Goal: Task Accomplishment & Management: Use online tool/utility

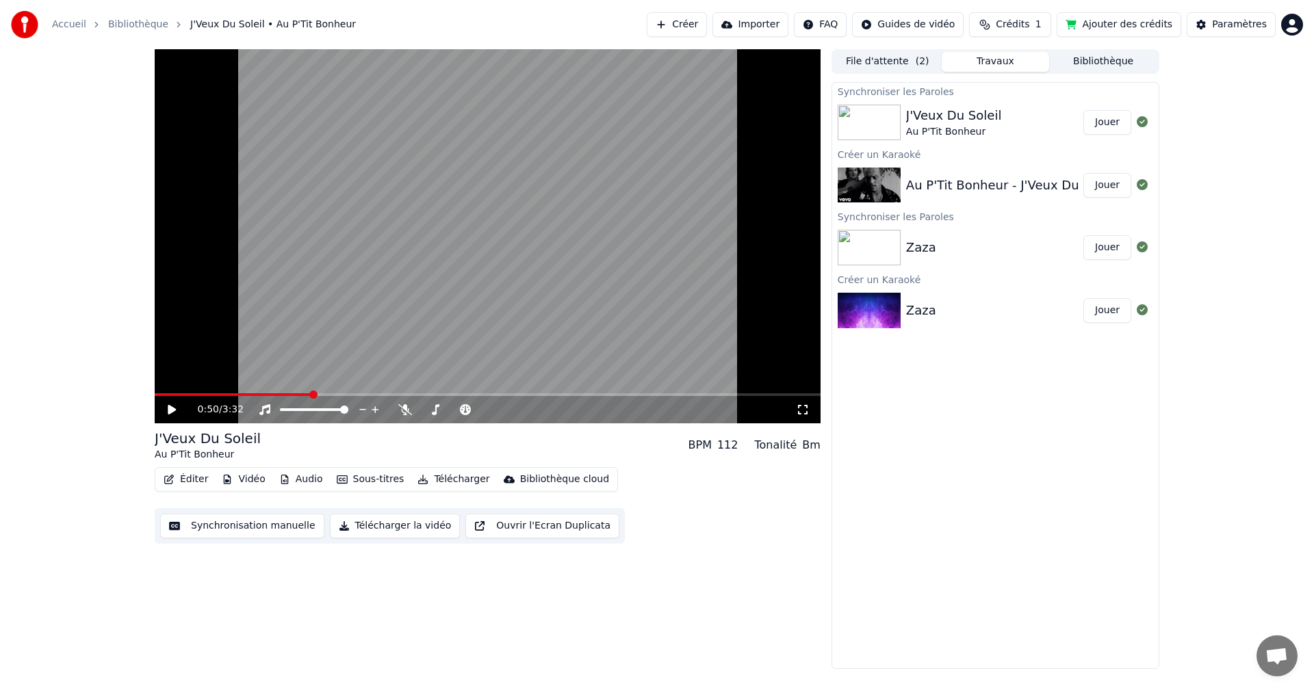
click at [890, 126] on img at bounding box center [868, 123] width 63 height 36
click at [235, 525] on button "Synchronisation manuelle" at bounding box center [242, 526] width 164 height 25
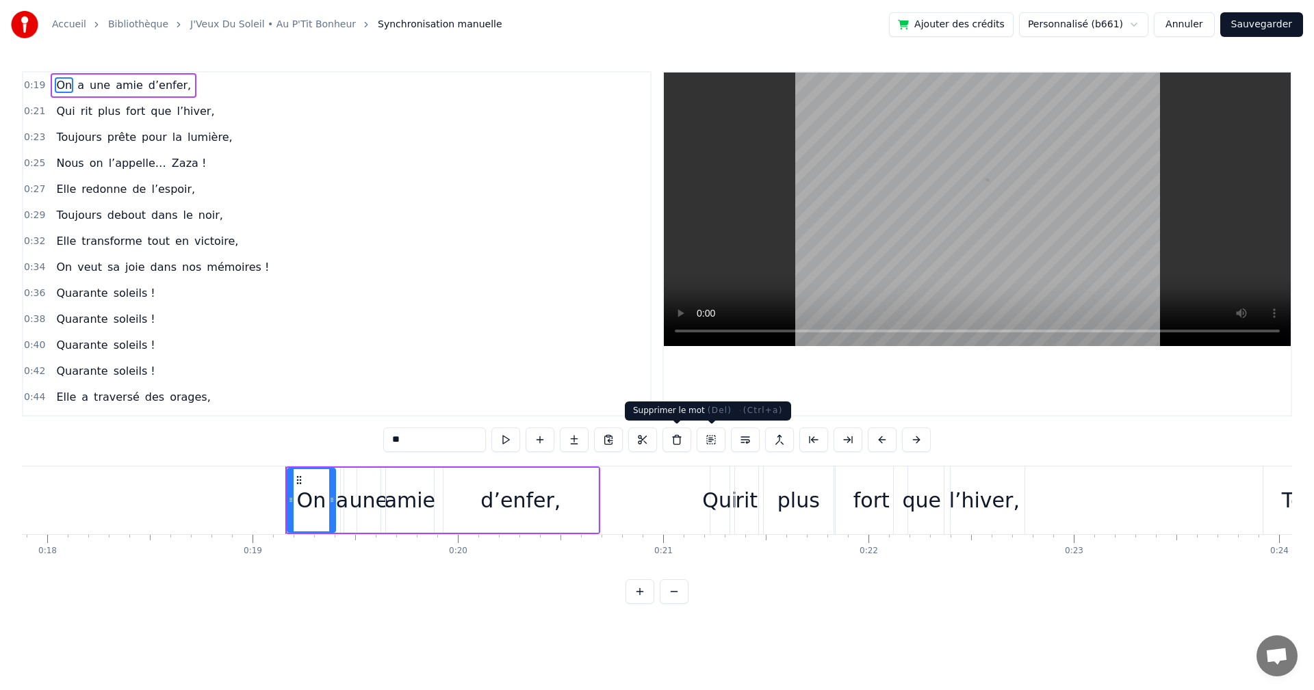
scroll to position [0, 3863]
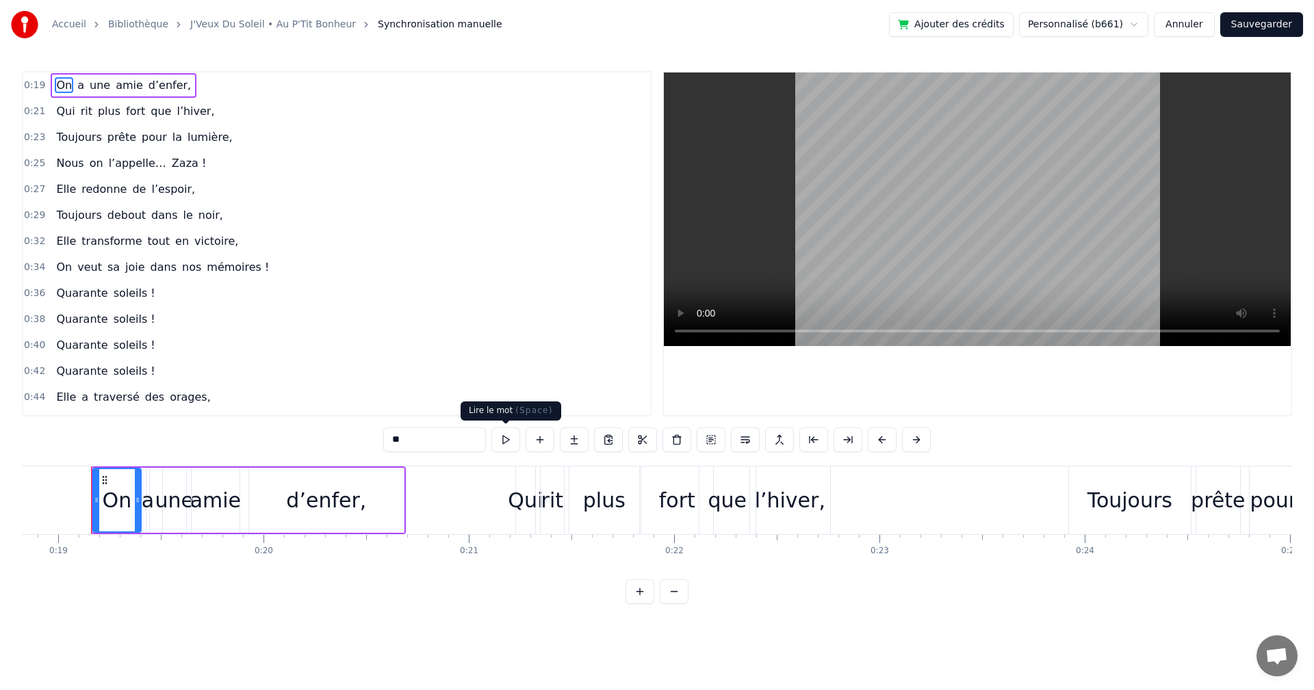
click at [501, 439] on button at bounding box center [505, 440] width 29 height 25
click at [510, 438] on button at bounding box center [505, 440] width 29 height 25
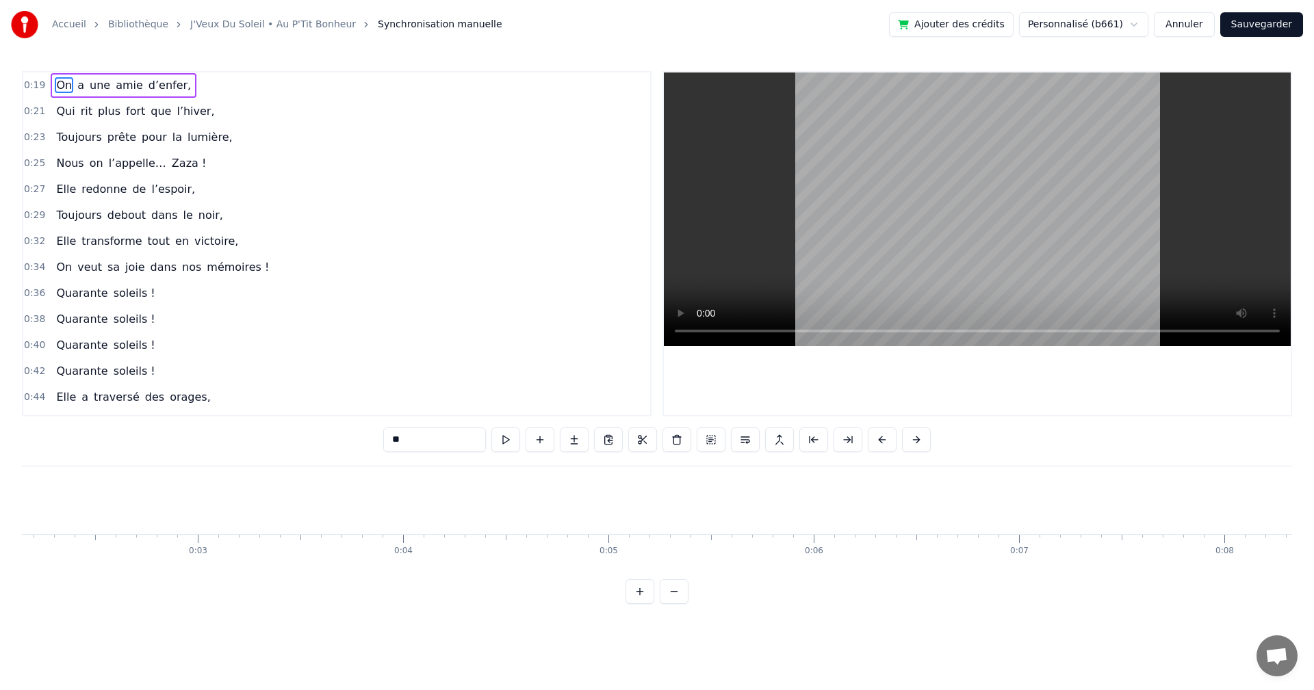
scroll to position [0, 0]
click at [941, 626] on html "Accueil Bibliothèque J'Veux Du Soleil • Au P'Tit Bonheur Synchronisation manuel…" at bounding box center [657, 313] width 1314 height 626
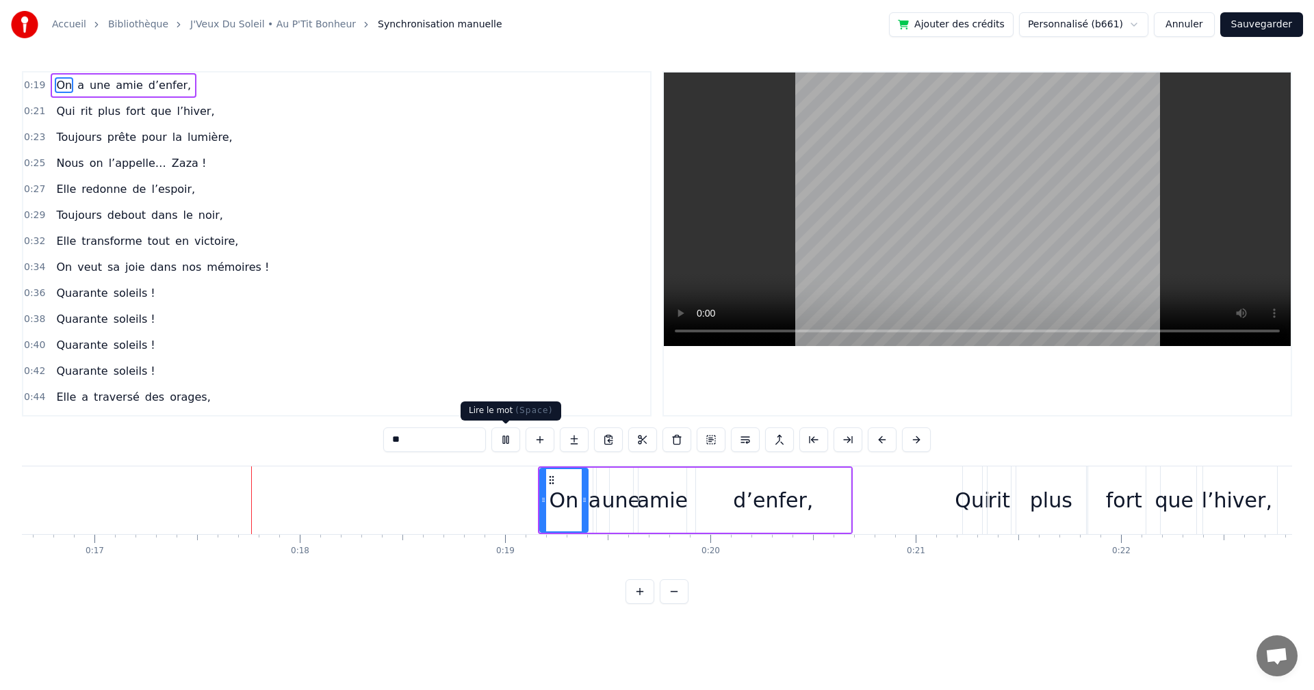
scroll to position [0, 3460]
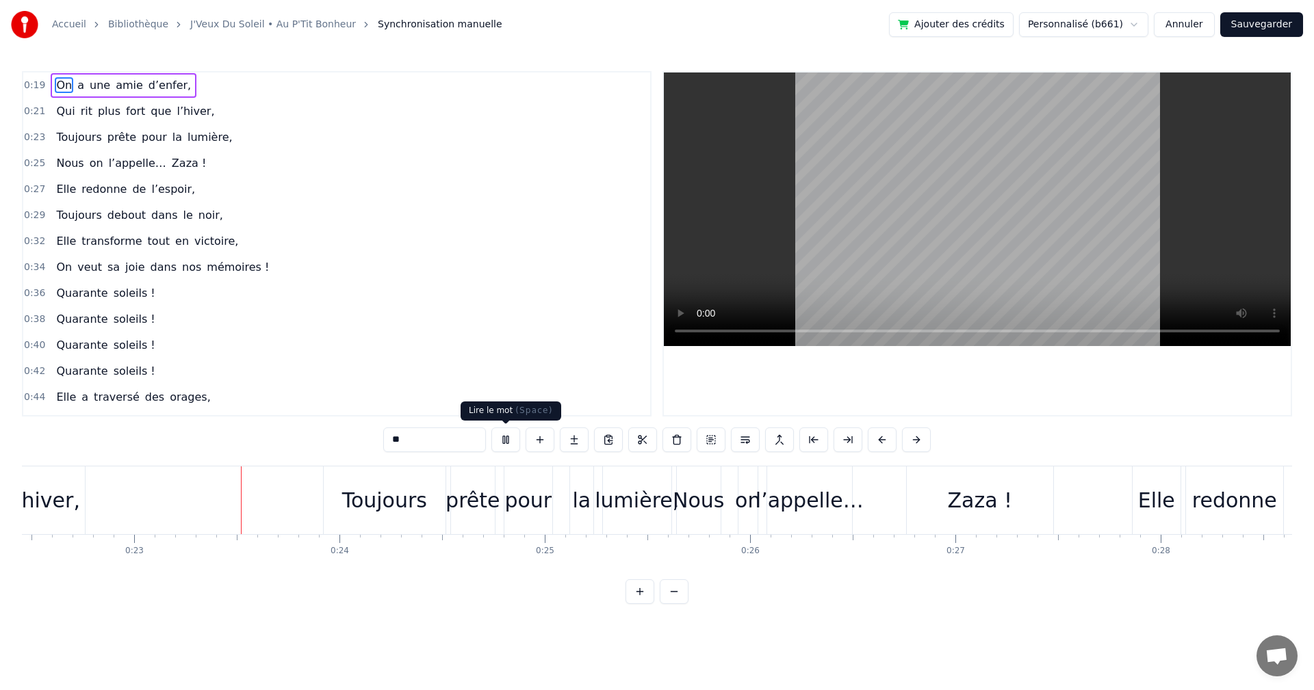
click at [508, 434] on button at bounding box center [505, 440] width 29 height 25
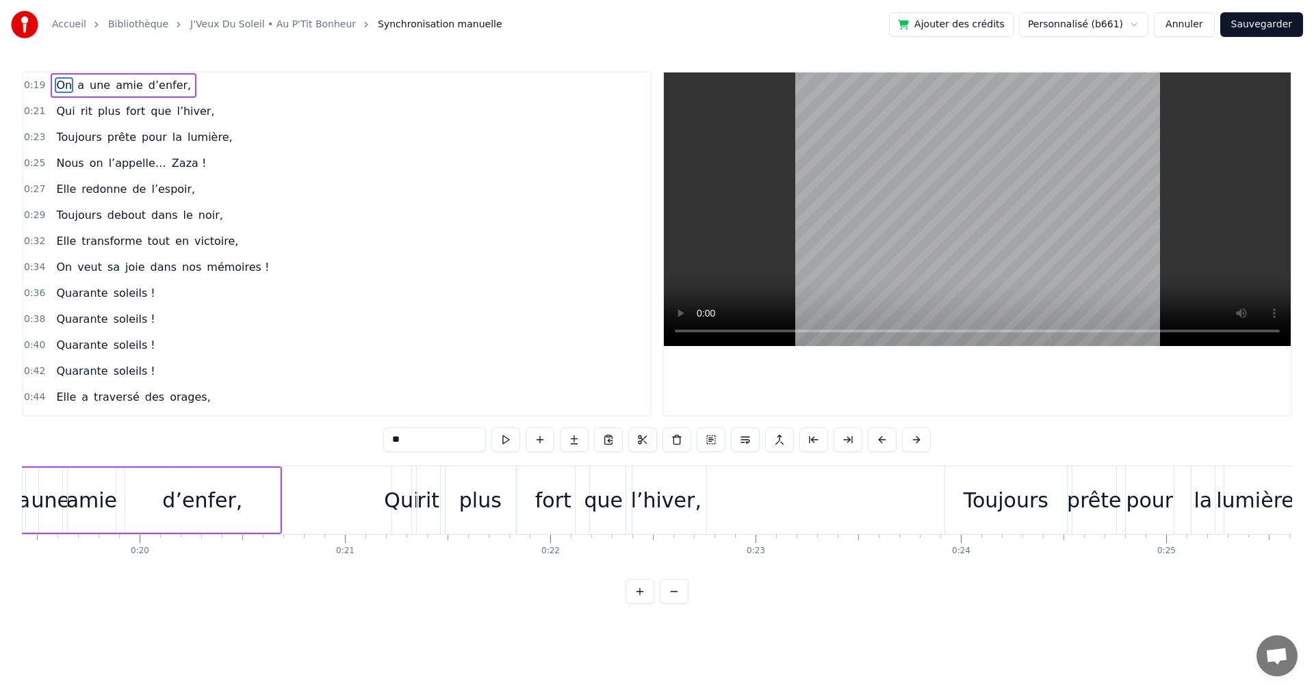
scroll to position [0, 3913]
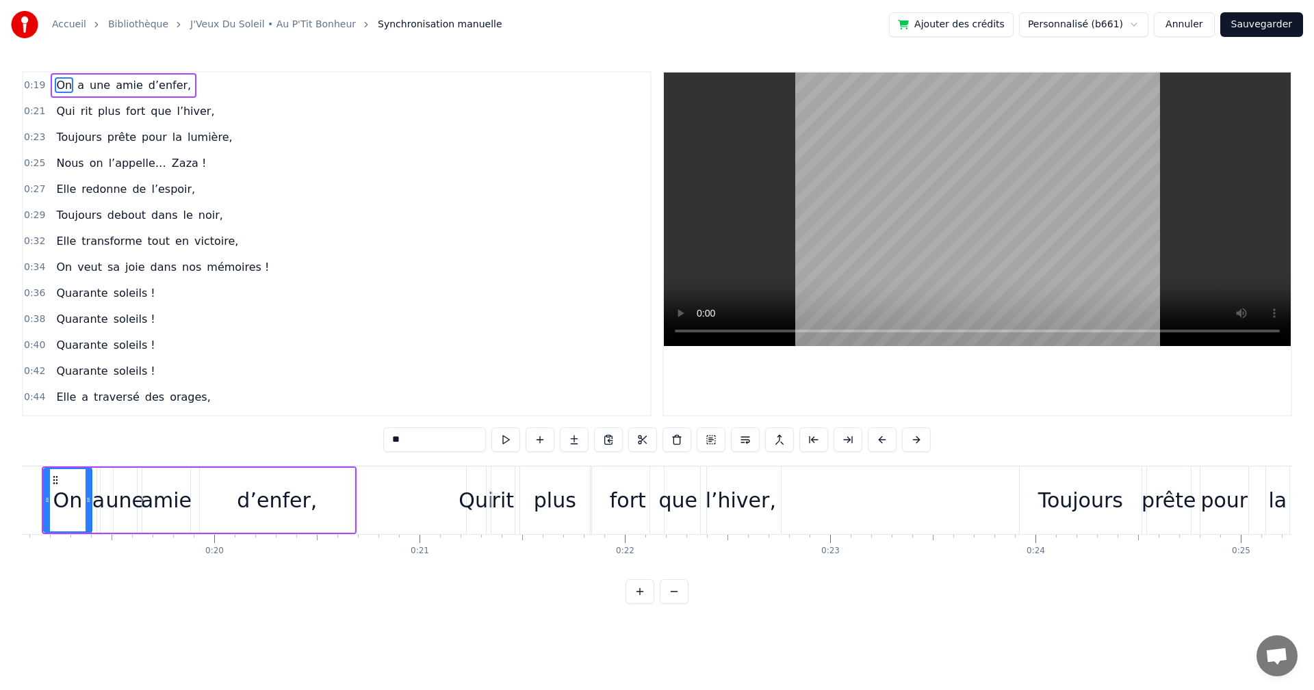
click at [504, 436] on button at bounding box center [505, 440] width 29 height 25
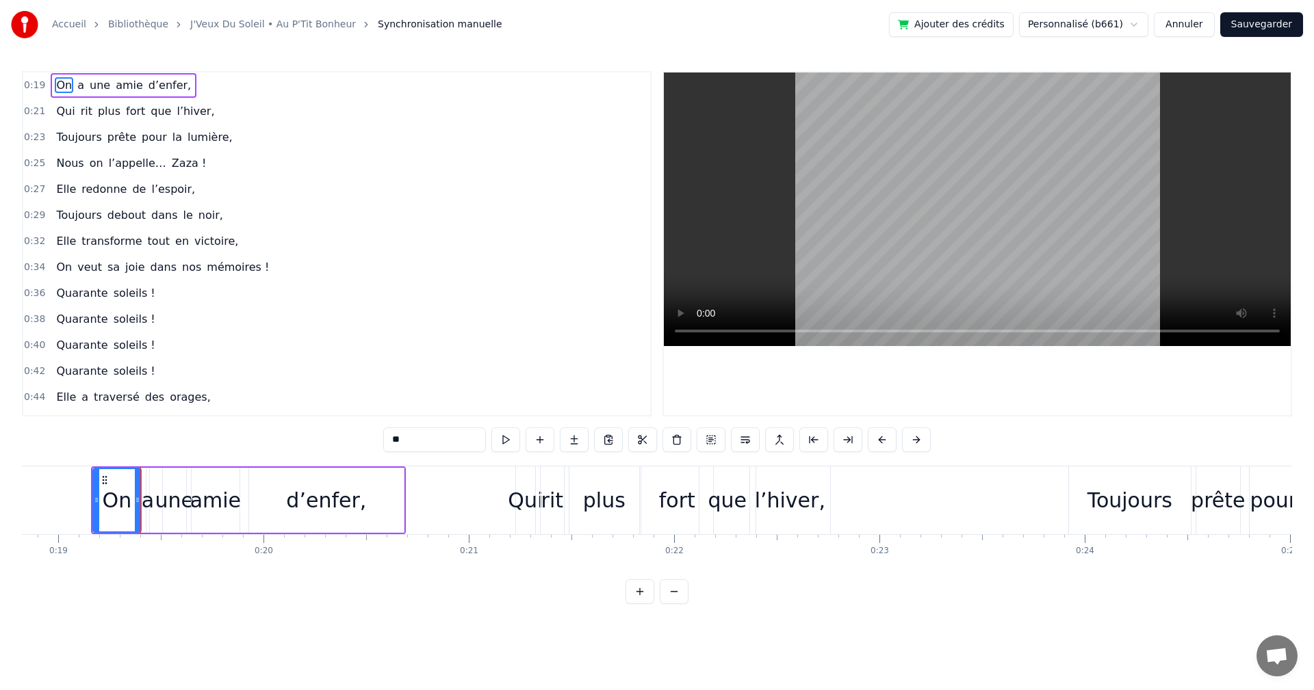
click at [504, 436] on button at bounding box center [505, 440] width 29 height 25
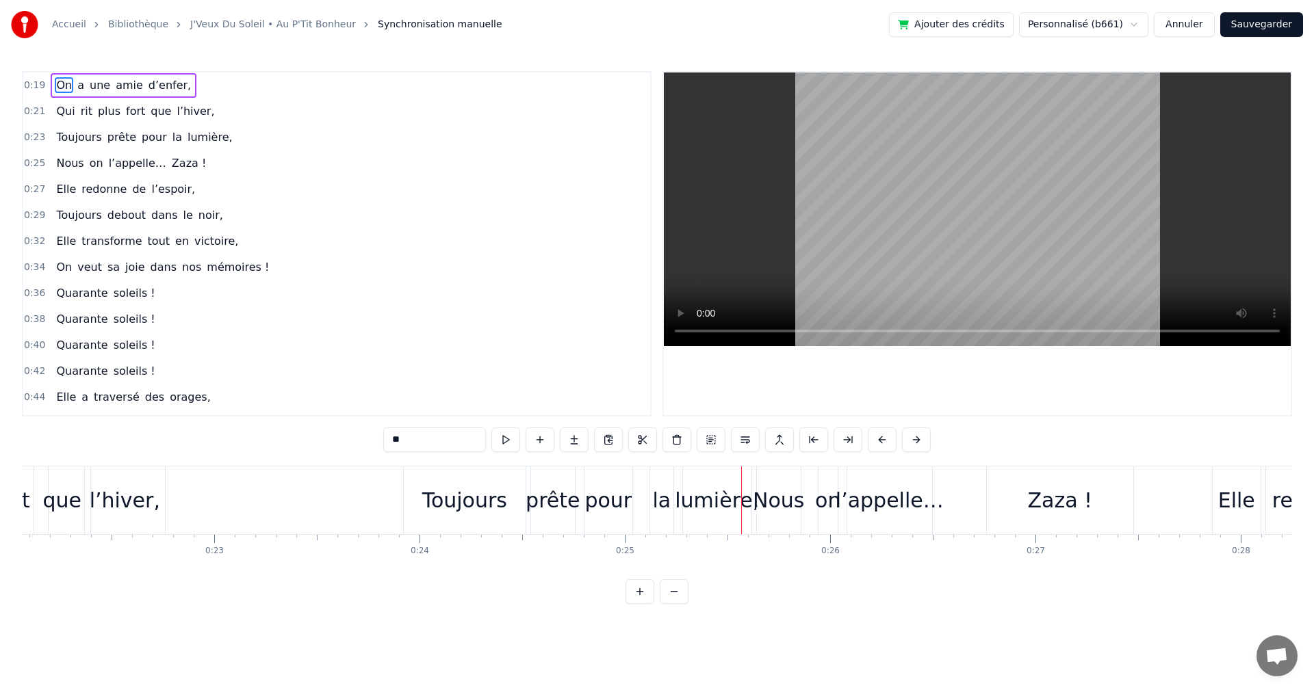
scroll to position [0, 4552]
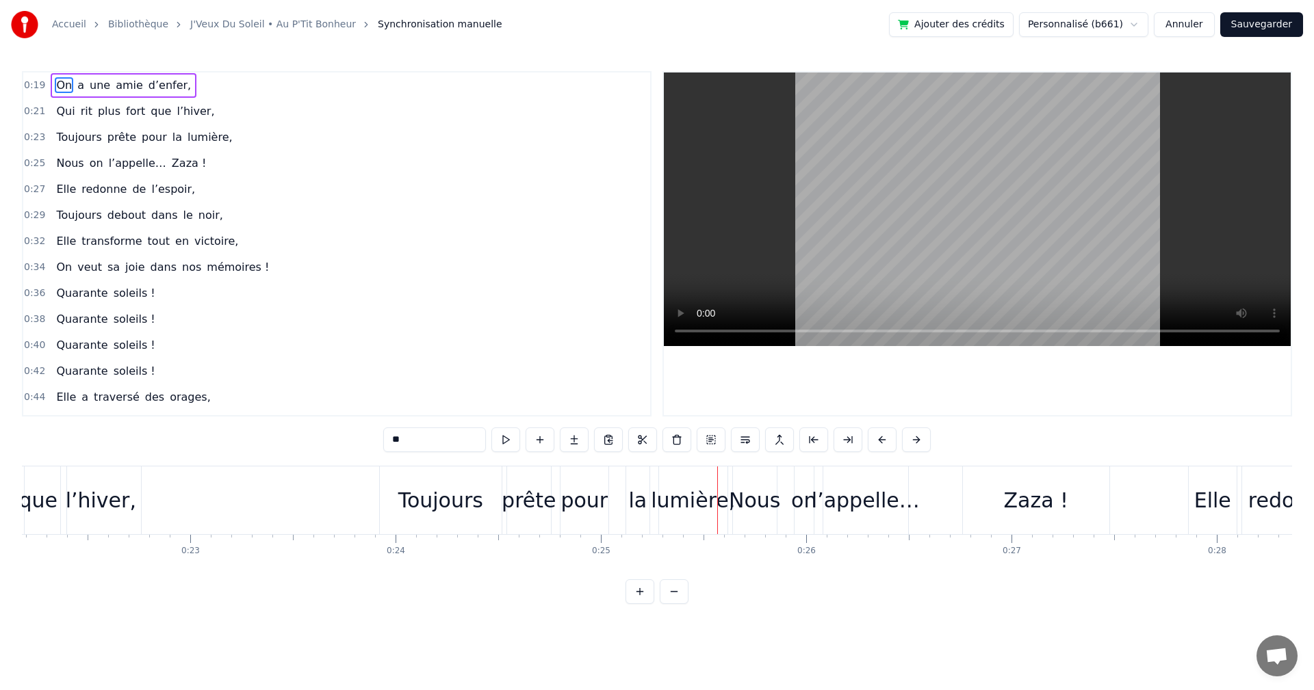
click at [493, 501] on div "Toujours" at bounding box center [441, 501] width 122 height 68
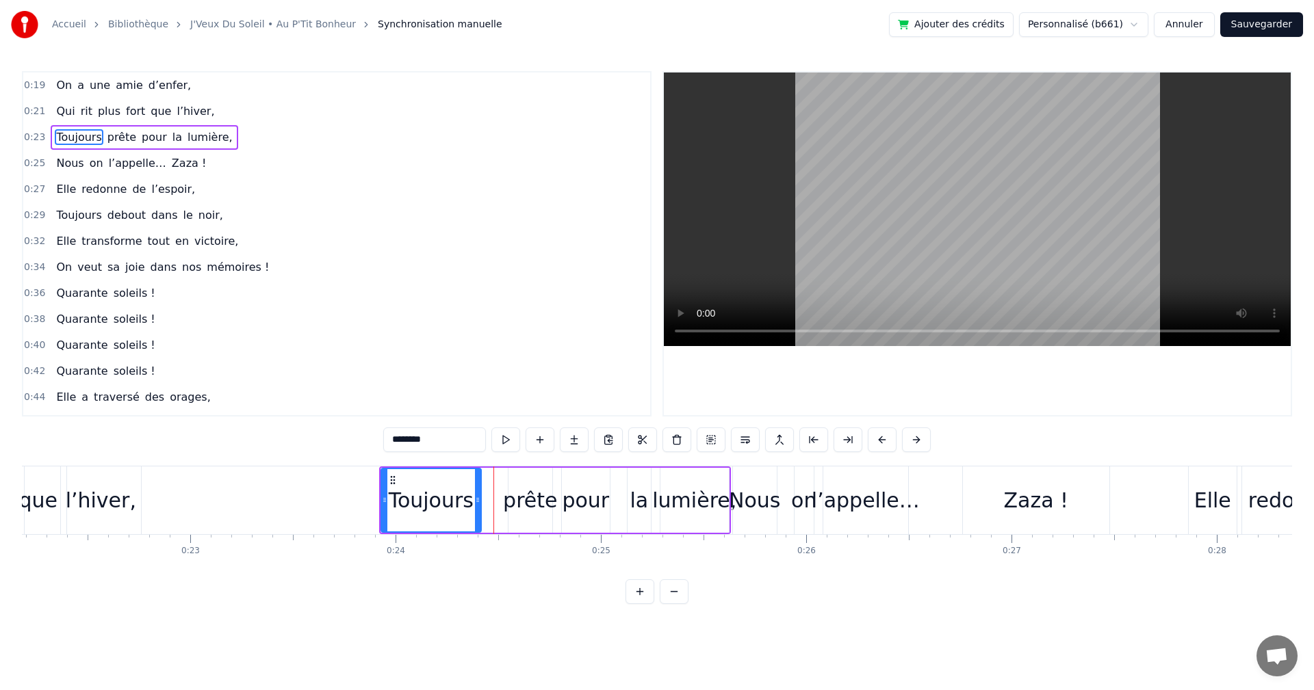
drag, startPoint x: 496, startPoint y: 501, endPoint x: 474, endPoint y: 502, distance: 21.9
click at [475, 502] on icon at bounding box center [477, 500] width 5 height 11
click at [517, 502] on div "prête" at bounding box center [530, 500] width 54 height 31
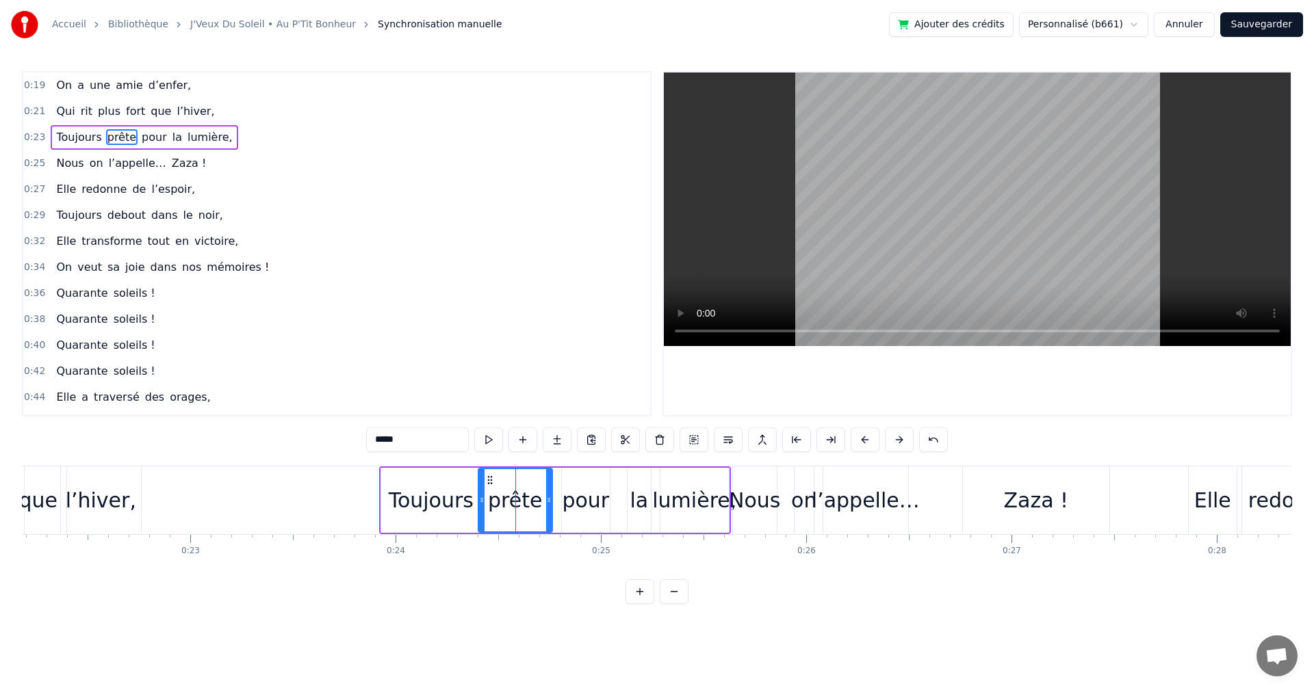
drag, startPoint x: 509, startPoint y: 501, endPoint x: 479, endPoint y: 498, distance: 30.2
click at [479, 498] on icon at bounding box center [481, 500] width 5 height 11
drag, startPoint x: 550, startPoint y: 497, endPoint x: 532, endPoint y: 497, distance: 17.8
click at [532, 497] on icon at bounding box center [530, 500] width 5 height 11
click at [571, 500] on div "pour" at bounding box center [585, 500] width 47 height 31
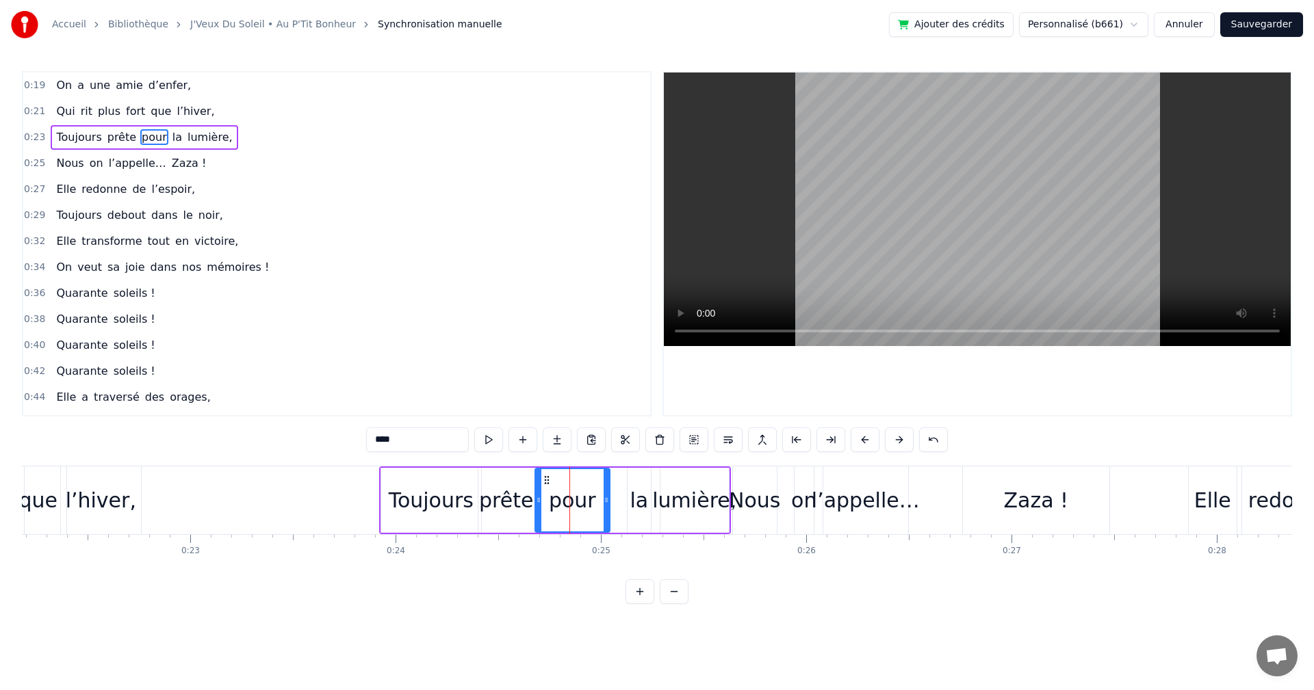
drag, startPoint x: 564, startPoint y: 498, endPoint x: 538, endPoint y: 494, distance: 27.0
click at [538, 494] on div at bounding box center [538, 500] width 5 height 62
drag, startPoint x: 605, startPoint y: 497, endPoint x: 584, endPoint y: 498, distance: 20.5
click at [584, 498] on icon at bounding box center [585, 500] width 5 height 11
click at [631, 499] on div "la" at bounding box center [638, 500] width 18 height 31
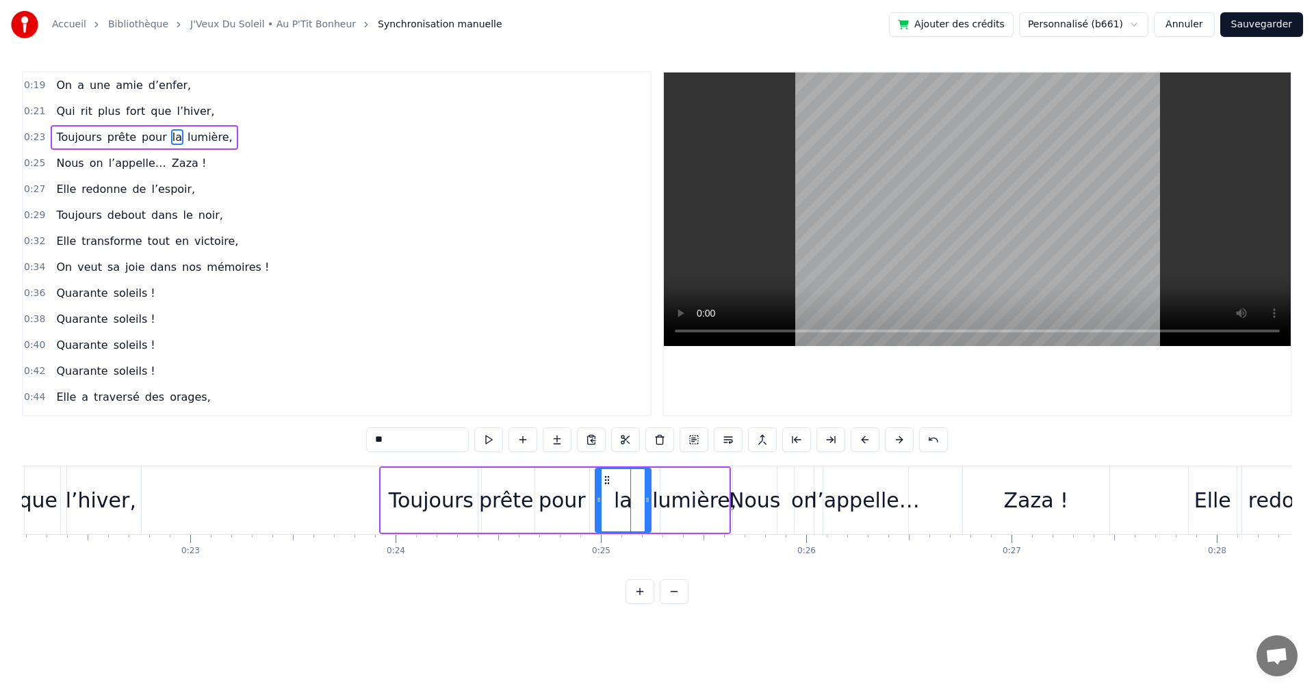
drag, startPoint x: 627, startPoint y: 499, endPoint x: 595, endPoint y: 499, distance: 32.2
click at [596, 499] on icon at bounding box center [598, 500] width 5 height 11
drag, startPoint x: 647, startPoint y: 499, endPoint x: 629, endPoint y: 499, distance: 17.8
click at [629, 499] on icon at bounding box center [629, 500] width 5 height 11
click at [677, 499] on div "lumière," at bounding box center [694, 500] width 84 height 31
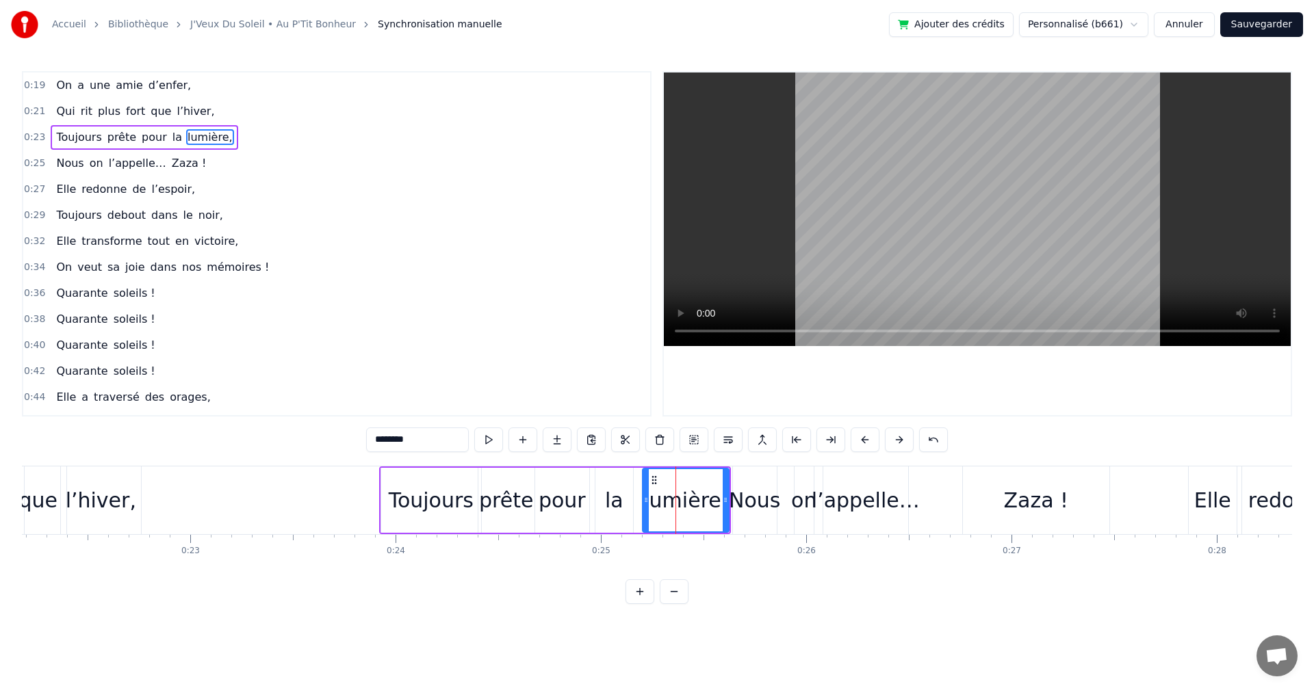
drag, startPoint x: 662, startPoint y: 499, endPoint x: 644, endPoint y: 498, distance: 17.8
click at [644, 498] on icon at bounding box center [645, 500] width 5 height 11
drag, startPoint x: 722, startPoint y: 499, endPoint x: 700, endPoint y: 499, distance: 21.9
click at [702, 499] on icon at bounding box center [704, 500] width 5 height 11
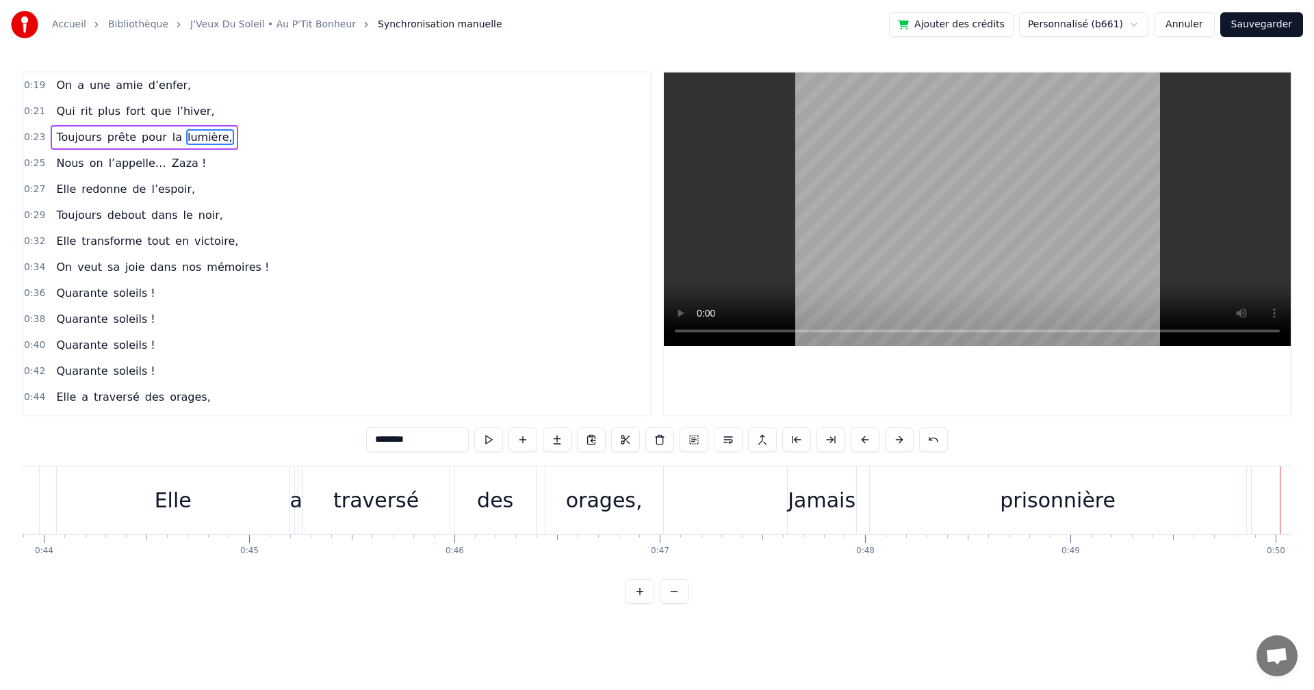
scroll to position [0, 8961]
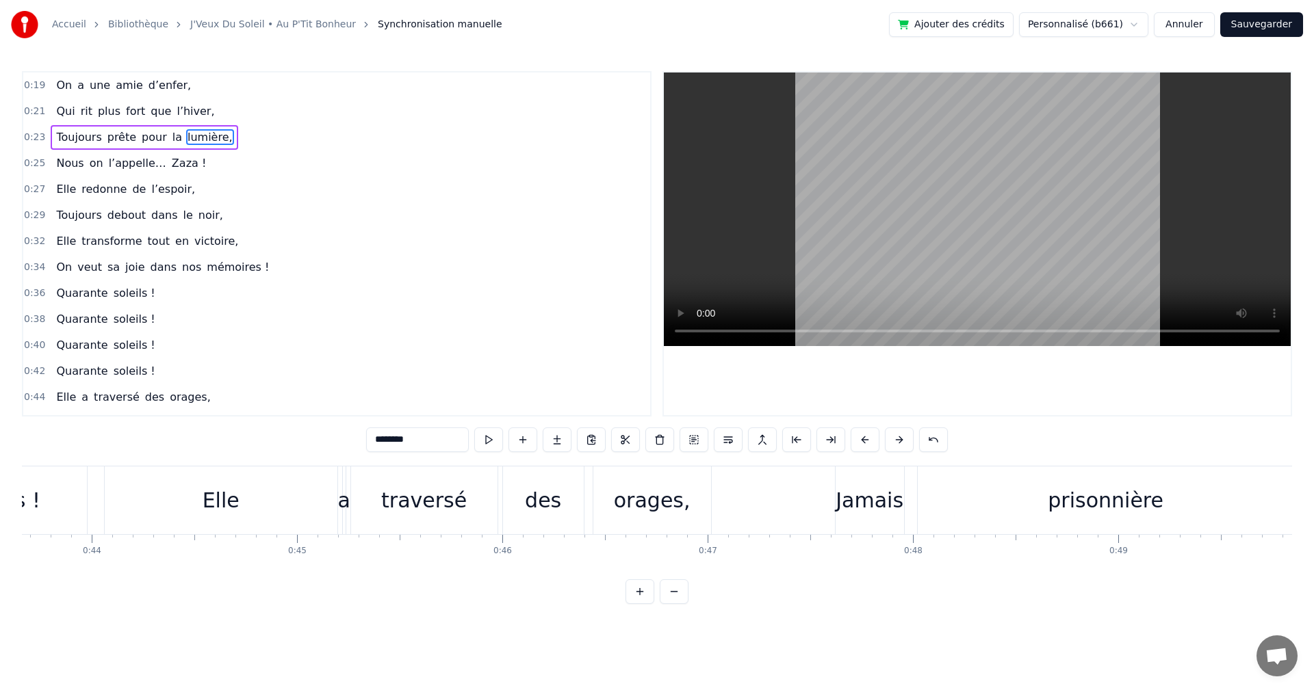
click at [232, 508] on div "Elle" at bounding box center [221, 500] width 37 height 31
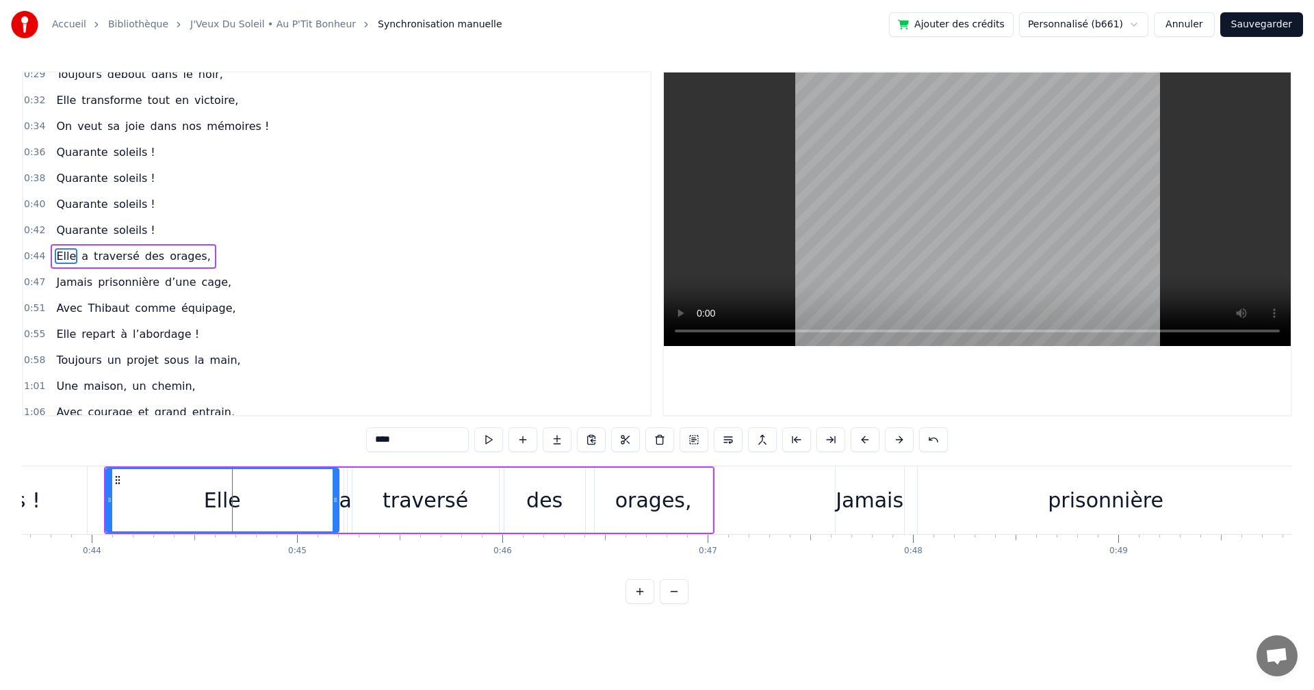
scroll to position [153, 0]
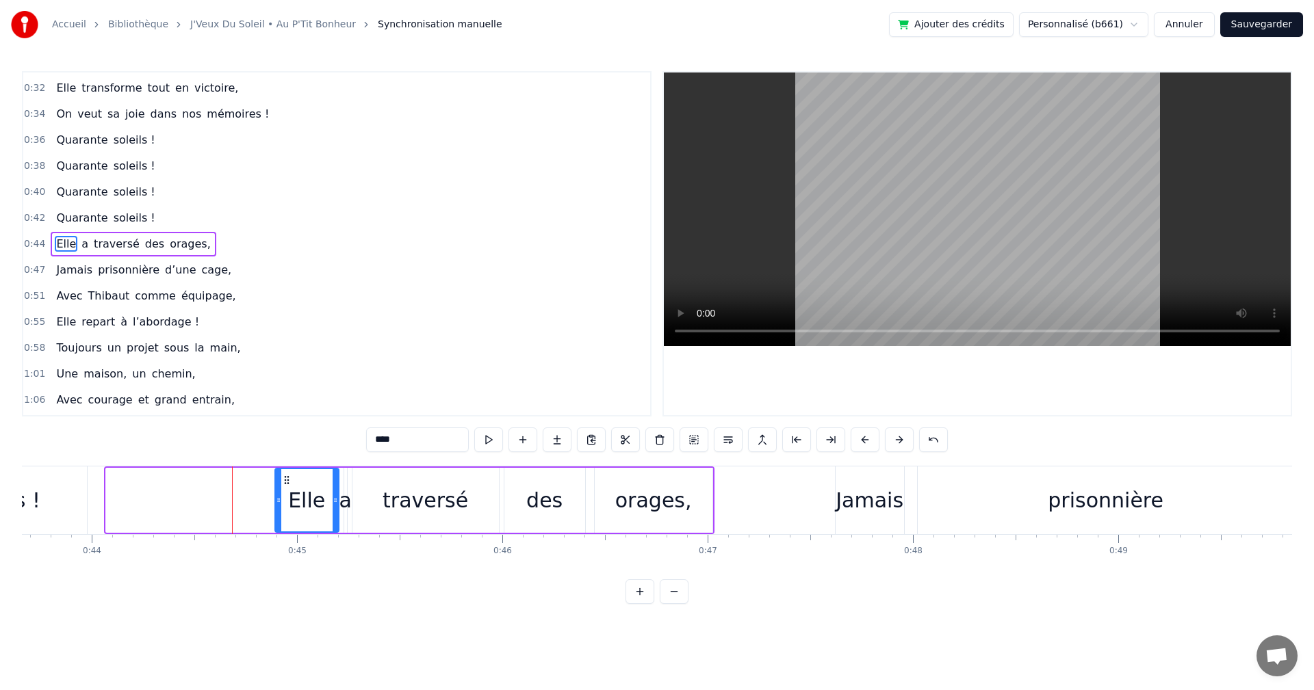
drag, startPoint x: 109, startPoint y: 499, endPoint x: 278, endPoint y: 506, distance: 169.1
click at [278, 506] on div at bounding box center [278, 500] width 5 height 62
click at [853, 500] on div "Jamais" at bounding box center [869, 500] width 68 height 31
type input "******"
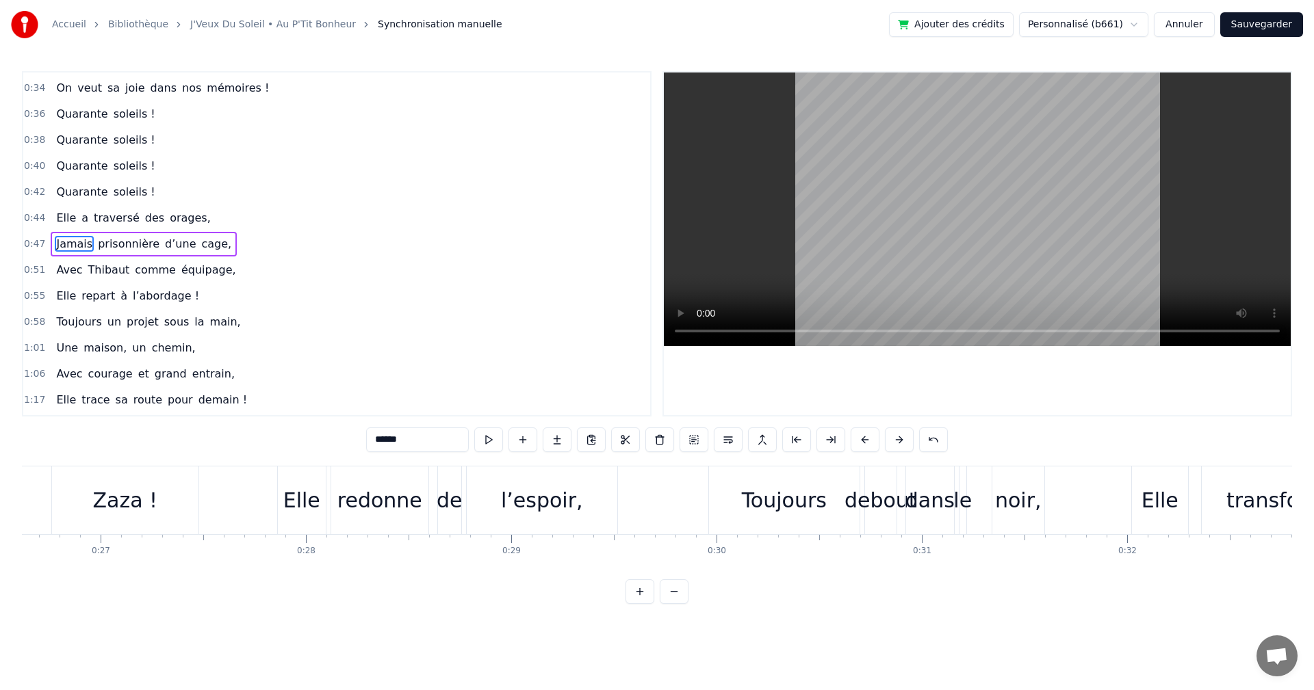
scroll to position [0, 5415]
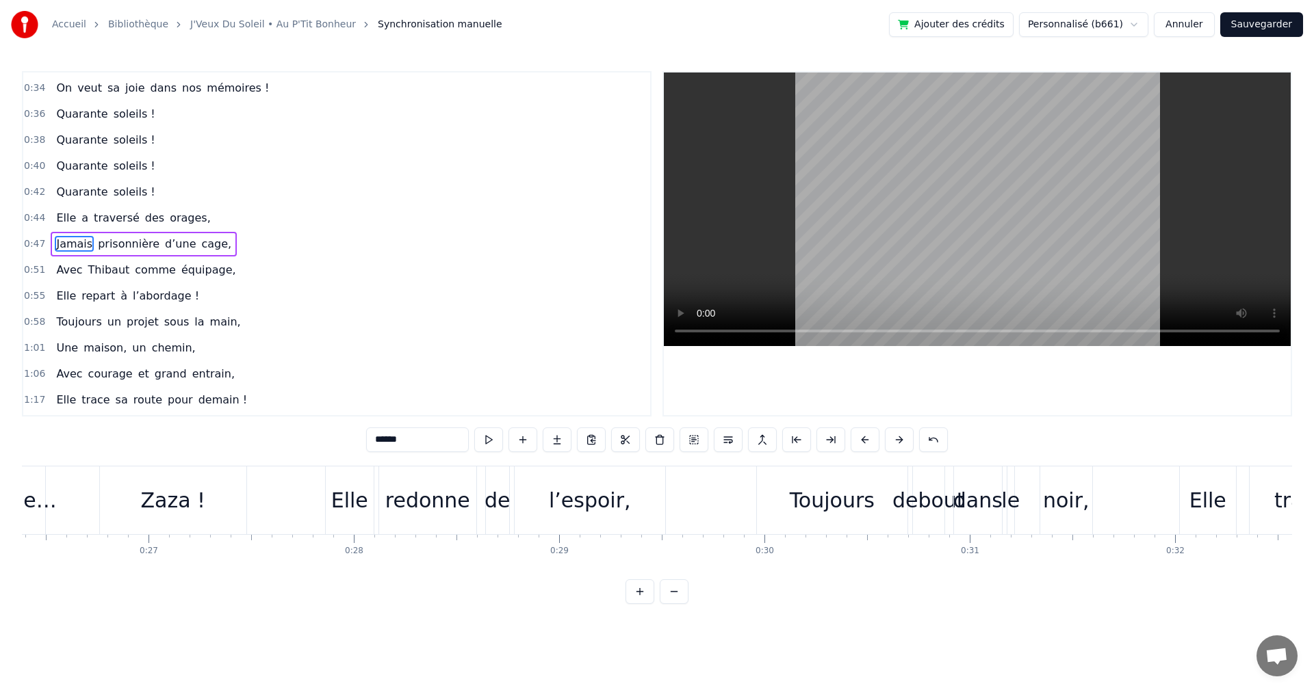
drag, startPoint x: 199, startPoint y: 579, endPoint x: 222, endPoint y: 584, distance: 23.6
click at [222, 584] on div "0:19 On a une amie d’enfer, 0:21 Qui rit plus fort que l’hiver, 0:23 Toujours p…" at bounding box center [657, 337] width 1270 height 533
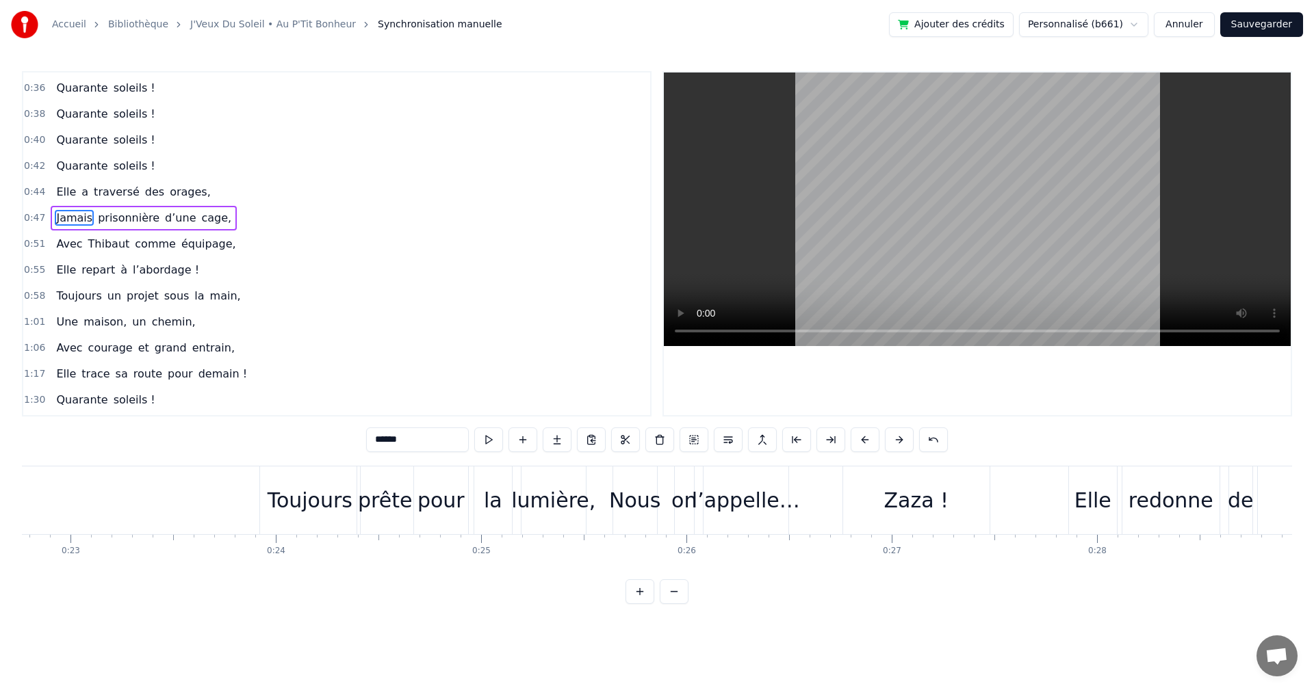
scroll to position [0, 4816]
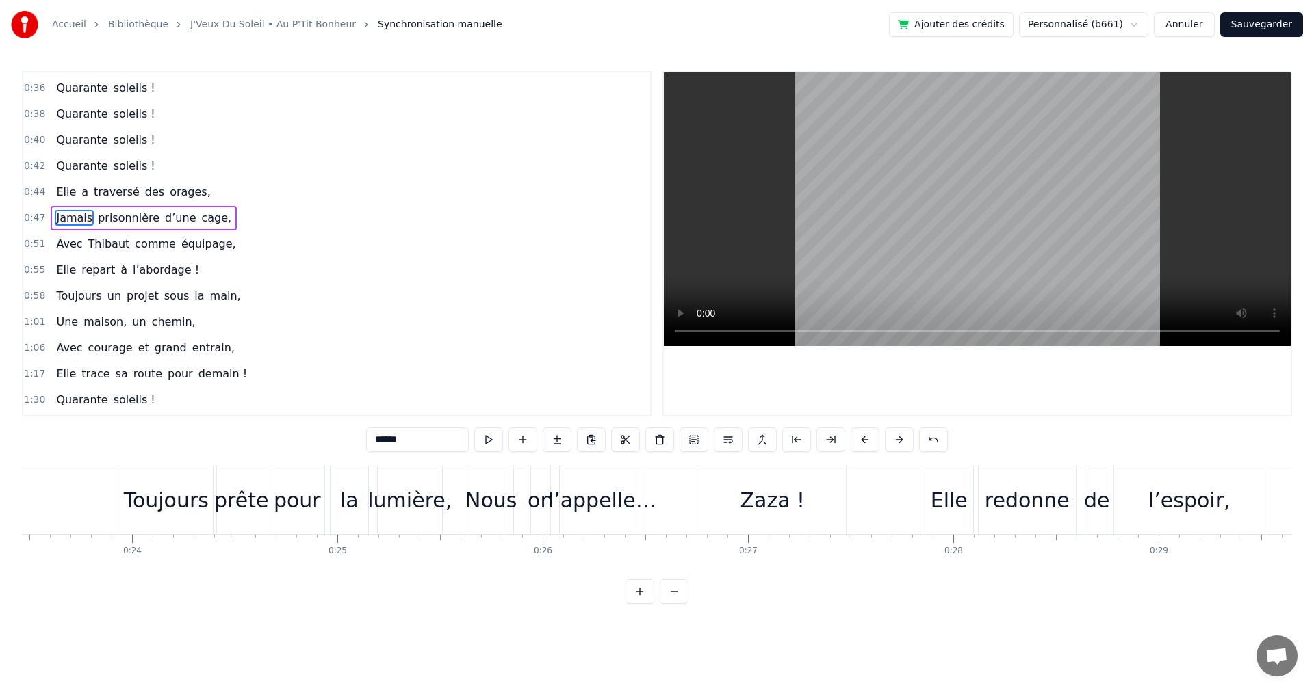
click at [1252, 19] on button "Sauvegarder" at bounding box center [1261, 24] width 83 height 25
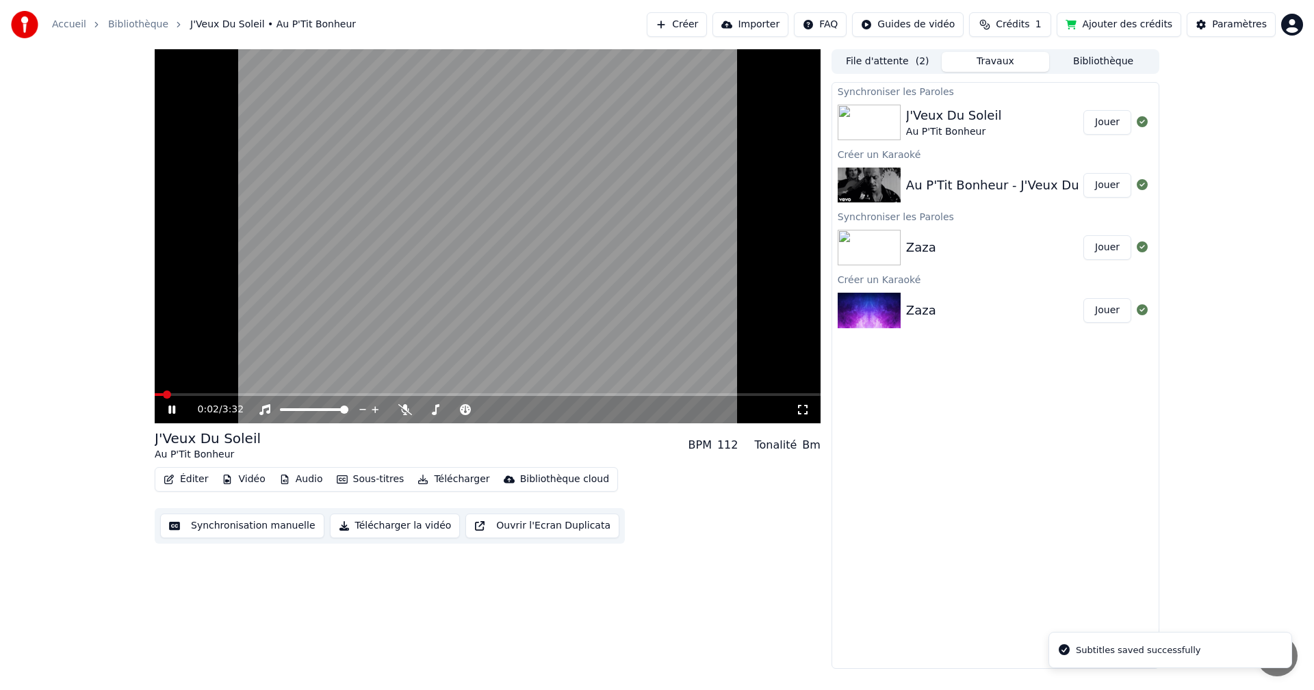
click at [190, 483] on button "Éditer" at bounding box center [185, 479] width 55 height 19
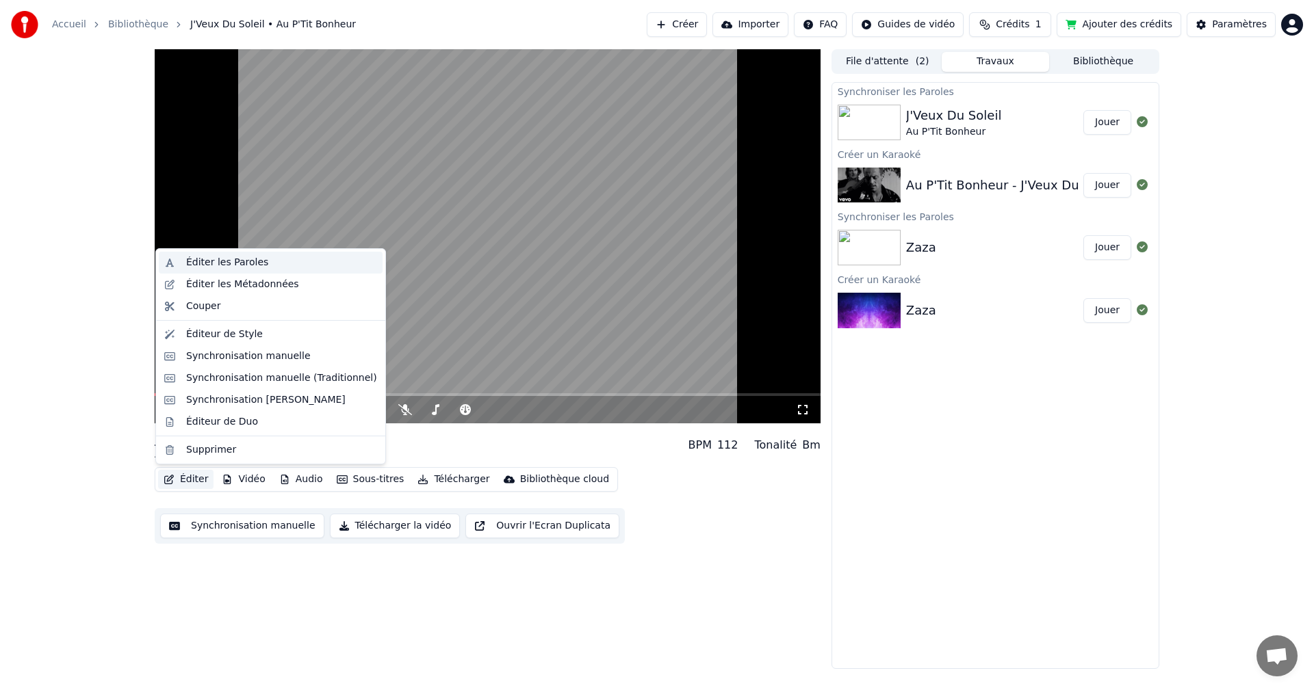
click at [220, 259] on div "Éditer les Paroles" at bounding box center [227, 263] width 82 height 14
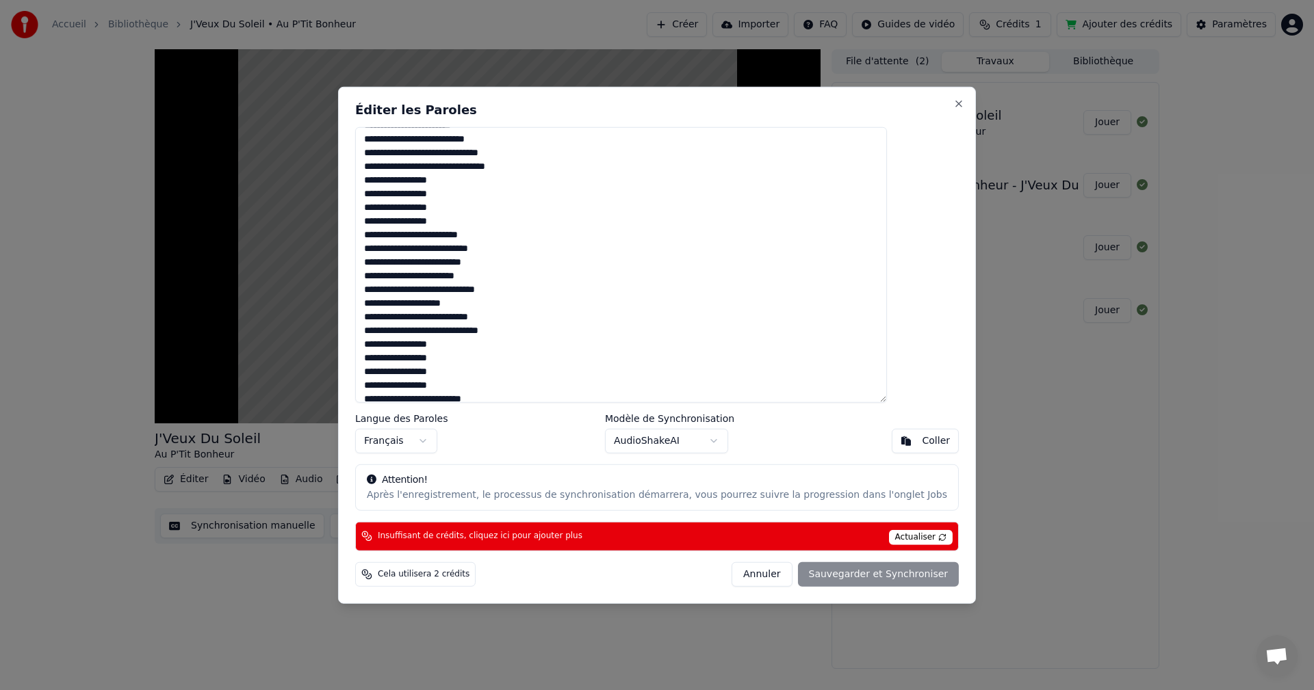
scroll to position [137, 0]
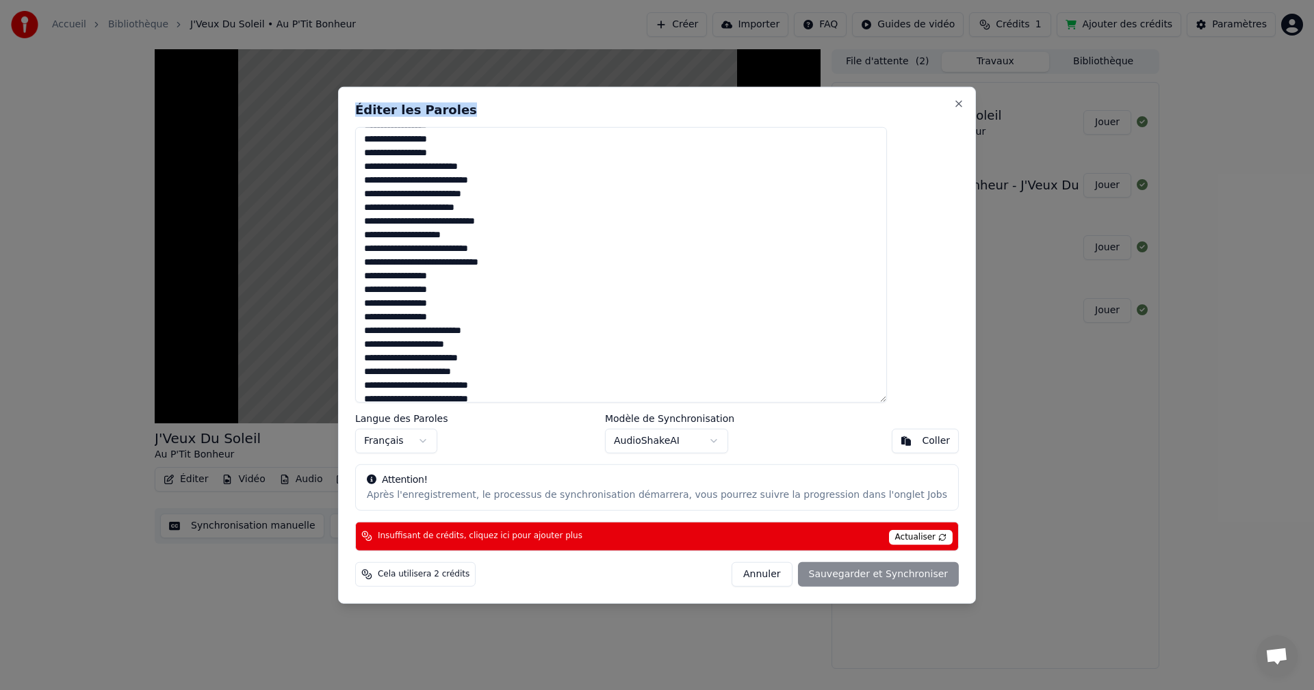
drag, startPoint x: 624, startPoint y: 105, endPoint x: 859, endPoint y: 257, distance: 279.5
click at [863, 260] on div "Éditer les Paroles Langue des Paroles Français Modèle de Synchronisation AudioS…" at bounding box center [657, 344] width 638 height 517
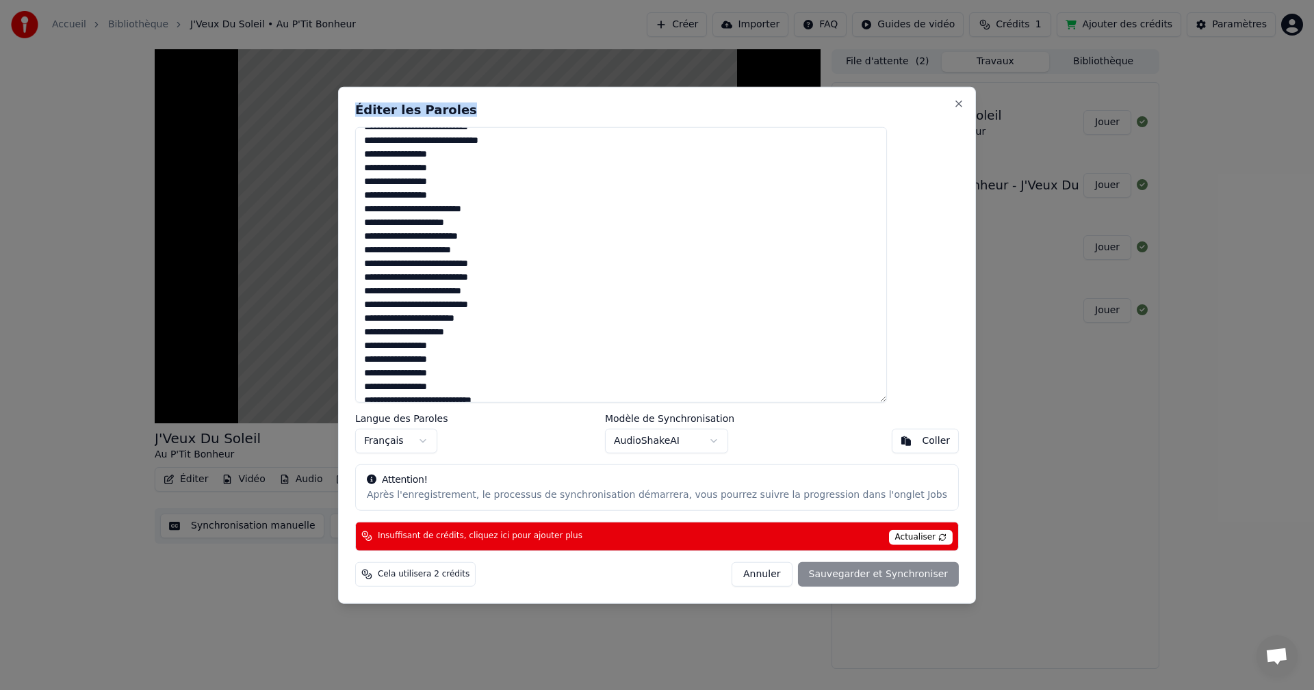
scroll to position [269, 0]
click at [953, 103] on button "Close" at bounding box center [958, 103] width 11 height 11
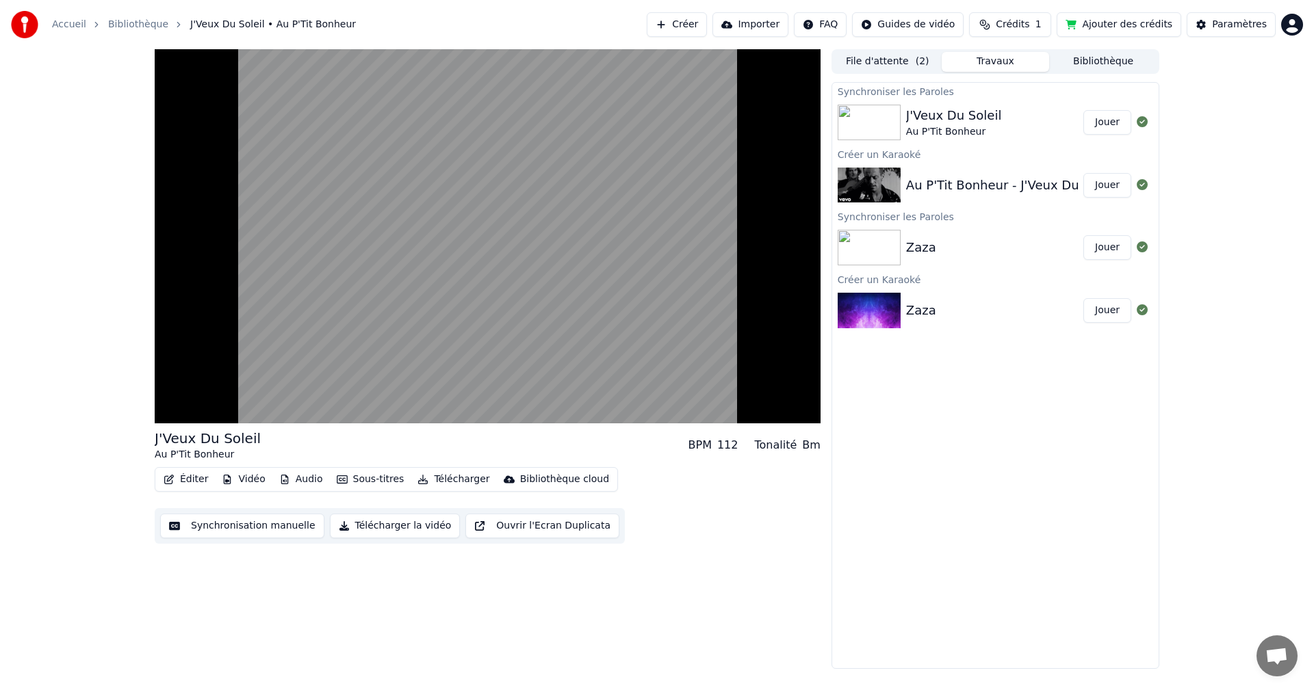
click at [941, 114] on div "J'Veux Du Soleil" at bounding box center [954, 115] width 96 height 19
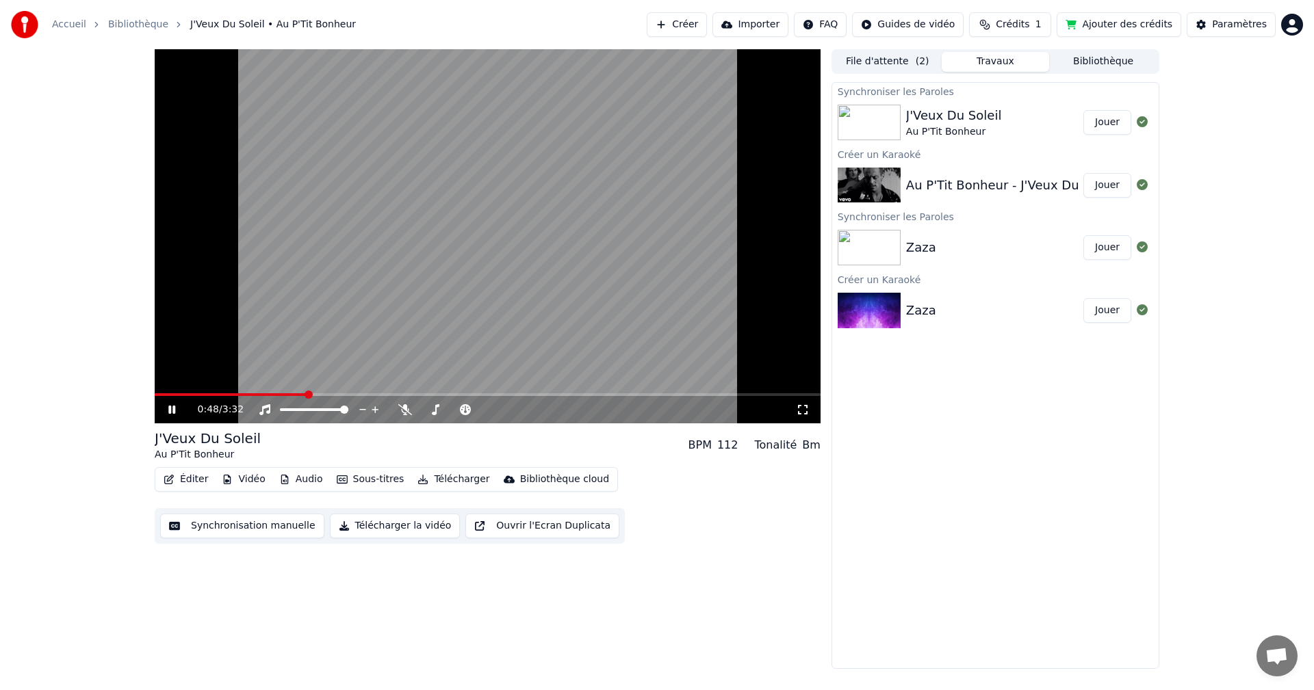
click at [223, 532] on button "Synchronisation manuelle" at bounding box center [242, 526] width 164 height 25
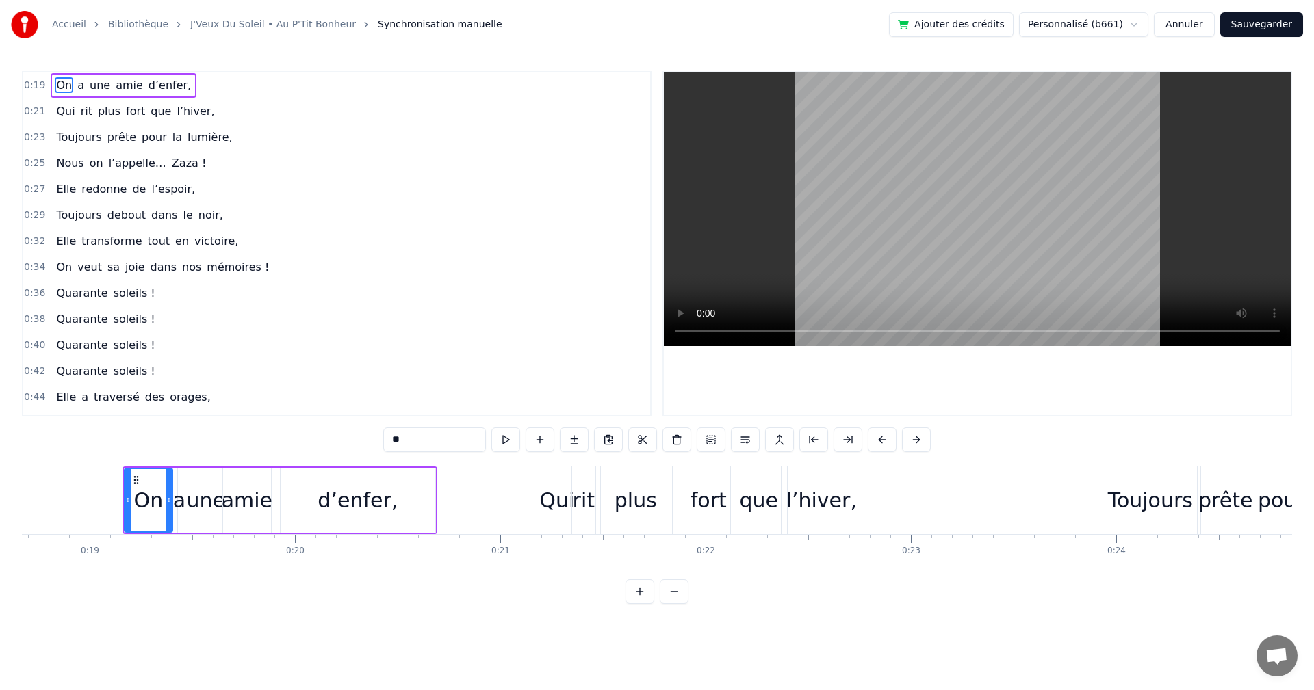
scroll to position [0, 3863]
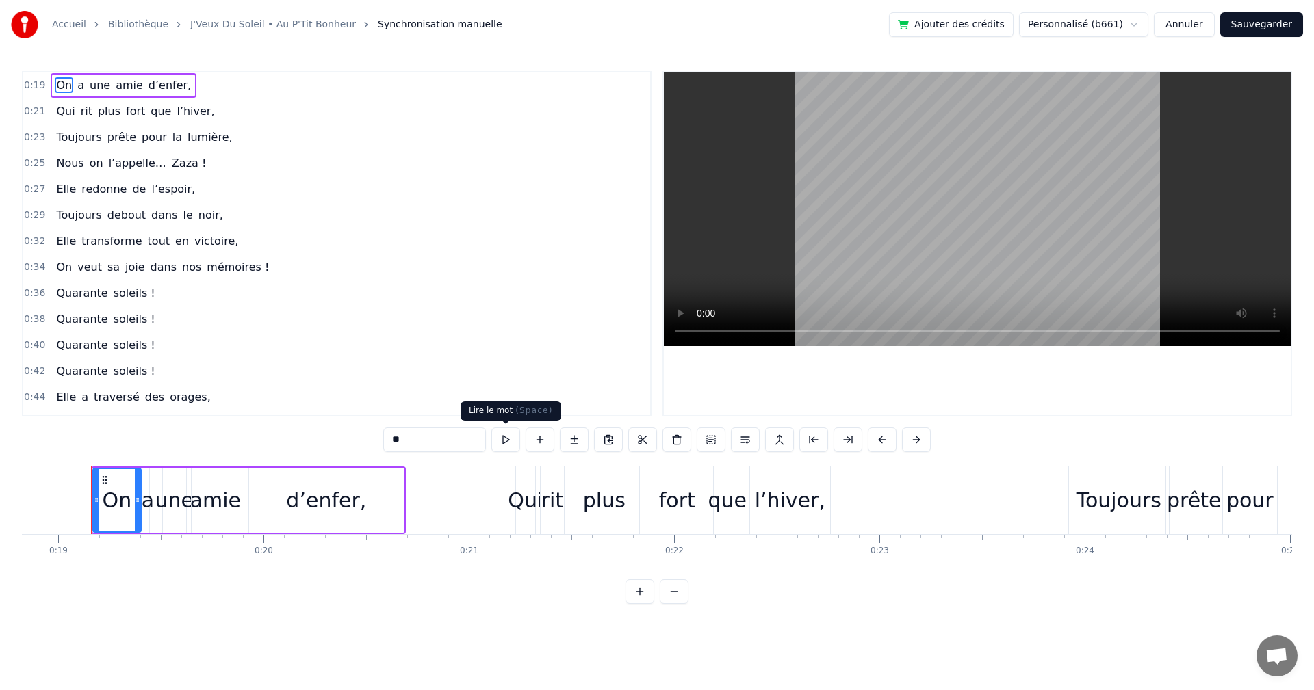
click at [501, 440] on button at bounding box center [505, 440] width 29 height 25
click at [1103, 485] on div "Toujours" at bounding box center [1118, 500] width 85 height 31
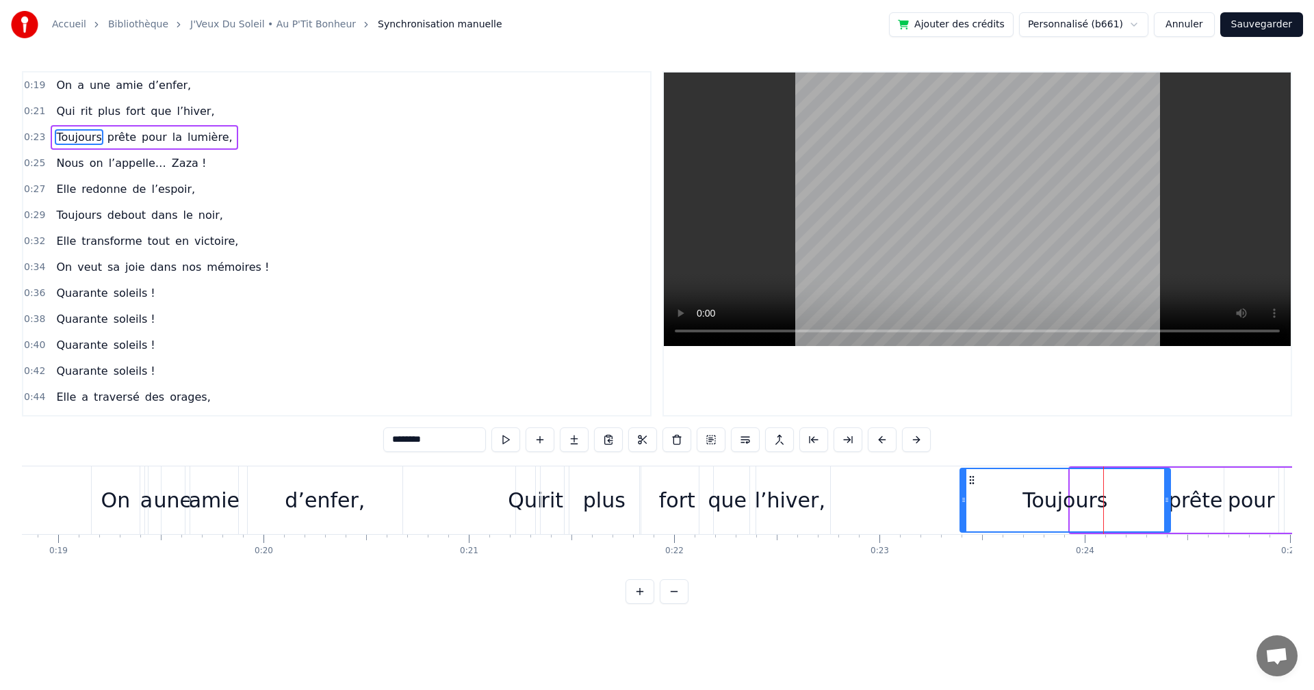
drag, startPoint x: 1073, startPoint y: 500, endPoint x: 963, endPoint y: 501, distance: 110.2
click at [963, 501] on icon at bounding box center [963, 500] width 5 height 11
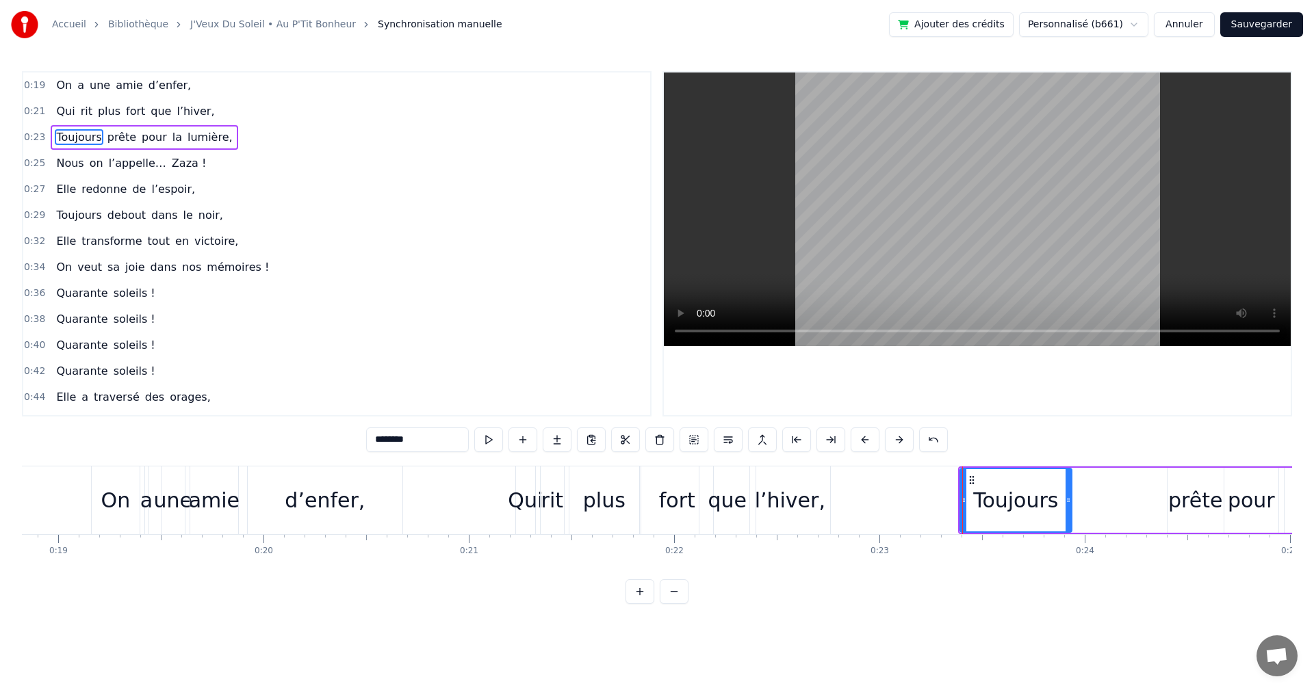
drag, startPoint x: 1166, startPoint y: 499, endPoint x: 1068, endPoint y: 503, distance: 98.6
click at [1068, 503] on icon at bounding box center [1067, 500] width 5 height 11
click at [1208, 499] on div "prête" at bounding box center [1195, 500] width 54 height 31
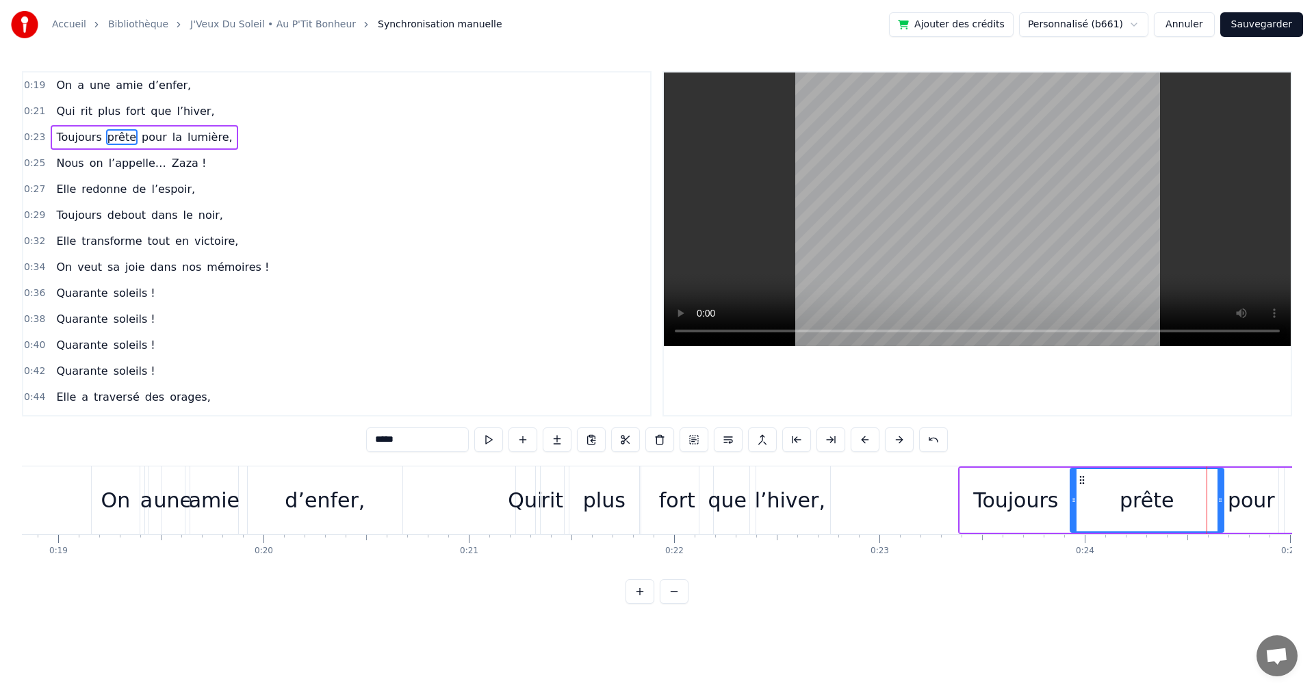
drag, startPoint x: 1173, startPoint y: 499, endPoint x: 1075, endPoint y: 501, distance: 97.2
click at [1075, 501] on icon at bounding box center [1073, 500] width 5 height 11
drag, startPoint x: 1222, startPoint y: 501, endPoint x: 1136, endPoint y: 500, distance: 85.5
click at [1136, 500] on icon at bounding box center [1134, 500] width 5 height 11
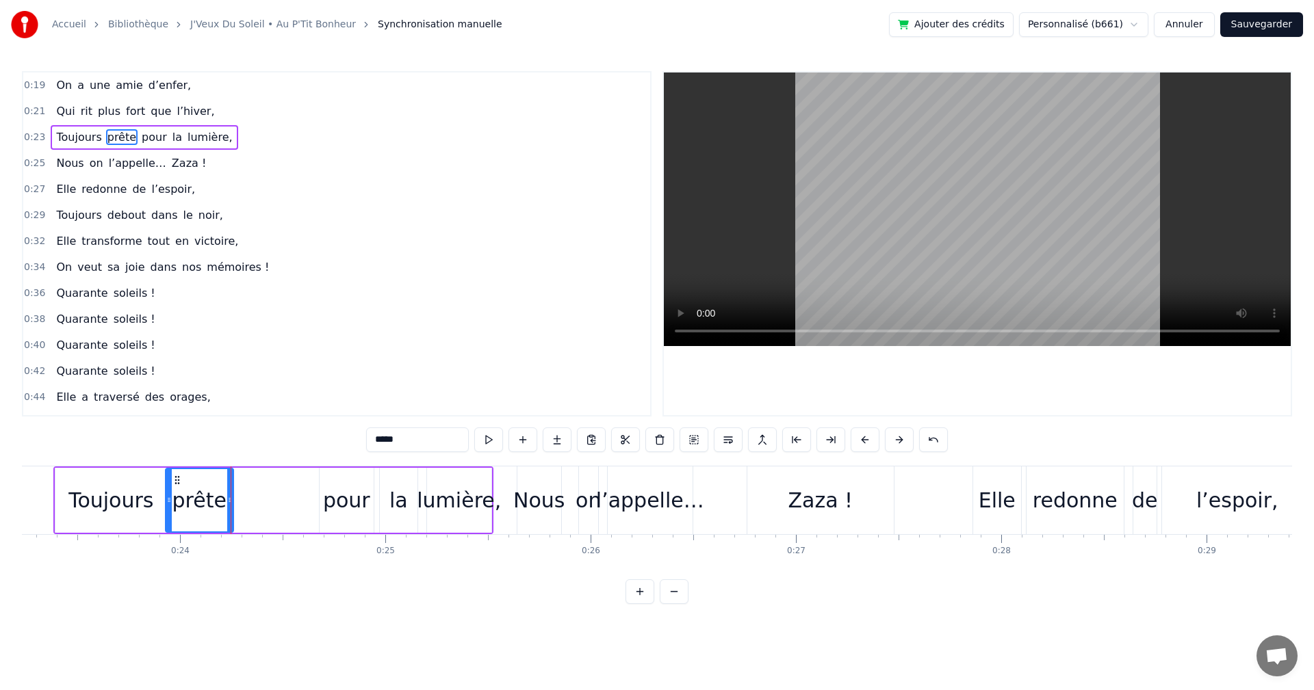
scroll to position [0, 4552]
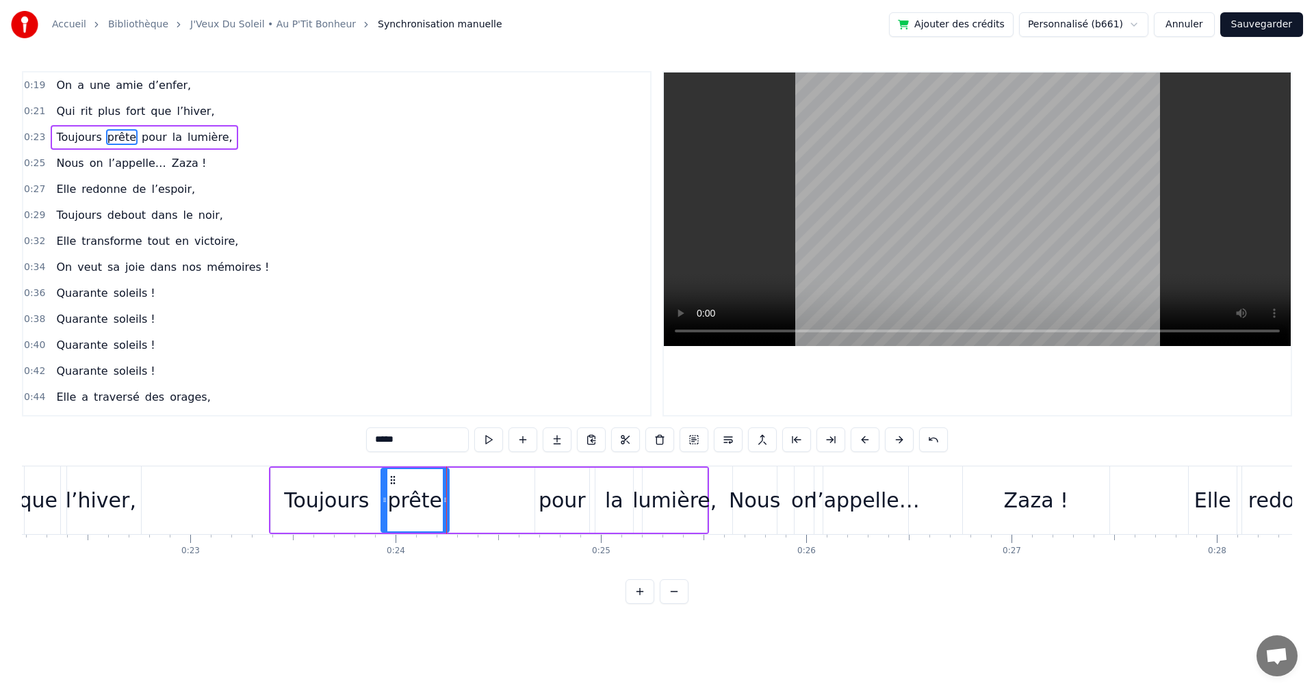
click at [548, 508] on div "pour" at bounding box center [561, 500] width 47 height 31
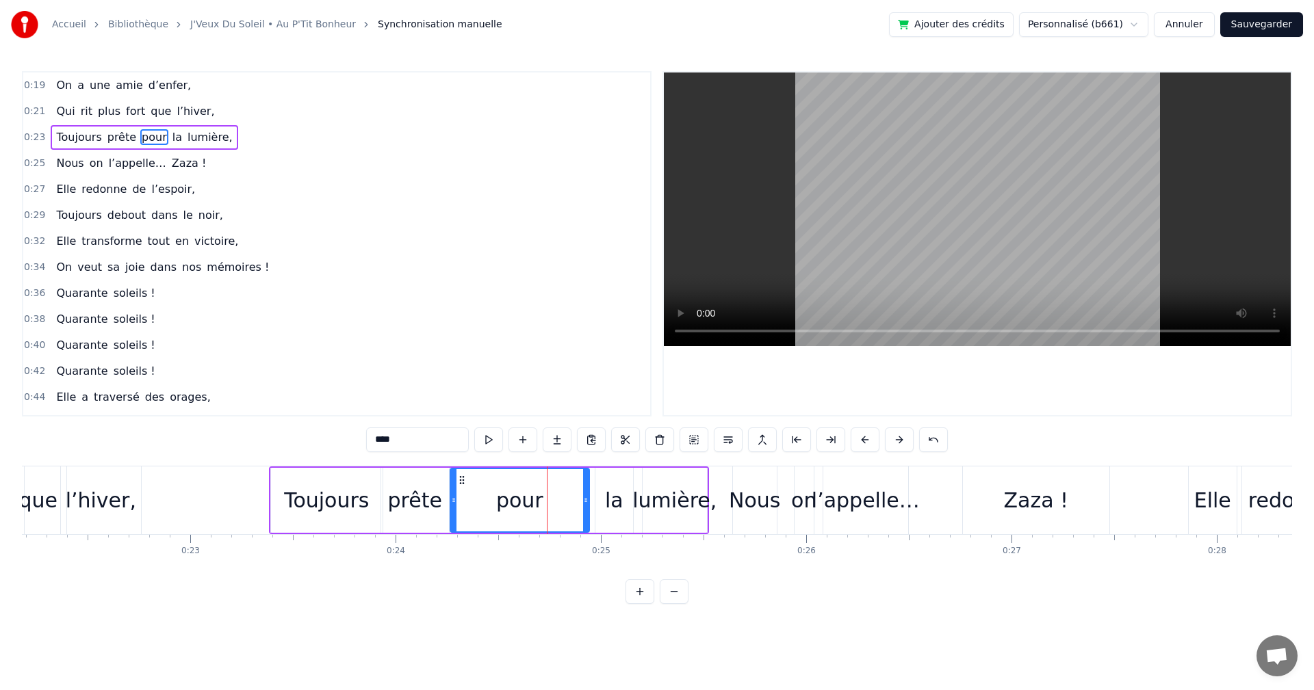
drag, startPoint x: 538, startPoint y: 500, endPoint x: 454, endPoint y: 502, distance: 84.9
click at [454, 502] on icon at bounding box center [453, 500] width 5 height 11
drag, startPoint x: 577, startPoint y: 501, endPoint x: 519, endPoint y: 502, distance: 57.5
click at [519, 502] on icon at bounding box center [519, 500] width 5 height 11
click at [624, 499] on div "la" at bounding box center [614, 500] width 38 height 65
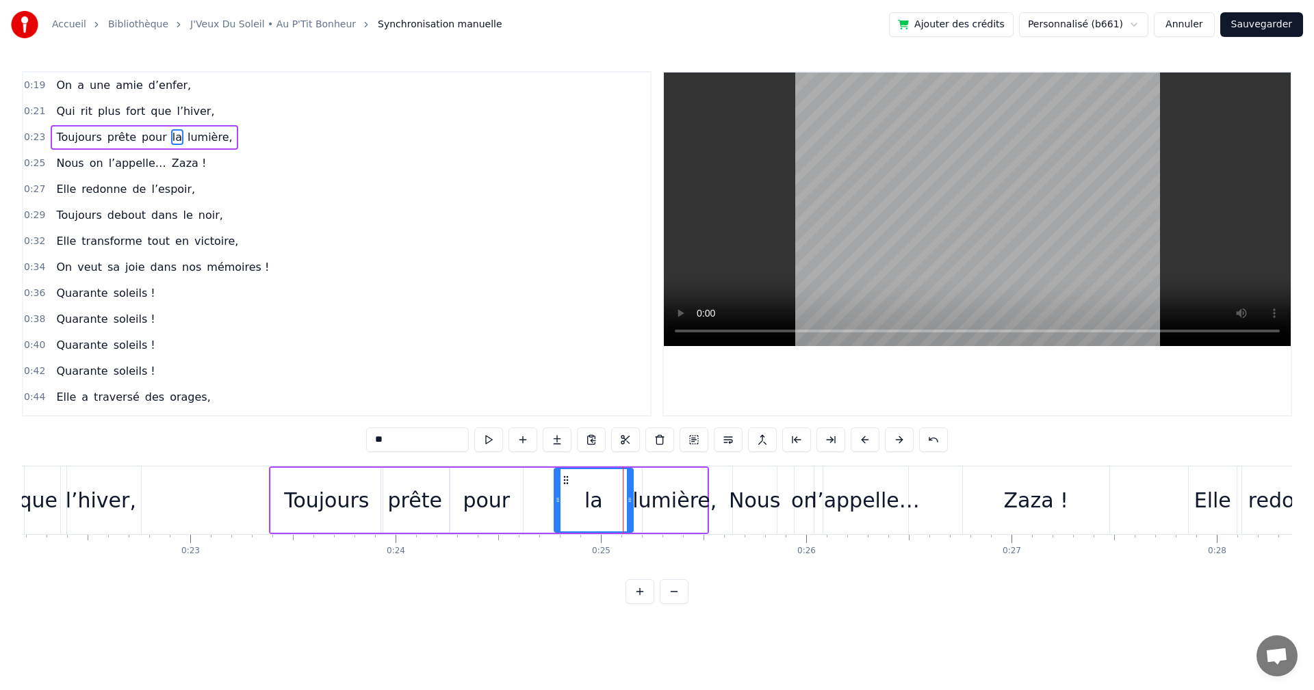
drag, startPoint x: 595, startPoint y: 500, endPoint x: 553, endPoint y: 501, distance: 41.7
click at [555, 501] on icon at bounding box center [557, 500] width 5 height 11
drag, startPoint x: 629, startPoint y: 501, endPoint x: 599, endPoint y: 503, distance: 30.2
click at [599, 503] on icon at bounding box center [599, 500] width 5 height 11
click at [649, 504] on div "lumière," at bounding box center [674, 500] width 84 height 31
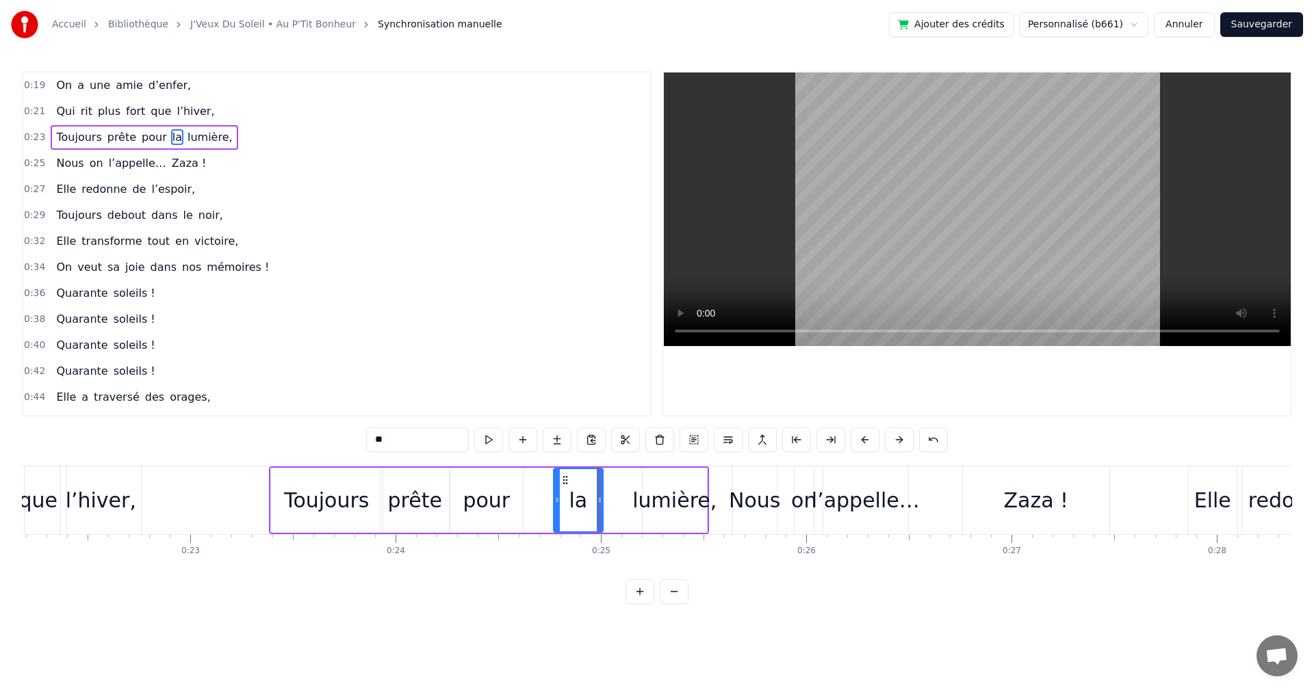
type input "********"
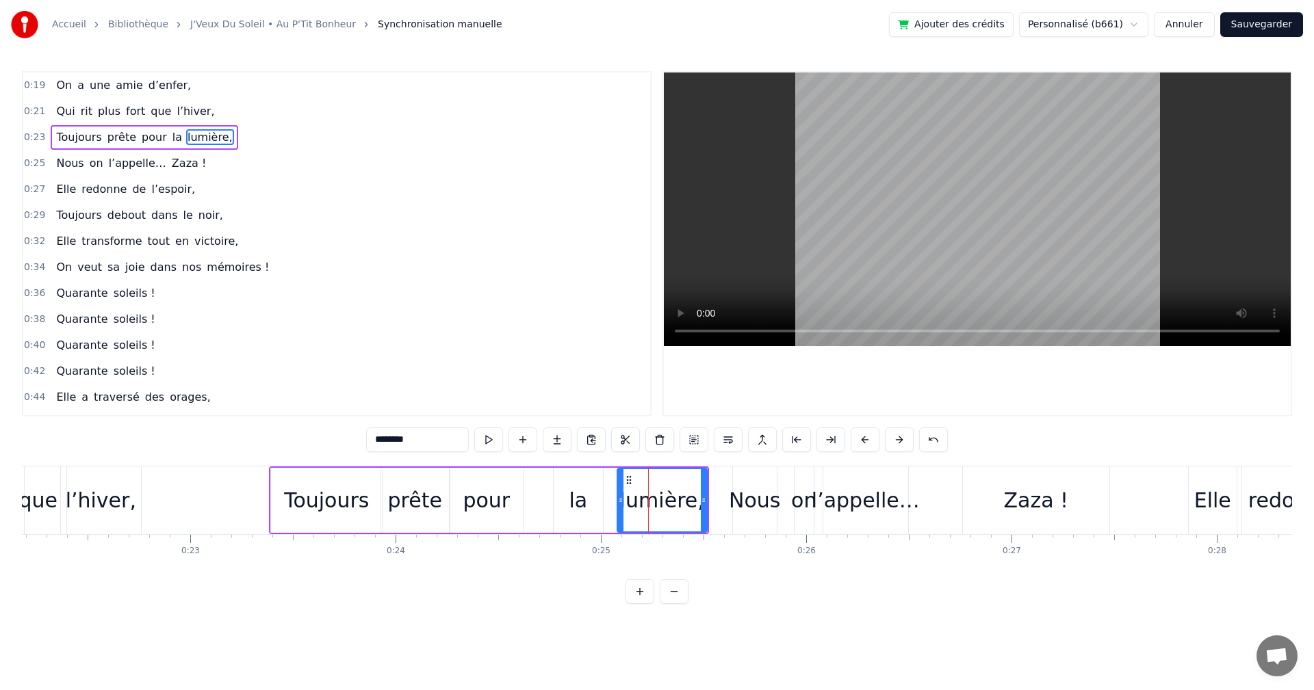
drag, startPoint x: 643, startPoint y: 501, endPoint x: 616, endPoint y: 501, distance: 26.7
click at [618, 501] on icon at bounding box center [620, 500] width 5 height 11
drag, startPoint x: 702, startPoint y: 501, endPoint x: 688, endPoint y: 499, distance: 13.8
click at [688, 499] on icon at bounding box center [689, 500] width 5 height 11
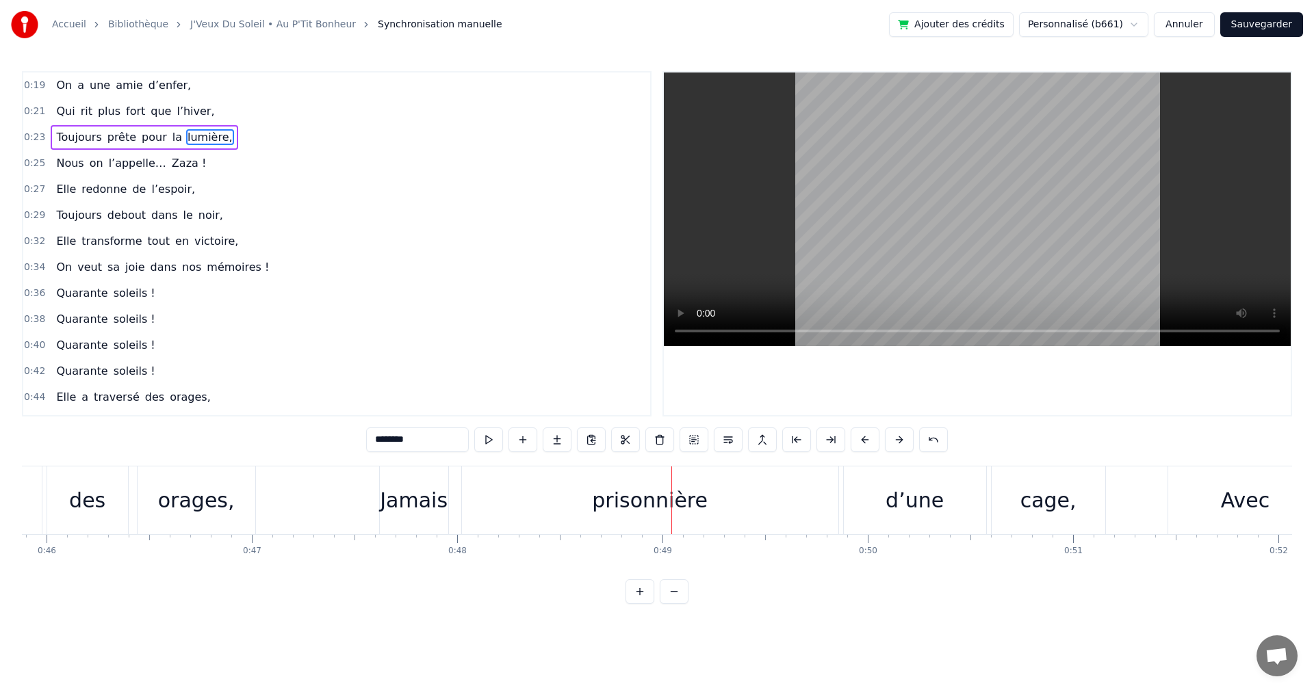
scroll to position [0, 9201]
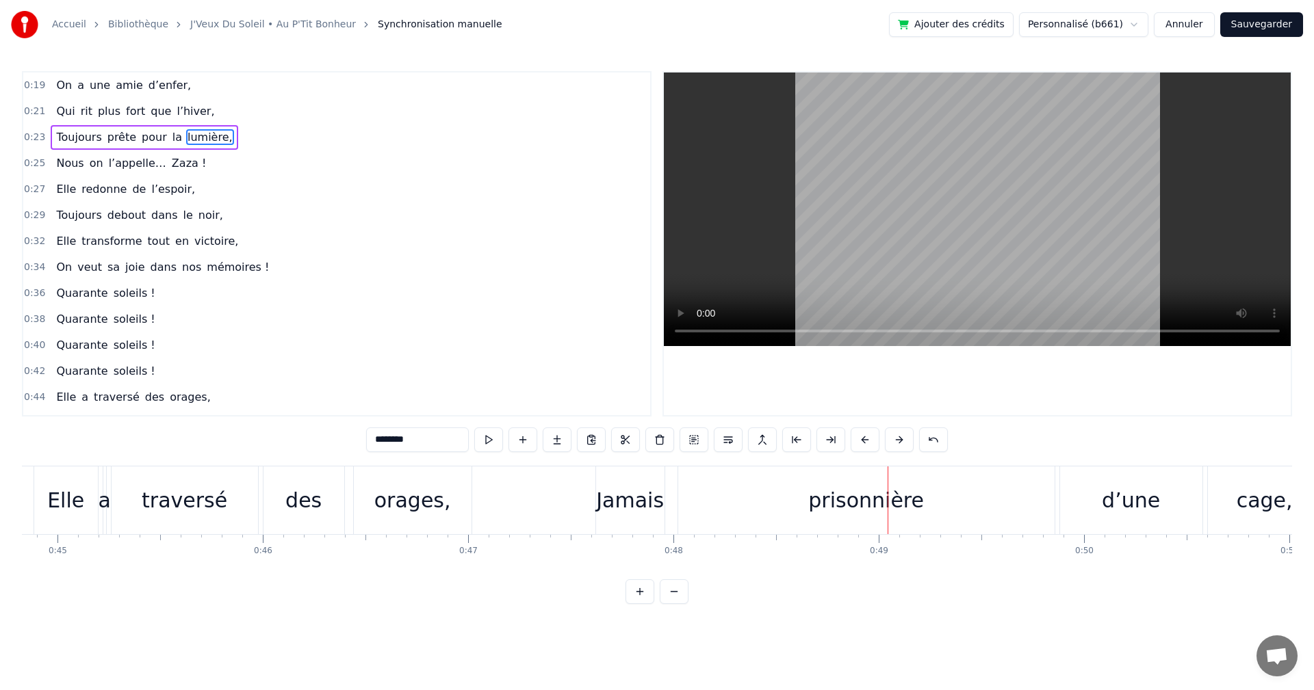
click at [644, 486] on div "Jamais" at bounding box center [630, 500] width 68 height 31
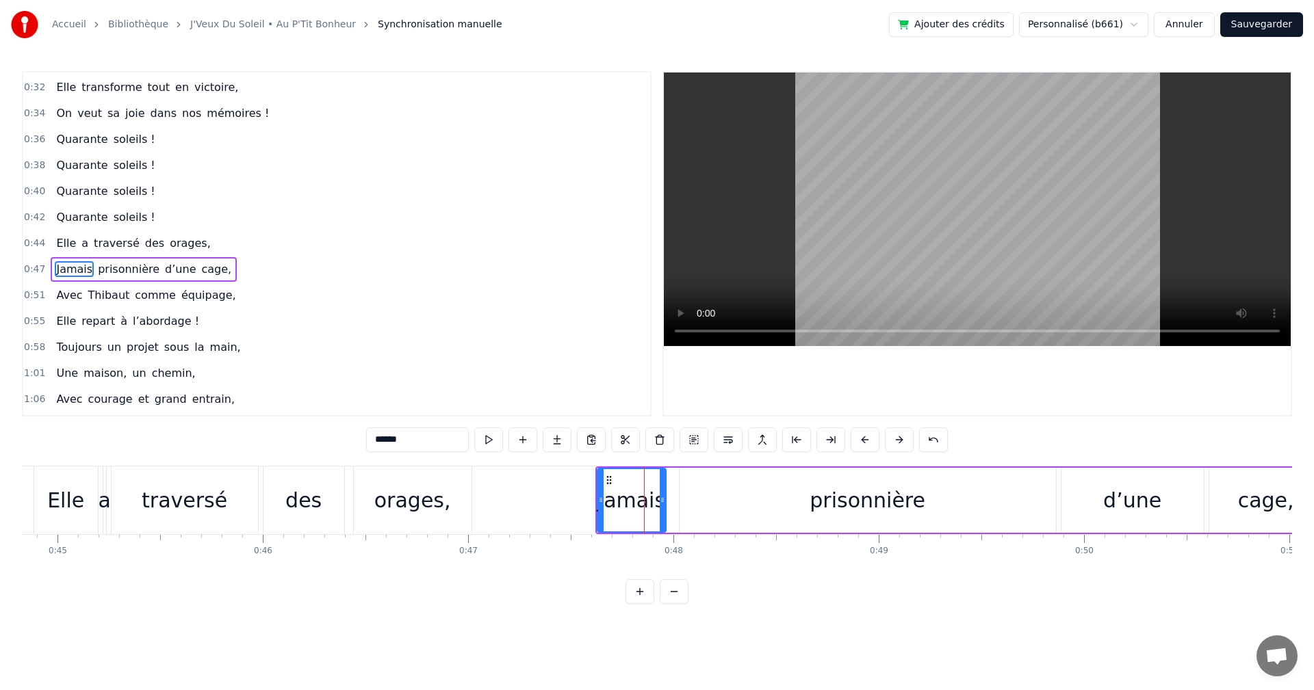
scroll to position [179, 0]
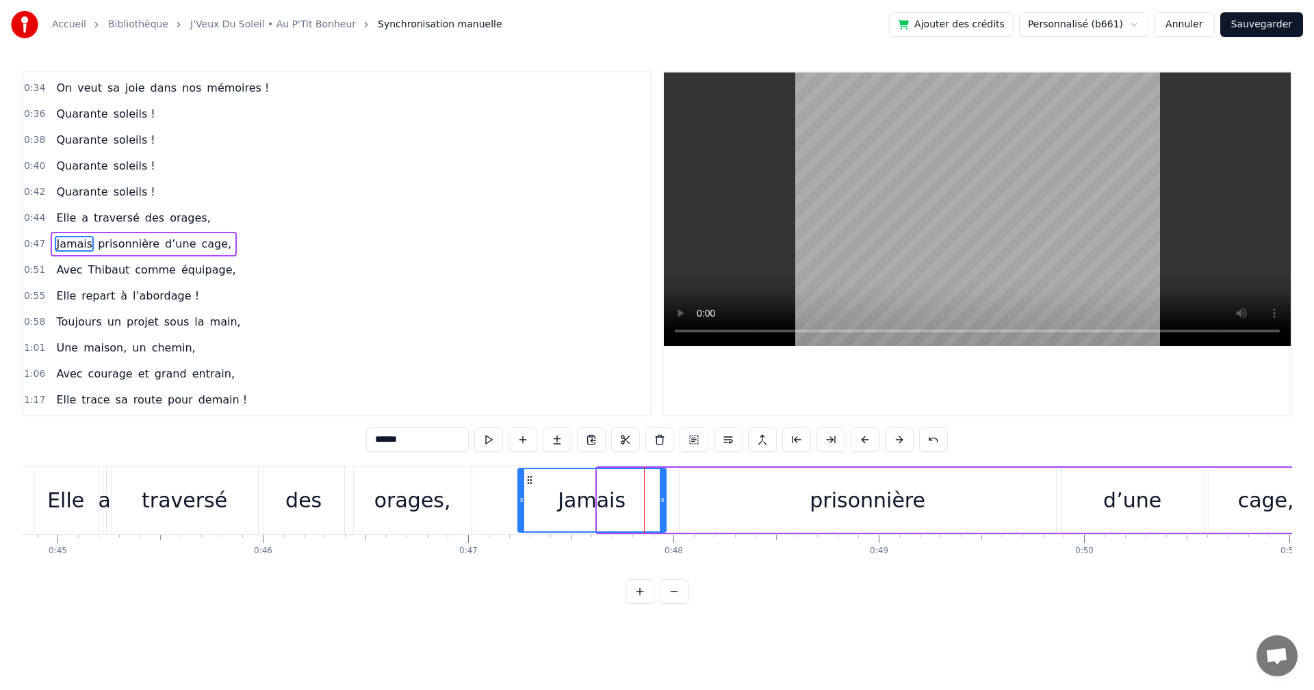
drag, startPoint x: 599, startPoint y: 498, endPoint x: 520, endPoint y: 497, distance: 79.4
click at [520, 497] on icon at bounding box center [521, 500] width 5 height 11
drag, startPoint x: 659, startPoint y: 497, endPoint x: 642, endPoint y: 496, distance: 17.1
click at [642, 496] on icon at bounding box center [642, 500] width 5 height 11
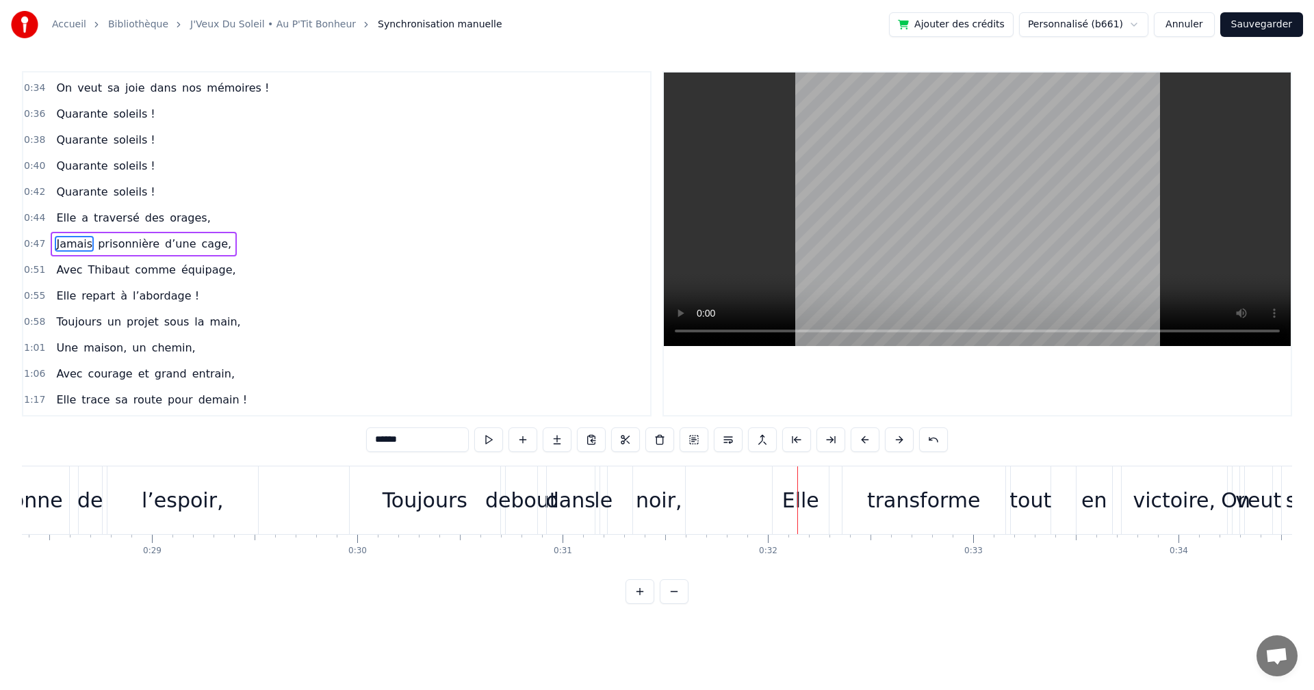
scroll to position [0, 5750]
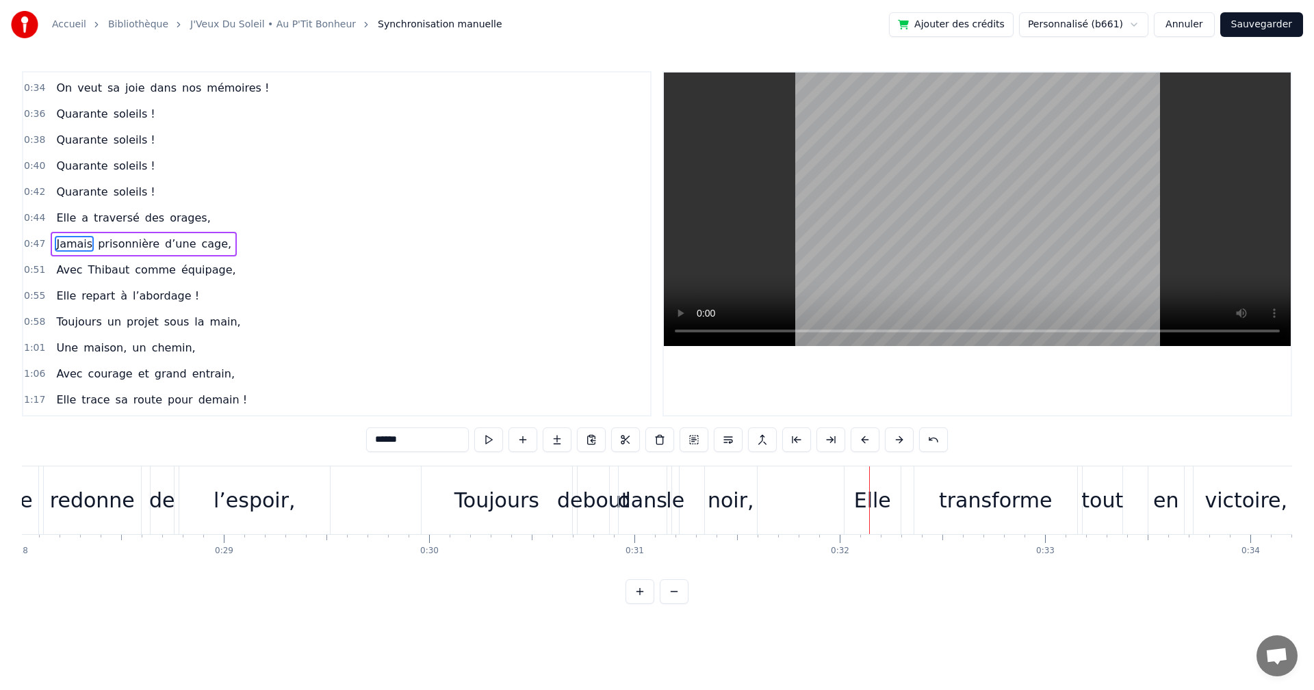
click at [647, 498] on div "dans" at bounding box center [642, 500] width 49 height 31
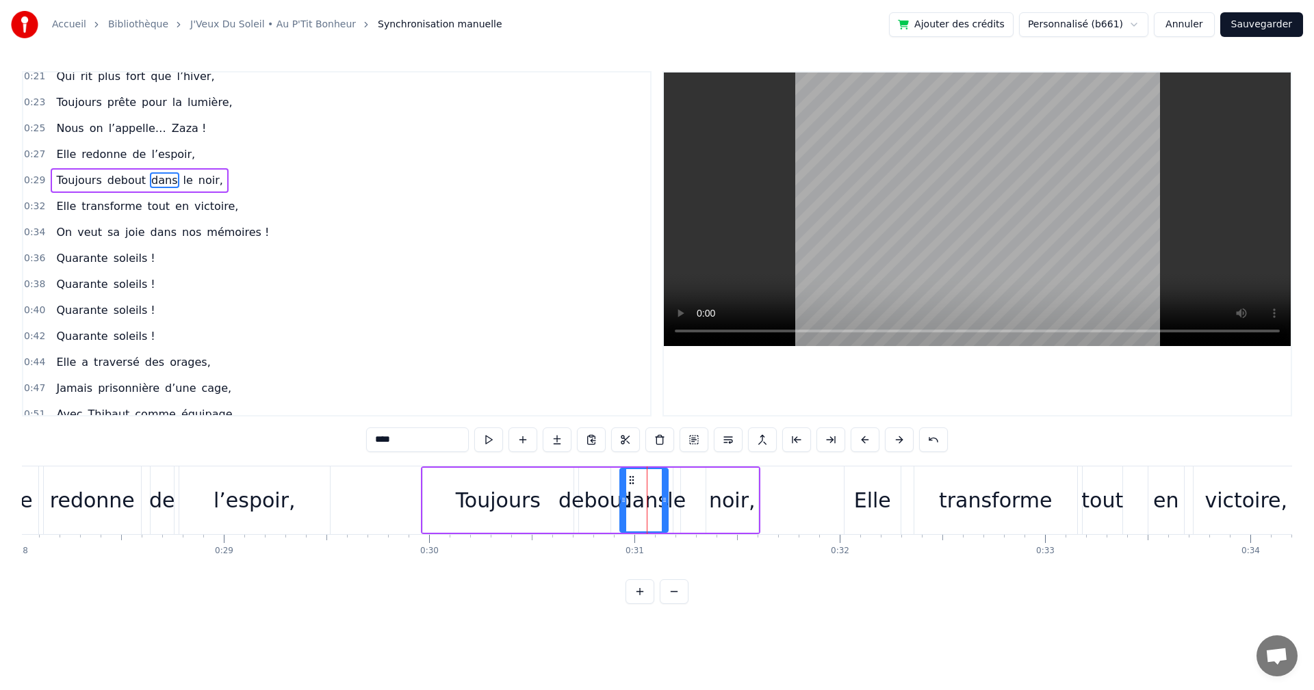
scroll to position [0, 0]
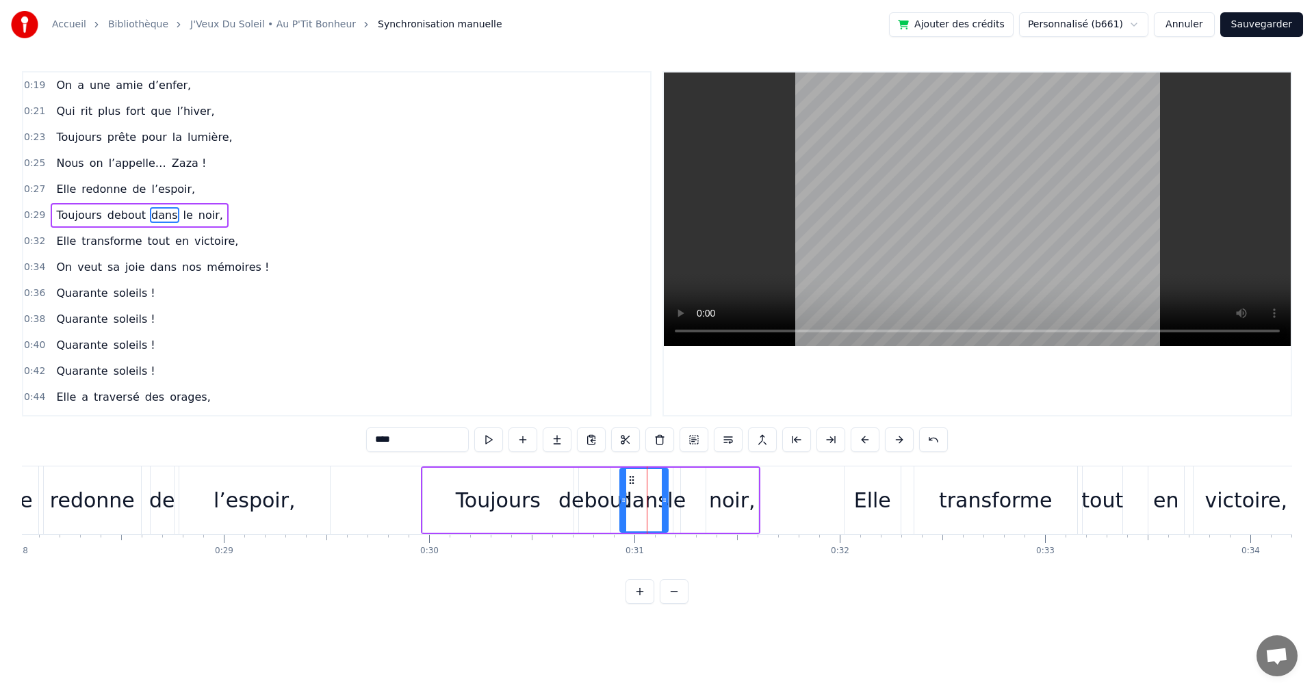
click at [679, 500] on div "le" at bounding box center [676, 500] width 18 height 31
drag, startPoint x: 679, startPoint y: 500, endPoint x: 699, endPoint y: 500, distance: 20.5
click at [699, 500] on icon at bounding box center [695, 500] width 5 height 11
click at [657, 499] on div "dans" at bounding box center [643, 500] width 49 height 31
click at [671, 514] on div at bounding box center [668, 500] width 5 height 62
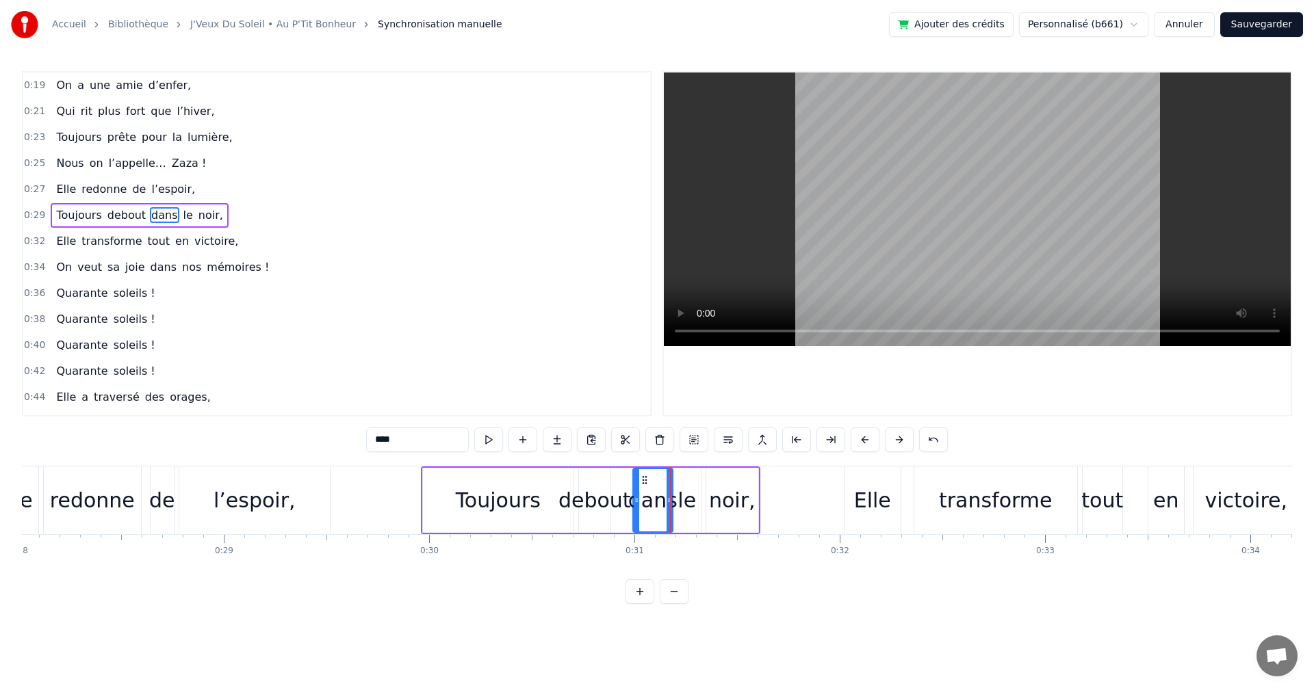
drag, startPoint x: 623, startPoint y: 501, endPoint x: 636, endPoint y: 500, distance: 13.0
click at [636, 500] on icon at bounding box center [636, 500] width 5 height 11
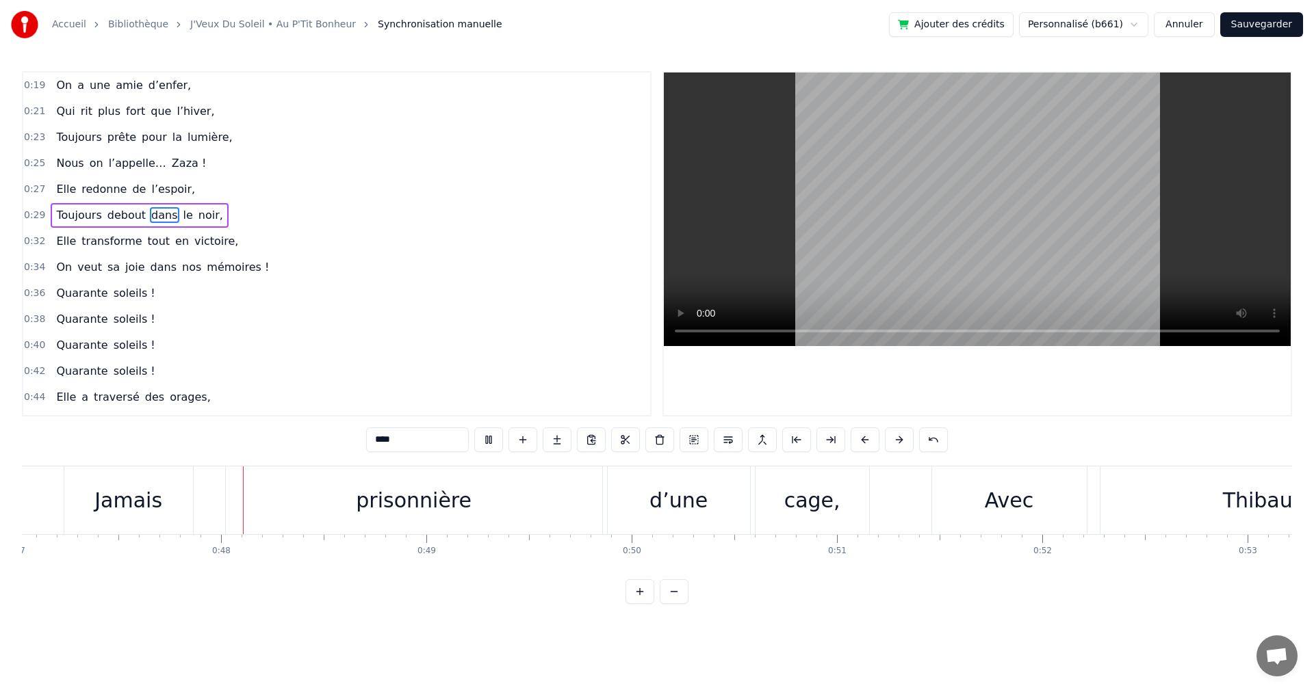
scroll to position [0, 9661]
drag, startPoint x: 382, startPoint y: 503, endPoint x: 369, endPoint y: 501, distance: 13.8
click at [369, 501] on div "prisonnière" at bounding box center [406, 500] width 116 height 31
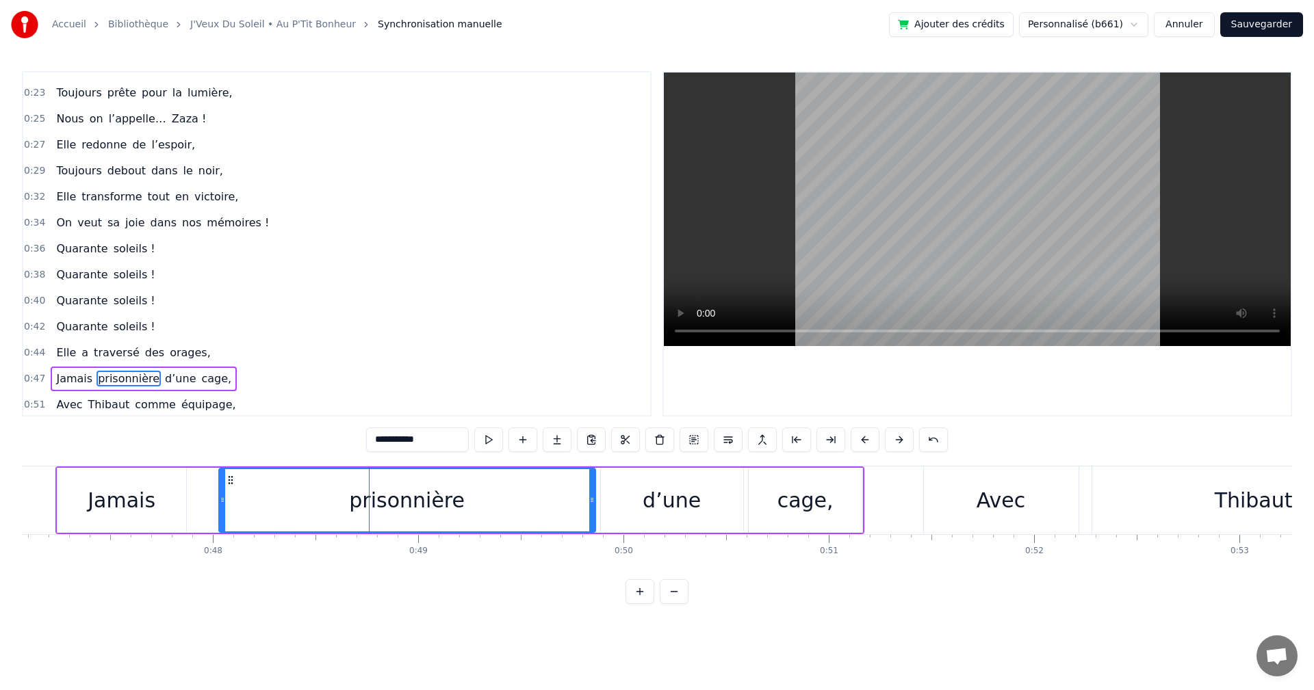
scroll to position [179, 0]
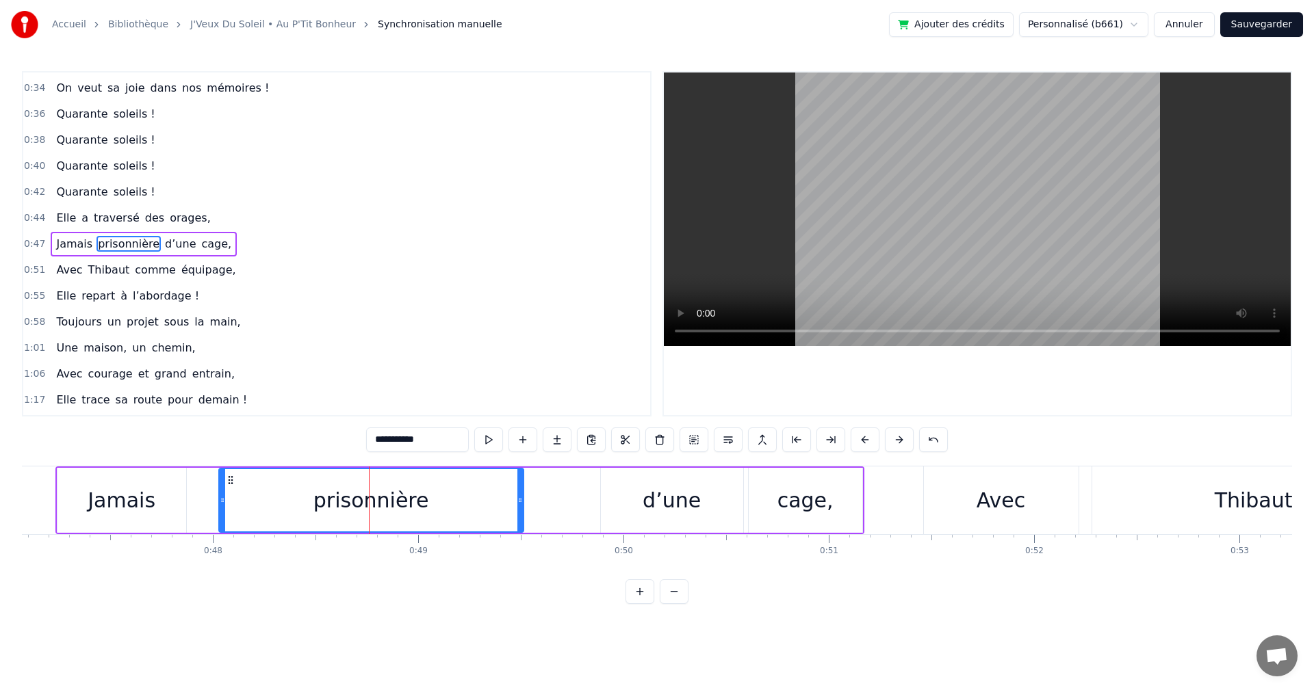
drag, startPoint x: 593, startPoint y: 512, endPoint x: 521, endPoint y: 512, distance: 71.8
click at [521, 512] on div at bounding box center [519, 500] width 5 height 62
click at [644, 505] on div "d’une" at bounding box center [672, 500] width 142 height 65
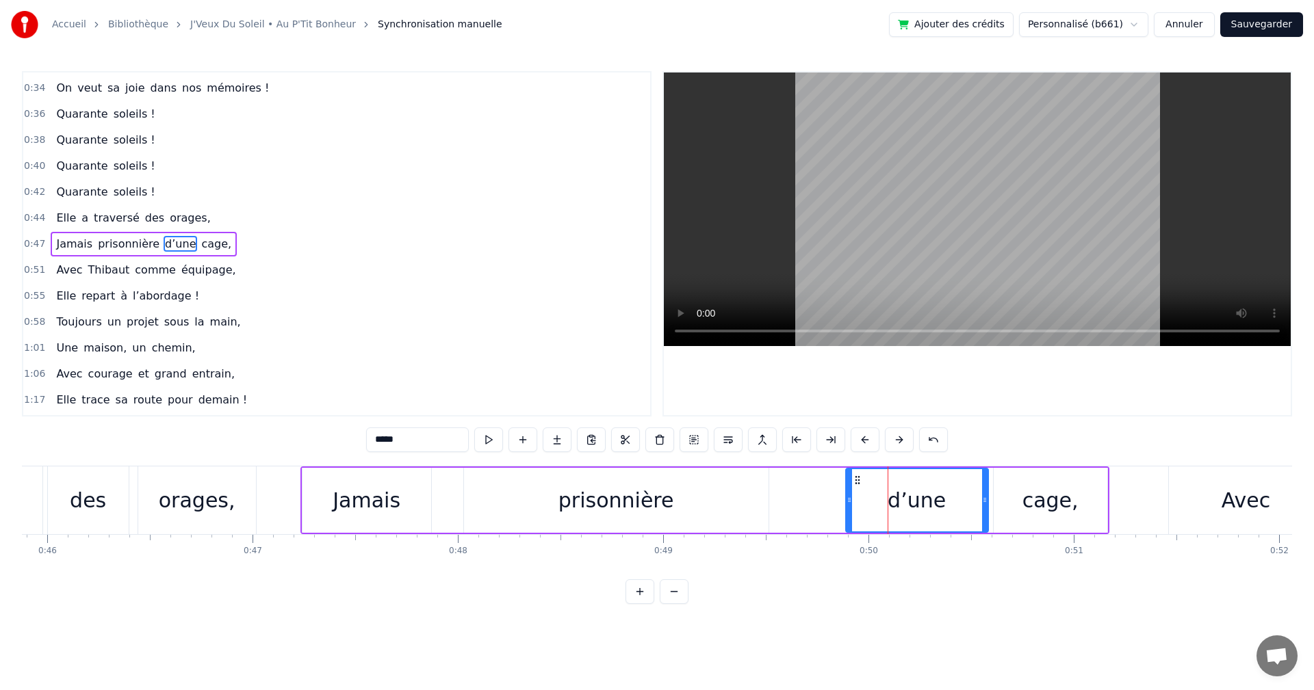
scroll to position [0, 9441]
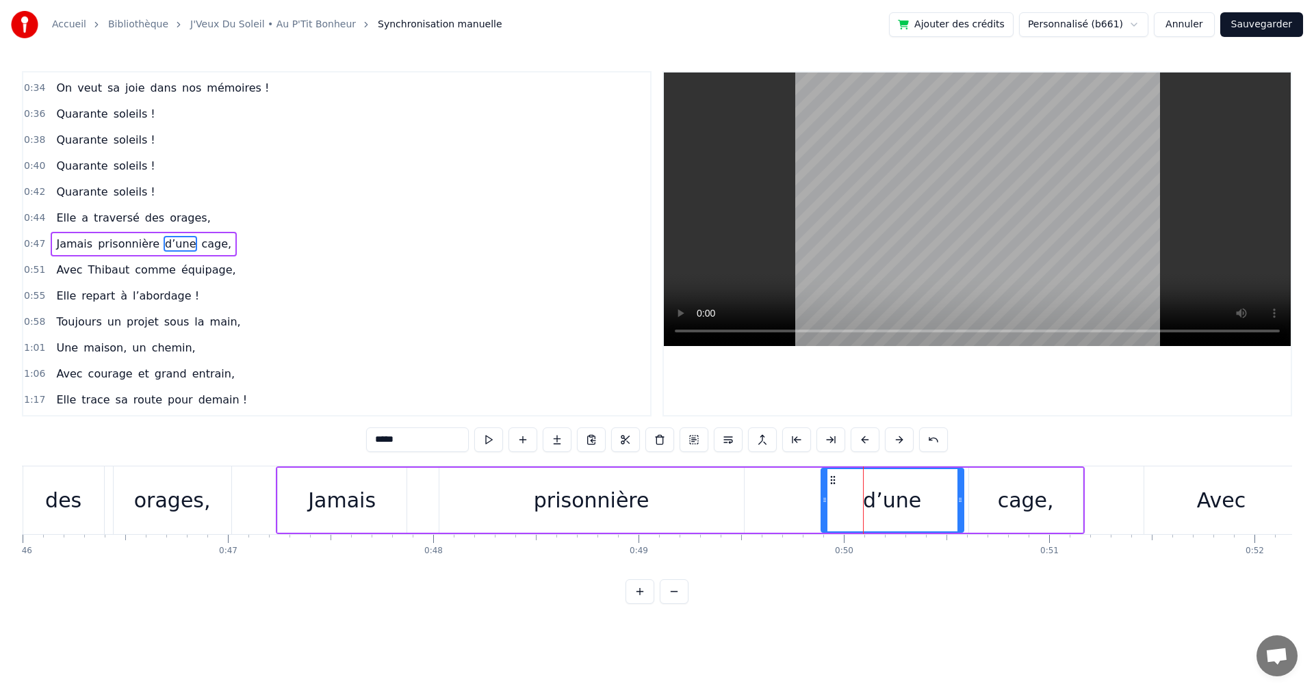
click at [355, 502] on div "Jamais" at bounding box center [342, 500] width 68 height 31
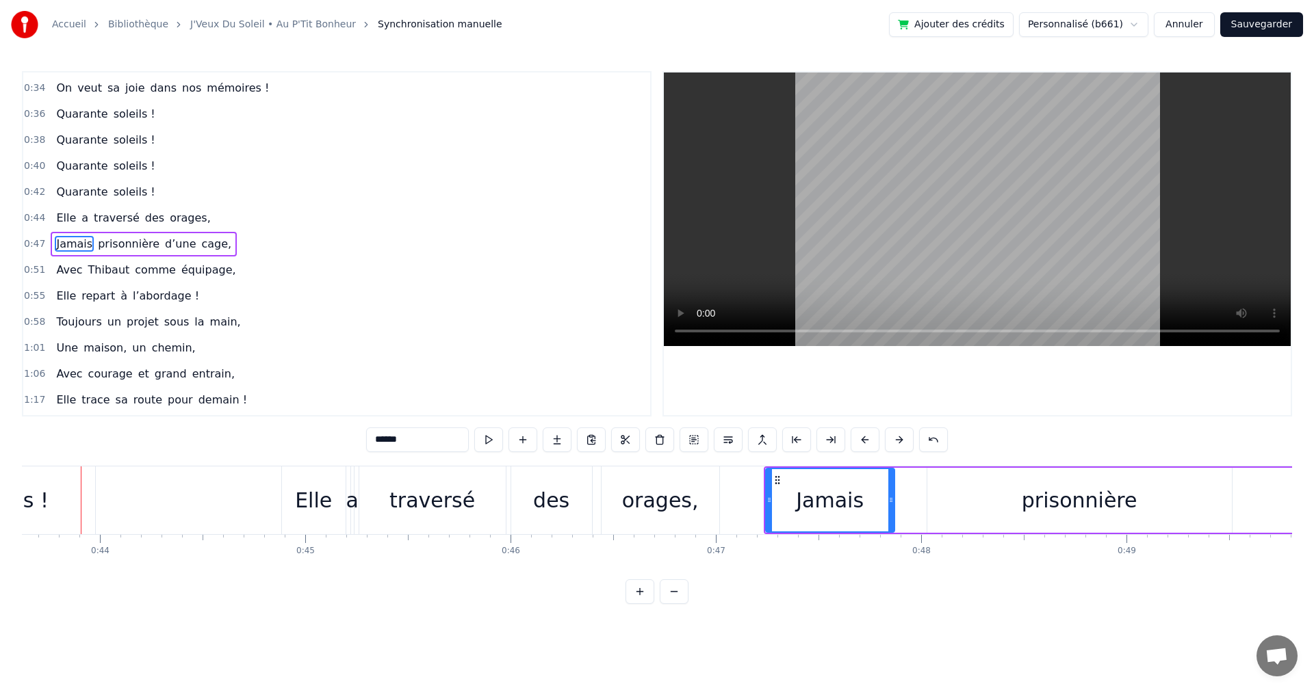
scroll to position [0, 8943]
click at [1158, 486] on div "prisonnière" at bounding box center [1089, 500] width 304 height 65
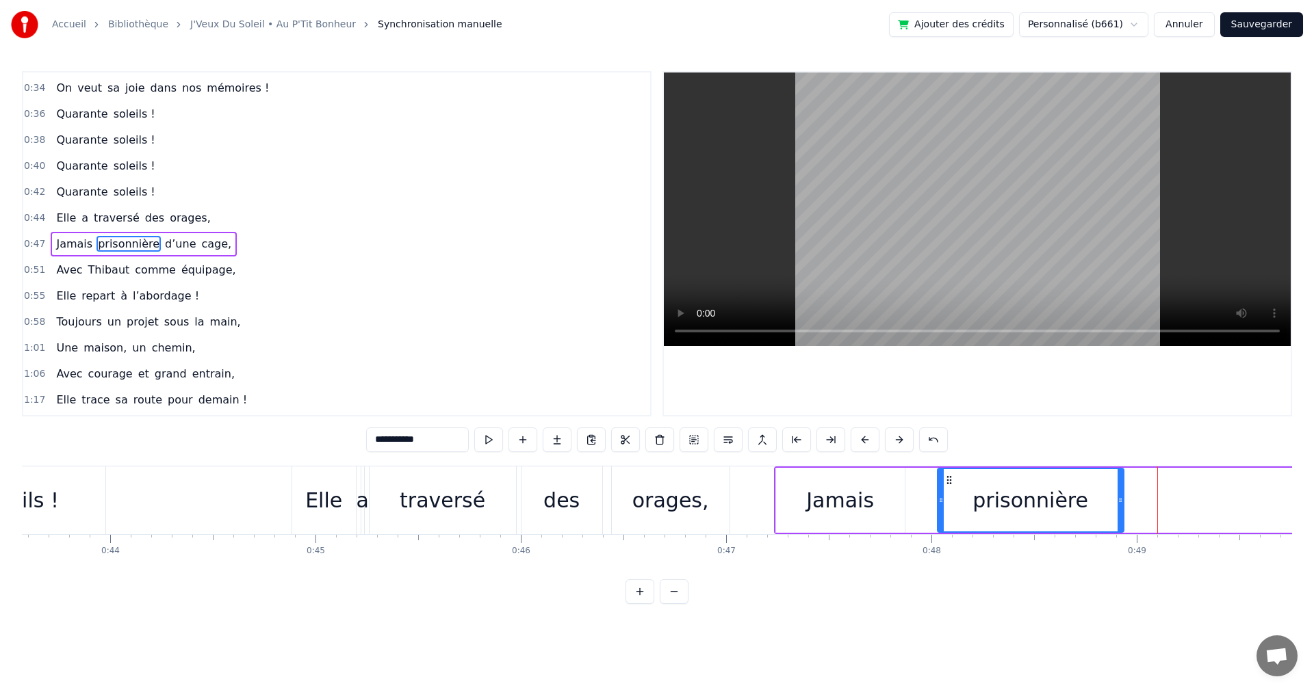
drag, startPoint x: 1237, startPoint y: 497, endPoint x: 1119, endPoint y: 506, distance: 118.7
click at [1119, 506] on div at bounding box center [1119, 500] width 5 height 62
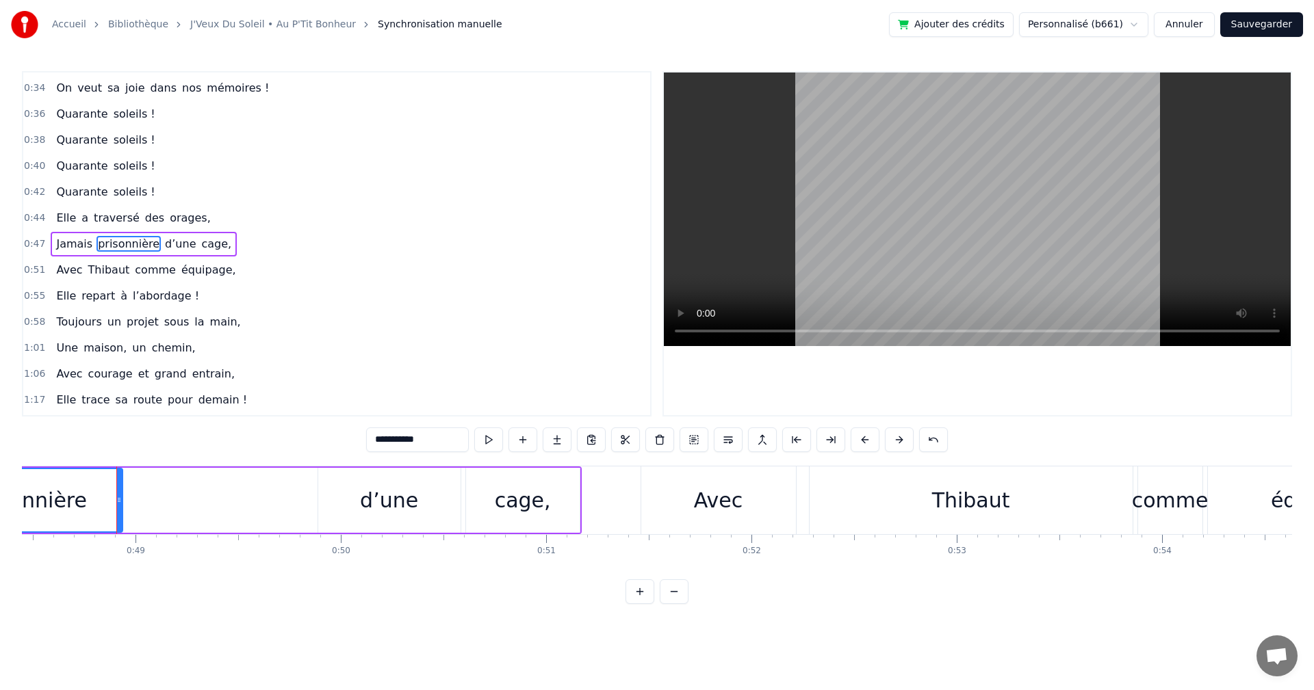
scroll to position [0, 9775]
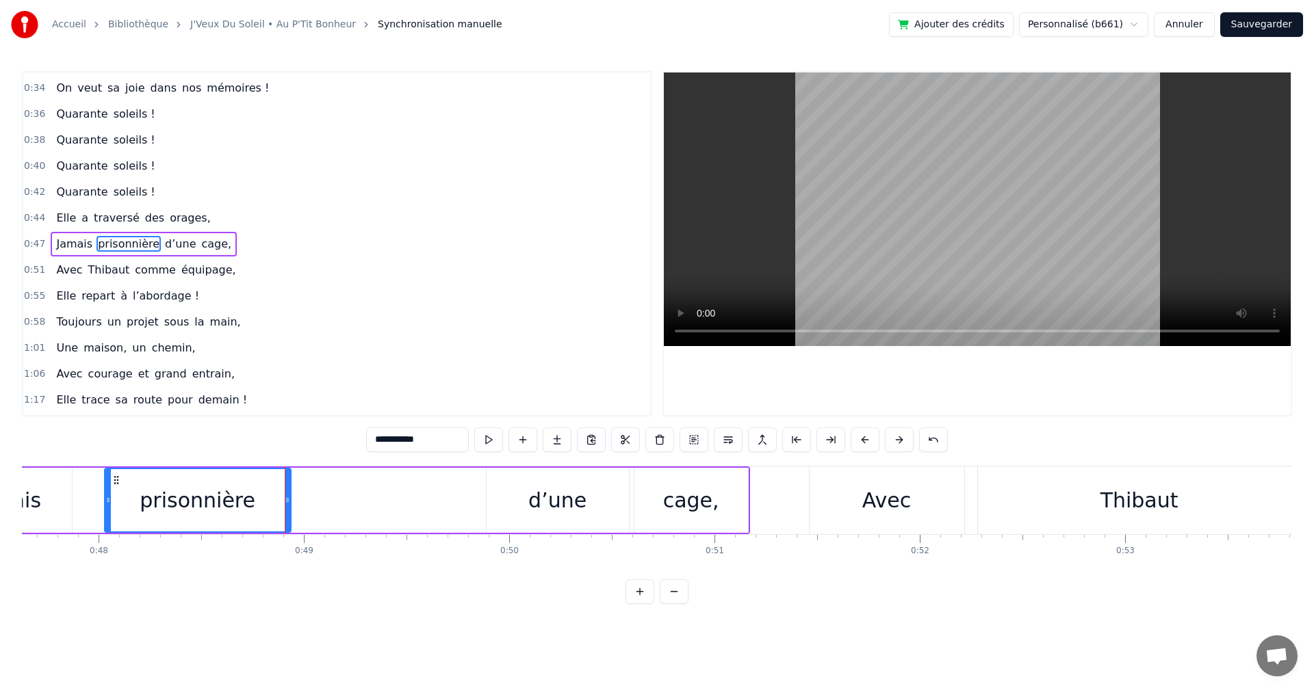
click at [556, 502] on div "d’une" at bounding box center [557, 500] width 58 height 31
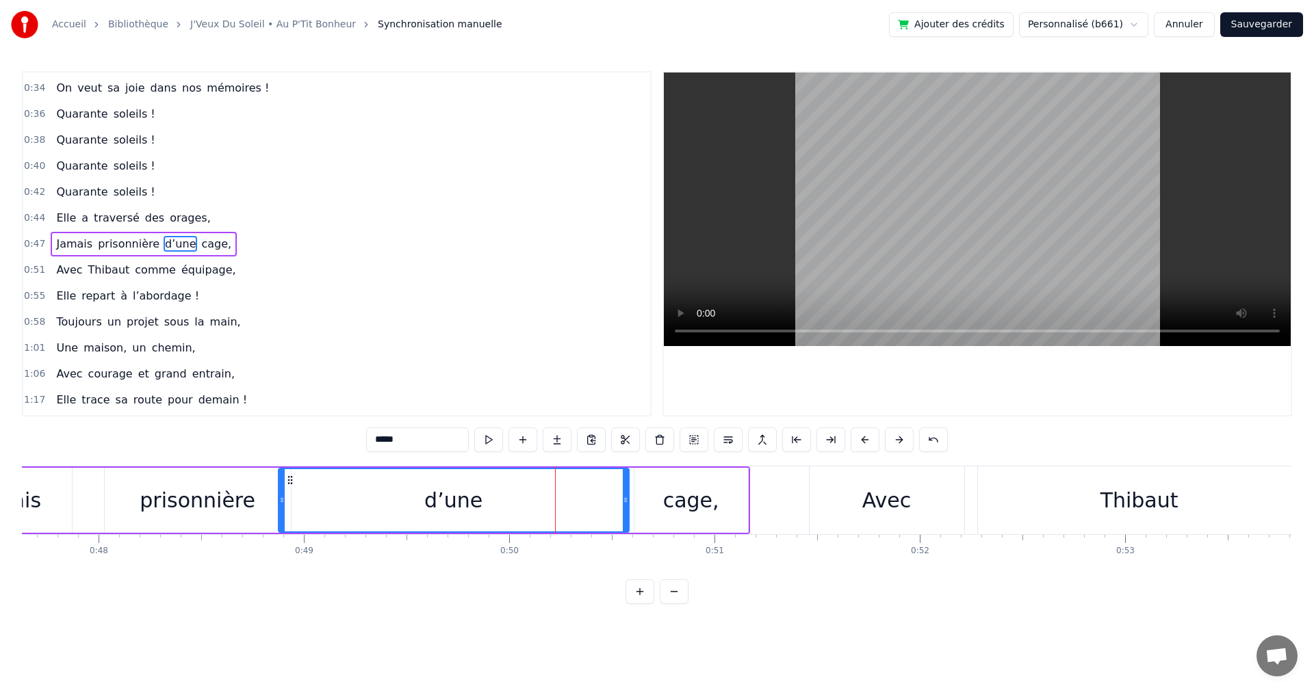
drag, startPoint x: 490, startPoint y: 489, endPoint x: 282, endPoint y: 506, distance: 208.7
click at [282, 506] on div at bounding box center [281, 500] width 5 height 62
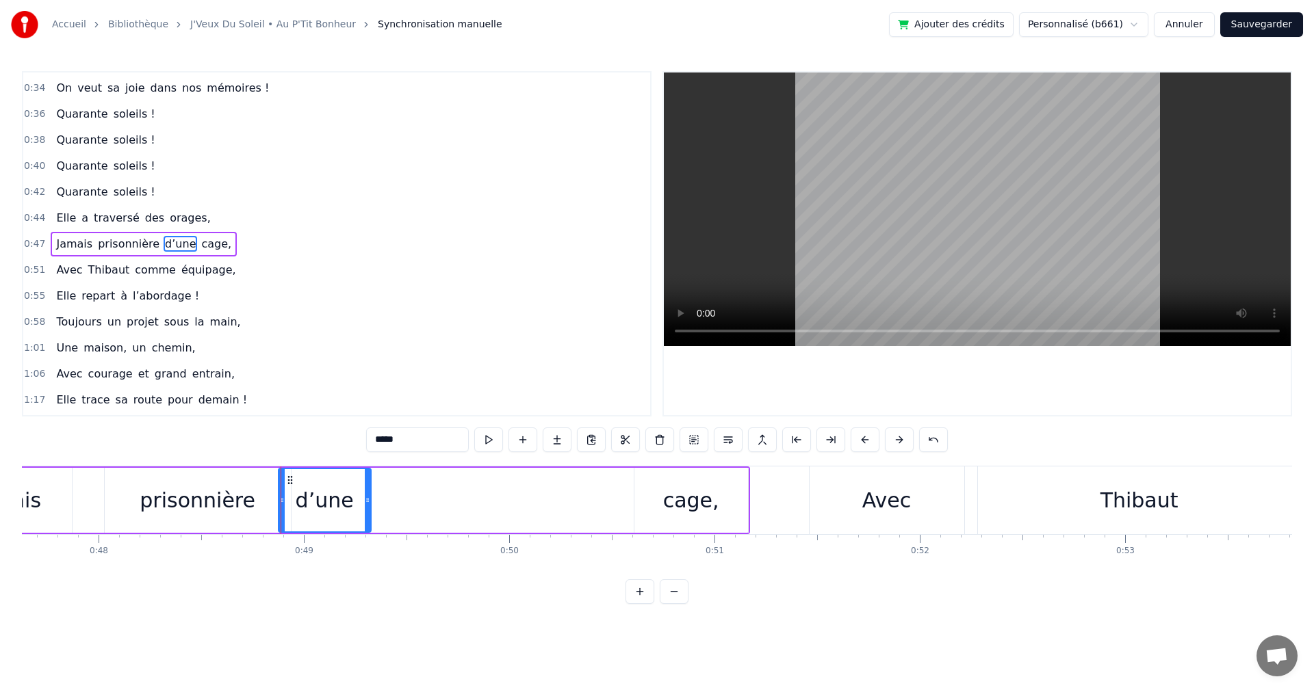
drag, startPoint x: 624, startPoint y: 495, endPoint x: 366, endPoint y: 499, distance: 258.0
click at [366, 499] on icon at bounding box center [367, 500] width 5 height 11
click at [685, 488] on div "cage," at bounding box center [691, 500] width 56 height 31
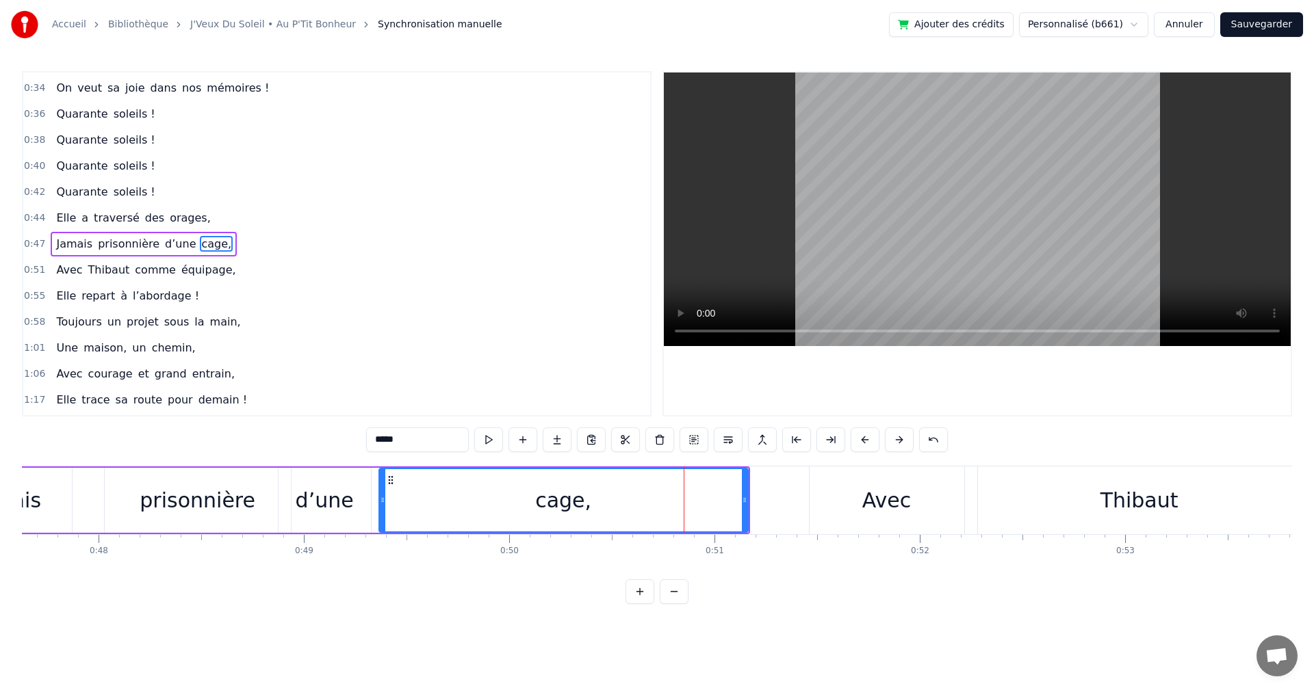
drag, startPoint x: 636, startPoint y: 483, endPoint x: 381, endPoint y: 495, distance: 255.5
click at [381, 495] on div at bounding box center [382, 500] width 5 height 62
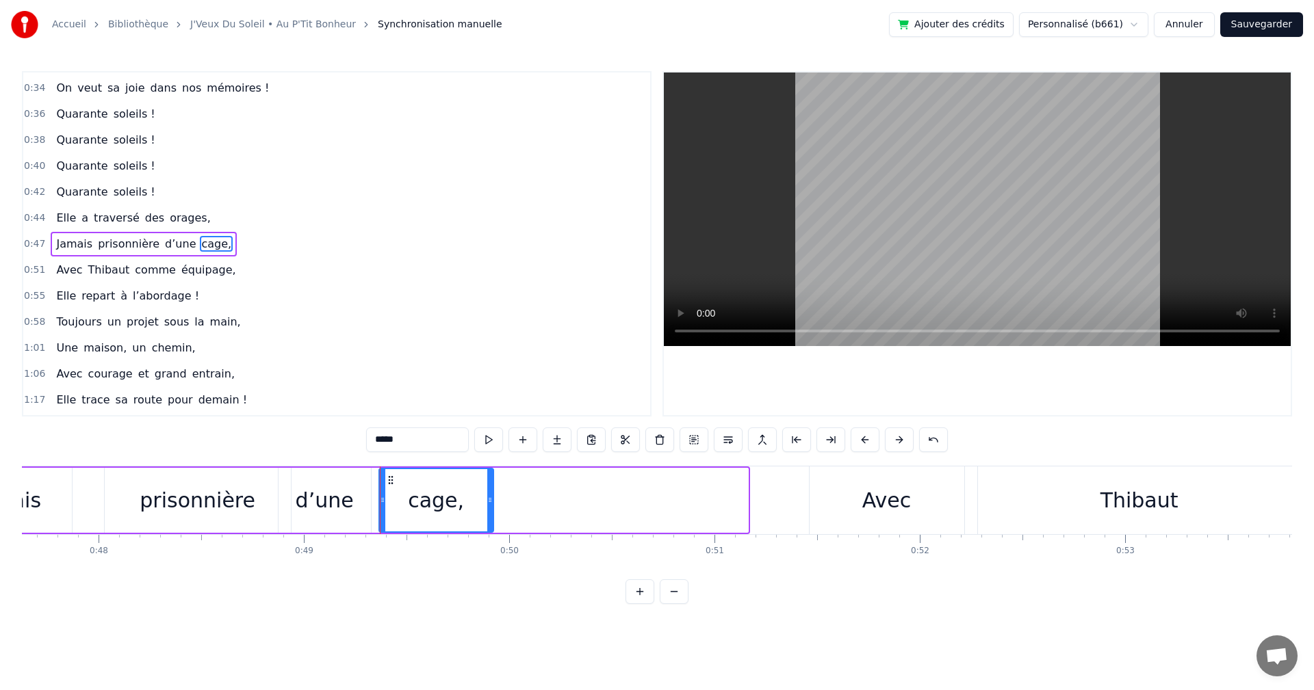
drag, startPoint x: 746, startPoint y: 488, endPoint x: 488, endPoint y: 492, distance: 257.3
click at [488, 492] on div at bounding box center [489, 500] width 5 height 62
click at [875, 494] on div "Avec" at bounding box center [886, 500] width 49 height 31
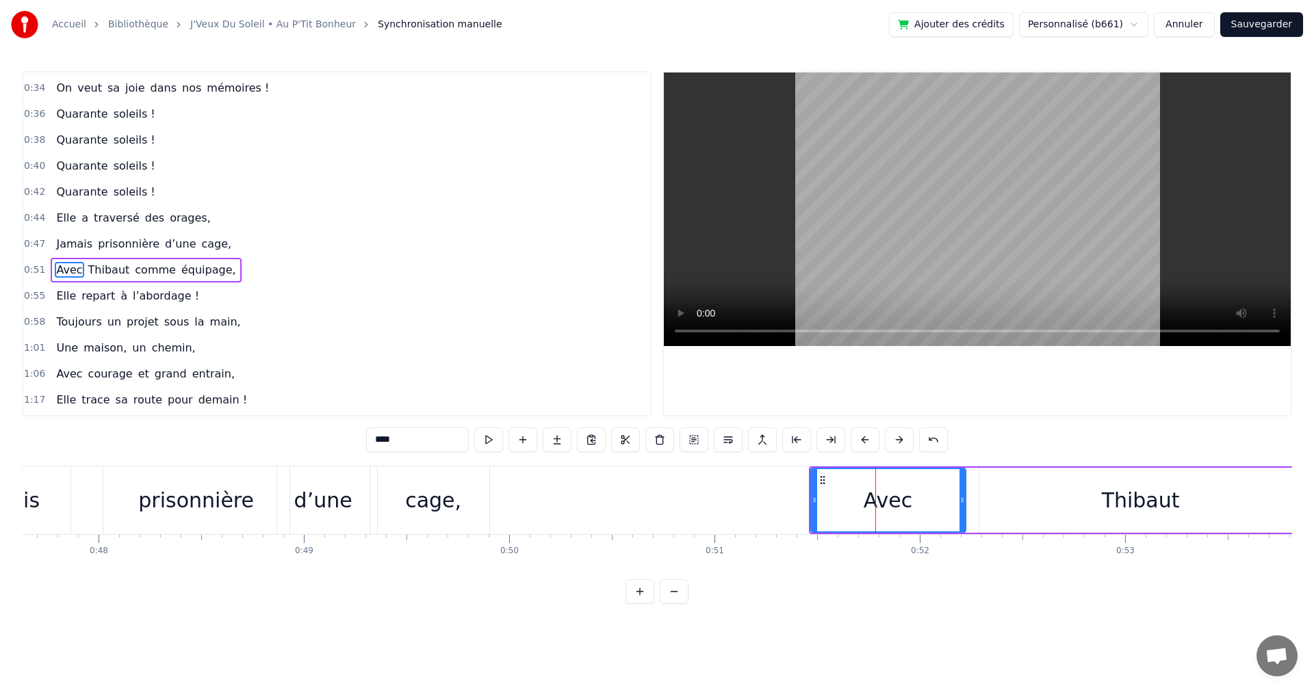
scroll to position [205, 0]
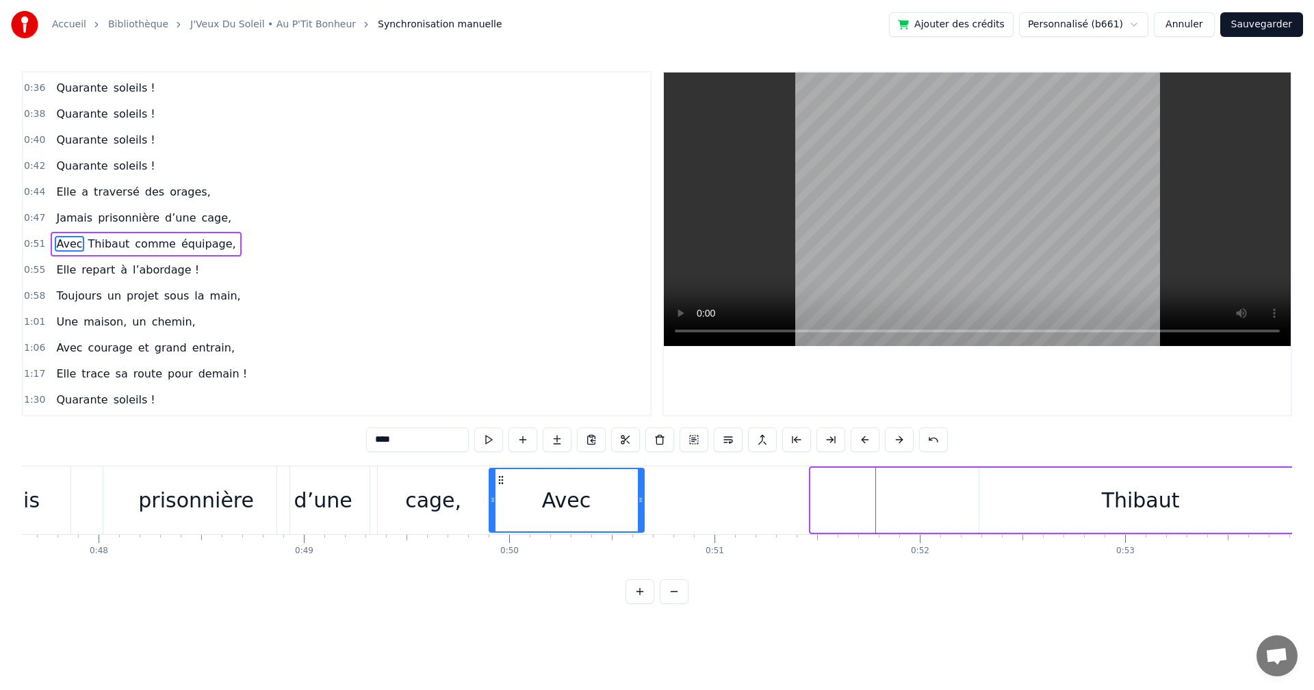
drag, startPoint x: 822, startPoint y: 480, endPoint x: 501, endPoint y: 490, distance: 321.7
click at [501, 490] on div "Avec" at bounding box center [566, 500] width 153 height 62
click at [1170, 488] on div "Thibaut" at bounding box center [1140, 500] width 78 height 31
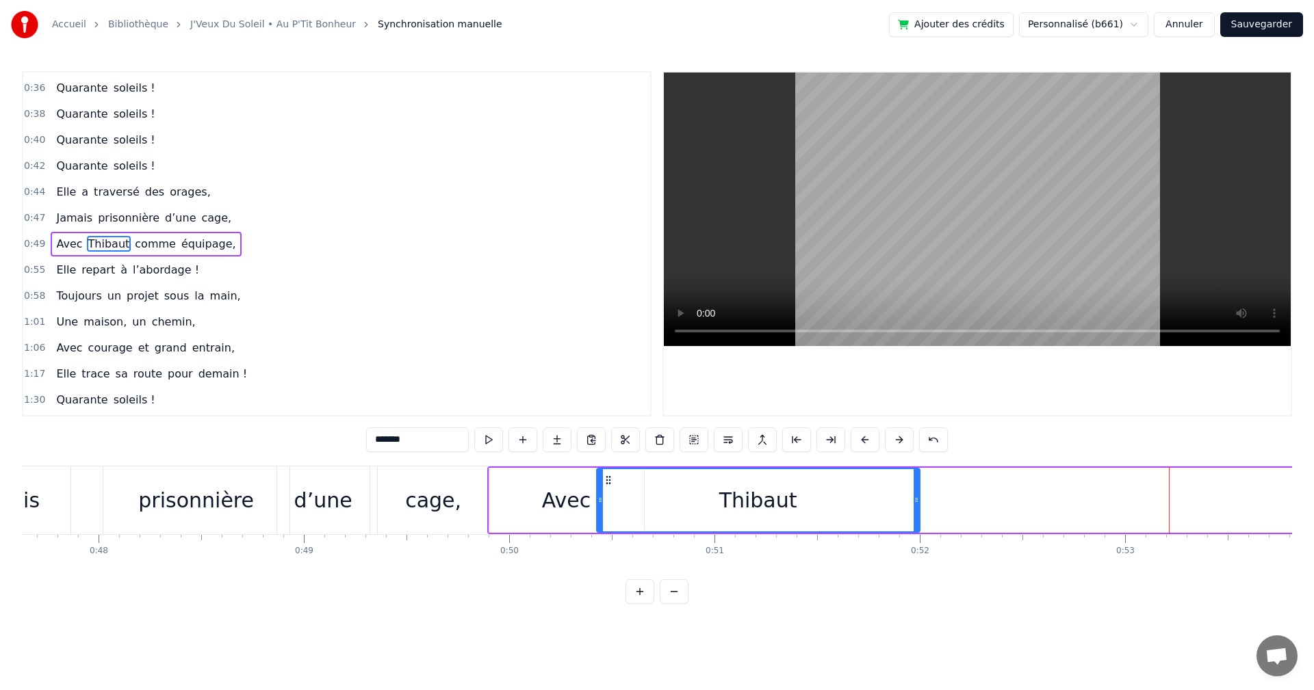
drag, startPoint x: 992, startPoint y: 479, endPoint x: 610, endPoint y: 490, distance: 382.6
click at [610, 490] on div "Thibaut" at bounding box center [758, 500] width 322 height 62
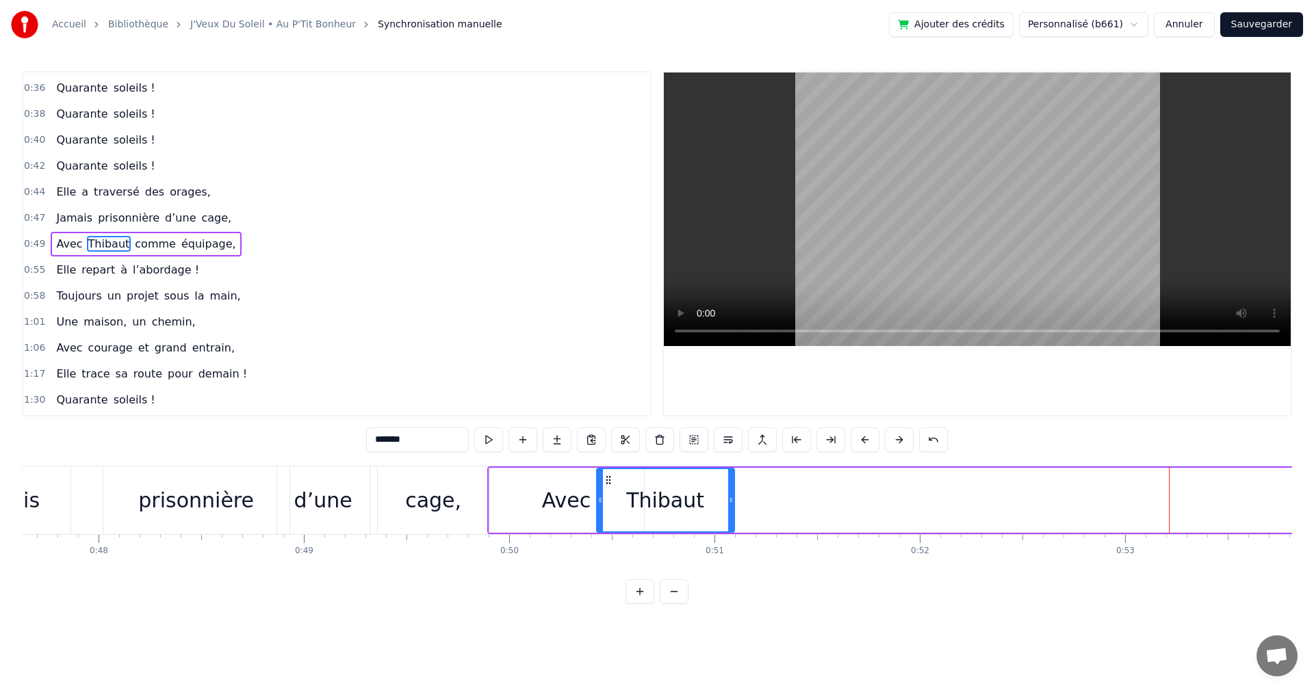
drag, startPoint x: 915, startPoint y: 497, endPoint x: 730, endPoint y: 508, distance: 185.7
click at [730, 508] on div at bounding box center [730, 500] width 5 height 62
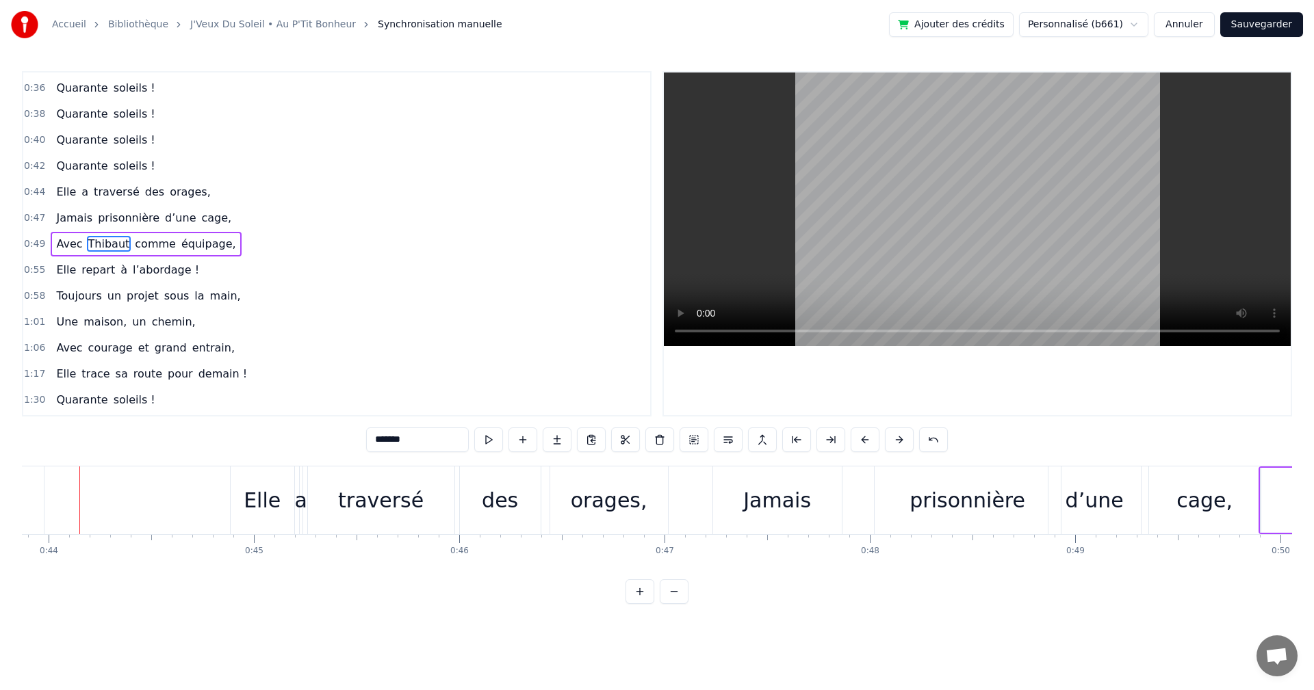
scroll to position [0, 8993]
click at [847, 495] on div "Jamais" at bounding box center [789, 501] width 129 height 68
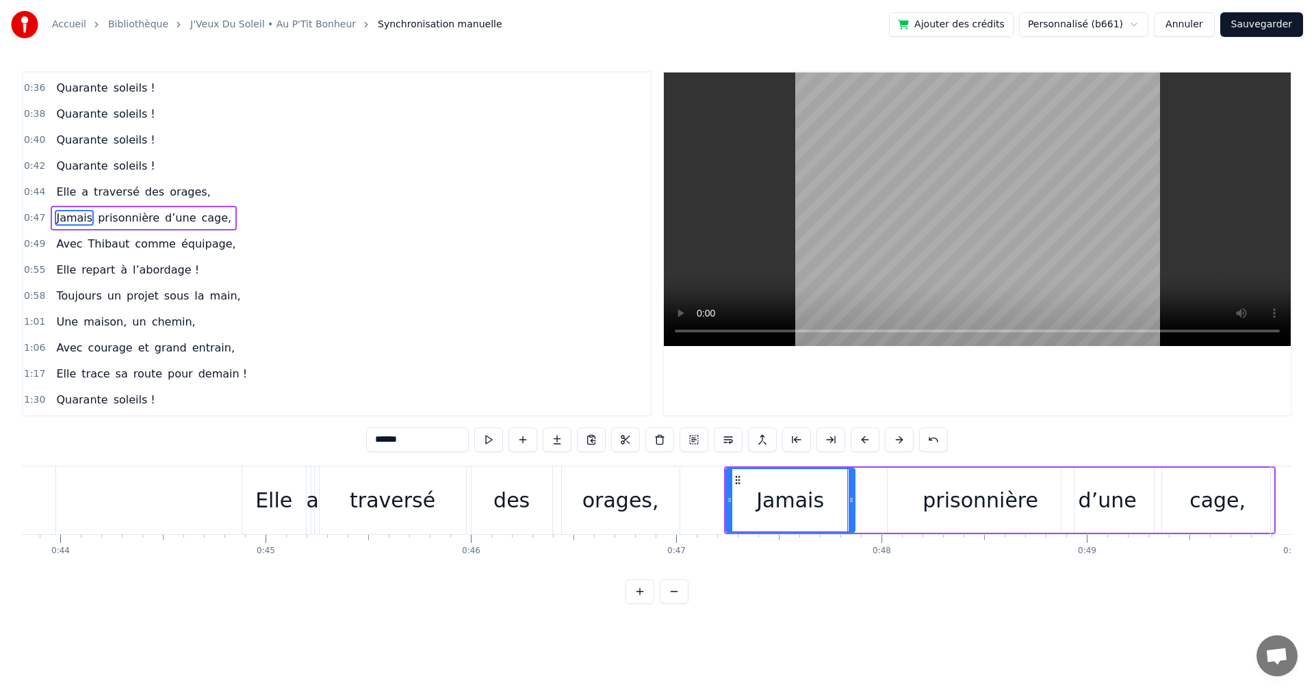
scroll to position [179, 0]
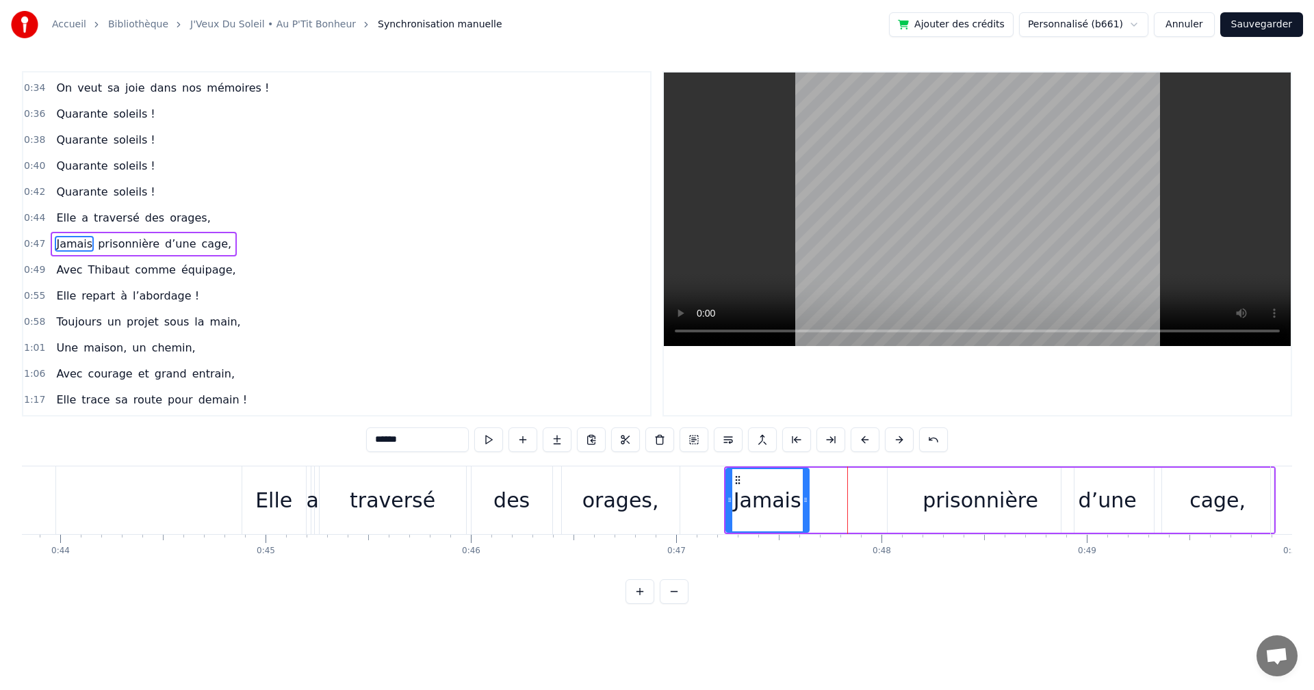
drag, startPoint x: 852, startPoint y: 499, endPoint x: 807, endPoint y: 499, distance: 45.8
click at [807, 499] on icon at bounding box center [805, 500] width 5 height 11
click at [968, 496] on div "prisonnière" at bounding box center [980, 500] width 116 height 31
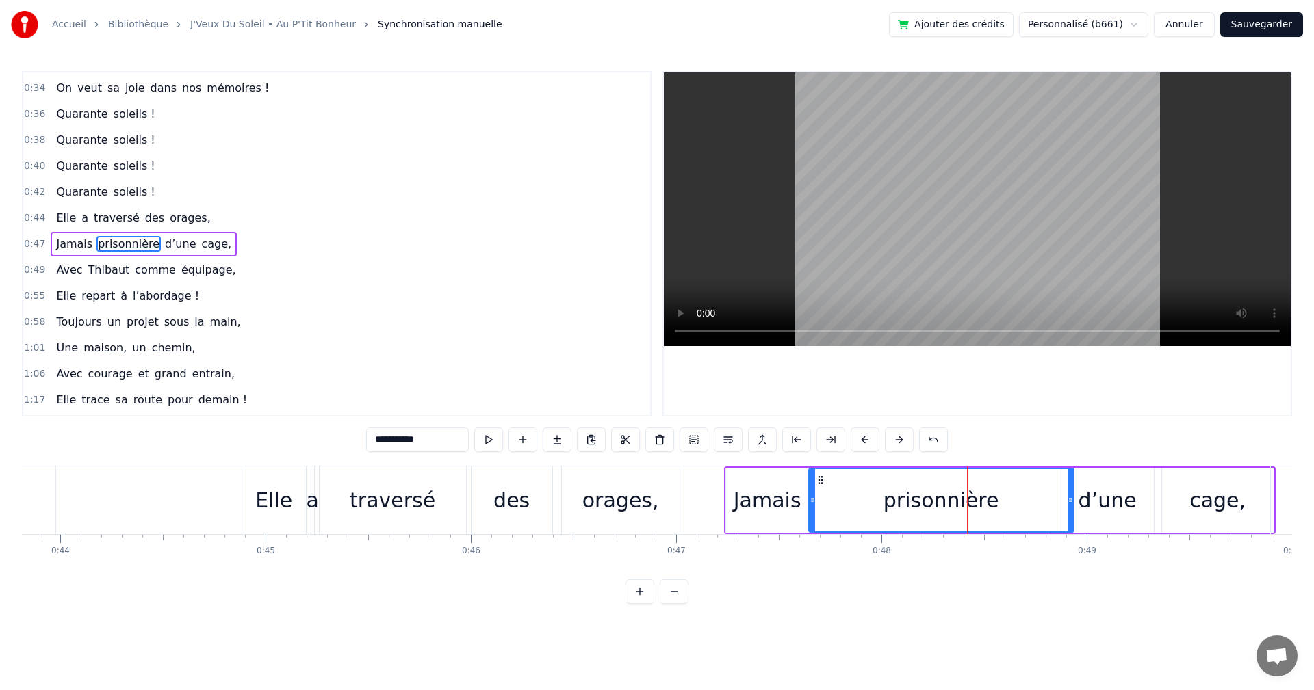
drag, startPoint x: 889, startPoint y: 499, endPoint x: 810, endPoint y: 499, distance: 79.4
click at [810, 499] on icon at bounding box center [811, 500] width 5 height 11
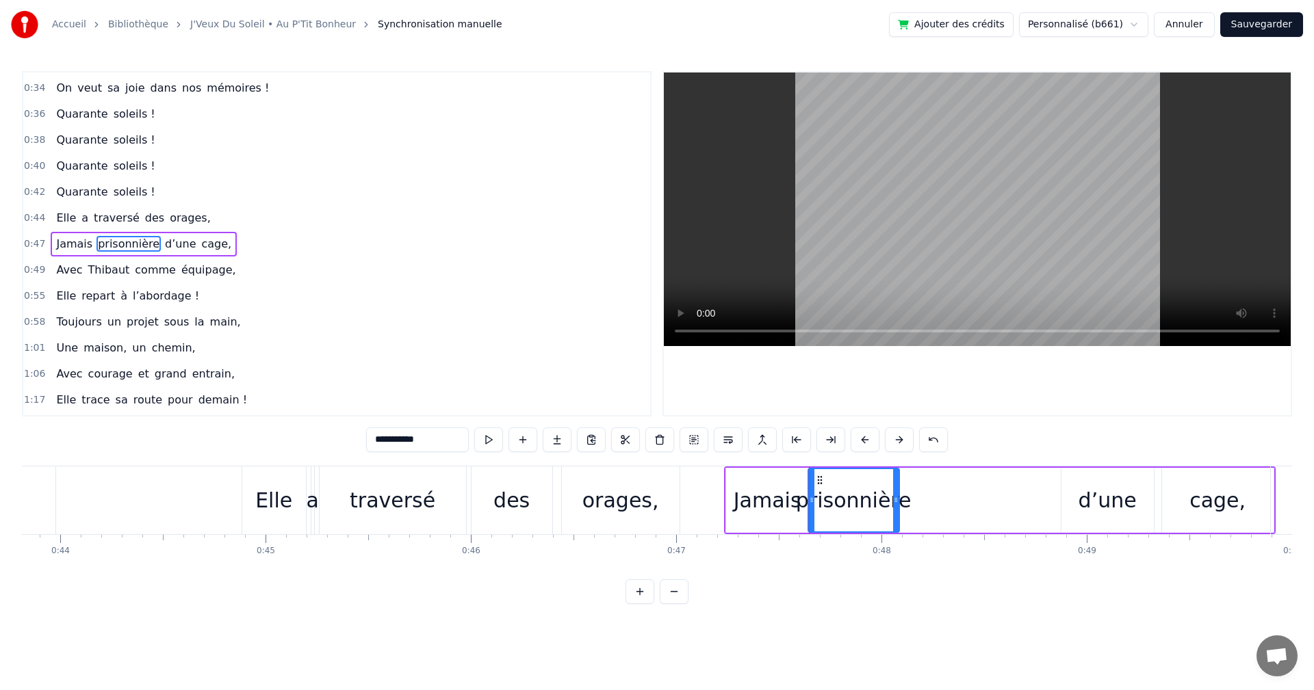
drag, startPoint x: 1070, startPoint y: 498, endPoint x: 896, endPoint y: 508, distance: 174.7
click at [896, 508] on div at bounding box center [895, 500] width 5 height 62
click at [769, 507] on div "Jamais" at bounding box center [767, 500] width 68 height 31
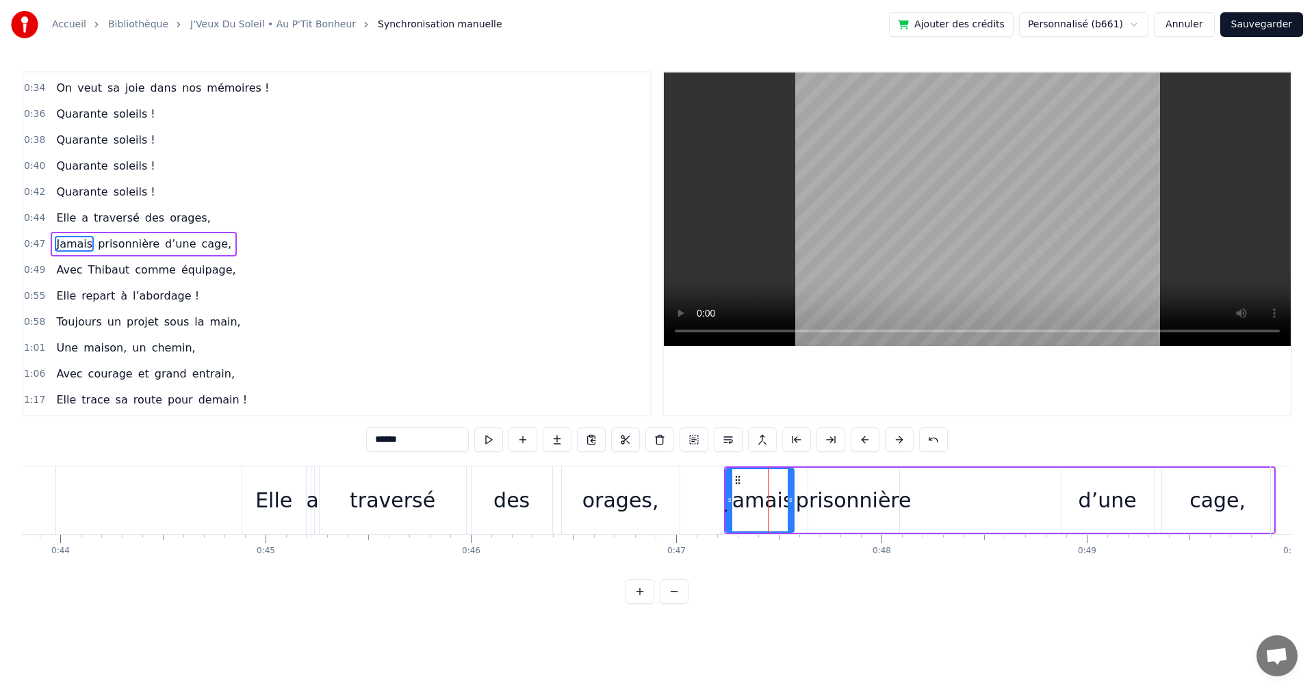
drag, startPoint x: 806, startPoint y: 499, endPoint x: 789, endPoint y: 500, distance: 17.1
click at [789, 500] on icon at bounding box center [789, 500] width 5 height 11
drag, startPoint x: 829, startPoint y: 503, endPoint x: 819, endPoint y: 503, distance: 10.3
click at [819, 503] on div "prisonnière" at bounding box center [854, 500] width 116 height 31
type input "**********"
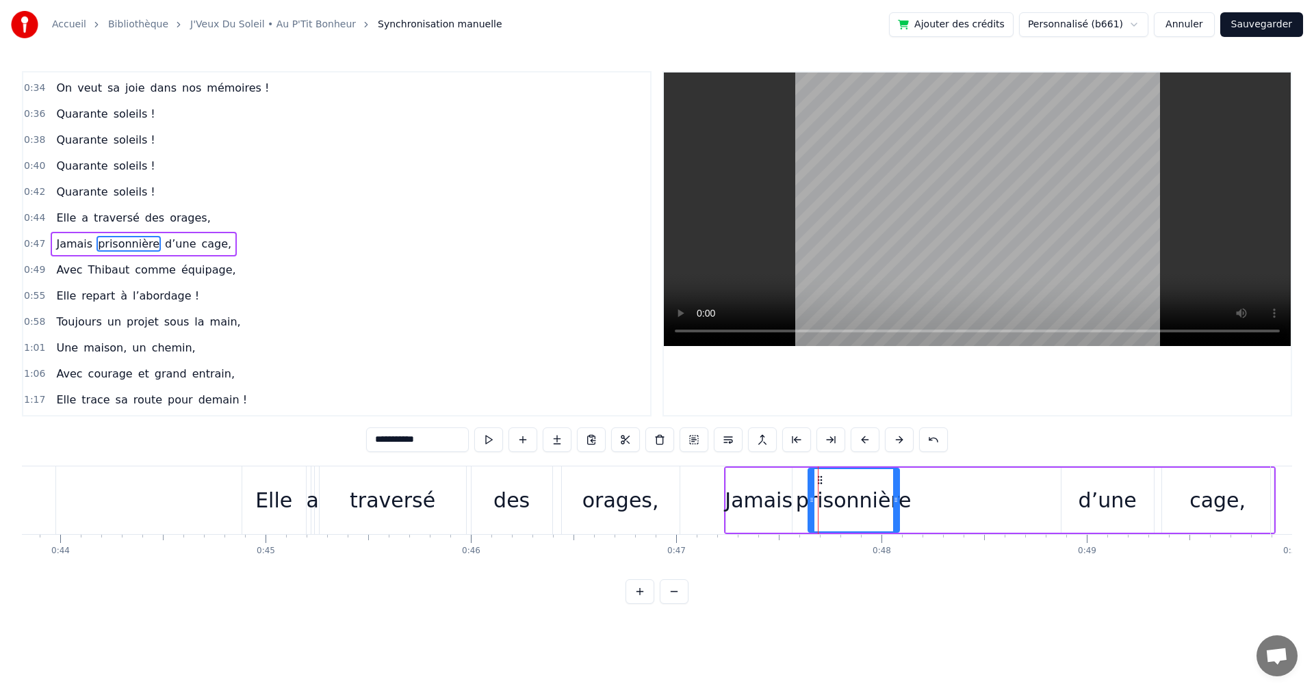
drag, startPoint x: 818, startPoint y: 480, endPoint x: 805, endPoint y: 480, distance: 13.7
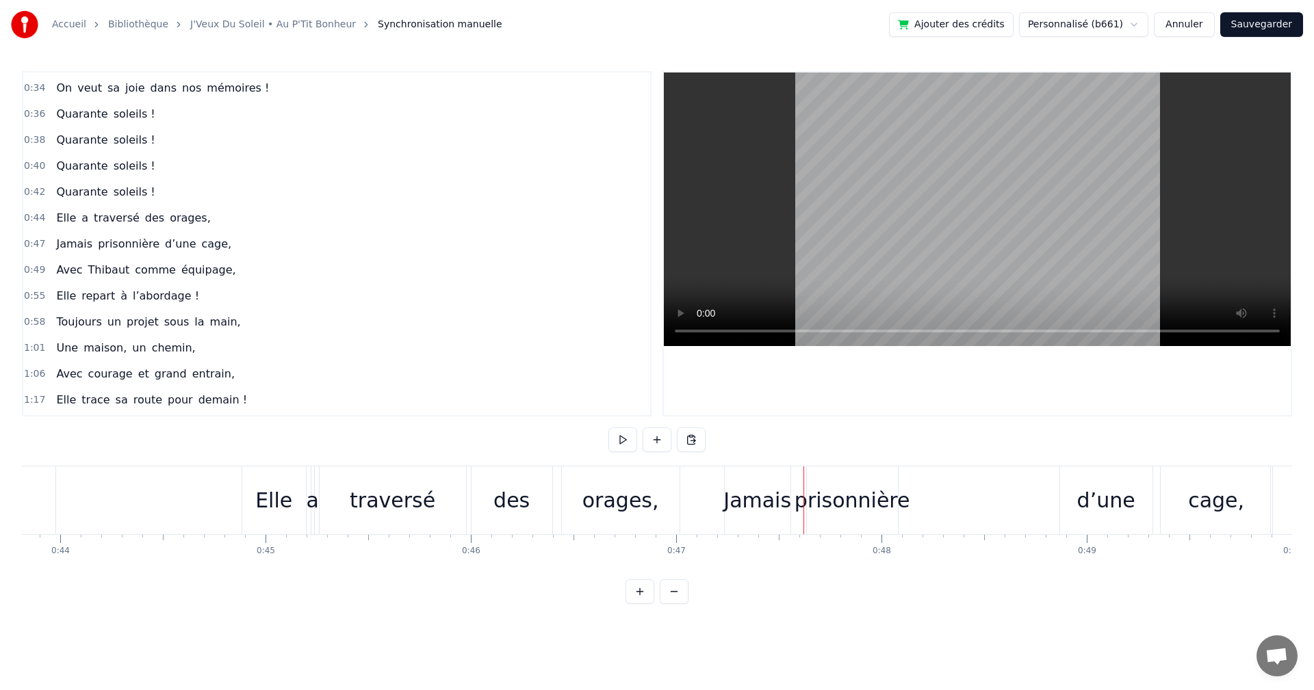
click at [820, 478] on div "prisonnière" at bounding box center [852, 501] width 91 height 68
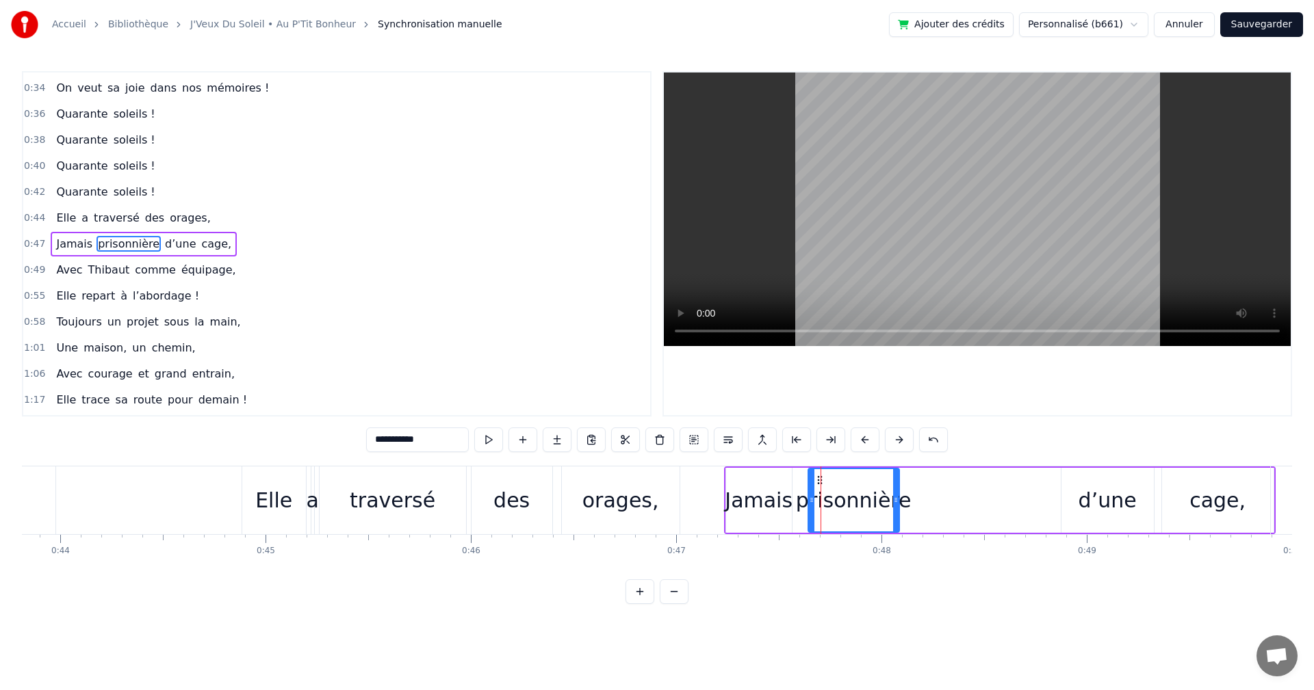
click at [1097, 482] on div "d’une" at bounding box center [1107, 500] width 92 height 65
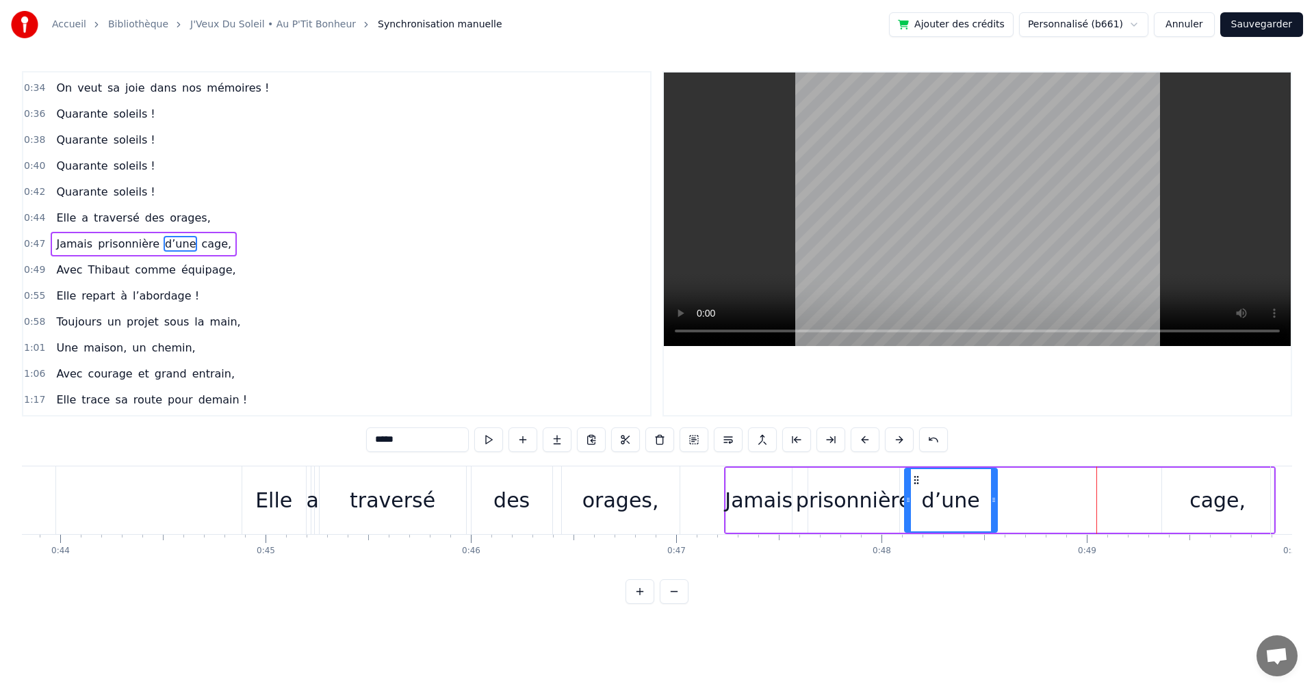
drag, startPoint x: 1070, startPoint y: 479, endPoint x: 913, endPoint y: 494, distance: 157.4
click at [913, 494] on div "d’une" at bounding box center [950, 500] width 91 height 62
click at [1209, 486] on div "cage," at bounding box center [1217, 500] width 56 height 31
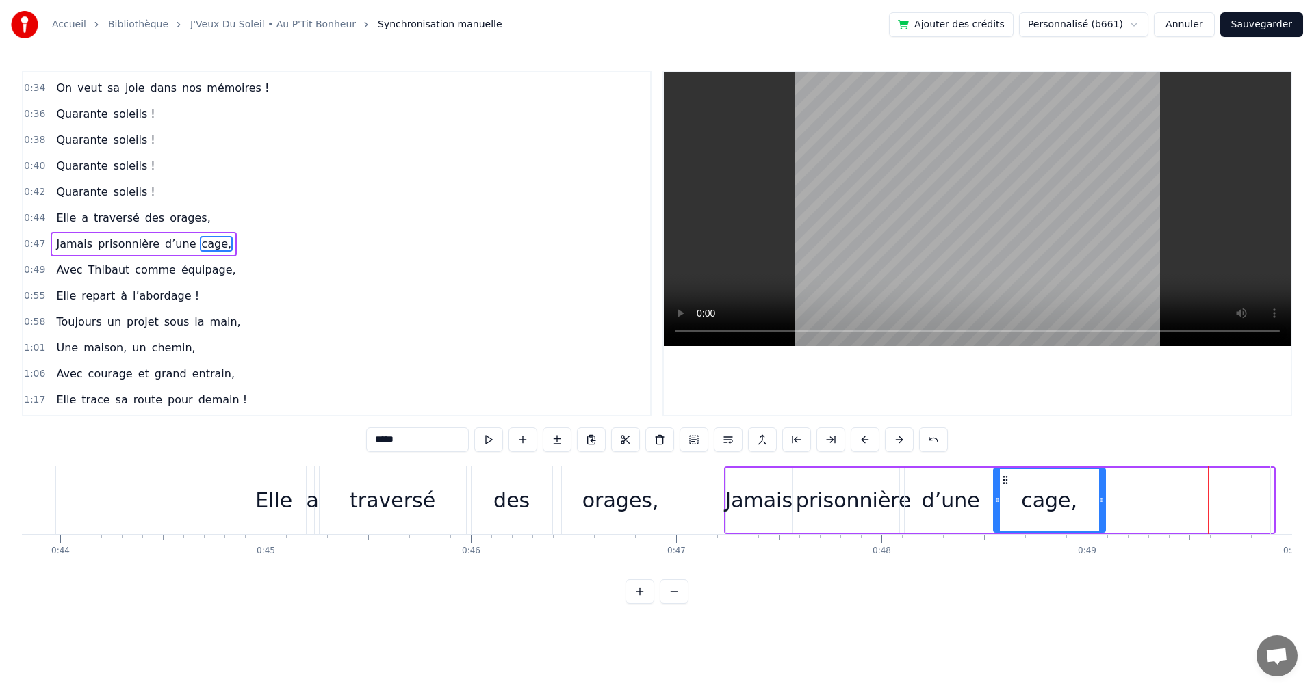
drag, startPoint x: 1173, startPoint y: 480, endPoint x: 1008, endPoint y: 492, distance: 165.3
click at [1008, 492] on div "cage," at bounding box center [1049, 500] width 110 height 62
click at [990, 491] on div "d’une" at bounding box center [950, 500] width 92 height 65
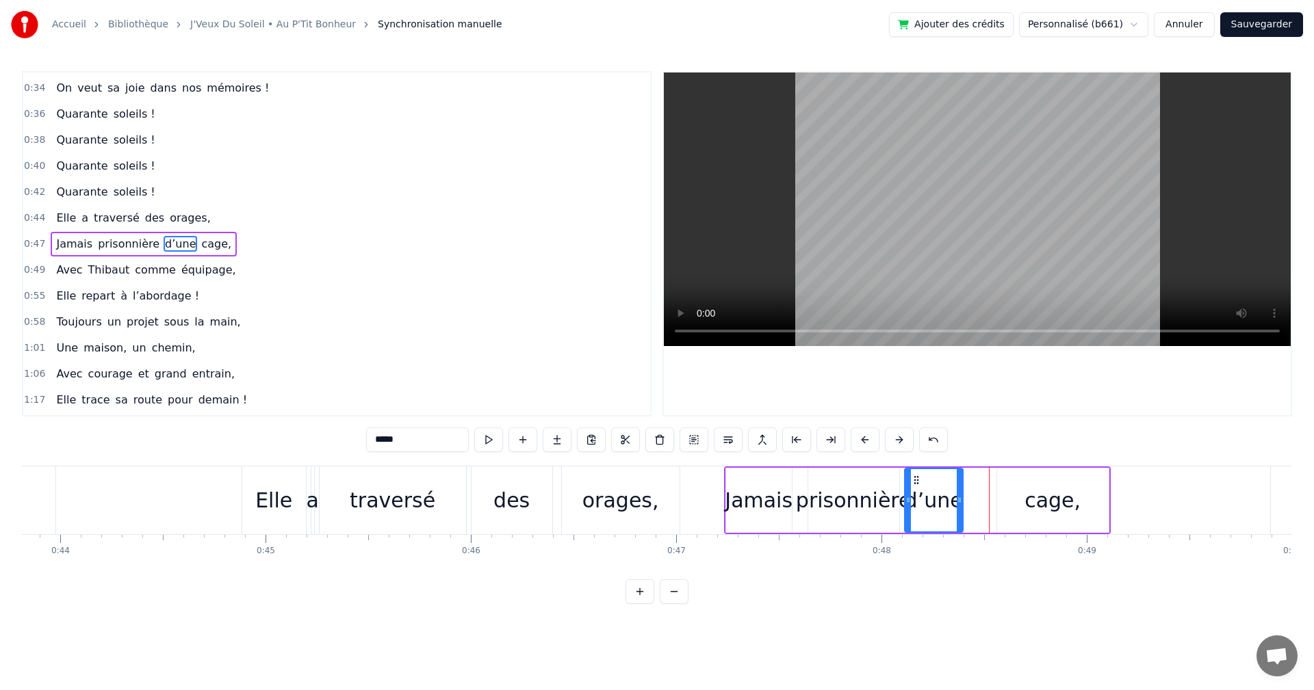
drag, startPoint x: 993, startPoint y: 488, endPoint x: 959, endPoint y: 489, distance: 34.2
click at [959, 489] on div at bounding box center [958, 500] width 5 height 62
click at [1010, 492] on div "cage," at bounding box center [1053, 500] width 112 height 65
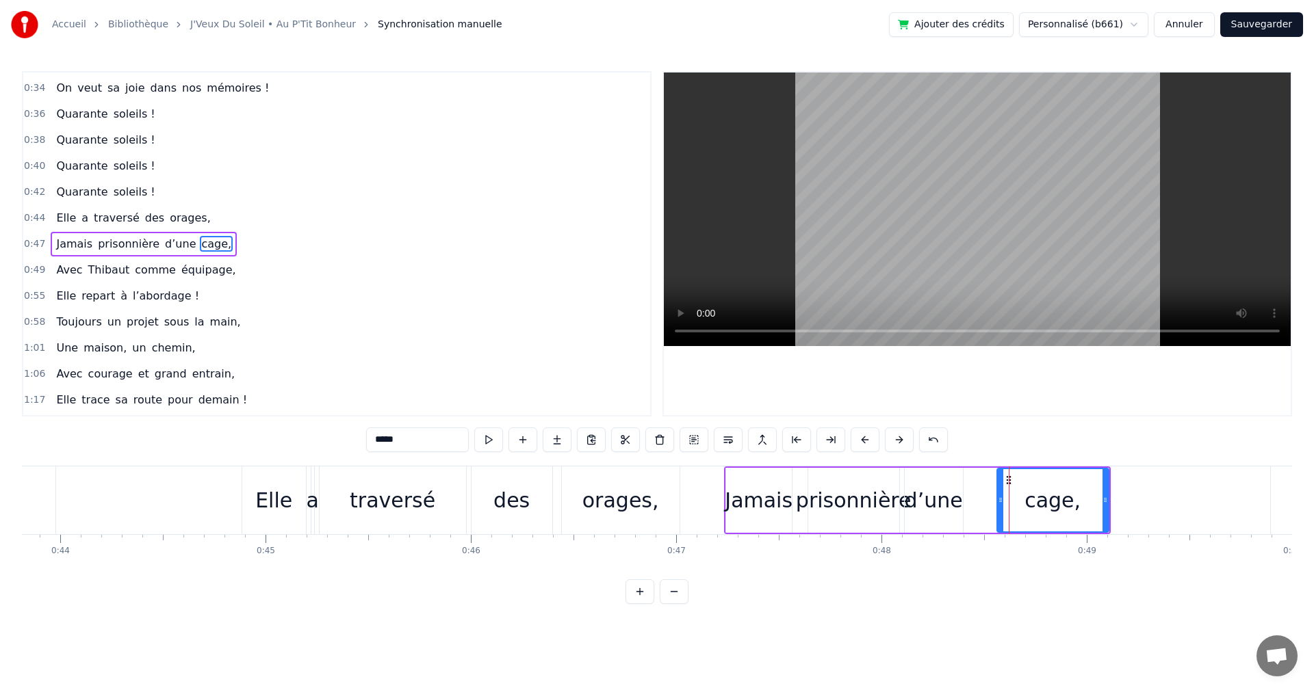
click at [1010, 480] on icon at bounding box center [1008, 480] width 11 height 11
drag, startPoint x: 1104, startPoint y: 488, endPoint x: 1057, endPoint y: 489, distance: 47.2
click at [1057, 489] on div at bounding box center [1057, 500] width 5 height 62
drag, startPoint x: 1008, startPoint y: 479, endPoint x: 974, endPoint y: 479, distance: 34.2
click at [974, 479] on icon at bounding box center [974, 480] width 11 height 11
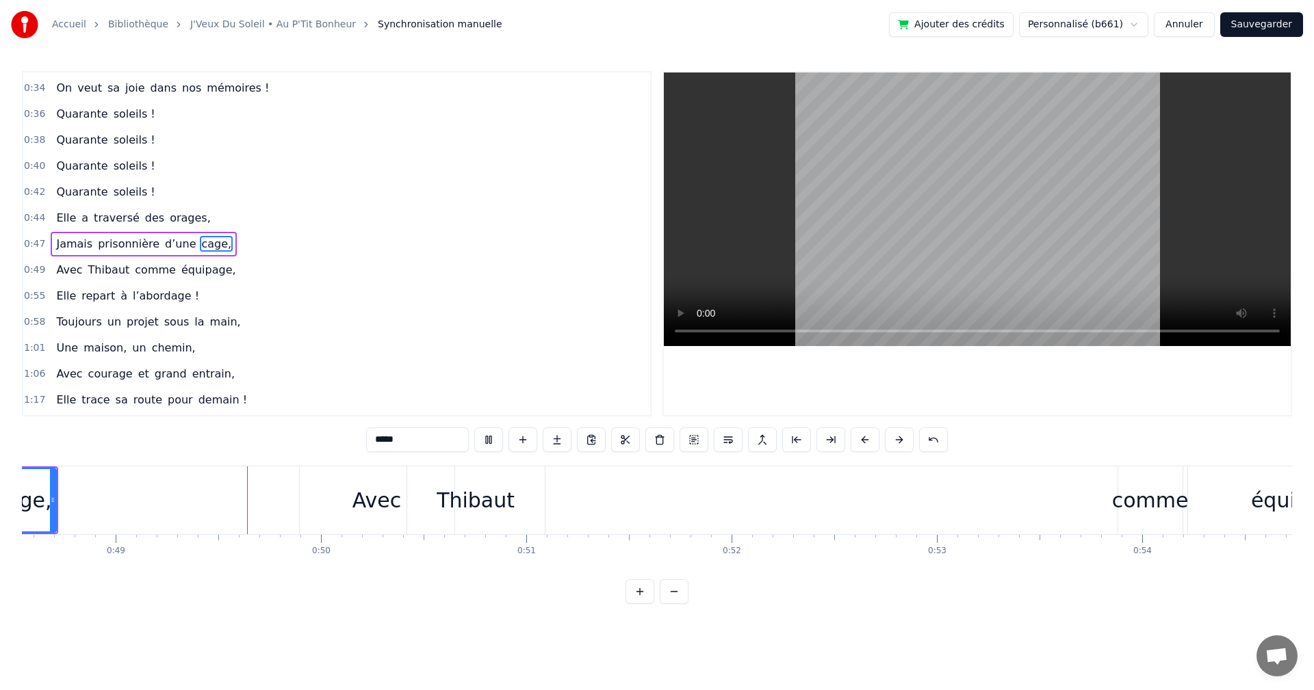
scroll to position [0, 9976]
drag, startPoint x: 377, startPoint y: 502, endPoint x: 368, endPoint y: 504, distance: 9.0
click at [368, 504] on div "Avec" at bounding box center [363, 500] width 49 height 31
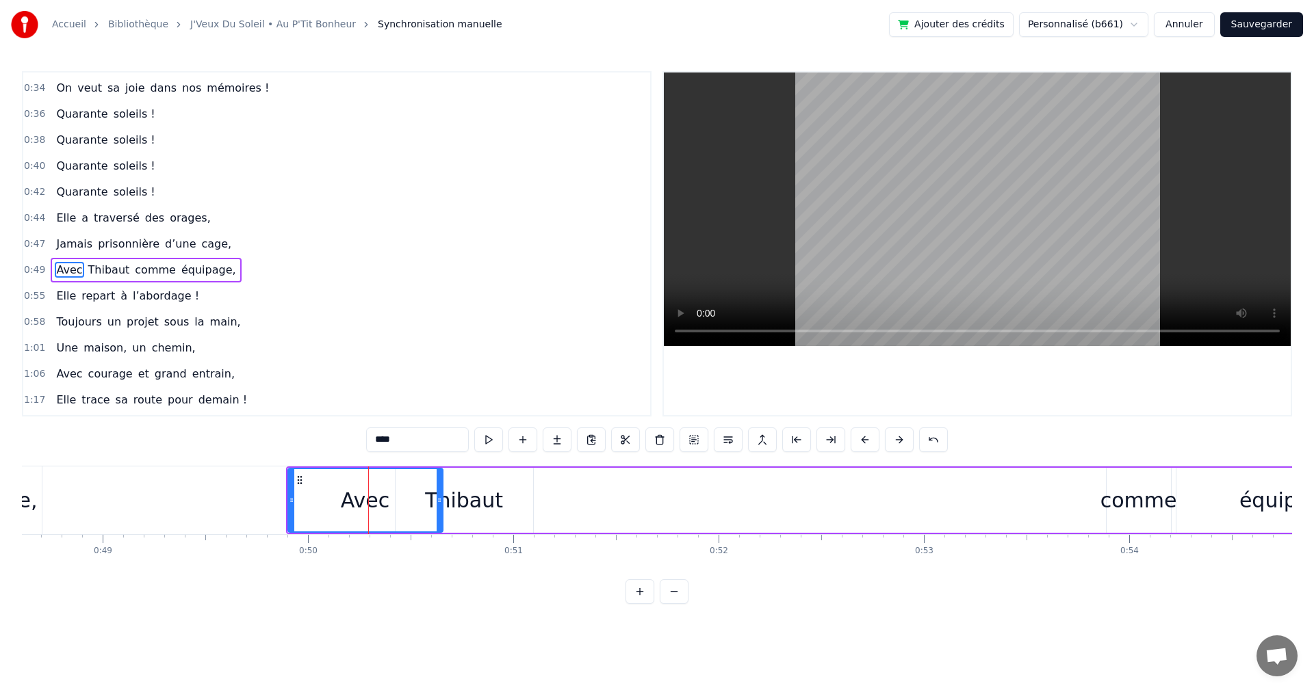
scroll to position [205, 0]
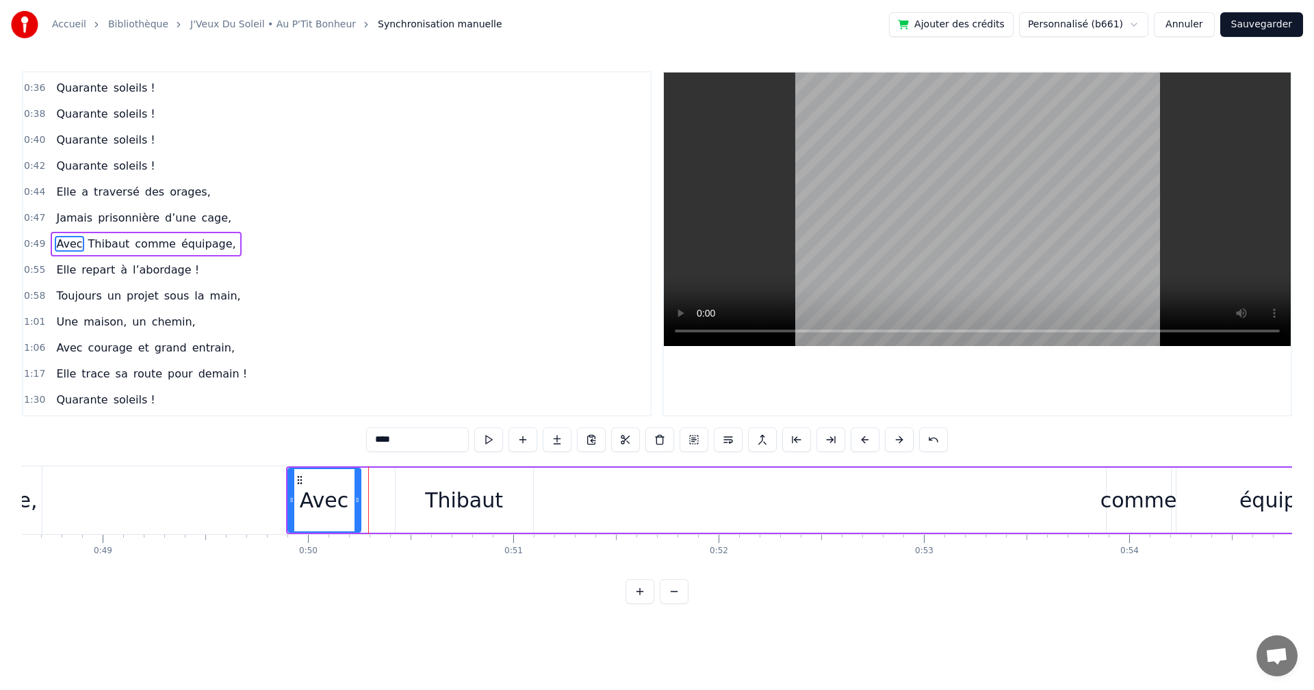
drag, startPoint x: 438, startPoint y: 499, endPoint x: 356, endPoint y: 499, distance: 82.1
click at [356, 499] on icon at bounding box center [356, 500] width 5 height 11
click at [456, 499] on div "Thibaut" at bounding box center [464, 500] width 78 height 31
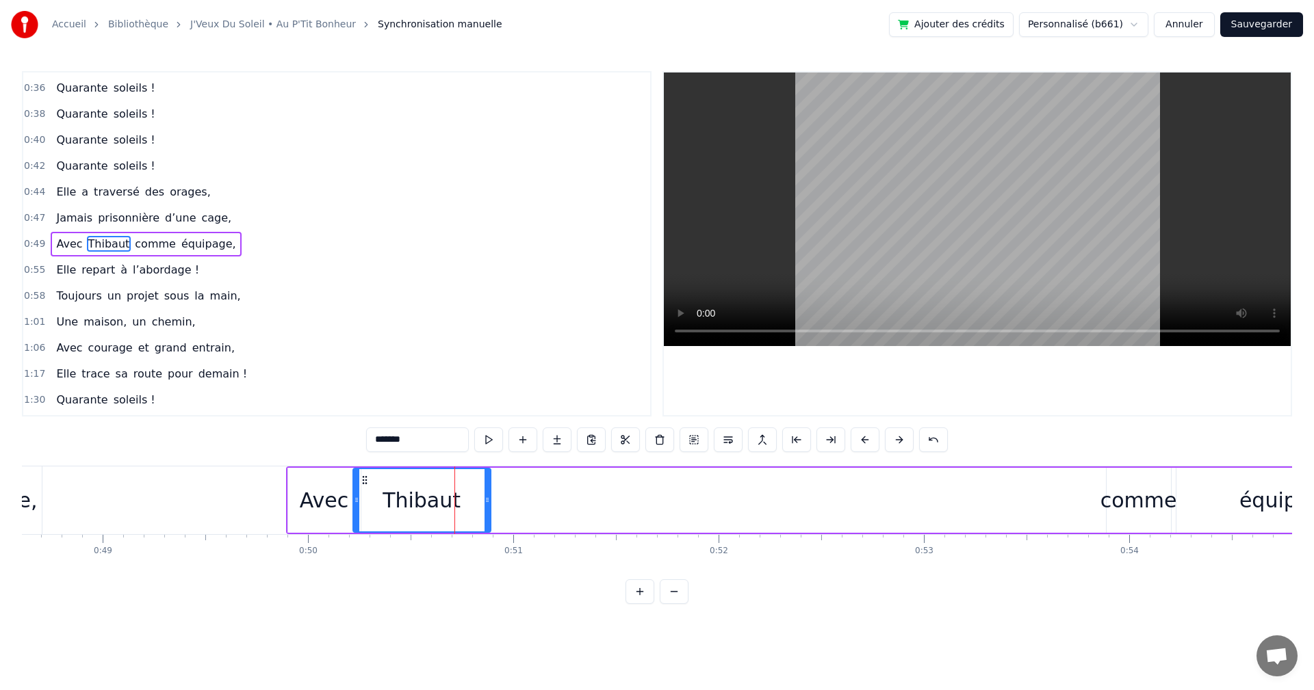
drag, startPoint x: 405, startPoint y: 479, endPoint x: 363, endPoint y: 484, distance: 42.8
click at [363, 484] on icon at bounding box center [364, 480] width 11 height 11
drag, startPoint x: 488, startPoint y: 497, endPoint x: 432, endPoint y: 499, distance: 56.1
click at [432, 499] on icon at bounding box center [434, 500] width 5 height 11
click at [1142, 492] on div "comme" at bounding box center [1138, 500] width 77 height 31
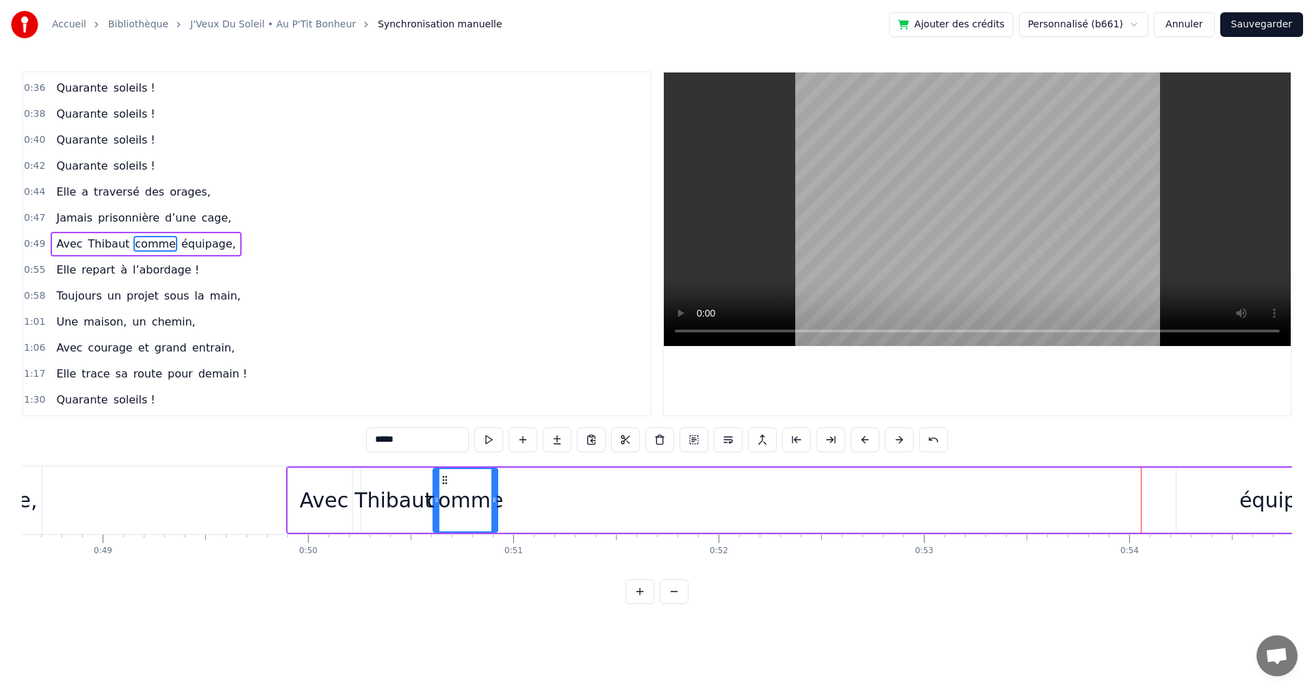
drag, startPoint x: 1117, startPoint y: 481, endPoint x: 444, endPoint y: 551, distance: 676.9
click at [444, 551] on div "On a une amie d’enfer, Qui rit plus fort que l’hiver, Toujours prête pour la lu…" at bounding box center [657, 517] width 1270 height 103
click at [1269, 496] on div "équipage," at bounding box center [1290, 500] width 102 height 31
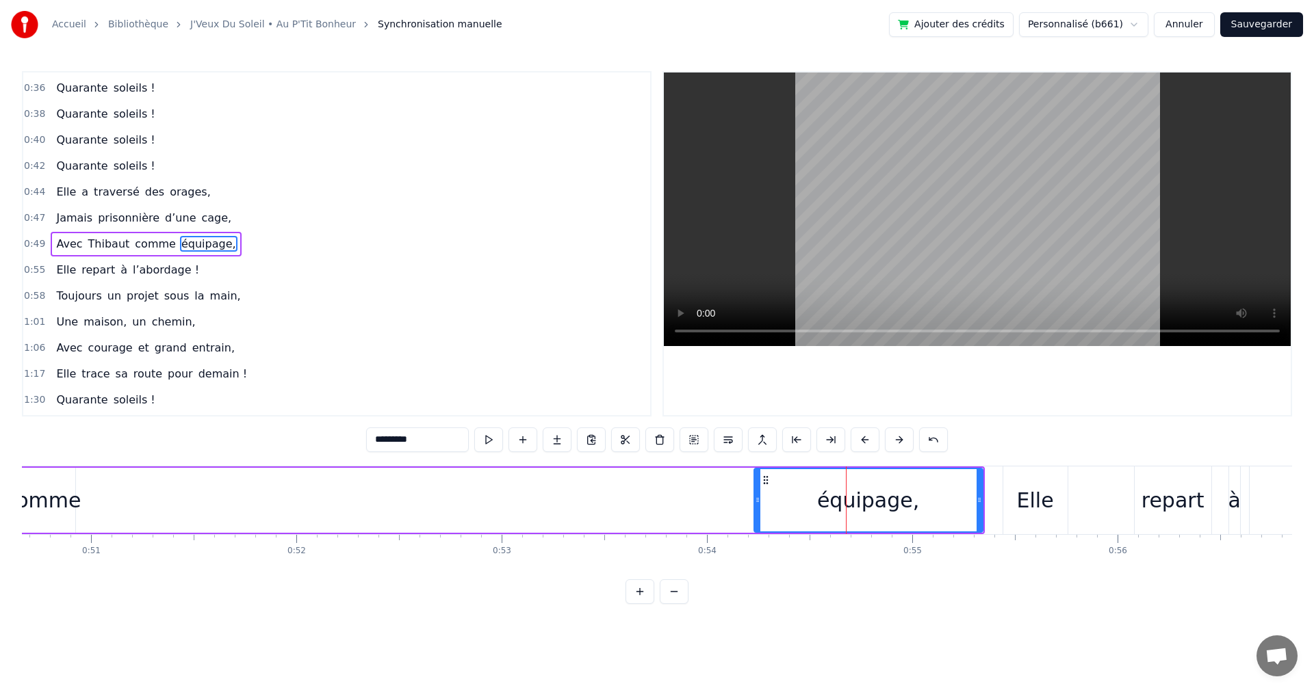
scroll to position [0, 10111]
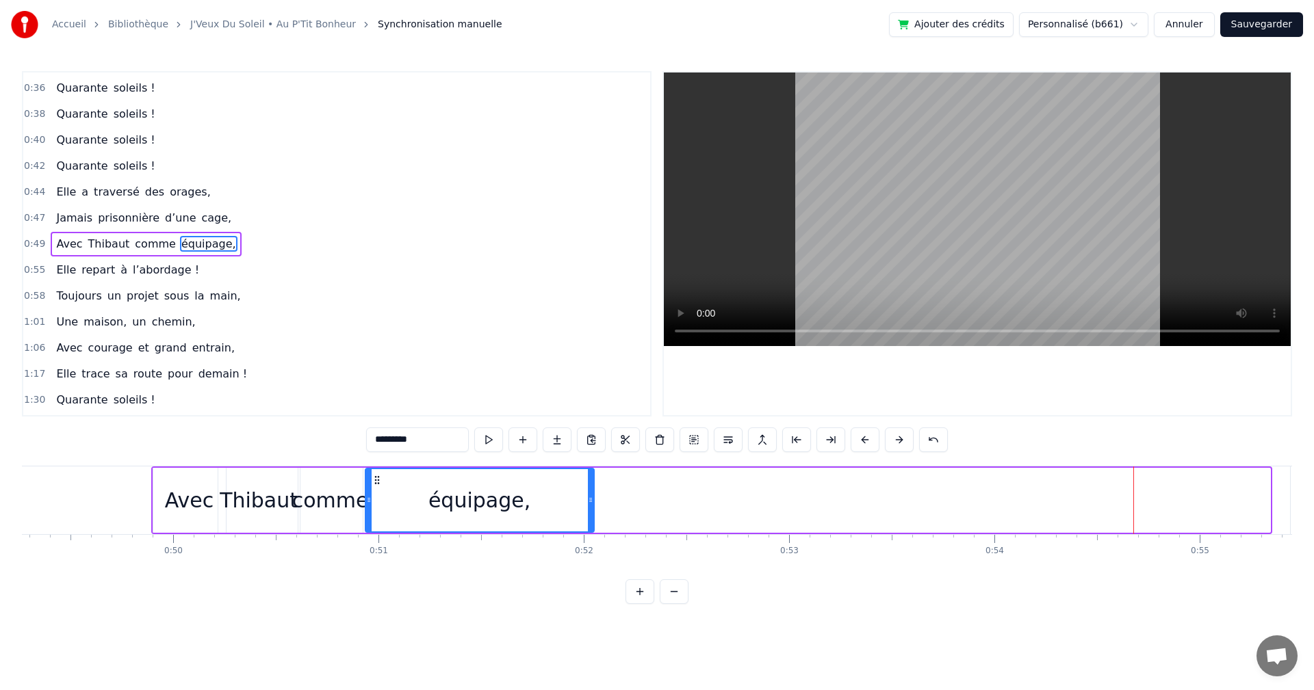
drag, startPoint x: 1052, startPoint y: 477, endPoint x: 376, endPoint y: 498, distance: 676.3
click at [376, 498] on div "équipage," at bounding box center [479, 500] width 227 height 62
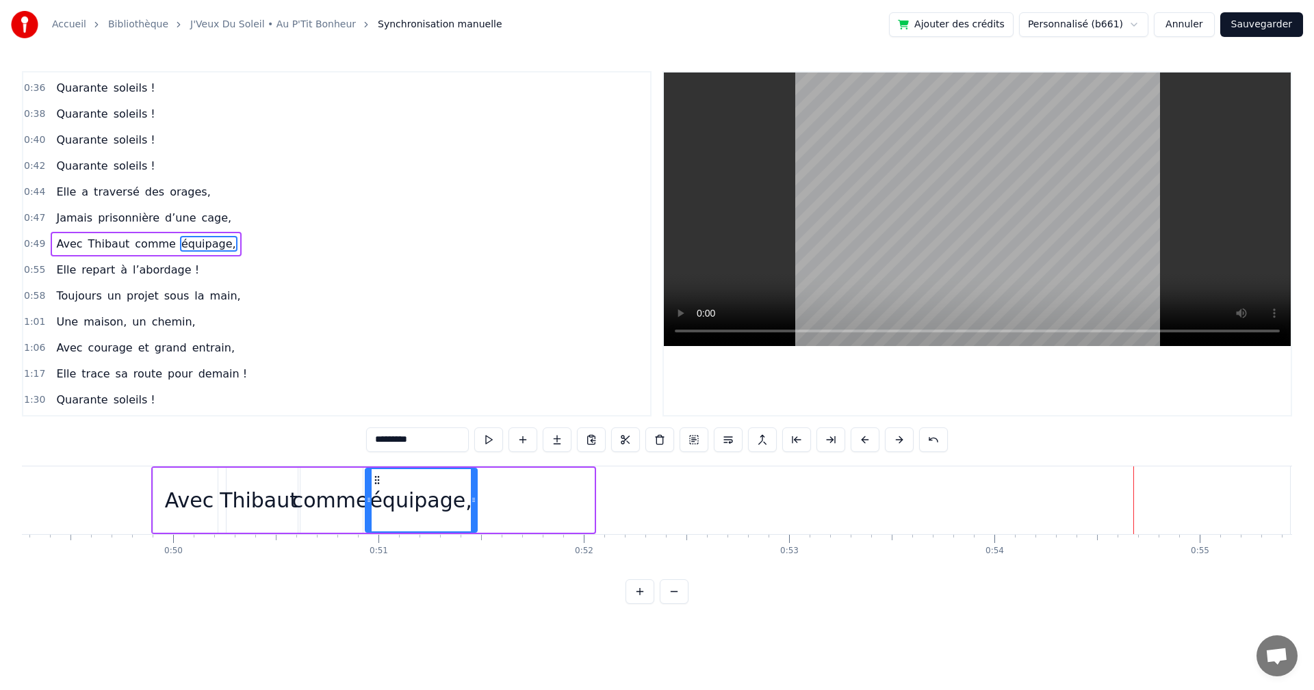
drag, startPoint x: 592, startPoint y: 498, endPoint x: 475, endPoint y: 505, distance: 117.2
click at [475, 505] on icon at bounding box center [473, 500] width 5 height 11
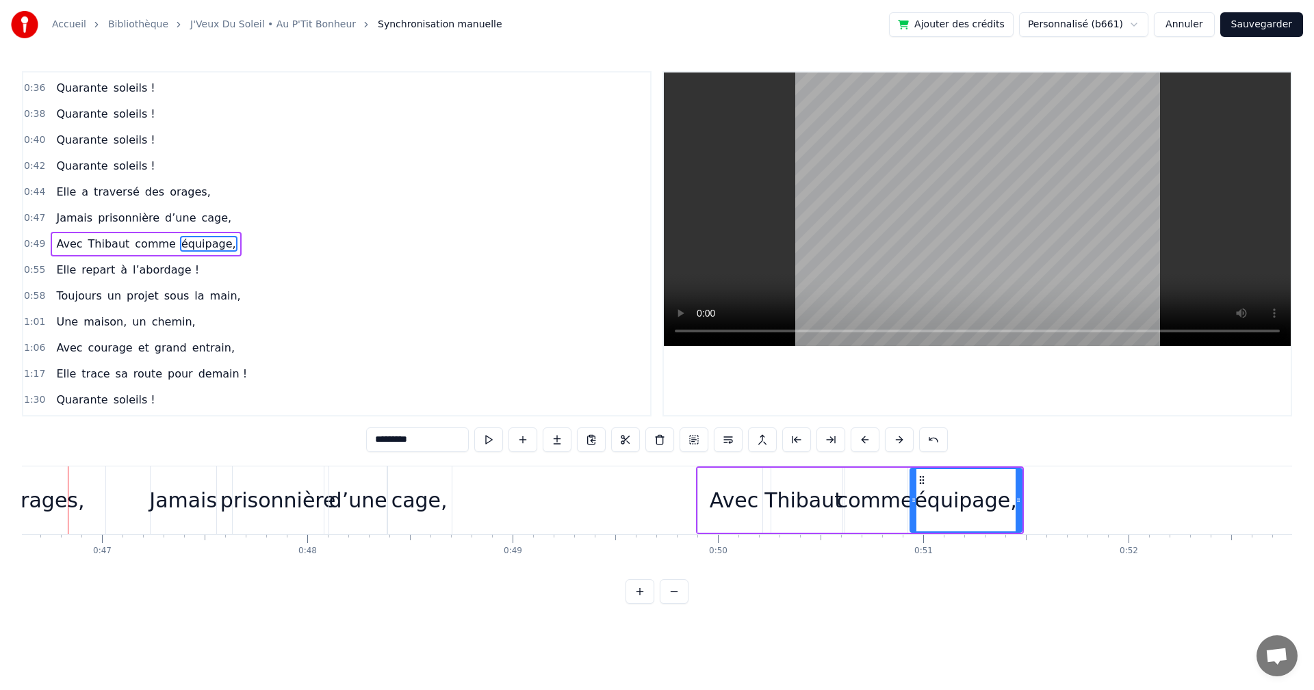
scroll to position [0, 9543]
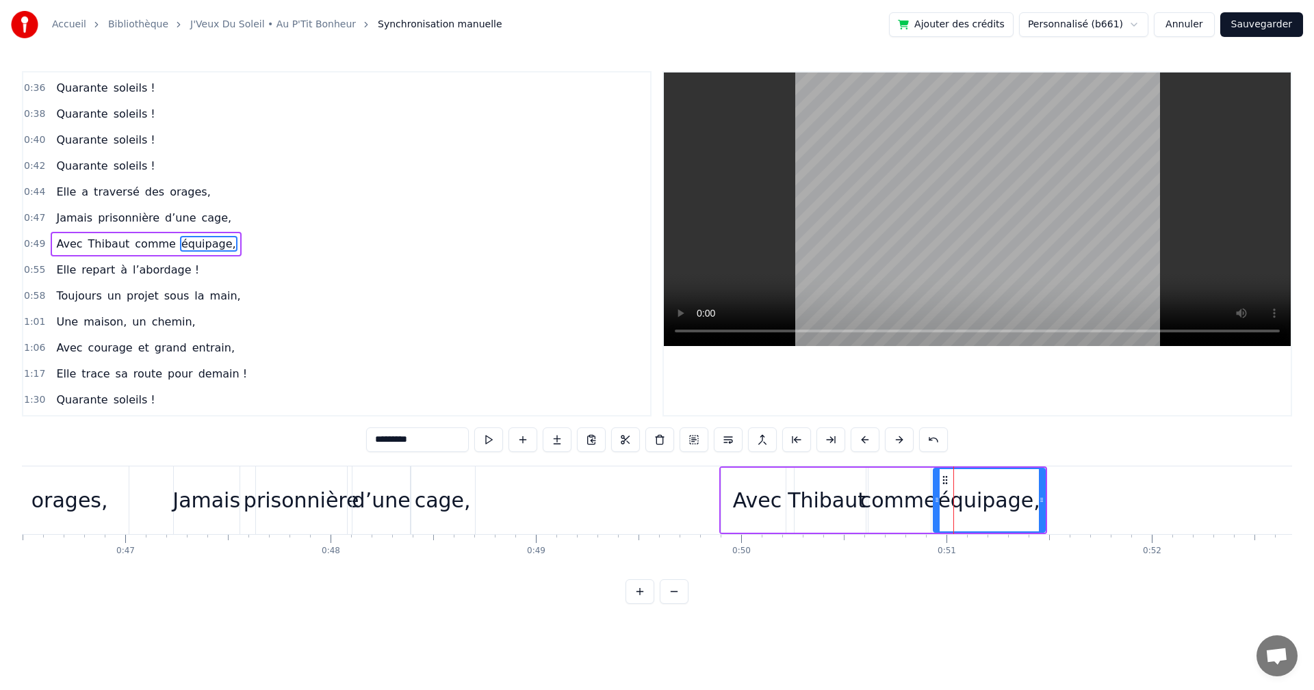
click at [757, 495] on div "Avec" at bounding box center [757, 500] width 49 height 31
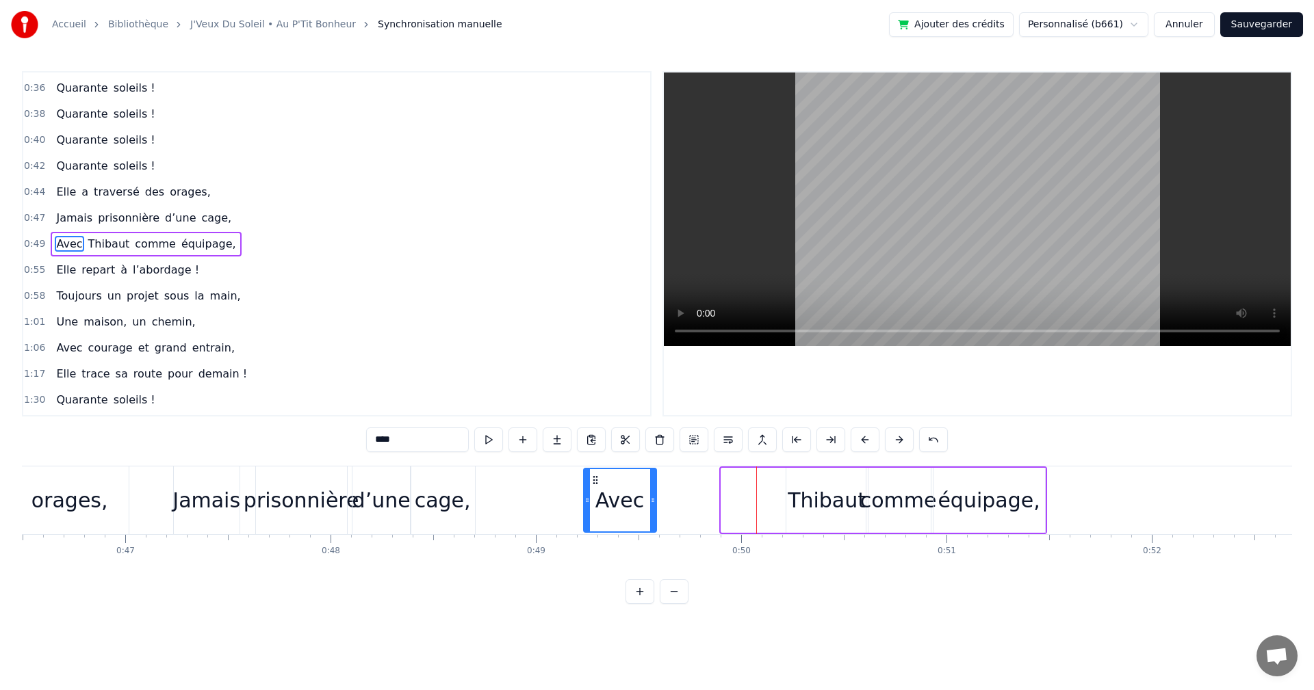
drag, startPoint x: 731, startPoint y: 477, endPoint x: 594, endPoint y: 472, distance: 137.6
click at [594, 472] on div "Avec" at bounding box center [619, 500] width 71 height 62
click at [786, 497] on div "Thibaut" at bounding box center [826, 500] width 81 height 65
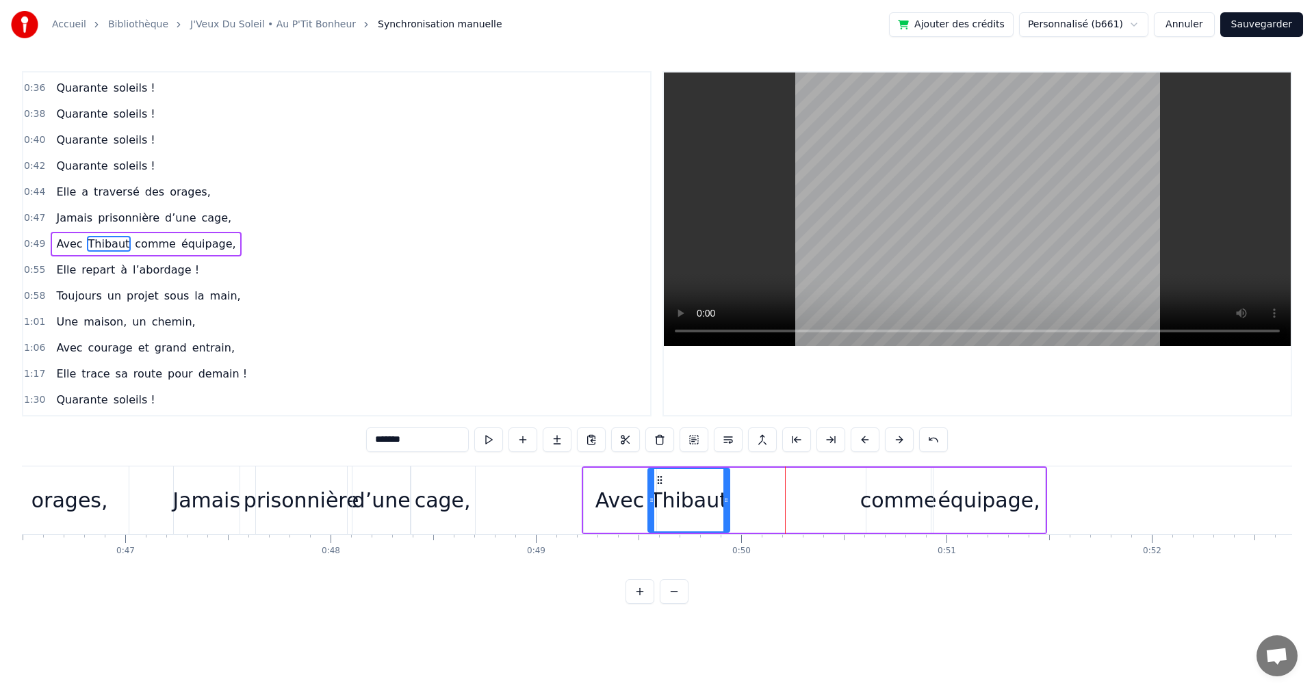
drag, startPoint x: 797, startPoint y: 475, endPoint x: 659, endPoint y: 479, distance: 138.2
click at [659, 479] on icon at bounding box center [659, 480] width 11 height 11
click at [901, 501] on div "comme" at bounding box center [898, 500] width 77 height 31
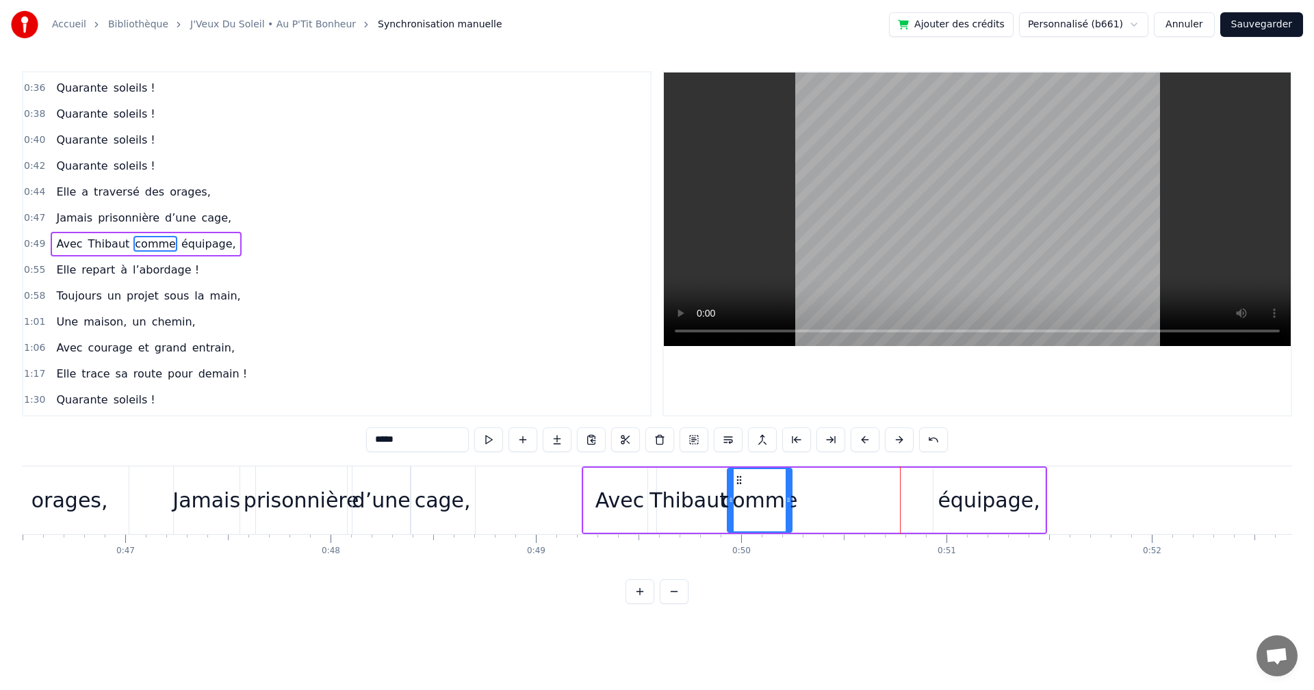
drag, startPoint x: 876, startPoint y: 478, endPoint x: 738, endPoint y: 492, distance: 139.6
click at [738, 492] on div "comme" at bounding box center [759, 500] width 63 height 62
click at [965, 493] on div "équipage," at bounding box center [988, 500] width 102 height 31
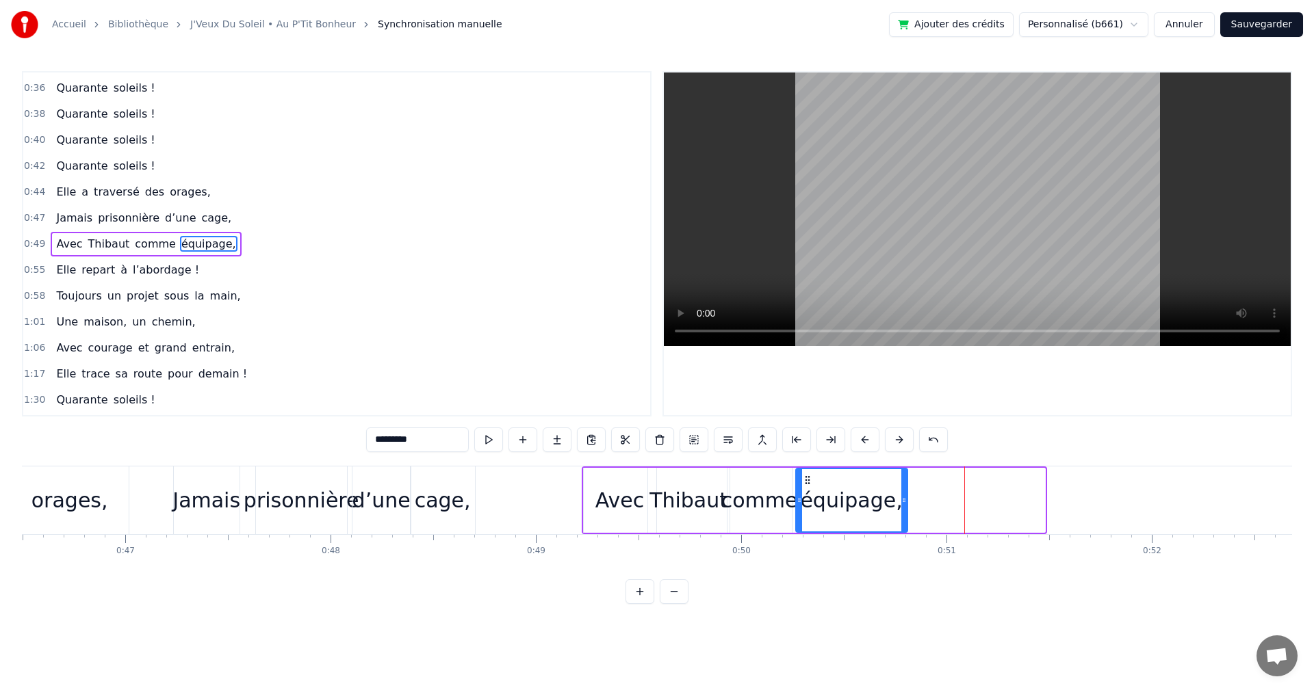
drag, startPoint x: 944, startPoint y: 481, endPoint x: 807, endPoint y: 493, distance: 138.0
click at [807, 493] on div "équipage," at bounding box center [851, 500] width 110 height 62
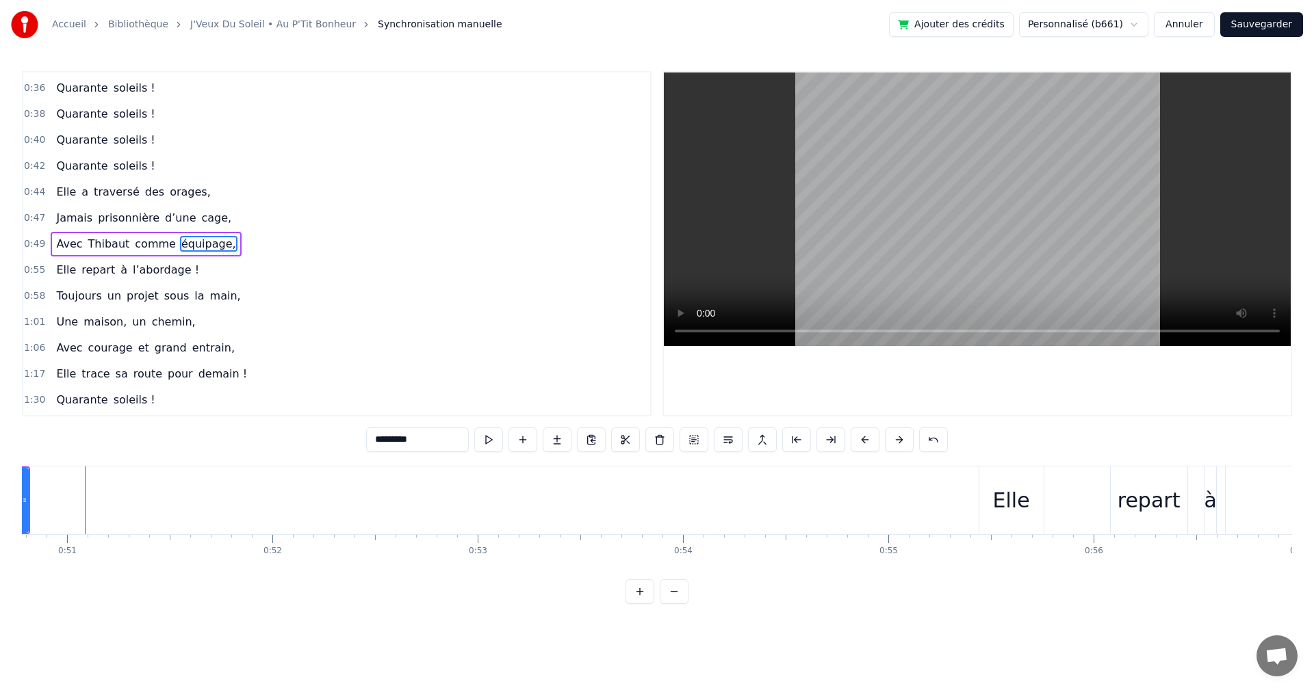
scroll to position [0, 10686]
click at [727, 481] on div "Elle" at bounding box center [748, 501] width 64 height 68
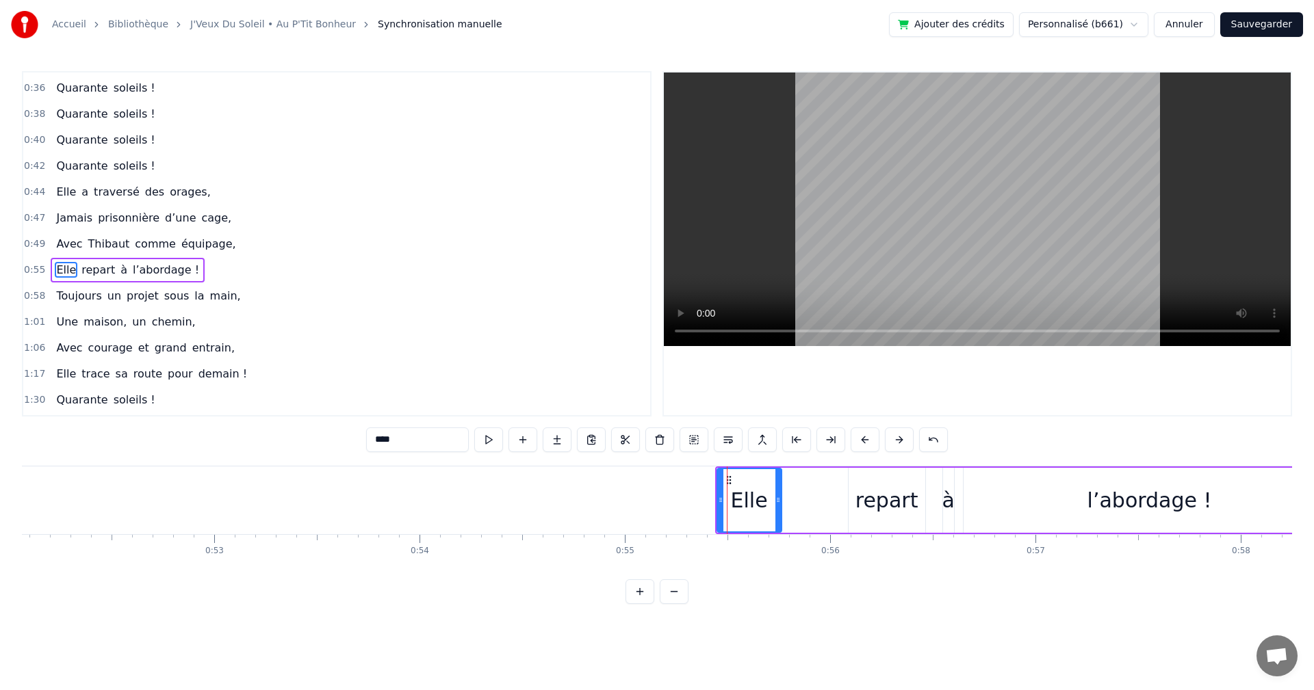
scroll to position [231, 0]
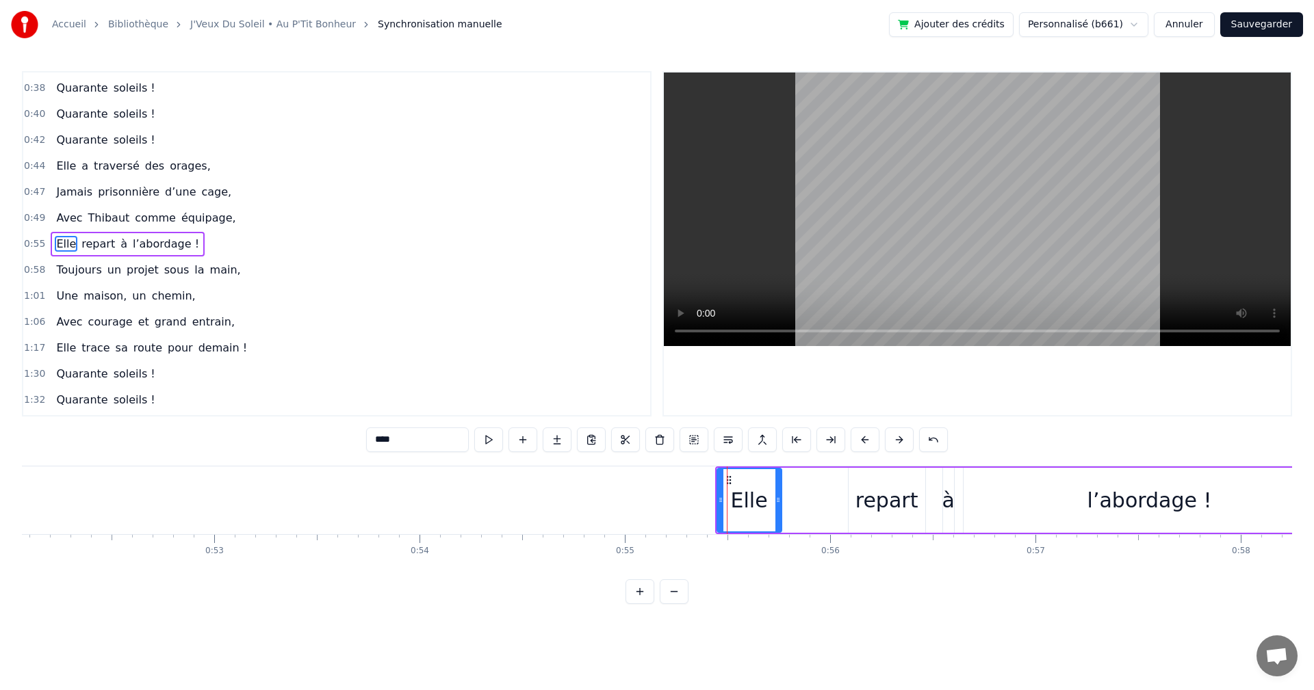
click at [730, 479] on icon at bounding box center [728, 480] width 11 height 11
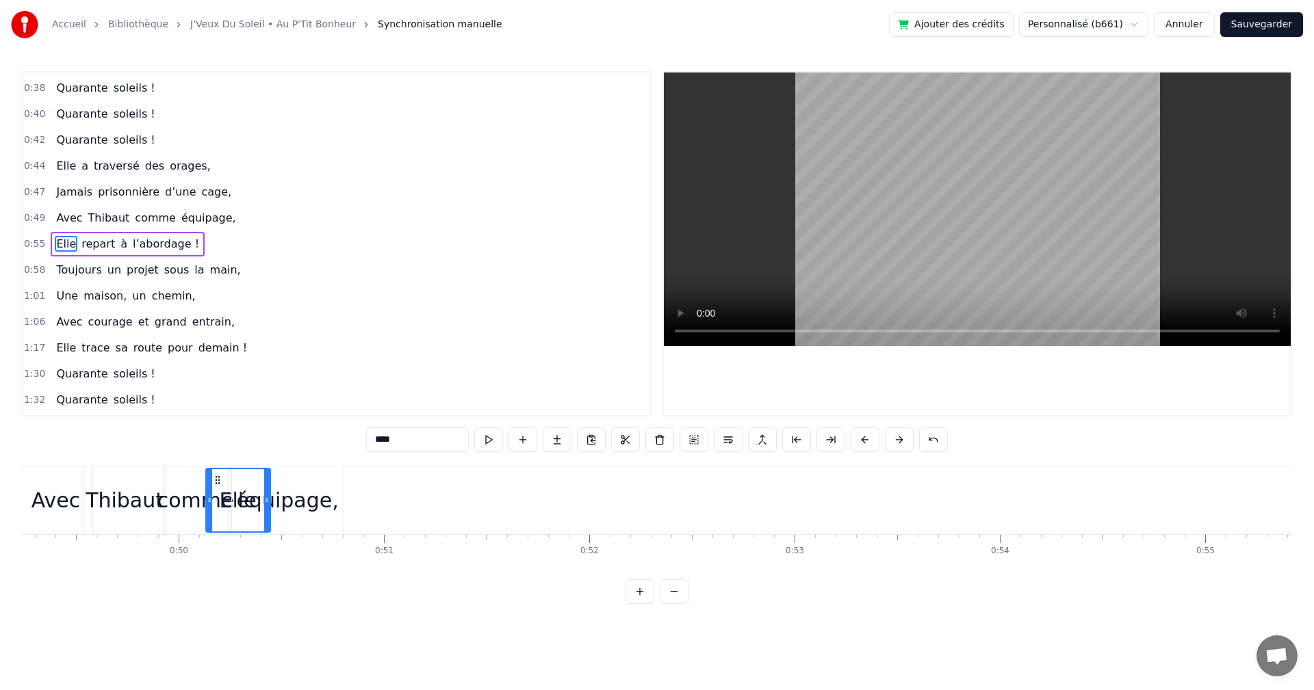
scroll to position [0, 10095]
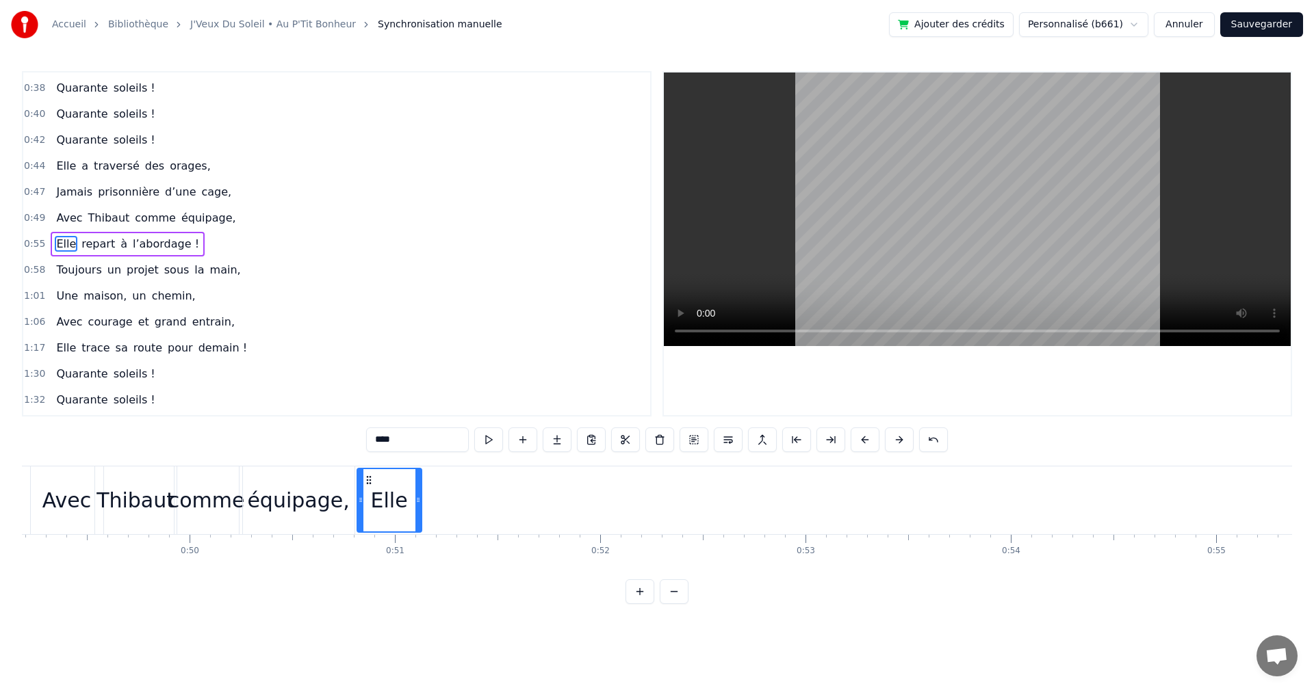
drag, startPoint x: 730, startPoint y: 478, endPoint x: 374, endPoint y: 545, distance: 362.6
click at [374, 545] on div "On a une amie d’enfer, Qui rit plus fort que l’hiver, Toujours prête pour la lu…" at bounding box center [657, 517] width 1270 height 103
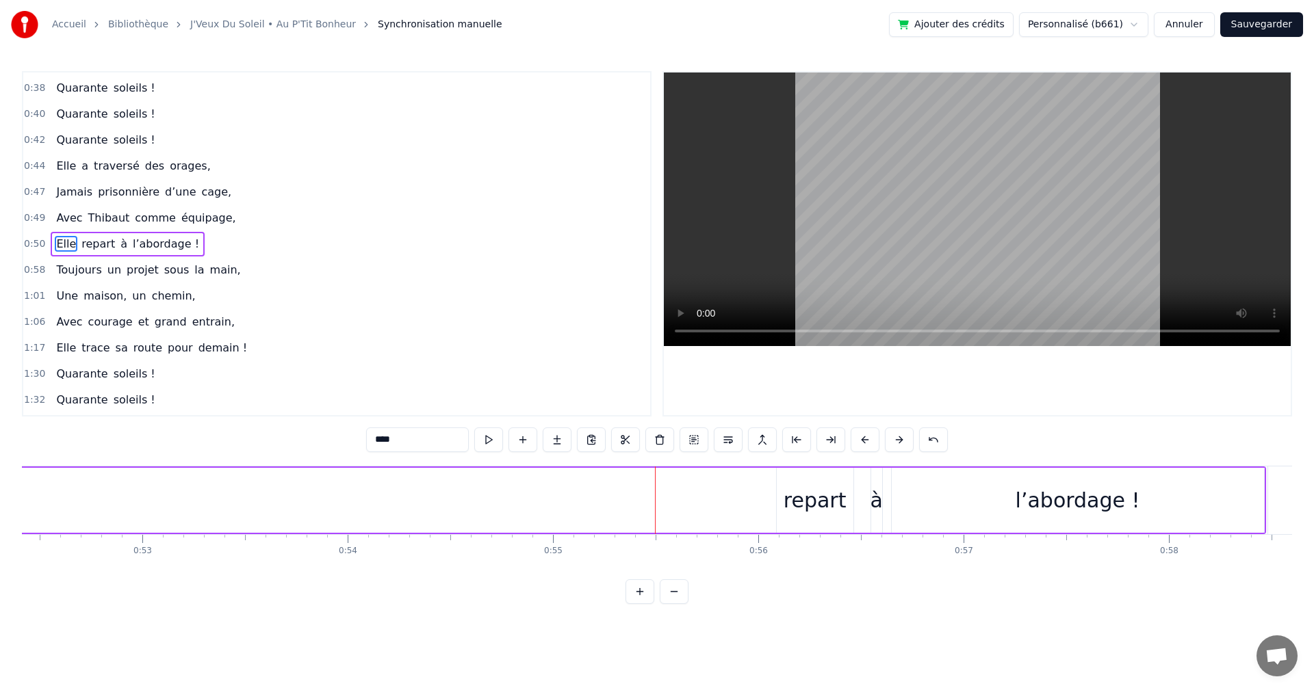
scroll to position [0, 10878]
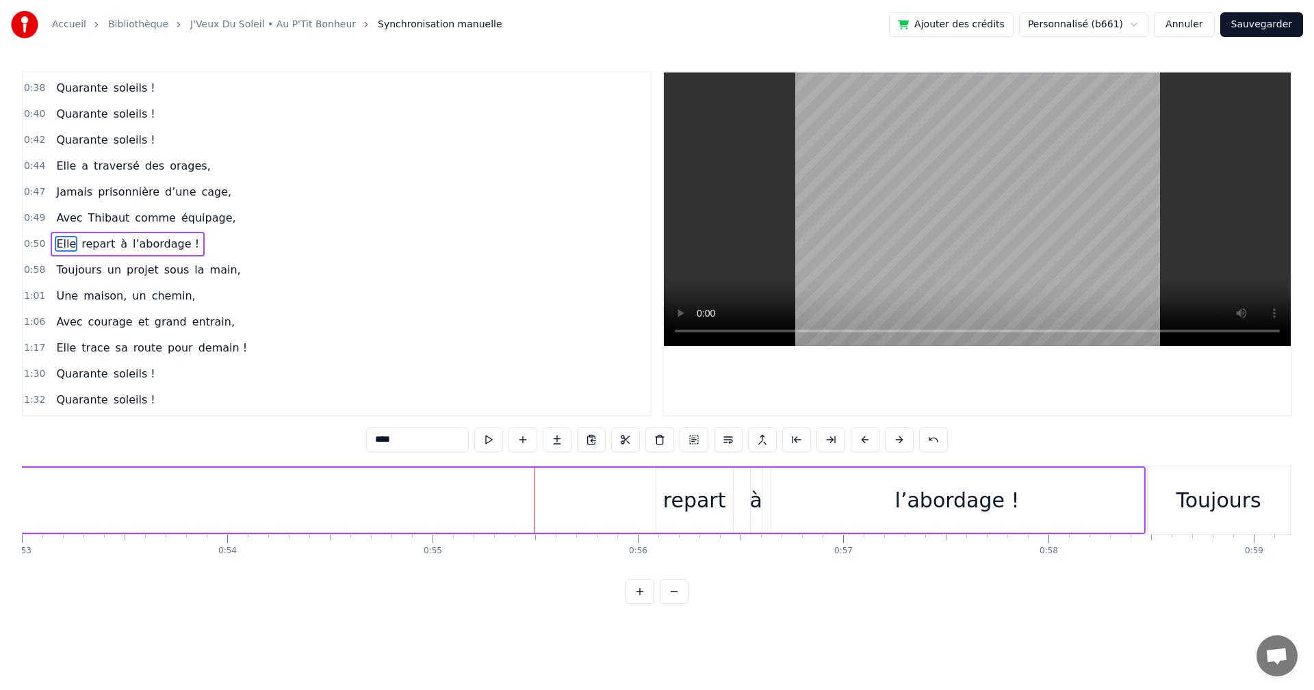
click at [698, 500] on div "repart" at bounding box center [694, 500] width 63 height 31
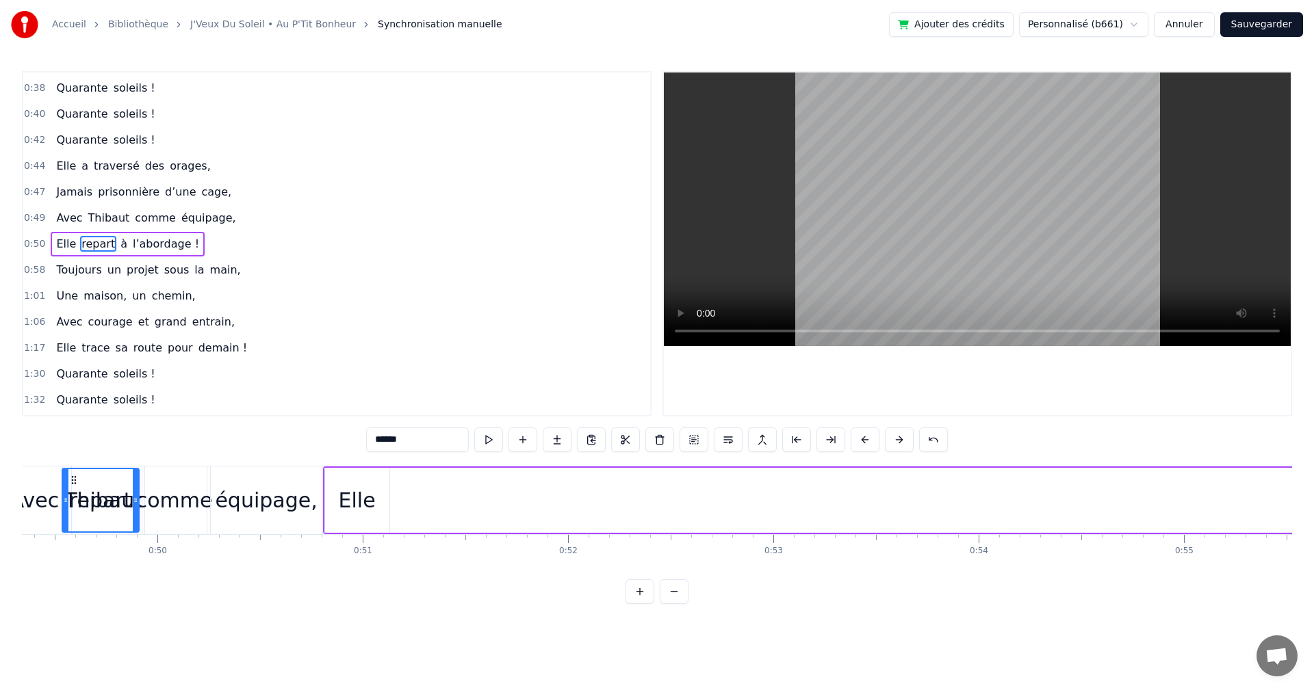
scroll to position [0, 10089]
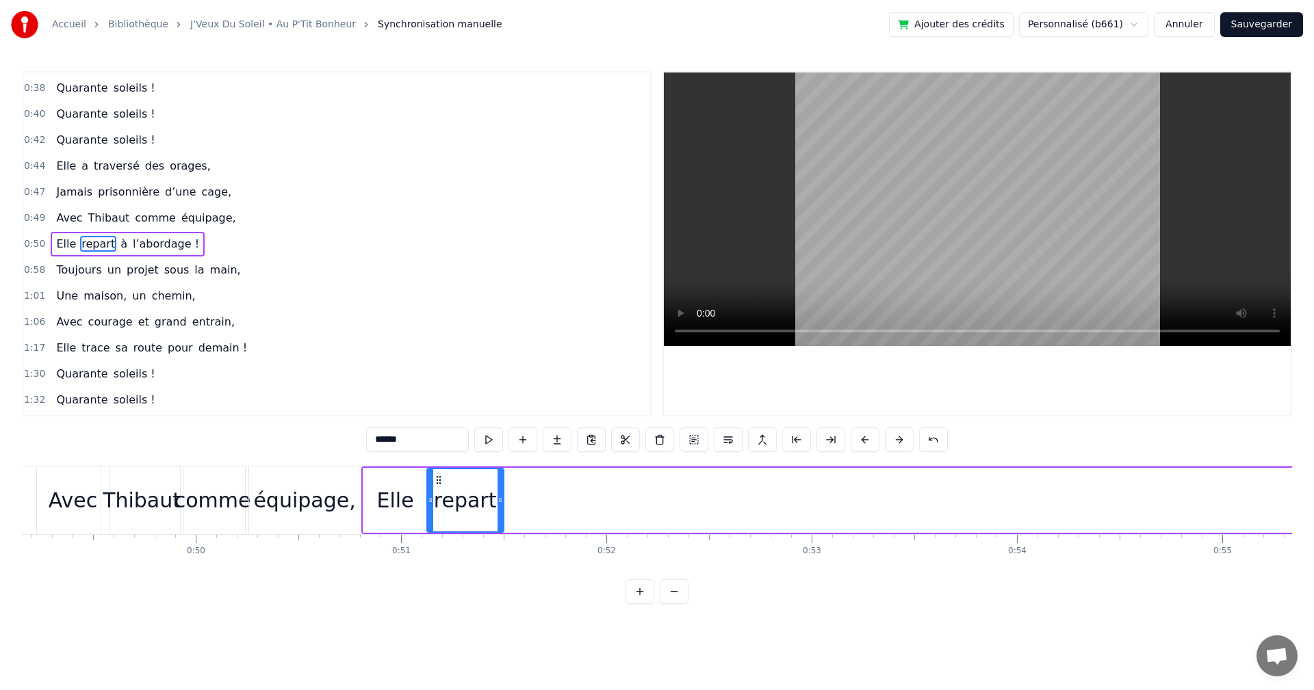
drag, startPoint x: 666, startPoint y: 480, endPoint x: 437, endPoint y: 560, distance: 242.8
click at [437, 560] on div "On a une amie d’enfer, Qui rit plus fort que l’hiver, Toujours prête pour la lu…" at bounding box center [657, 517] width 1270 height 103
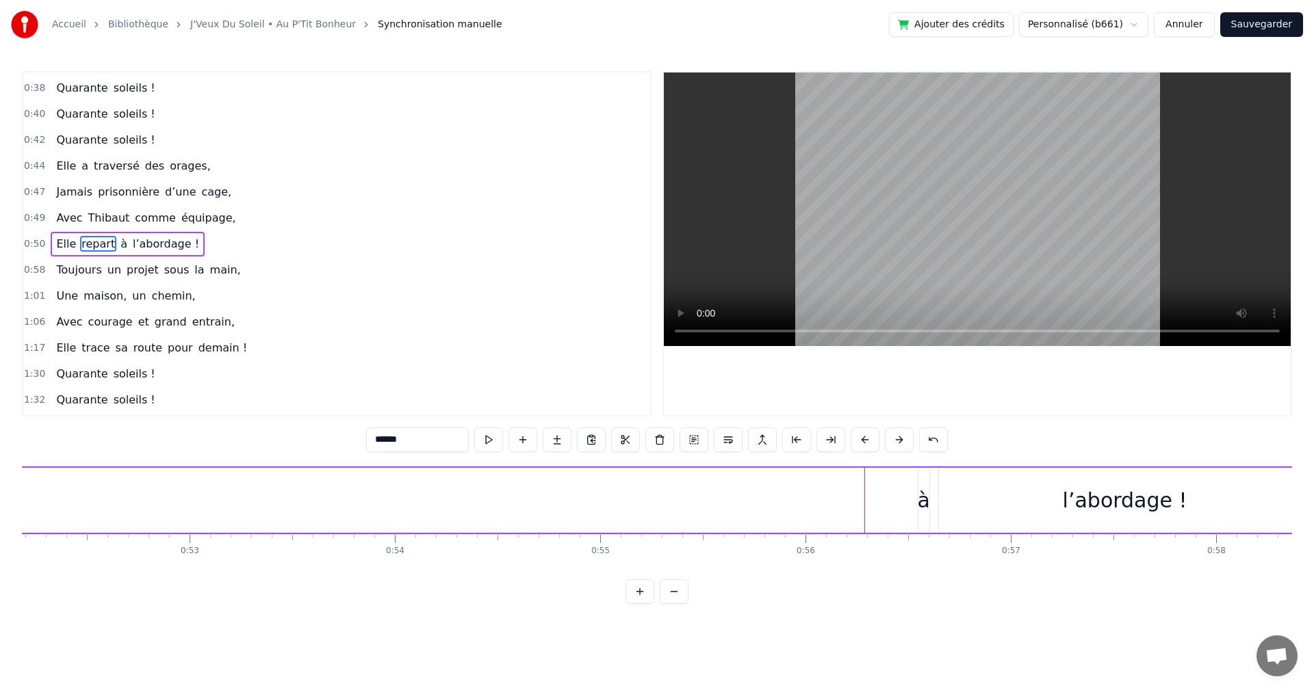
scroll to position [0, 10998]
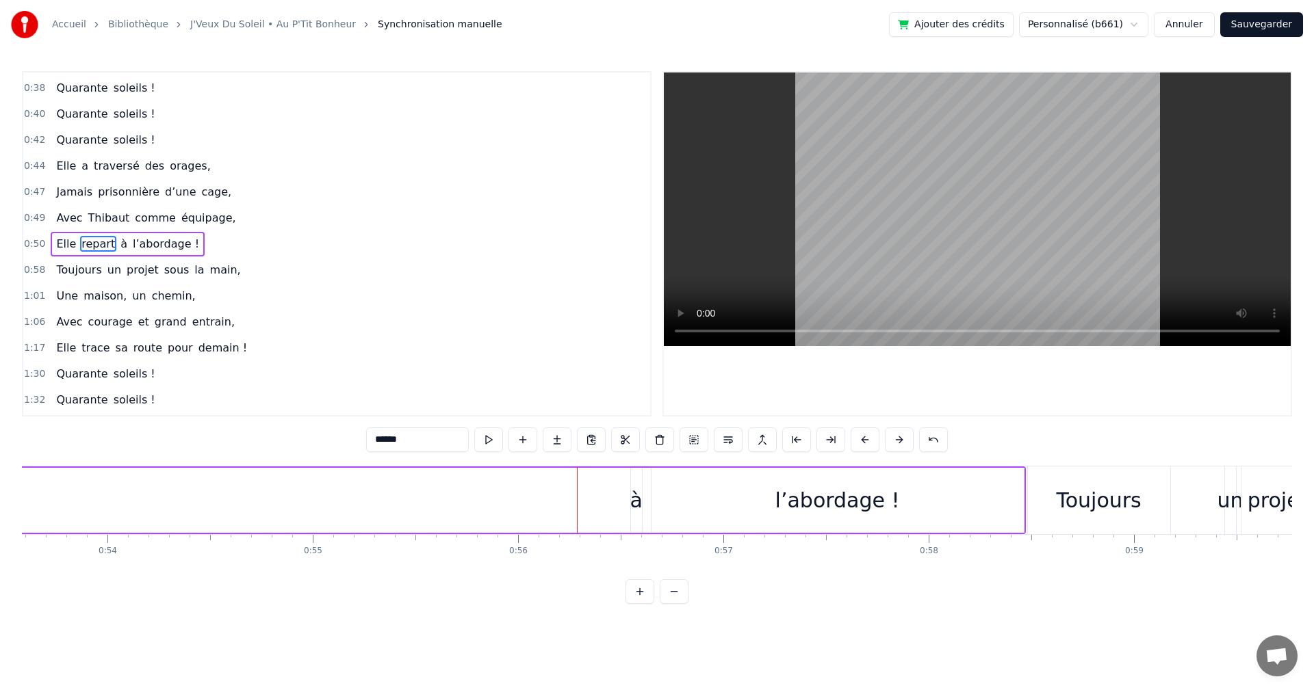
click at [634, 497] on div "à" at bounding box center [635, 500] width 12 height 31
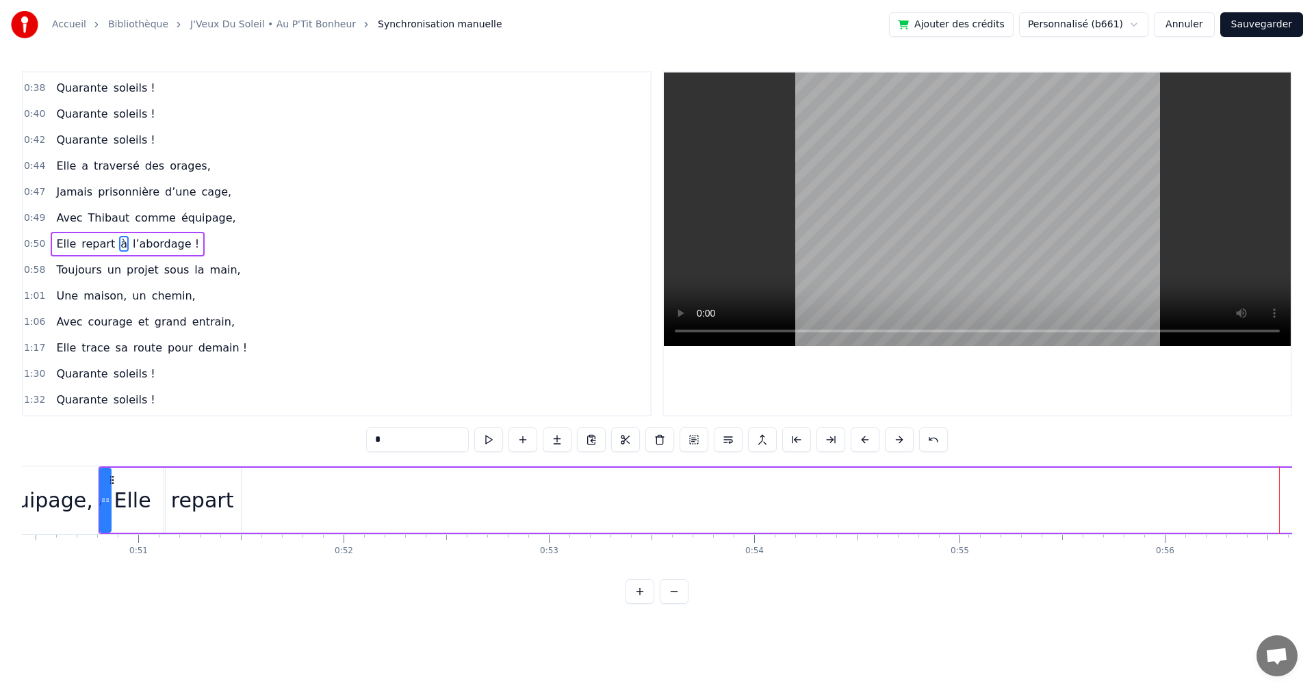
scroll to position [0, 10294]
drag, startPoint x: 643, startPoint y: 480, endPoint x: 309, endPoint y: 571, distance: 346.0
click at [309, 569] on div "On a une amie d’enfer, Qui rit plus fort que l’hiver, Toujours prête pour la lu…" at bounding box center [657, 517] width 1270 height 103
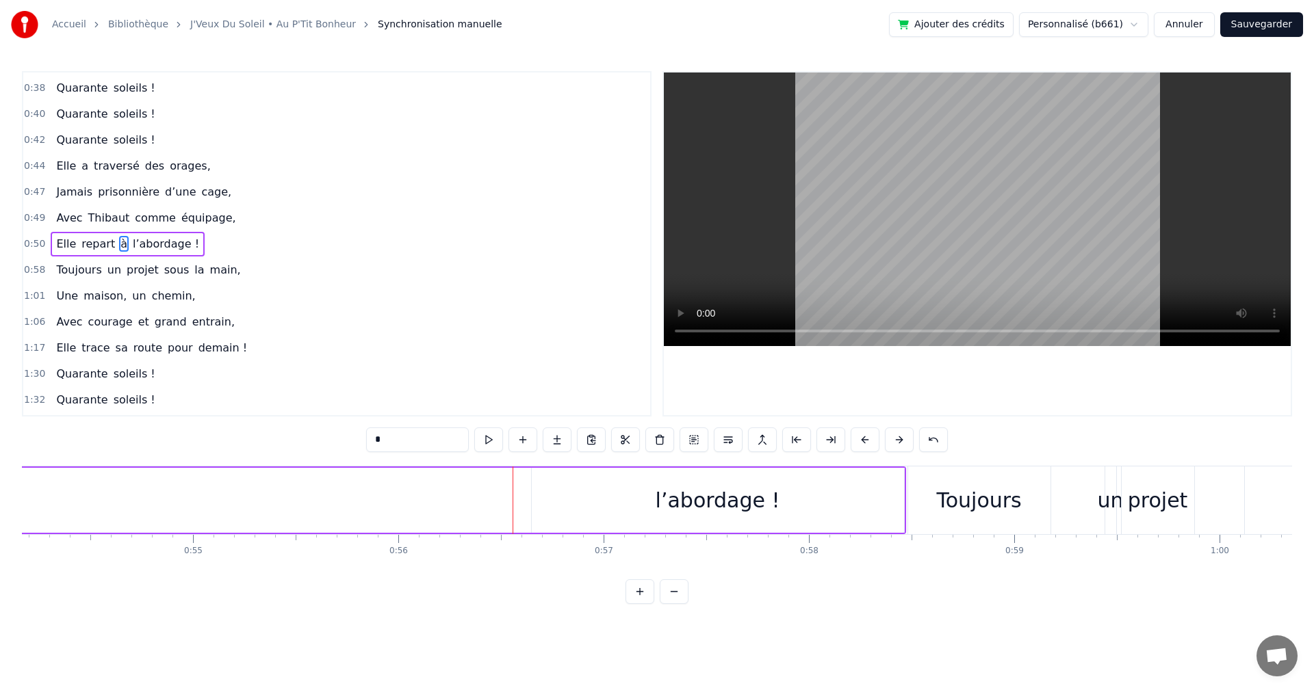
scroll to position [0, 11094]
click at [771, 493] on div "l’abordage !" at bounding box center [741, 500] width 125 height 31
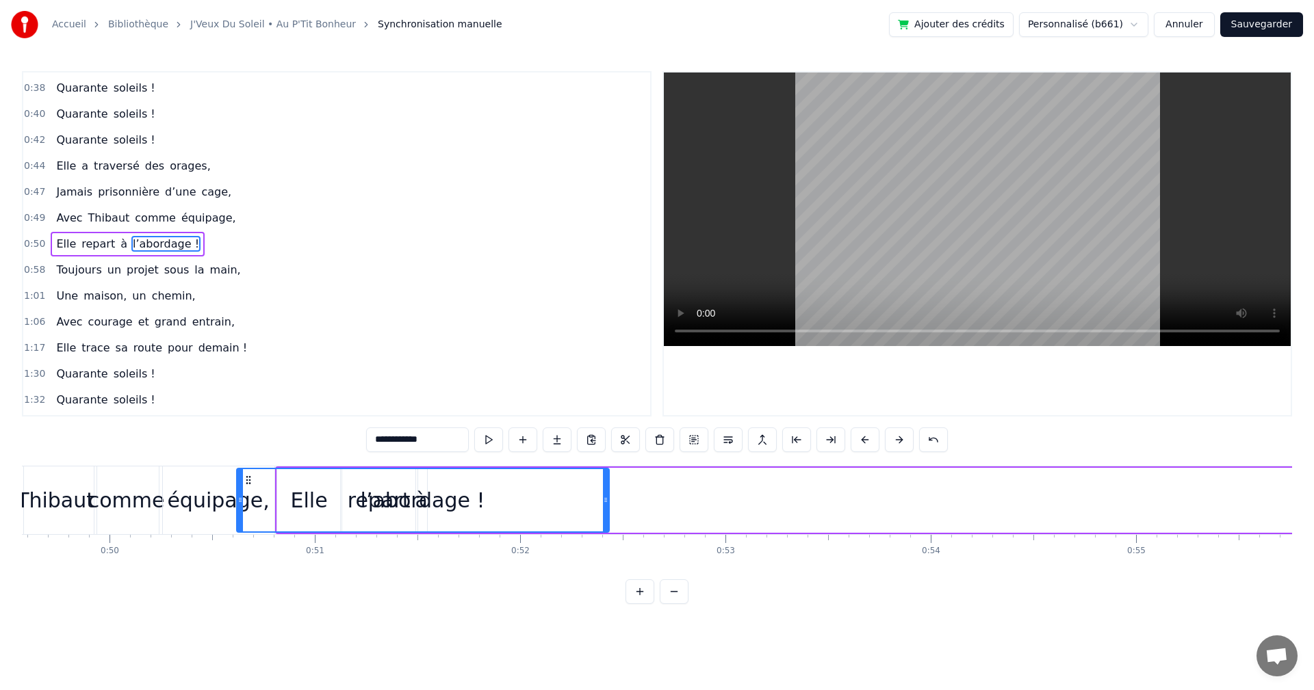
scroll to position [0, 10174]
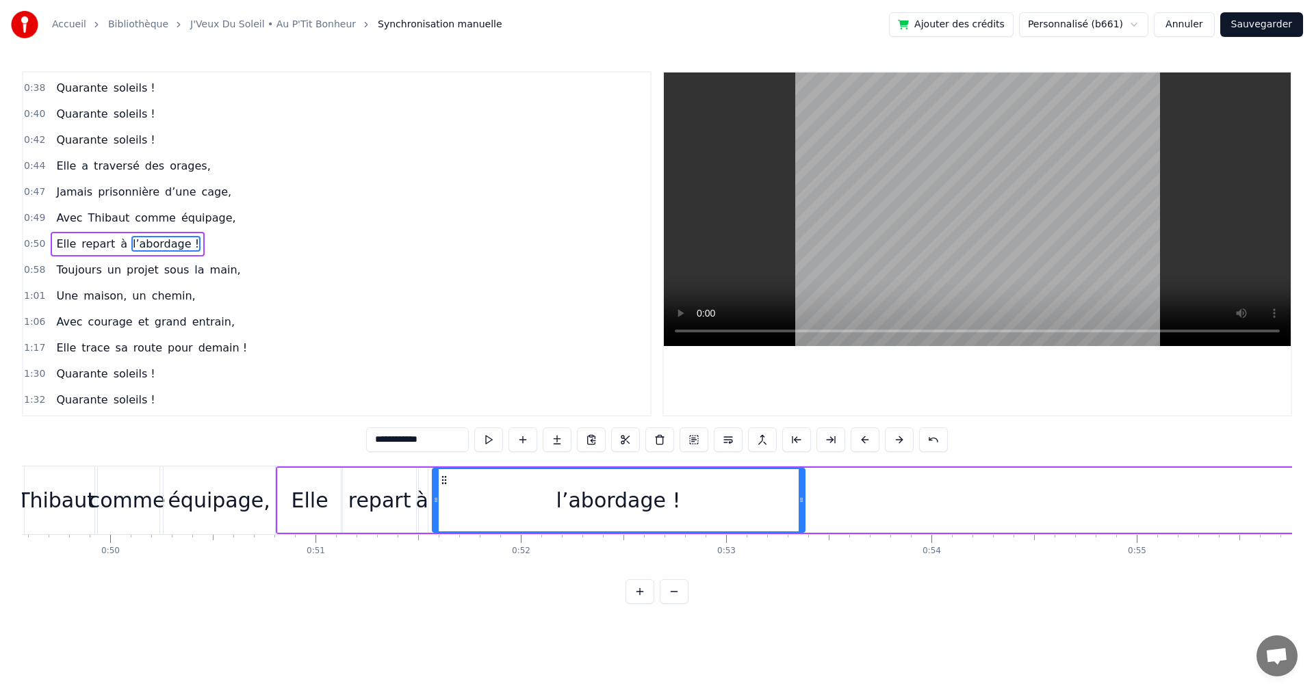
drag, startPoint x: 569, startPoint y: 477, endPoint x: 445, endPoint y: 501, distance: 125.6
click at [445, 501] on div "l’abordage !" at bounding box center [618, 500] width 371 height 62
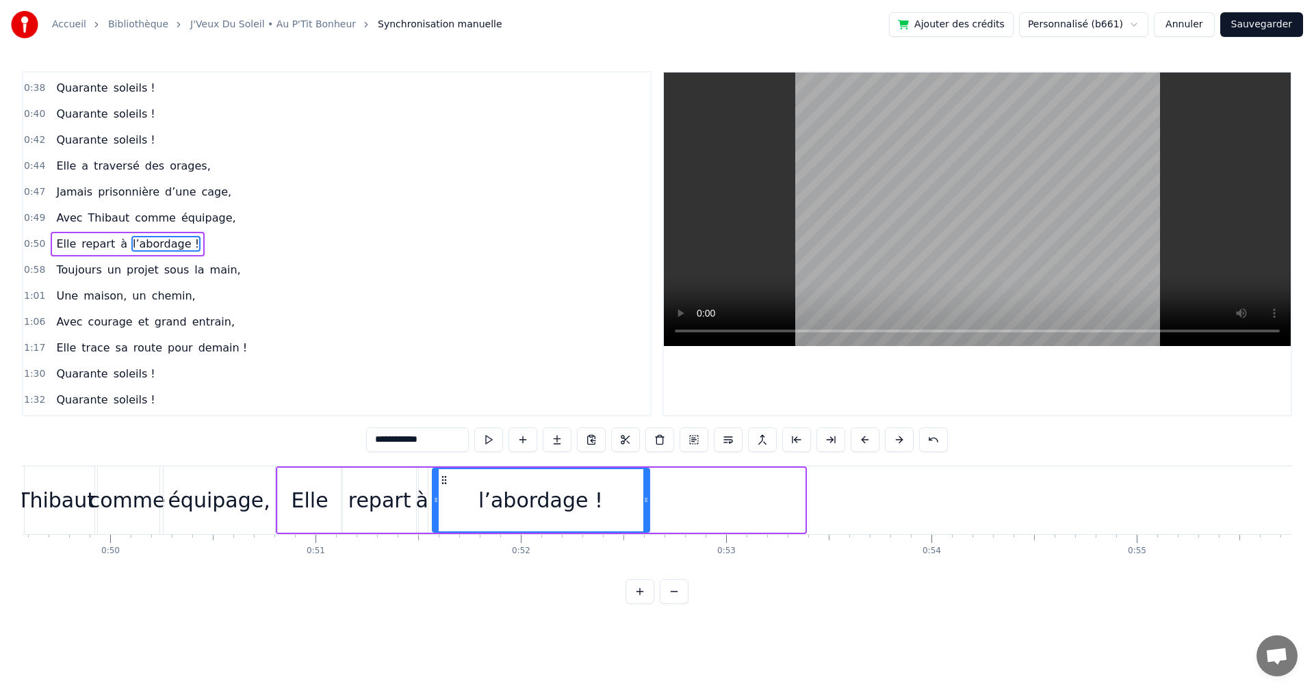
drag, startPoint x: 800, startPoint y: 499, endPoint x: 640, endPoint y: 509, distance: 161.1
click at [643, 509] on div at bounding box center [645, 500] width 5 height 62
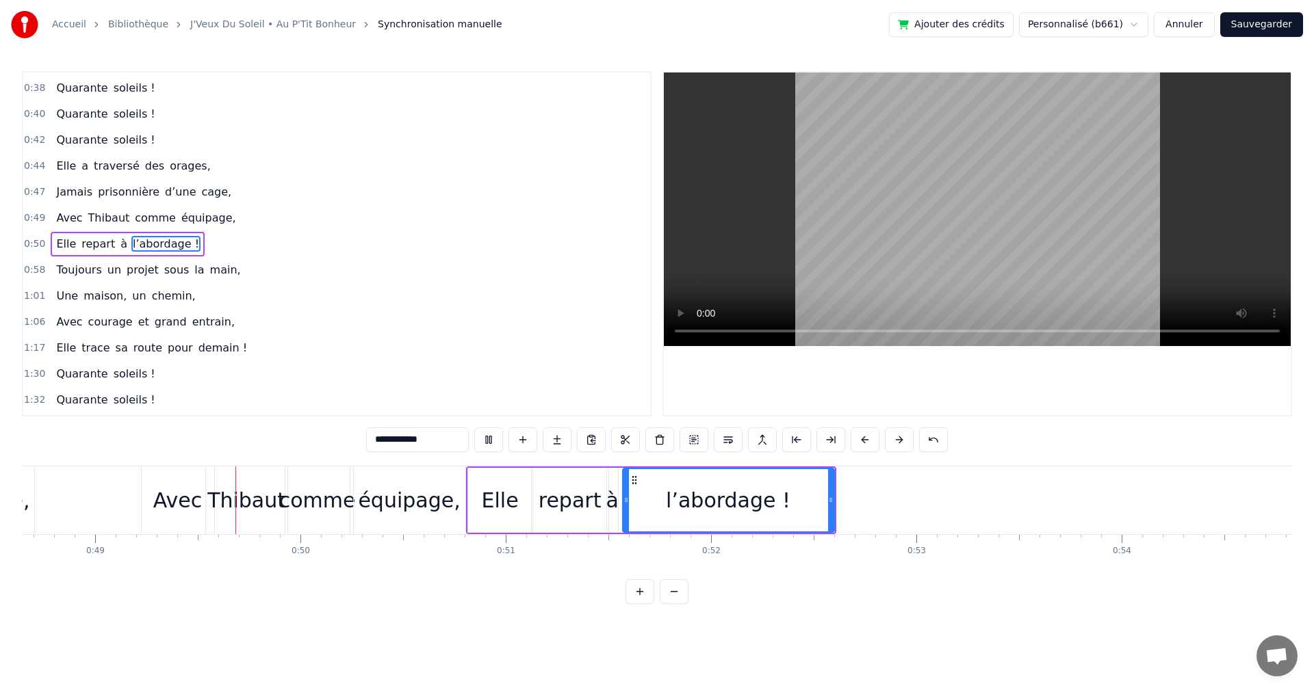
scroll to position [0, 10027]
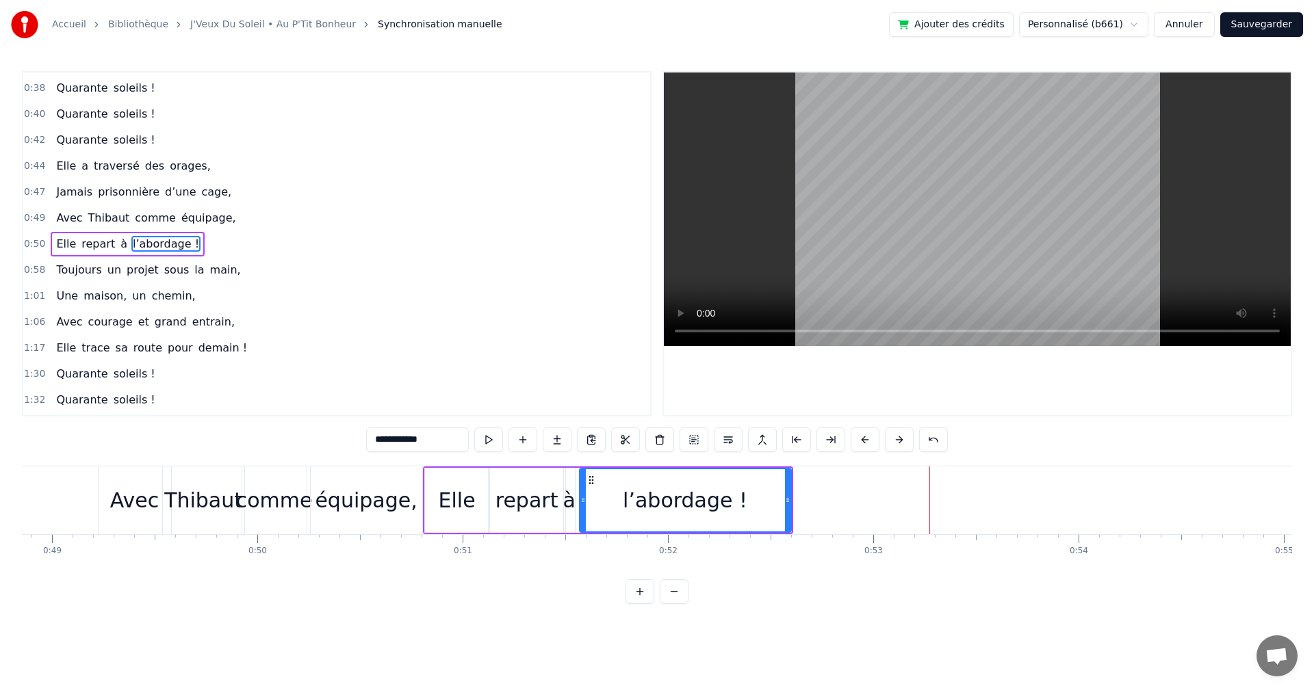
click at [550, 494] on div "repart" at bounding box center [526, 500] width 63 height 31
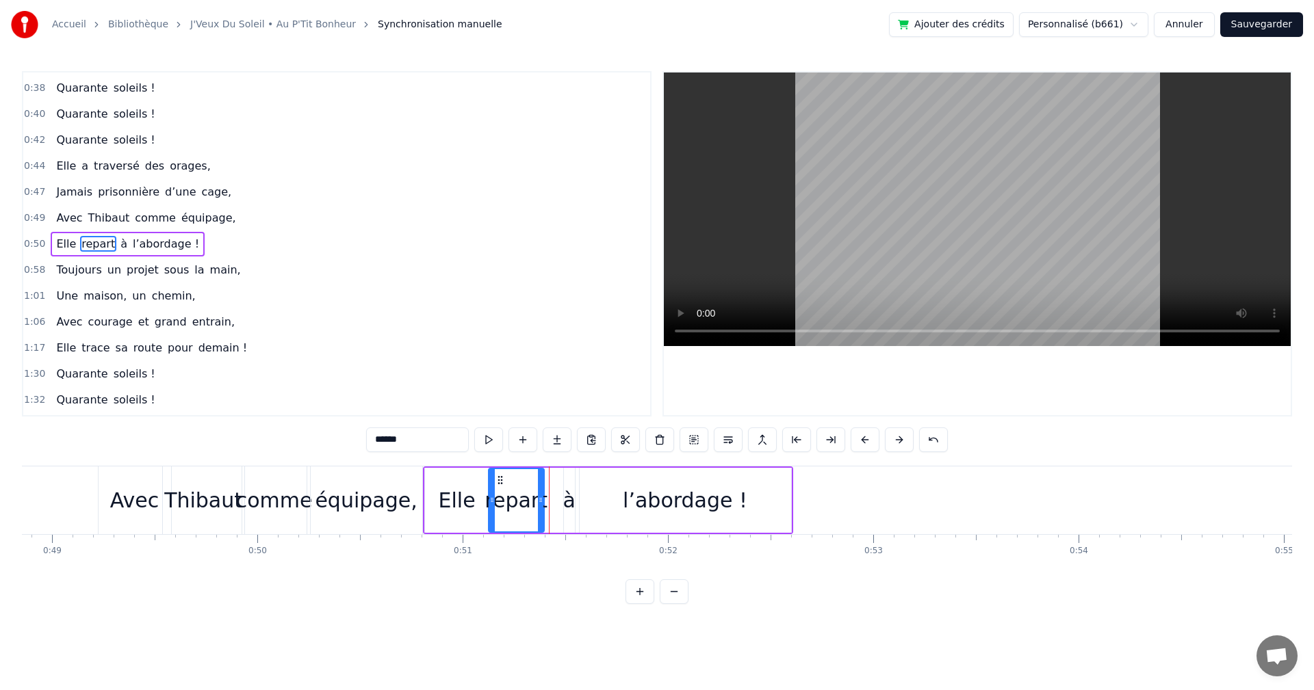
drag, startPoint x: 556, startPoint y: 497, endPoint x: 539, endPoint y: 495, distance: 16.5
click at [539, 495] on icon at bounding box center [540, 500] width 5 height 11
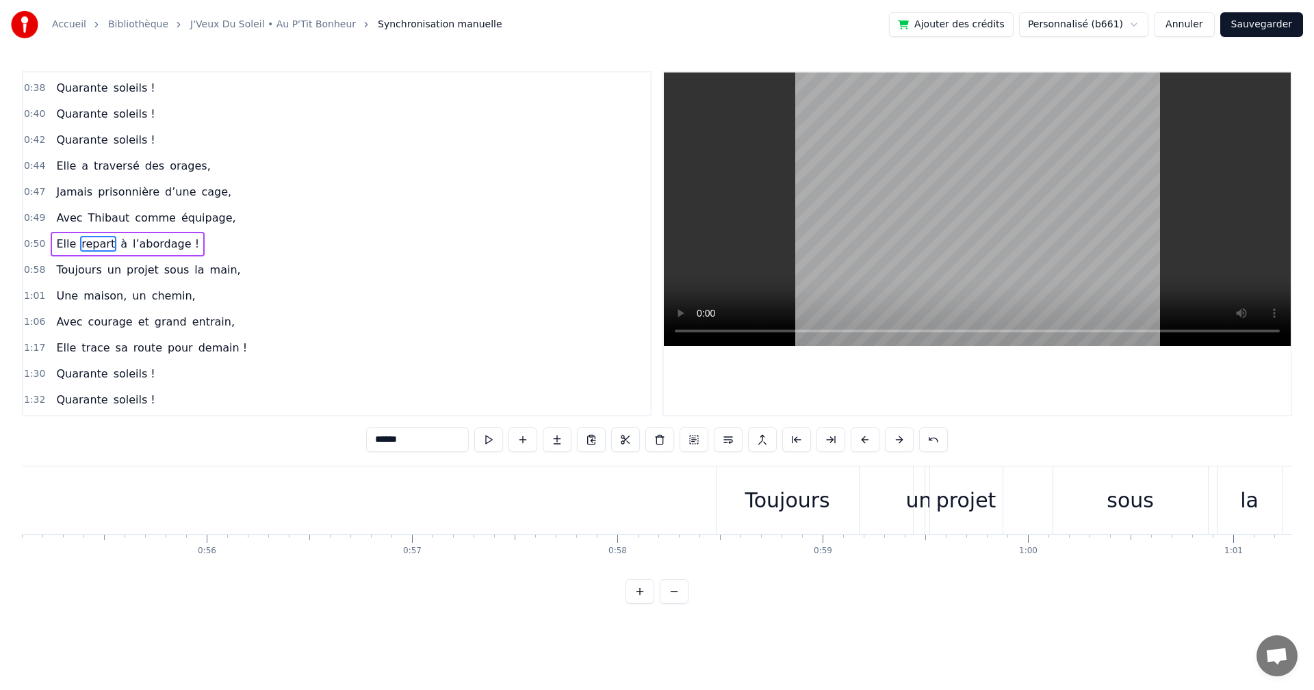
scroll to position [0, 11261]
click at [784, 499] on div "Toujours" at bounding box center [835, 501] width 142 height 68
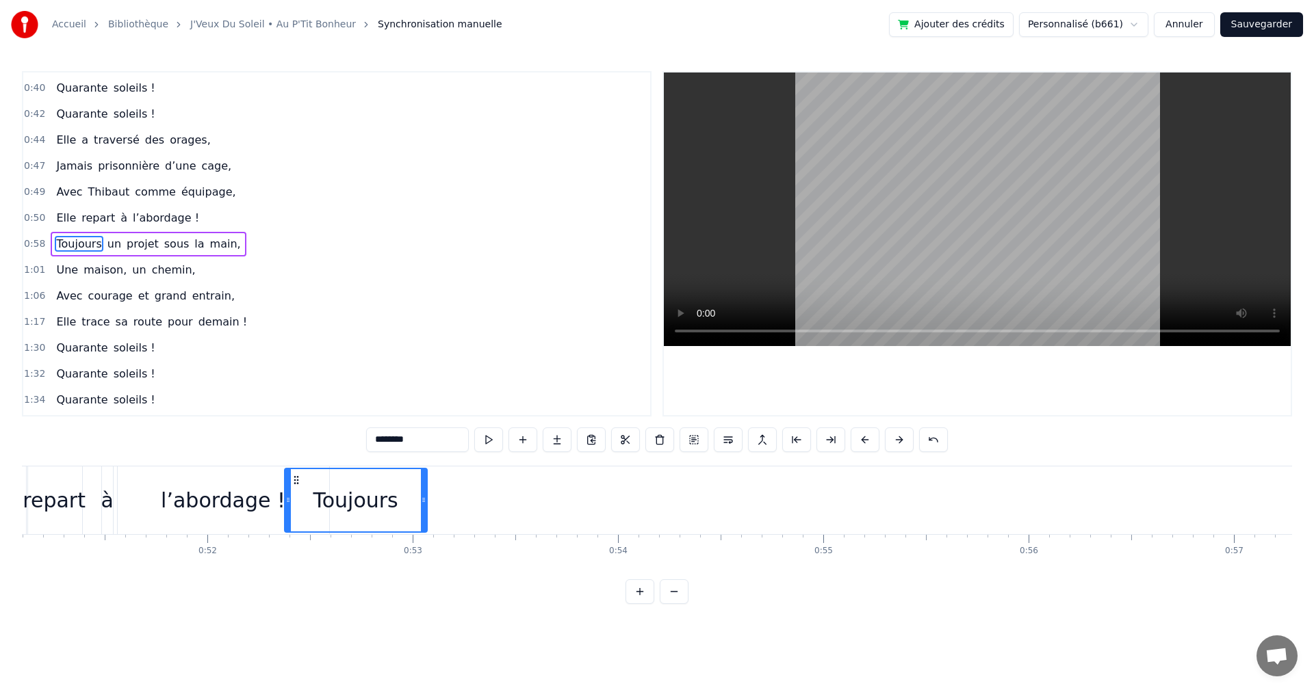
scroll to position [0, 10485]
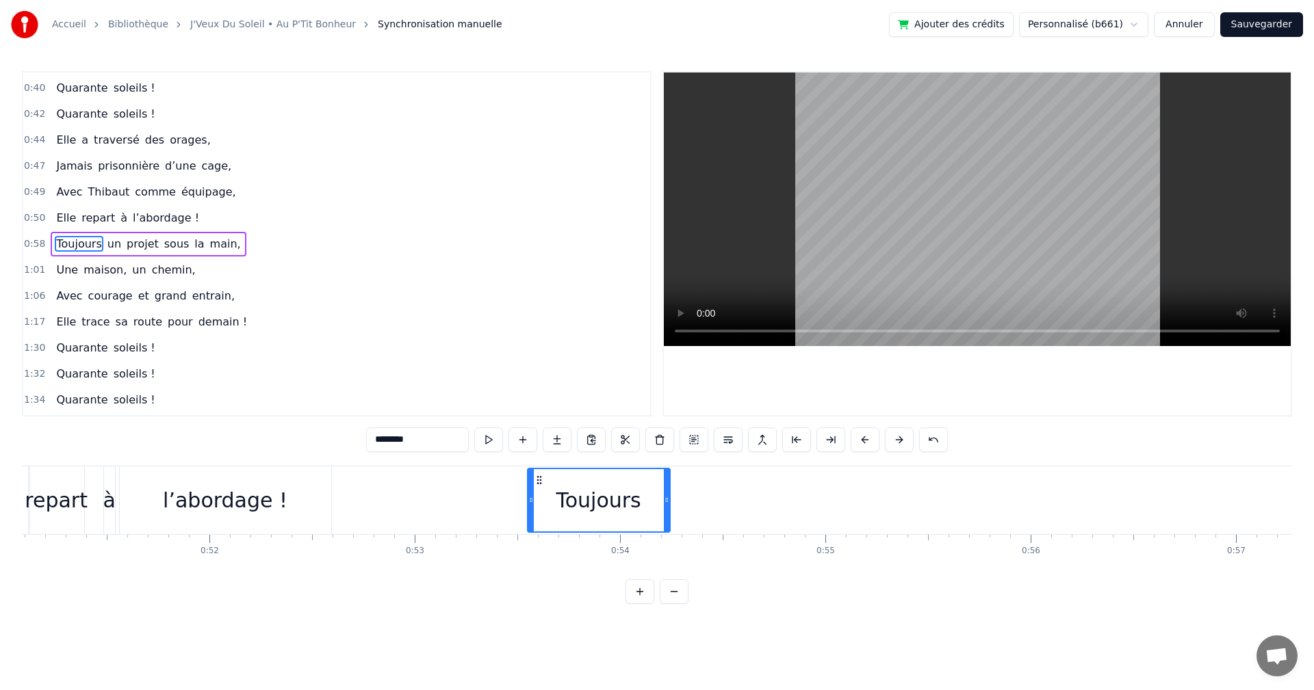
drag, startPoint x: 776, startPoint y: 476, endPoint x: 538, endPoint y: 526, distance: 243.3
click at [538, 526] on div "Toujours" at bounding box center [598, 500] width 141 height 62
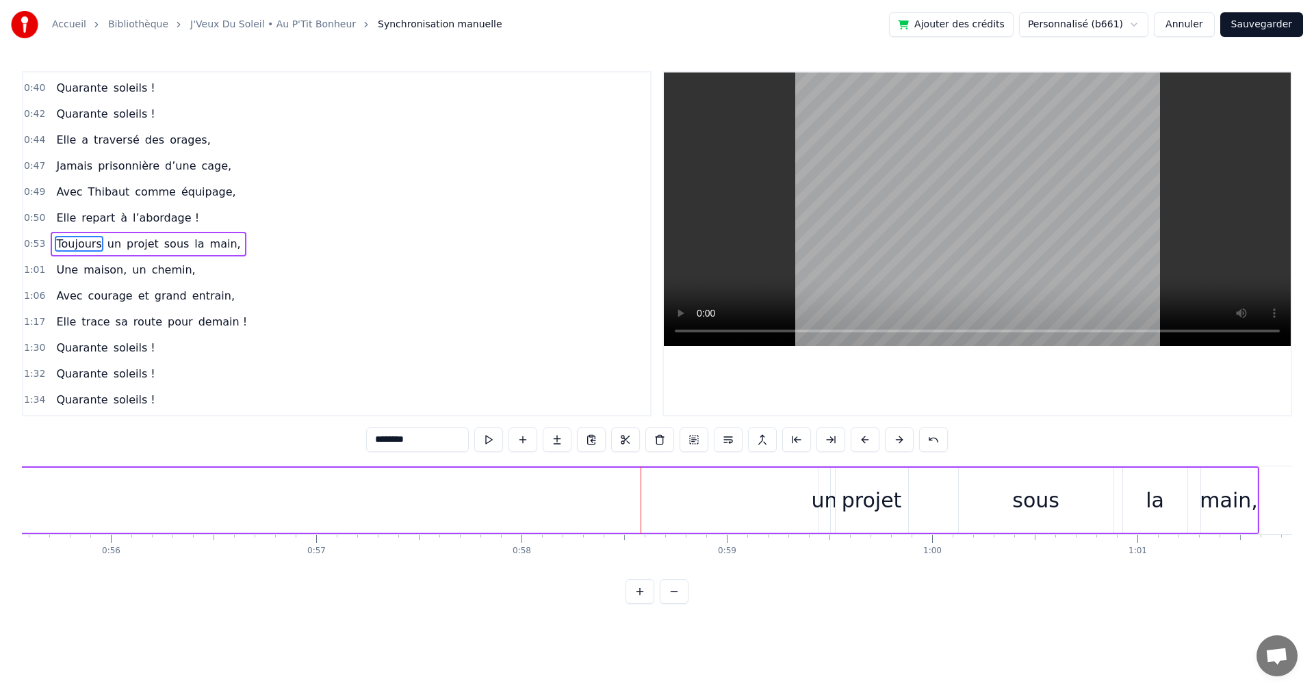
scroll to position [0, 11429]
click at [843, 497] on div "projet" at bounding box center [848, 500] width 60 height 31
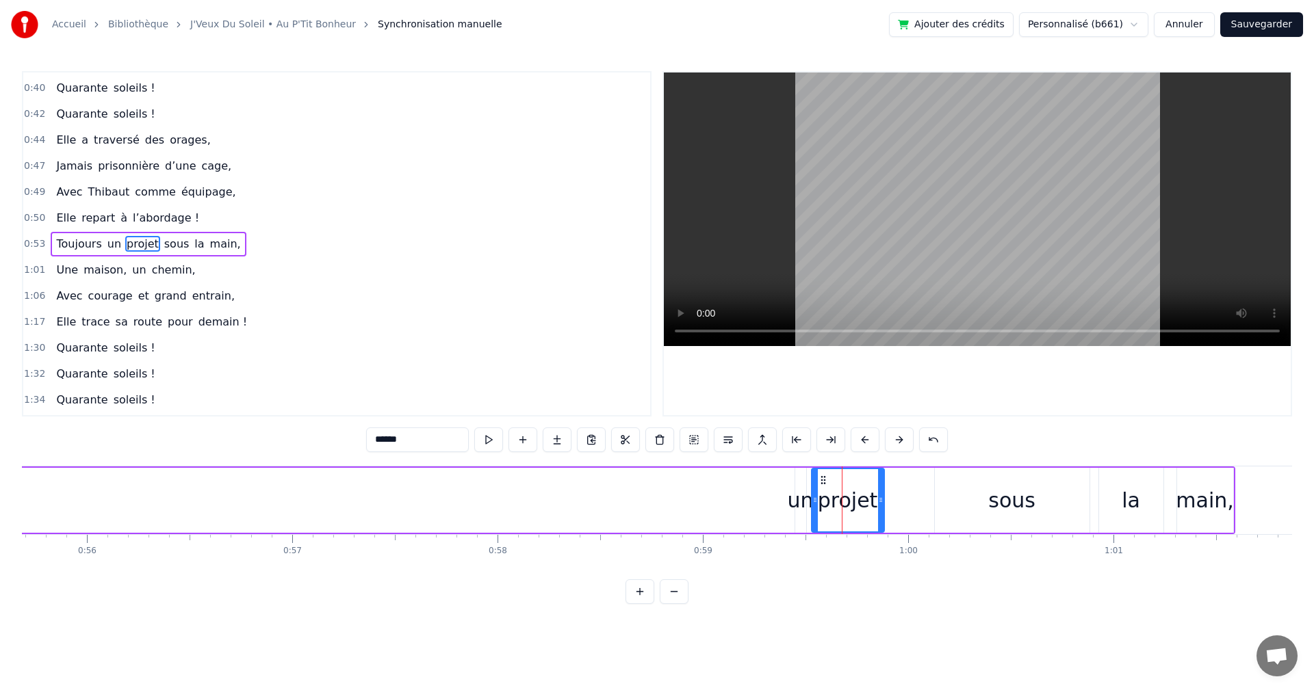
click at [801, 485] on div "un" at bounding box center [800, 500] width 26 height 31
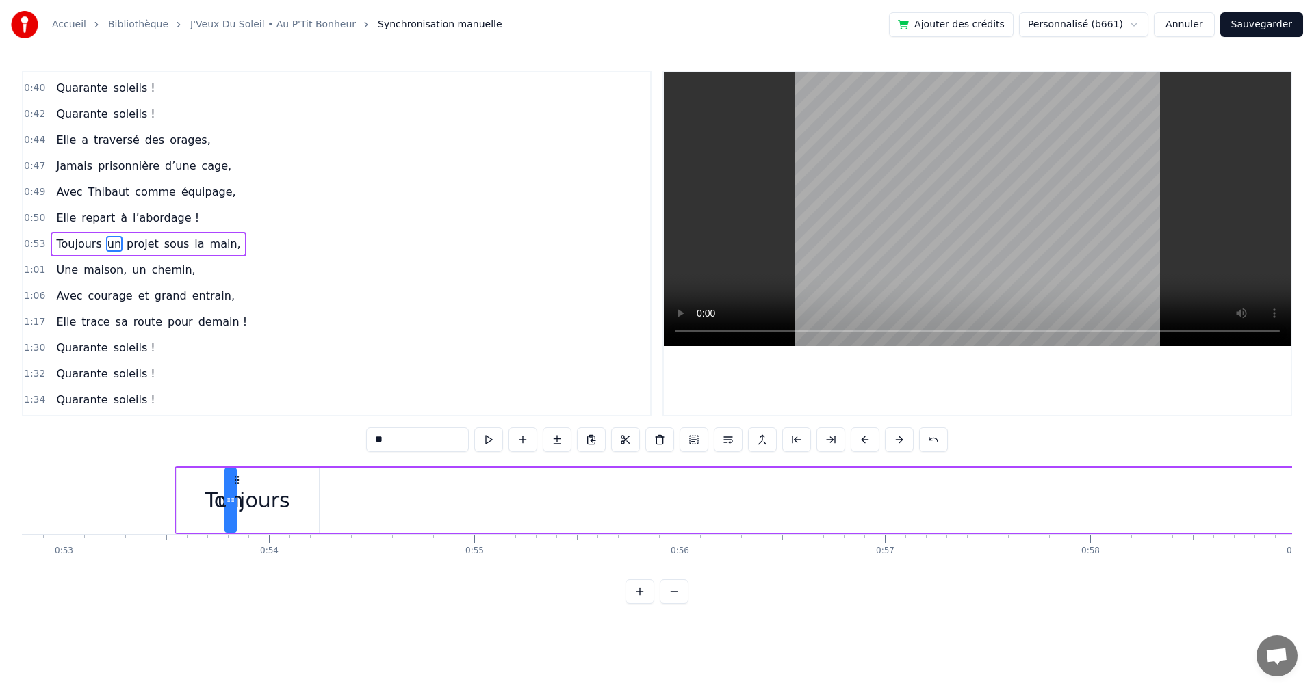
scroll to position [0, 10835]
drag, startPoint x: 806, startPoint y: 479, endPoint x: 313, endPoint y: 539, distance: 496.9
click at [313, 539] on div "On a une amie d’enfer, Qui rit plus fort que l’hiver, Toujours prête pour la lu…" at bounding box center [657, 517] width 1270 height 103
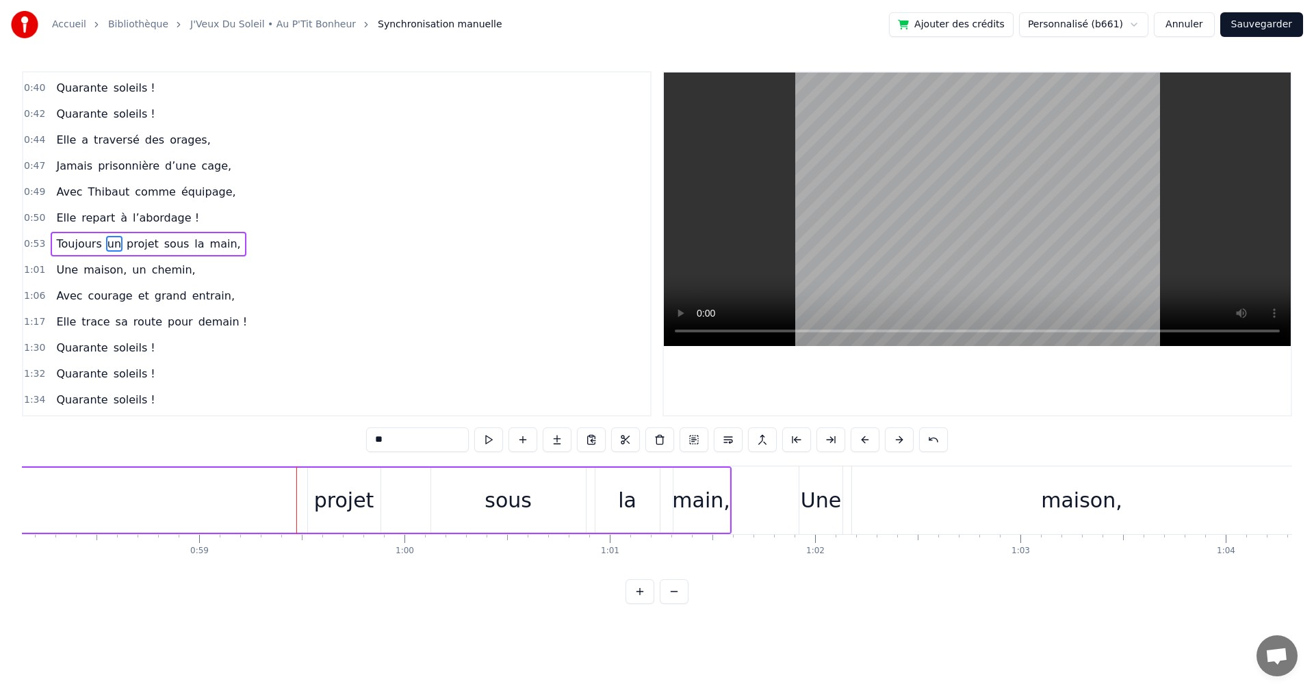
scroll to position [0, 11908]
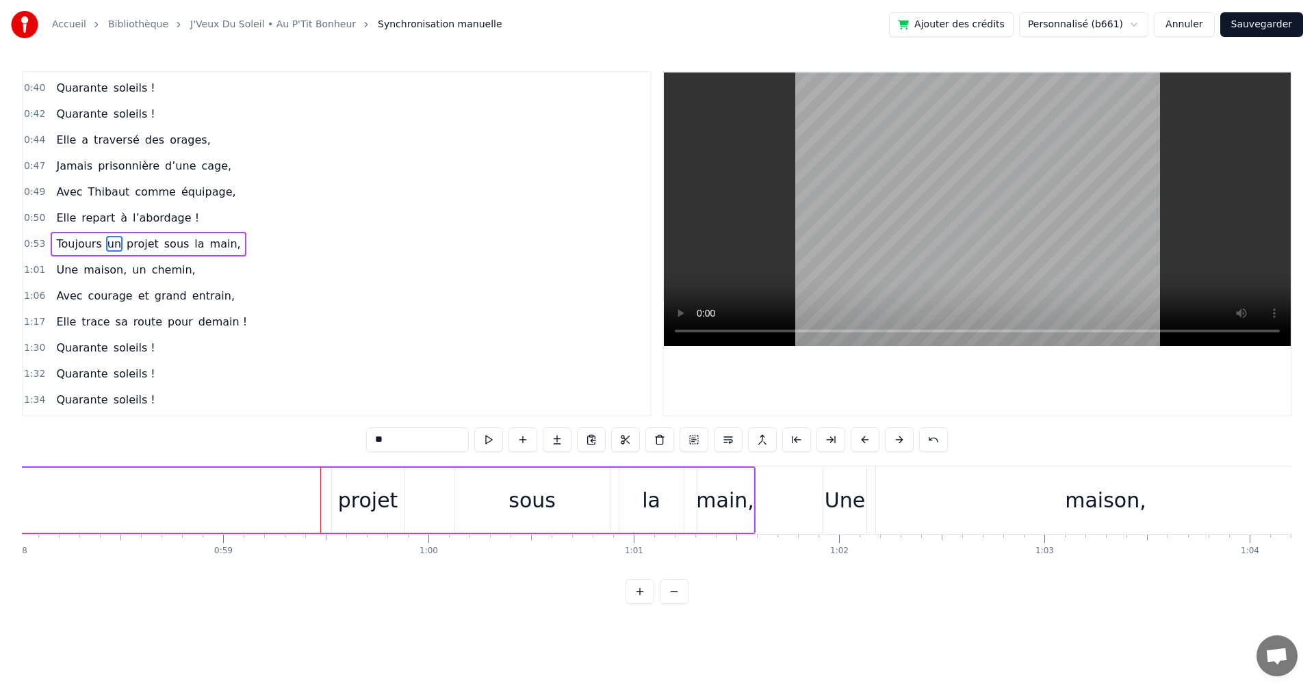
click at [365, 486] on div "projet" at bounding box center [368, 500] width 60 height 31
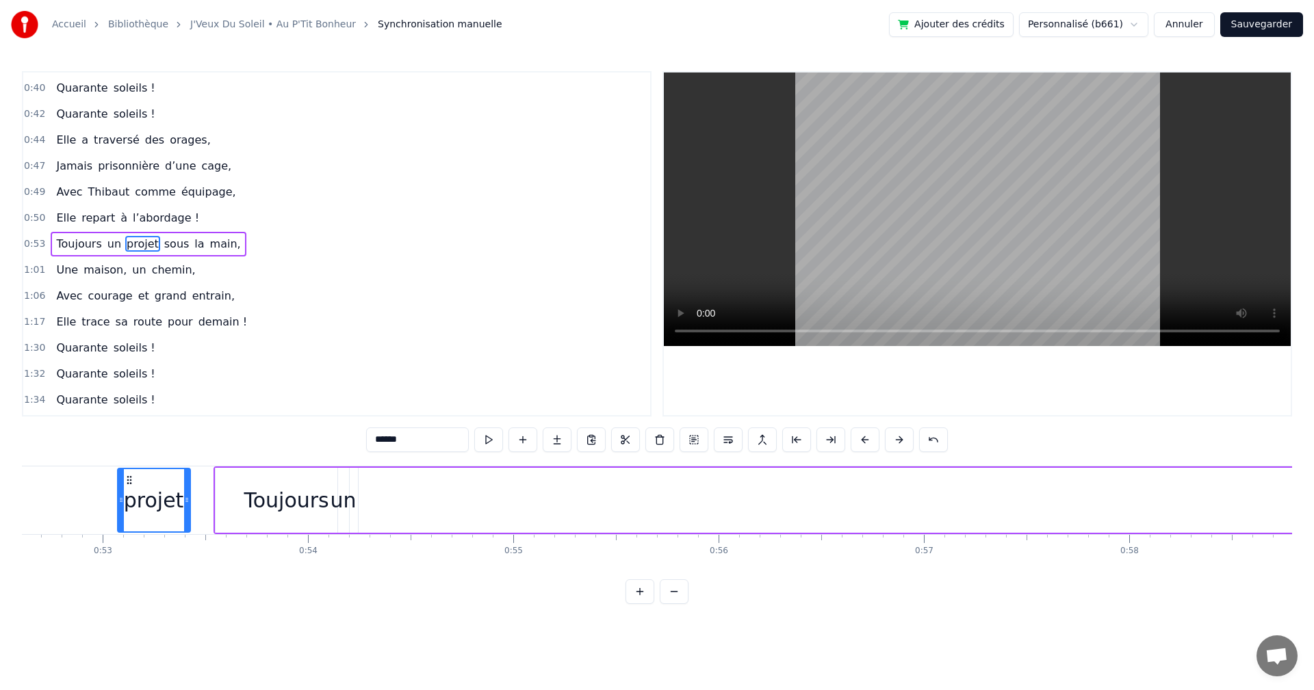
scroll to position [0, 10797]
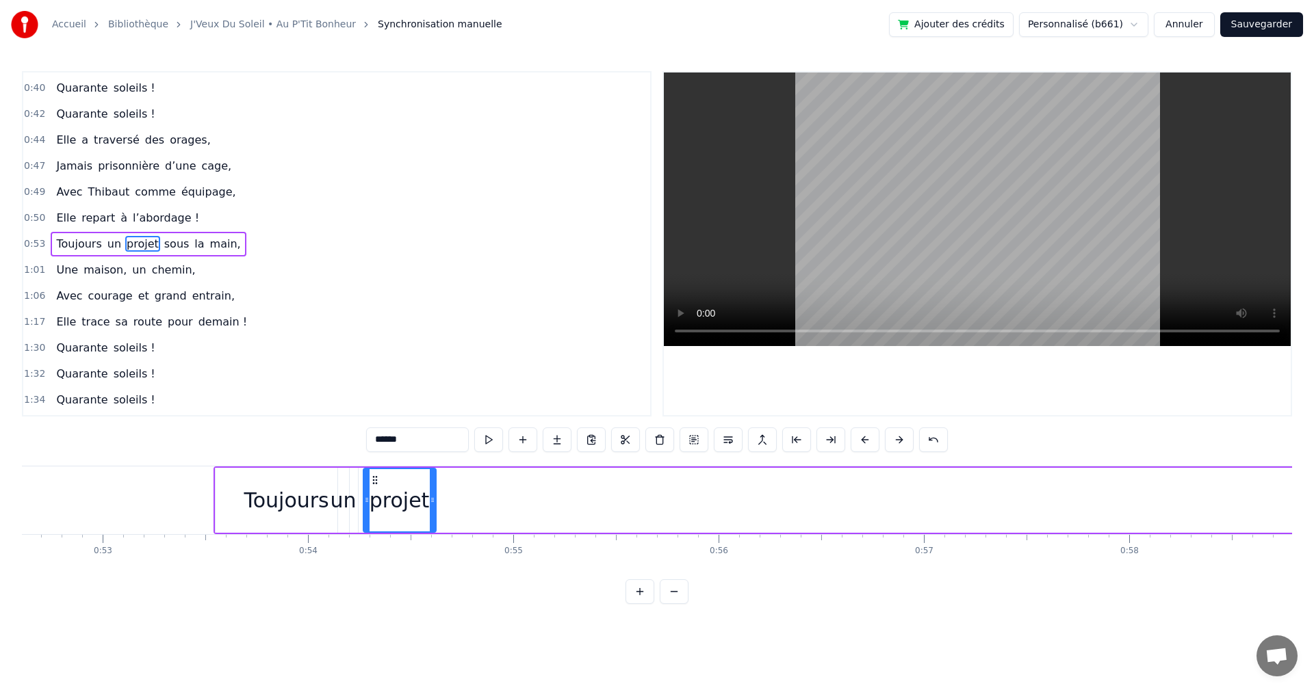
drag, startPoint x: 343, startPoint y: 481, endPoint x: 374, endPoint y: 544, distance: 70.4
click at [374, 544] on div "On a une amie d’enfer, Qui rit plus fort que l’hiver, Toujours prête pour la lu…" at bounding box center [657, 517] width 1270 height 103
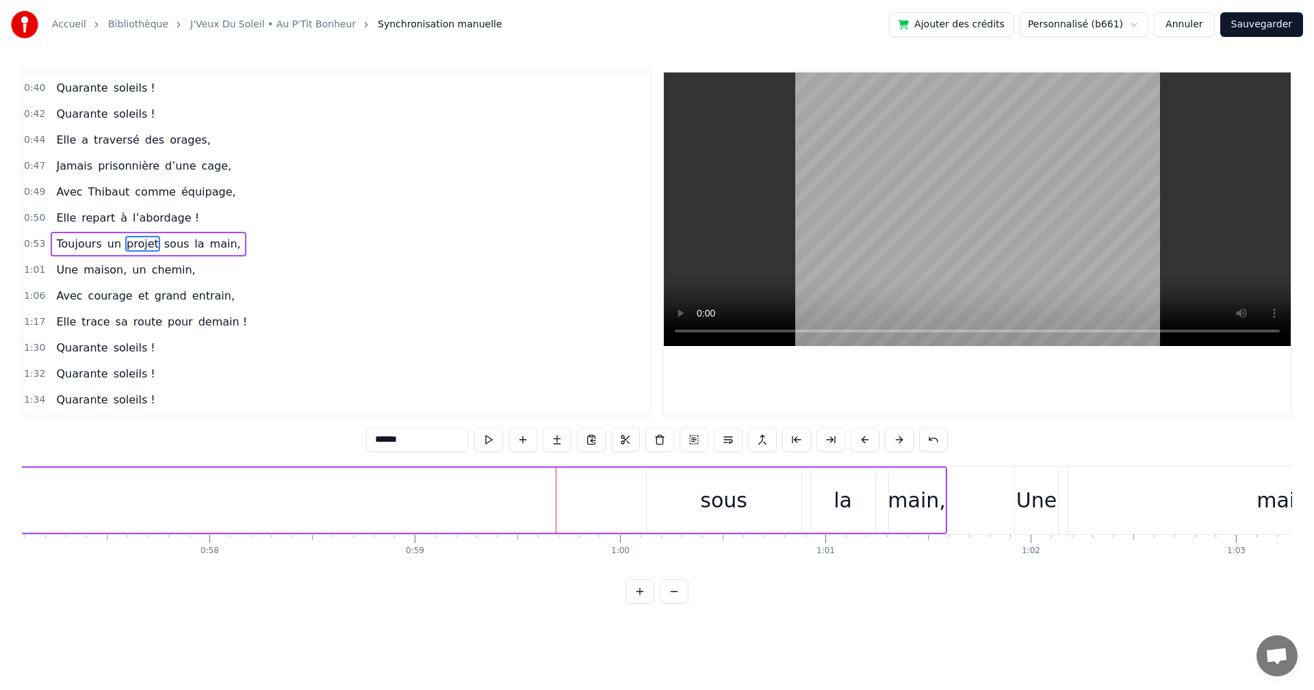
scroll to position [0, 11908]
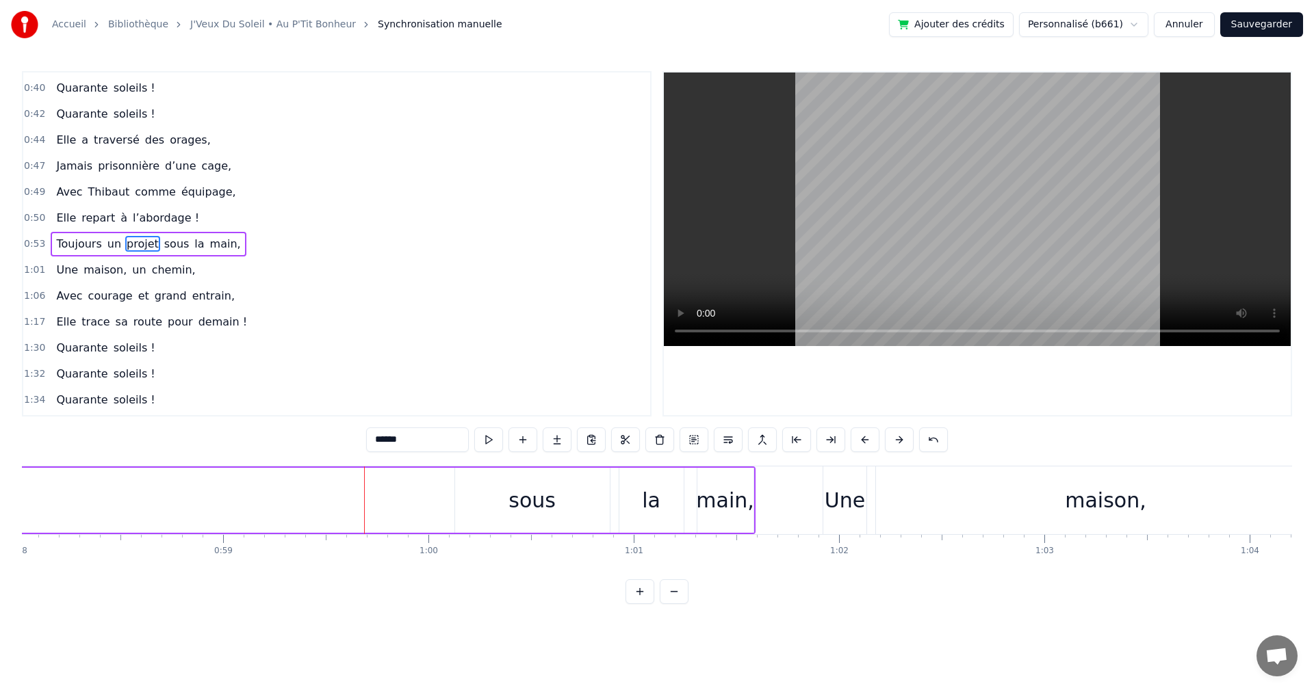
click at [551, 499] on div "sous" at bounding box center [531, 500] width 47 height 31
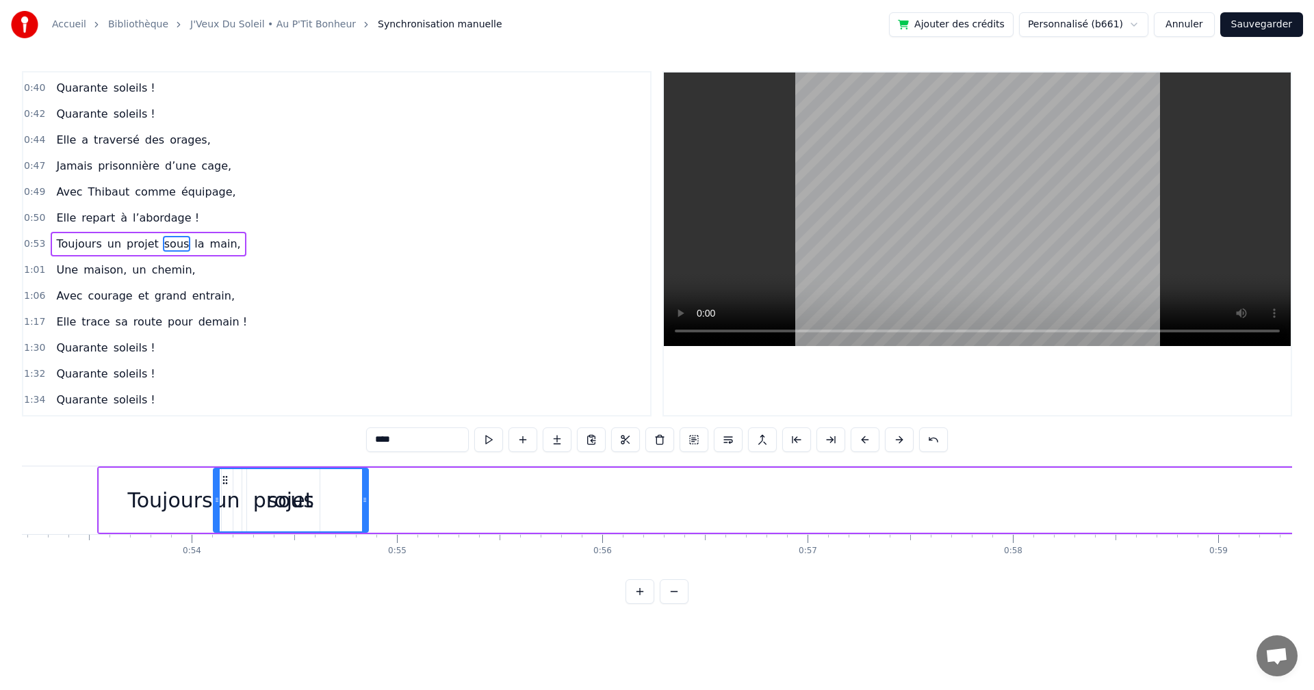
scroll to position [0, 10912]
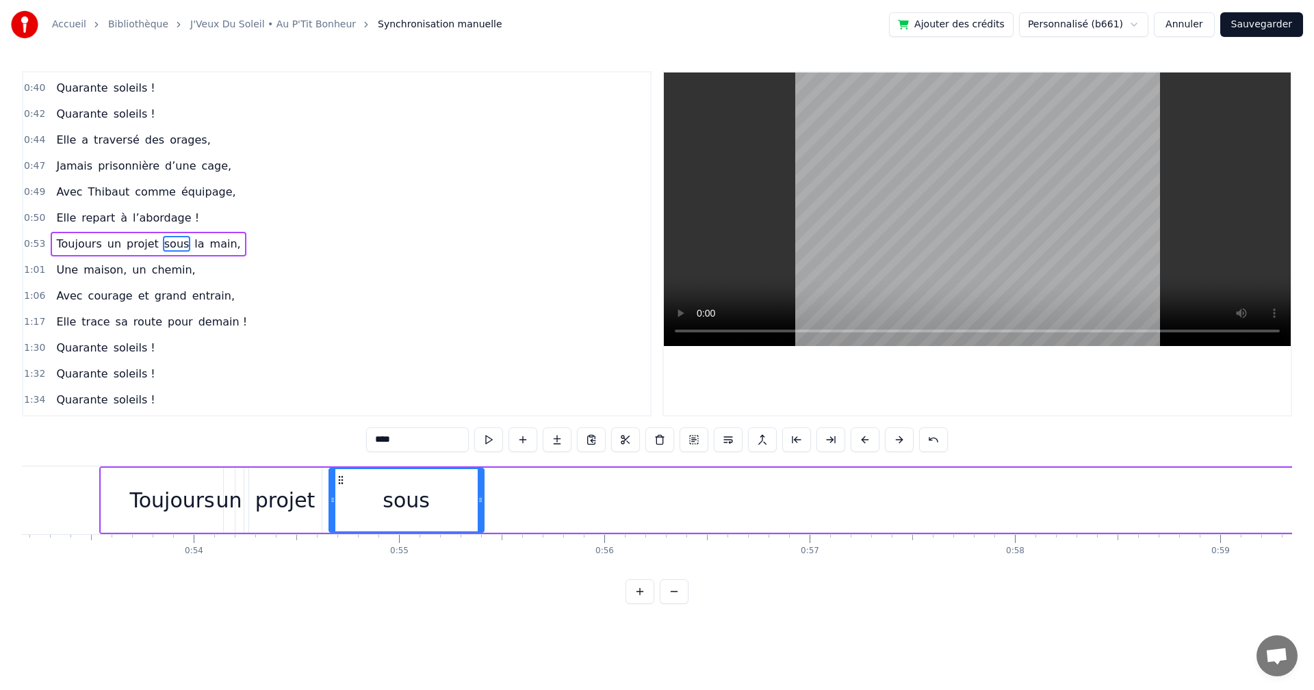
drag, startPoint x: 467, startPoint y: 480, endPoint x: 341, endPoint y: 543, distance: 140.4
click at [341, 543] on div "On a une amie d’enfer, Qui rit plus fort que l’hiver, Toujours prête pour la lu…" at bounding box center [657, 517] width 1270 height 103
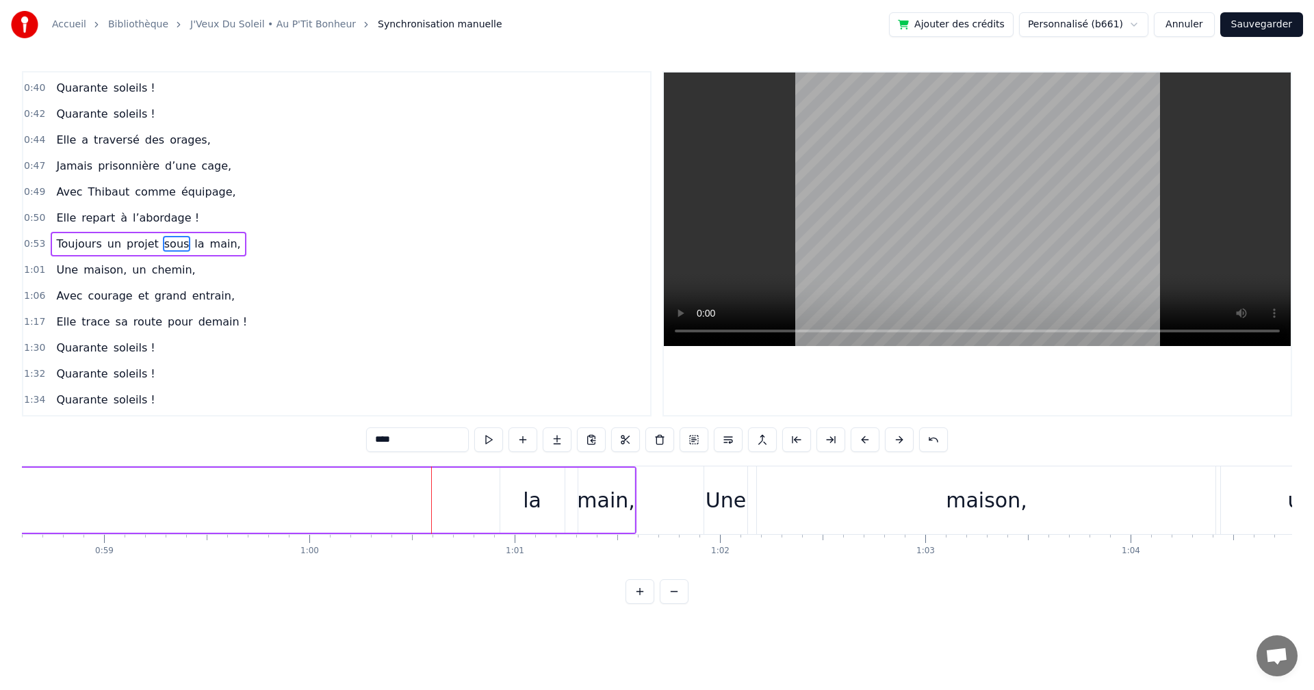
scroll to position [0, 12052]
click at [512, 500] on div "la" at bounding box center [507, 500] width 18 height 31
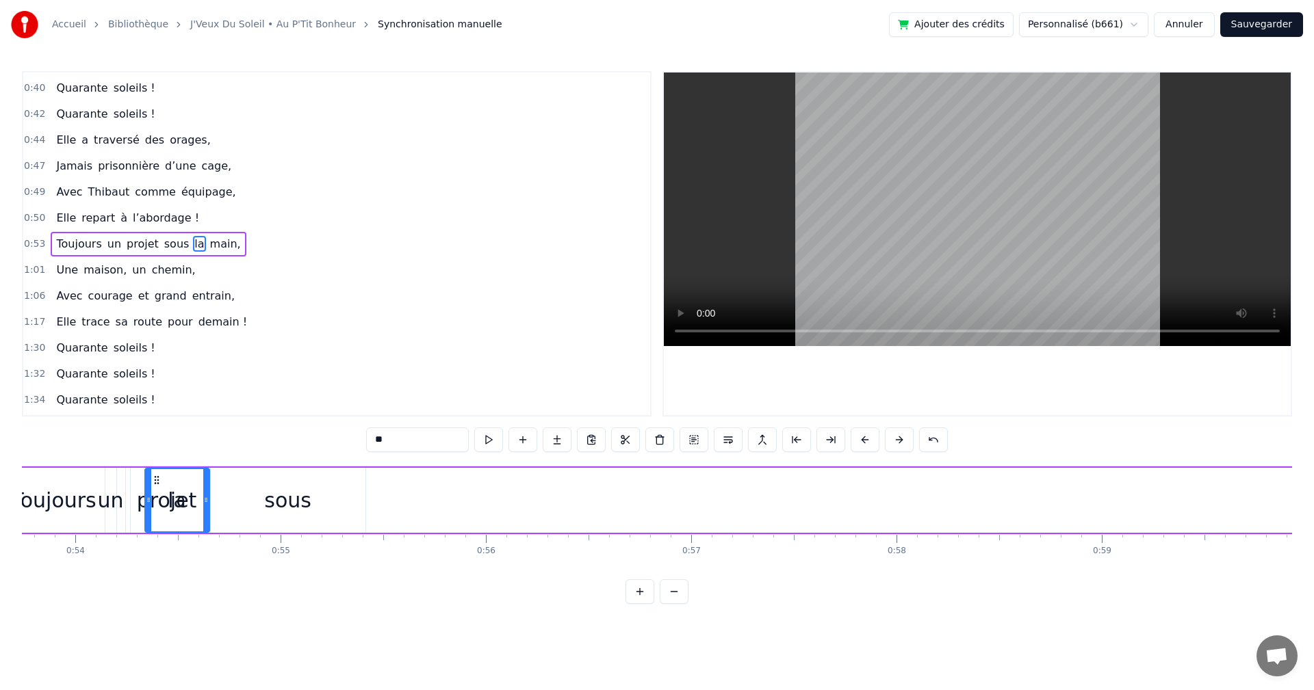
scroll to position [0, 11024]
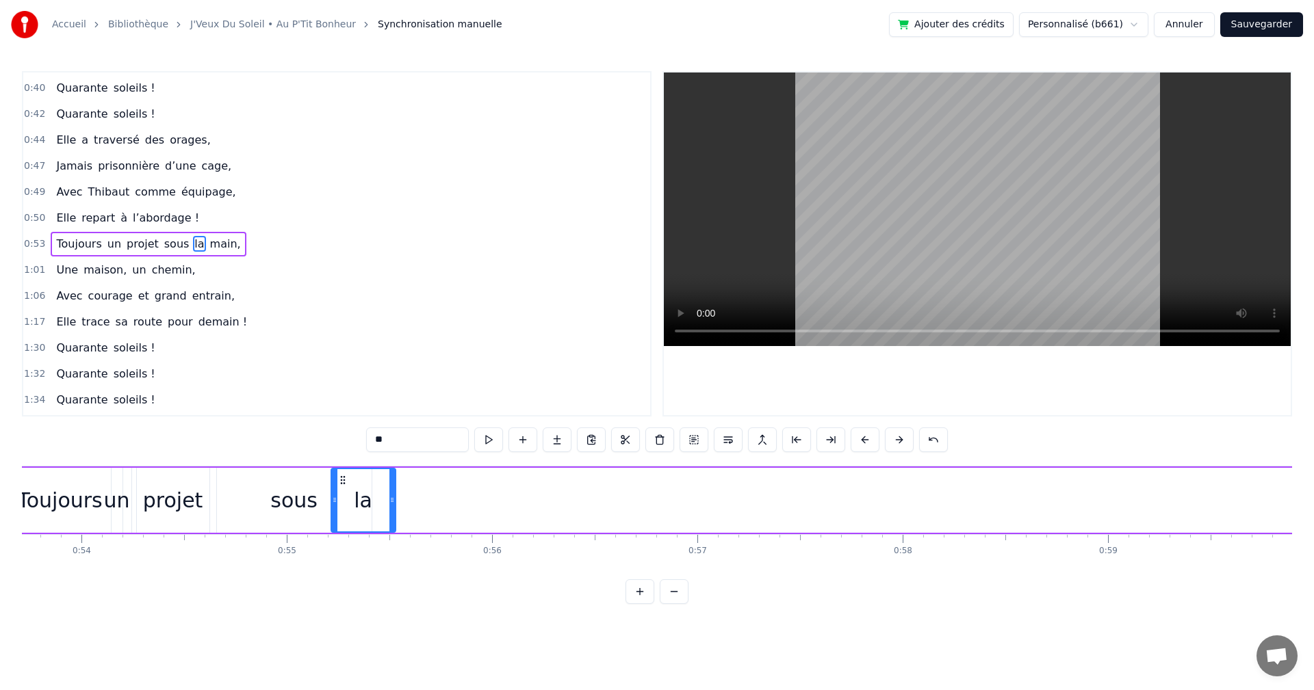
drag, startPoint x: 486, startPoint y: 477, endPoint x: 341, endPoint y: 573, distance: 173.2
click at [341, 569] on div "On a une amie d’enfer, Qui rit plus fort que l’hiver, Toujours prête pour la lu…" at bounding box center [657, 517] width 1270 height 103
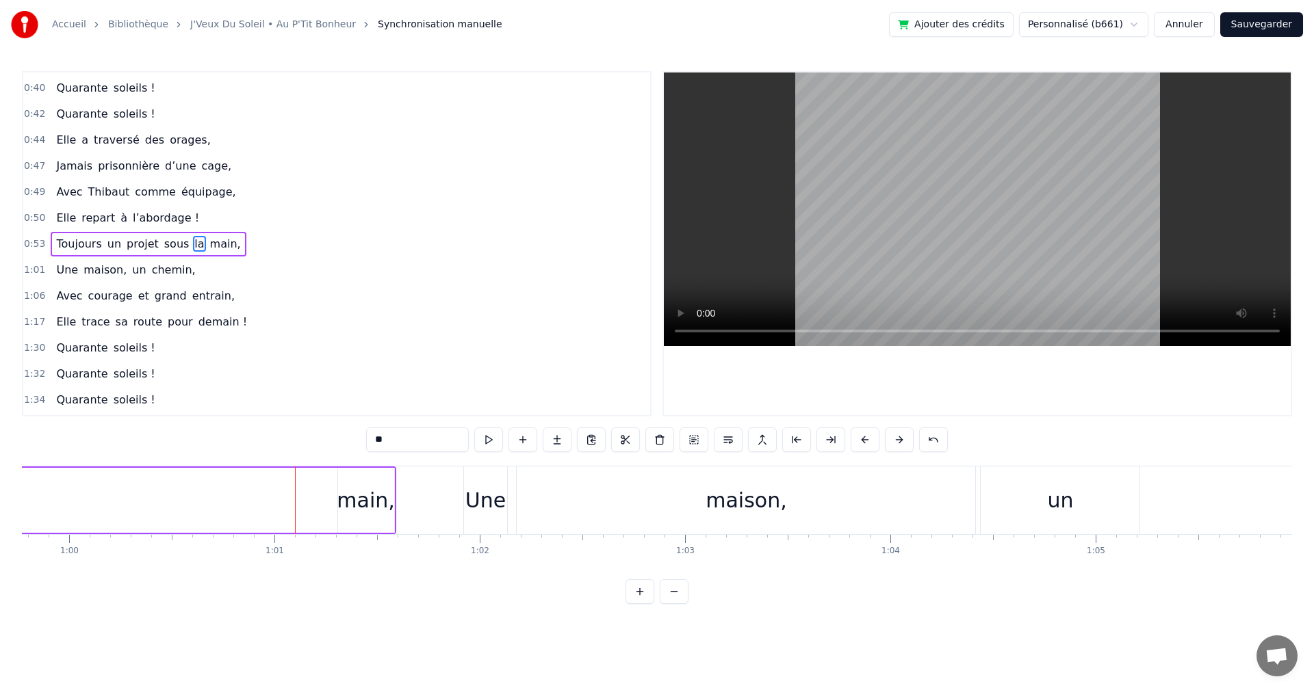
scroll to position [0, 12339]
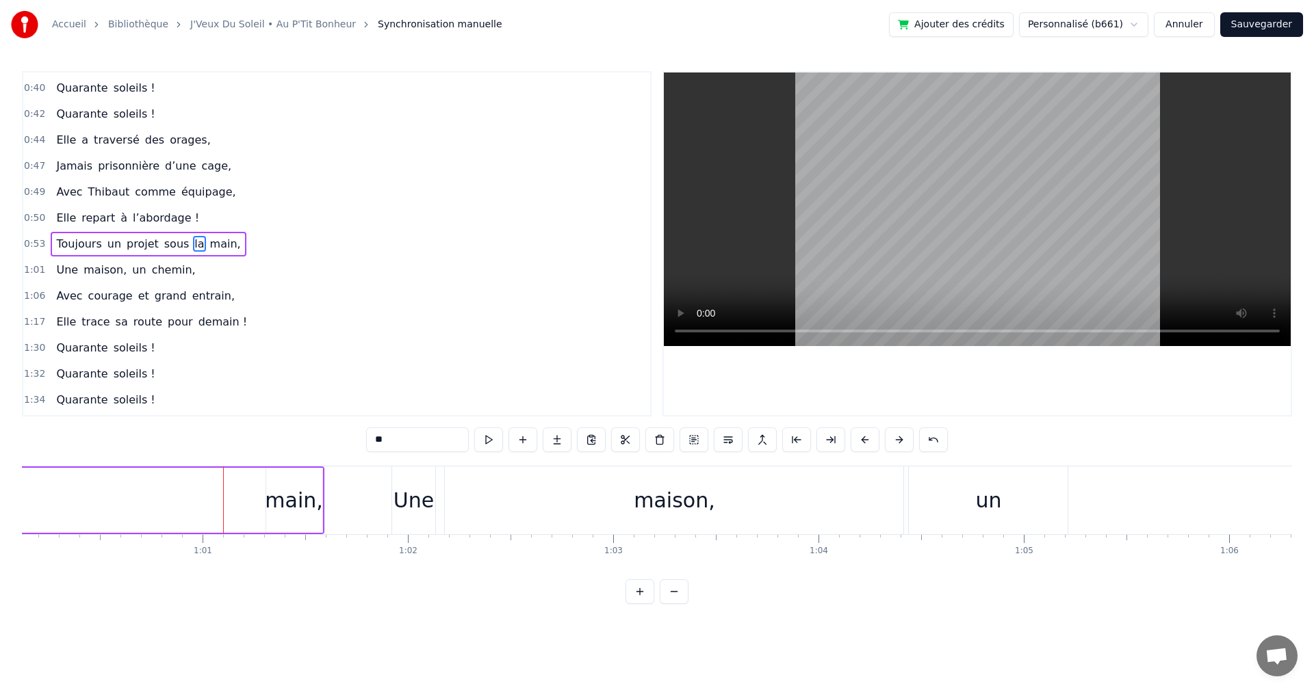
click at [296, 493] on div "main," at bounding box center [294, 500] width 58 height 31
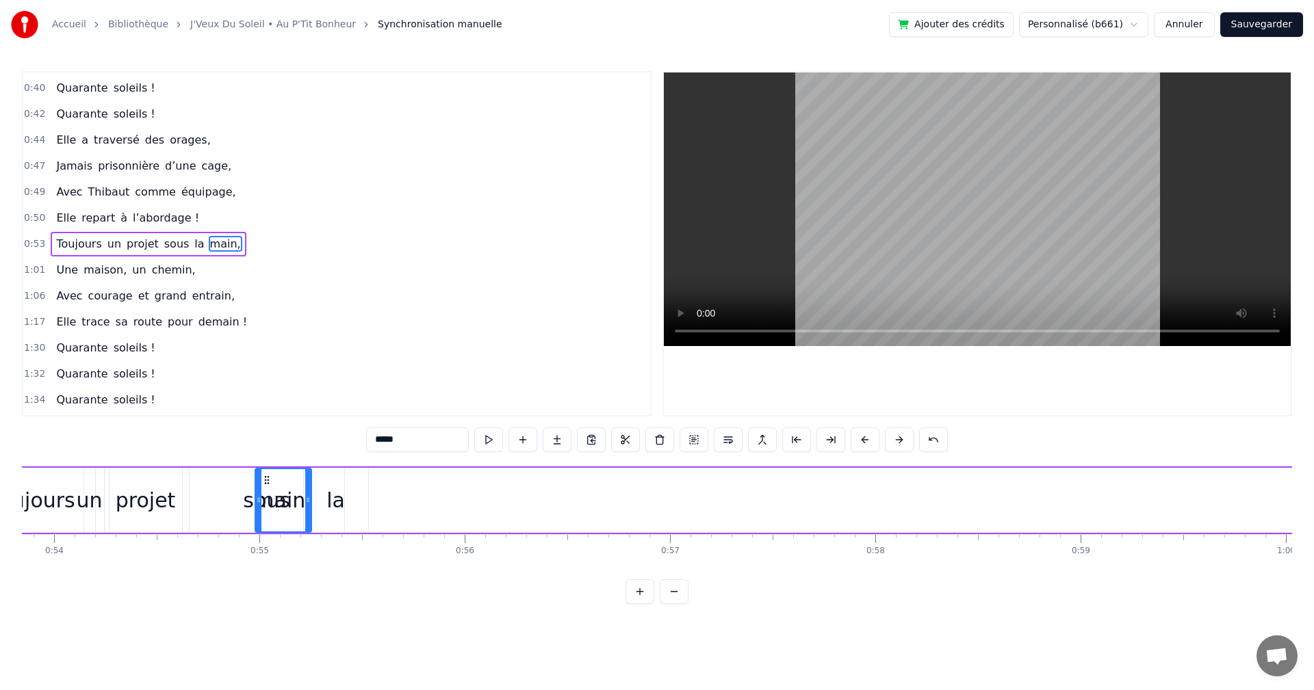
scroll to position [0, 11051]
drag, startPoint x: 277, startPoint y: 481, endPoint x: 362, endPoint y: 549, distance: 109.0
click at [362, 549] on div "On a une amie d’enfer, Qui rit plus fort que l’hiver, Toujours prête pour la lu…" at bounding box center [657, 517] width 1270 height 103
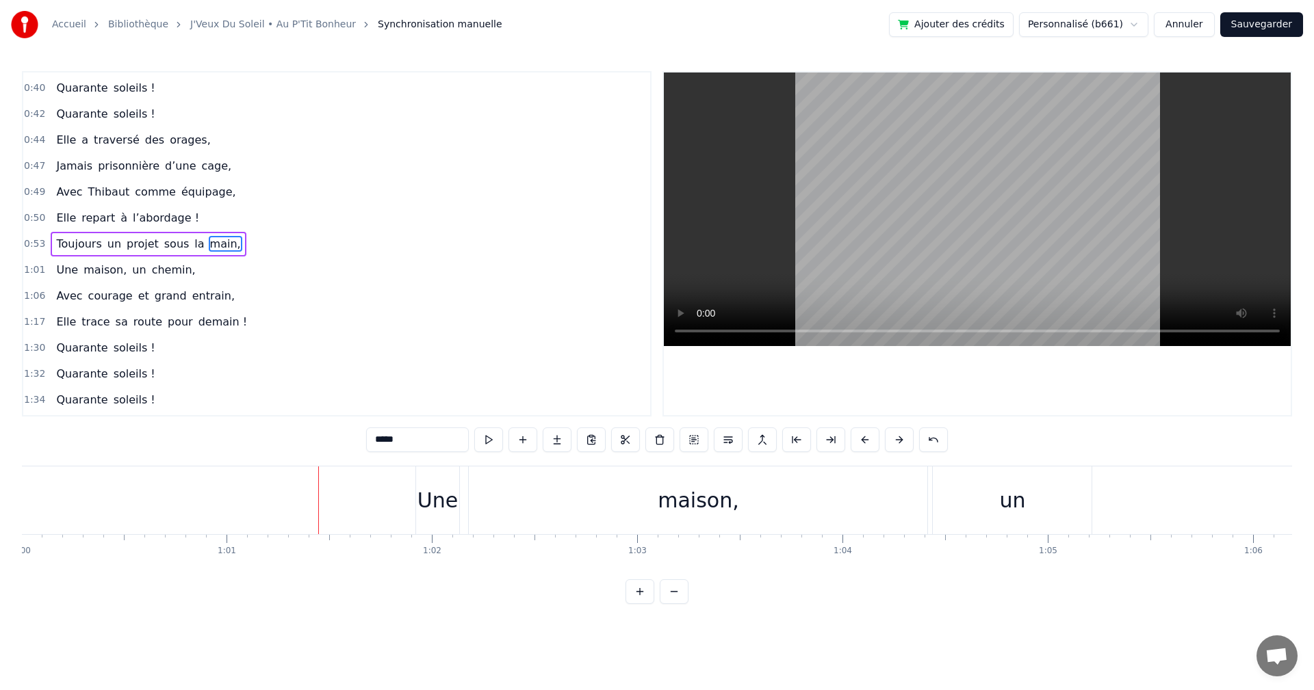
scroll to position [0, 12268]
click at [497, 491] on div "Une" at bounding box center [485, 500] width 40 height 31
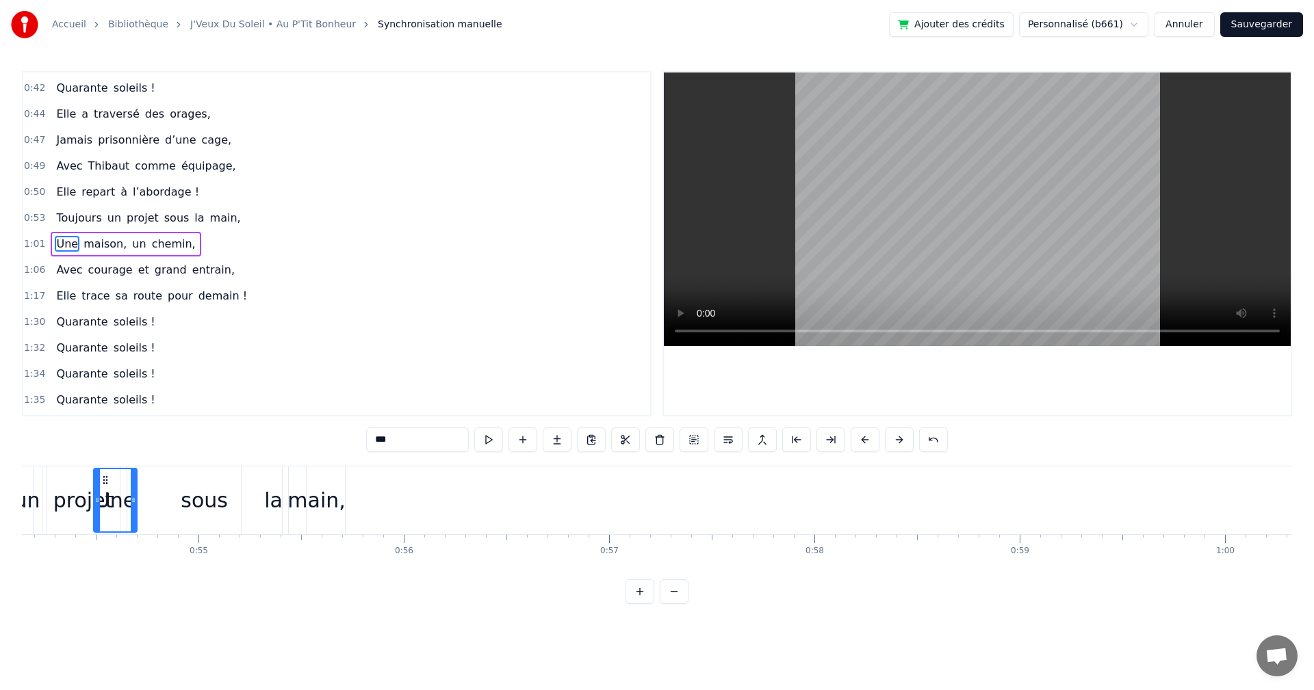
scroll to position [0, 11025]
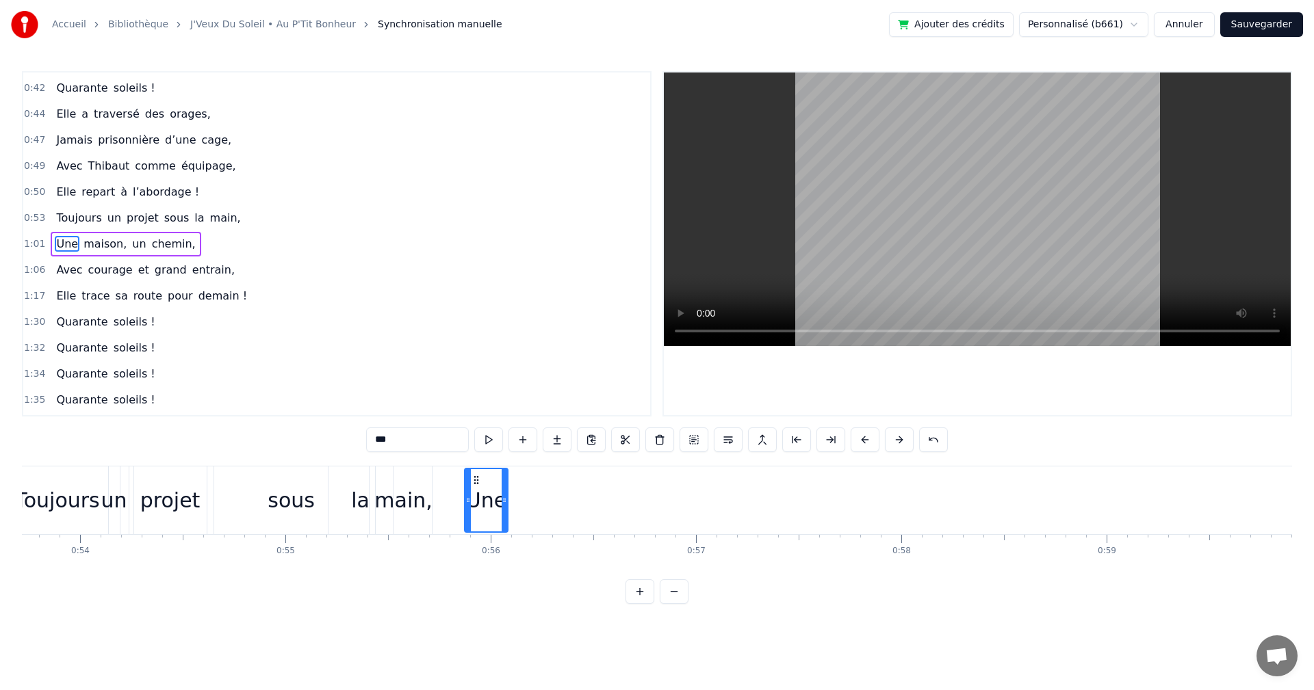
drag, startPoint x: 478, startPoint y: 478, endPoint x: 478, endPoint y: 577, distance: 98.5
click at [478, 569] on div "On a une amie d’enfer, Qui rit plus fort que l’hiver, Toujours prête pour la lu…" at bounding box center [657, 517] width 1270 height 103
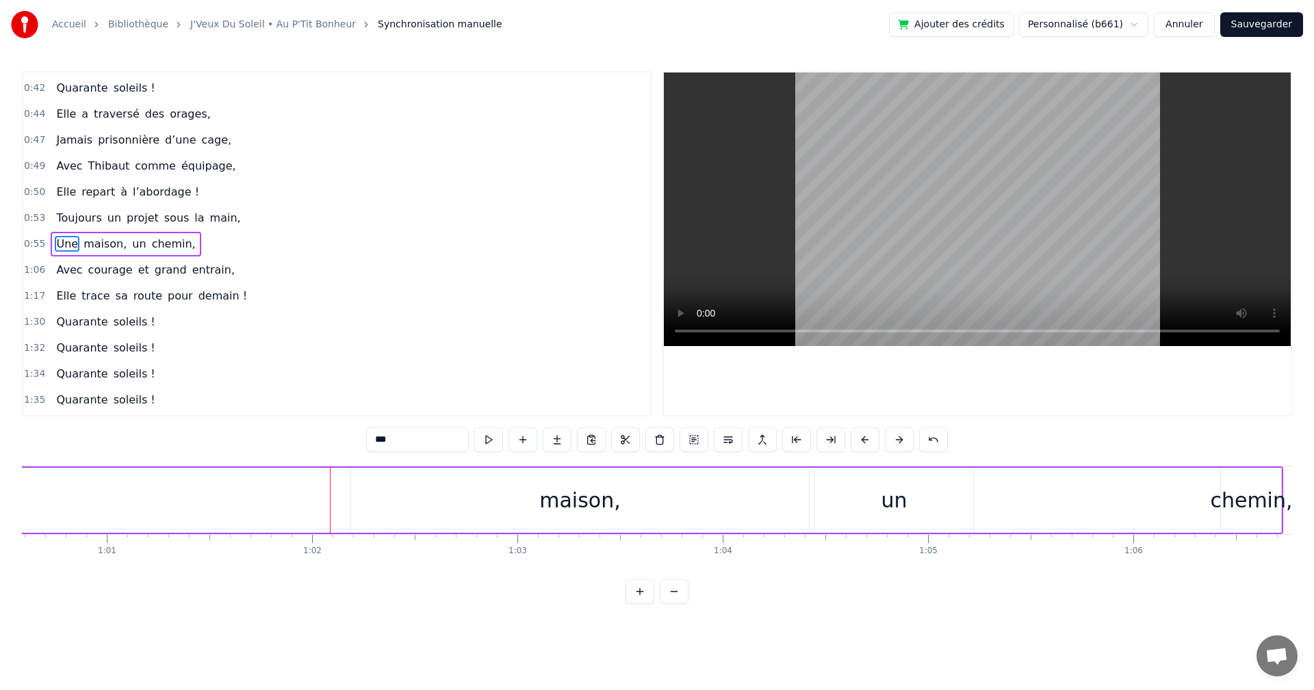
scroll to position [0, 12507]
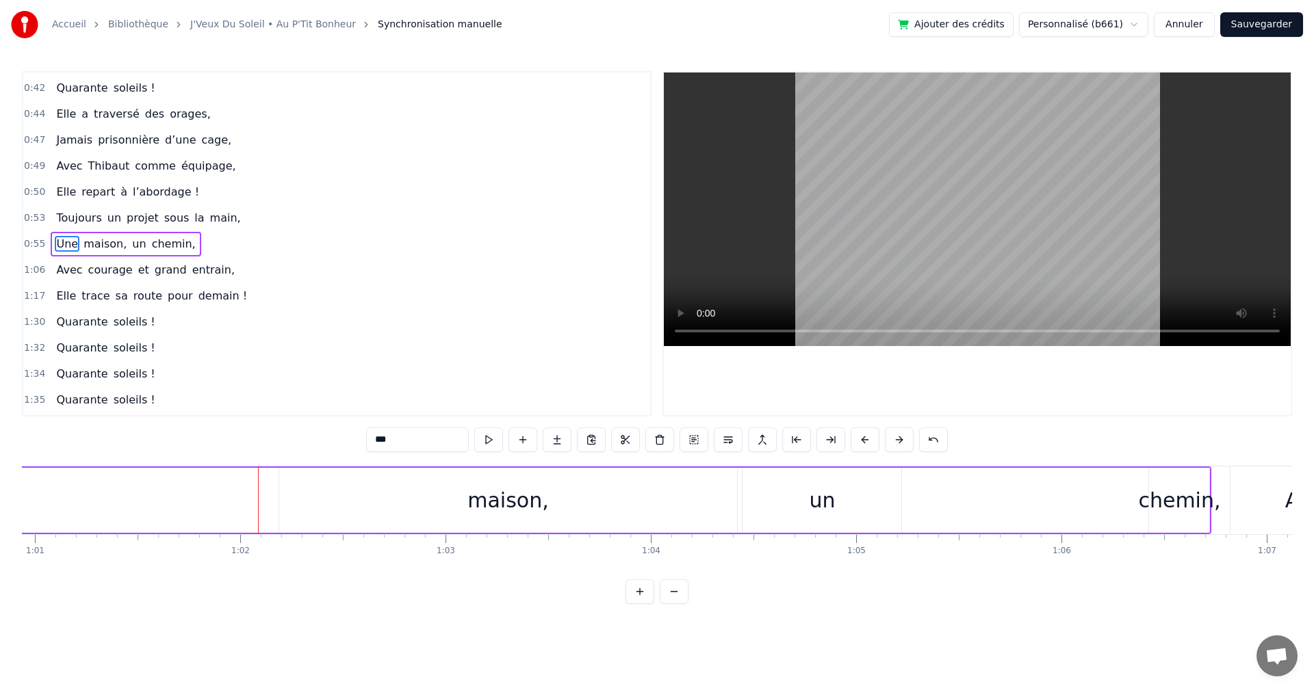
click at [503, 500] on div "maison," at bounding box center [507, 500] width 81 height 31
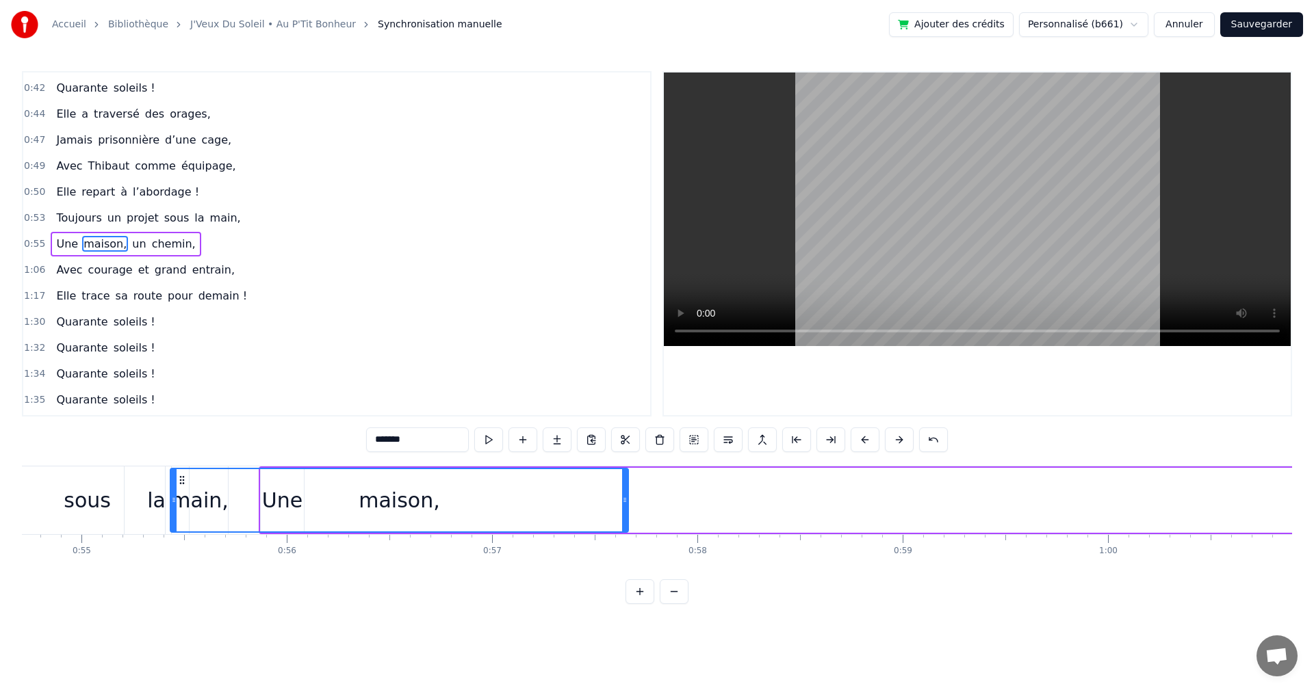
scroll to position [0, 11222]
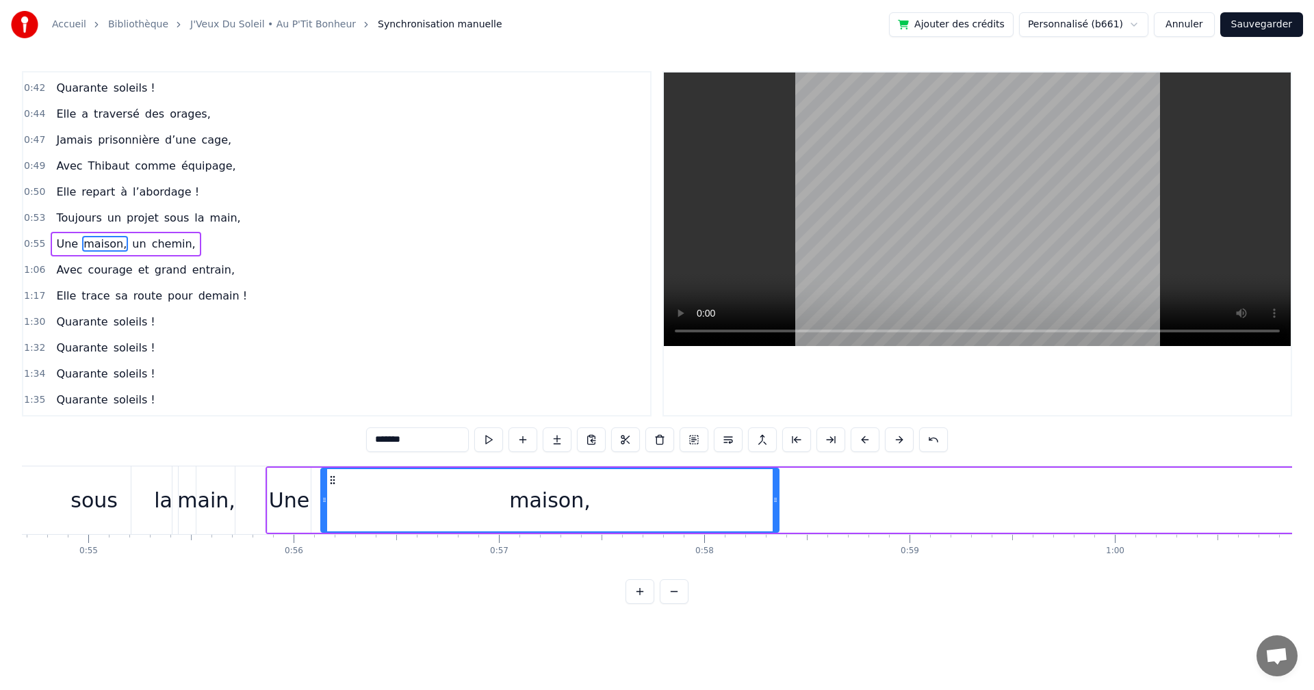
drag, startPoint x: 289, startPoint y: 474, endPoint x: 330, endPoint y: 538, distance: 76.7
click at [330, 538] on div "On a une amie d’enfer, Qui rit plus fort que l’hiver, Toujours prête pour la lu…" at bounding box center [657, 517] width 1270 height 103
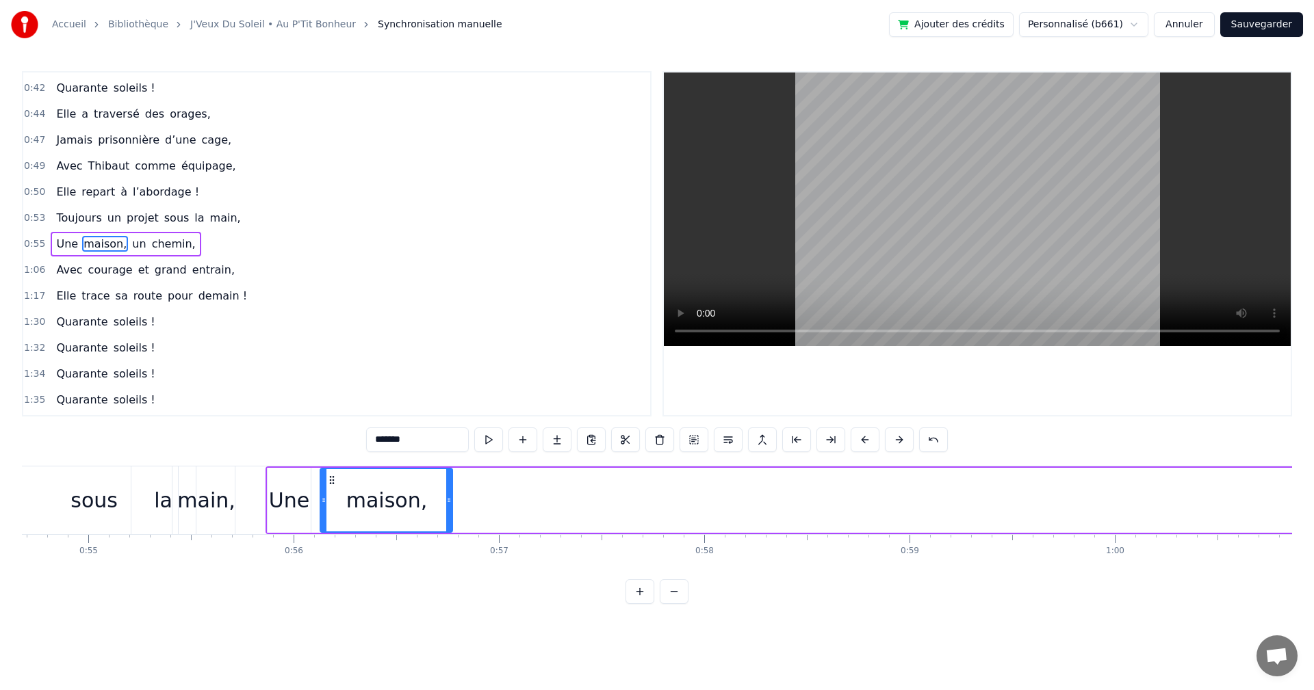
drag, startPoint x: 776, startPoint y: 496, endPoint x: 447, endPoint y: 510, distance: 329.4
click at [447, 510] on div at bounding box center [448, 500] width 5 height 62
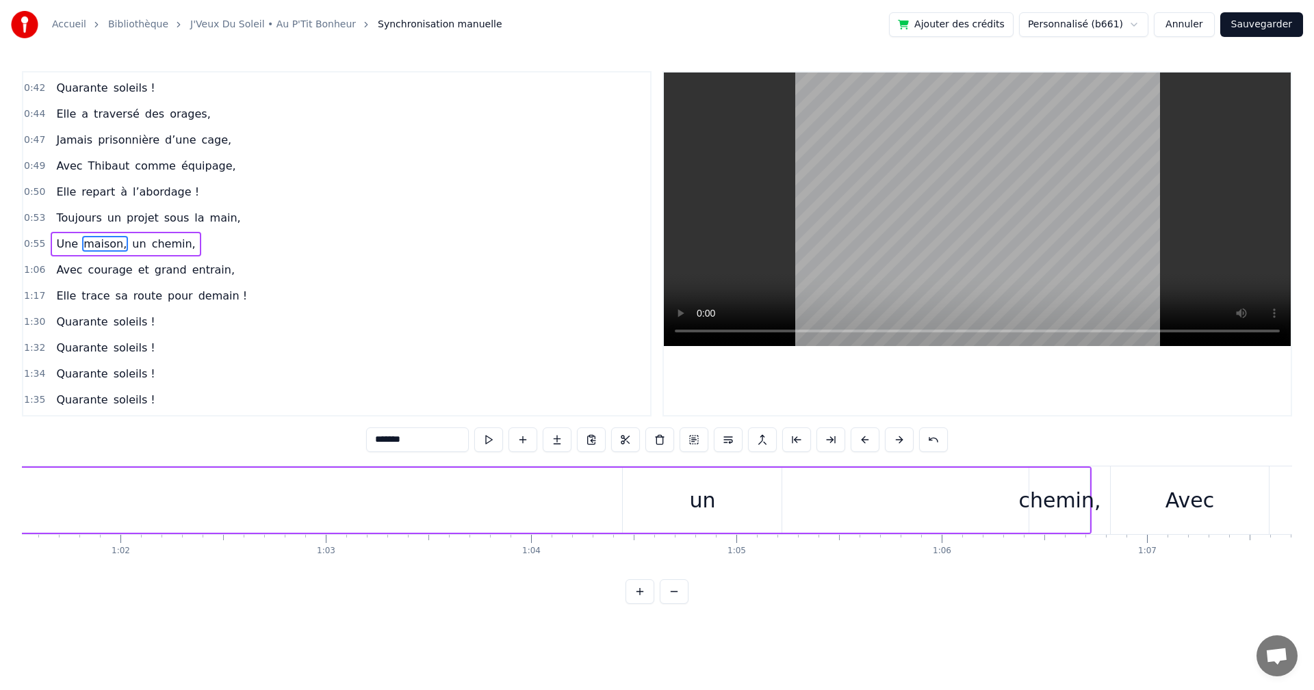
scroll to position [0, 12699]
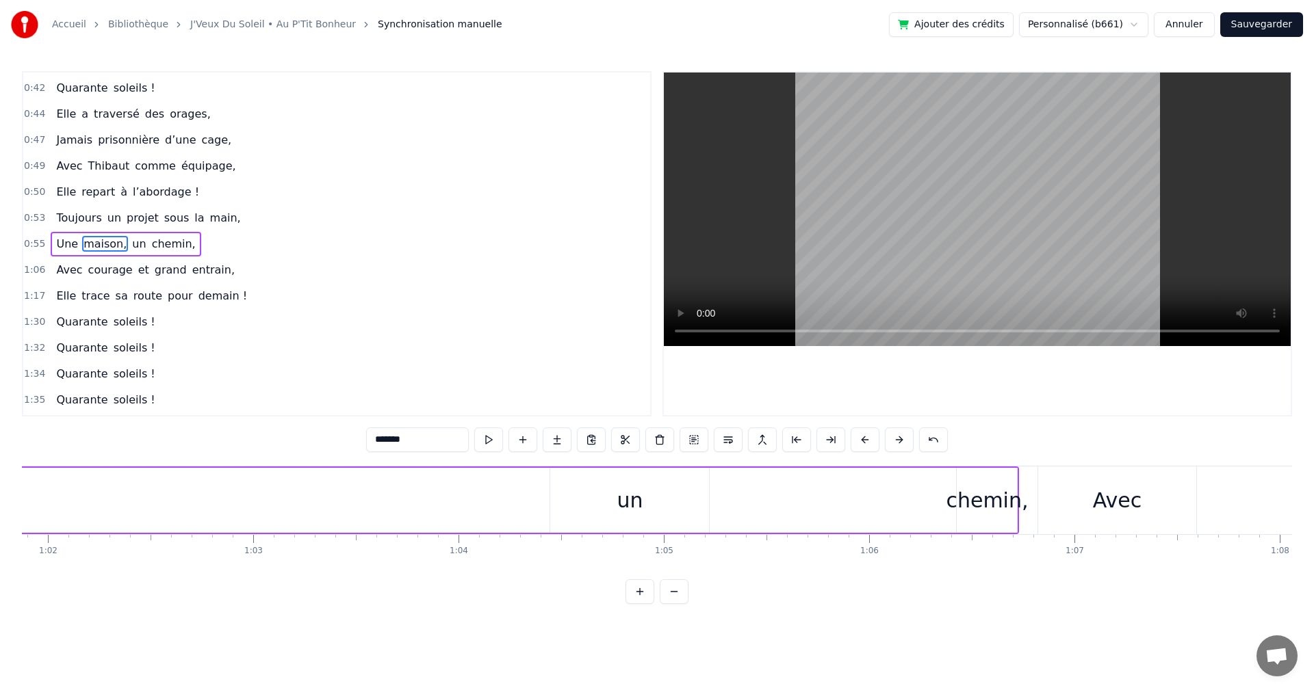
click at [633, 495] on div "un" at bounding box center [629, 500] width 26 height 31
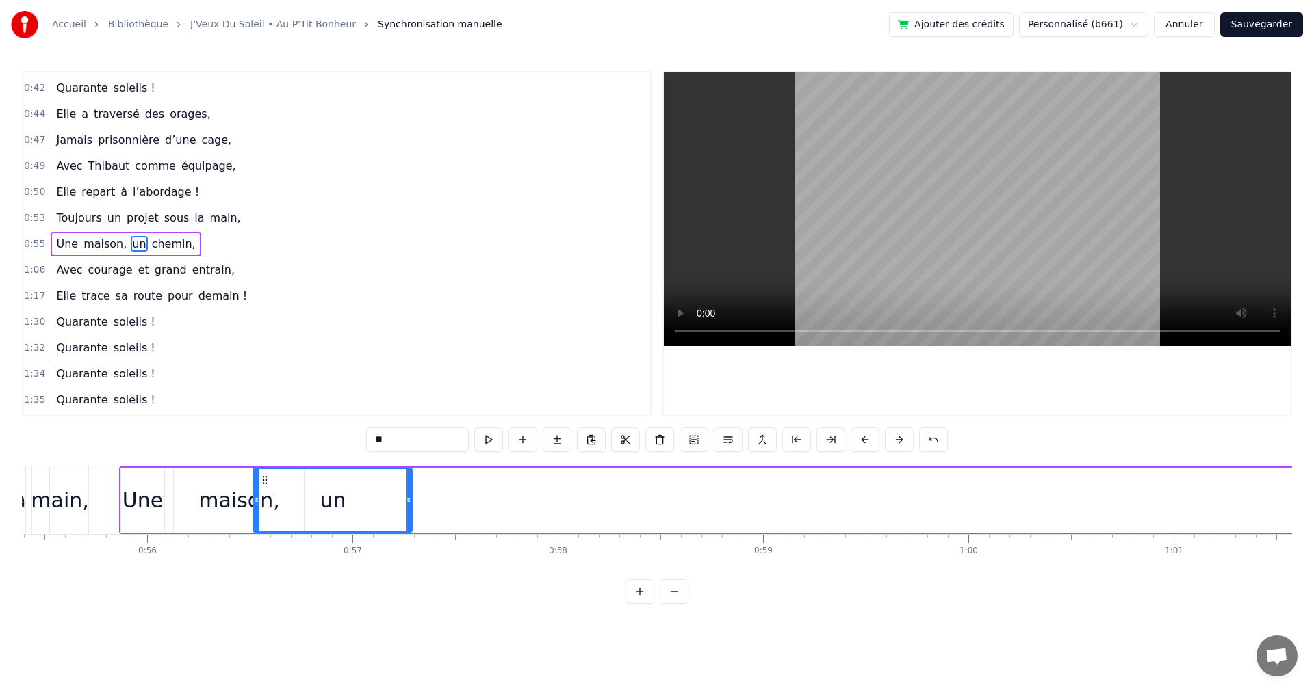
scroll to position [0, 11365]
drag, startPoint x: 564, startPoint y: 478, endPoint x: 304, endPoint y: 544, distance: 268.8
click at [304, 544] on div "On a une amie d’enfer, Qui rit plus fort que l’hiver, Toujours prête pour la lu…" at bounding box center [657, 517] width 1270 height 103
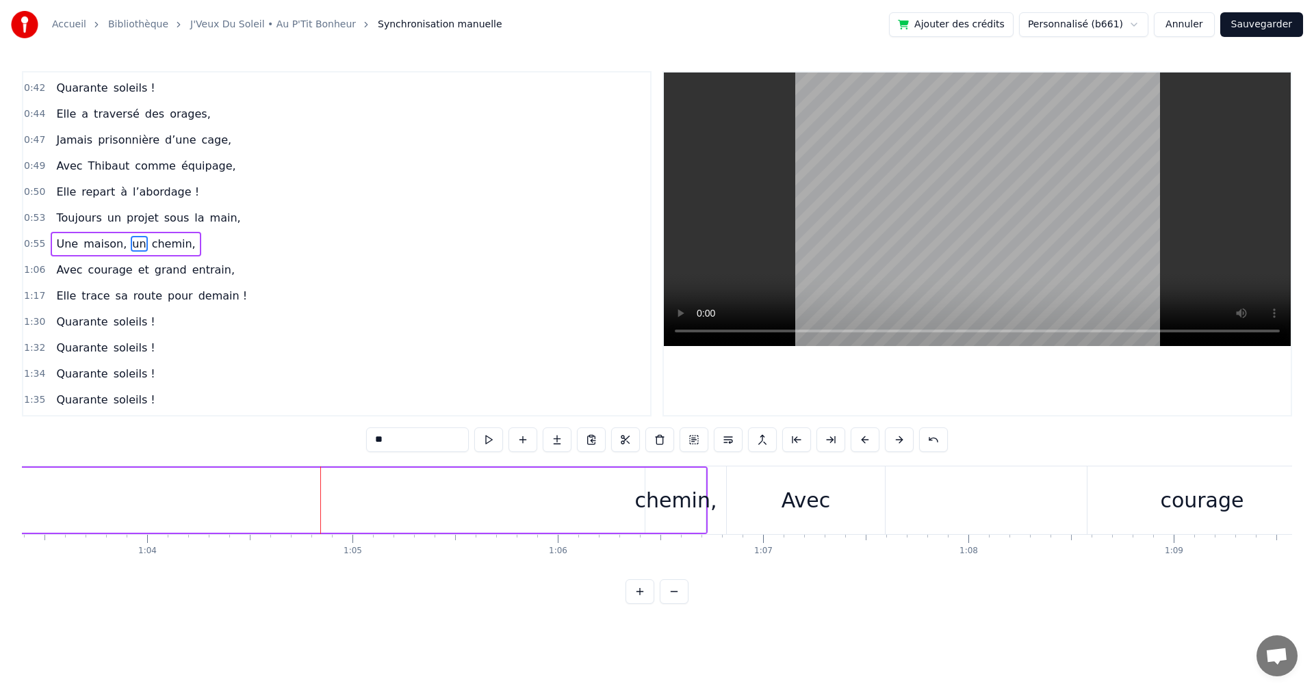
scroll to position [0, 13035]
click at [664, 502] on div "chemin," at bounding box center [651, 500] width 82 height 31
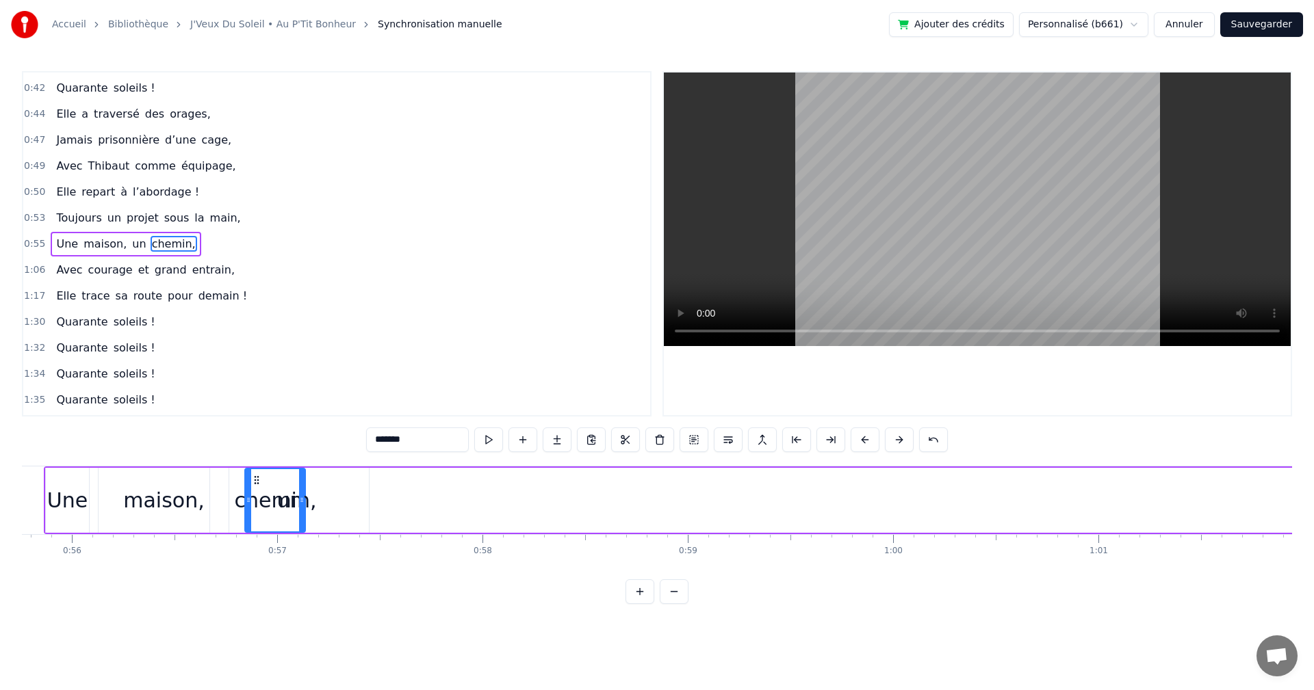
scroll to position [0, 11442]
drag, startPoint x: 631, startPoint y: 480, endPoint x: 348, endPoint y: 572, distance: 298.6
click at [348, 569] on div "On a une amie d’enfer, Qui rit plus fort que l’hiver, Toujours prête pour la lu…" at bounding box center [657, 517] width 1270 height 103
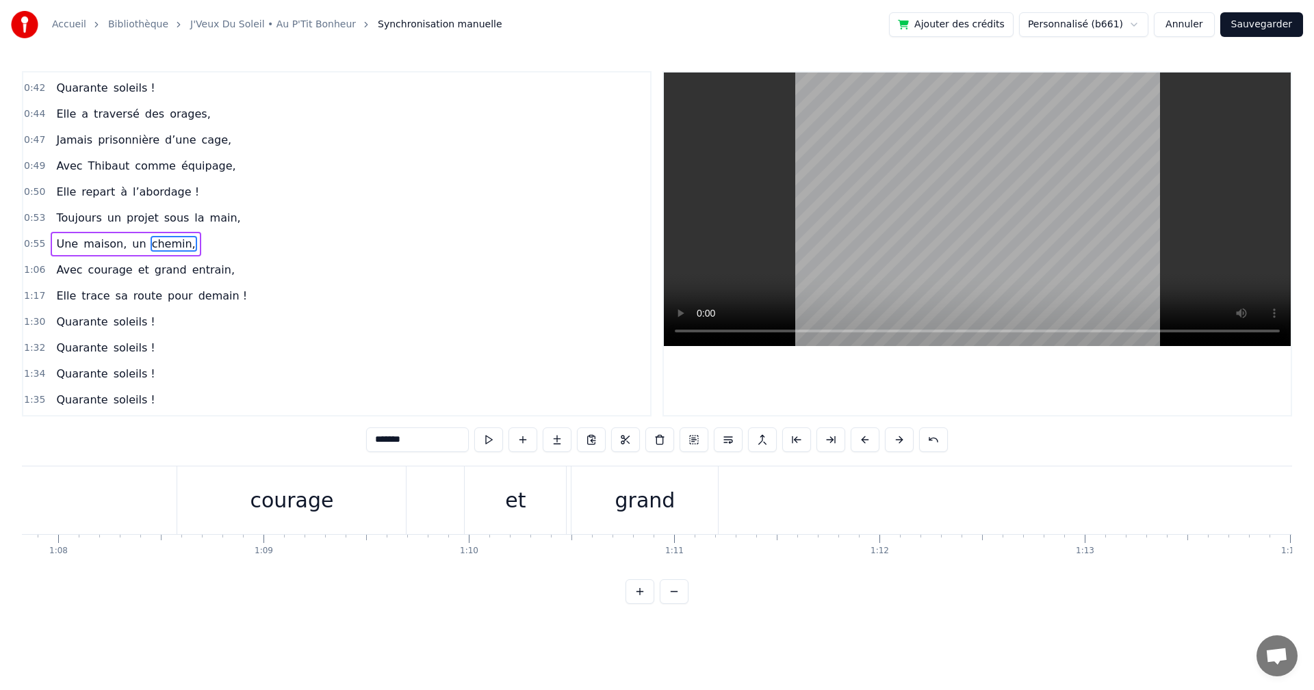
scroll to position [0, 13633]
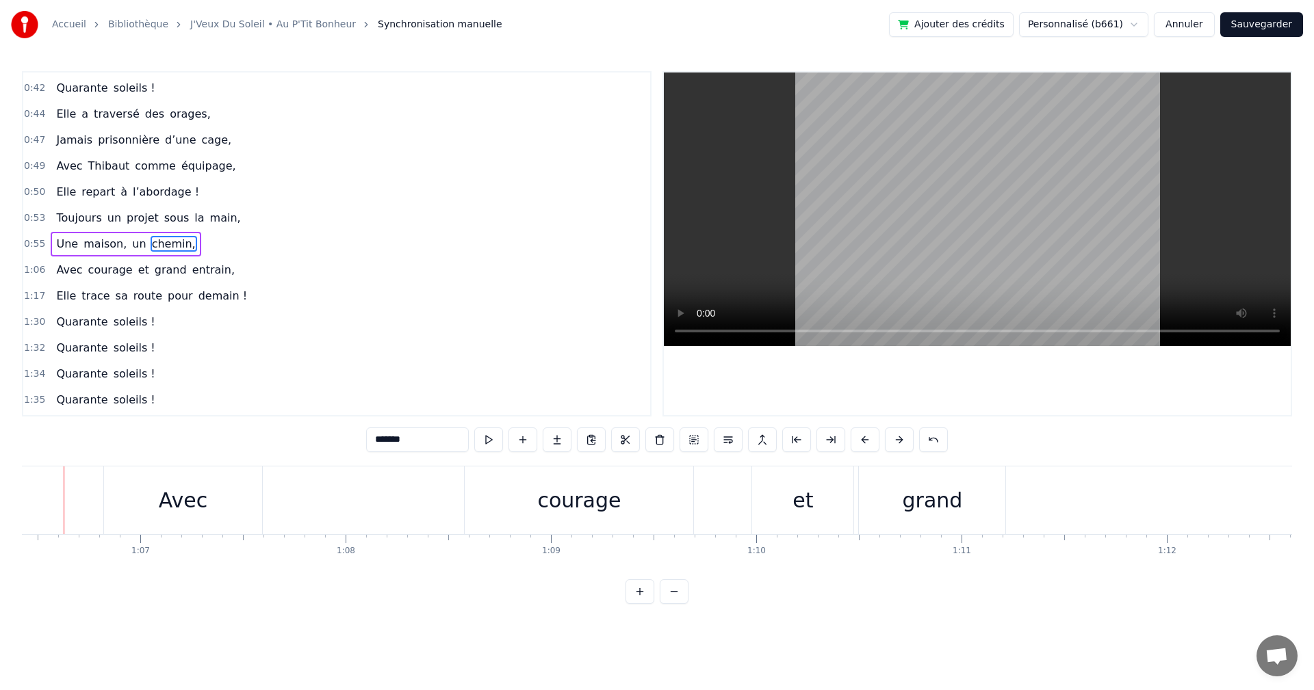
click at [602, 488] on div "courage" at bounding box center [578, 500] width 83 height 31
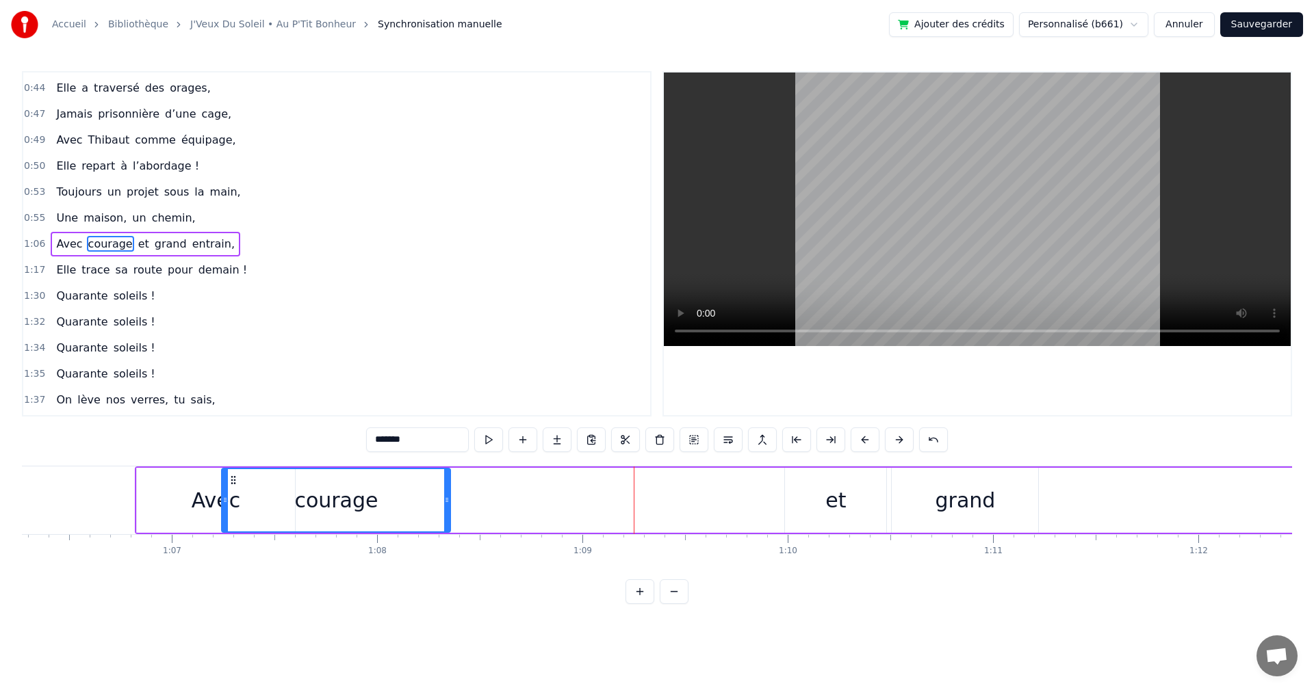
scroll to position [0, 13581]
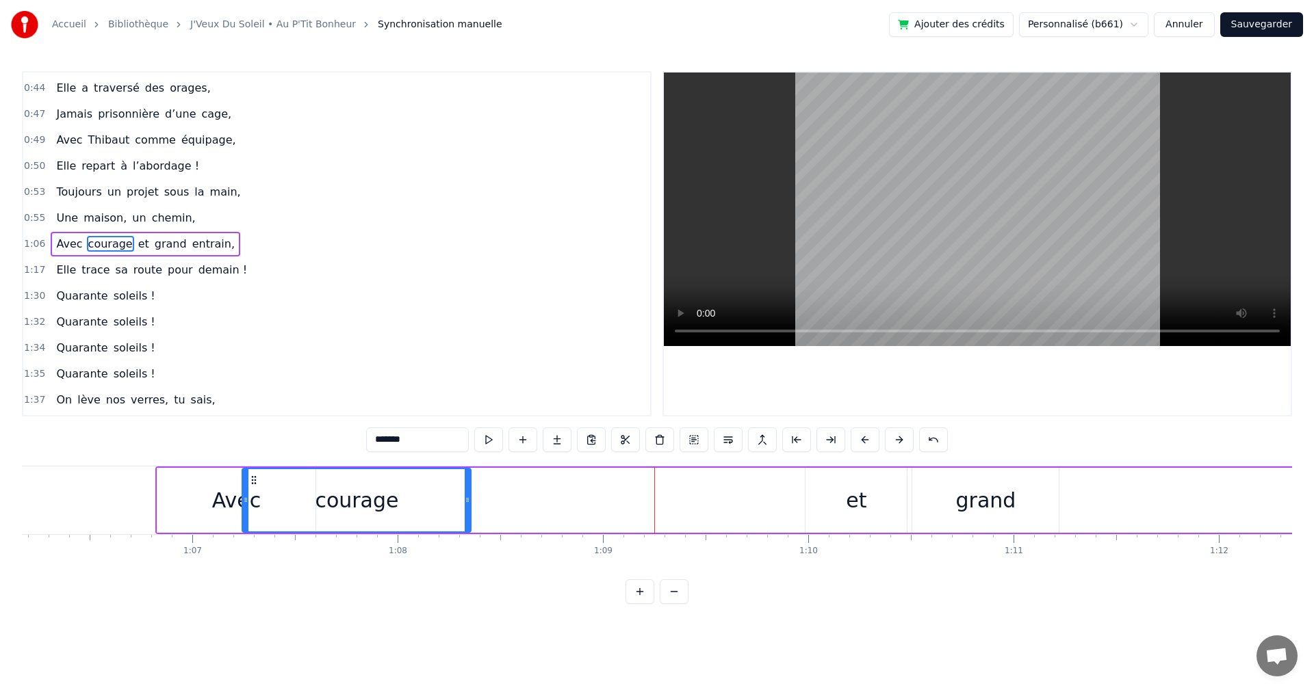
drag, startPoint x: 478, startPoint y: 478, endPoint x: 226, endPoint y: 487, distance: 252.6
click at [243, 487] on div "courage" at bounding box center [356, 500] width 227 height 62
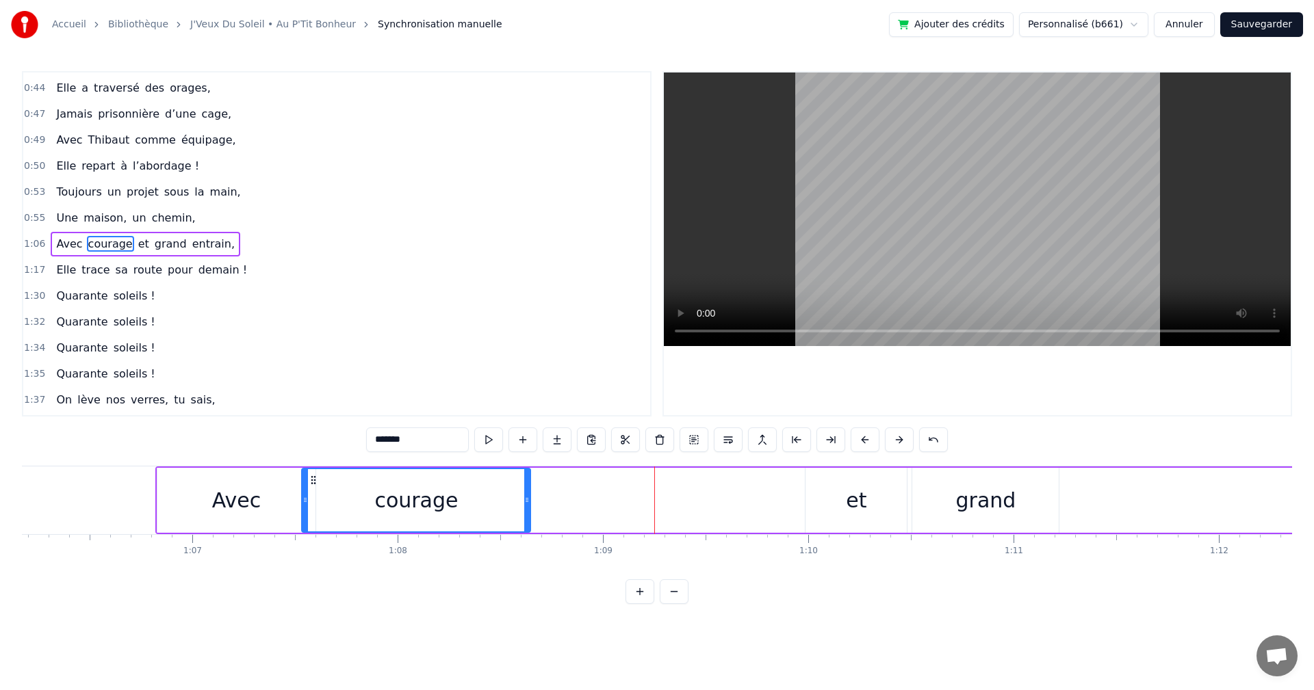
drag, startPoint x: 228, startPoint y: 480, endPoint x: 316, endPoint y: 488, distance: 88.6
click at [316, 488] on div "courage" at bounding box center [415, 500] width 227 height 62
click at [835, 484] on div "et" at bounding box center [855, 500] width 101 height 65
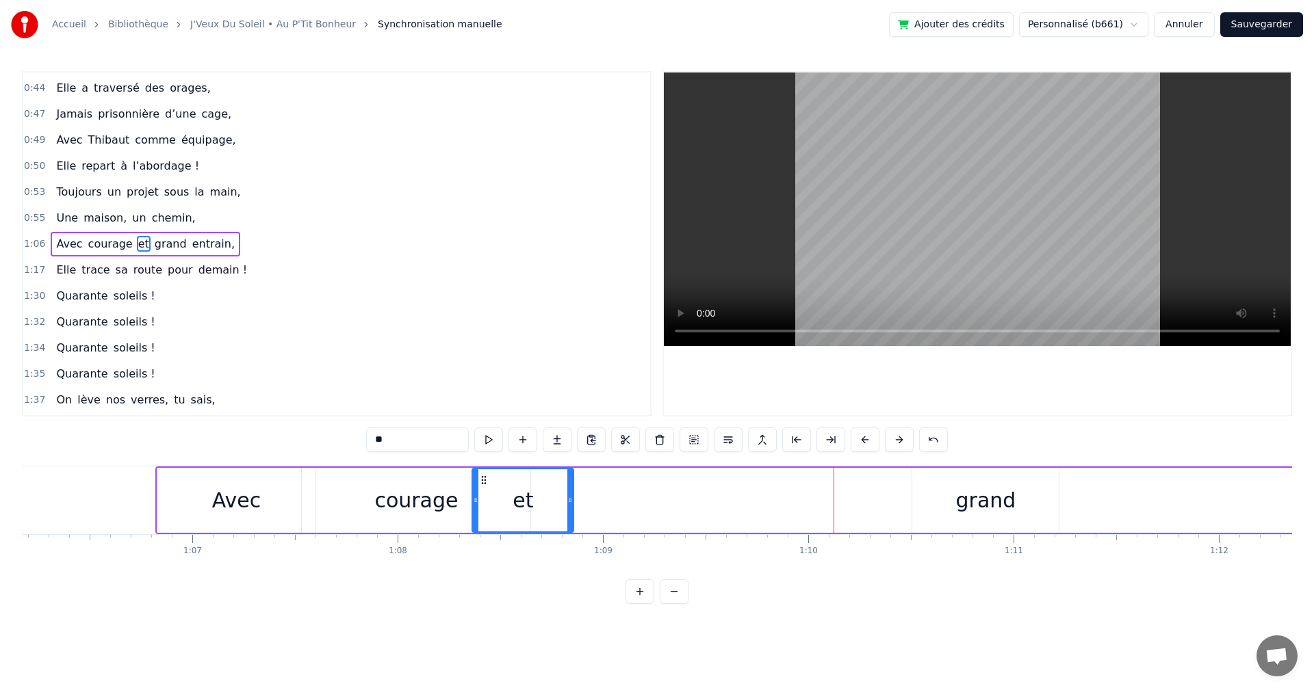
drag, startPoint x: 818, startPoint y: 478, endPoint x: 484, endPoint y: 496, distance: 334.4
click at [484, 496] on div "et" at bounding box center [523, 500] width 100 height 62
click at [968, 501] on div "grand" at bounding box center [986, 500] width 60 height 31
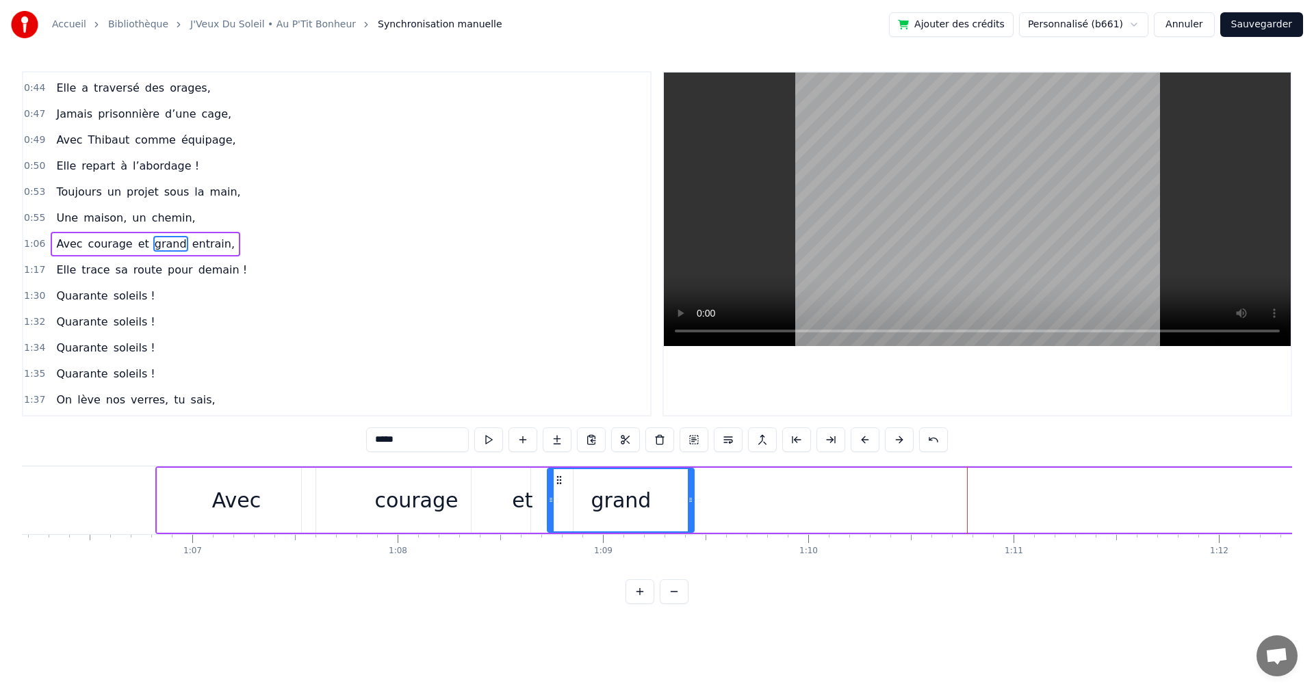
drag, startPoint x: 921, startPoint y: 482, endPoint x: 554, endPoint y: 498, distance: 367.0
click at [555, 498] on div "grand" at bounding box center [620, 500] width 145 height 62
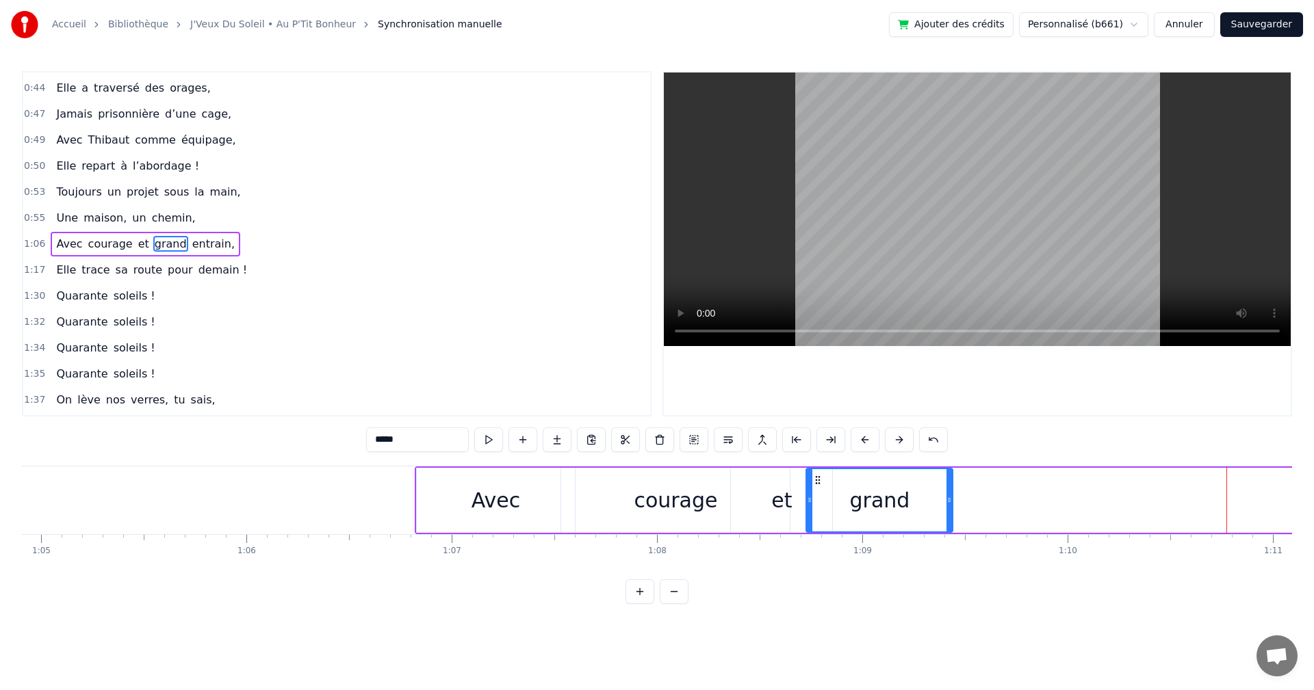
scroll to position [0, 13250]
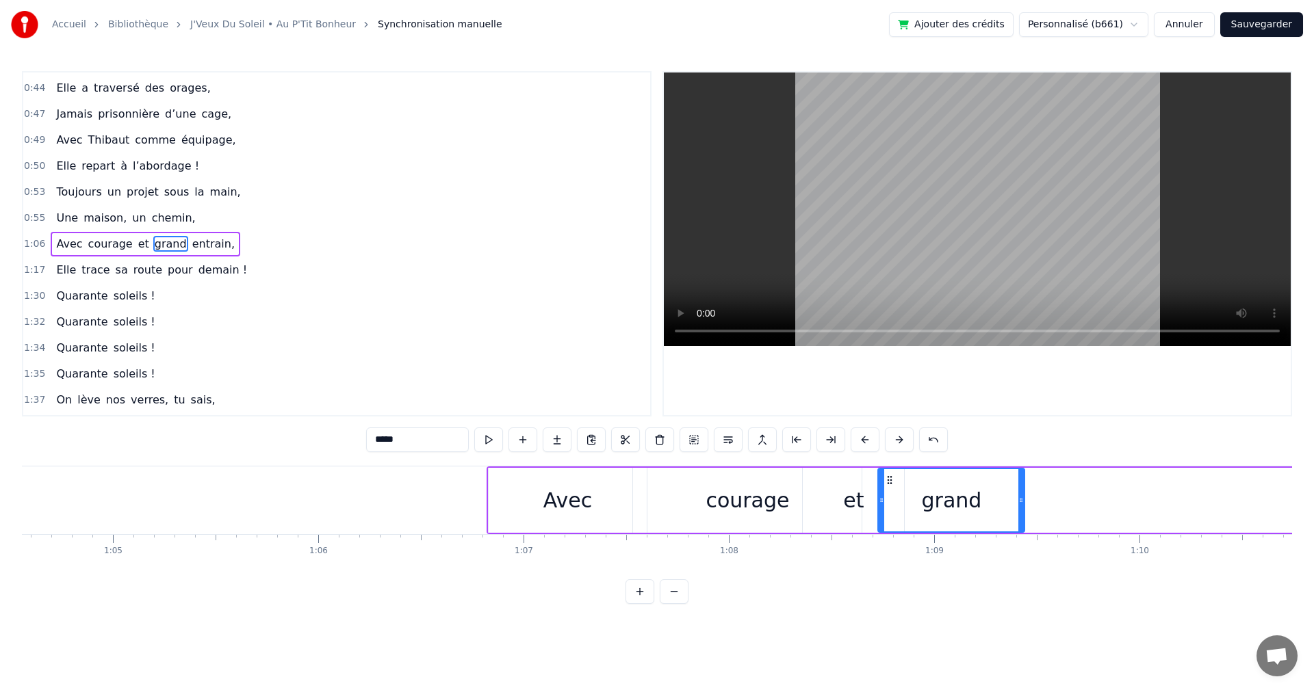
click at [419, 447] on input "*****" at bounding box center [417, 440] width 103 height 25
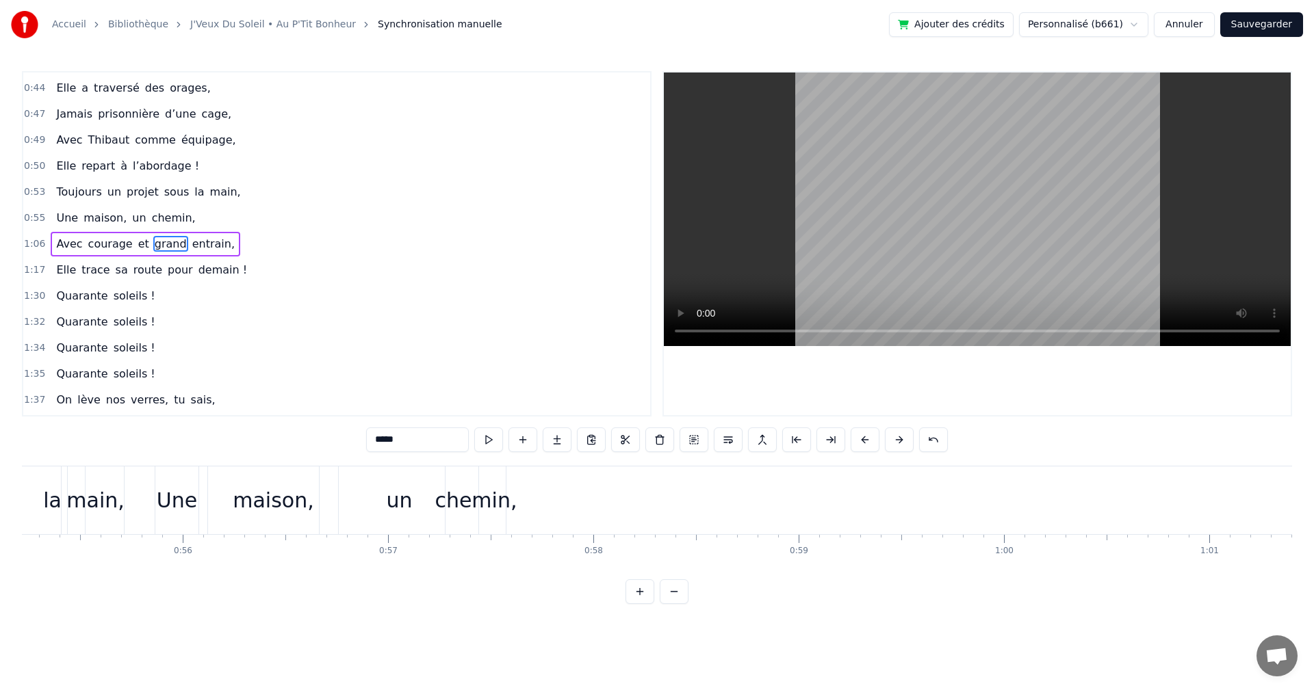
scroll to position [0, 11285]
click at [525, 495] on div "chemin," at bounding box center [523, 500] width 82 height 31
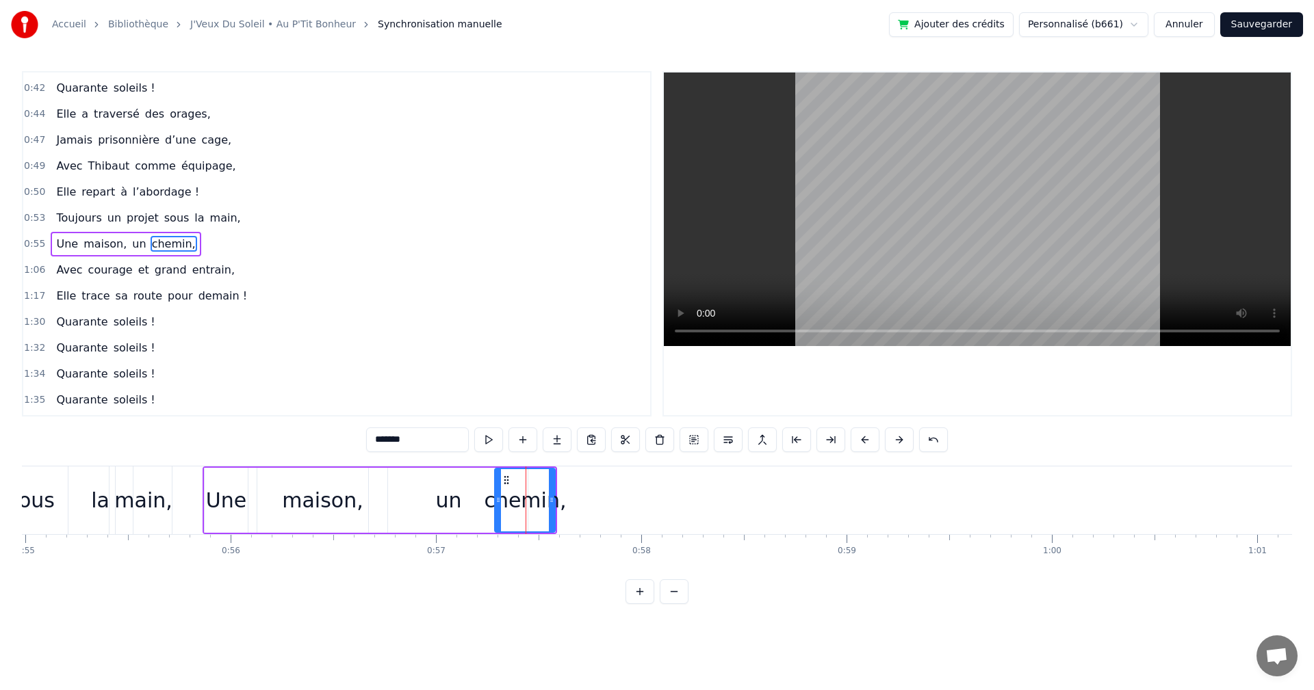
click at [408, 435] on input "*******" at bounding box center [417, 440] width 103 height 25
type input "*"
type input "******"
click at [571, 362] on div "1:34 Quarante soleils !" at bounding box center [336, 374] width 627 height 26
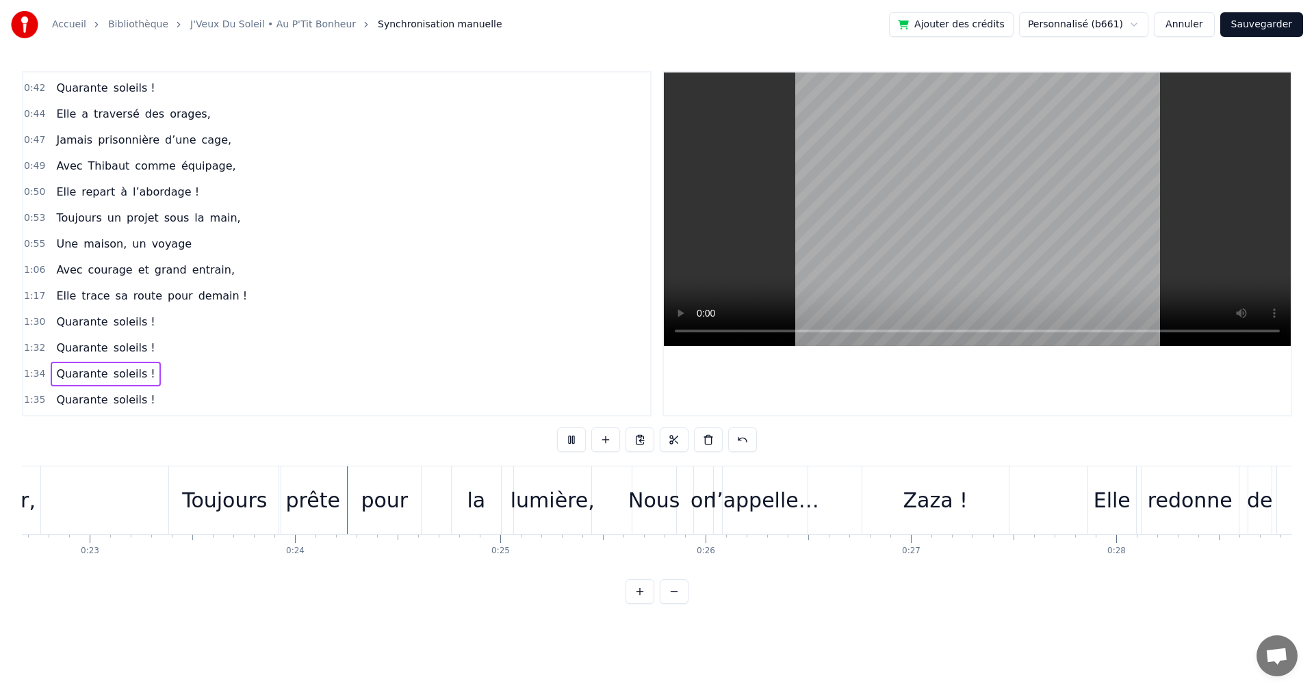
scroll to position [0, 4810]
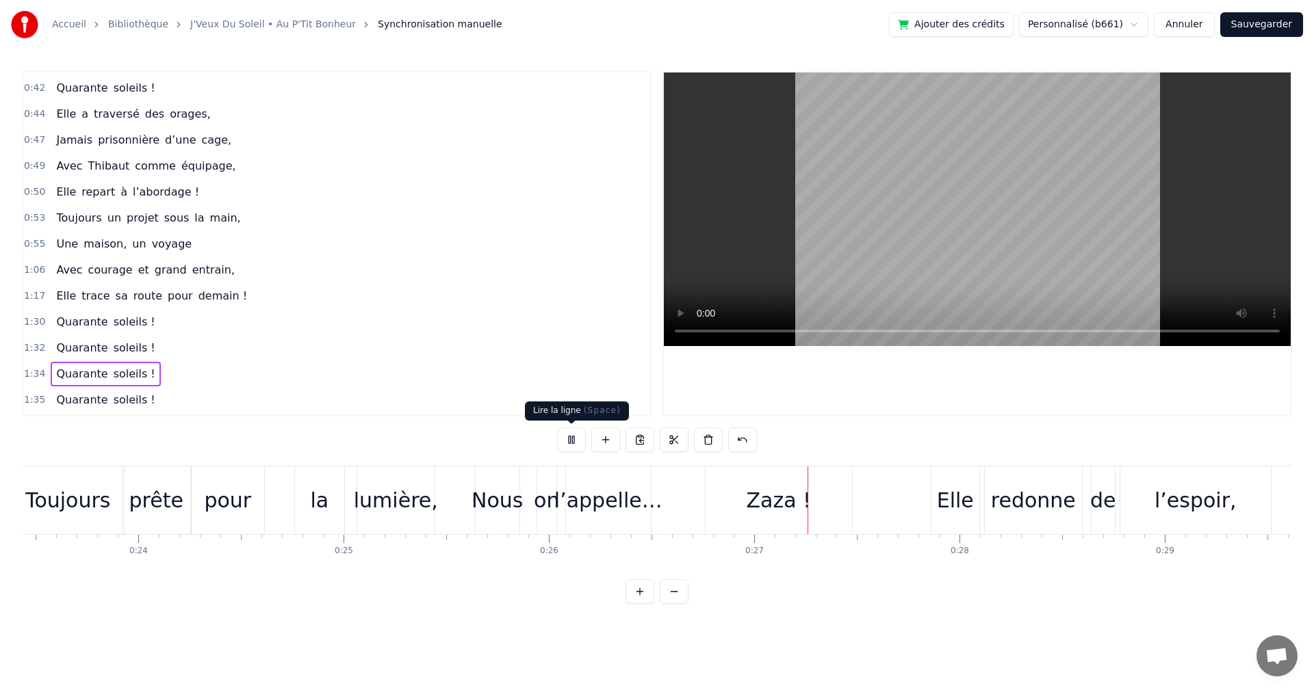
click at [576, 438] on button at bounding box center [571, 440] width 29 height 25
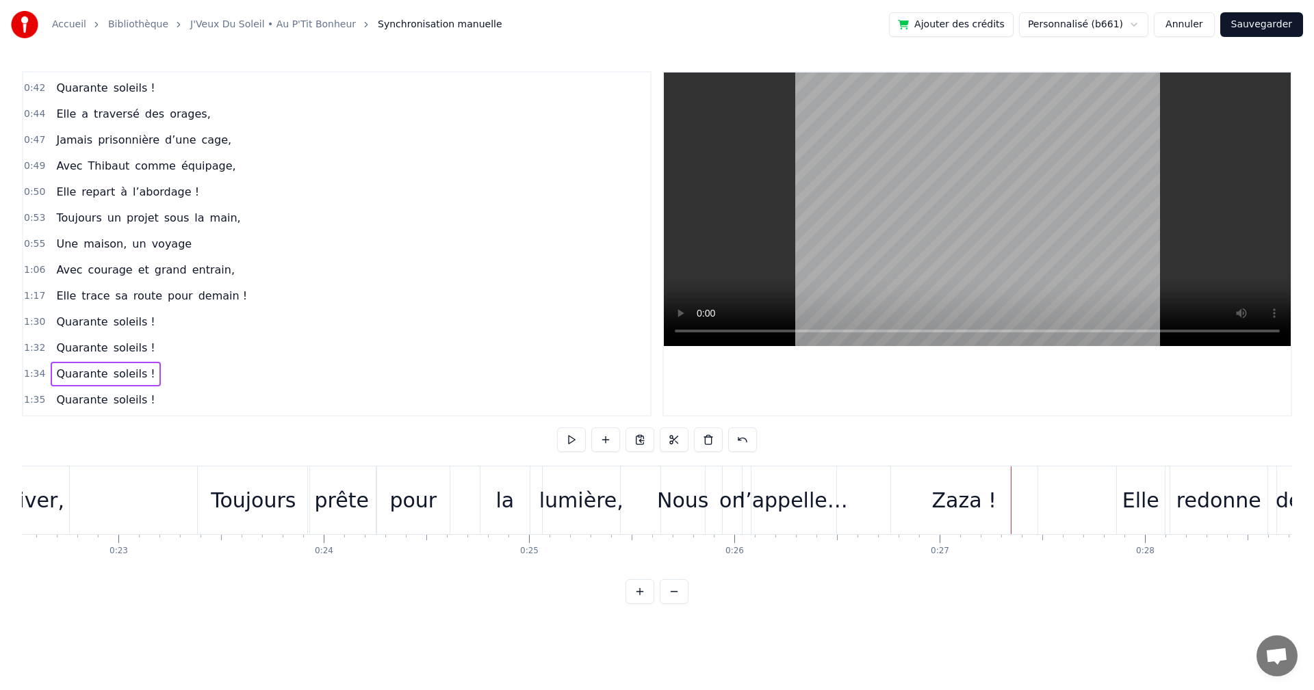
drag, startPoint x: 256, startPoint y: 503, endPoint x: 243, endPoint y: 505, distance: 13.2
click at [243, 505] on div "Toujours" at bounding box center [253, 500] width 85 height 31
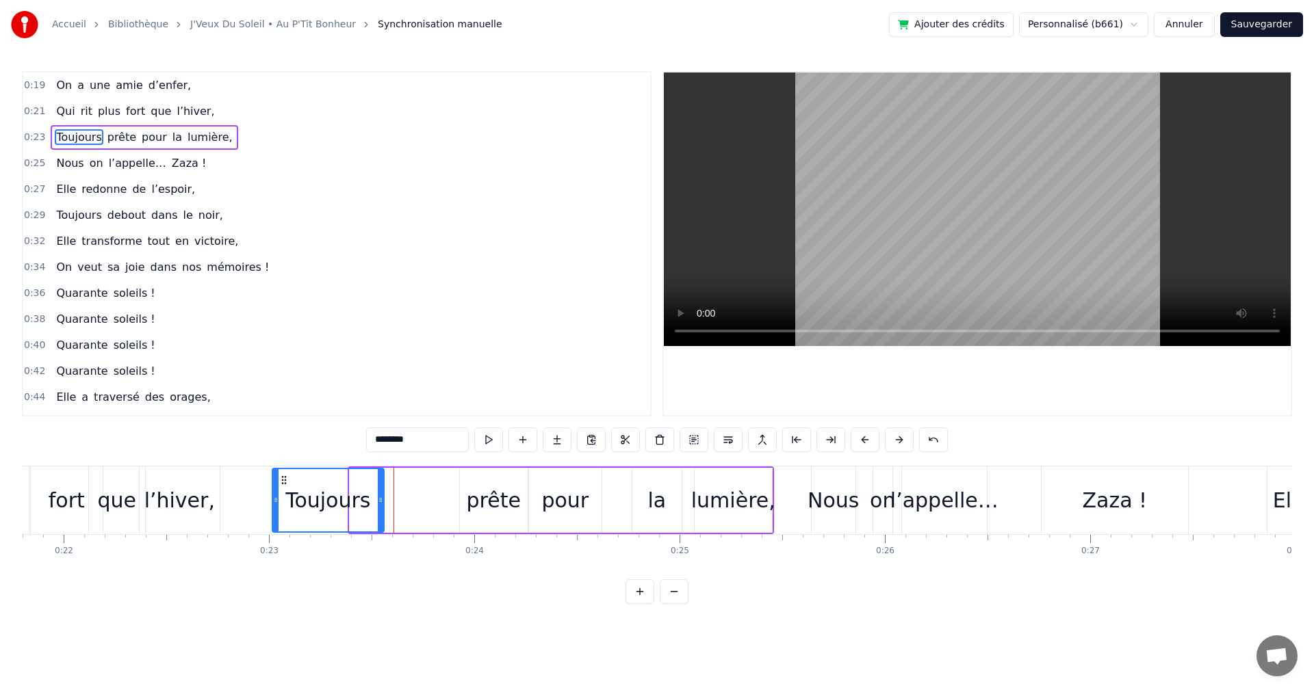
scroll to position [0, 4472]
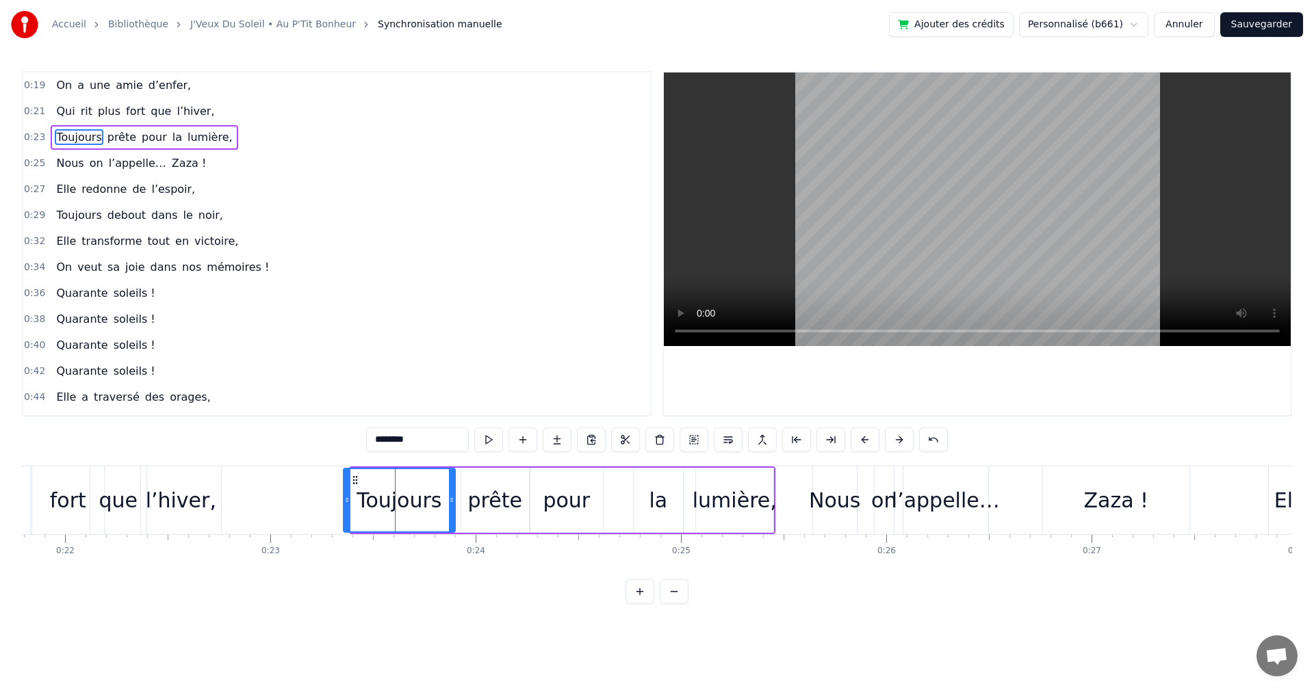
drag, startPoint x: 210, startPoint y: 477, endPoint x: 354, endPoint y: 493, distance: 145.3
click at [354, 493] on div "Toujours" at bounding box center [399, 500] width 110 height 62
drag, startPoint x: 454, startPoint y: 505, endPoint x: 443, endPoint y: 505, distance: 10.3
click at [443, 505] on icon at bounding box center [441, 500] width 5 height 11
click at [483, 504] on div "prête" at bounding box center [495, 500] width 54 height 31
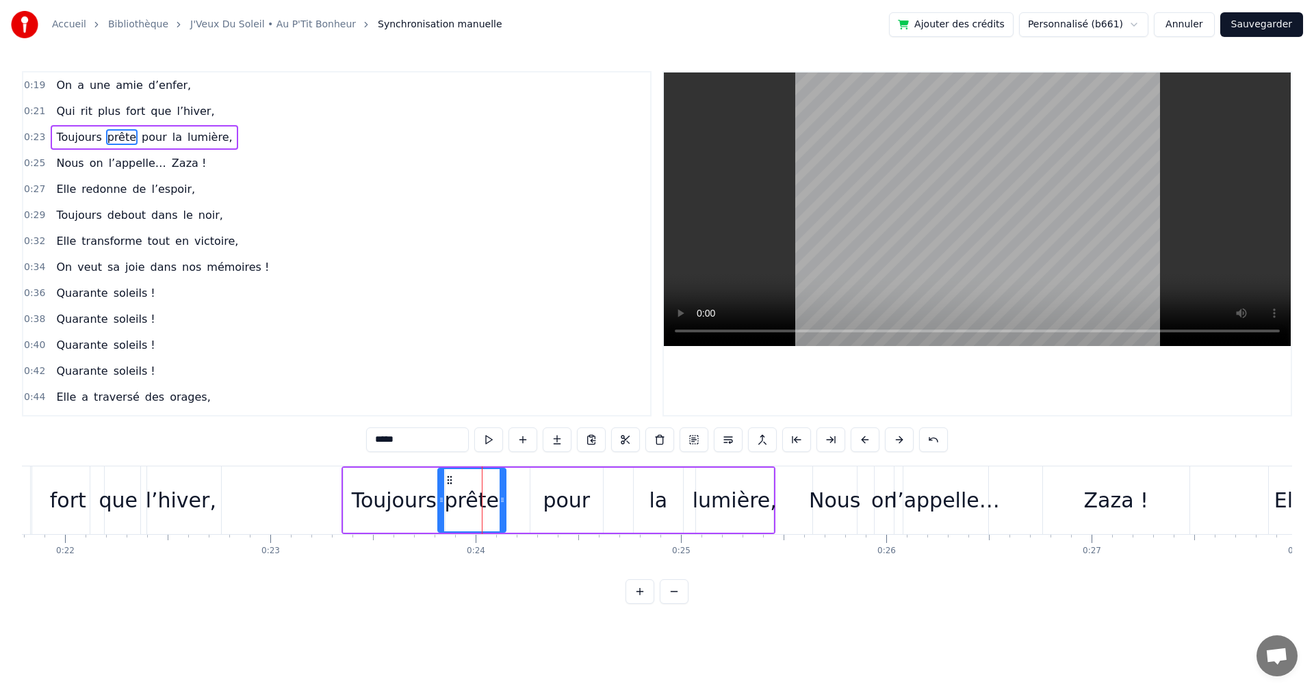
drag, startPoint x: 472, startPoint y: 478, endPoint x: 449, endPoint y: 481, distance: 23.4
click at [449, 481] on icon at bounding box center [449, 480] width 11 height 11
click at [554, 501] on div "pour" at bounding box center [566, 500] width 47 height 31
drag, startPoint x: 543, startPoint y: 481, endPoint x: 513, endPoint y: 483, distance: 29.5
click at [512, 483] on icon at bounding box center [511, 480] width 11 height 11
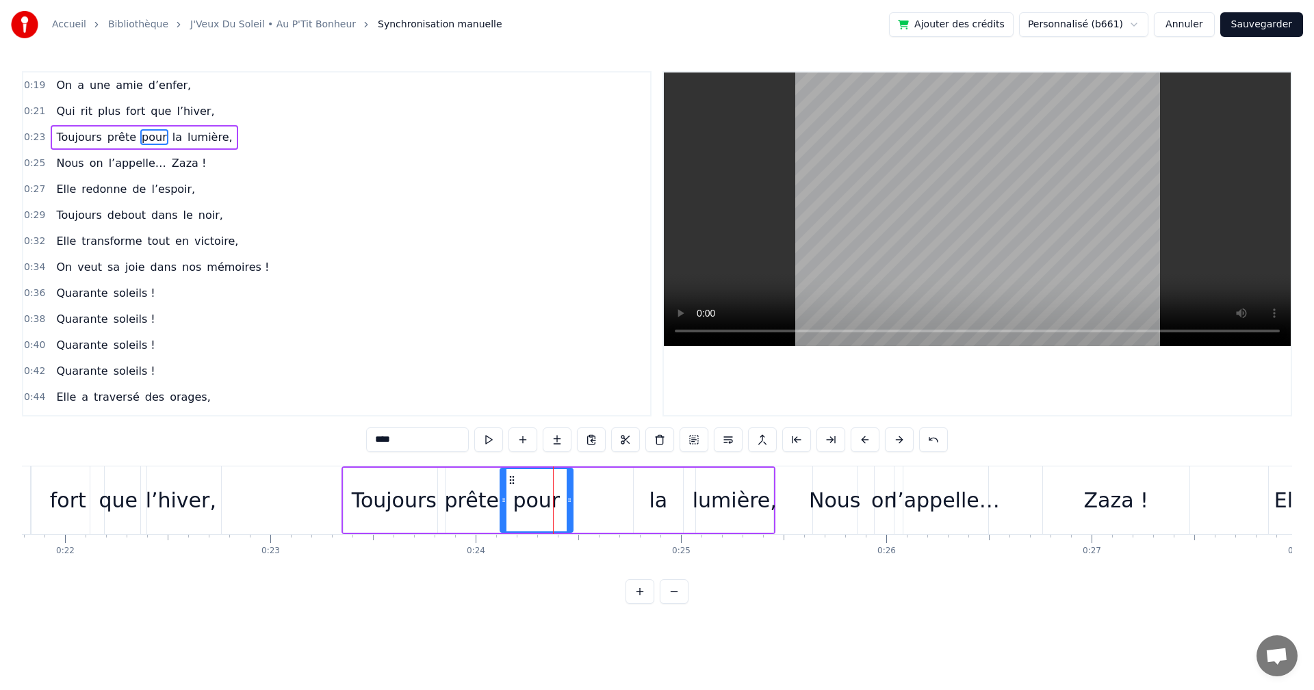
click at [654, 496] on div "la" at bounding box center [658, 500] width 18 height 31
drag, startPoint x: 644, startPoint y: 478, endPoint x: 591, endPoint y: 483, distance: 53.0
click at [591, 483] on icon at bounding box center [592, 480] width 11 height 11
click at [713, 495] on div "lumière," at bounding box center [734, 500] width 84 height 31
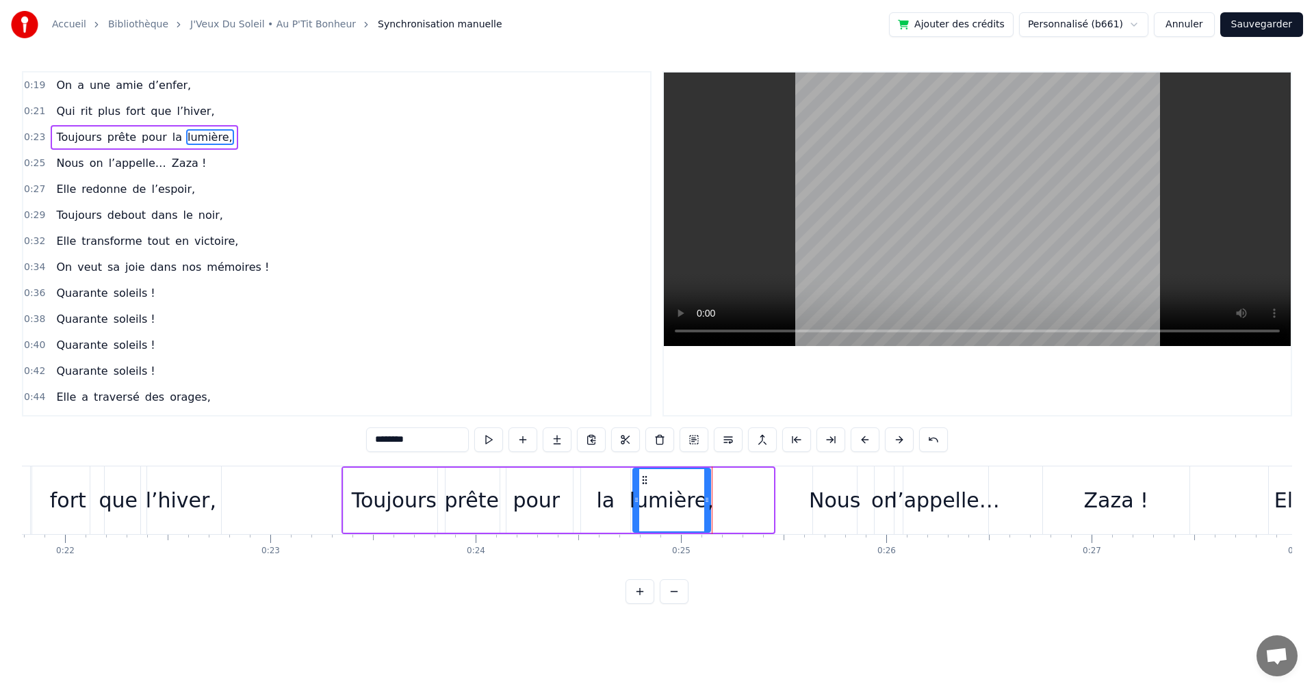
drag, startPoint x: 705, startPoint y: 482, endPoint x: 640, endPoint y: 490, distance: 64.7
click at [640, 490] on div "lumière," at bounding box center [672, 500] width 76 height 62
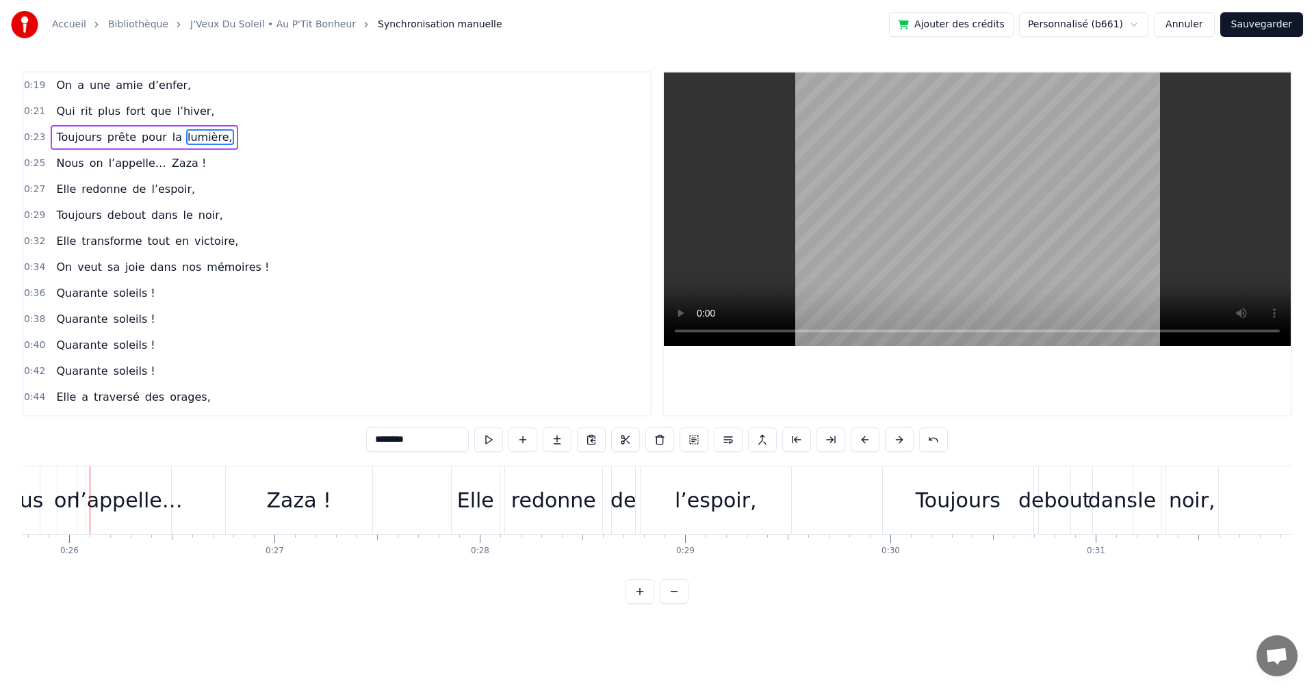
scroll to position [0, 5288]
click at [948, 504] on div "Toujours" at bounding box center [959, 500] width 85 height 31
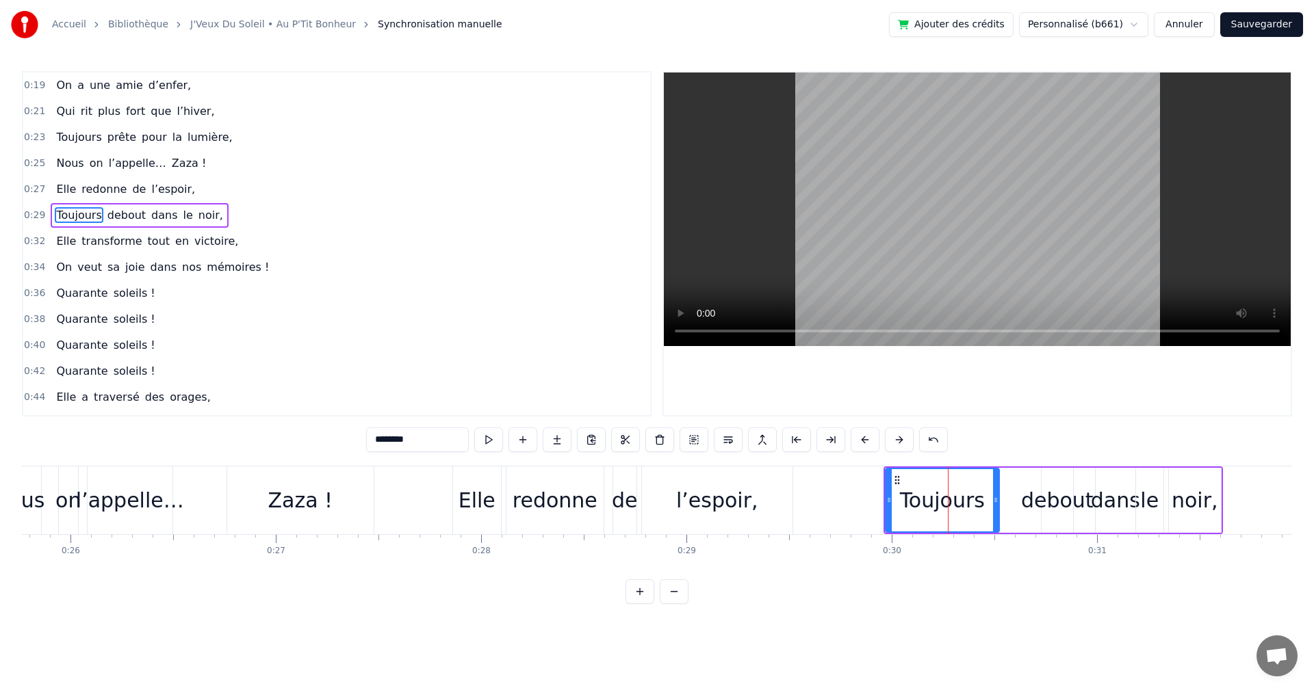
drag, startPoint x: 1030, startPoint y: 499, endPoint x: 995, endPoint y: 498, distance: 35.6
click at [995, 498] on icon at bounding box center [995, 500] width 5 height 11
click at [1052, 506] on div "debout" at bounding box center [1057, 500] width 73 height 31
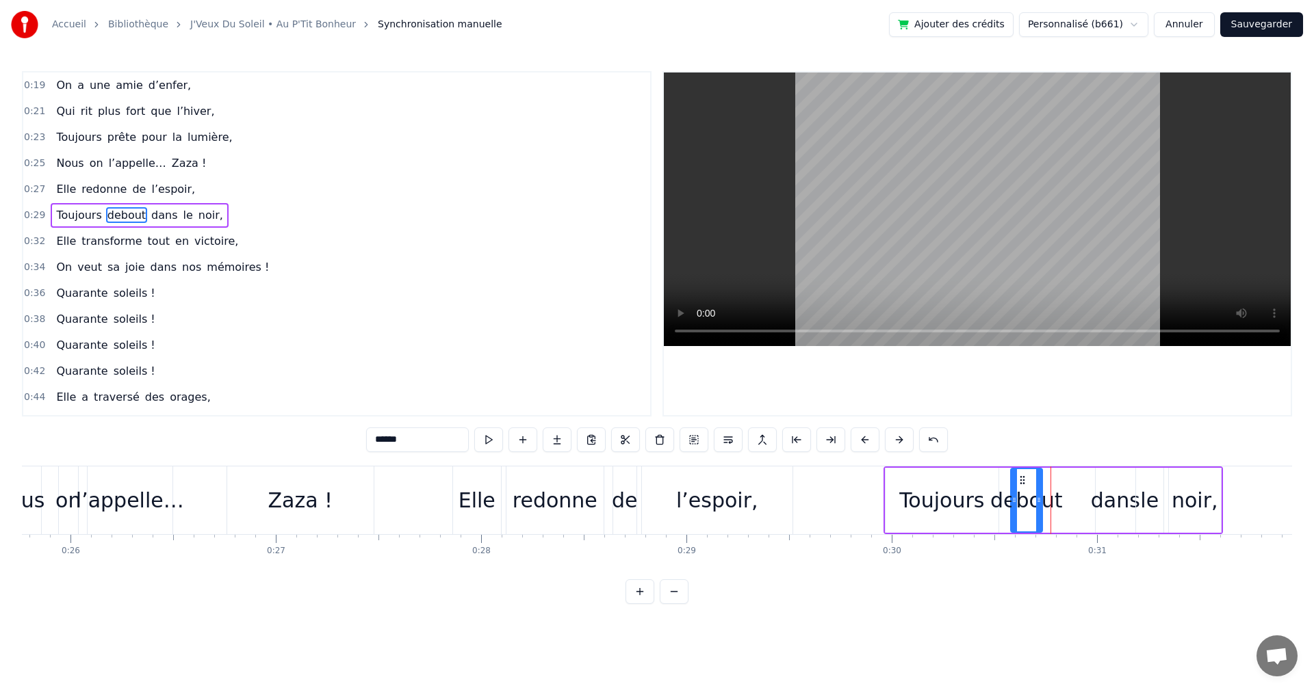
drag, startPoint x: 1053, startPoint y: 479, endPoint x: 1022, endPoint y: 480, distance: 30.8
click at [1022, 480] on icon at bounding box center [1022, 480] width 11 height 11
click at [1099, 492] on div "dans" at bounding box center [1115, 500] width 49 height 31
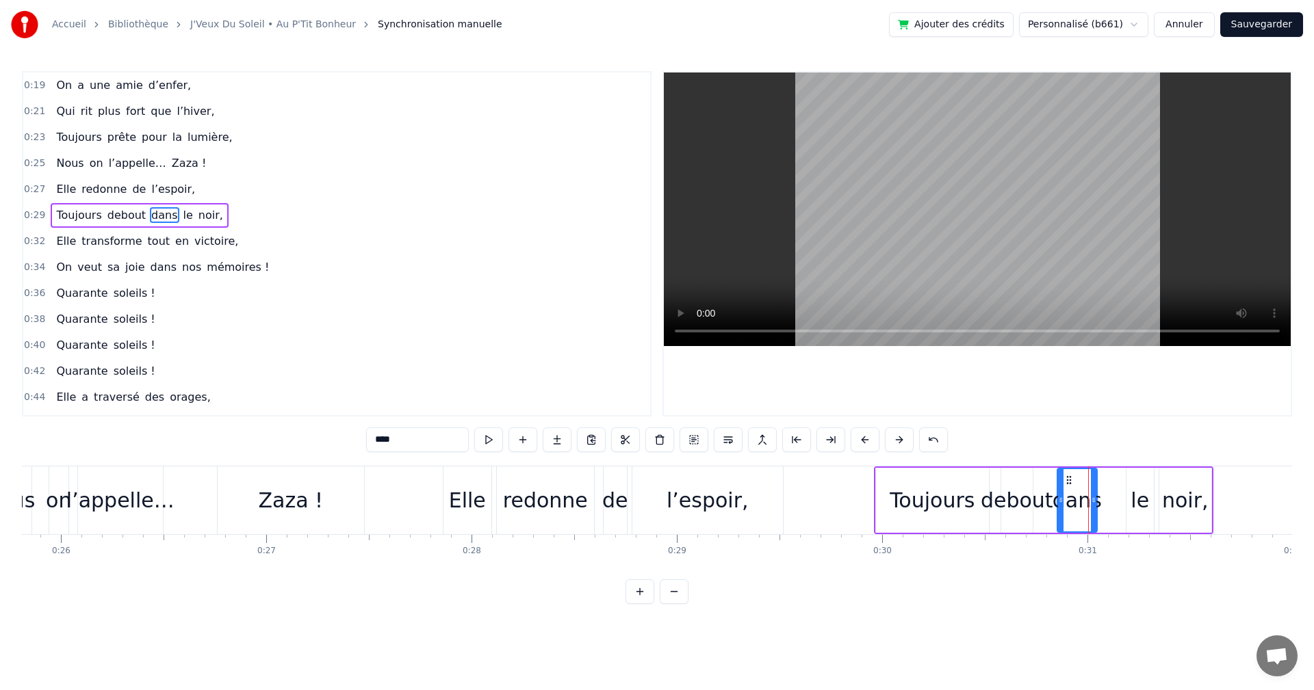
drag, startPoint x: 1107, startPoint y: 482, endPoint x: 1079, endPoint y: 479, distance: 28.2
click at [1074, 479] on icon at bounding box center [1068, 480] width 11 height 11
drag, startPoint x: 1075, startPoint y: 477, endPoint x: 1061, endPoint y: 475, distance: 14.4
click at [1061, 475] on icon at bounding box center [1064, 480] width 11 height 11
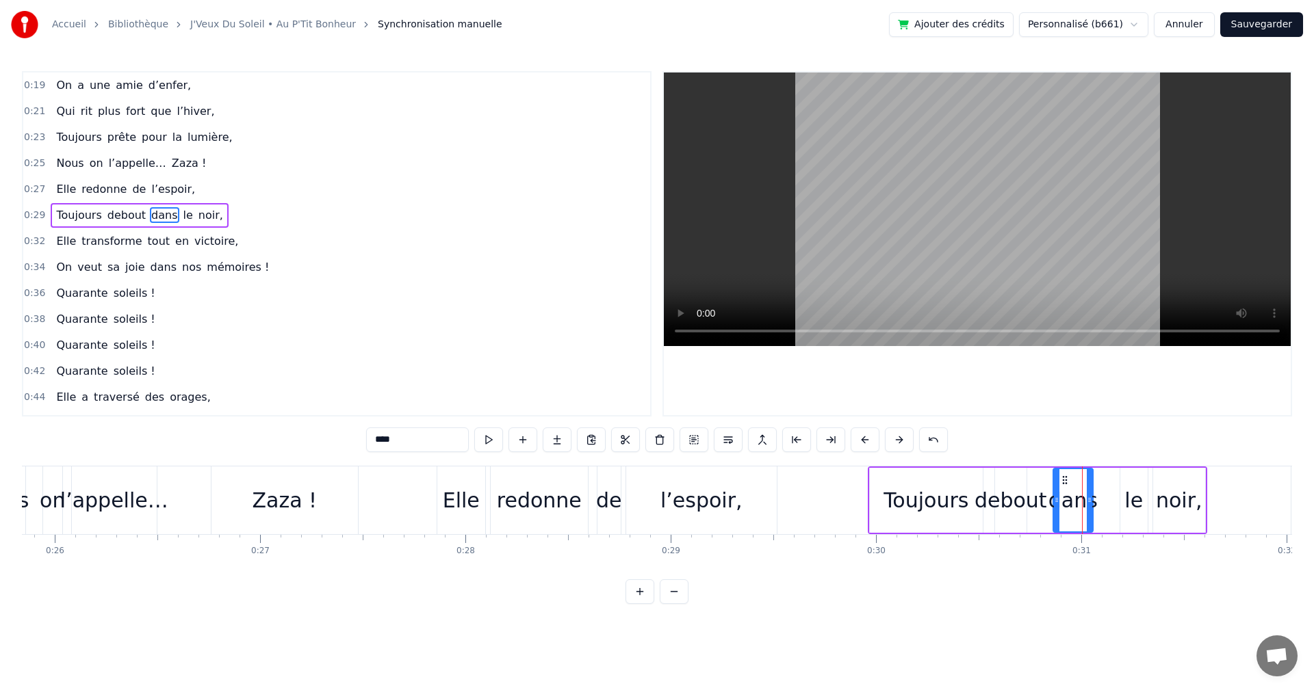
click at [1129, 494] on div "le" at bounding box center [1133, 500] width 18 height 31
drag, startPoint x: 1131, startPoint y: 480, endPoint x: 1110, endPoint y: 480, distance: 20.5
click at [1110, 480] on circle at bounding box center [1109, 480] width 1 height 1
click at [1161, 489] on div "noir," at bounding box center [1179, 500] width 47 height 31
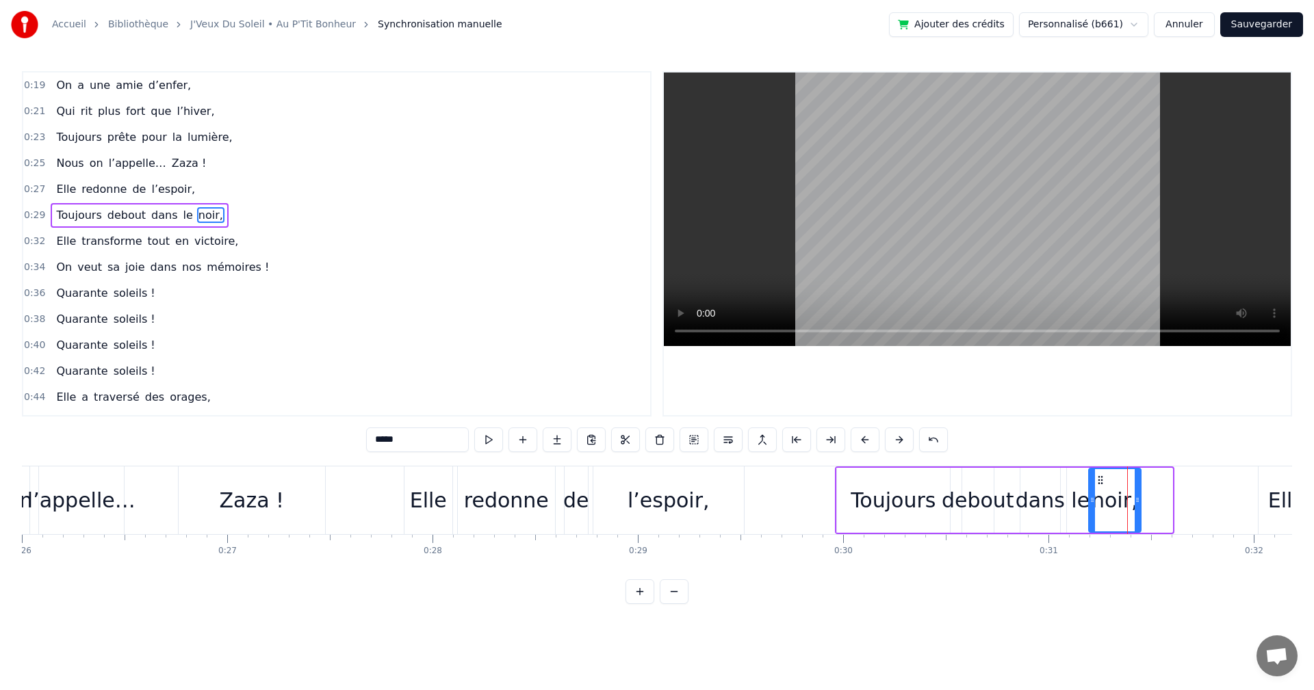
drag, startPoint x: 1165, startPoint y: 478, endPoint x: 1135, endPoint y: 480, distance: 30.2
click at [1106, 480] on icon at bounding box center [1100, 480] width 11 height 11
drag, startPoint x: 1130, startPoint y: 480, endPoint x: 1102, endPoint y: 478, distance: 28.1
click at [1102, 478] on icon at bounding box center [1102, 480] width 11 height 11
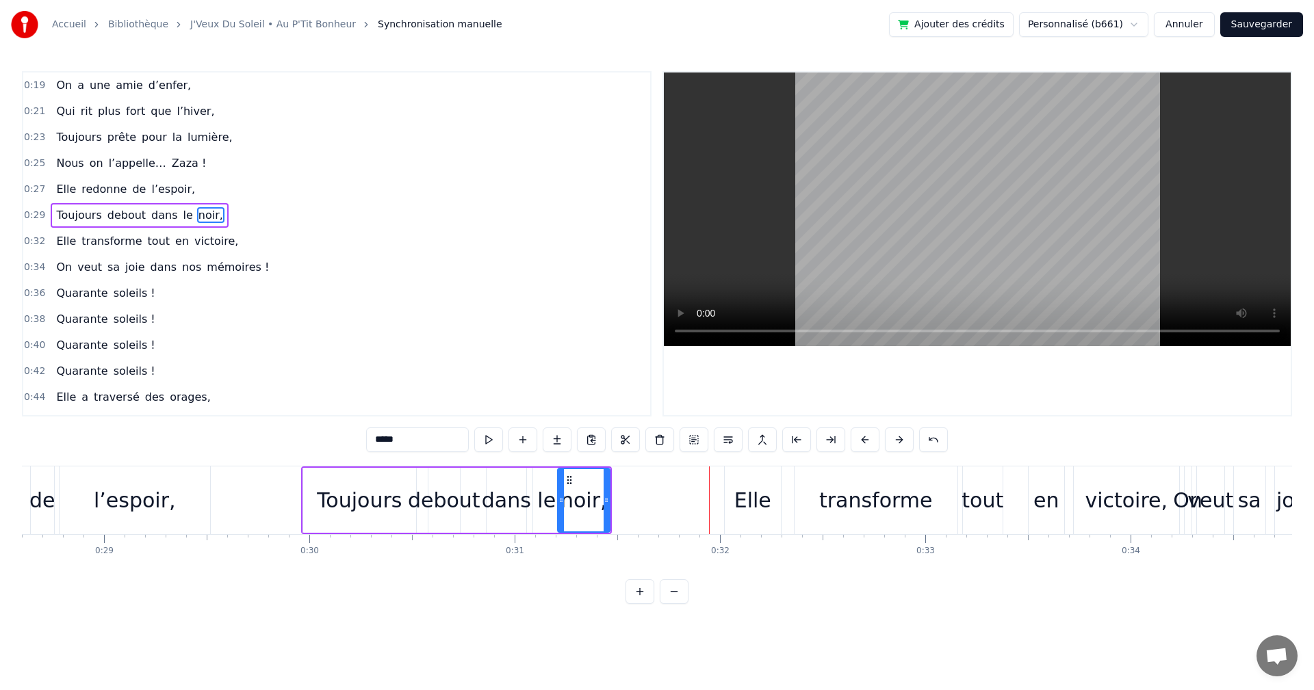
scroll to position [0, 5750]
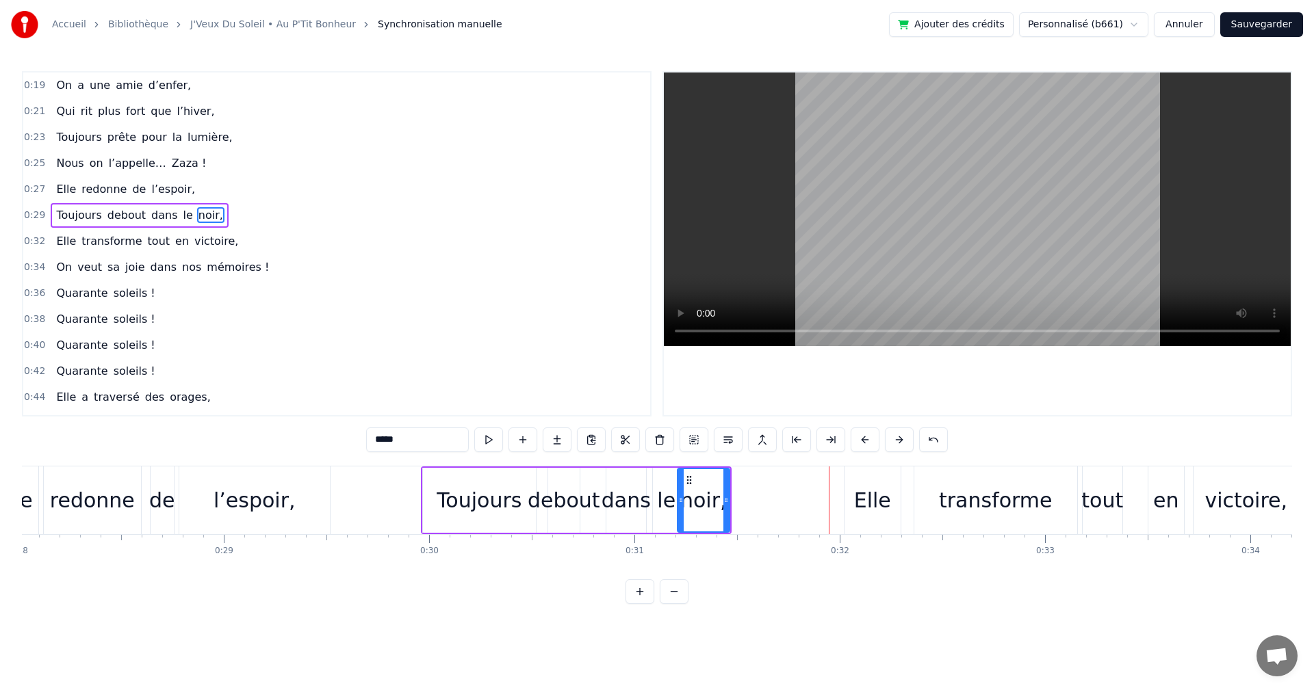
click at [475, 493] on div "Toujours" at bounding box center [478, 500] width 85 height 31
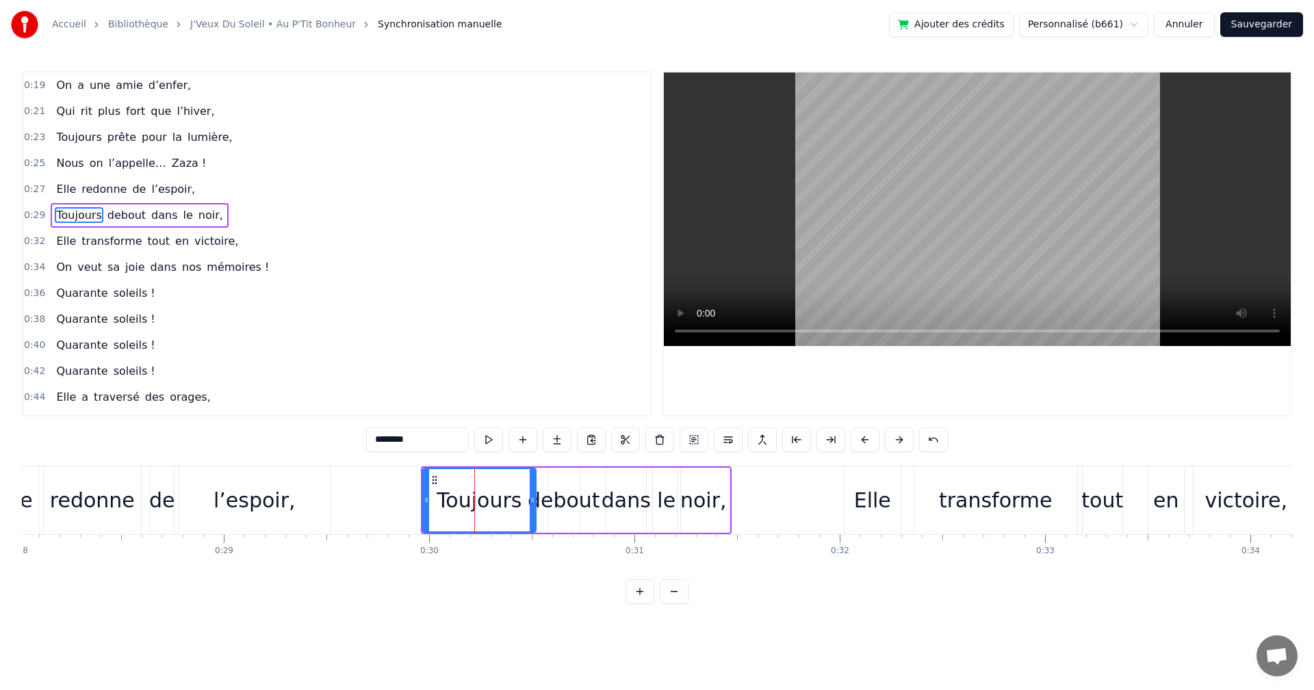
drag, startPoint x: 501, startPoint y: 499, endPoint x: 480, endPoint y: 499, distance: 21.2
click at [480, 499] on div "Toujours" at bounding box center [478, 500] width 85 height 31
drag, startPoint x: 433, startPoint y: 478, endPoint x: 425, endPoint y: 481, distance: 8.9
click at [425, 481] on icon at bounding box center [426, 480] width 11 height 11
drag, startPoint x: 524, startPoint y: 499, endPoint x: 500, endPoint y: 499, distance: 24.0
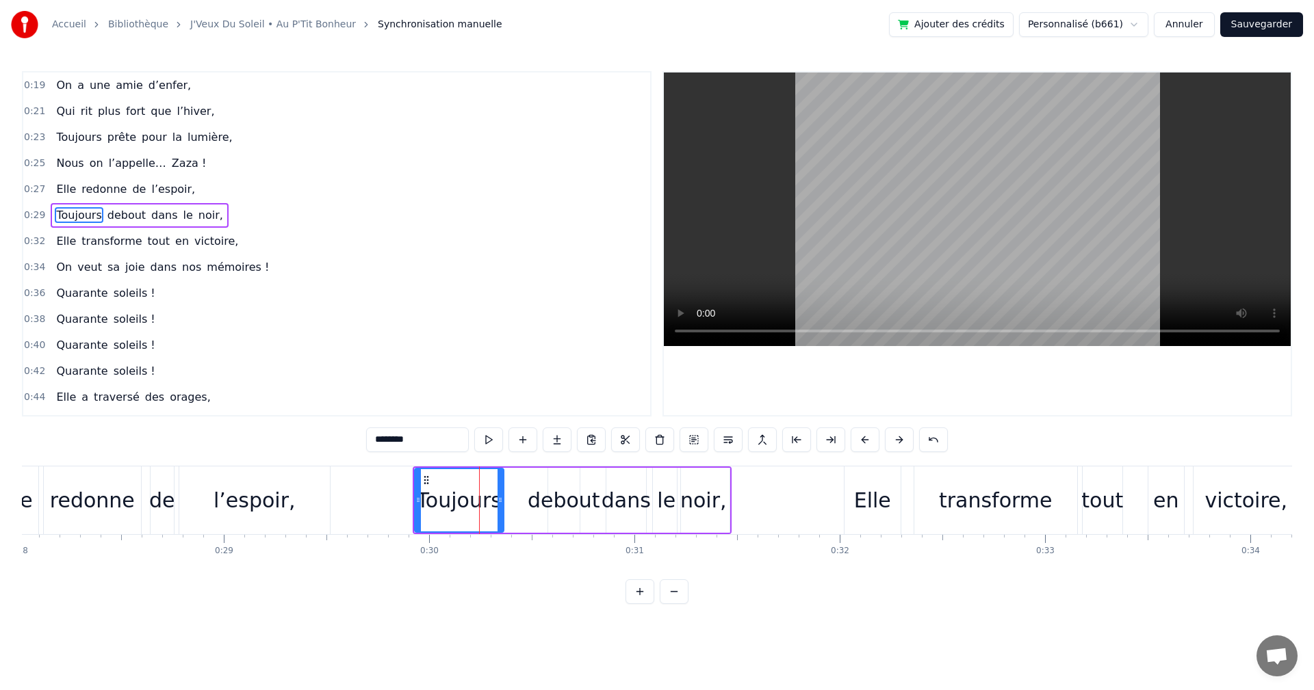
click at [500, 499] on icon at bounding box center [499, 500] width 5 height 11
click at [553, 499] on div "debout" at bounding box center [563, 500] width 73 height 31
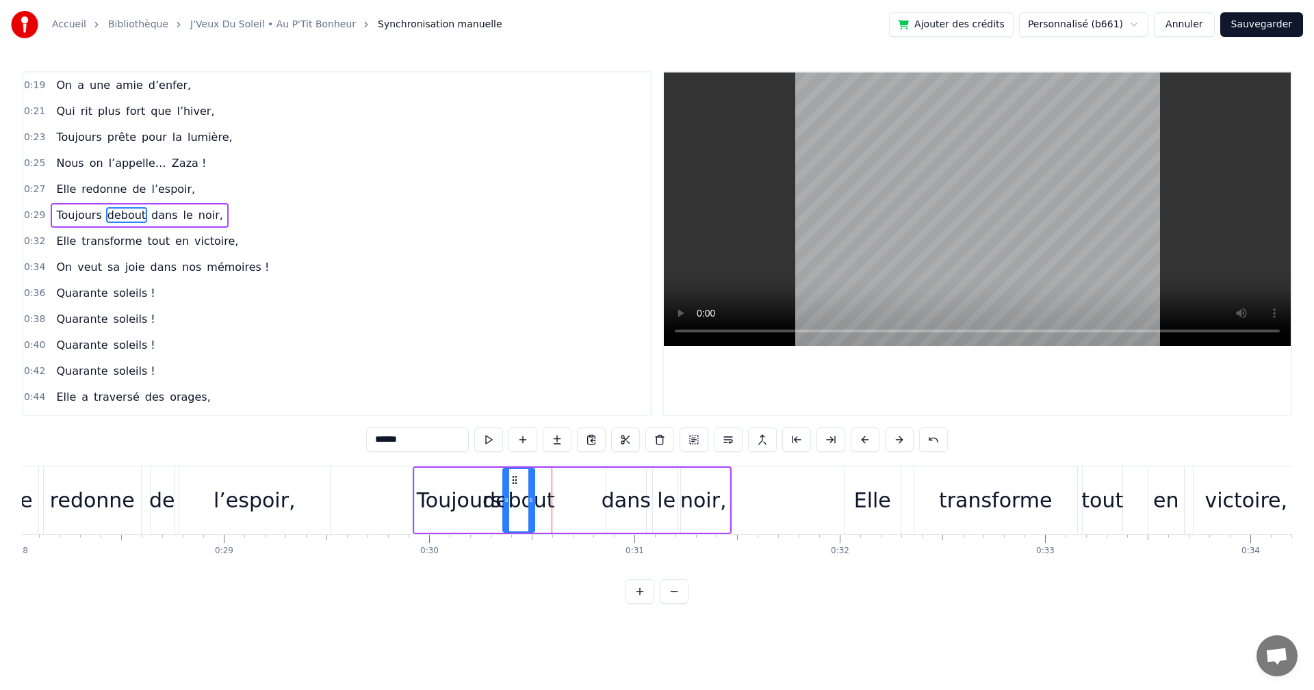
drag, startPoint x: 560, startPoint y: 478, endPoint x: 514, endPoint y: 484, distance: 45.6
click at [514, 484] on icon at bounding box center [514, 480] width 11 height 11
click at [470, 499] on div "Toujours" at bounding box center [459, 500] width 85 height 31
drag, startPoint x: 501, startPoint y: 497, endPoint x: 489, endPoint y: 499, distance: 11.7
click at [489, 499] on icon at bounding box center [488, 500] width 5 height 11
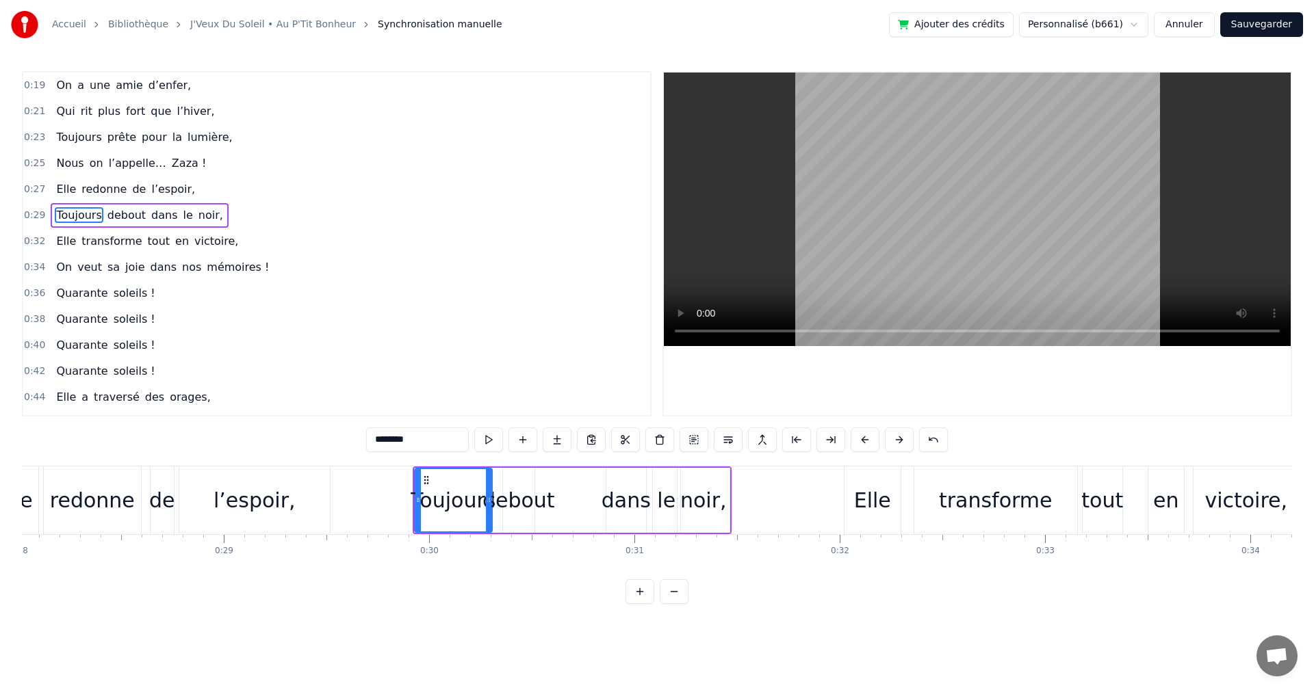
click at [519, 499] on div "debout" at bounding box center [518, 500] width 73 height 31
click at [509, 479] on icon at bounding box center [509, 480] width 11 height 11
click at [618, 499] on div "dans" at bounding box center [625, 500] width 49 height 31
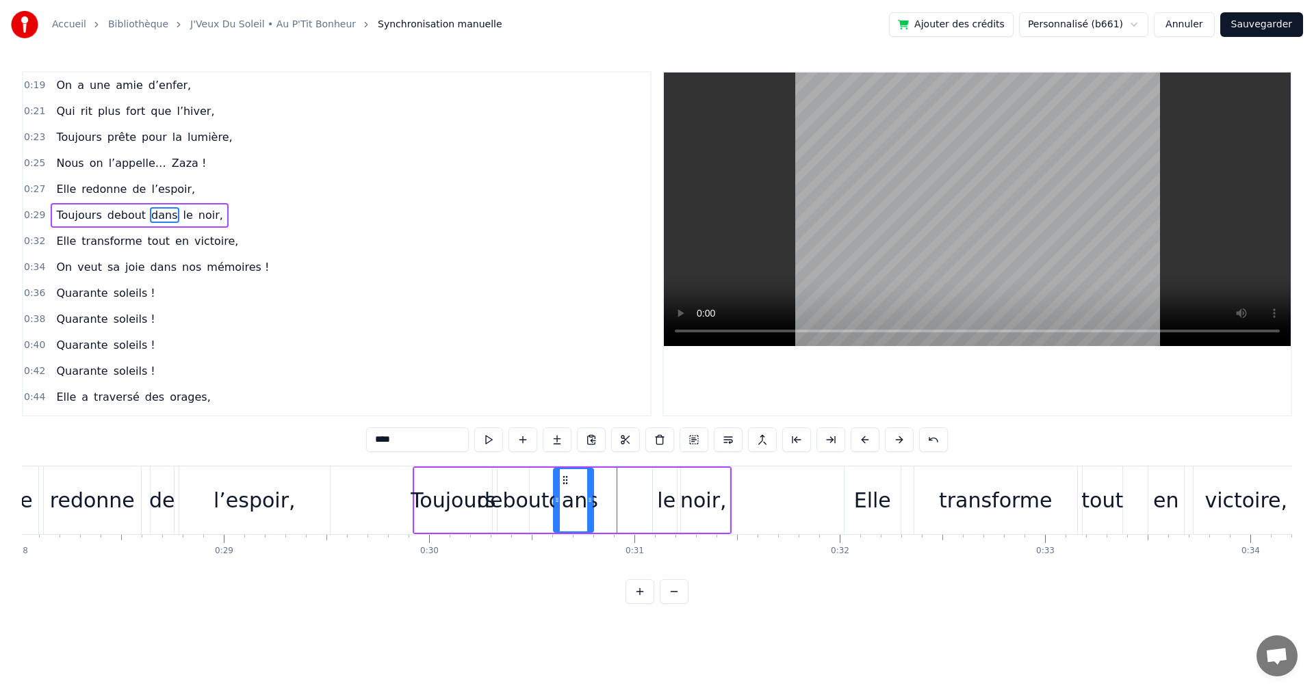
drag, startPoint x: 612, startPoint y: 480, endPoint x: 559, endPoint y: 484, distance: 53.6
click at [560, 484] on icon at bounding box center [565, 480] width 11 height 11
click at [670, 503] on div "le" at bounding box center [666, 500] width 18 height 31
drag, startPoint x: 662, startPoint y: 478, endPoint x: 622, endPoint y: 480, distance: 40.4
click at [622, 480] on icon at bounding box center [623, 480] width 11 height 11
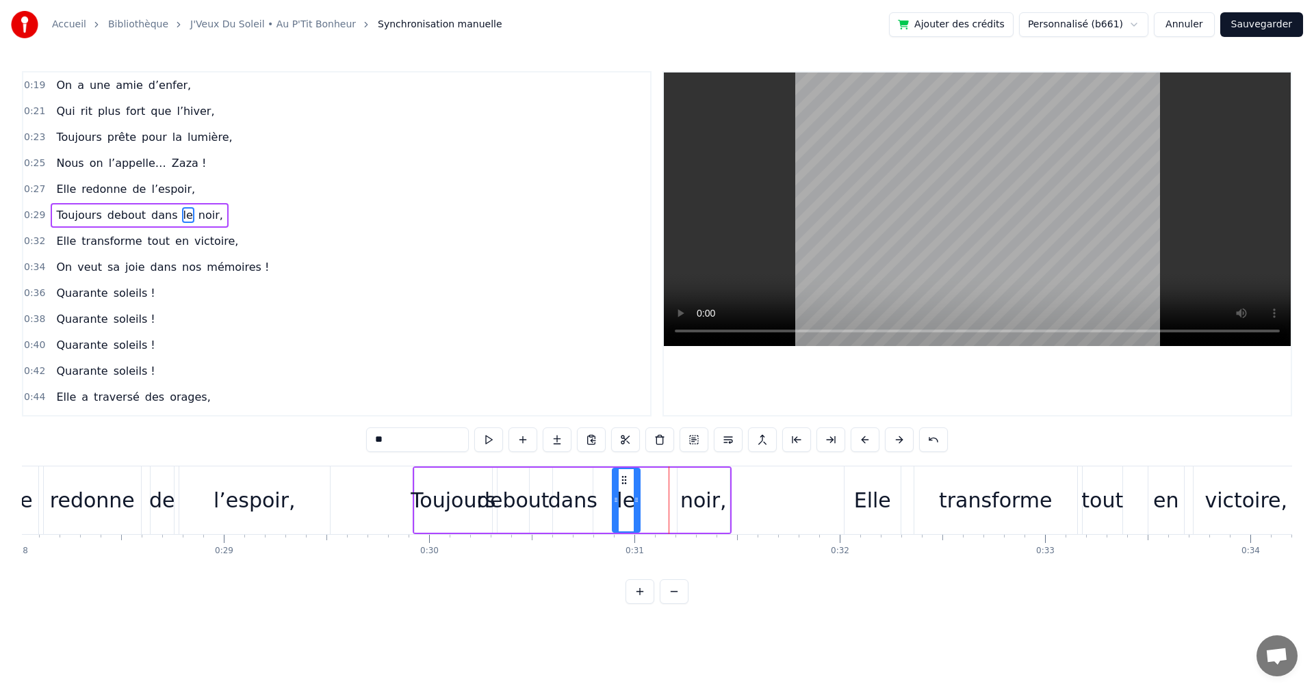
click at [701, 493] on div "noir," at bounding box center [703, 500] width 47 height 31
drag, startPoint x: 682, startPoint y: 476, endPoint x: 675, endPoint y: 477, distance: 6.9
click at [675, 477] on icon at bounding box center [678, 480] width 11 height 11
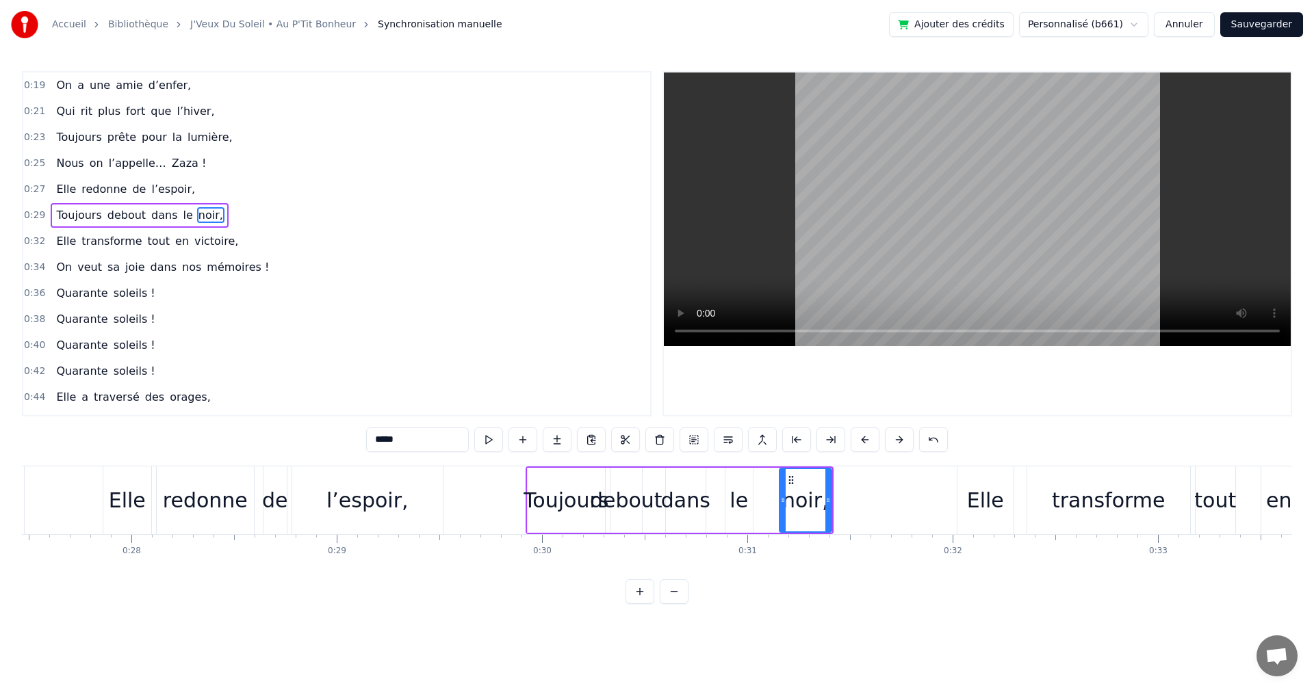
scroll to position [0, 5488]
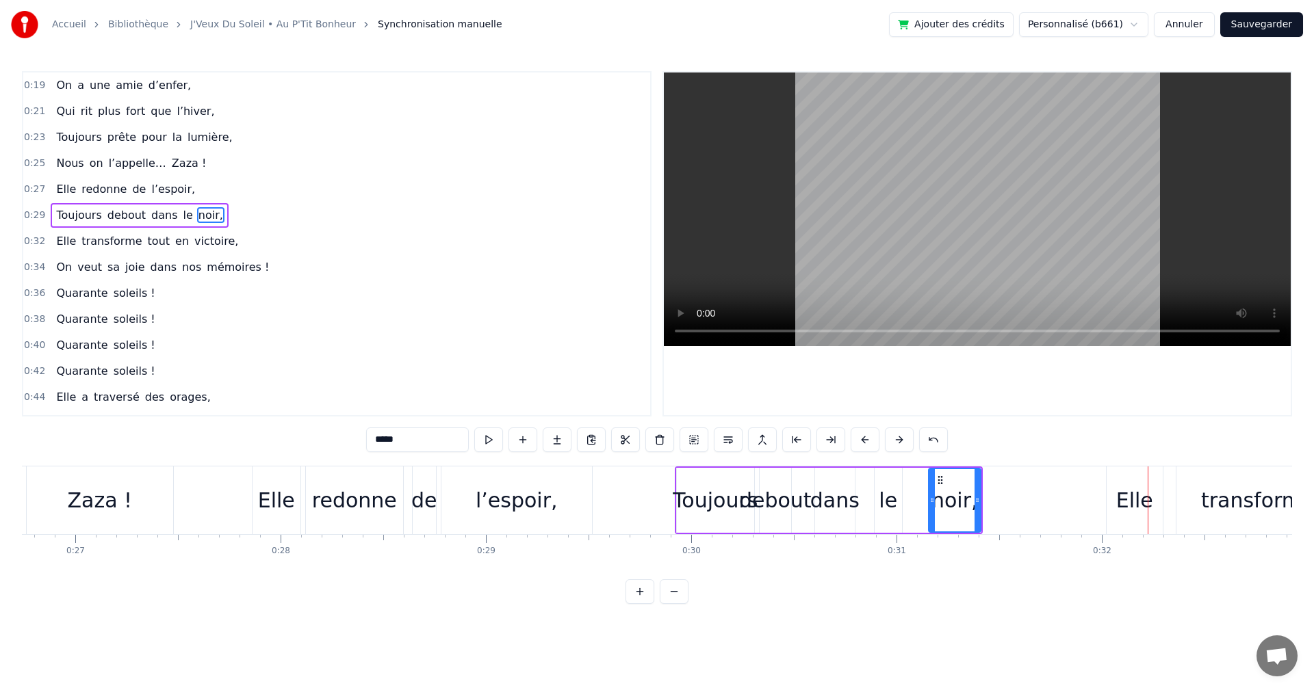
click at [892, 509] on div "le" at bounding box center [887, 500] width 18 height 31
drag, startPoint x: 897, startPoint y: 484, endPoint x: 911, endPoint y: 482, distance: 13.8
click at [911, 482] on div at bounding box center [909, 500] width 5 height 62
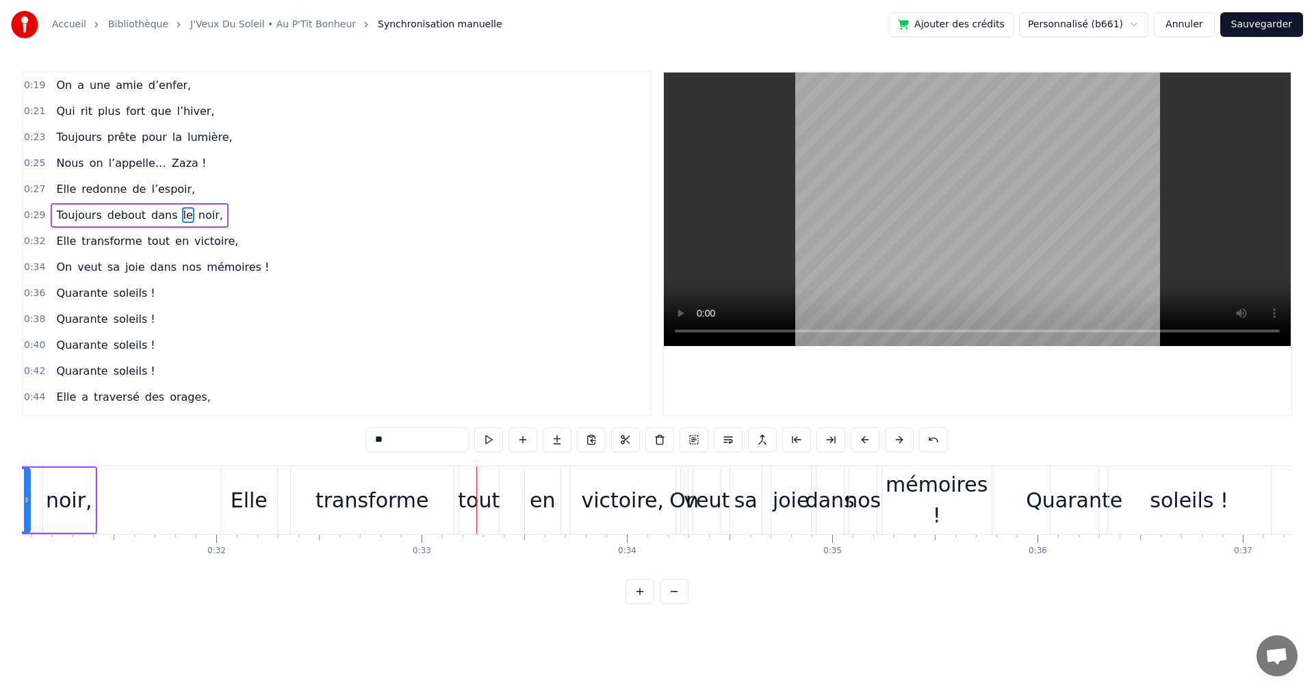
scroll to position [0, 6254]
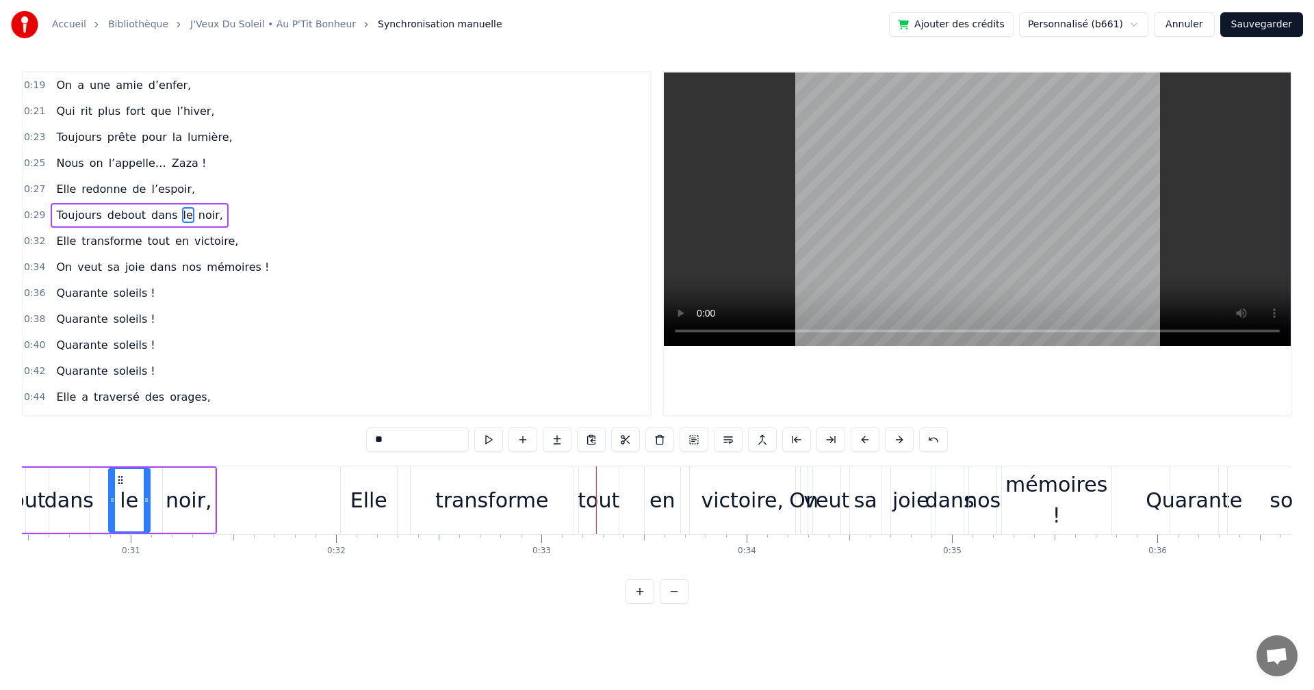
click at [365, 497] on div "Elle" at bounding box center [368, 500] width 37 height 31
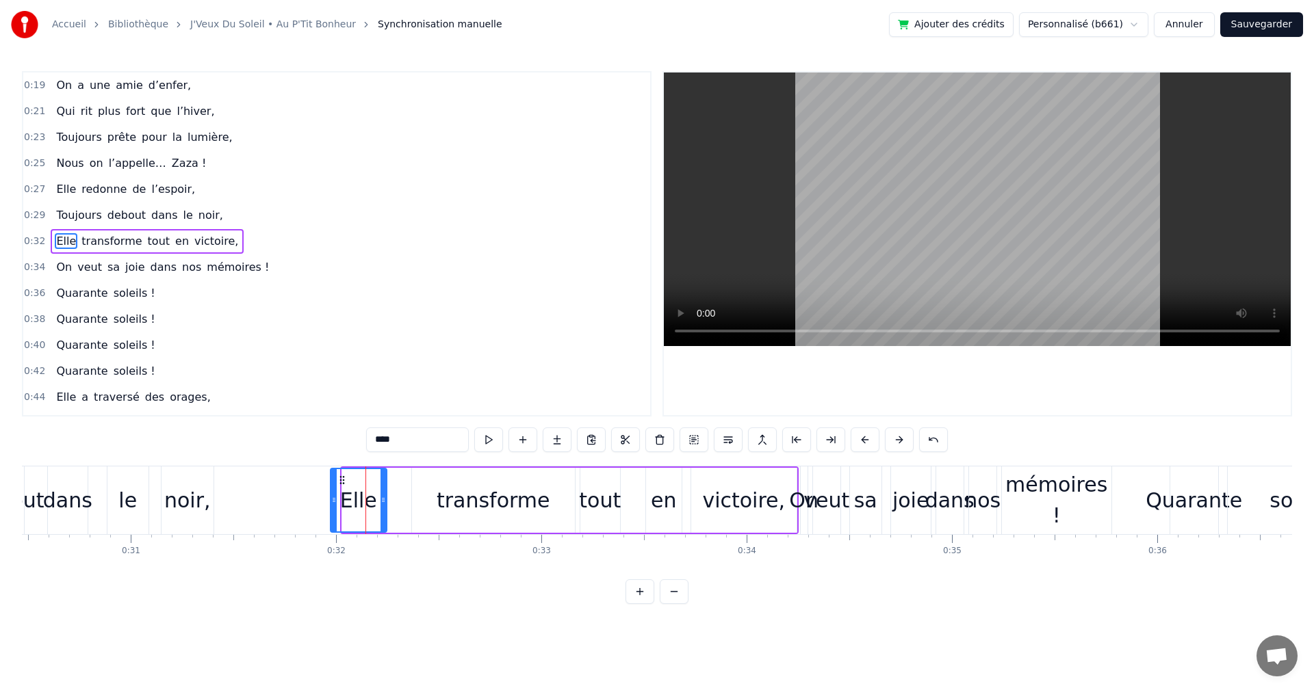
drag, startPoint x: 354, startPoint y: 478, endPoint x: 343, endPoint y: 478, distance: 11.7
click at [343, 478] on icon at bounding box center [342, 480] width 11 height 11
click at [449, 496] on div "transforme" at bounding box center [493, 500] width 114 height 31
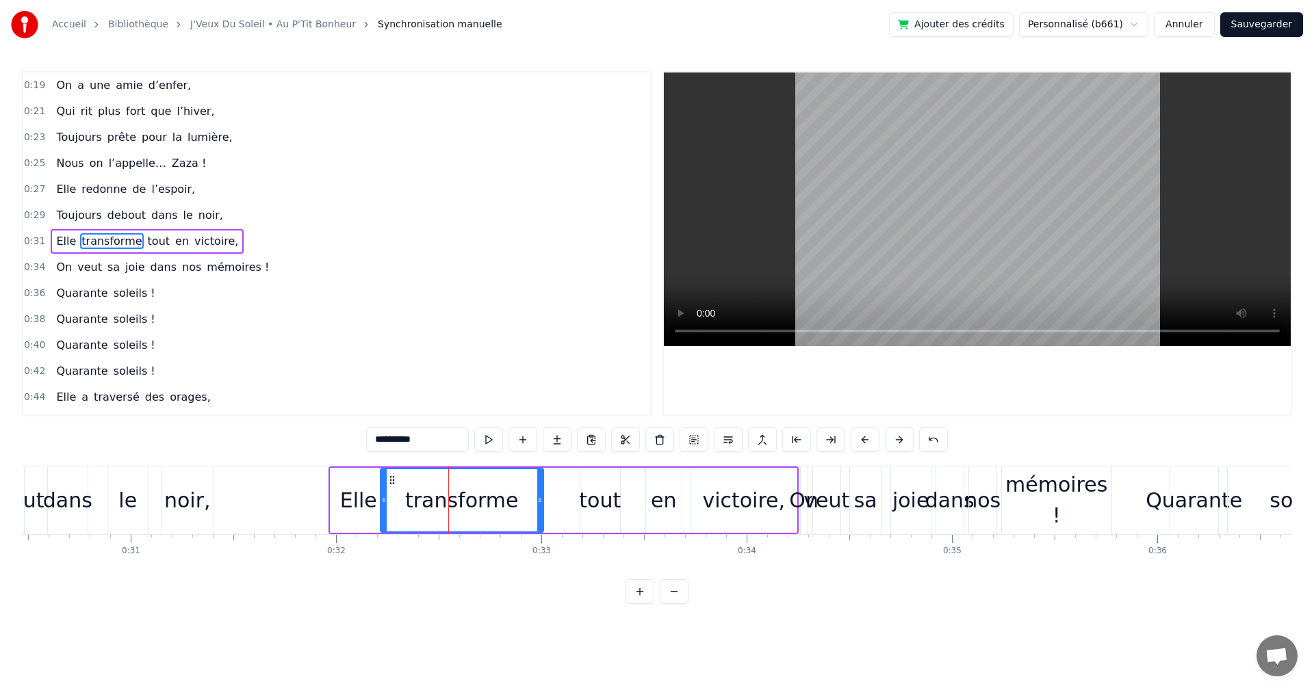
drag, startPoint x: 421, startPoint y: 479, endPoint x: 389, endPoint y: 484, distance: 31.9
click at [389, 484] on icon at bounding box center [392, 480] width 11 height 11
drag, startPoint x: 540, startPoint y: 500, endPoint x: 480, endPoint y: 497, distance: 60.3
click at [480, 497] on icon at bounding box center [479, 500] width 5 height 11
click at [598, 497] on div "tout" at bounding box center [600, 500] width 42 height 31
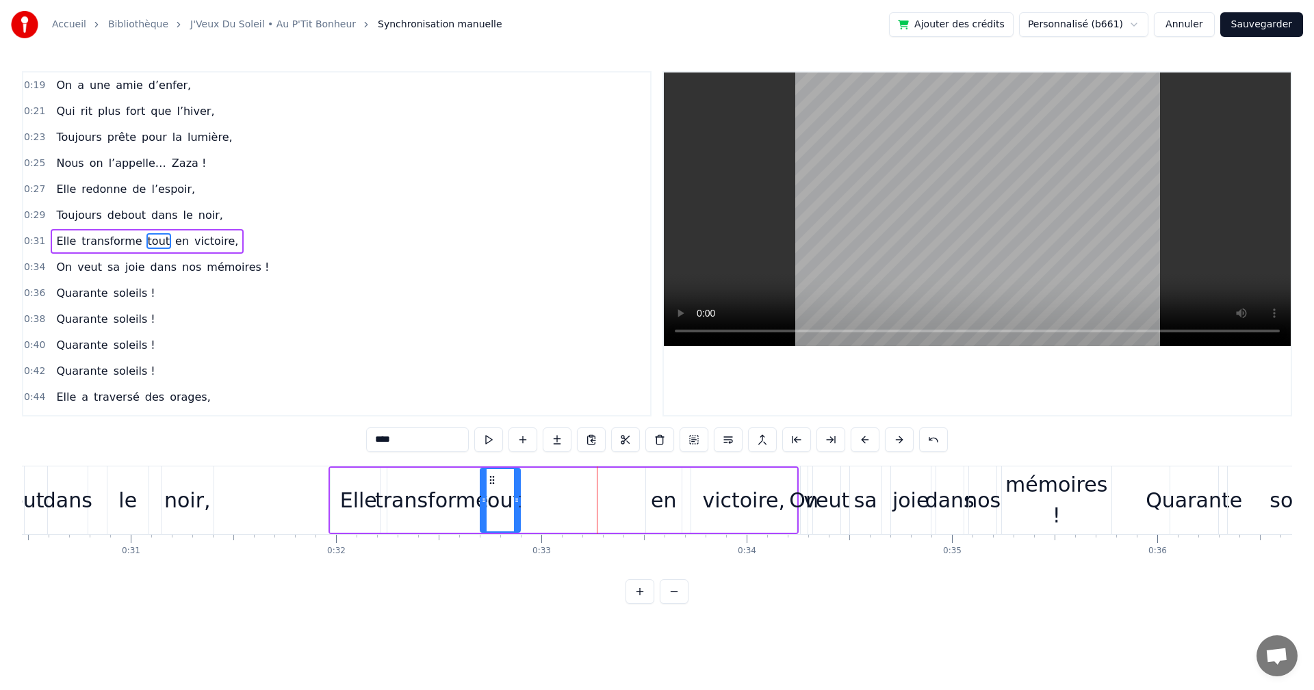
drag, startPoint x: 590, startPoint y: 480, endPoint x: 490, endPoint y: 484, distance: 100.0
click at [490, 484] on icon at bounding box center [491, 480] width 11 height 11
click at [657, 500] on div "en" at bounding box center [663, 500] width 25 height 31
drag, startPoint x: 658, startPoint y: 476, endPoint x: 536, endPoint y: 484, distance: 122.7
click at [536, 484] on icon at bounding box center [535, 480] width 11 height 11
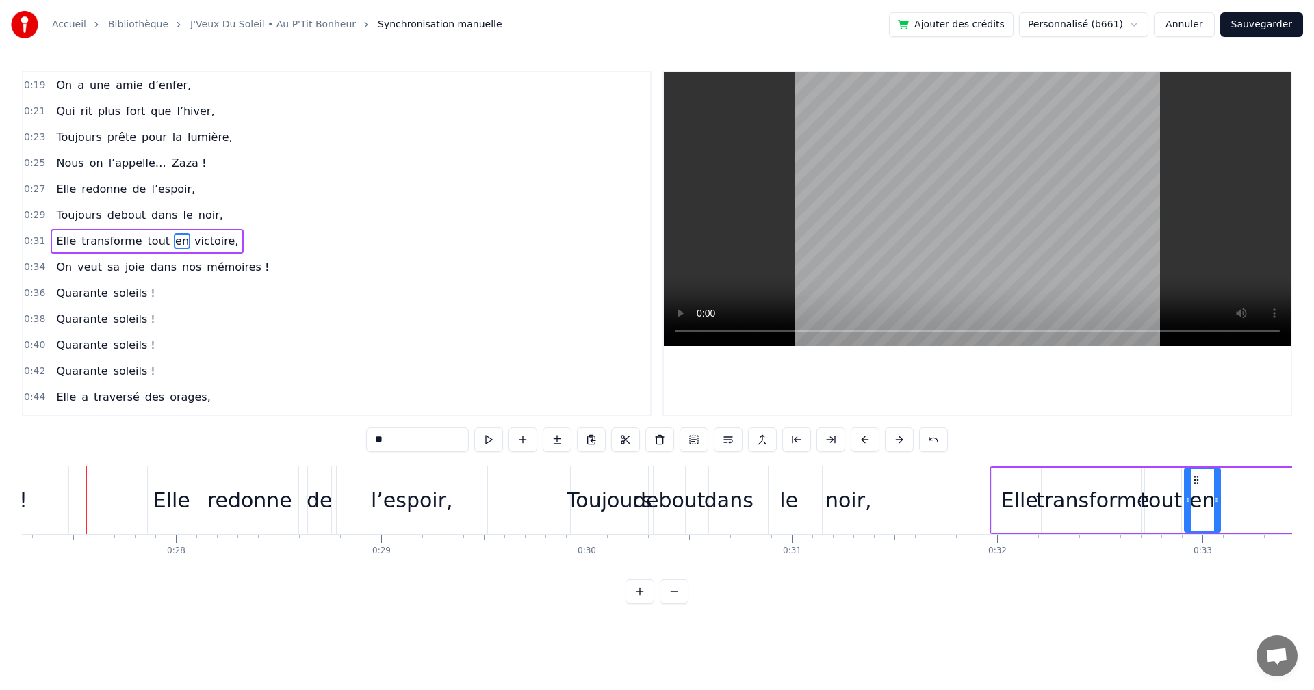
scroll to position [0, 5588]
click at [681, 508] on div "debout" at bounding box center [674, 500] width 73 height 31
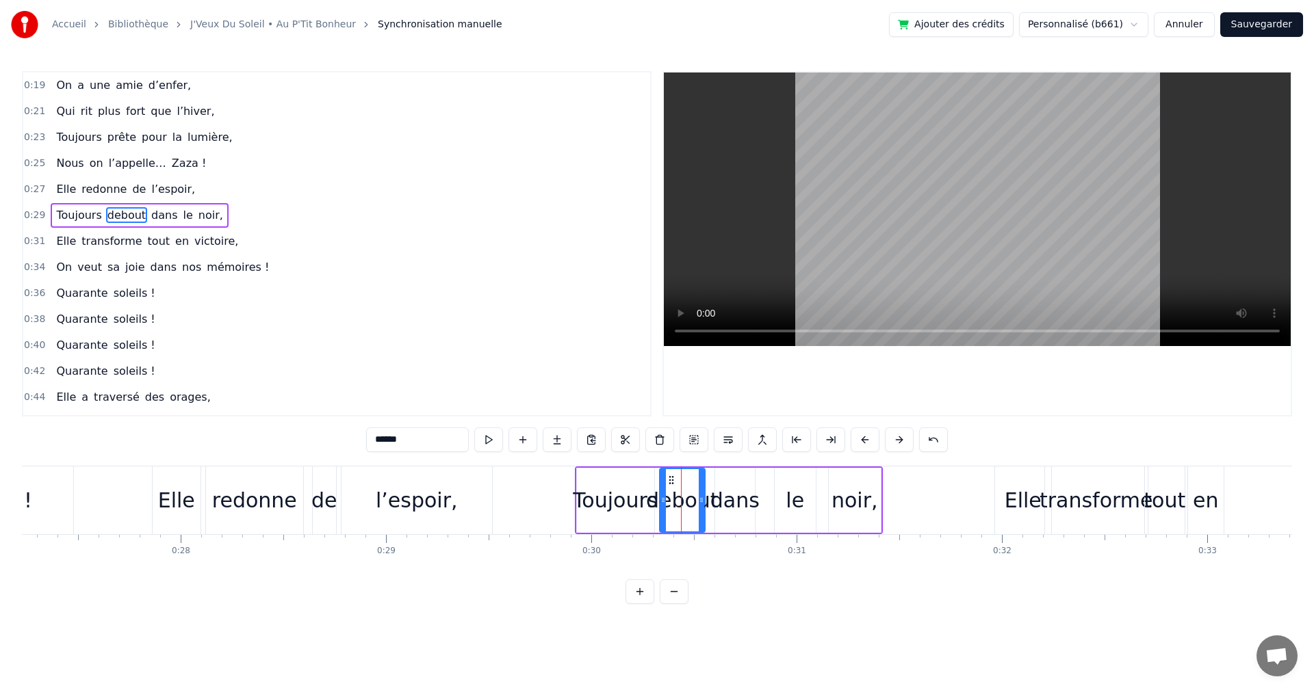
drag, startPoint x: 688, startPoint y: 497, endPoint x: 701, endPoint y: 498, distance: 13.8
click at [701, 498] on icon at bounding box center [701, 500] width 5 height 11
click at [707, 499] on icon at bounding box center [705, 500] width 5 height 11
click at [656, 499] on div "debout" at bounding box center [684, 500] width 73 height 31
click at [622, 478] on div "Toujours" at bounding box center [615, 500] width 77 height 65
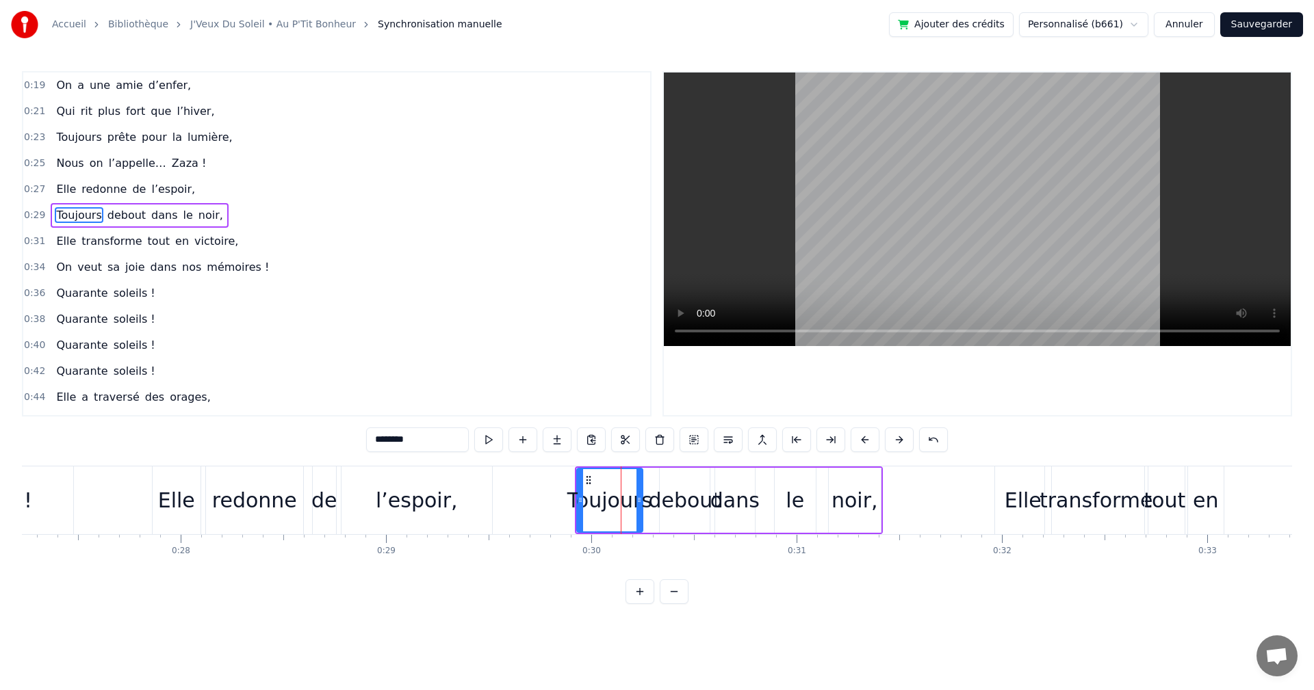
drag, startPoint x: 649, startPoint y: 497, endPoint x: 638, endPoint y: 497, distance: 11.6
click at [638, 497] on icon at bounding box center [638, 500] width 5 height 11
click at [662, 504] on div "debout" at bounding box center [684, 500] width 73 height 31
click at [666, 480] on circle at bounding box center [666, 480] width 1 height 1
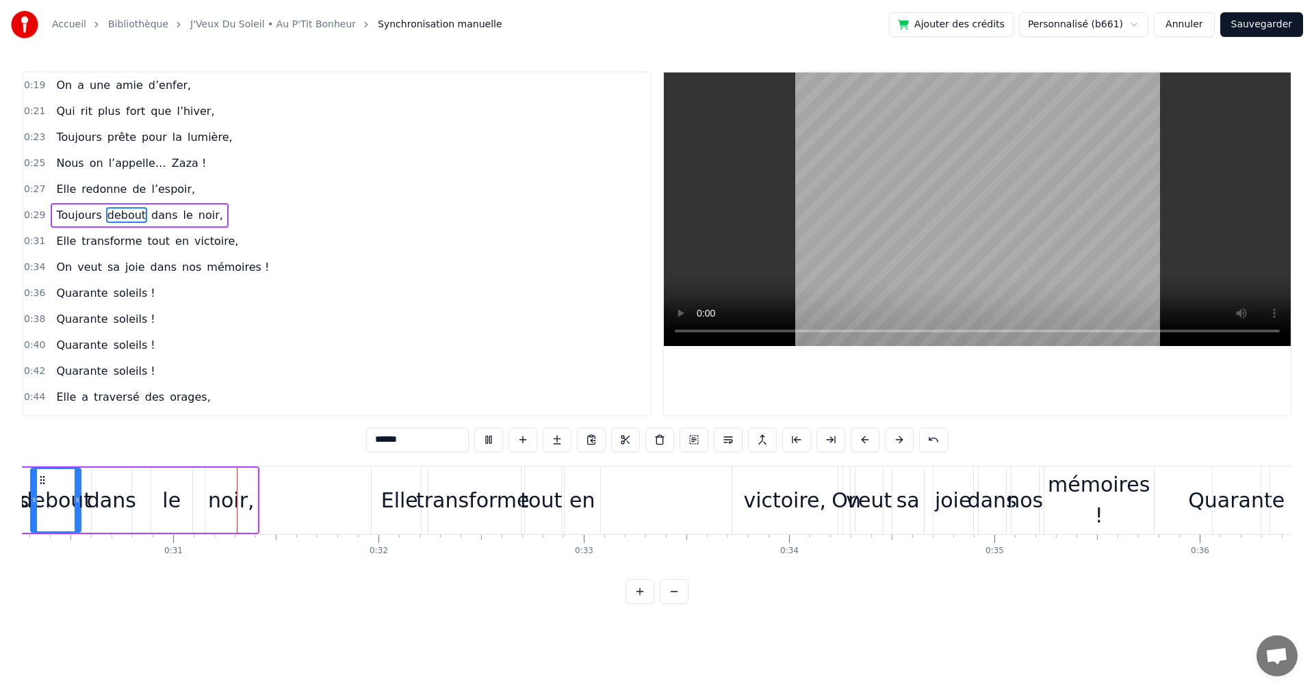
scroll to position [0, 6225]
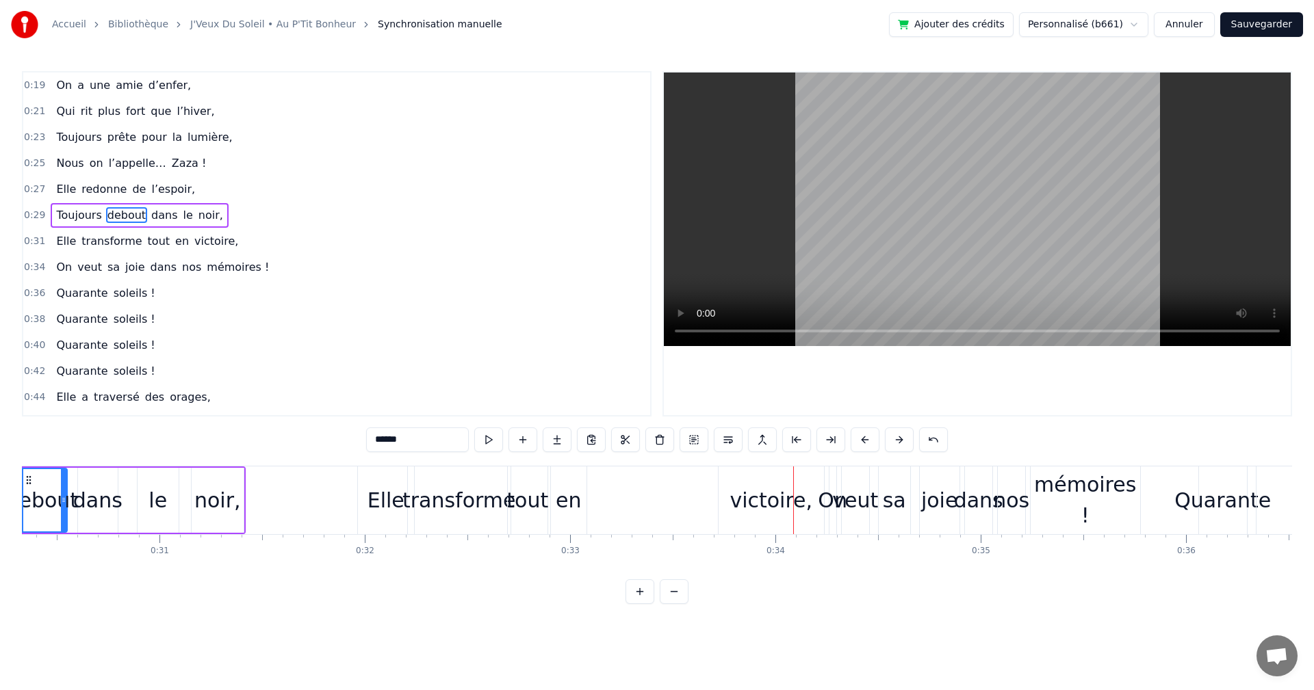
click at [742, 490] on div "victoire," at bounding box center [770, 500] width 83 height 31
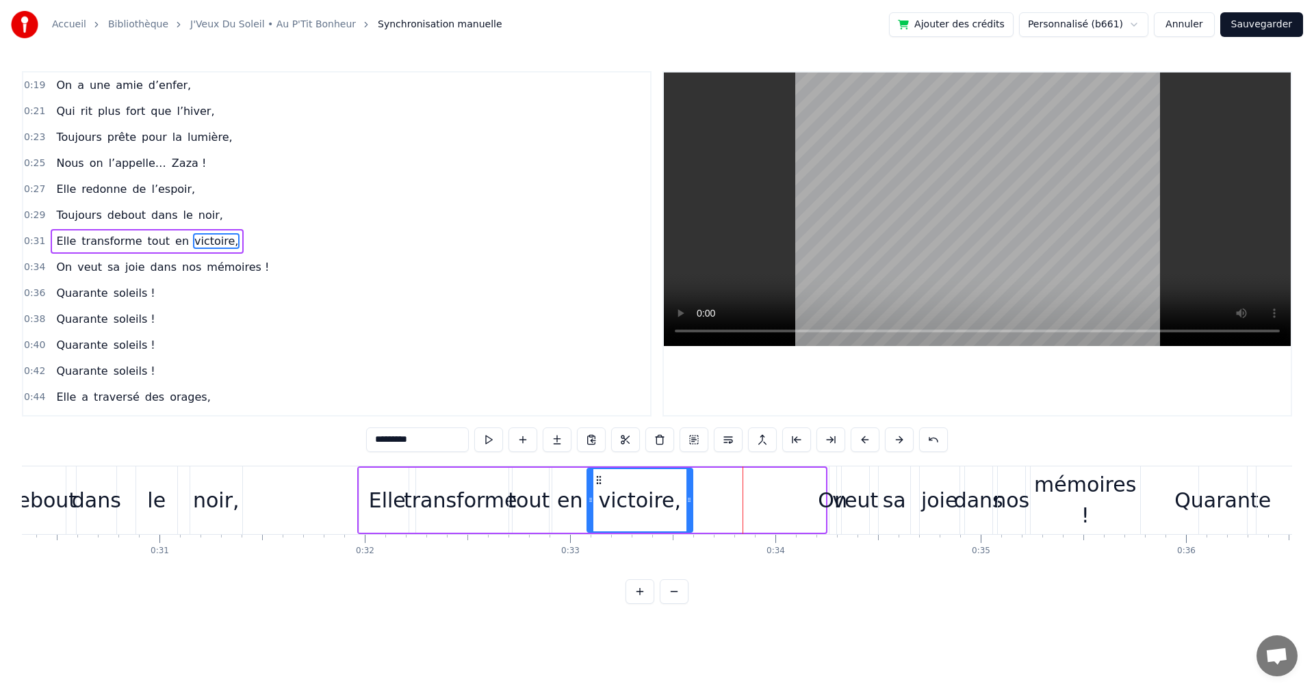
drag, startPoint x: 729, startPoint y: 475, endPoint x: 596, endPoint y: 484, distance: 133.0
click at [596, 484] on icon at bounding box center [598, 480] width 11 height 11
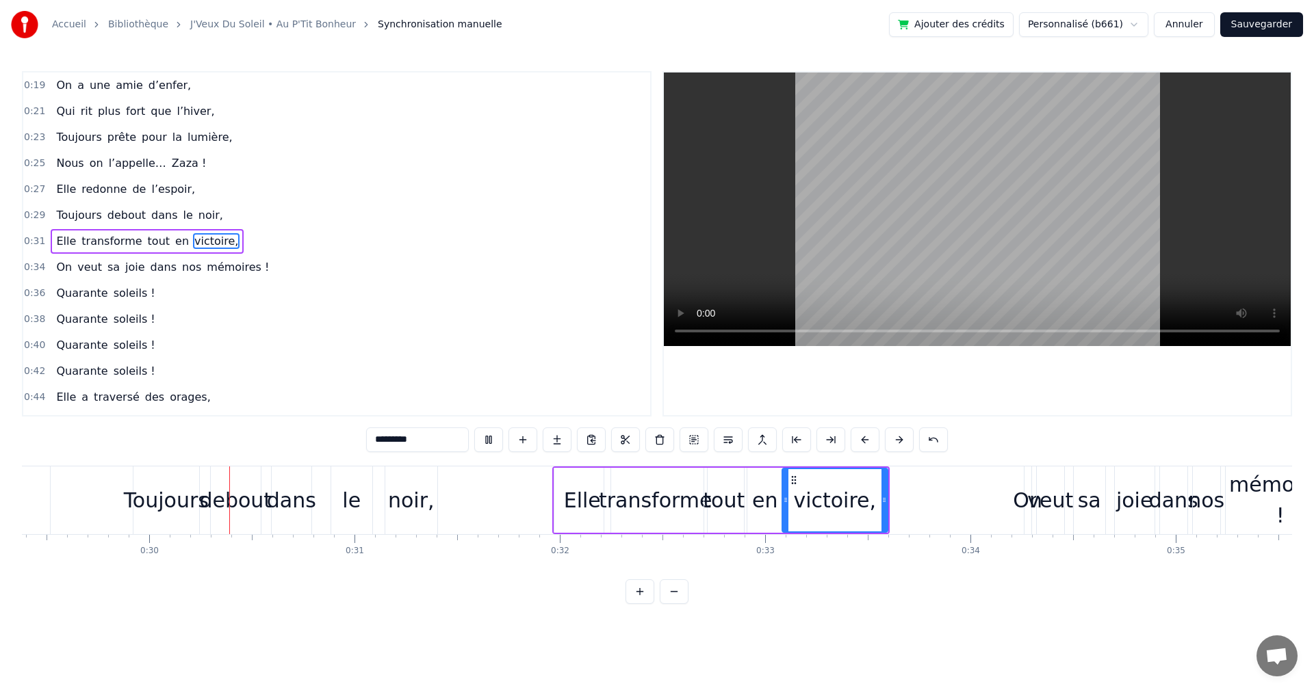
scroll to position [0, 6073]
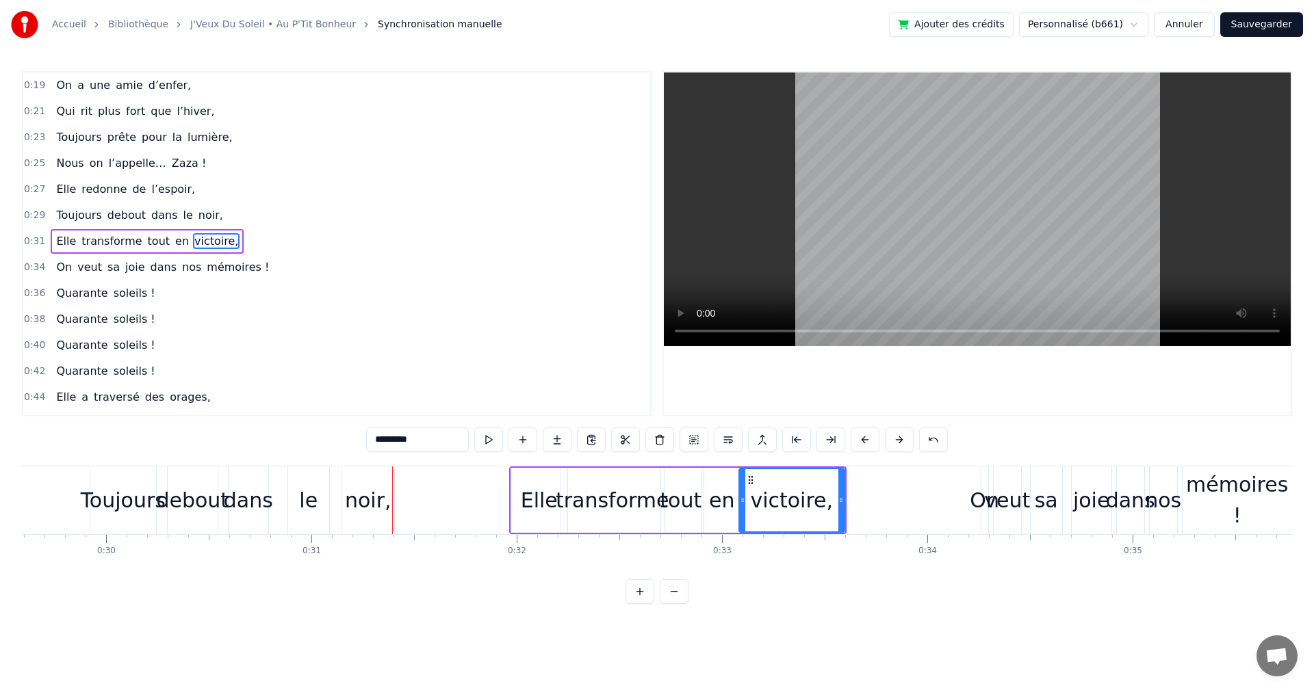
click at [298, 502] on div "le" at bounding box center [308, 501] width 41 height 68
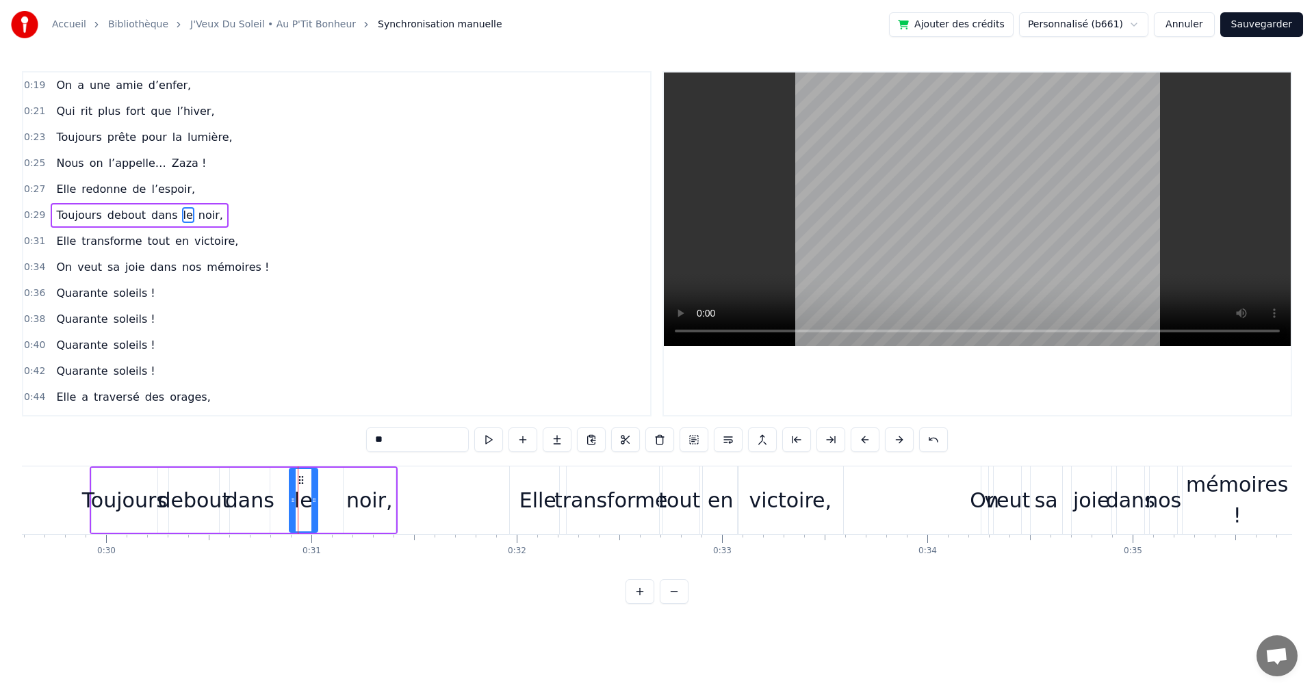
drag, startPoint x: 326, startPoint y: 497, endPoint x: 313, endPoint y: 499, distance: 13.3
click at [313, 499] on icon at bounding box center [313, 500] width 5 height 11
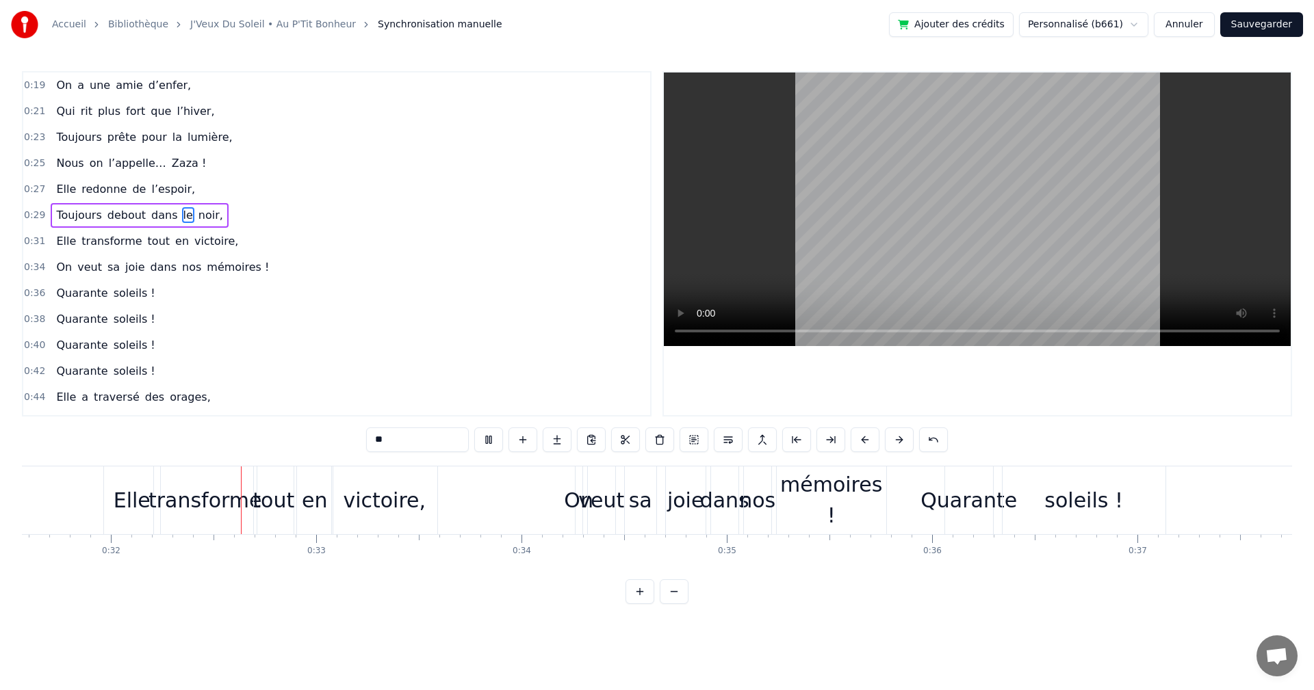
scroll to position [0, 6522]
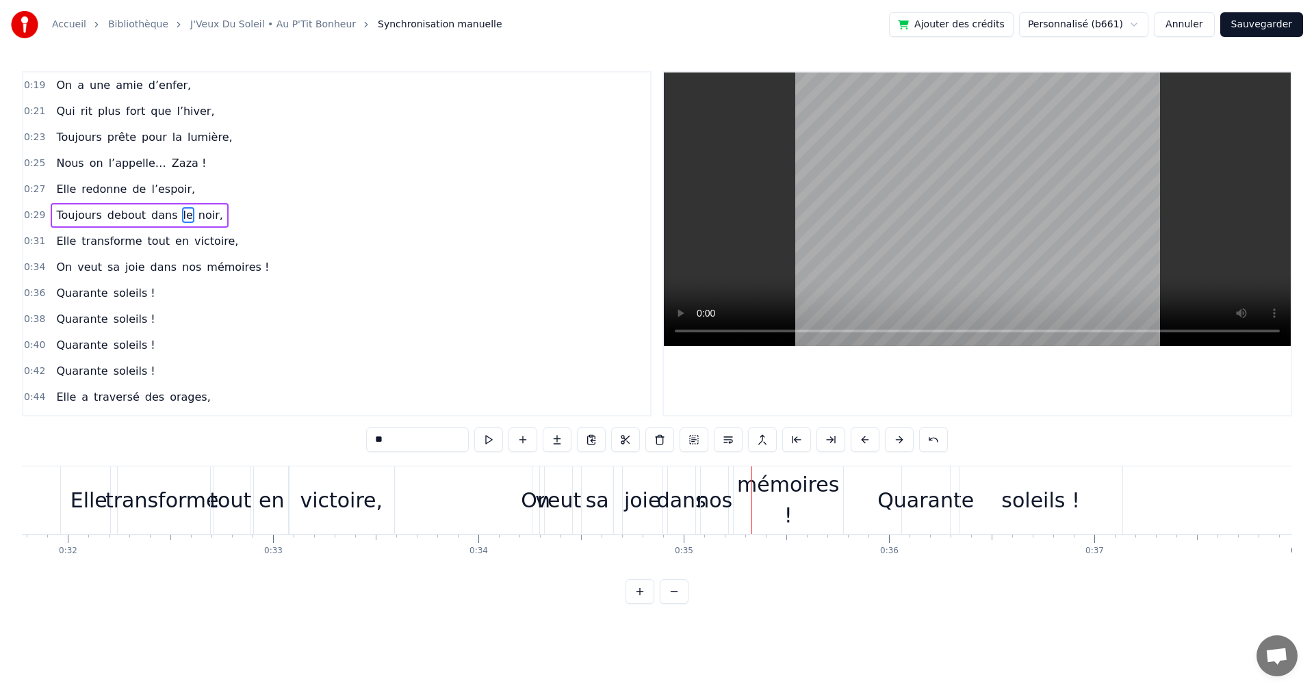
click at [237, 502] on div "tout" at bounding box center [230, 500] width 42 height 31
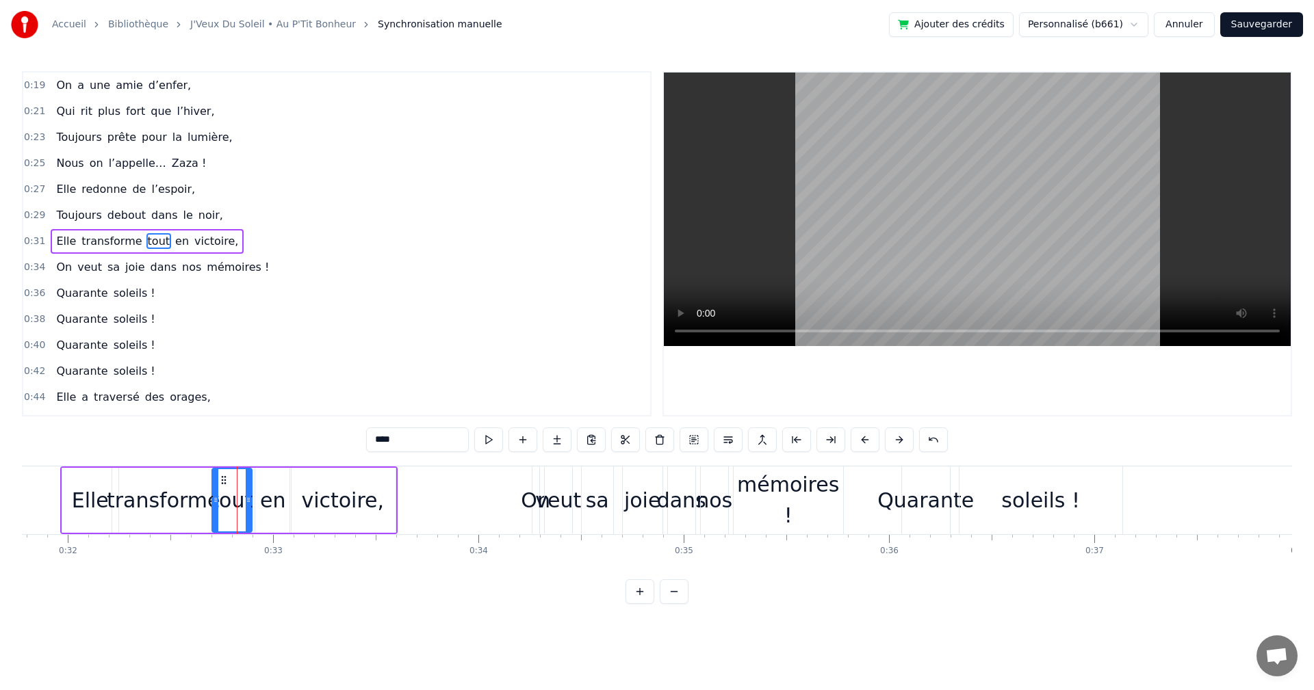
click at [371, 441] on input "****" at bounding box center [417, 440] width 103 height 25
click at [361, 482] on div "victoire," at bounding box center [342, 500] width 105 height 65
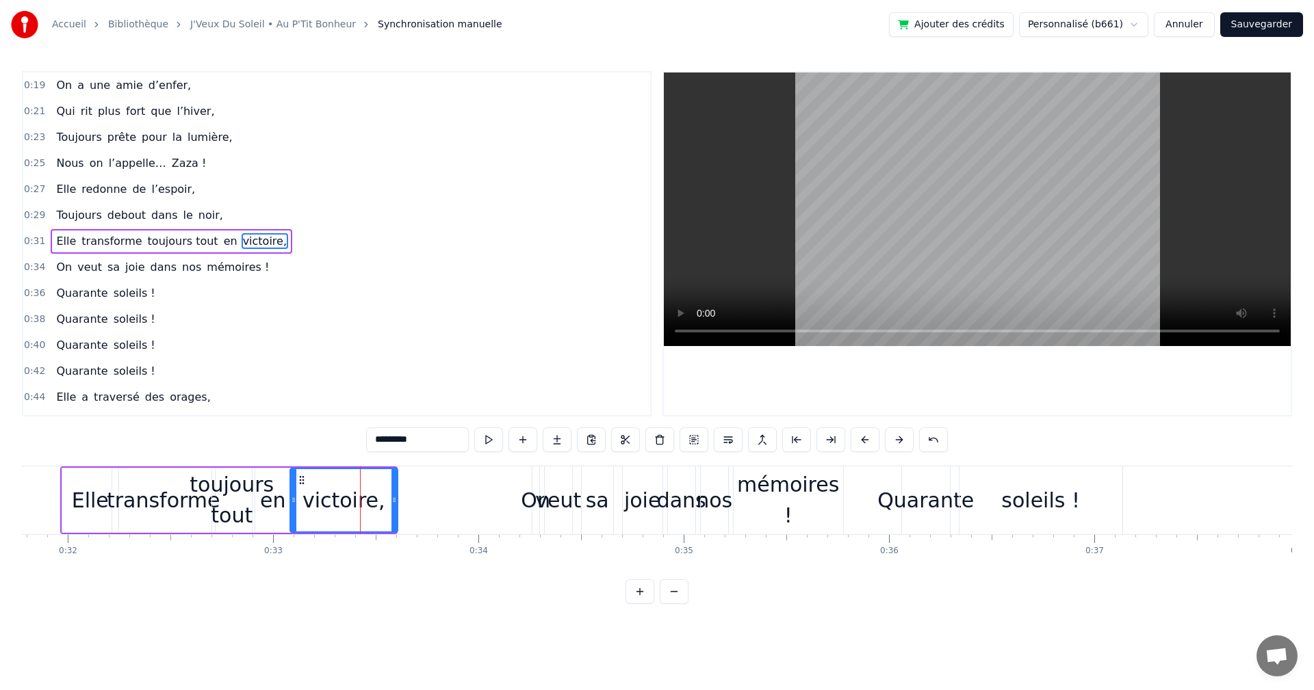
click at [396, 512] on div at bounding box center [393, 500] width 5 height 62
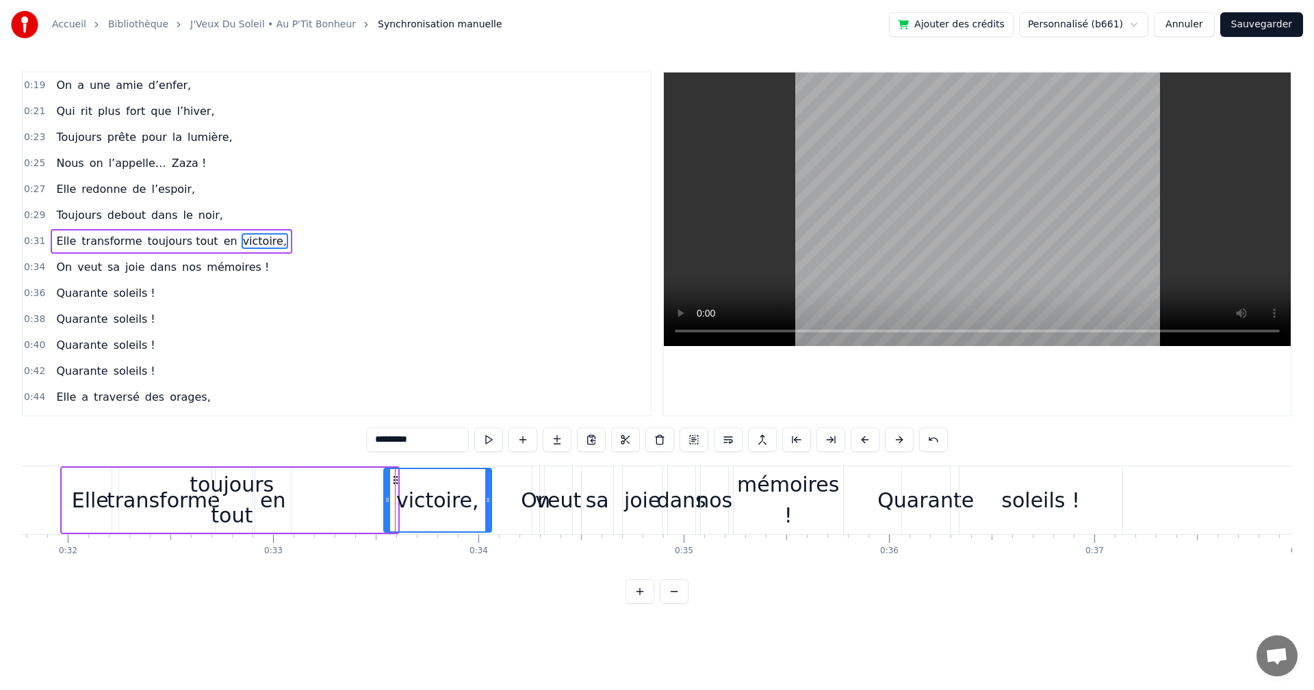
drag, startPoint x: 302, startPoint y: 480, endPoint x: 395, endPoint y: 481, distance: 93.7
click at [395, 481] on icon at bounding box center [395, 480] width 11 height 11
click at [276, 493] on div "en" at bounding box center [272, 500] width 25 height 31
drag, startPoint x: 266, startPoint y: 475, endPoint x: 374, endPoint y: 483, distance: 107.7
click at [374, 483] on icon at bounding box center [374, 480] width 11 height 11
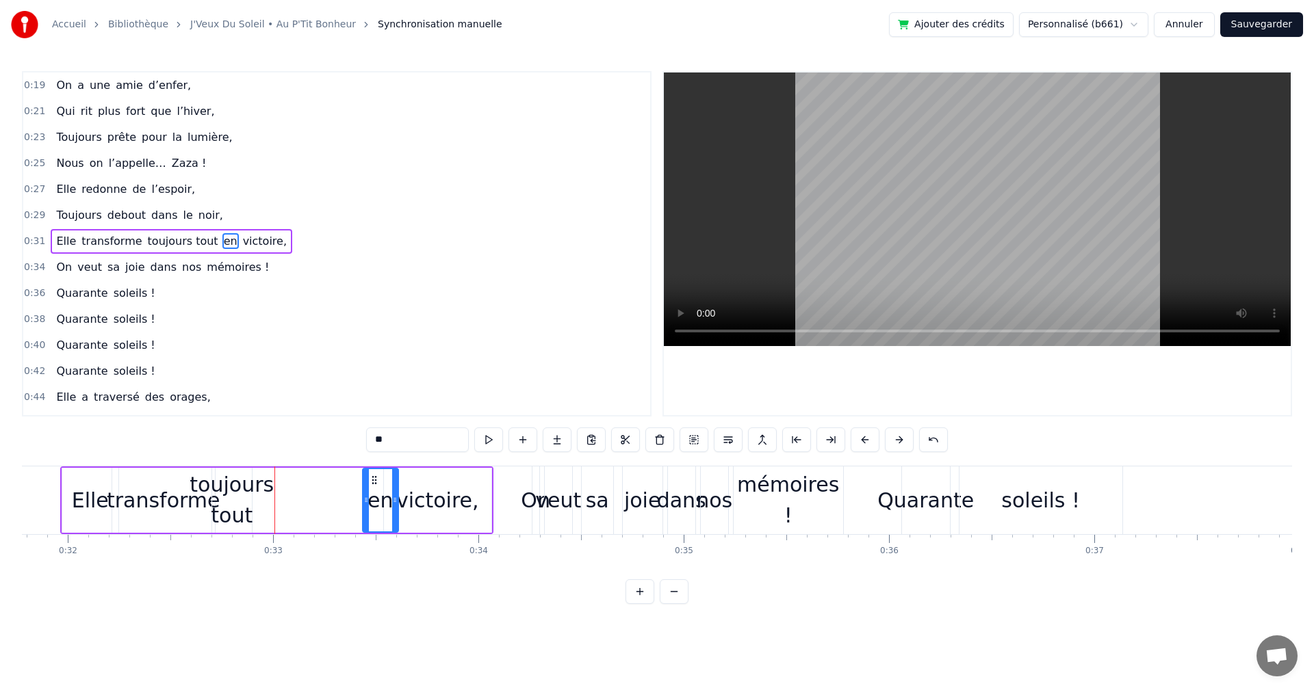
click at [253, 495] on div "toujours tout" at bounding box center [232, 500] width 84 height 62
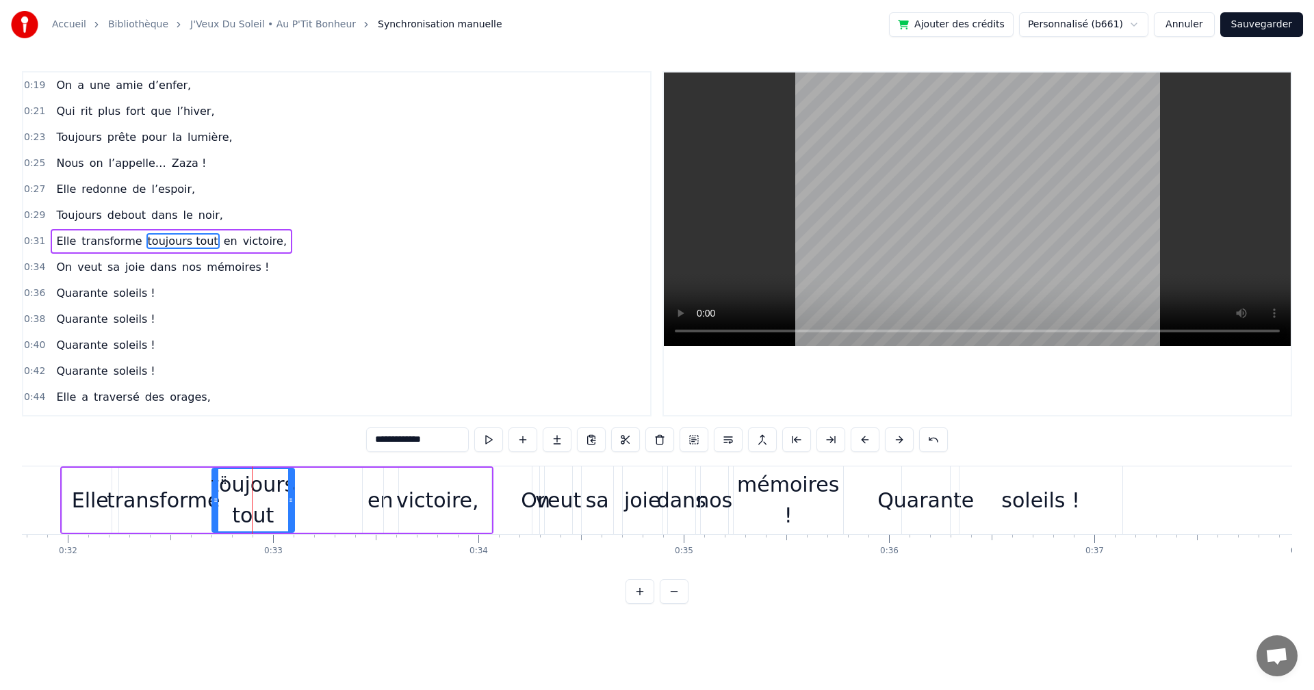
drag, startPoint x: 248, startPoint y: 499, endPoint x: 300, endPoint y: 501, distance: 52.0
click at [294, 501] on icon at bounding box center [290, 500] width 5 height 11
click at [165, 501] on div "transforme" at bounding box center [164, 500] width 114 height 31
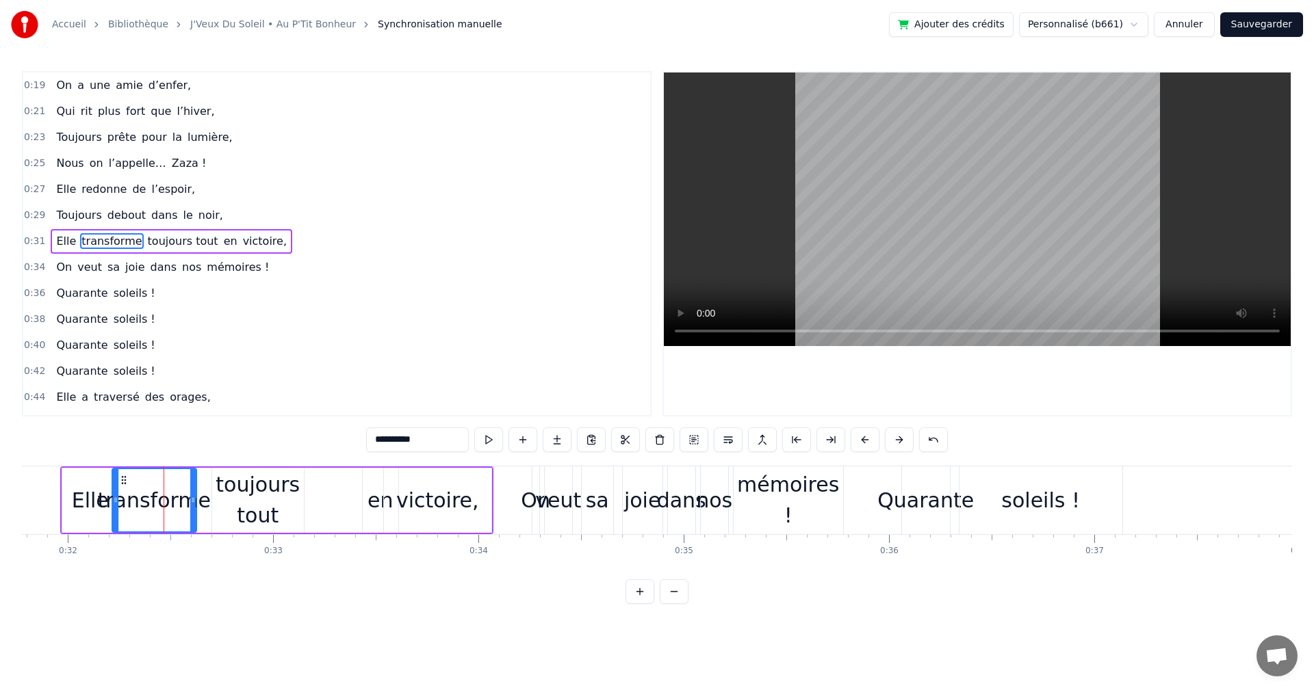
drag, startPoint x: 198, startPoint y: 499, endPoint x: 168, endPoint y: 499, distance: 29.4
click at [190, 499] on icon at bounding box center [192, 500] width 5 height 11
click at [226, 494] on div "toujours tout" at bounding box center [258, 500] width 92 height 62
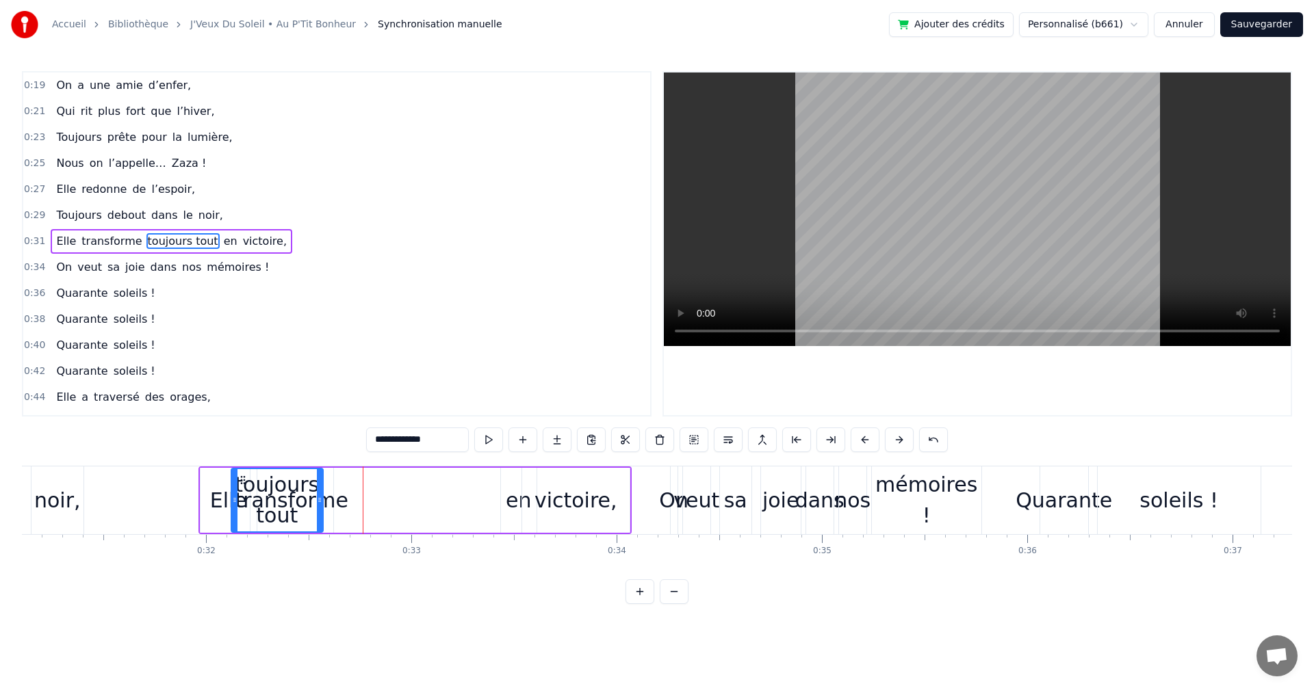
scroll to position [0, 6374]
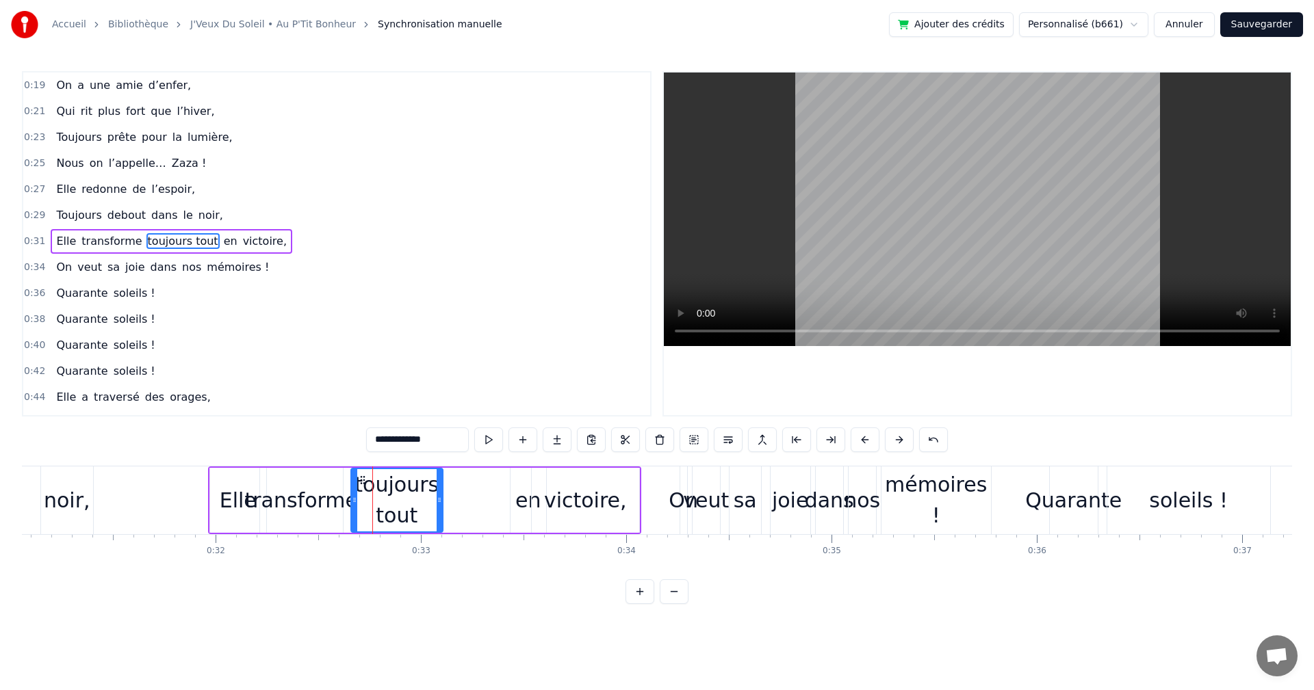
drag, startPoint x: 222, startPoint y: 476, endPoint x: 361, endPoint y: 501, distance: 141.2
click at [361, 501] on div "toujours tout" at bounding box center [397, 500] width 90 height 62
drag, startPoint x: 441, startPoint y: 500, endPoint x: 434, endPoint y: 501, distance: 7.6
click at [404, 500] on icon at bounding box center [401, 500] width 5 height 11
click at [527, 501] on div "en" at bounding box center [527, 500] width 25 height 31
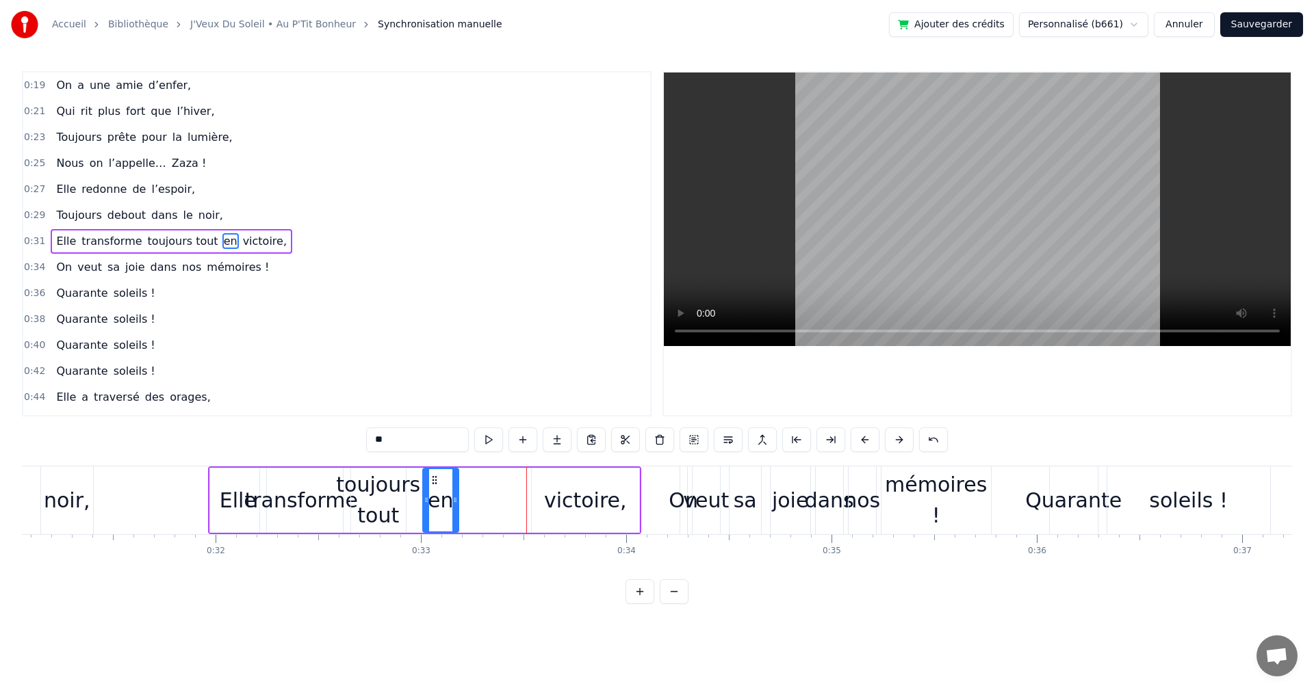
drag, startPoint x: 521, startPoint y: 481, endPoint x: 433, endPoint y: 484, distance: 87.6
click at [433, 484] on icon at bounding box center [434, 480] width 11 height 11
click at [566, 501] on div "victoire," at bounding box center [585, 500] width 83 height 31
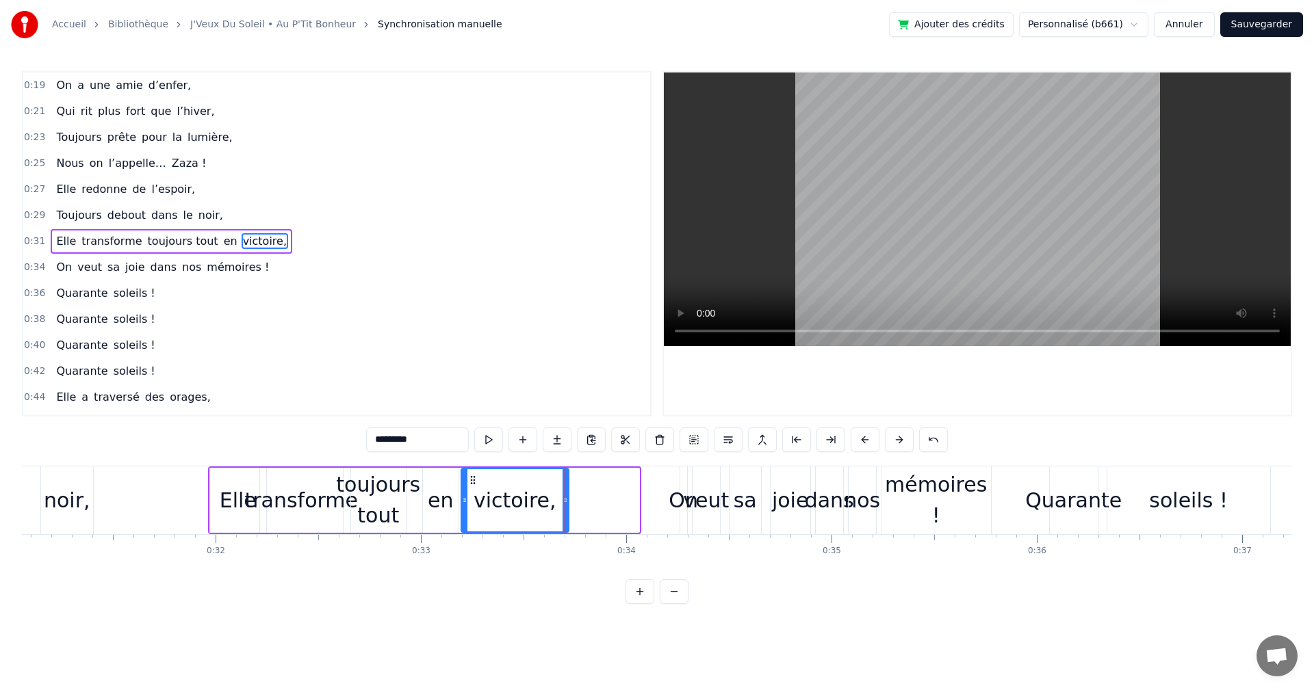
drag, startPoint x: 539, startPoint y: 478, endPoint x: 469, endPoint y: 478, distance: 70.5
click at [469, 478] on icon at bounding box center [472, 480] width 11 height 11
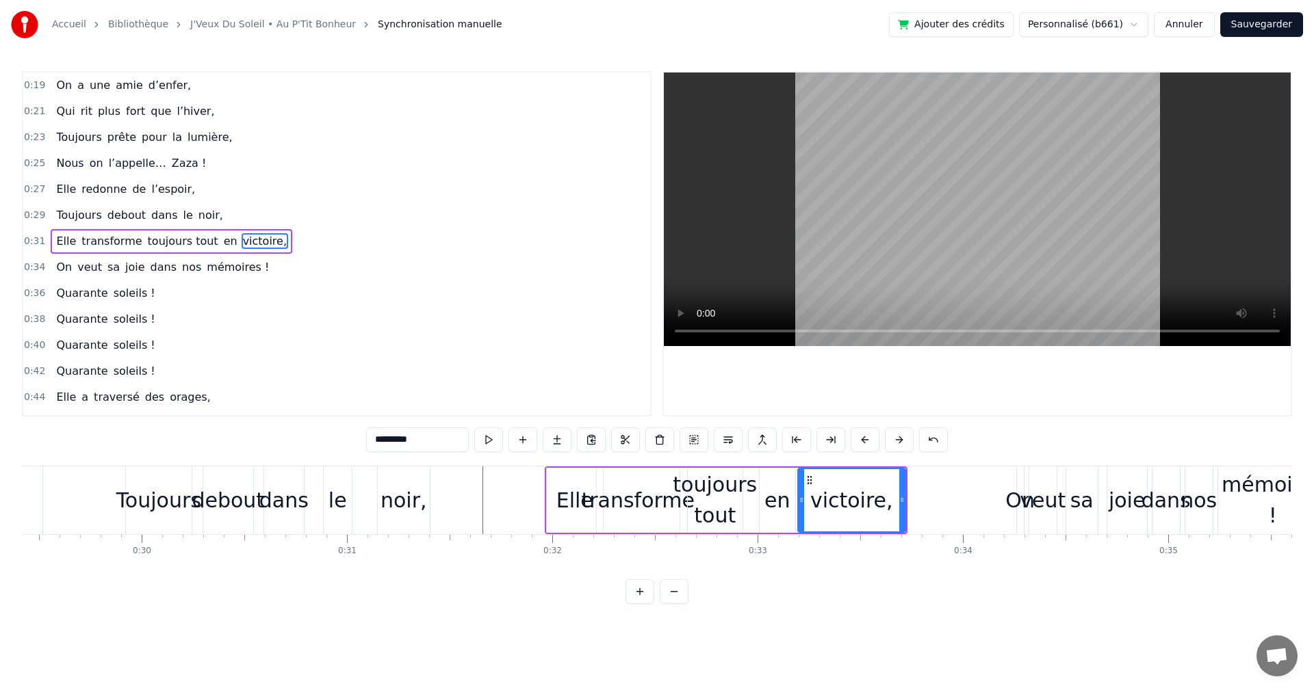
scroll to position [0, 5990]
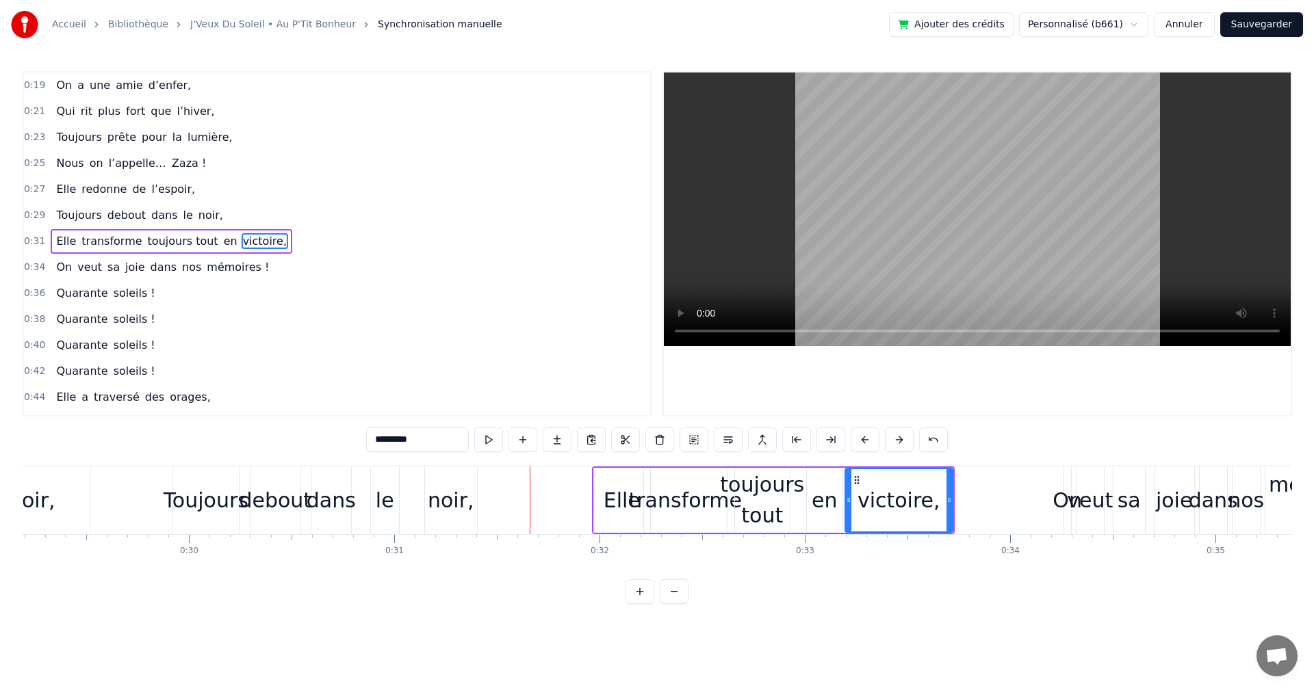
click at [397, 497] on div "le" at bounding box center [385, 501] width 28 height 68
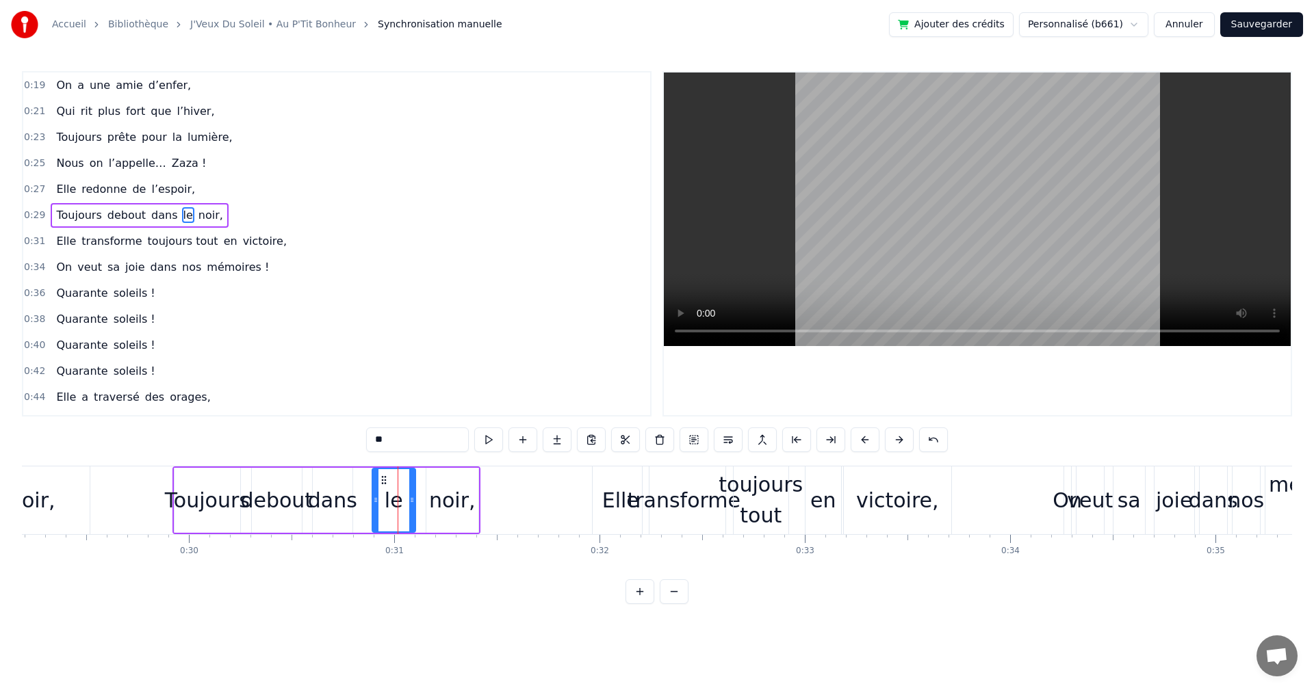
drag, startPoint x: 401, startPoint y: 498, endPoint x: 412, endPoint y: 499, distance: 11.0
click at [412, 499] on icon at bounding box center [411, 500] width 5 height 11
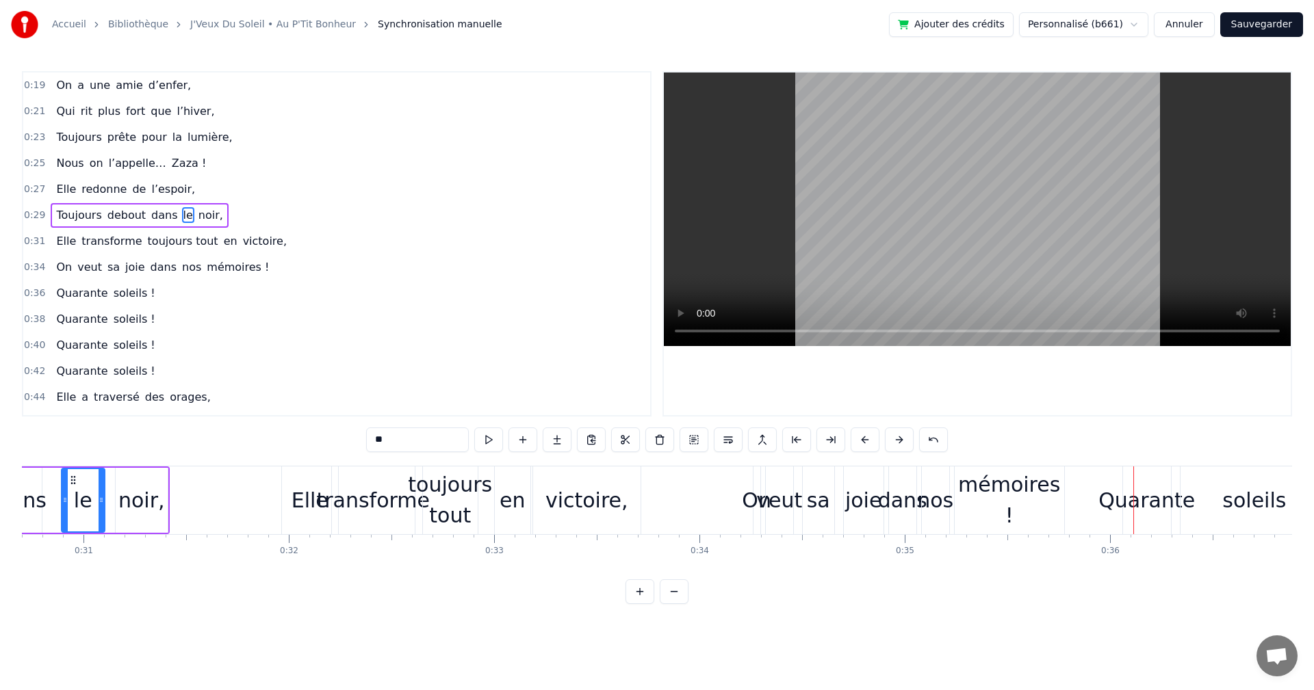
scroll to position [0, 6230]
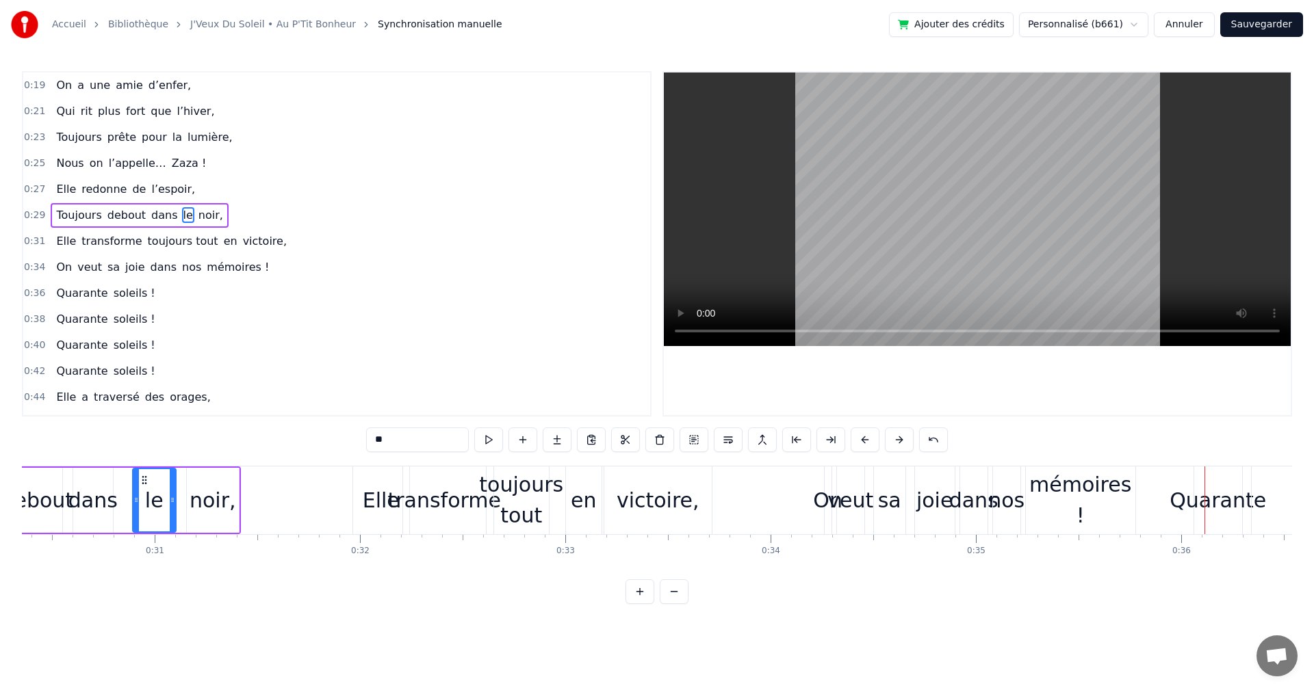
click at [505, 482] on div "toujours tout" at bounding box center [521, 500] width 84 height 62
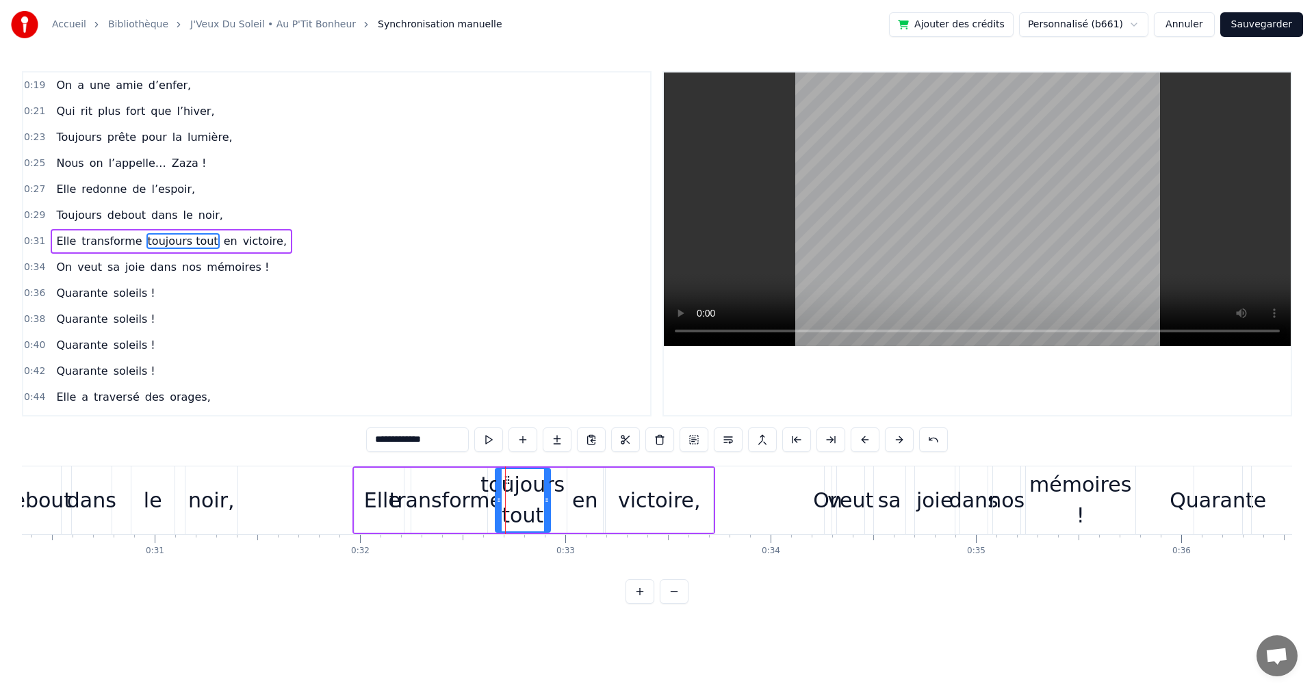
drag, startPoint x: 413, startPoint y: 441, endPoint x: 360, endPoint y: 449, distance: 54.1
click at [360, 449] on div "0:19 On a une amie d’enfer, 0:21 Qui rit plus fort que l’hiver, 0:23 Toujours p…" at bounding box center [657, 337] width 1270 height 533
click at [512, 557] on div "On a une amie d’enfer, Qui rit plus fort que l’hiver, Toujours prête pour la lu…" at bounding box center [657, 517] width 1270 height 103
click at [380, 518] on div "Elle" at bounding box center [382, 500] width 56 height 65
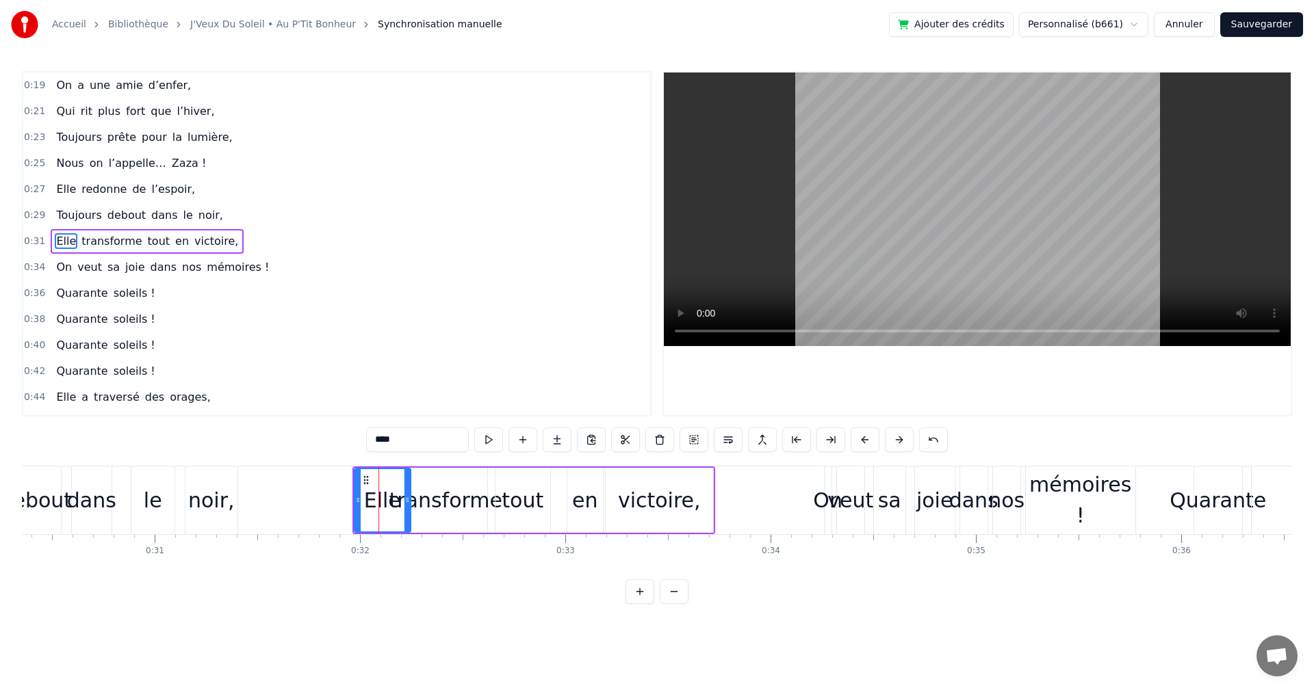
click at [467, 506] on div "transforme" at bounding box center [446, 500] width 114 height 31
click at [378, 500] on div "Elle" at bounding box center [382, 500] width 37 height 31
click at [363, 479] on icon at bounding box center [363, 480] width 11 height 11
click at [437, 482] on div "transforme" at bounding box center [445, 500] width 83 height 65
drag, startPoint x: 485, startPoint y: 501, endPoint x: 495, endPoint y: 503, distance: 10.5
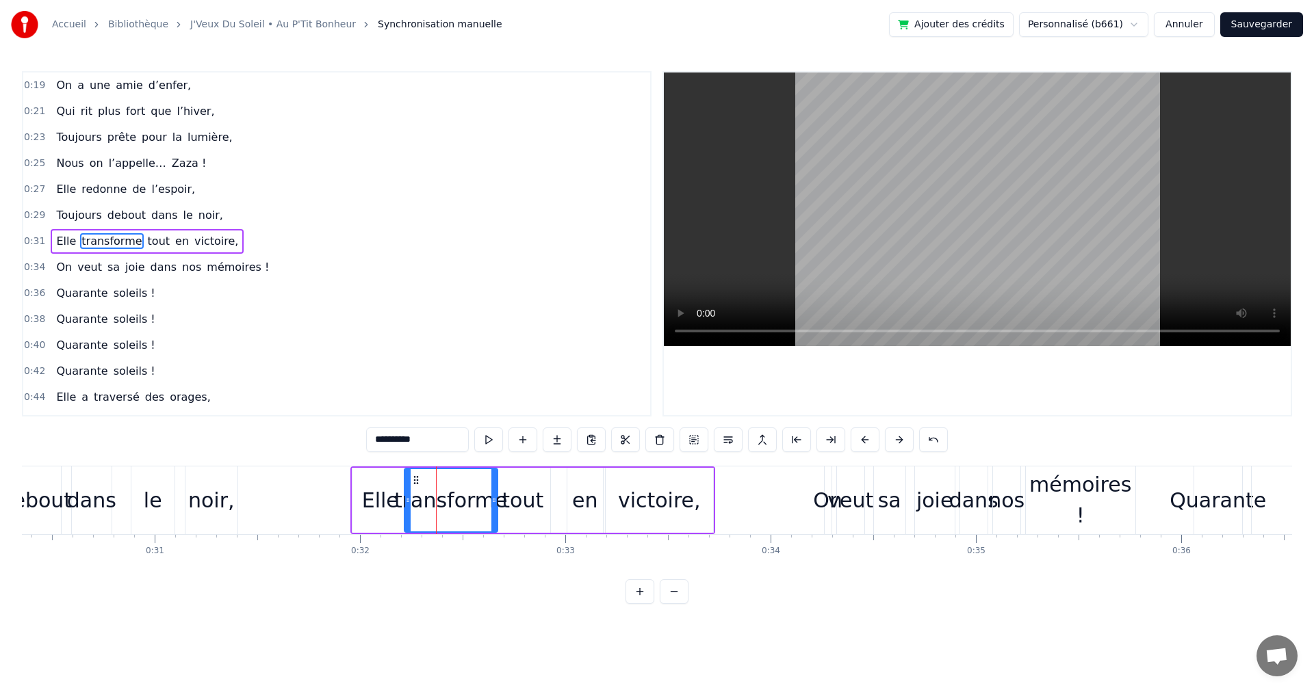
click at [495, 503] on icon at bounding box center [493, 500] width 5 height 11
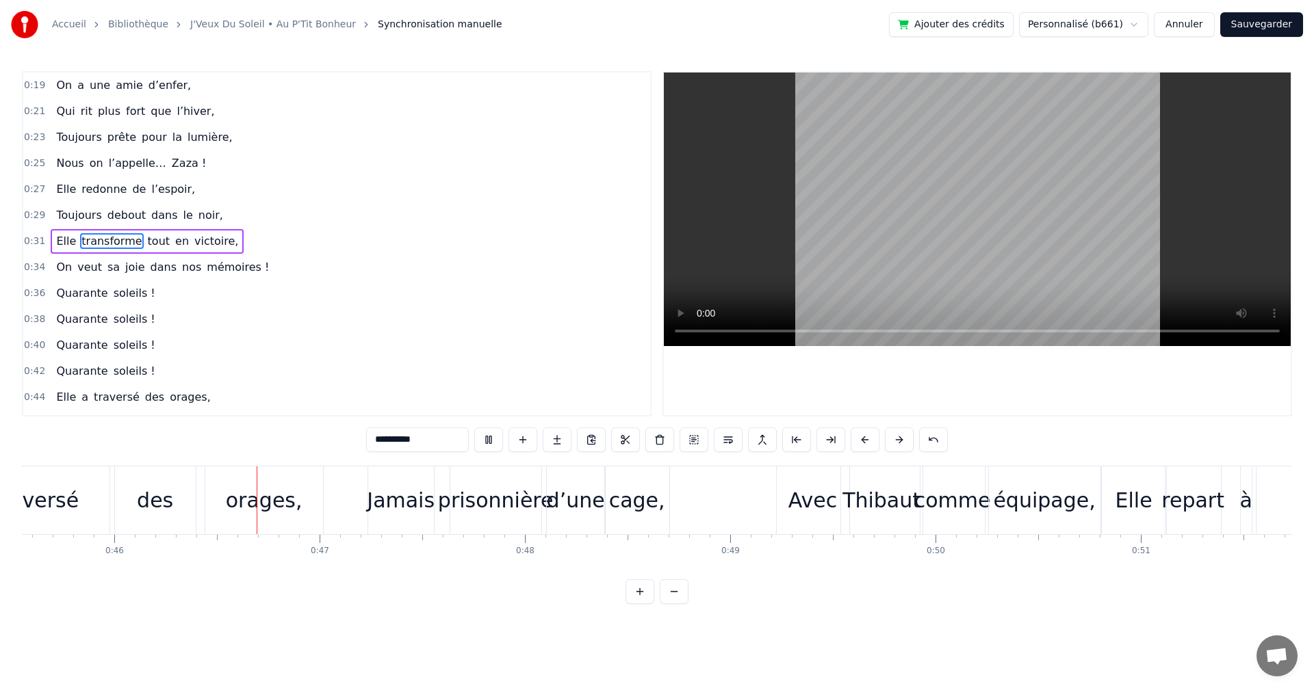
scroll to position [0, 9363]
click at [471, 508] on div "prisonnière" at bounding box center [481, 500] width 116 height 31
type input "**********"
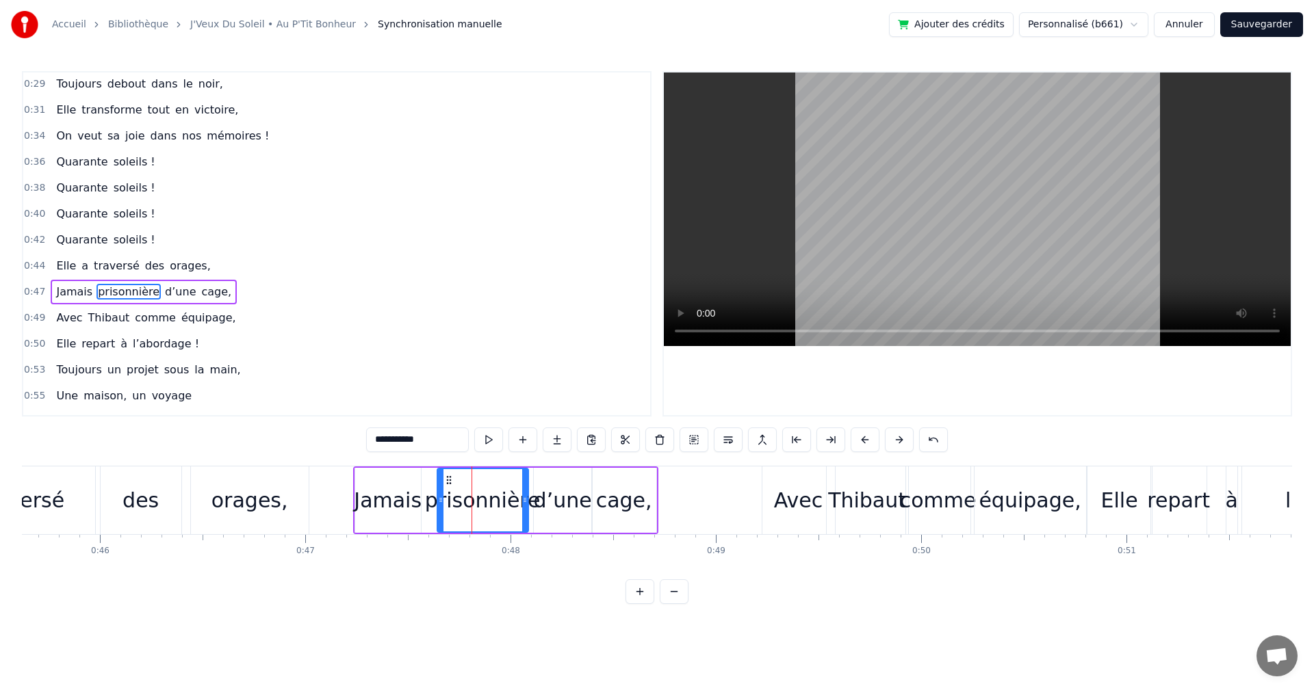
scroll to position [179, 0]
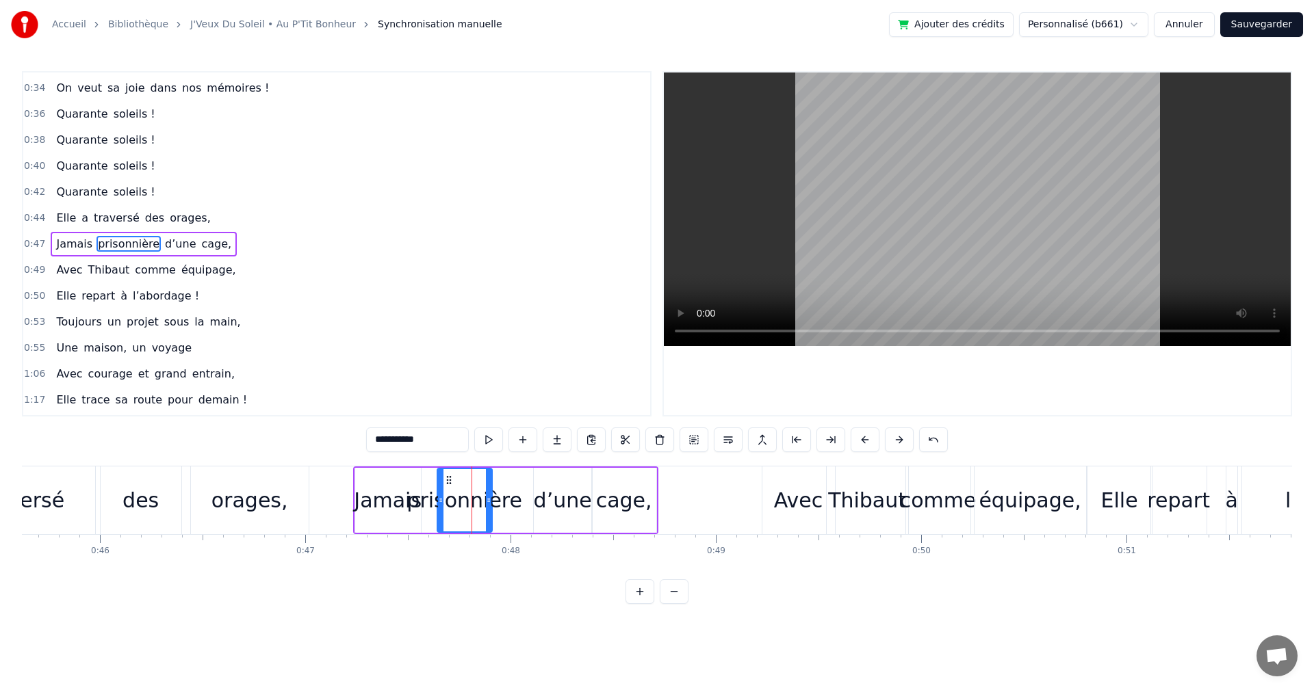
drag, startPoint x: 527, startPoint y: 501, endPoint x: 491, endPoint y: 497, distance: 36.4
click at [491, 497] on icon at bounding box center [488, 500] width 5 height 11
click at [525, 498] on div "Jamais prisonnière d’une cage," at bounding box center [505, 501] width 305 height 68
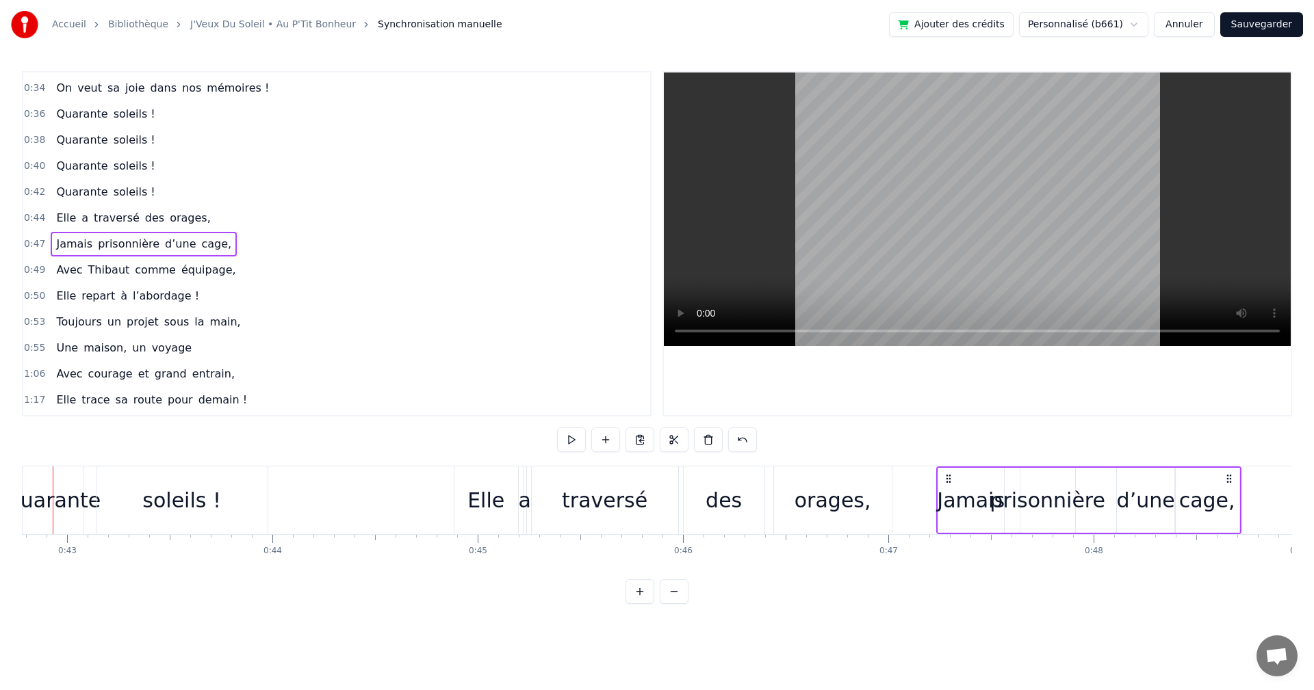
scroll to position [0, 8742]
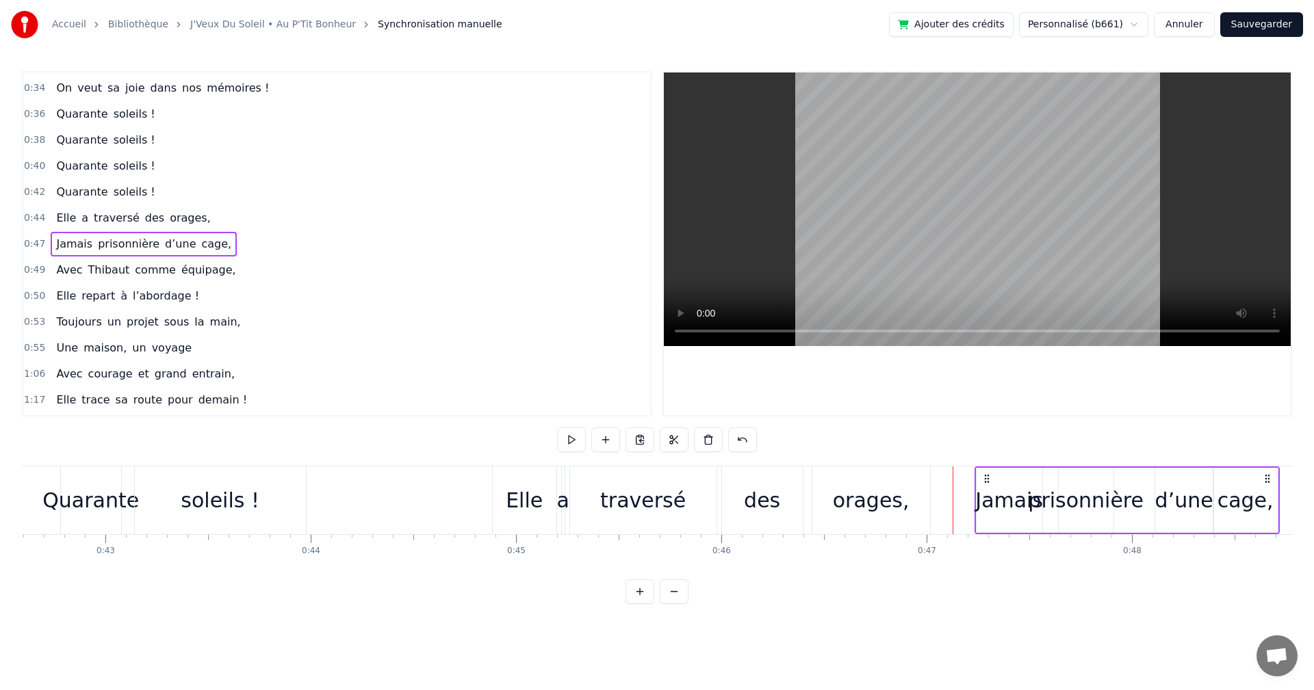
click at [751, 496] on div "des" at bounding box center [762, 500] width 36 height 31
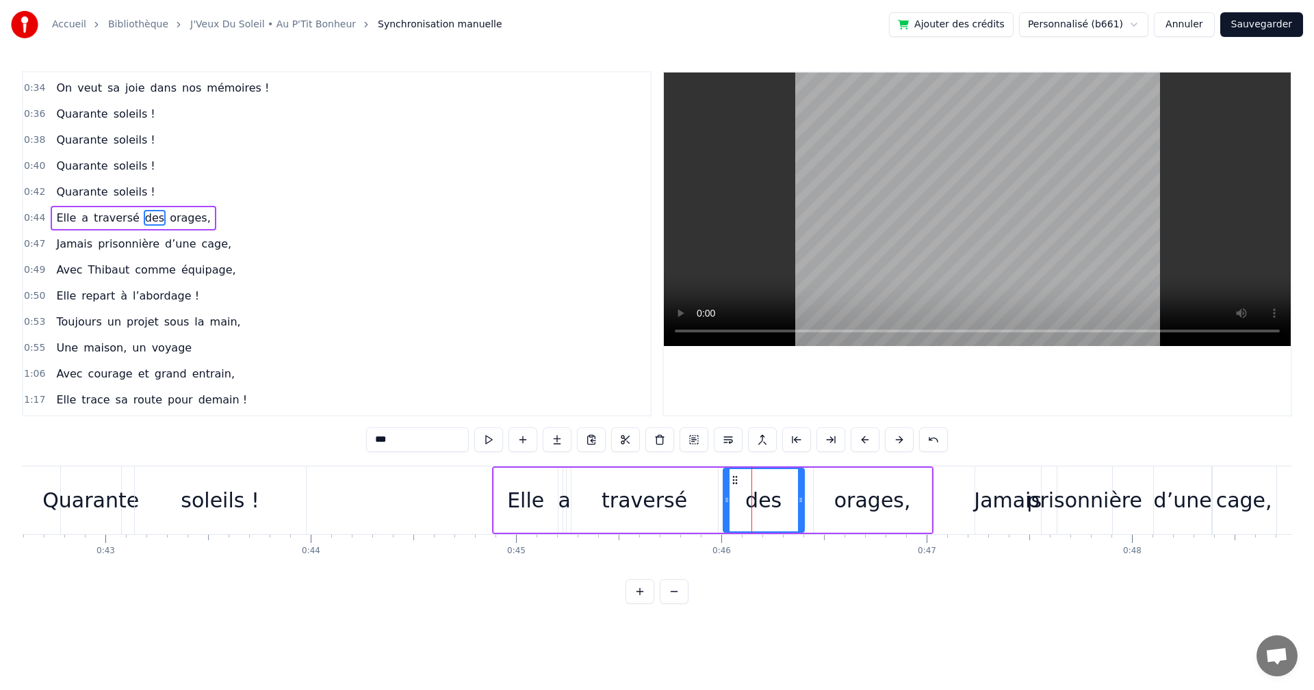
scroll to position [153, 0]
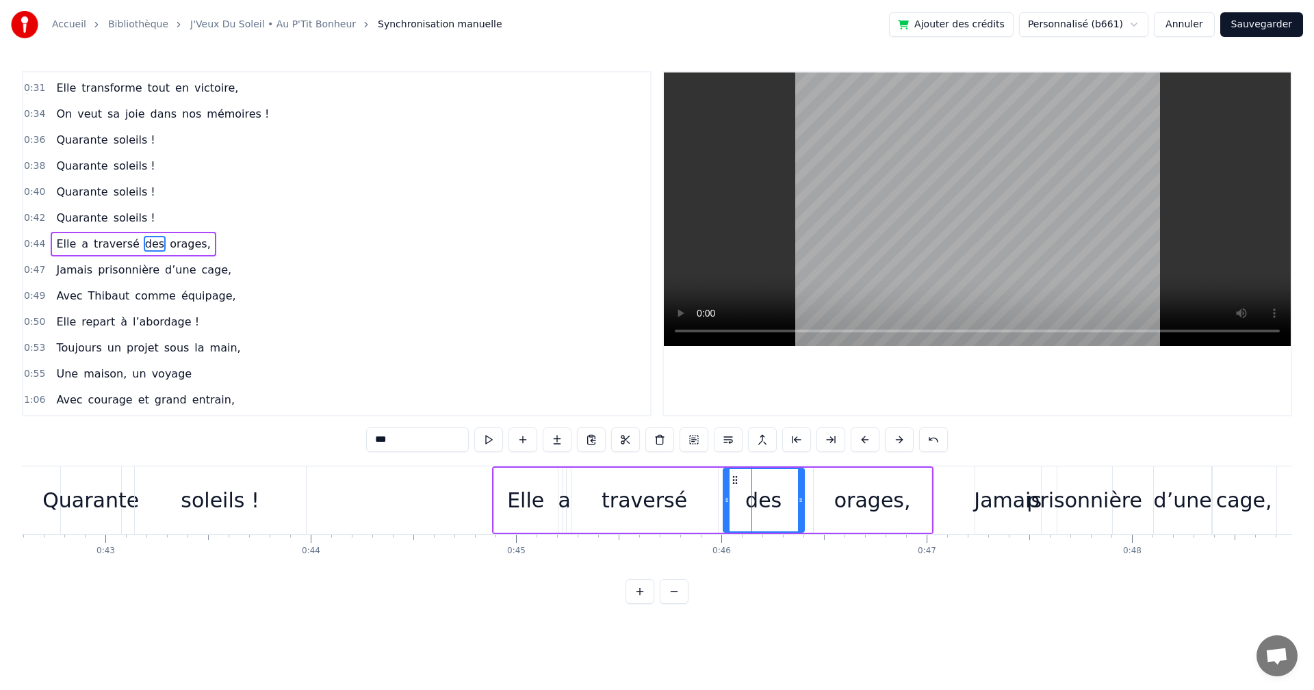
click at [416, 443] on input "***" at bounding box center [417, 440] width 103 height 25
type input "*"
click at [712, 382] on div at bounding box center [977, 244] width 627 height 343
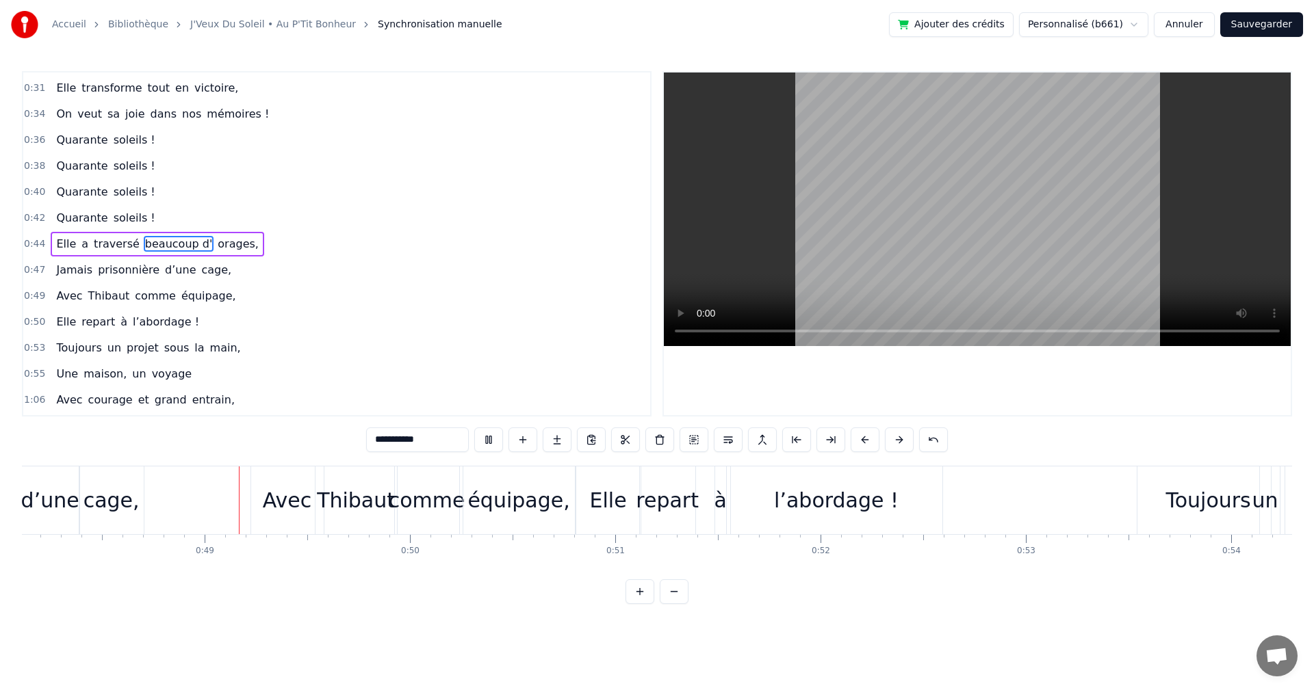
scroll to position [0, 9900]
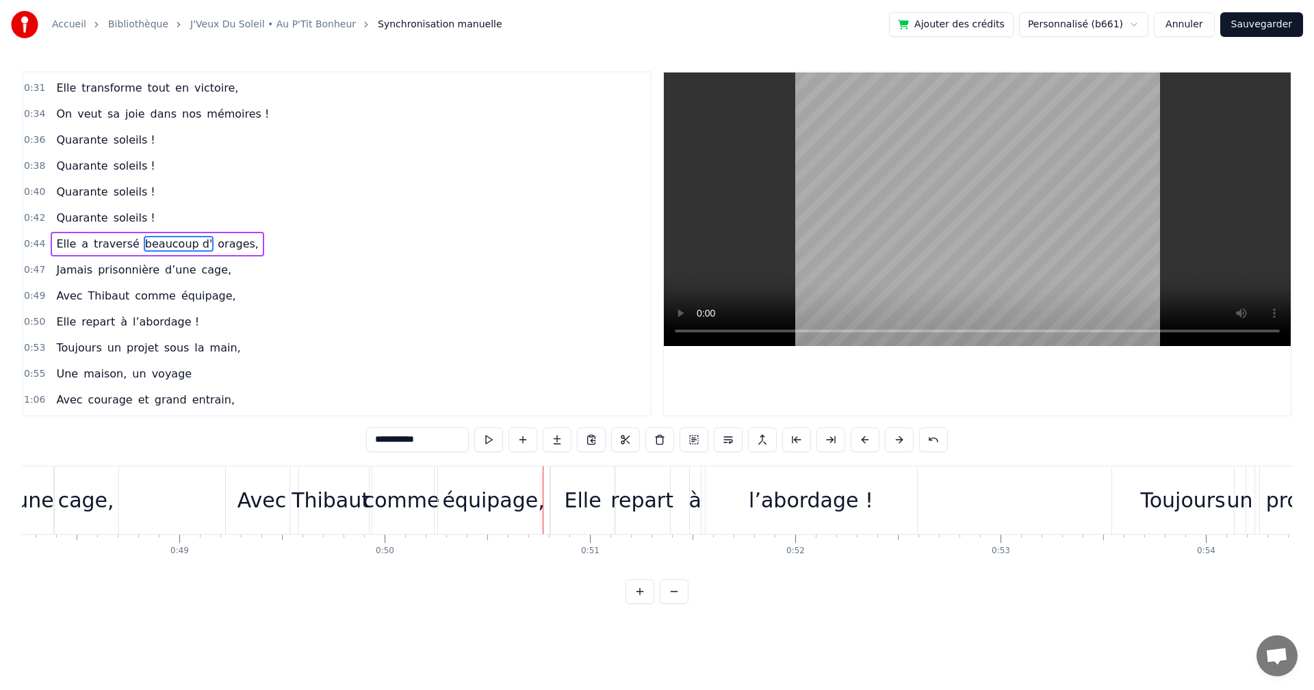
click at [265, 501] on div "Avec" at bounding box center [261, 500] width 49 height 31
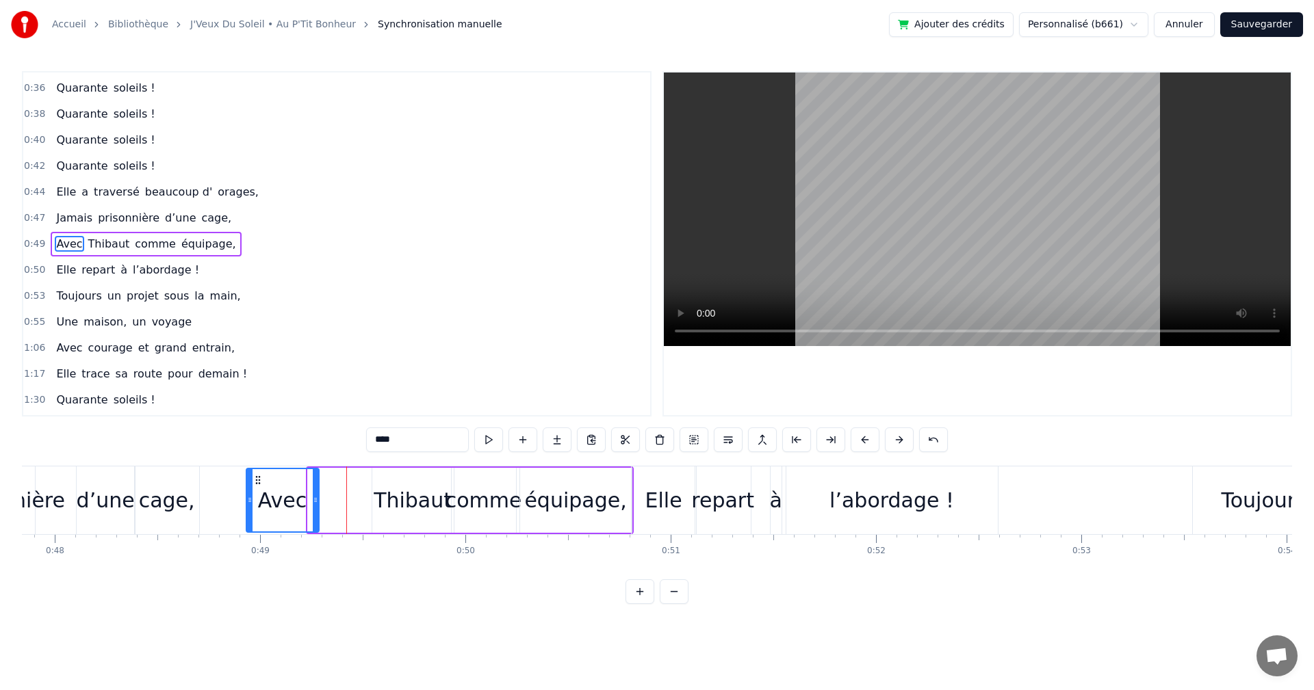
scroll to position [0, 9811]
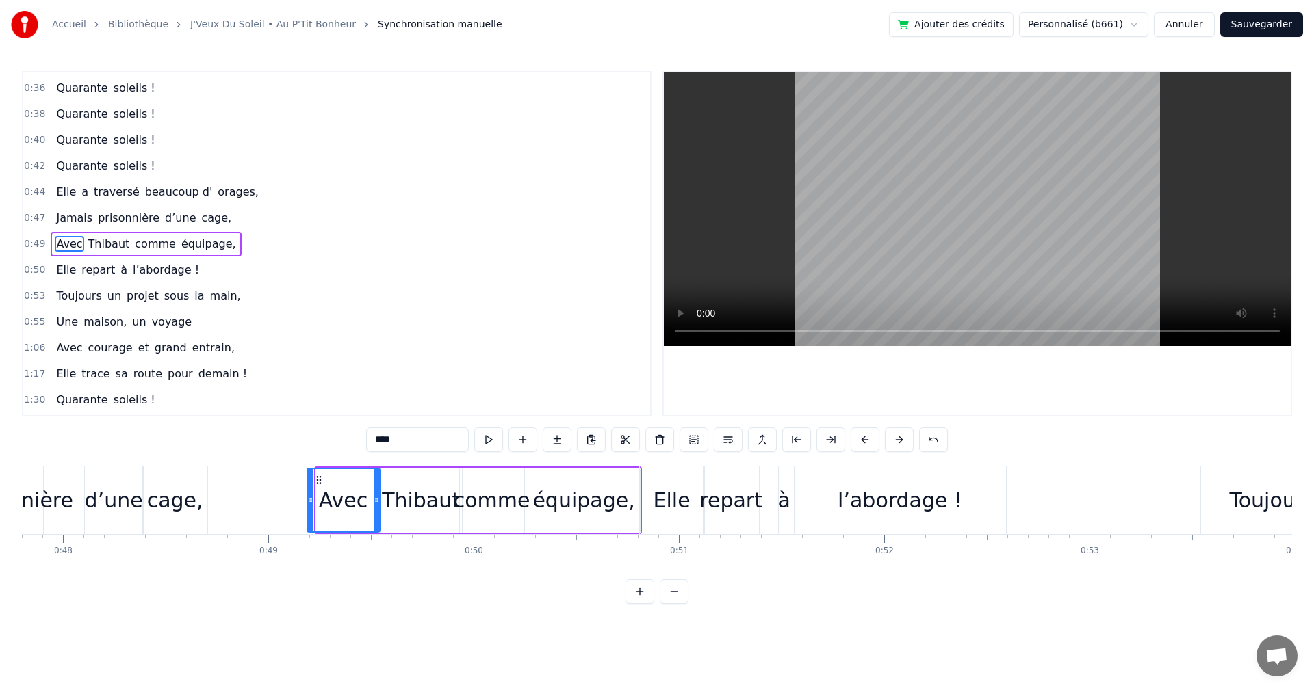
drag, startPoint x: 236, startPoint y: 479, endPoint x: 316, endPoint y: 478, distance: 80.0
click at [316, 478] on icon at bounding box center [318, 480] width 11 height 11
click at [400, 482] on div "Thibaut" at bounding box center [420, 500] width 81 height 65
drag, startPoint x: 393, startPoint y: 478, endPoint x: 382, endPoint y: 478, distance: 11.6
click at [382, 477] on circle at bounding box center [381, 476] width 1 height 1
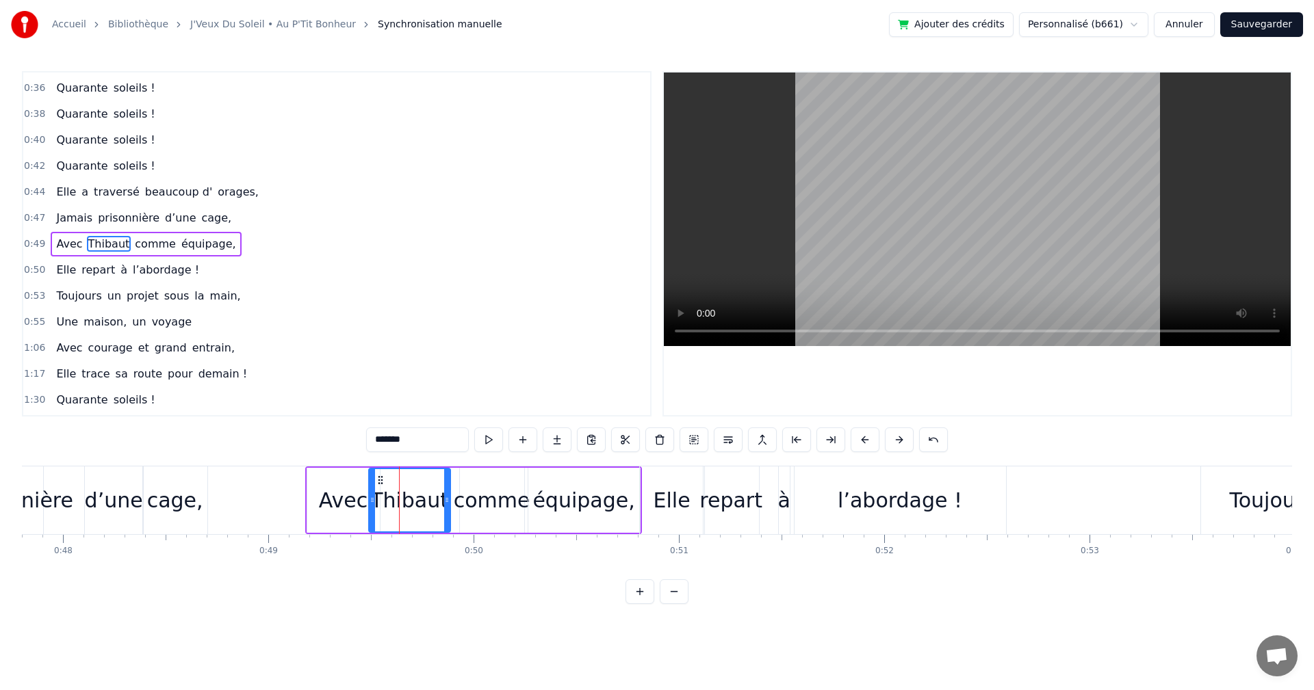
click at [472, 480] on div "comme" at bounding box center [492, 500] width 64 height 65
type input "*****"
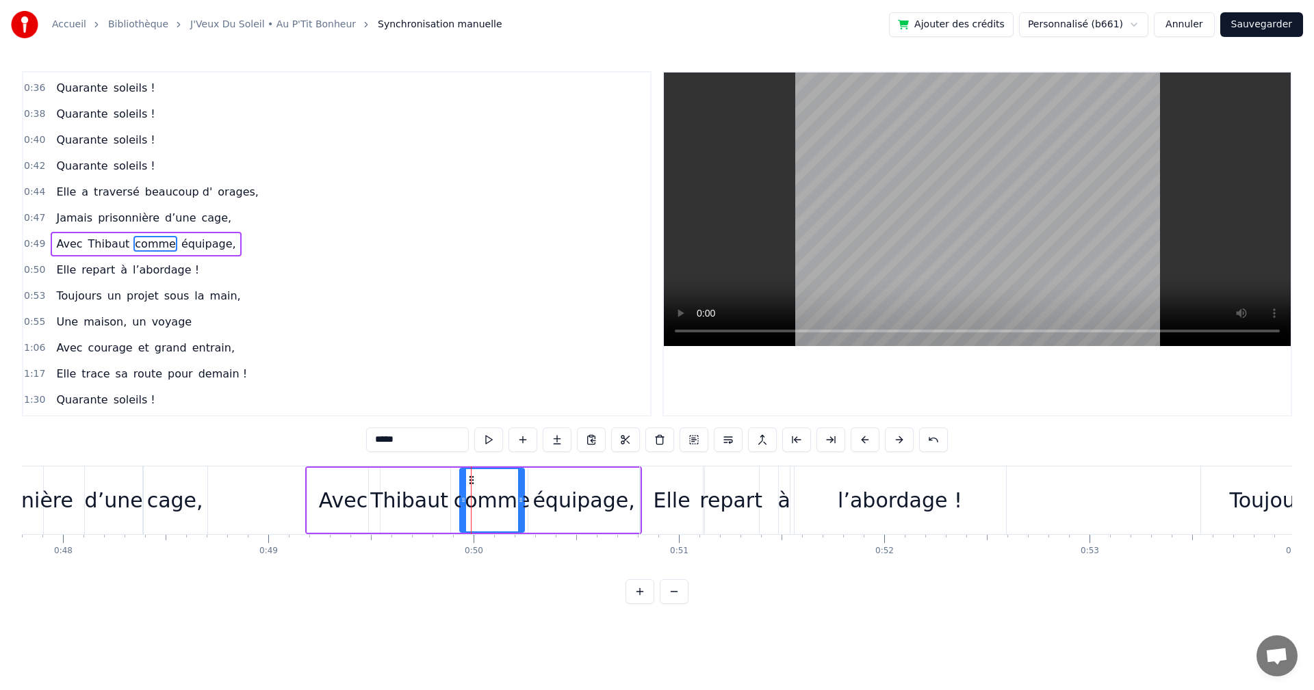
drag, startPoint x: 471, startPoint y: 477, endPoint x: 449, endPoint y: 480, distance: 21.4
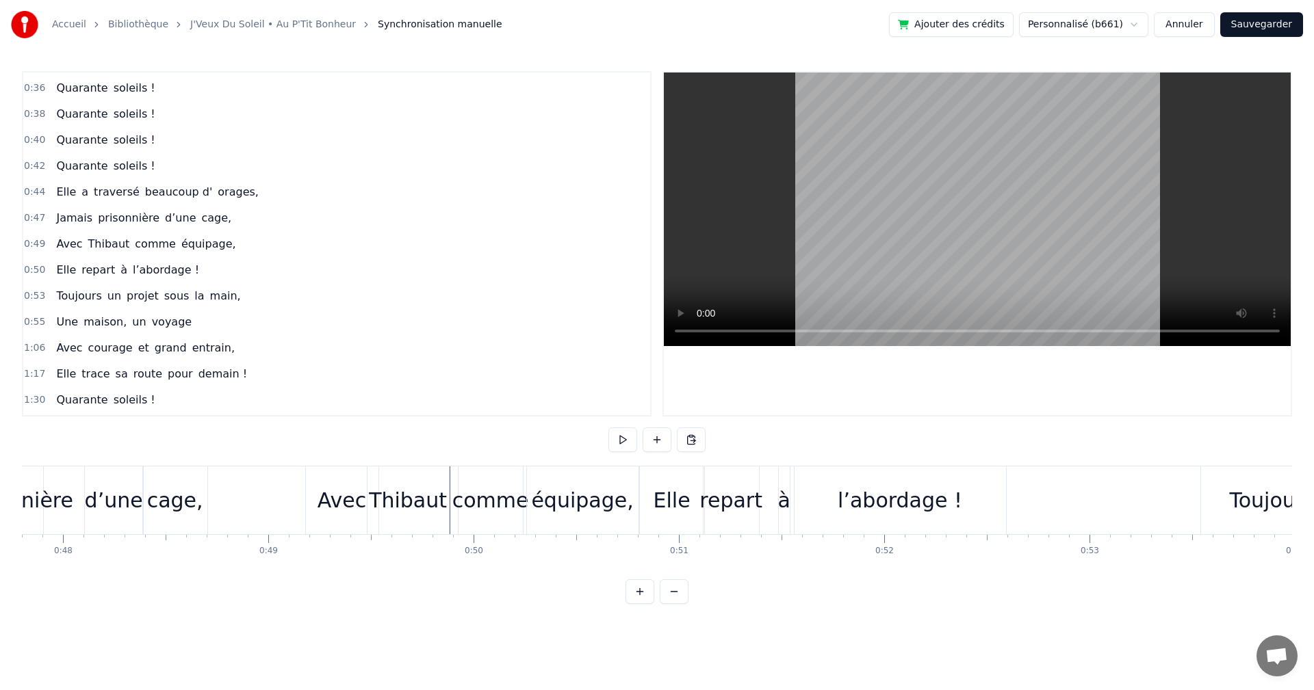
click at [471, 479] on div "comme" at bounding box center [490, 501] width 64 height 68
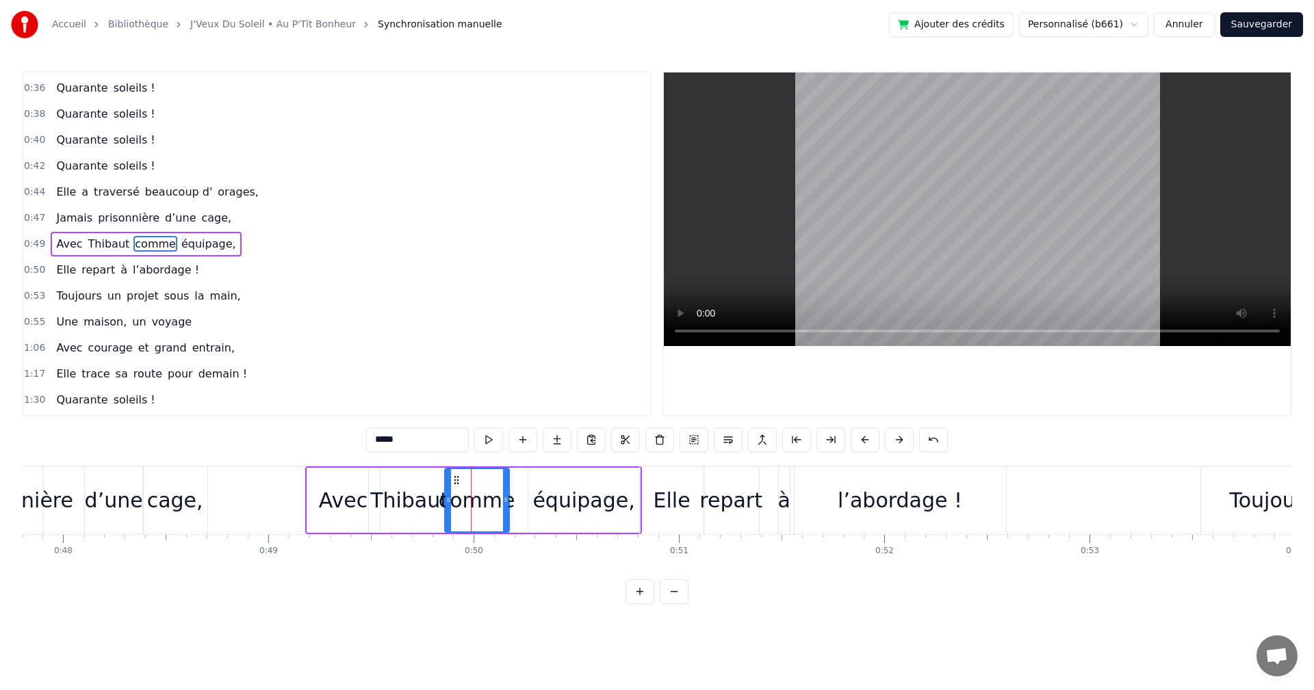
drag, startPoint x: 472, startPoint y: 476, endPoint x: 457, endPoint y: 476, distance: 15.1
click at [457, 476] on circle at bounding box center [457, 476] width 1 height 1
click at [532, 484] on div "équipage," at bounding box center [584, 500] width 112 height 65
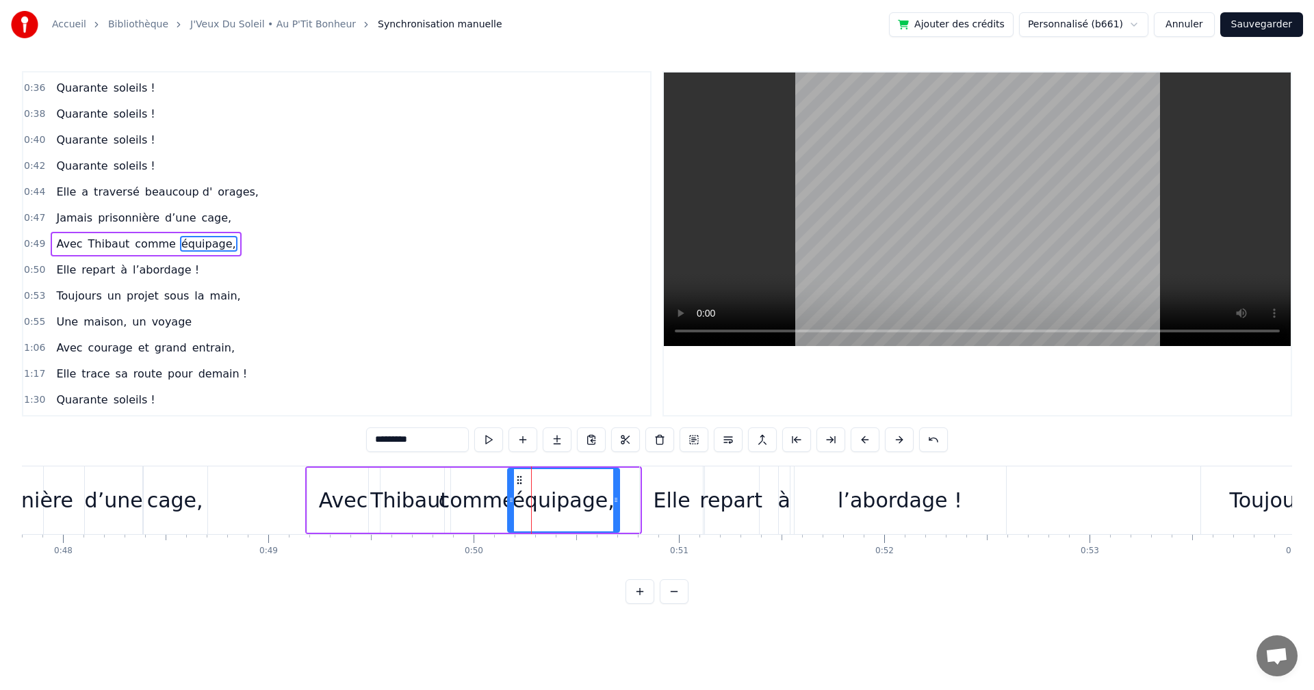
drag, startPoint x: 538, startPoint y: 477, endPoint x: 517, endPoint y: 479, distance: 20.6
click at [517, 479] on icon at bounding box center [519, 480] width 11 height 11
drag, startPoint x: 617, startPoint y: 497, endPoint x: 627, endPoint y: 497, distance: 9.6
click at [627, 497] on icon at bounding box center [625, 500] width 5 height 11
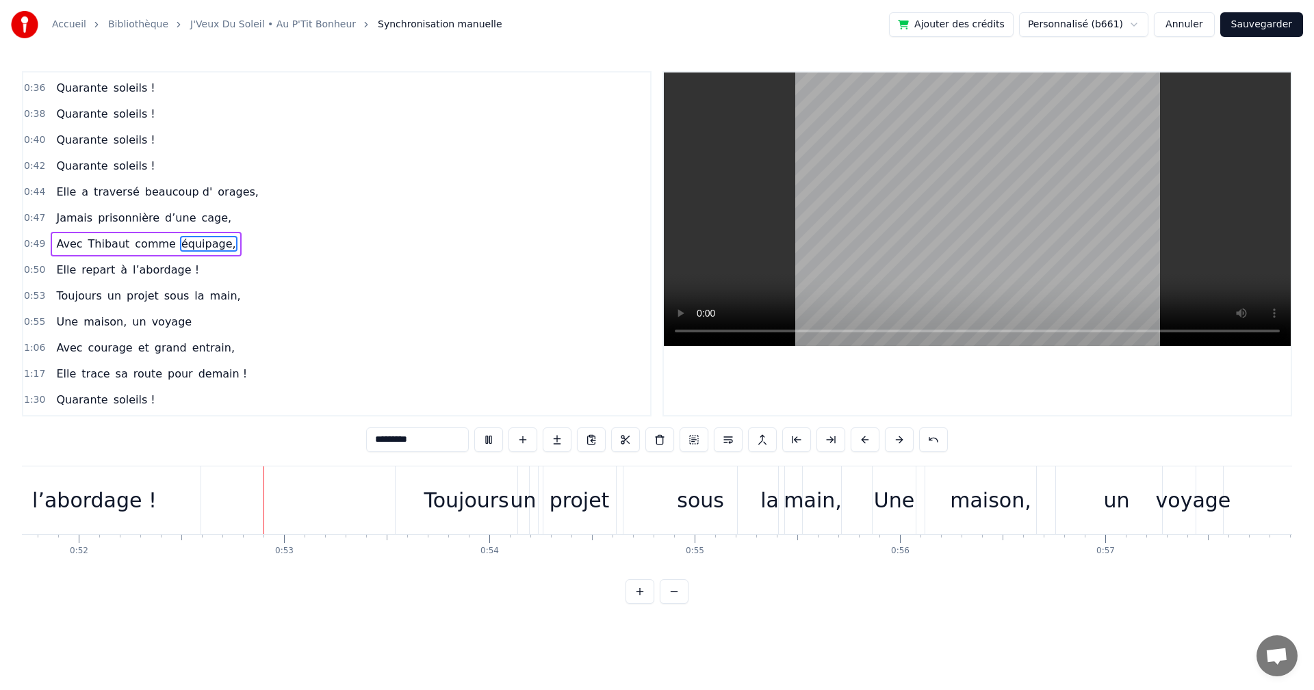
scroll to position [0, 10674]
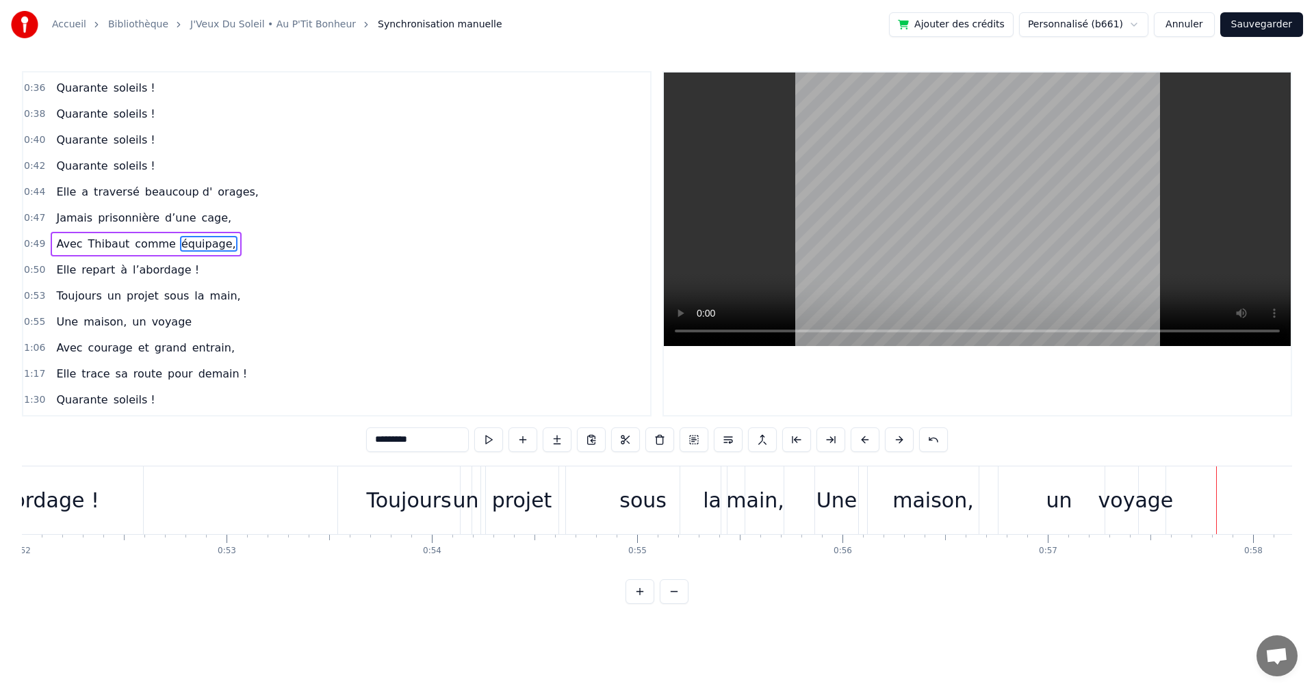
click at [1128, 504] on div "voyage" at bounding box center [1135, 500] width 75 height 31
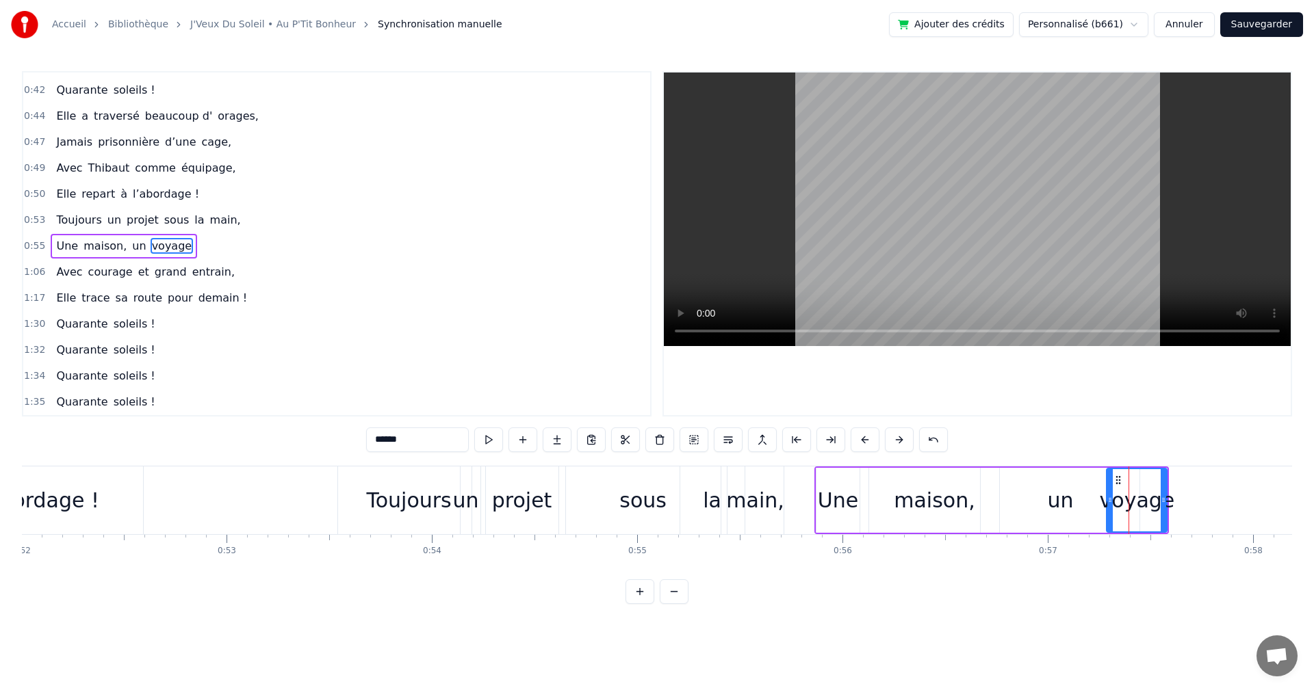
scroll to position [283, 0]
click at [1063, 492] on div "un" at bounding box center [1060, 500] width 26 height 31
type input "**"
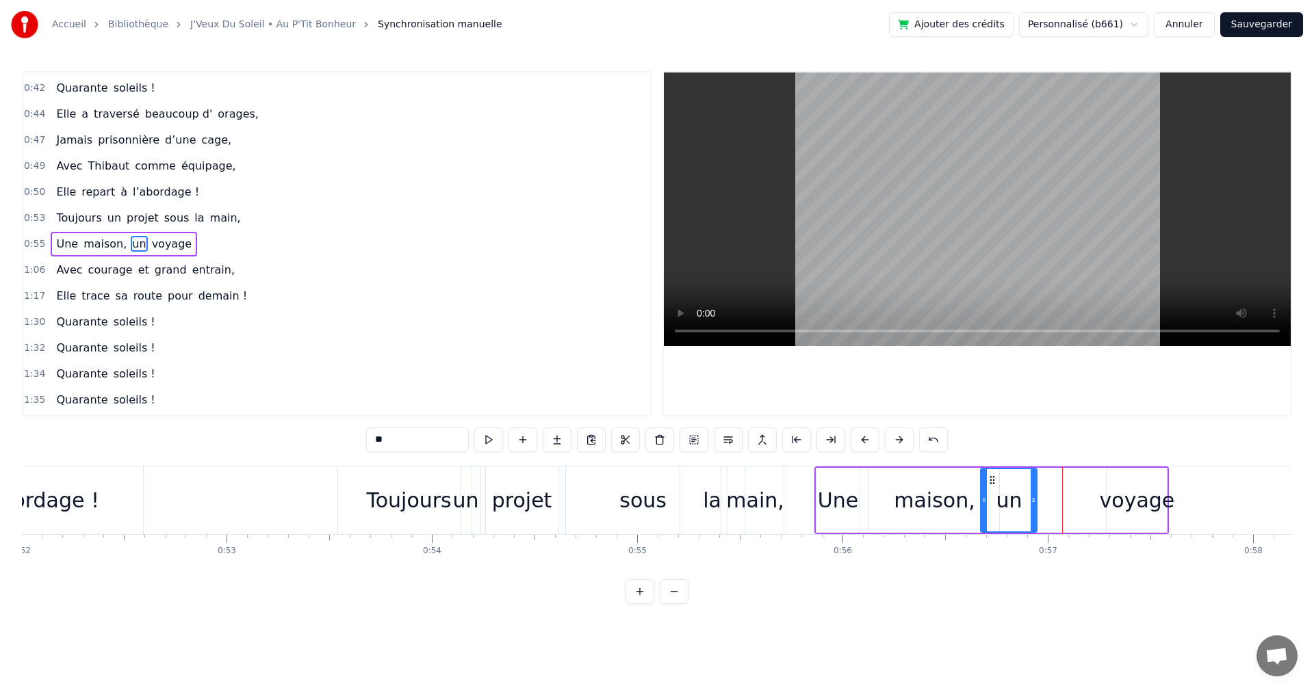
drag, startPoint x: 1135, startPoint y: 497, endPoint x: 1032, endPoint y: 501, distance: 102.7
click at [1032, 501] on icon at bounding box center [1032, 500] width 5 height 11
drag, startPoint x: 992, startPoint y: 477, endPoint x: 1057, endPoint y: 480, distance: 65.1
click at [979, 478] on icon at bounding box center [978, 480] width 11 height 11
click at [1097, 486] on div "Une maison, un voyage" at bounding box center [991, 501] width 355 height 68
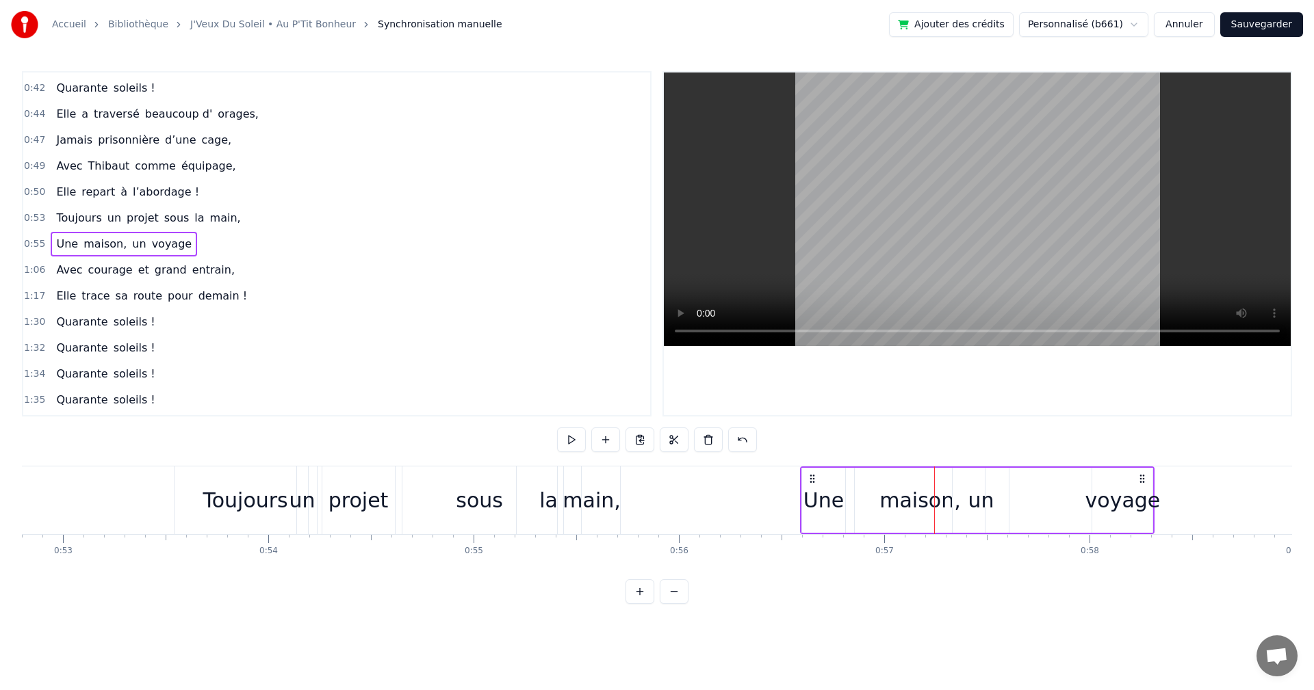
drag, startPoint x: 1160, startPoint y: 477, endPoint x: 1121, endPoint y: 480, distance: 39.8
click at [1136, 480] on icon at bounding box center [1141, 478] width 11 height 11
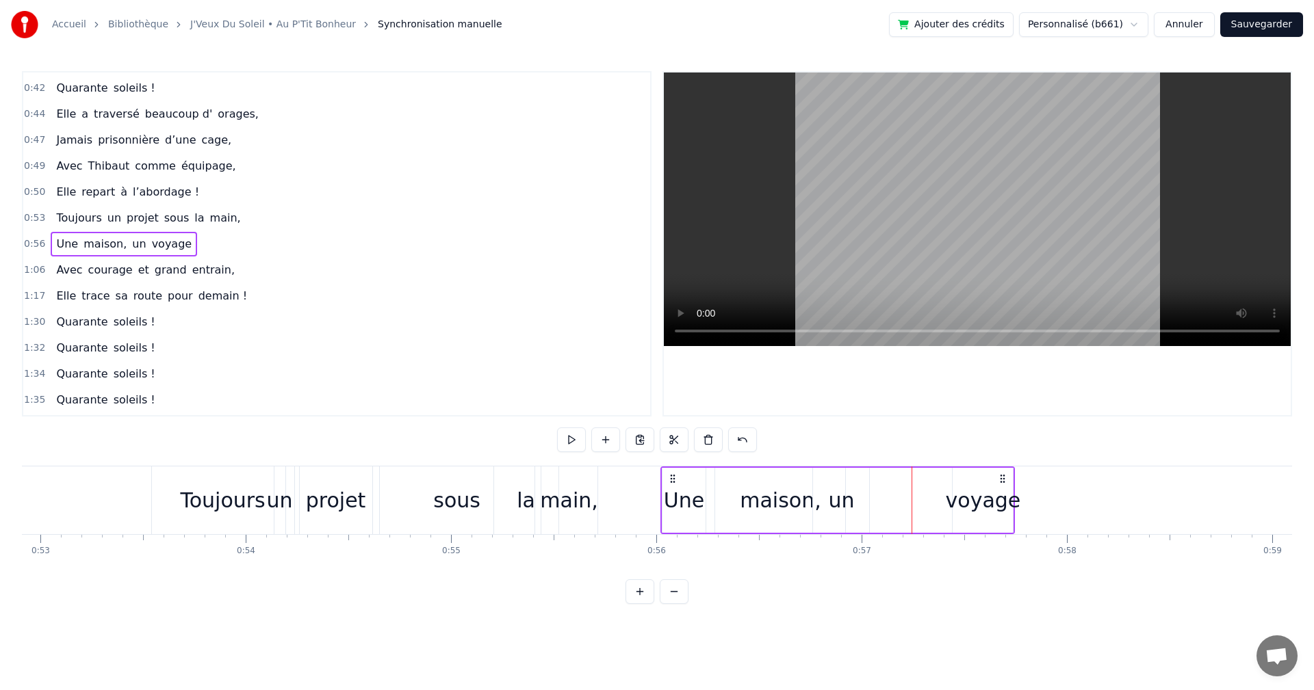
drag, startPoint x: 806, startPoint y: 475, endPoint x: 676, endPoint y: 479, distance: 130.0
click at [676, 479] on icon at bounding box center [672, 478] width 11 height 11
click at [792, 494] on div "maison," at bounding box center [780, 500] width 81 height 31
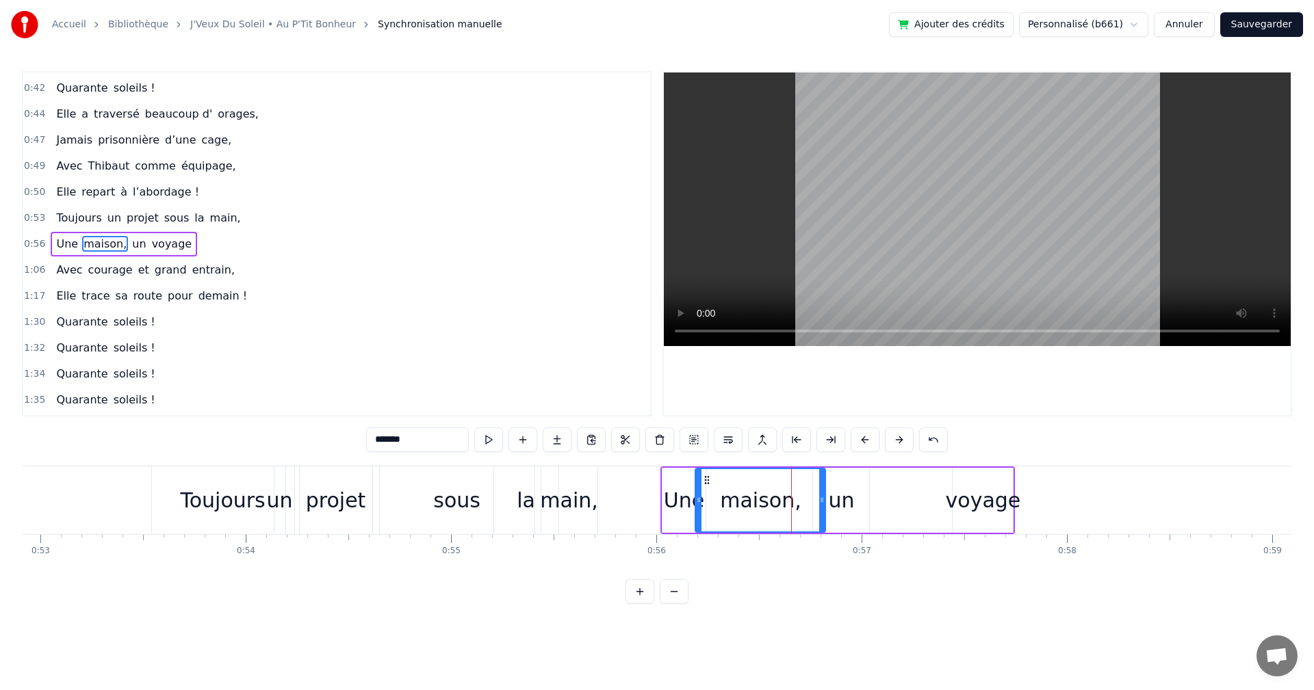
drag, startPoint x: 728, startPoint y: 477, endPoint x: 706, endPoint y: 479, distance: 22.0
click at [706, 479] on icon at bounding box center [706, 480] width 11 height 11
drag, startPoint x: 820, startPoint y: 497, endPoint x: 787, endPoint y: 497, distance: 33.5
click at [787, 497] on icon at bounding box center [785, 500] width 5 height 11
drag, startPoint x: 705, startPoint y: 479, endPoint x: 714, endPoint y: 479, distance: 8.2
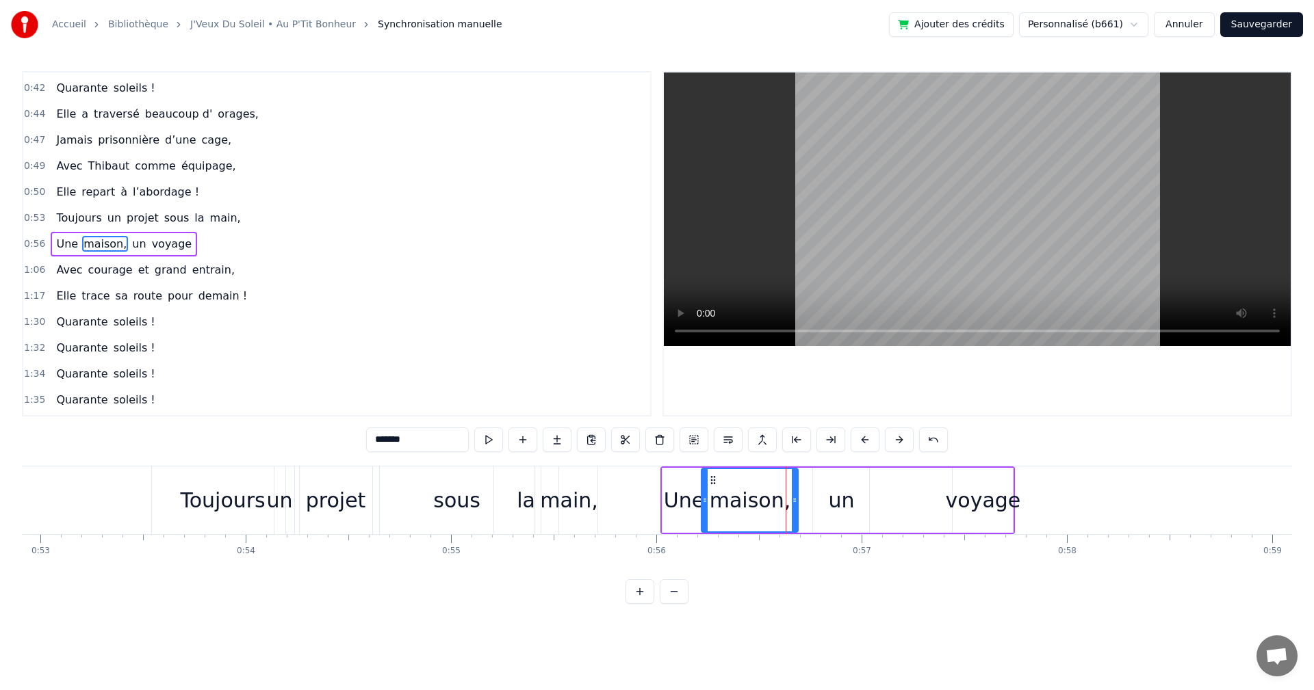
click at [714, 479] on icon at bounding box center [712, 480] width 11 height 11
click at [842, 496] on div "un" at bounding box center [841, 500] width 26 height 31
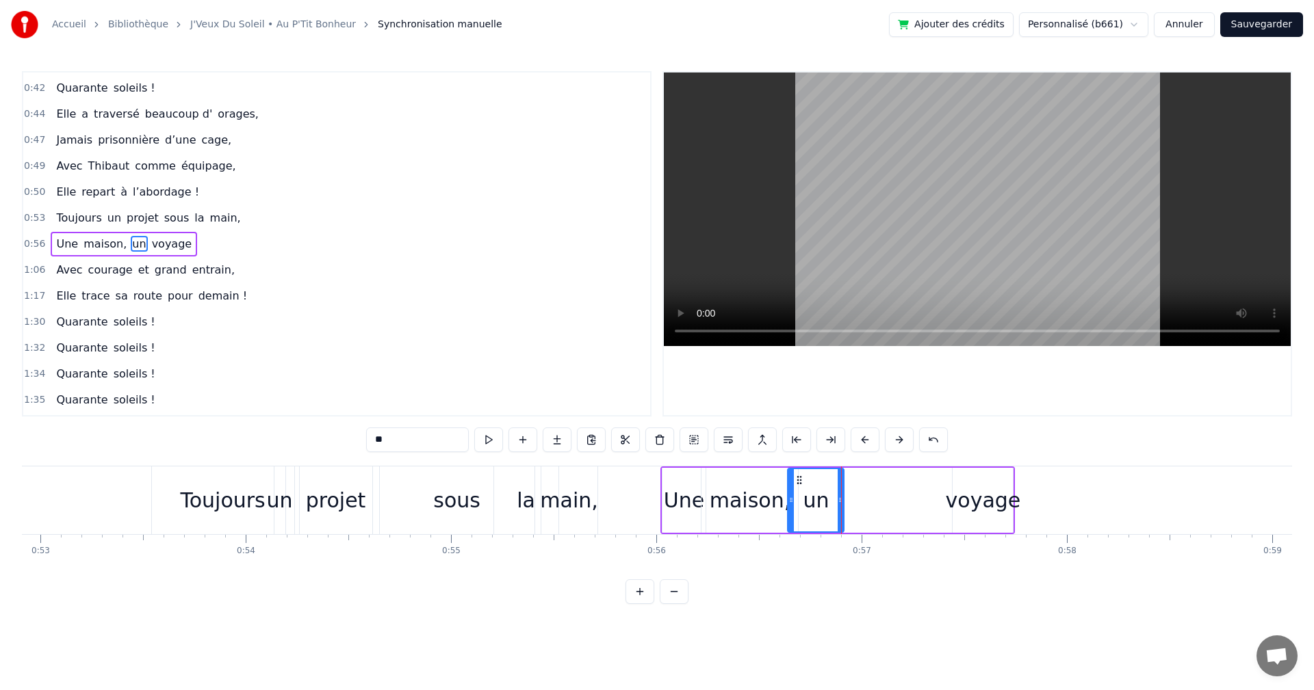
drag, startPoint x: 826, startPoint y: 479, endPoint x: 801, endPoint y: 478, distance: 25.4
click at [801, 478] on icon at bounding box center [799, 480] width 11 height 11
click at [956, 493] on div "voyage" at bounding box center [983, 500] width 75 height 31
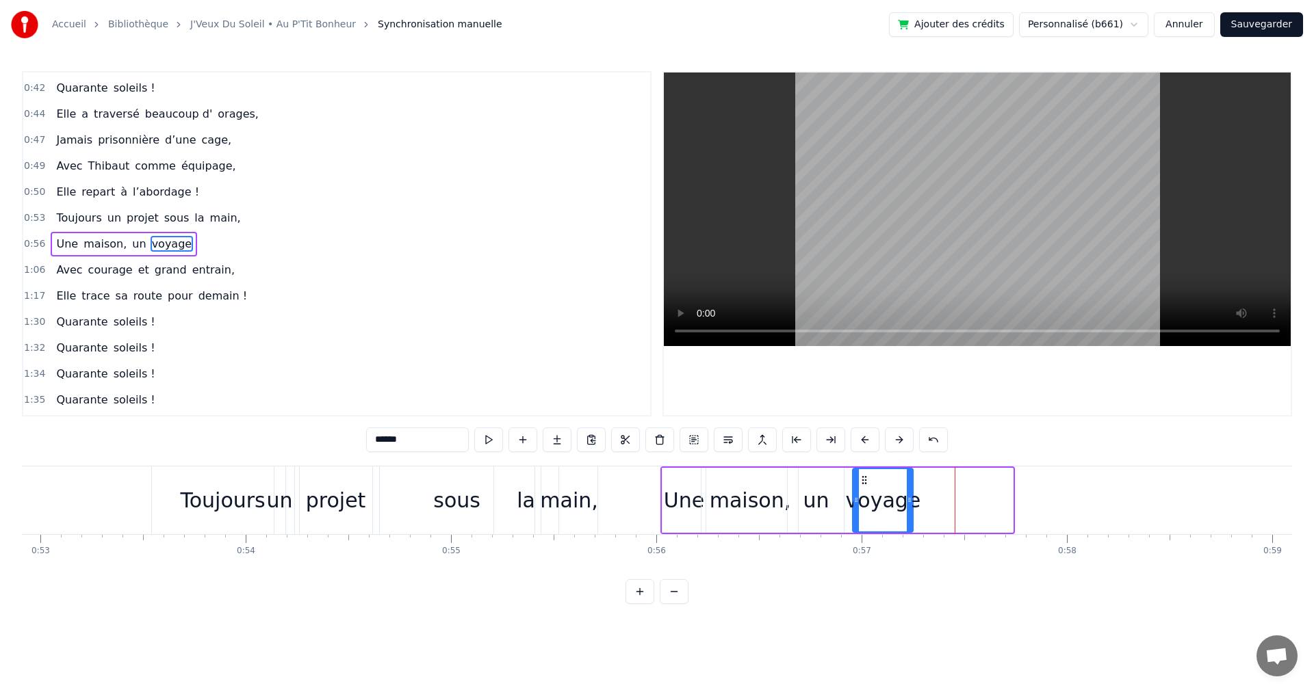
drag, startPoint x: 963, startPoint y: 478, endPoint x: 863, endPoint y: 484, distance: 100.1
click at [863, 484] on icon at bounding box center [864, 480] width 11 height 11
drag, startPoint x: 916, startPoint y: 501, endPoint x: 931, endPoint y: 501, distance: 15.1
click at [931, 501] on icon at bounding box center [928, 500] width 5 height 11
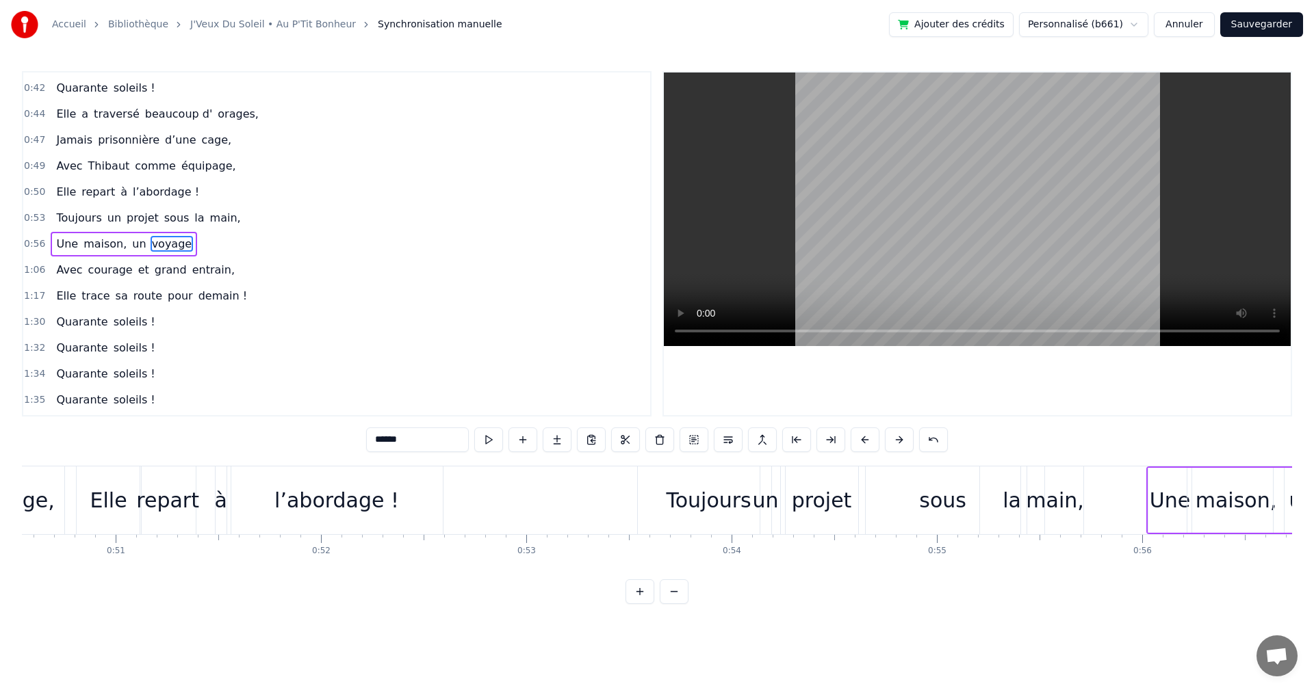
scroll to position [0, 10294]
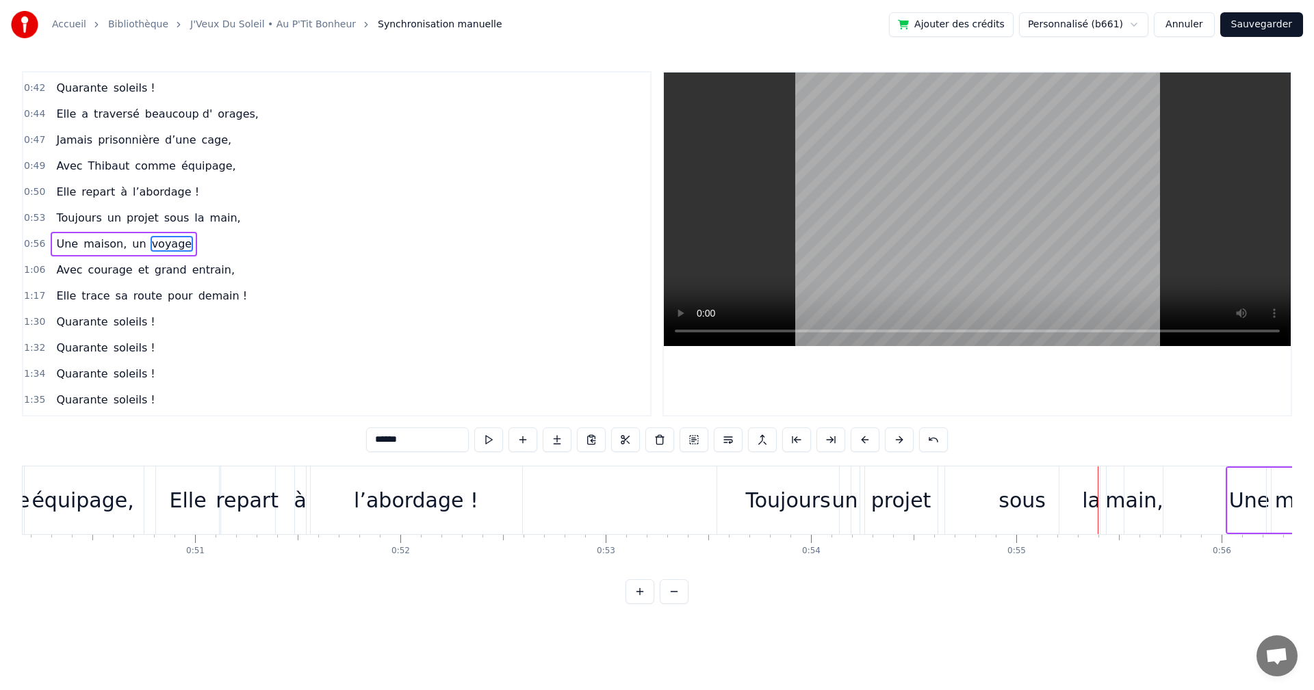
click at [1026, 497] on div "sous" at bounding box center [1021, 500] width 47 height 31
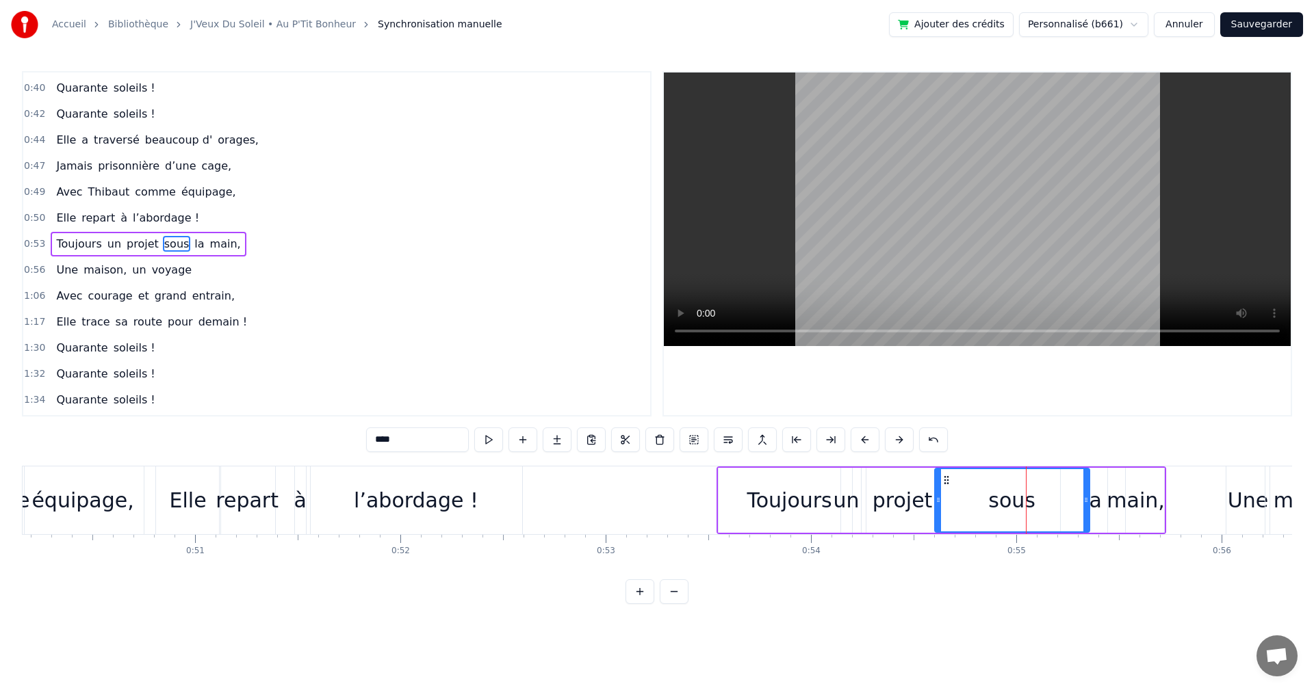
drag, startPoint x: 958, startPoint y: 476, endPoint x: 946, endPoint y: 476, distance: 12.3
click at [946, 476] on icon at bounding box center [946, 480] width 11 height 11
drag, startPoint x: 1084, startPoint y: 497, endPoint x: 1008, endPoint y: 499, distance: 75.3
click at [1008, 499] on icon at bounding box center [1009, 500] width 5 height 11
click at [1091, 496] on div "la" at bounding box center [1092, 500] width 18 height 31
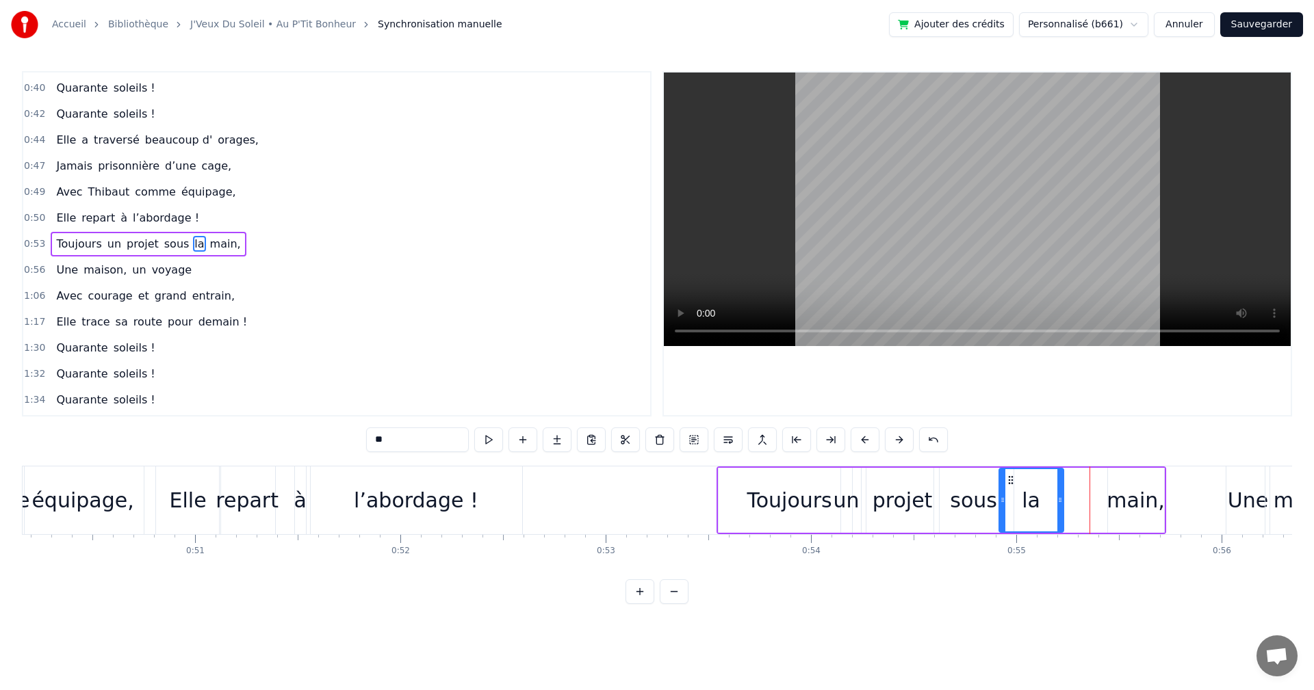
drag, startPoint x: 1071, startPoint y: 477, endPoint x: 1009, endPoint y: 483, distance: 61.9
click at [1009, 483] on icon at bounding box center [1010, 480] width 11 height 11
click at [775, 502] on div "Toujours" at bounding box center [788, 500] width 85 height 31
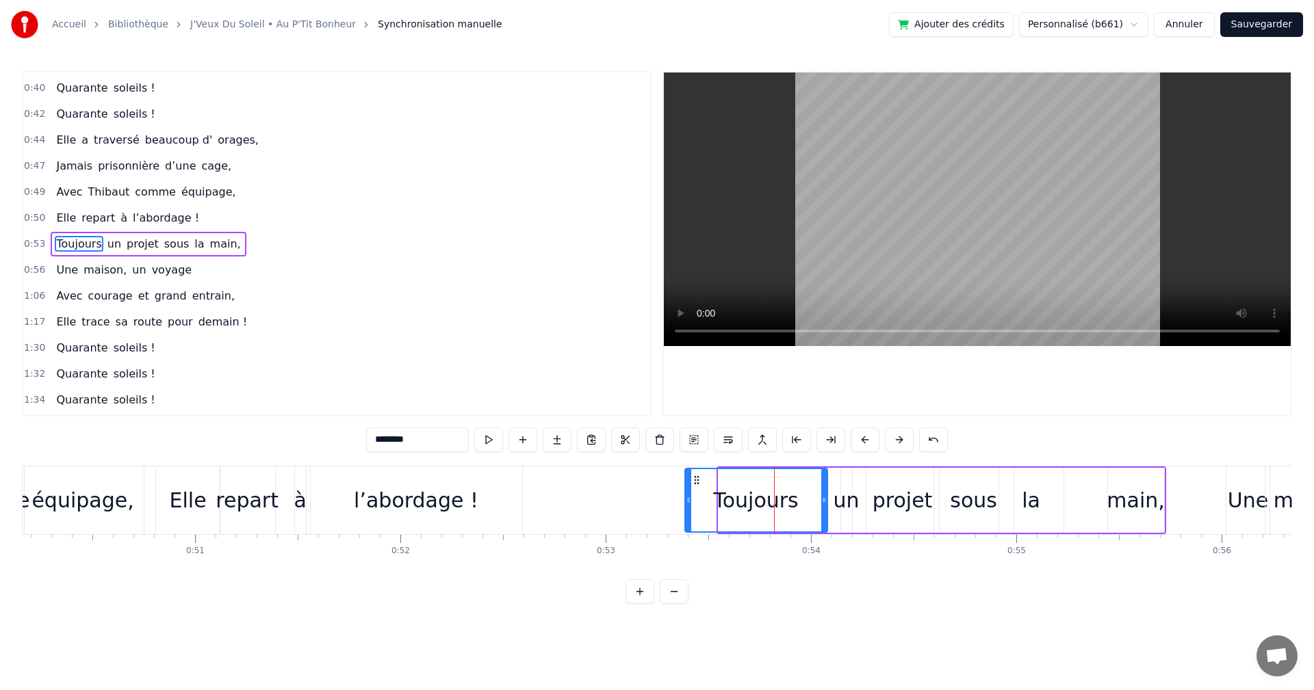
drag, startPoint x: 731, startPoint y: 476, endPoint x: 697, endPoint y: 484, distance: 34.5
click at [697, 484] on icon at bounding box center [696, 480] width 11 height 11
drag, startPoint x: 822, startPoint y: 497, endPoint x: 796, endPoint y: 498, distance: 26.0
click at [796, 498] on icon at bounding box center [797, 500] width 5 height 11
drag, startPoint x: 688, startPoint y: 499, endPoint x: 712, endPoint y: 499, distance: 23.9
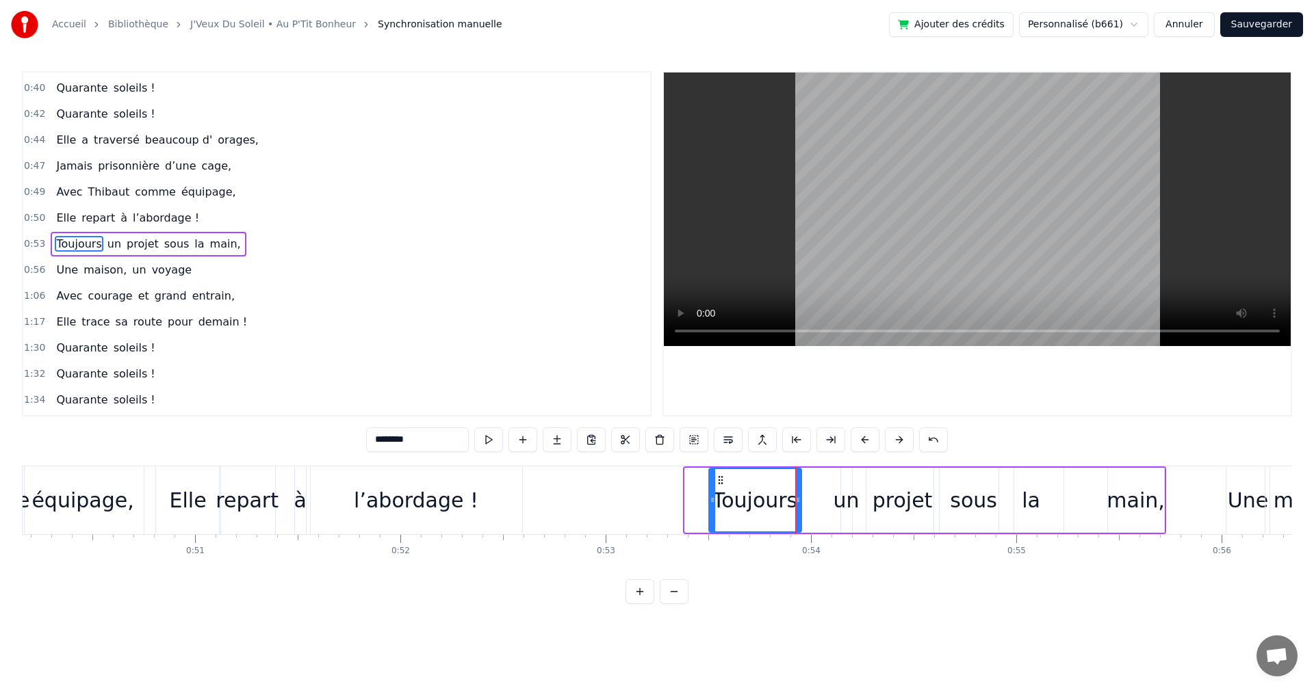
click at [712, 499] on icon at bounding box center [711, 500] width 5 height 11
click at [839, 503] on div "un" at bounding box center [846, 500] width 26 height 31
drag, startPoint x: 852, startPoint y: 480, endPoint x: 816, endPoint y: 480, distance: 36.3
click at [816, 480] on icon at bounding box center [814, 480] width 11 height 11
click at [909, 480] on div "projet" at bounding box center [902, 500] width 73 height 65
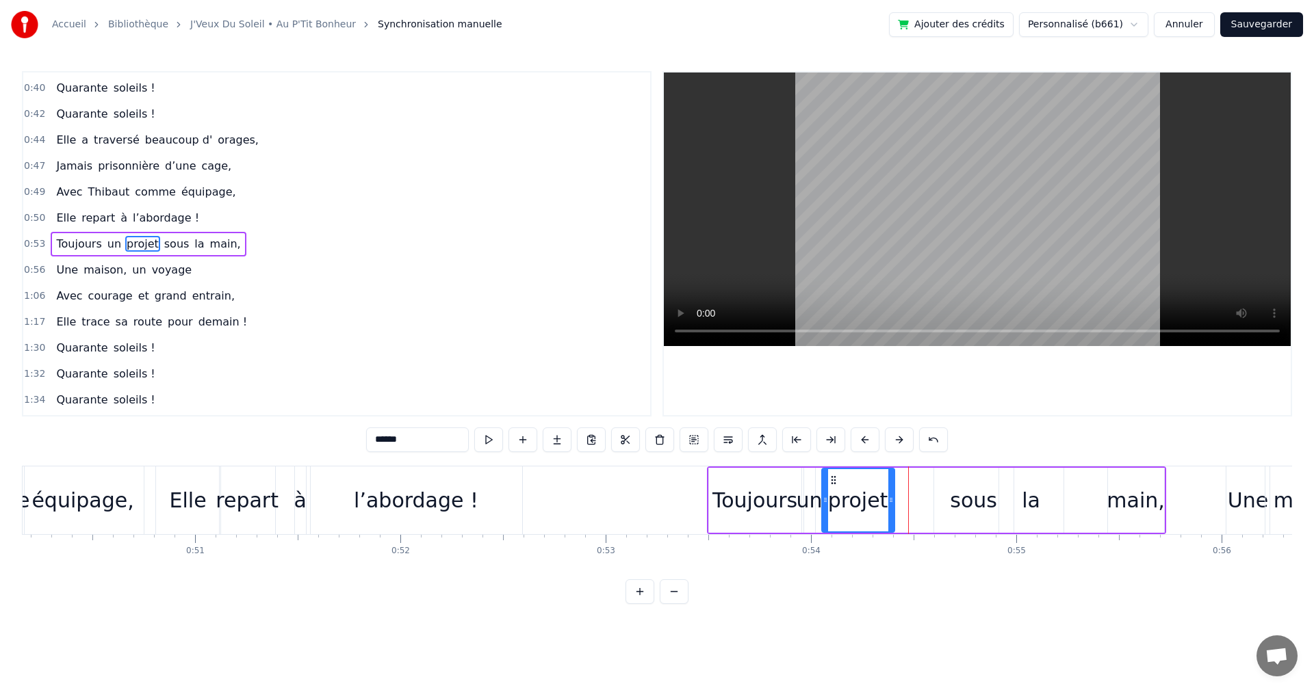
drag, startPoint x: 878, startPoint y: 478, endPoint x: 834, endPoint y: 478, distance: 44.5
click at [834, 478] on icon at bounding box center [833, 480] width 11 height 11
click at [946, 495] on div "sous" at bounding box center [973, 500] width 79 height 65
drag, startPoint x: 943, startPoint y: 477, endPoint x: 897, endPoint y: 478, distance: 46.5
click at [897, 478] on icon at bounding box center [899, 480] width 11 height 11
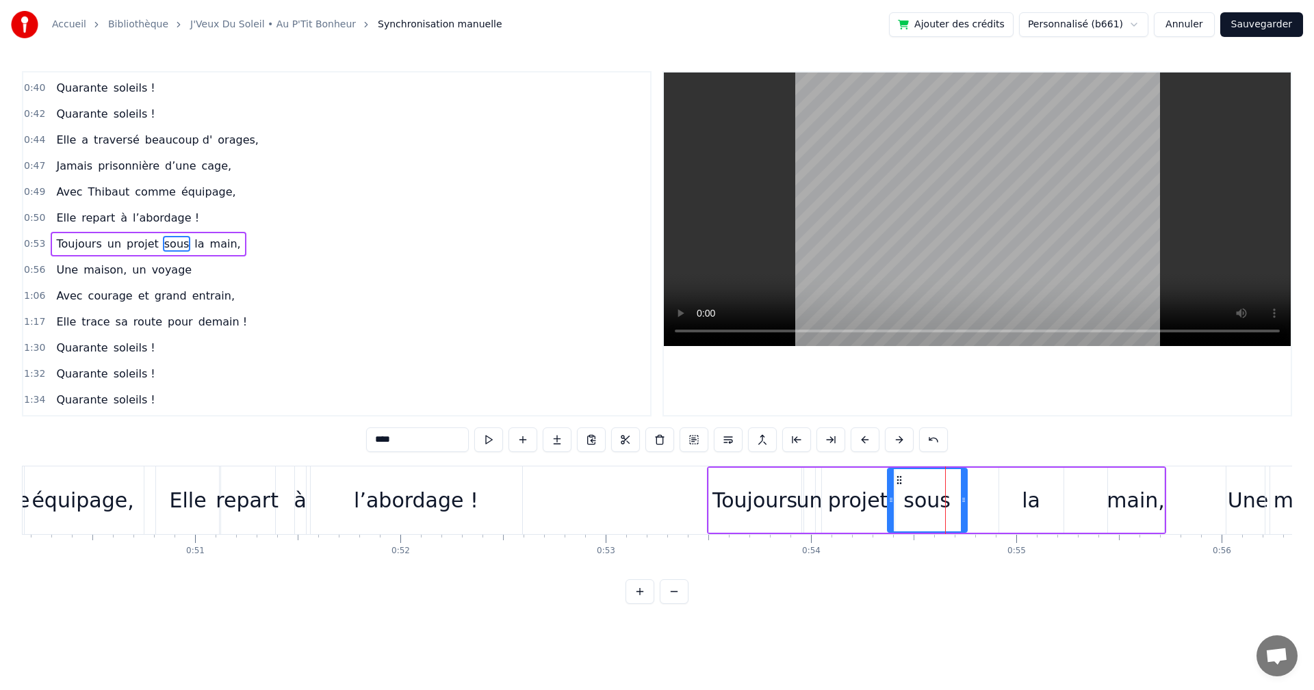
drag, startPoint x: 415, startPoint y: 439, endPoint x: 369, endPoint y: 443, distance: 45.3
click at [370, 441] on input "****" at bounding box center [417, 440] width 103 height 25
drag, startPoint x: 965, startPoint y: 497, endPoint x: 937, endPoint y: 501, distance: 28.3
click at [937, 501] on icon at bounding box center [935, 500] width 5 height 11
click at [1041, 493] on div "la" at bounding box center [1031, 500] width 64 height 65
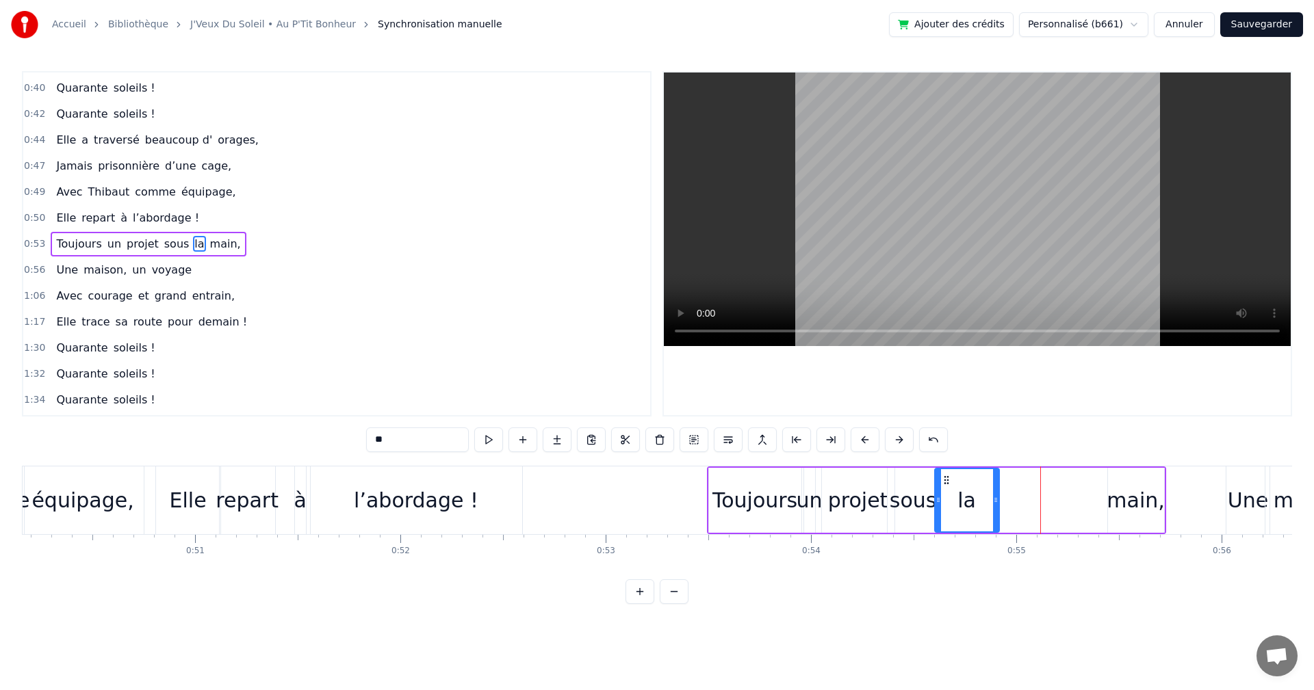
drag, startPoint x: 1006, startPoint y: 476, endPoint x: 942, endPoint y: 488, distance: 65.5
click at [942, 488] on div "la" at bounding box center [966, 500] width 63 height 62
drag, startPoint x: 997, startPoint y: 501, endPoint x: 980, endPoint y: 501, distance: 16.4
click at [974, 501] on icon at bounding box center [972, 500] width 5 height 11
click at [1123, 499] on div "main," at bounding box center [1135, 500] width 58 height 31
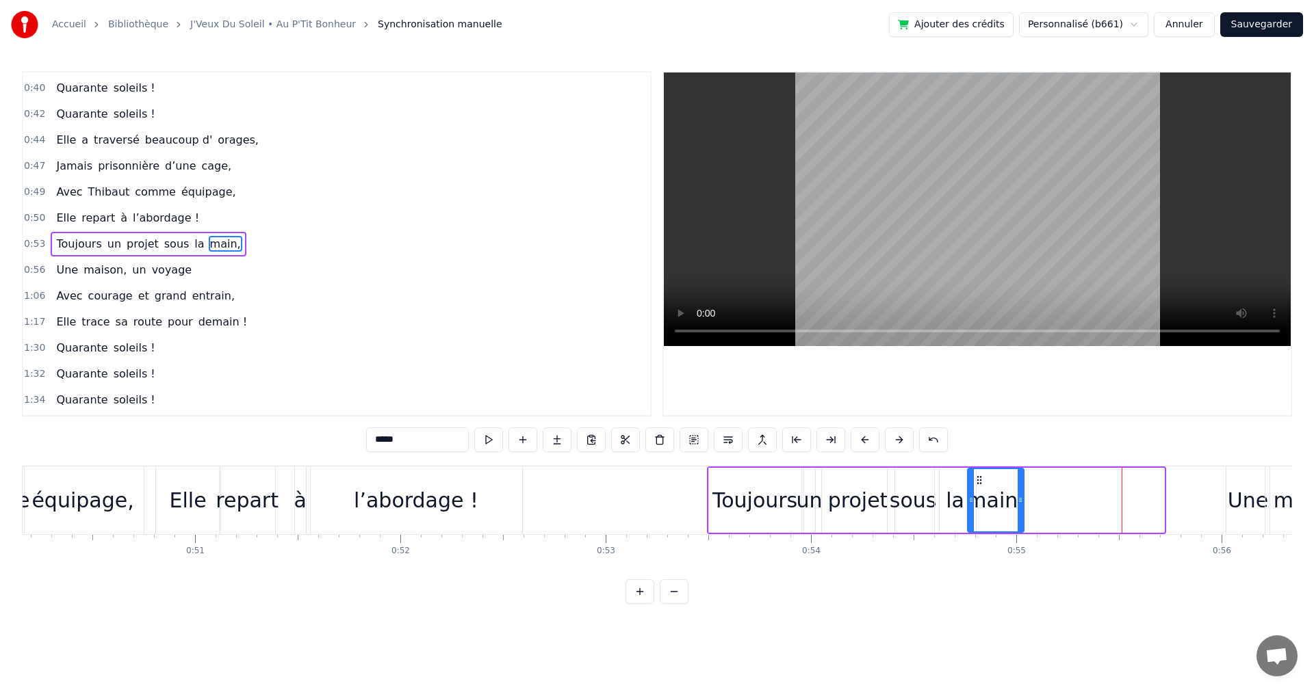
drag, startPoint x: 1117, startPoint y: 479, endPoint x: 977, endPoint y: 501, distance: 142.0
click at [977, 501] on div "main," at bounding box center [995, 500] width 55 height 62
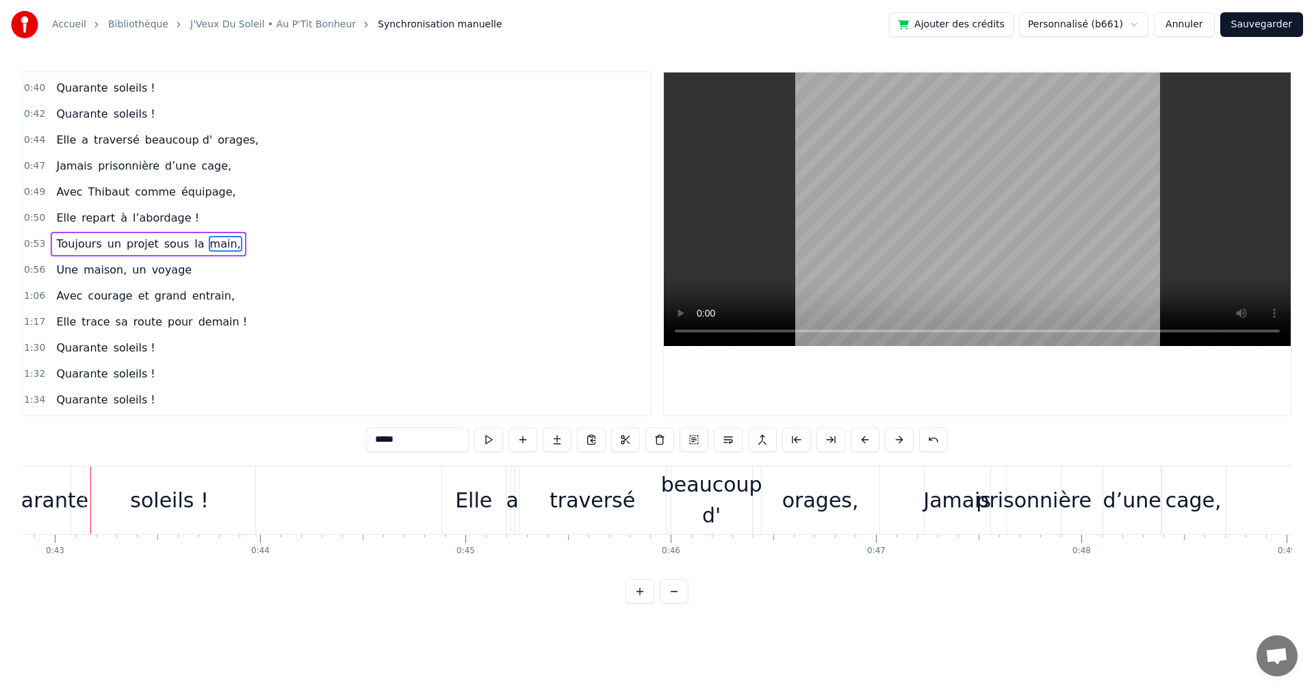
scroll to position [0, 8792]
click at [1049, 501] on div "prisonnière" at bounding box center [1034, 500] width 116 height 31
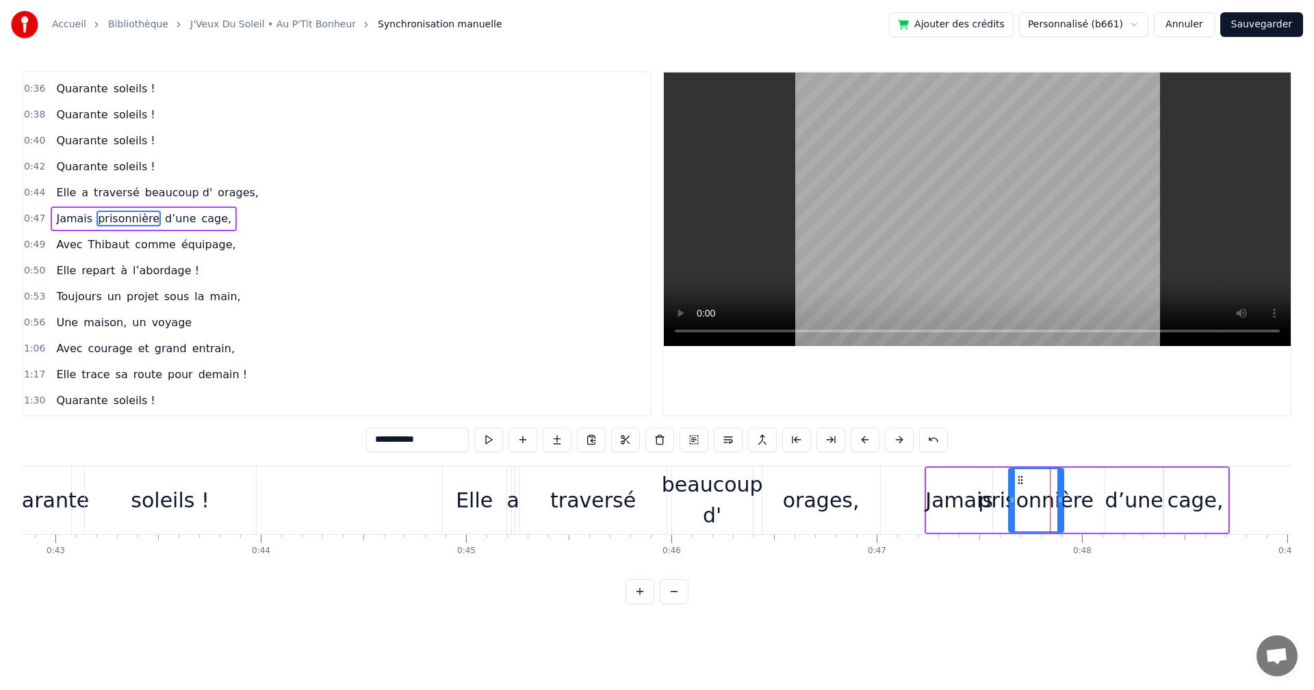
scroll to position [179, 0]
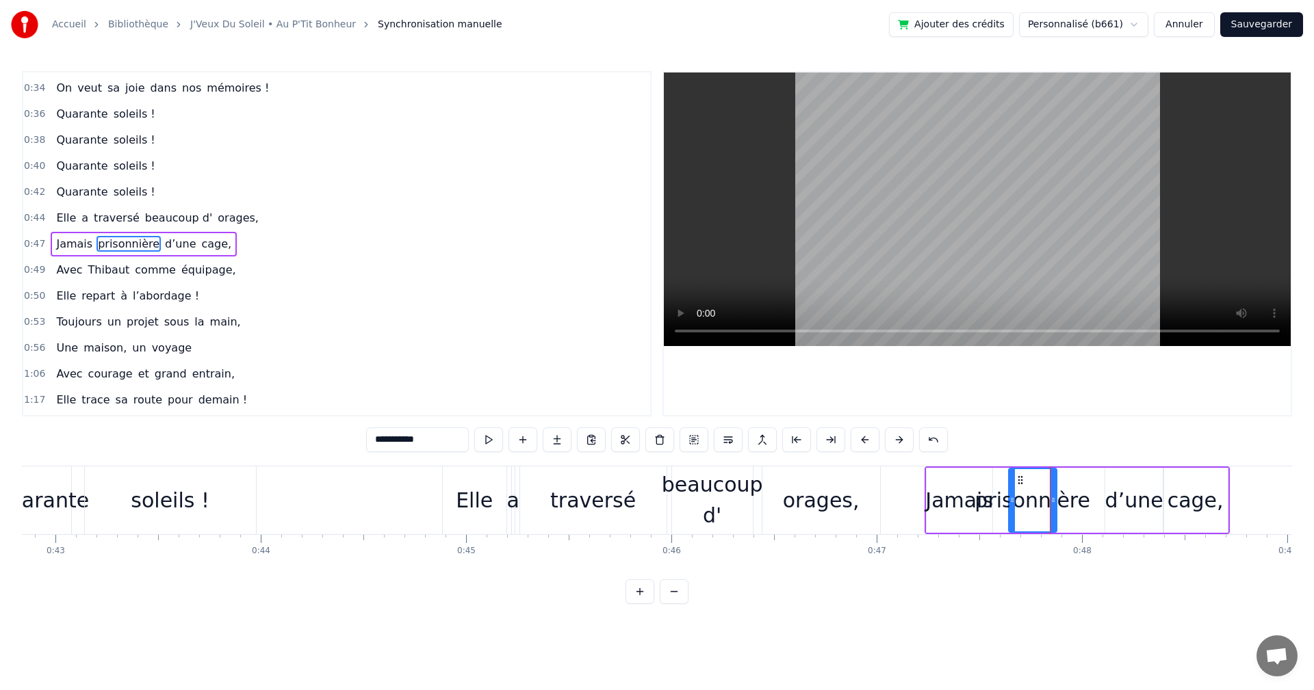
drag, startPoint x: 1061, startPoint y: 495, endPoint x: 1054, endPoint y: 493, distance: 7.1
click at [1054, 493] on div at bounding box center [1052, 500] width 5 height 62
click at [1135, 493] on div "d’une" at bounding box center [1134, 500] width 58 height 31
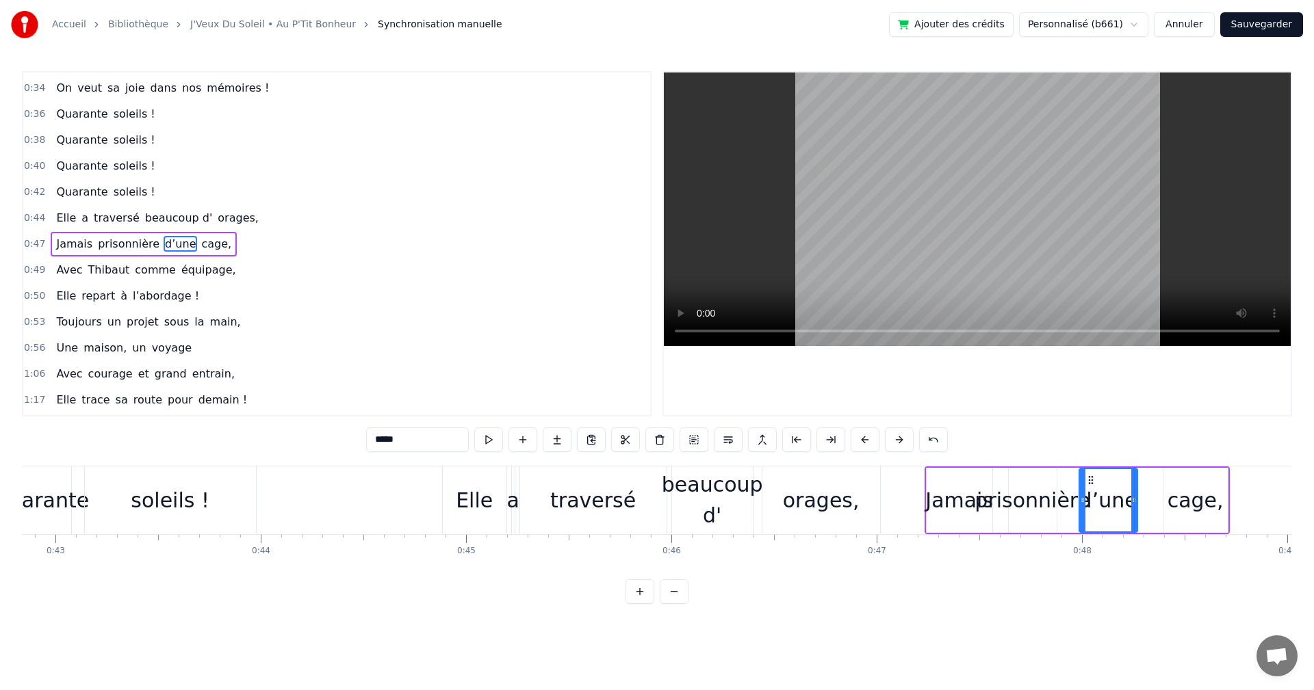
drag, startPoint x: 1118, startPoint y: 479, endPoint x: 1092, endPoint y: 480, distance: 26.0
click at [1092, 480] on icon at bounding box center [1090, 480] width 11 height 11
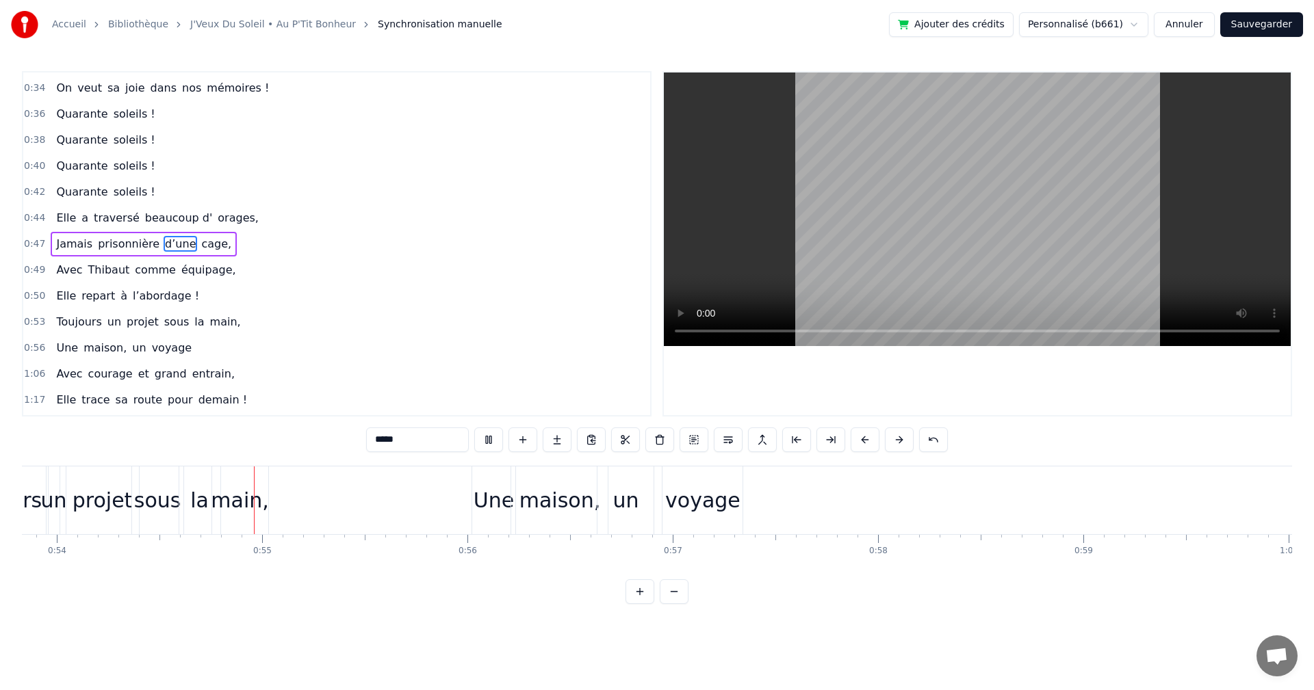
scroll to position [0, 11071]
click at [556, 501] on div "maison," at bounding box center [537, 500] width 81 height 31
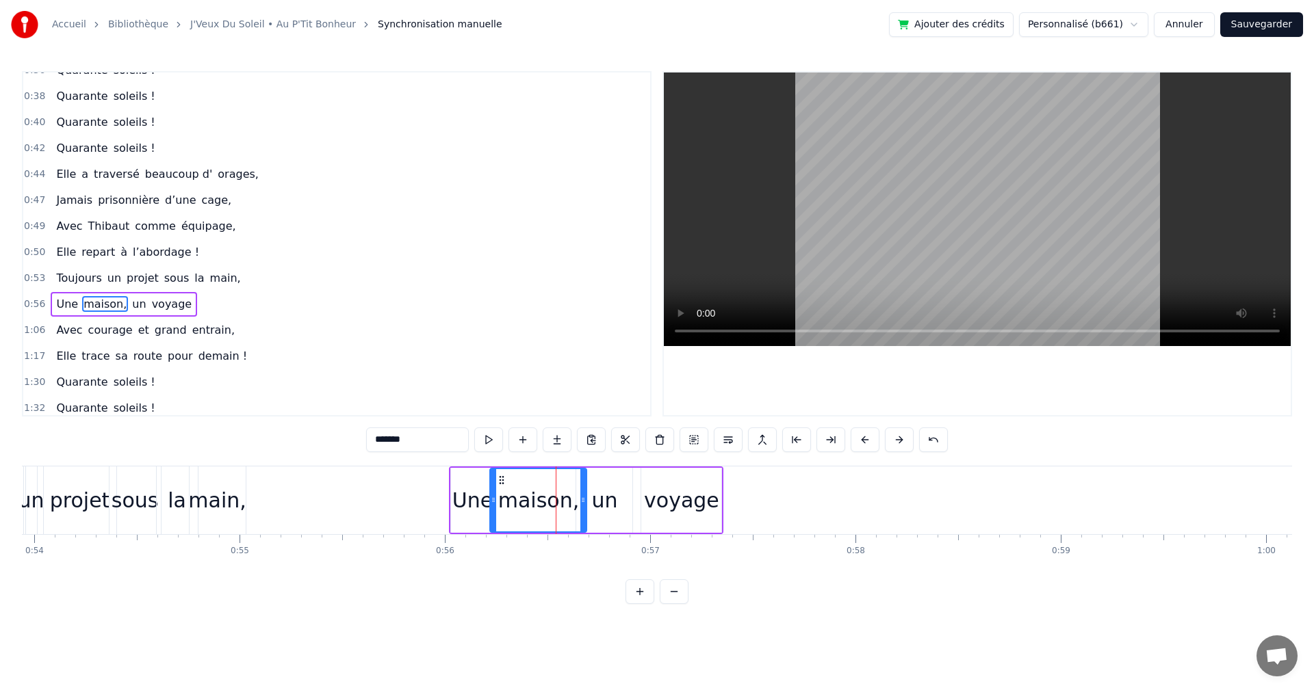
scroll to position [283, 0]
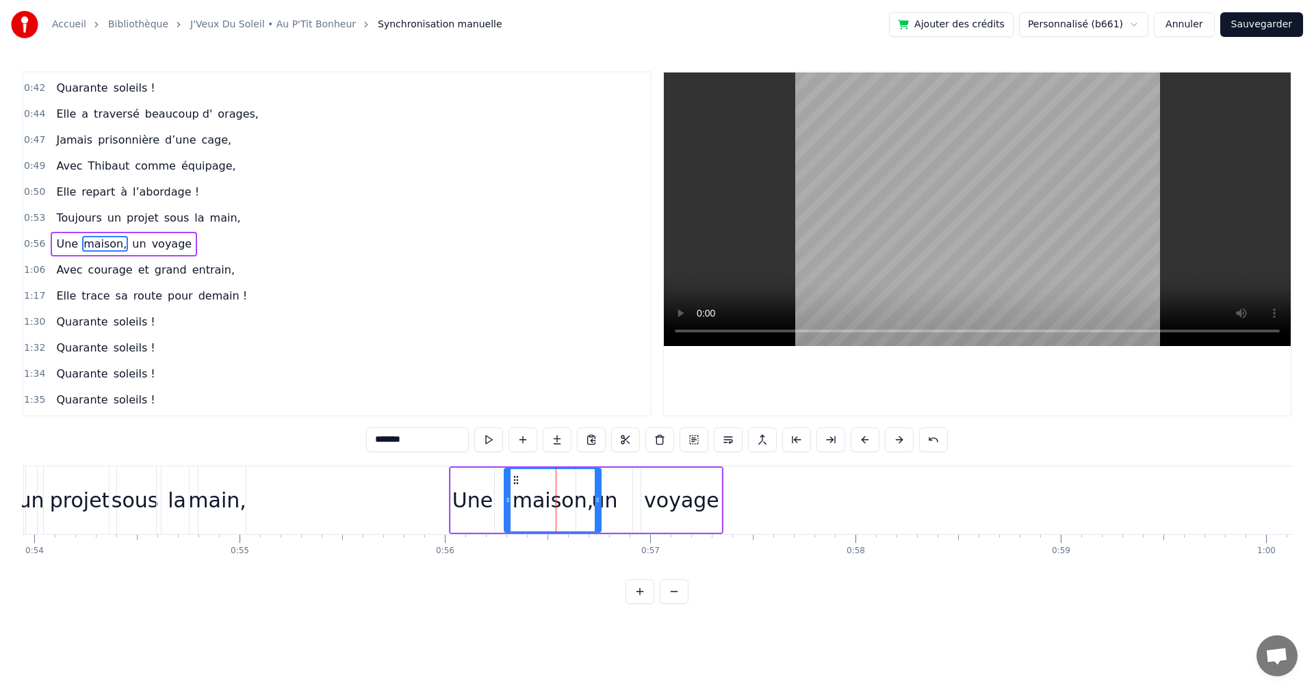
drag, startPoint x: 500, startPoint y: 476, endPoint x: 514, endPoint y: 476, distance: 14.4
click at [514, 476] on circle at bounding box center [514, 476] width 1 height 1
click at [604, 500] on div "un" at bounding box center [604, 500] width 26 height 31
drag, startPoint x: 591, startPoint y: 474, endPoint x: 608, endPoint y: 475, distance: 16.4
click at [608, 475] on icon at bounding box center [606, 480] width 11 height 11
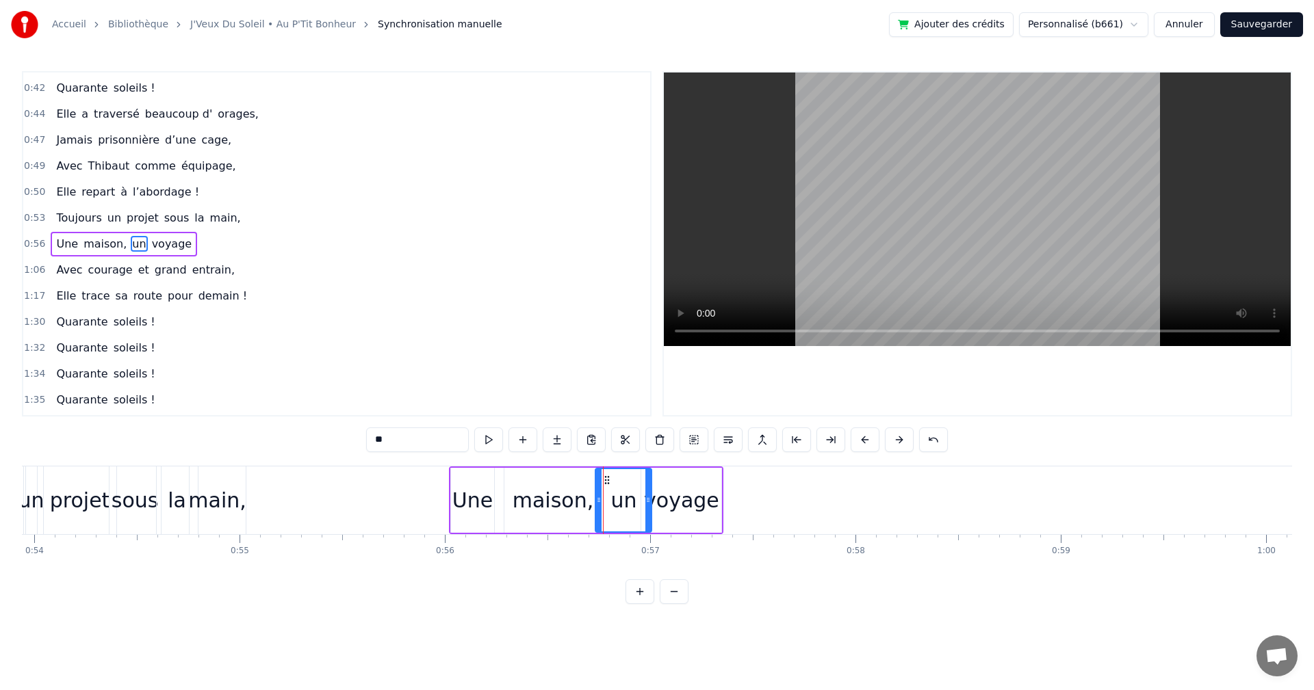
click at [673, 493] on div "voyage" at bounding box center [681, 500] width 75 height 31
drag, startPoint x: 652, startPoint y: 473, endPoint x: 665, endPoint y: 475, distance: 13.2
click at [665, 475] on div "voyage" at bounding box center [681, 500] width 79 height 62
drag, startPoint x: 652, startPoint y: 480, endPoint x: 664, endPoint y: 481, distance: 11.7
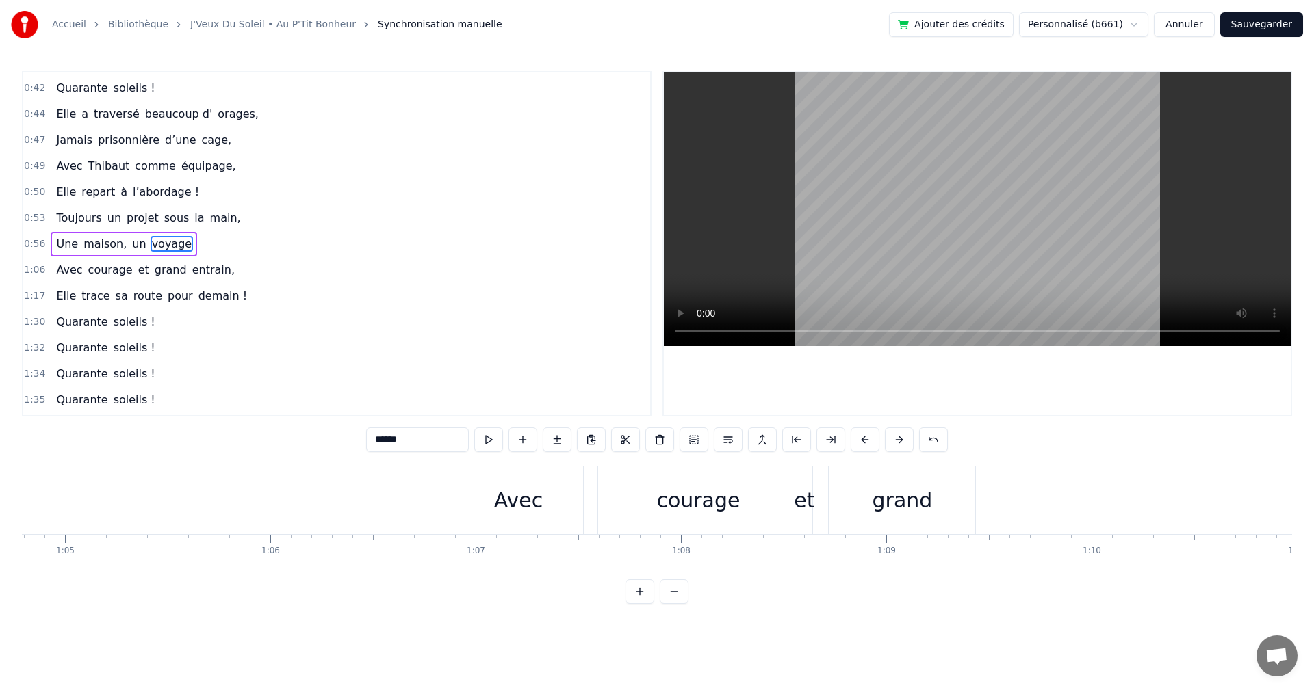
scroll to position [0, 13513]
click at [322, 501] on div "Avec" at bounding box center [302, 500] width 49 height 31
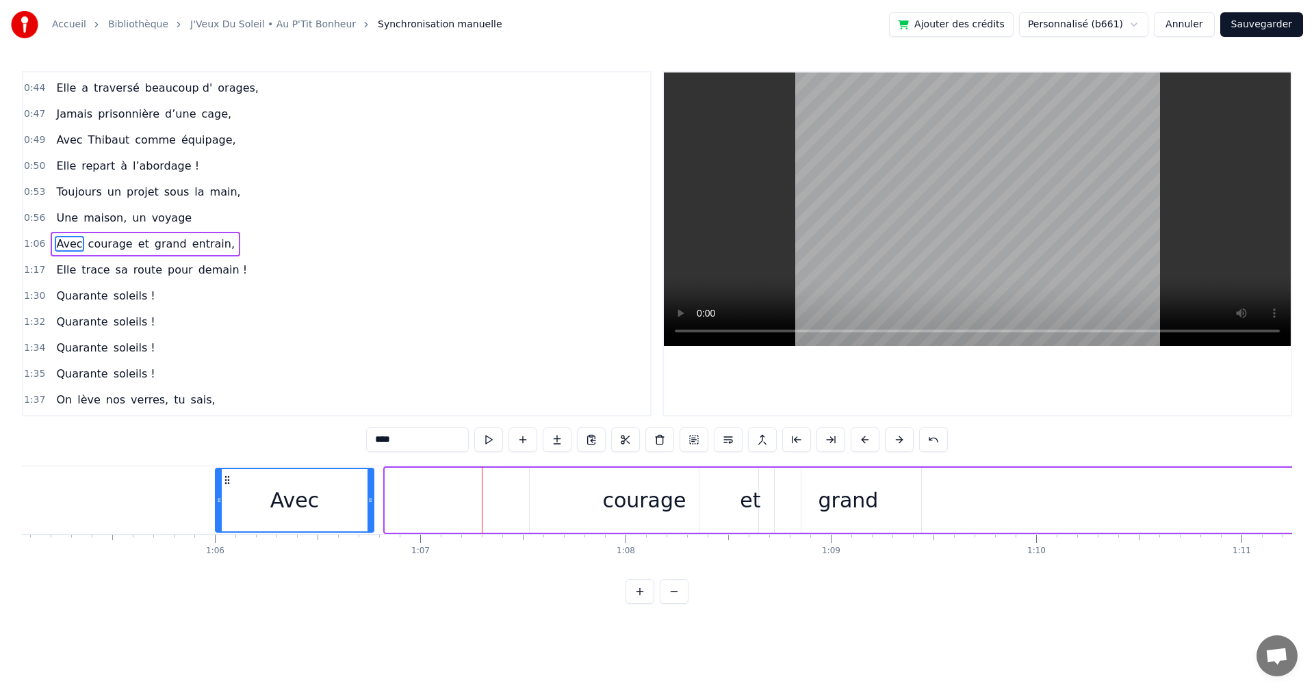
scroll to position [0, 13343]
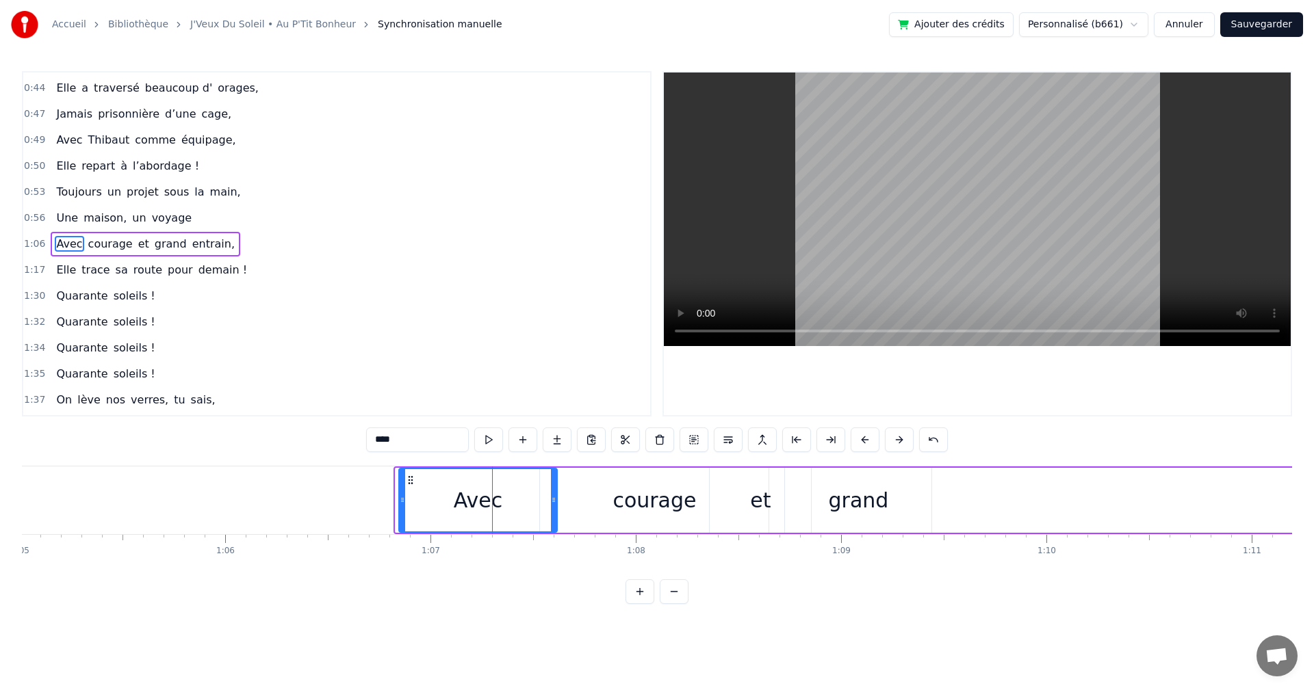
drag, startPoint x: 235, startPoint y: 475, endPoint x: 409, endPoint y: 480, distance: 173.8
click at [409, 480] on icon at bounding box center [410, 480] width 11 height 11
click at [604, 491] on div "courage" at bounding box center [654, 500] width 229 height 65
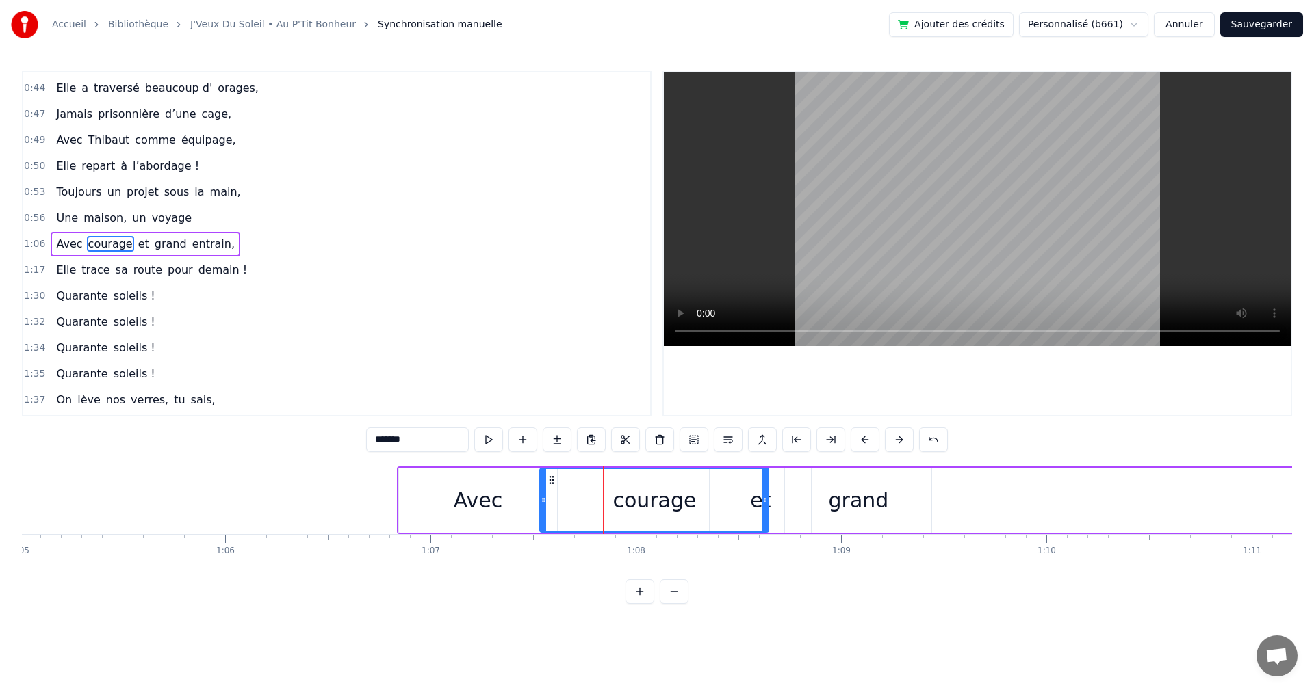
click at [474, 482] on div "Avec" at bounding box center [478, 500] width 159 height 65
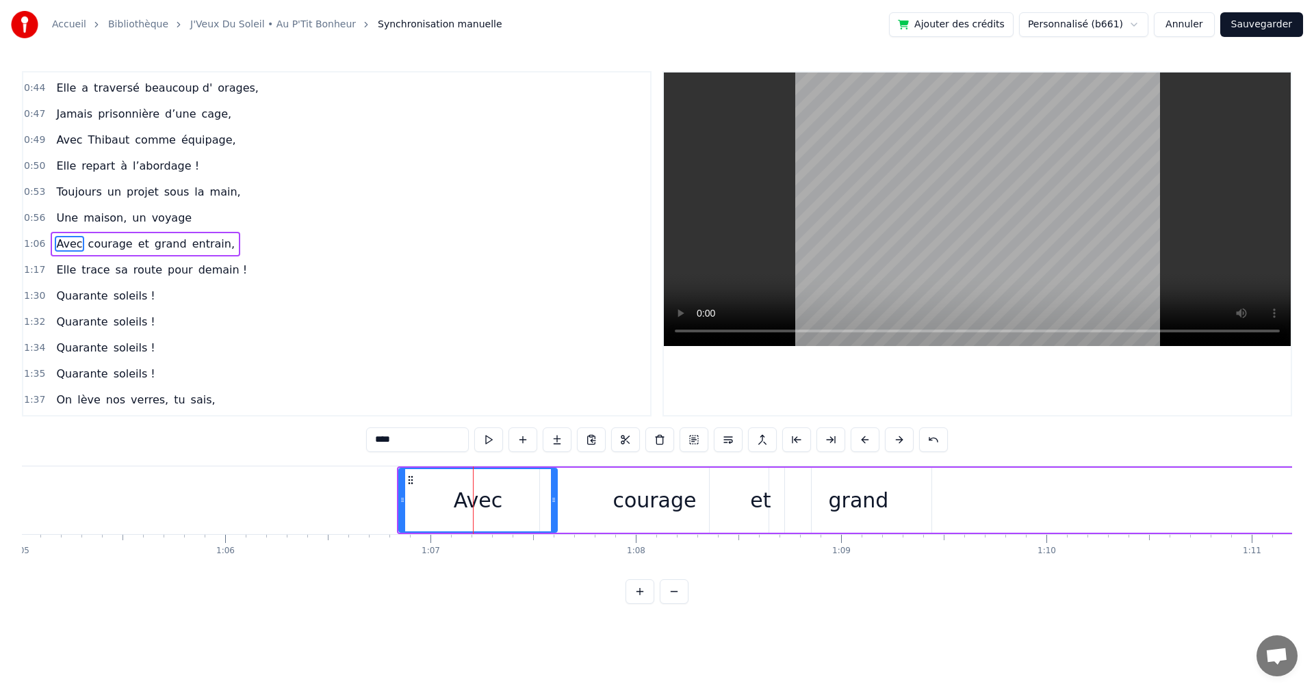
click at [623, 488] on div "courage" at bounding box center [653, 500] width 83 height 31
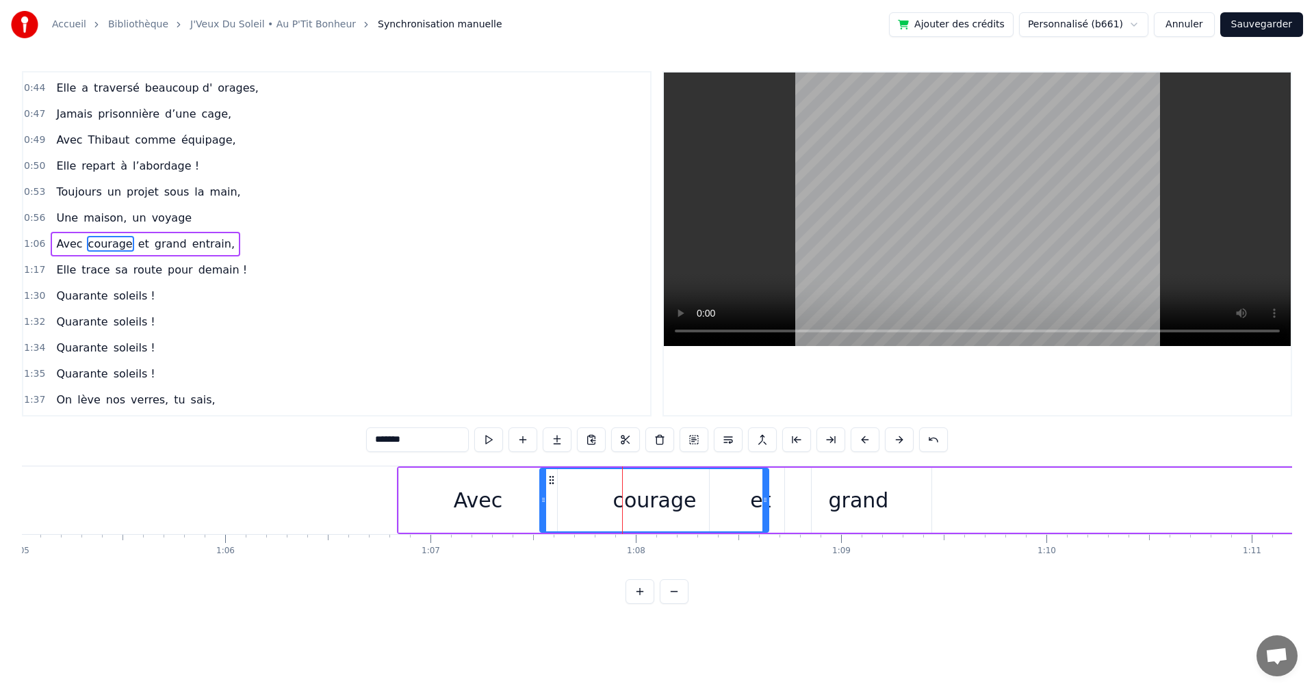
click at [441, 491] on div "Avec" at bounding box center [478, 500] width 159 height 65
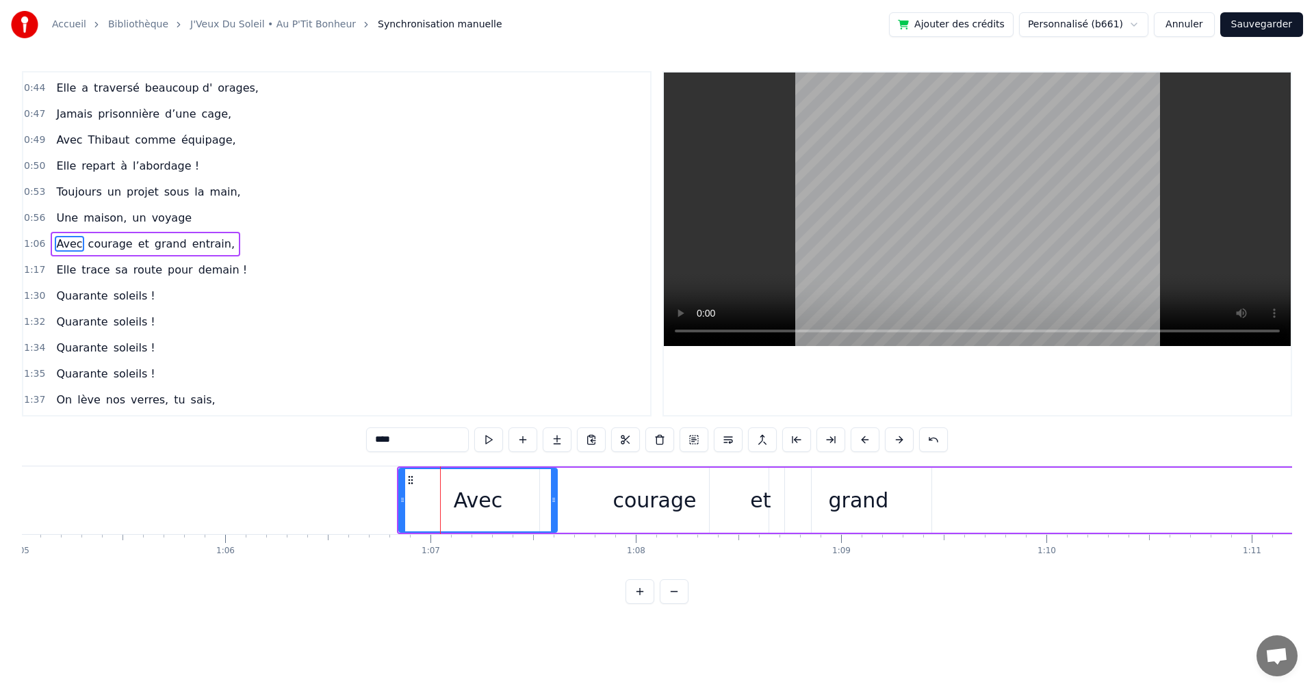
click at [578, 468] on div "courage" at bounding box center [654, 500] width 230 height 65
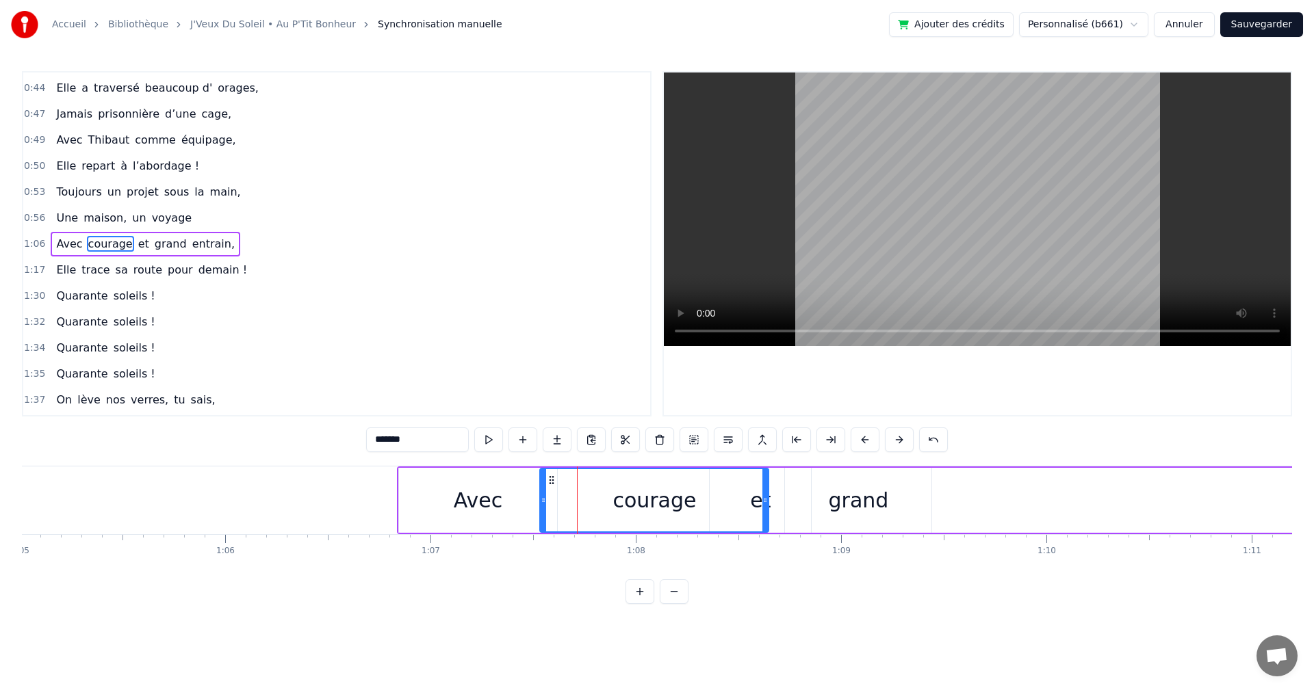
click at [464, 475] on div "Avec" at bounding box center [478, 500] width 159 height 65
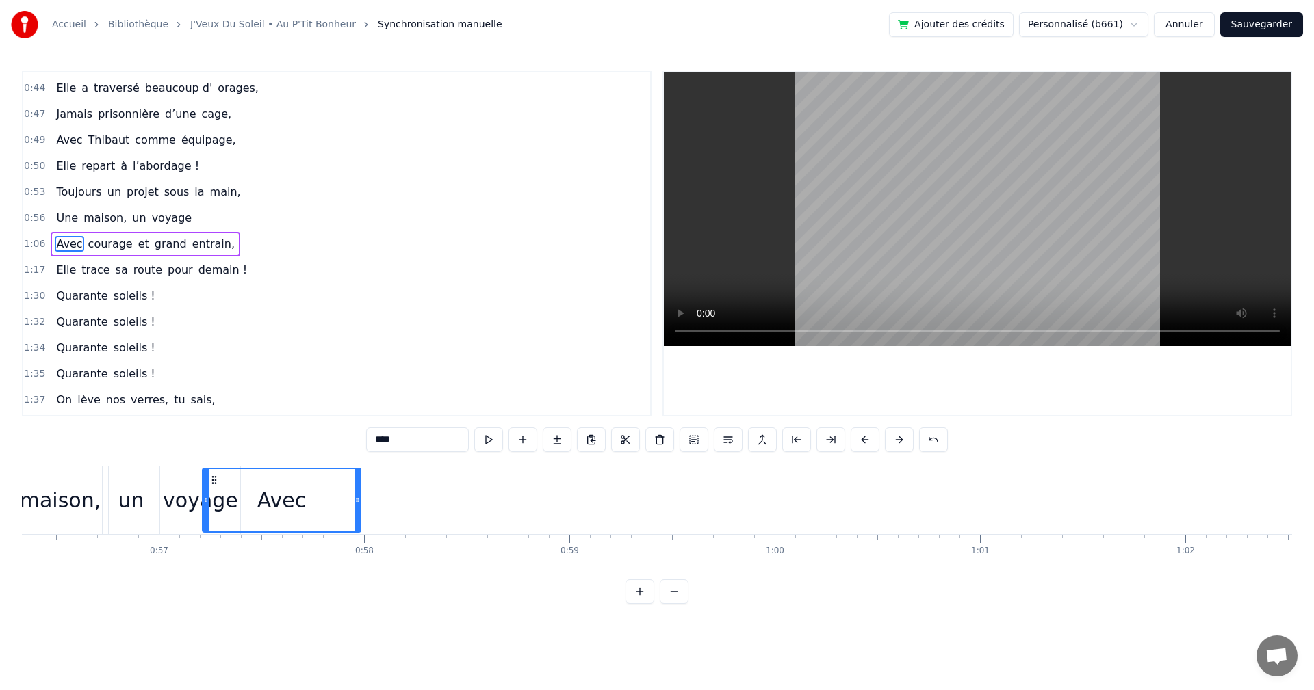
scroll to position [0, 11547]
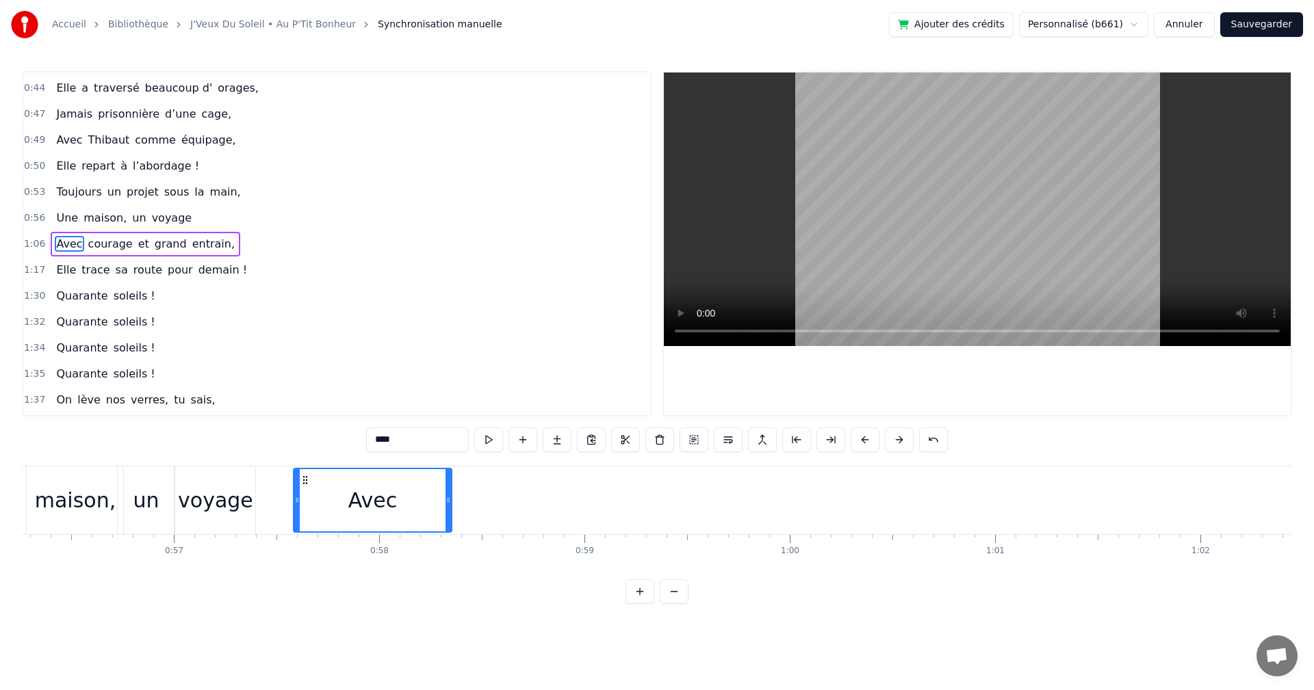
drag, startPoint x: 410, startPoint y: 478, endPoint x: 306, endPoint y: 547, distance: 124.9
click at [306, 547] on div "On a une amie d’enfer, Qui rit plus fort que l’hiver, Toujours prête pour la lu…" at bounding box center [657, 517] width 1270 height 103
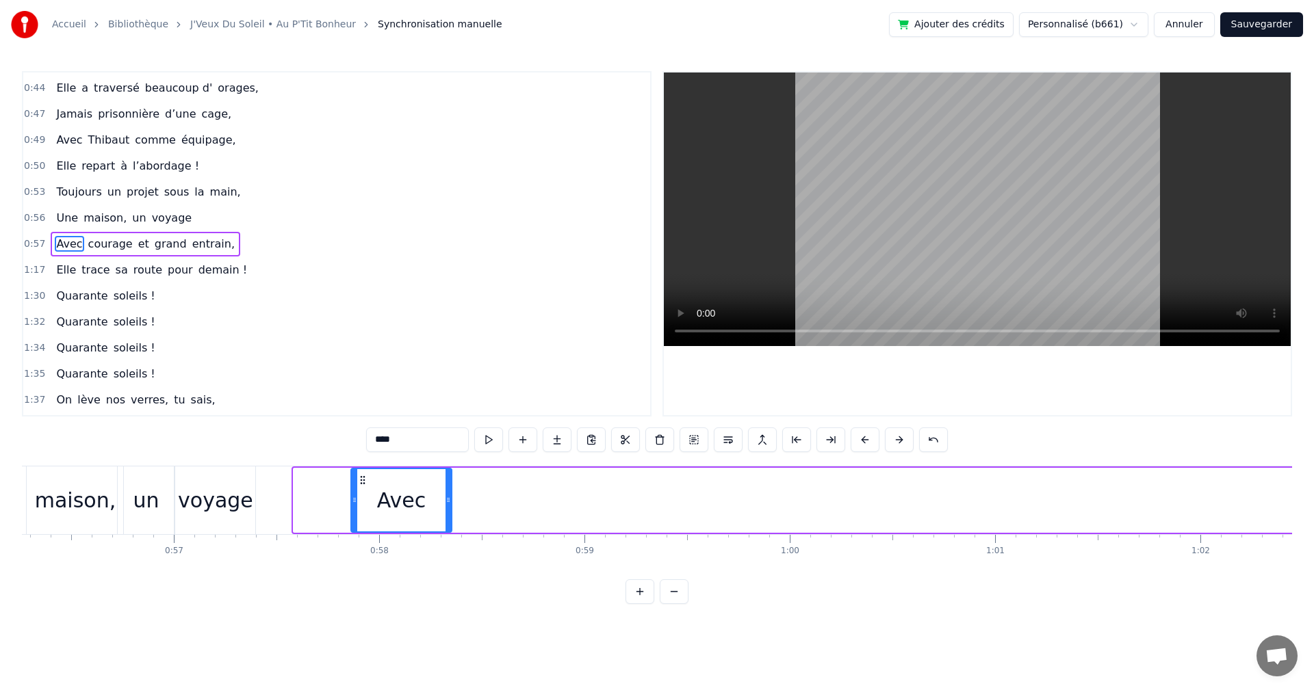
drag, startPoint x: 298, startPoint y: 501, endPoint x: 364, endPoint y: 499, distance: 66.4
click at [357, 499] on icon at bounding box center [354, 500] width 5 height 11
drag, startPoint x: 434, startPoint y: 499, endPoint x: 410, endPoint y: 499, distance: 23.9
click at [410, 499] on icon at bounding box center [412, 500] width 5 height 11
drag, startPoint x: 369, startPoint y: 477, endPoint x: 360, endPoint y: 480, distance: 10.0
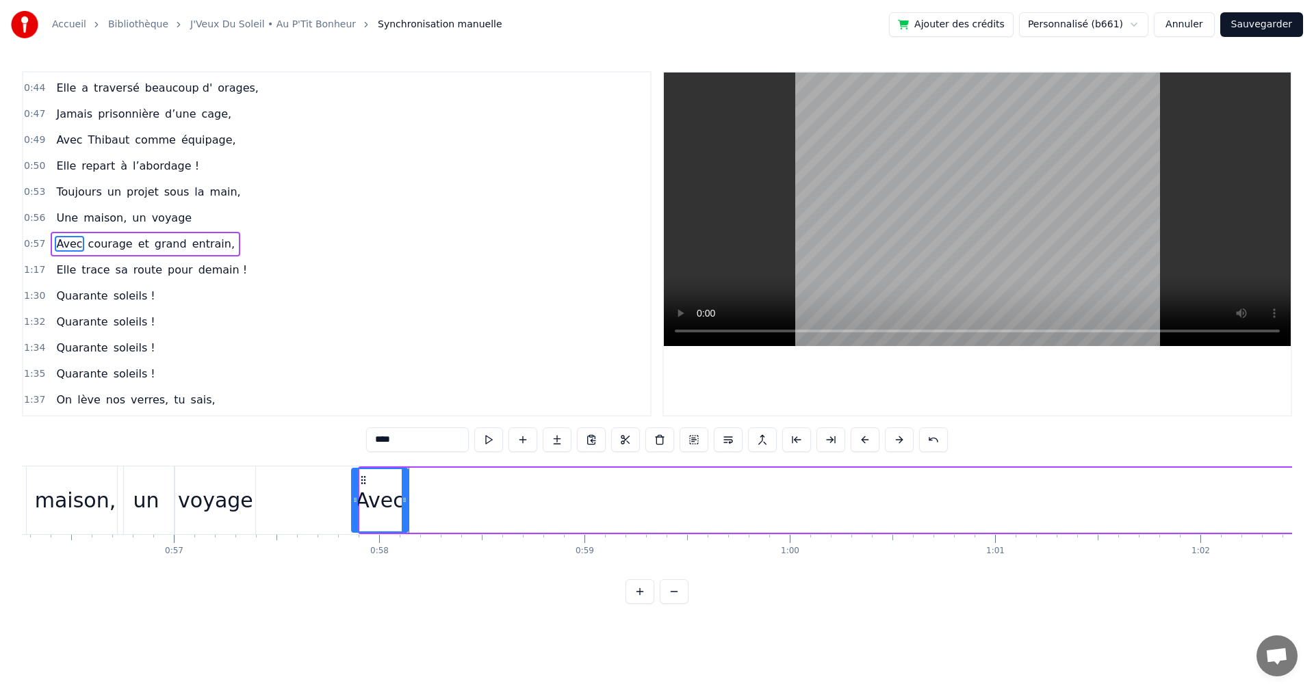
click at [360, 480] on icon at bounding box center [363, 480] width 11 height 11
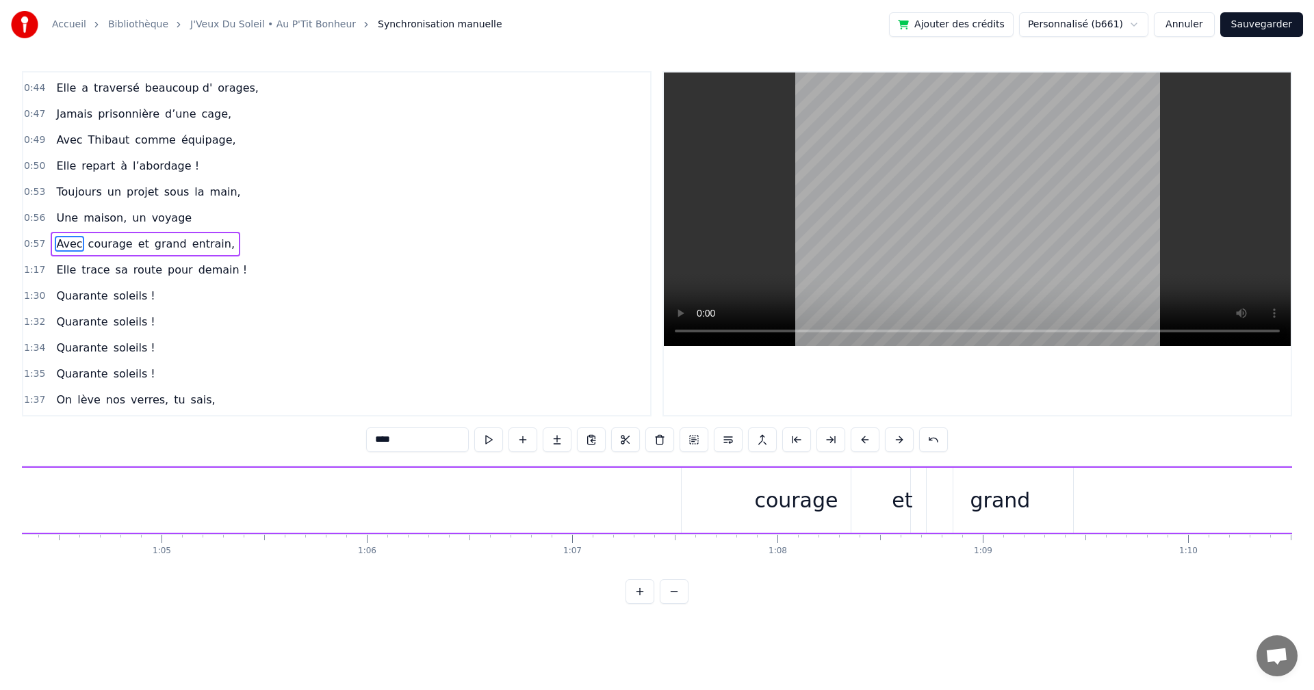
scroll to position [0, 13106]
click at [848, 494] on div "courage" at bounding box center [891, 500] width 229 height 65
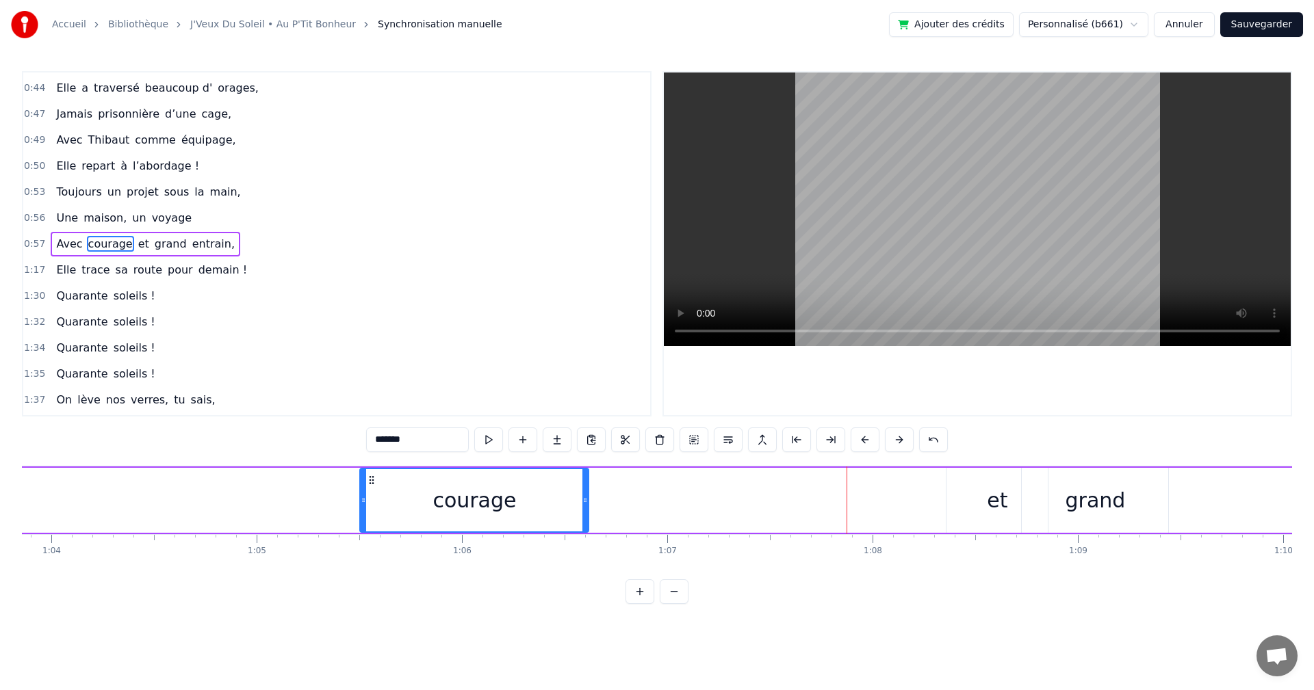
drag, startPoint x: 787, startPoint y: 478, endPoint x: 370, endPoint y: 480, distance: 416.7
click at [370, 480] on icon at bounding box center [371, 480] width 11 height 11
click at [980, 497] on div "et" at bounding box center [996, 500] width 101 height 65
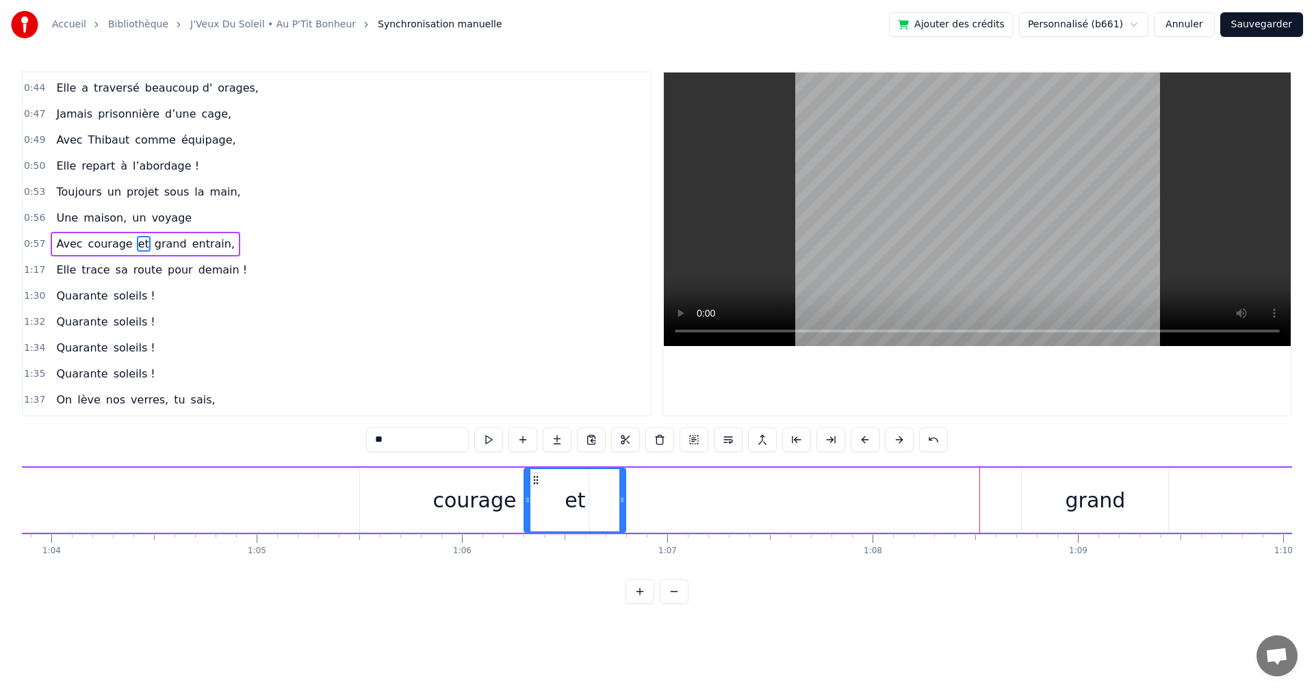
drag, startPoint x: 957, startPoint y: 478, endPoint x: 535, endPoint y: 482, distance: 422.2
click at [535, 482] on icon at bounding box center [535, 480] width 11 height 11
click at [1134, 500] on div "grand" at bounding box center [1094, 500] width 146 height 65
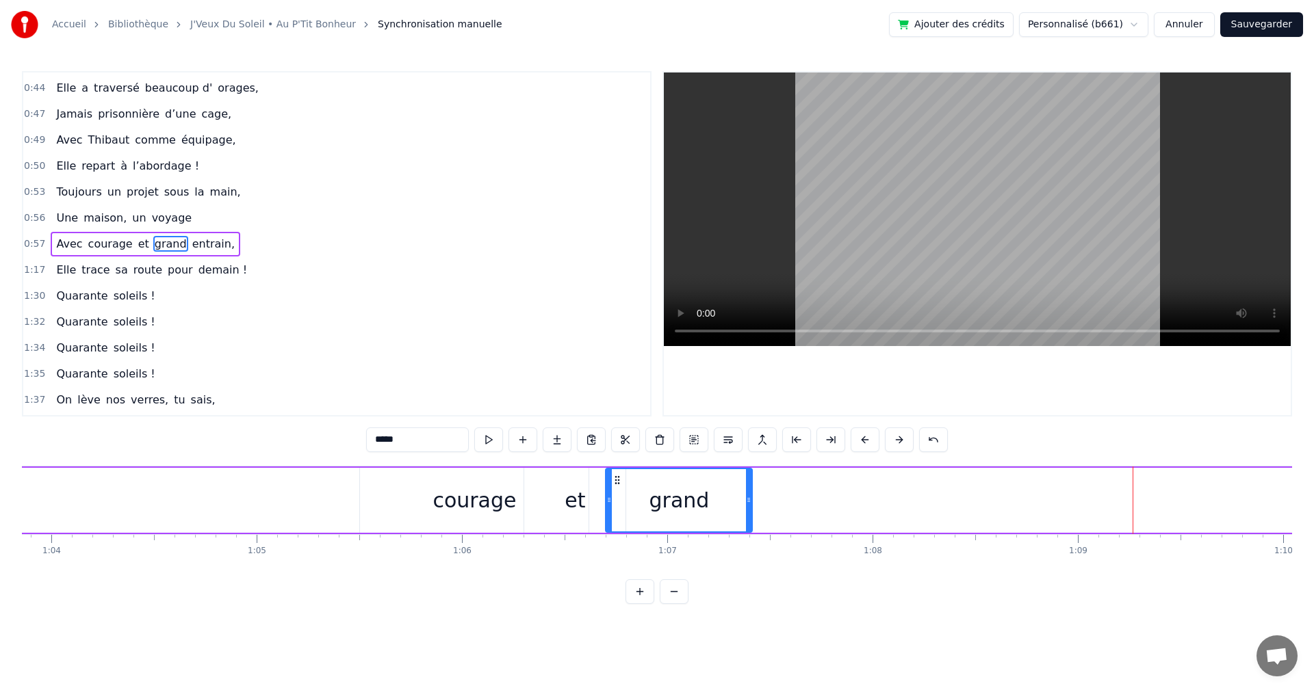
drag, startPoint x: 1036, startPoint y: 479, endPoint x: 620, endPoint y: 506, distance: 417.5
click at [620, 506] on div "grand" at bounding box center [678, 500] width 145 height 62
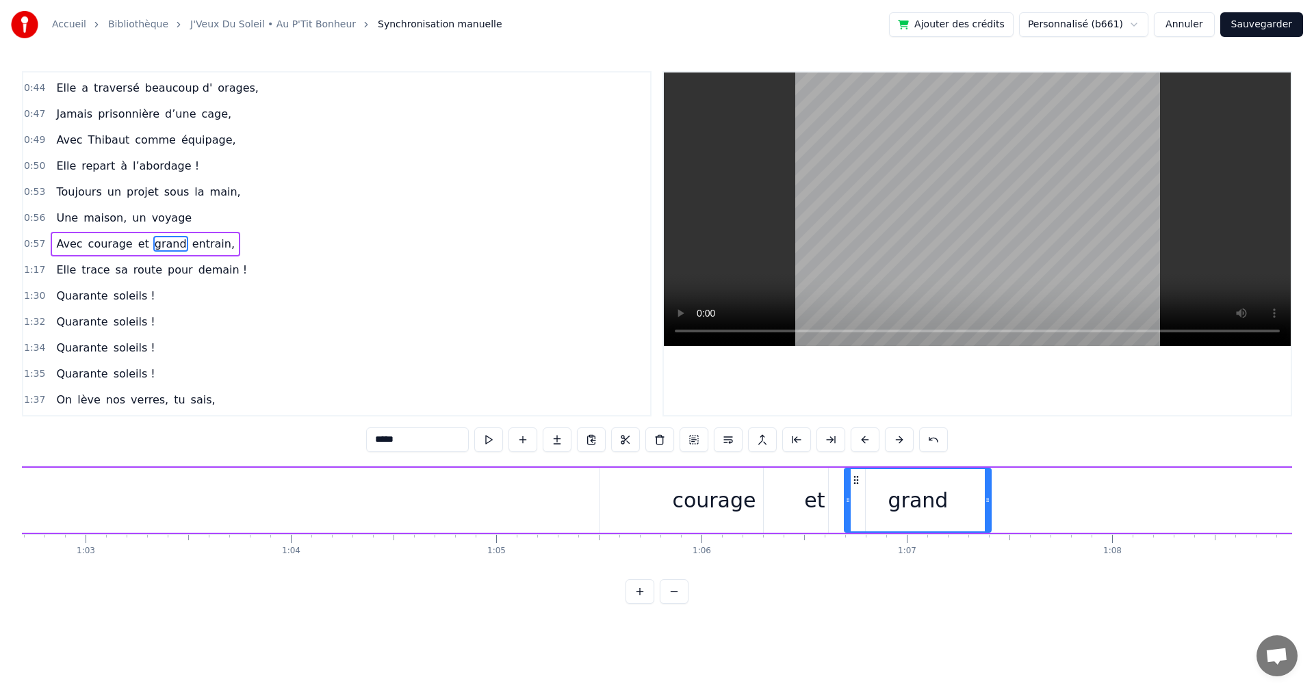
scroll to position [0, 12842]
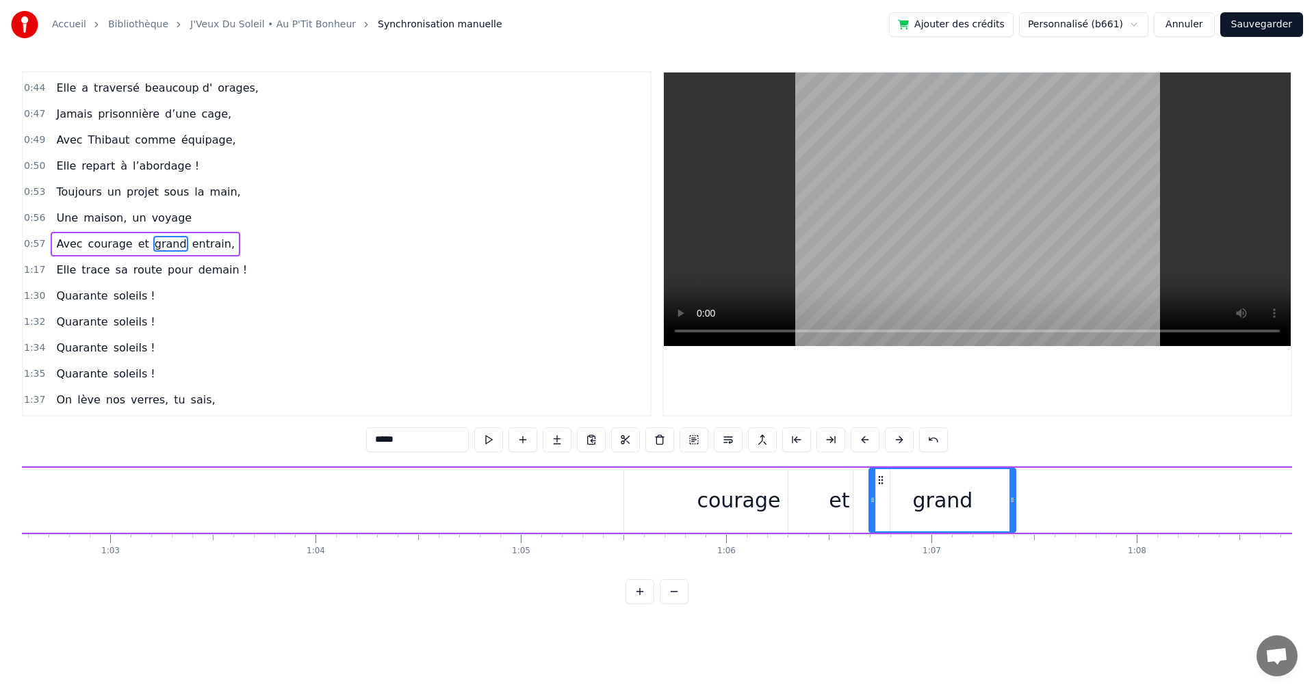
click at [748, 497] on div "courage" at bounding box center [737, 500] width 83 height 31
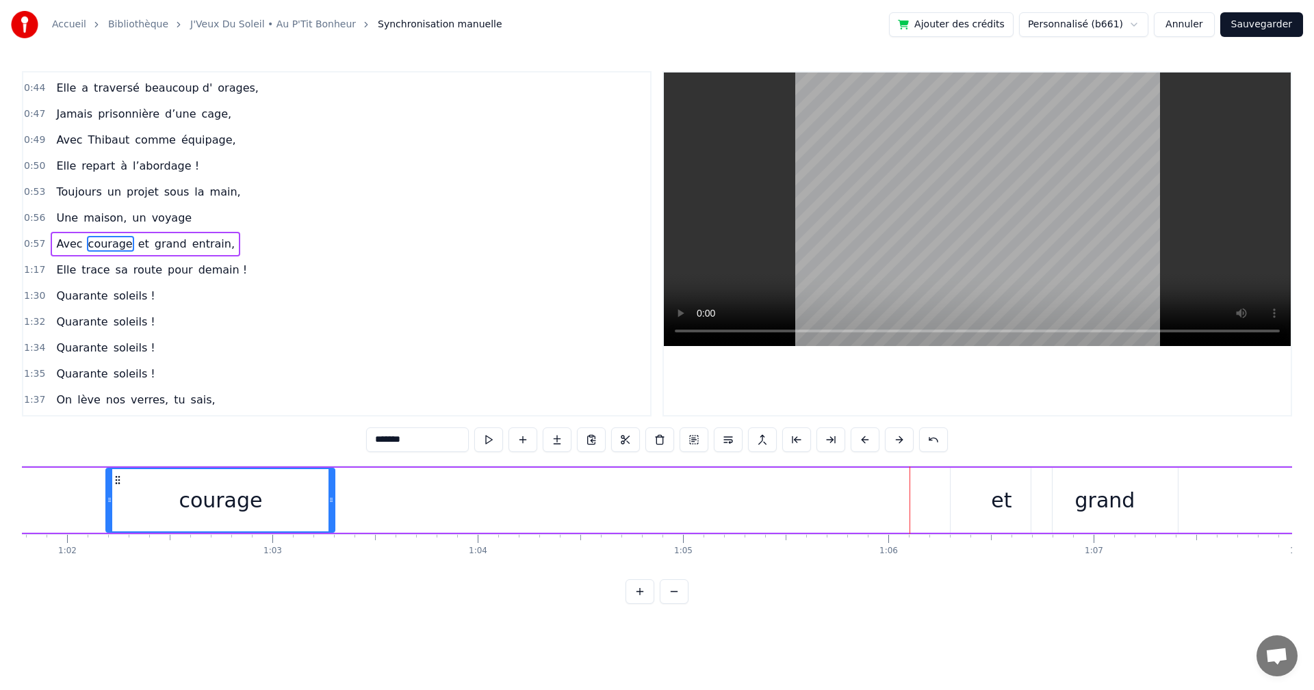
drag, startPoint x: 634, startPoint y: 480, endPoint x: 100, endPoint y: 501, distance: 534.1
click at [107, 504] on div "courage" at bounding box center [220, 500] width 227 height 62
click at [1031, 504] on div "et" at bounding box center [1011, 500] width 101 height 65
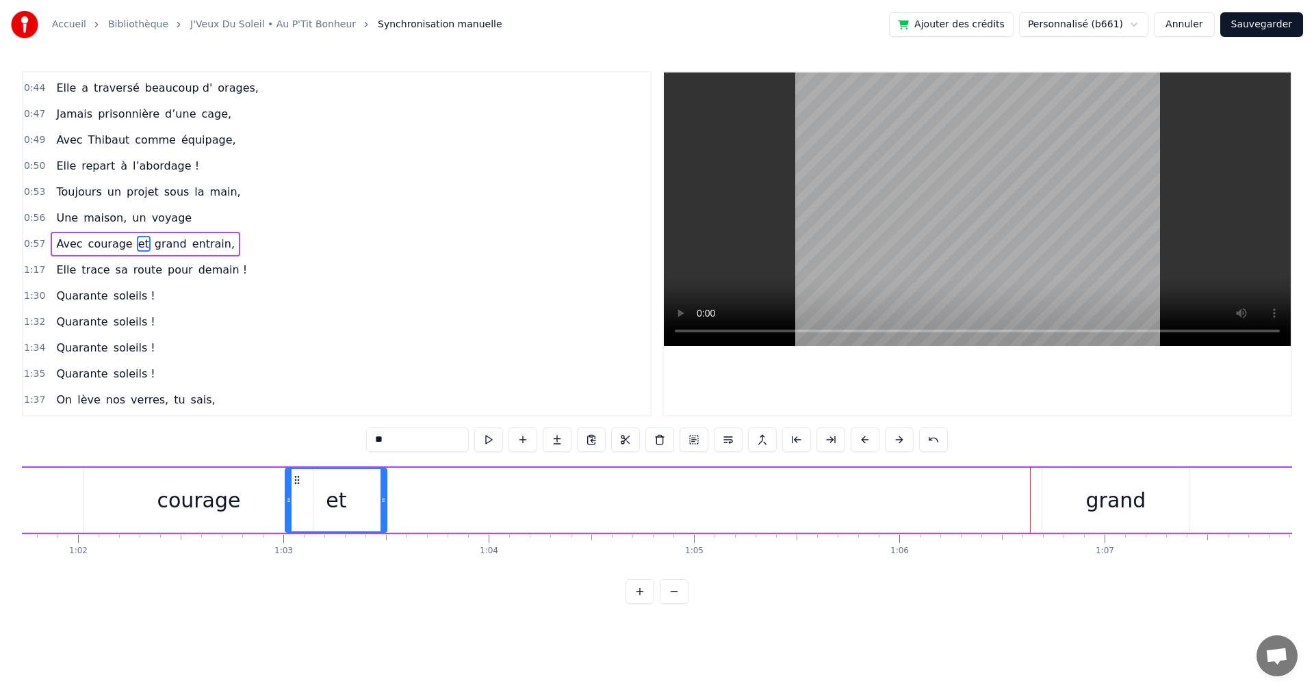
drag, startPoint x: 971, startPoint y: 478, endPoint x: 295, endPoint y: 498, distance: 676.2
click at [295, 498] on div "et" at bounding box center [336, 500] width 100 height 62
click at [1100, 495] on div "grand" at bounding box center [1116, 500] width 60 height 31
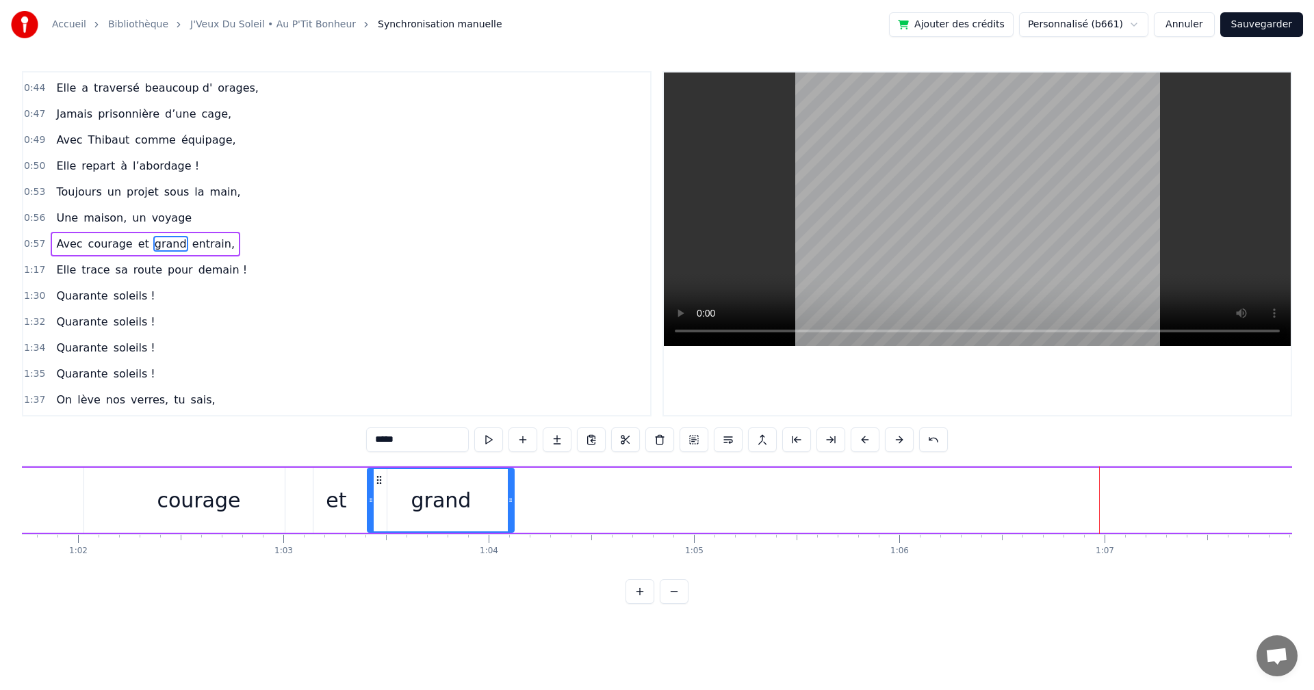
drag, startPoint x: 1053, startPoint y: 480, endPoint x: 378, endPoint y: 510, distance: 675.2
click at [378, 510] on div "grand" at bounding box center [440, 500] width 145 height 62
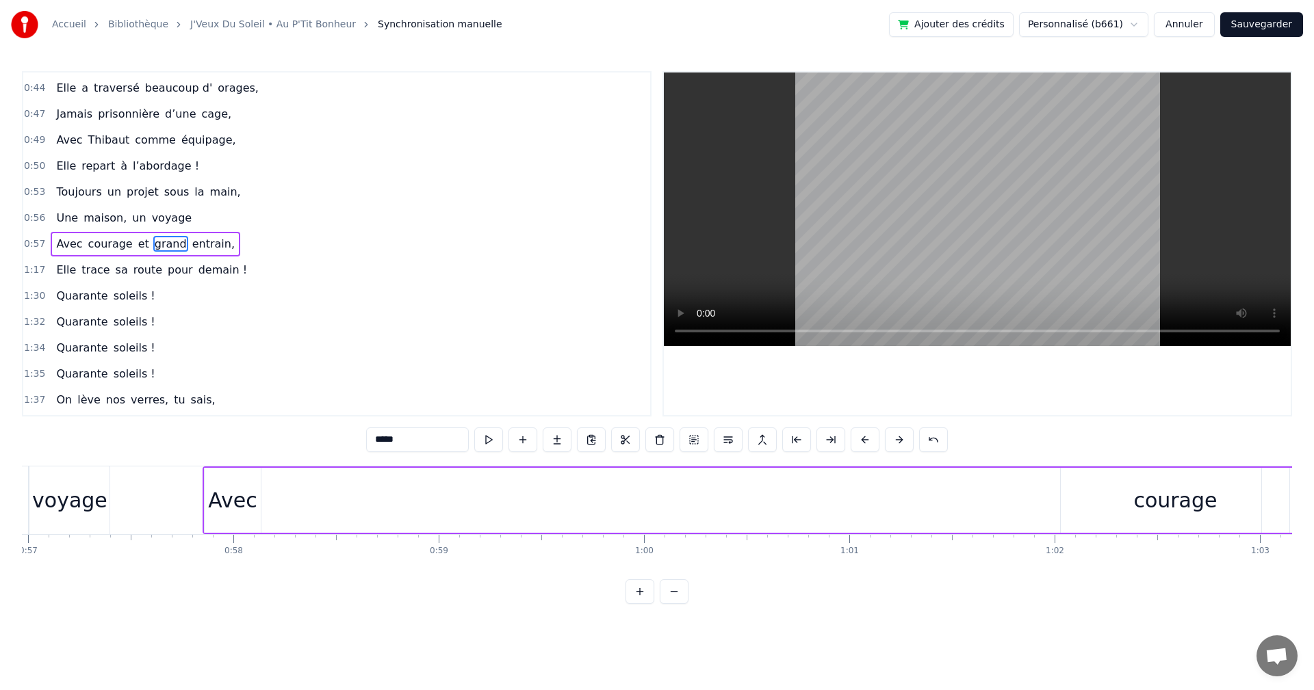
scroll to position [0, 11740]
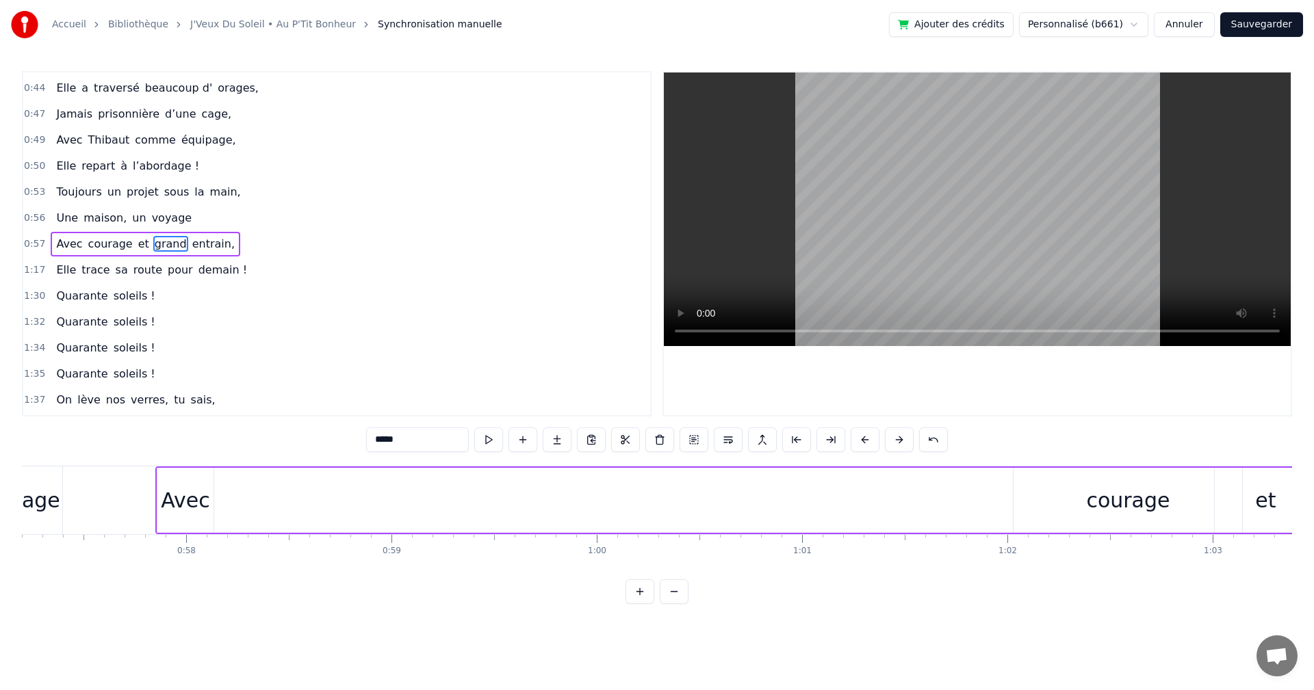
click at [1087, 491] on div "courage" at bounding box center [1127, 500] width 229 height 65
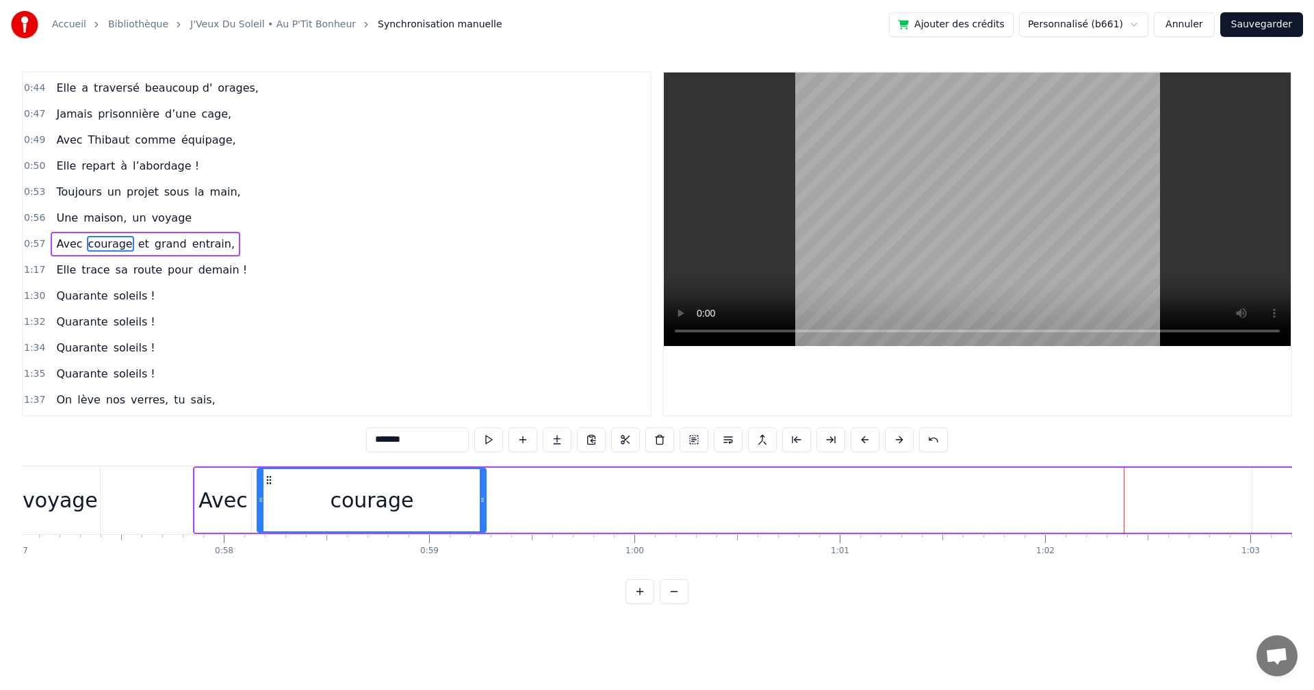
drag, startPoint x: 1023, startPoint y: 479, endPoint x: 256, endPoint y: 527, distance: 768.5
click at [258, 527] on div "courage" at bounding box center [371, 500] width 227 height 62
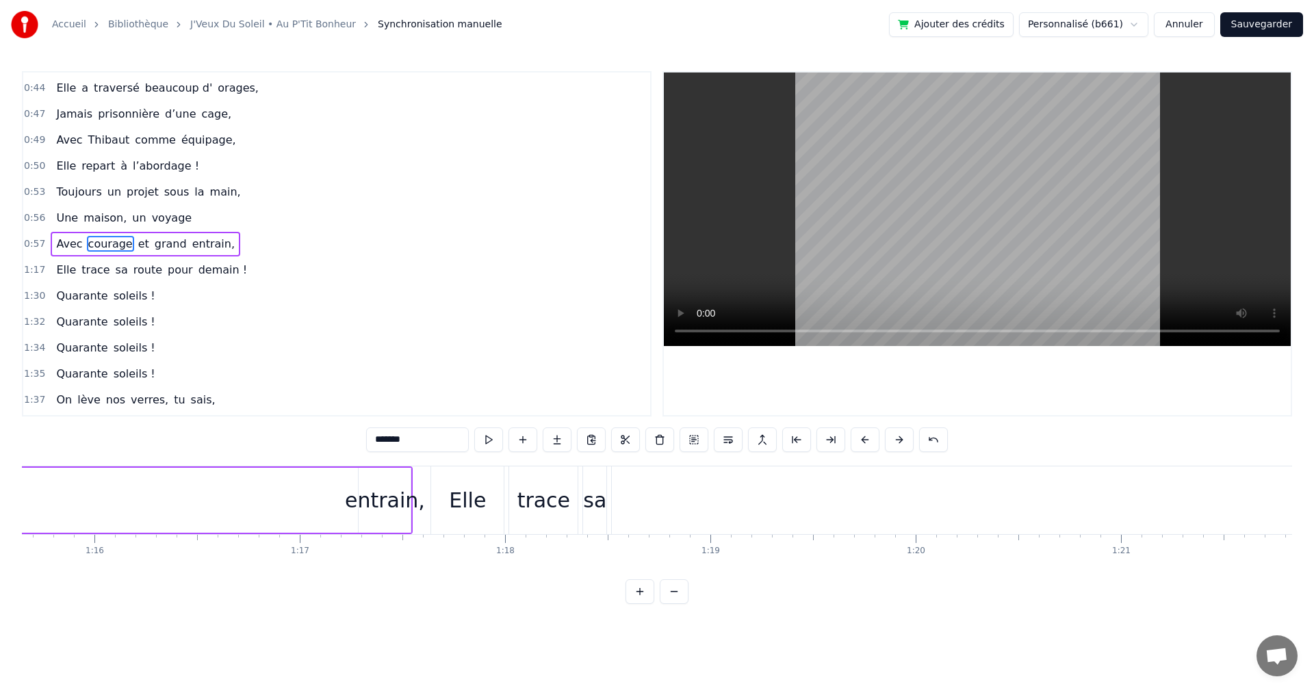
scroll to position [0, 15502]
click at [415, 493] on div "entrain," at bounding box center [409, 500] width 80 height 31
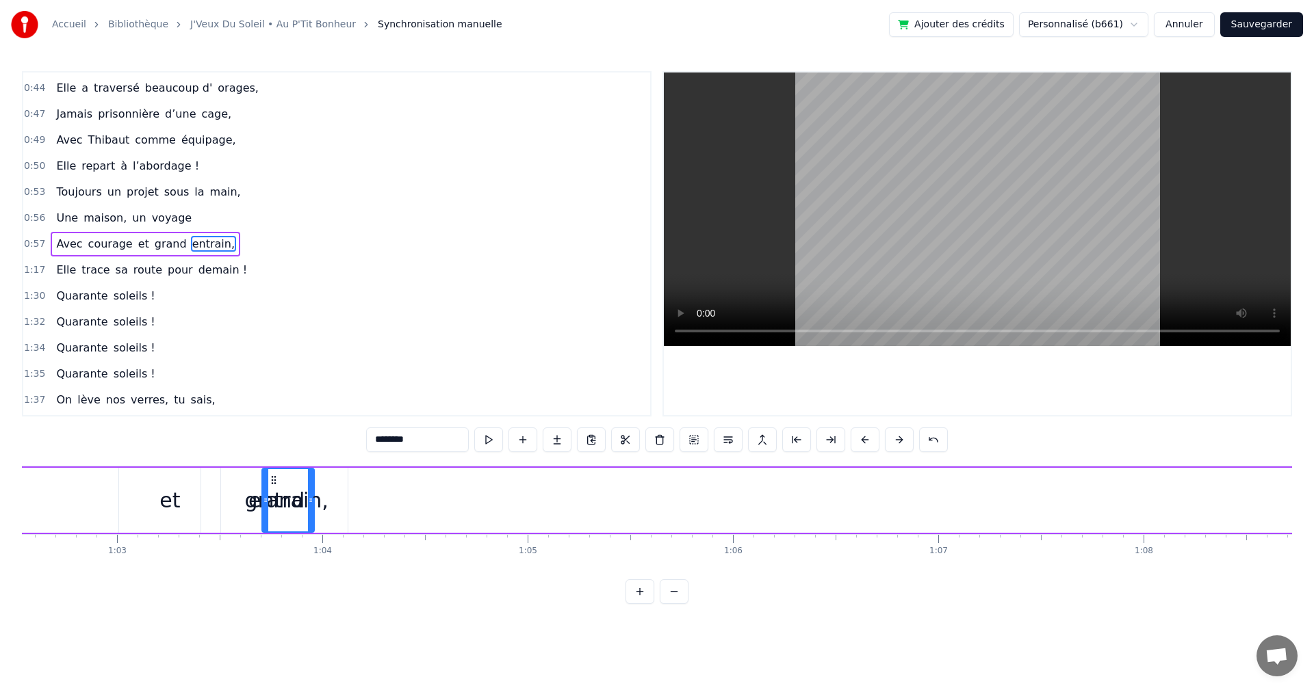
scroll to position [0, 12830]
drag, startPoint x: 389, startPoint y: 478, endPoint x: 347, endPoint y: 537, distance: 72.5
click at [347, 537] on div "On a une amie d’enfer, Qui rit plus fort que l’hiver, Toujours prête pour la lu…" at bounding box center [657, 517] width 1270 height 103
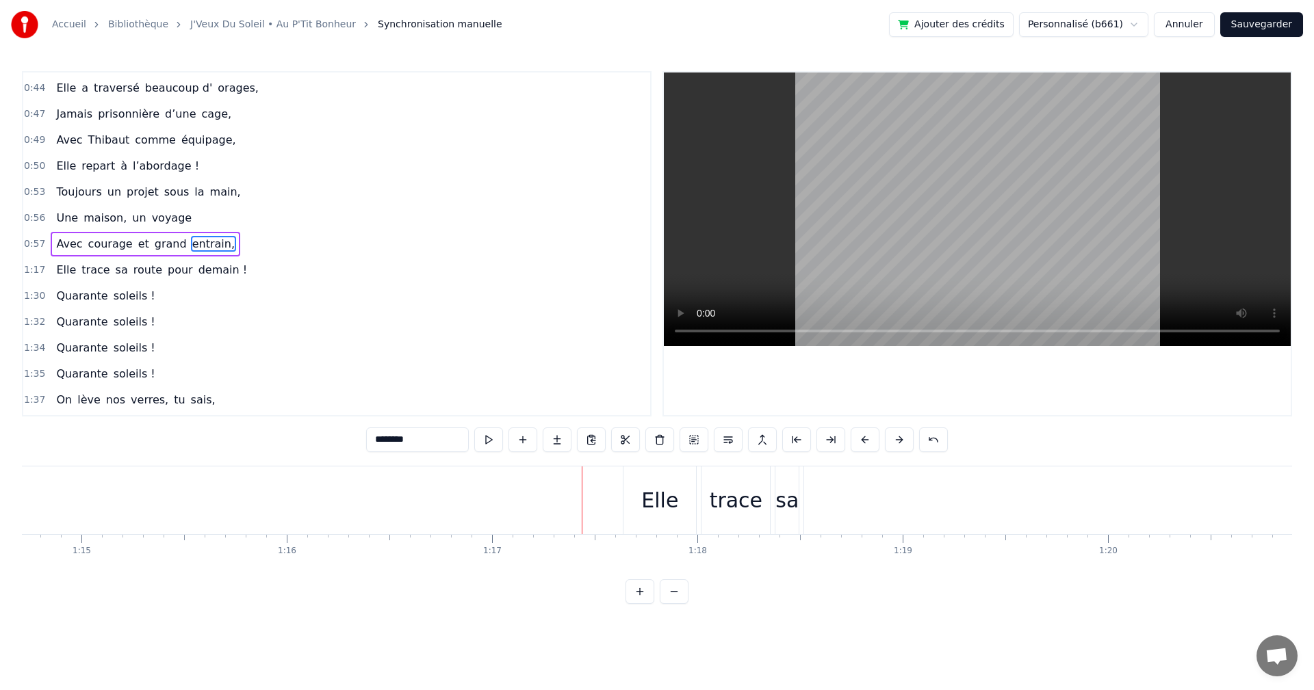
scroll to position [0, 15263]
click at [734, 496] on div "Elle" at bounding box center [730, 500] width 37 height 31
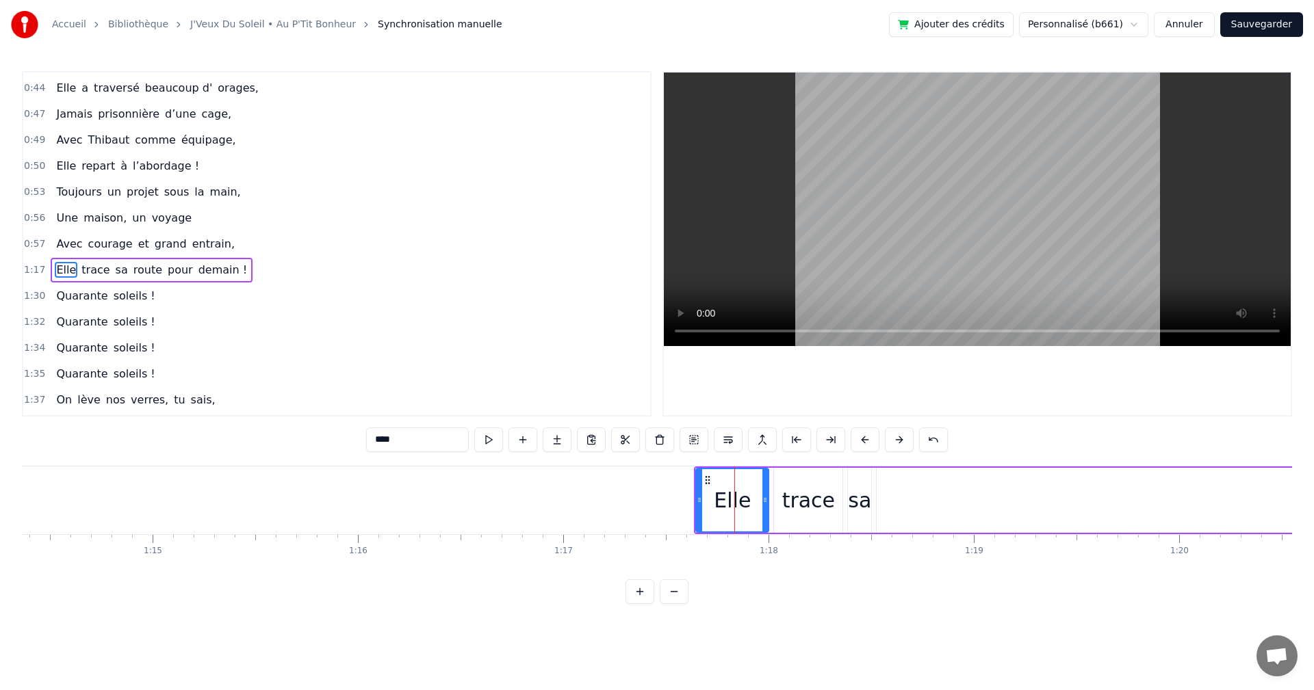
scroll to position [335, 0]
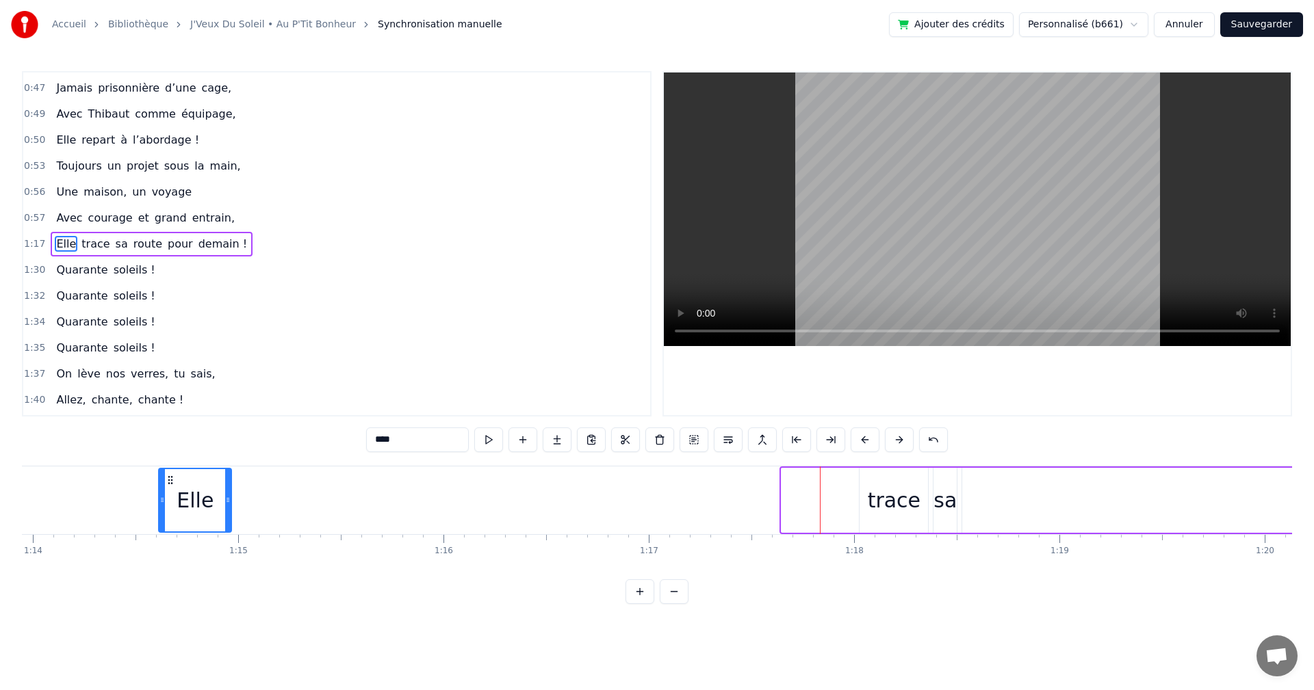
drag, startPoint x: 707, startPoint y: 478, endPoint x: 142, endPoint y: 495, distance: 566.1
click at [159, 495] on div "Elle" at bounding box center [194, 500] width 71 height 62
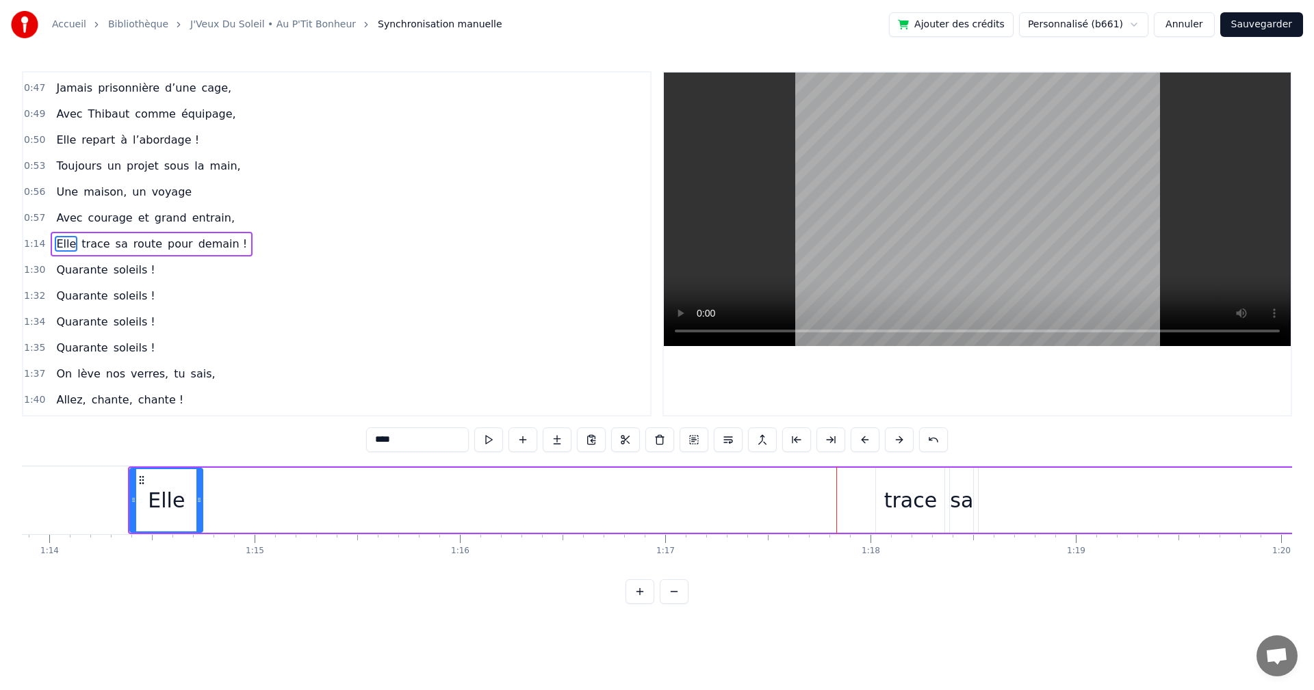
click at [930, 492] on div "trace" at bounding box center [910, 500] width 68 height 65
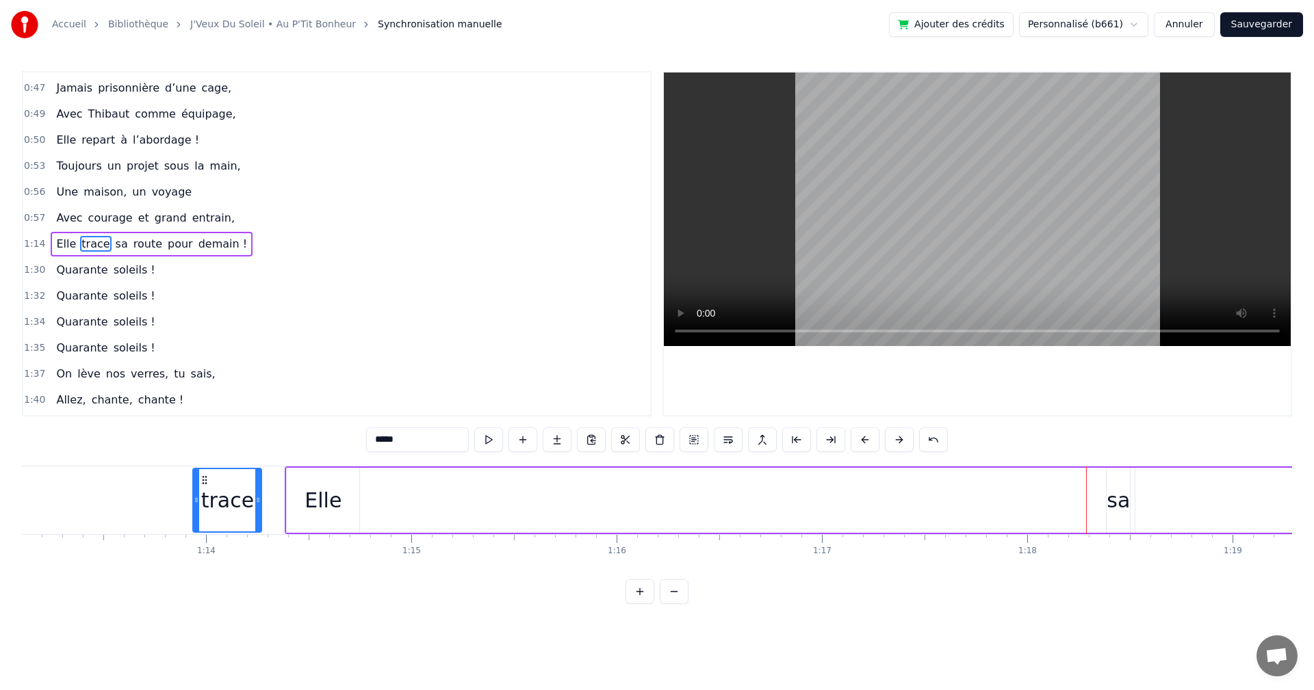
scroll to position [0, 14997]
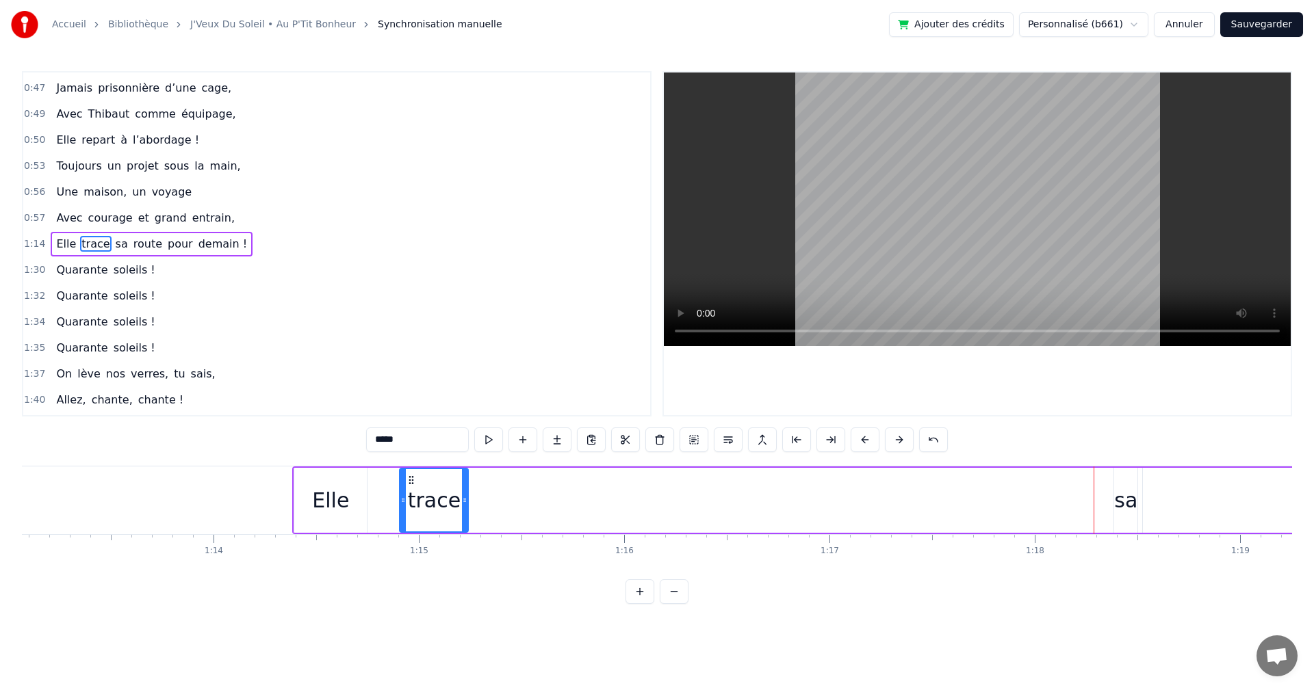
drag, startPoint x: 885, startPoint y: 480, endPoint x: 407, endPoint y: 527, distance: 479.9
click at [408, 527] on div "trace" at bounding box center [433, 500] width 67 height 62
click at [1123, 493] on div "sa" at bounding box center [1125, 500] width 23 height 31
drag, startPoint x: 1124, startPoint y: 477, endPoint x: 488, endPoint y: 469, distance: 635.6
click at [488, 469] on div "sa" at bounding box center [490, 500] width 22 height 62
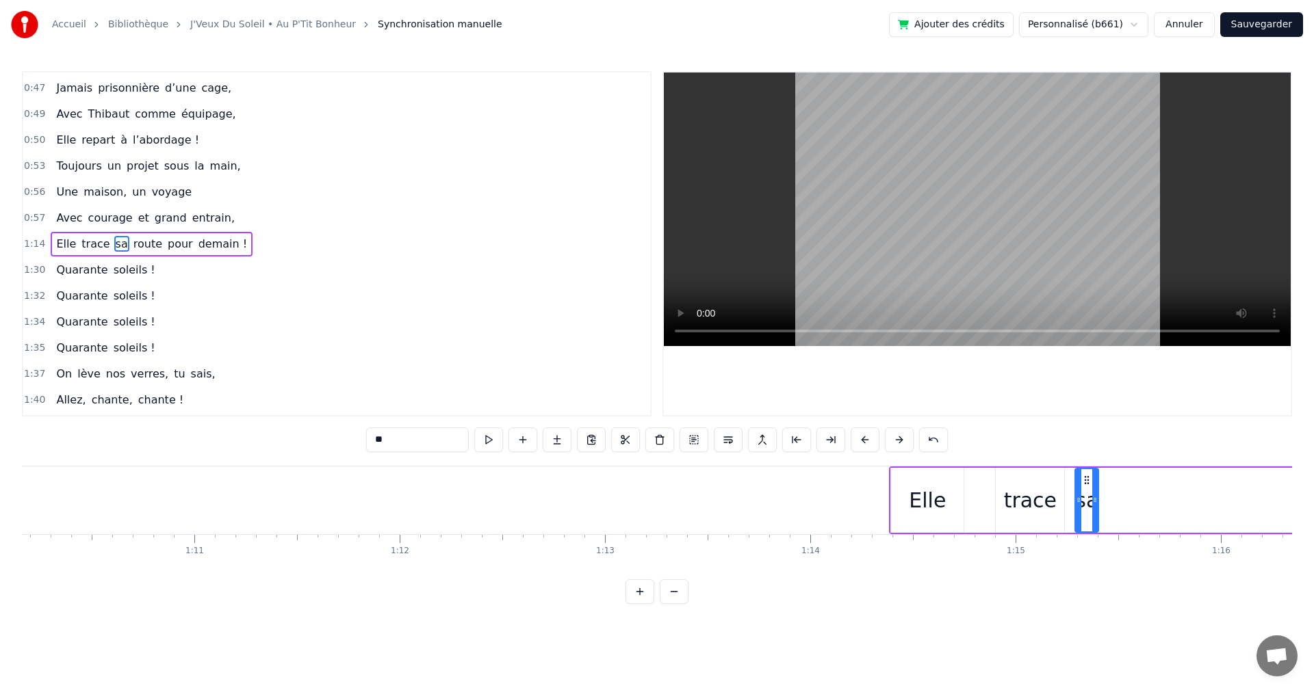
scroll to position [0, 14472]
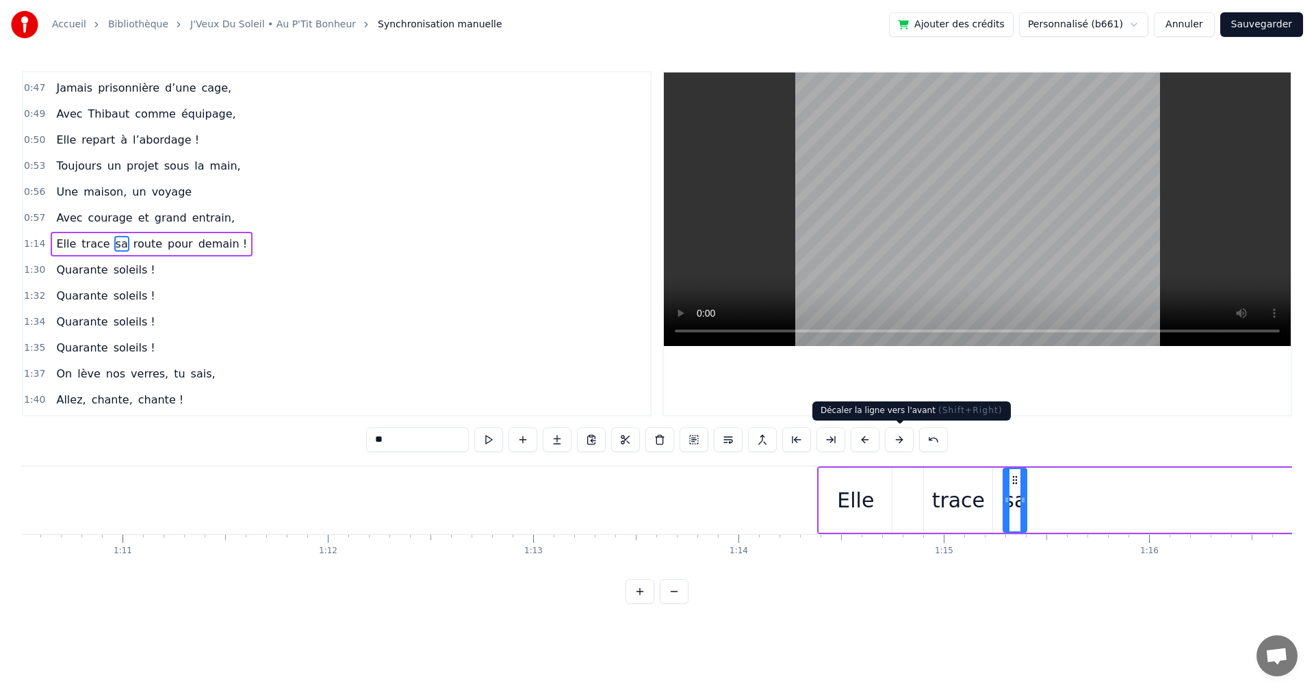
click at [861, 493] on div "Elle" at bounding box center [855, 500] width 37 height 31
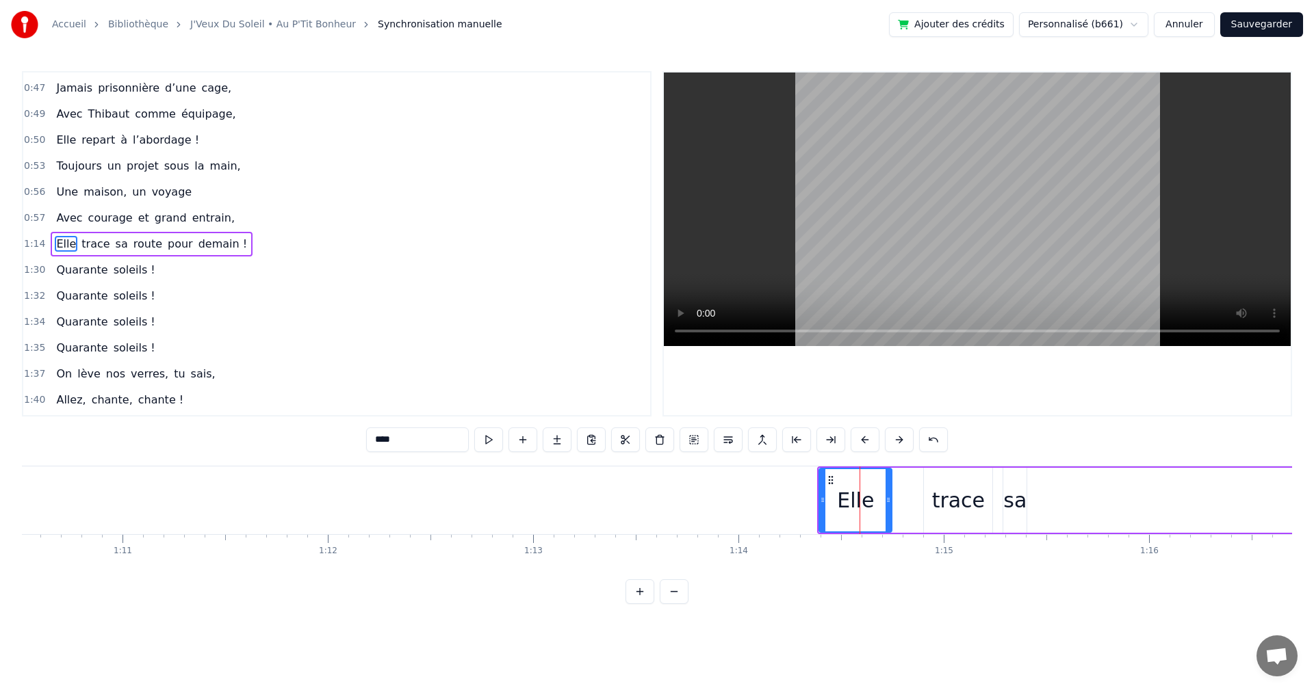
click at [948, 491] on div "trace" at bounding box center [958, 500] width 53 height 31
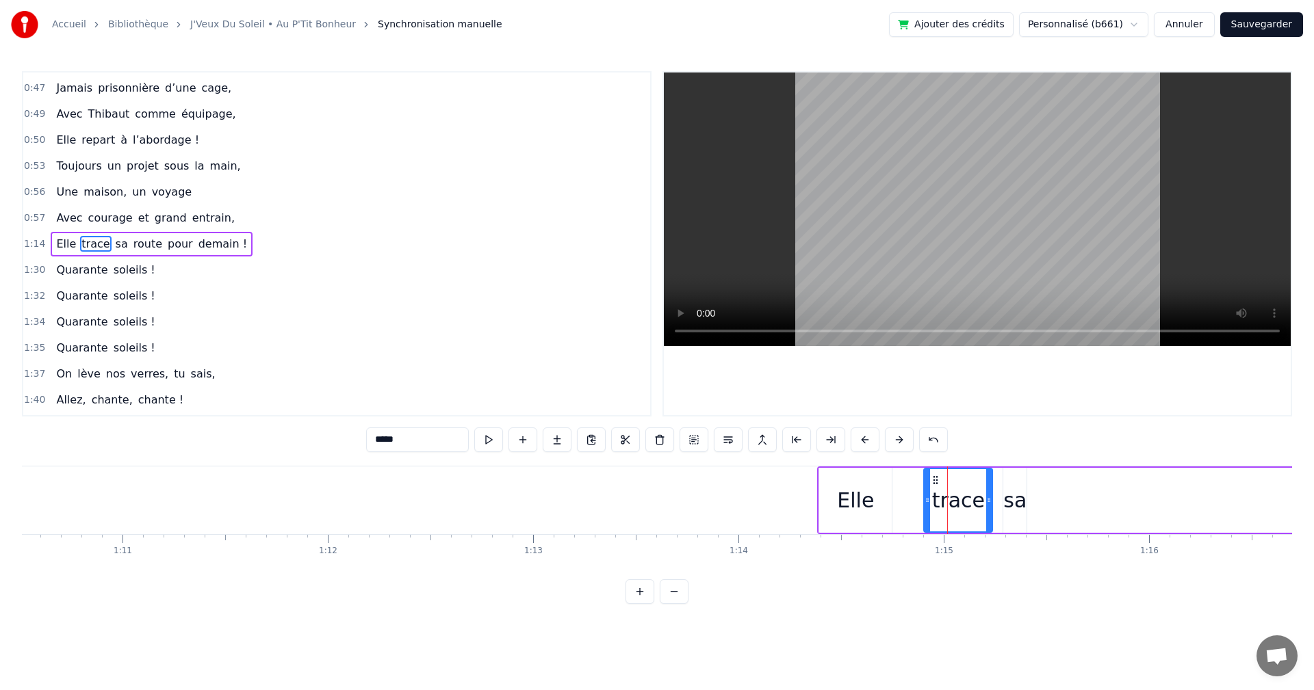
click at [858, 482] on div "Elle" at bounding box center [855, 500] width 73 height 65
type input "****"
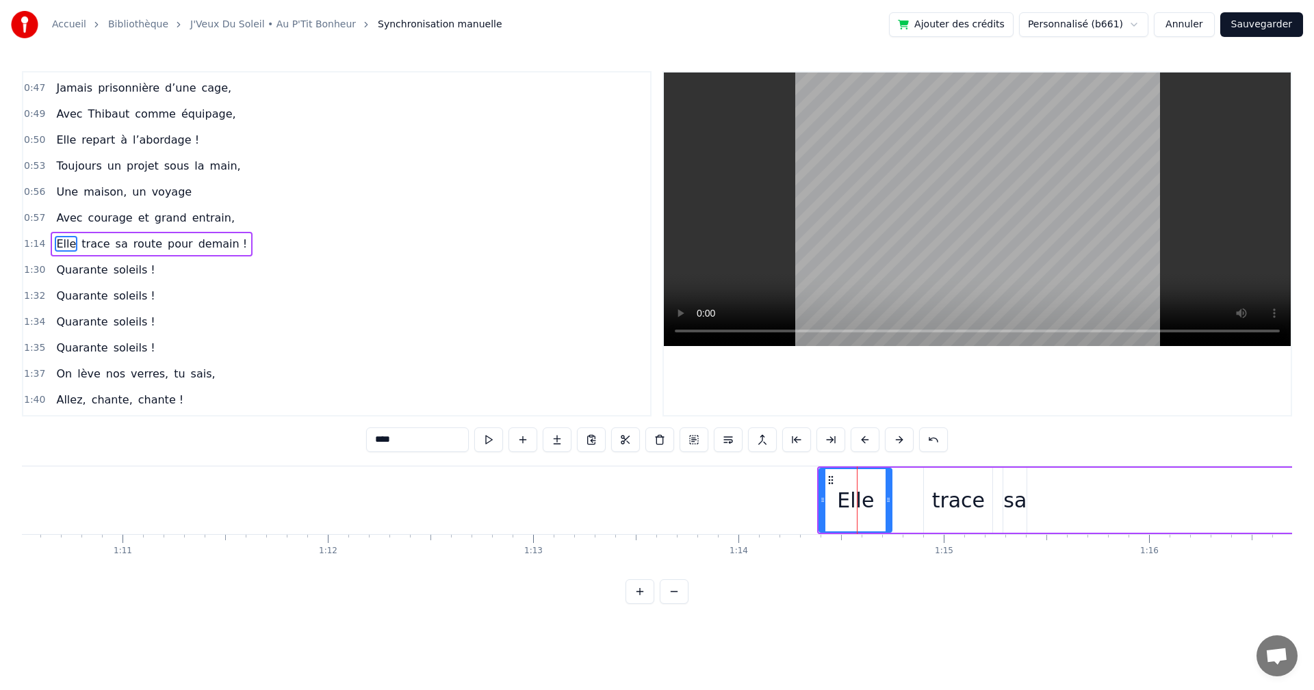
drag, startPoint x: 1058, startPoint y: 471, endPoint x: 970, endPoint y: 475, distance: 88.3
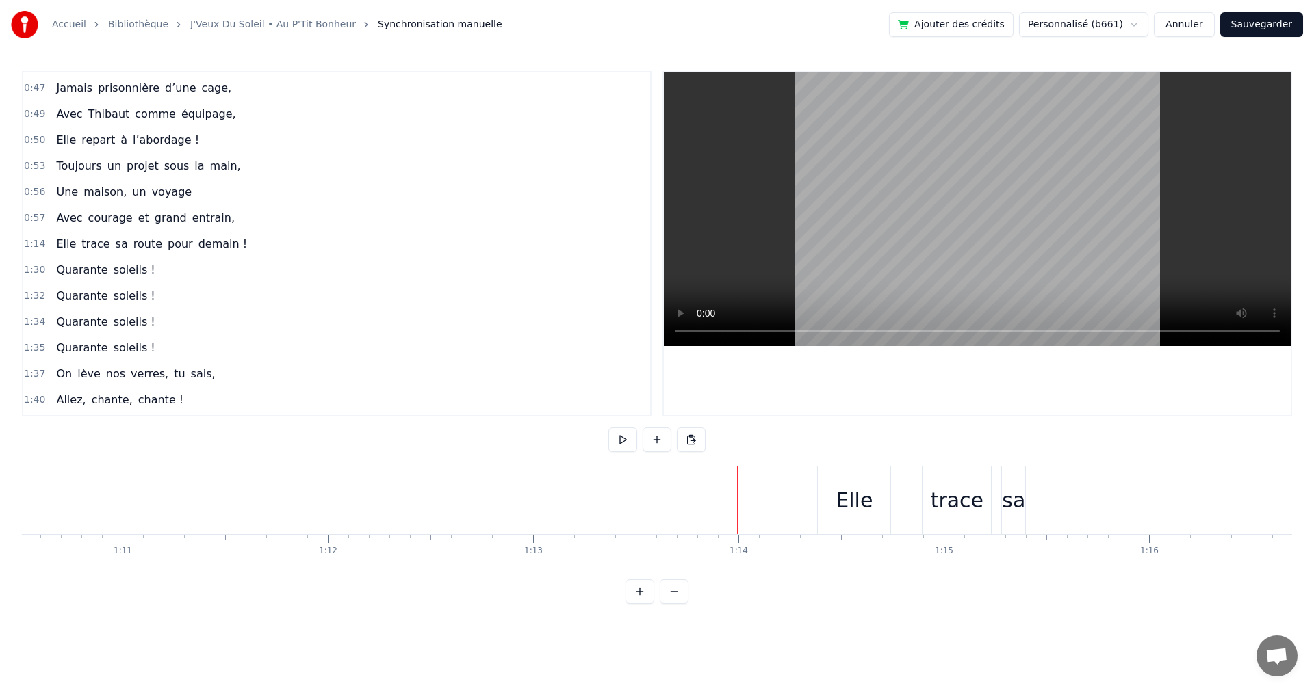
click at [840, 475] on div "Elle" at bounding box center [854, 501] width 73 height 68
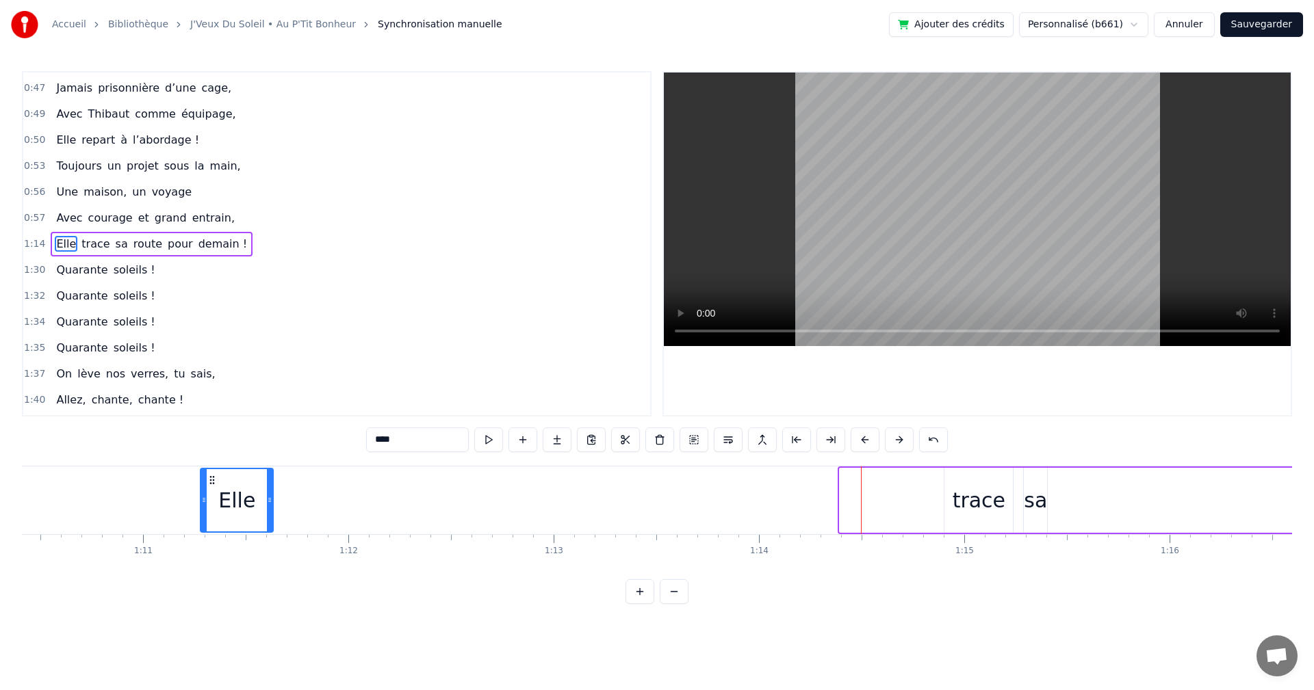
drag, startPoint x: 830, startPoint y: 477, endPoint x: 220, endPoint y: 486, distance: 610.3
click at [220, 486] on div "Elle" at bounding box center [236, 500] width 71 height 62
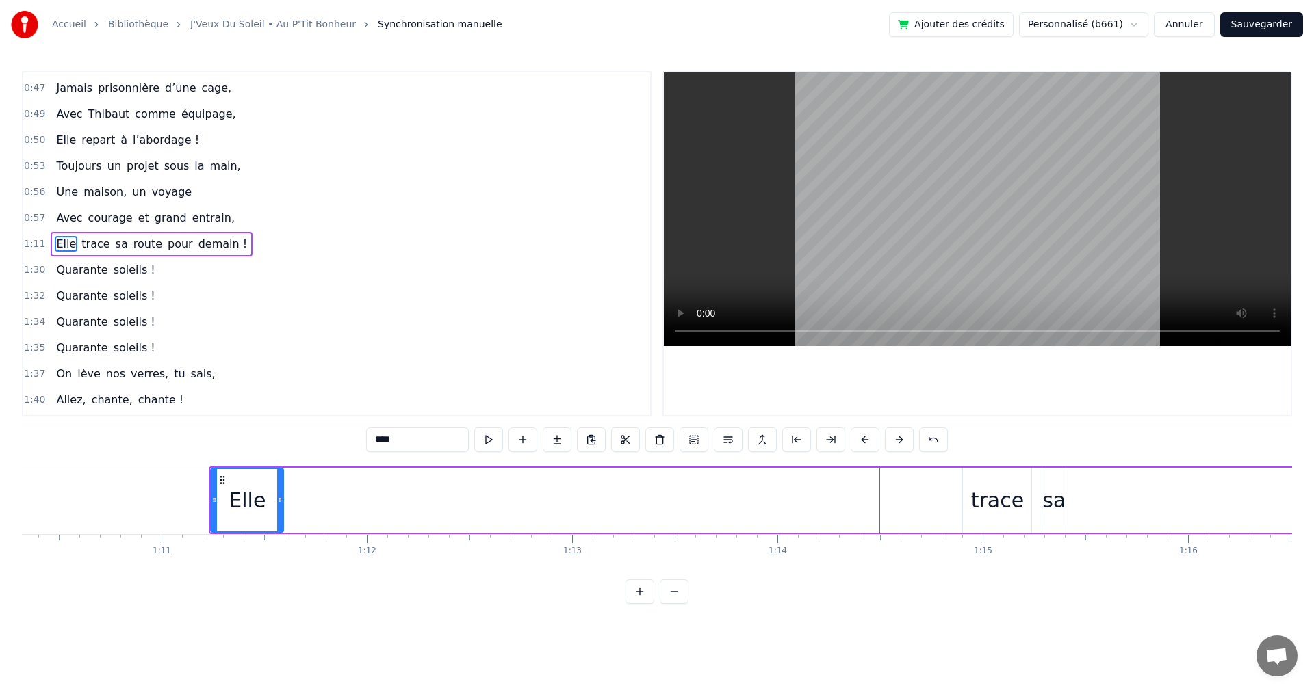
click at [990, 499] on div "trace" at bounding box center [997, 500] width 53 height 31
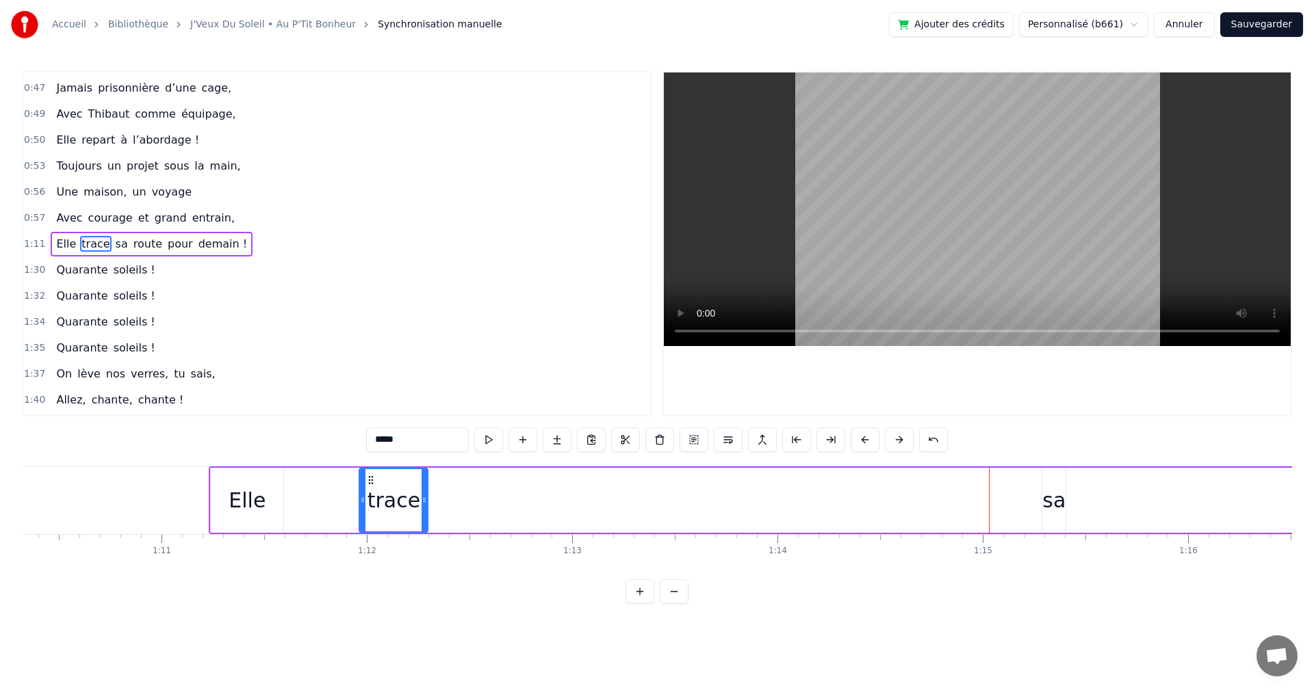
drag, startPoint x: 974, startPoint y: 478, endPoint x: 326, endPoint y: 501, distance: 648.3
click at [360, 501] on div "trace" at bounding box center [393, 500] width 67 height 62
click at [1051, 497] on div "sa" at bounding box center [1053, 500] width 23 height 31
drag, startPoint x: 1052, startPoint y: 478, endPoint x: 406, endPoint y: 522, distance: 646.7
click at [406, 522] on div "sa" at bounding box center [408, 500] width 22 height 62
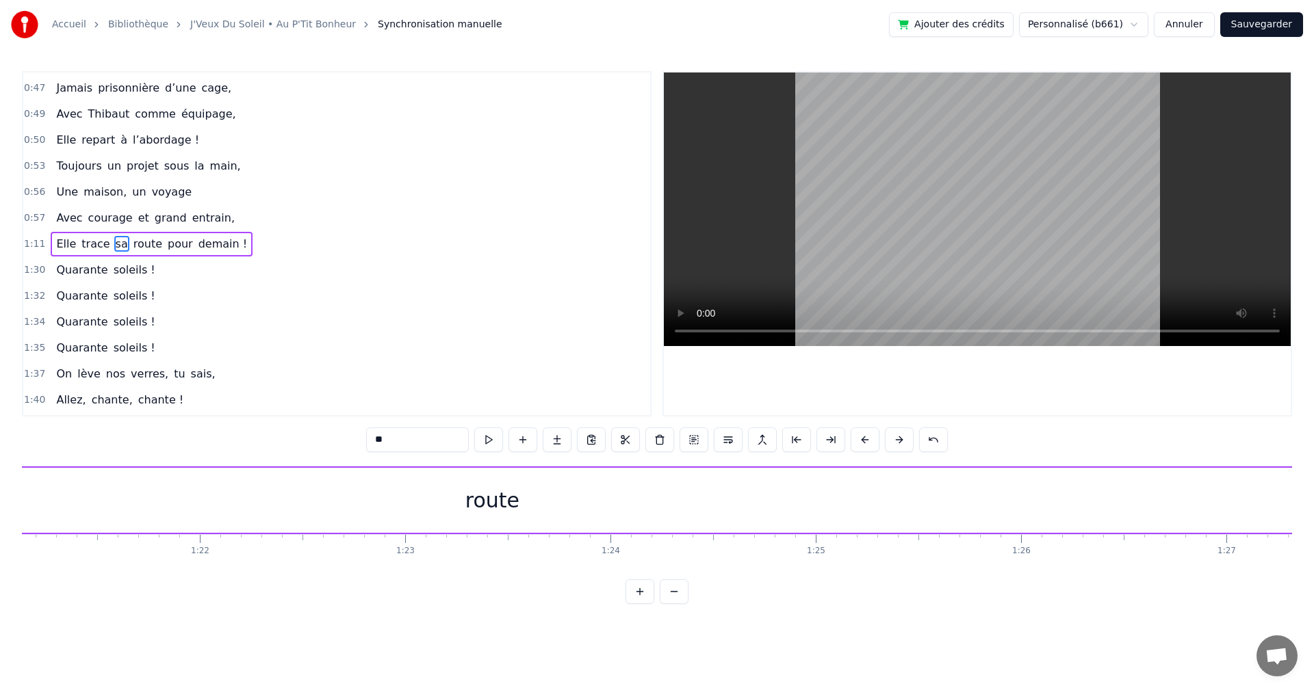
scroll to position [0, 16581]
click at [560, 501] on div "route" at bounding box center [564, 500] width 54 height 31
type input "*****"
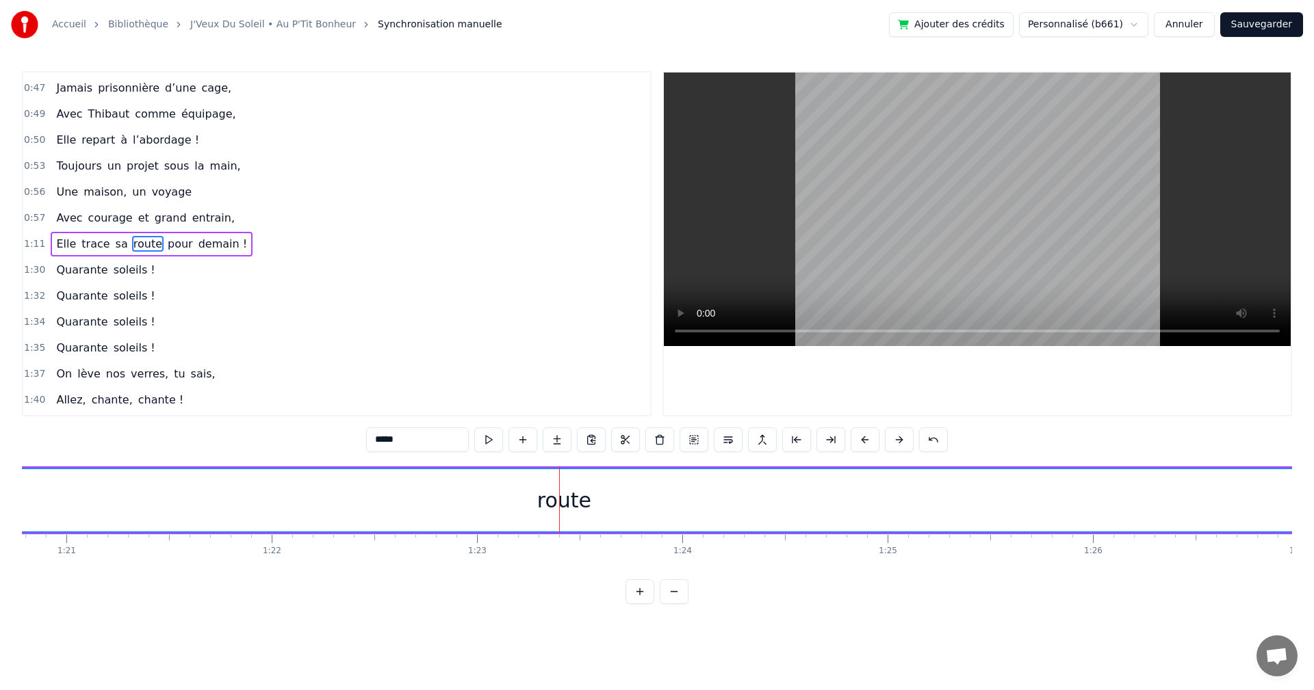
click at [579, 501] on div "route" at bounding box center [564, 500] width 54 height 31
drag, startPoint x: 552, startPoint y: 490, endPoint x: 543, endPoint y: 491, distance: 9.0
click at [550, 490] on div "route" at bounding box center [564, 500] width 54 height 31
click at [518, 508] on div "route" at bounding box center [563, 500] width 2009 height 62
drag, startPoint x: 587, startPoint y: 512, endPoint x: 578, endPoint y: 505, distance: 11.7
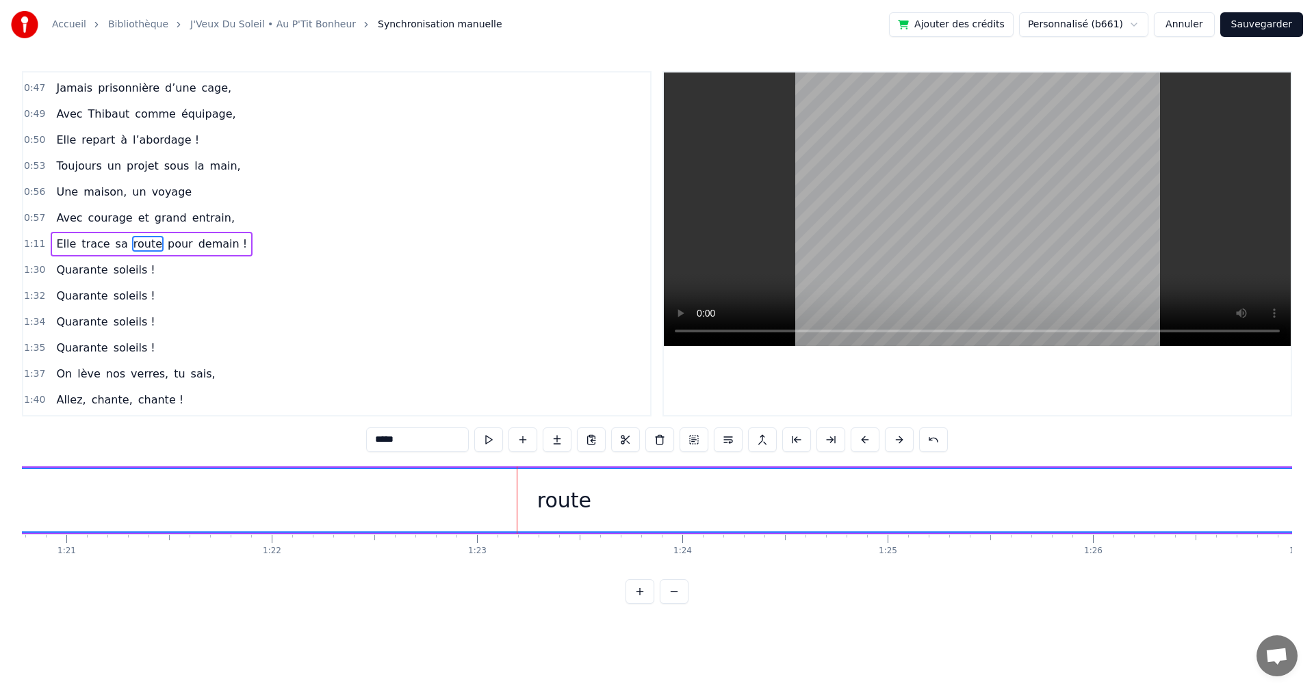
click at [588, 512] on div "route" at bounding box center [564, 500] width 54 height 31
drag, startPoint x: 575, startPoint y: 487, endPoint x: 524, endPoint y: 488, distance: 50.6
click at [524, 488] on div "route" at bounding box center [563, 500] width 2009 height 62
click at [627, 475] on div "route" at bounding box center [563, 500] width 2009 height 62
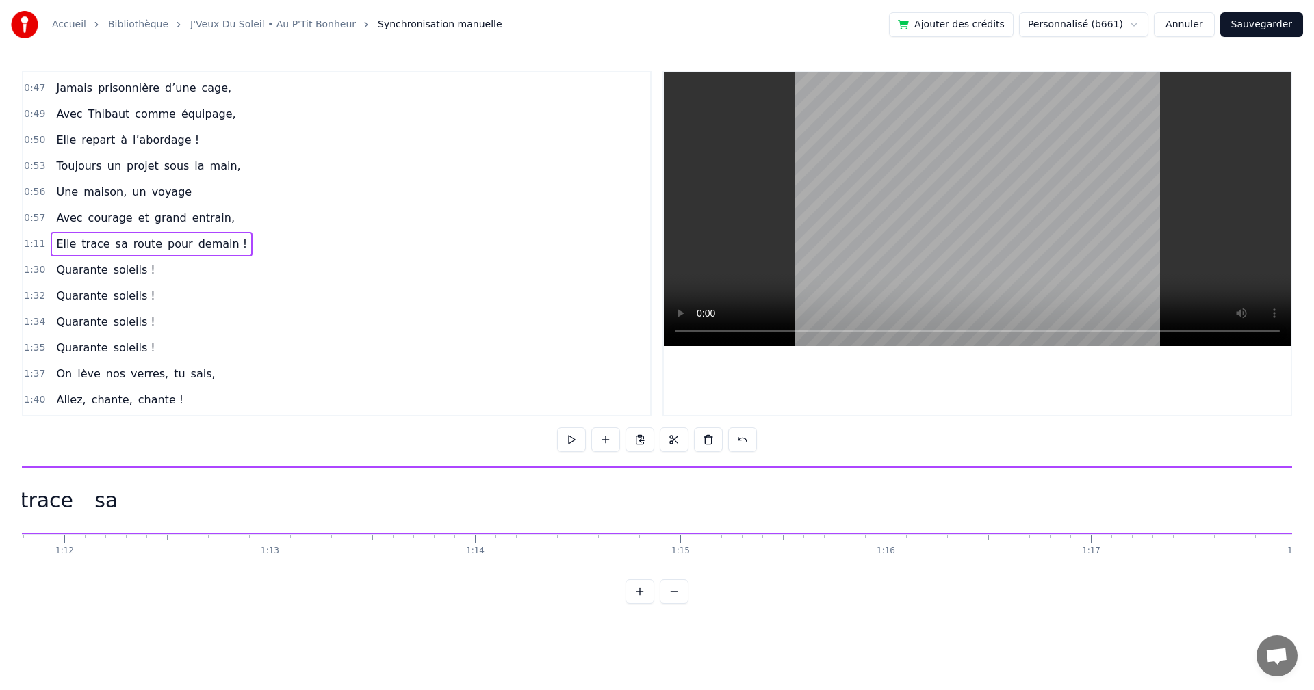
scroll to position [0, 14424]
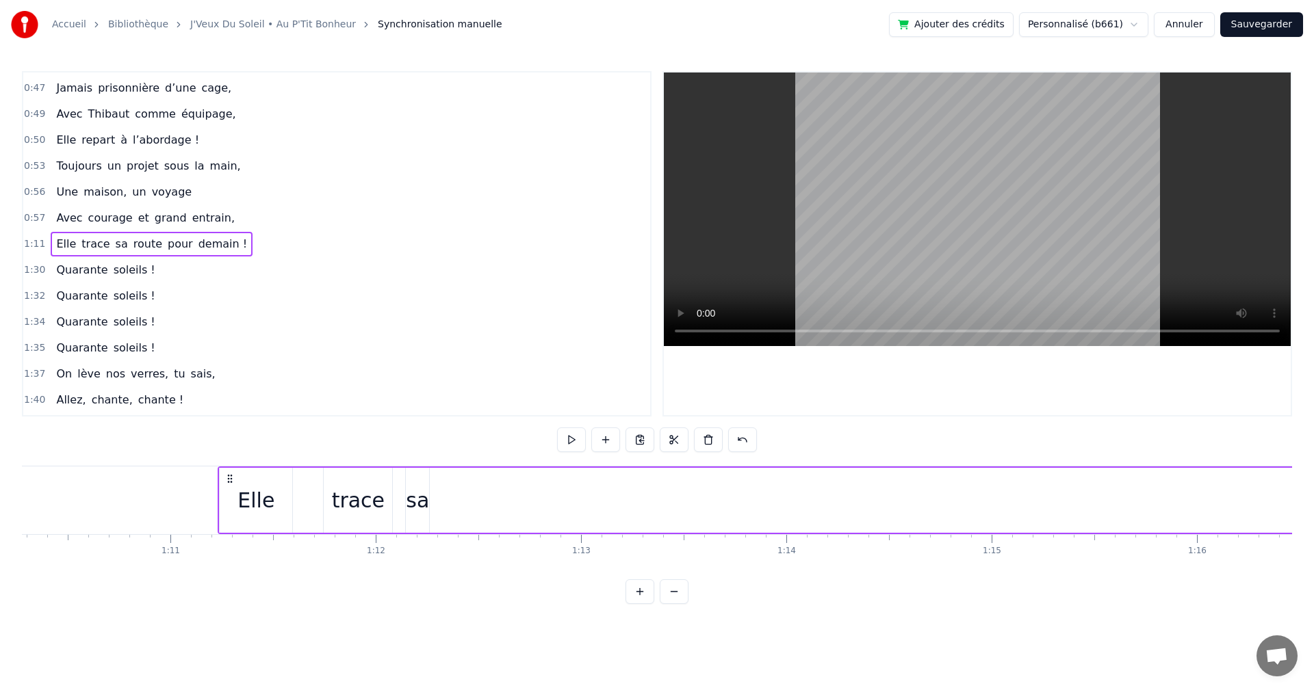
click at [358, 504] on div "trace" at bounding box center [358, 500] width 53 height 31
click at [414, 506] on div "sa" at bounding box center [417, 500] width 23 height 31
type input "**"
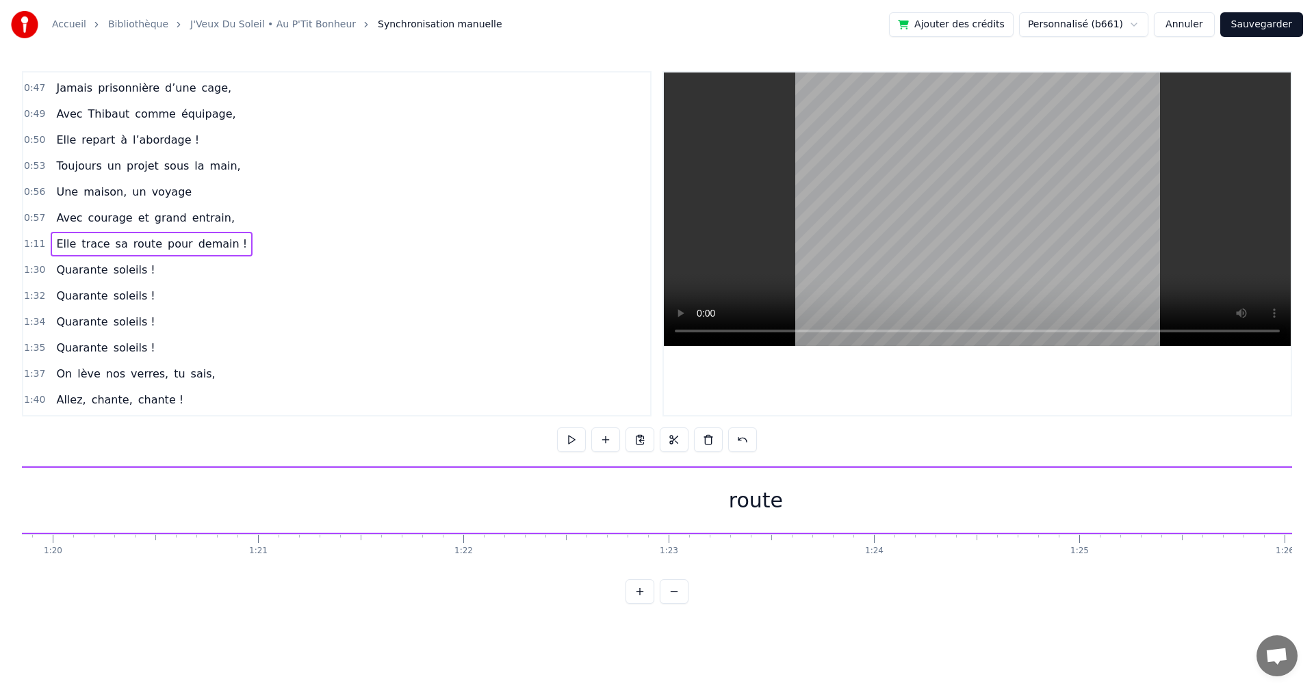
scroll to position [0, 16461]
click at [687, 500] on div "route" at bounding box center [684, 500] width 54 height 31
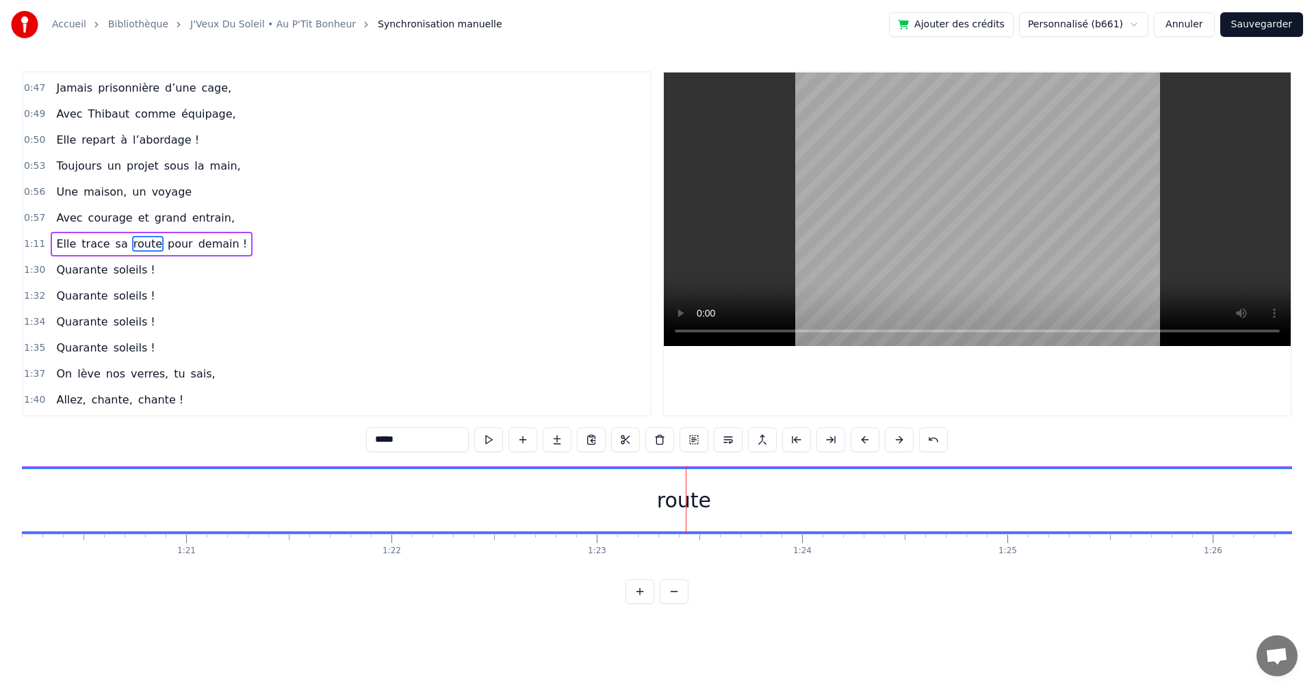
drag, startPoint x: 701, startPoint y: 484, endPoint x: 664, endPoint y: 486, distance: 37.0
click at [664, 486] on div "route" at bounding box center [684, 500] width 54 height 31
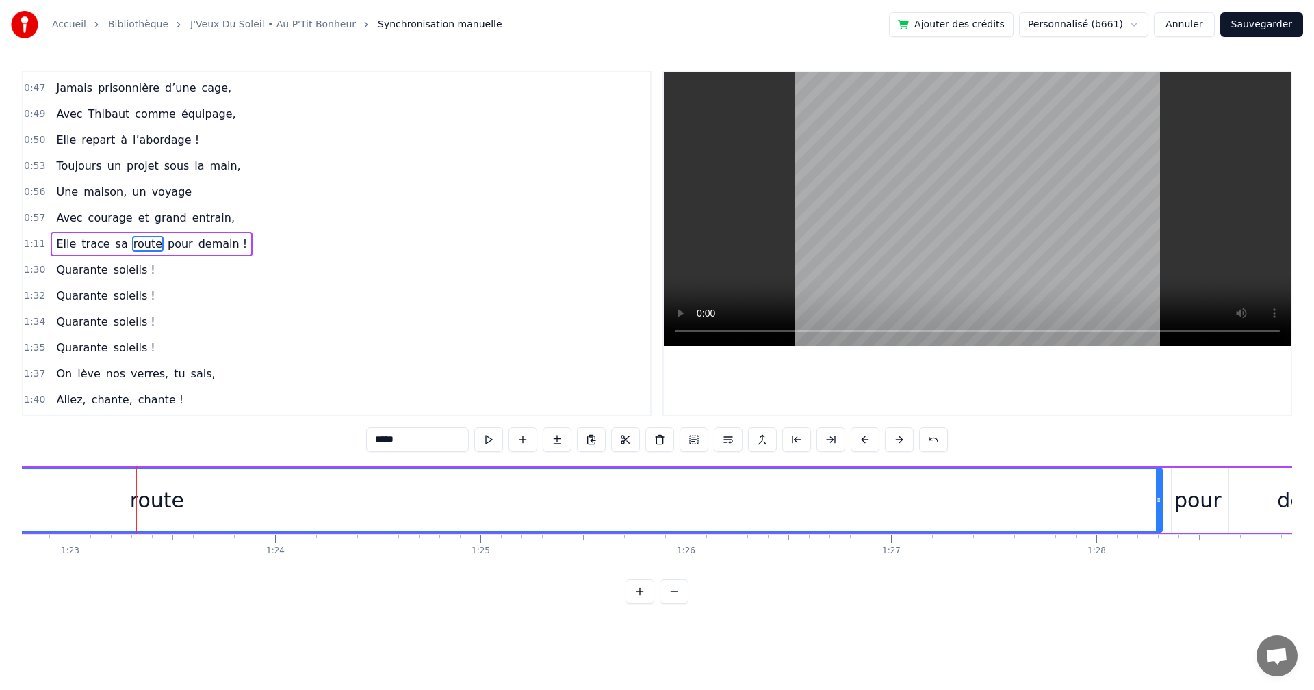
scroll to position [0, 17252]
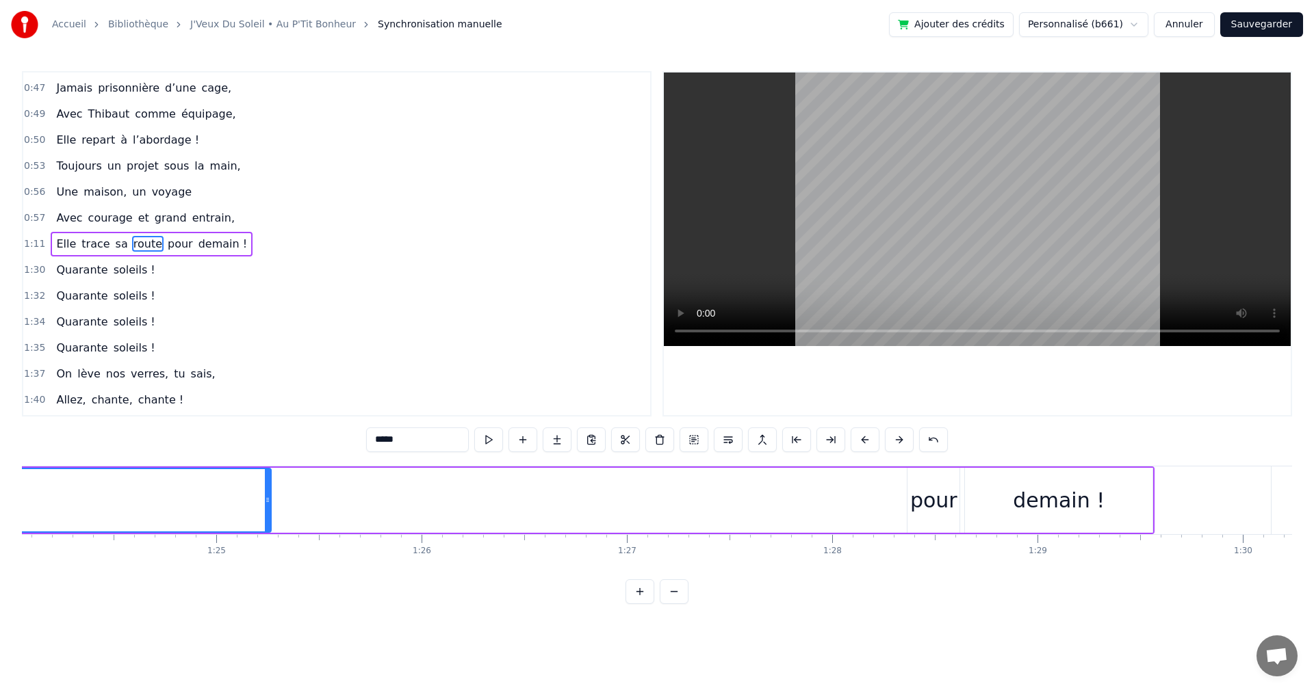
drag, startPoint x: 893, startPoint y: 497, endPoint x: 265, endPoint y: 532, distance: 629.0
click at [939, 499] on div "pour" at bounding box center [933, 500] width 47 height 31
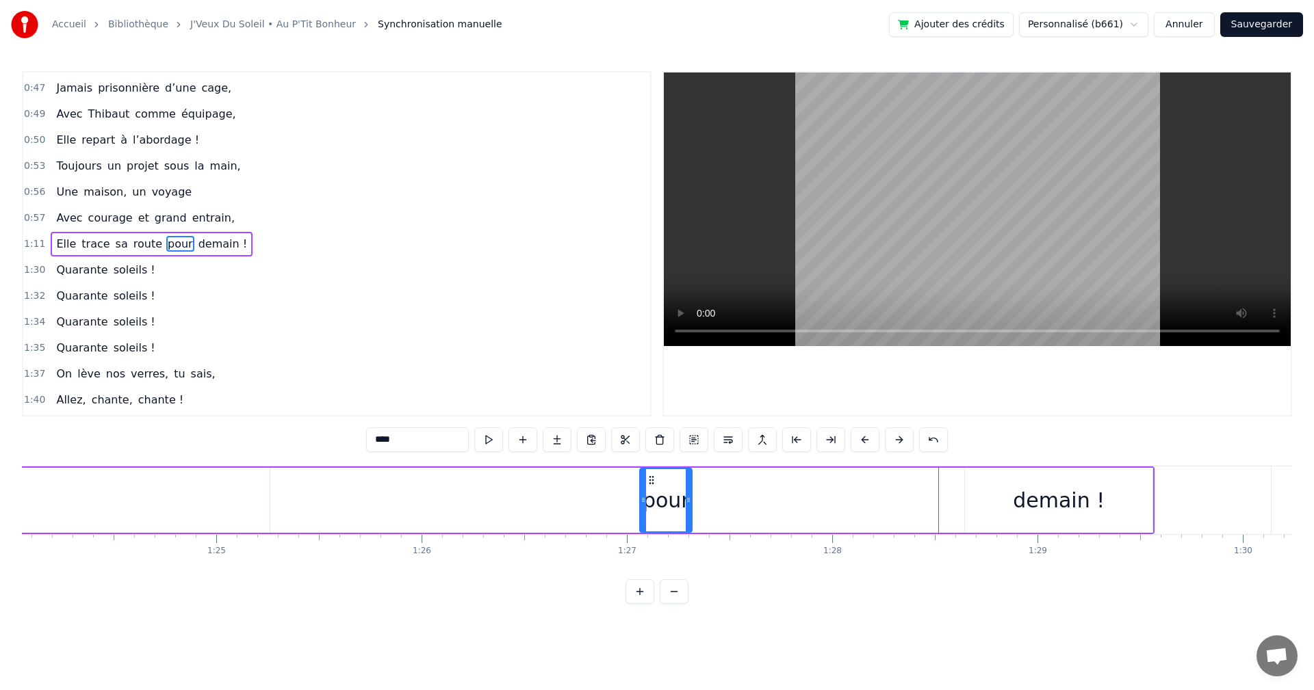
drag, startPoint x: 909, startPoint y: 480, endPoint x: 542, endPoint y: 491, distance: 367.6
click at [640, 495] on div "pour" at bounding box center [665, 500] width 51 height 62
click at [1065, 503] on div "demain !" at bounding box center [1059, 500] width 92 height 31
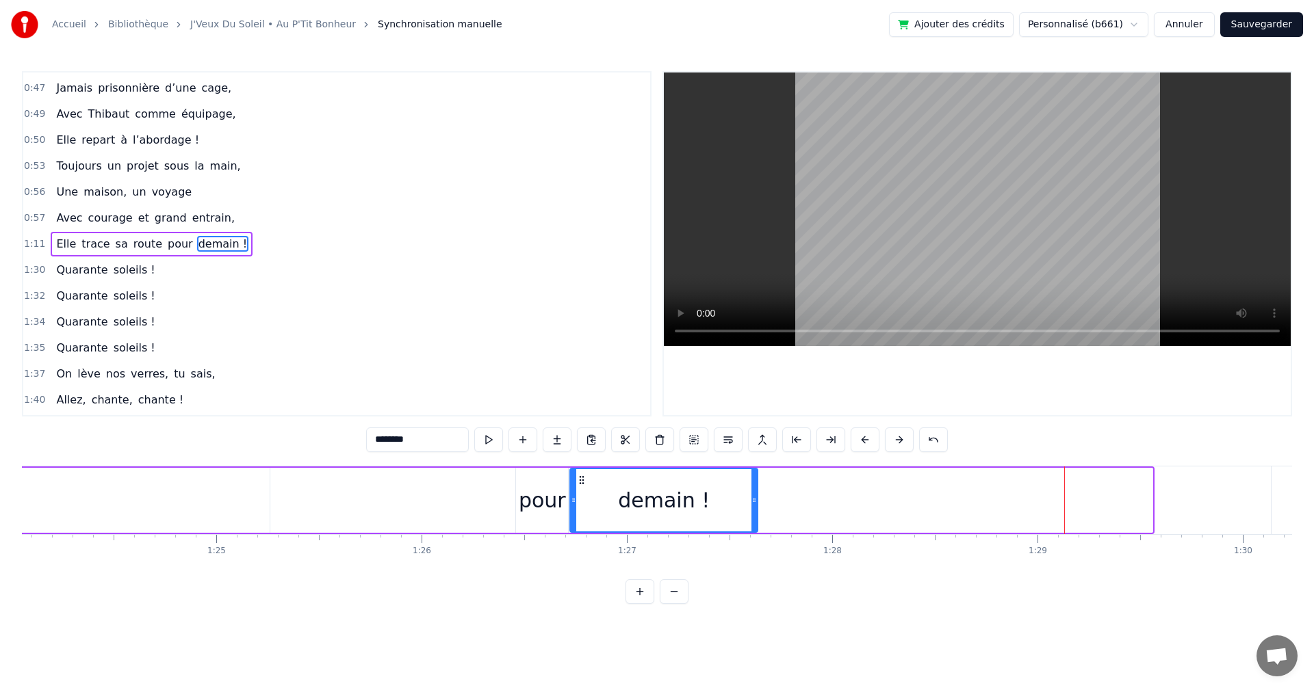
drag, startPoint x: 974, startPoint y: 478, endPoint x: 579, endPoint y: 507, distance: 395.8
click at [579, 507] on div "demain !" at bounding box center [664, 500] width 186 height 62
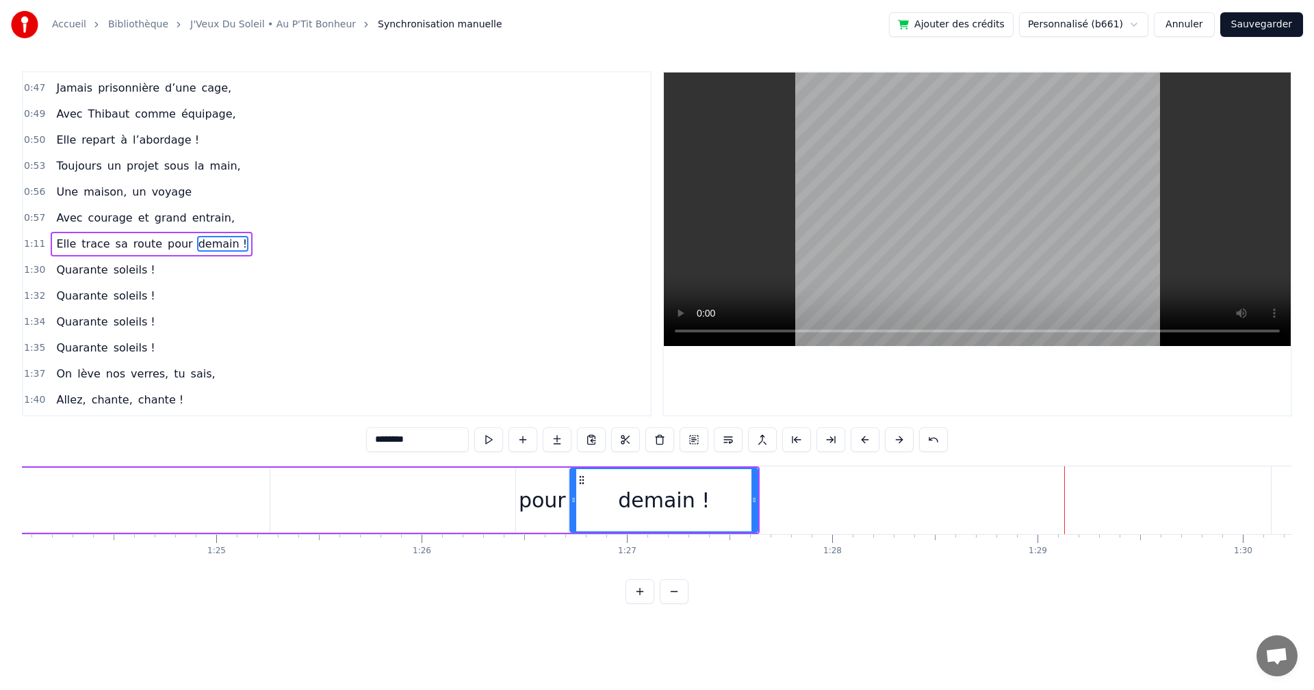
click at [532, 510] on div "pour" at bounding box center [542, 500] width 47 height 31
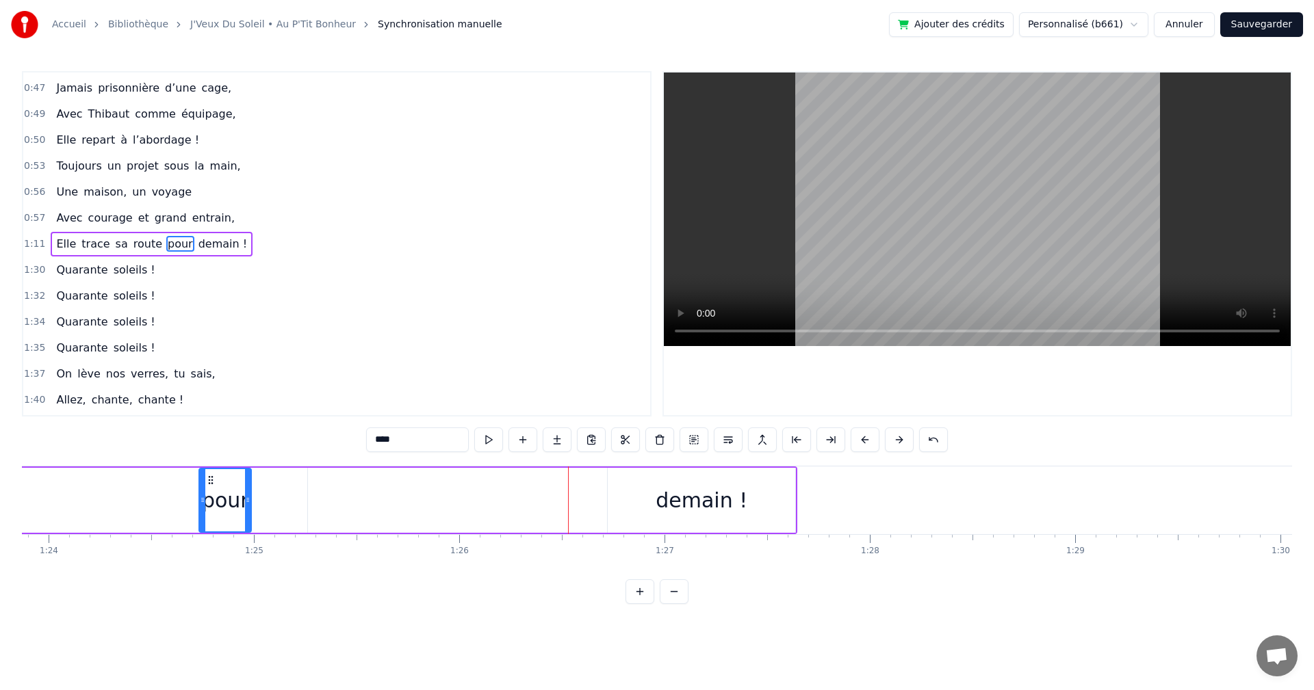
drag, startPoint x: 524, startPoint y: 480, endPoint x: 213, endPoint y: 472, distance: 311.4
click at [213, 472] on div "pour" at bounding box center [225, 500] width 51 height 62
click at [714, 490] on div "demain !" at bounding box center [720, 500] width 92 height 31
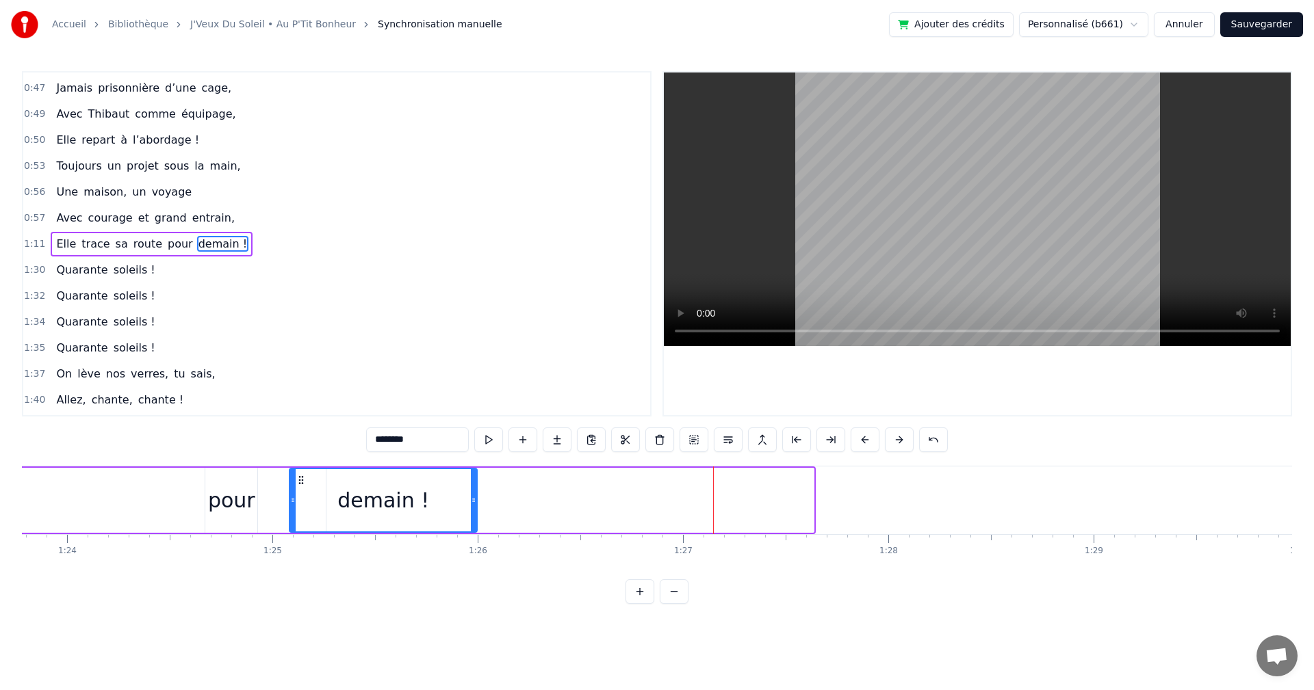
drag, startPoint x: 637, startPoint y: 478, endPoint x: 300, endPoint y: 484, distance: 337.3
click at [300, 484] on icon at bounding box center [301, 480] width 11 height 11
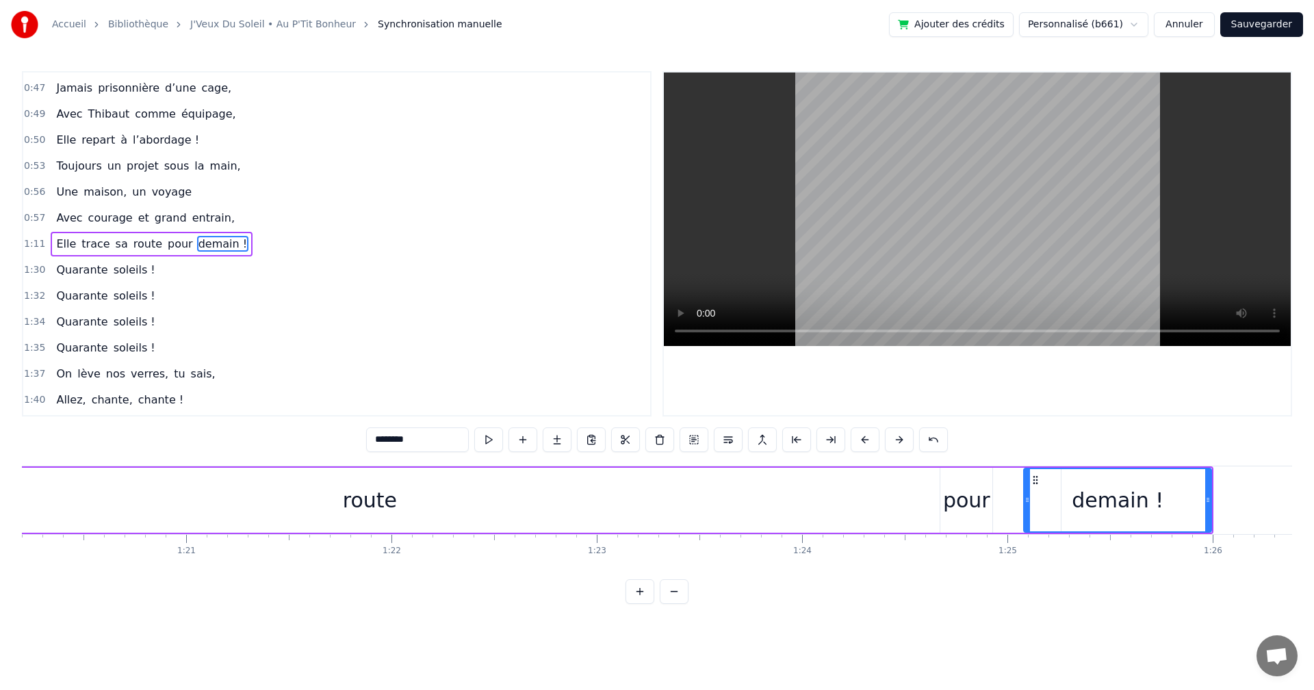
scroll to position [0, 16437]
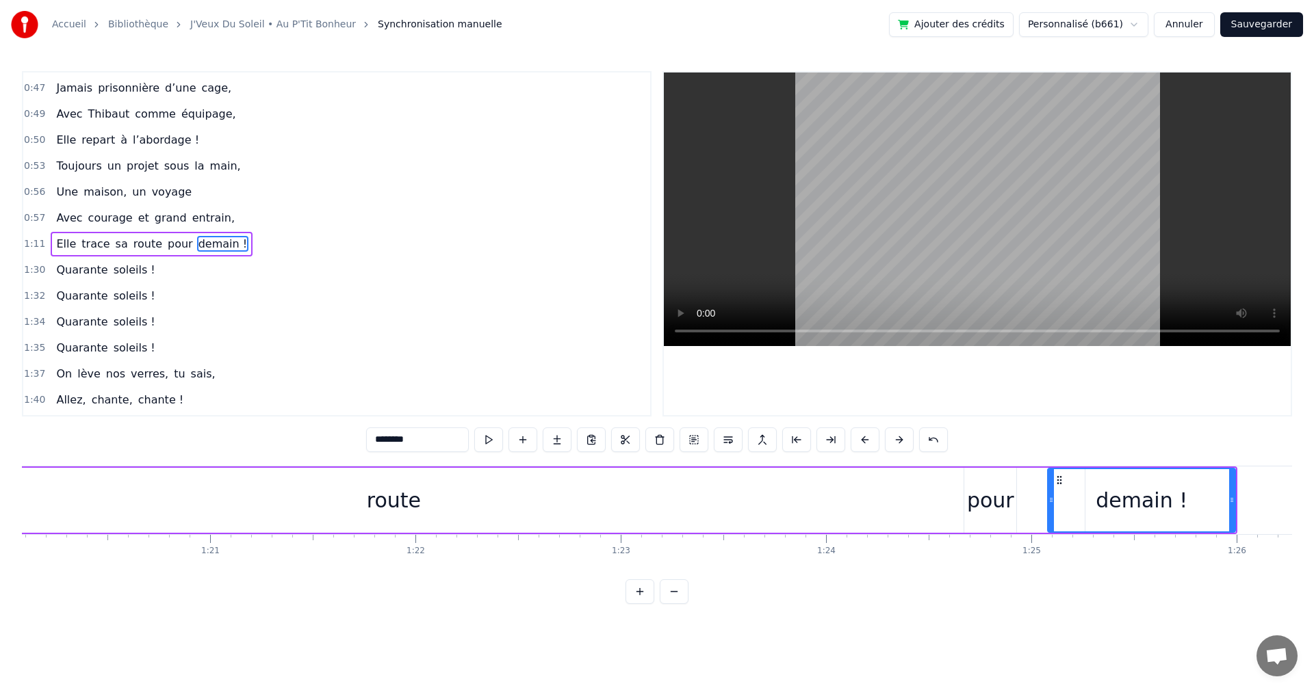
click at [996, 497] on div "pour" at bounding box center [990, 500] width 47 height 31
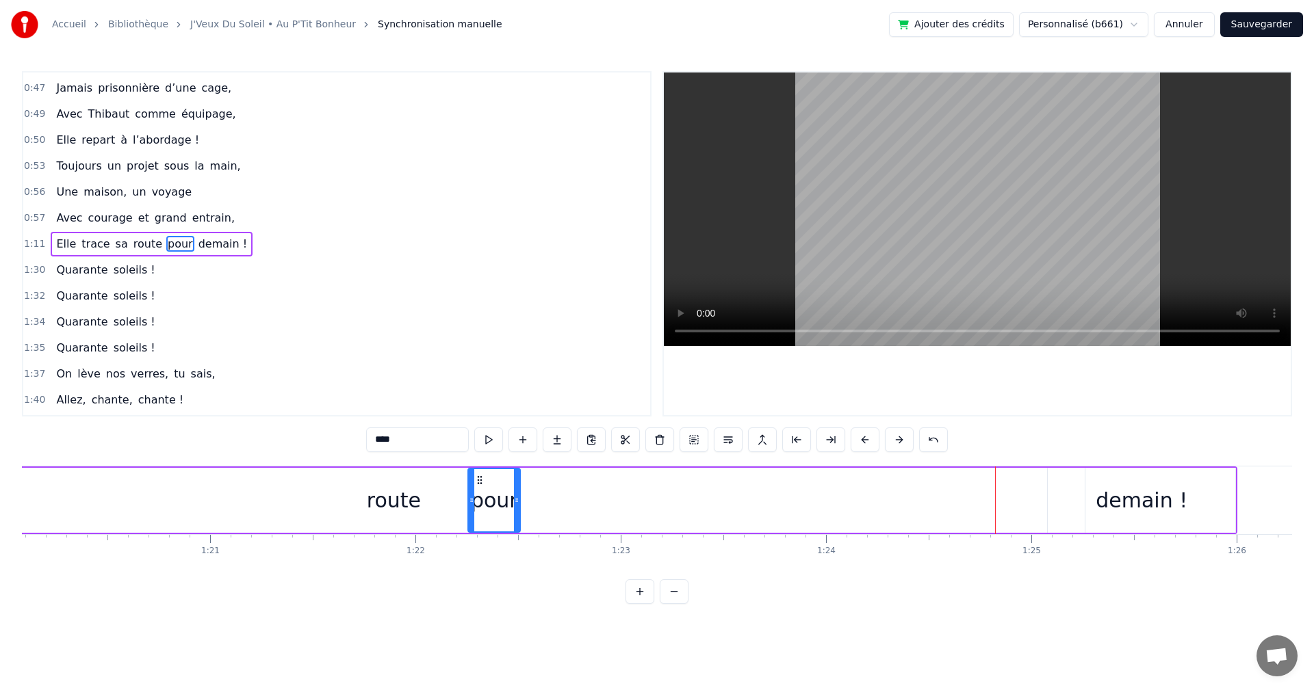
drag, startPoint x: 974, startPoint y: 477, endPoint x: 478, endPoint y: 493, distance: 496.3
click at [478, 493] on div "pour" at bounding box center [494, 500] width 51 height 62
click at [1134, 509] on div "demain !" at bounding box center [1141, 500] width 92 height 31
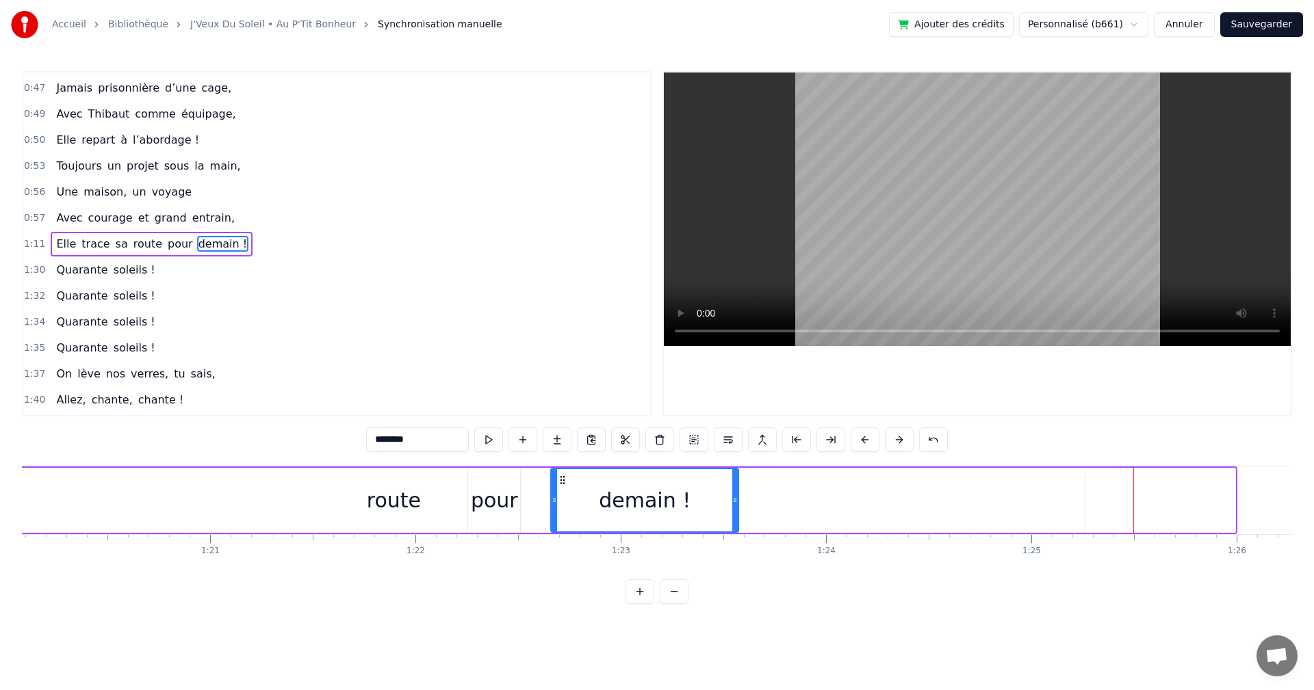
drag, startPoint x: 1062, startPoint y: 476, endPoint x: 565, endPoint y: 516, distance: 498.3
click at [565, 516] on div "demain !" at bounding box center [644, 500] width 186 height 62
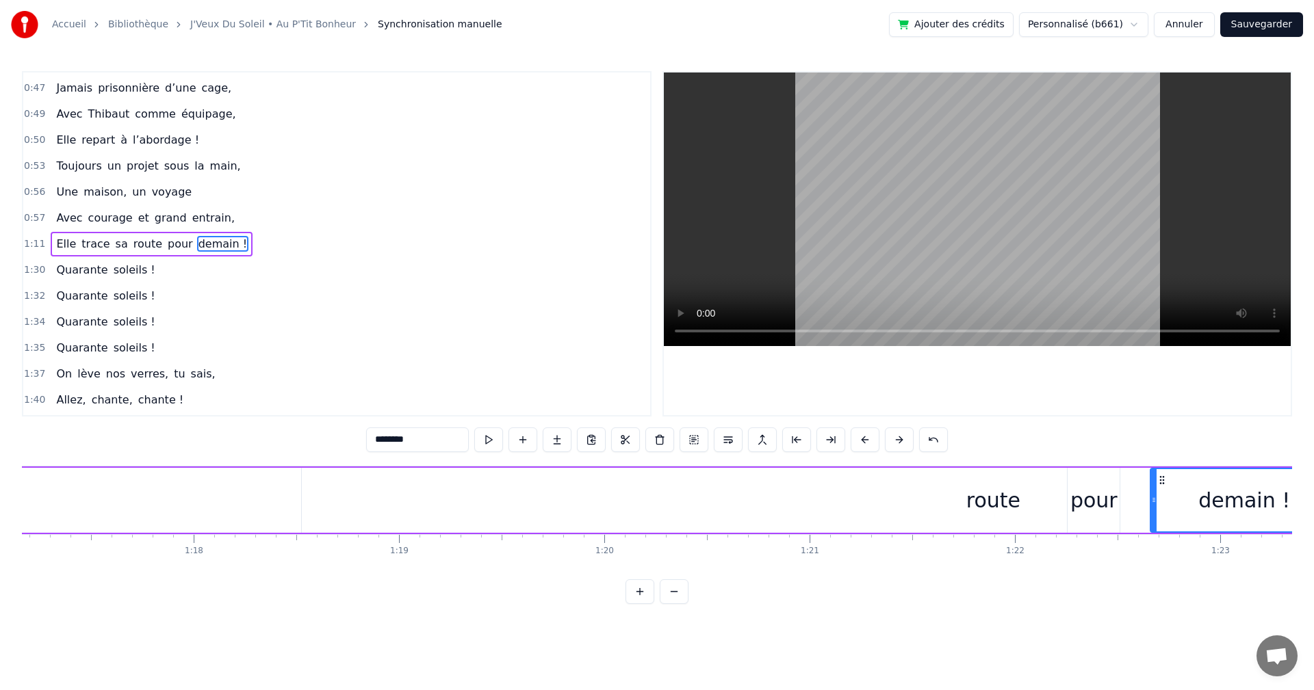
scroll to position [0, 15790]
click at [1028, 491] on div "route" at bounding box center [1041, 500] width 54 height 31
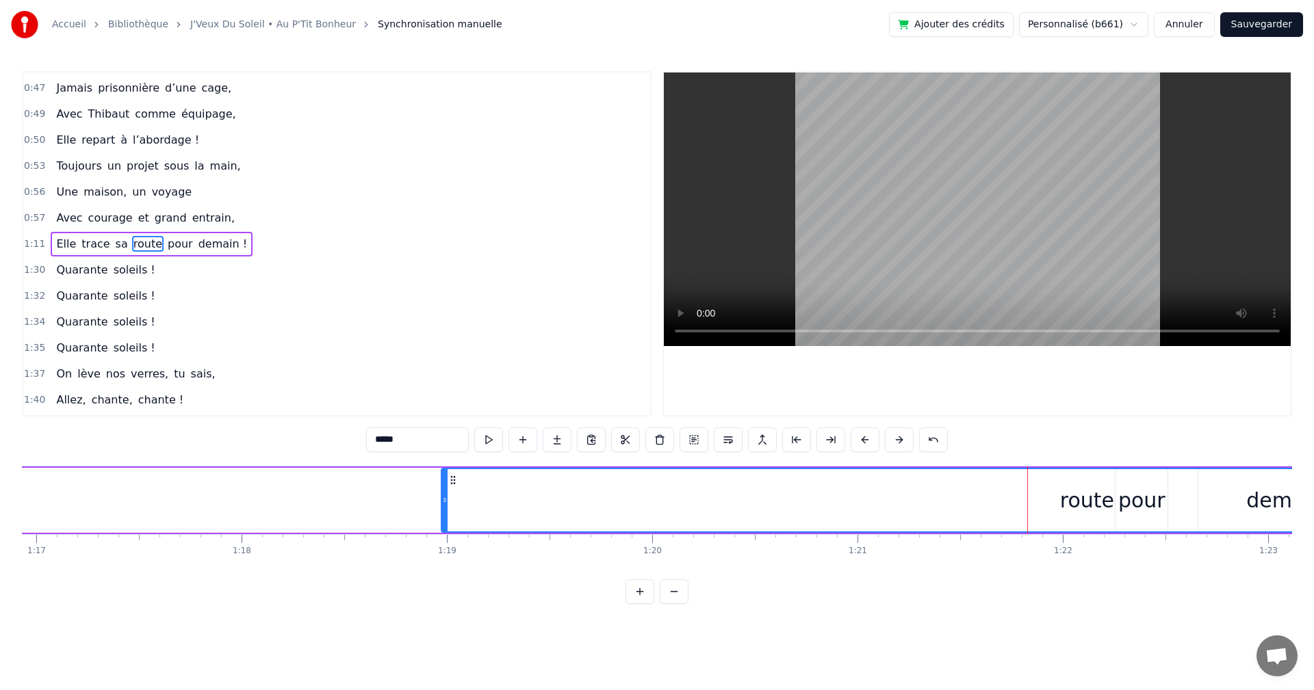
drag, startPoint x: 354, startPoint y: 499, endPoint x: 445, endPoint y: 496, distance: 91.7
click at [445, 496] on icon at bounding box center [444, 500] width 5 height 11
click at [1078, 494] on div "route" at bounding box center [1087, 500] width 54 height 31
click at [1103, 493] on div "route" at bounding box center [1087, 500] width 54 height 31
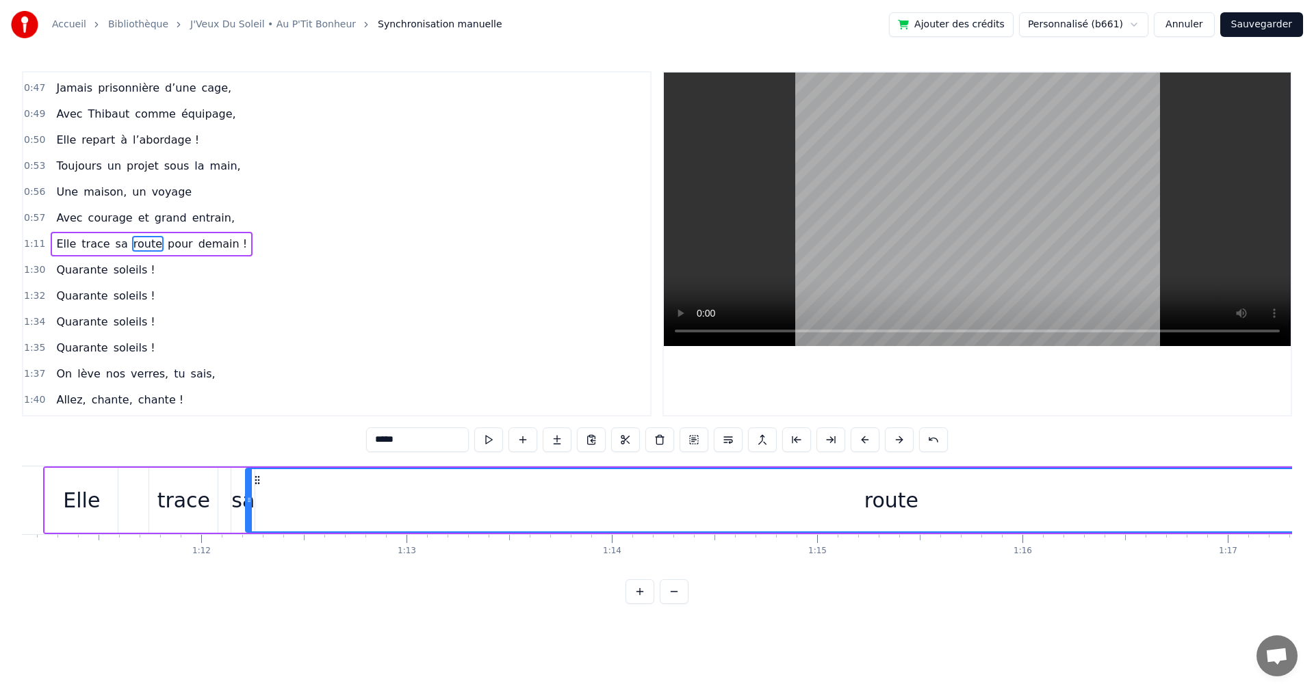
scroll to position [0, 14597]
drag, startPoint x: 453, startPoint y: 481, endPoint x: 295, endPoint y: 512, distance: 161.0
click at [295, 512] on div "route" at bounding box center [932, 500] width 1289 height 62
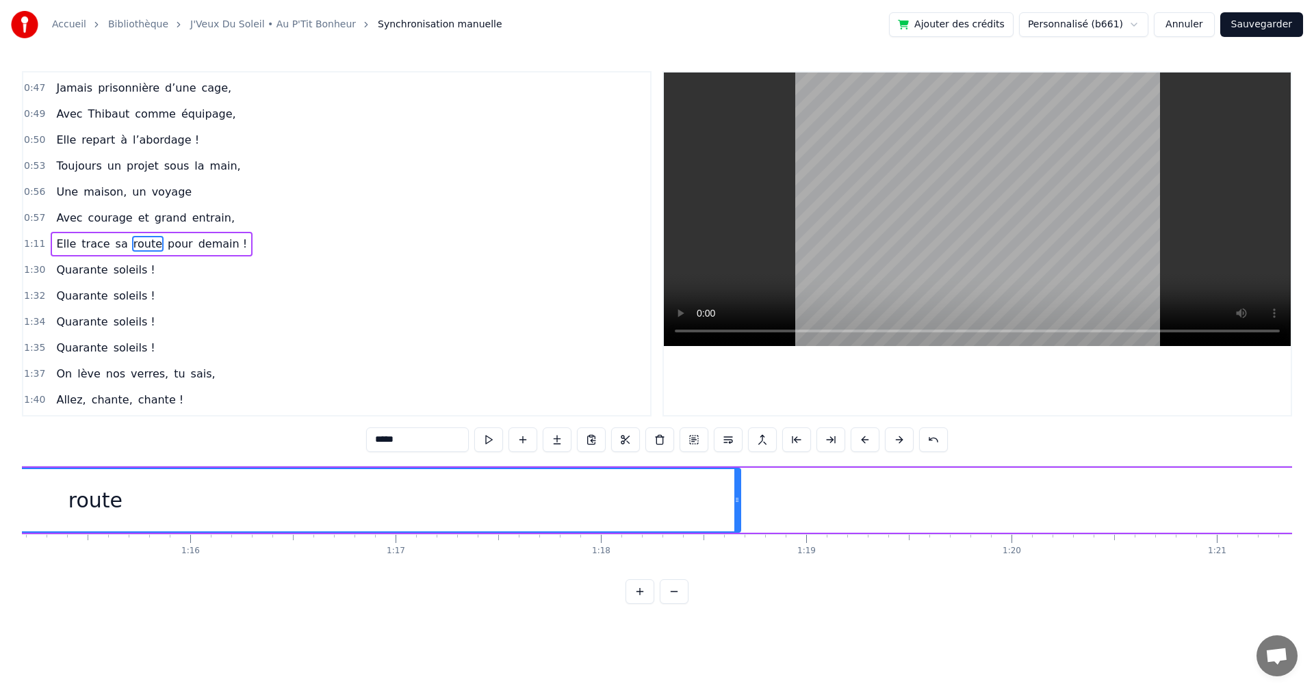
scroll to position [0, 15406]
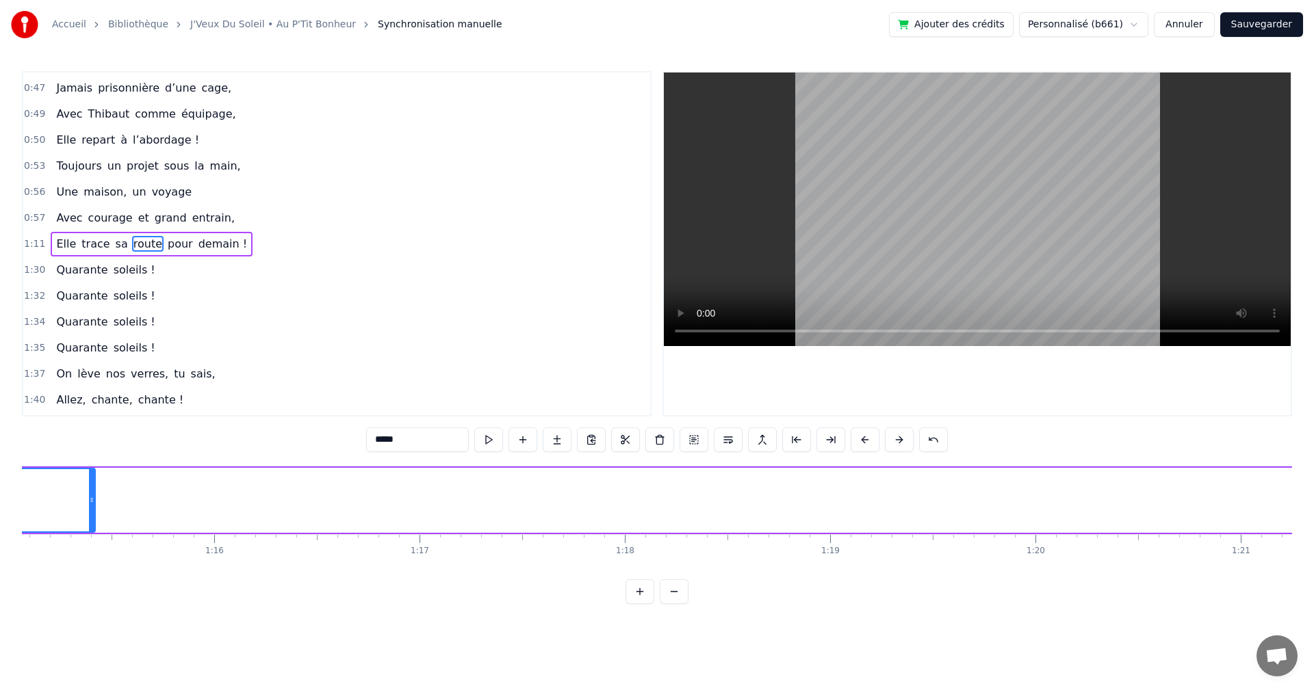
drag, startPoint x: 755, startPoint y: 499, endPoint x: 88, endPoint y: 514, distance: 666.6
click at [89, 515] on div at bounding box center [91, 500] width 5 height 62
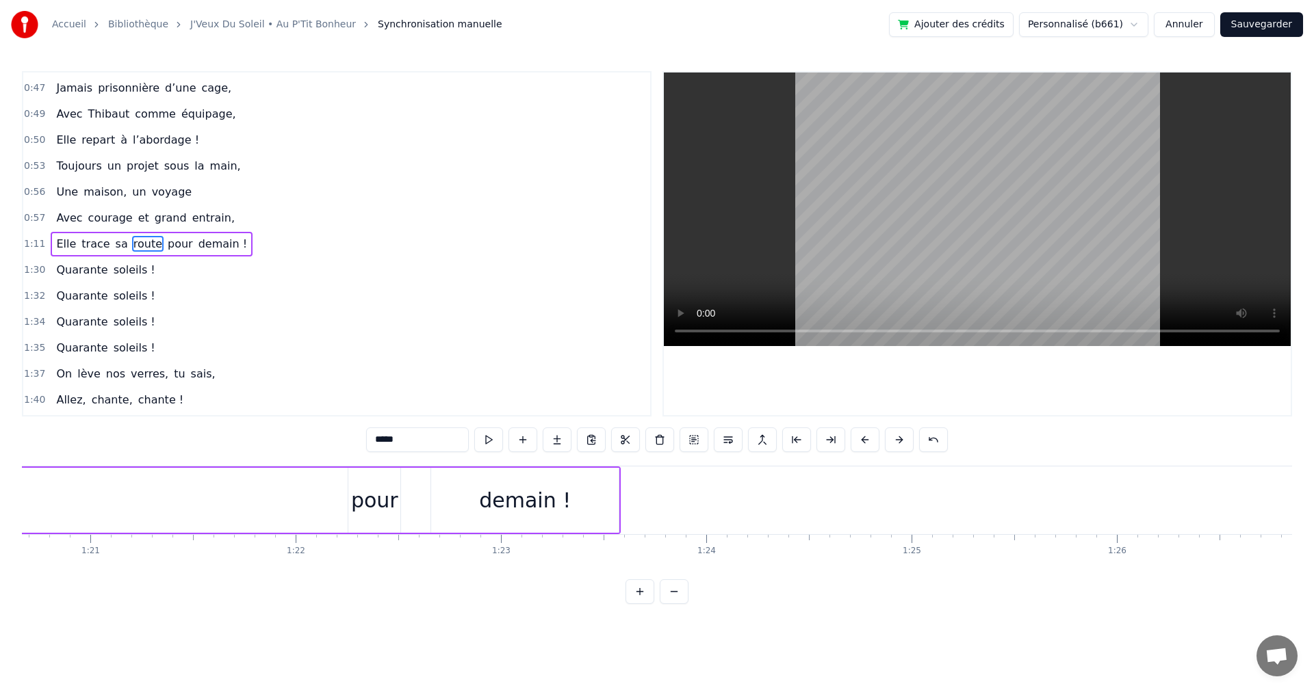
scroll to position [0, 16532]
click at [413, 495] on div "pour" at bounding box center [399, 500] width 47 height 31
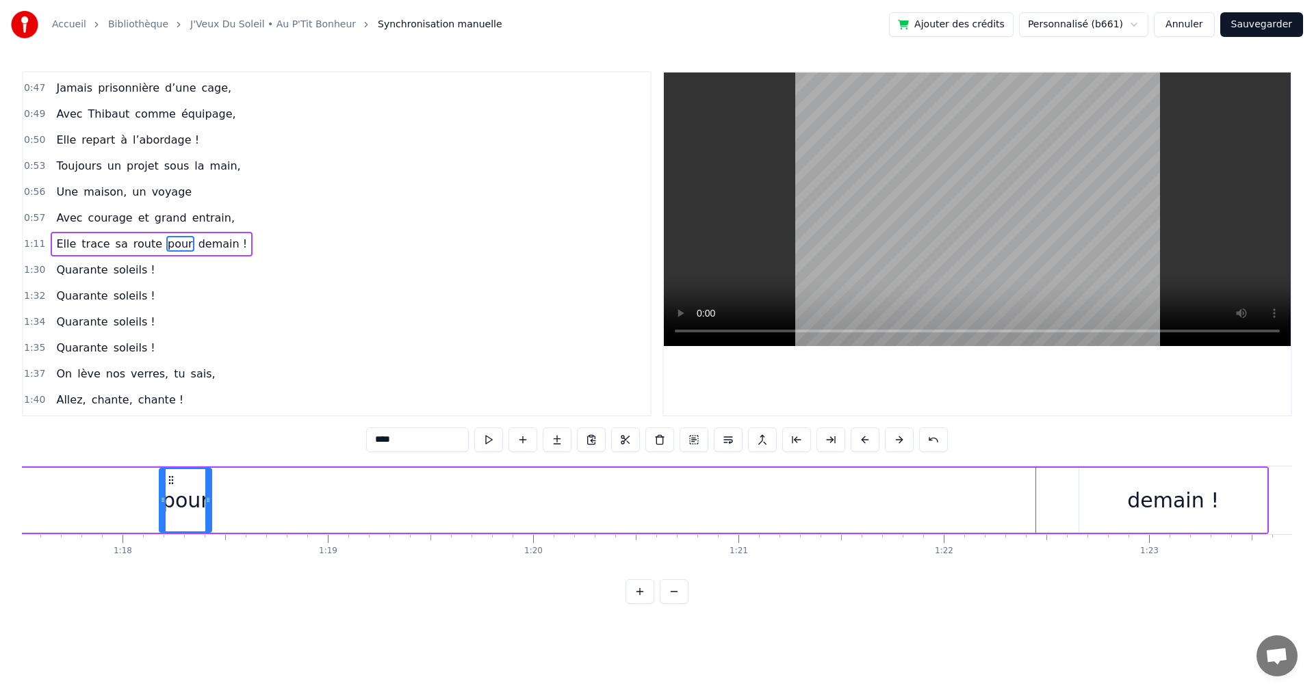
drag, startPoint x: 382, startPoint y: 478, endPoint x: 177, endPoint y: 507, distance: 207.3
click at [177, 507] on div "pour" at bounding box center [185, 500] width 51 height 62
click at [1144, 485] on div "demain !" at bounding box center [1191, 500] width 187 height 65
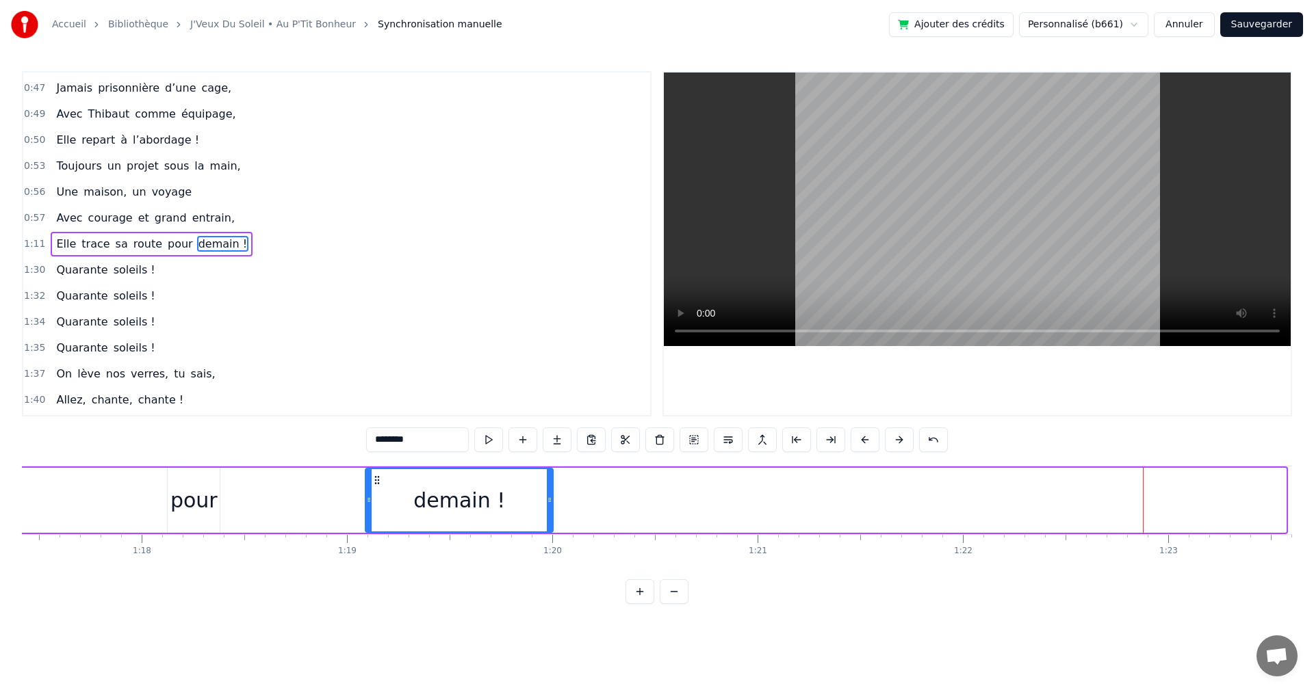
drag, startPoint x: 1111, startPoint y: 482, endPoint x: 292, endPoint y: 538, distance: 820.9
click at [294, 538] on div "On a une amie d’enfer, Qui rit plus fort que l’hiver, Toujours prête pour la lu…" at bounding box center [657, 517] width 1270 height 103
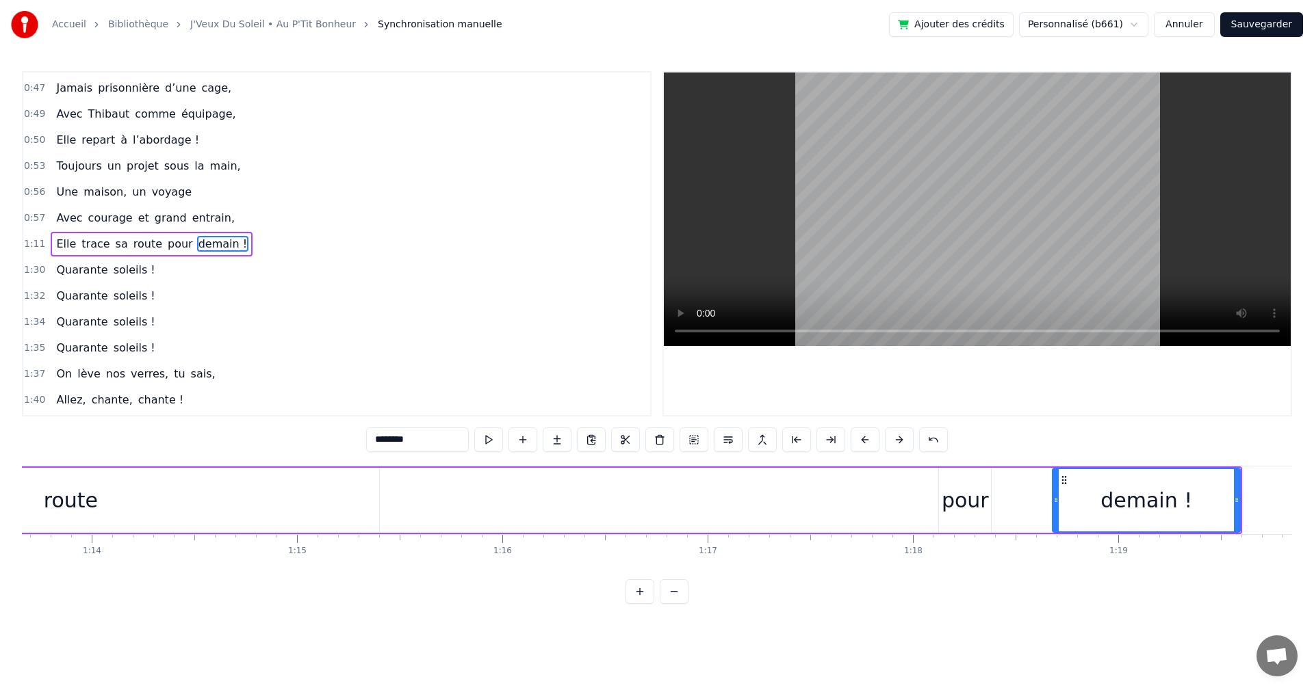
scroll to position [0, 14975]
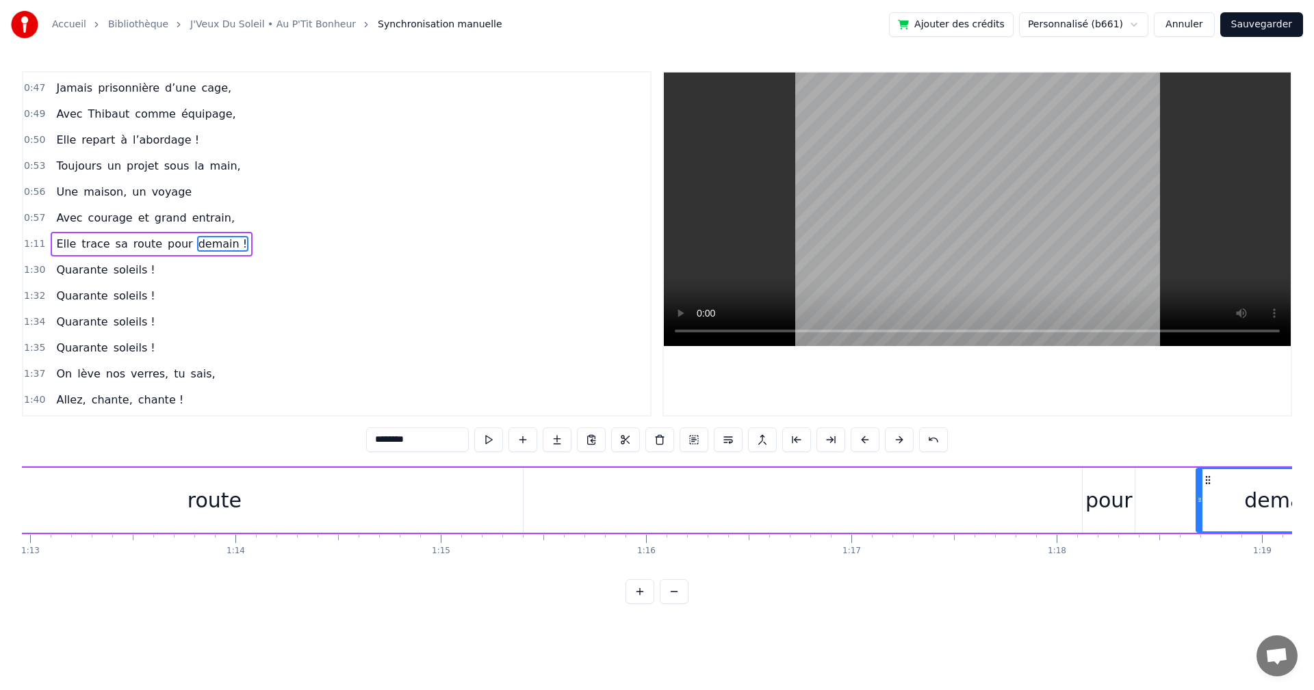
click at [1125, 497] on div "pour" at bounding box center [1108, 500] width 47 height 31
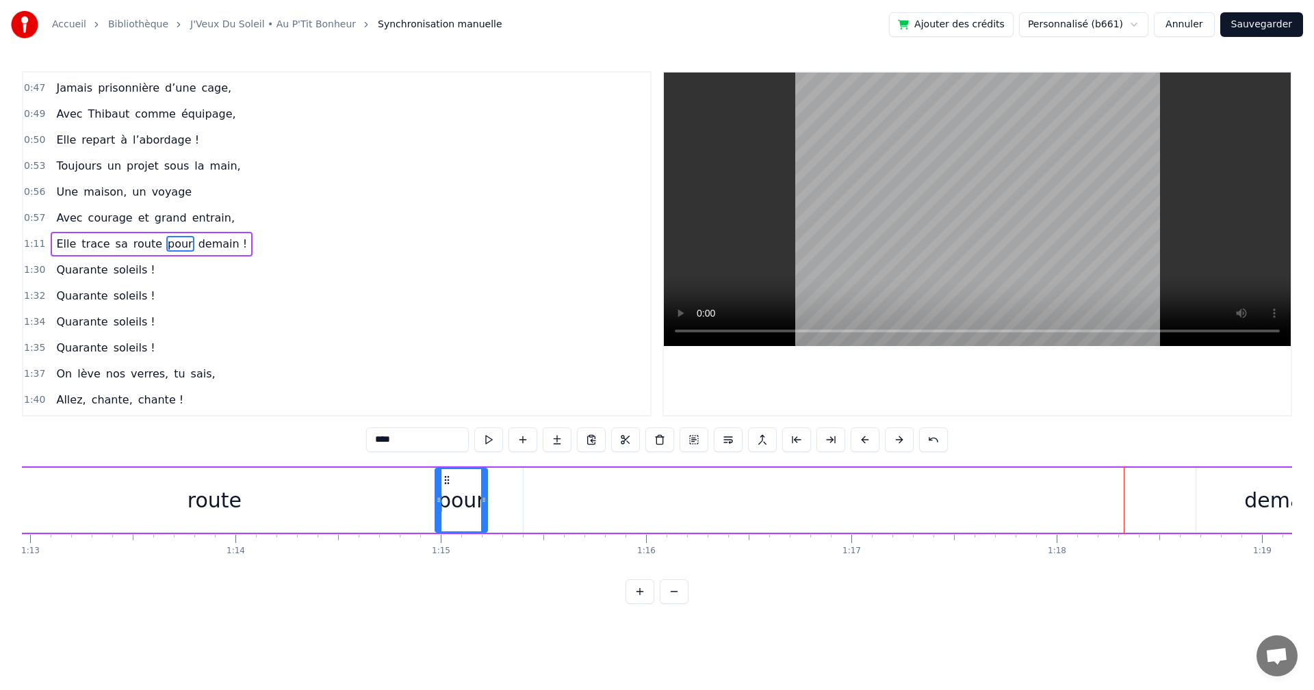
drag, startPoint x: 1095, startPoint y: 478, endPoint x: 422, endPoint y: 531, distance: 674.6
click at [420, 533] on div "Elle trace sa route pour [DATE] !" at bounding box center [526, 501] width 1719 height 68
click at [1258, 491] on div "demain !" at bounding box center [1290, 500] width 92 height 31
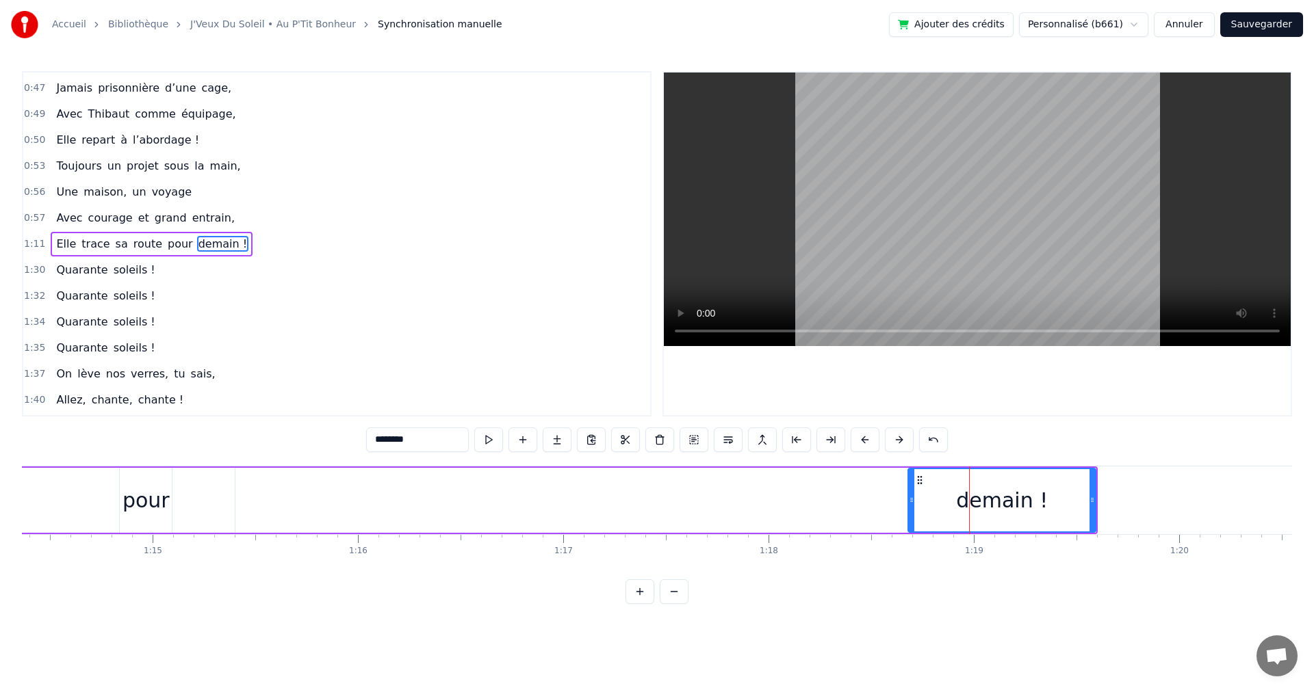
scroll to position [0, 15214]
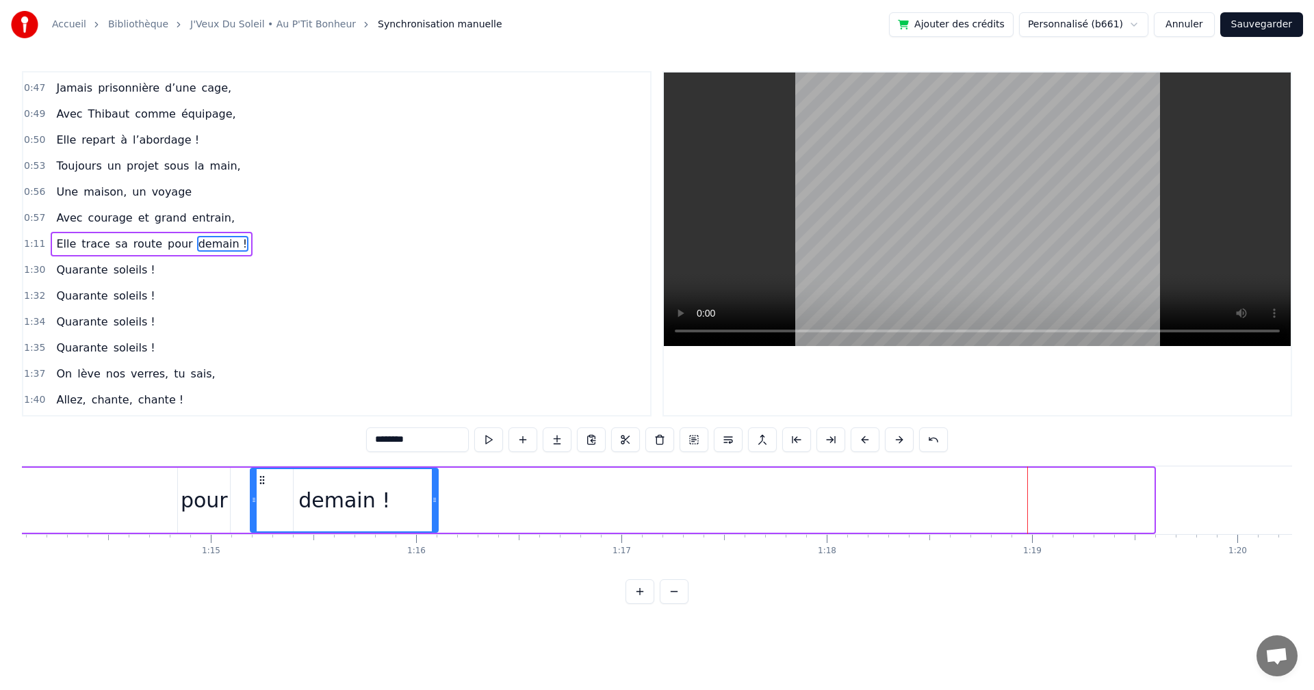
drag, startPoint x: 967, startPoint y: 478, endPoint x: 263, endPoint y: 486, distance: 704.0
click at [263, 486] on div "demain !" at bounding box center [344, 500] width 186 height 62
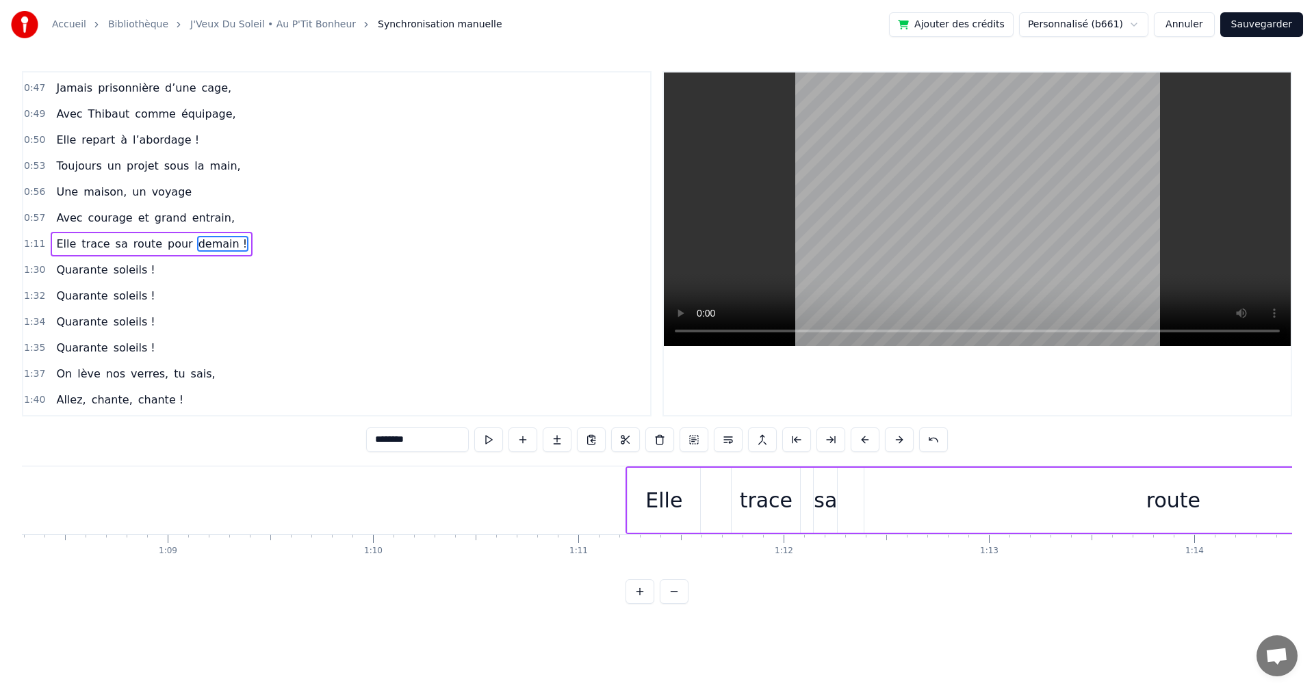
scroll to position [0, 13849]
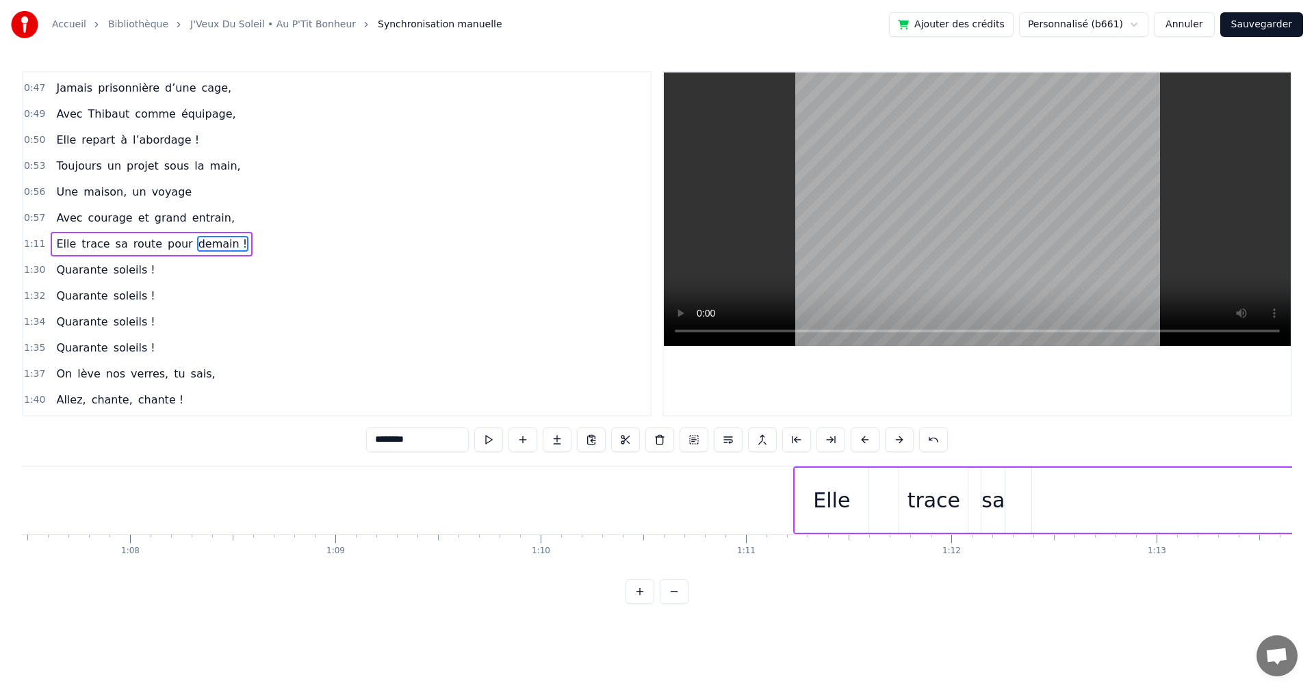
click at [804, 498] on div "Elle" at bounding box center [831, 500] width 73 height 65
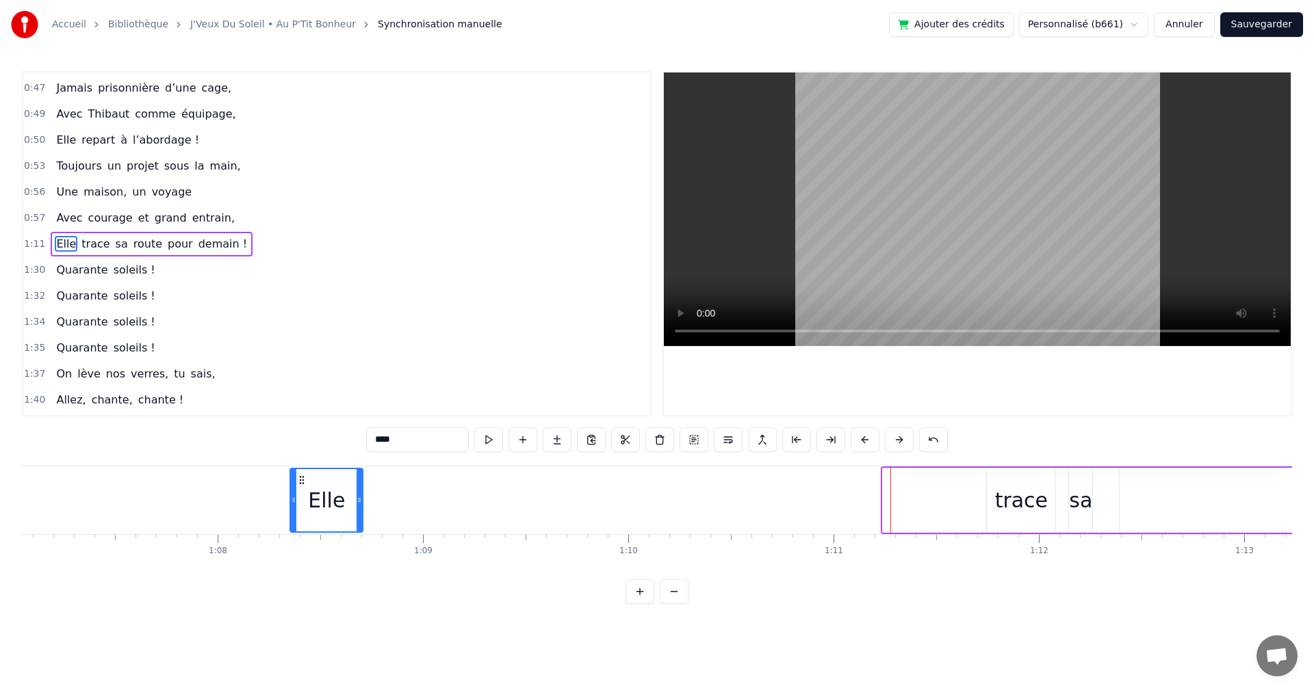
drag, startPoint x: 807, startPoint y: 475, endPoint x: 192, endPoint y: 491, distance: 614.6
click at [291, 491] on div "Elle" at bounding box center [326, 500] width 71 height 62
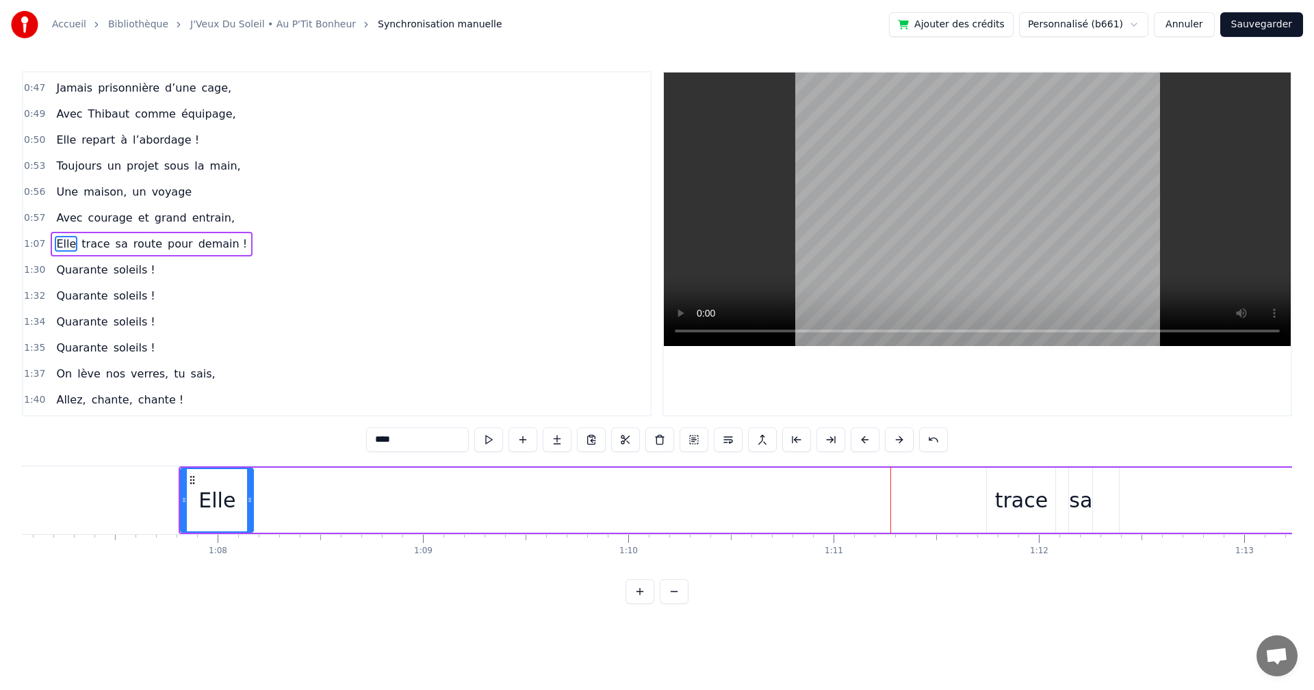
scroll to position [0, 13897]
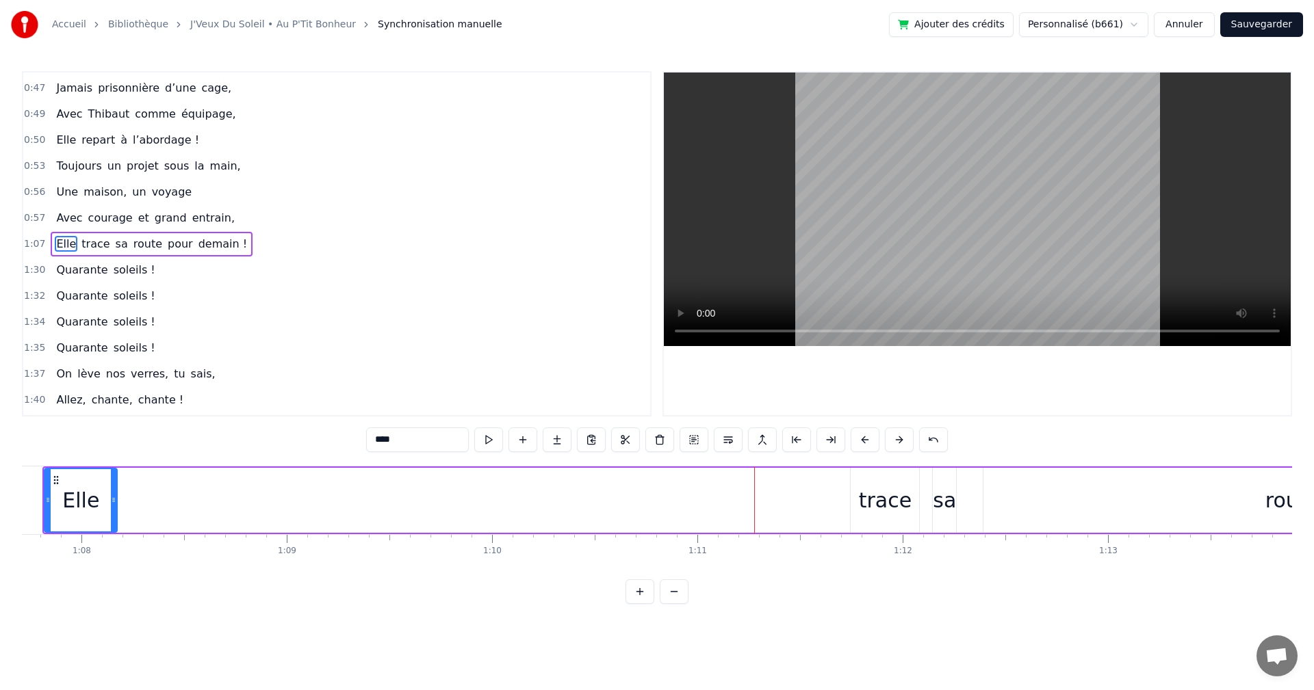
click at [874, 500] on div "trace" at bounding box center [885, 500] width 53 height 31
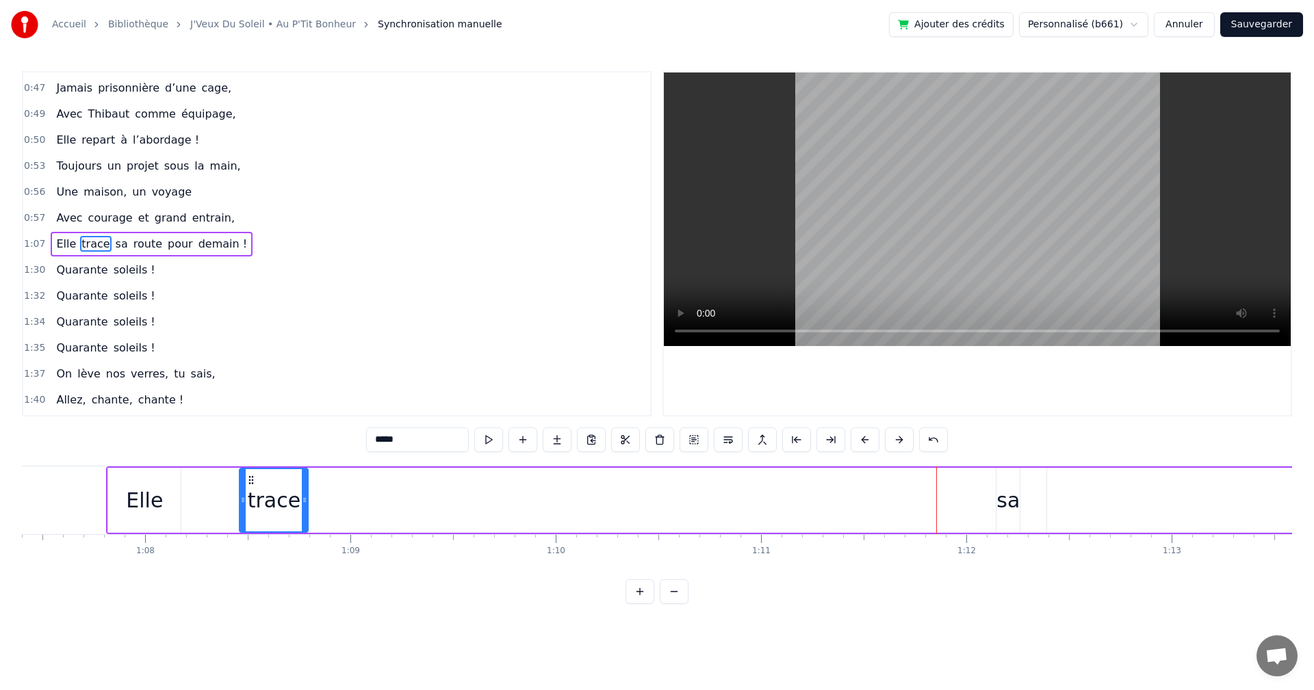
drag, startPoint x: 863, startPoint y: 476, endPoint x: 203, endPoint y: 486, distance: 659.6
click at [240, 486] on div "trace" at bounding box center [273, 500] width 67 height 62
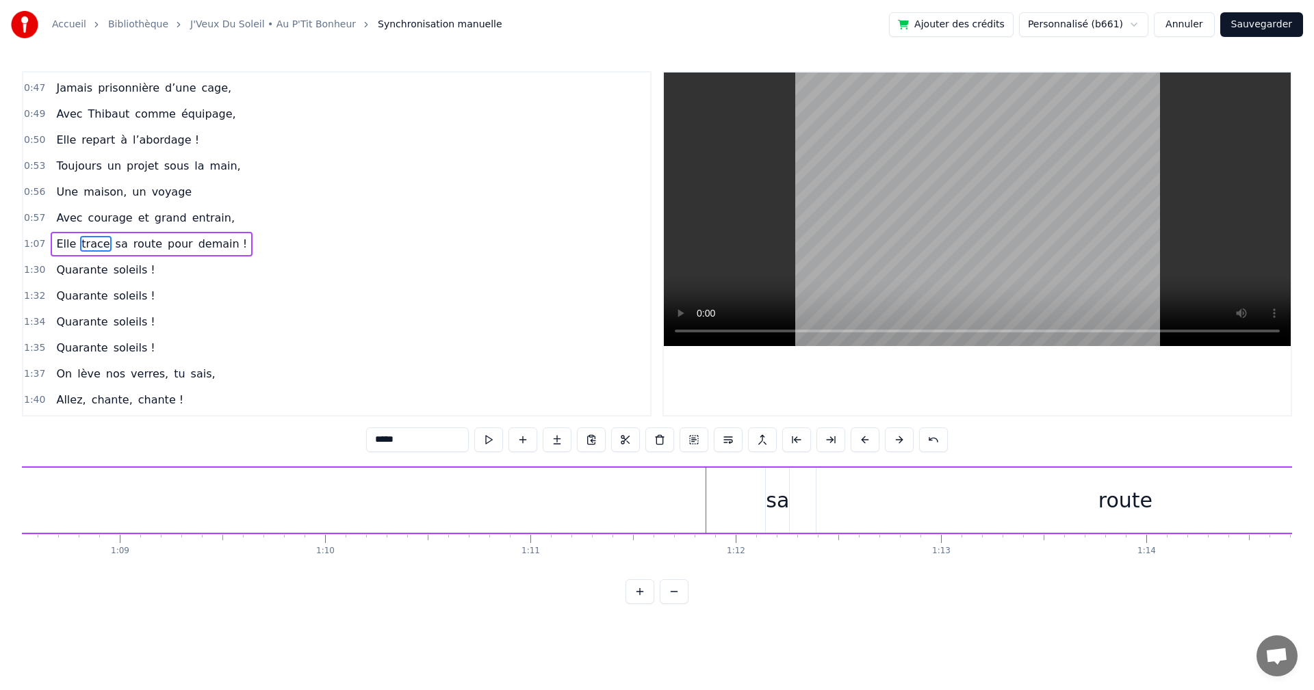
scroll to position [0, 14161]
click at [690, 495] on div "sa" at bounding box center [680, 500] width 23 height 65
drag, startPoint x: 680, startPoint y: 478, endPoint x: 144, endPoint y: 485, distance: 535.7
click at [163, 485] on icon at bounding box center [168, 480] width 11 height 11
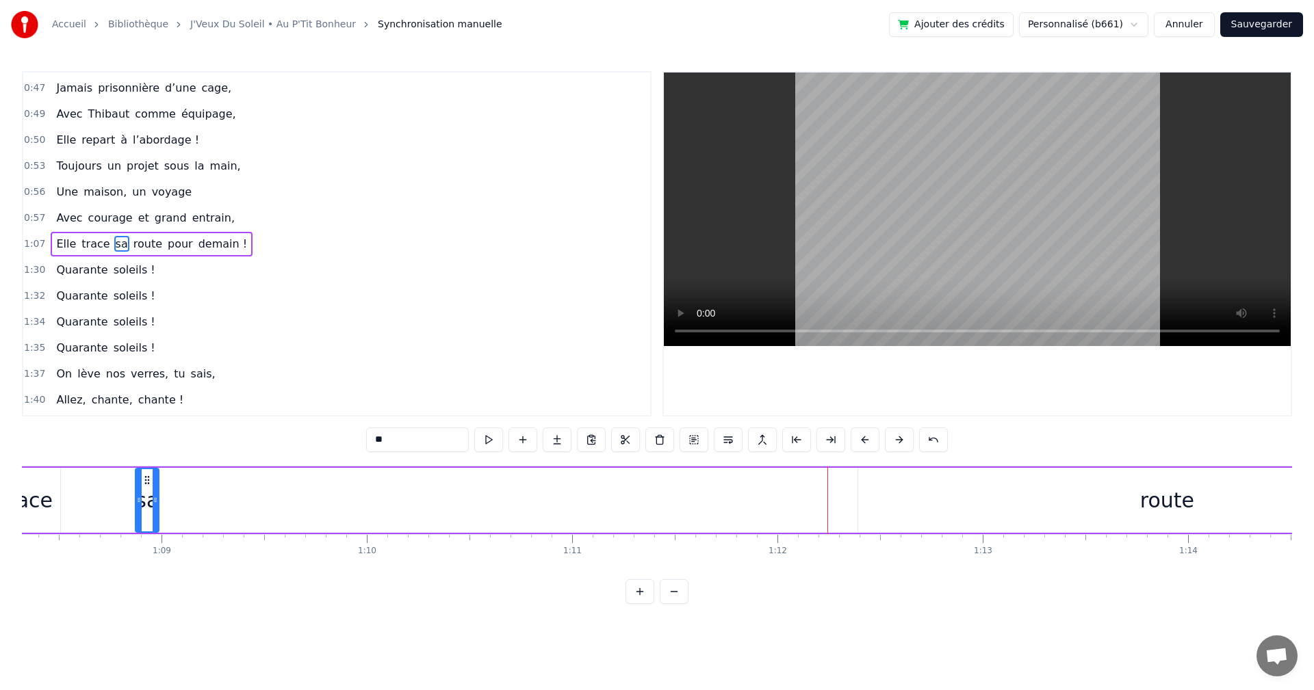
click at [1172, 492] on div "route" at bounding box center [1167, 500] width 54 height 31
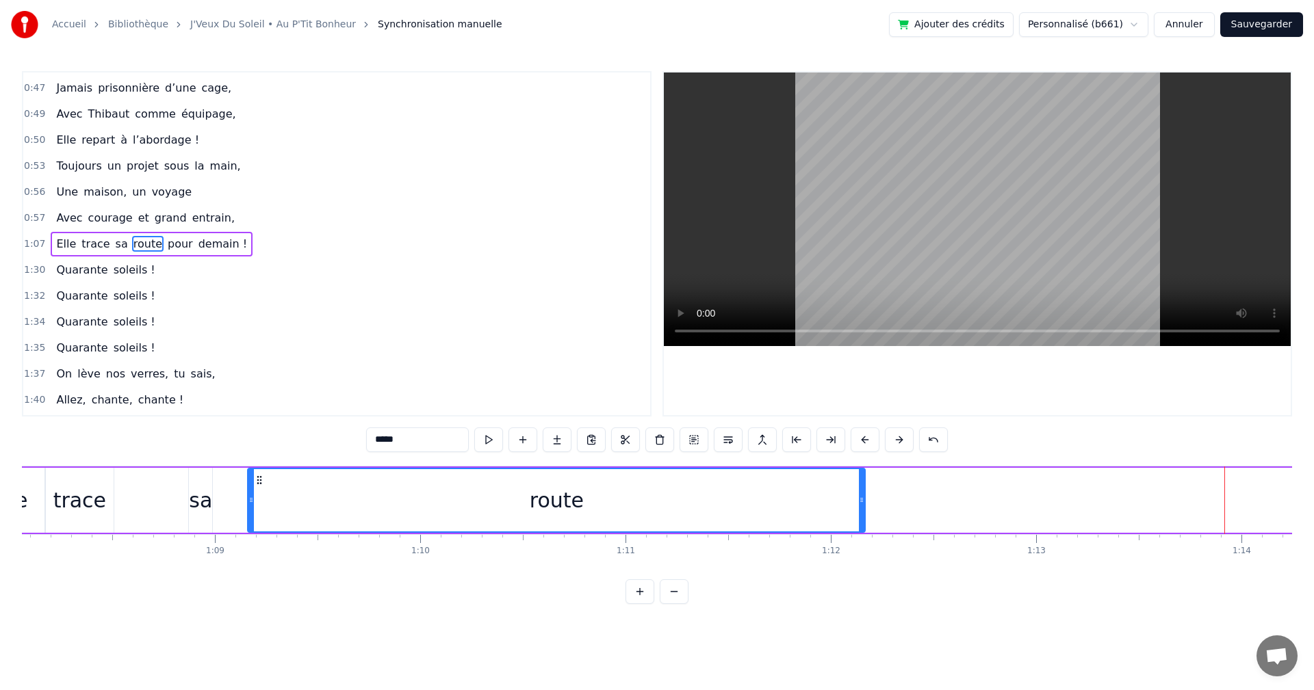
drag, startPoint x: 868, startPoint y: 480, endPoint x: 231, endPoint y: 514, distance: 637.9
click at [248, 511] on div "route" at bounding box center [556, 500] width 616 height 62
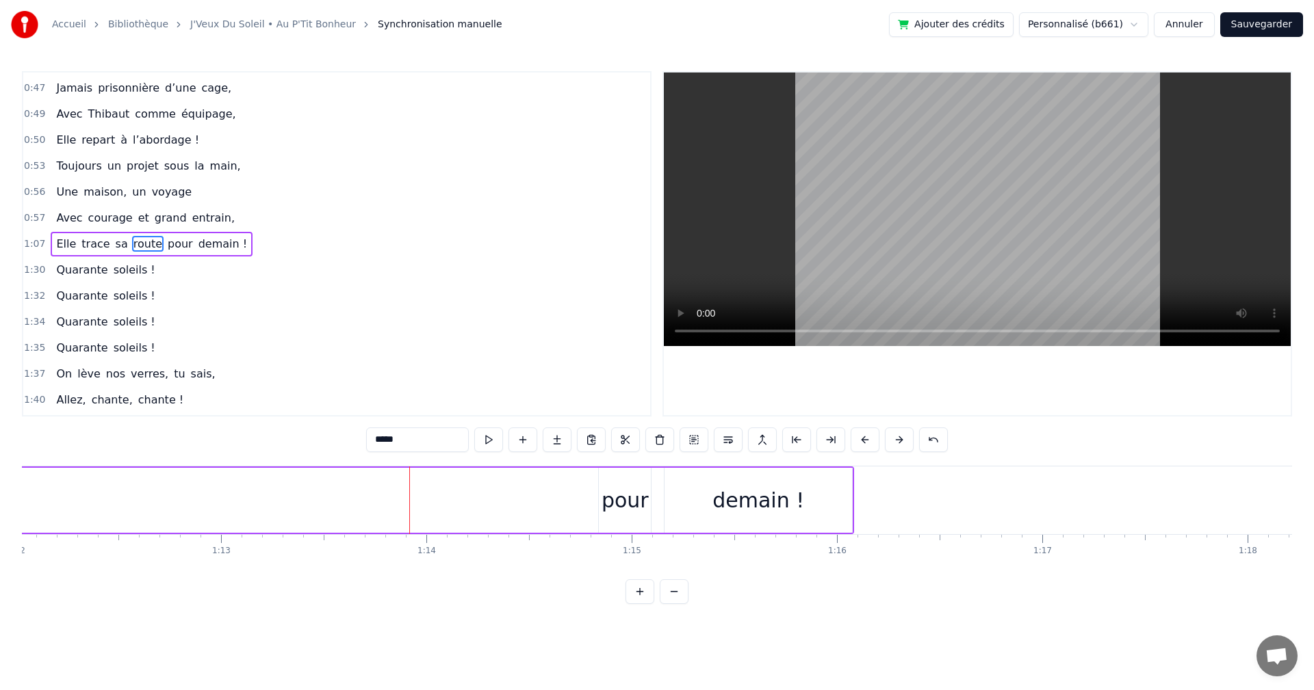
scroll to position [0, 14831]
click at [577, 491] on div "pour" at bounding box center [577, 500] width 47 height 31
type input "****"
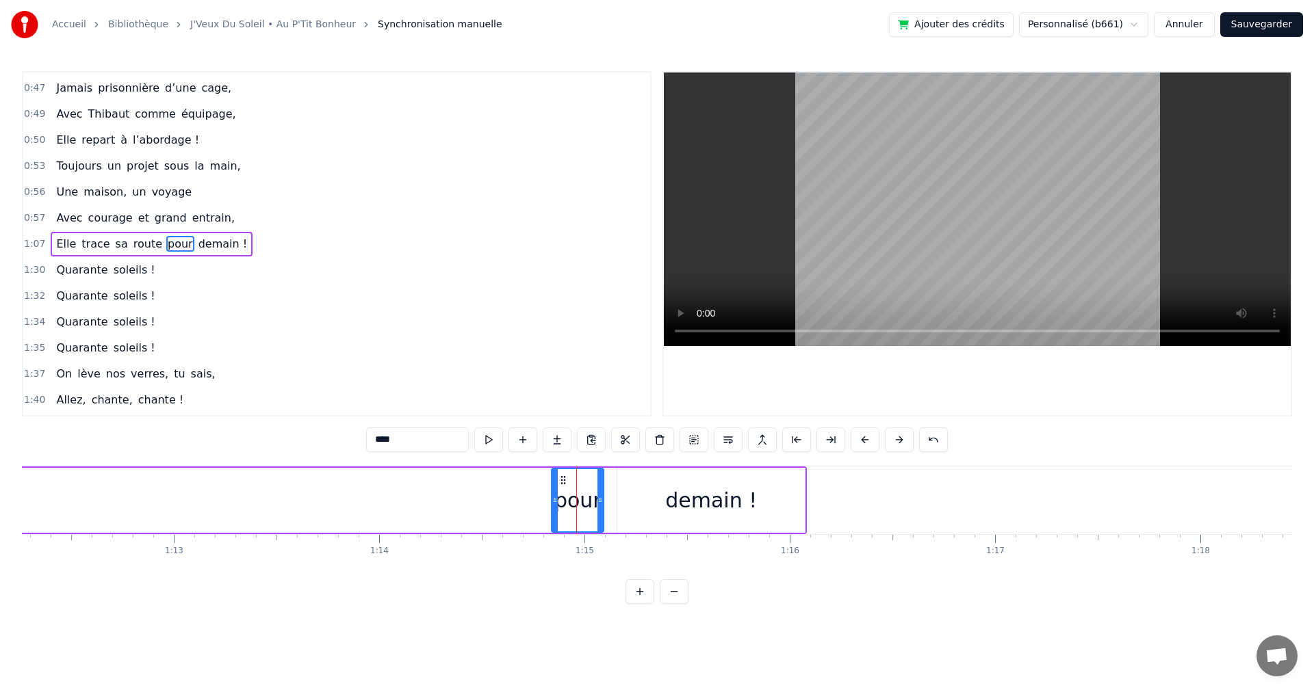
drag, startPoint x: 562, startPoint y: 474, endPoint x: 399, endPoint y: 501, distance: 165.1
click at [591, 492] on div "pour" at bounding box center [577, 500] width 47 height 31
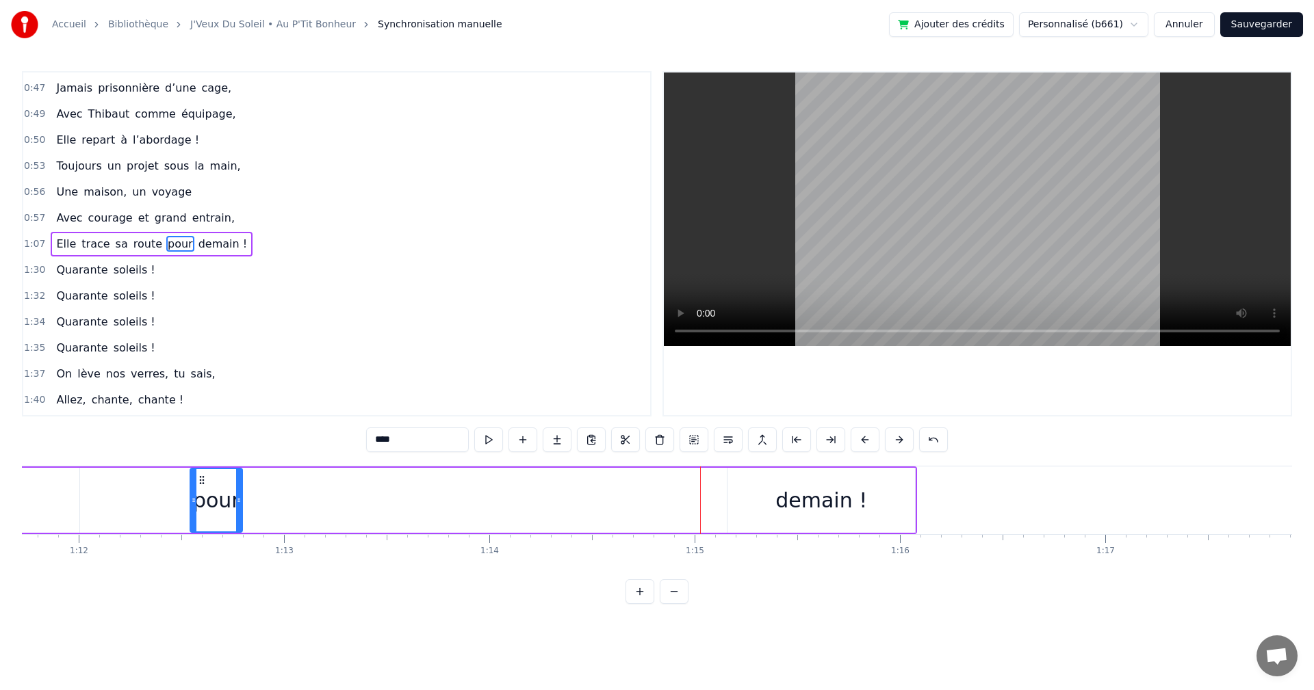
drag, startPoint x: 562, startPoint y: 478, endPoint x: 209, endPoint y: 512, distance: 354.7
click at [209, 512] on div "pour" at bounding box center [216, 500] width 51 height 62
click at [888, 495] on div "demain !" at bounding box center [837, 500] width 187 height 65
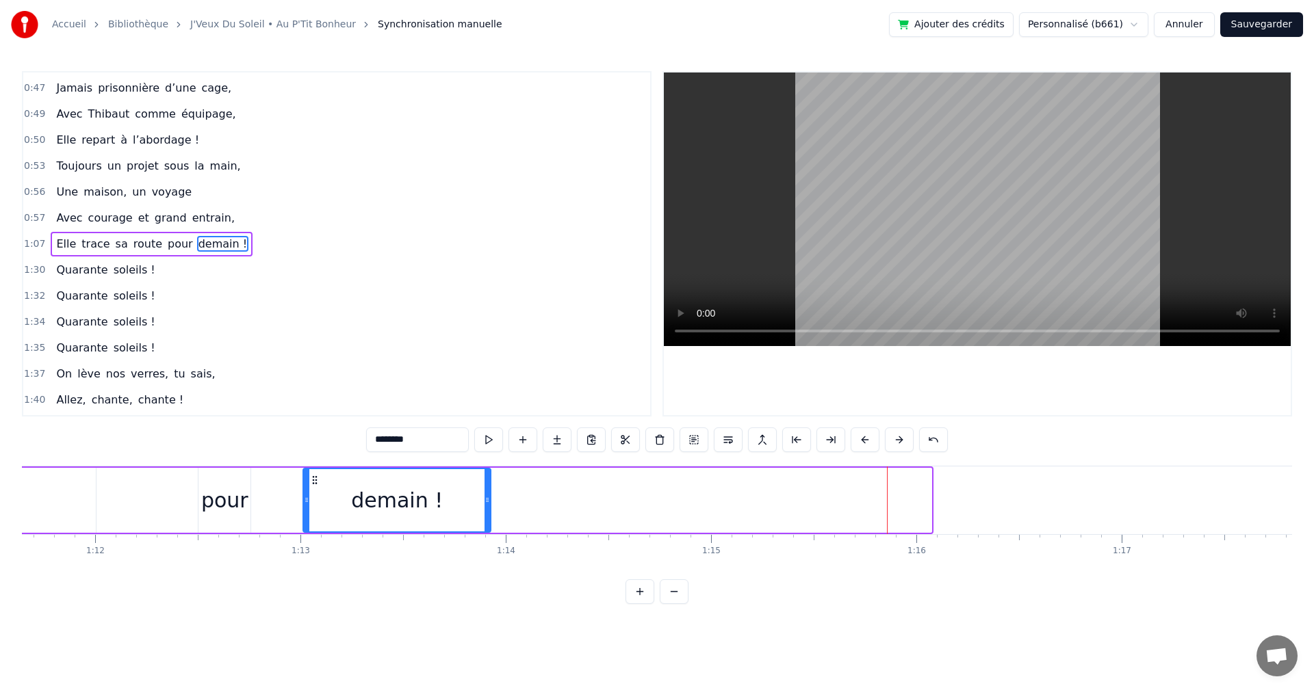
drag, startPoint x: 755, startPoint y: 475, endPoint x: 315, endPoint y: 536, distance: 444.7
click at [315, 536] on div "On a une amie d’enfer, Qui rit plus fort que l’hiver, Toujours prête pour la lu…" at bounding box center [657, 517] width 1270 height 103
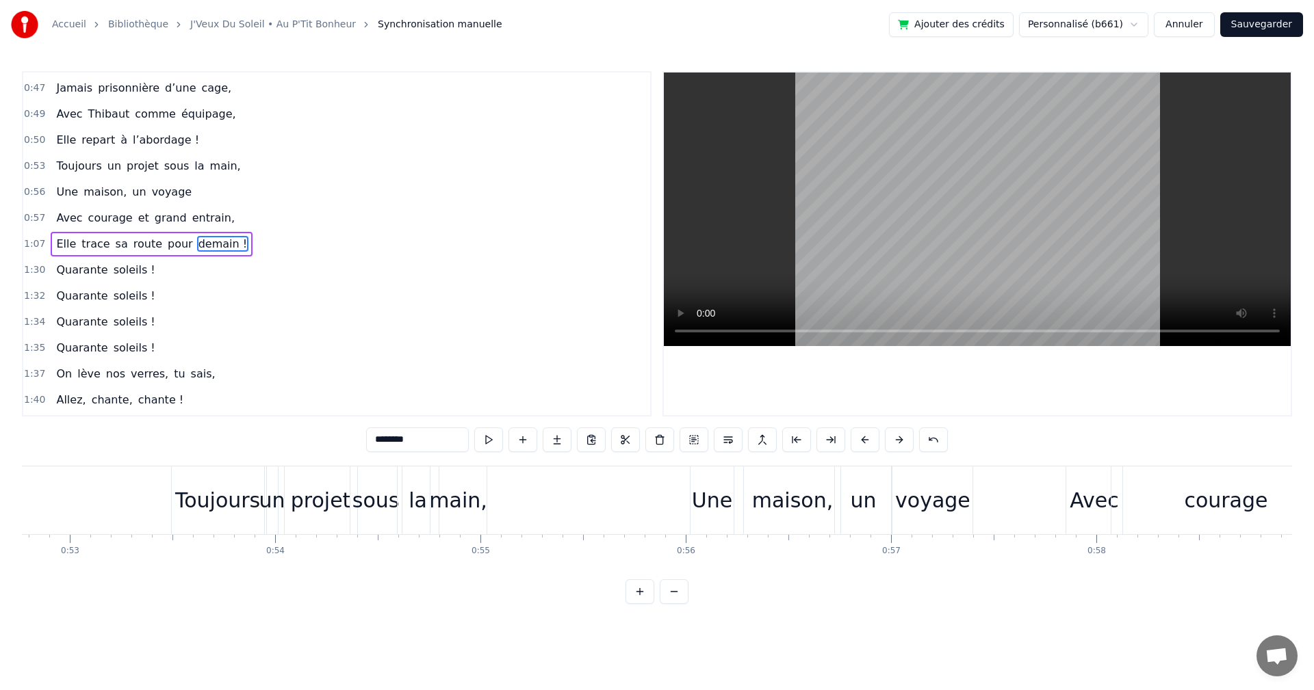
scroll to position [0, 10782]
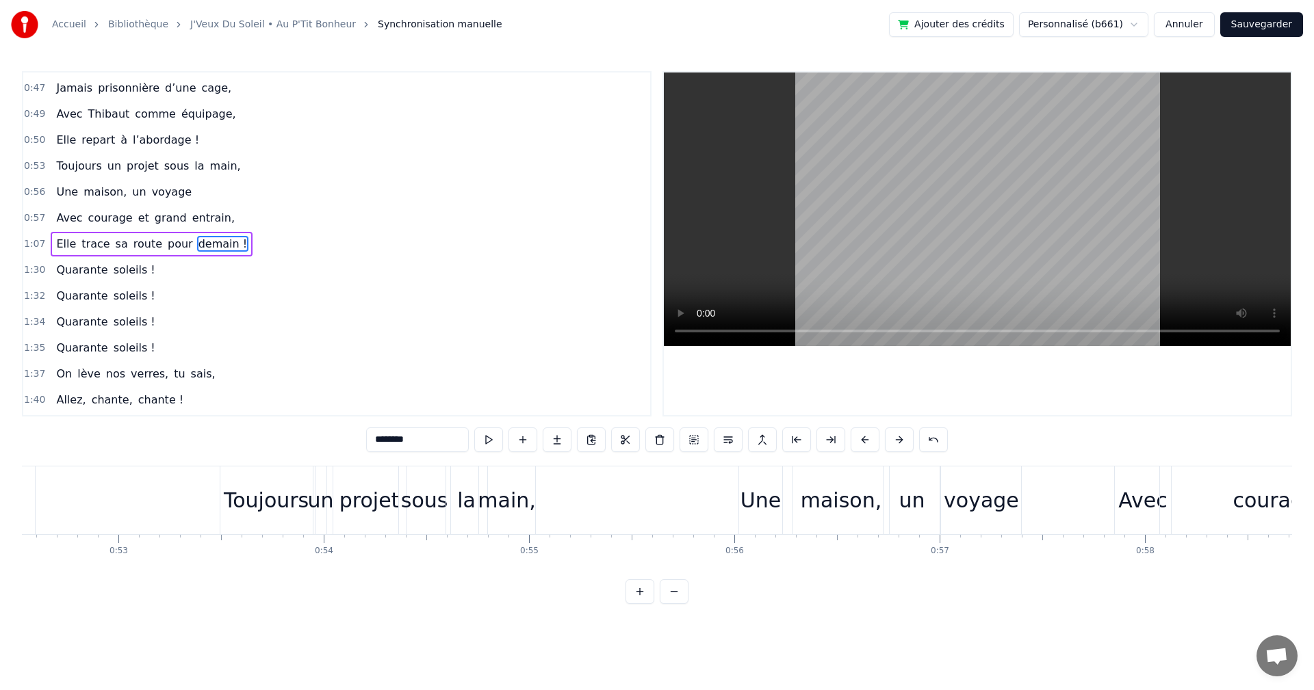
click at [276, 503] on div "Toujours" at bounding box center [266, 500] width 85 height 31
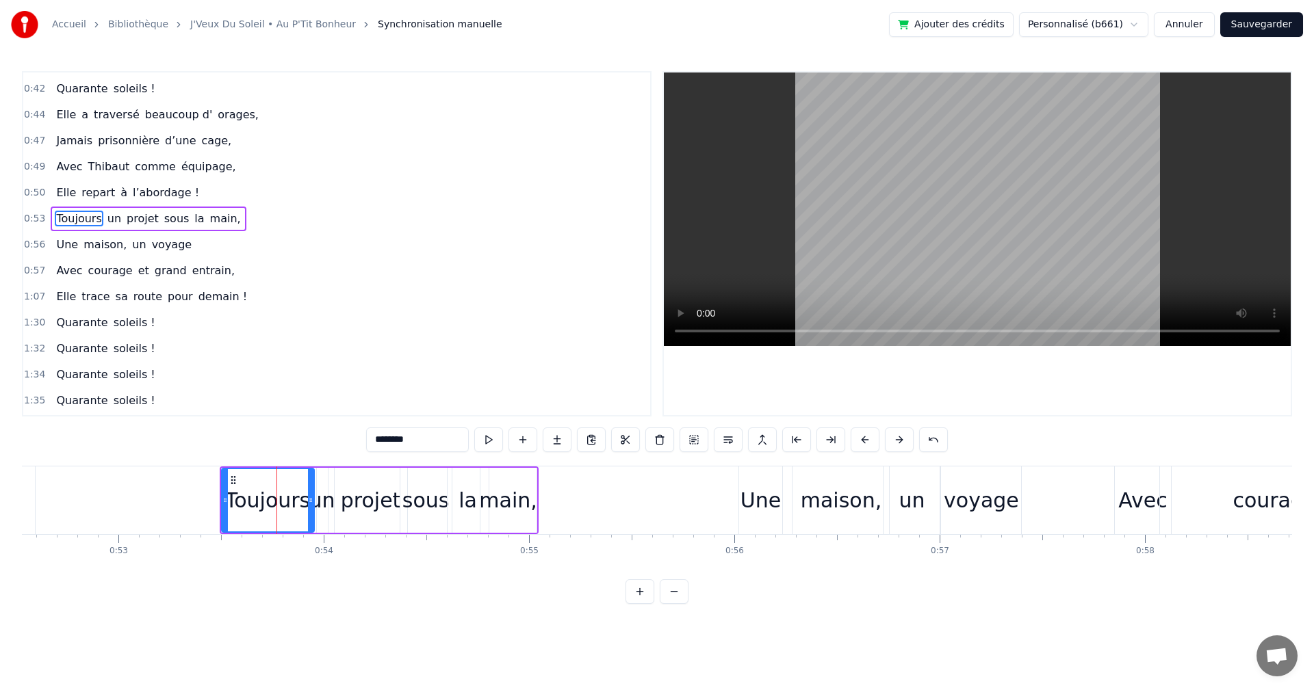
scroll to position [257, 0]
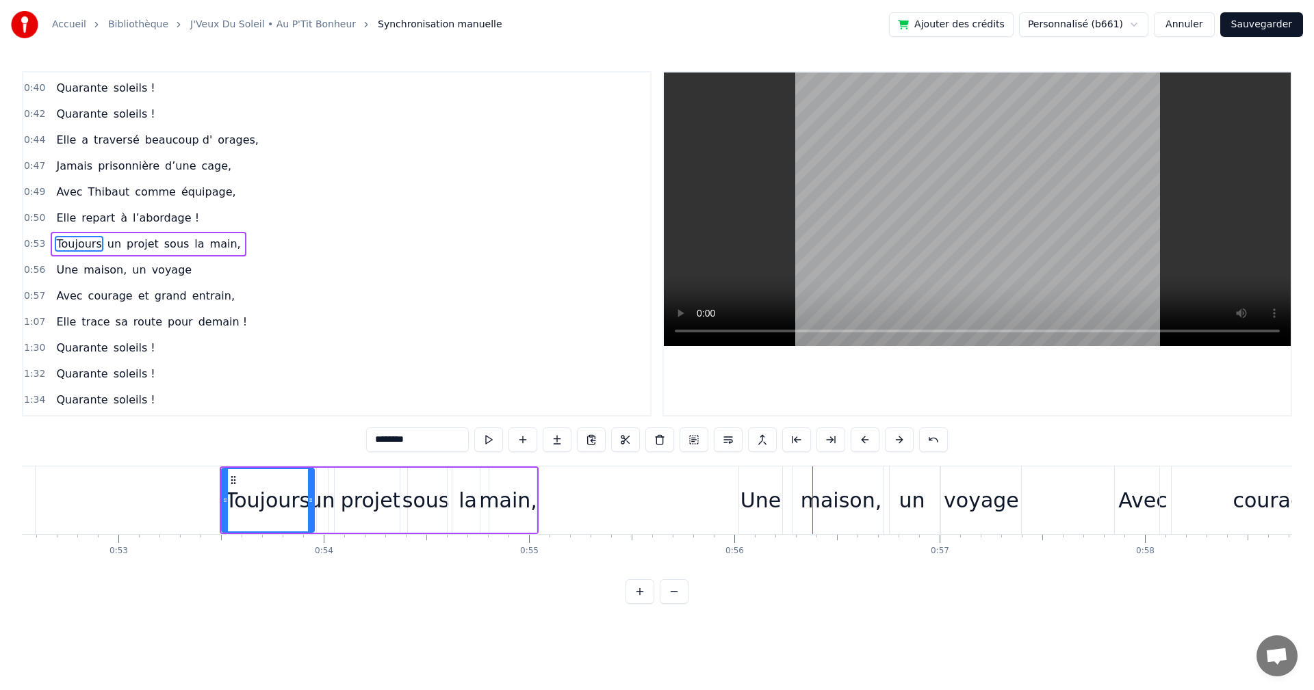
click at [767, 502] on div "Une" at bounding box center [760, 500] width 40 height 31
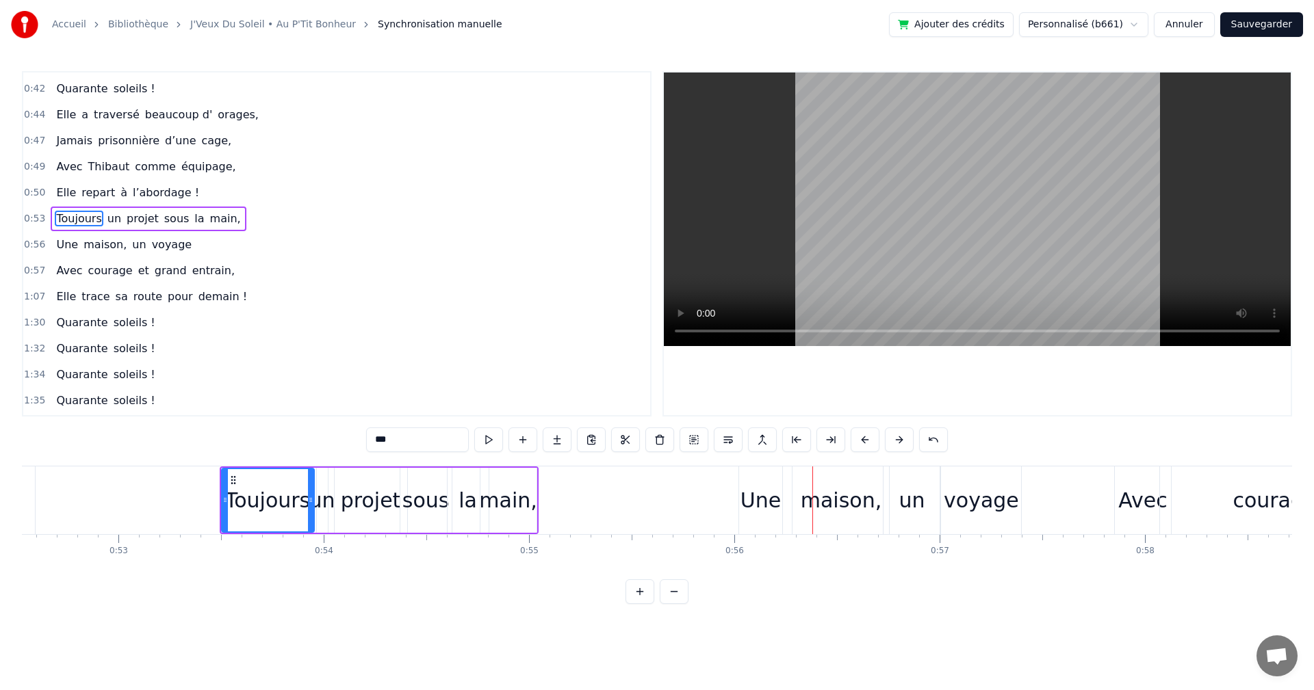
scroll to position [283, 0]
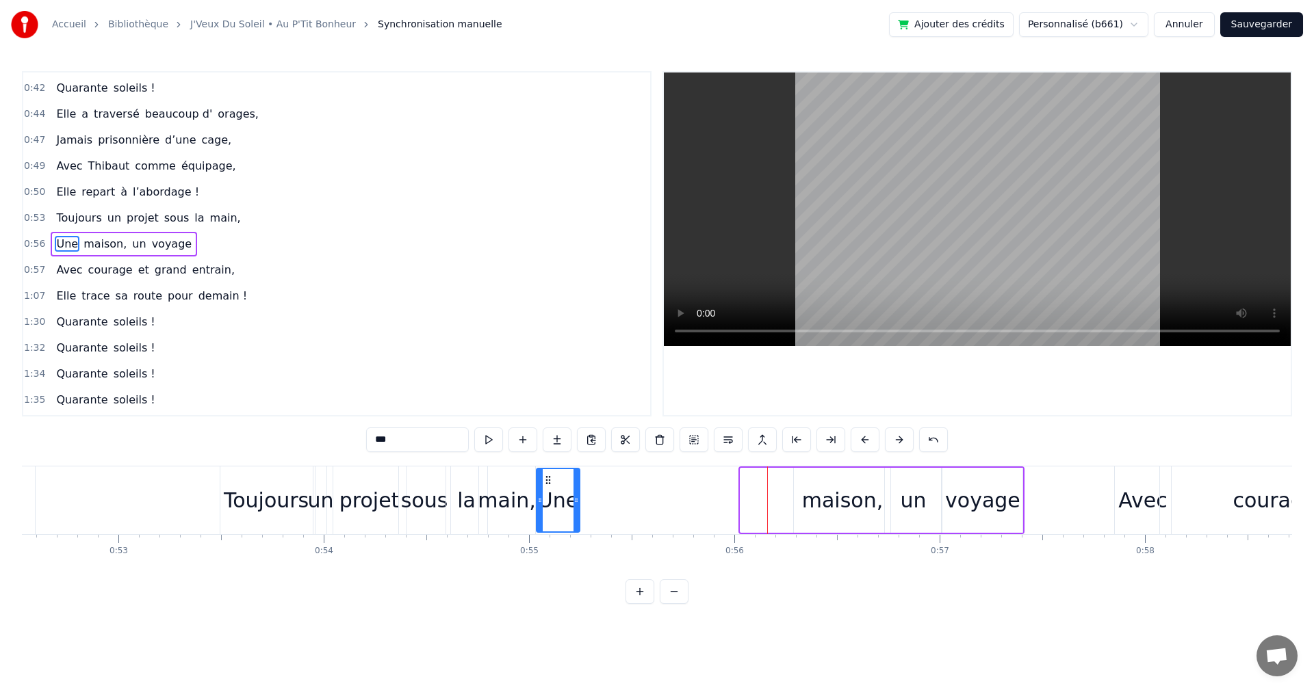
drag, startPoint x: 754, startPoint y: 478, endPoint x: 550, endPoint y: 486, distance: 204.0
click at [550, 486] on div "Une" at bounding box center [558, 500] width 42 height 62
click at [842, 484] on div "maison," at bounding box center [842, 500] width 96 height 65
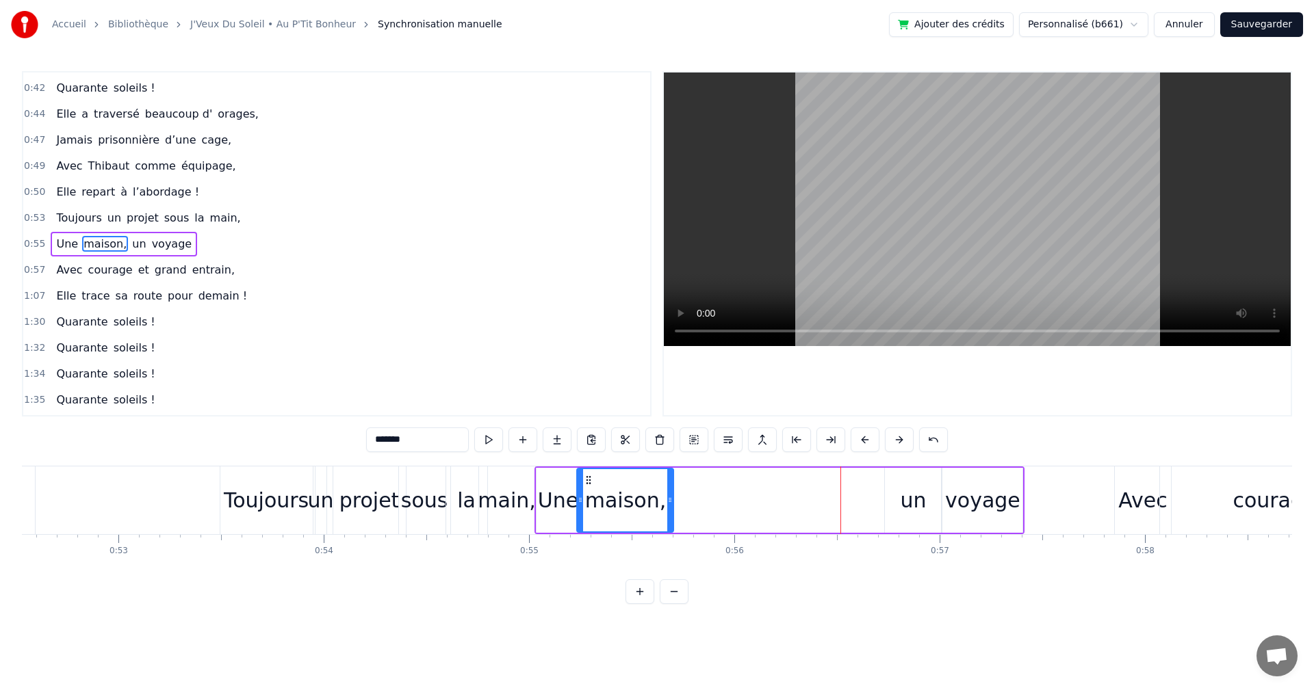
drag, startPoint x: 787, startPoint y: 480, endPoint x: 586, endPoint y: 493, distance: 202.2
click at [586, 493] on div "maison," at bounding box center [624, 500] width 95 height 62
click at [278, 491] on div "Toujours" at bounding box center [266, 500] width 85 height 31
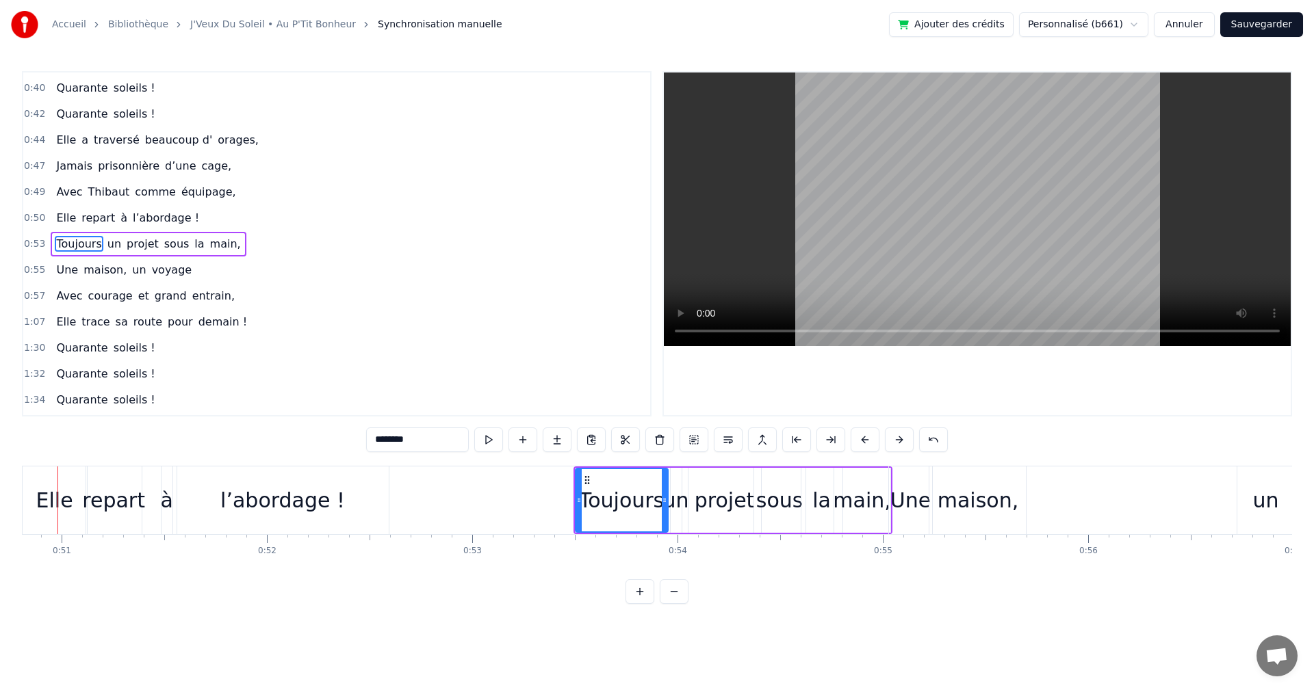
scroll to position [0, 10394]
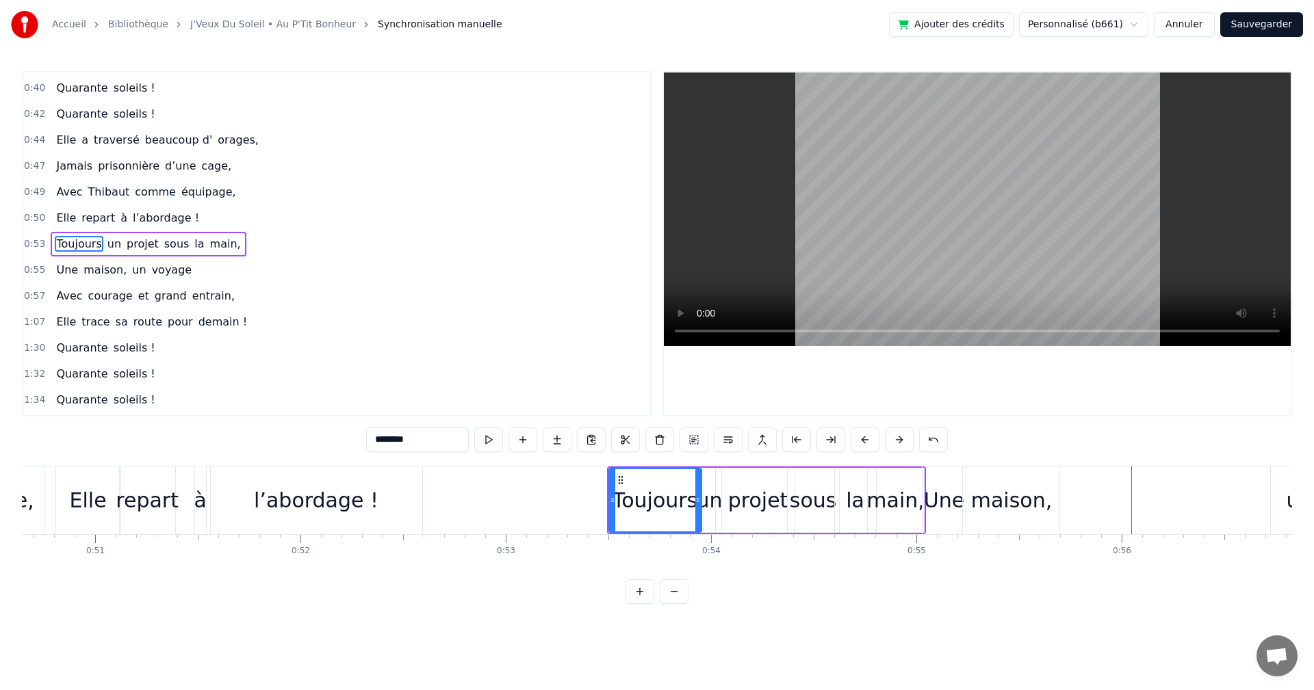
click at [943, 510] on div "Une" at bounding box center [944, 500] width 40 height 31
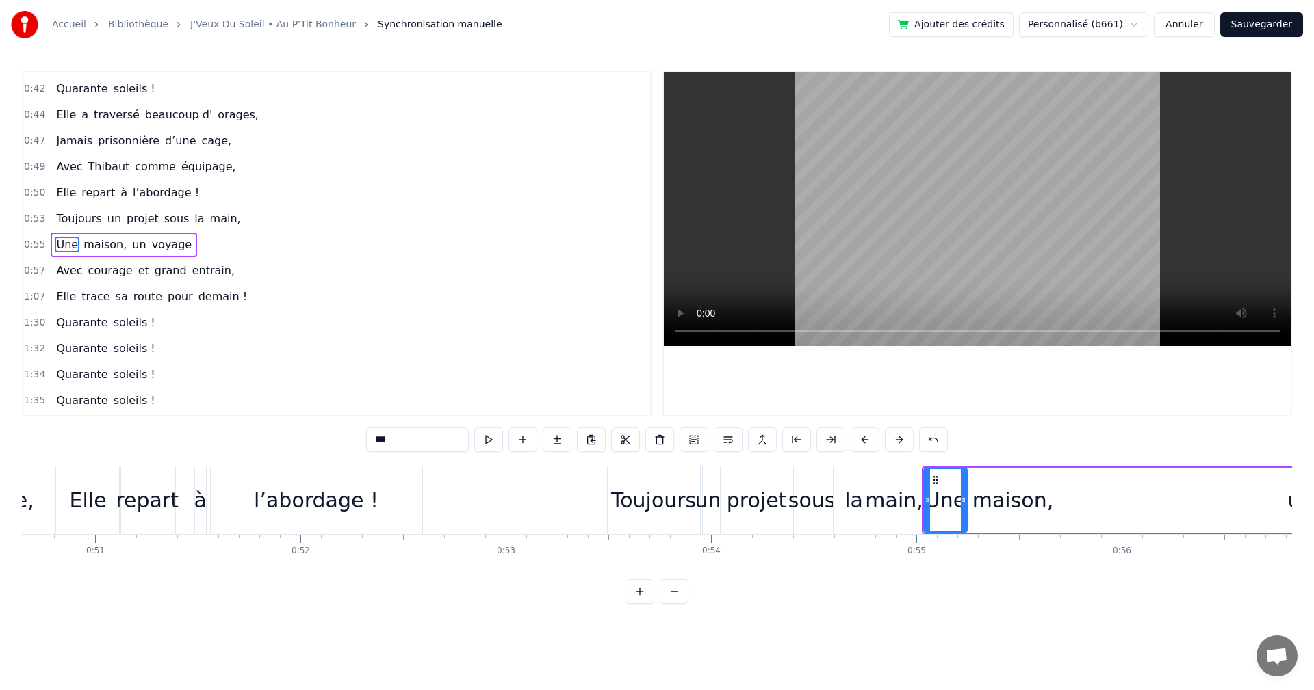
scroll to position [283, 0]
click at [996, 485] on div "maison," at bounding box center [1012, 500] width 81 height 31
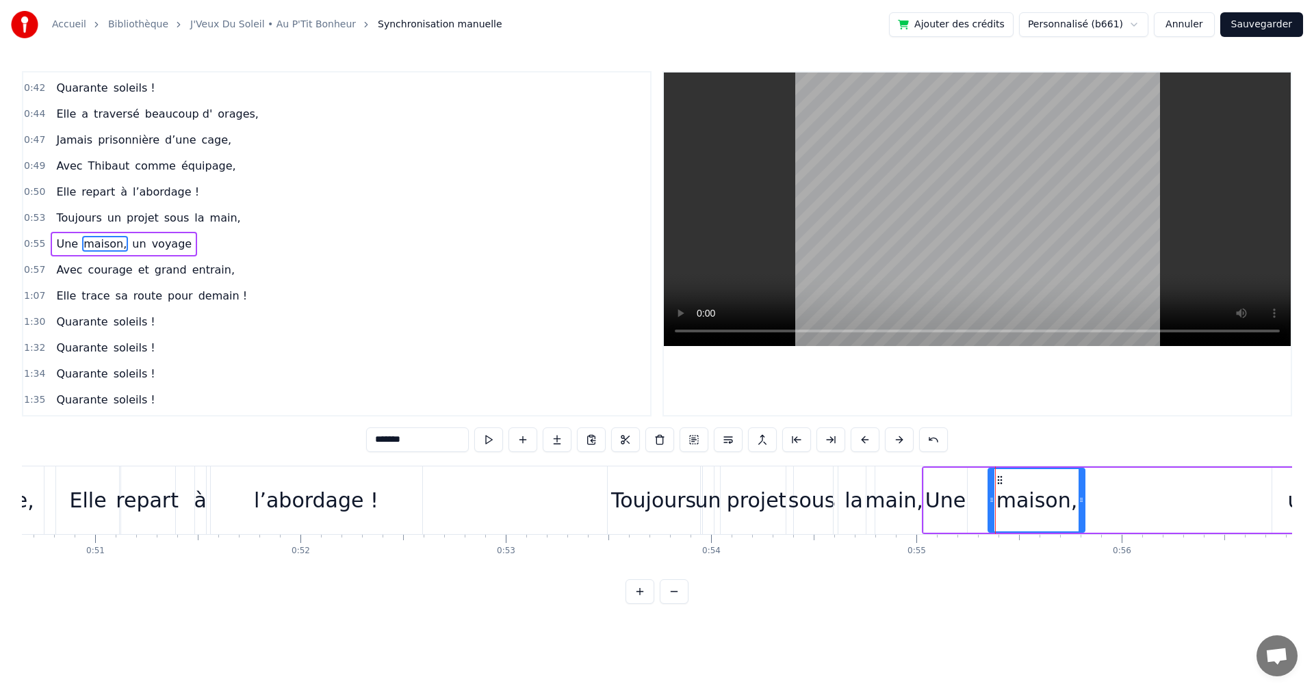
drag, startPoint x: 977, startPoint y: 480, endPoint x: 987, endPoint y: 478, distance: 9.7
click at [1002, 479] on icon at bounding box center [999, 480] width 11 height 11
click at [927, 477] on div "Une" at bounding box center [946, 500] width 44 height 65
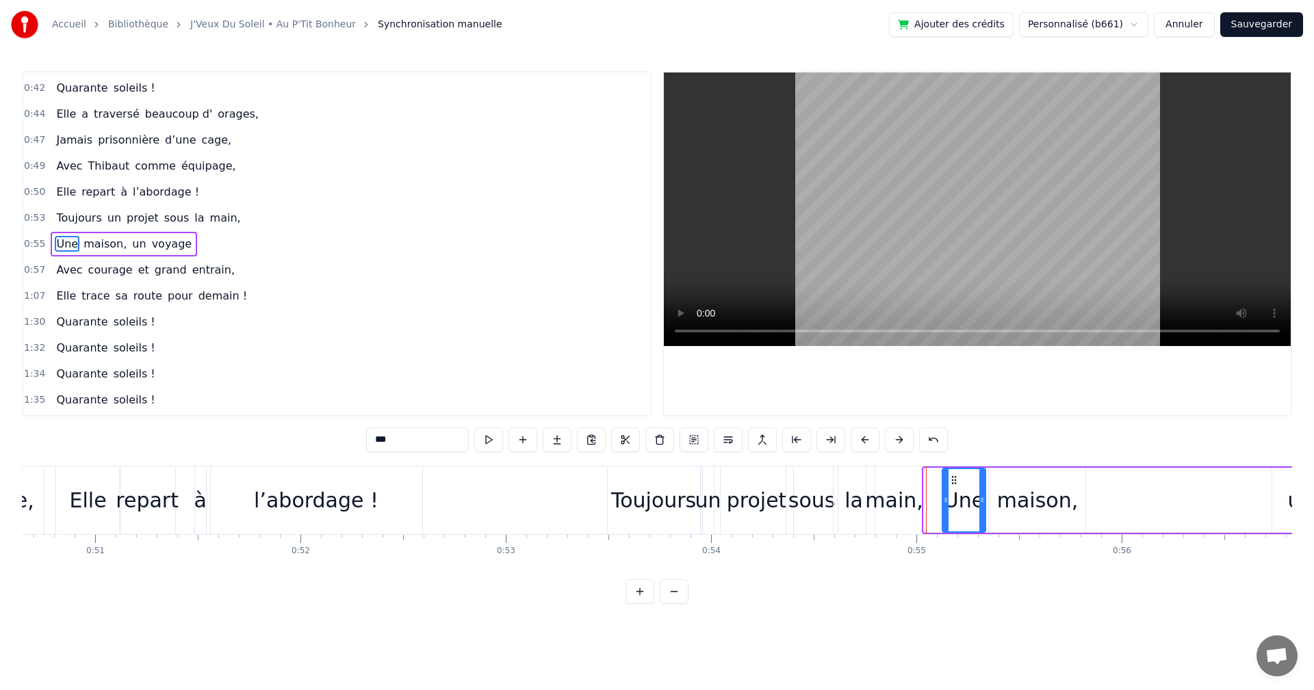
drag, startPoint x: 936, startPoint y: 478, endPoint x: 954, endPoint y: 478, distance: 18.5
click at [954, 478] on icon at bounding box center [953, 480] width 11 height 11
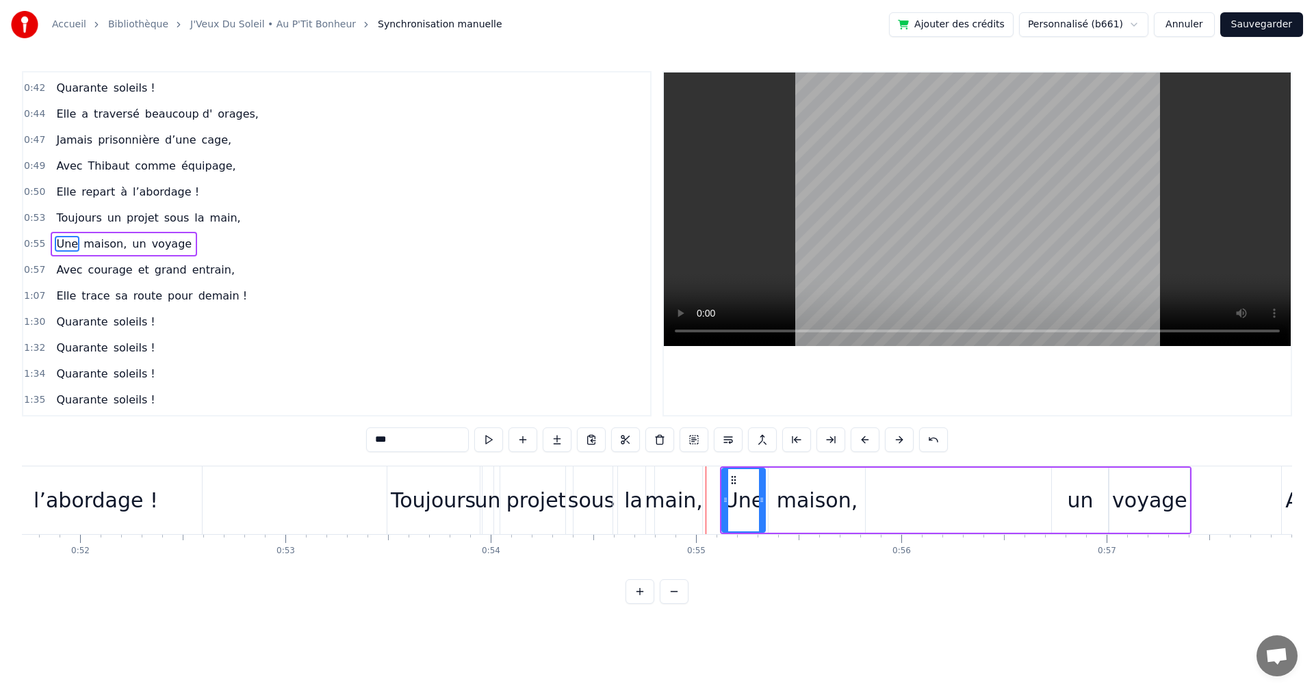
scroll to position [0, 10662]
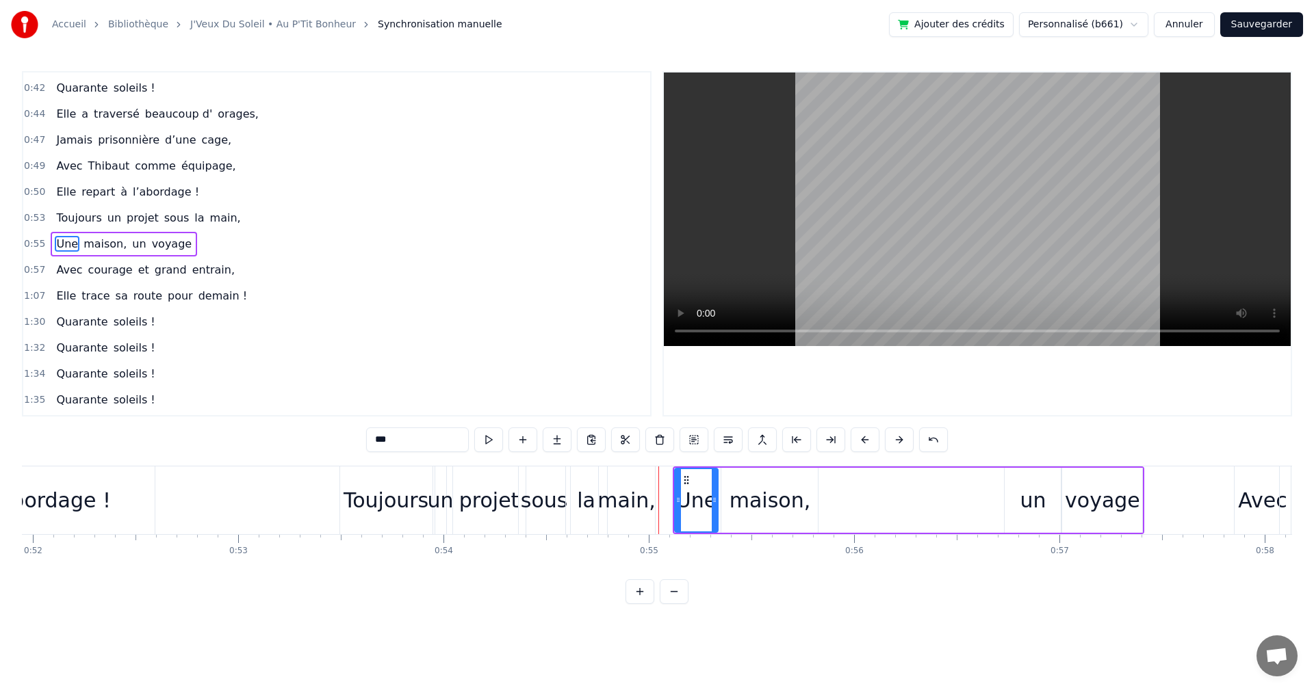
click at [1030, 500] on div "un" at bounding box center [1032, 500] width 26 height 31
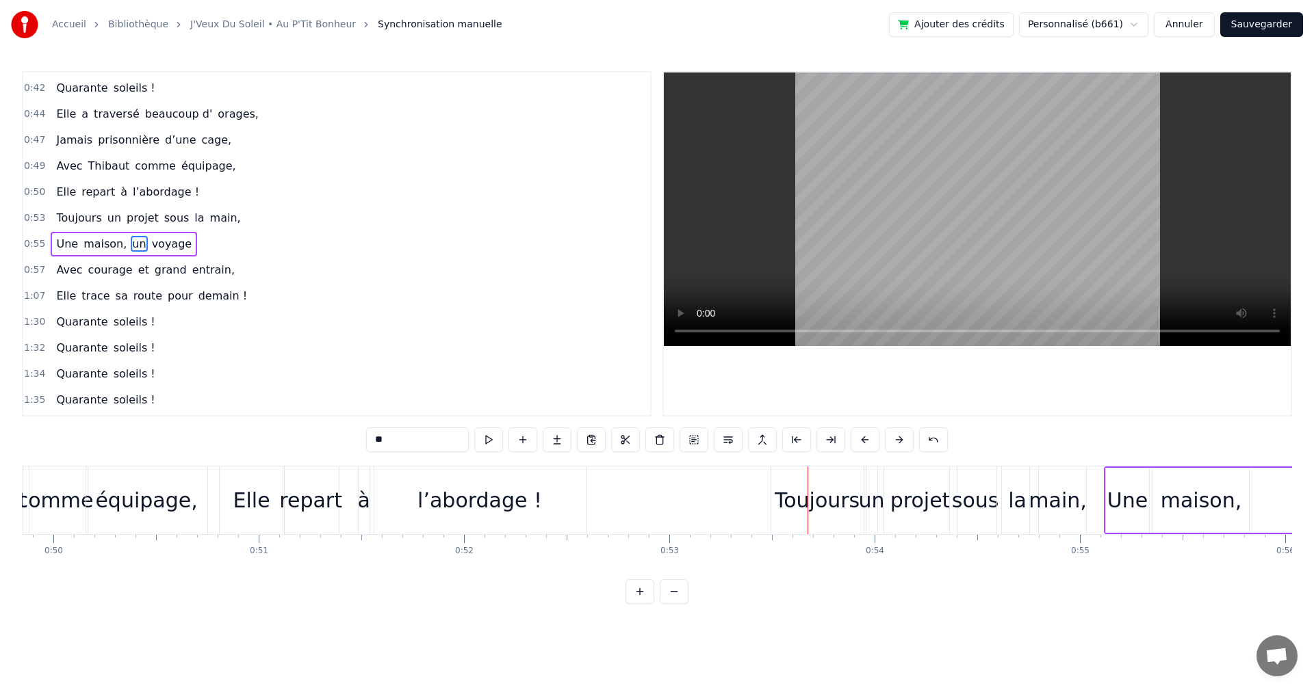
scroll to position [0, 10183]
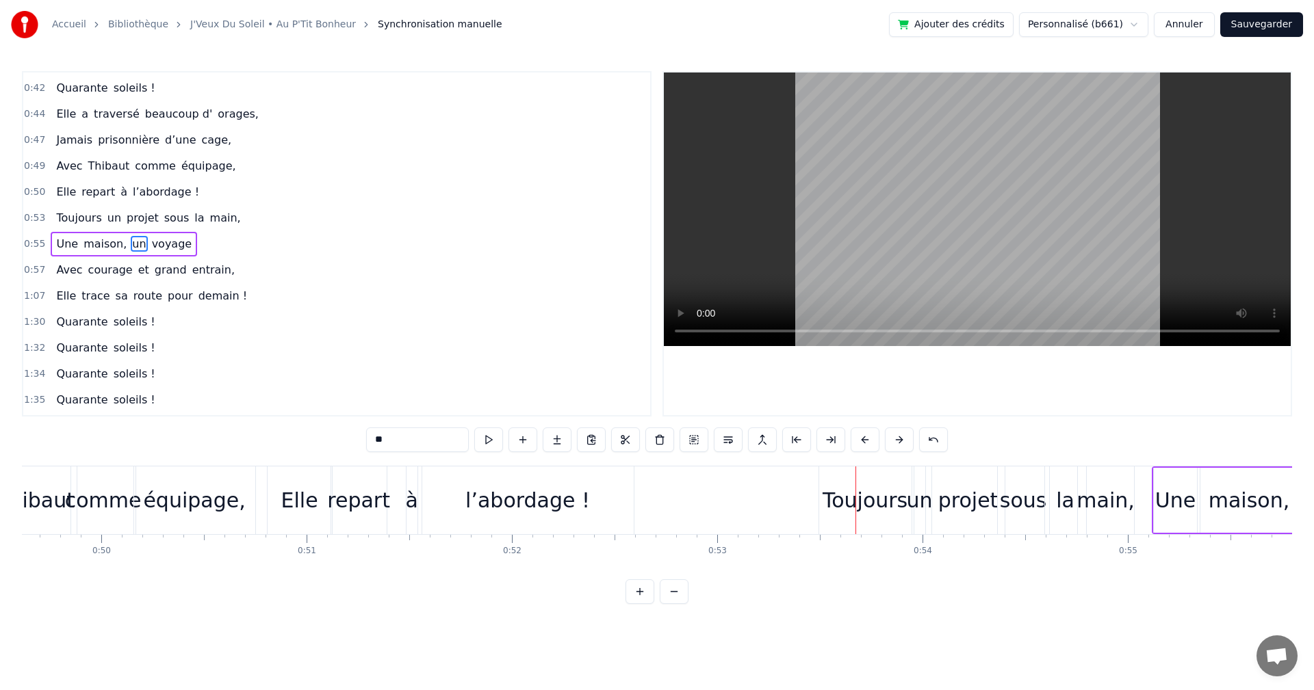
click at [519, 496] on div "l’abordage !" at bounding box center [527, 500] width 125 height 31
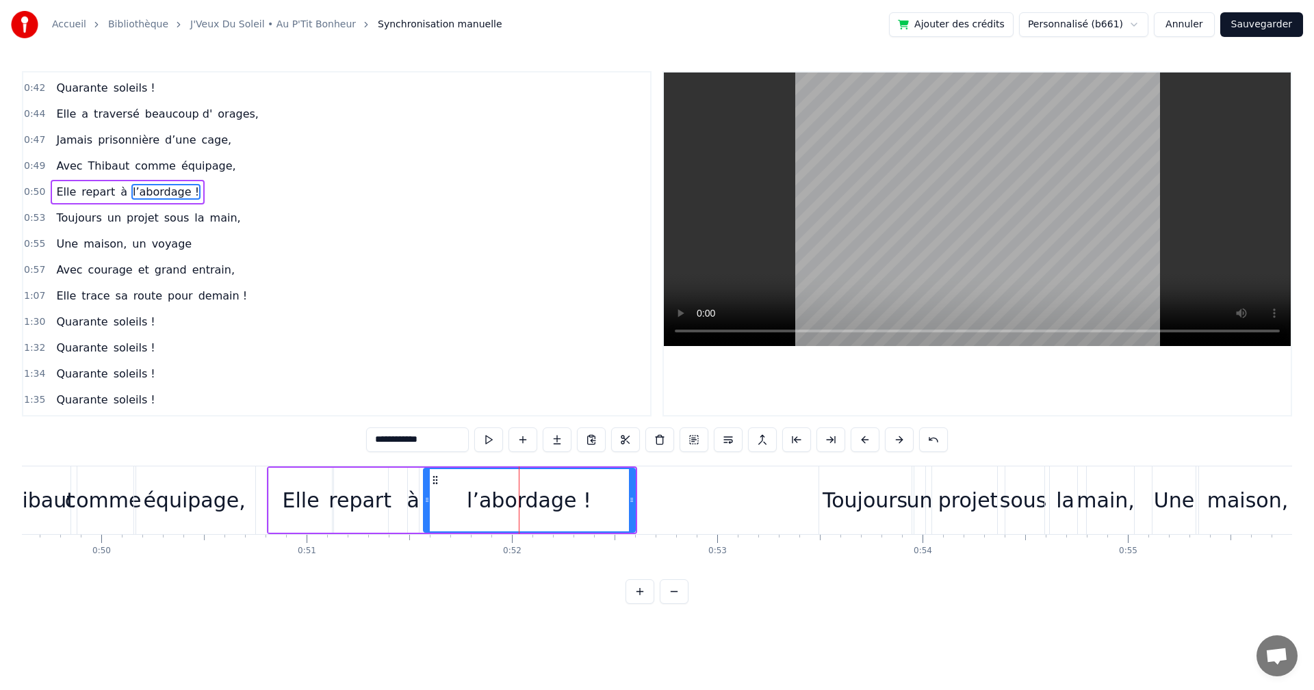
scroll to position [231, 0]
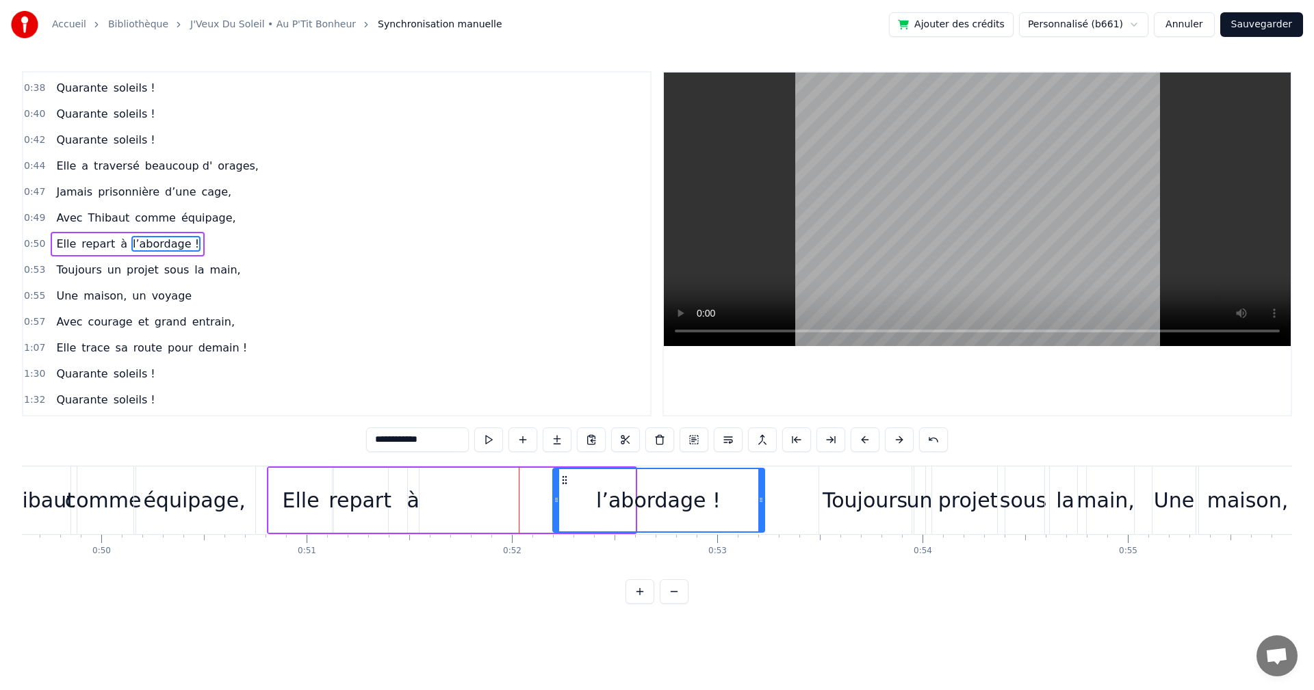
drag, startPoint x: 436, startPoint y: 480, endPoint x: 564, endPoint y: 482, distance: 127.9
click at [564, 482] on icon at bounding box center [564, 480] width 11 height 11
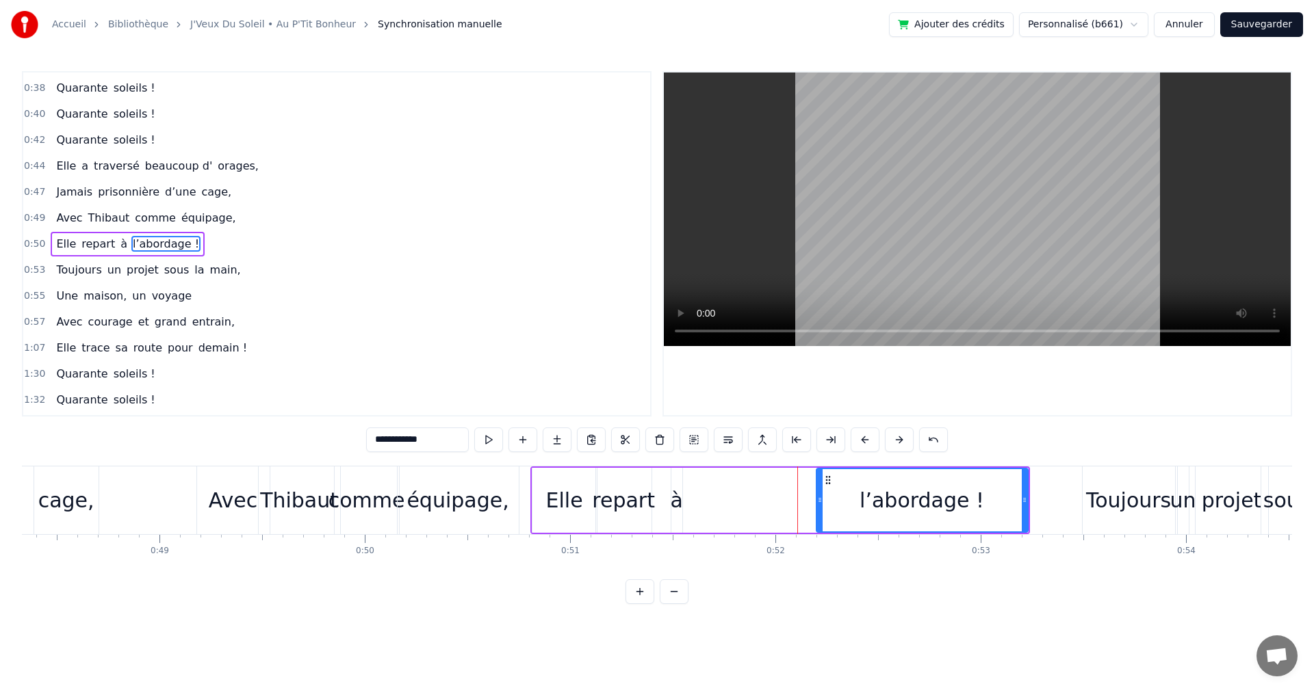
scroll to position [0, 9896]
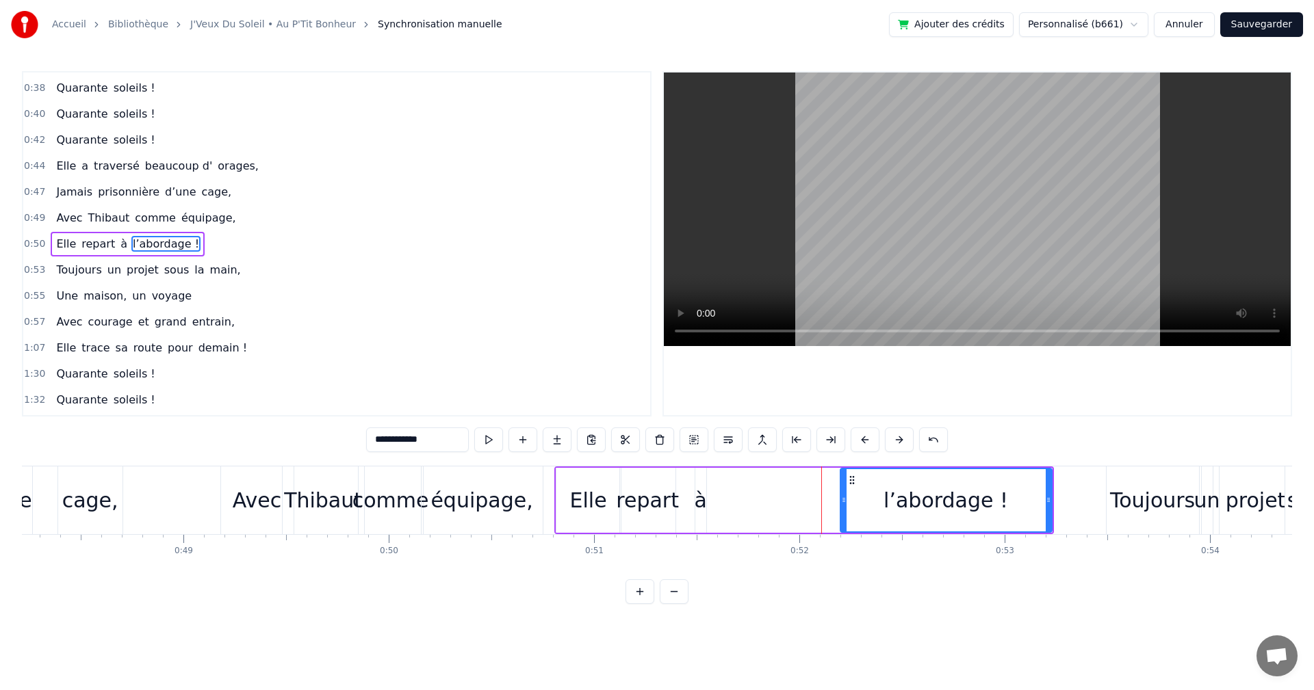
click at [465, 499] on div "équipage," at bounding box center [481, 500] width 102 height 31
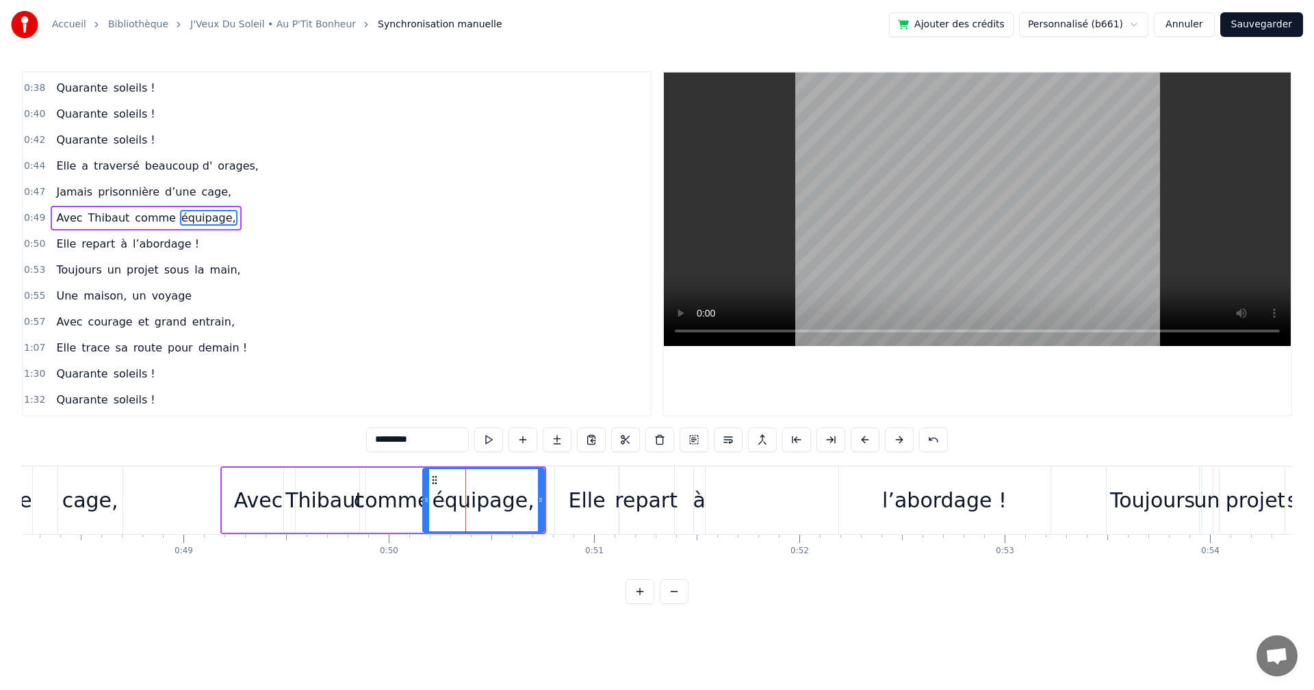
scroll to position [205, 0]
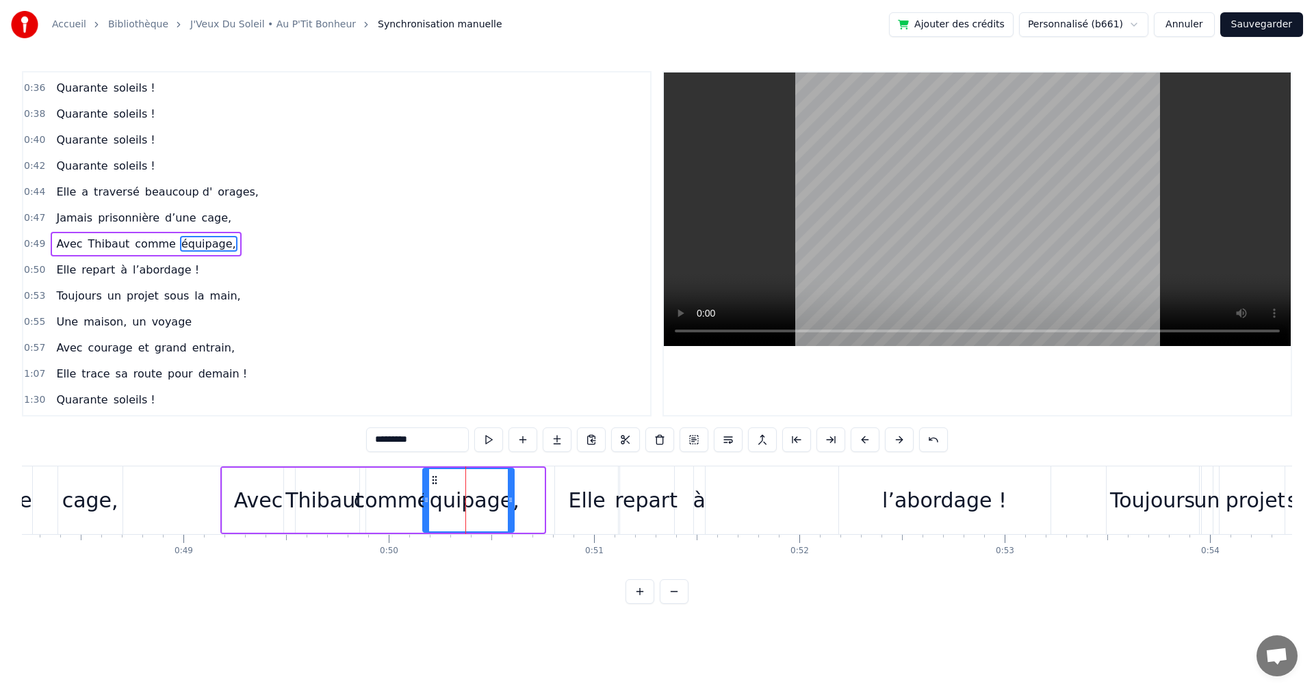
drag, startPoint x: 529, startPoint y: 498, endPoint x: 510, endPoint y: 499, distance: 18.5
click at [510, 499] on icon at bounding box center [510, 500] width 5 height 11
click at [591, 504] on div "Elle" at bounding box center [587, 500] width 37 height 31
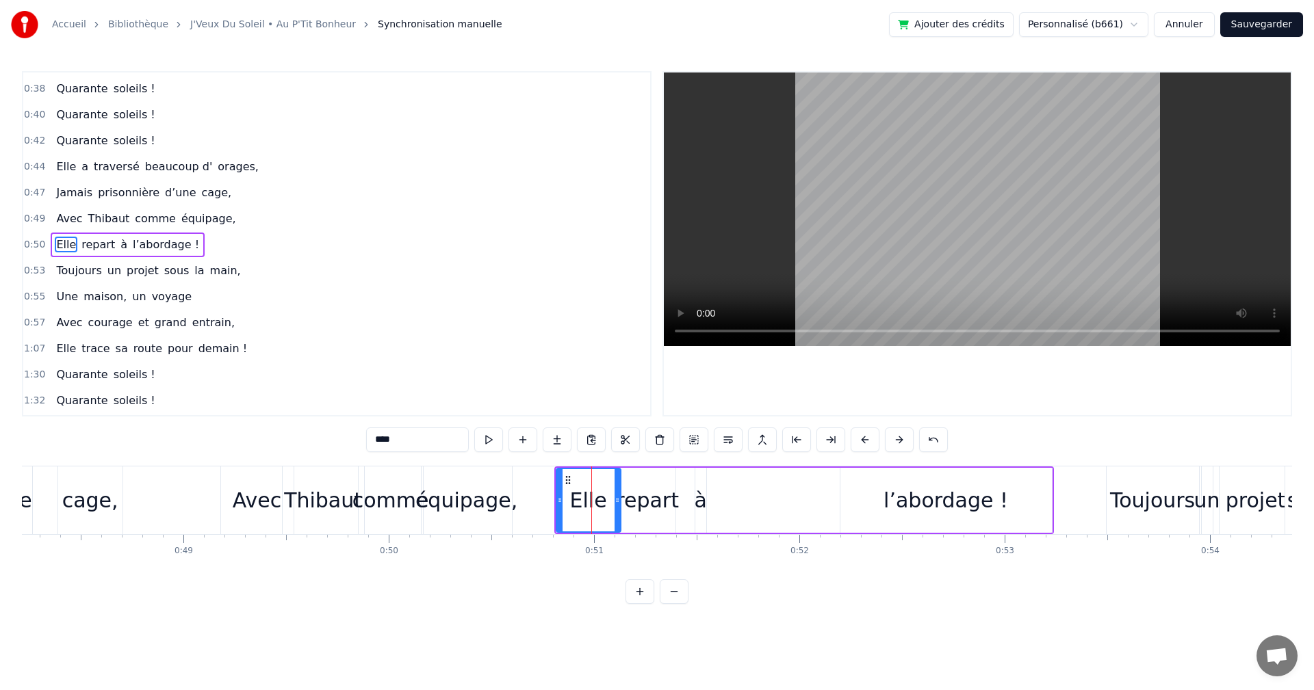
scroll to position [231, 0]
drag, startPoint x: 566, startPoint y: 477, endPoint x: 525, endPoint y: 481, distance: 41.3
click at [525, 481] on icon at bounding box center [526, 480] width 11 height 11
click at [636, 491] on div "repart" at bounding box center [647, 500] width 63 height 31
drag, startPoint x: 627, startPoint y: 477, endPoint x: 579, endPoint y: 482, distance: 47.4
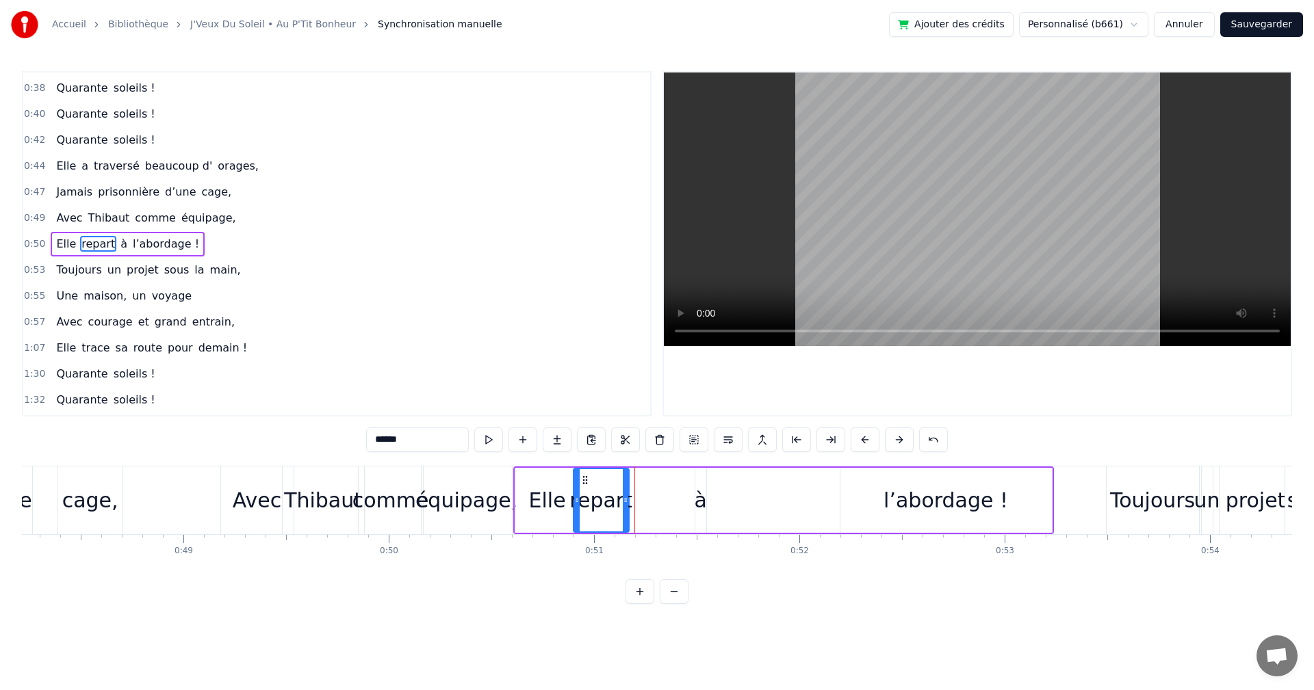
click at [579, 482] on icon at bounding box center [584, 480] width 11 height 11
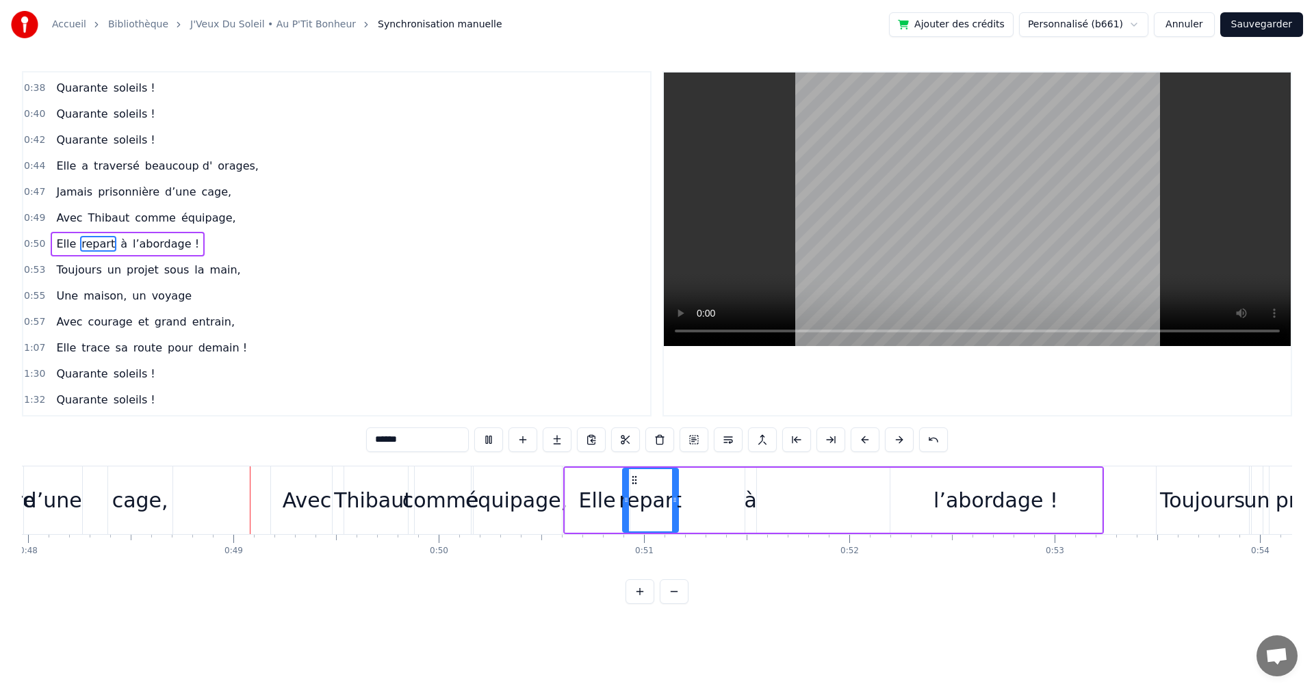
scroll to position [0, 9876]
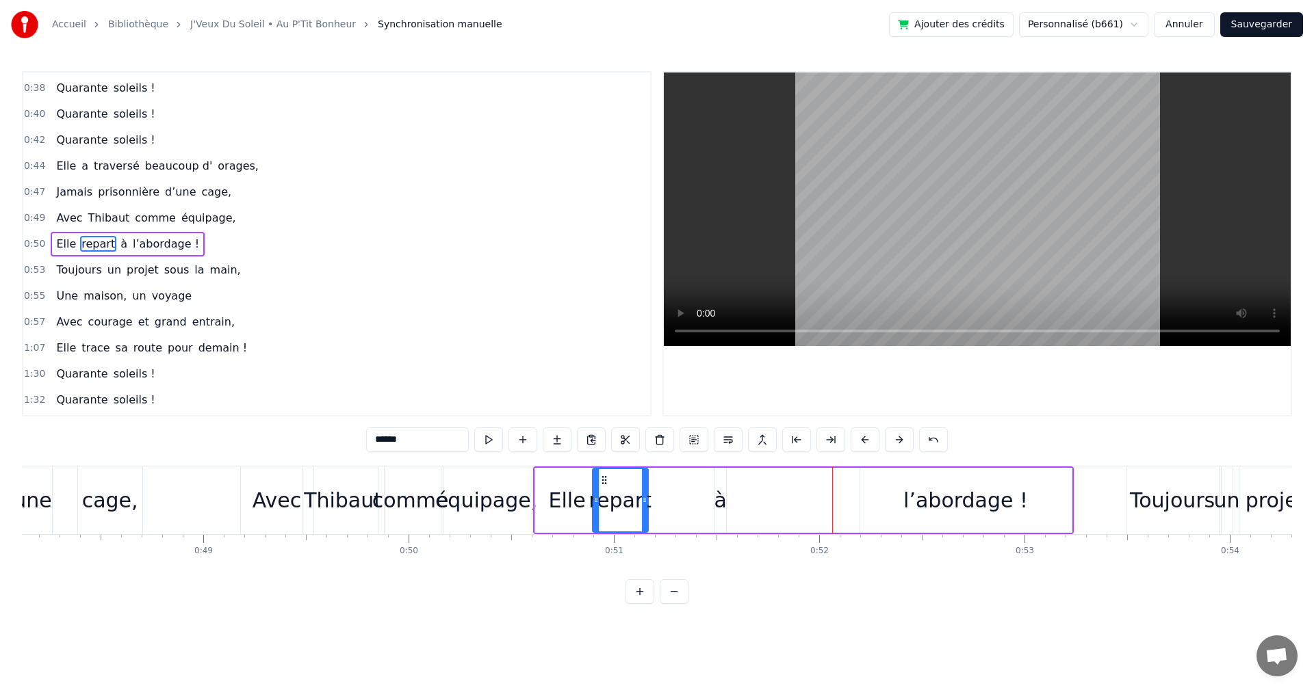
click at [481, 506] on div "équipage," at bounding box center [486, 500] width 102 height 31
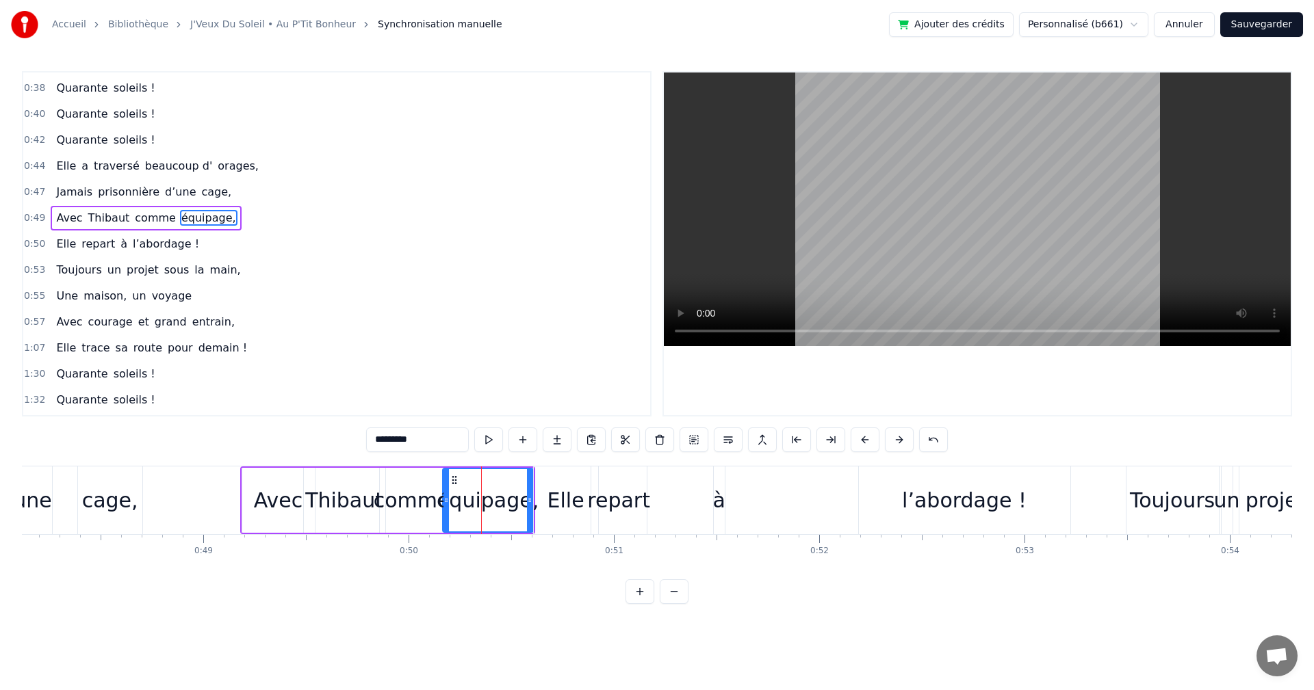
scroll to position [205, 0]
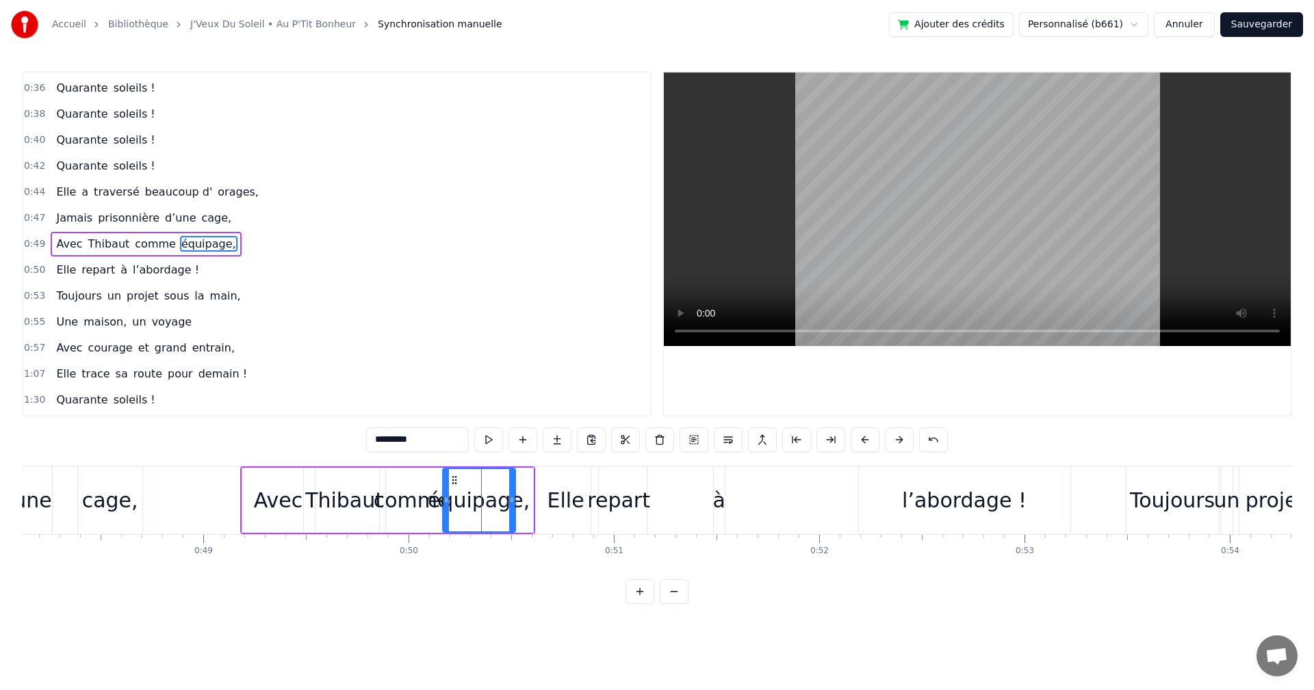
drag, startPoint x: 530, startPoint y: 496, endPoint x: 512, endPoint y: 497, distance: 17.2
click at [512, 497] on icon at bounding box center [511, 500] width 5 height 11
click at [567, 504] on div "Elle" at bounding box center [565, 500] width 37 height 31
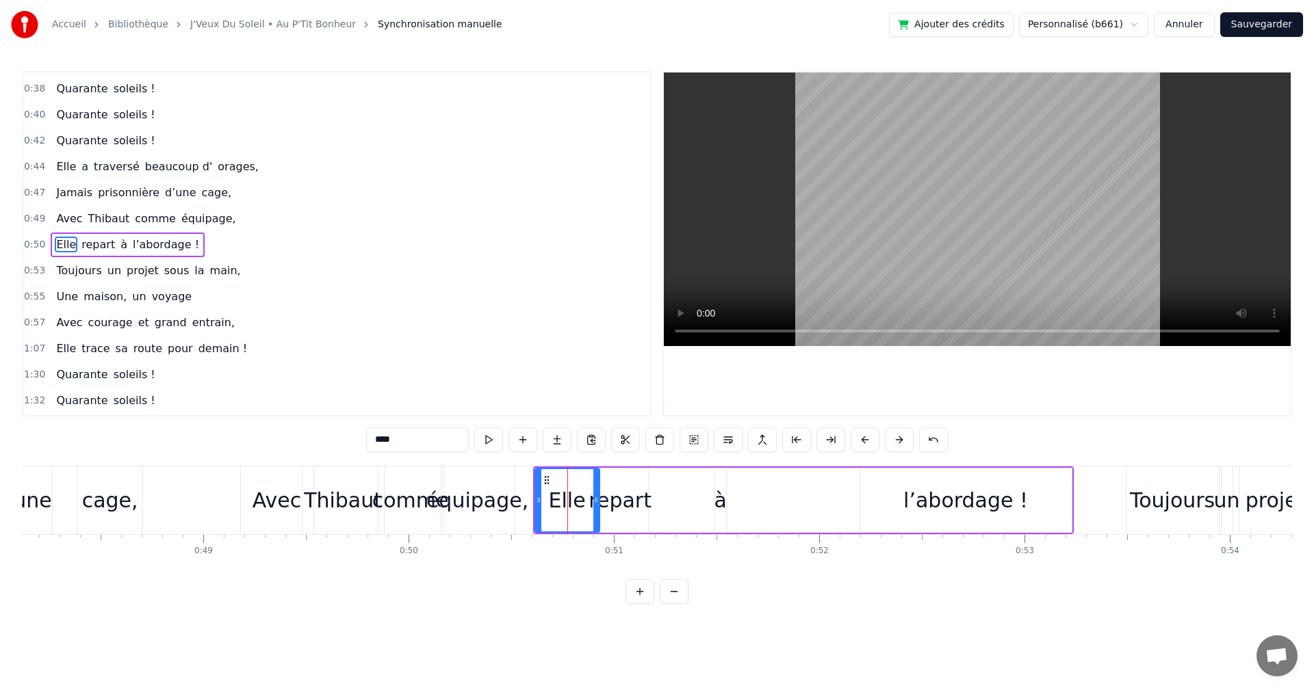
scroll to position [231, 0]
drag, startPoint x: 546, startPoint y: 475, endPoint x: 525, endPoint y: 477, distance: 21.3
click at [525, 477] on icon at bounding box center [525, 480] width 11 height 11
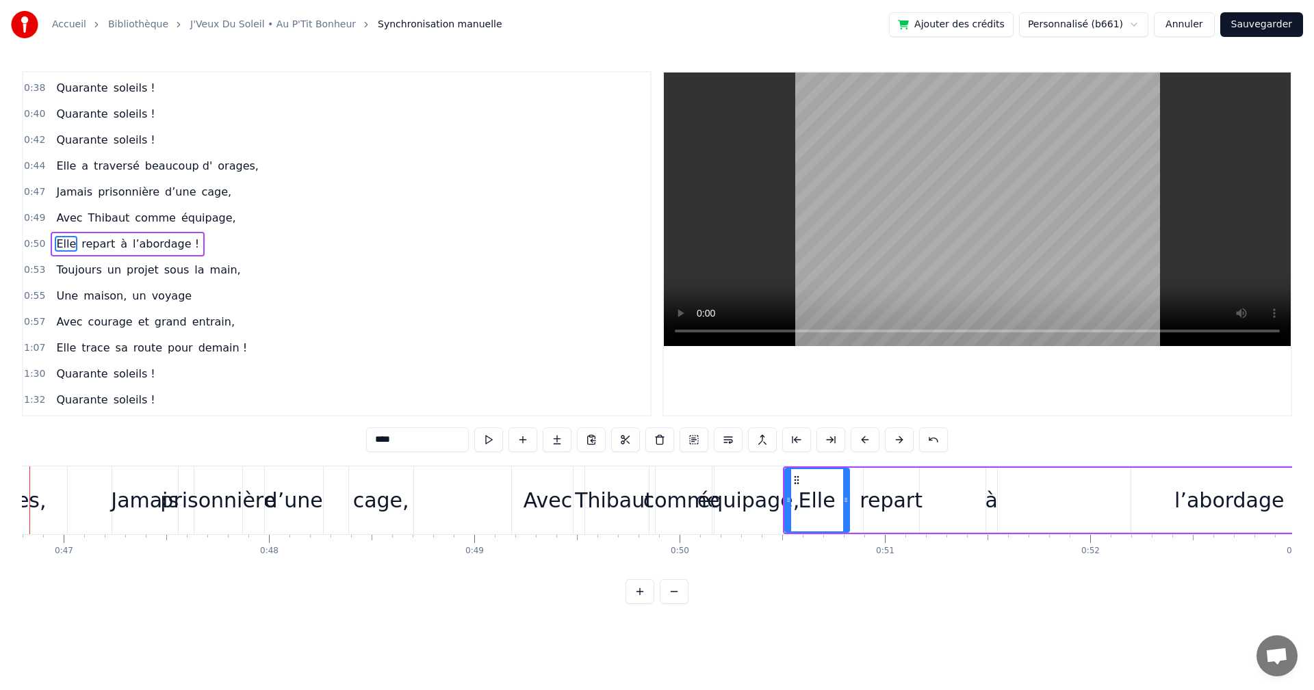
scroll to position [0, 9543]
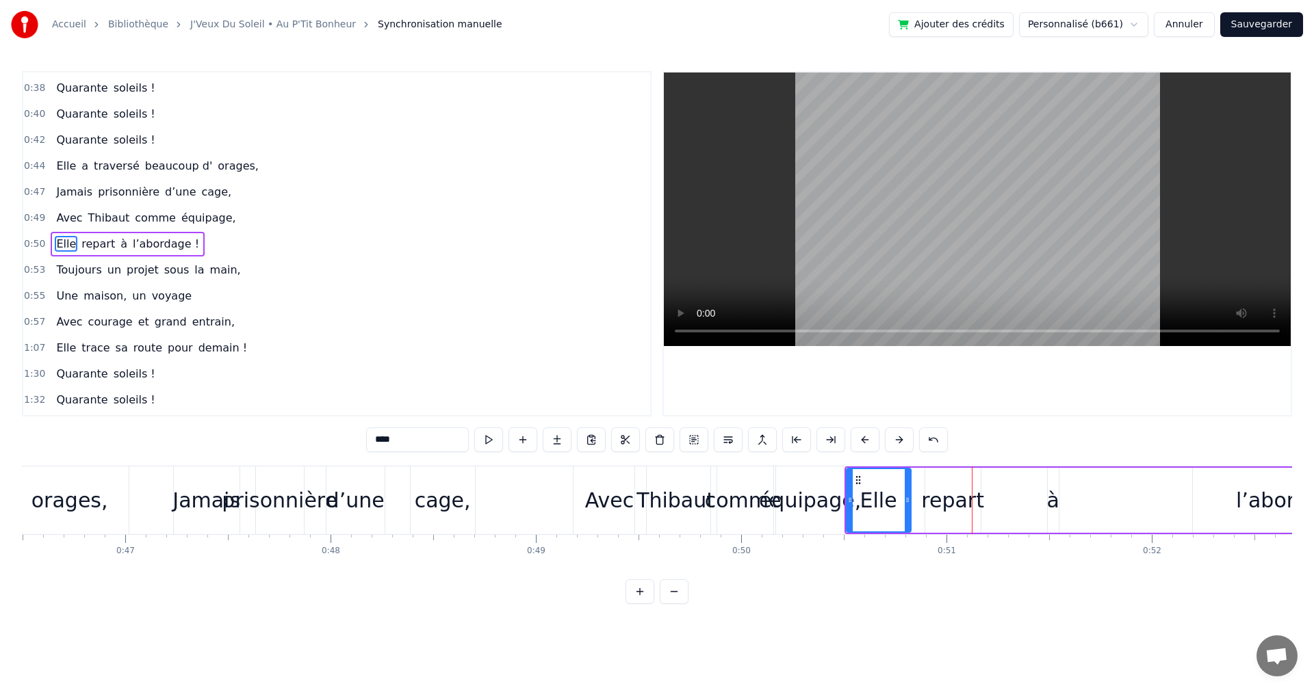
click at [733, 493] on div "comme" at bounding box center [743, 500] width 77 height 31
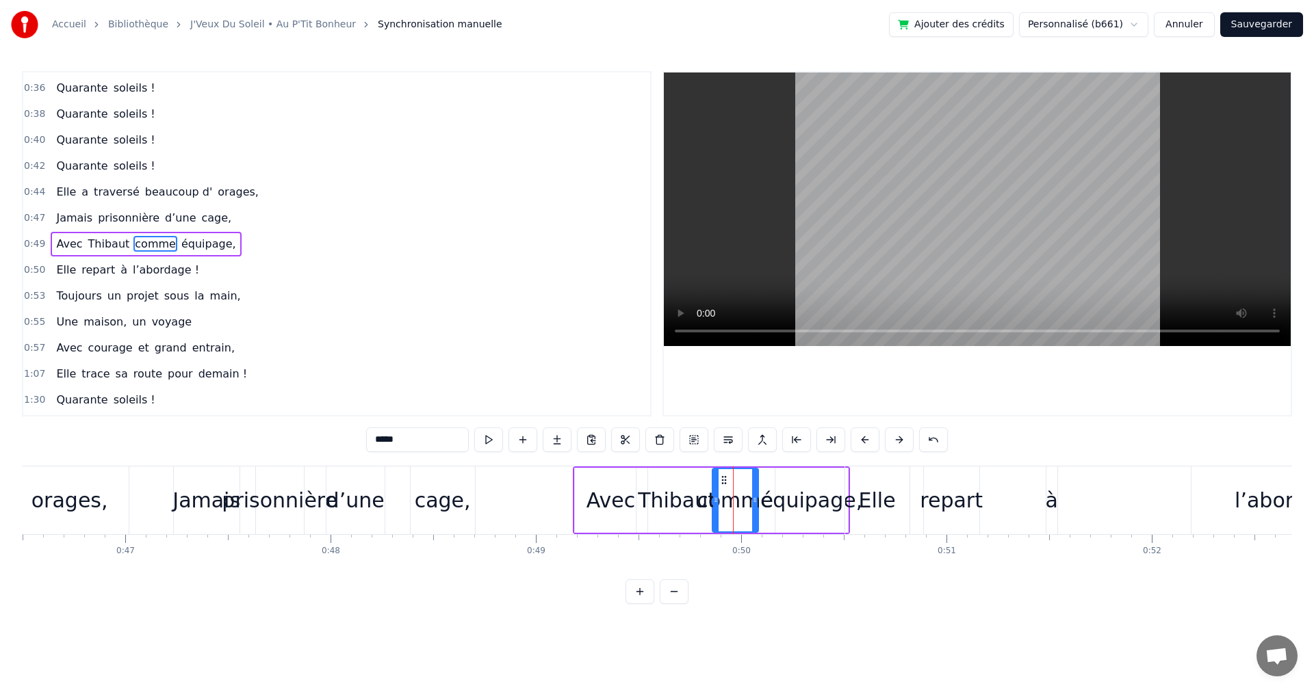
drag, startPoint x: 772, startPoint y: 499, endPoint x: 754, endPoint y: 496, distance: 18.7
click at [754, 496] on icon at bounding box center [754, 500] width 5 height 11
click at [801, 499] on div "équipage," at bounding box center [811, 500] width 102 height 31
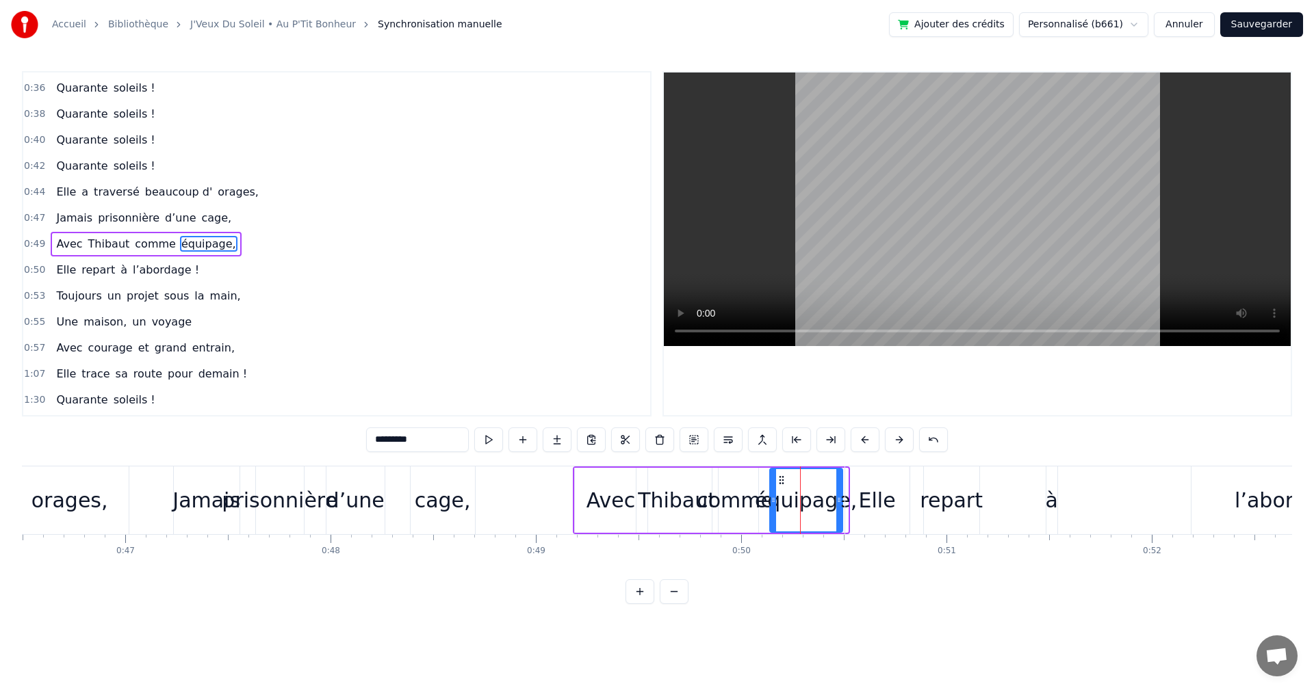
click at [781, 475] on icon at bounding box center [781, 480] width 11 height 11
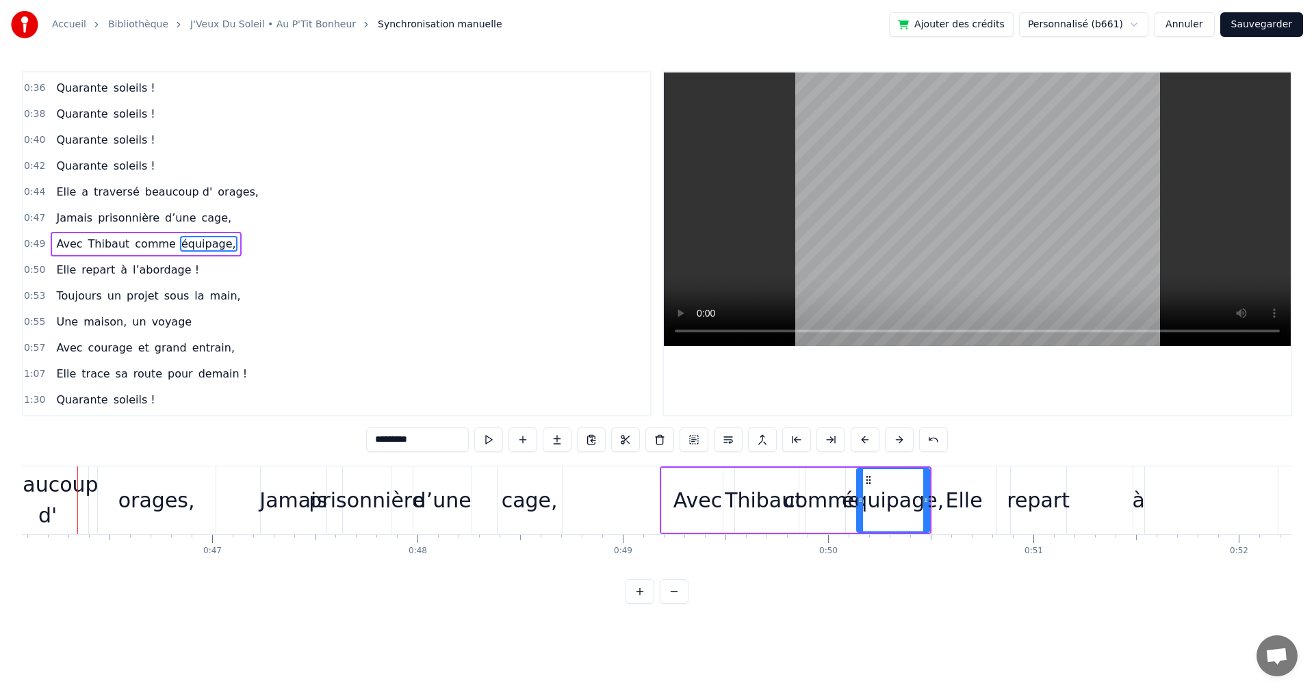
scroll to position [0, 9443]
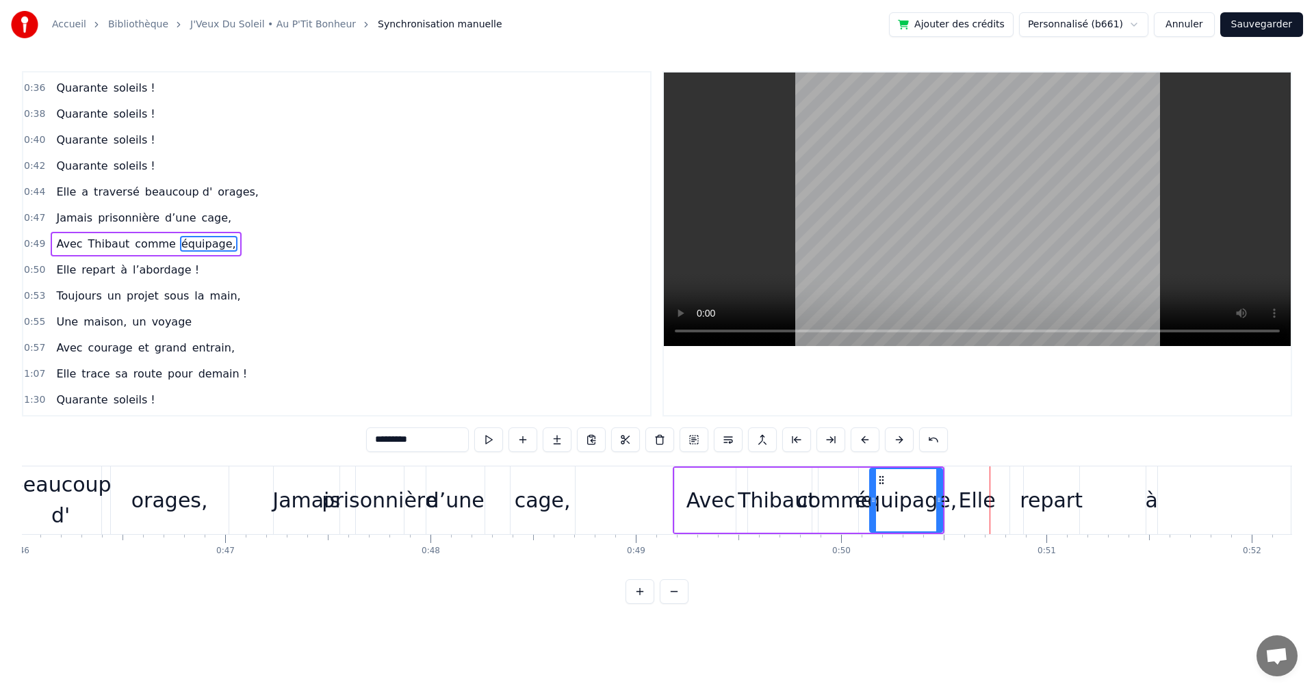
click at [844, 509] on div "comme" at bounding box center [834, 500] width 77 height 31
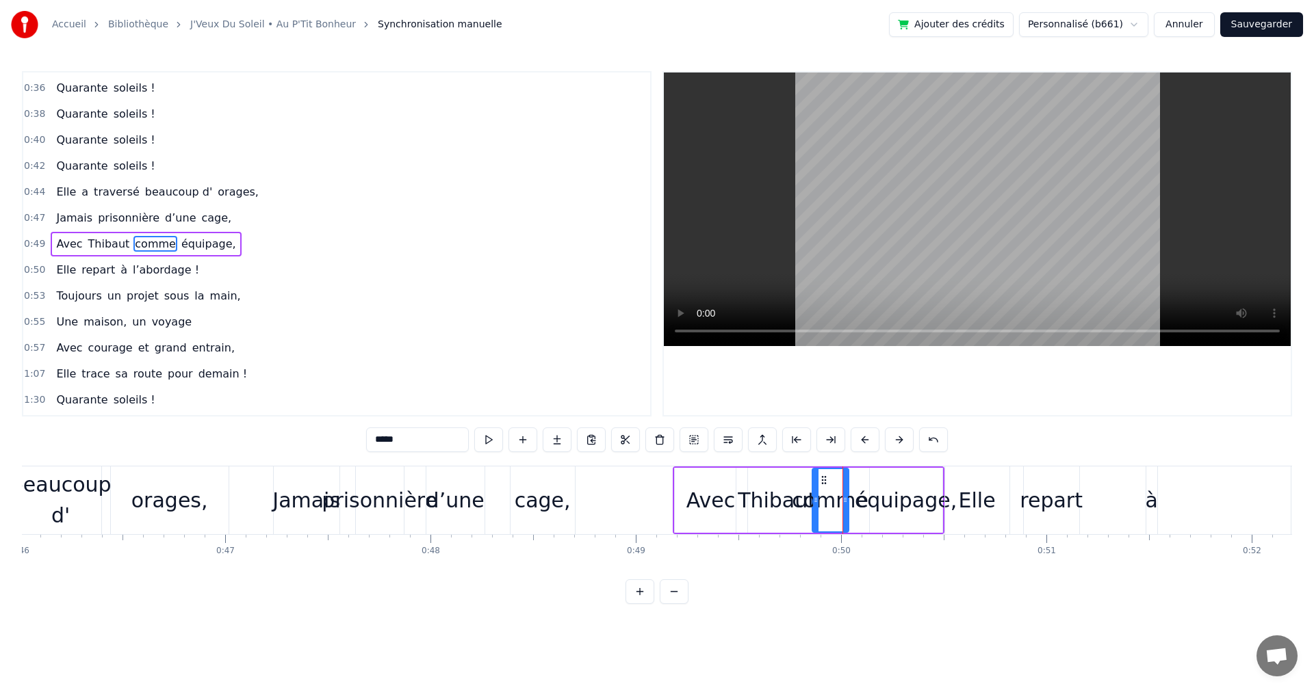
drag, startPoint x: 855, startPoint y: 493, endPoint x: 845, endPoint y: 491, distance: 9.8
click at [845, 491] on div at bounding box center [844, 500] width 5 height 62
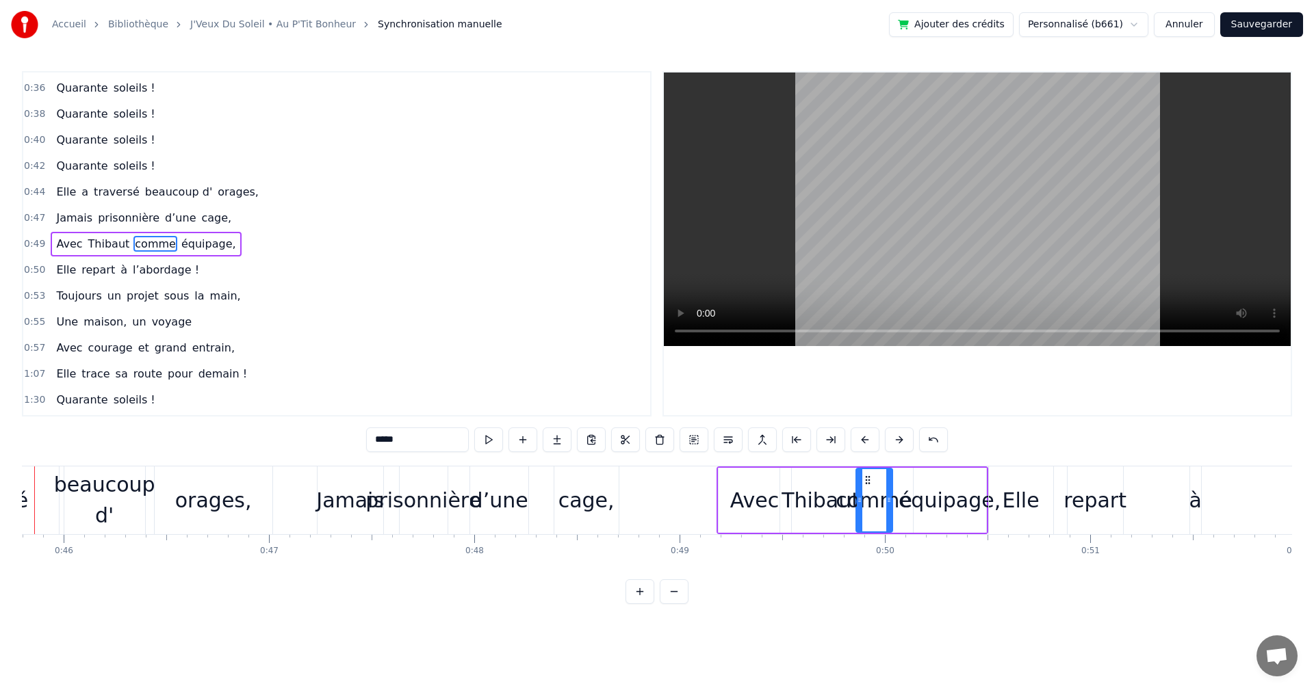
scroll to position [0, 9343]
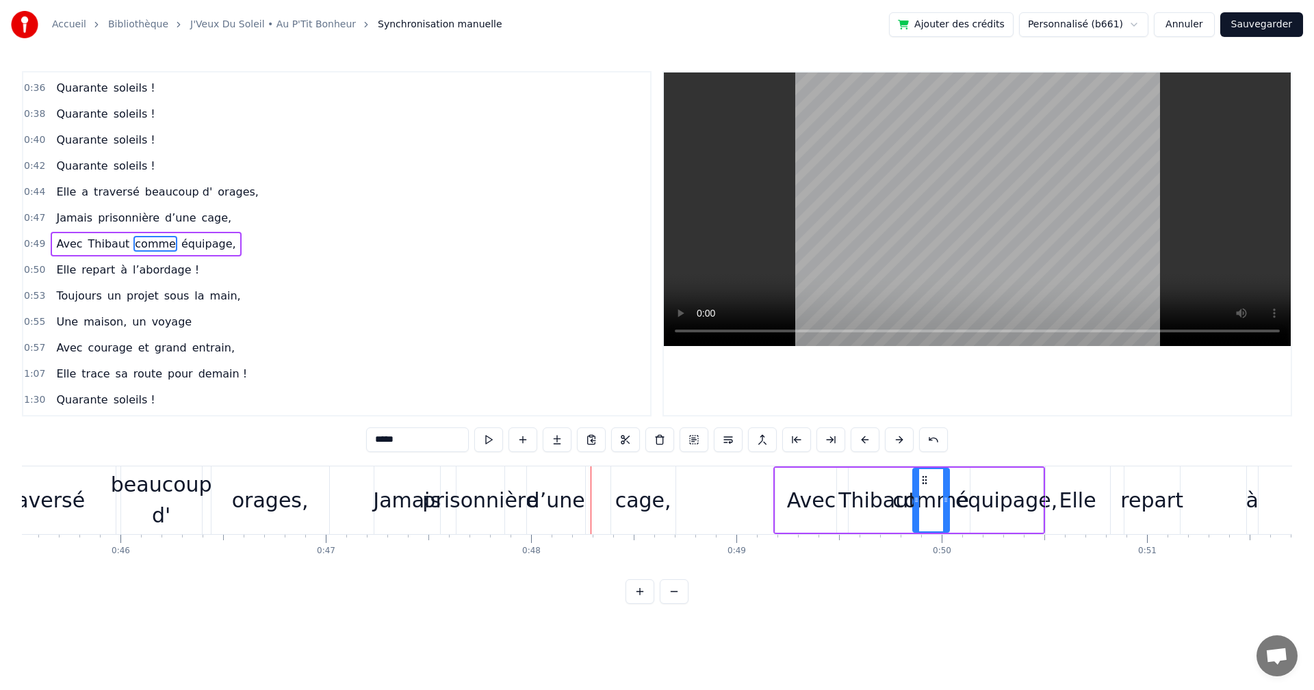
click at [420, 486] on div "Jamais" at bounding box center [407, 500] width 68 height 31
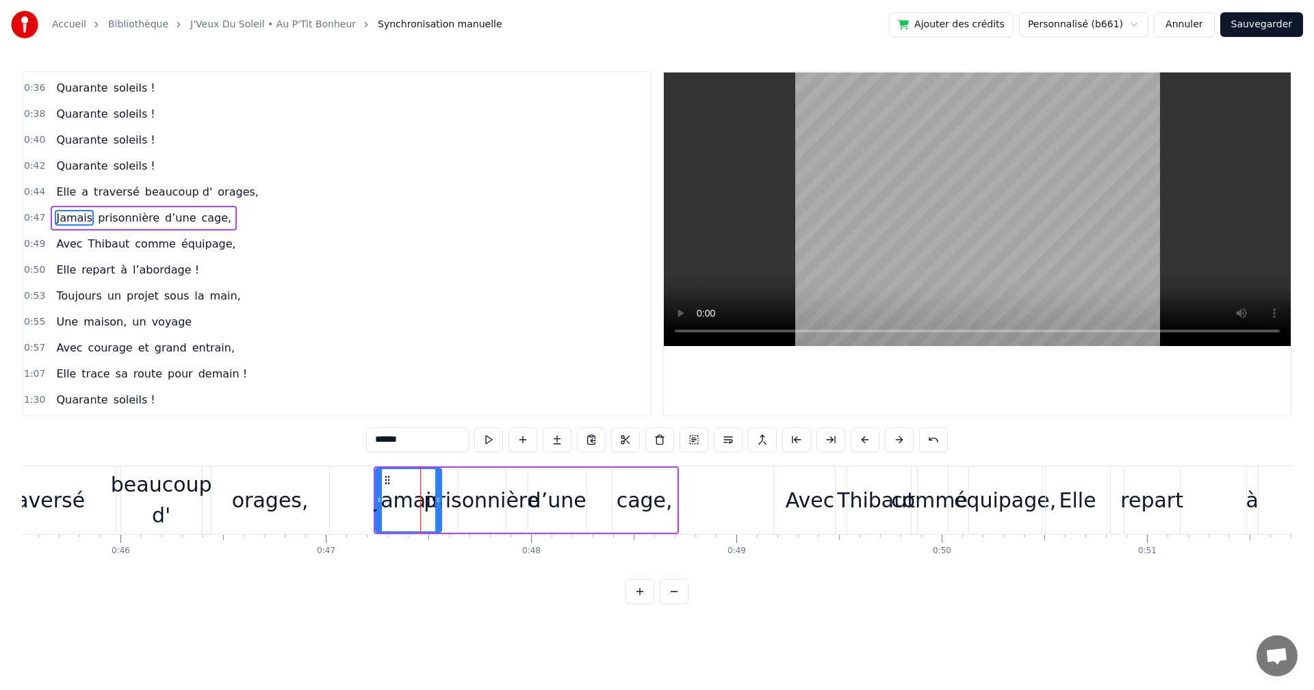
scroll to position [179, 0]
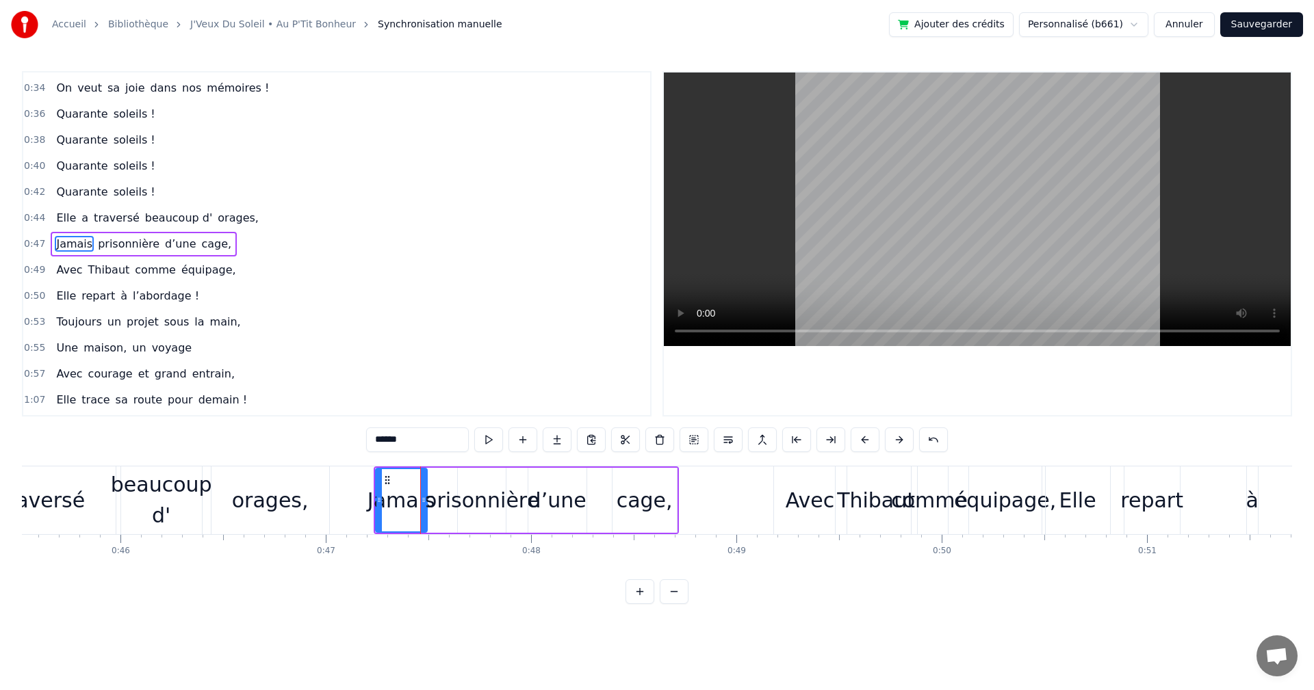
drag, startPoint x: 436, startPoint y: 501, endPoint x: 421, endPoint y: 497, distance: 15.1
click at [421, 497] on icon at bounding box center [423, 500] width 5 height 11
click at [454, 502] on div "prisonnière" at bounding box center [481, 500] width 116 height 31
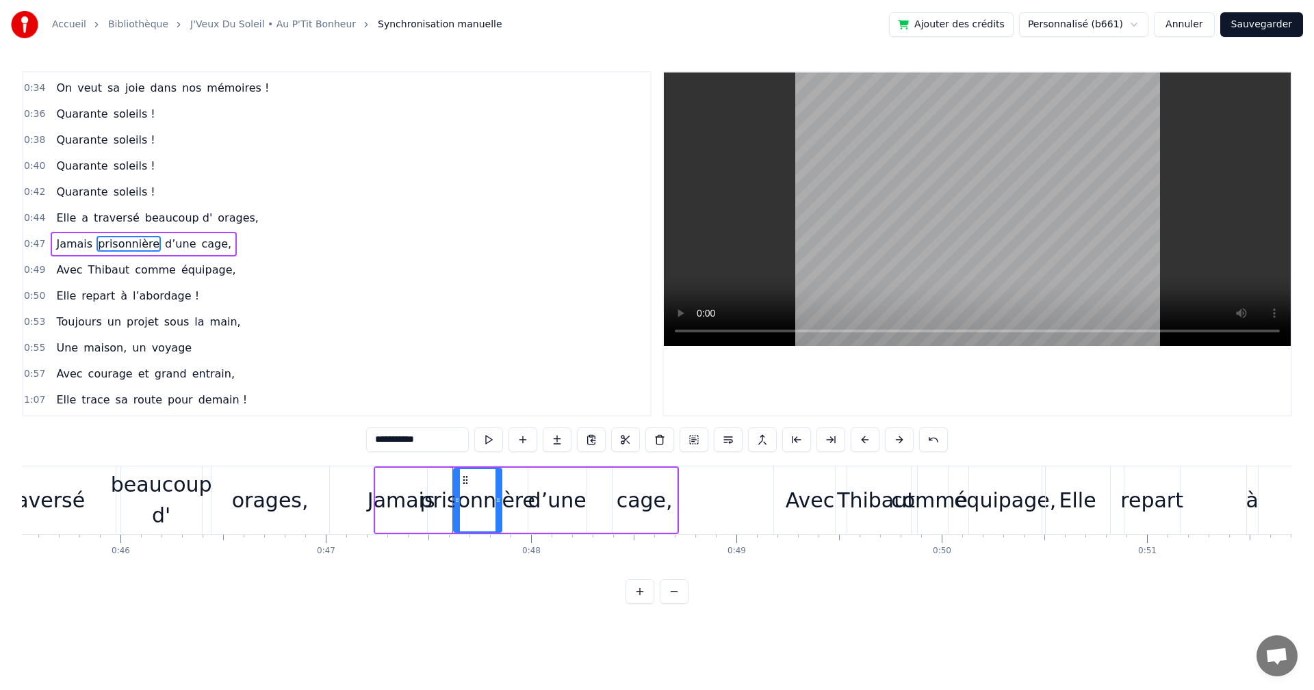
click at [462, 478] on icon at bounding box center [465, 480] width 11 height 11
drag, startPoint x: 497, startPoint y: 499, endPoint x: 514, endPoint y: 501, distance: 16.5
click at [514, 501] on icon at bounding box center [514, 500] width 5 height 11
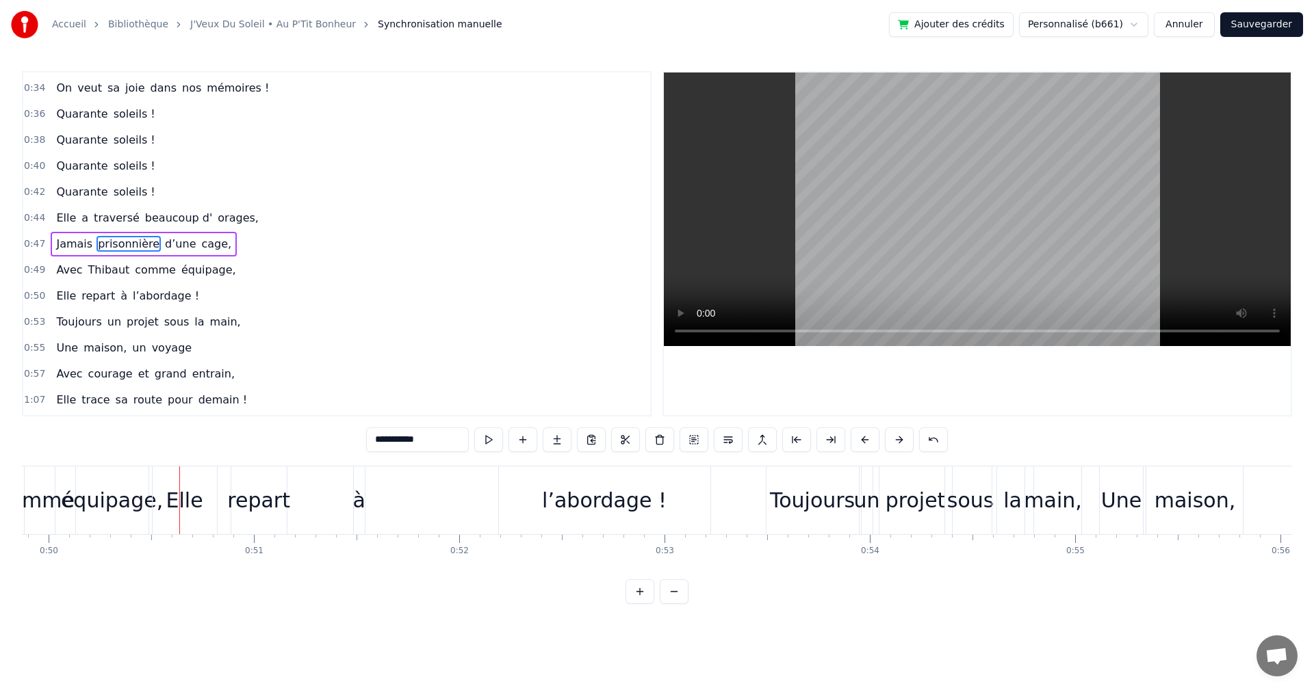
scroll to position [0, 10277]
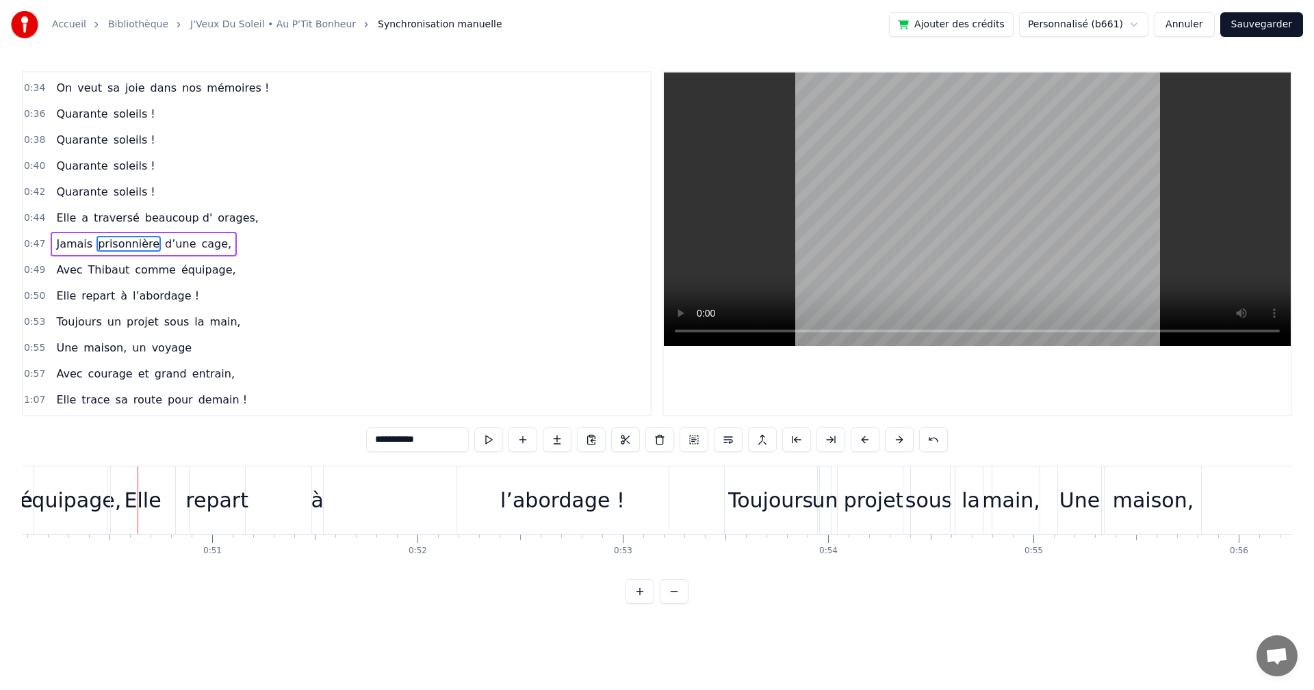
drag, startPoint x: 350, startPoint y: 565, endPoint x: 337, endPoint y: 566, distance: 13.1
click at [337, 566] on div "On a une amie d’enfer, Qui rit plus fort que l’hiver, Toujours prête pour la lu…" at bounding box center [657, 517] width 1270 height 103
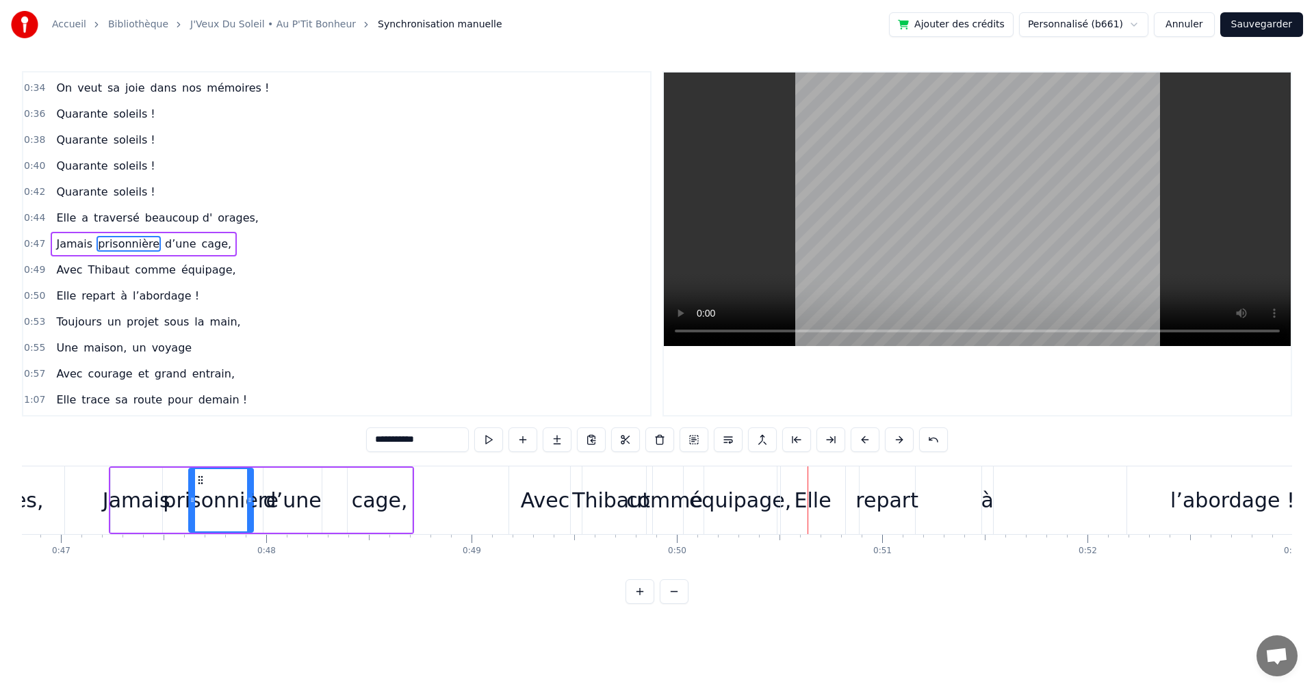
scroll to position [0, 9584]
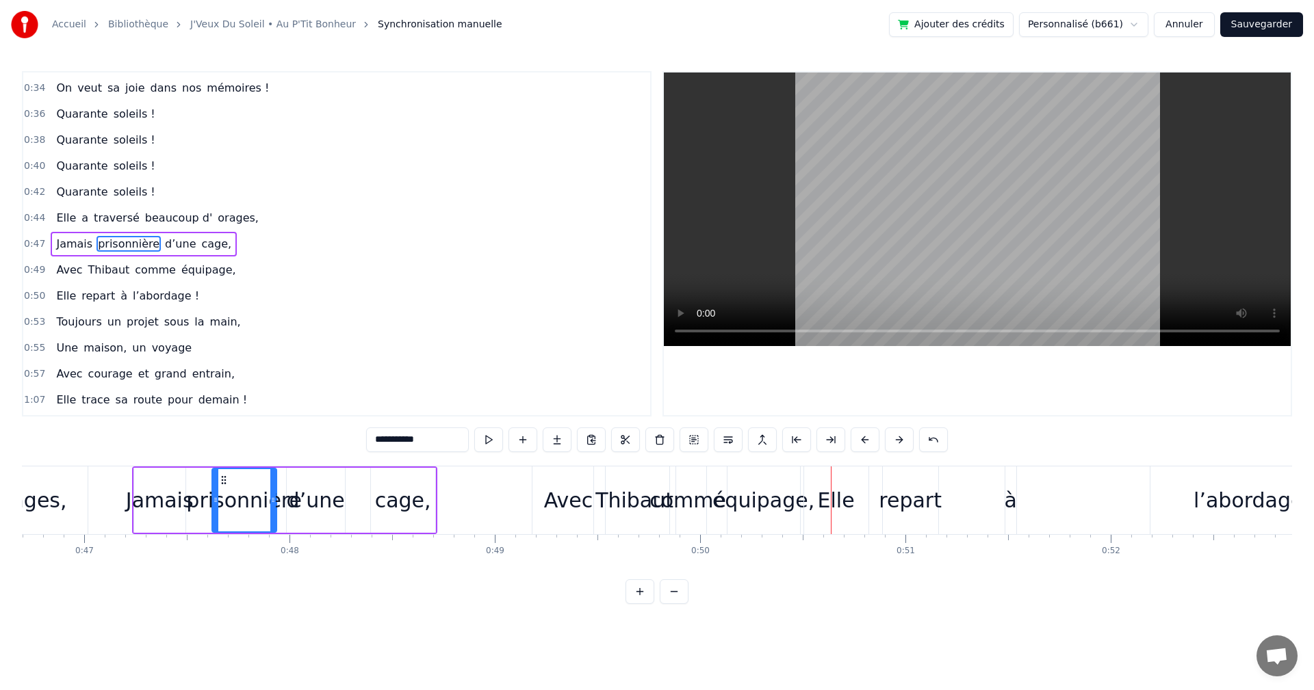
click at [748, 506] on div "équipage," at bounding box center [763, 500] width 102 height 31
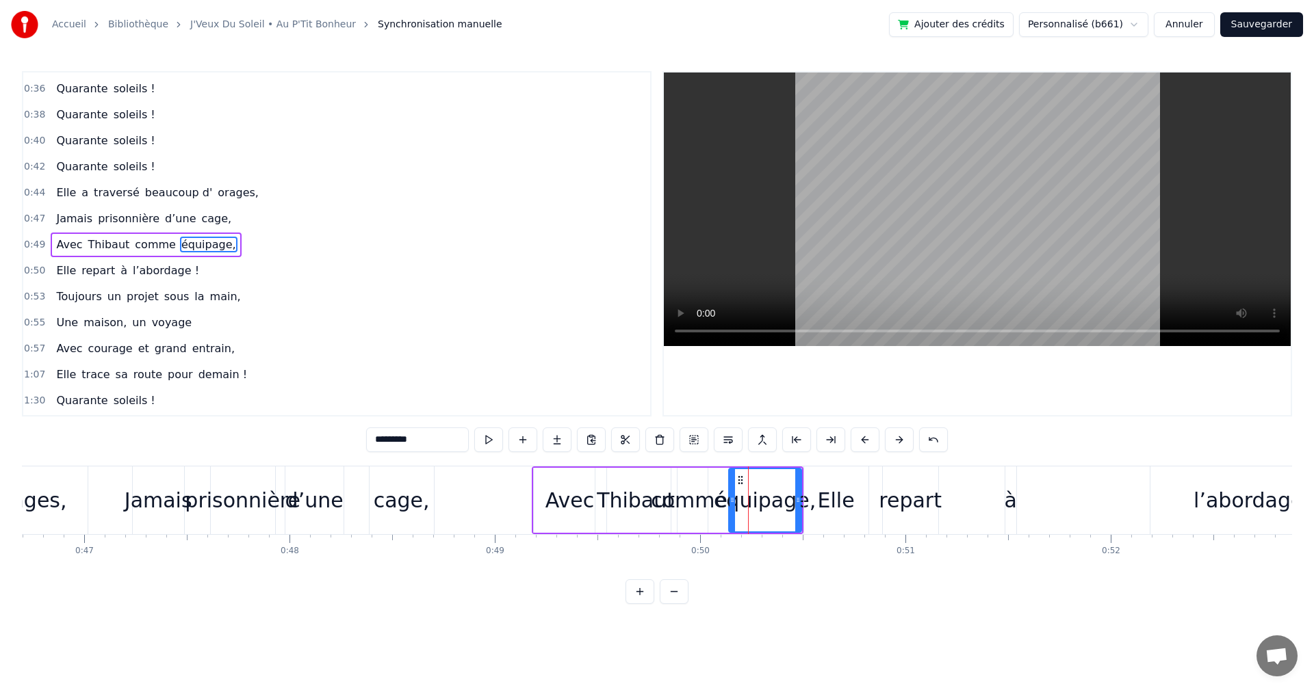
scroll to position [205, 0]
drag, startPoint x: 799, startPoint y: 498, endPoint x: 774, endPoint y: 496, distance: 24.7
click at [774, 496] on icon at bounding box center [772, 500] width 5 height 11
click at [694, 500] on div "comme" at bounding box center [689, 500] width 77 height 31
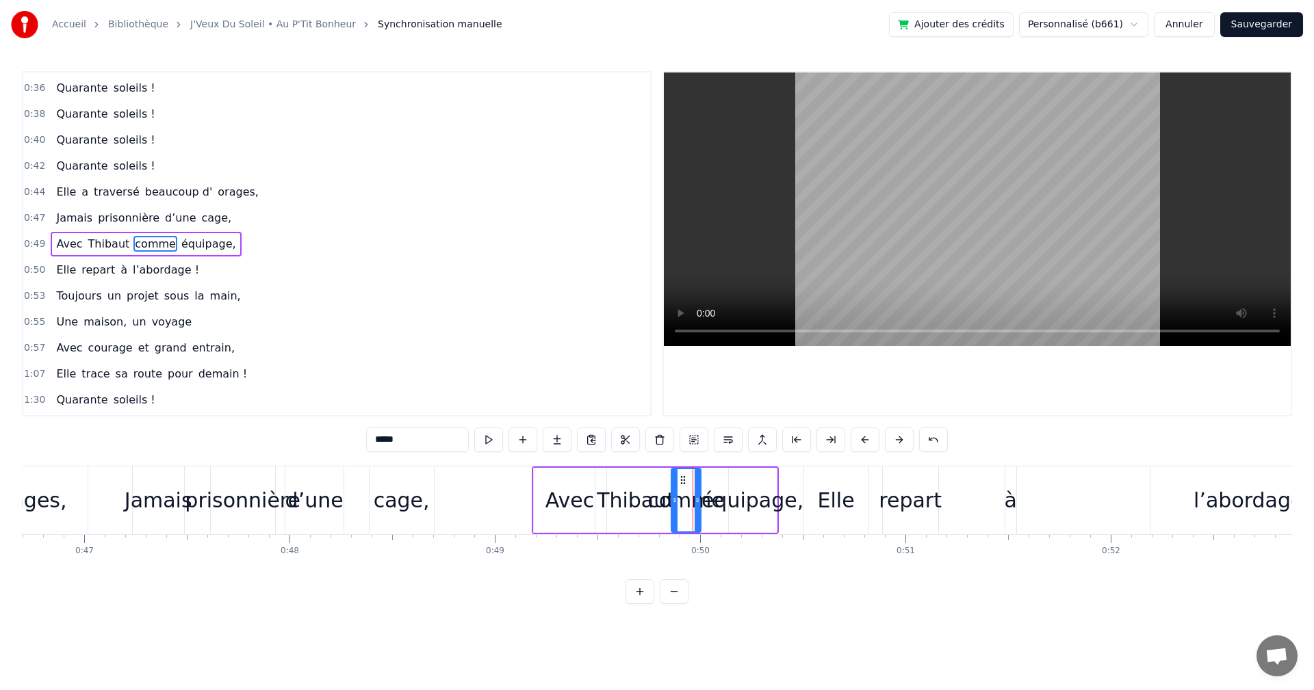
drag, startPoint x: 704, startPoint y: 500, endPoint x: 697, endPoint y: 499, distance: 7.0
click at [697, 499] on icon at bounding box center [696, 500] width 5 height 11
click at [730, 505] on div "équipage," at bounding box center [752, 500] width 102 height 31
drag, startPoint x: 738, startPoint y: 476, endPoint x: 718, endPoint y: 478, distance: 19.9
click at [718, 477] on circle at bounding box center [718, 476] width 1 height 1
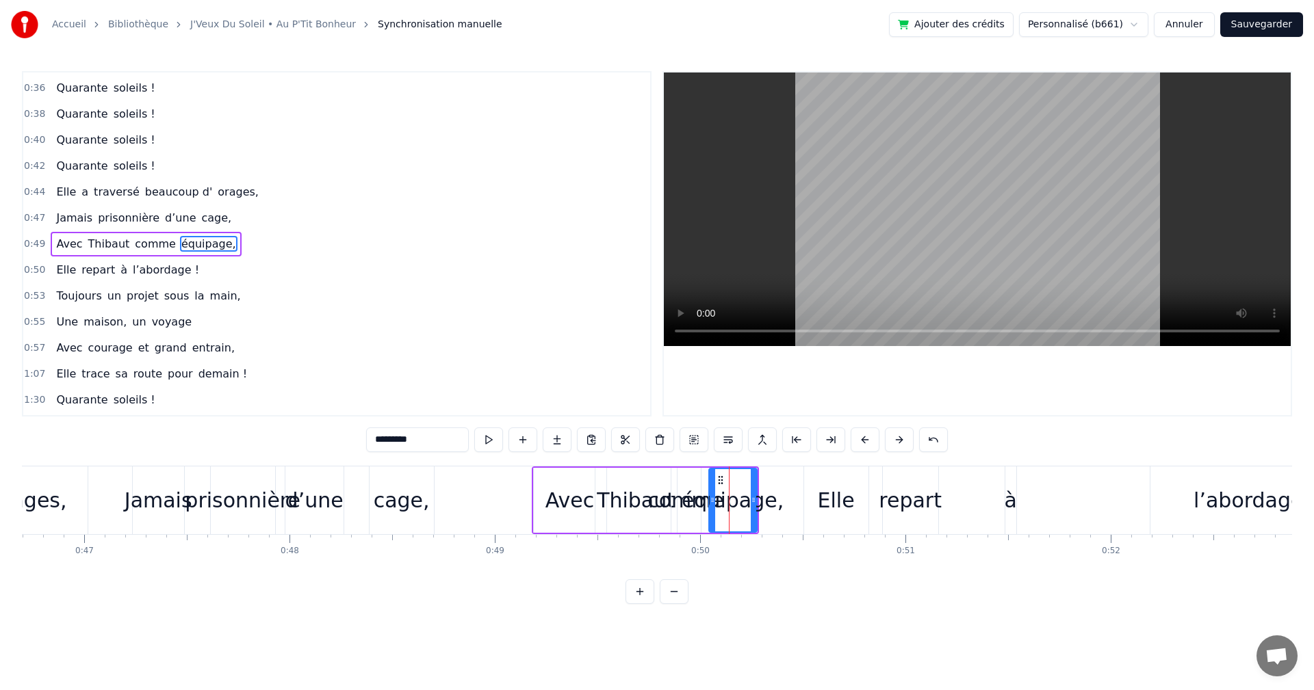
click at [839, 494] on div "Elle" at bounding box center [836, 500] width 37 height 31
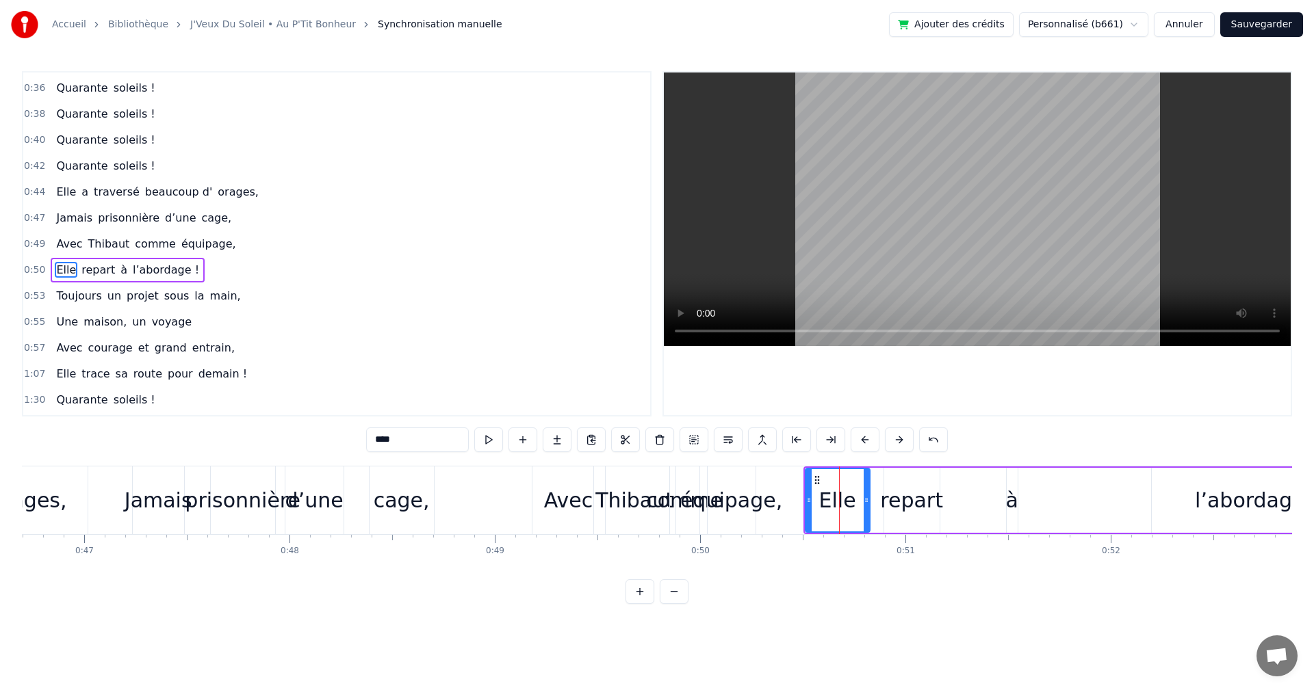
scroll to position [231, 0]
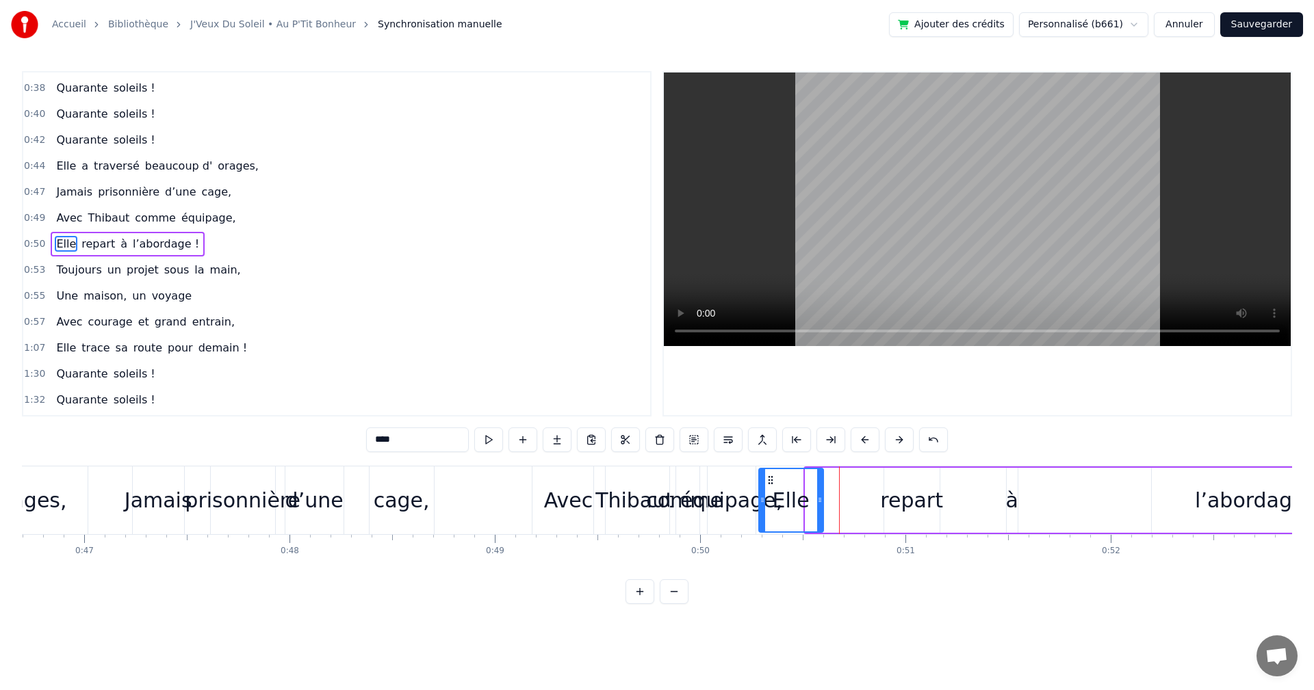
drag, startPoint x: 813, startPoint y: 480, endPoint x: 766, endPoint y: 479, distance: 46.5
click at [766, 479] on icon at bounding box center [770, 480] width 11 height 11
drag, startPoint x: 819, startPoint y: 497, endPoint x: 790, endPoint y: 497, distance: 28.7
click at [794, 497] on icon at bounding box center [796, 500] width 5 height 11
drag, startPoint x: 771, startPoint y: 481, endPoint x: 786, endPoint y: 482, distance: 15.1
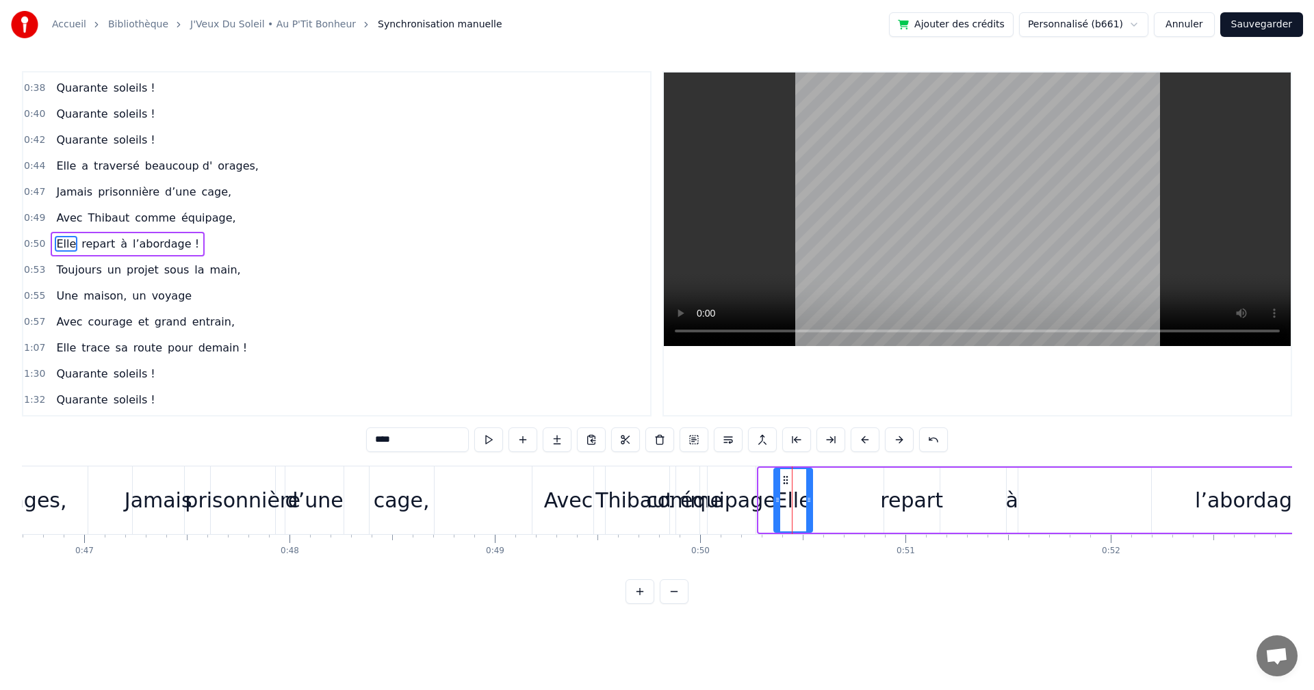
click at [786, 482] on icon at bounding box center [785, 480] width 11 height 11
click at [891, 493] on div "repart" at bounding box center [911, 500] width 63 height 31
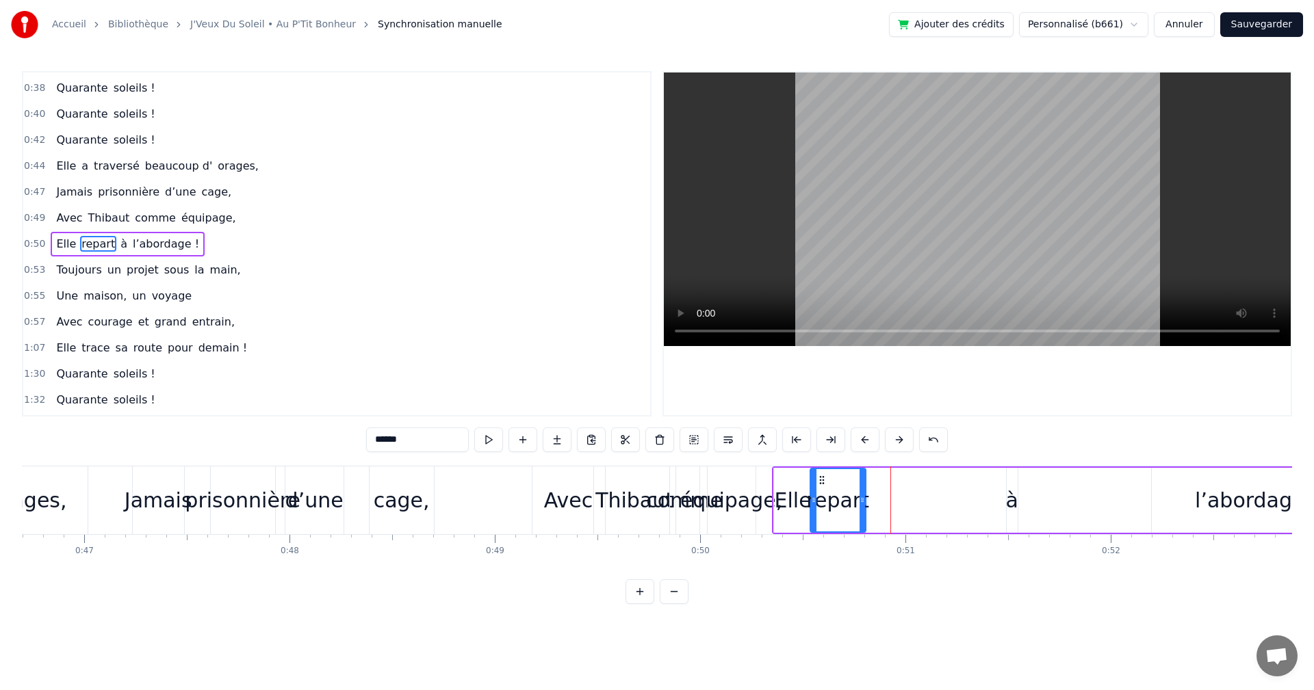
drag, startPoint x: 893, startPoint y: 478, endPoint x: 818, endPoint y: 480, distance: 74.6
click at [818, 480] on icon at bounding box center [821, 480] width 11 height 11
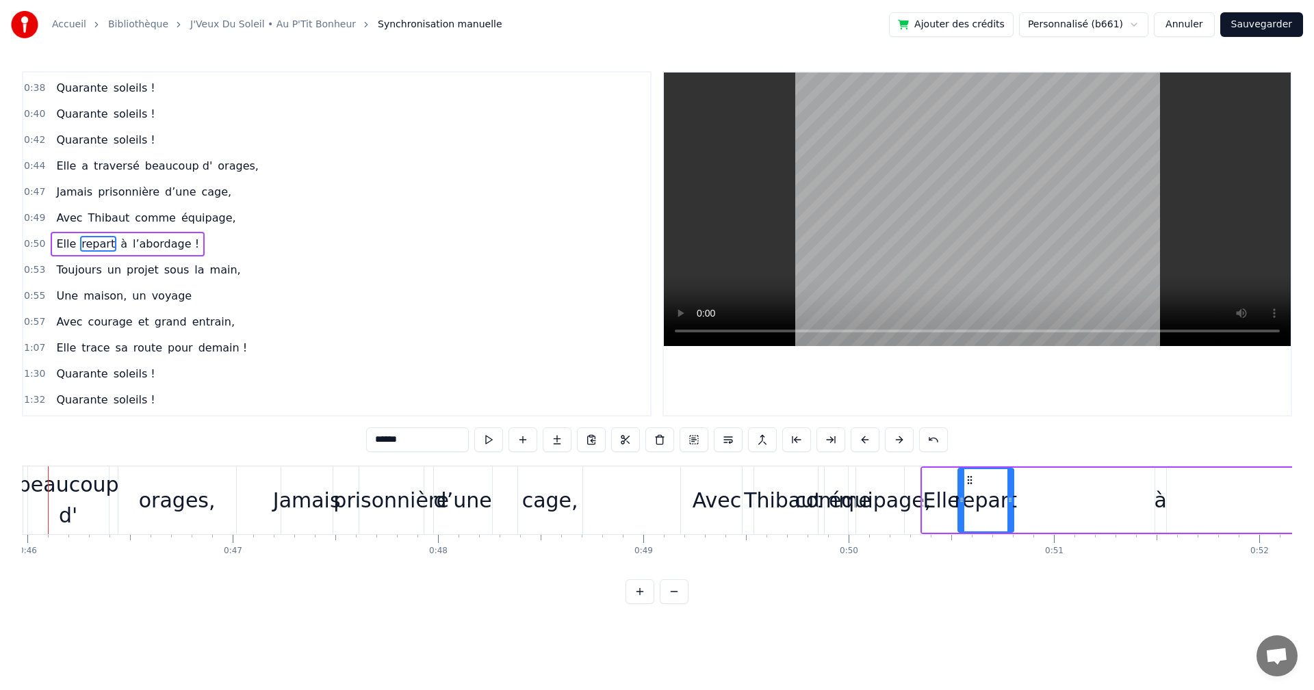
scroll to position [0, 9393]
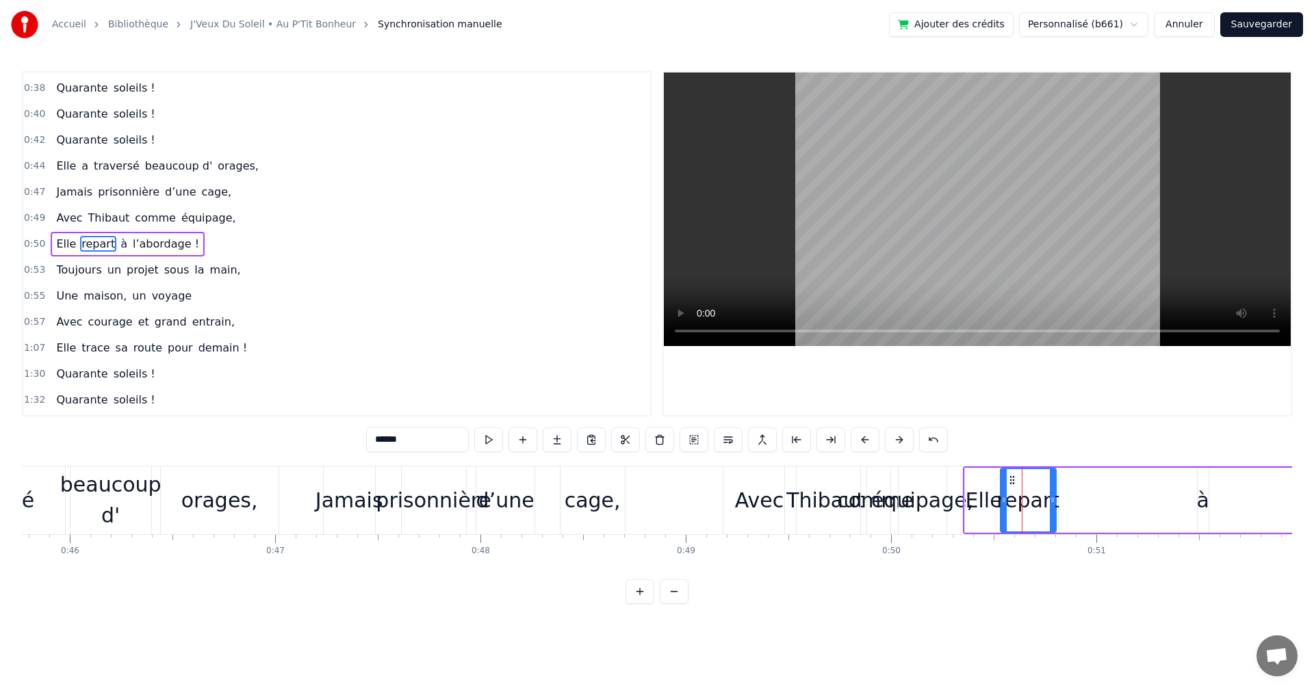
click at [869, 501] on div "comme" at bounding box center [875, 500] width 77 height 31
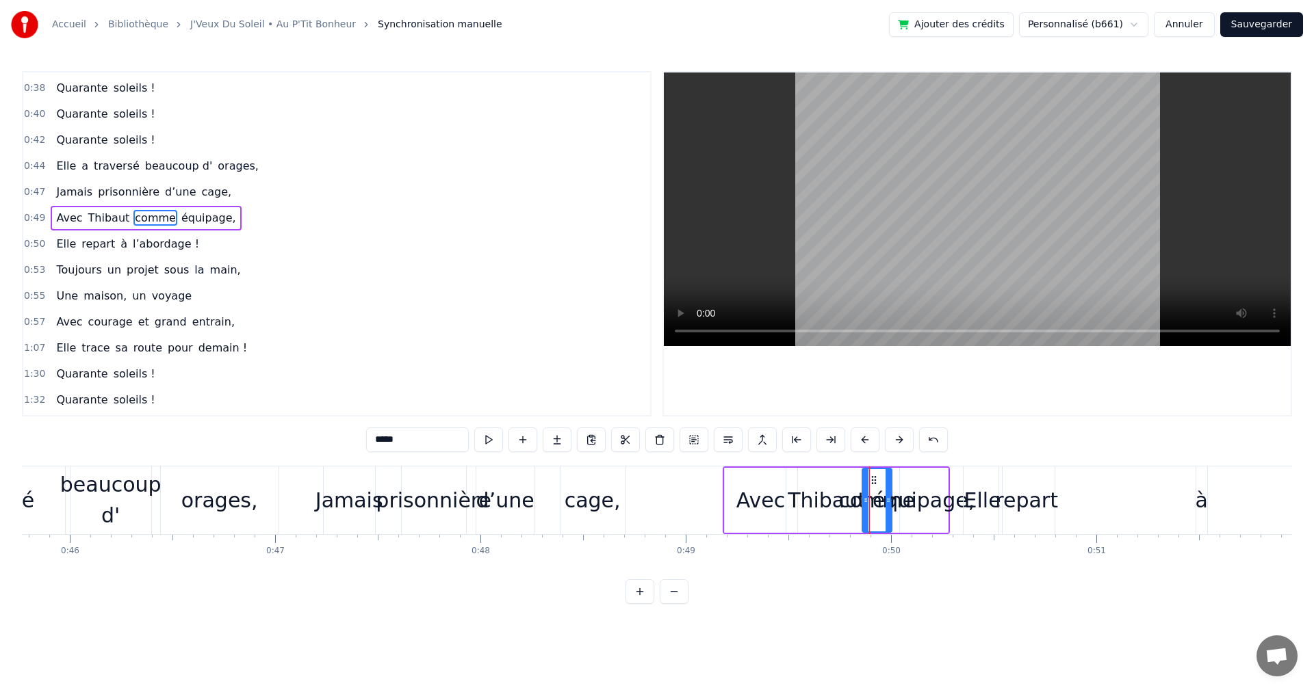
scroll to position [205, 0]
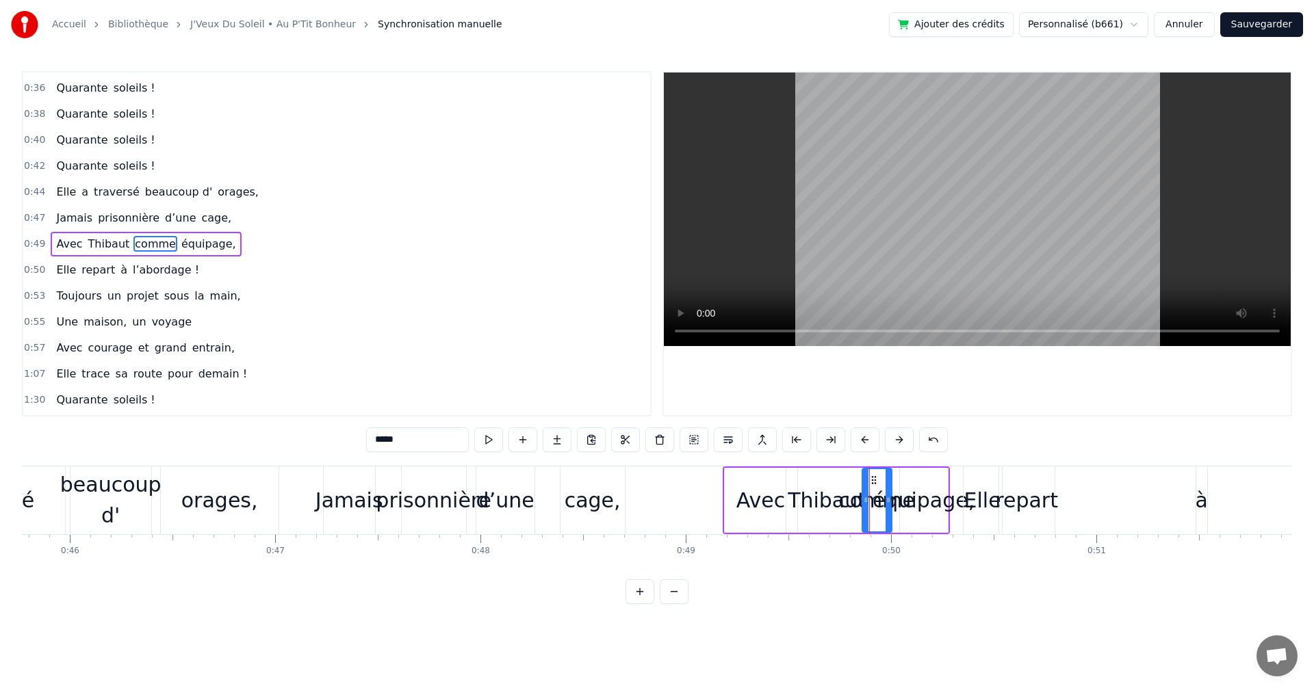
click at [772, 501] on div "Avec" at bounding box center [760, 500] width 49 height 31
drag, startPoint x: 794, startPoint y: 497, endPoint x: 774, endPoint y: 497, distance: 20.5
click at [774, 497] on icon at bounding box center [772, 500] width 5 height 11
click at [823, 503] on div "Thibaut" at bounding box center [826, 500] width 78 height 31
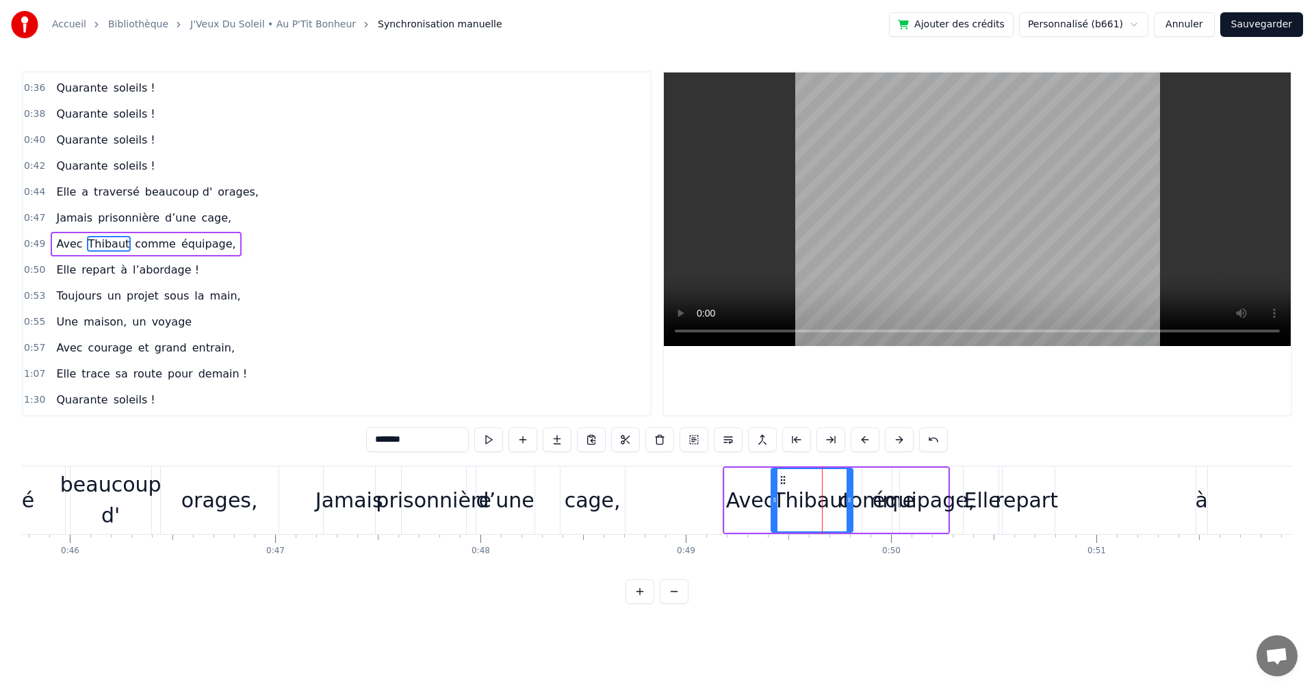
drag, startPoint x: 796, startPoint y: 480, endPoint x: 781, endPoint y: 479, distance: 15.1
click at [781, 479] on icon at bounding box center [782, 480] width 11 height 11
click at [863, 504] on div "comme" at bounding box center [876, 500] width 77 height 31
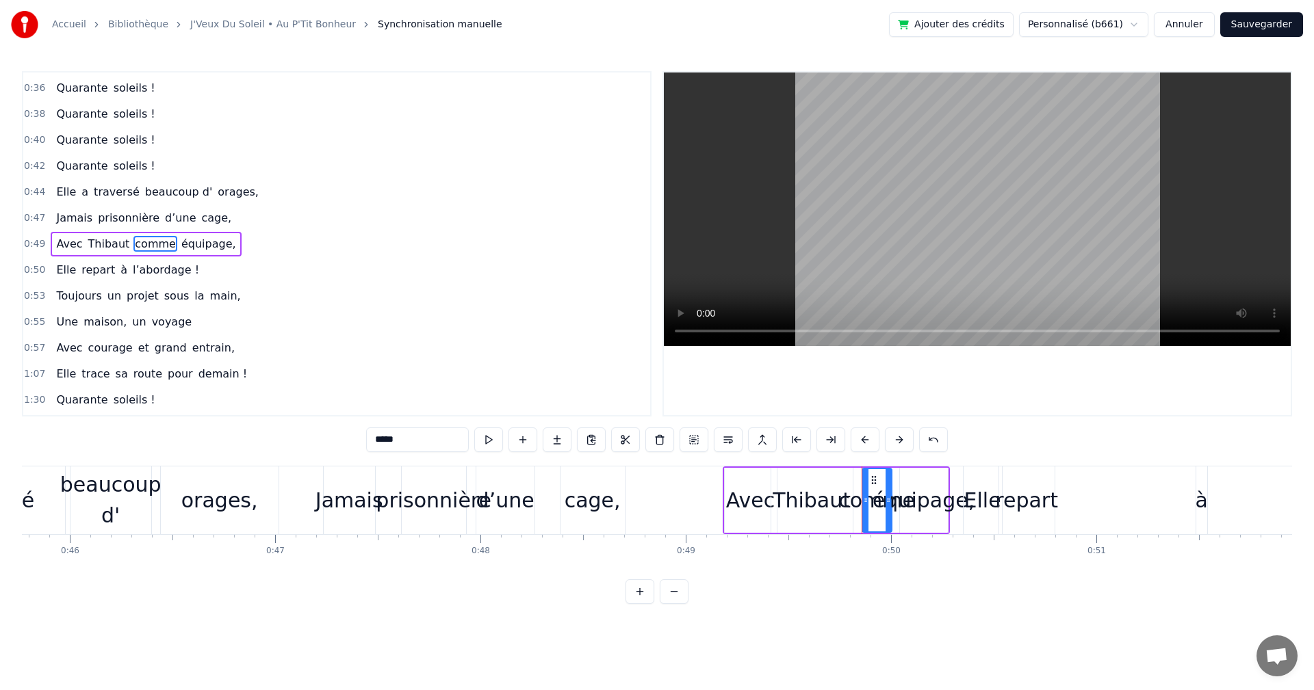
click at [855, 504] on div "comme" at bounding box center [876, 500] width 77 height 31
drag, startPoint x: 889, startPoint y: 501, endPoint x: 906, endPoint y: 501, distance: 17.1
click at [906, 501] on icon at bounding box center [904, 500] width 5 height 11
click at [926, 501] on div "équipage," at bounding box center [923, 500] width 102 height 31
type input "*********"
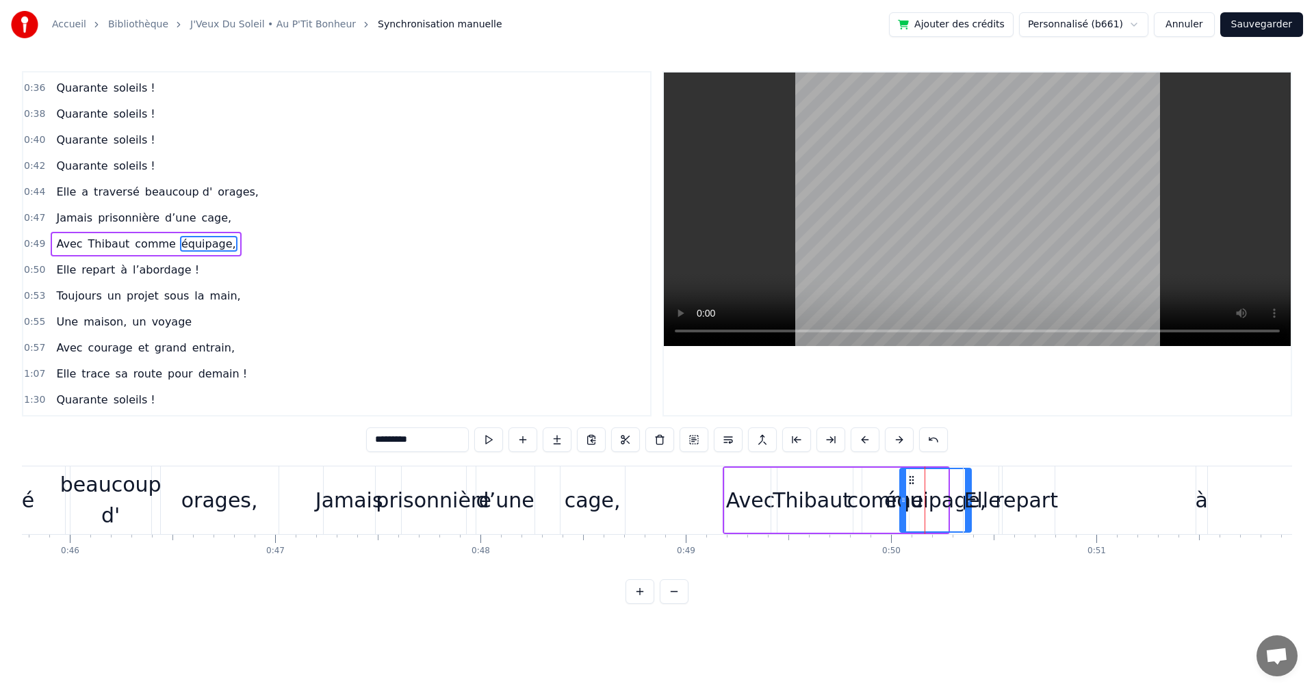
drag, startPoint x: 946, startPoint y: 501, endPoint x: 969, endPoint y: 501, distance: 23.3
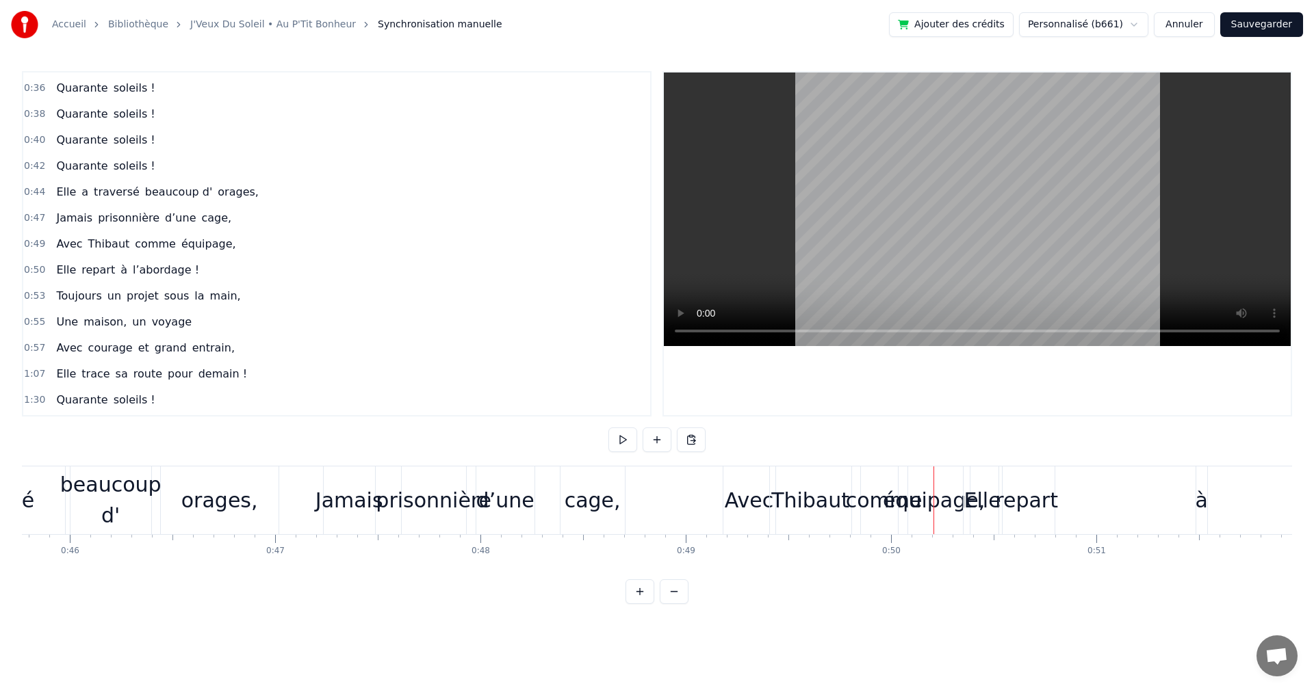
click at [746, 494] on div "Avec" at bounding box center [749, 500] width 49 height 31
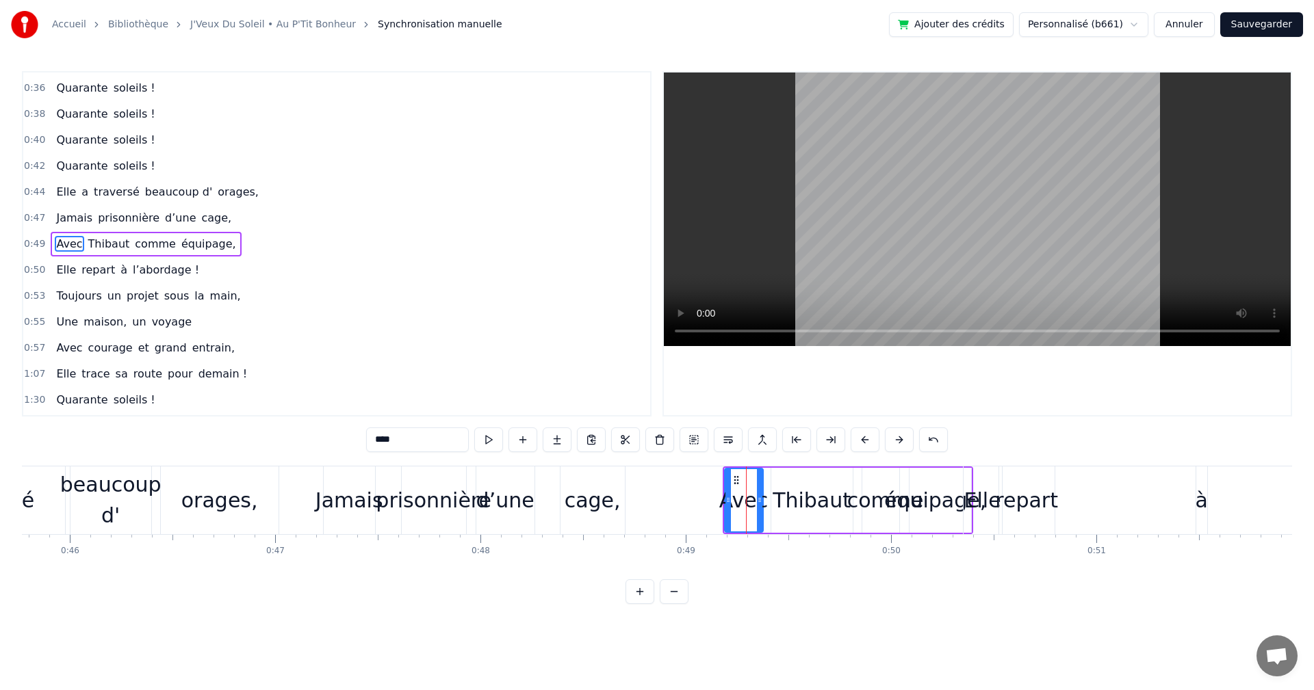
drag, startPoint x: 772, startPoint y: 496, endPoint x: 758, endPoint y: 494, distance: 13.8
click at [758, 494] on div at bounding box center [759, 500] width 5 height 62
click at [800, 503] on div "Thibaut" at bounding box center [811, 500] width 78 height 31
drag, startPoint x: 780, startPoint y: 479, endPoint x: 772, endPoint y: 479, distance: 7.5
click at [772, 479] on icon at bounding box center [775, 480] width 11 height 11
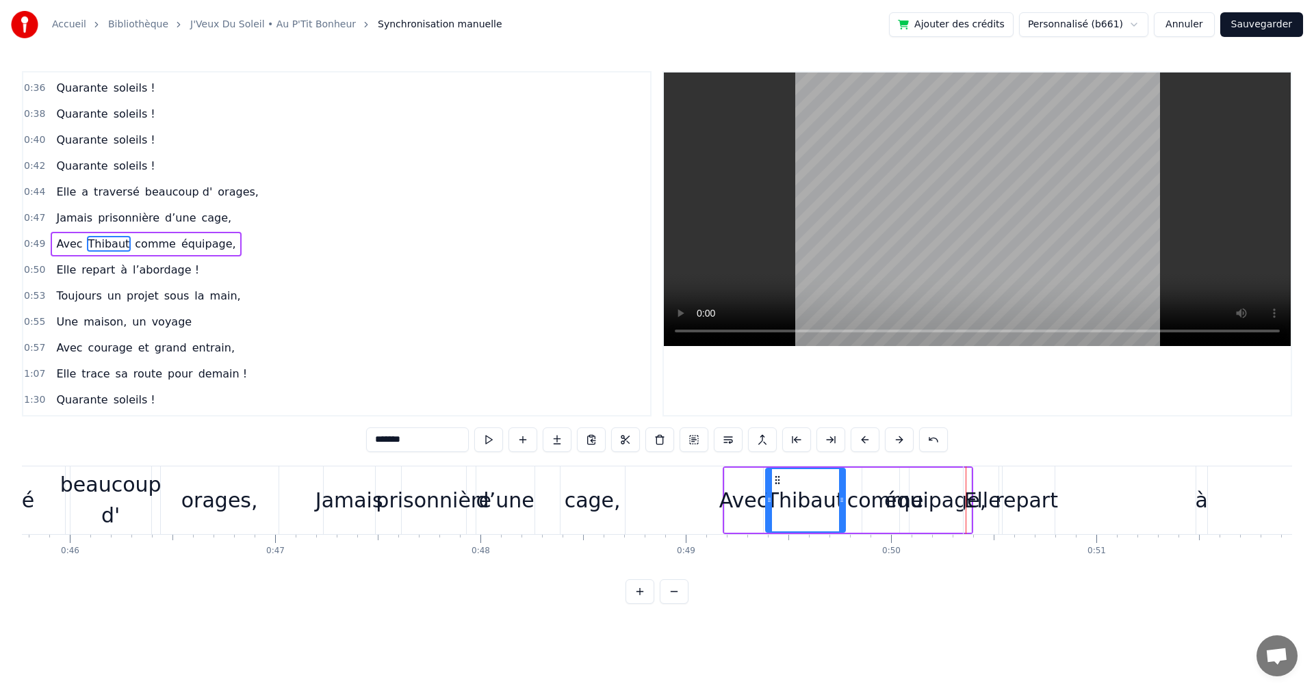
click at [772, 500] on icon at bounding box center [768, 500] width 5 height 11
click at [746, 499] on div "Avec" at bounding box center [743, 500] width 49 height 31
drag, startPoint x: 759, startPoint y: 498, endPoint x: 751, endPoint y: 499, distance: 8.2
click at [751, 499] on icon at bounding box center [750, 500] width 5 height 11
drag, startPoint x: 733, startPoint y: 480, endPoint x: 743, endPoint y: 480, distance: 9.6
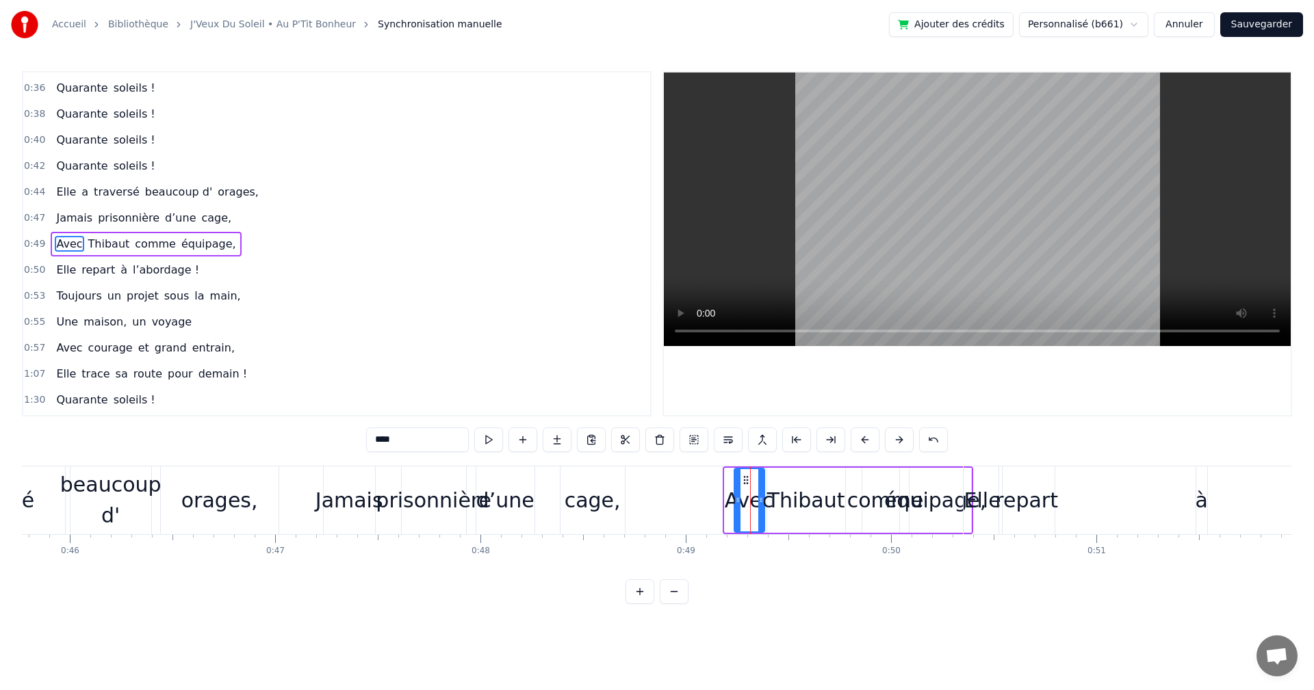
click at [743, 480] on icon at bounding box center [745, 480] width 11 height 11
click at [798, 498] on div "Thibaut" at bounding box center [806, 500] width 78 height 31
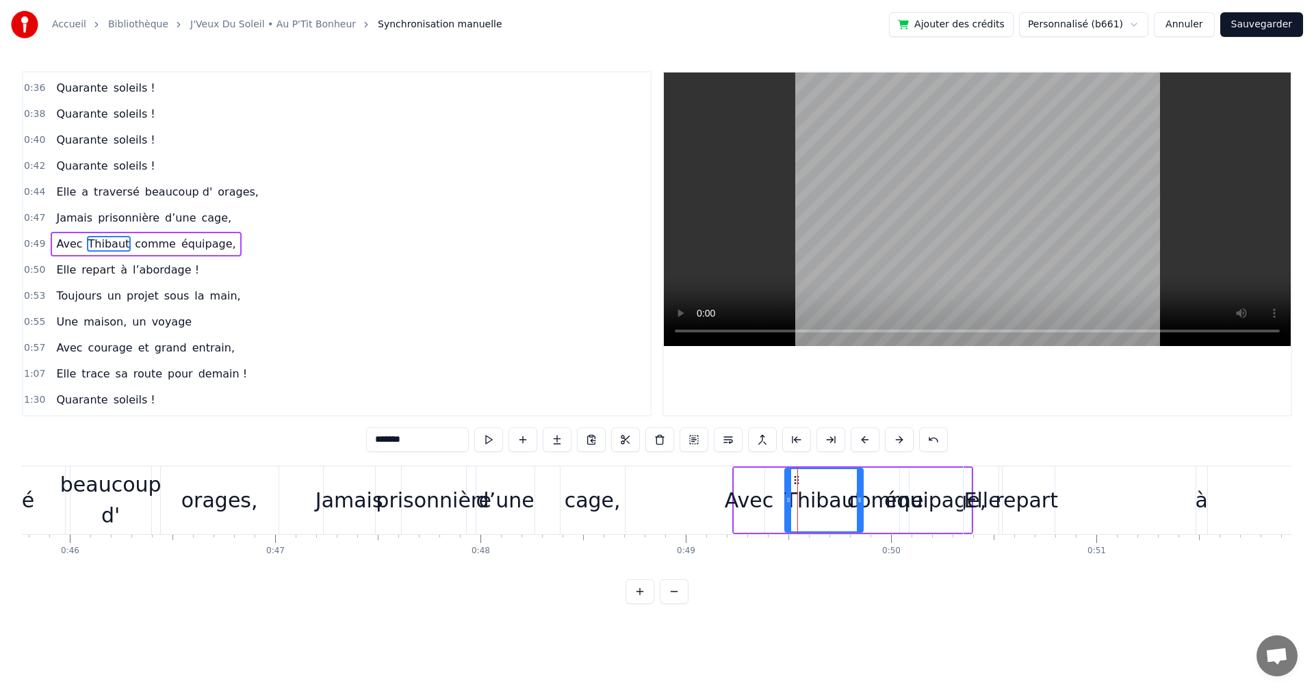
drag, startPoint x: 778, startPoint y: 477, endPoint x: 796, endPoint y: 478, distance: 17.8
click at [796, 478] on icon at bounding box center [796, 480] width 11 height 11
click at [877, 498] on div "comme" at bounding box center [885, 500] width 77 height 31
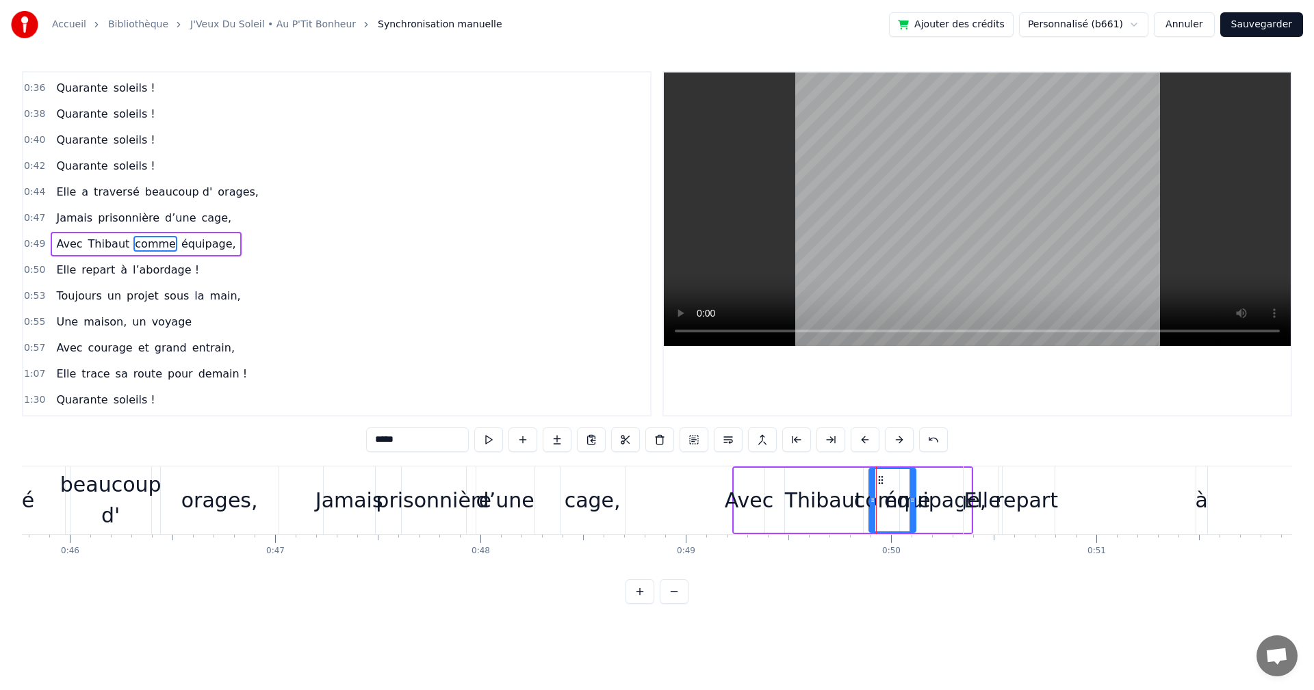
drag, startPoint x: 872, startPoint y: 480, endPoint x: 882, endPoint y: 478, distance: 9.7
click at [882, 478] on icon at bounding box center [880, 480] width 11 height 11
click at [933, 497] on div "équipage," at bounding box center [935, 500] width 102 height 31
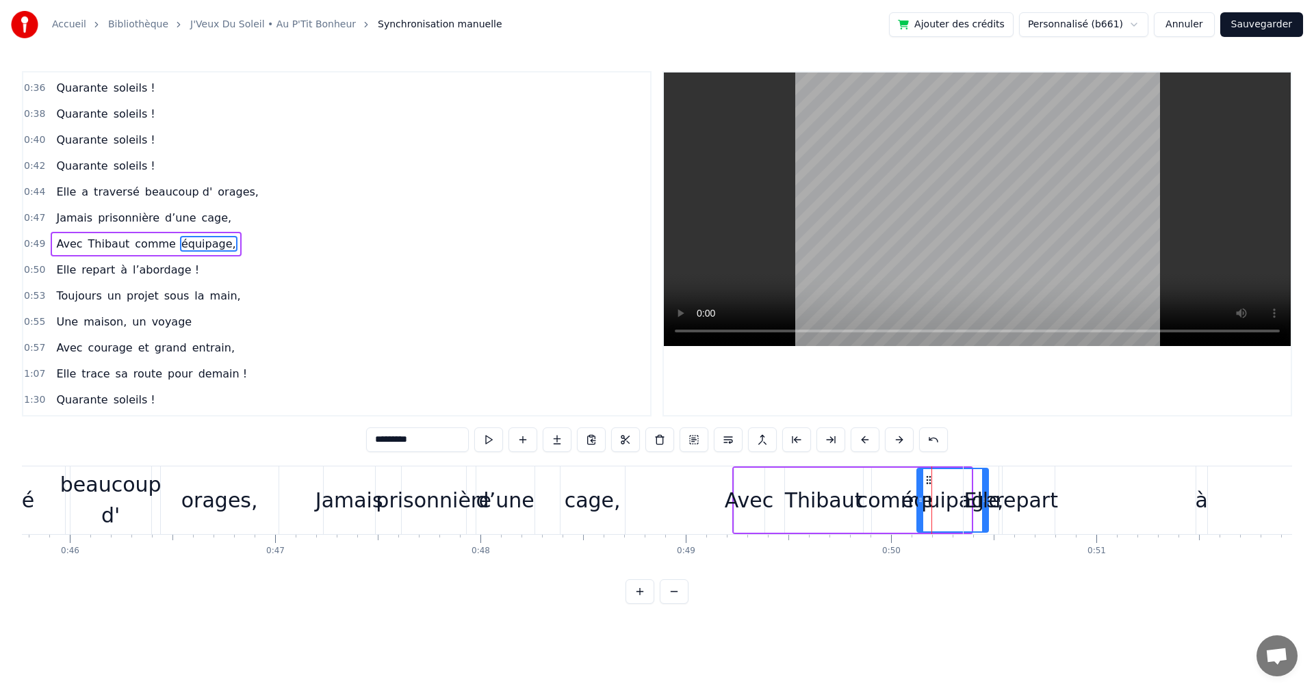
drag, startPoint x: 910, startPoint y: 477, endPoint x: 927, endPoint y: 478, distance: 17.1
click at [927, 477] on circle at bounding box center [926, 476] width 1 height 1
click at [1011, 499] on div "repart" at bounding box center [1026, 500] width 63 height 31
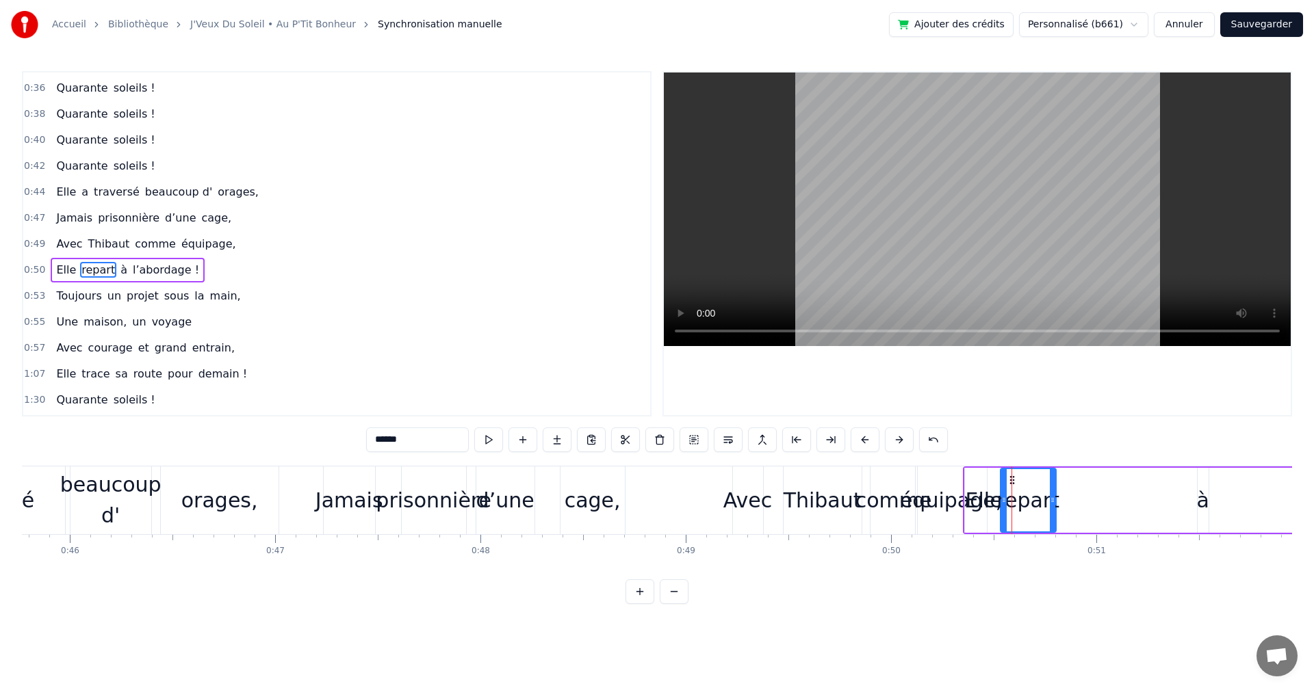
scroll to position [231, 0]
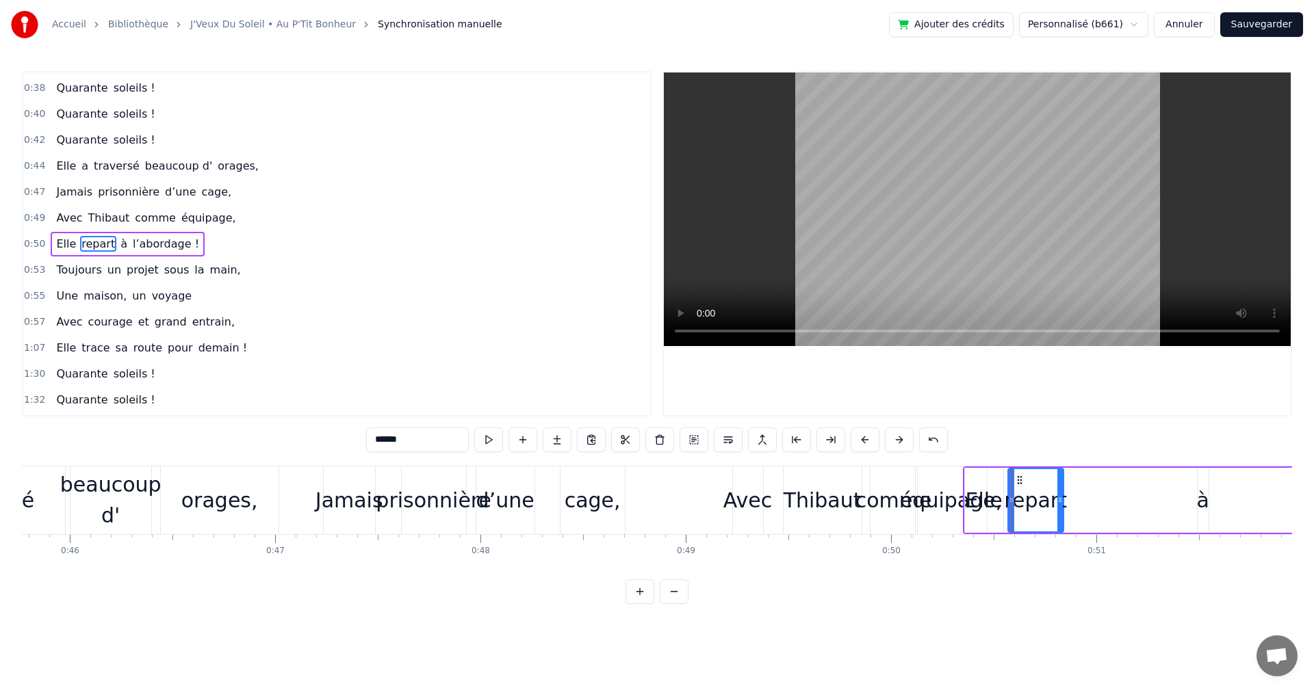
drag, startPoint x: 1013, startPoint y: 479, endPoint x: 1020, endPoint y: 478, distance: 7.6
click at [1020, 478] on icon at bounding box center [1019, 480] width 11 height 11
click at [982, 478] on div "Elle" at bounding box center [984, 500] width 38 height 65
drag, startPoint x: 975, startPoint y: 475, endPoint x: 993, endPoint y: 475, distance: 18.5
click at [993, 475] on icon at bounding box center [992, 480] width 11 height 11
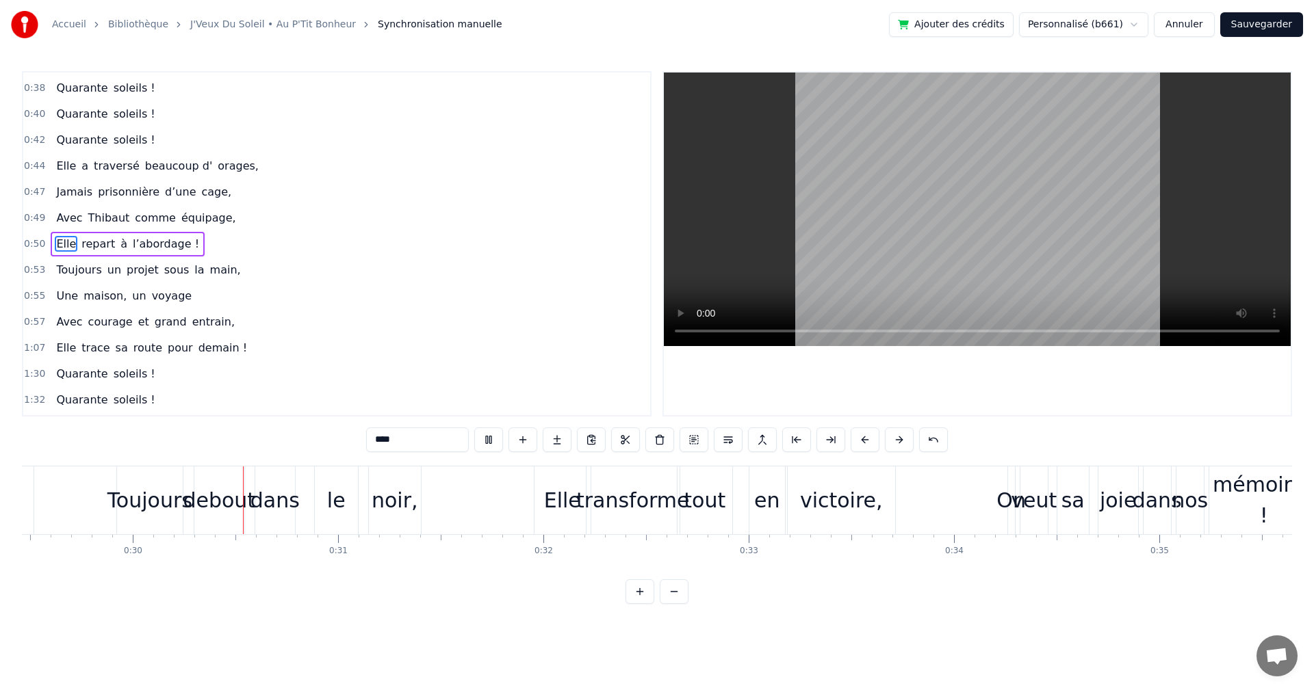
scroll to position [0, 6079]
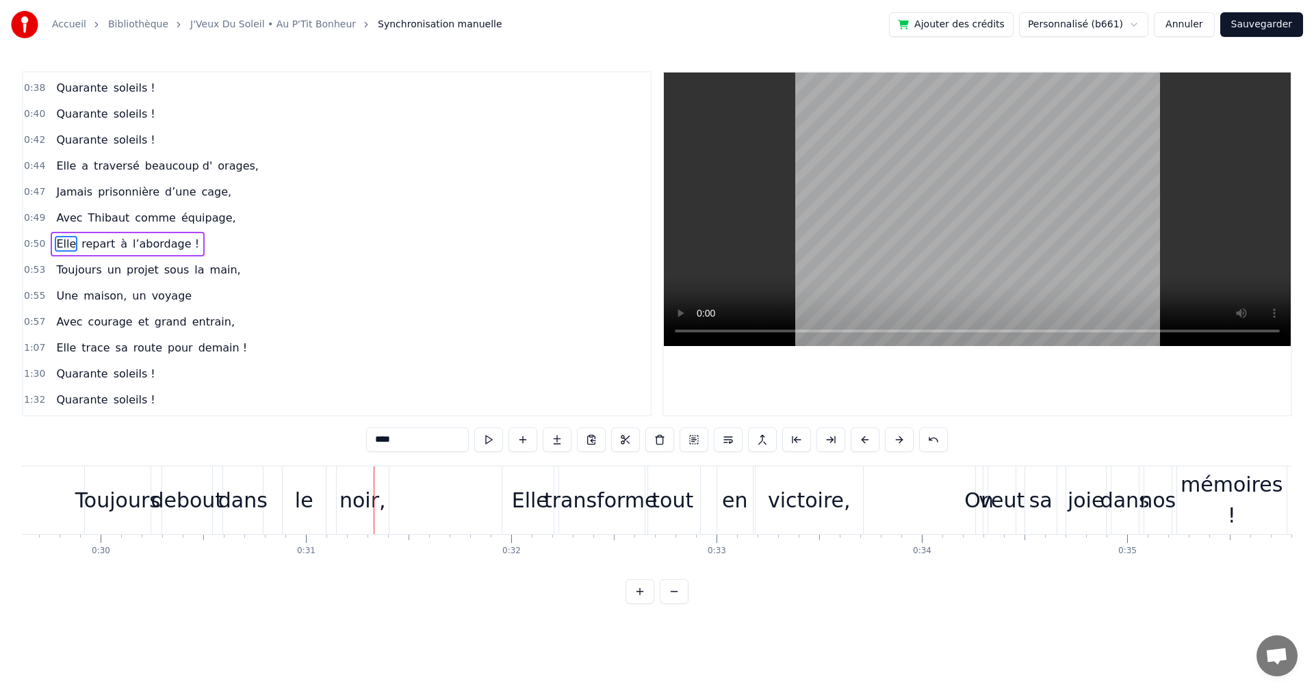
click at [252, 493] on div "dans" at bounding box center [242, 500] width 49 height 31
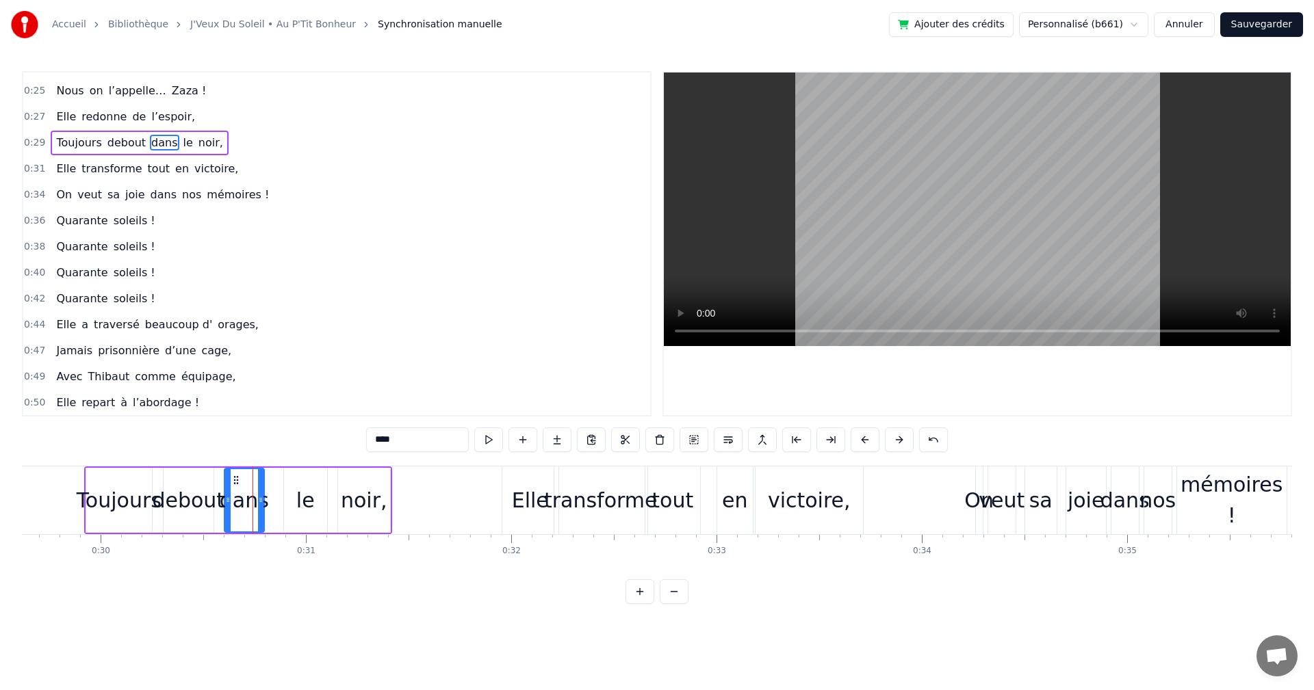
scroll to position [0, 0]
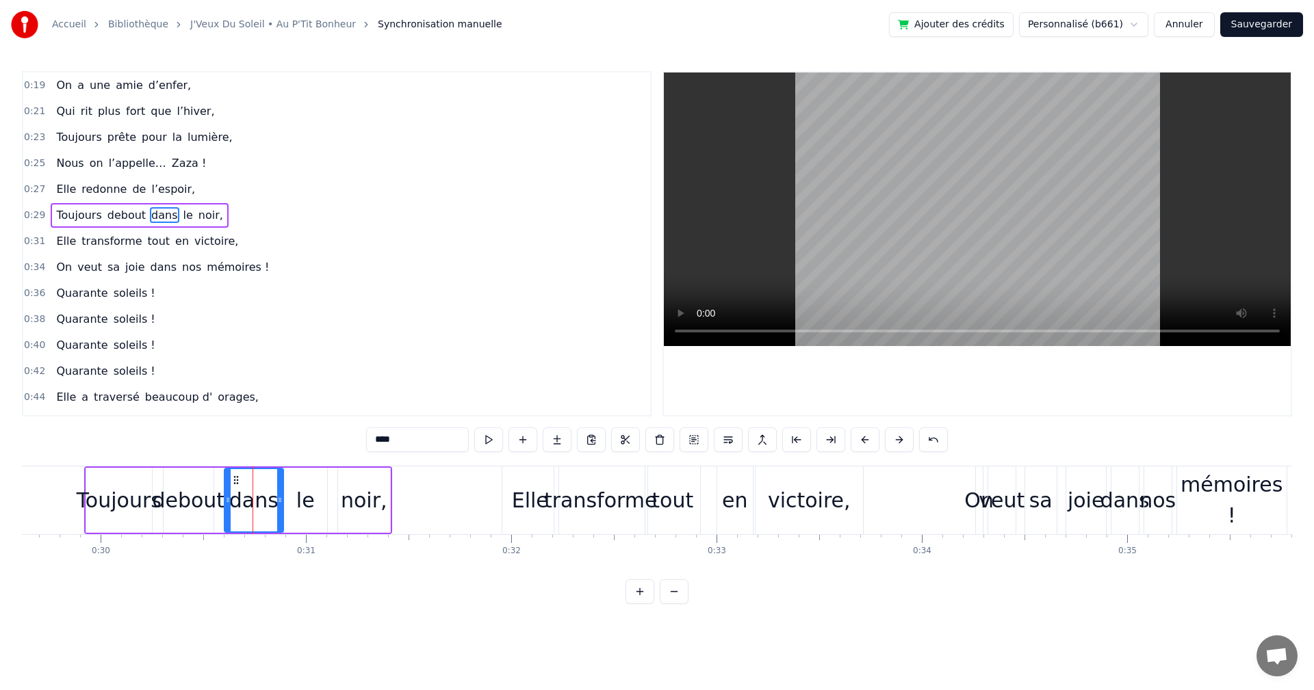
drag, startPoint x: 261, startPoint y: 498, endPoint x: 280, endPoint y: 498, distance: 19.2
click at [280, 498] on icon at bounding box center [279, 500] width 5 height 11
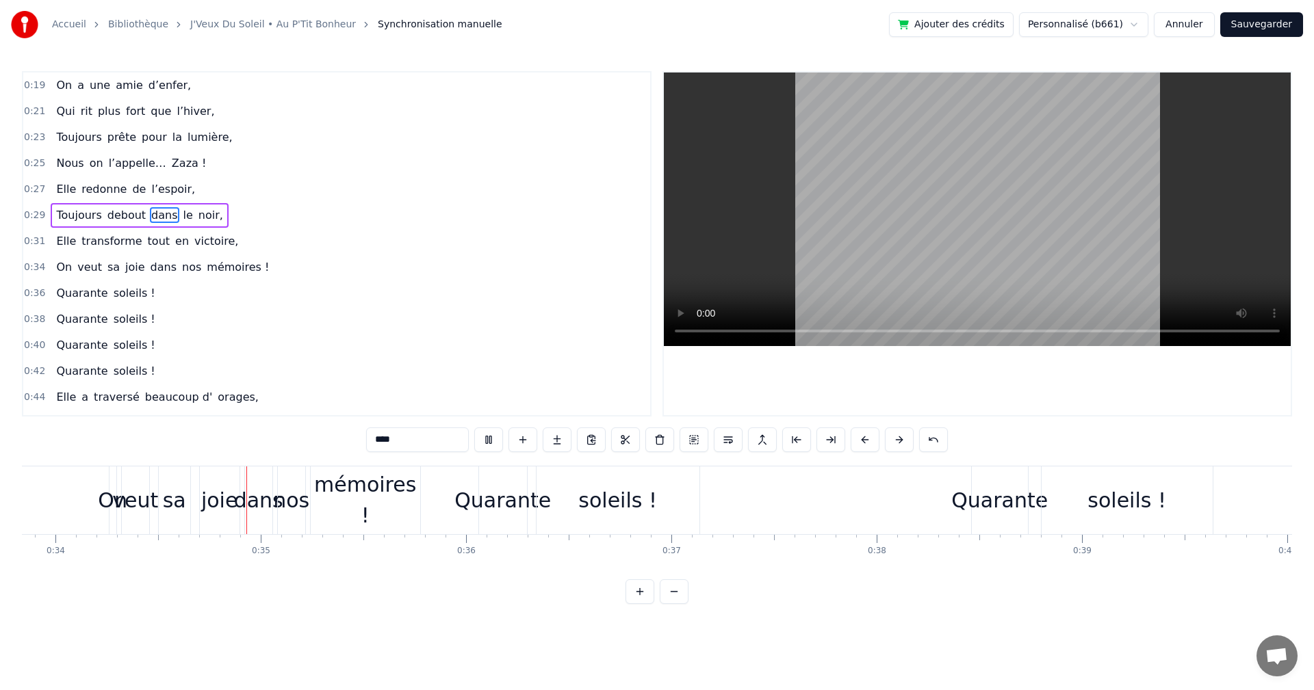
scroll to position [0, 6977]
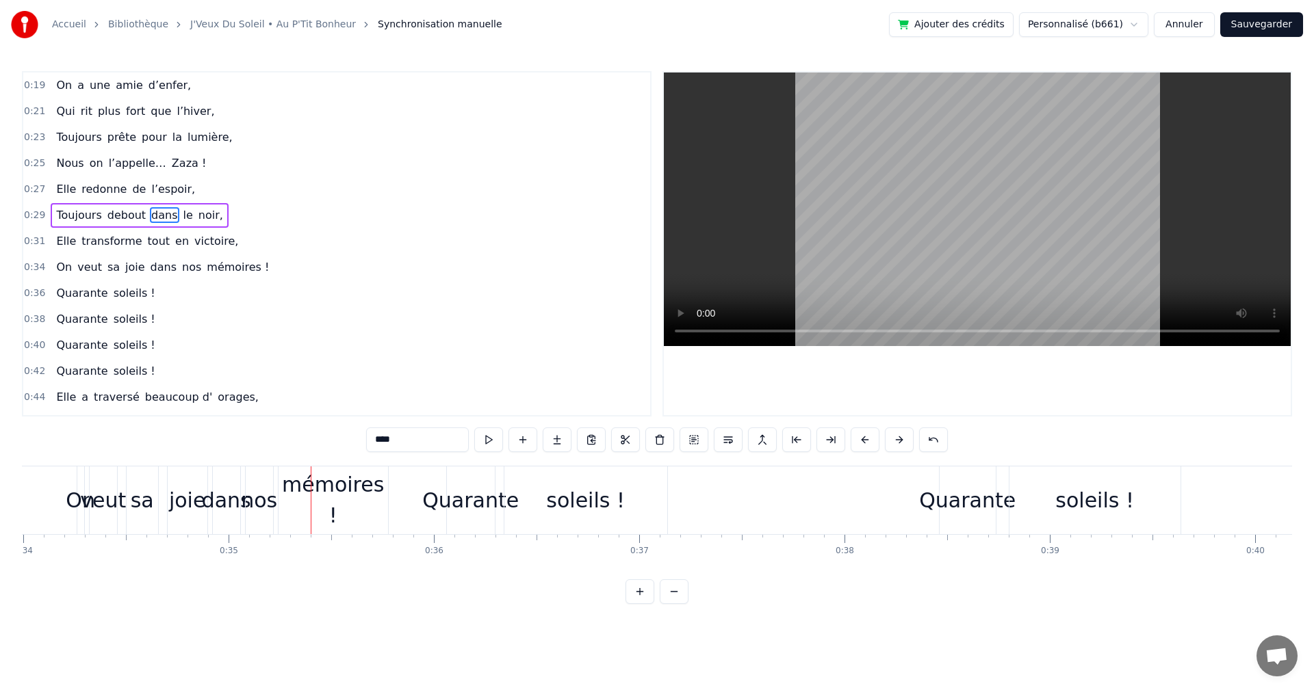
click at [346, 499] on div "mémoires !" at bounding box center [332, 500] width 109 height 62
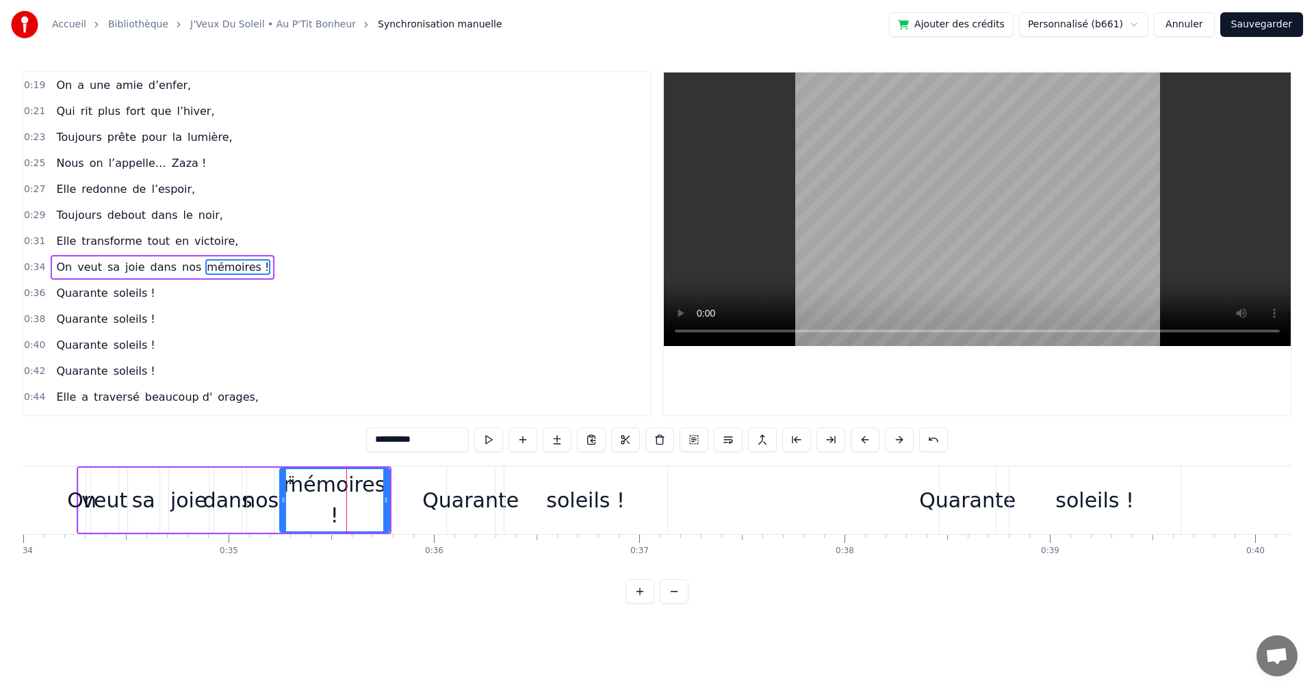
scroll to position [23, 0]
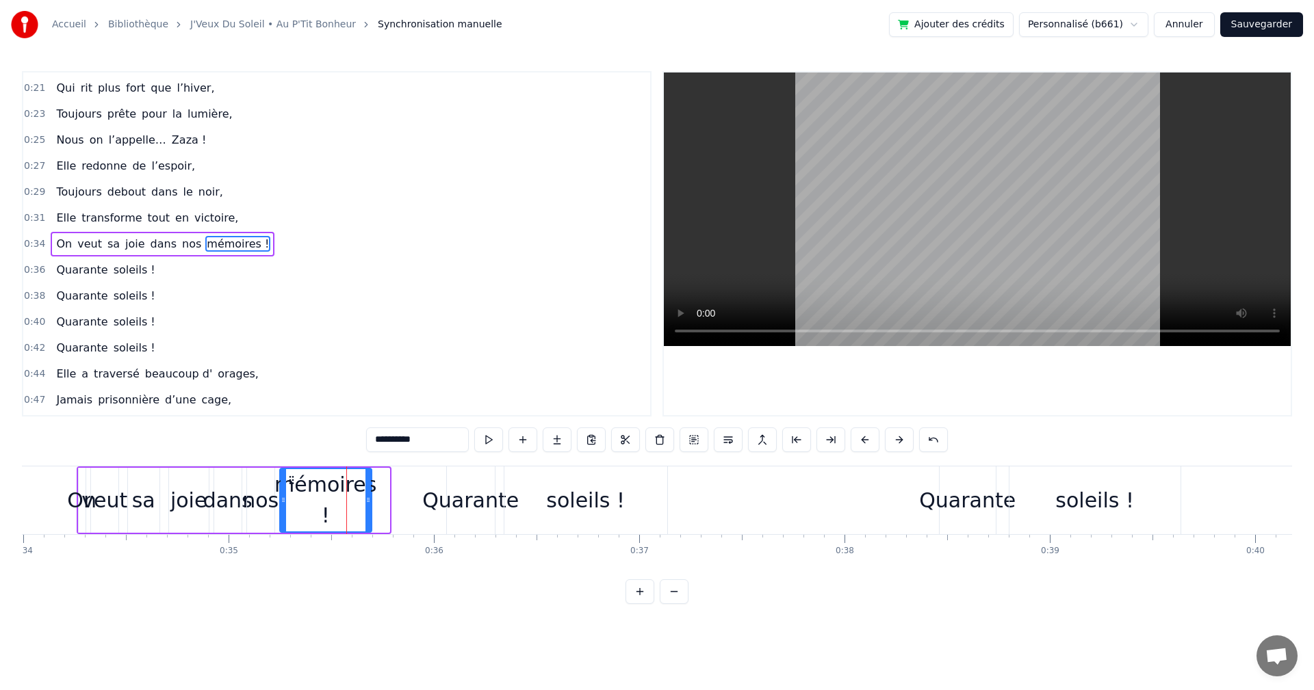
drag, startPoint x: 385, startPoint y: 495, endPoint x: 367, endPoint y: 495, distance: 17.8
click at [367, 495] on icon at bounding box center [367, 500] width 5 height 11
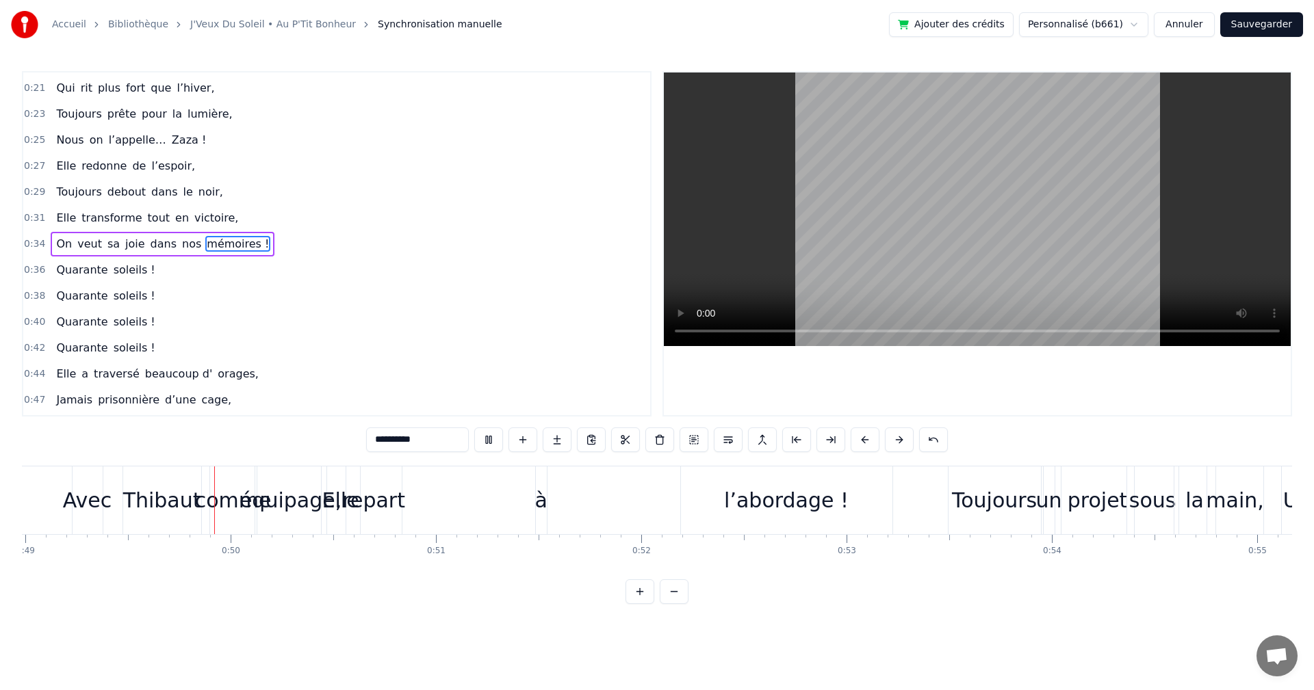
scroll to position [0, 10078]
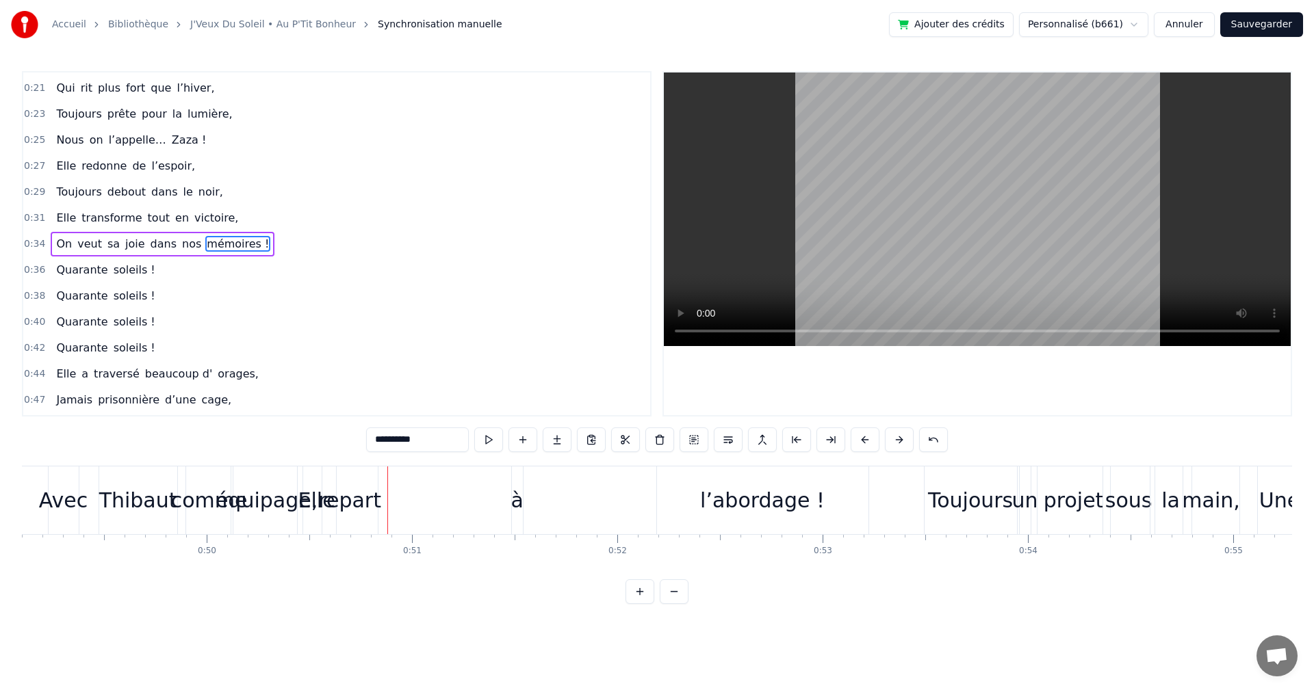
click at [136, 499] on div "Thibaut" at bounding box center [138, 500] width 78 height 31
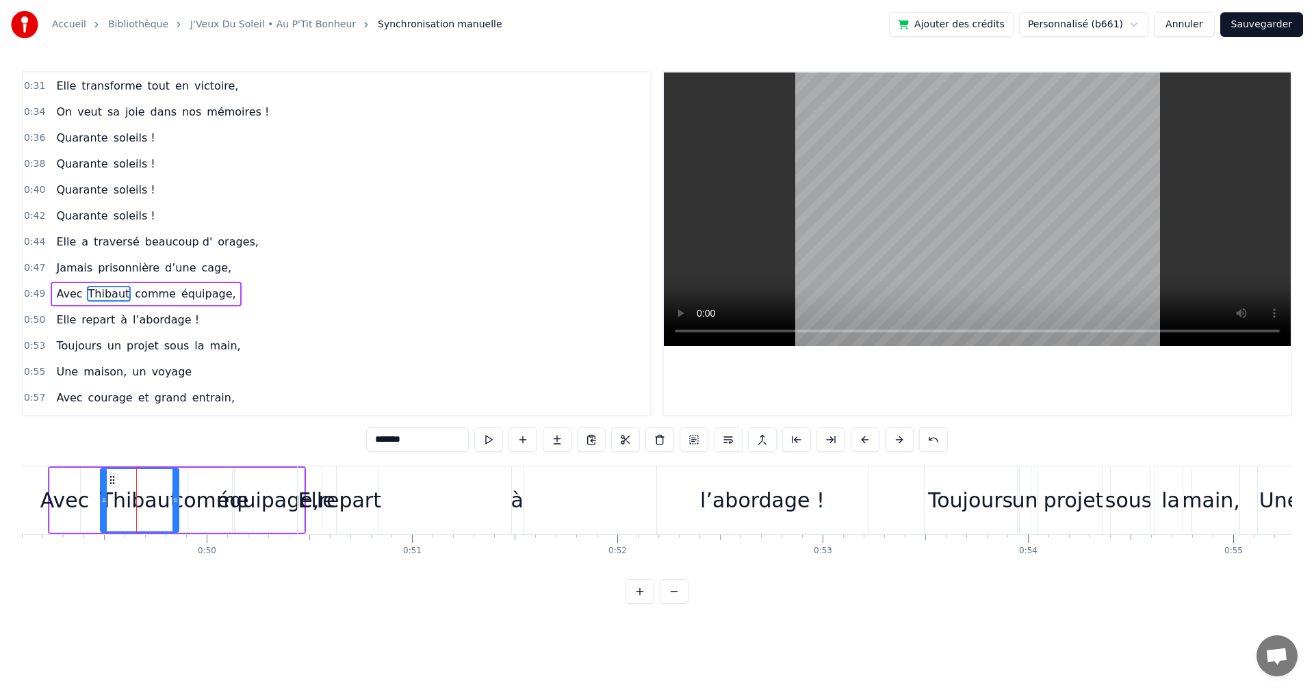
scroll to position [205, 0]
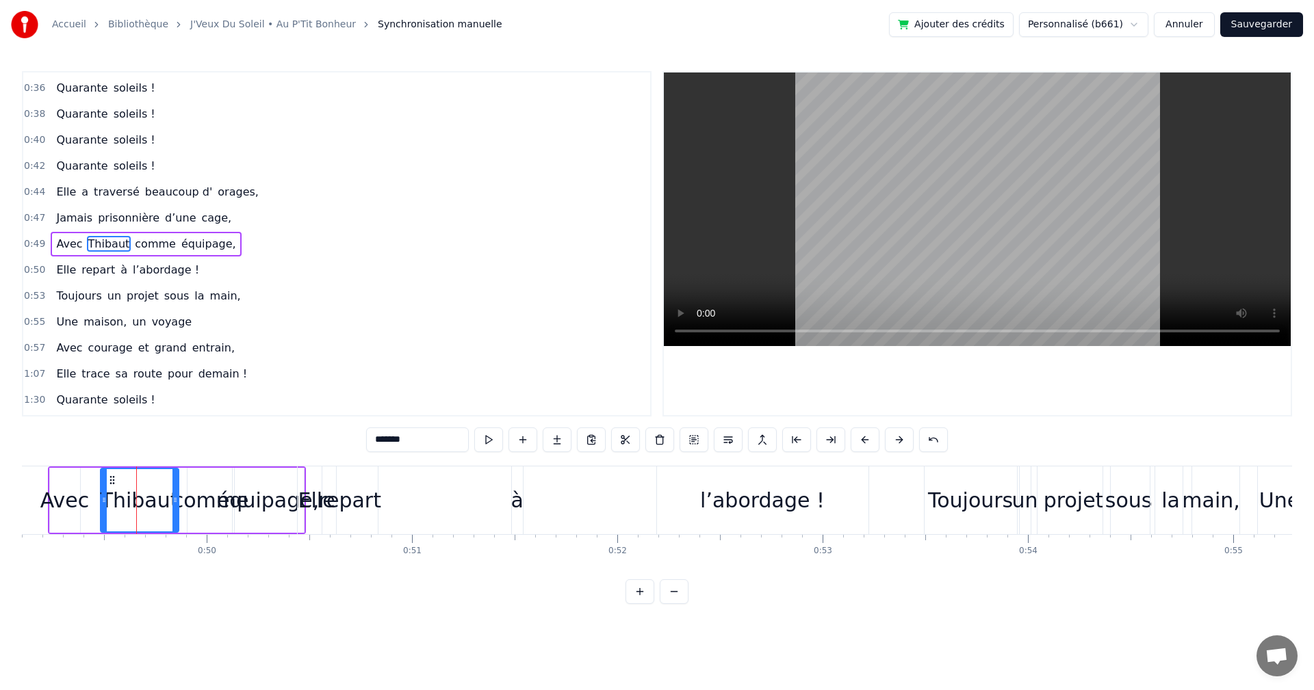
click at [60, 495] on div "Avec" at bounding box center [64, 500] width 49 height 31
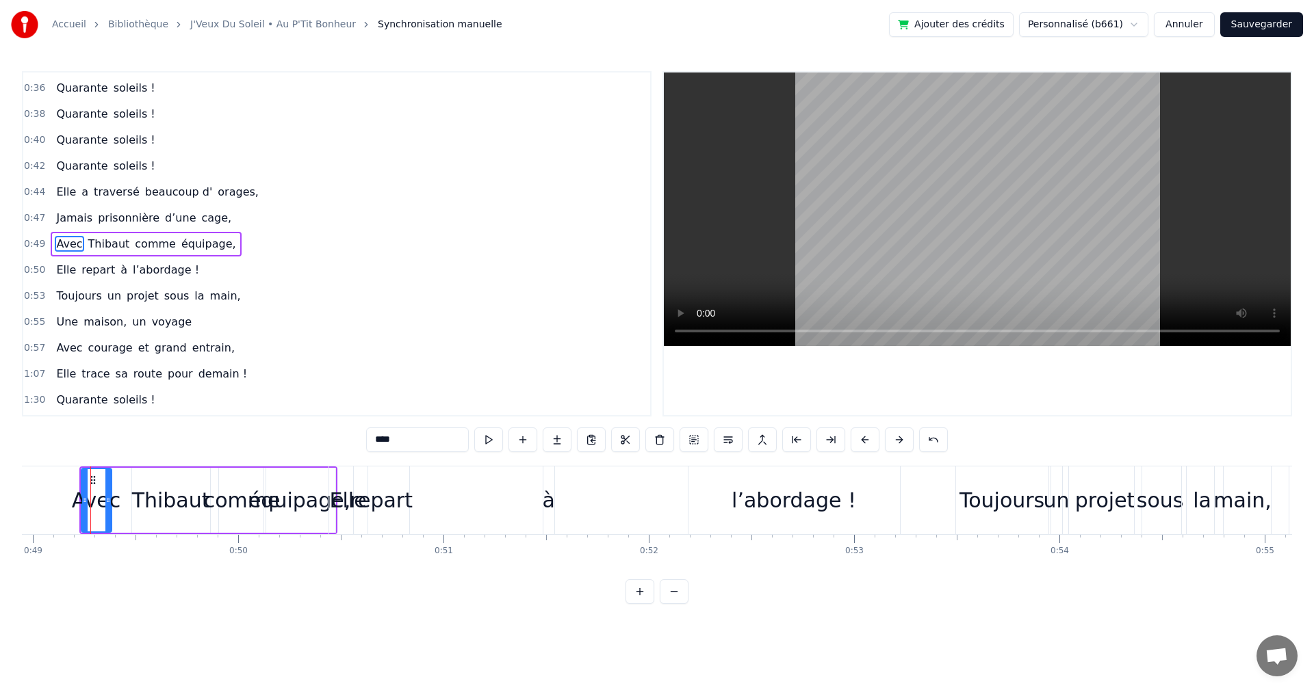
click at [148, 502] on div "Thibaut" at bounding box center [171, 500] width 78 height 31
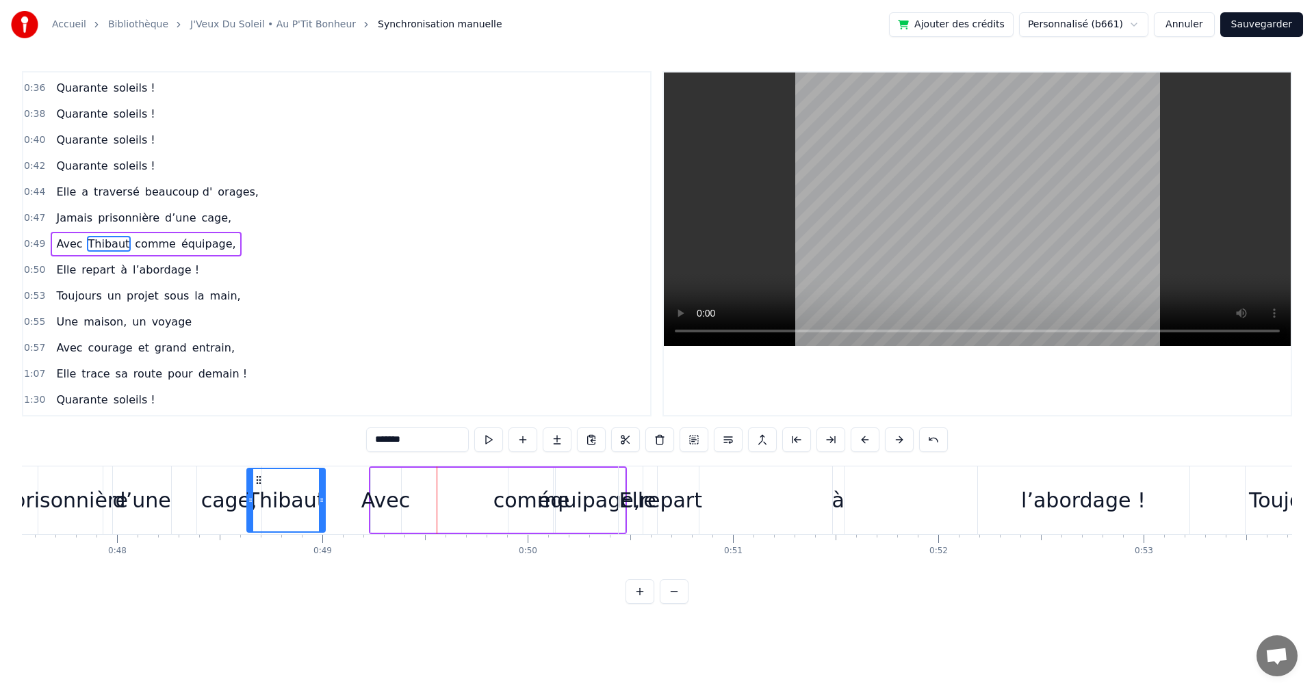
scroll to position [0, 9751]
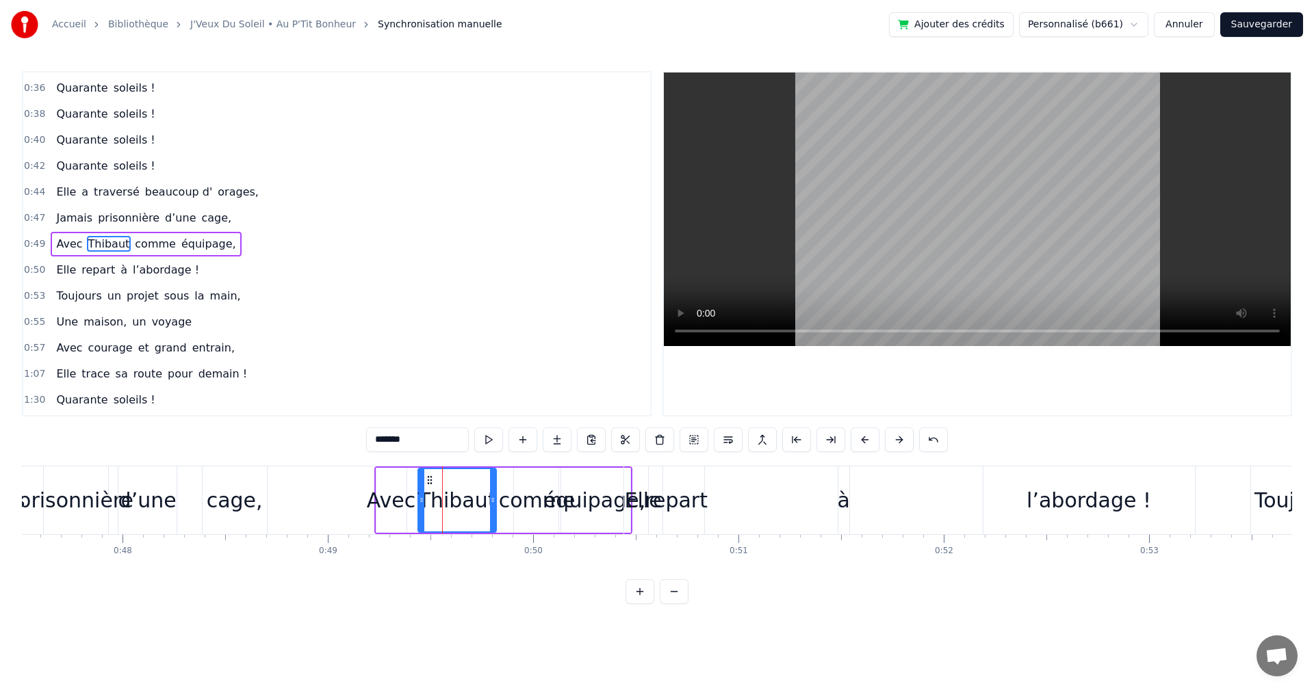
drag, startPoint x: 140, startPoint y: 478, endPoint x: 426, endPoint y: 499, distance: 286.8
click at [426, 499] on div "Thibaut" at bounding box center [457, 500] width 77 height 62
click at [391, 491] on div "Avec" at bounding box center [391, 500] width 49 height 31
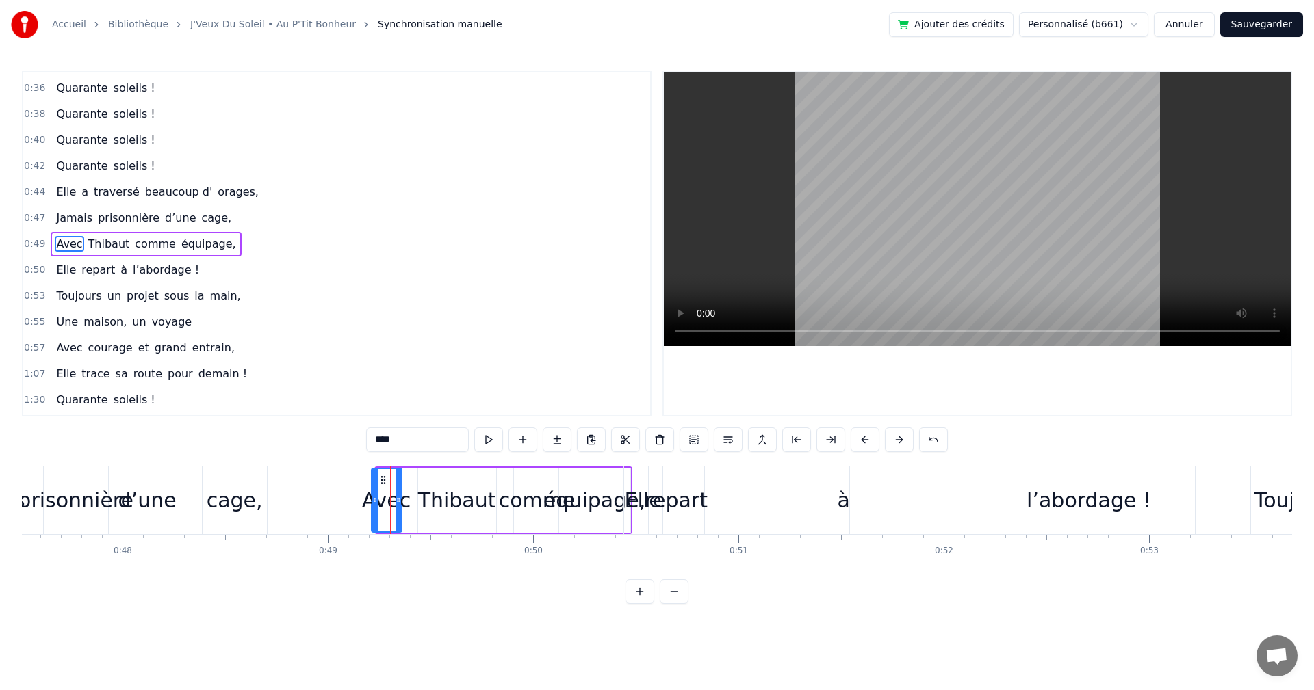
click at [384, 479] on icon at bounding box center [383, 480] width 11 height 11
click at [392, 500] on circle at bounding box center [392, 500] width 1 height 1
click at [439, 495] on div "Thibaut" at bounding box center [457, 500] width 78 height 31
type input "*******"
drag, startPoint x: 426, startPoint y: 480, endPoint x: 411, endPoint y: 483, distance: 14.6
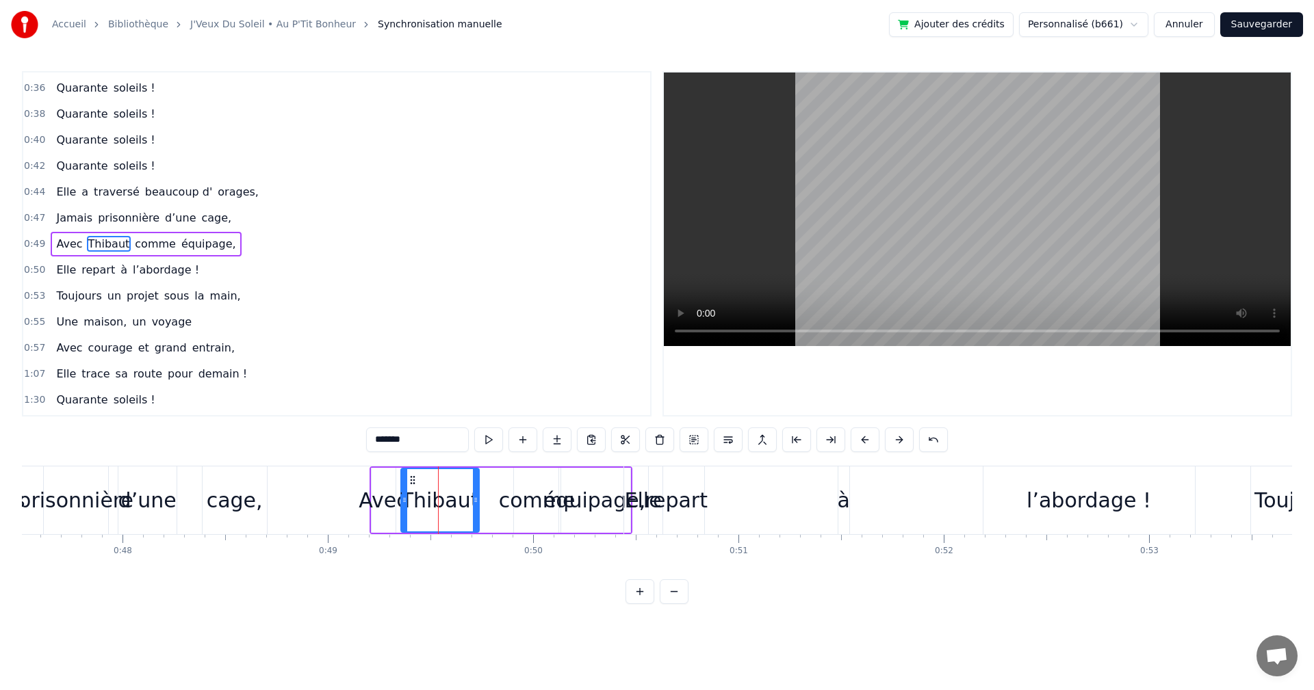
click at [411, 483] on icon at bounding box center [412, 480] width 11 height 11
drag, startPoint x: 472, startPoint y: 497, endPoint x: 439, endPoint y: 500, distance: 33.6
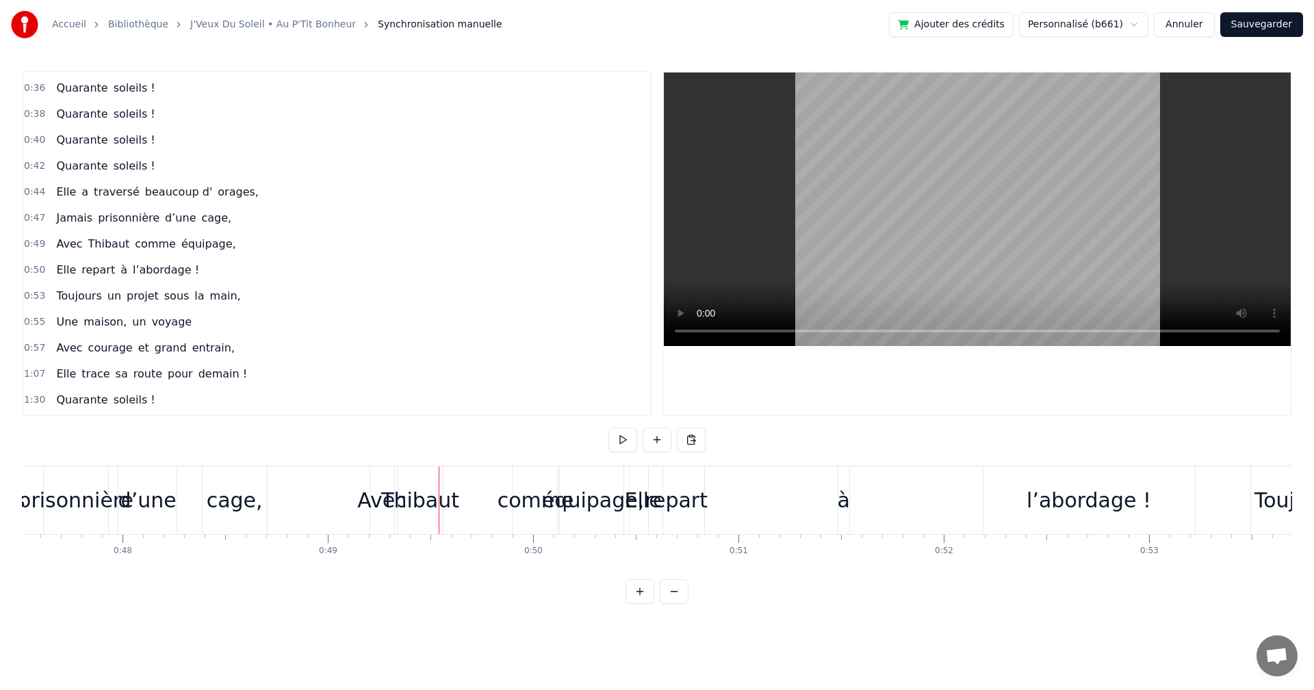
click at [521, 493] on div "comme" at bounding box center [535, 500] width 77 height 31
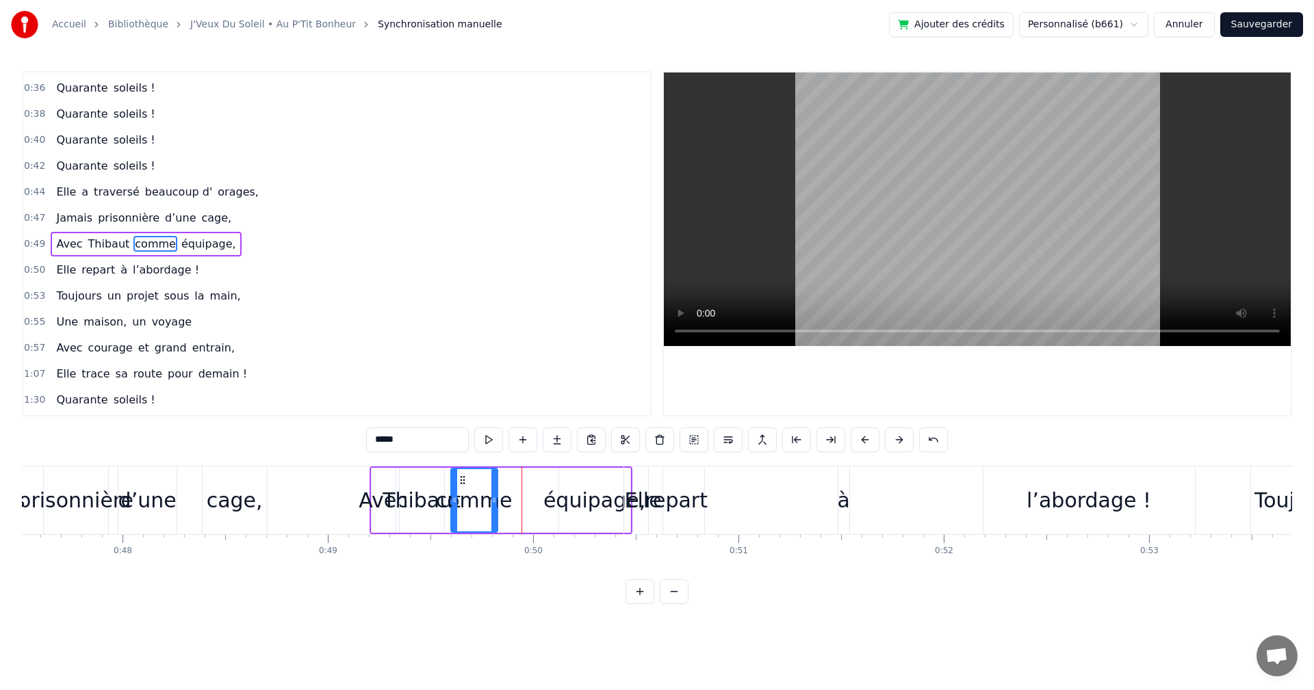
drag, startPoint x: 525, startPoint y: 479, endPoint x: 462, endPoint y: 483, distance: 63.1
click at [462, 483] on icon at bounding box center [462, 480] width 11 height 11
click at [564, 485] on div "équipage," at bounding box center [594, 500] width 102 height 31
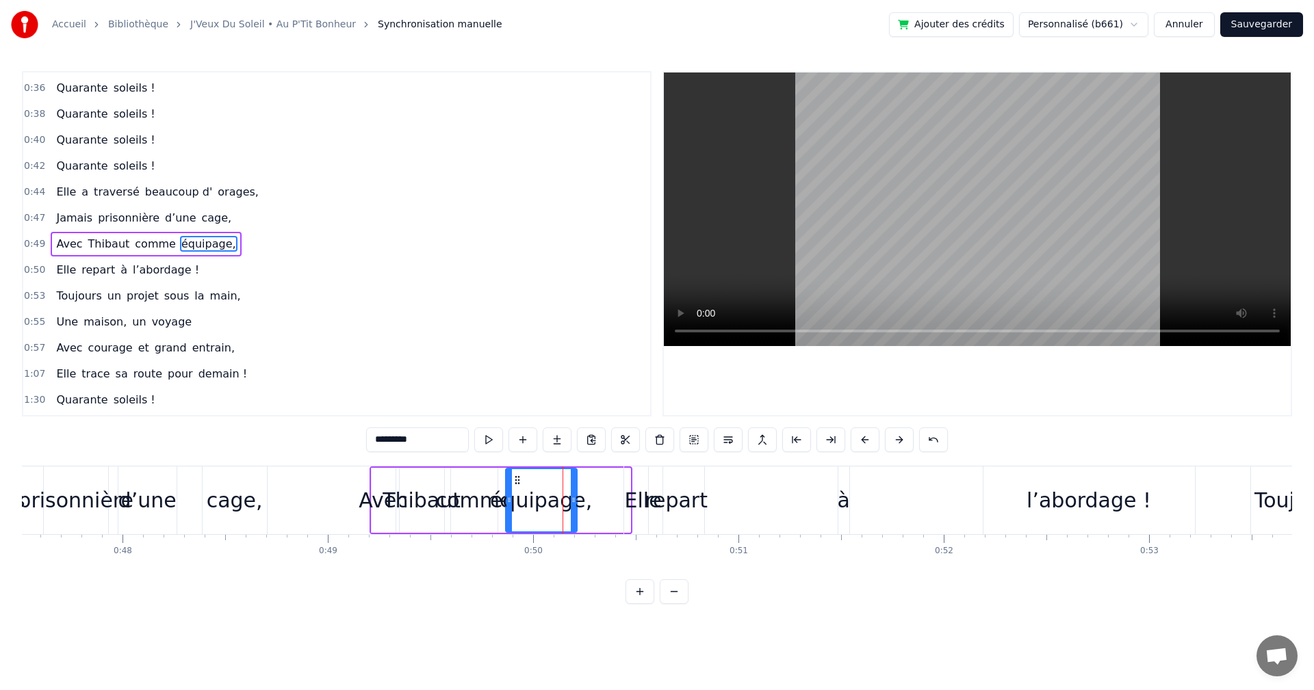
drag, startPoint x: 569, startPoint y: 481, endPoint x: 516, endPoint y: 483, distance: 53.4
click at [516, 483] on icon at bounding box center [517, 480] width 11 height 11
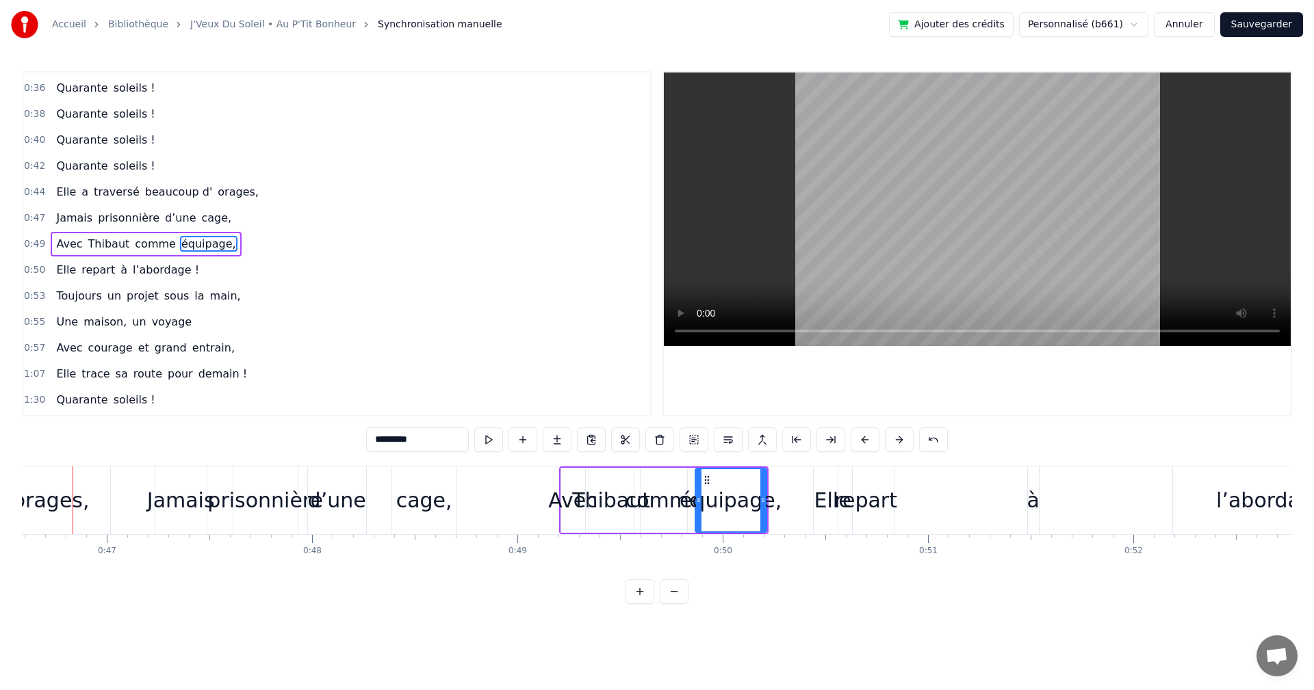
scroll to position [0, 9543]
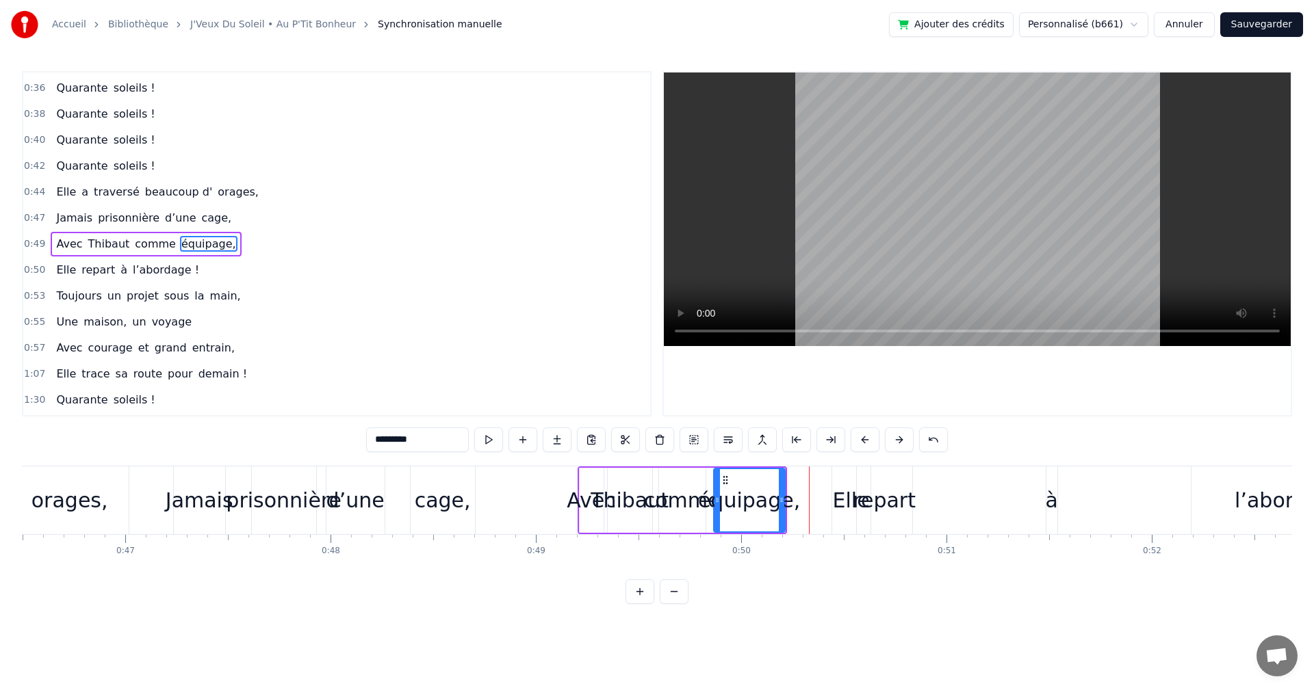
click at [586, 495] on div "Avec" at bounding box center [590, 500] width 49 height 31
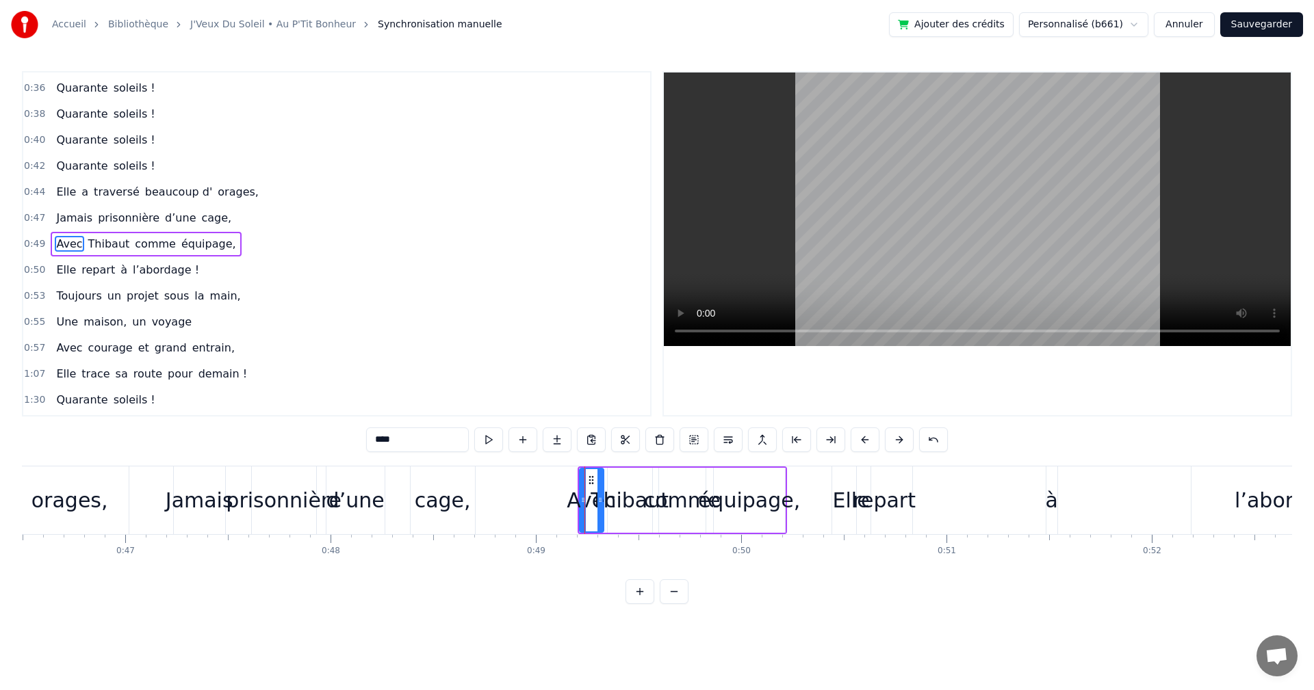
click at [623, 499] on div "Thibaut" at bounding box center [629, 500] width 78 height 31
drag, startPoint x: 751, startPoint y: 493, endPoint x: 772, endPoint y: 491, distance: 22.1
click at [772, 491] on div "équipage," at bounding box center [749, 500] width 102 height 31
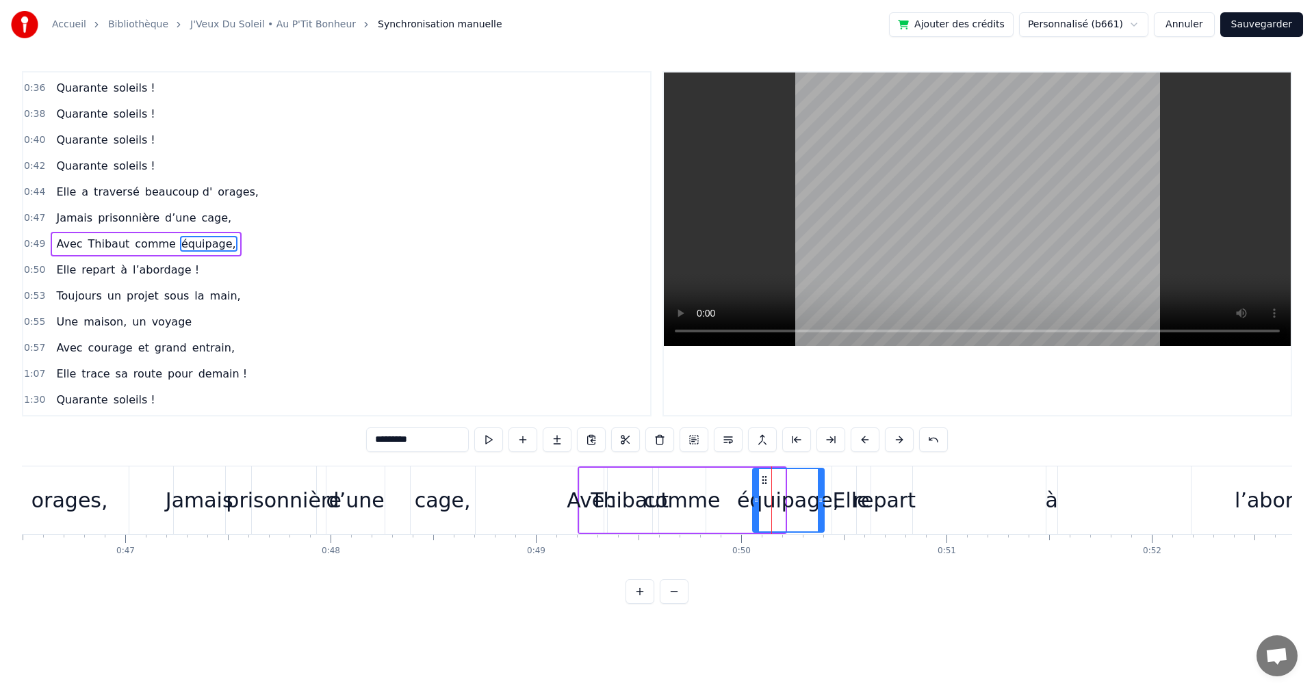
drag, startPoint x: 726, startPoint y: 478, endPoint x: 770, endPoint y: 478, distance: 44.5
click at [701, 487] on div "comme" at bounding box center [682, 500] width 77 height 31
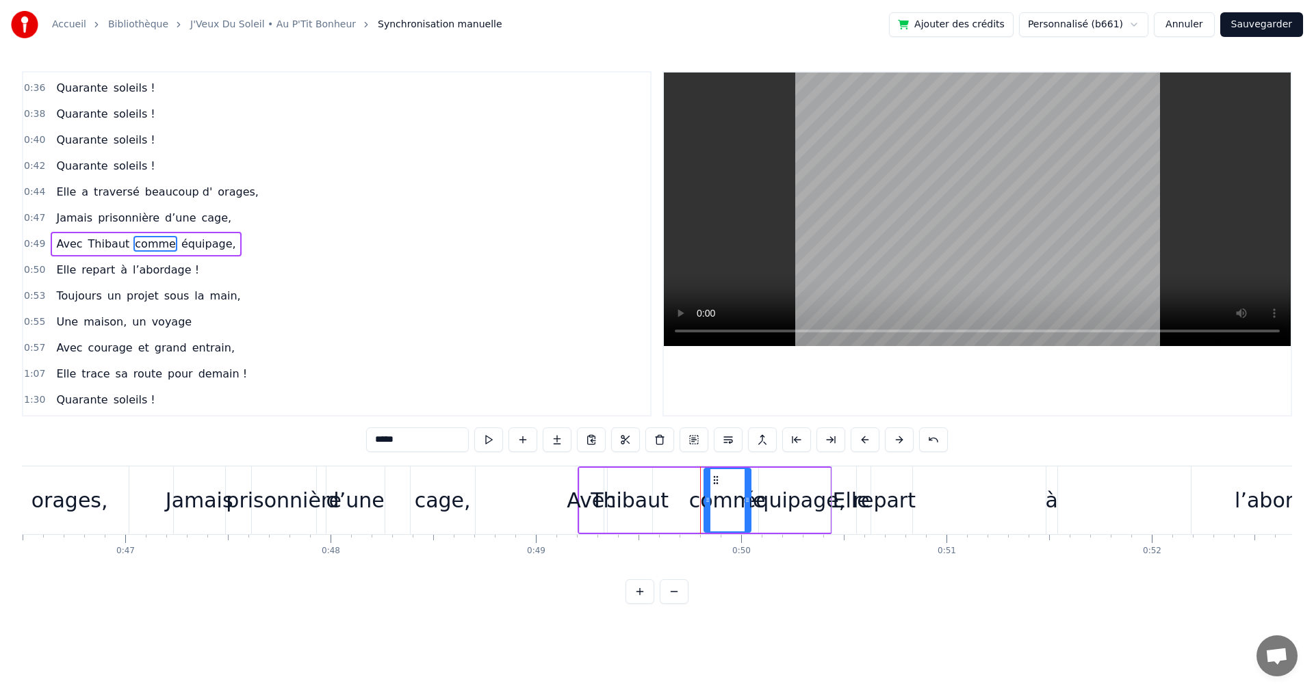
drag, startPoint x: 670, startPoint y: 480, endPoint x: 720, endPoint y: 480, distance: 50.6
click at [720, 480] on icon at bounding box center [715, 480] width 11 height 11
click at [636, 487] on div "Thibaut" at bounding box center [629, 500] width 78 height 31
drag, startPoint x: 620, startPoint y: 478, endPoint x: 683, endPoint y: 480, distance: 63.0
click at [683, 480] on icon at bounding box center [682, 480] width 11 height 11
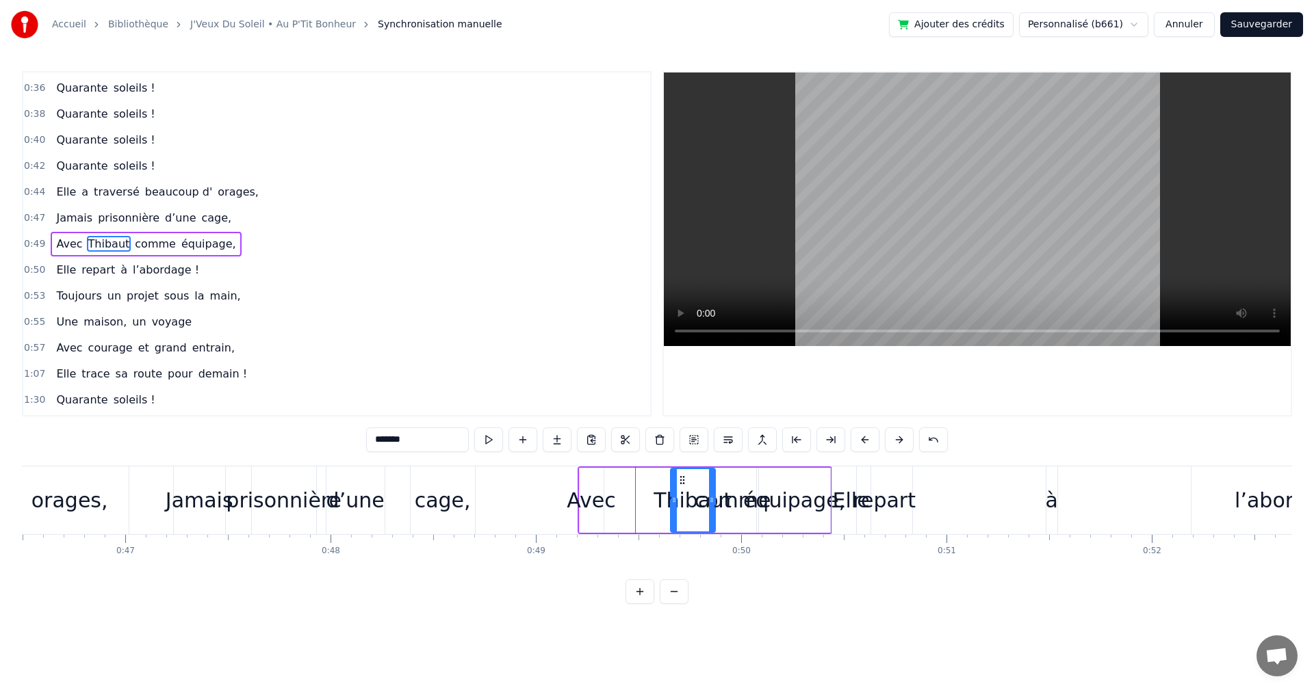
click at [596, 488] on div "Avec" at bounding box center [590, 500] width 49 height 31
drag, startPoint x: 590, startPoint y: 475, endPoint x: 599, endPoint y: 477, distance: 8.5
click at [599, 477] on icon at bounding box center [599, 480] width 11 height 11
drag, startPoint x: 610, startPoint y: 500, endPoint x: 627, endPoint y: 498, distance: 17.9
click at [627, 498] on icon at bounding box center [625, 500] width 5 height 11
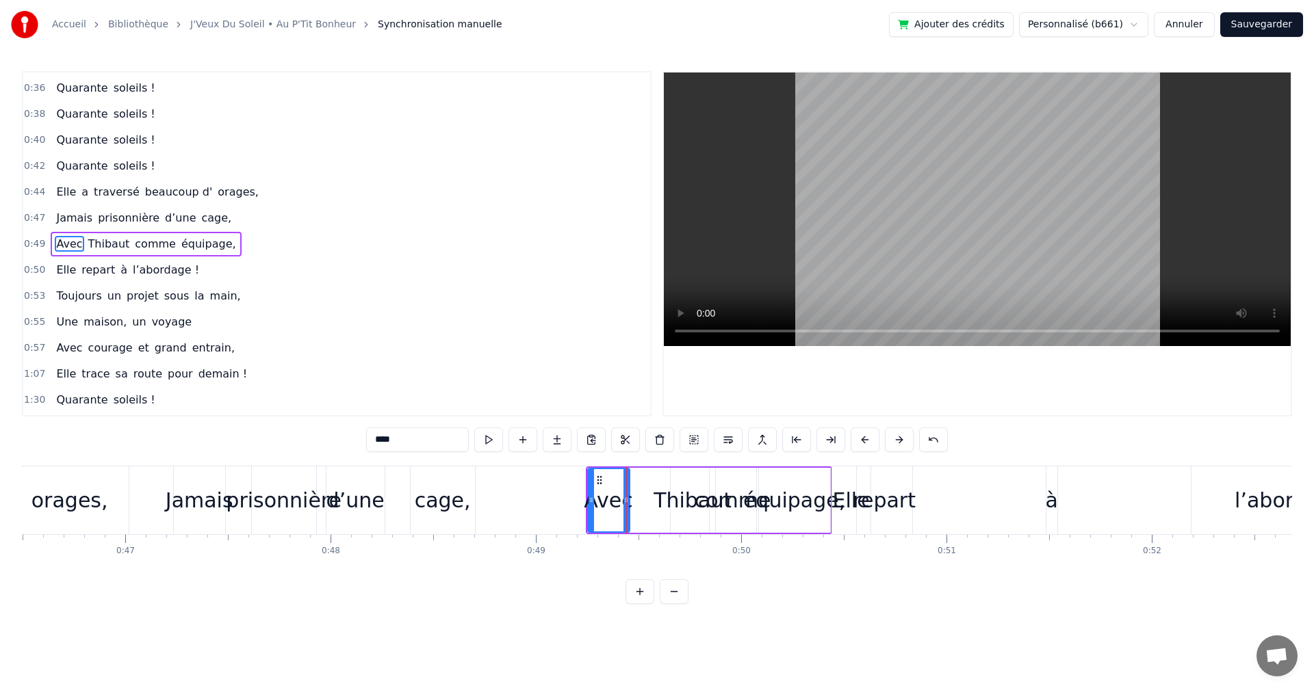
click at [673, 496] on div "Thibaut" at bounding box center [692, 500] width 78 height 31
drag, startPoint x: 683, startPoint y: 478, endPoint x: 652, endPoint y: 481, distance: 30.9
click at [652, 481] on icon at bounding box center [651, 480] width 11 height 11
drag, startPoint x: 683, startPoint y: 499, endPoint x: 699, endPoint y: 499, distance: 15.7
click at [699, 499] on icon at bounding box center [696, 500] width 5 height 11
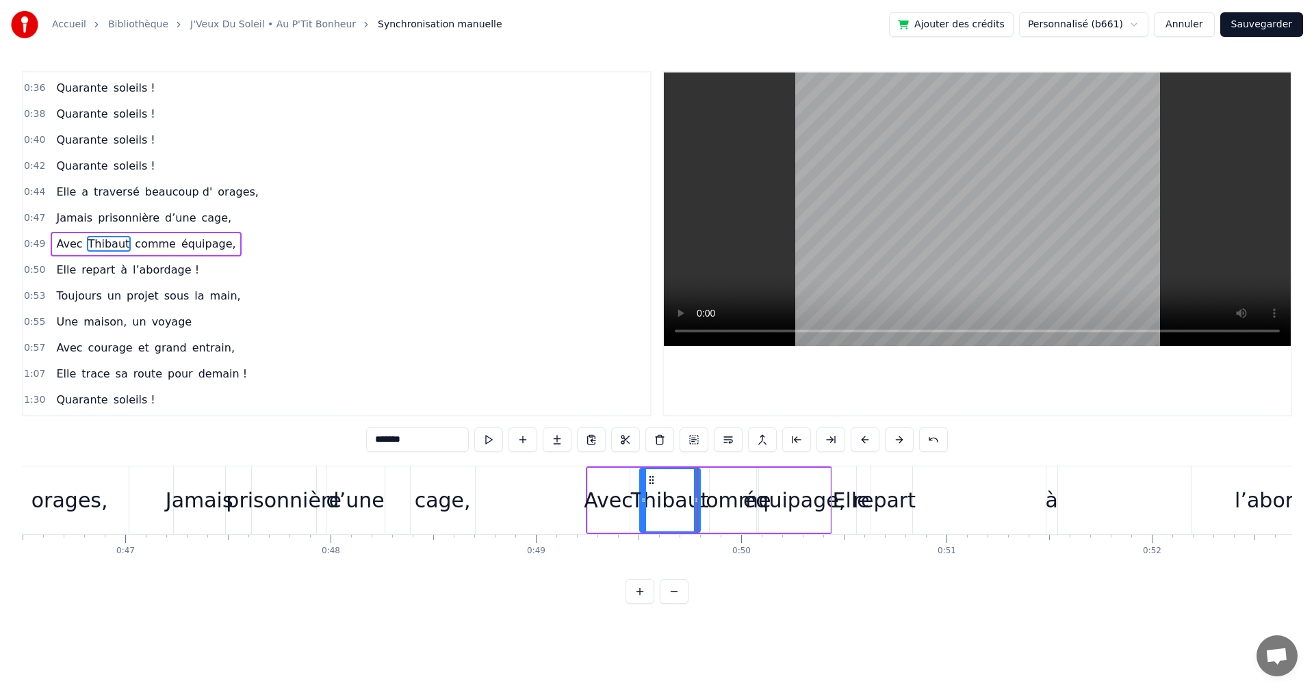
click at [716, 502] on div "comme" at bounding box center [732, 500] width 77 height 31
drag, startPoint x: 751, startPoint y: 497, endPoint x: 736, endPoint y: 497, distance: 15.1
click at [736, 497] on icon at bounding box center [735, 500] width 5 height 11
click at [758, 502] on div "équipage," at bounding box center [794, 500] width 102 height 31
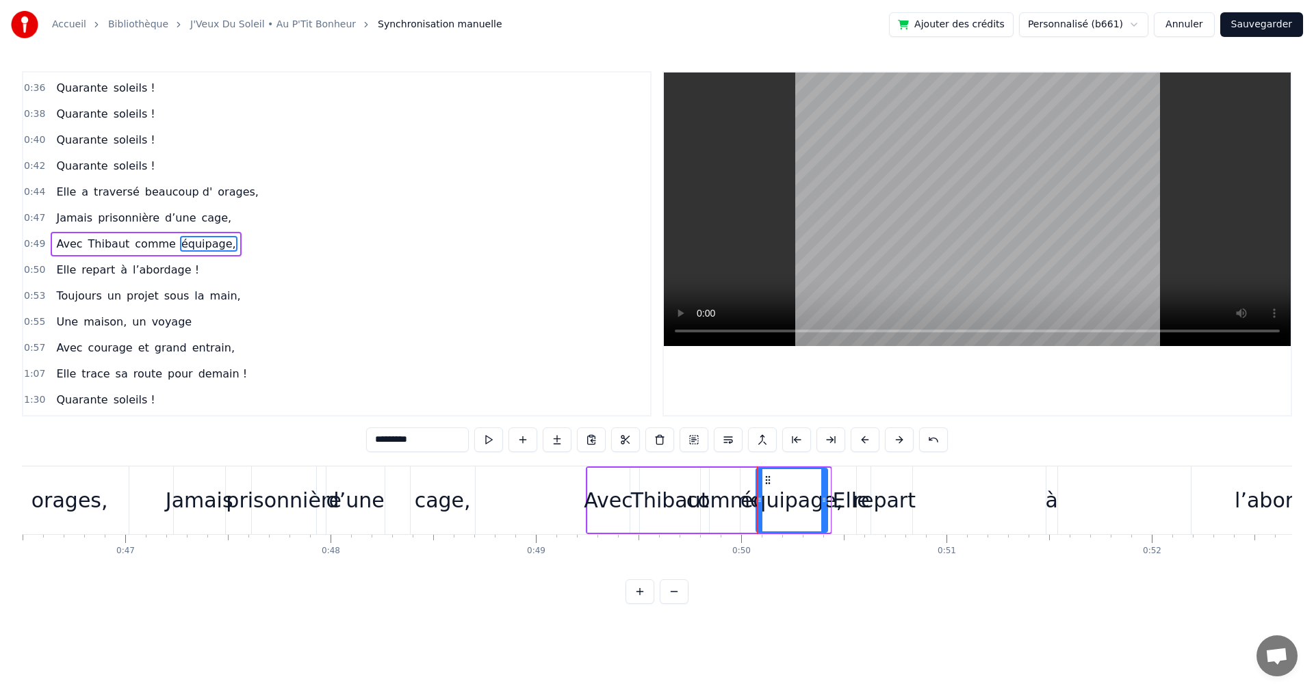
click at [768, 480] on circle at bounding box center [768, 480] width 1 height 1
click at [601, 504] on div "Avec" at bounding box center [608, 500] width 49 height 31
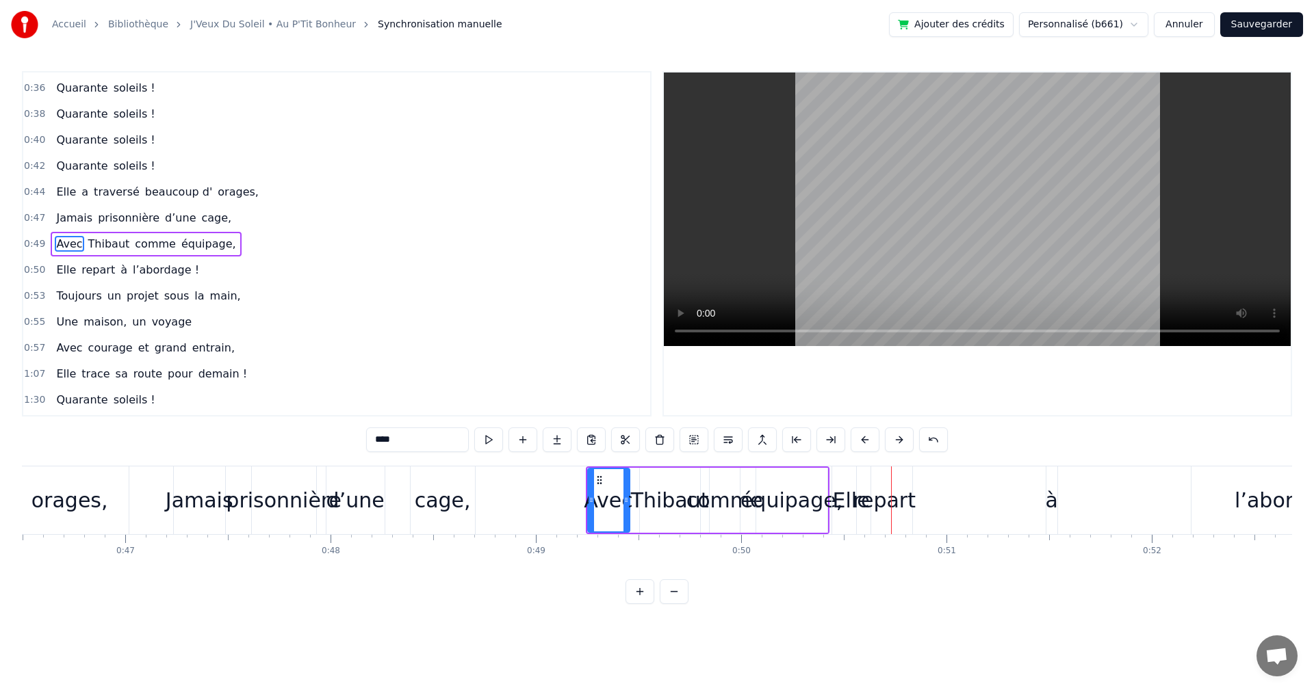
click at [778, 509] on div "équipage," at bounding box center [791, 500] width 102 height 31
type input "*********"
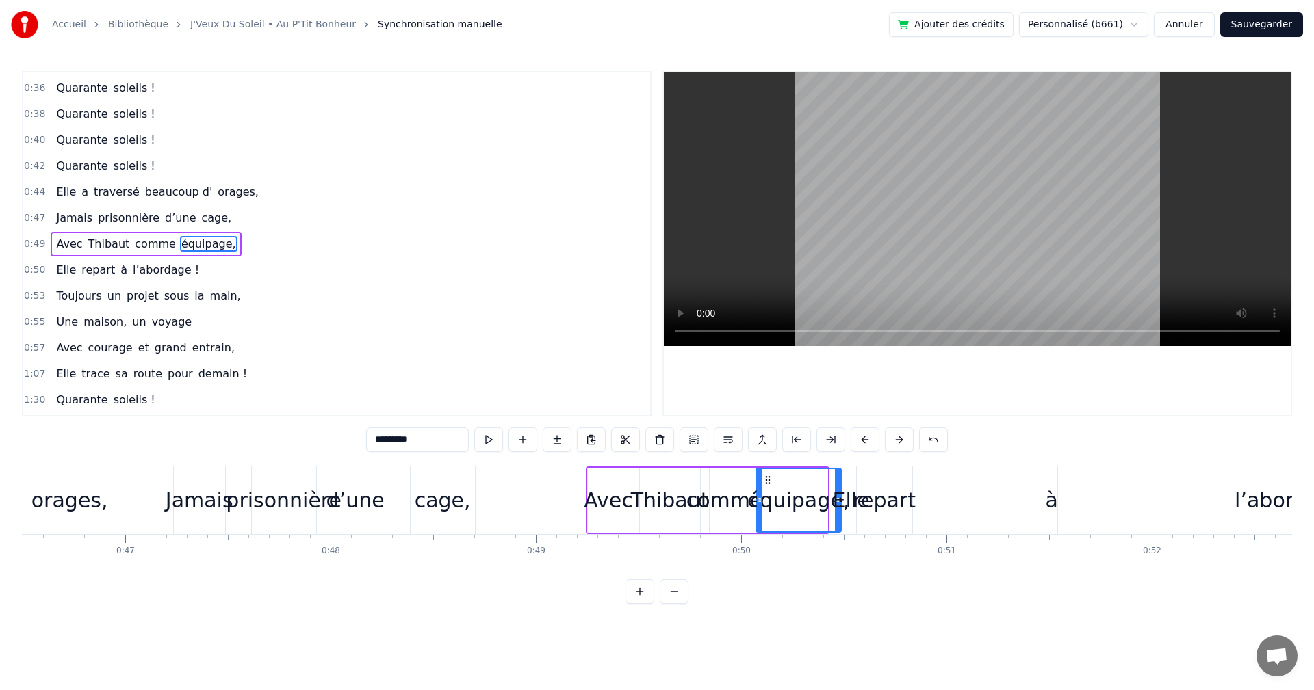
drag, startPoint x: 825, startPoint y: 499, endPoint x: 839, endPoint y: 498, distance: 13.7
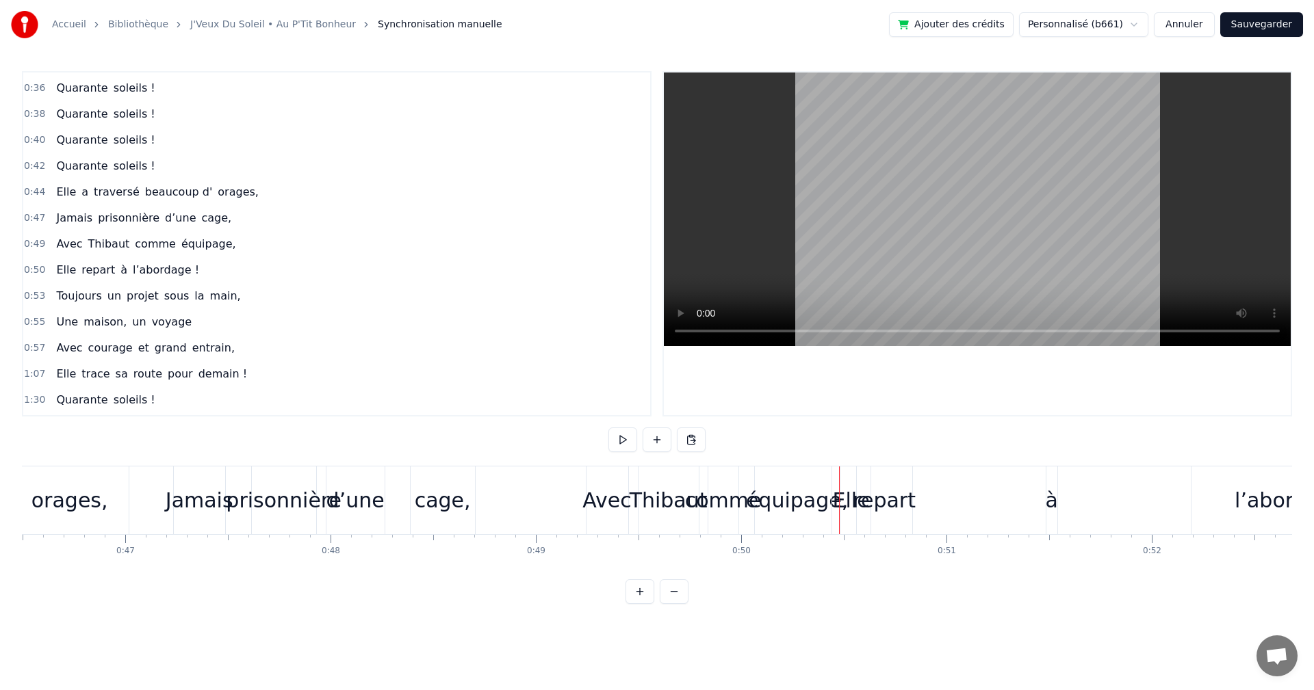
click at [855, 497] on div "Elle" at bounding box center [851, 500] width 37 height 31
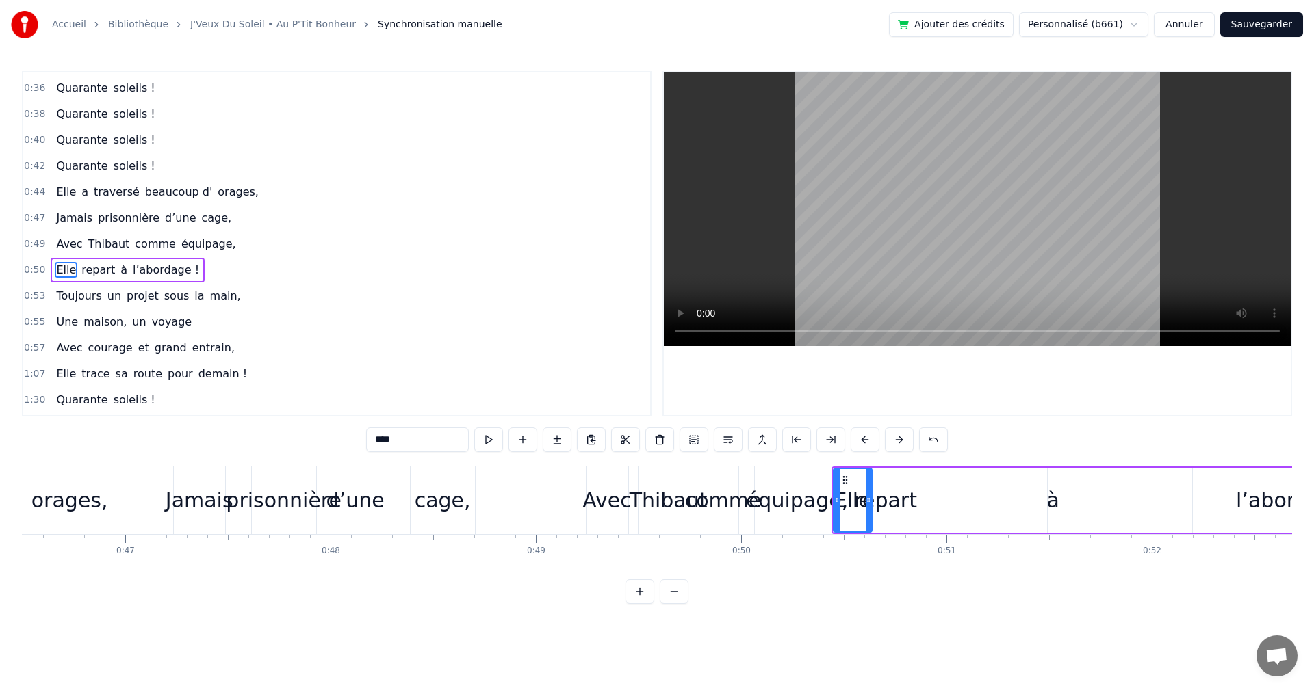
scroll to position [231, 0]
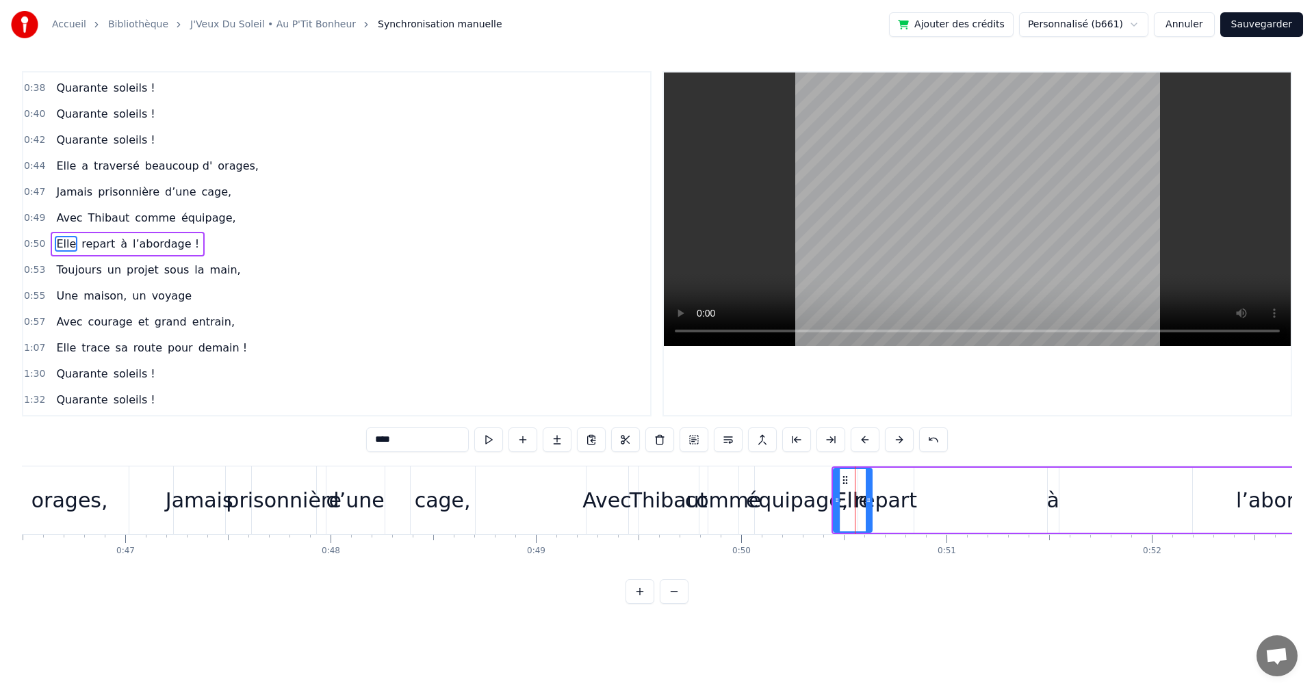
click at [883, 495] on div "repart" at bounding box center [885, 500] width 63 height 31
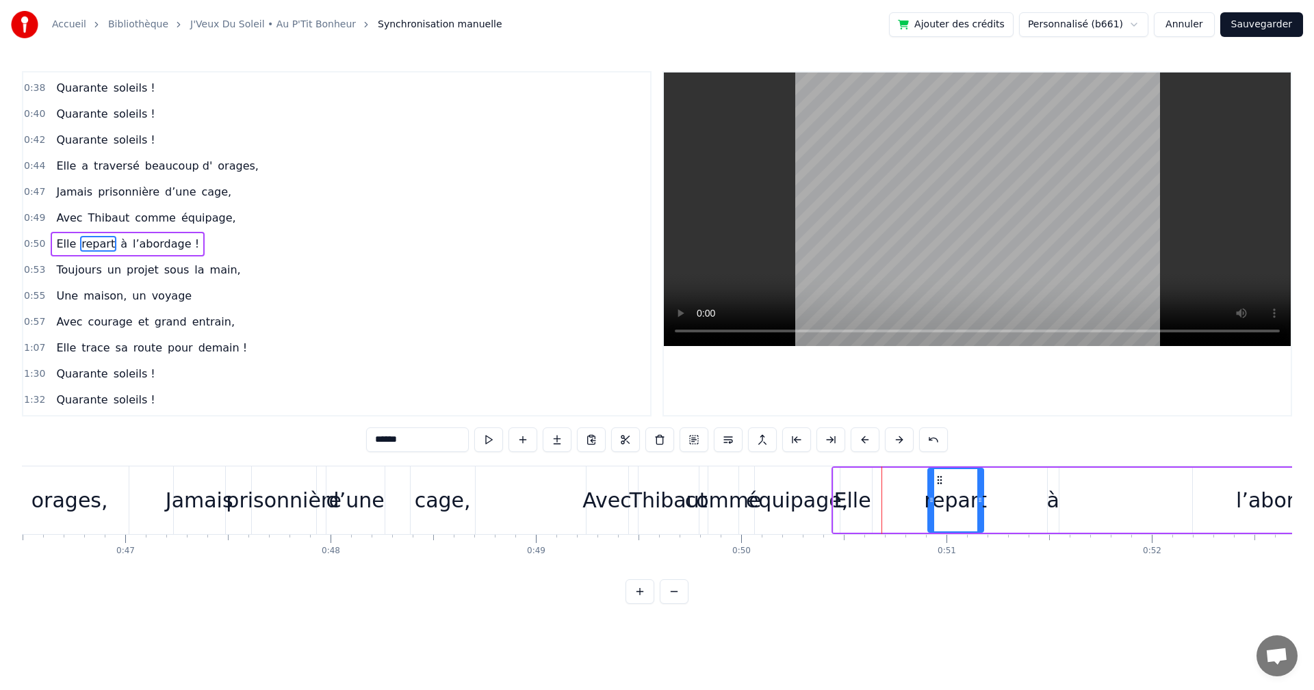
drag, startPoint x: 869, startPoint y: 477, endPoint x: 939, endPoint y: 480, distance: 70.5
click at [939, 480] on icon at bounding box center [939, 480] width 11 height 11
click at [853, 480] on div "Elle" at bounding box center [852, 500] width 38 height 65
drag, startPoint x: 844, startPoint y: 478, endPoint x: 896, endPoint y: 478, distance: 52.0
click at [896, 478] on icon at bounding box center [896, 480] width 11 height 11
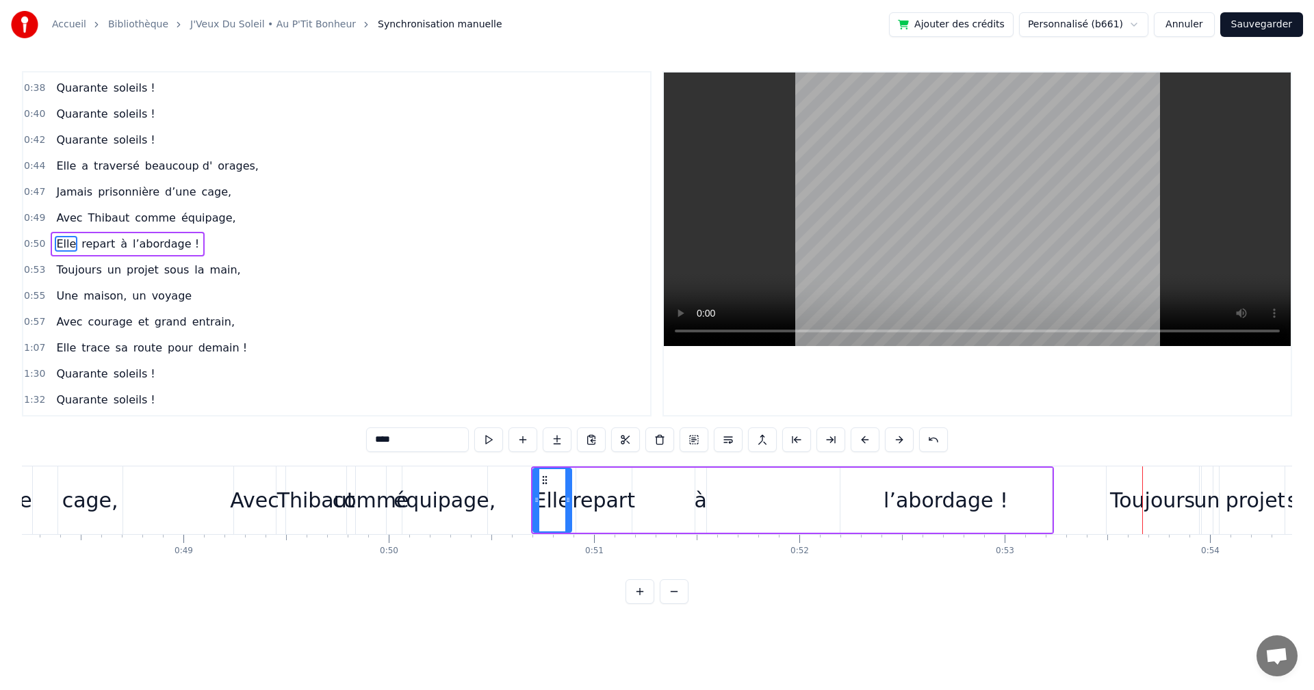
scroll to position [0, 9872]
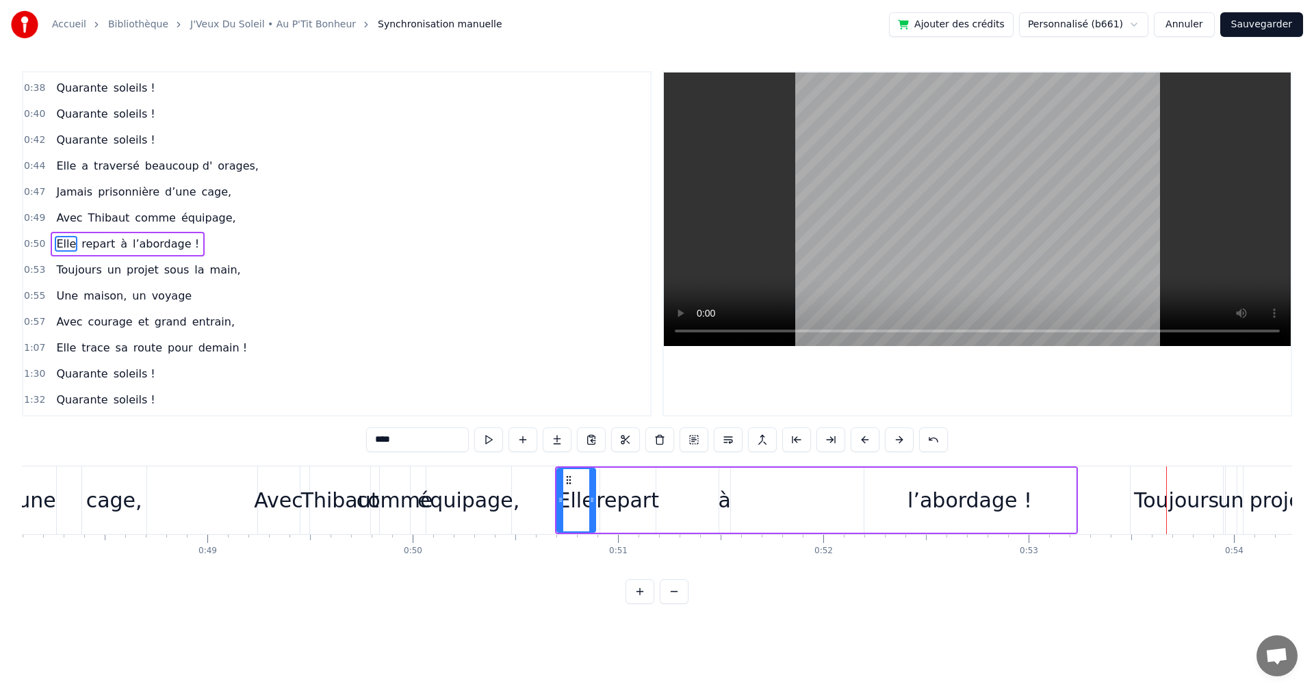
click at [486, 499] on div "équipage," at bounding box center [468, 500] width 102 height 31
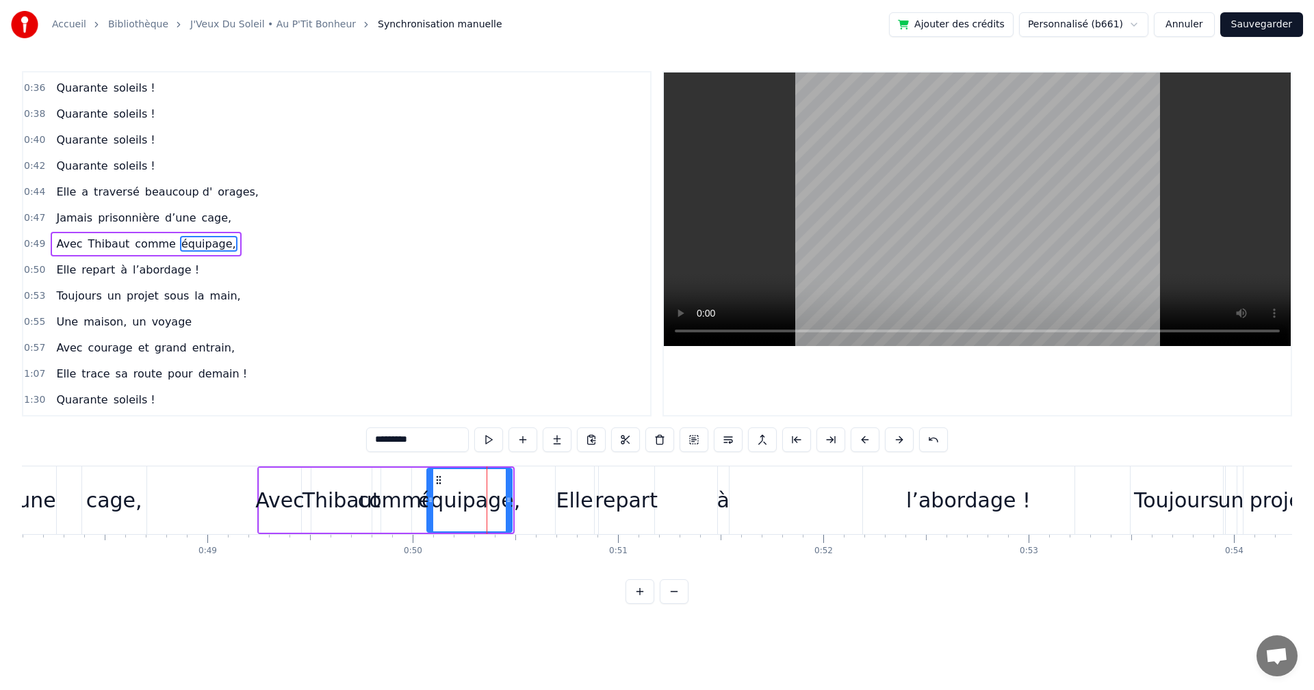
click at [438, 480] on icon at bounding box center [438, 480] width 11 height 11
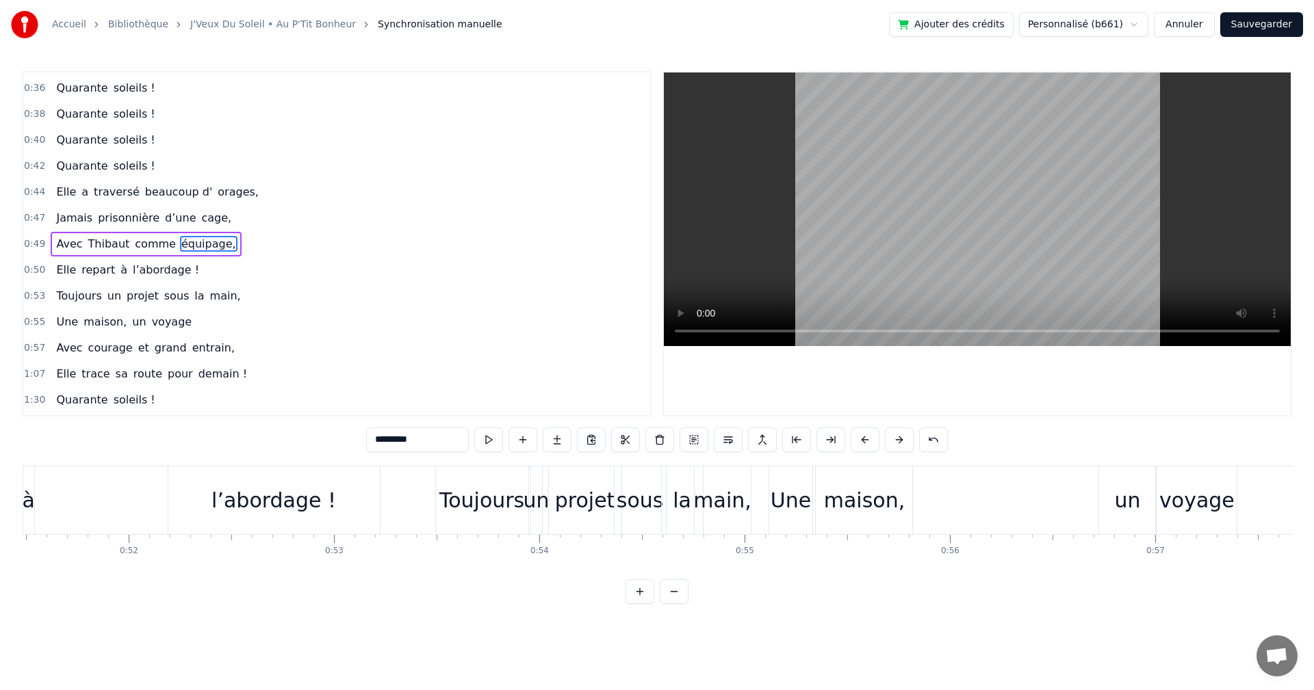
scroll to position [0, 10638]
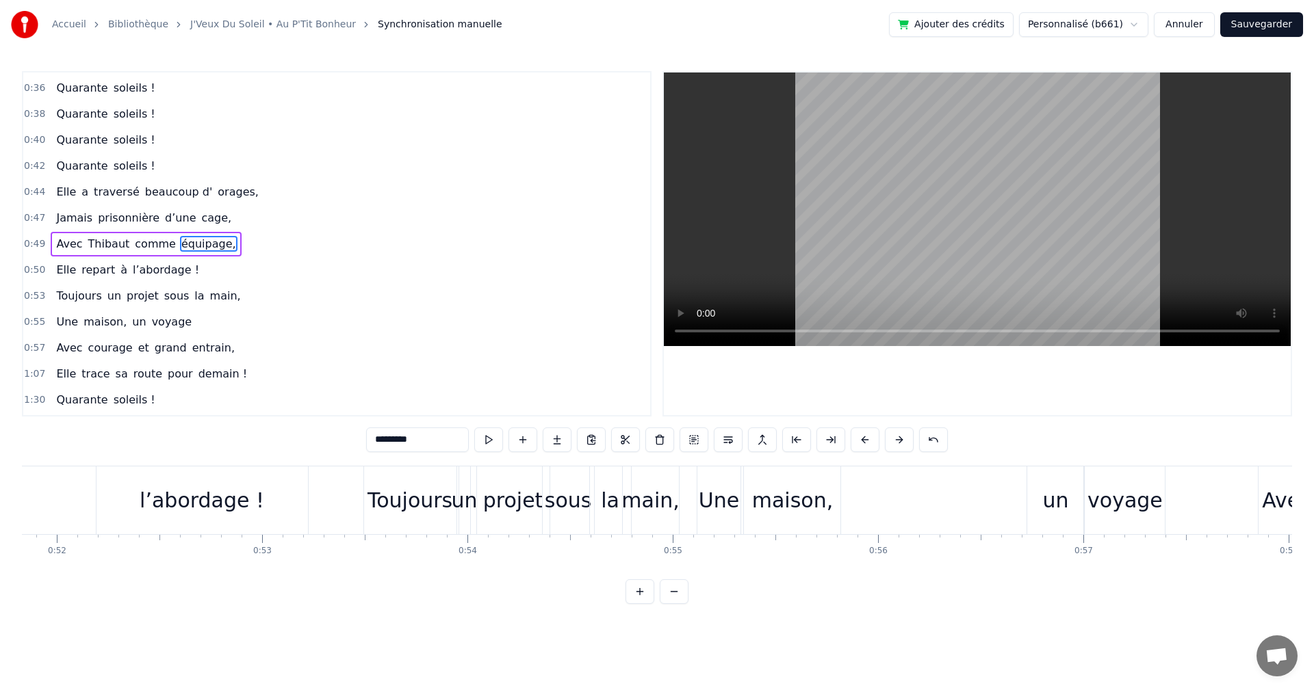
click at [401, 504] on div "Toujours" at bounding box center [409, 500] width 85 height 31
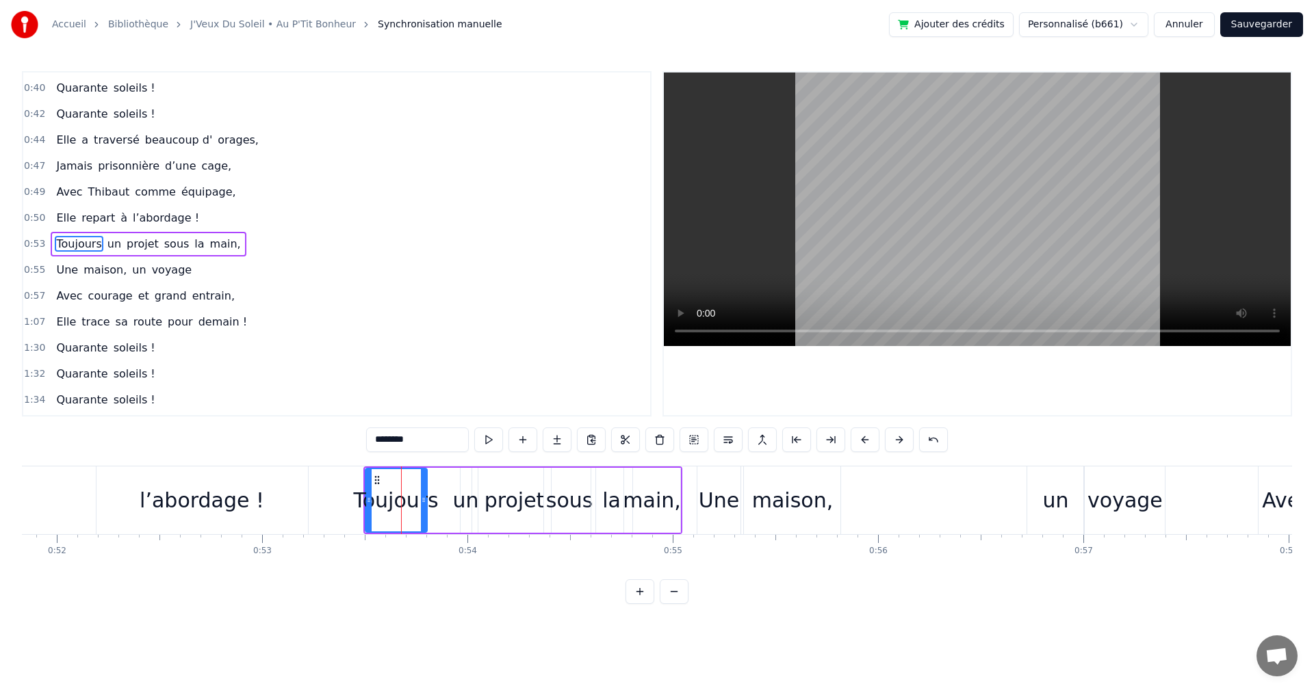
drag, startPoint x: 455, startPoint y: 500, endPoint x: 424, endPoint y: 500, distance: 30.8
click at [424, 500] on circle at bounding box center [423, 500] width 1 height 1
click at [458, 500] on div "un" at bounding box center [466, 500] width 26 height 31
drag, startPoint x: 474, startPoint y: 478, endPoint x: 458, endPoint y: 480, distance: 15.9
click at [458, 480] on icon at bounding box center [456, 480] width 11 height 11
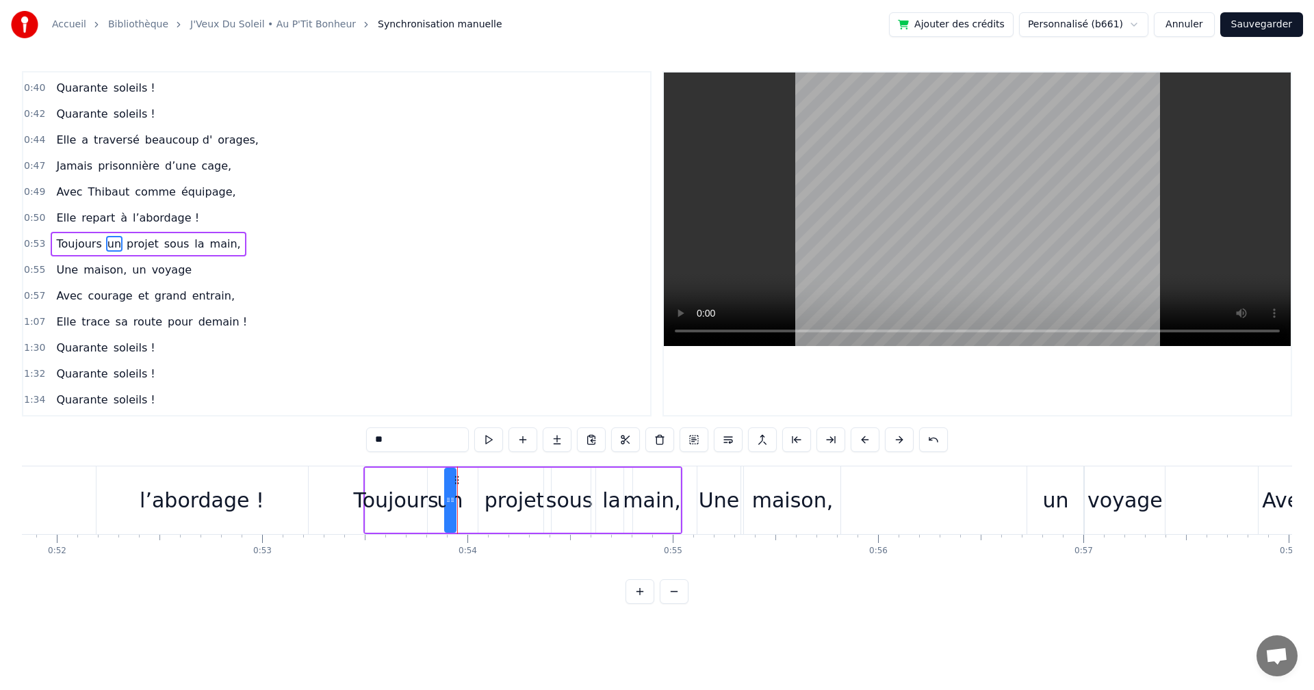
click at [500, 487] on div "projet" at bounding box center [514, 500] width 60 height 31
drag, startPoint x: 486, startPoint y: 476, endPoint x: 479, endPoint y: 477, distance: 7.6
click at [478, 476] on icon at bounding box center [482, 480] width 11 height 11
click at [555, 489] on div "sous" at bounding box center [569, 500] width 47 height 31
drag, startPoint x: 550, startPoint y: 476, endPoint x: 542, endPoint y: 477, distance: 8.2
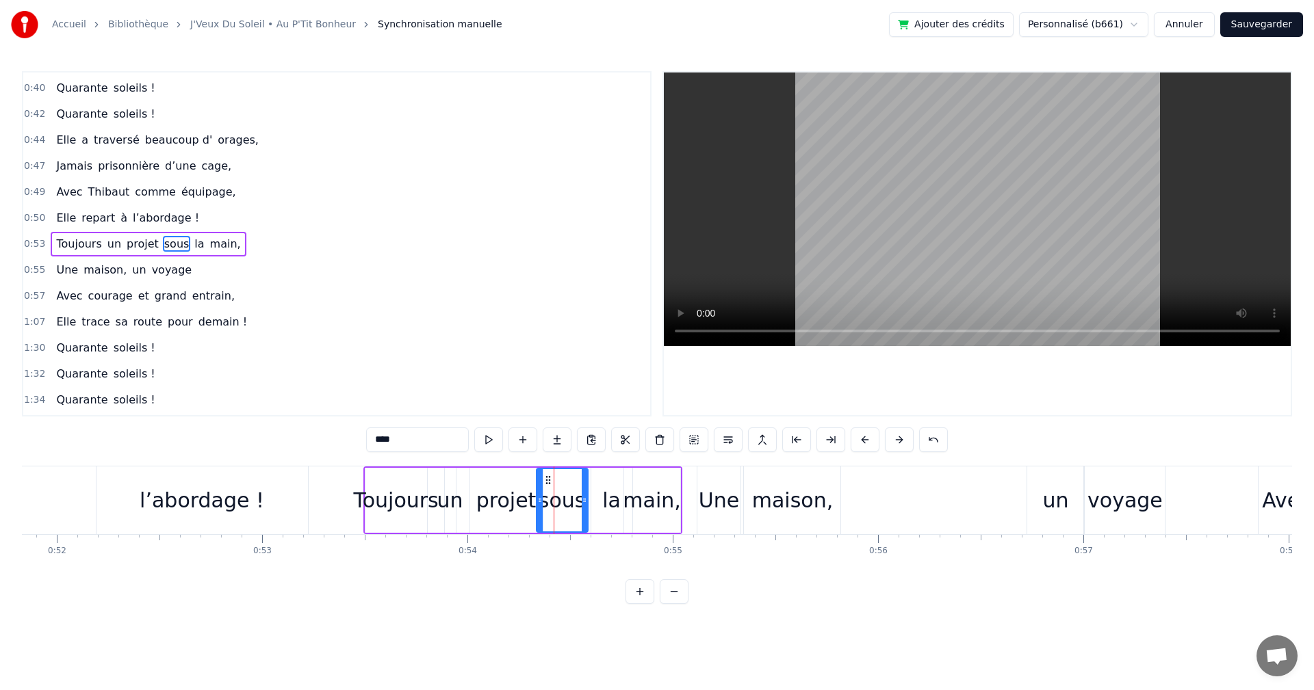
click at [543, 477] on icon at bounding box center [548, 480] width 11 height 11
click at [601, 487] on div "la" at bounding box center [611, 500] width 41 height 65
type input "**"
drag, startPoint x: 597, startPoint y: 478, endPoint x: 587, endPoint y: 479, distance: 10.4
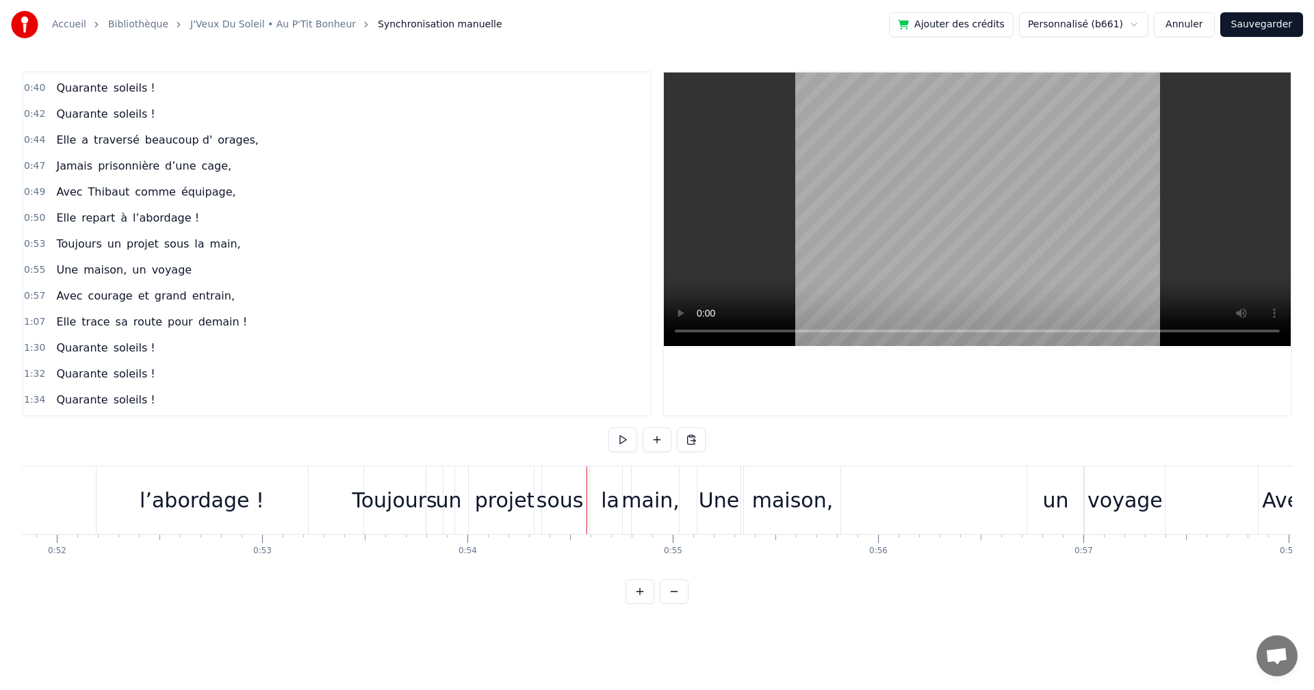
click at [601, 486] on div "la" at bounding box center [610, 501] width 41 height 68
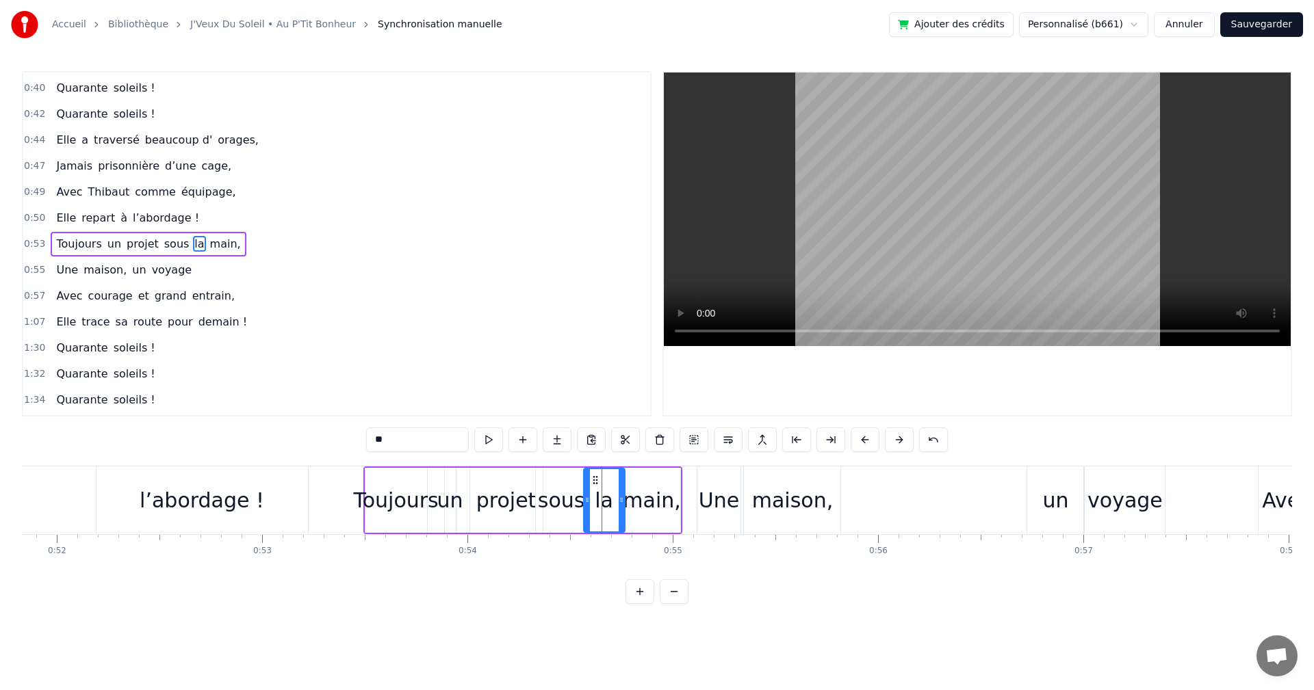
drag, startPoint x: 604, startPoint y: 478, endPoint x: 595, endPoint y: 478, distance: 8.9
click at [596, 477] on circle at bounding box center [596, 476] width 1 height 1
click at [635, 486] on div "main," at bounding box center [652, 500] width 58 height 31
type input "*****"
drag, startPoint x: 634, startPoint y: 476, endPoint x: 617, endPoint y: 480, distance: 17.4
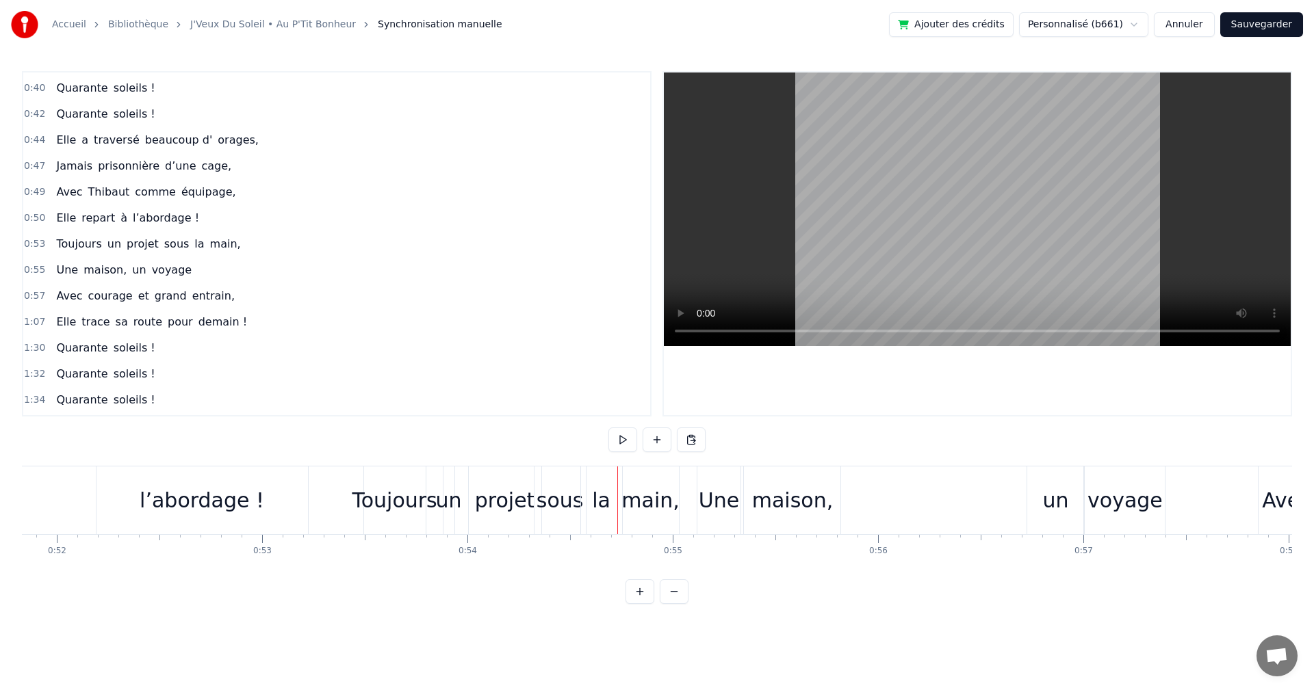
click at [635, 477] on div "main," at bounding box center [651, 501] width 56 height 68
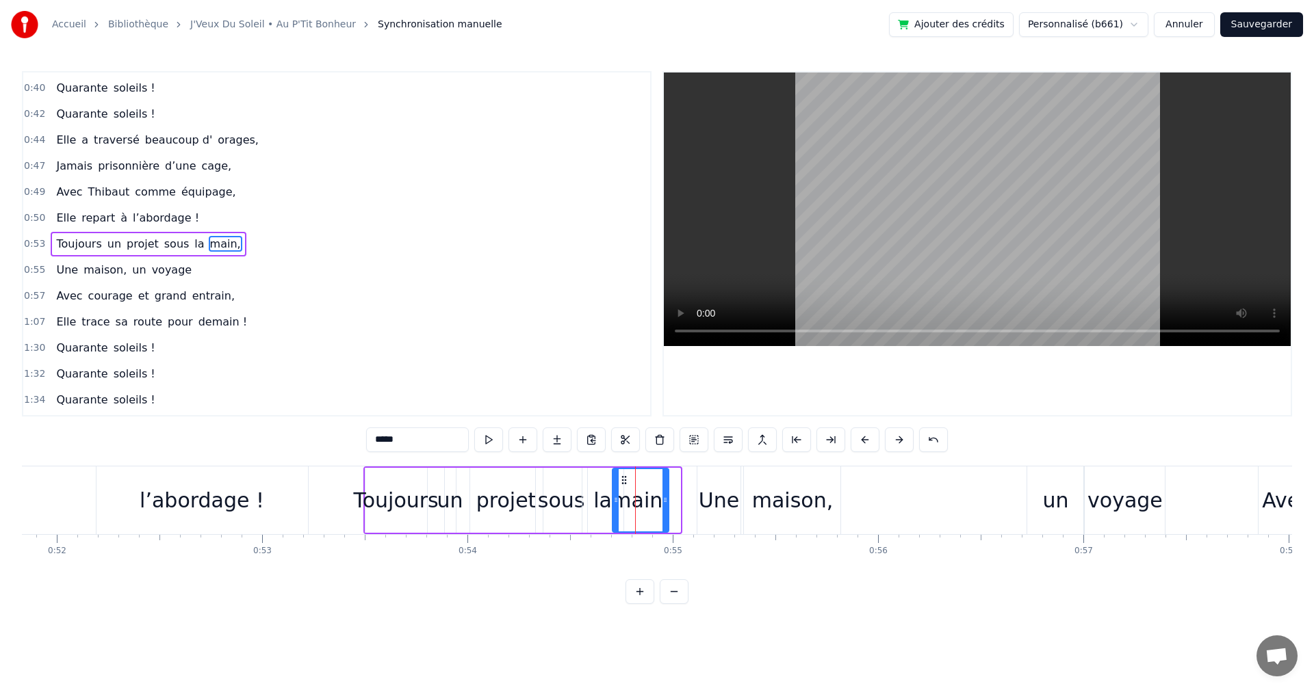
drag, startPoint x: 636, startPoint y: 478, endPoint x: 625, endPoint y: 478, distance: 11.7
click at [625, 478] on icon at bounding box center [623, 480] width 11 height 11
drag, startPoint x: 666, startPoint y: 498, endPoint x: 655, endPoint y: 498, distance: 10.3
click at [655, 498] on icon at bounding box center [655, 500] width 5 height 11
click at [709, 497] on div "Une" at bounding box center [719, 500] width 40 height 31
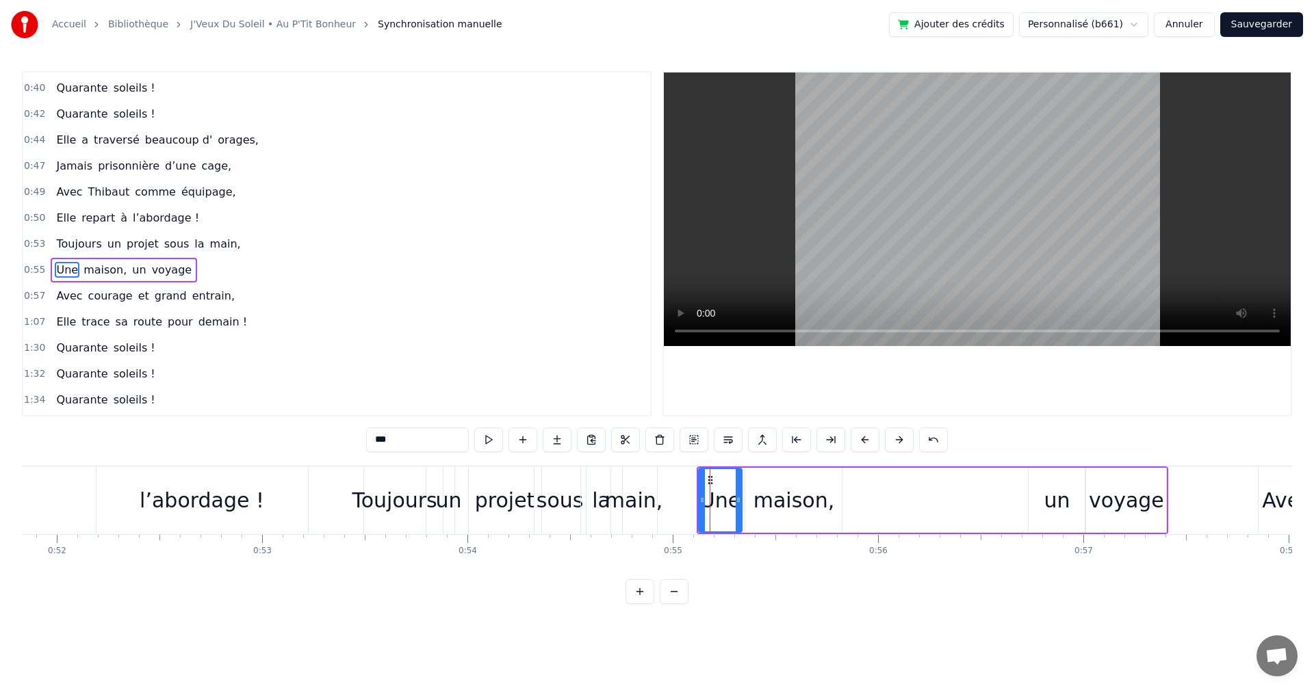
scroll to position [283, 0]
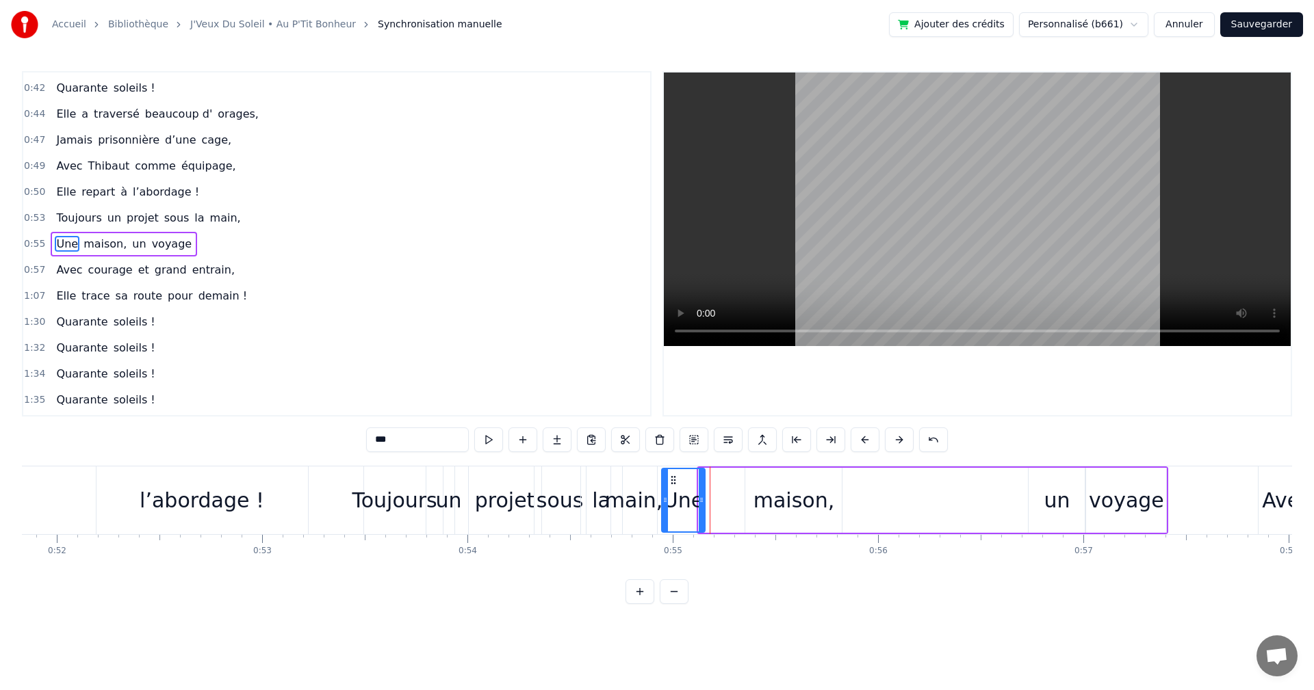
drag, startPoint x: 708, startPoint y: 478, endPoint x: 671, endPoint y: 482, distance: 37.2
click at [671, 482] on icon at bounding box center [673, 480] width 11 height 11
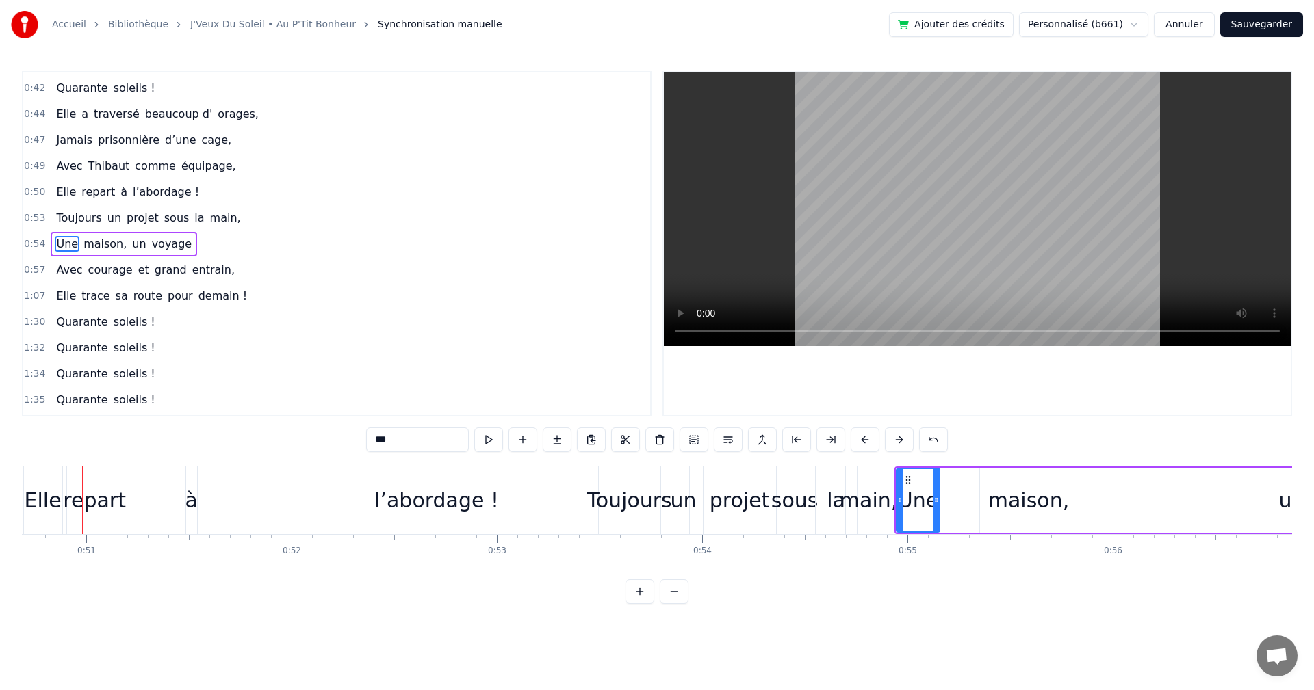
scroll to position [0, 10394]
click at [658, 504] on div "Toujours" at bounding box center [637, 500] width 85 height 31
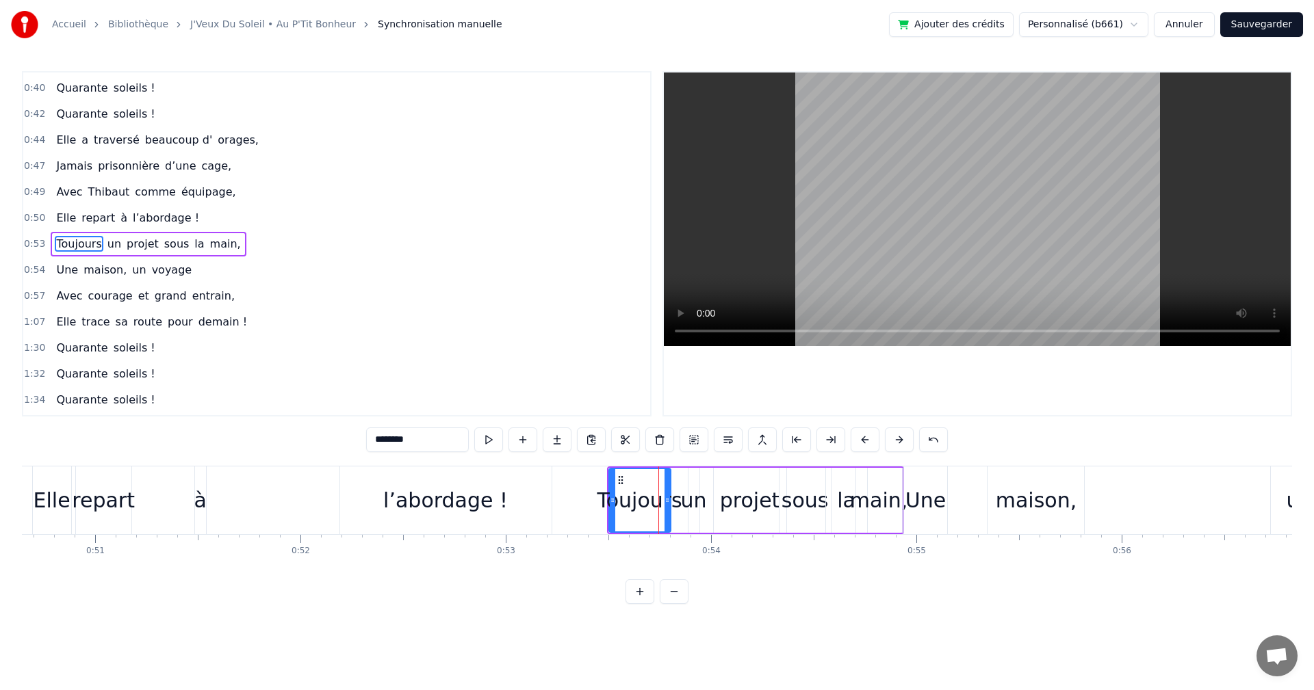
click at [691, 500] on div "un" at bounding box center [694, 500] width 26 height 31
drag, startPoint x: 700, startPoint y: 478, endPoint x: 684, endPoint y: 478, distance: 15.7
click at [684, 478] on icon at bounding box center [684, 480] width 11 height 11
click at [740, 497] on div "projet" at bounding box center [750, 500] width 60 height 31
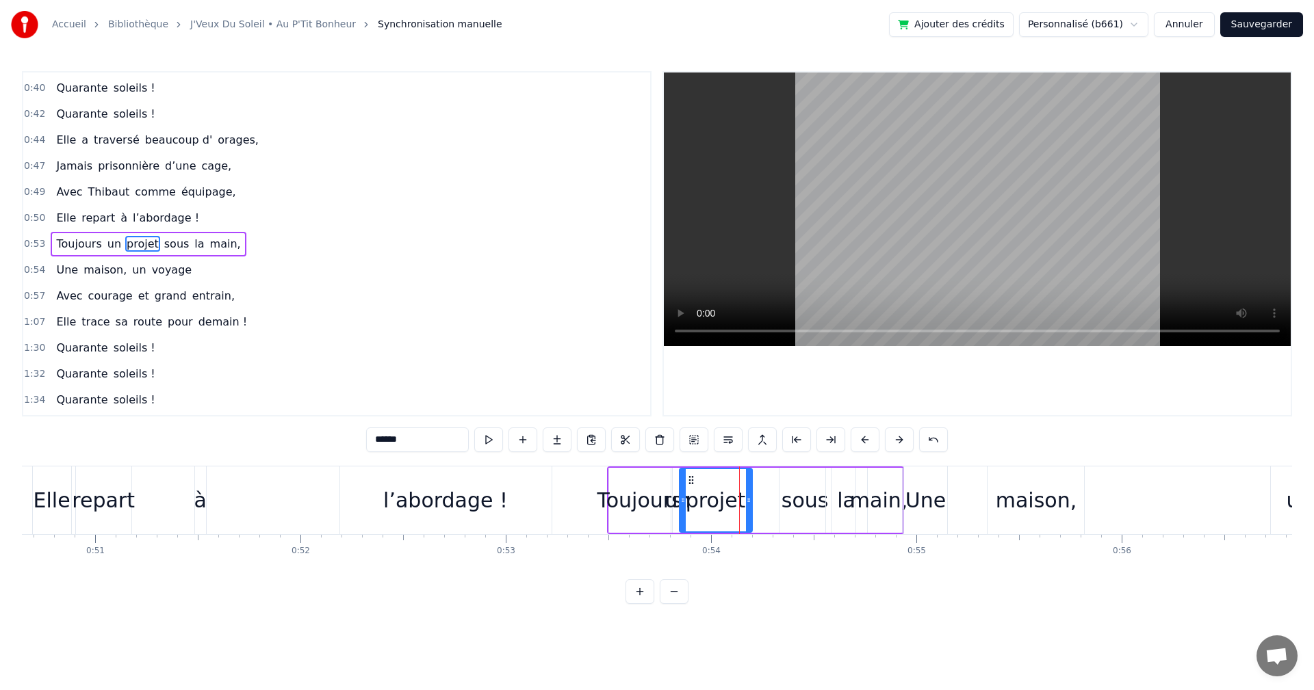
drag, startPoint x: 724, startPoint y: 476, endPoint x: 690, endPoint y: 476, distance: 34.2
click at [690, 476] on circle at bounding box center [689, 476] width 1 height 1
click at [797, 495] on div "sous" at bounding box center [804, 500] width 47 height 31
drag, startPoint x: 781, startPoint y: 477, endPoint x: 748, endPoint y: 480, distance: 33.7
click at [748, 480] on icon at bounding box center [753, 480] width 11 height 11
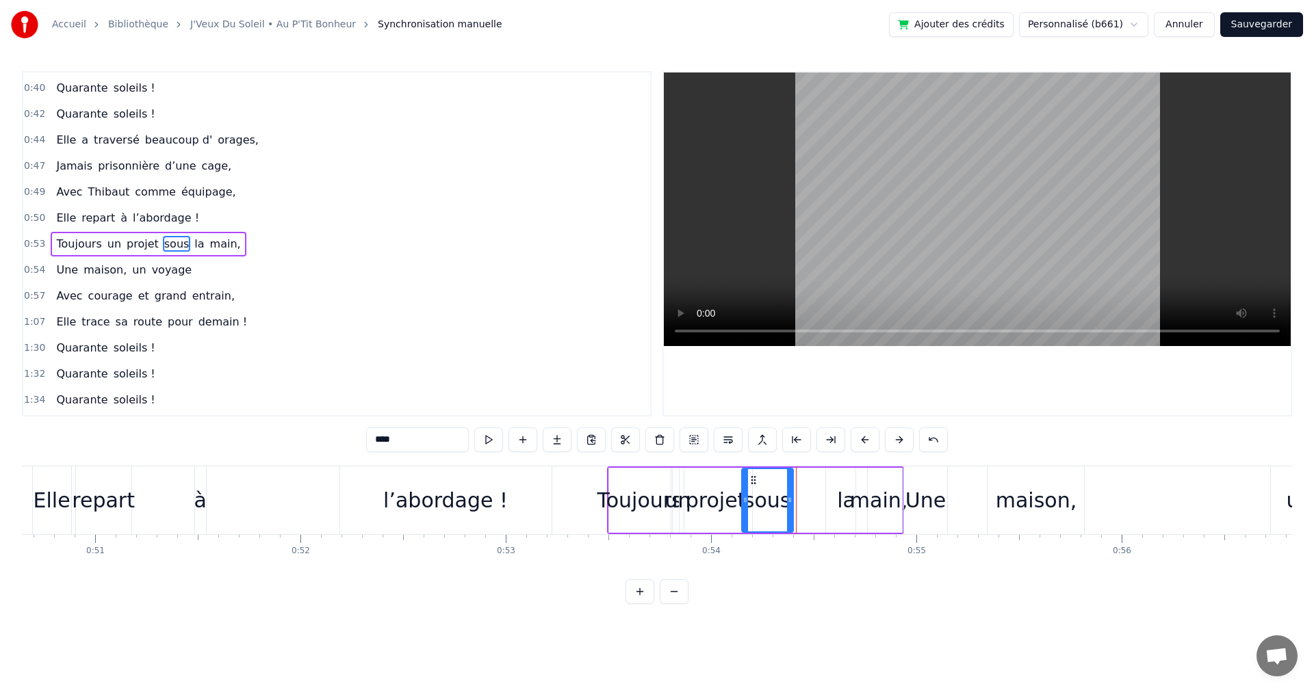
click at [842, 480] on div "la" at bounding box center [846, 500] width 41 height 65
drag, startPoint x: 828, startPoint y: 476, endPoint x: 790, endPoint y: 482, distance: 38.0
click at [790, 482] on icon at bounding box center [795, 480] width 11 height 11
click at [865, 480] on div "main," at bounding box center [879, 500] width 46 height 65
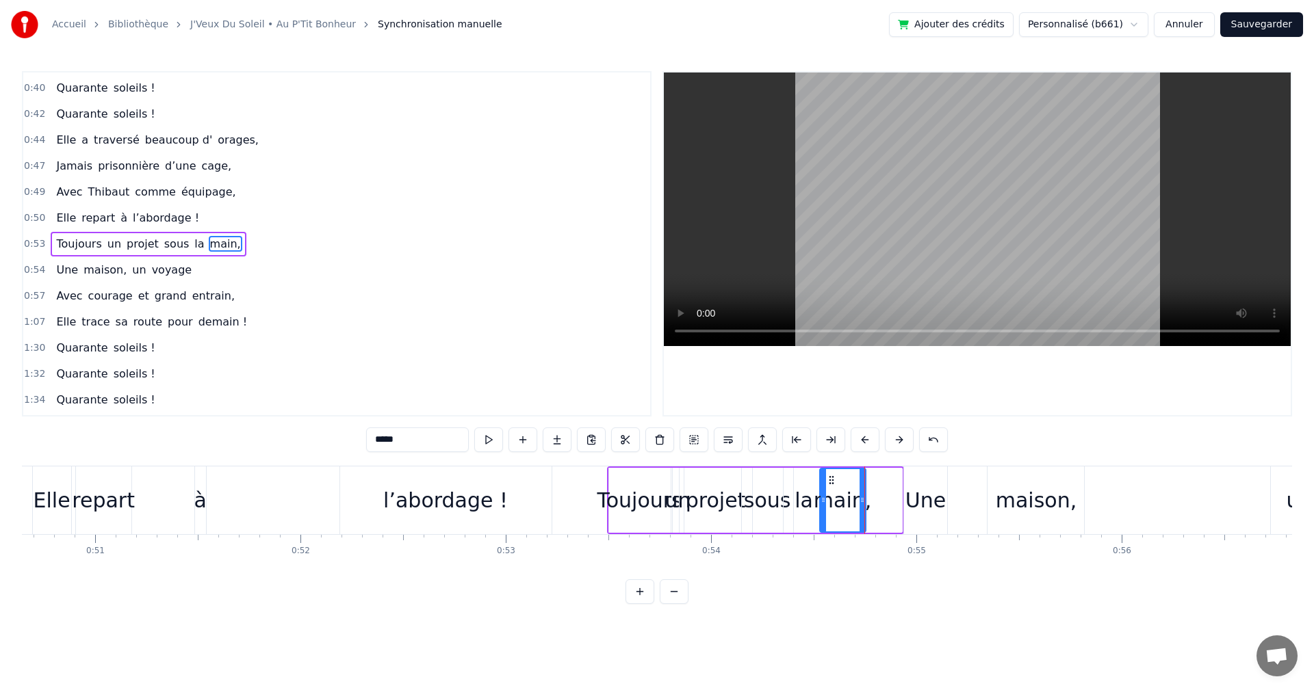
drag, startPoint x: 867, startPoint y: 478, endPoint x: 830, endPoint y: 482, distance: 37.3
click at [830, 482] on icon at bounding box center [831, 480] width 11 height 11
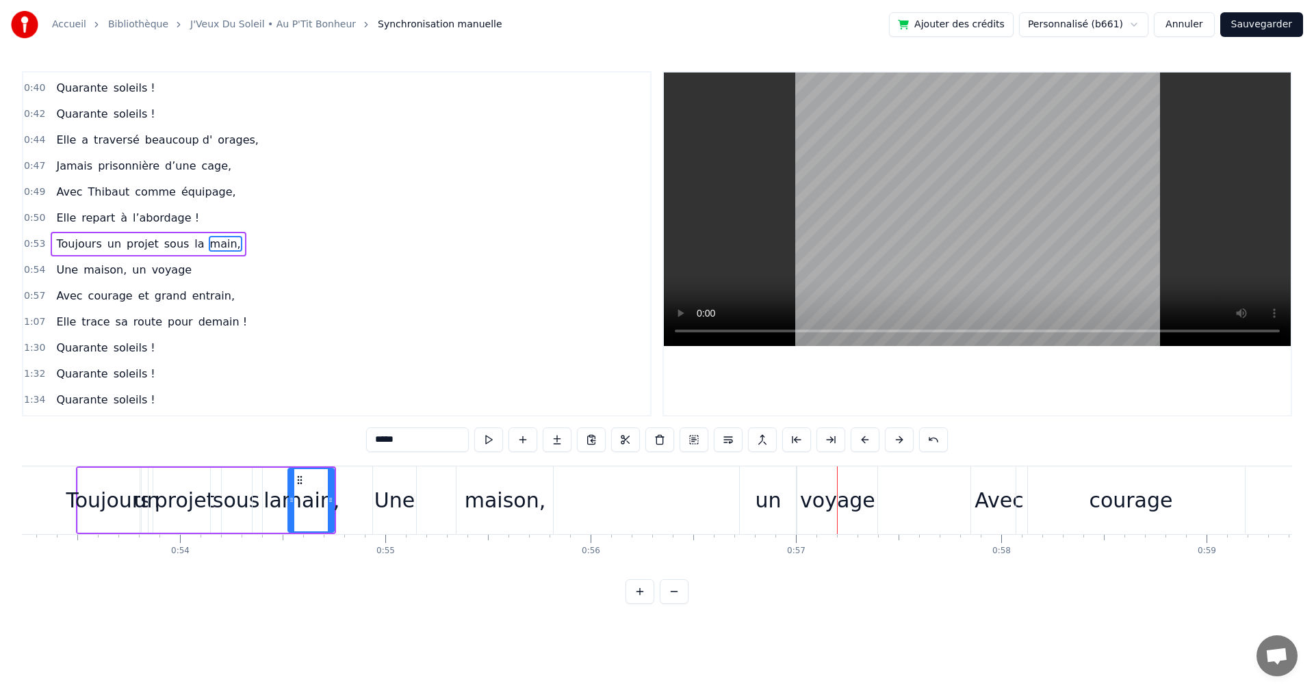
scroll to position [0, 10878]
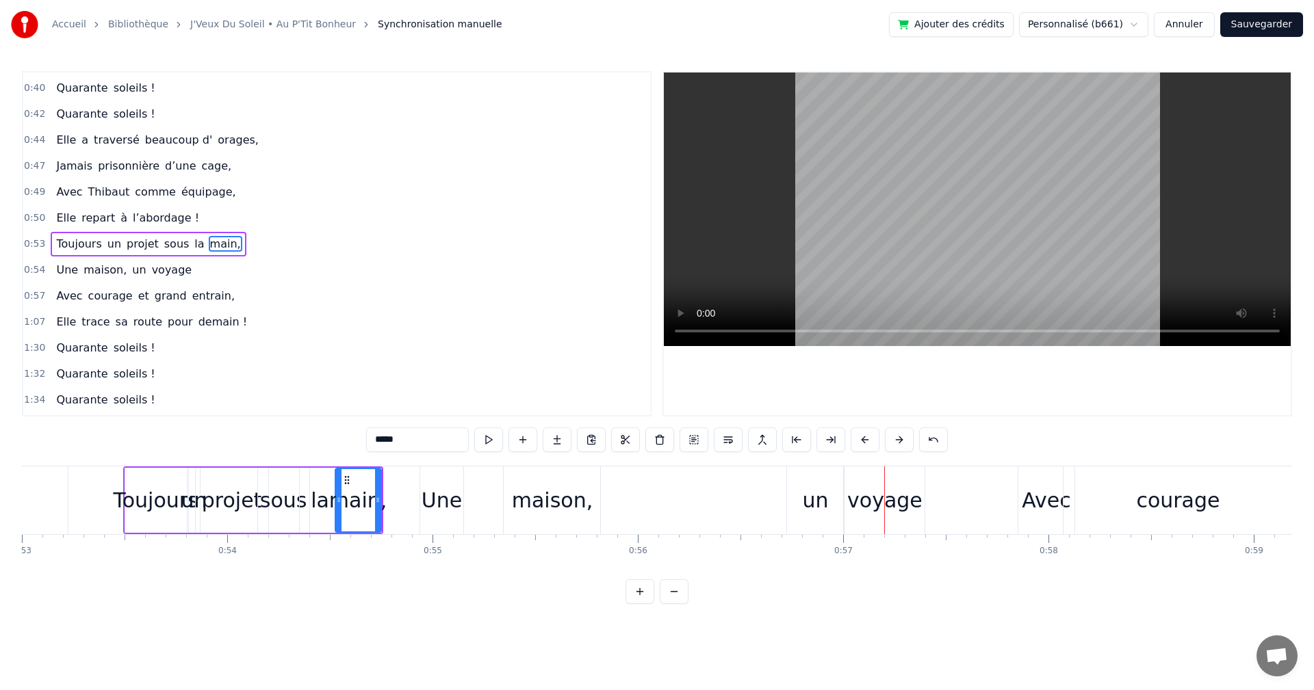
click at [822, 506] on div "un" at bounding box center [815, 500] width 26 height 31
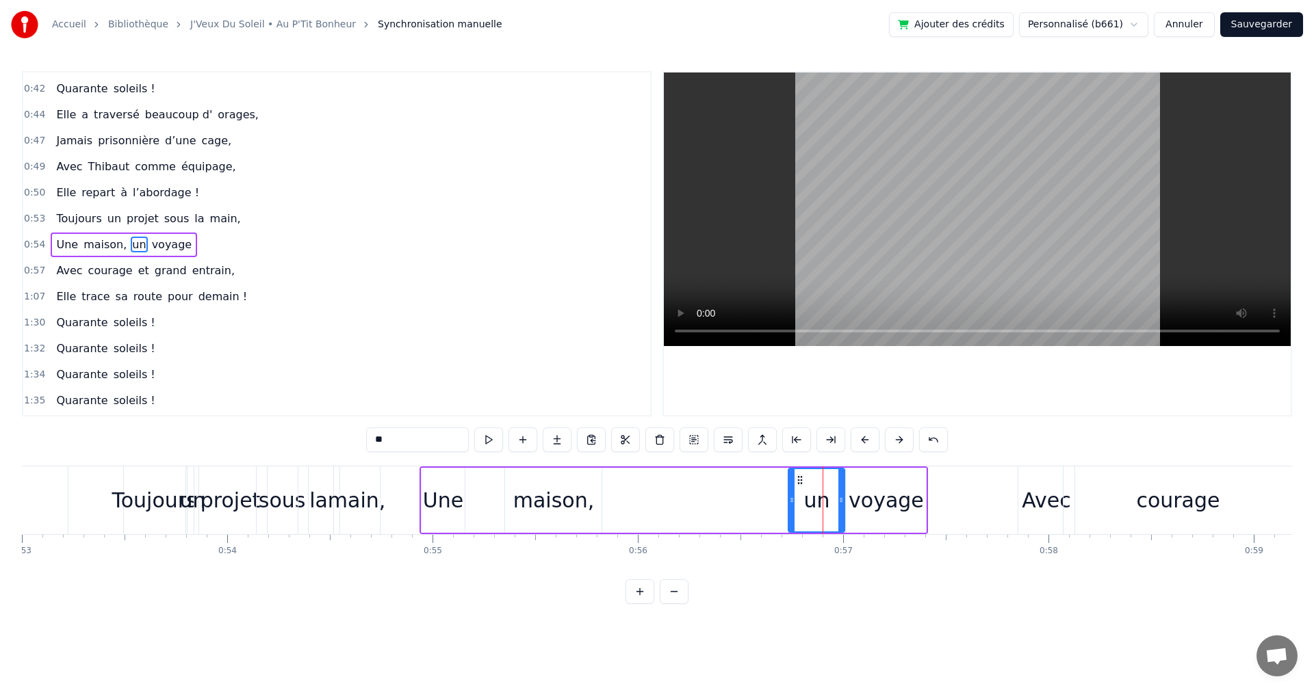
scroll to position [283, 0]
drag, startPoint x: 796, startPoint y: 477, endPoint x: 651, endPoint y: 499, distance: 147.5
click at [651, 499] on div "un" at bounding box center [670, 500] width 55 height 62
click at [856, 485] on div "voyage" at bounding box center [885, 500] width 75 height 31
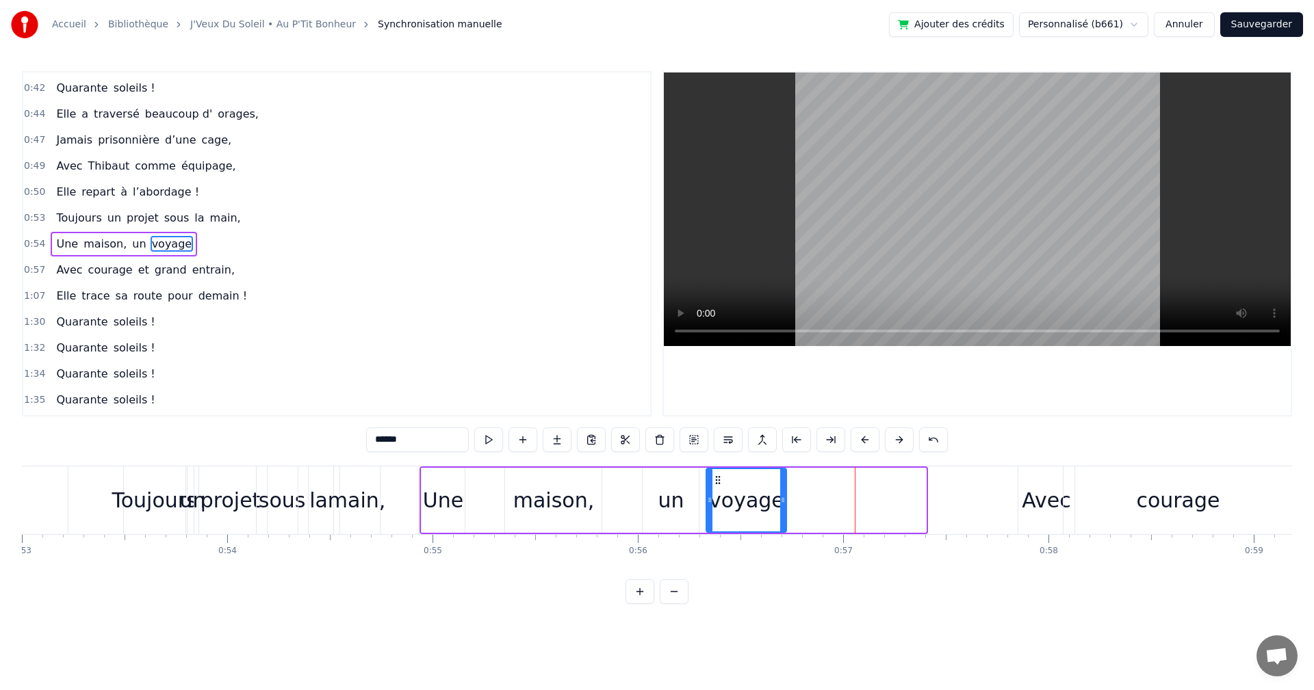
drag, startPoint x: 831, startPoint y: 479, endPoint x: 714, endPoint y: 492, distance: 117.7
click at [714, 492] on div "voyage" at bounding box center [746, 500] width 79 height 62
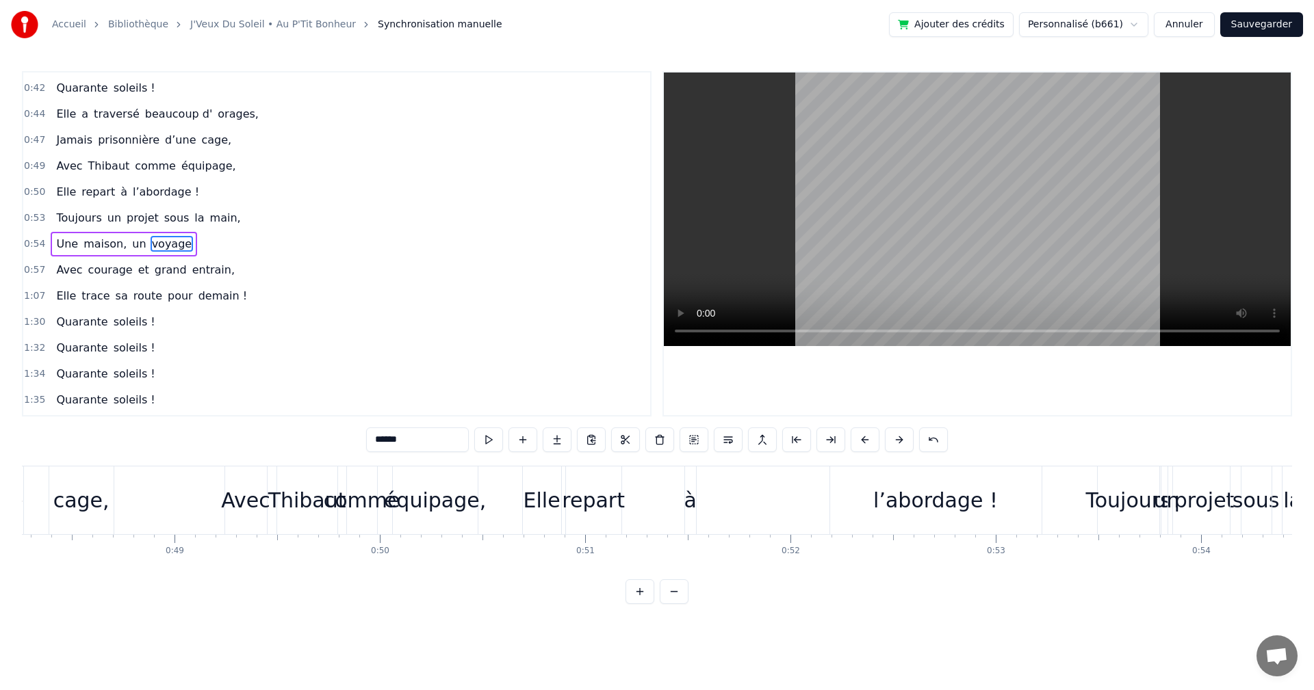
scroll to position [0, 9744]
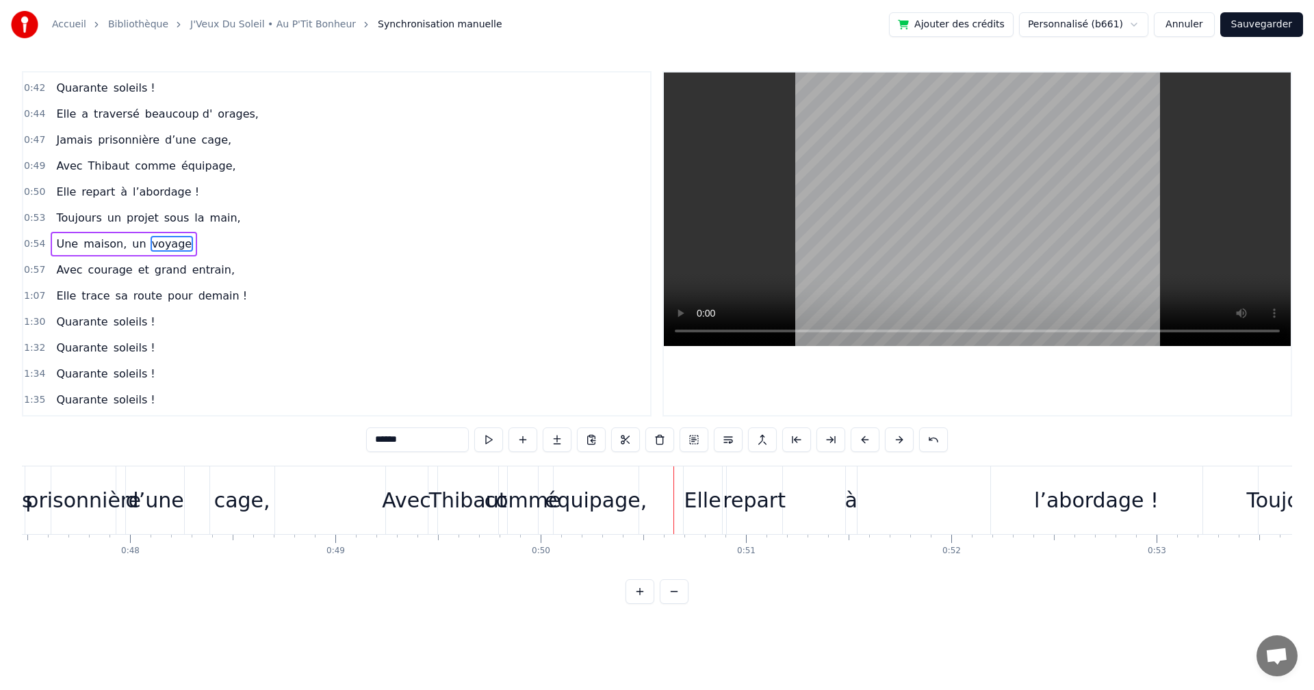
click at [534, 501] on div "comme" at bounding box center [522, 500] width 77 height 31
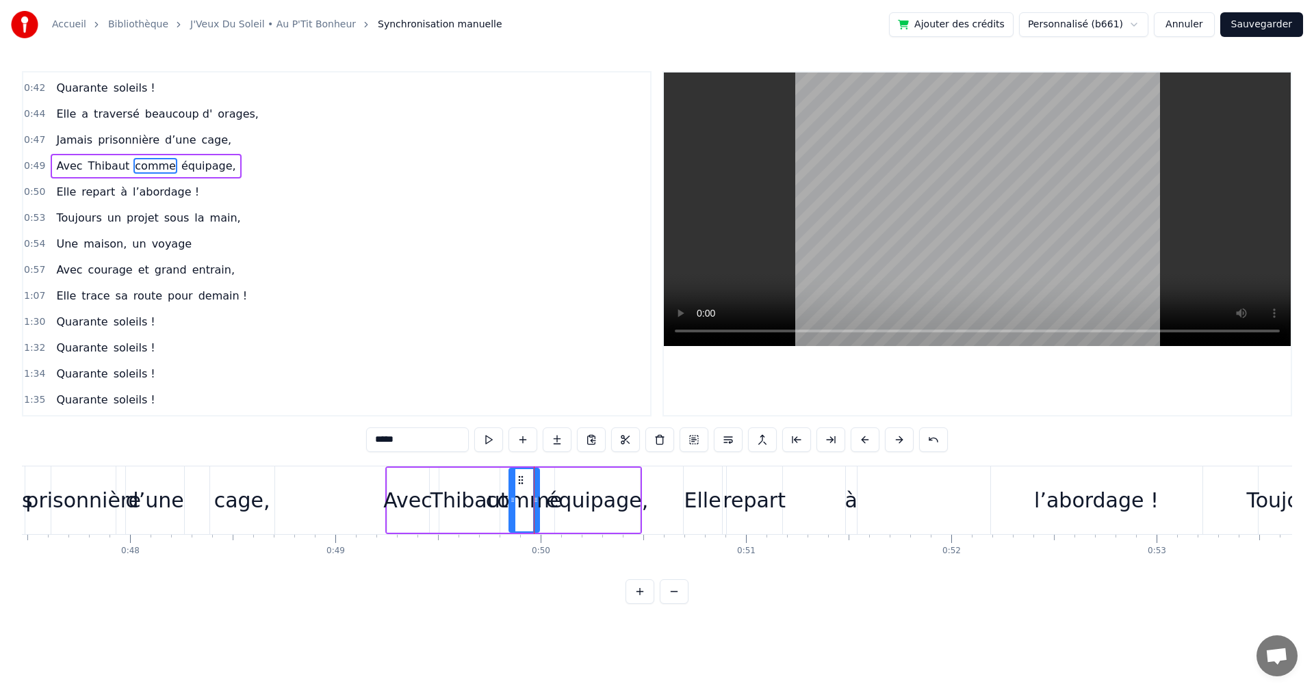
scroll to position [205, 0]
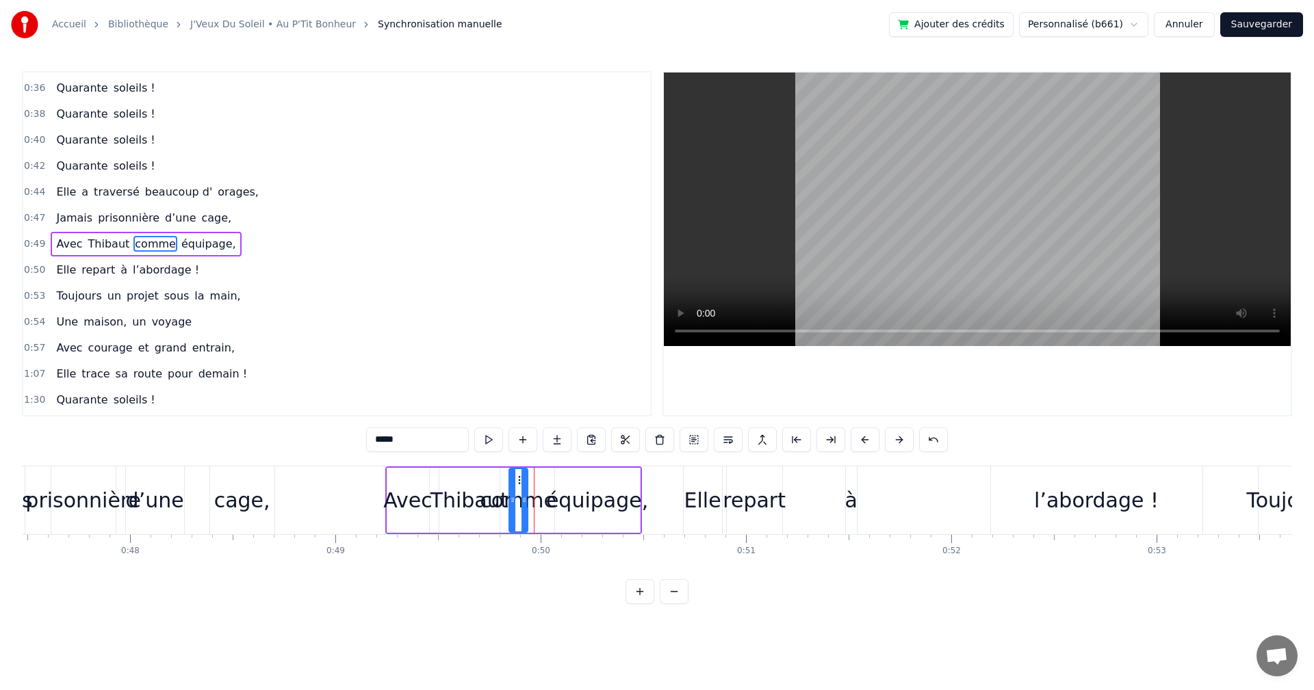
drag, startPoint x: 536, startPoint y: 500, endPoint x: 524, endPoint y: 503, distance: 11.9
click at [524, 503] on icon at bounding box center [523, 500] width 5 height 11
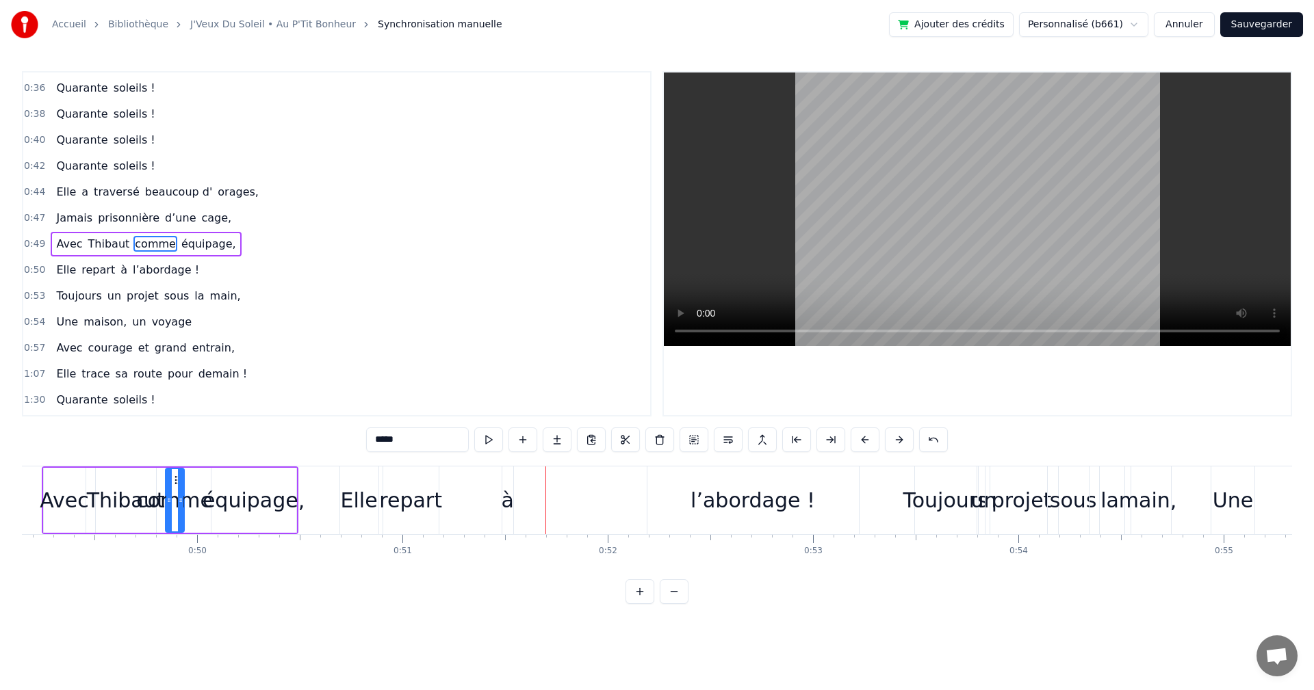
scroll to position [0, 10039]
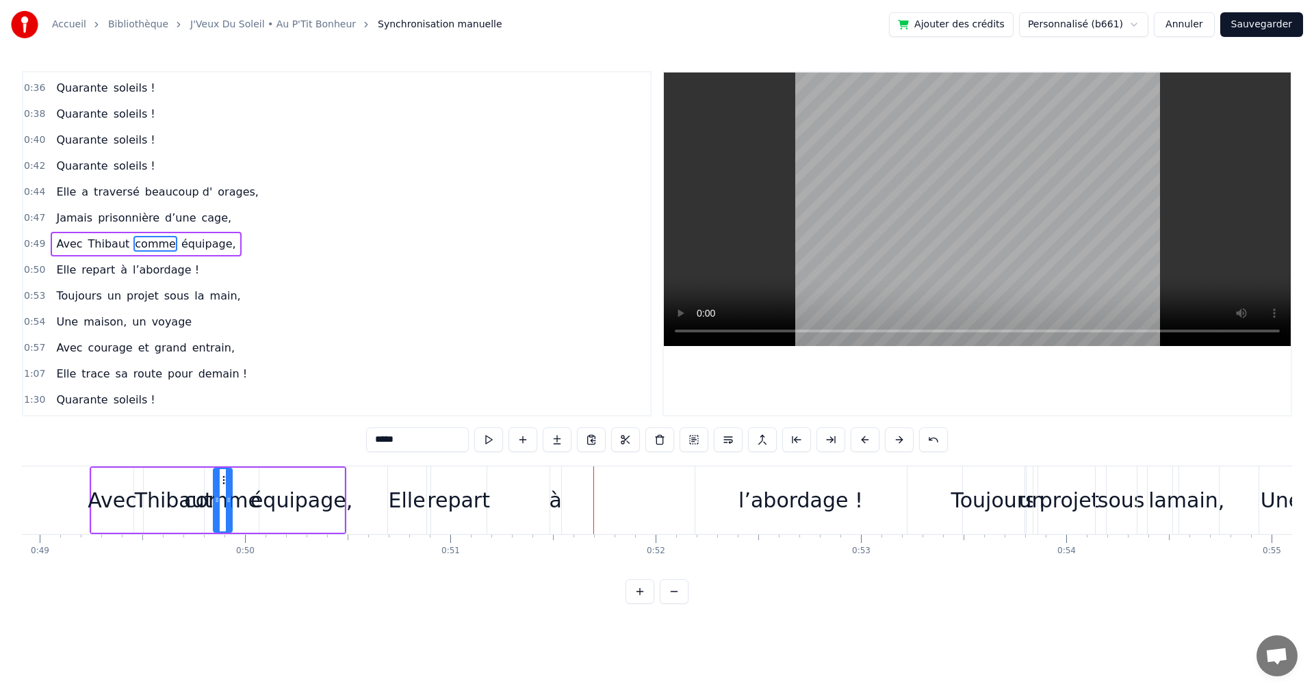
click at [321, 496] on div "équipage," at bounding box center [301, 500] width 102 height 31
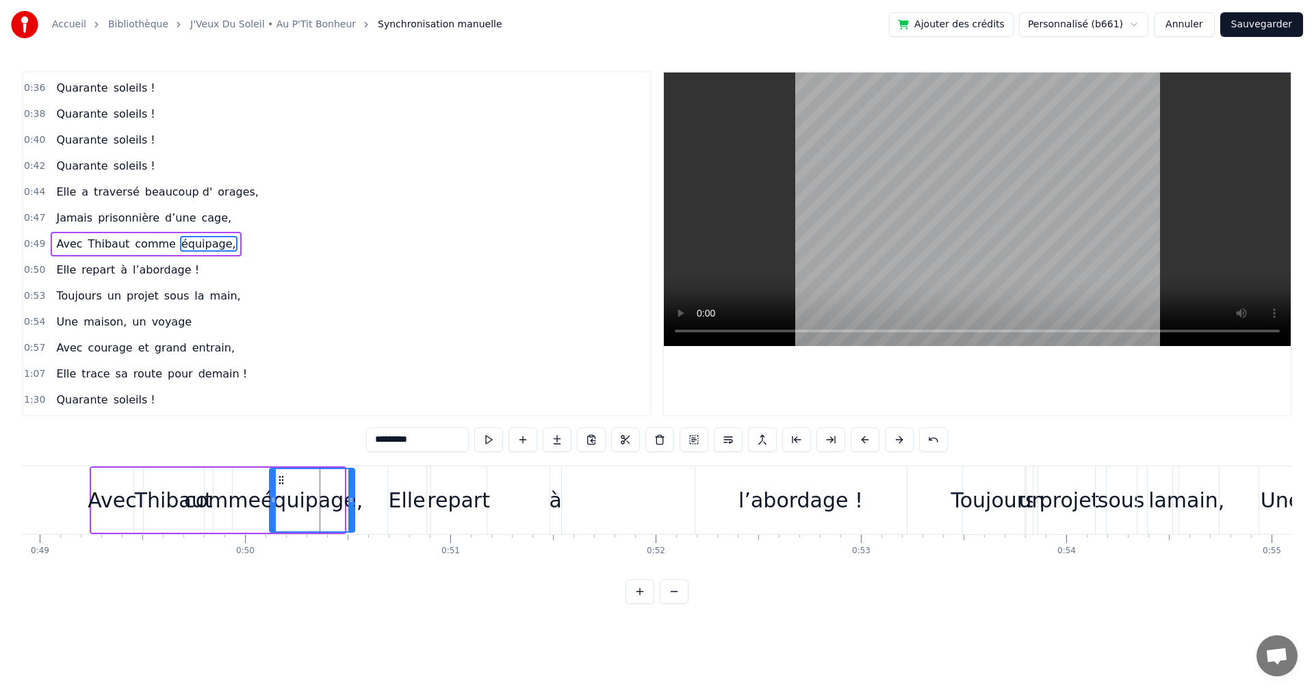
drag, startPoint x: 267, startPoint y: 478, endPoint x: 277, endPoint y: 478, distance: 10.3
click at [277, 478] on icon at bounding box center [281, 480] width 11 height 11
click at [241, 495] on div "comme" at bounding box center [222, 500] width 77 height 31
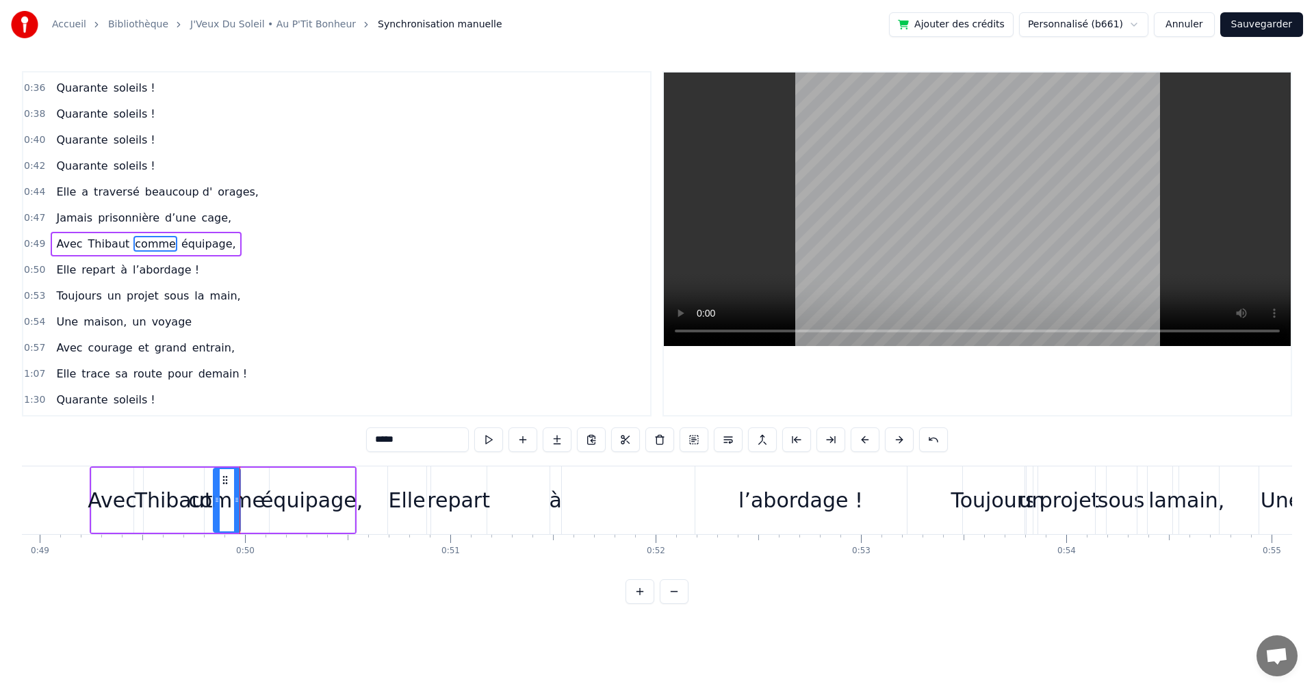
drag, startPoint x: 225, startPoint y: 476, endPoint x: 233, endPoint y: 475, distance: 8.2
click at [234, 475] on div at bounding box center [236, 500] width 5 height 62
drag, startPoint x: 225, startPoint y: 478, endPoint x: 240, endPoint y: 477, distance: 15.1
click at [240, 477] on icon at bounding box center [240, 480] width 11 height 11
click at [393, 502] on div "Elle" at bounding box center [407, 500] width 37 height 31
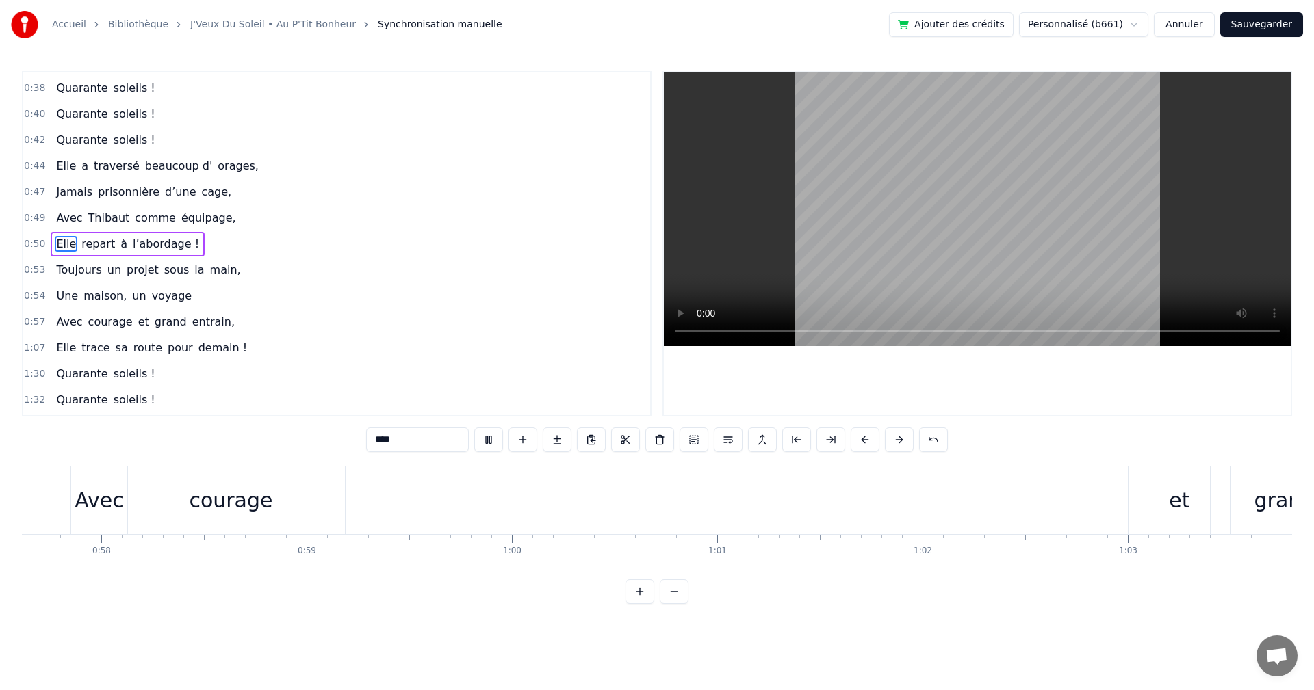
scroll to position [0, 11826]
click at [1169, 508] on div "et" at bounding box center [1177, 500] width 21 height 31
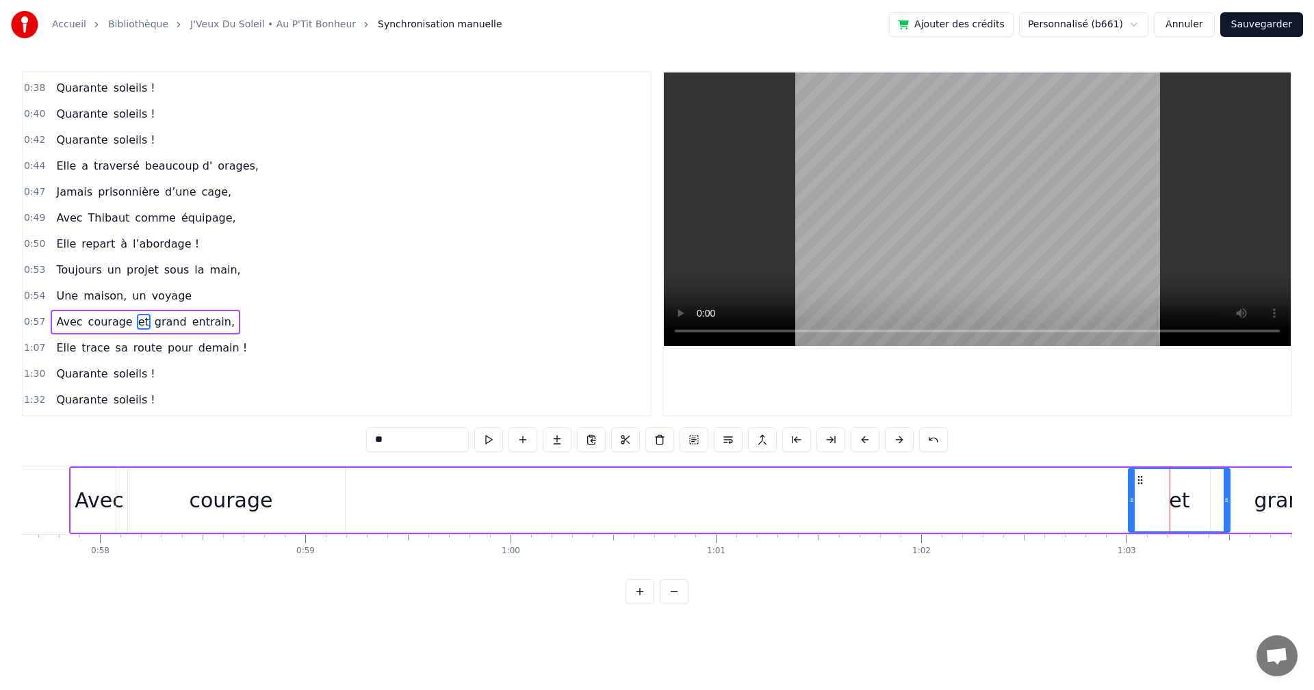
scroll to position [309, 0]
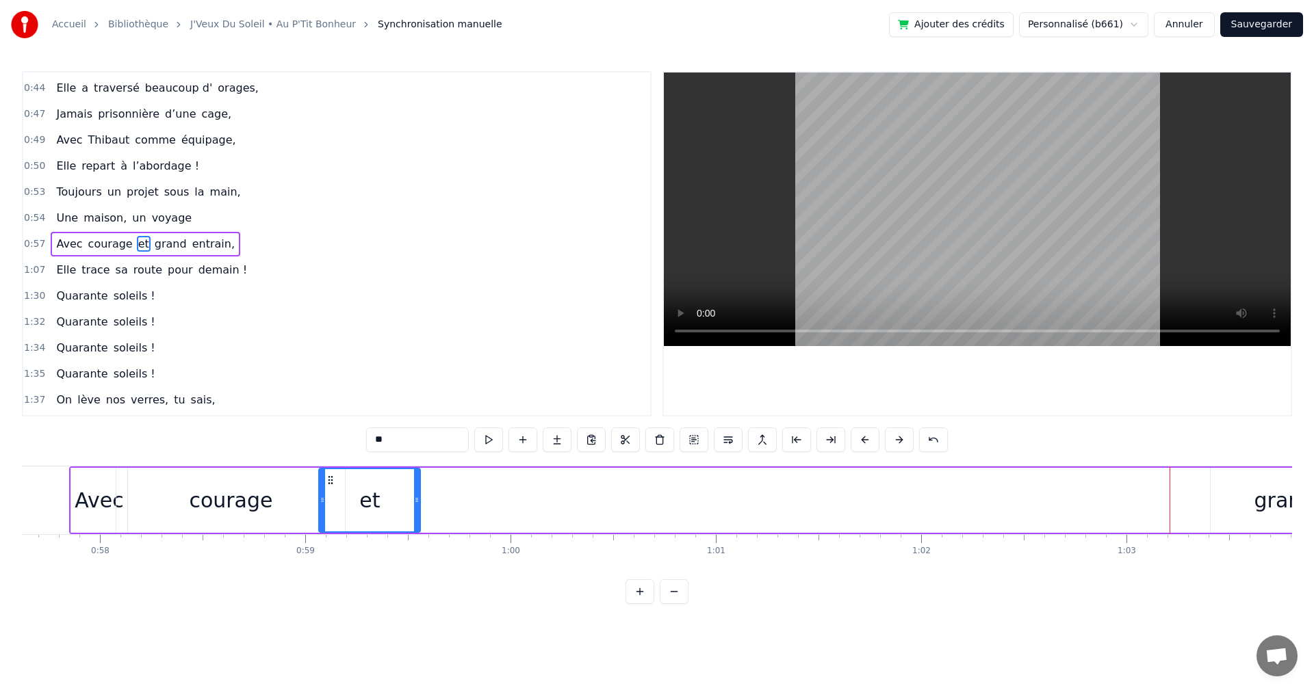
drag, startPoint x: 1140, startPoint y: 476, endPoint x: 329, endPoint y: 516, distance: 811.7
click at [330, 516] on div "et" at bounding box center [370, 500] width 100 height 62
drag, startPoint x: 415, startPoint y: 498, endPoint x: 377, endPoint y: 516, distance: 42.2
click at [384, 505] on icon at bounding box center [385, 500] width 5 height 11
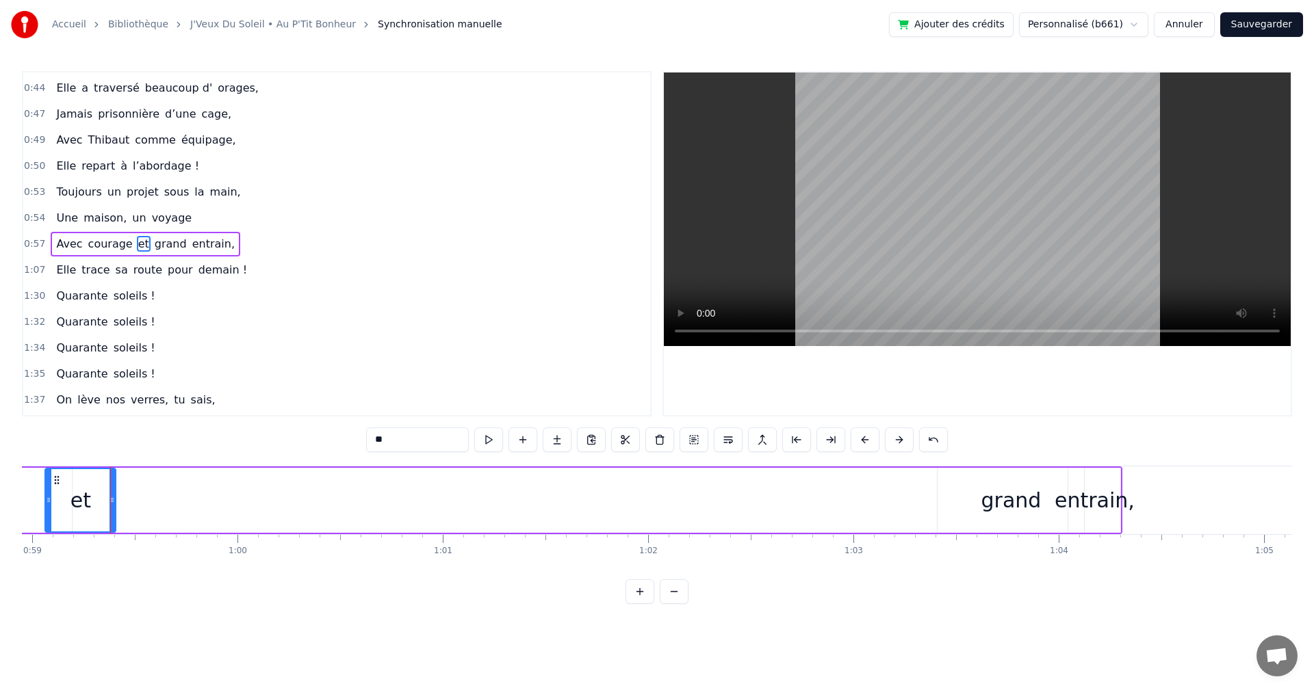
scroll to position [0, 12124]
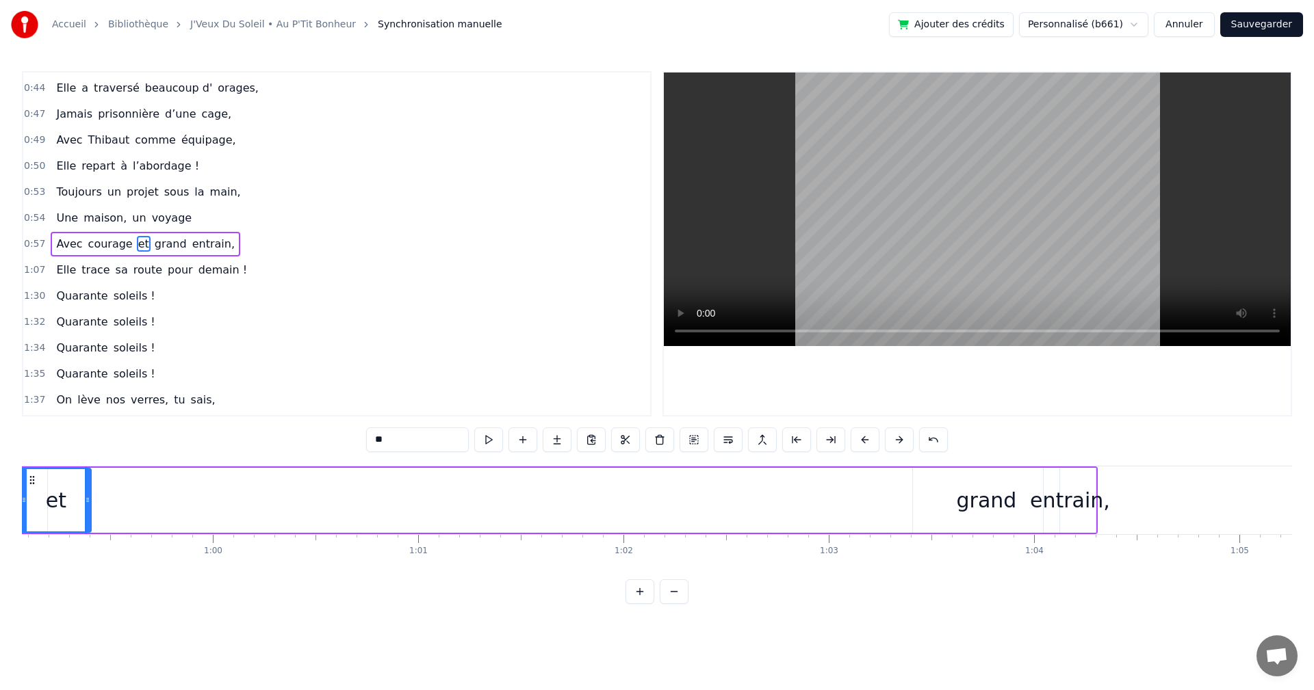
click at [976, 508] on div "grand" at bounding box center [986, 500] width 60 height 31
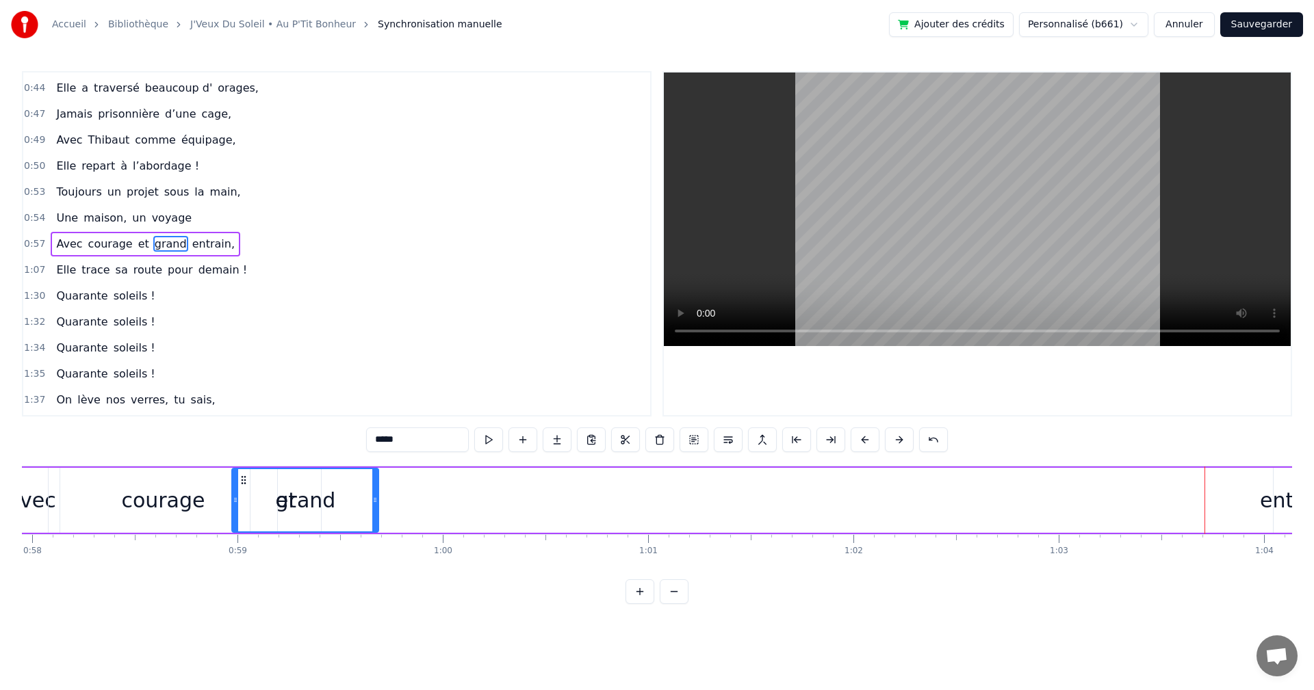
scroll to position [0, 11883]
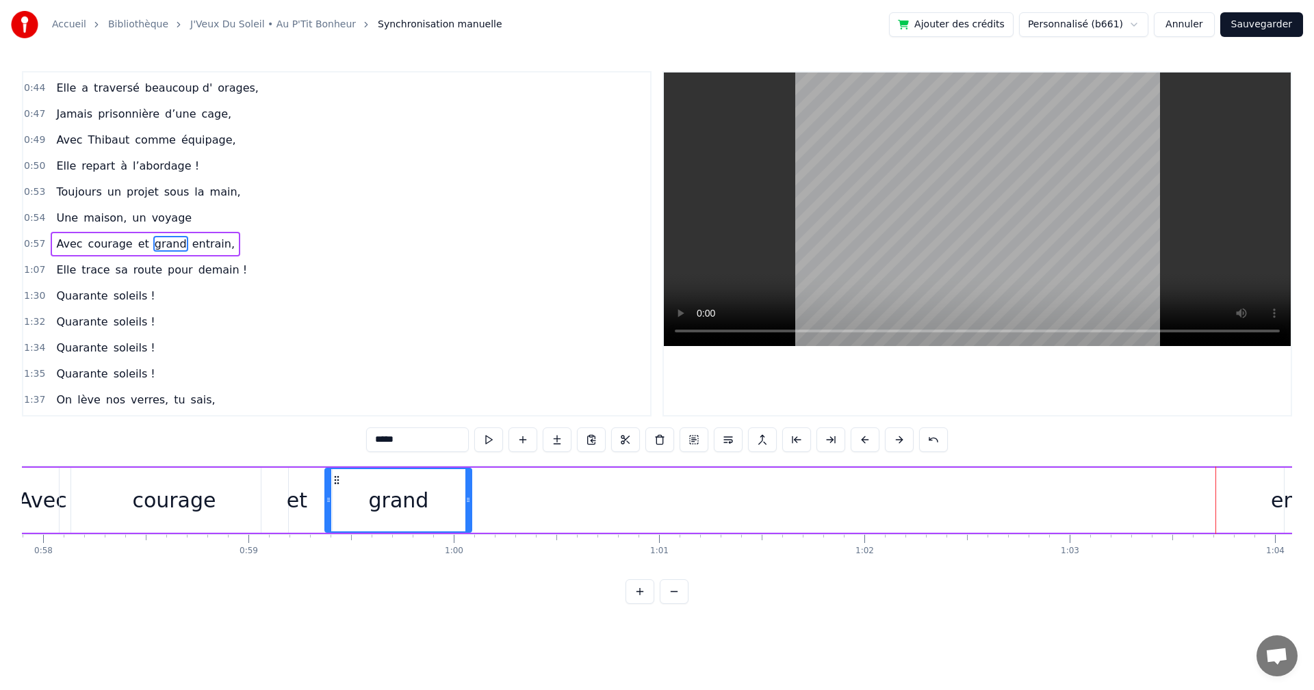
drag, startPoint x: 924, startPoint y: 480, endPoint x: 337, endPoint y: 535, distance: 590.2
click at [337, 535] on div "On a une amie d’enfer, Qui rit plus fort que l’hiver, Toujours prête pour la lu…" at bounding box center [657, 517] width 1270 height 103
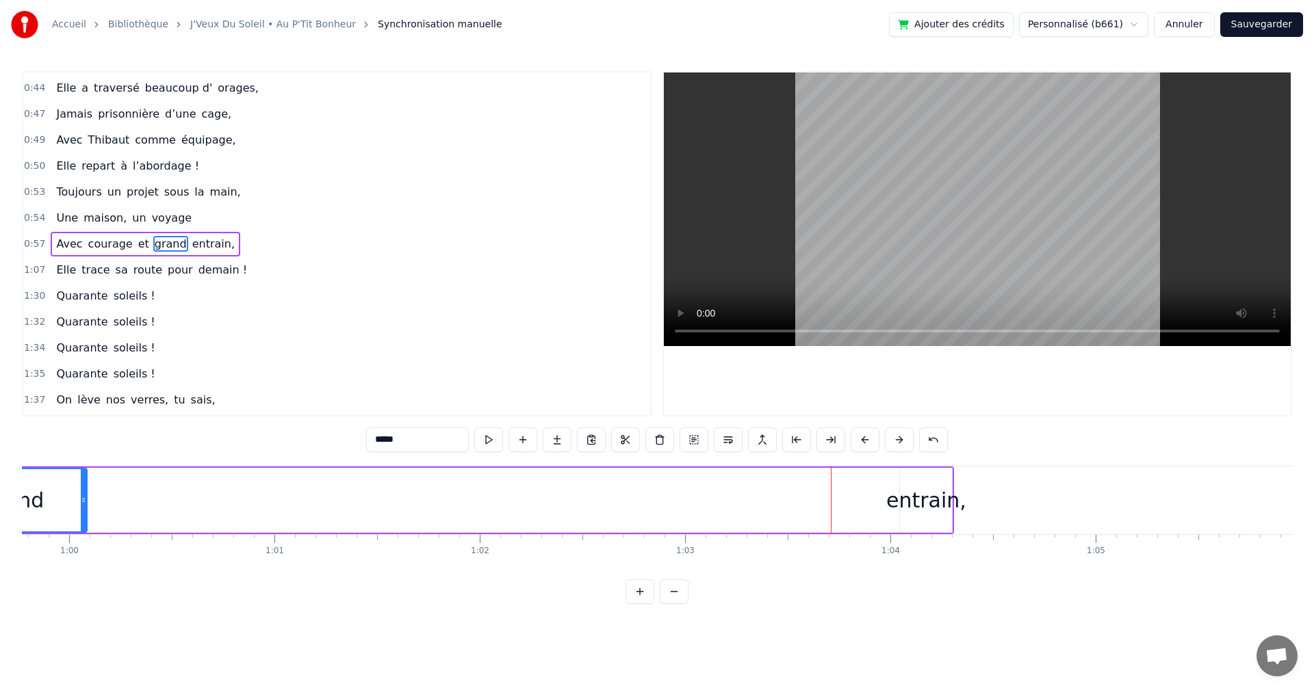
scroll to position [0, 12292]
click at [892, 506] on div "entrain," at bounding box center [902, 500] width 80 height 31
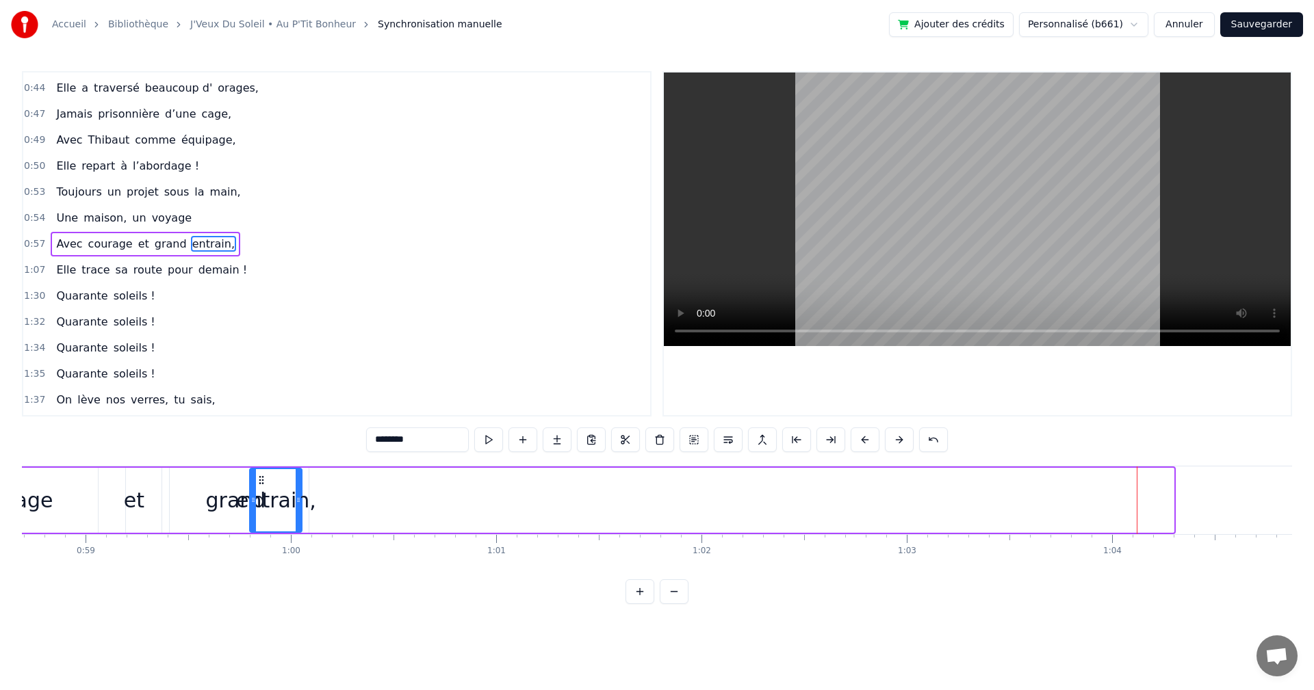
scroll to position [0, 12040]
drag, startPoint x: 886, startPoint y: 478, endPoint x: 313, endPoint y: 553, distance: 578.2
click at [313, 553] on div "On a une amie d’enfer, Qui rit plus fort que l’hiver, Toujours prête pour la lu…" at bounding box center [657, 517] width 1270 height 103
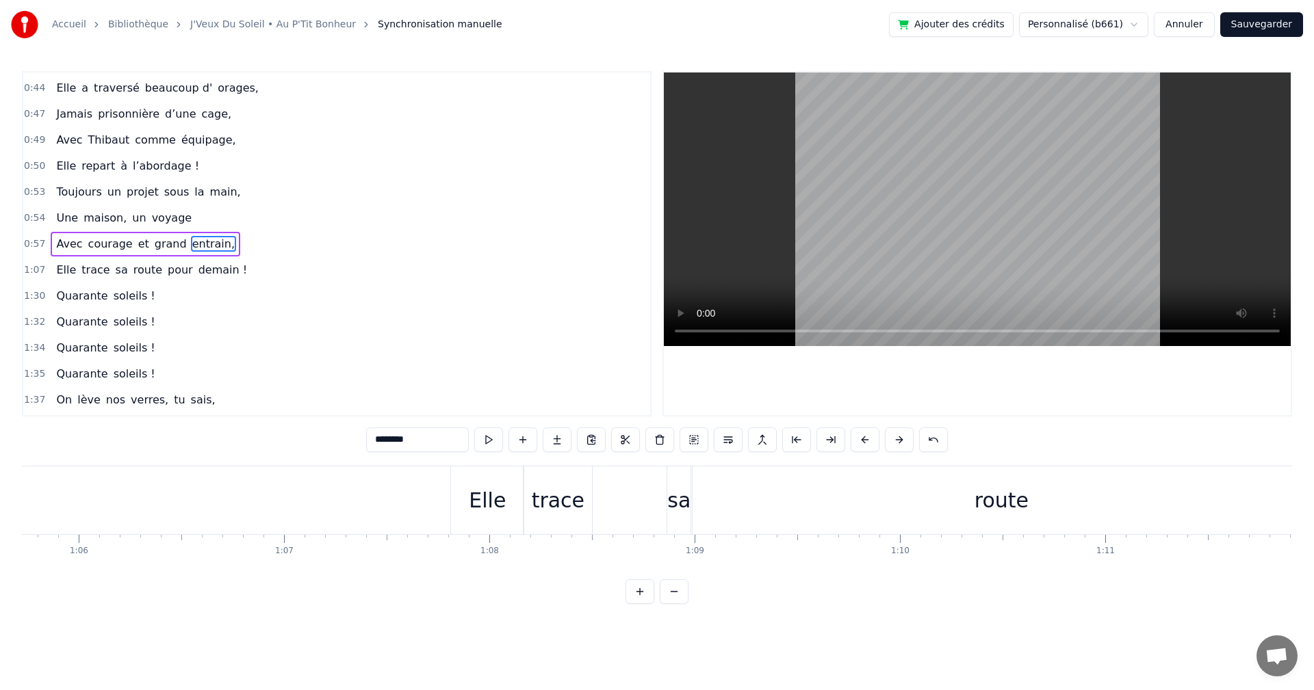
scroll to position [0, 13538]
click at [425, 493] on div "Elle" at bounding box center [438, 500] width 37 height 31
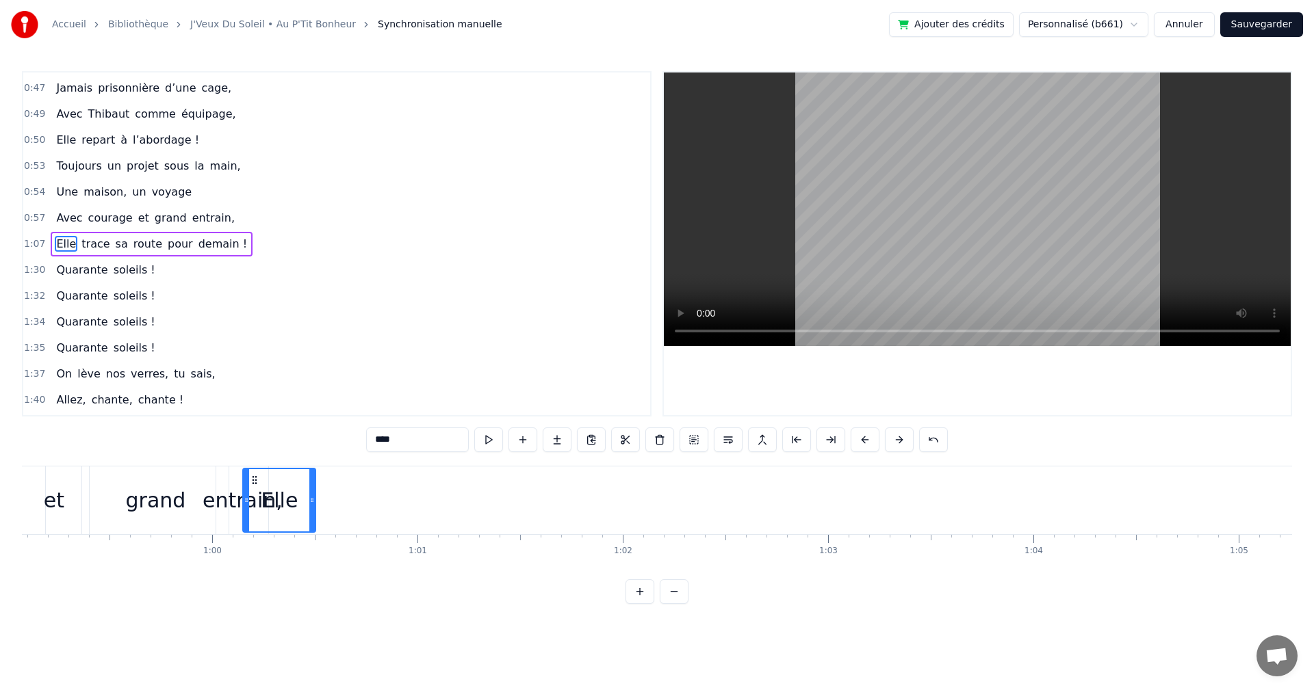
scroll to position [0, 12111]
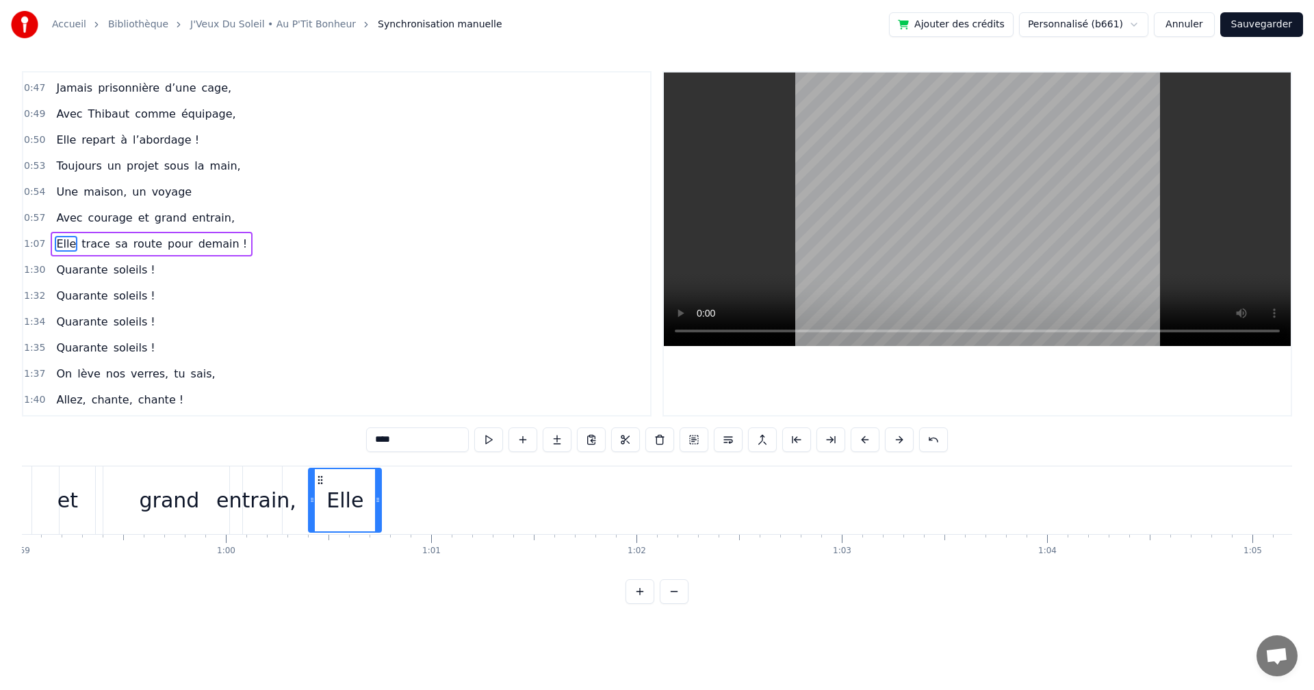
drag, startPoint x: 413, startPoint y: 477, endPoint x: 318, endPoint y: 515, distance: 102.5
click at [318, 515] on div "Elle" at bounding box center [344, 500] width 71 height 62
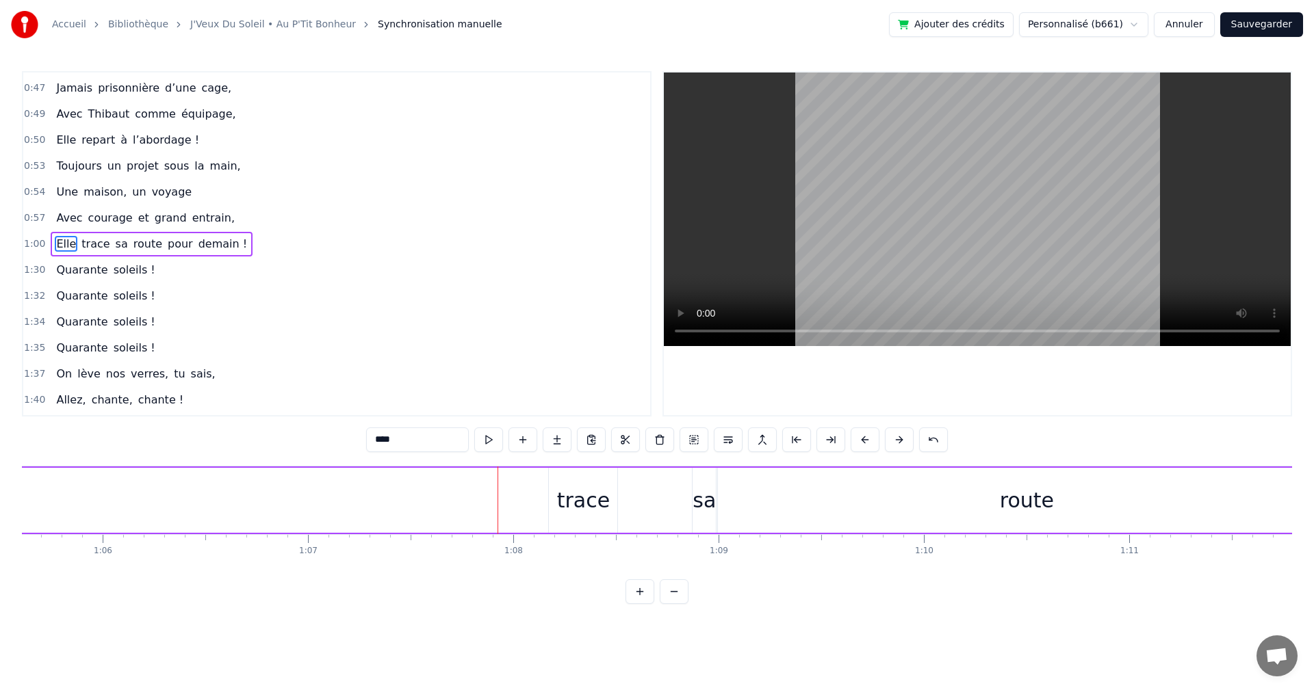
scroll to position [0, 13633]
drag, startPoint x: 415, startPoint y: 512, endPoint x: 413, endPoint y: 503, distance: 9.7
click at [415, 512] on div "trace" at bounding box center [415, 500] width 53 height 31
type input "*****"
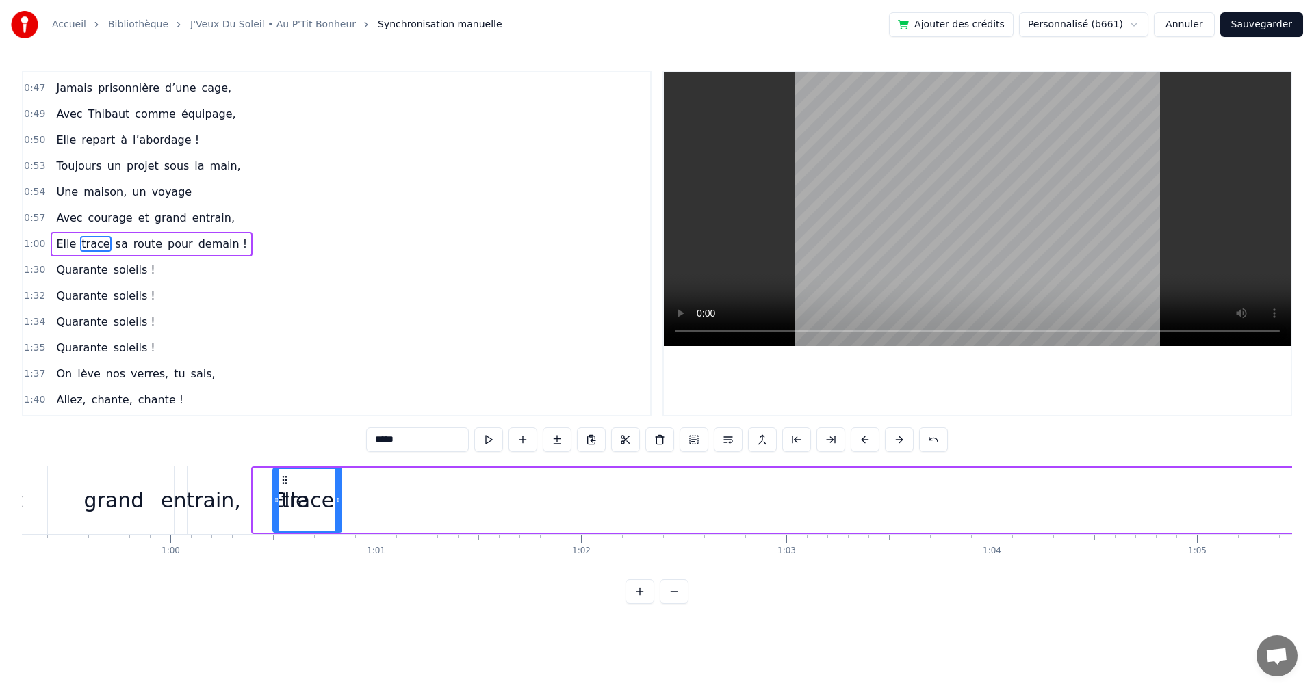
scroll to position [0, 12163]
drag, startPoint x: 391, startPoint y: 478, endPoint x: 352, endPoint y: 535, distance: 69.5
click at [352, 535] on div "On a une amie d’enfer, Qui rit plus fort que l’hiver, Toujours prête pour la lu…" at bounding box center [657, 517] width 1270 height 103
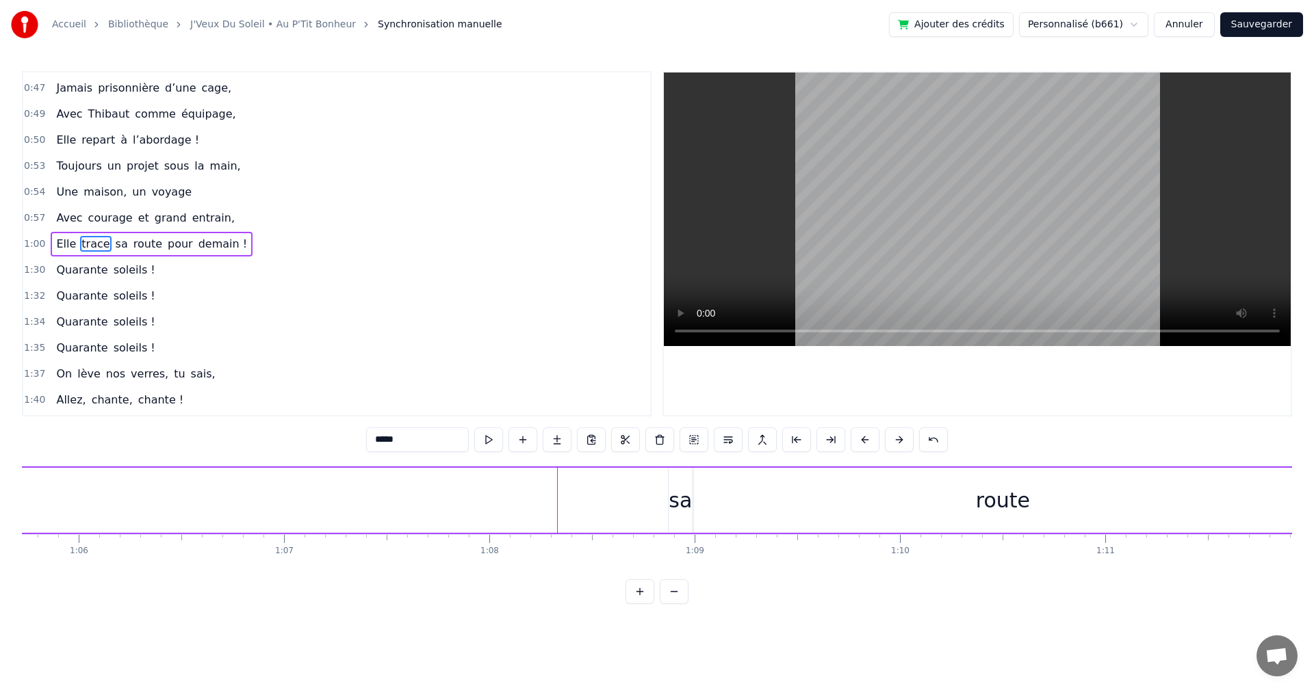
scroll to position [0, 13513]
click at [668, 501] on div "Elle trace sa route pour [DATE] !" at bounding box center [294, 501] width 2780 height 68
click at [643, 493] on div "Elle trace sa route pour [DATE] !" at bounding box center [294, 501] width 2780 height 68
click at [659, 503] on div "sa" at bounding box center [655, 500] width 23 height 31
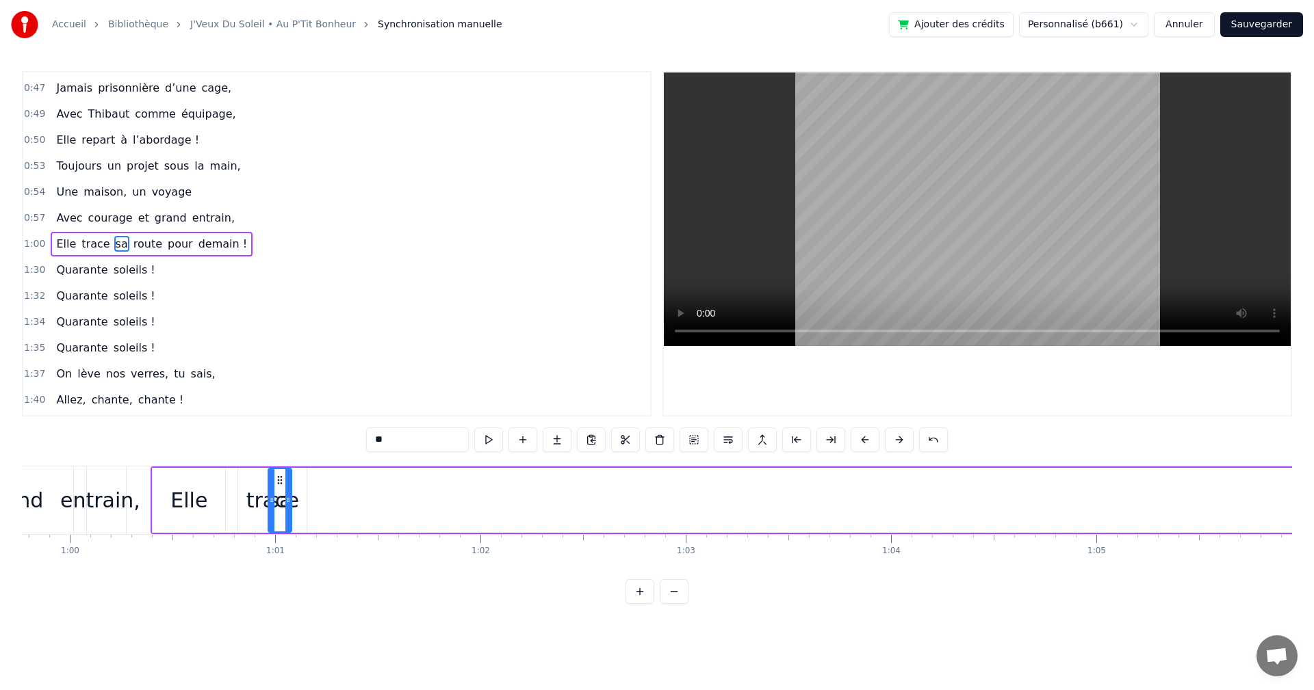
scroll to position [0, 12265]
drag, startPoint x: 655, startPoint y: 480, endPoint x: 331, endPoint y: 525, distance: 326.7
click at [331, 525] on div "sa" at bounding box center [333, 500] width 22 height 62
click at [410, 437] on input "**" at bounding box center [417, 440] width 103 height 25
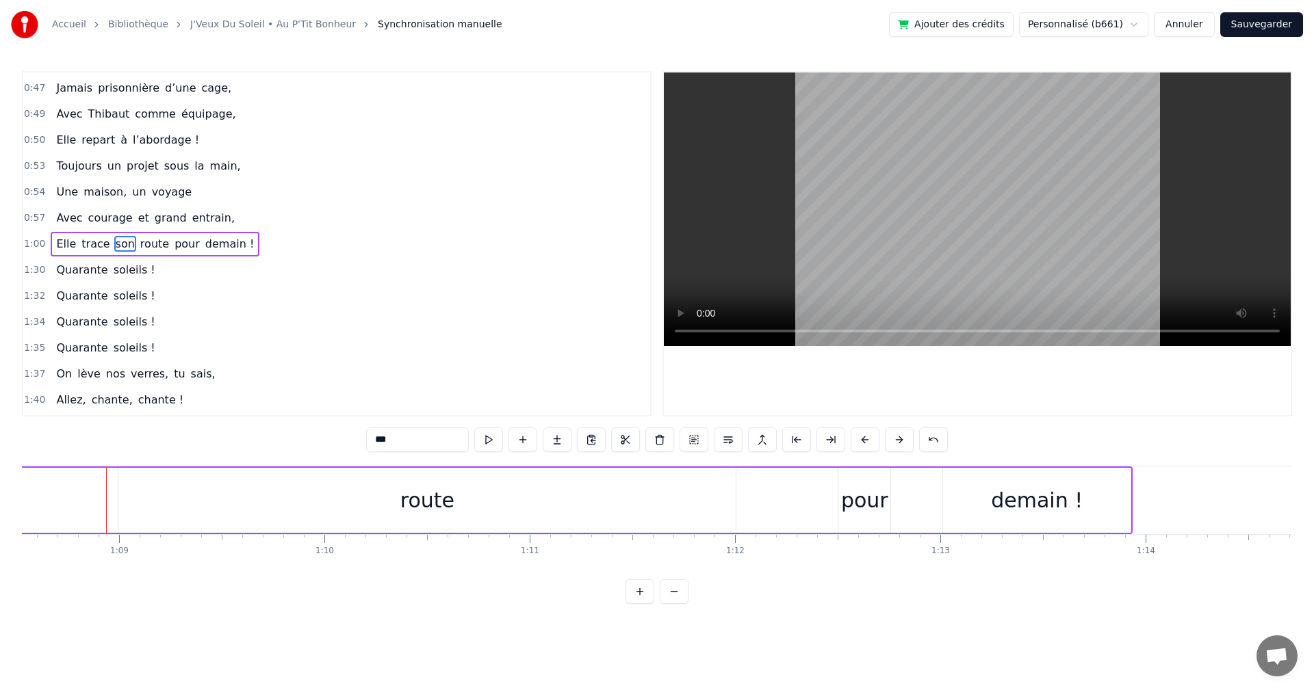
scroll to position [0, 14088]
click at [417, 505] on div "route" at bounding box center [404, 500] width 54 height 31
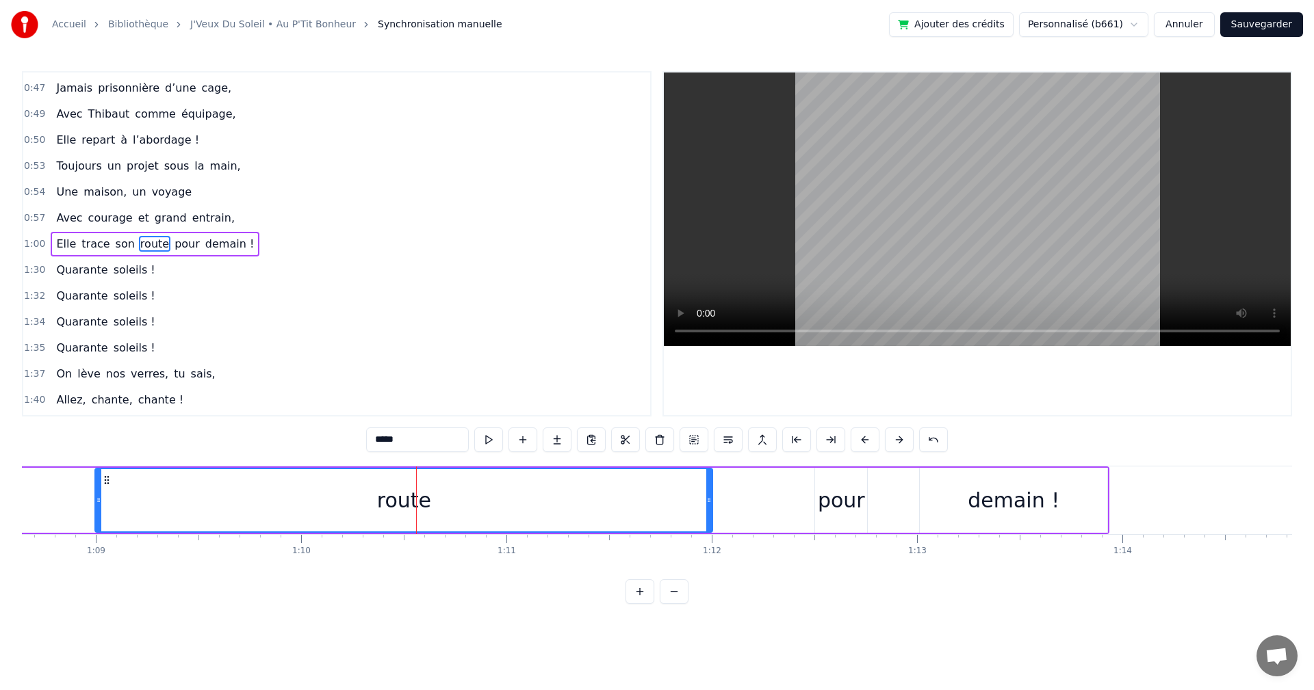
drag, startPoint x: 404, startPoint y: 440, endPoint x: 356, endPoint y: 440, distance: 47.9
click at [356, 440] on div "0:19 On a une amie d’enfer, 0:21 Qui rit plus fort que l’hiver, 0:23 Toujours p…" at bounding box center [657, 337] width 1270 height 533
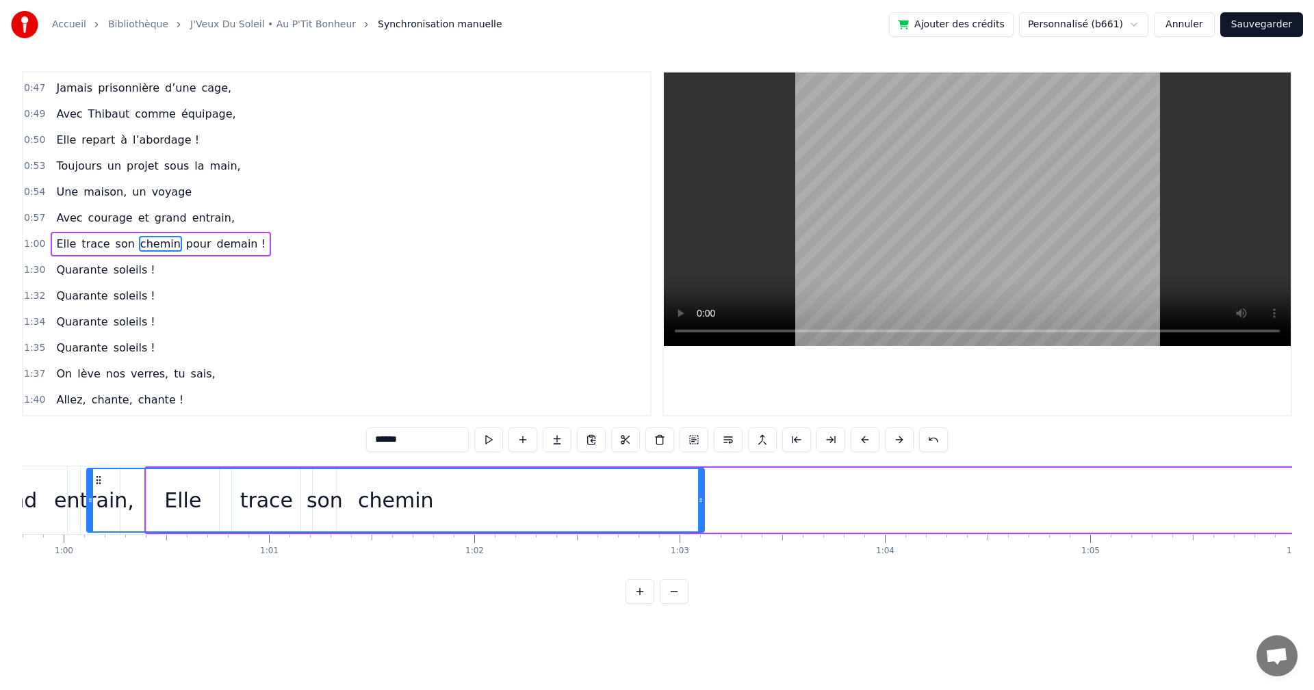
scroll to position [0, 12247]
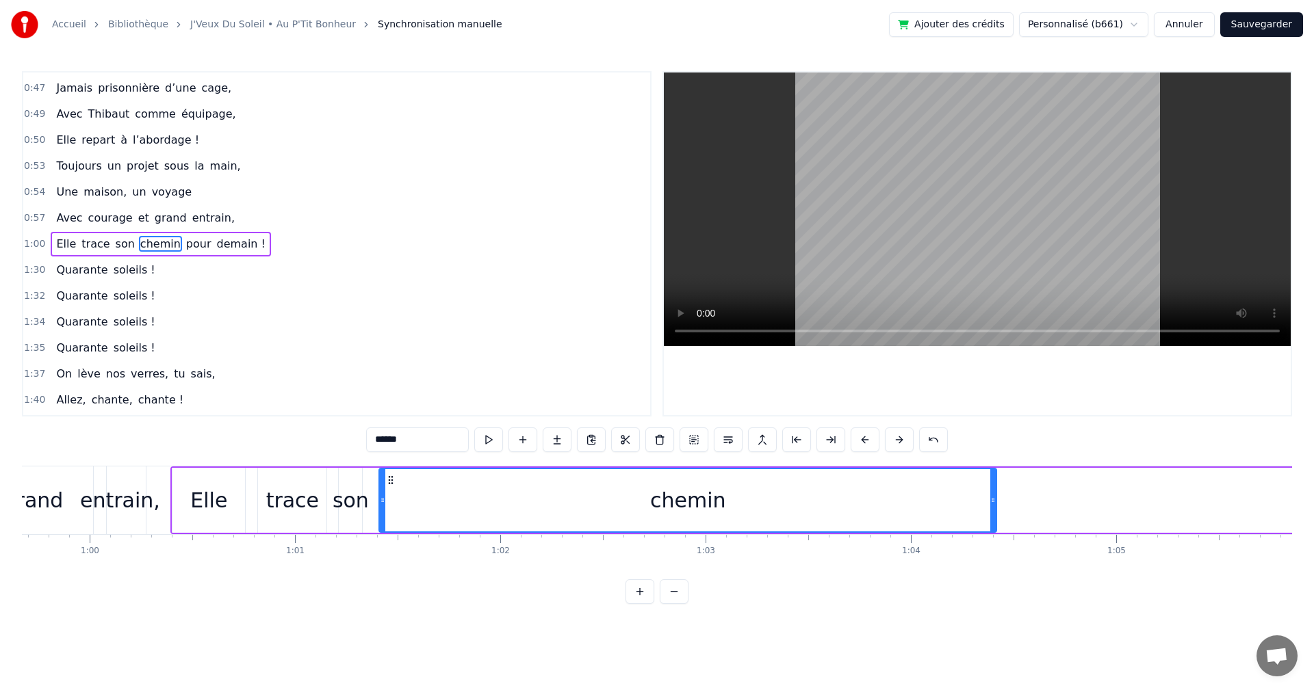
drag, startPoint x: 107, startPoint y: 482, endPoint x: 391, endPoint y: 503, distance: 285.4
click at [391, 503] on div "chemin" at bounding box center [688, 500] width 616 height 62
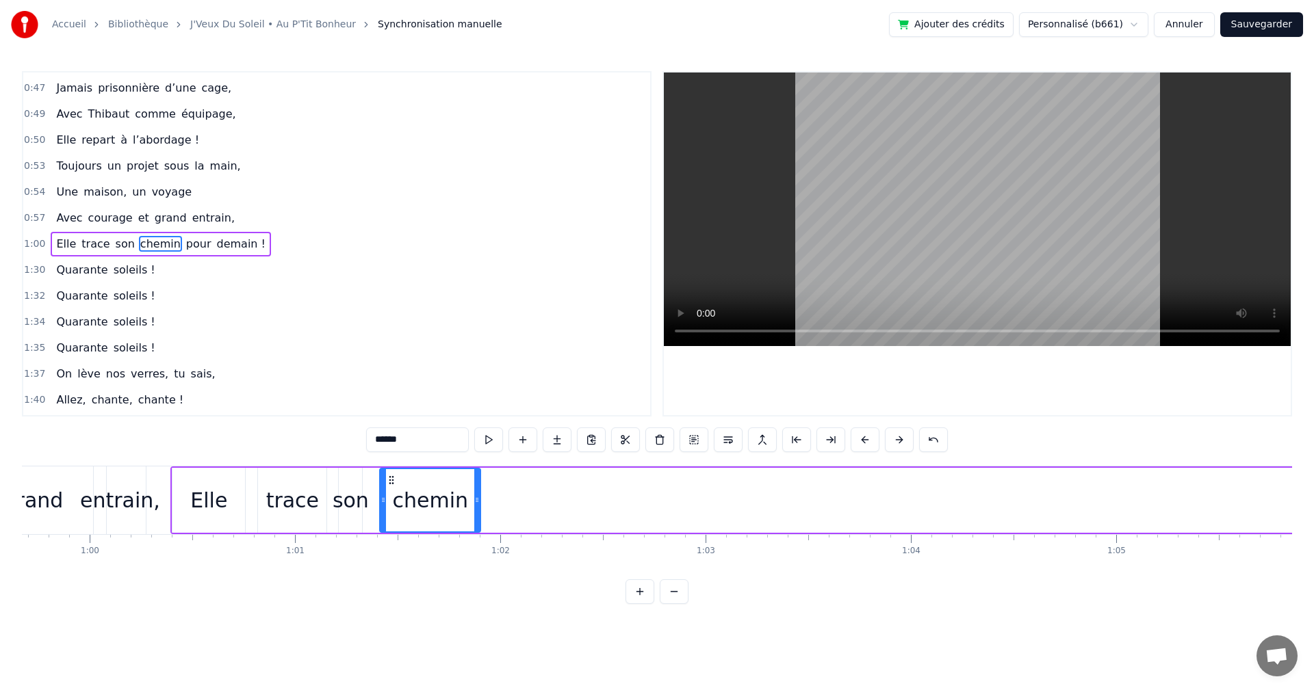
drag, startPoint x: 994, startPoint y: 499, endPoint x: 458, endPoint y: 515, distance: 535.9
click at [475, 514] on div at bounding box center [476, 500] width 5 height 62
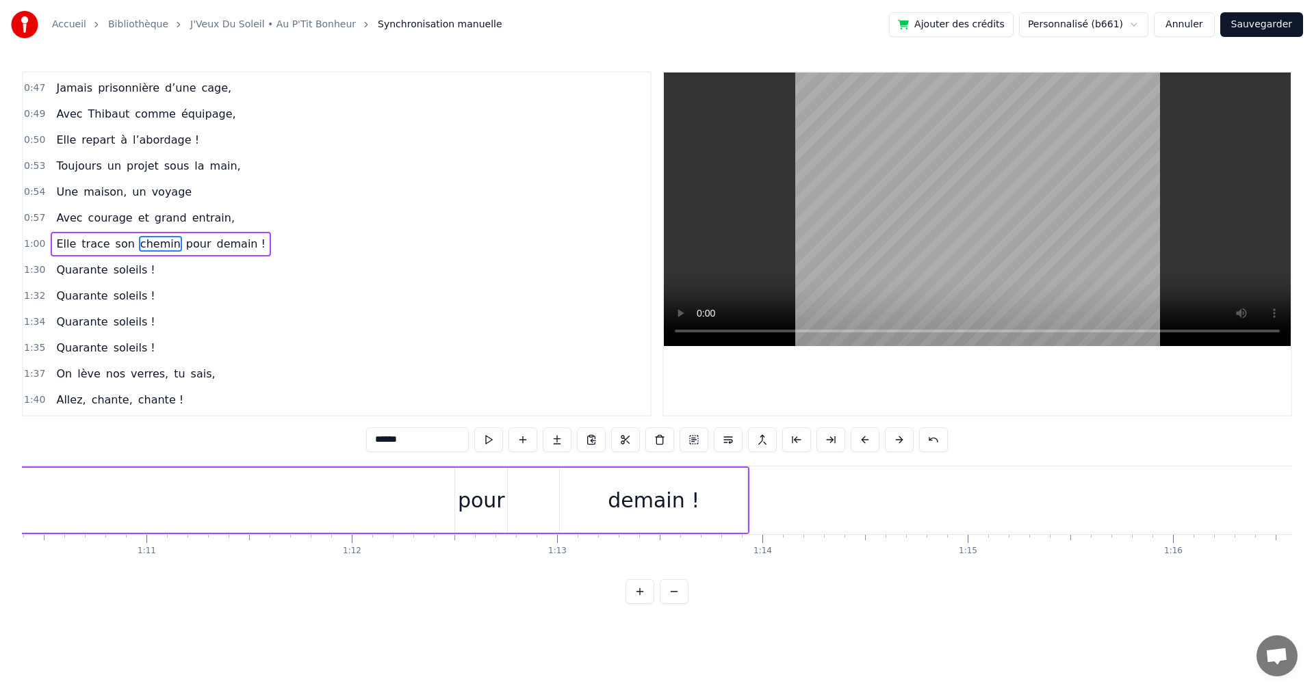
scroll to position [0, 14400]
click at [533, 503] on div "pour" at bounding box center [529, 500] width 47 height 31
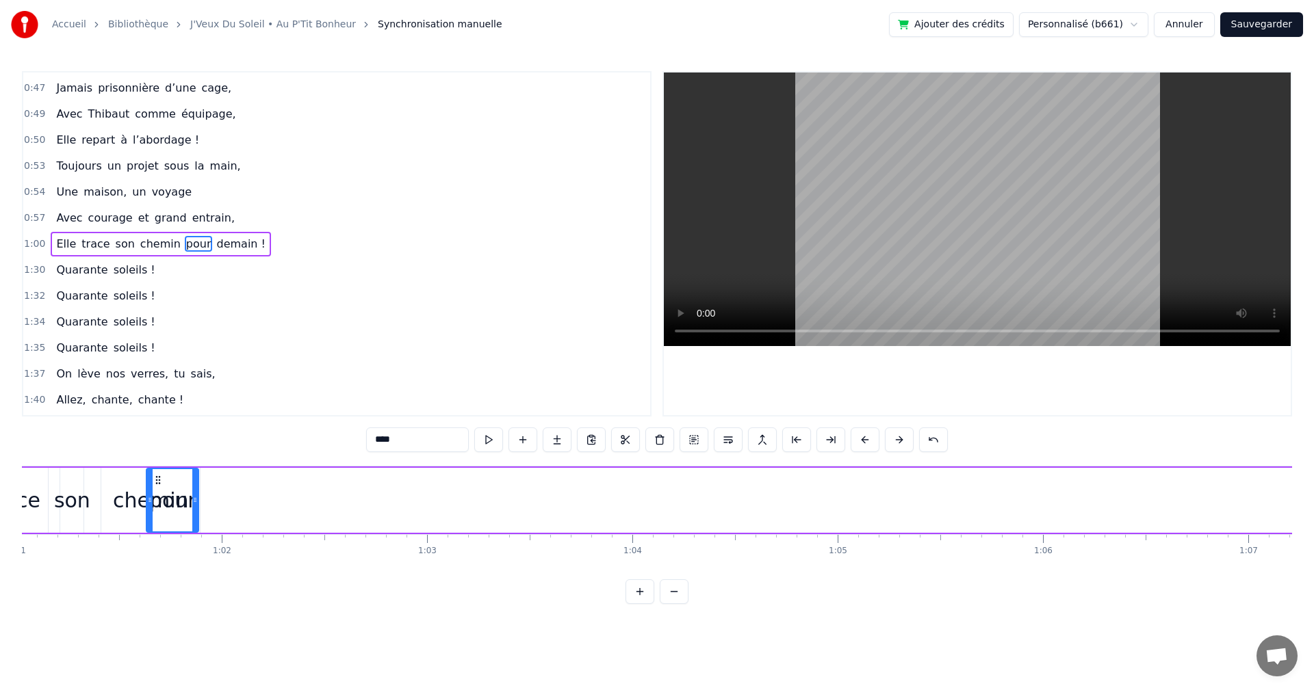
scroll to position [0, 12434]
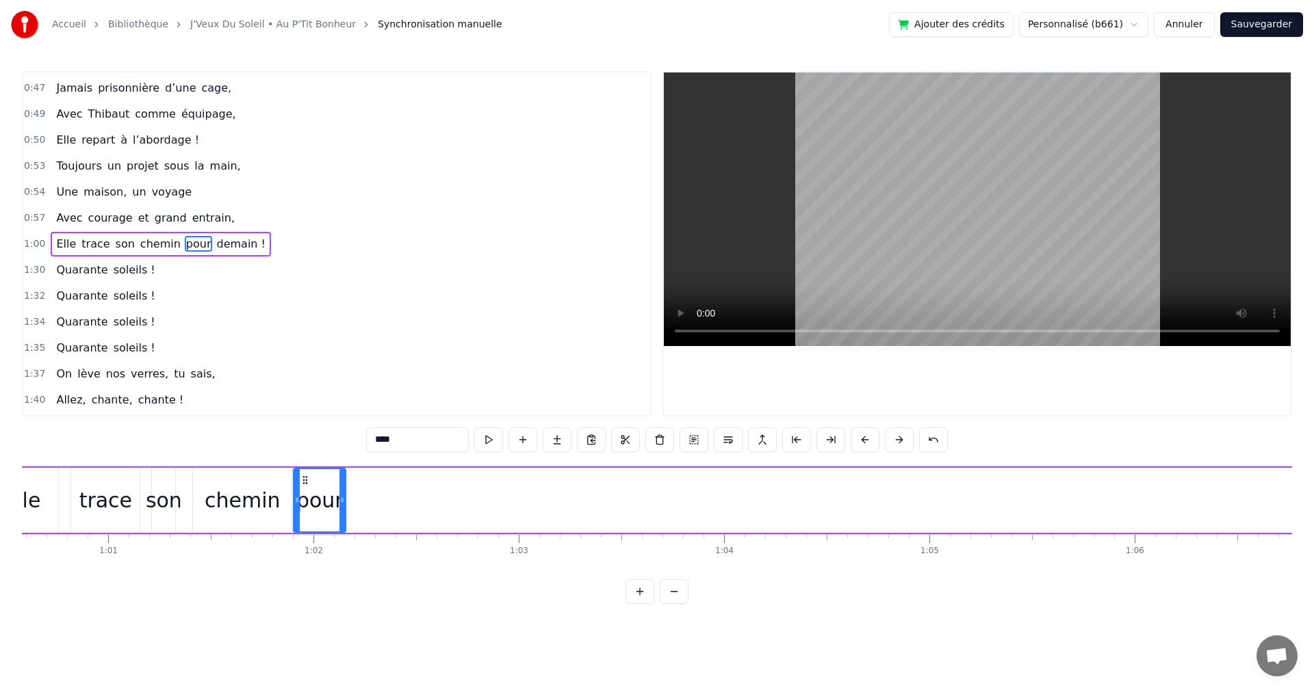
drag, startPoint x: 512, startPoint y: 480, endPoint x: 303, endPoint y: 538, distance: 217.1
click at [303, 538] on div "On a une amie d’enfer, Qui rit plus fort que l’hiver, Toujours prête pour la lu…" at bounding box center [657, 517] width 1270 height 103
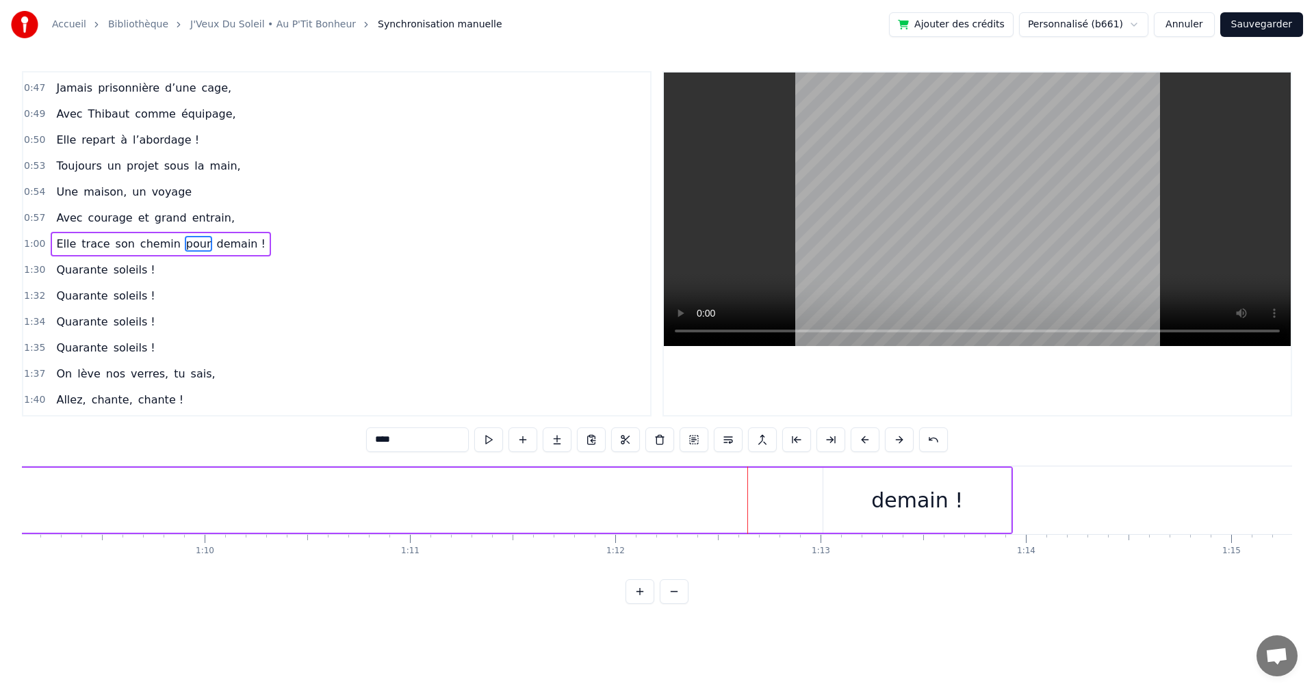
scroll to position [0, 14232]
click at [826, 496] on div "demain !" at bounding box center [868, 500] width 187 height 65
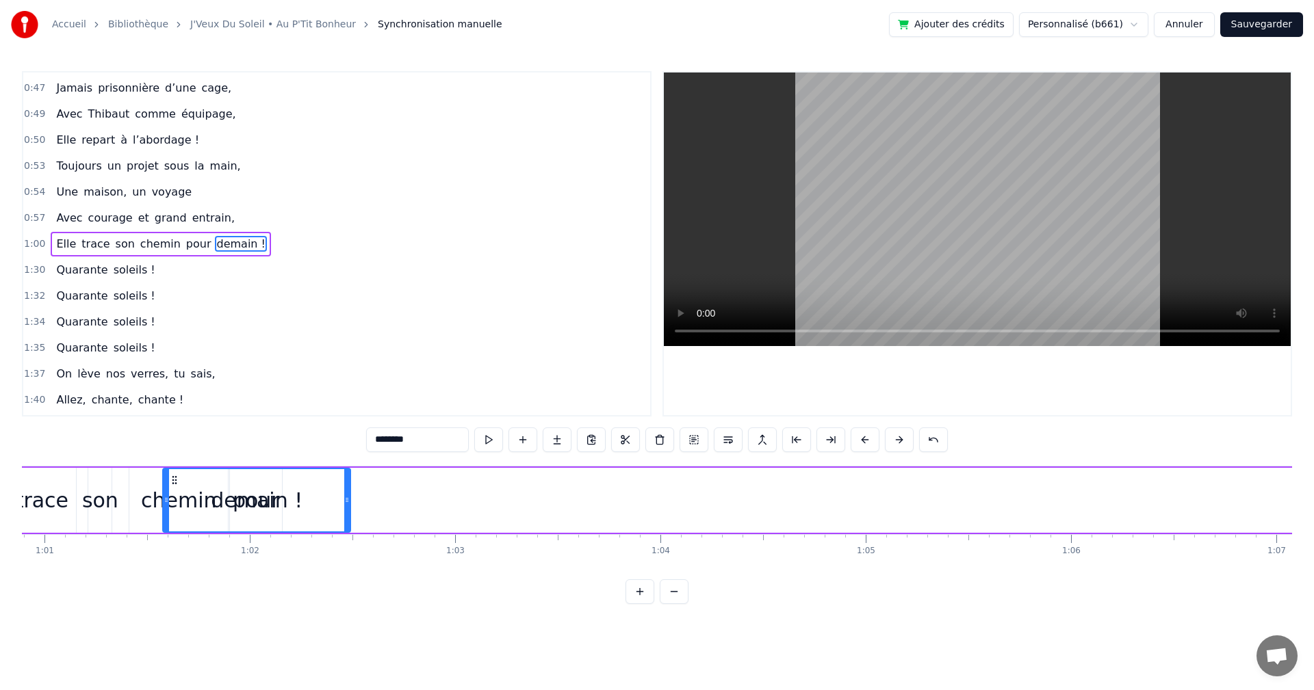
scroll to position [0, 12481]
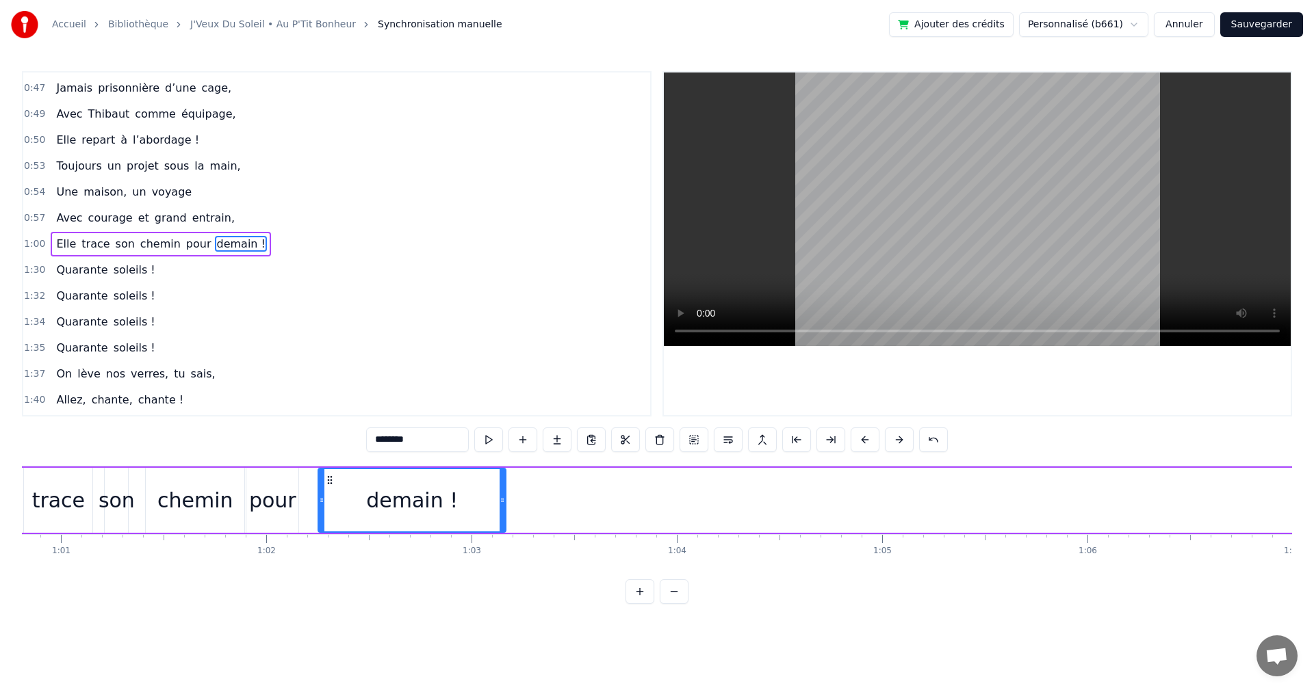
drag, startPoint x: 785, startPoint y: 480, endPoint x: 328, endPoint y: 543, distance: 461.4
click at [328, 543] on div "On a une amie d’enfer, Qui rit plus fort que l’hiver, Toujours prête pour la lu…" at bounding box center [657, 517] width 1270 height 103
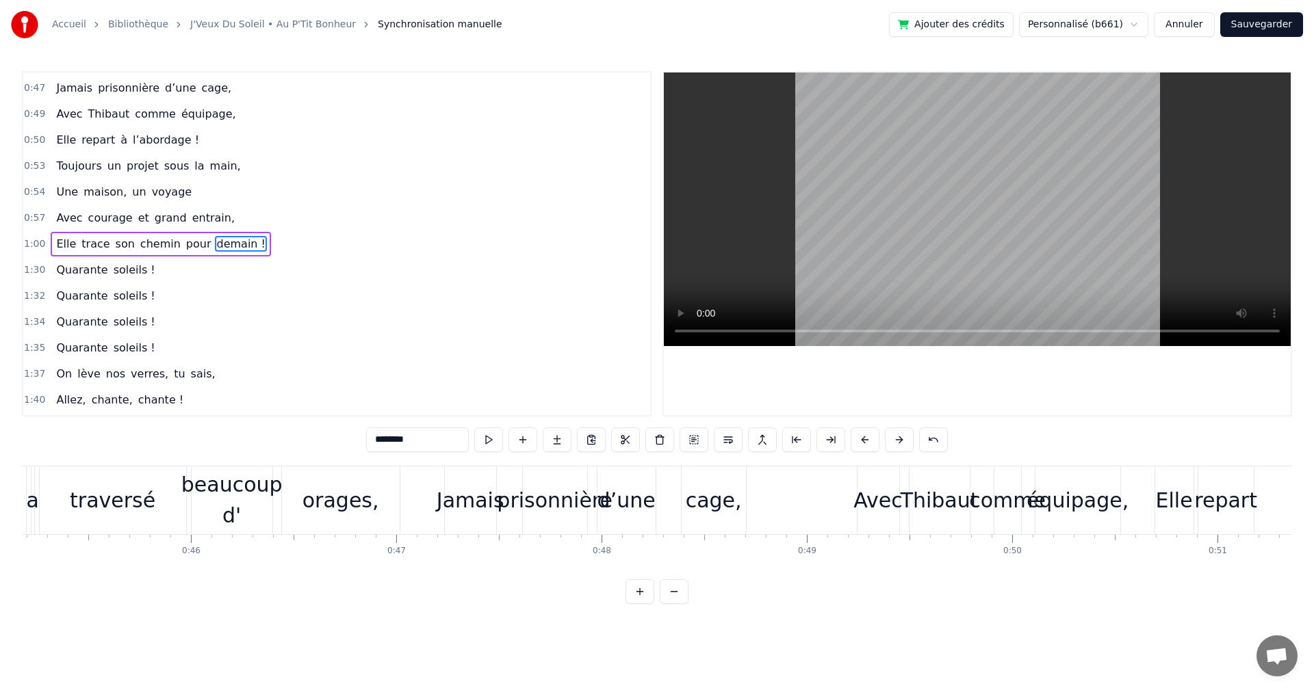
scroll to position [0, 9057]
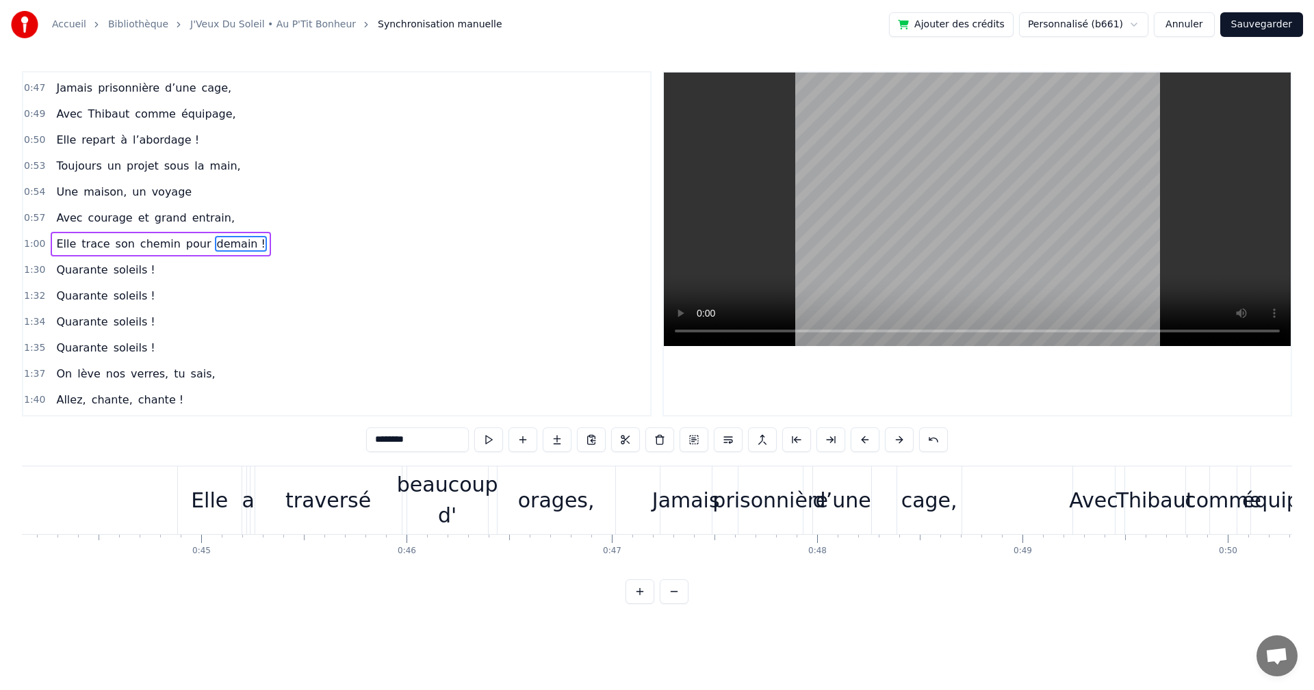
click at [413, 482] on div "beaucoup d'" at bounding box center [447, 500] width 101 height 62
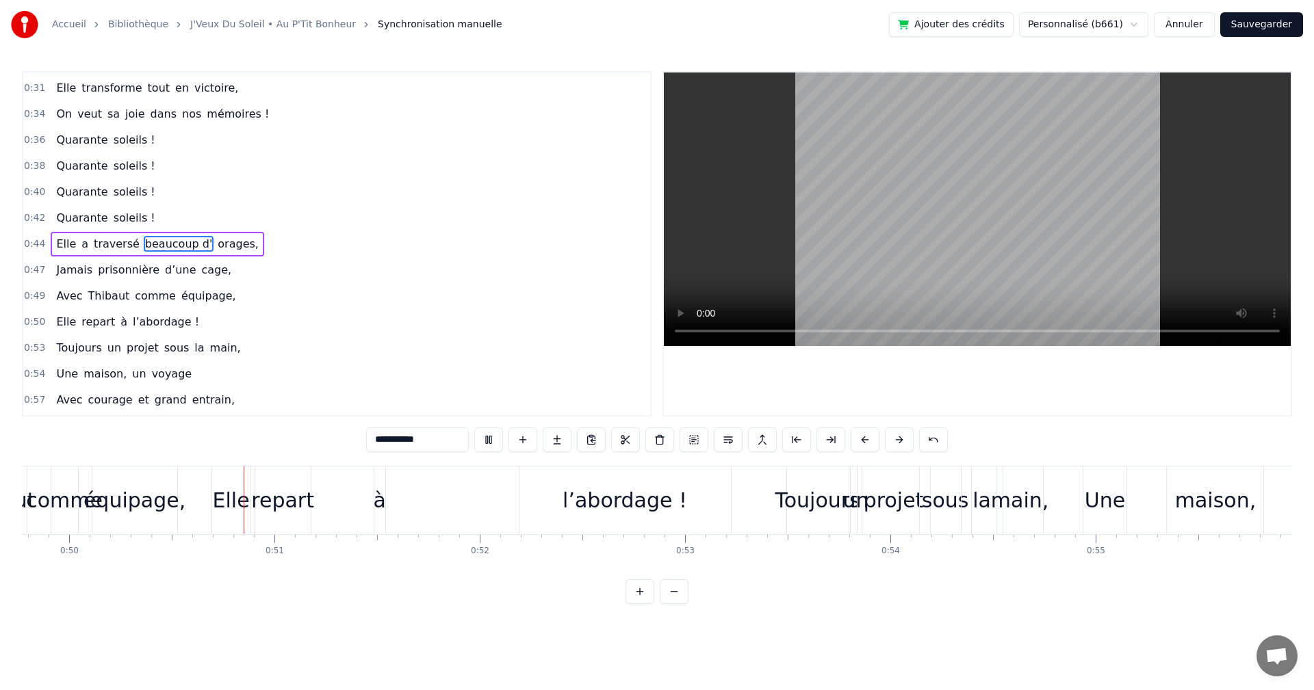
scroll to position [0, 10236]
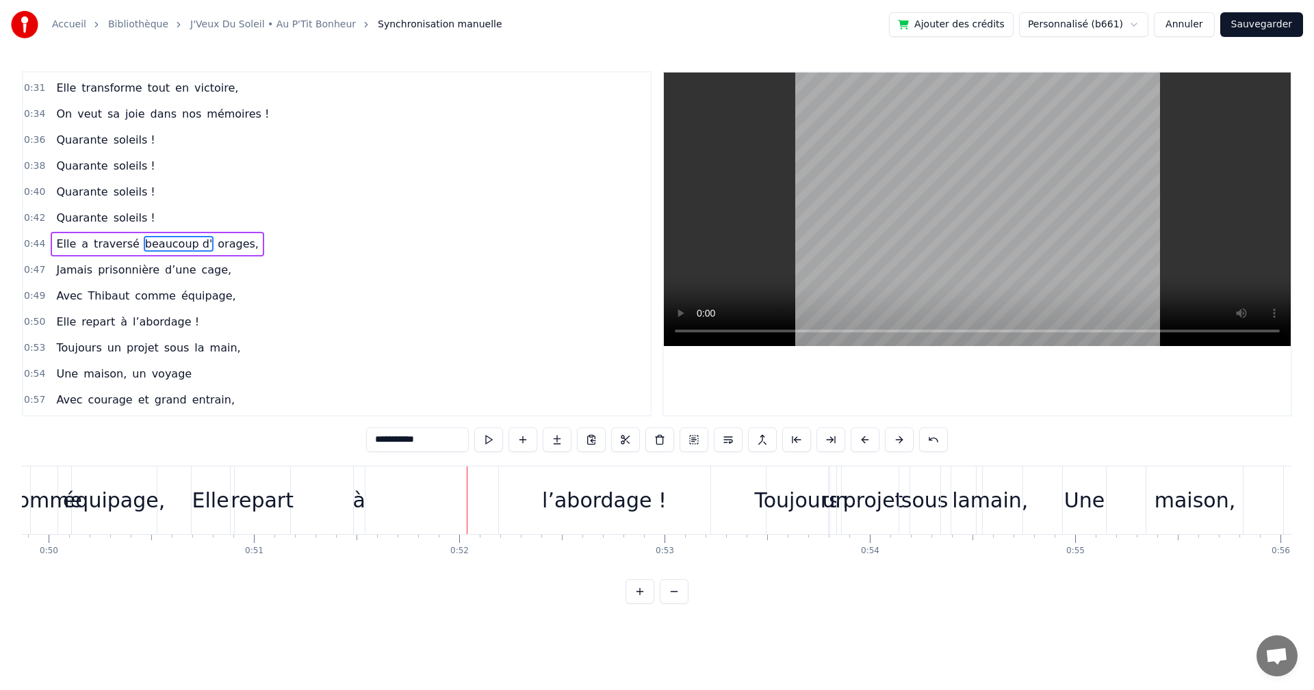
click at [125, 501] on div "équipage," at bounding box center [114, 500] width 102 height 31
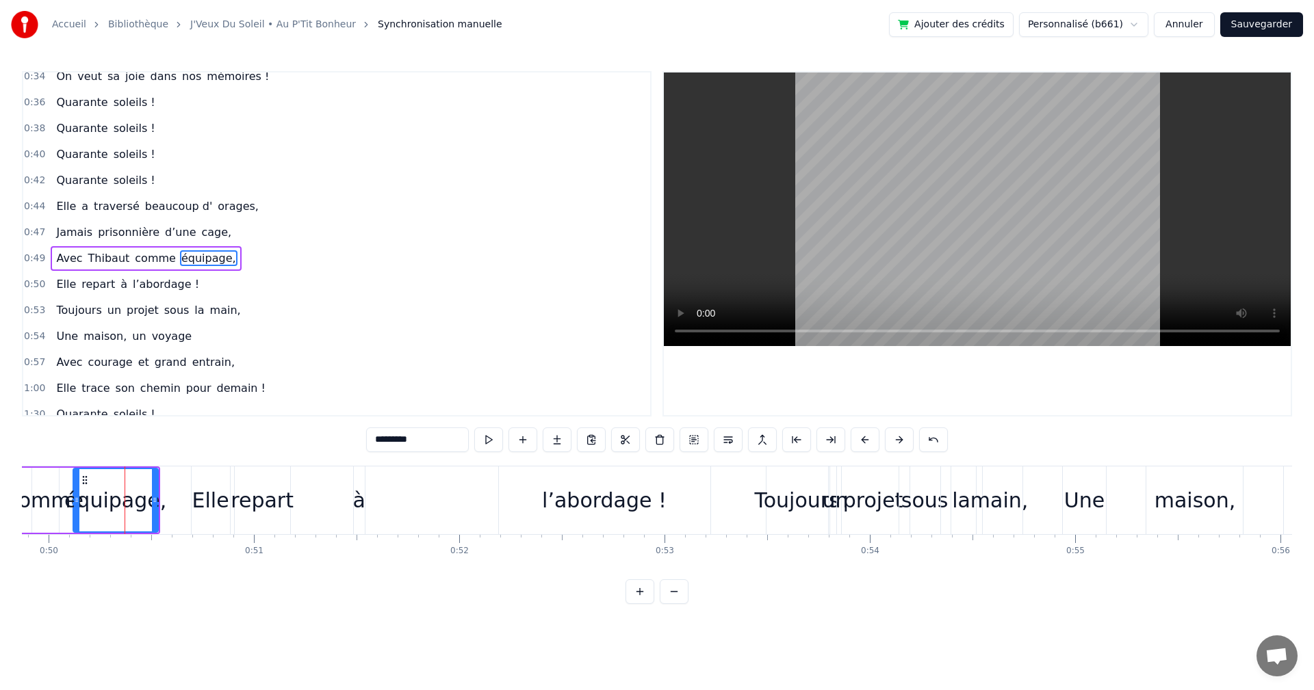
scroll to position [205, 0]
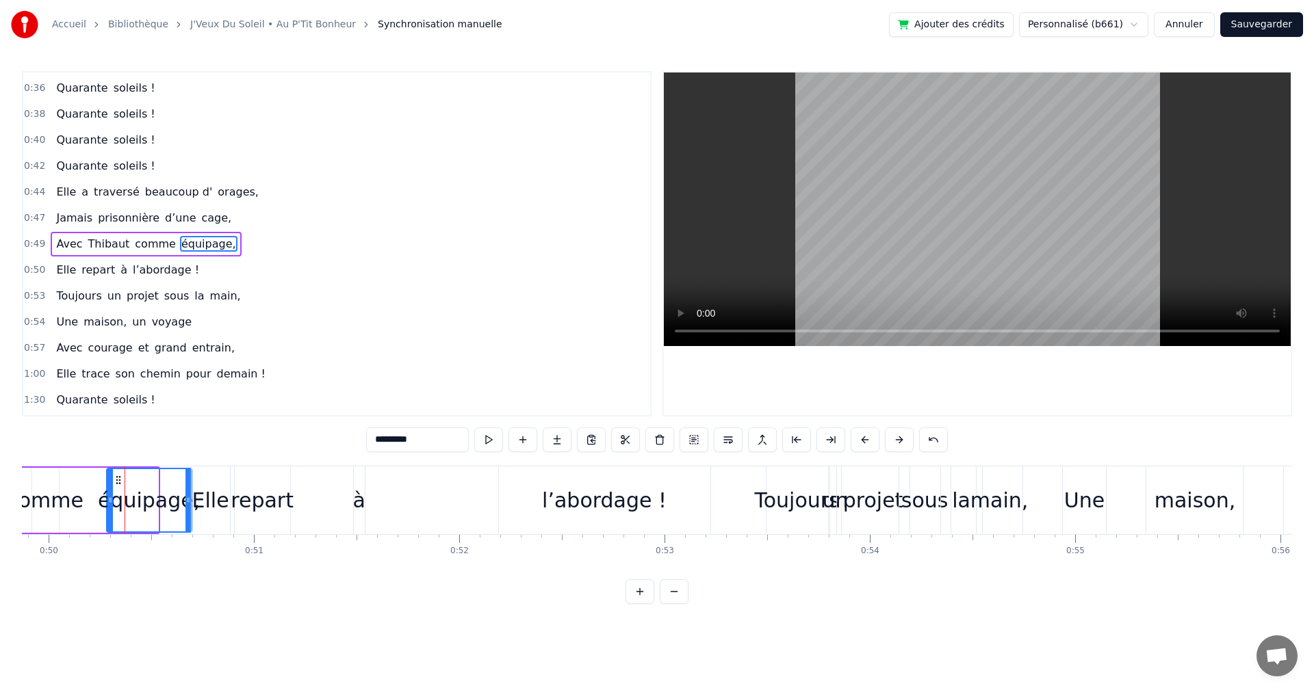
drag, startPoint x: 84, startPoint y: 478, endPoint x: 118, endPoint y: 471, distance: 34.2
click at [118, 471] on div "équipage," at bounding box center [148, 500] width 83 height 62
click at [209, 503] on div "Elle" at bounding box center [210, 500] width 37 height 31
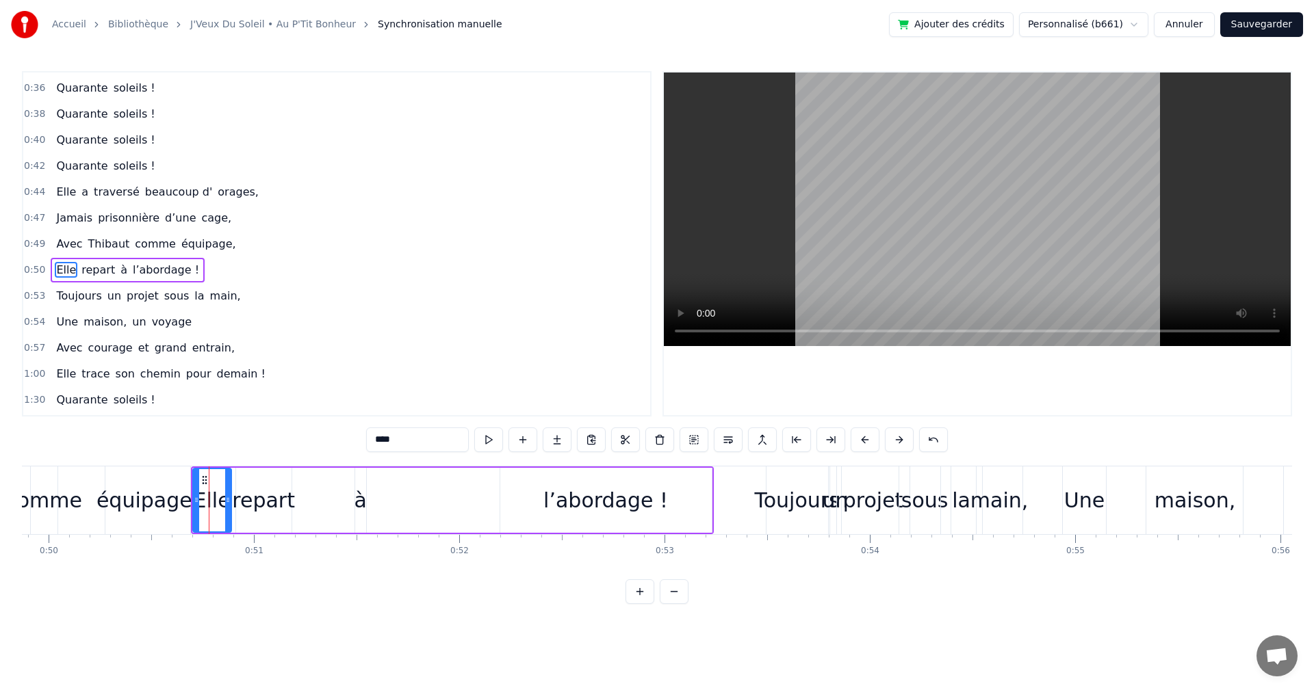
scroll to position [231, 0]
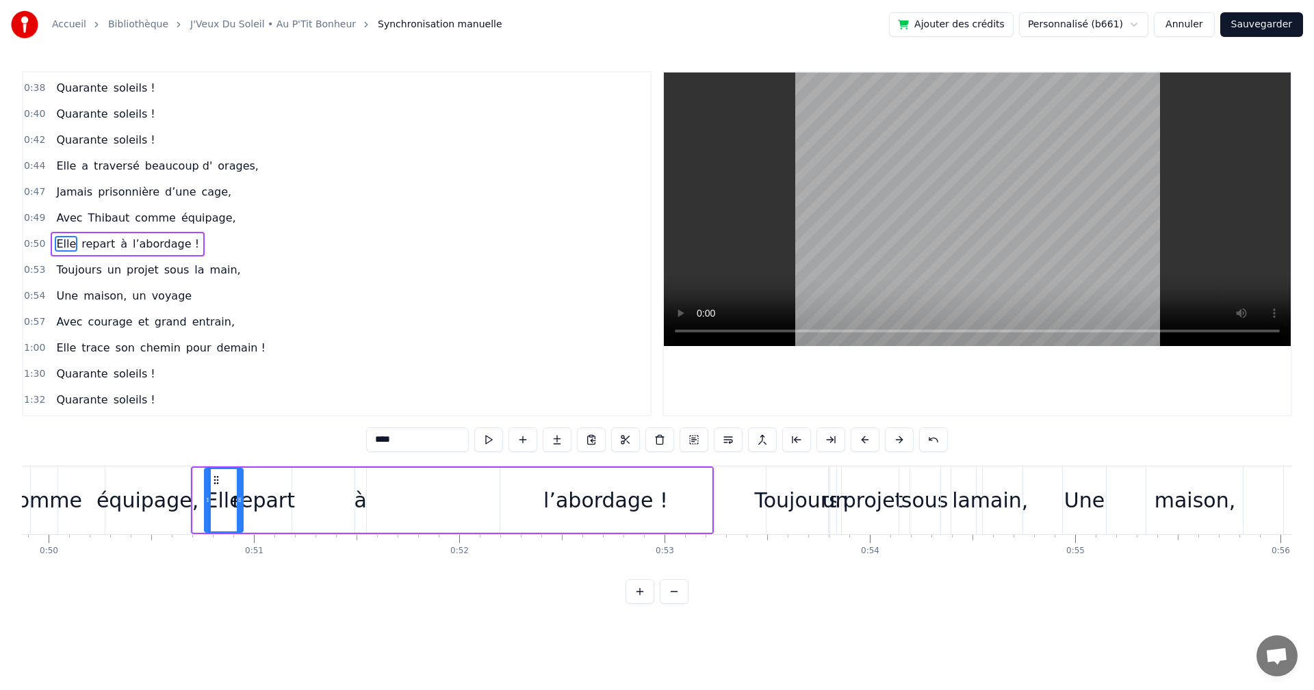
drag, startPoint x: 203, startPoint y: 479, endPoint x: 214, endPoint y: 480, distance: 11.7
click at [214, 480] on icon at bounding box center [216, 480] width 11 height 11
click at [272, 506] on div "repart" at bounding box center [263, 500] width 63 height 31
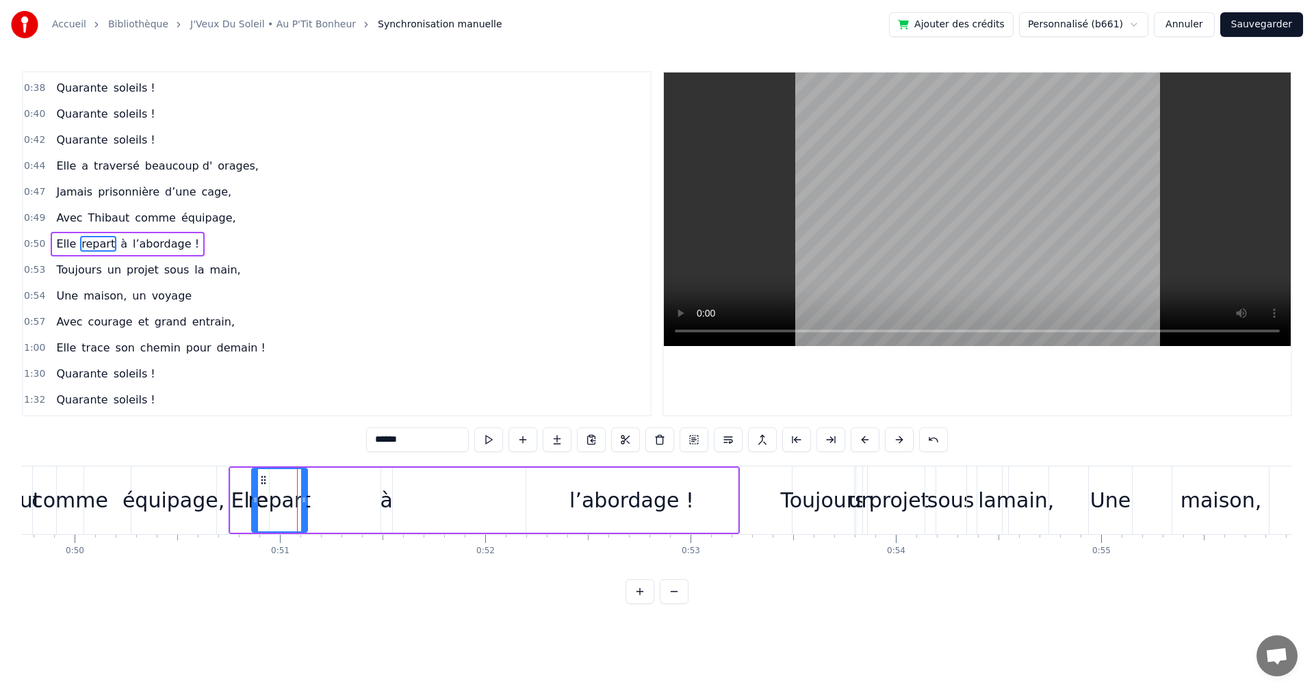
scroll to position [0, 10199]
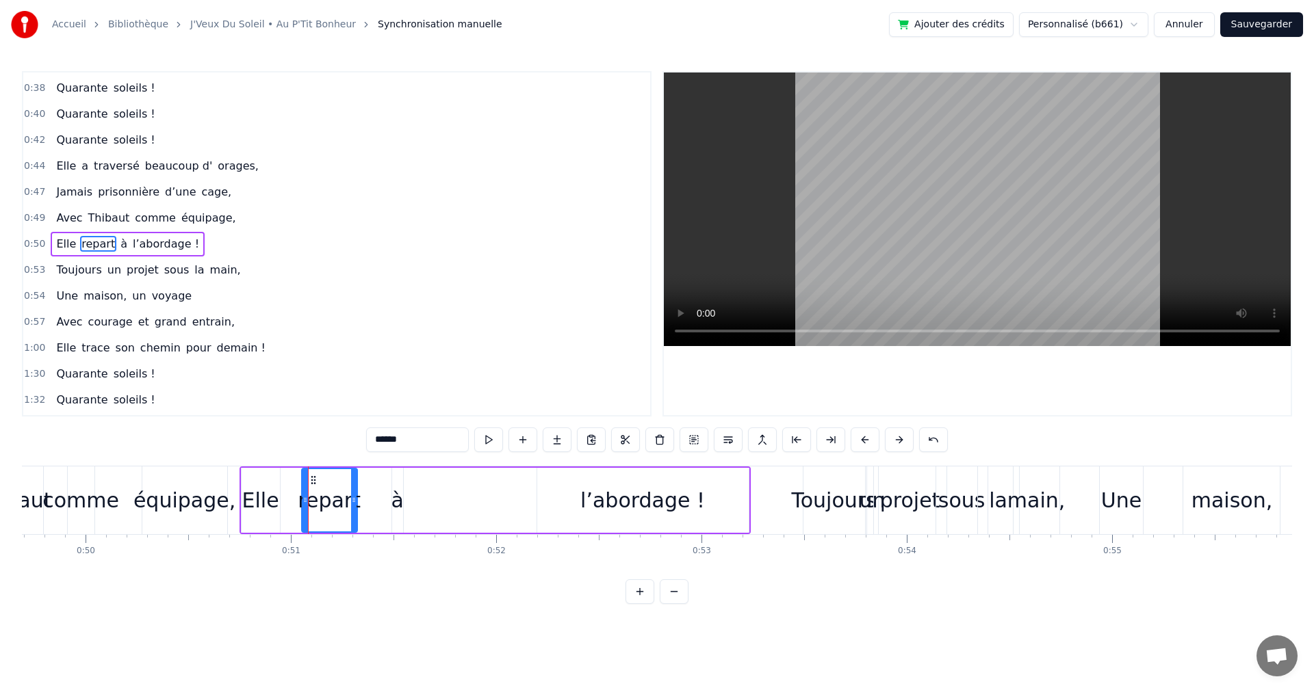
drag, startPoint x: 249, startPoint y: 480, endPoint x: 315, endPoint y: 486, distance: 66.0
click at [315, 486] on div "repart" at bounding box center [329, 500] width 54 height 62
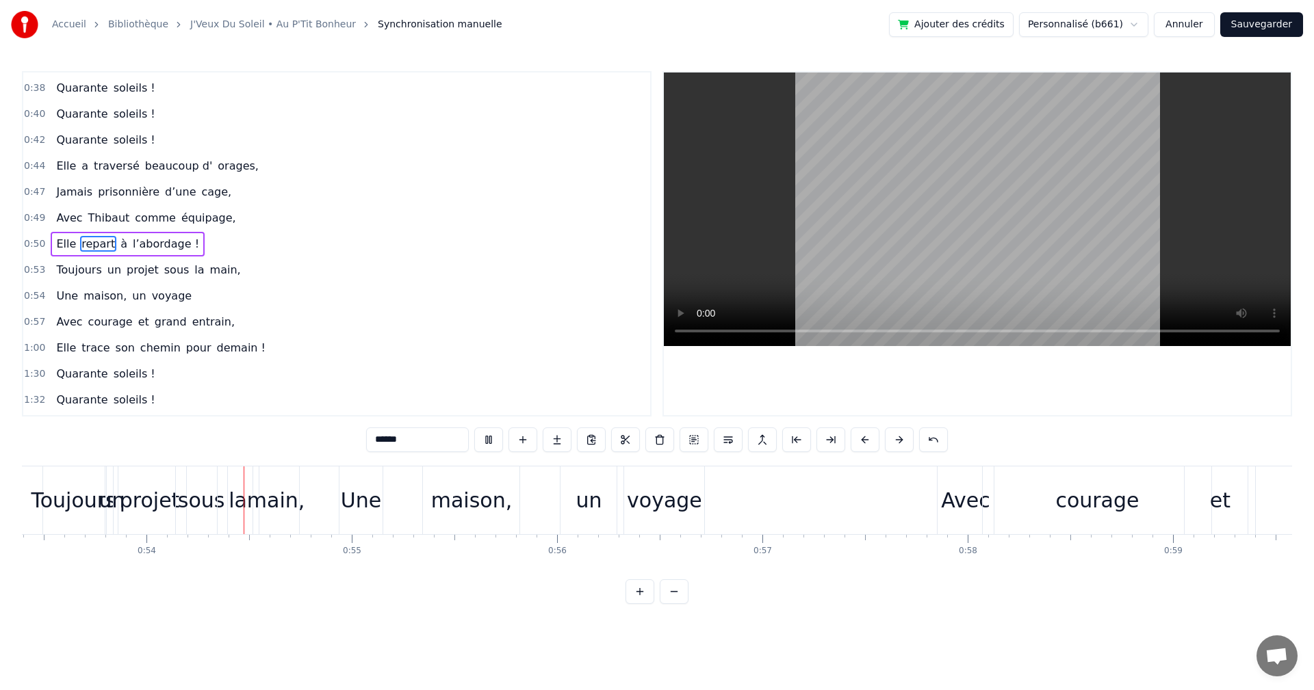
scroll to position [0, 11009]
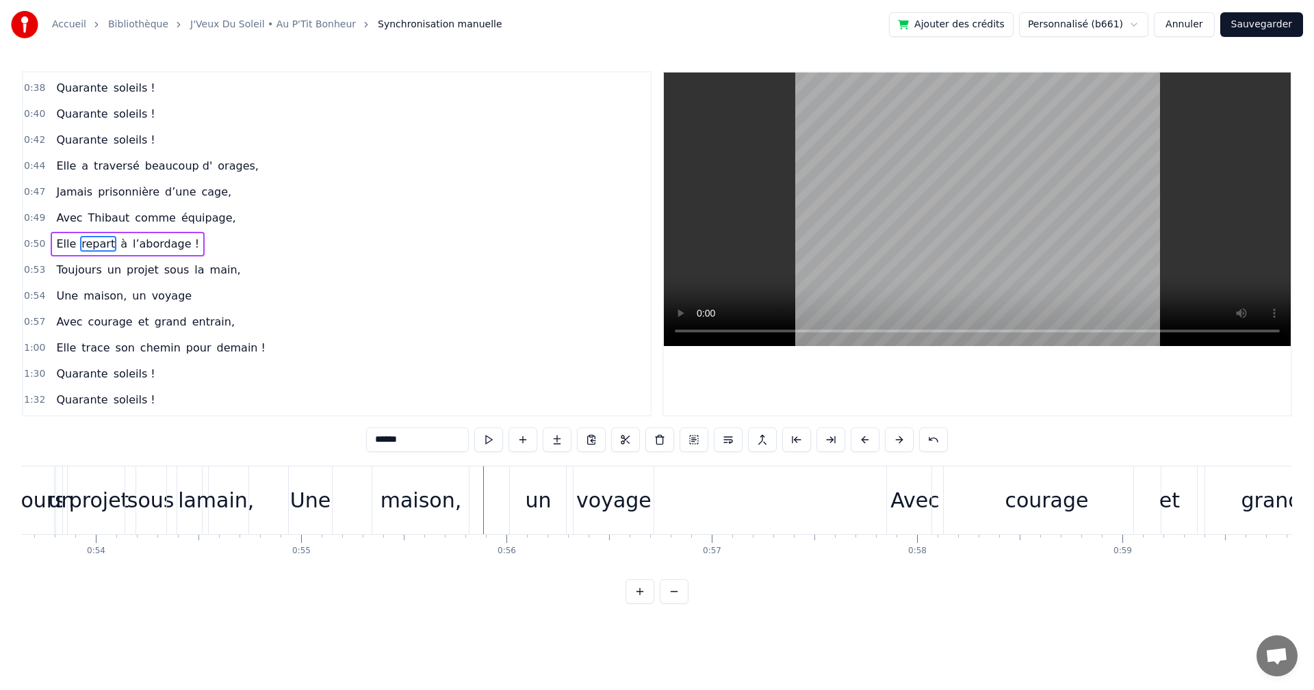
click at [296, 495] on div "Une" at bounding box center [310, 500] width 40 height 31
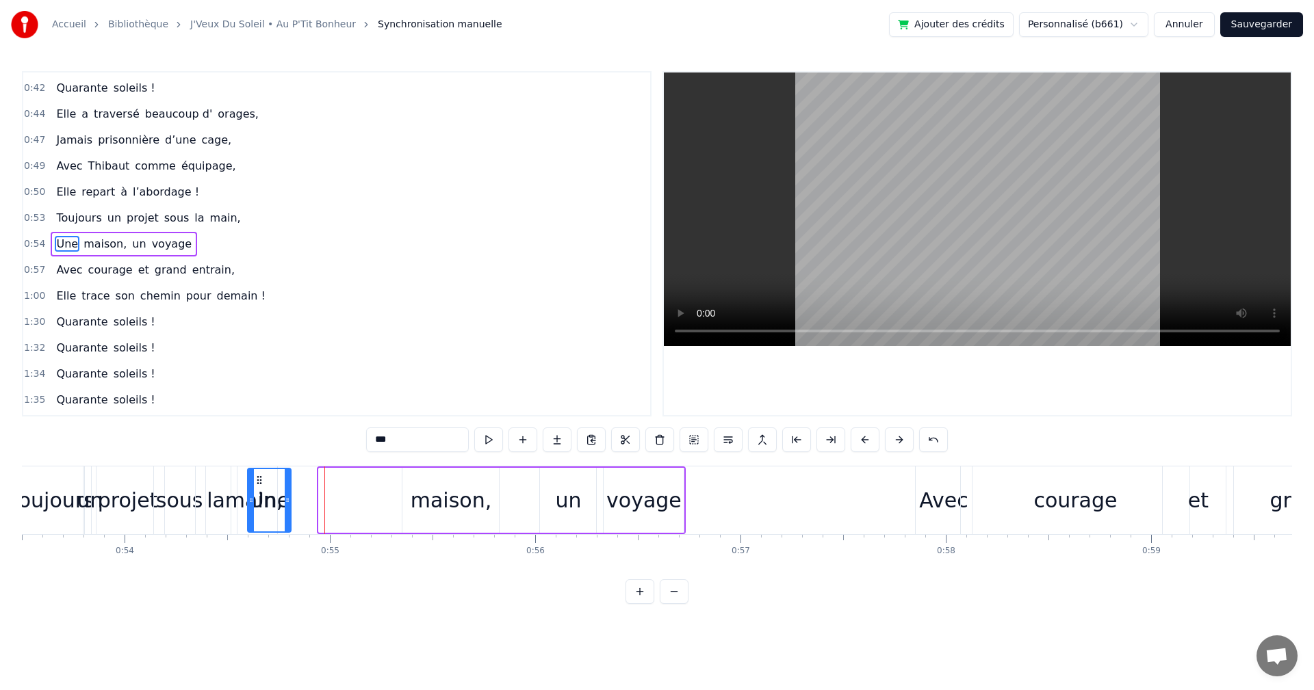
scroll to position [0, 10964]
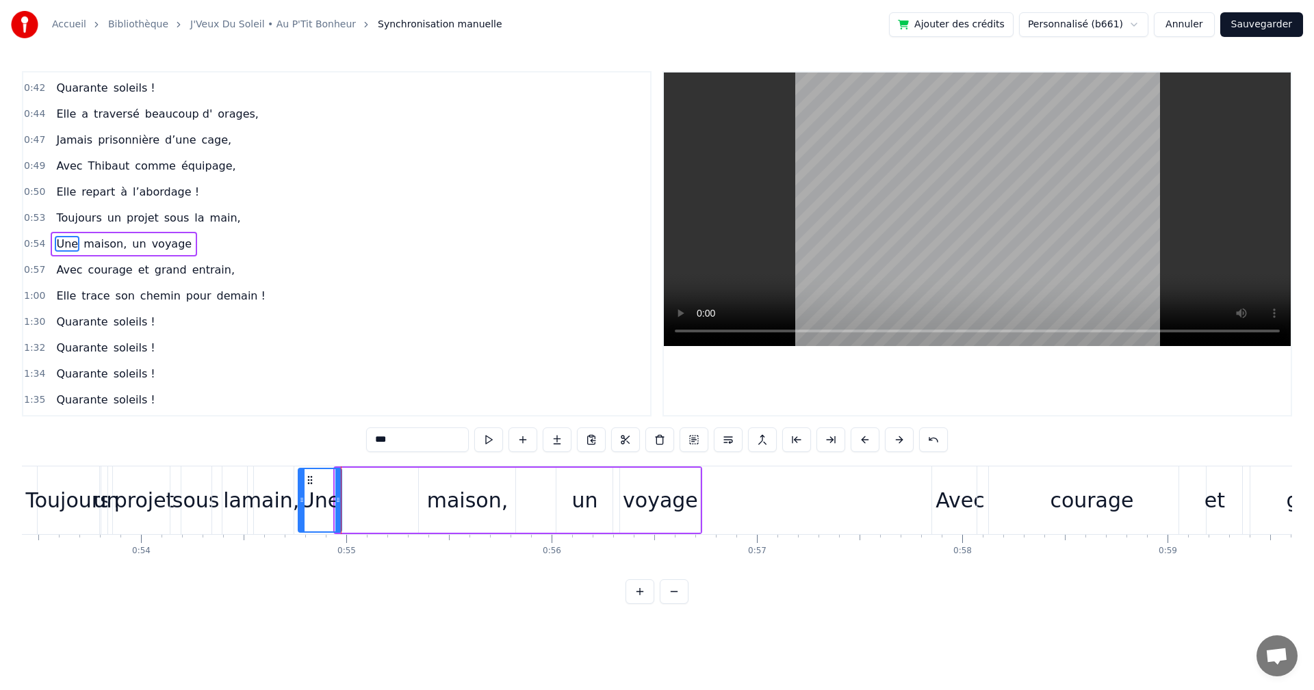
drag, startPoint x: 301, startPoint y: 479, endPoint x: 309, endPoint y: 481, distance: 8.5
click at [309, 481] on icon at bounding box center [309, 480] width 11 height 11
click at [436, 497] on div "maison," at bounding box center [467, 500] width 81 height 31
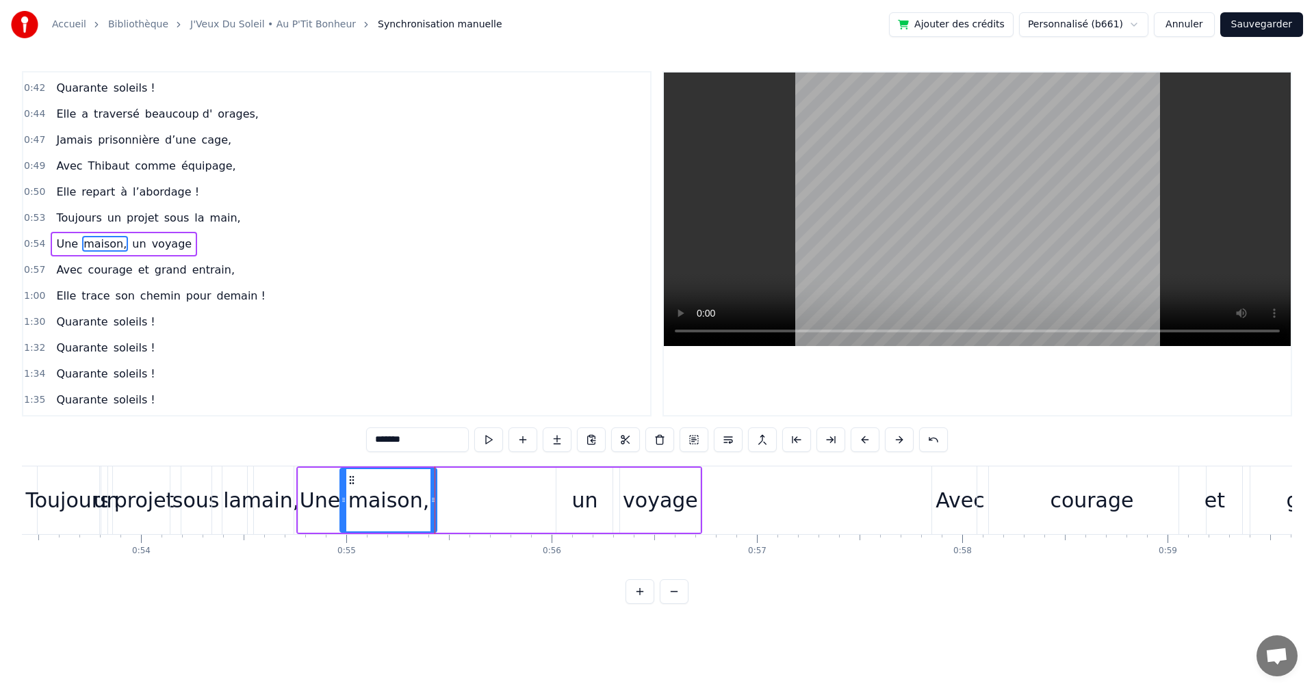
drag, startPoint x: 429, startPoint y: 477, endPoint x: 350, endPoint y: 484, distance: 79.0
click at [350, 484] on icon at bounding box center [351, 480] width 11 height 11
drag, startPoint x: 434, startPoint y: 499, endPoint x: 407, endPoint y: 499, distance: 26.7
click at [407, 499] on icon at bounding box center [406, 500] width 5 height 11
click at [570, 492] on div "un" at bounding box center [584, 500] width 56 height 65
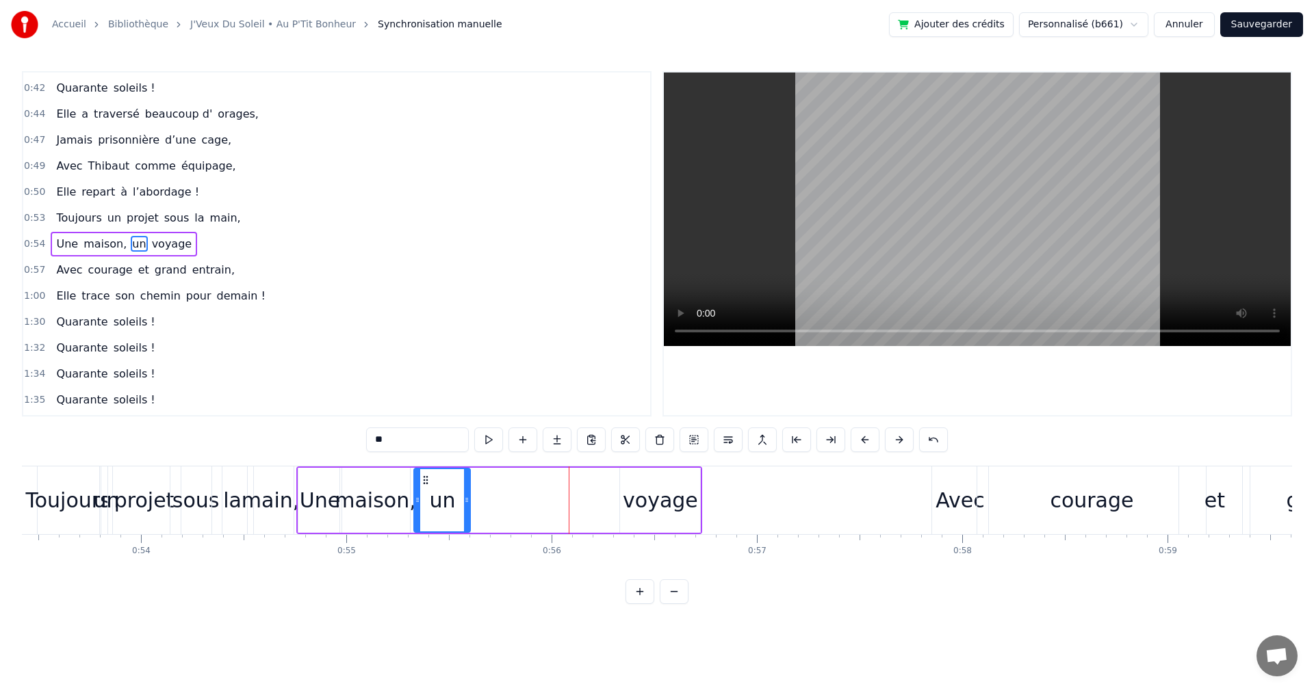
drag, startPoint x: 568, startPoint y: 479, endPoint x: 426, endPoint y: 483, distance: 141.7
click at [426, 483] on icon at bounding box center [425, 480] width 11 height 11
drag, startPoint x: 467, startPoint y: 498, endPoint x: 449, endPoint y: 498, distance: 18.5
click at [449, 498] on icon at bounding box center [448, 500] width 5 height 11
click at [636, 506] on div "voyage" at bounding box center [660, 500] width 75 height 31
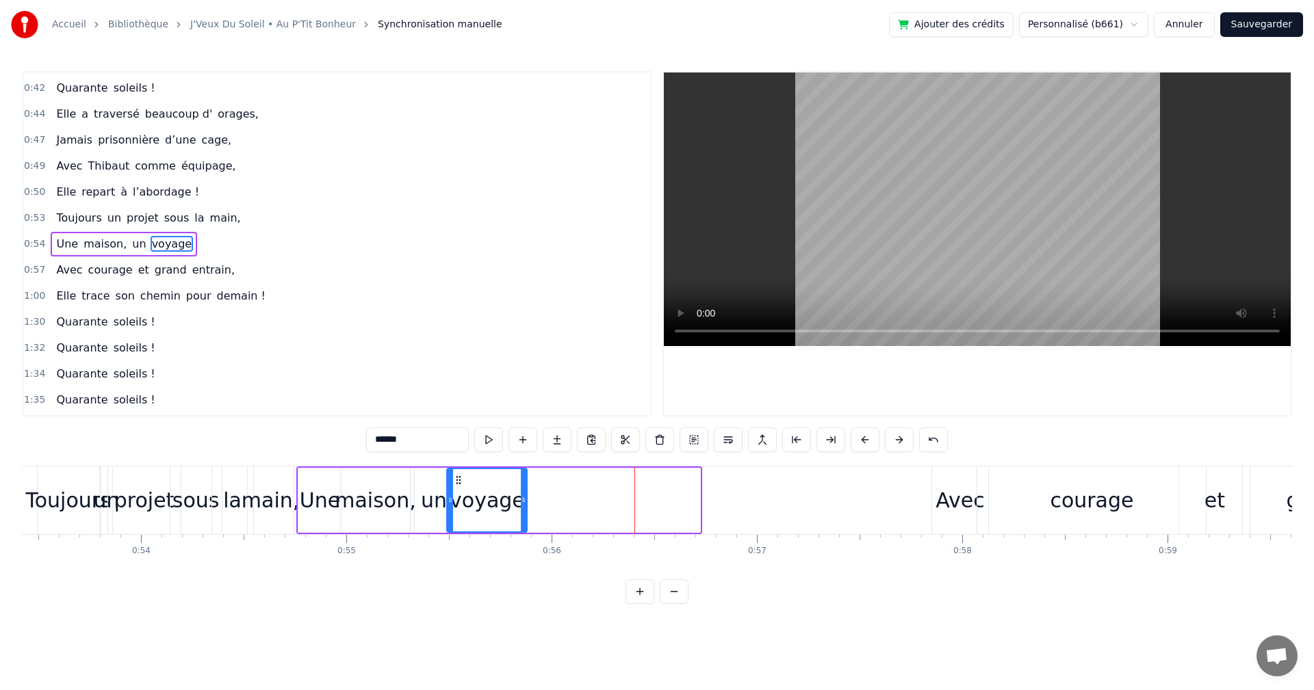
drag, startPoint x: 630, startPoint y: 477, endPoint x: 458, endPoint y: 480, distance: 172.4
click at [458, 480] on icon at bounding box center [458, 480] width 11 height 11
drag, startPoint x: 523, startPoint y: 497, endPoint x: 498, endPoint y: 497, distance: 25.3
click at [498, 497] on icon at bounding box center [498, 500] width 5 height 11
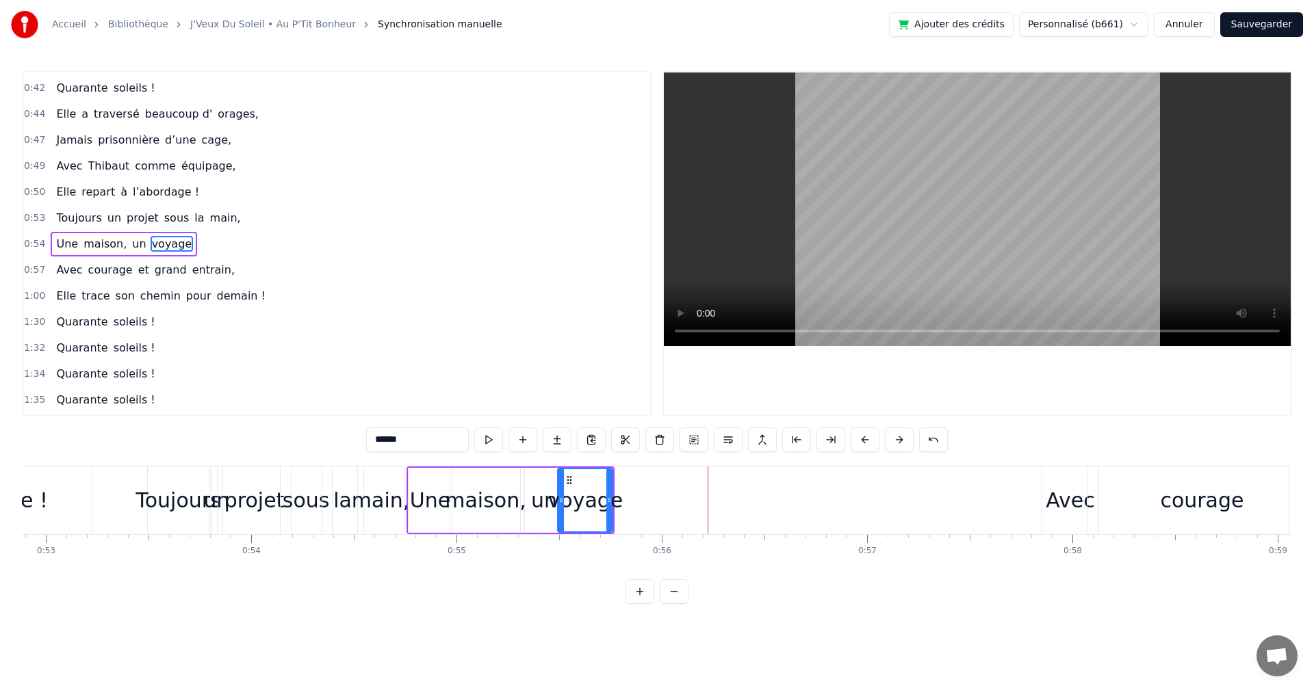
scroll to position [0, 10782]
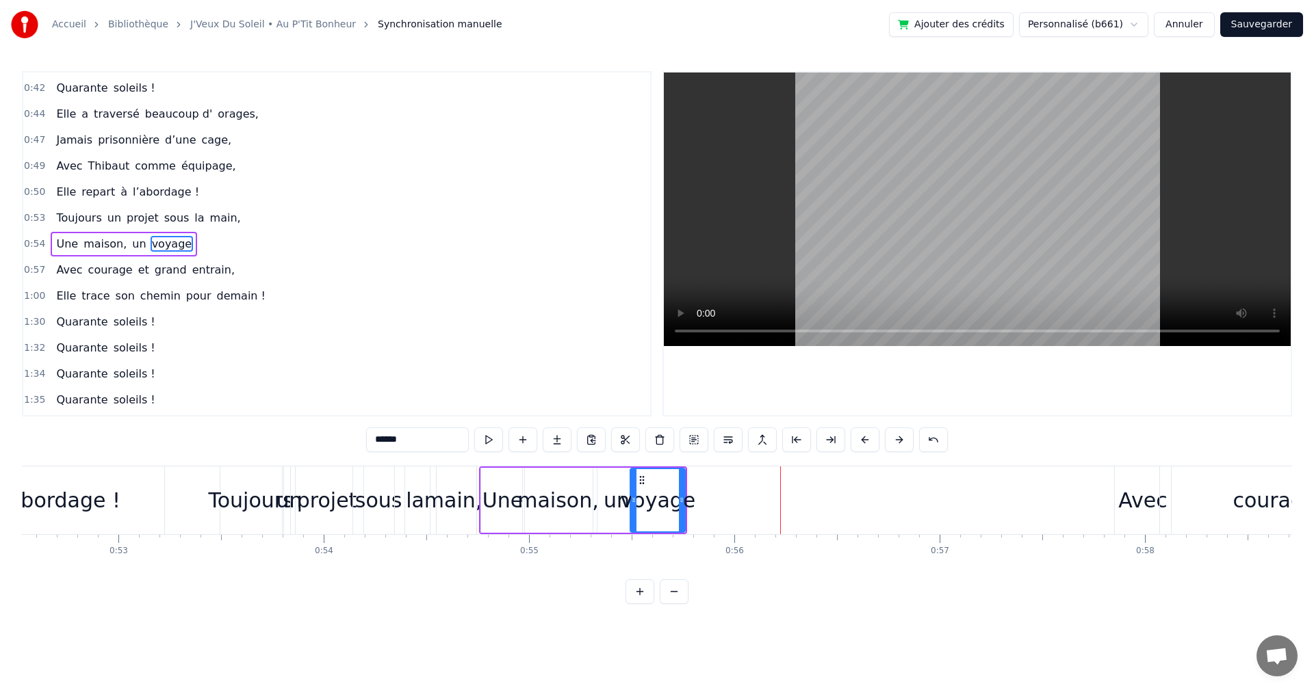
click at [504, 506] on div "Une" at bounding box center [502, 500] width 40 height 31
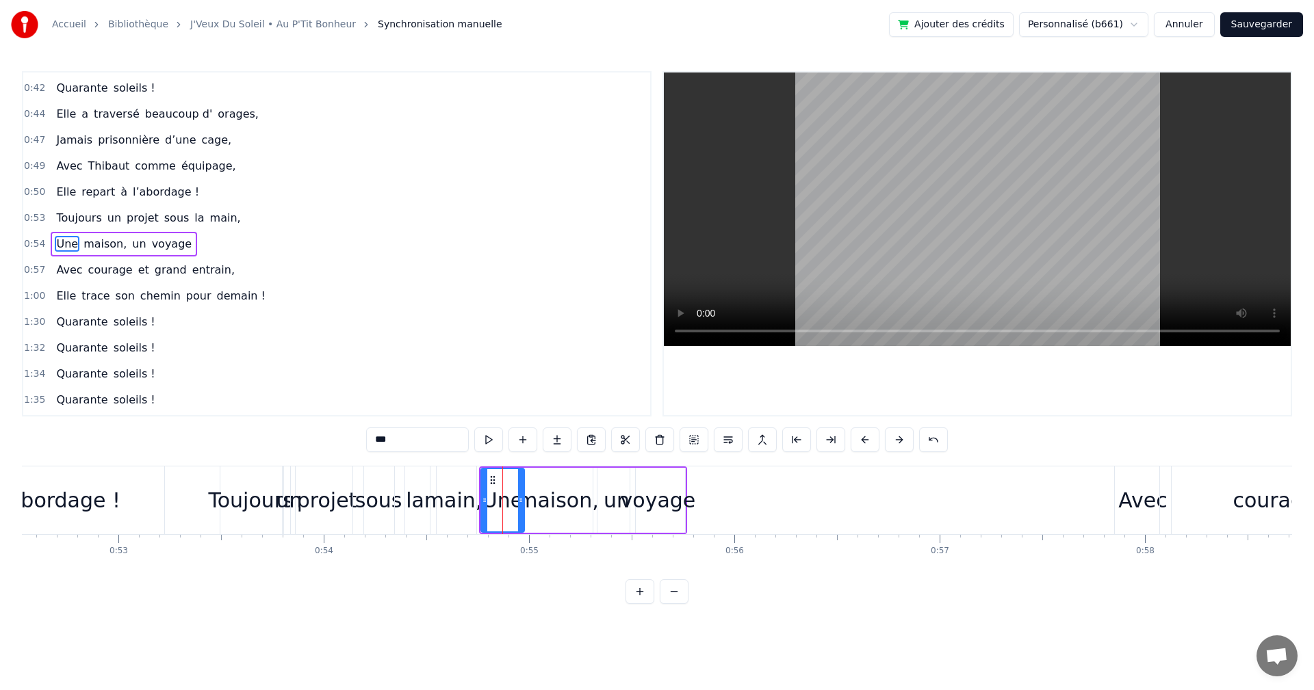
click at [538, 498] on div "maison," at bounding box center [557, 500] width 81 height 31
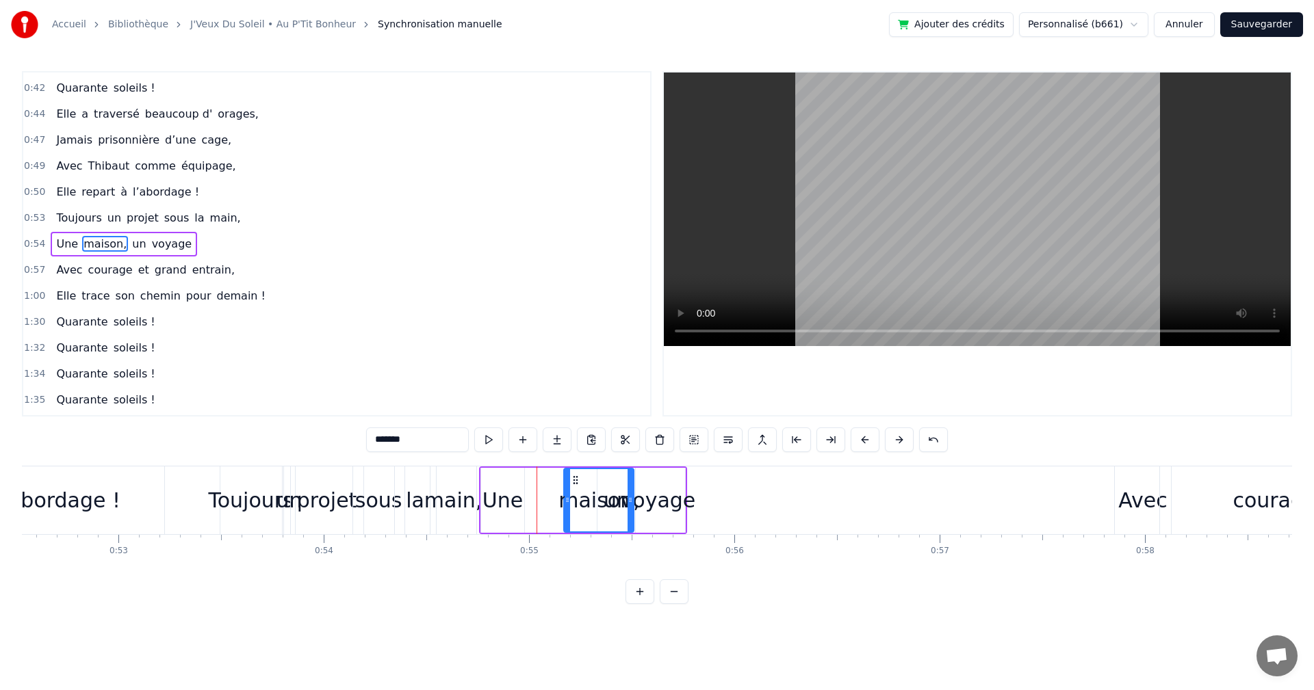
drag, startPoint x: 535, startPoint y: 477, endPoint x: 575, endPoint y: 478, distance: 39.7
click at [577, 478] on icon at bounding box center [575, 480] width 11 height 11
click at [493, 488] on div "Une" at bounding box center [502, 500] width 40 height 31
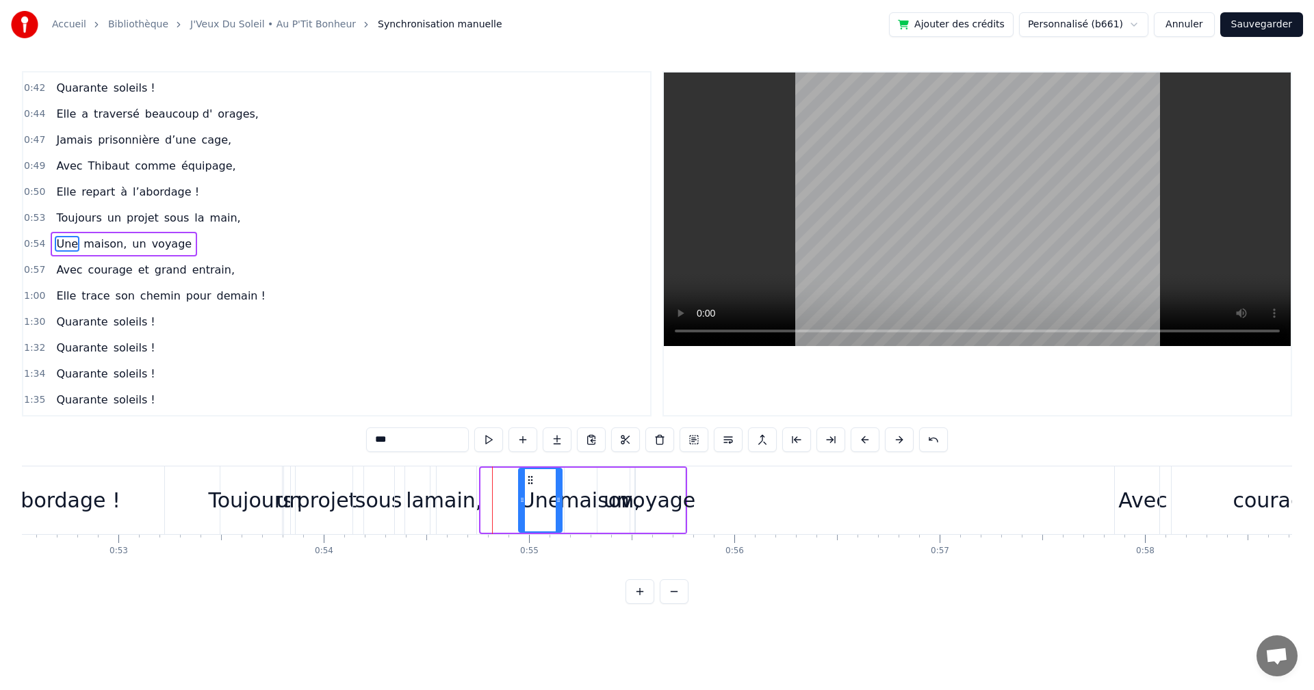
drag, startPoint x: 493, startPoint y: 478, endPoint x: 530, endPoint y: 479, distance: 37.6
click at [530, 479] on icon at bounding box center [530, 480] width 11 height 11
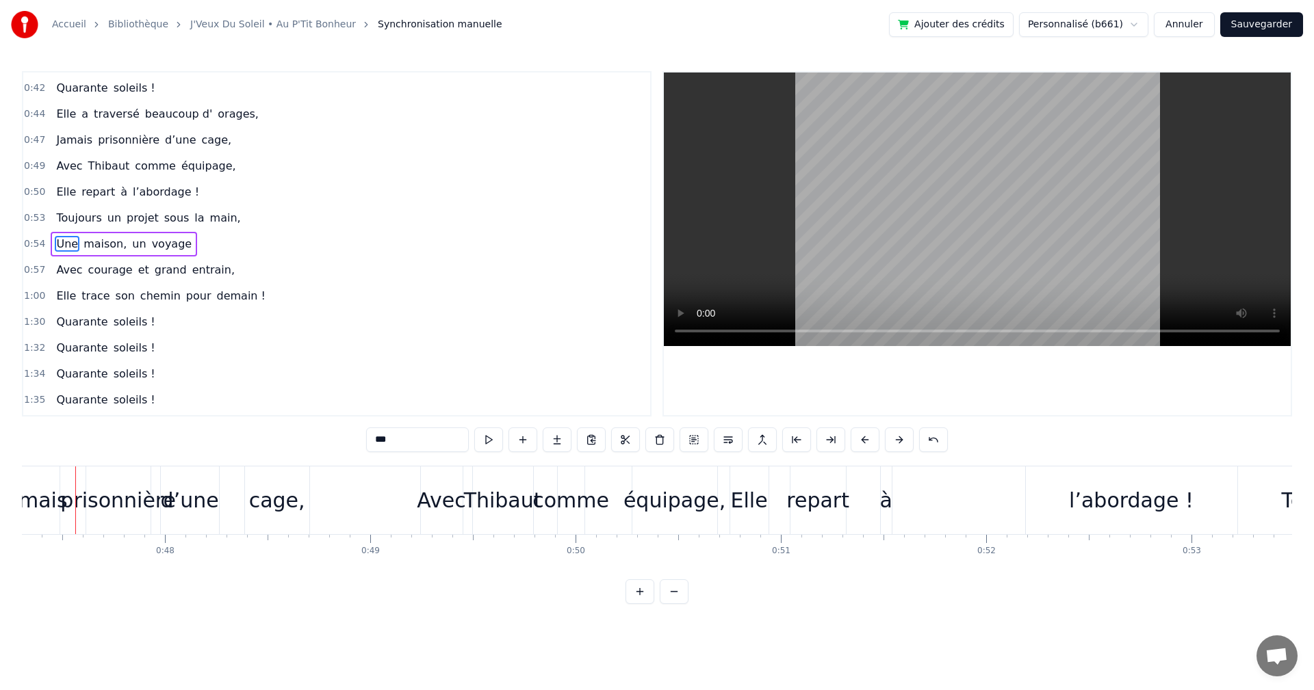
scroll to position [0, 9694]
click at [683, 504] on div "équipage," at bounding box center [689, 500] width 102 height 31
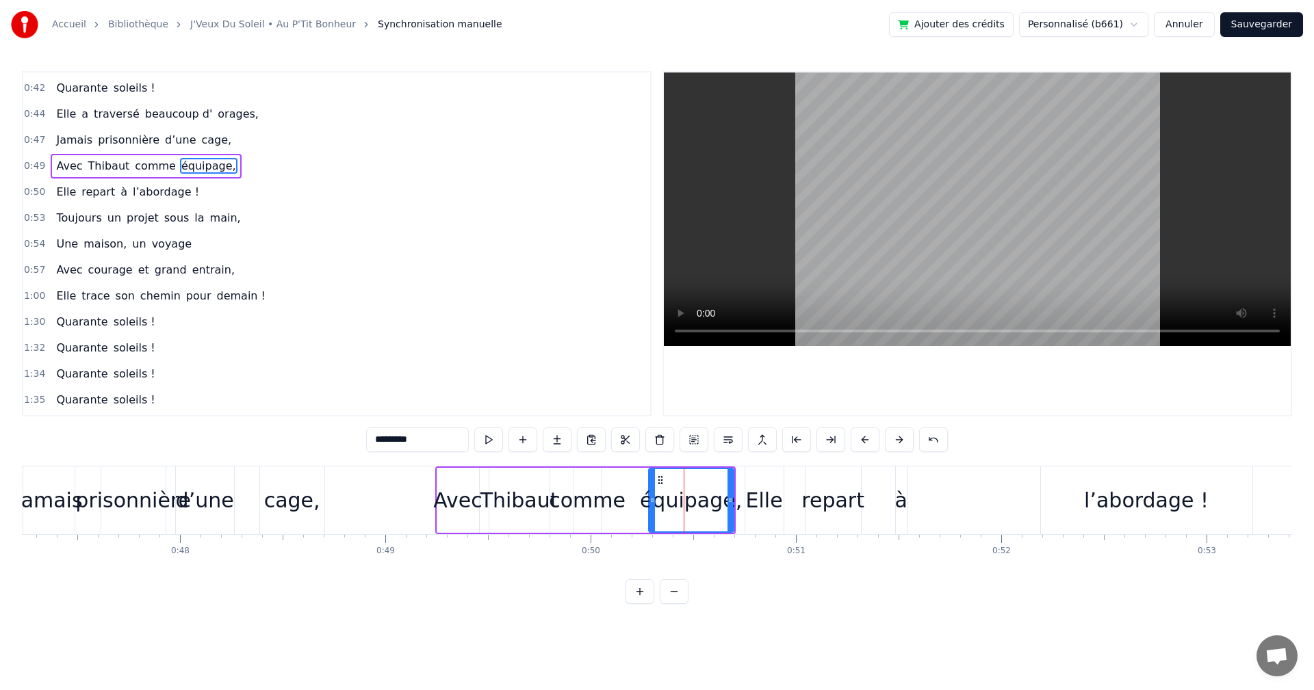
scroll to position [205, 0]
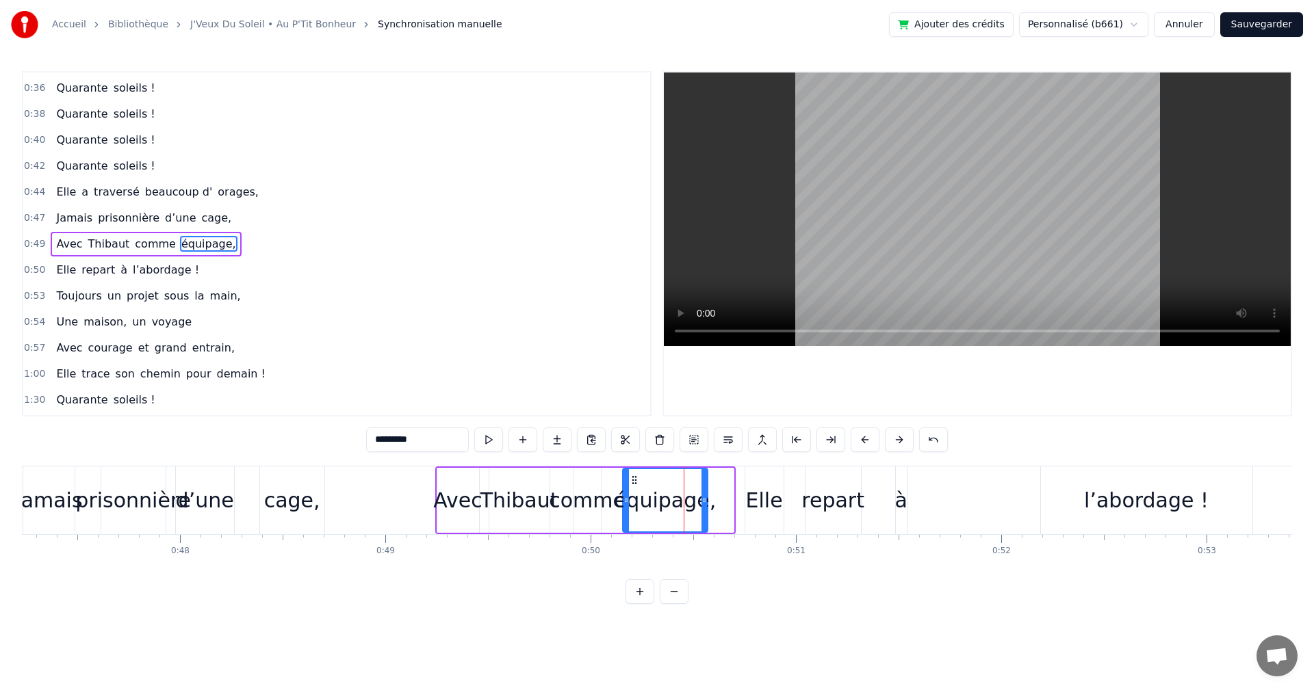
drag, startPoint x: 656, startPoint y: 478, endPoint x: 632, endPoint y: 481, distance: 24.2
click at [632, 481] on icon at bounding box center [634, 480] width 11 height 11
click at [758, 499] on div "Elle" at bounding box center [764, 500] width 37 height 31
type input "****"
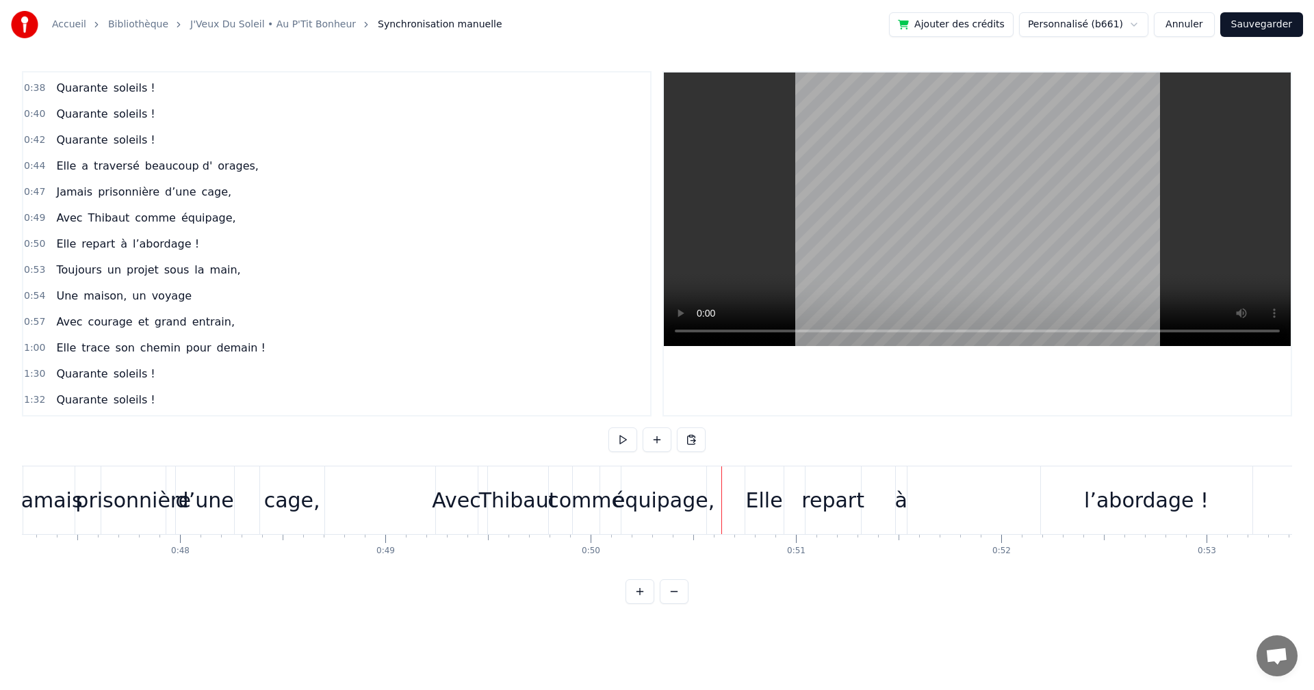
click at [753, 484] on div "Elle" at bounding box center [764, 501] width 38 height 68
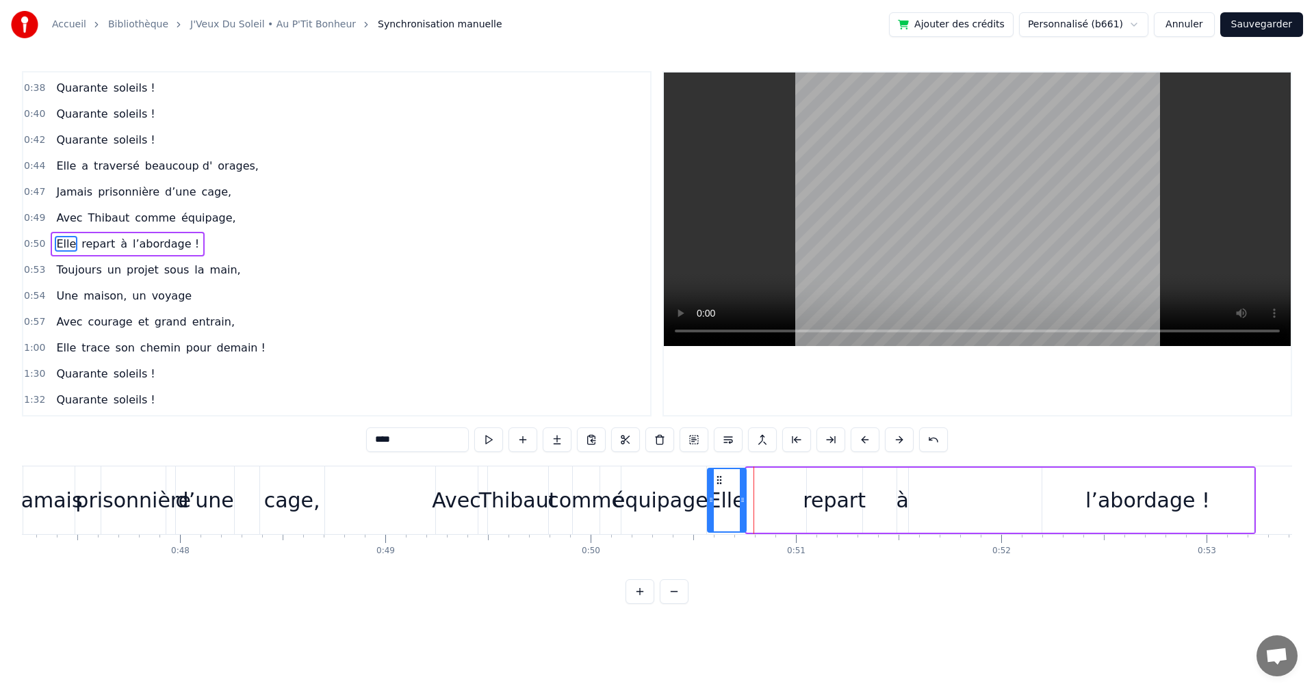
drag, startPoint x: 757, startPoint y: 478, endPoint x: 718, endPoint y: 478, distance: 39.0
click at [718, 478] on icon at bounding box center [719, 480] width 11 height 11
click at [813, 506] on div "repart" at bounding box center [834, 500] width 63 height 31
drag, startPoint x: 816, startPoint y: 476, endPoint x: 758, endPoint y: 470, distance: 57.8
click at [758, 470] on div "repart" at bounding box center [777, 500] width 54 height 62
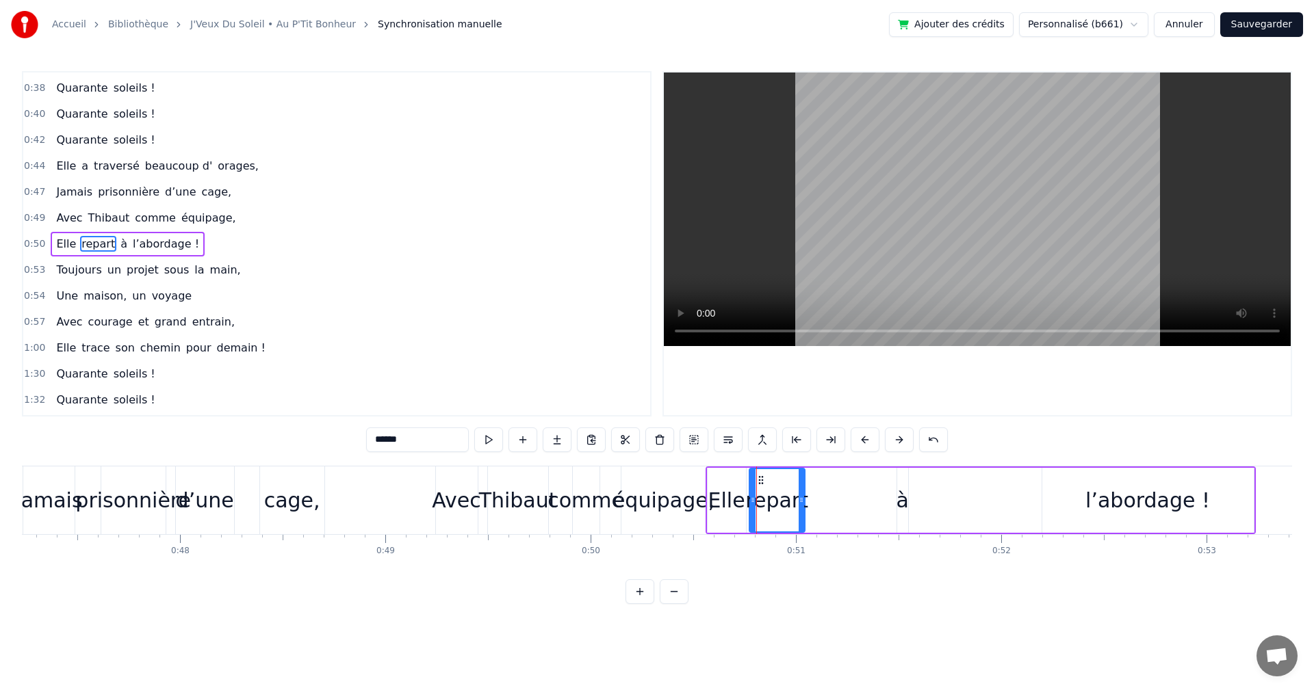
click at [458, 503] on div "Avec" at bounding box center [456, 500] width 49 height 31
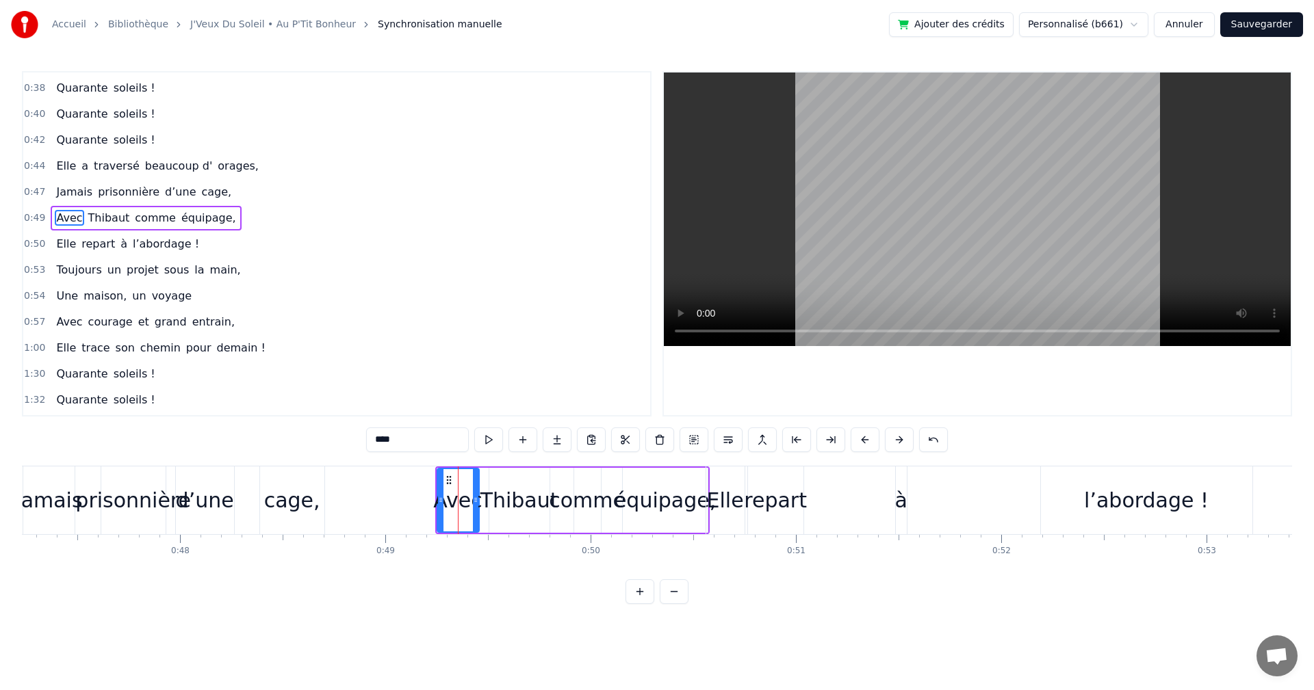
scroll to position [205, 0]
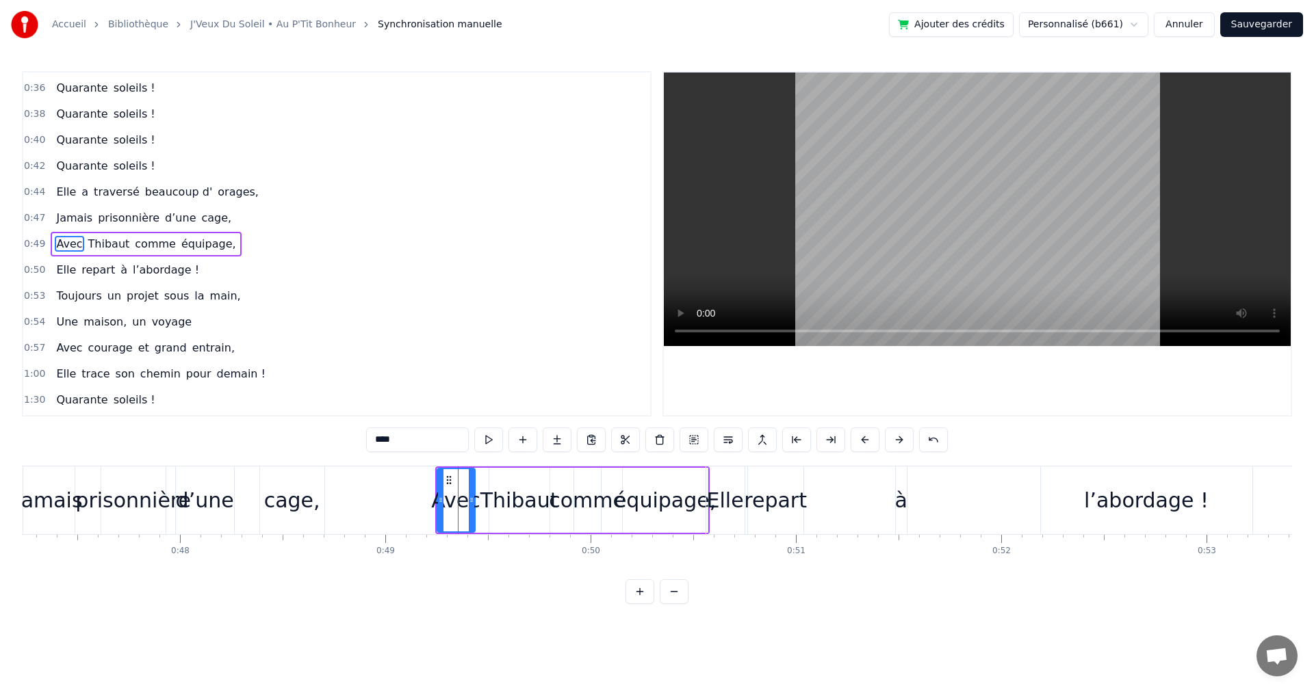
click at [472, 500] on icon at bounding box center [471, 500] width 5 height 11
click at [506, 503] on div "Thibaut" at bounding box center [519, 500] width 78 height 31
click at [558, 499] on div "comme" at bounding box center [587, 500] width 77 height 31
type input "*****"
drag, startPoint x: 585, startPoint y: 478, endPoint x: 576, endPoint y: 478, distance: 8.9
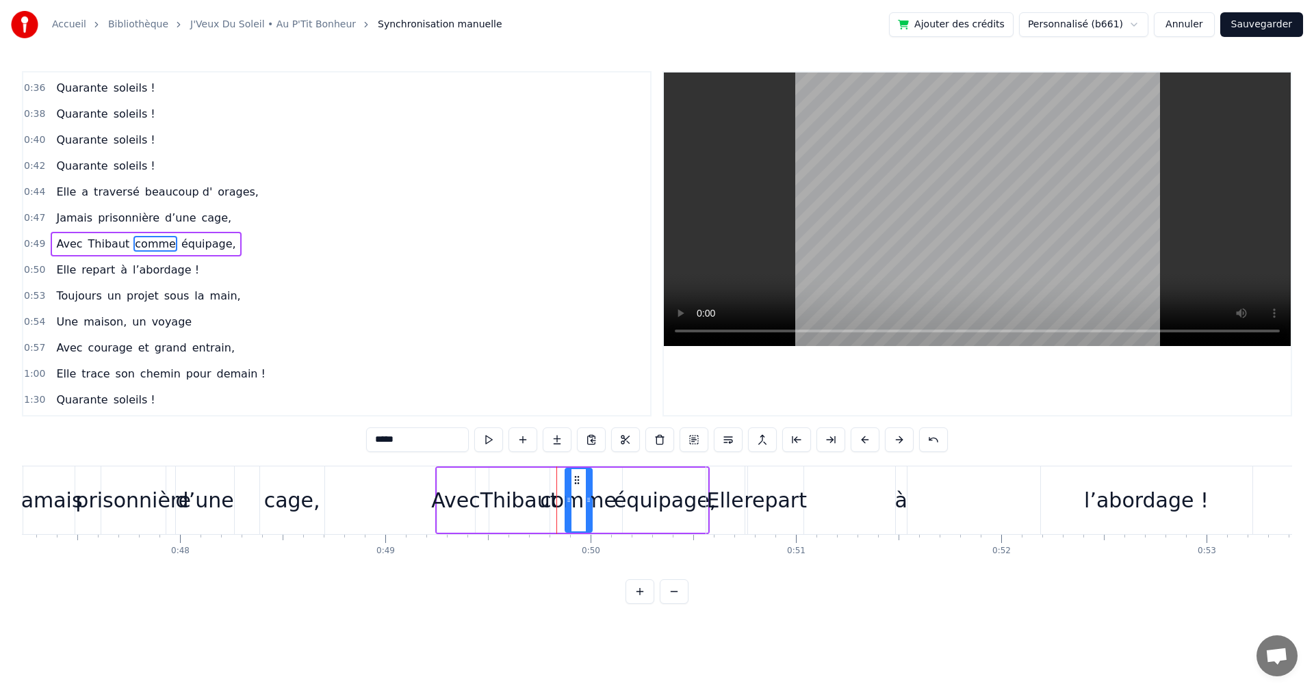
click at [576, 478] on icon at bounding box center [576, 480] width 11 height 11
click at [617, 492] on div "Avec [PERSON_NAME] comme équipage," at bounding box center [572, 501] width 274 height 68
click at [693, 477] on icon at bounding box center [697, 478] width 11 height 11
click at [697, 478] on icon at bounding box center [697, 478] width 11 height 11
click at [675, 505] on div "équipage," at bounding box center [665, 500] width 102 height 31
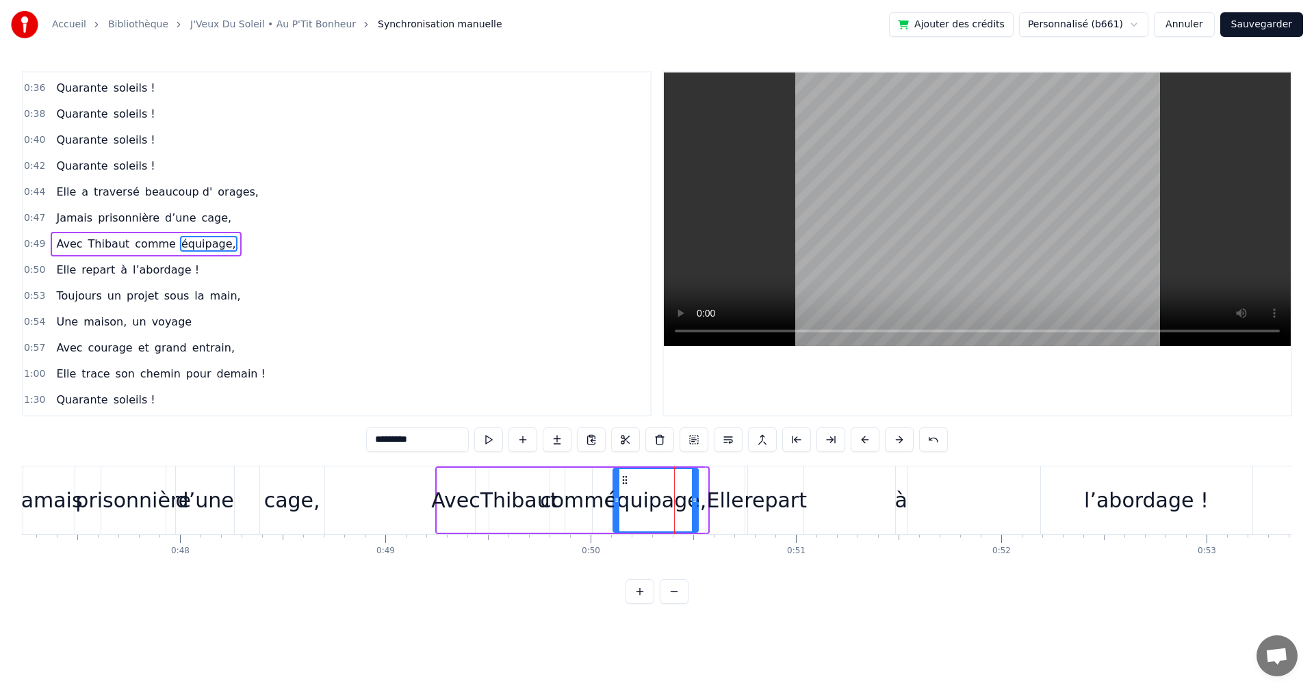
drag, startPoint x: 634, startPoint y: 478, endPoint x: 625, endPoint y: 478, distance: 9.6
click at [625, 478] on icon at bounding box center [624, 480] width 11 height 11
drag, startPoint x: 694, startPoint y: 497, endPoint x: 684, endPoint y: 497, distance: 9.6
click at [684, 497] on icon at bounding box center [685, 500] width 5 height 11
click at [716, 498] on div "Elle" at bounding box center [725, 500] width 37 height 31
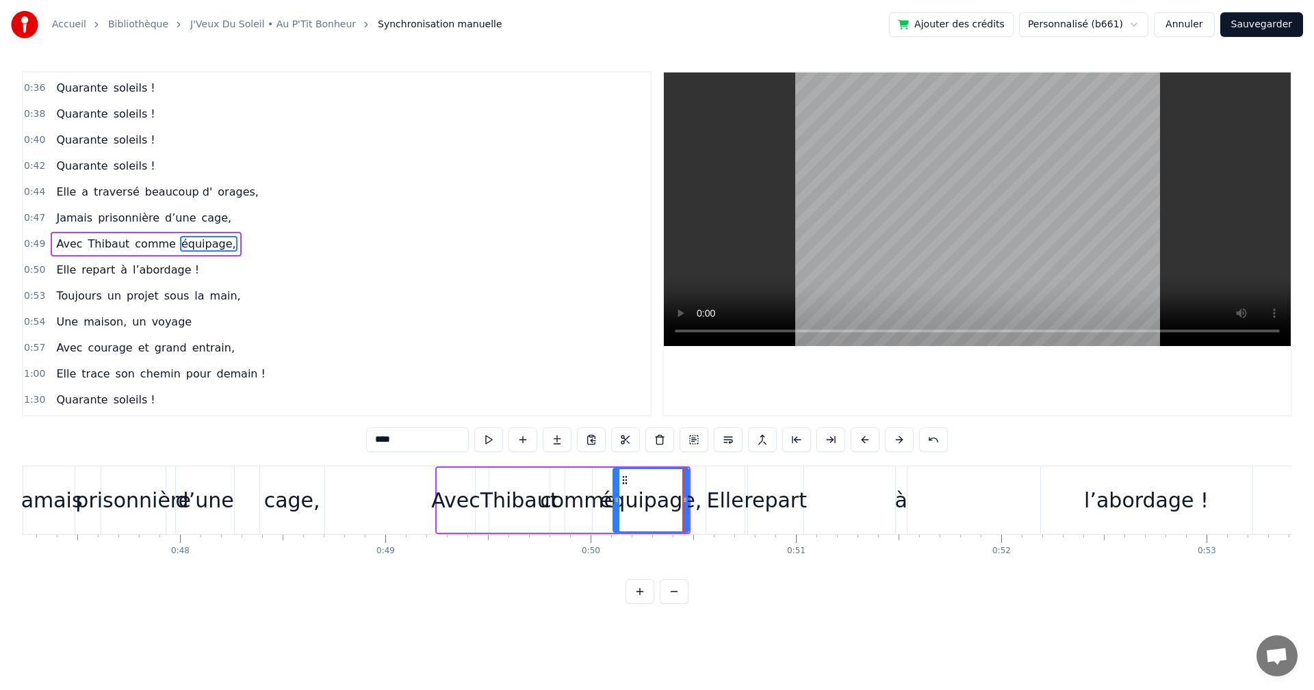
scroll to position [231, 0]
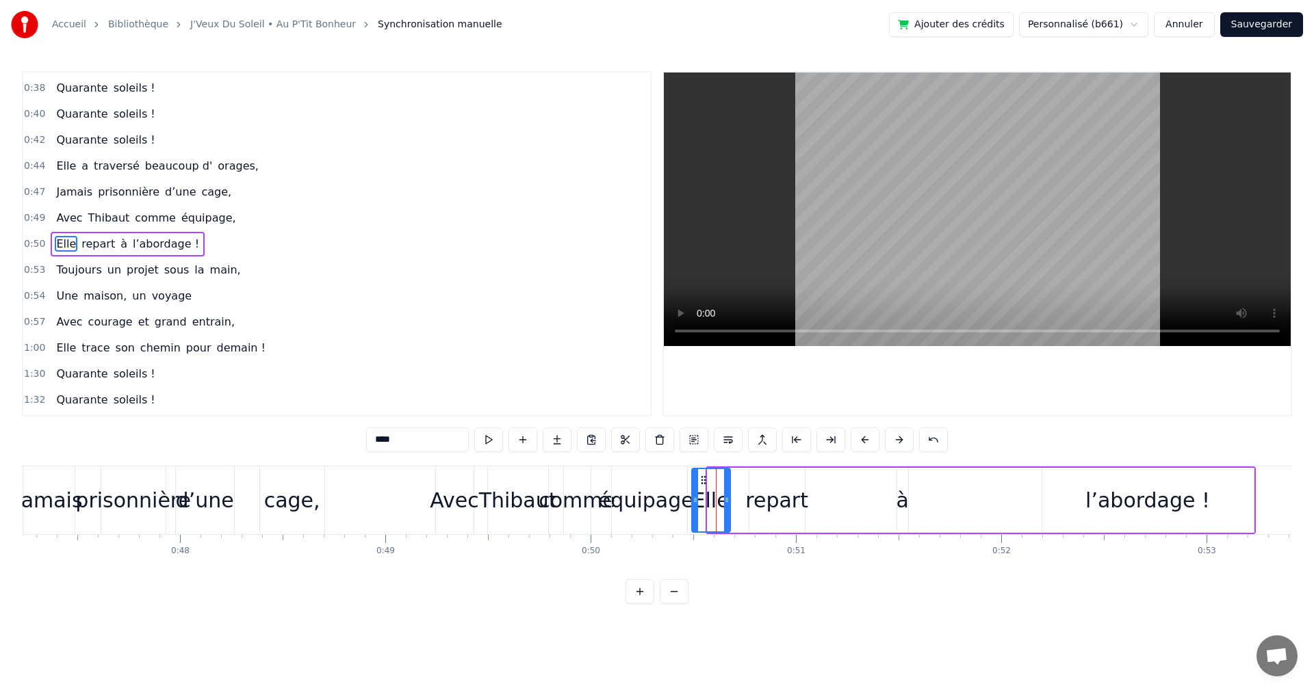
drag, startPoint x: 718, startPoint y: 479, endPoint x: 701, endPoint y: 480, distance: 16.4
click at [701, 480] on icon at bounding box center [703, 480] width 11 height 11
click at [760, 498] on div "repart" at bounding box center [776, 500] width 63 height 31
drag, startPoint x: 761, startPoint y: 479, endPoint x: 733, endPoint y: 480, distance: 28.1
click at [733, 480] on icon at bounding box center [732, 480] width 11 height 11
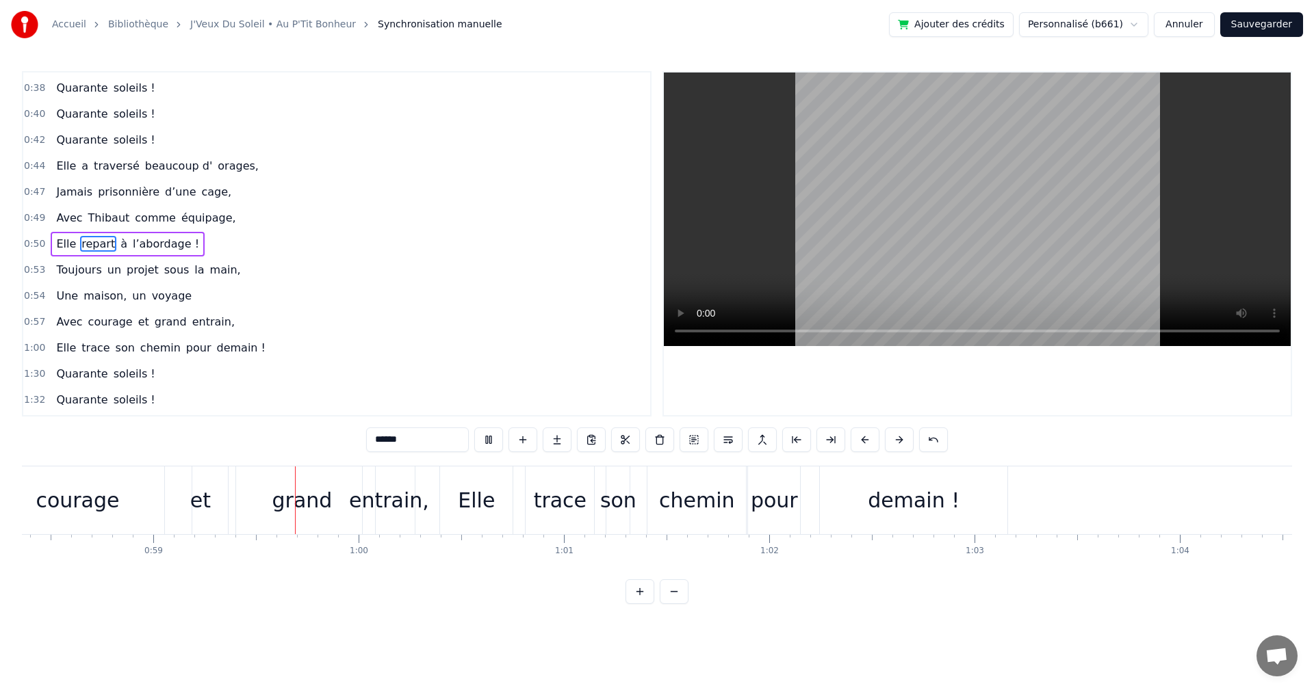
scroll to position [0, 12069]
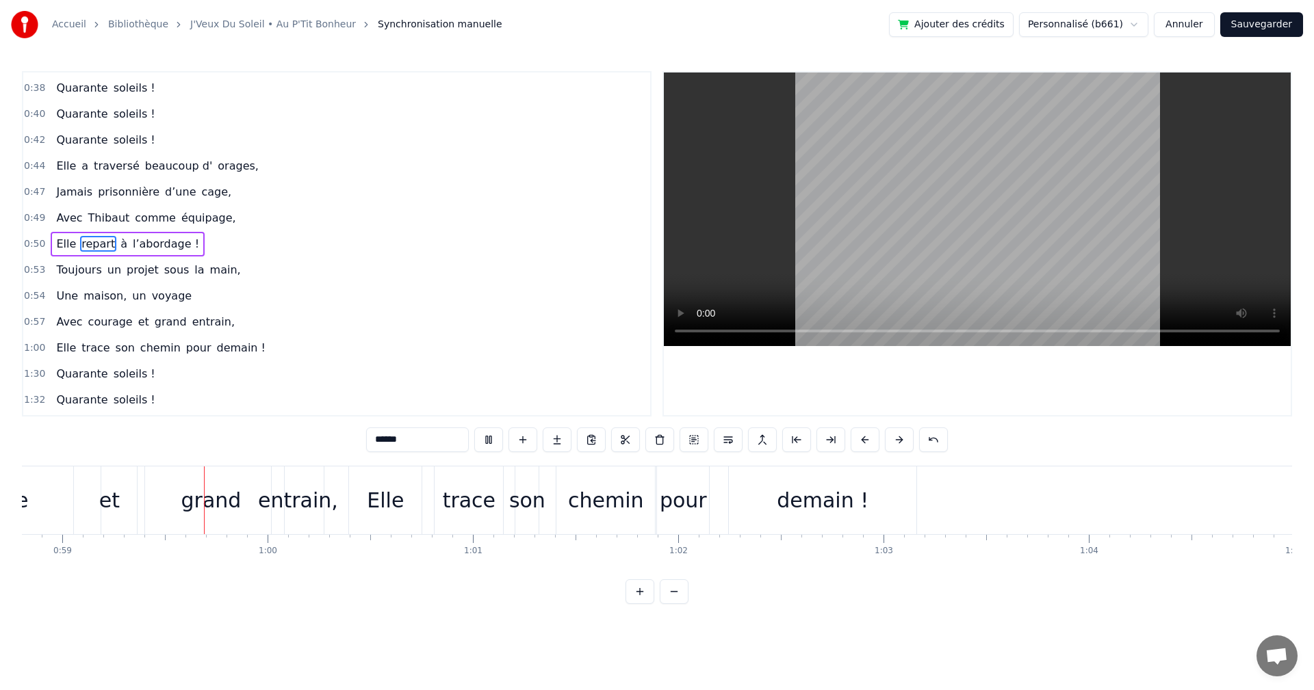
click at [972, 213] on video at bounding box center [977, 210] width 627 height 274
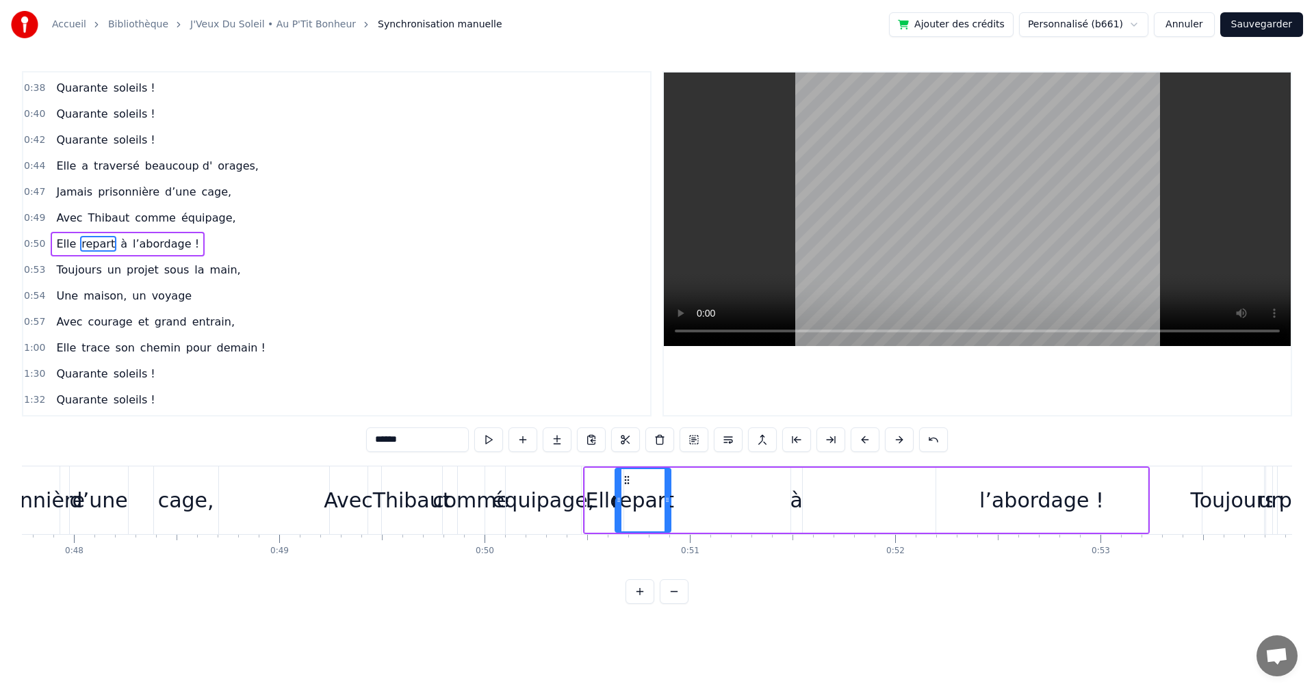
scroll to position [0, 9824]
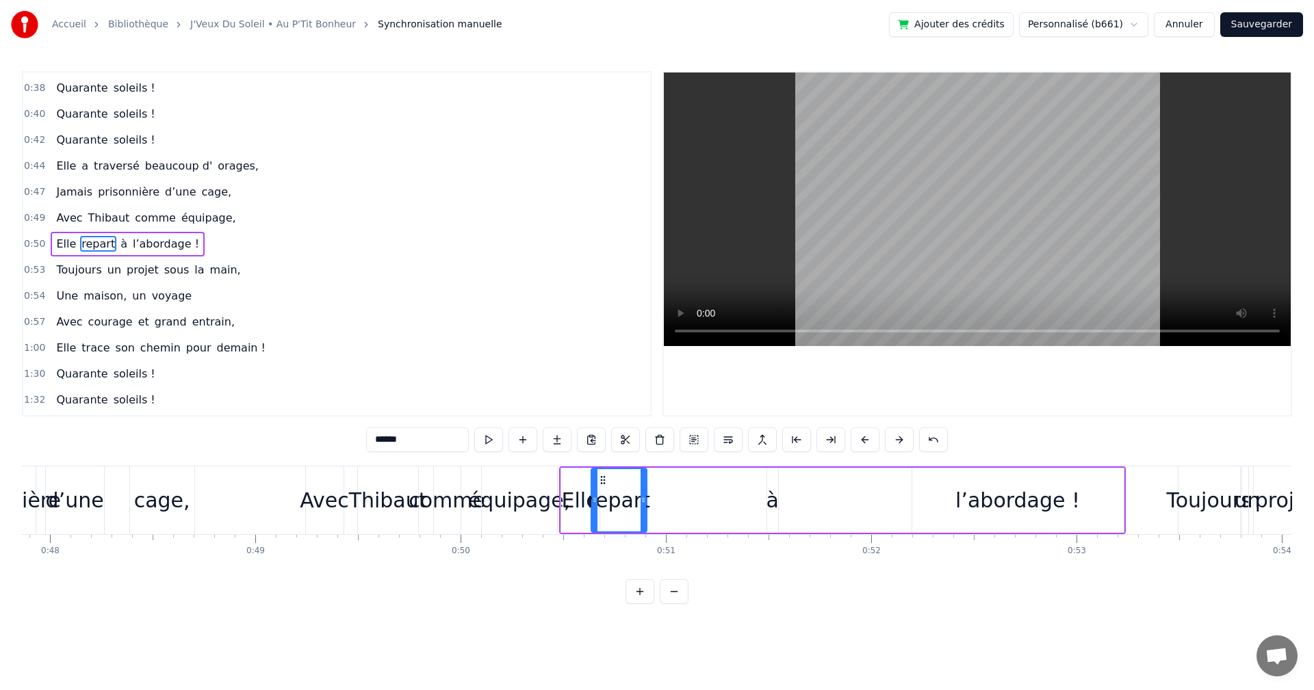
click at [408, 505] on div "Thibaut" at bounding box center [388, 500] width 78 height 31
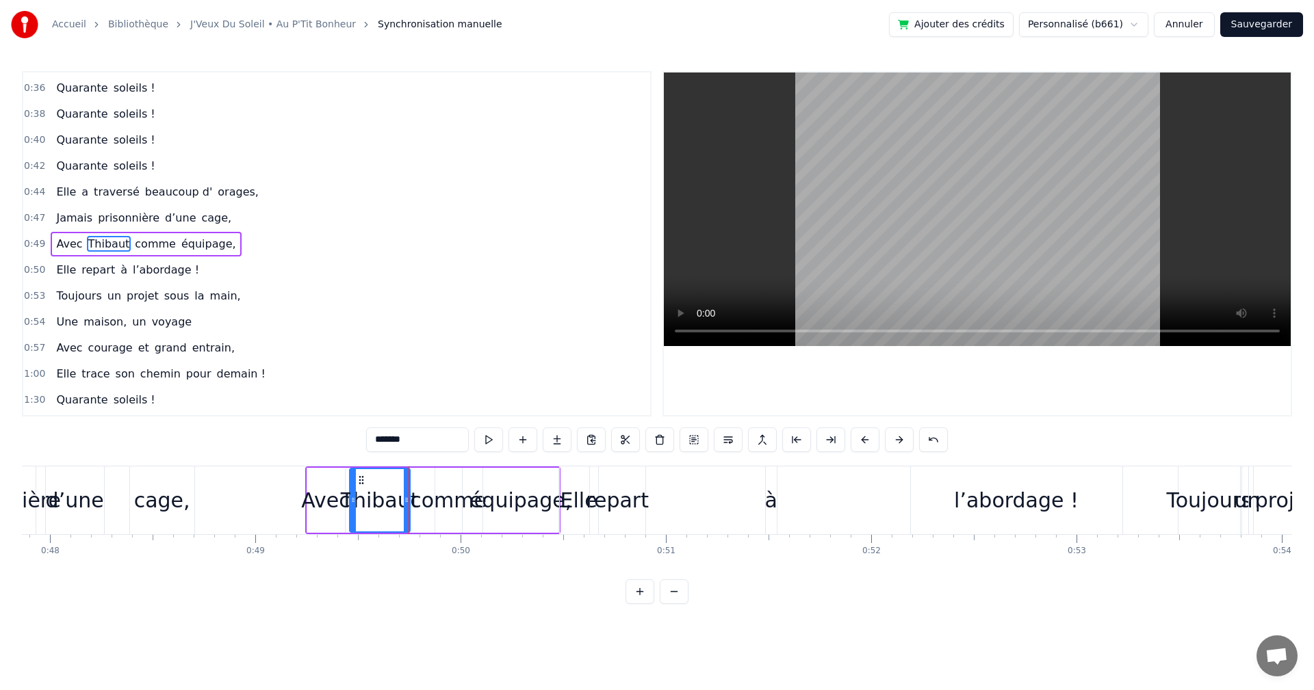
drag, startPoint x: 370, startPoint y: 476, endPoint x: 360, endPoint y: 478, distance: 10.4
click at [360, 478] on icon at bounding box center [361, 480] width 11 height 11
click at [428, 485] on div "comme" at bounding box center [448, 500] width 77 height 31
drag, startPoint x: 447, startPoint y: 478, endPoint x: 433, endPoint y: 480, distance: 13.8
click at [433, 480] on icon at bounding box center [433, 480] width 11 height 11
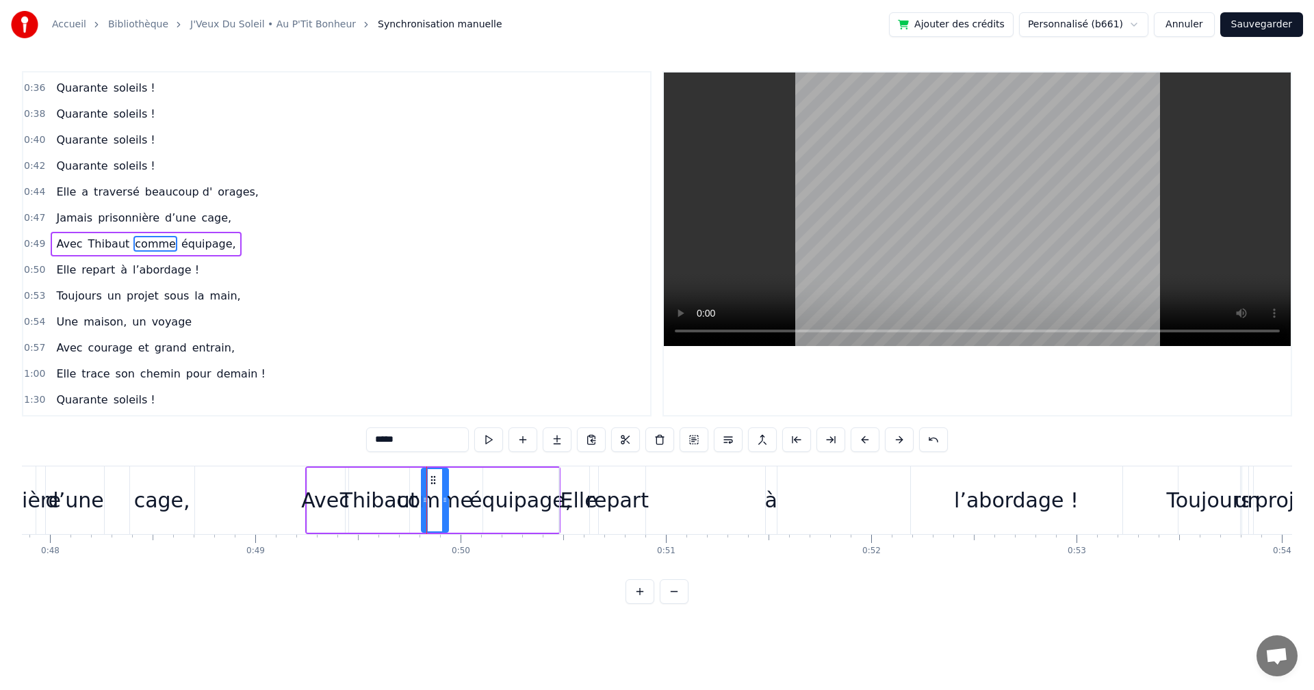
click at [482, 485] on div "équipage," at bounding box center [520, 500] width 102 height 31
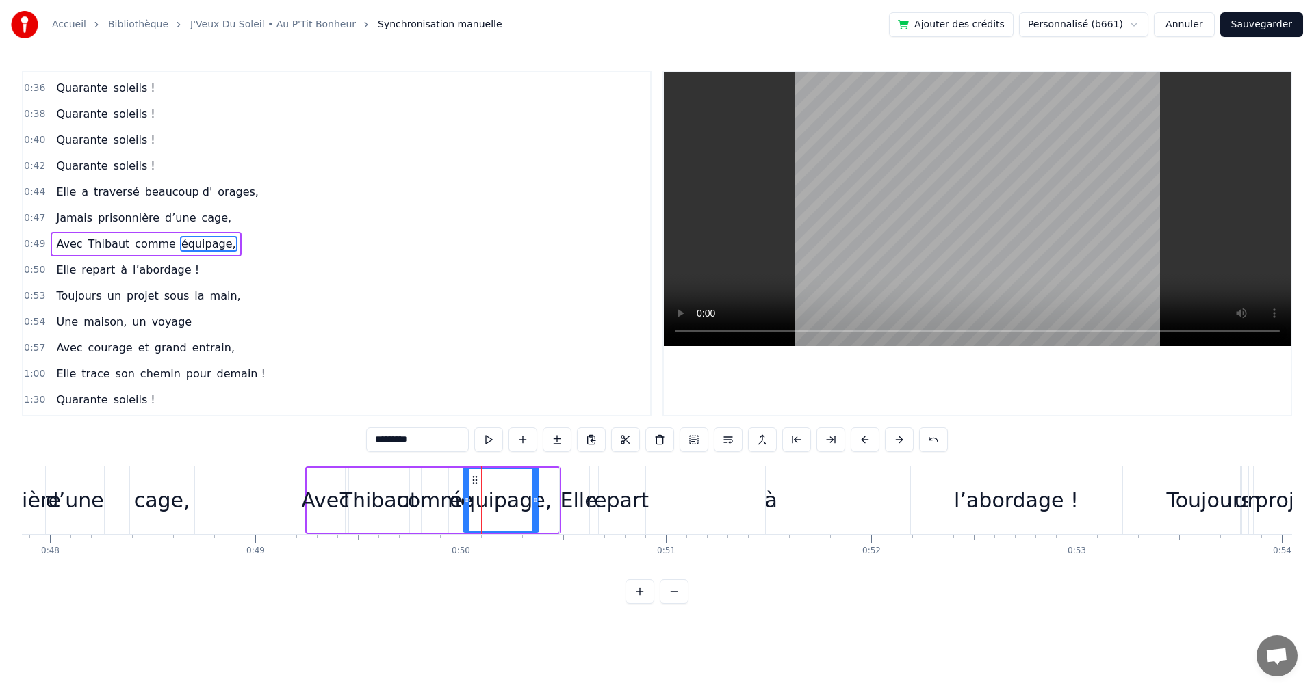
drag, startPoint x: 493, startPoint y: 480, endPoint x: 473, endPoint y: 484, distance: 20.9
click at [473, 484] on icon at bounding box center [474, 480] width 11 height 11
click at [571, 483] on div "Elle" at bounding box center [579, 501] width 38 height 68
type input "****"
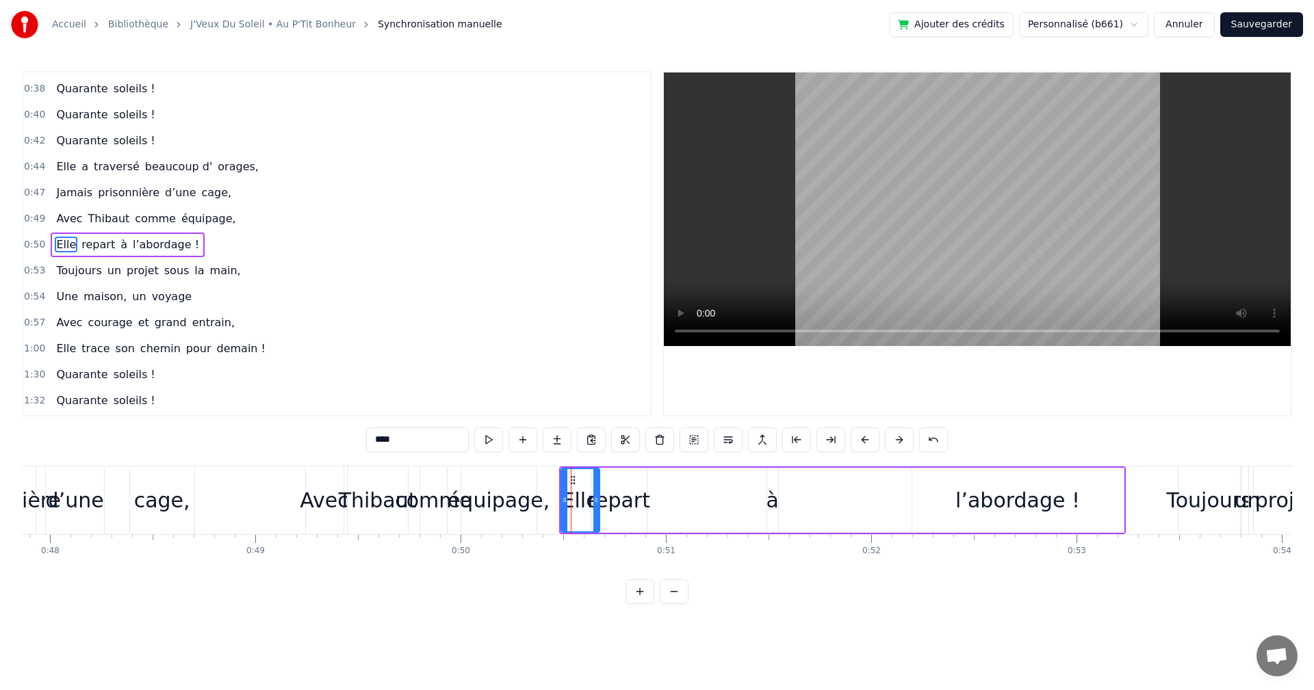
scroll to position [231, 0]
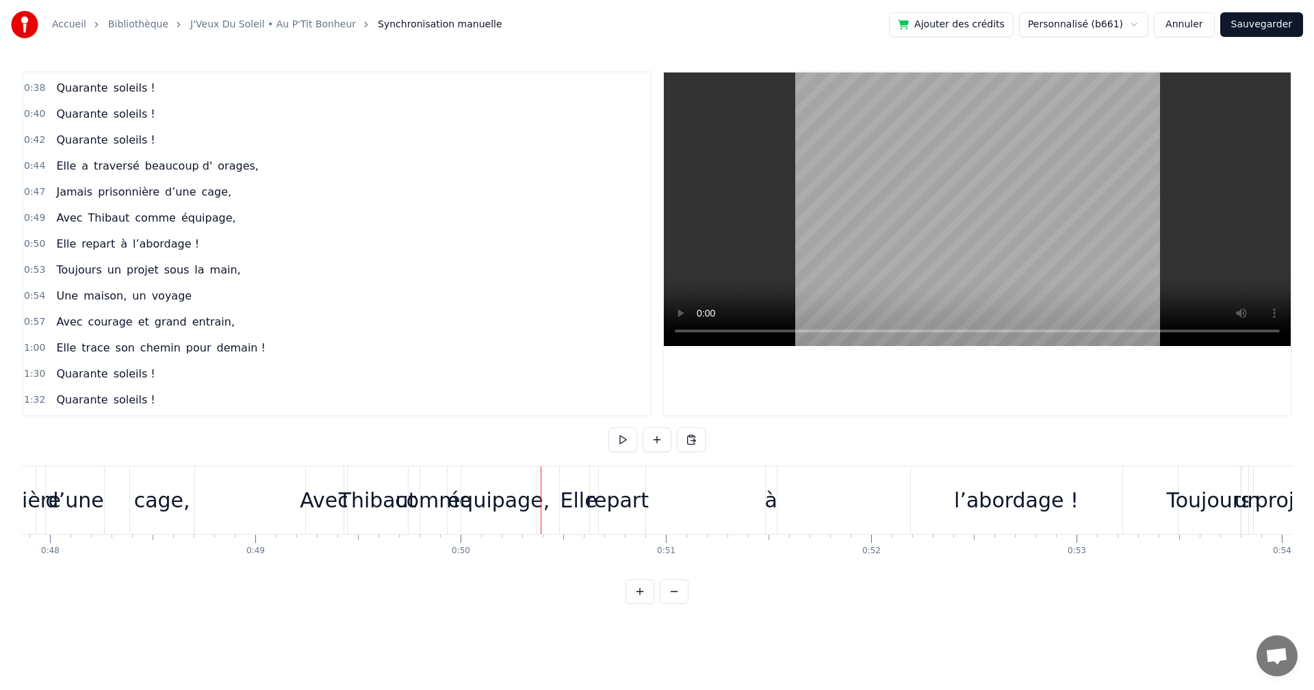
click at [573, 481] on div "Elle" at bounding box center [579, 501] width 38 height 68
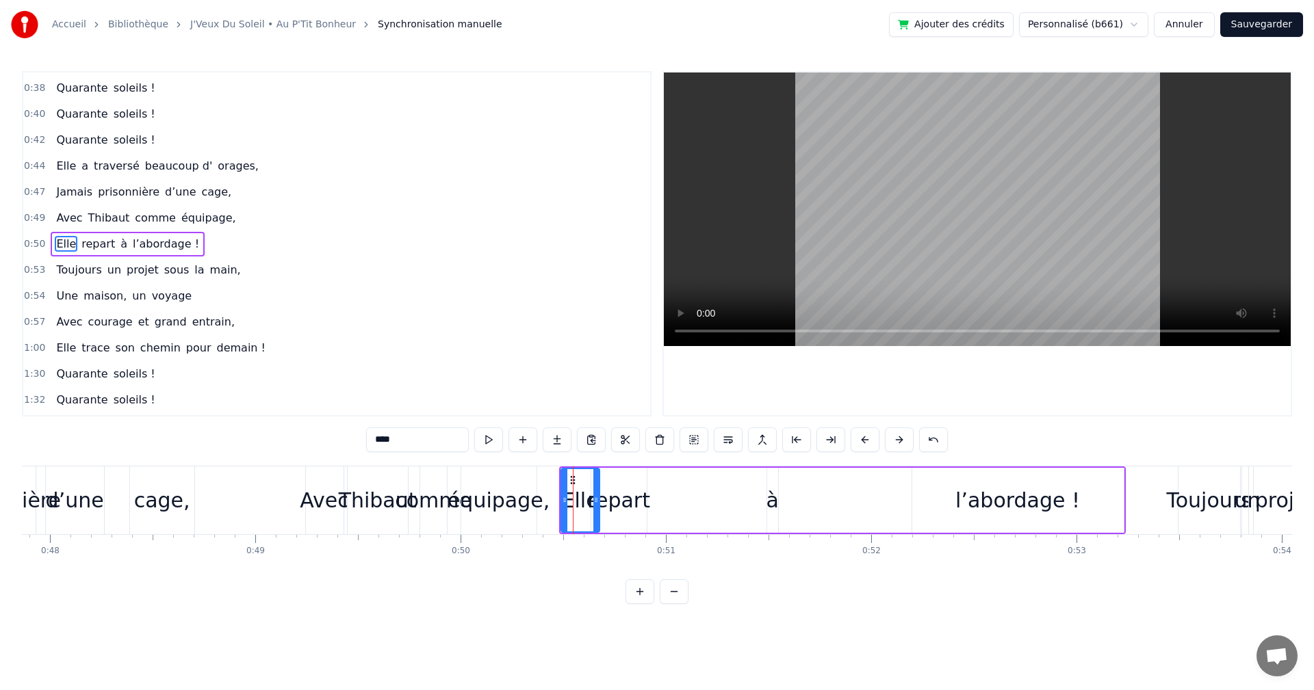
drag, startPoint x: 573, startPoint y: 476, endPoint x: 562, endPoint y: 480, distance: 10.8
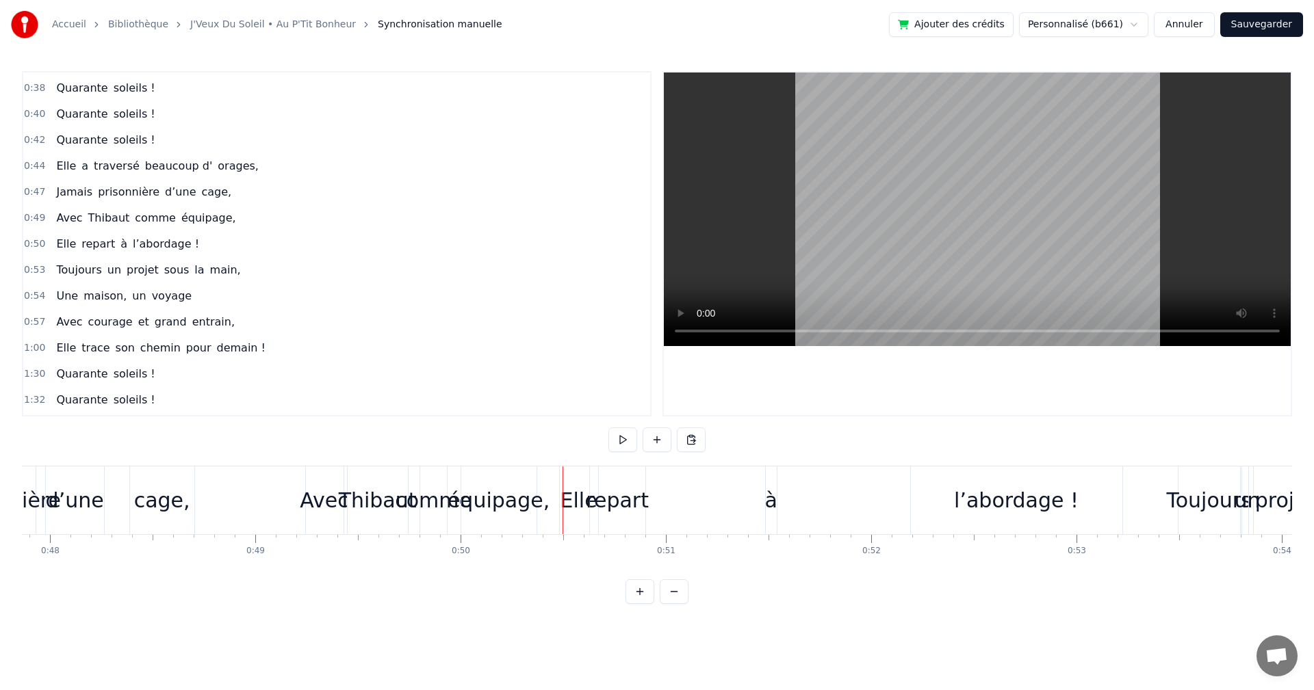
click at [571, 485] on div "Elle" at bounding box center [578, 500] width 37 height 31
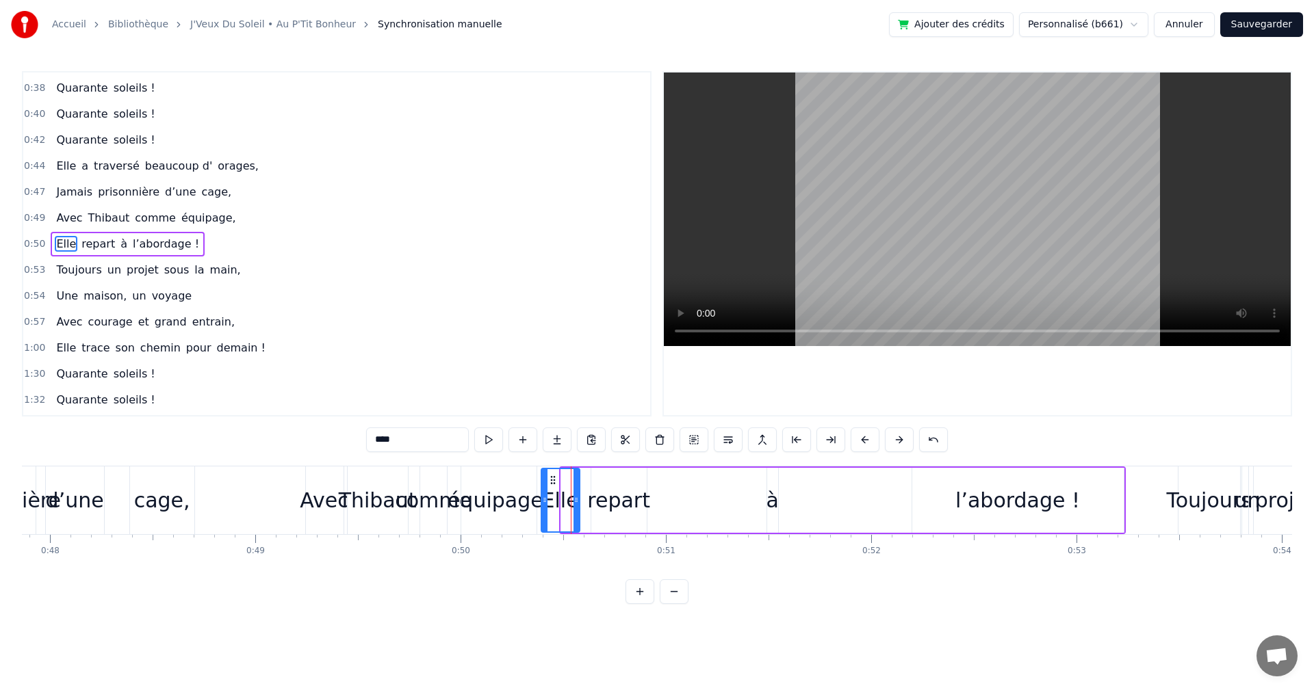
drag, startPoint x: 575, startPoint y: 477, endPoint x: 554, endPoint y: 480, distance: 20.8
click at [554, 480] on icon at bounding box center [552, 480] width 11 height 11
click at [612, 489] on div "repart" at bounding box center [618, 500] width 63 height 31
drag, startPoint x: 603, startPoint y: 478, endPoint x: 585, endPoint y: 481, distance: 18.1
click at [585, 481] on icon at bounding box center [584, 480] width 11 height 11
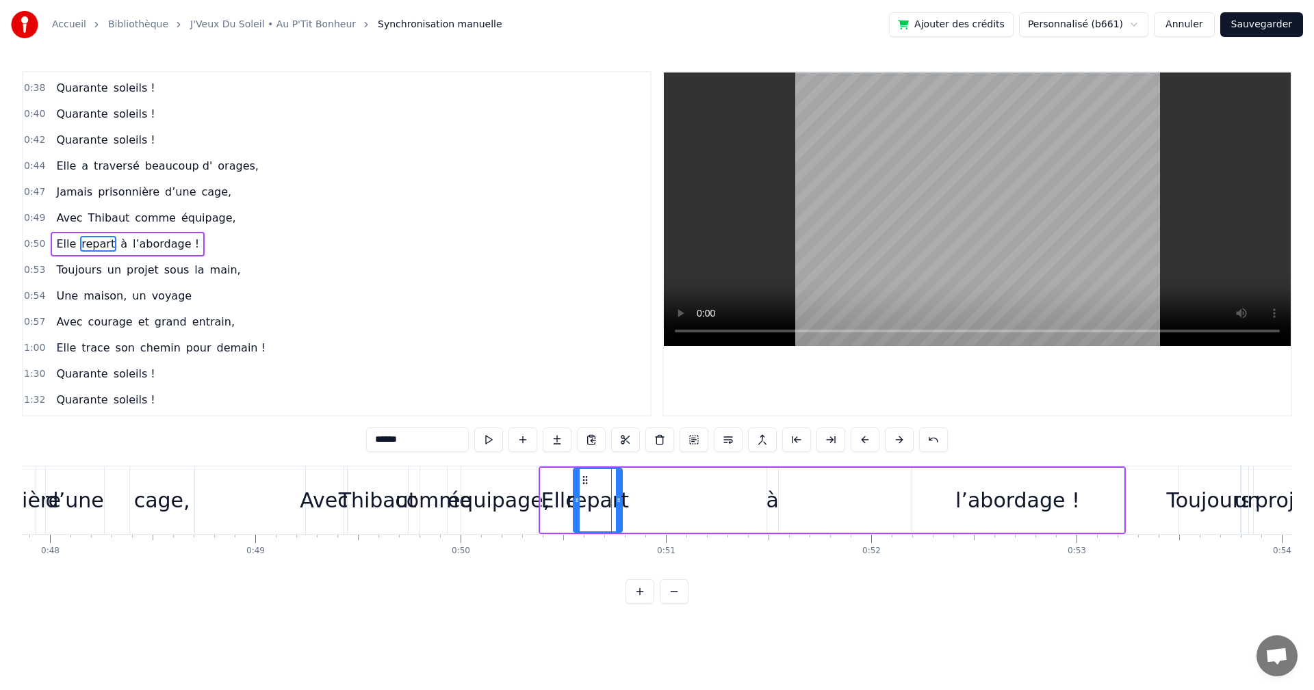
drag, startPoint x: 624, startPoint y: 498, endPoint x: 614, endPoint y: 498, distance: 10.3
click at [616, 498] on icon at bounding box center [618, 500] width 5 height 11
click at [772, 482] on div "à" at bounding box center [772, 500] width 11 height 65
drag, startPoint x: 780, startPoint y: 478, endPoint x: 648, endPoint y: 497, distance: 133.5
click at [648, 497] on div "Elle repart à l’abordage !" at bounding box center [831, 501] width 587 height 68
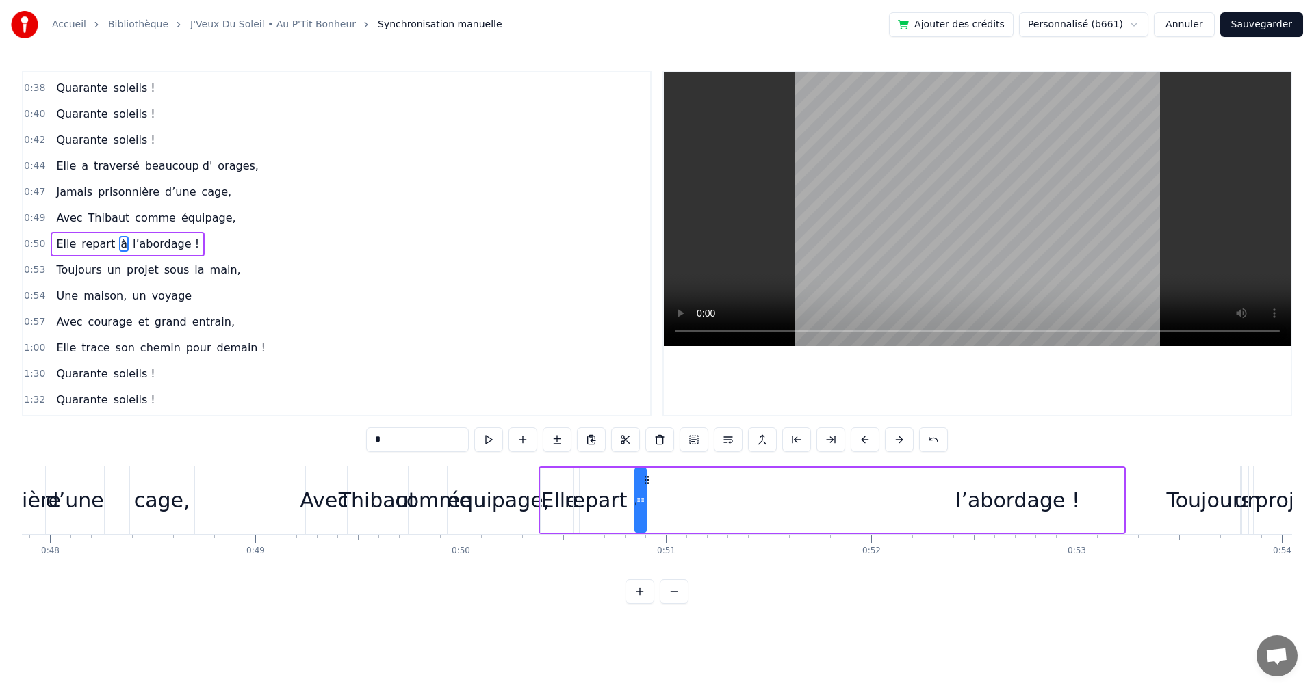
click at [1004, 492] on div "l’abordage !" at bounding box center [1017, 500] width 125 height 31
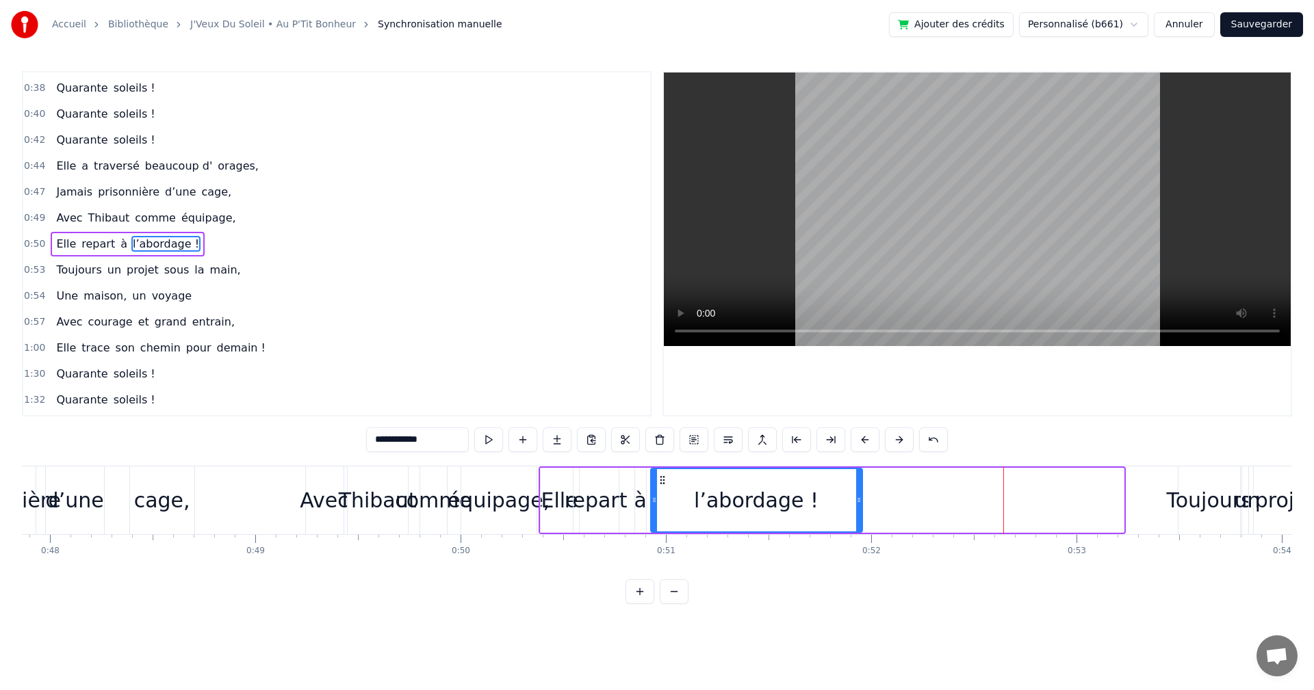
drag, startPoint x: 924, startPoint y: 478, endPoint x: 663, endPoint y: 498, distance: 262.1
click at [663, 498] on div "l’abordage !" at bounding box center [756, 500] width 210 height 62
click at [635, 504] on div "à" at bounding box center [640, 500] width 12 height 31
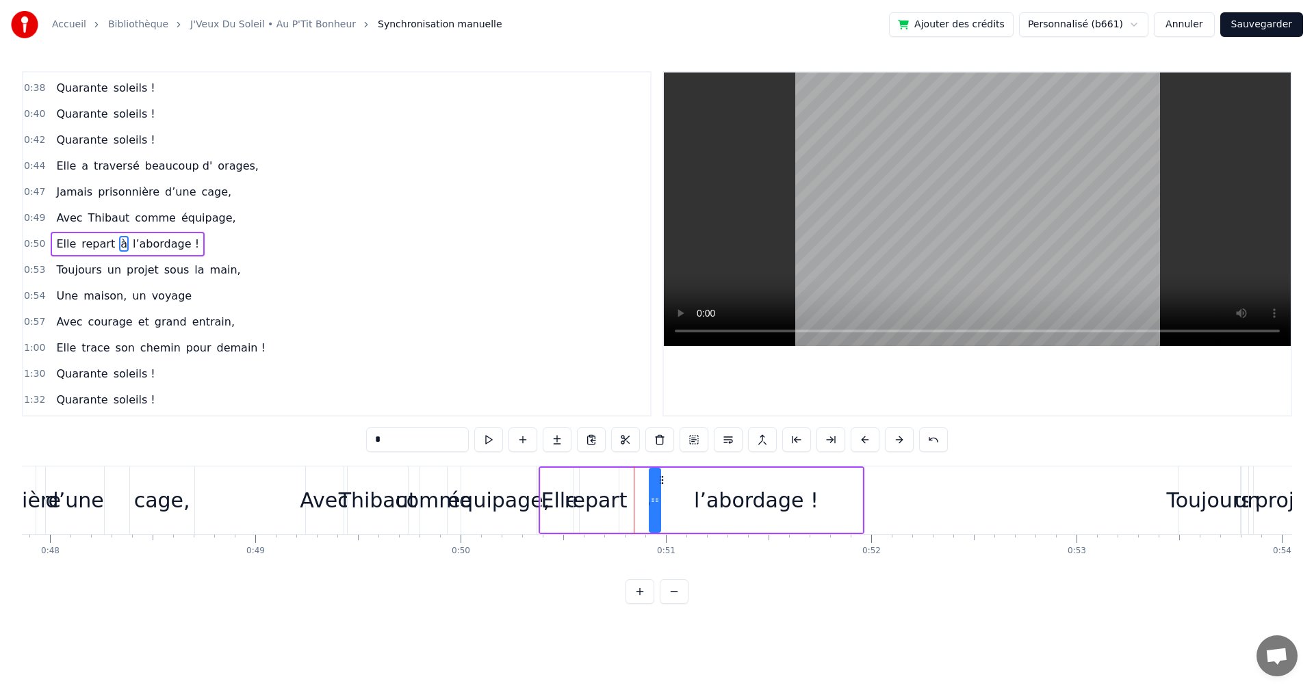
drag, startPoint x: 648, startPoint y: 479, endPoint x: 662, endPoint y: 480, distance: 14.4
click at [662, 480] on icon at bounding box center [660, 480] width 11 height 11
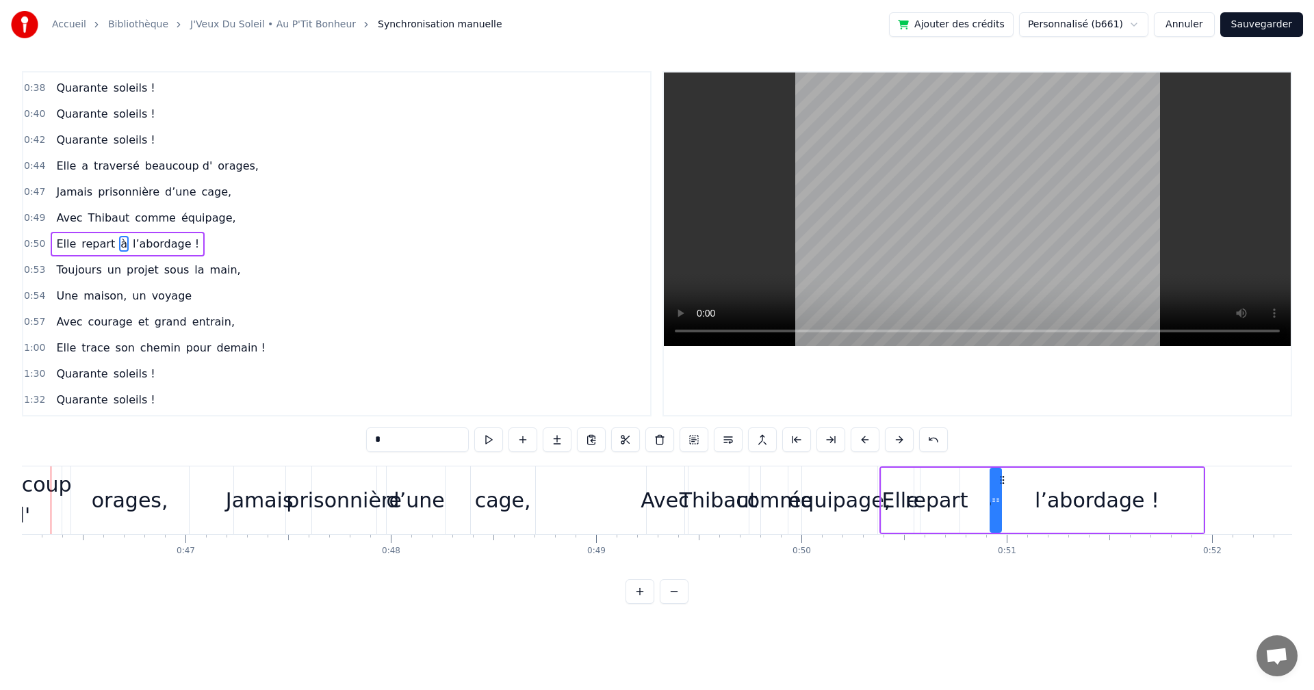
scroll to position [0, 9443]
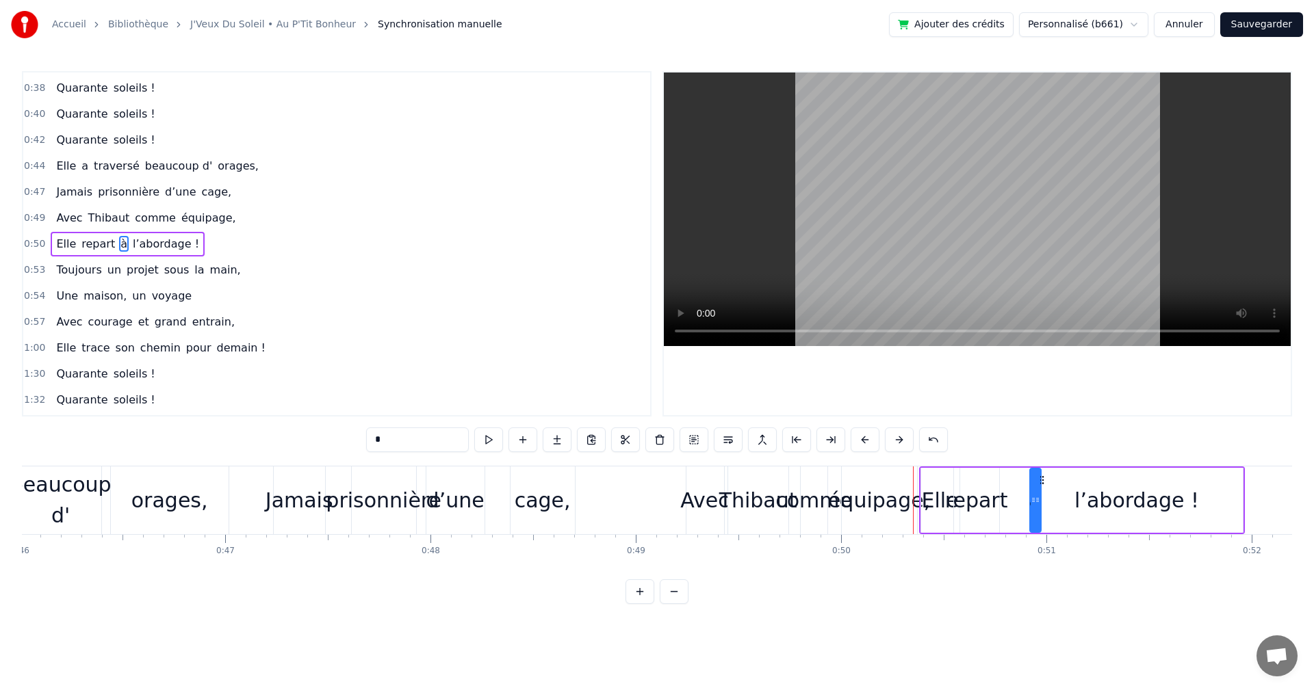
click at [811, 502] on div "comme" at bounding box center [813, 500] width 77 height 31
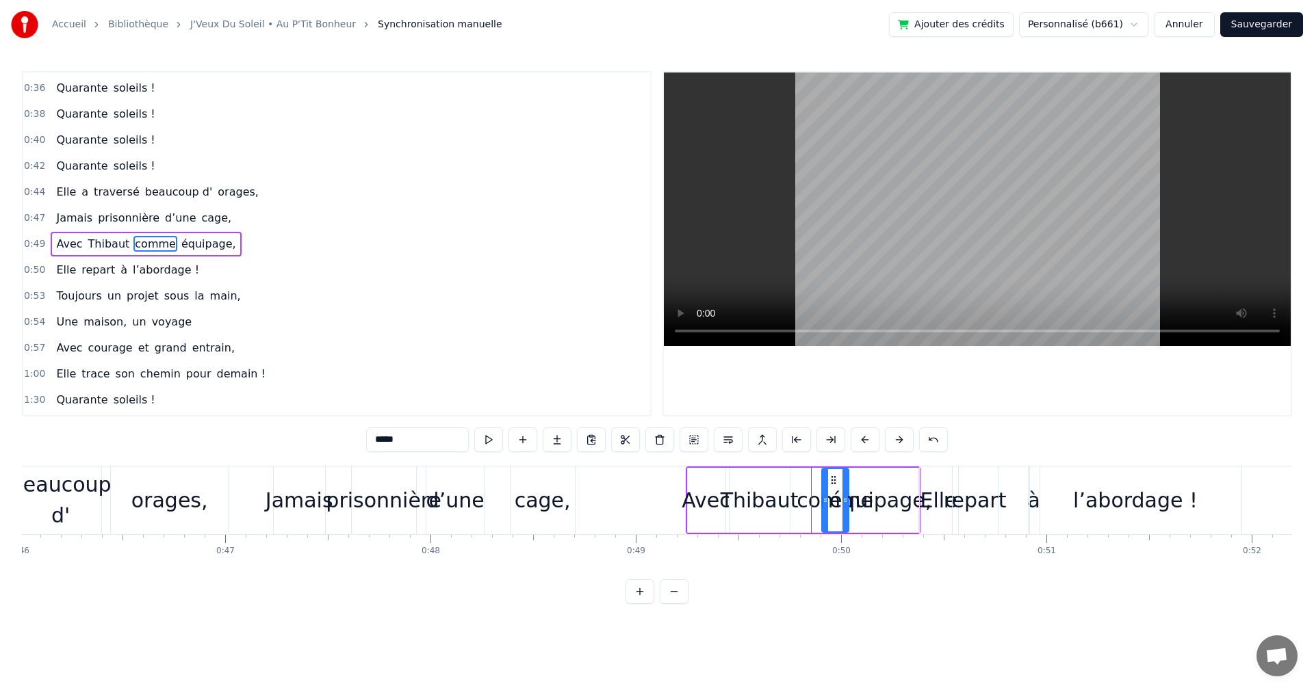
drag, startPoint x: 813, startPoint y: 475, endPoint x: 833, endPoint y: 474, distance: 19.9
click at [833, 475] on icon at bounding box center [833, 480] width 11 height 11
click at [883, 493] on div "équipage," at bounding box center [880, 500] width 102 height 31
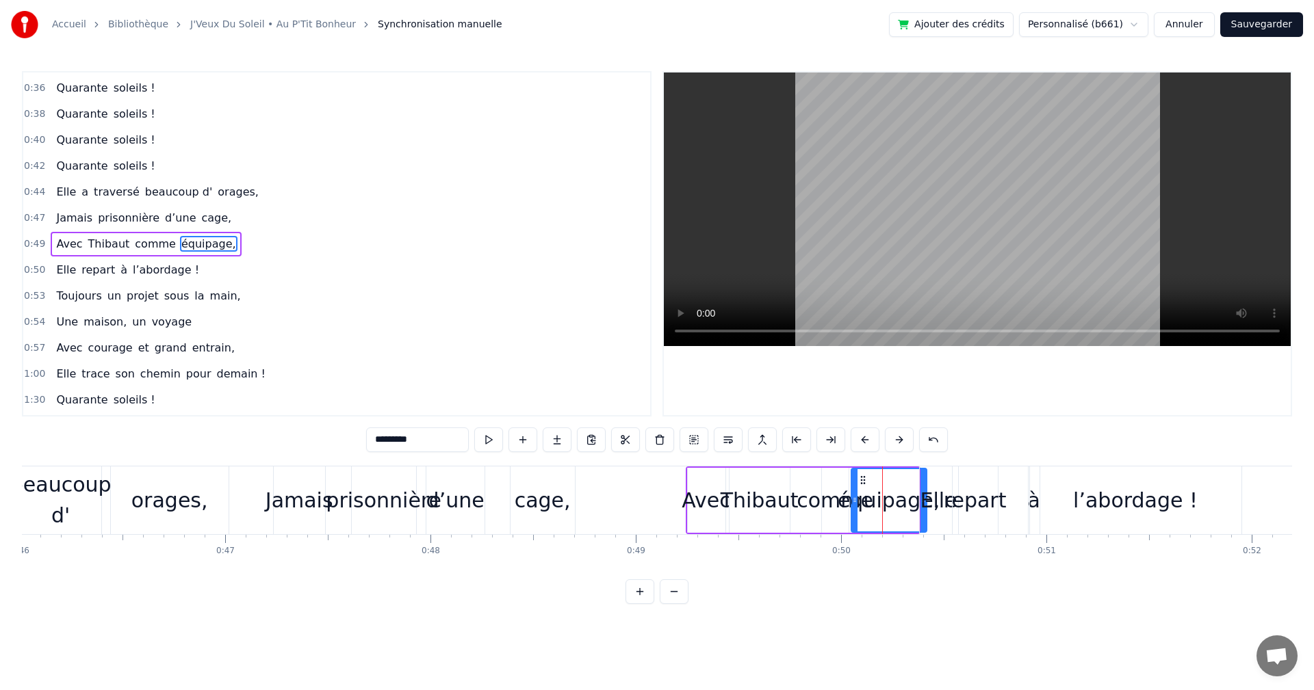
drag, startPoint x: 855, startPoint y: 480, endPoint x: 863, endPoint y: 479, distance: 8.2
click at [863, 479] on icon at bounding box center [862, 480] width 11 height 11
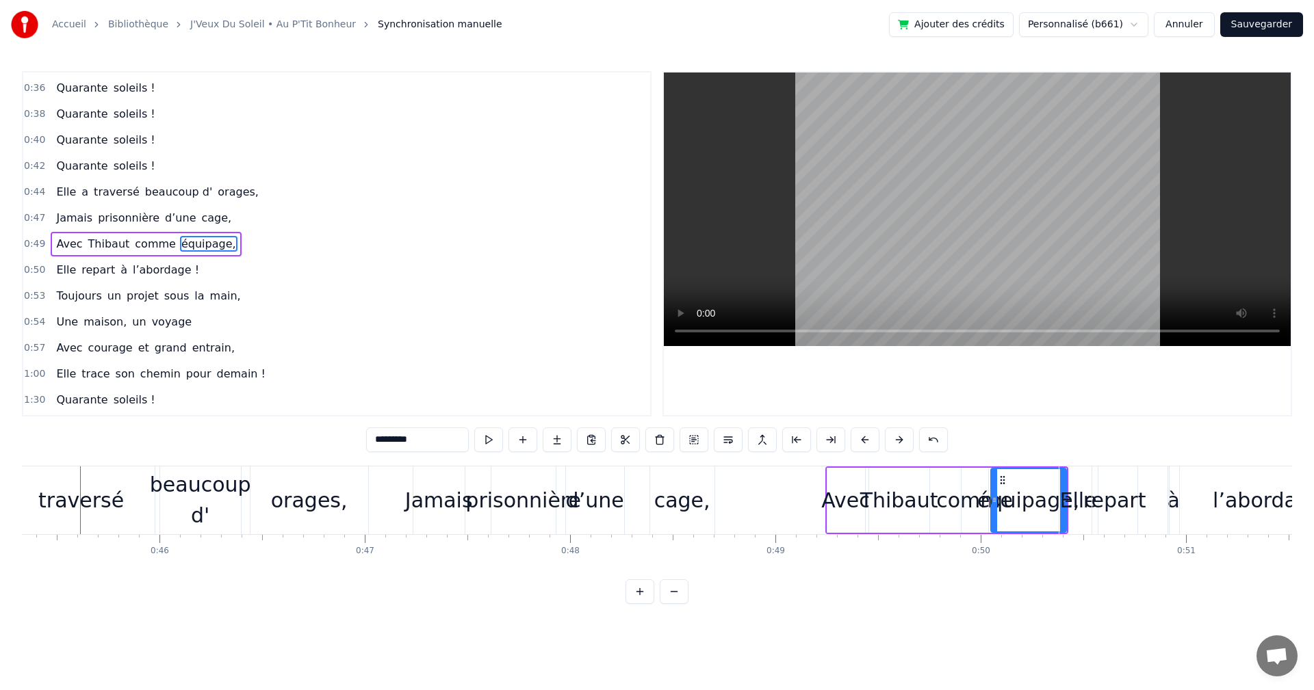
scroll to position [0, 9293]
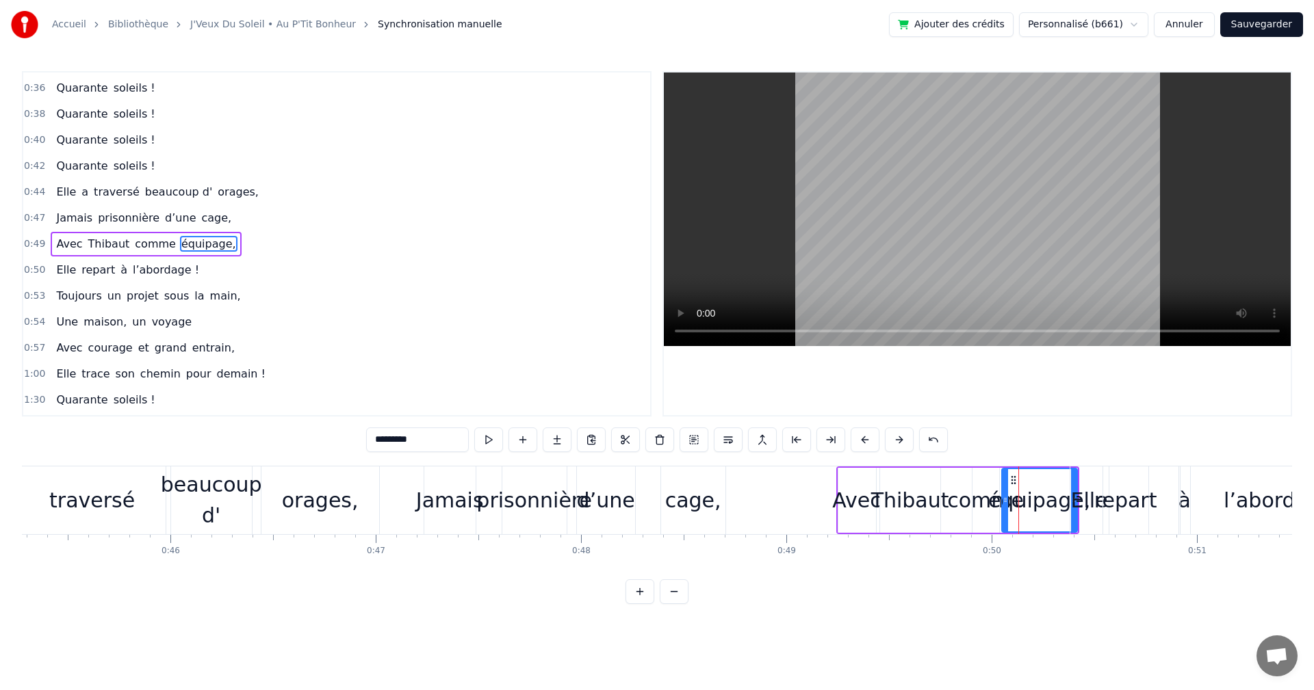
click at [861, 485] on div "Avec" at bounding box center [856, 500] width 49 height 31
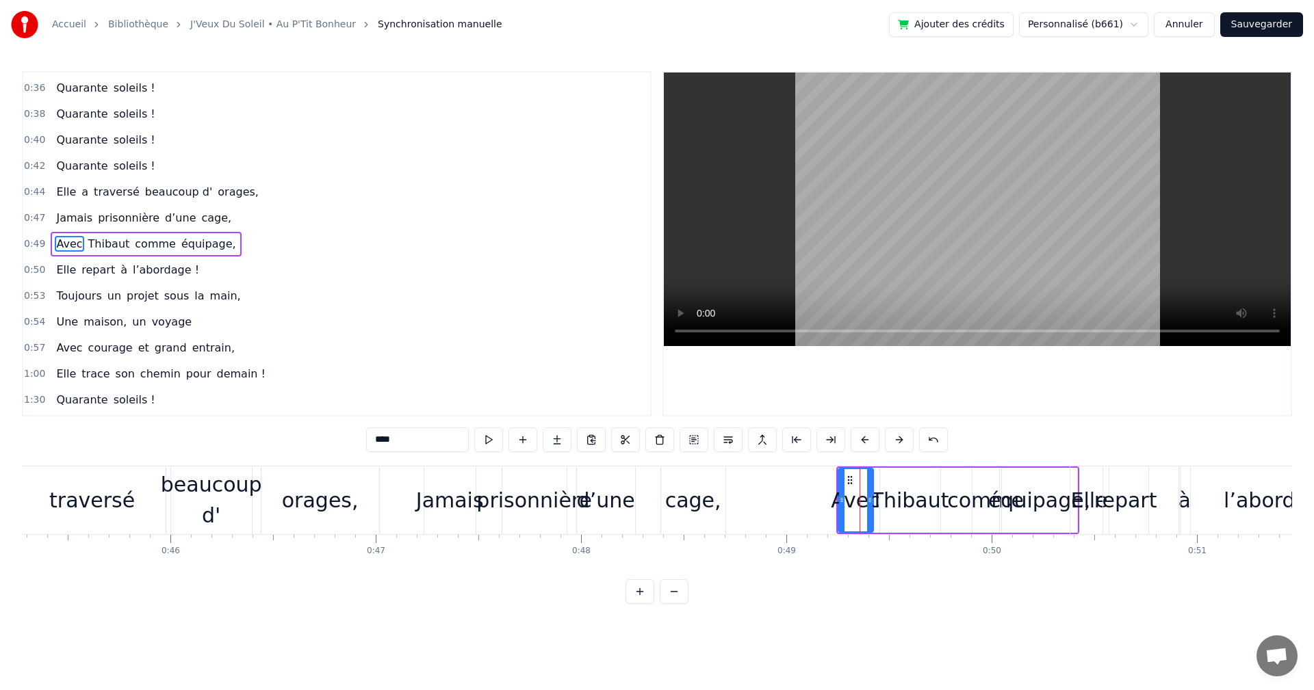
click at [870, 501] on icon at bounding box center [869, 500] width 5 height 11
click at [893, 501] on div "Thibaut" at bounding box center [910, 500] width 78 height 31
drag, startPoint x: 890, startPoint y: 476, endPoint x: 883, endPoint y: 476, distance: 7.5
click at [883, 476] on circle at bounding box center [882, 476] width 1 height 1
click at [963, 499] on div "comme" at bounding box center [985, 500] width 77 height 31
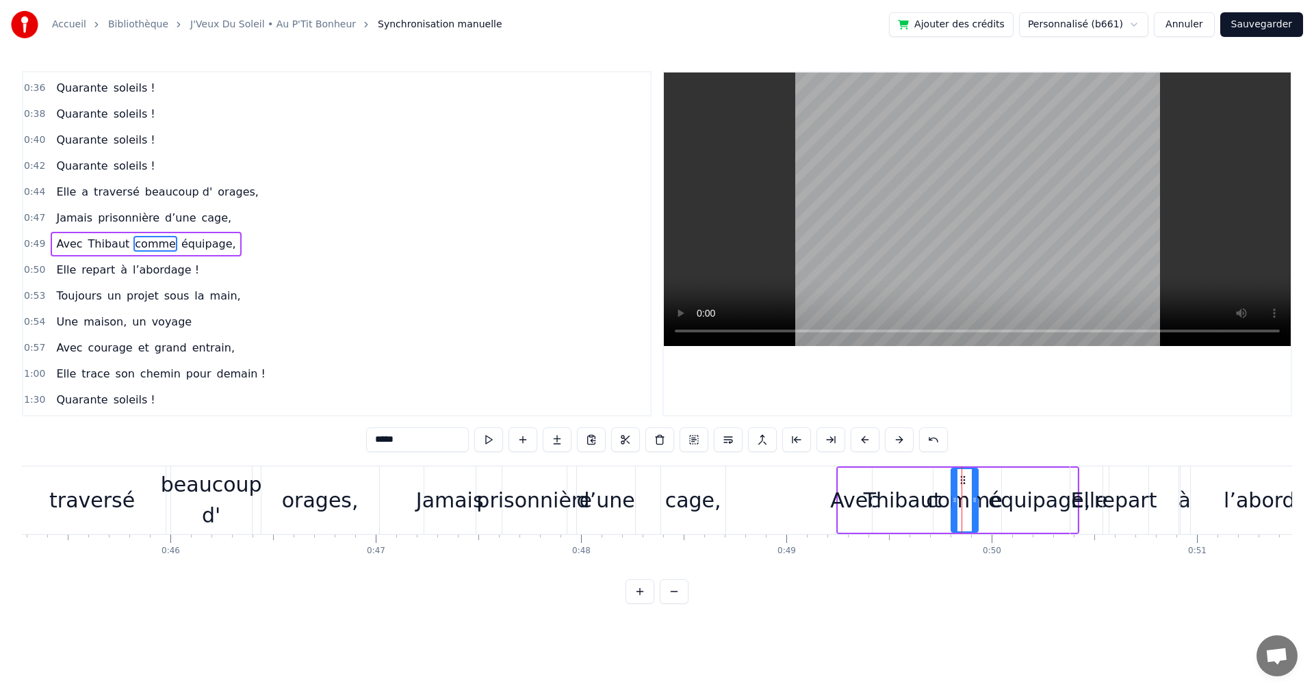
drag, startPoint x: 983, startPoint y: 476, endPoint x: 962, endPoint y: 480, distance: 21.6
click at [1007, 493] on div "équipage," at bounding box center [1039, 500] width 102 height 31
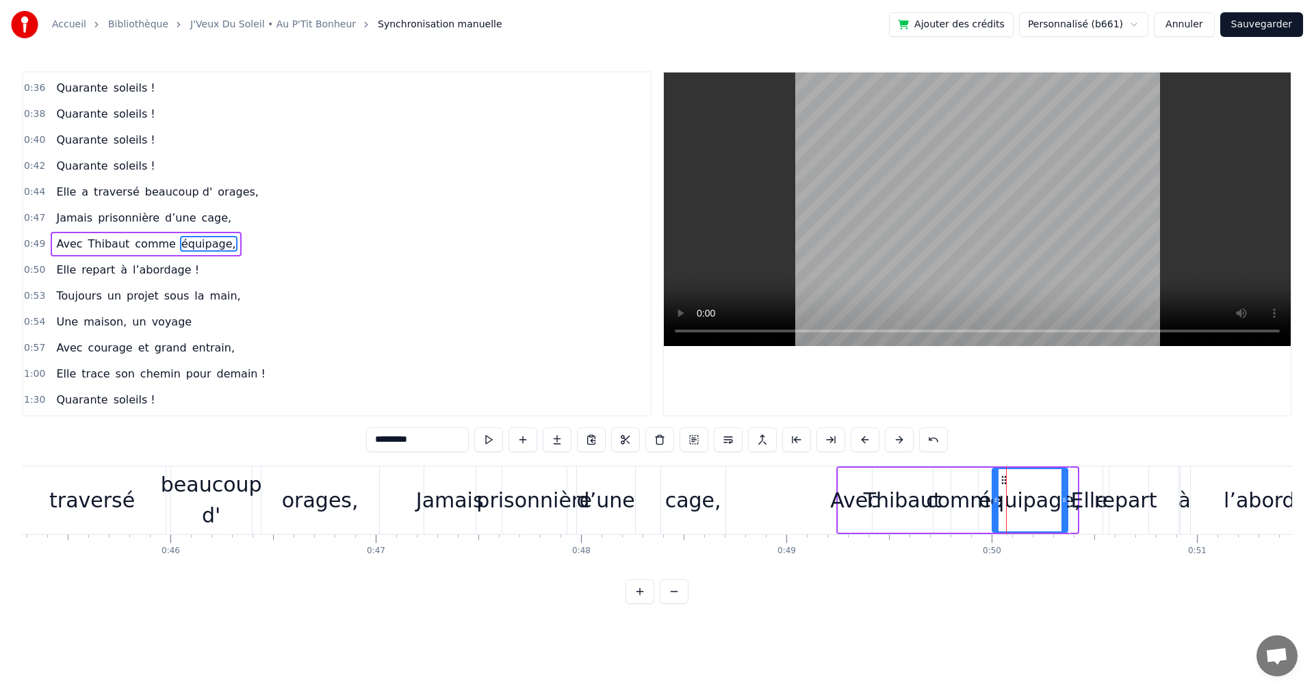
drag, startPoint x: 1013, startPoint y: 478, endPoint x: 1004, endPoint y: 478, distance: 9.6
click at [1004, 478] on icon at bounding box center [1003, 480] width 11 height 11
click at [1050, 496] on div "équipage," at bounding box center [1029, 500] width 102 height 31
drag, startPoint x: 1065, startPoint y: 499, endPoint x: 1050, endPoint y: 495, distance: 14.8
click at [1052, 496] on icon at bounding box center [1051, 500] width 5 height 11
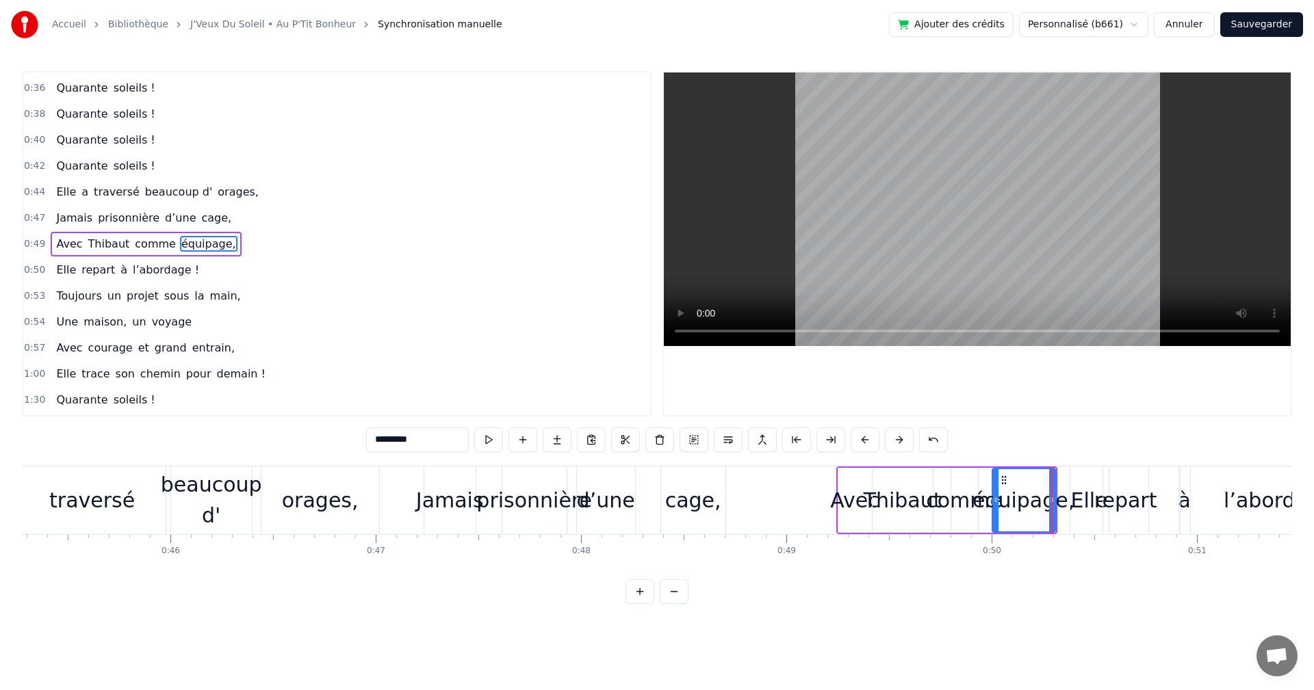
click at [1083, 496] on div "Elle" at bounding box center [1089, 500] width 37 height 31
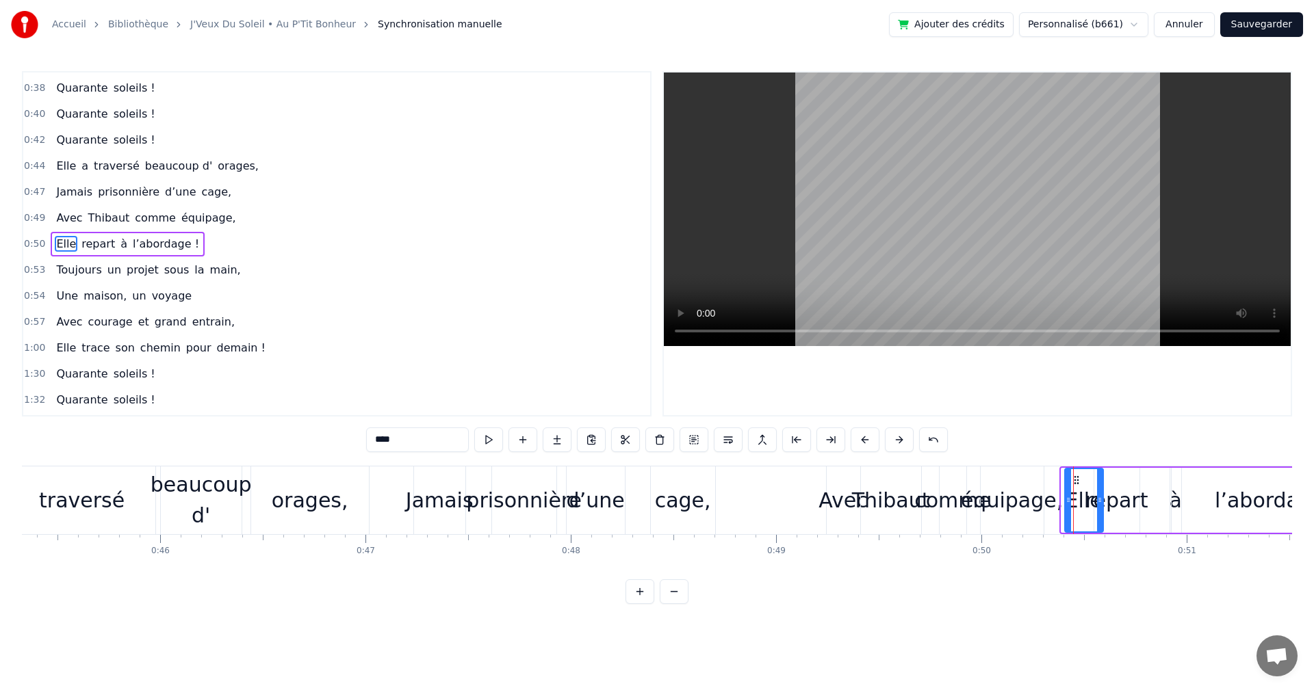
scroll to position [0, 9317]
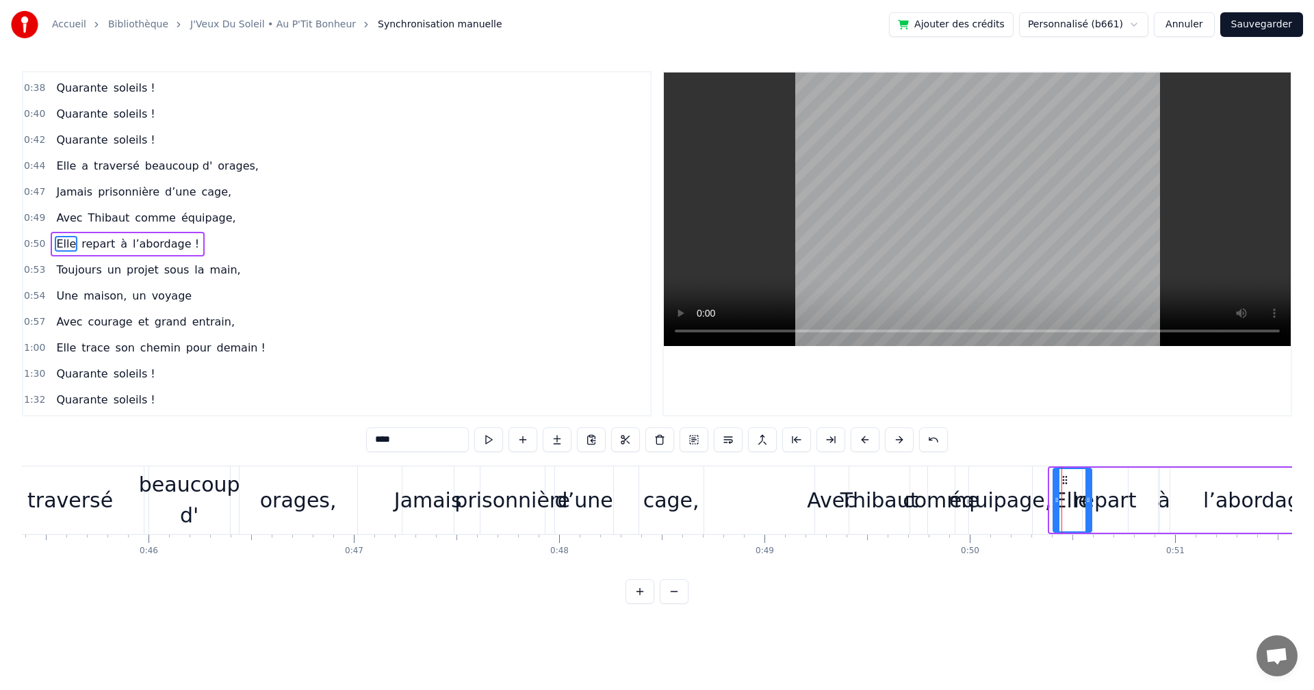
click at [1070, 475] on icon at bounding box center [1064, 480] width 11 height 11
drag, startPoint x: 1071, startPoint y: 477, endPoint x: 1054, endPoint y: 477, distance: 17.8
click at [1054, 477] on circle at bounding box center [1054, 476] width 1 height 1
click at [1104, 498] on div "repart" at bounding box center [1102, 500] width 63 height 31
click at [1211, 497] on div "l’abordage !" at bounding box center [1263, 500] width 125 height 31
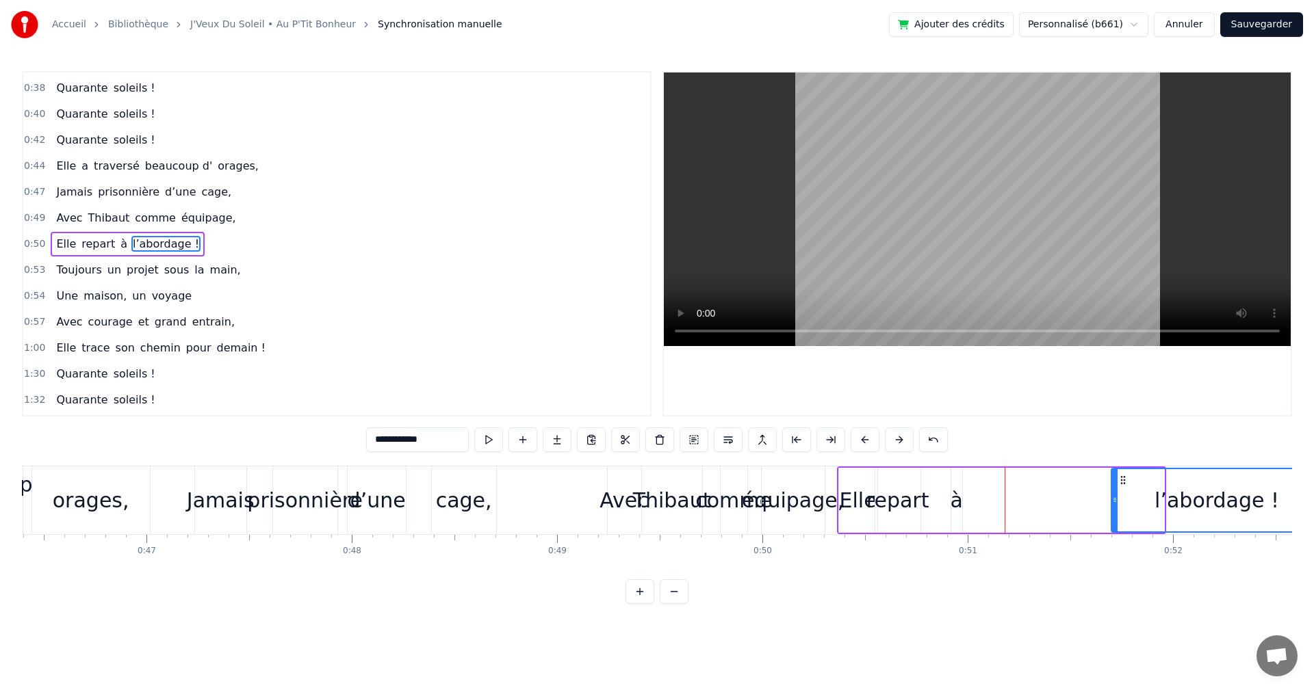
scroll to position [0, 9539]
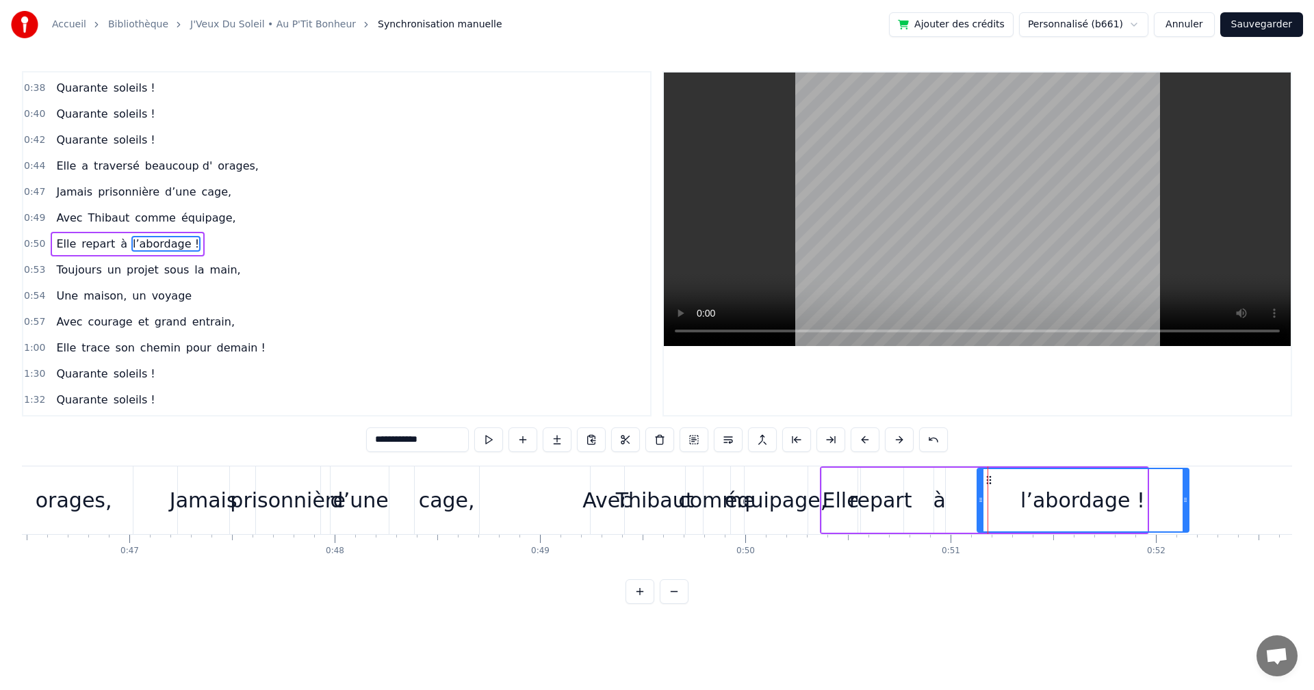
drag, startPoint x: 1166, startPoint y: 477, endPoint x: 986, endPoint y: 488, distance: 180.9
click at [986, 488] on div "l’abordage !" at bounding box center [1083, 500] width 210 height 62
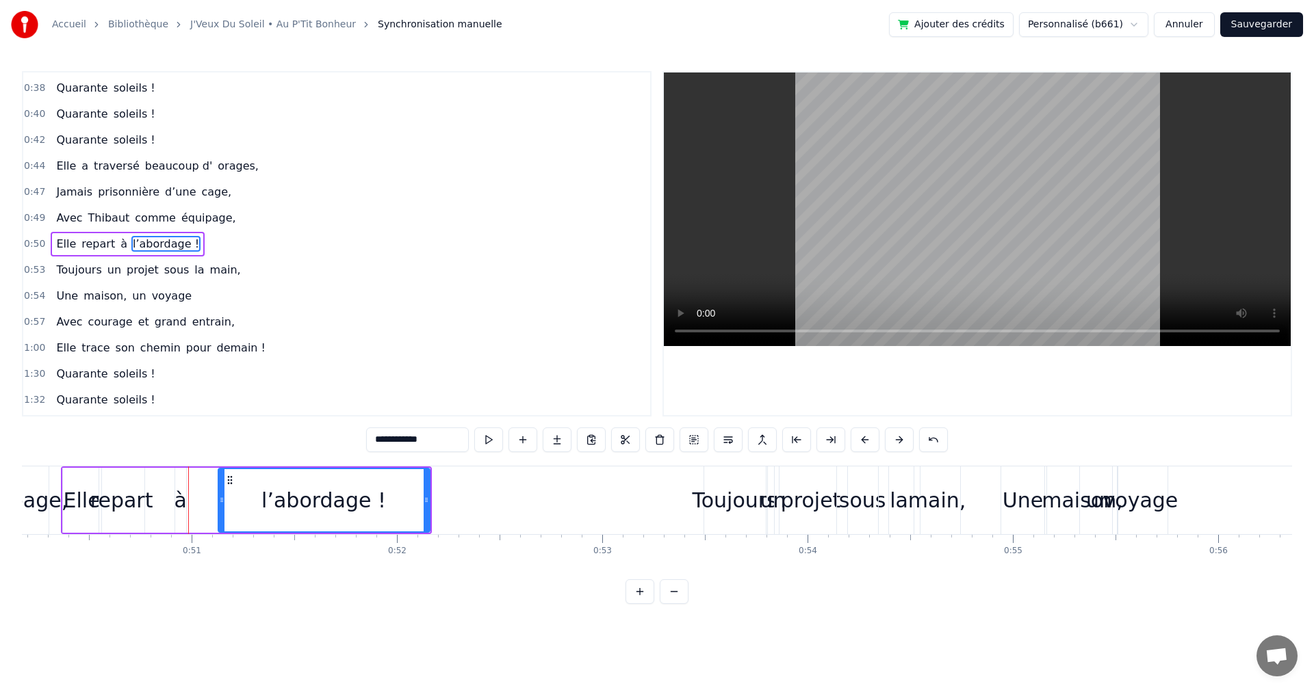
scroll to position [0, 10366]
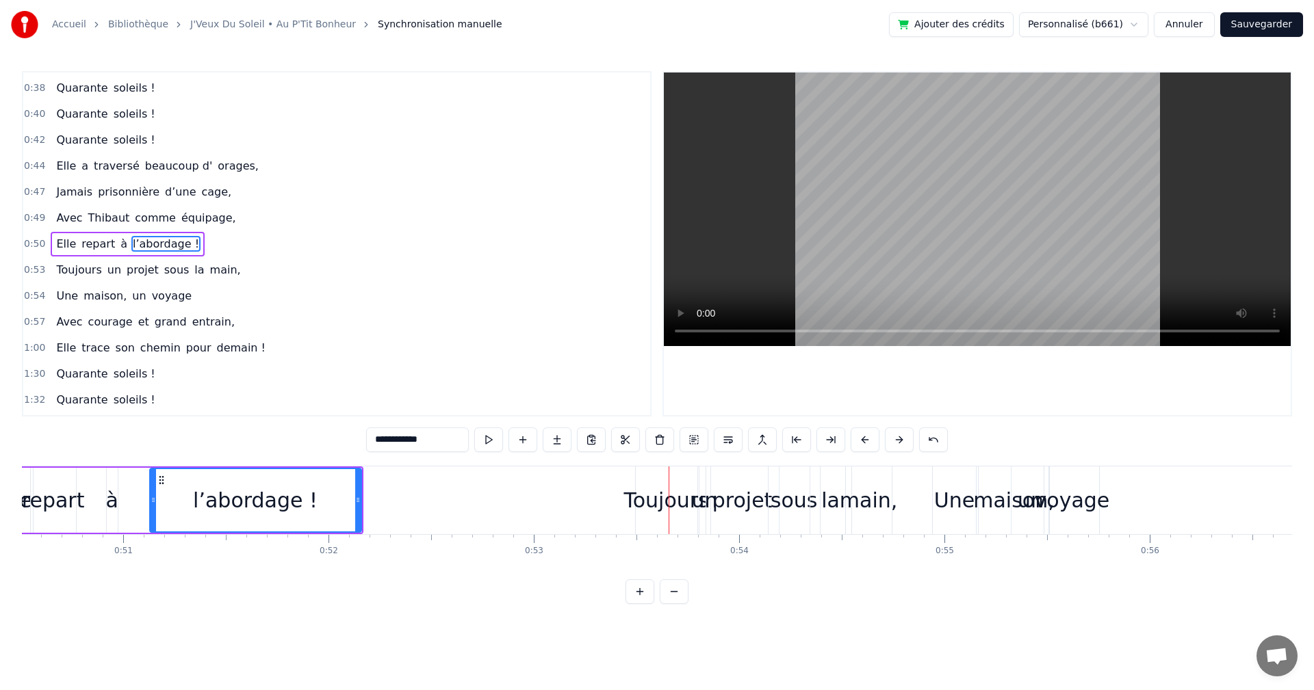
click at [243, 495] on div "l’abordage !" at bounding box center [255, 500] width 125 height 31
drag, startPoint x: 161, startPoint y: 478, endPoint x: 200, endPoint y: 476, distance: 38.4
click at [200, 476] on icon at bounding box center [199, 480] width 11 height 11
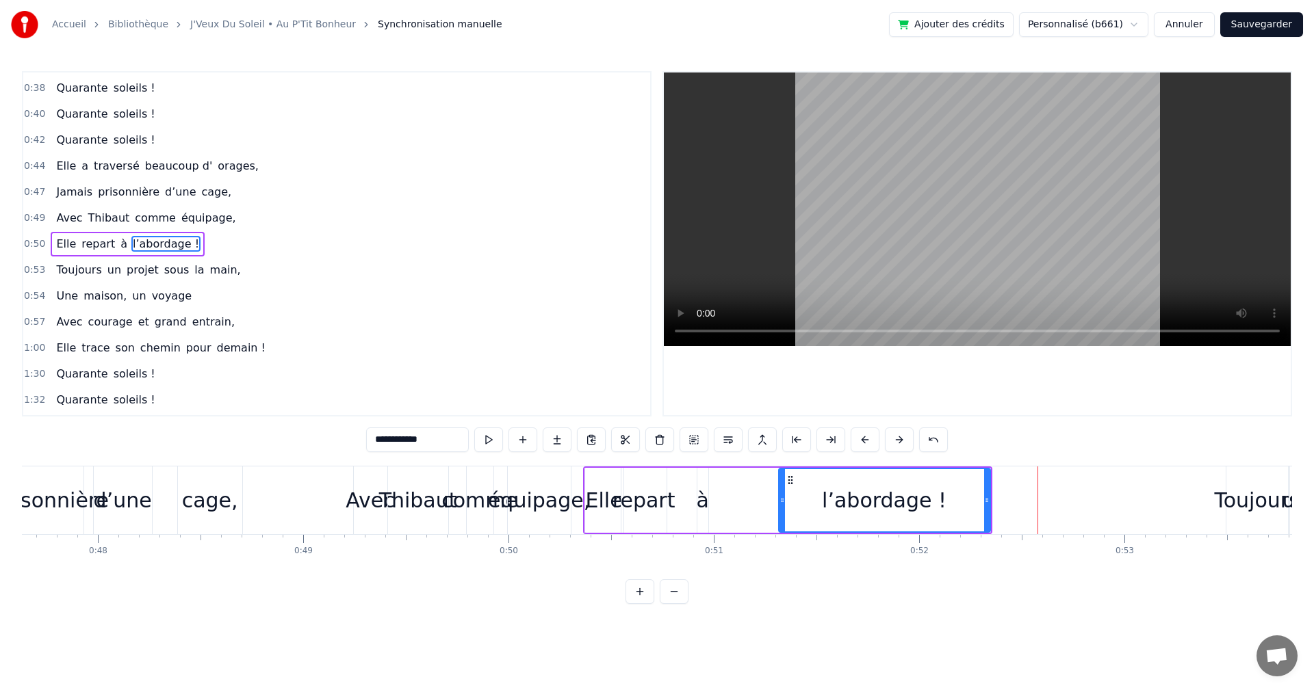
scroll to position [0, 9703]
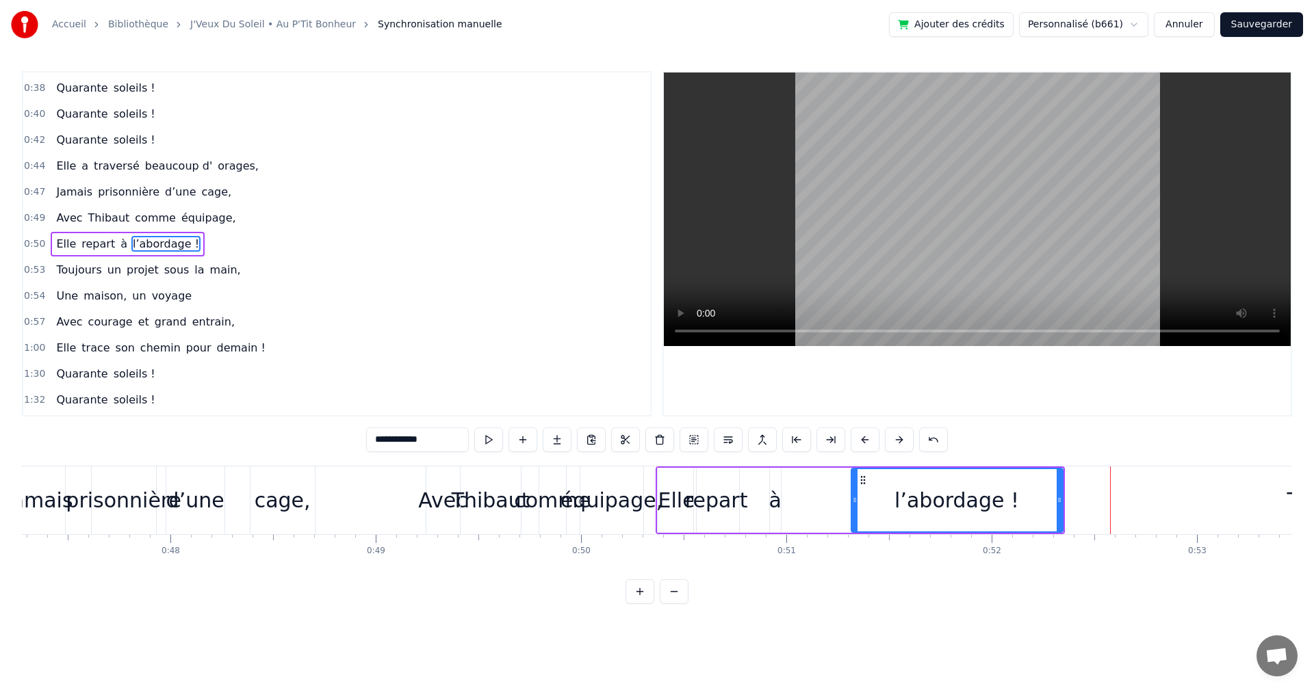
click at [770, 502] on div "à" at bounding box center [774, 500] width 12 height 31
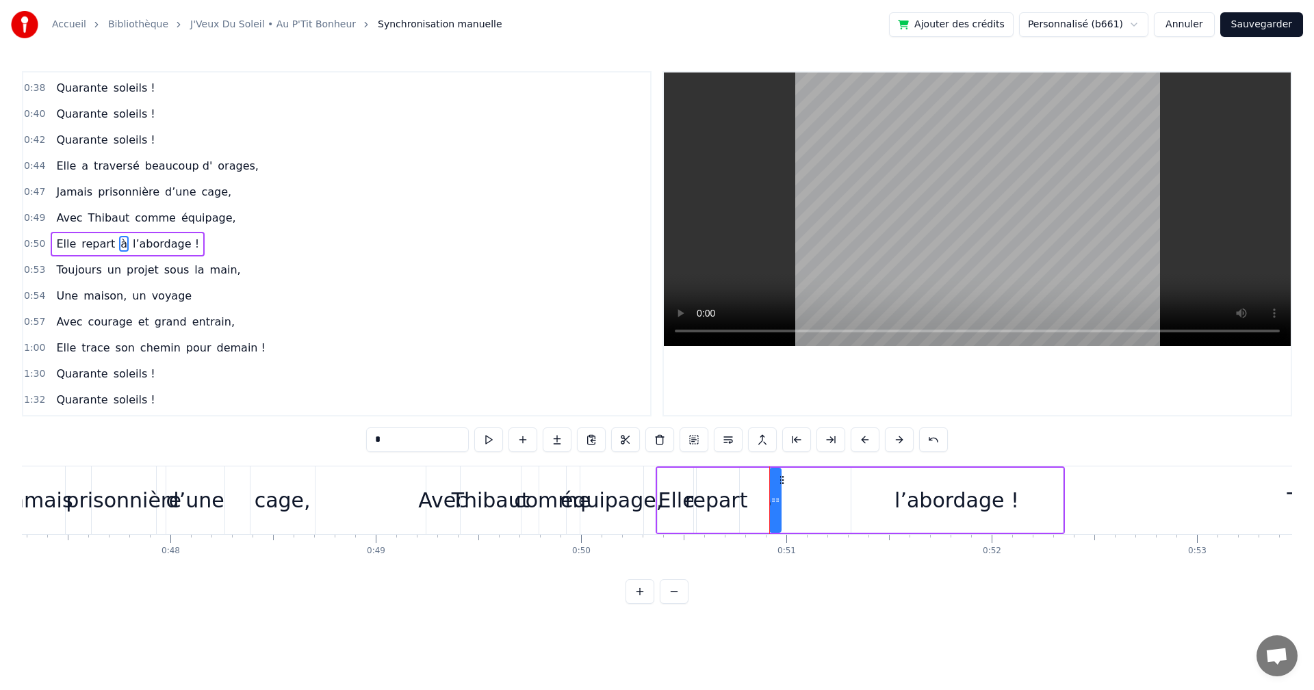
click at [715, 504] on div "repart" at bounding box center [716, 500] width 63 height 31
type input "******"
click at [764, 484] on div "Elle repart à l’abordage !" at bounding box center [859, 501] width 409 height 68
click at [781, 482] on div "Elle repart à l’abordage !" at bounding box center [859, 501] width 409 height 68
click at [774, 484] on div "à" at bounding box center [775, 500] width 11 height 65
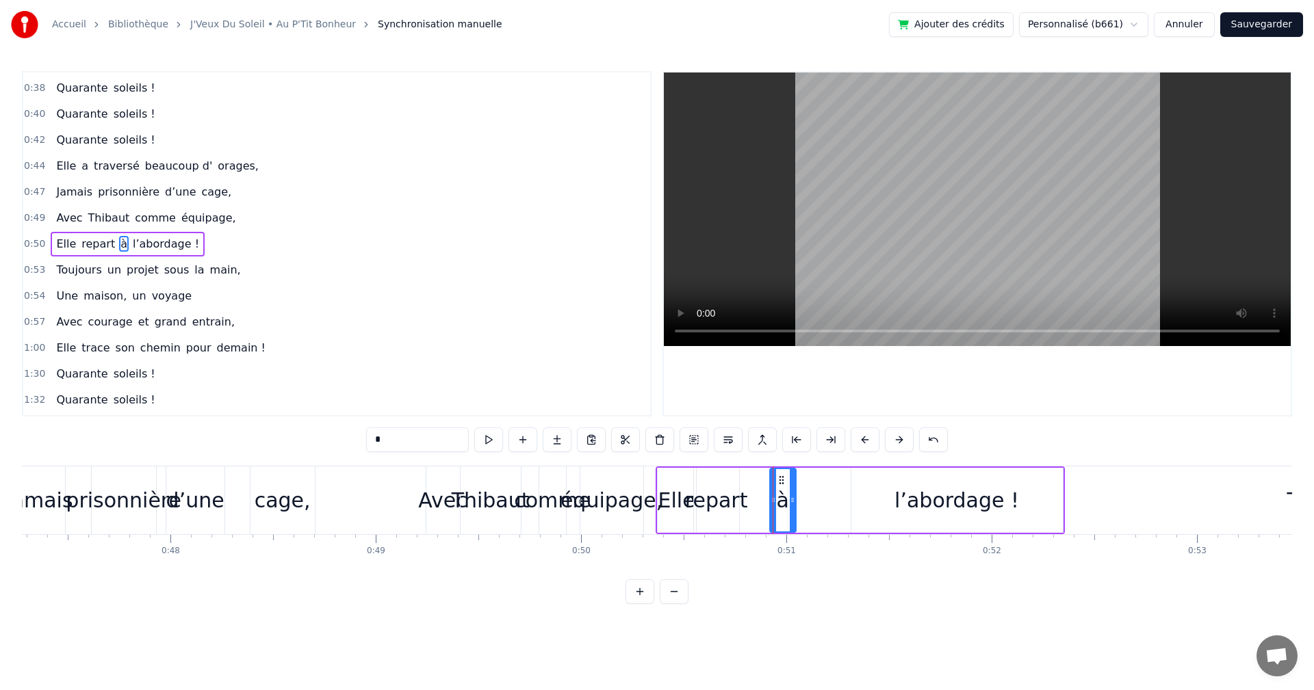
drag, startPoint x: 779, startPoint y: 480, endPoint x: 794, endPoint y: 480, distance: 15.1
click at [794, 480] on div at bounding box center [792, 500] width 5 height 62
drag, startPoint x: 783, startPoint y: 481, endPoint x: 883, endPoint y: 486, distance: 99.4
click at [712, 499] on div "repart" at bounding box center [716, 500] width 63 height 31
click at [699, 476] on div at bounding box center [696, 500] width 5 height 62
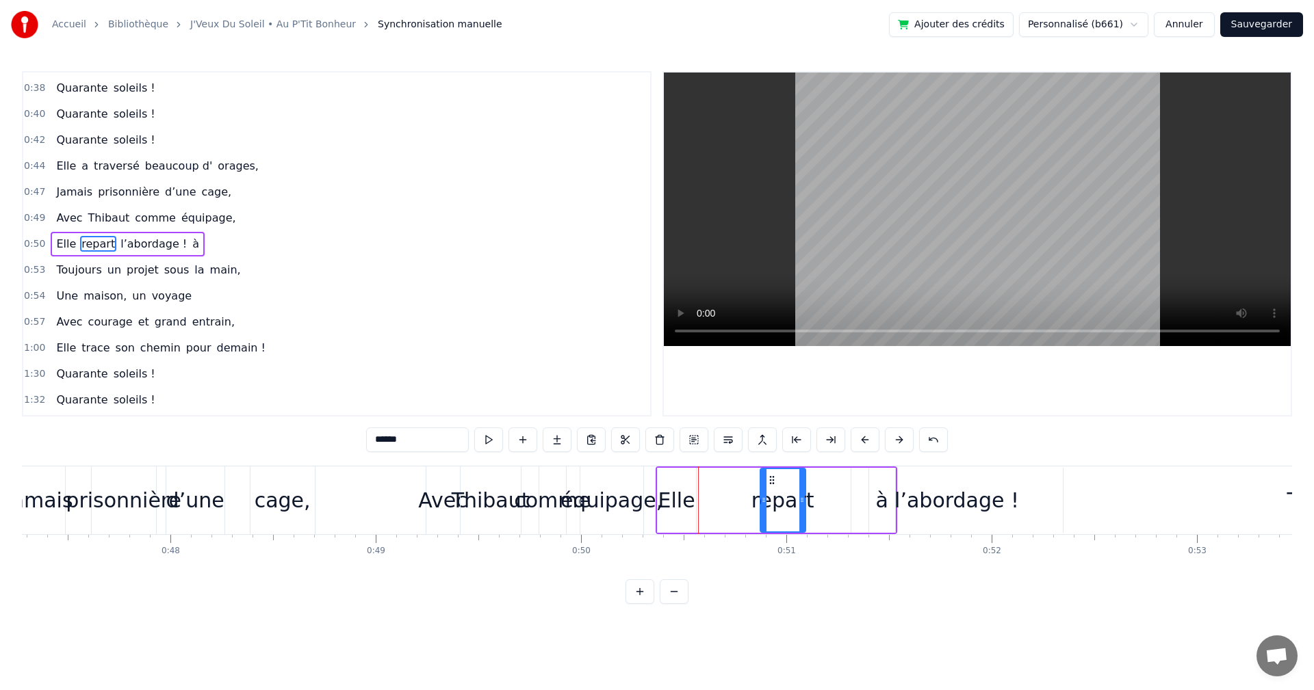
drag, startPoint x: 708, startPoint y: 480, endPoint x: 774, endPoint y: 483, distance: 66.4
click at [774, 483] on icon at bounding box center [771, 480] width 11 height 11
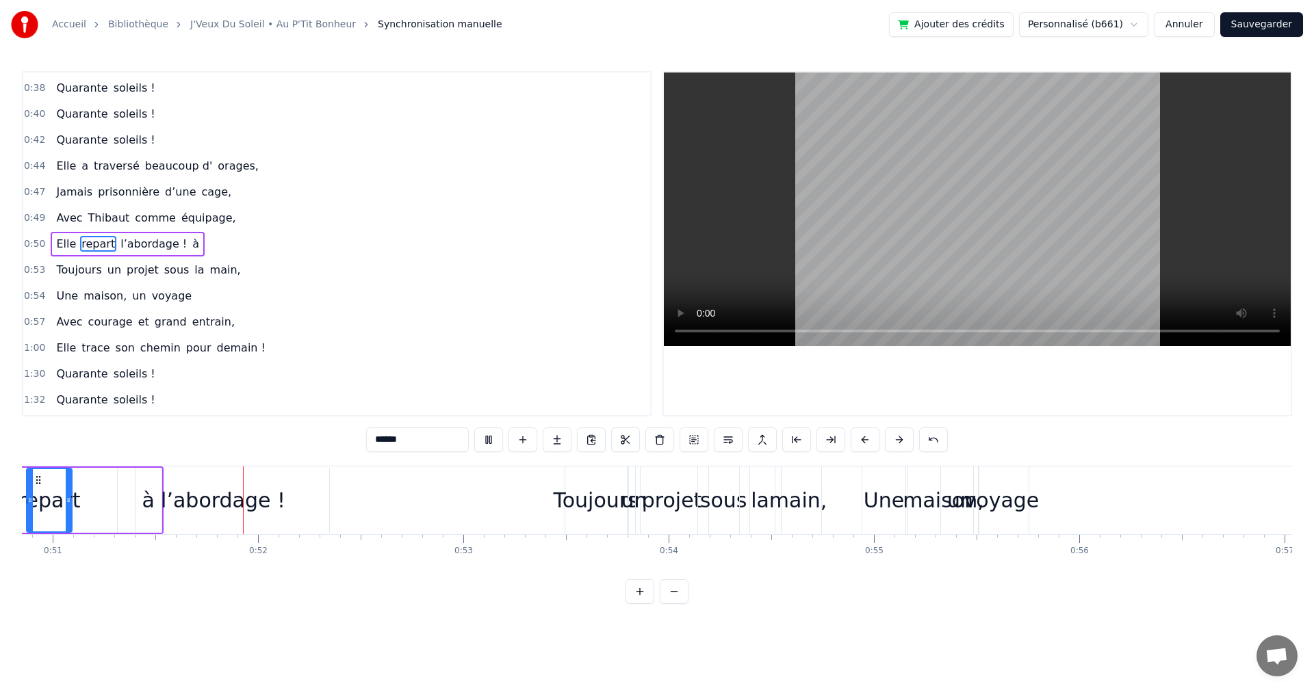
scroll to position [0, 10470]
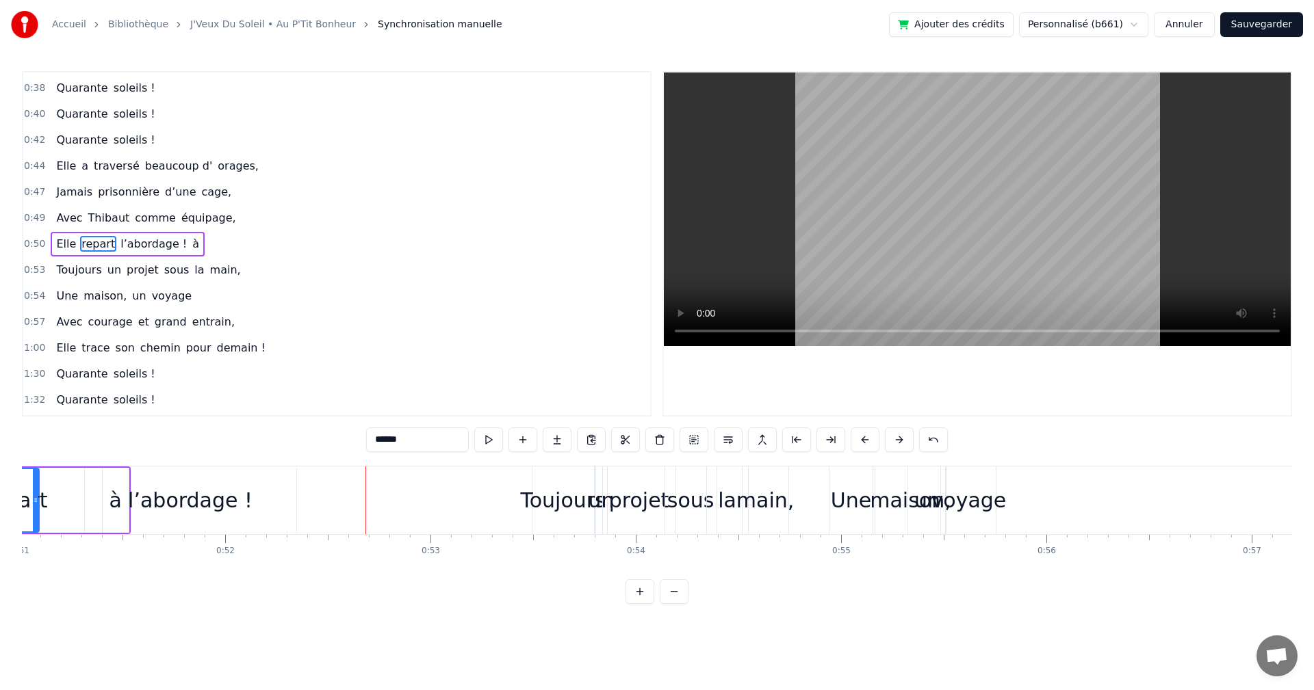
click at [167, 493] on div "l’abordage !" at bounding box center [190, 500] width 125 height 31
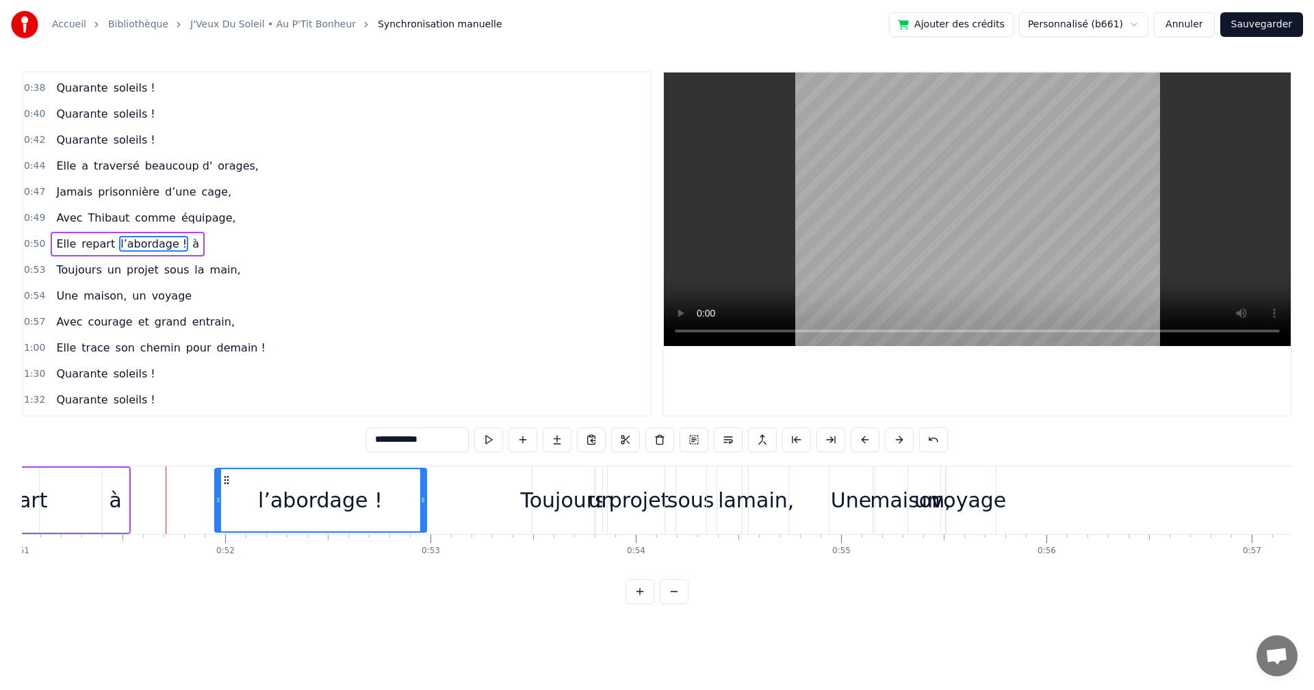
drag, startPoint x: 94, startPoint y: 475, endPoint x: 218, endPoint y: 481, distance: 124.0
click at [118, 484] on div "à" at bounding box center [116, 500] width 26 height 65
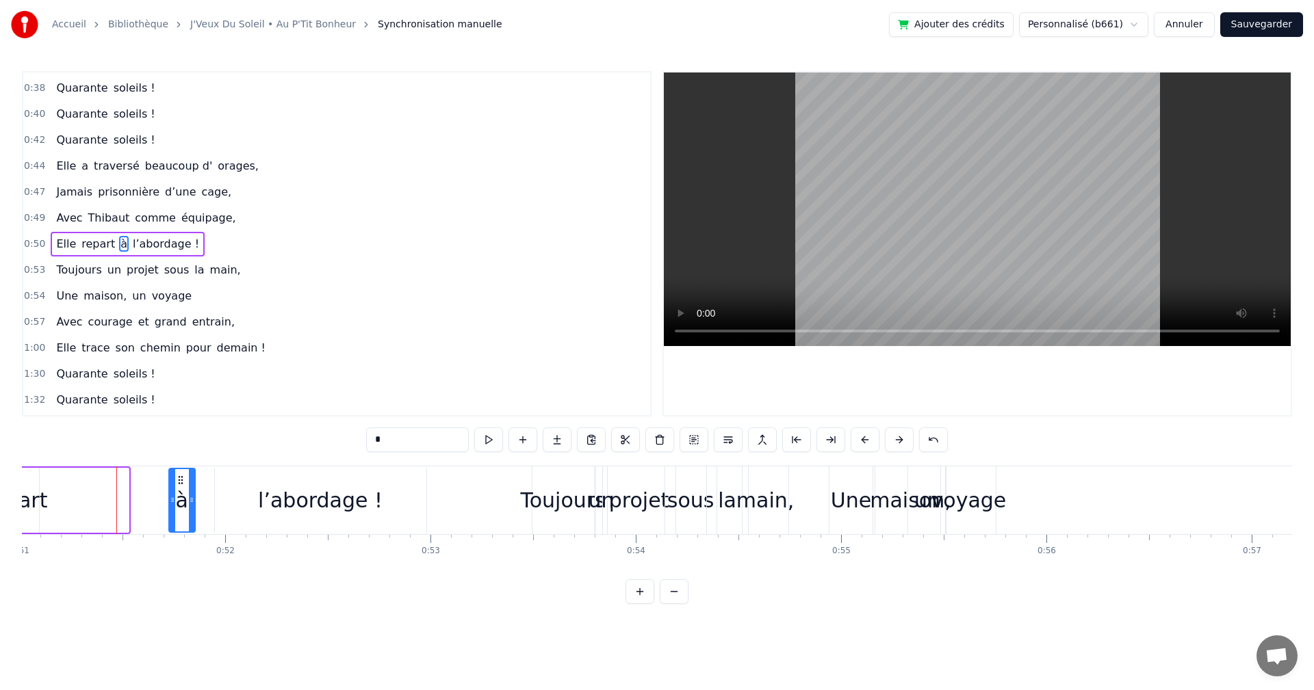
drag, startPoint x: 116, startPoint y: 477, endPoint x: 181, endPoint y: 480, distance: 65.1
click at [181, 480] on icon at bounding box center [180, 480] width 11 height 11
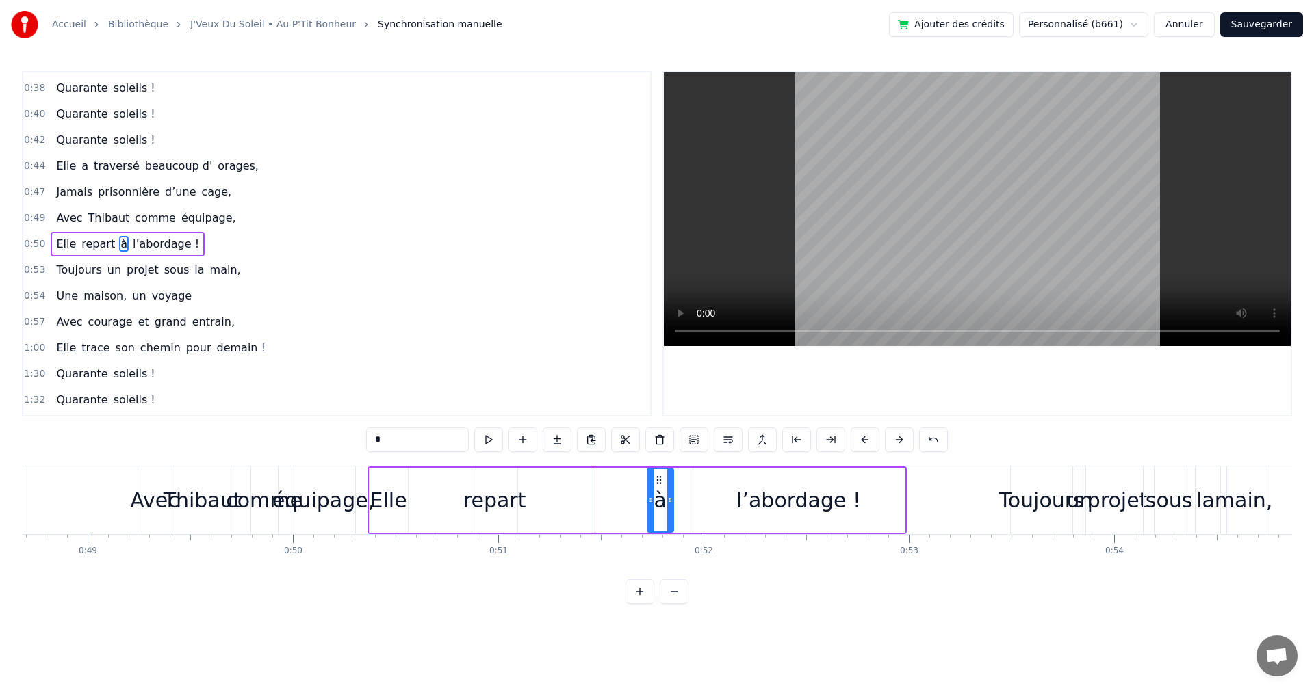
scroll to position [0, 9919]
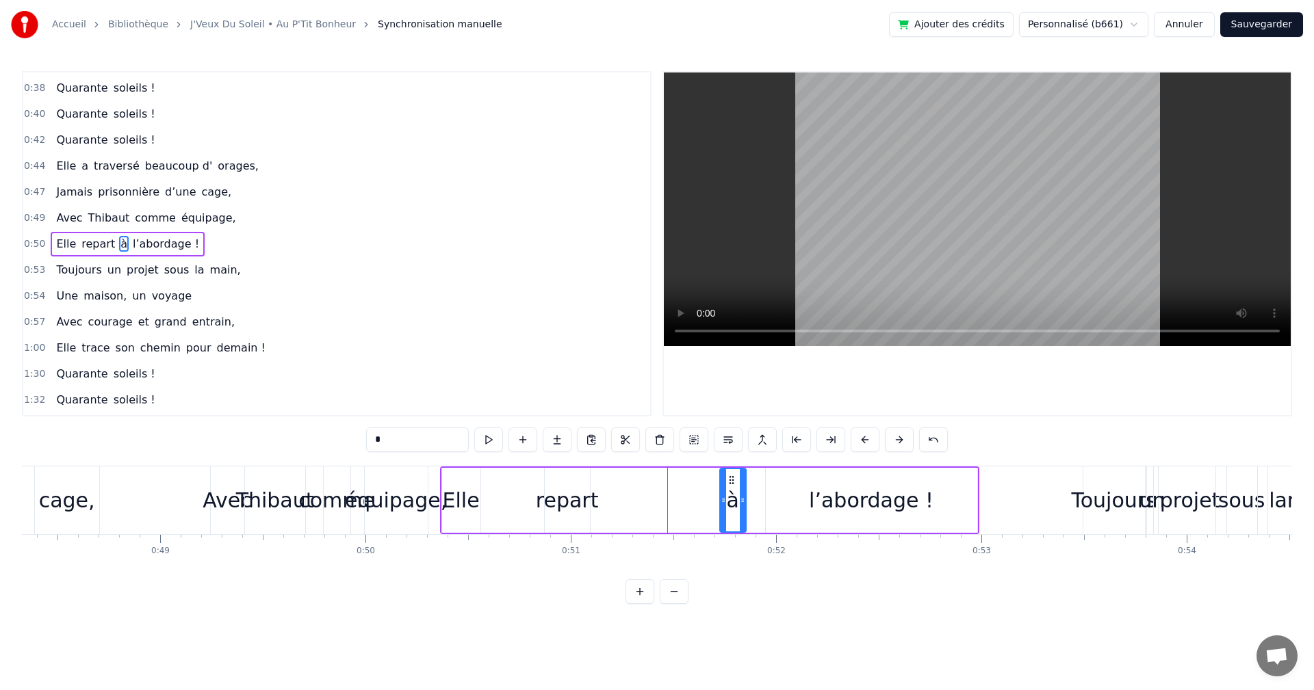
click at [457, 496] on div "Elle" at bounding box center [461, 500] width 37 height 31
drag, startPoint x: 452, startPoint y: 480, endPoint x: 491, endPoint y: 481, distance: 39.7
click at [491, 481] on icon at bounding box center [493, 480] width 11 height 11
click at [415, 494] on div "équipage," at bounding box center [396, 500] width 102 height 31
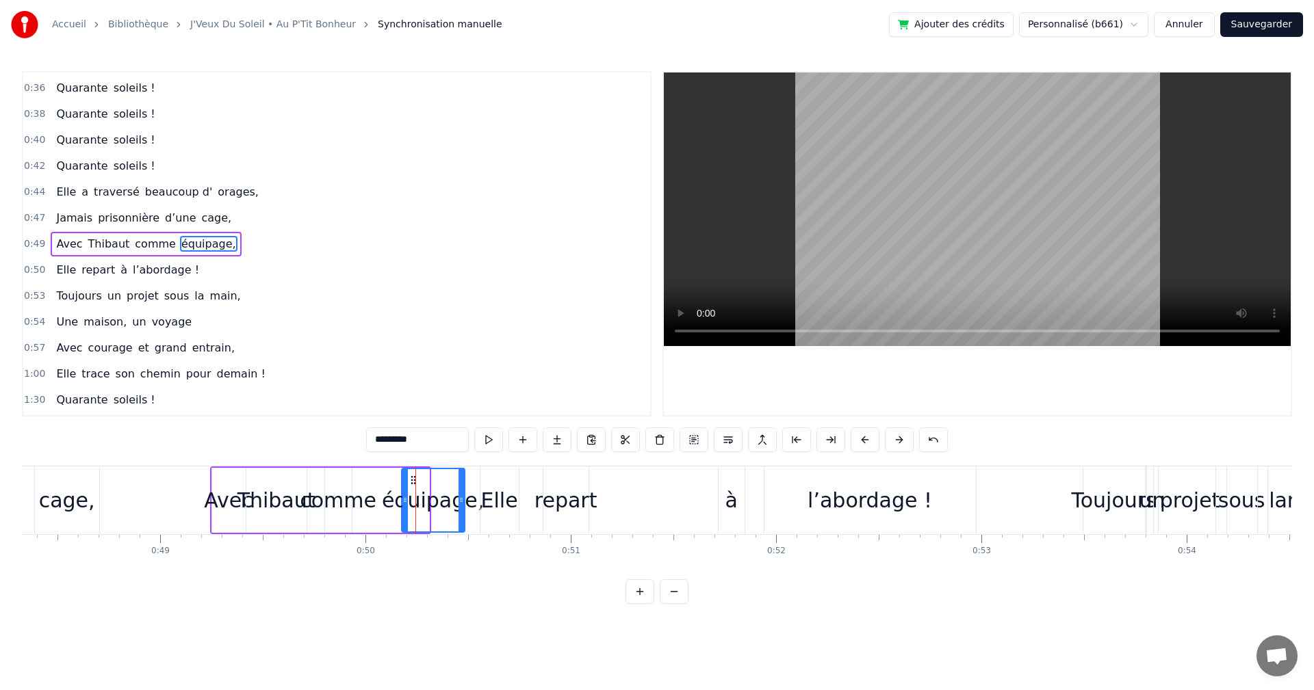
drag, startPoint x: 378, startPoint y: 477, endPoint x: 414, endPoint y: 480, distance: 35.7
click at [414, 480] on icon at bounding box center [413, 480] width 11 height 11
click at [329, 503] on div "comme" at bounding box center [338, 500] width 77 height 31
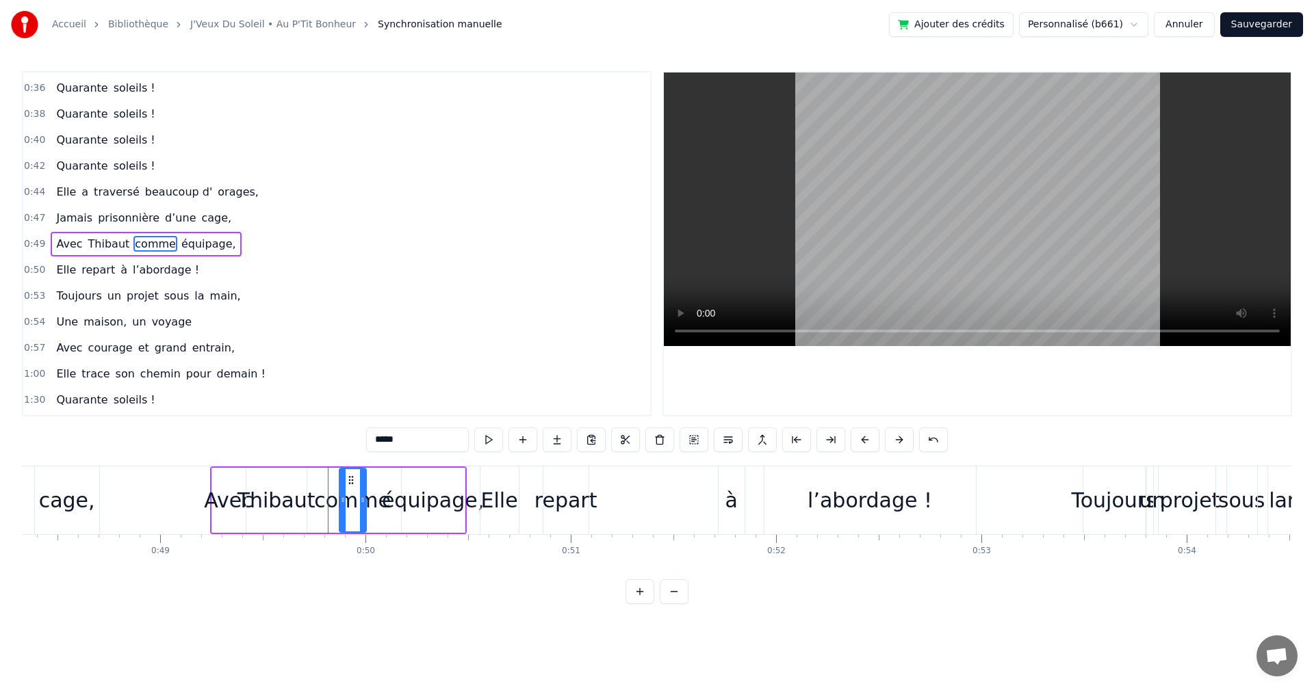
drag, startPoint x: 336, startPoint y: 479, endPoint x: 352, endPoint y: 480, distance: 16.5
click at [352, 480] on icon at bounding box center [350, 480] width 11 height 11
click at [264, 484] on div "Thibaut" at bounding box center [276, 500] width 60 height 65
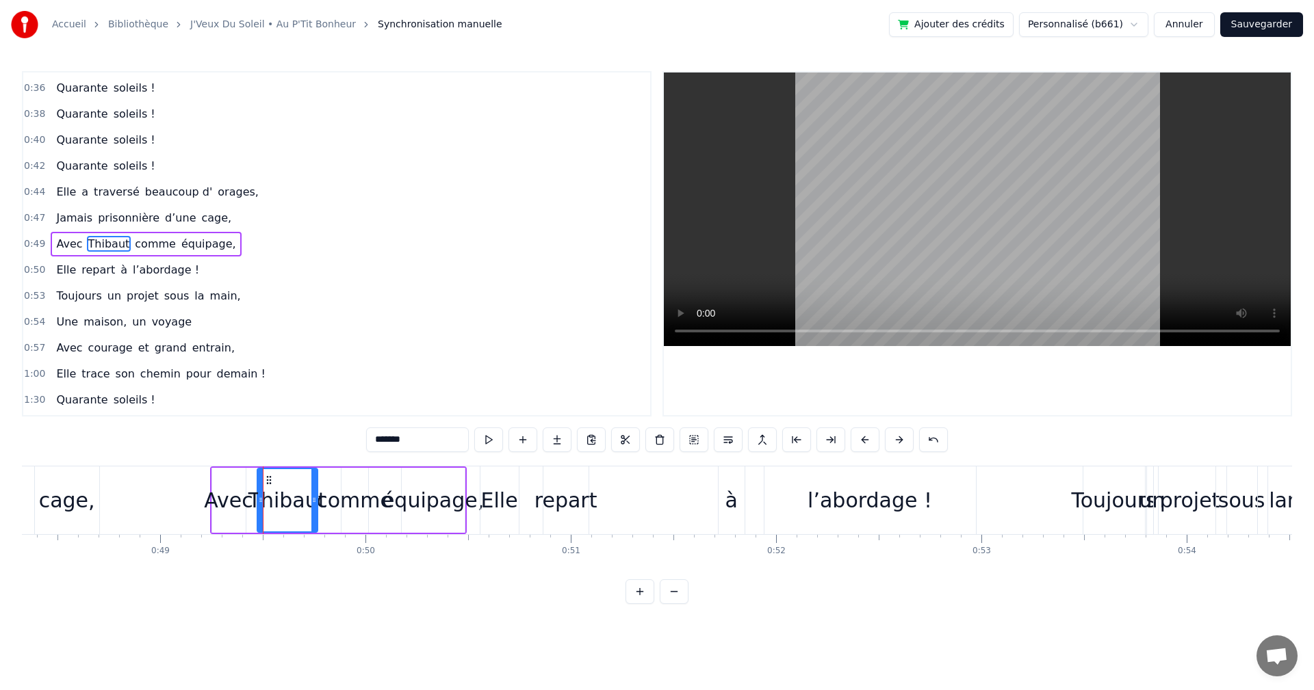
drag, startPoint x: 260, startPoint y: 476, endPoint x: 270, endPoint y: 476, distance: 10.3
click at [270, 476] on circle at bounding box center [270, 476] width 1 height 1
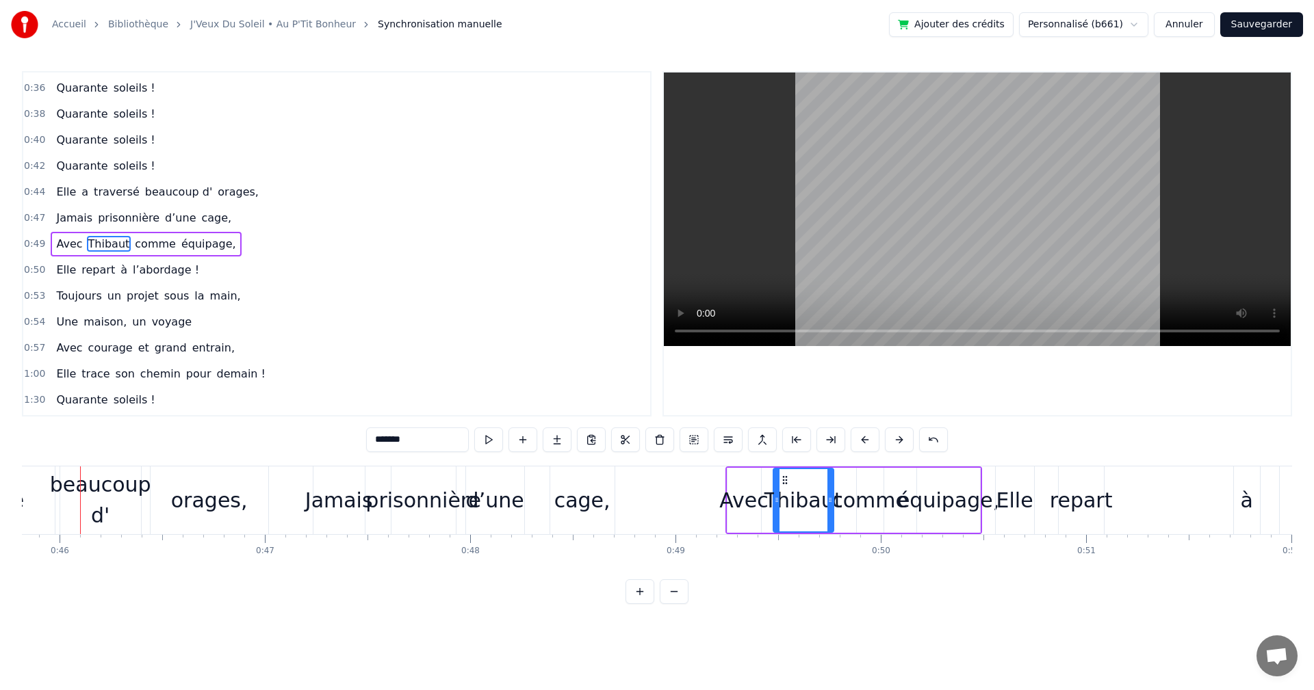
scroll to position [0, 9393]
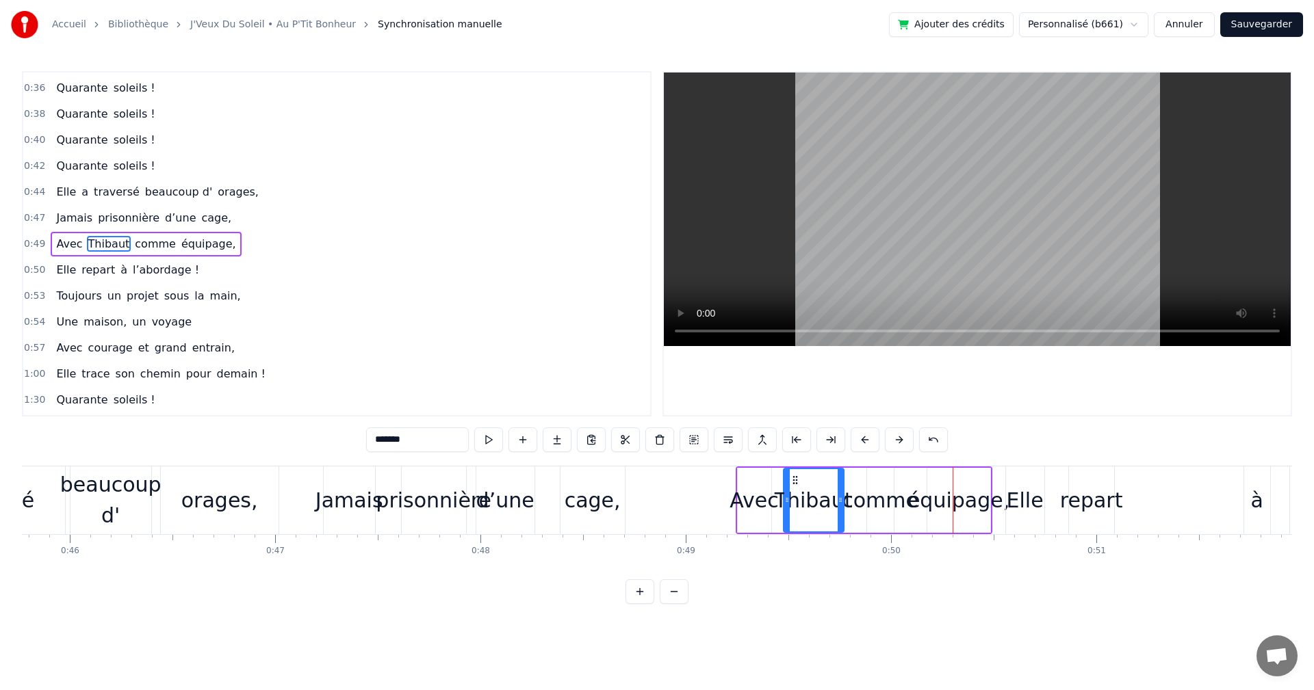
click at [871, 498] on div "comme" at bounding box center [880, 500] width 77 height 31
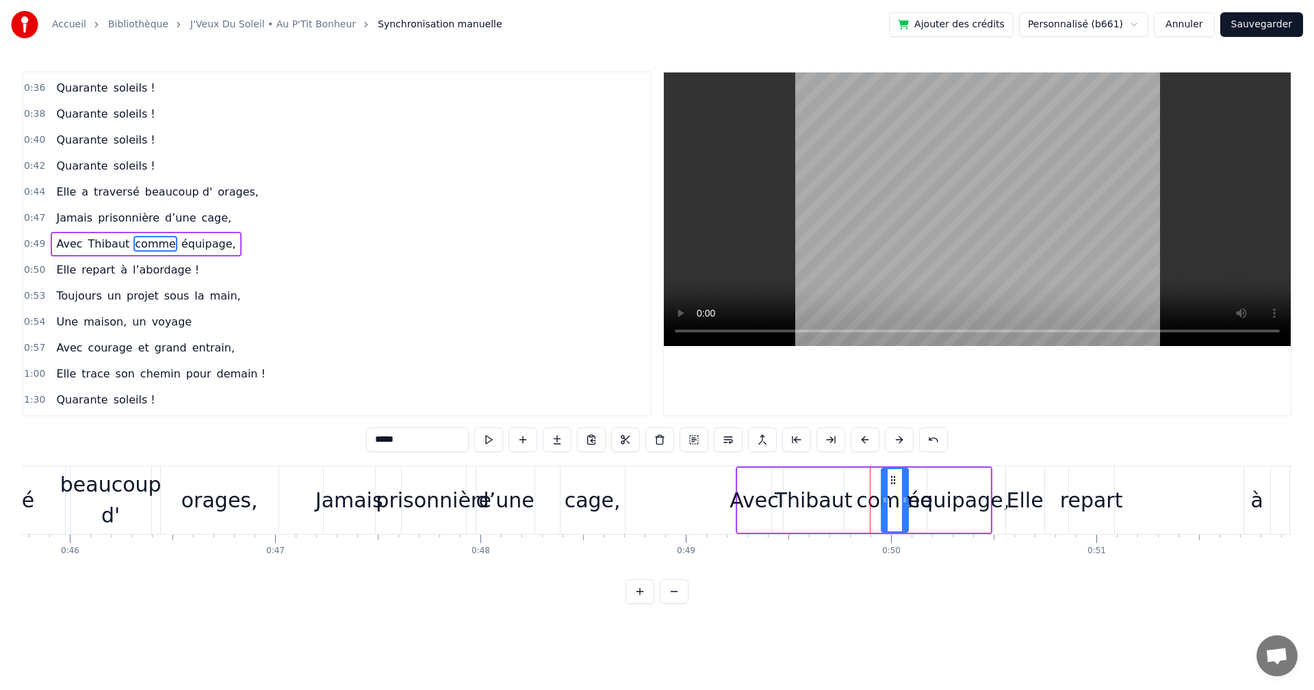
drag, startPoint x: 880, startPoint y: 479, endPoint x: 894, endPoint y: 477, distance: 14.5
click at [894, 477] on icon at bounding box center [892, 480] width 11 height 11
click at [956, 504] on div "équipage," at bounding box center [958, 500] width 102 height 31
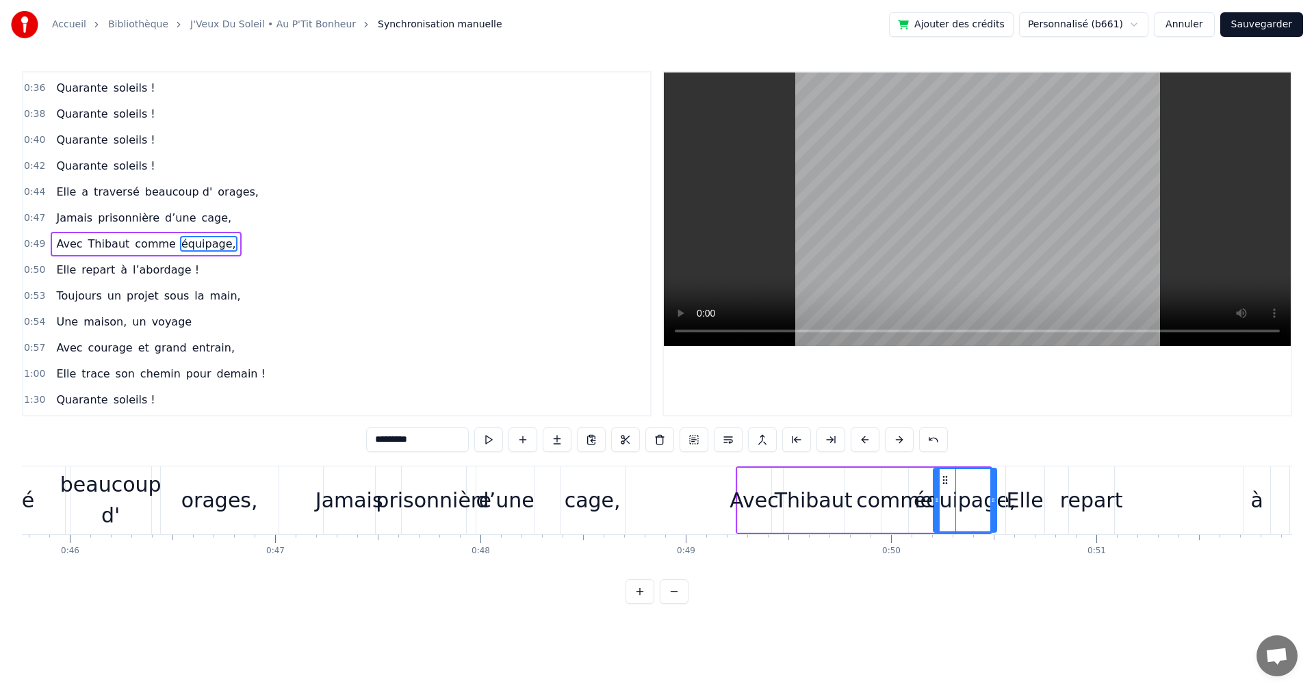
drag, startPoint x: 939, startPoint y: 476, endPoint x: 946, endPoint y: 476, distance: 7.5
click at [946, 476] on icon at bounding box center [944, 480] width 11 height 11
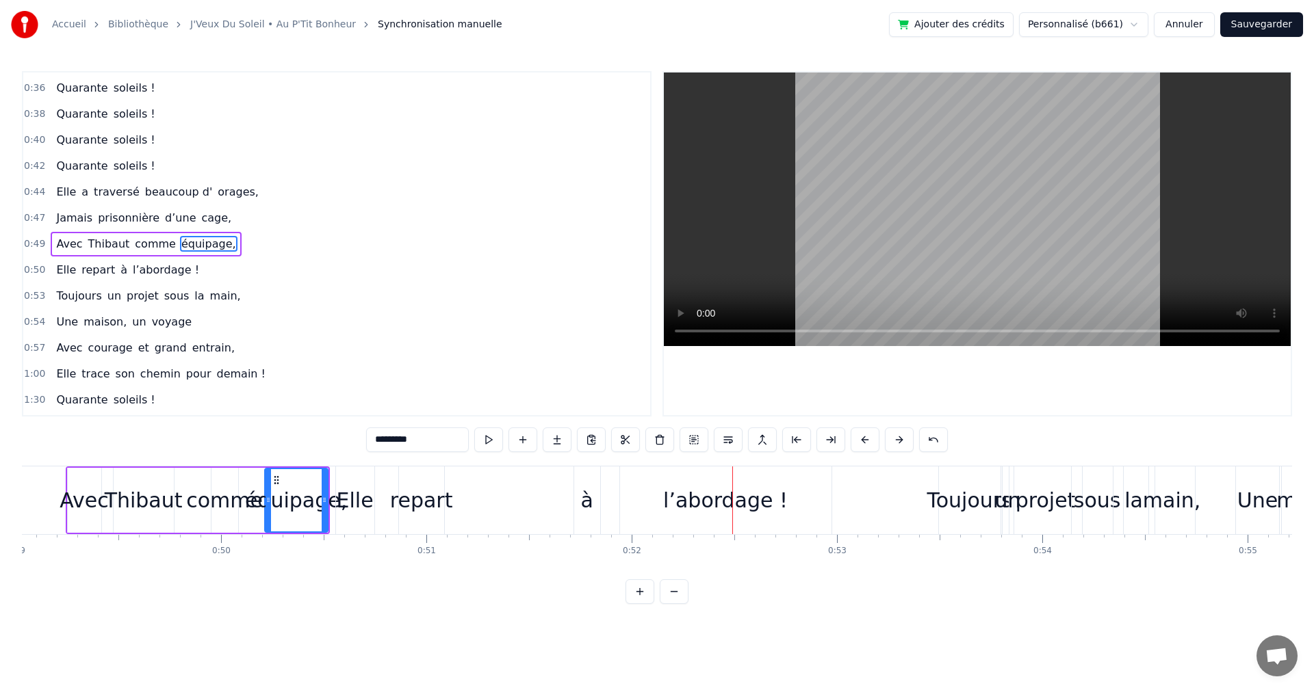
scroll to position [0, 10015]
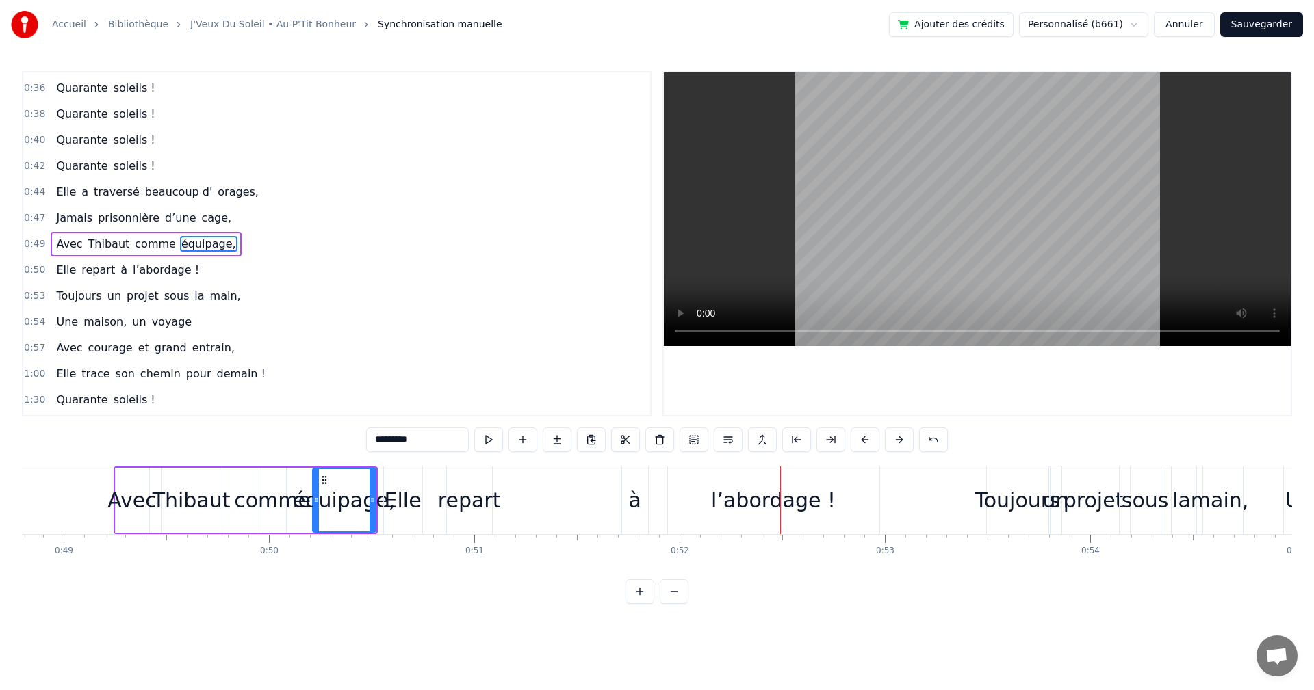
click at [410, 501] on div "Elle" at bounding box center [402, 500] width 37 height 31
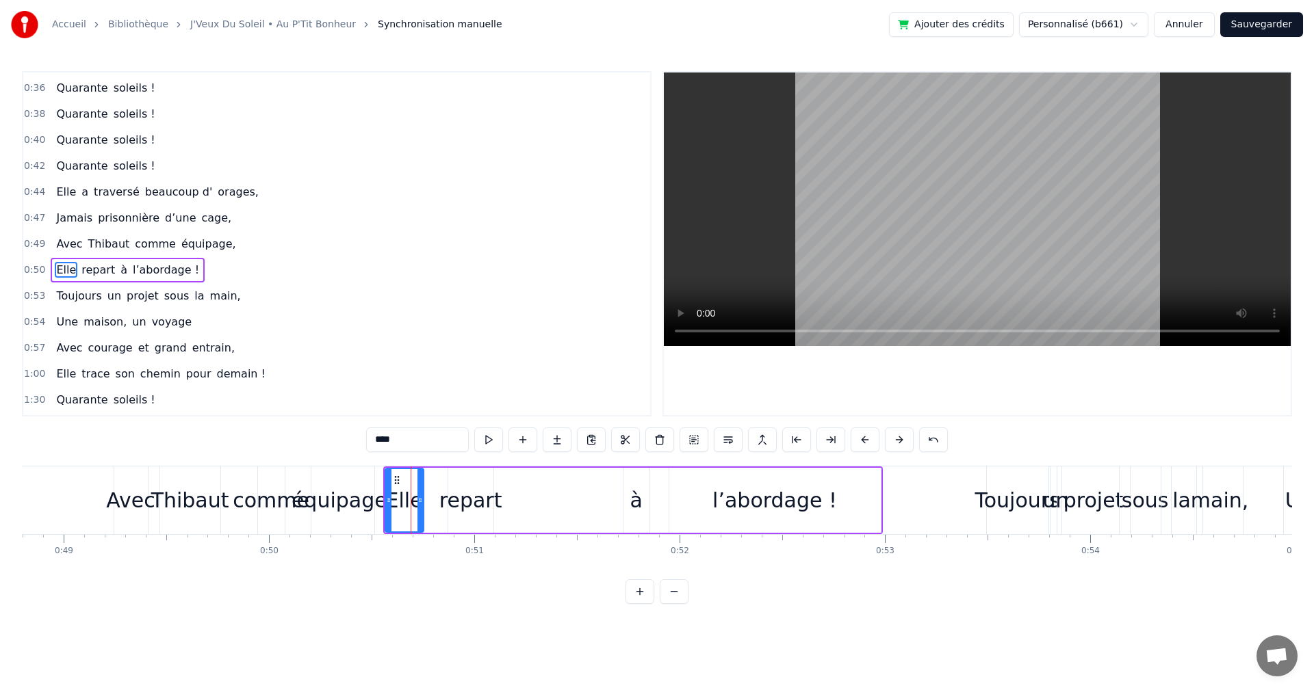
scroll to position [231, 0]
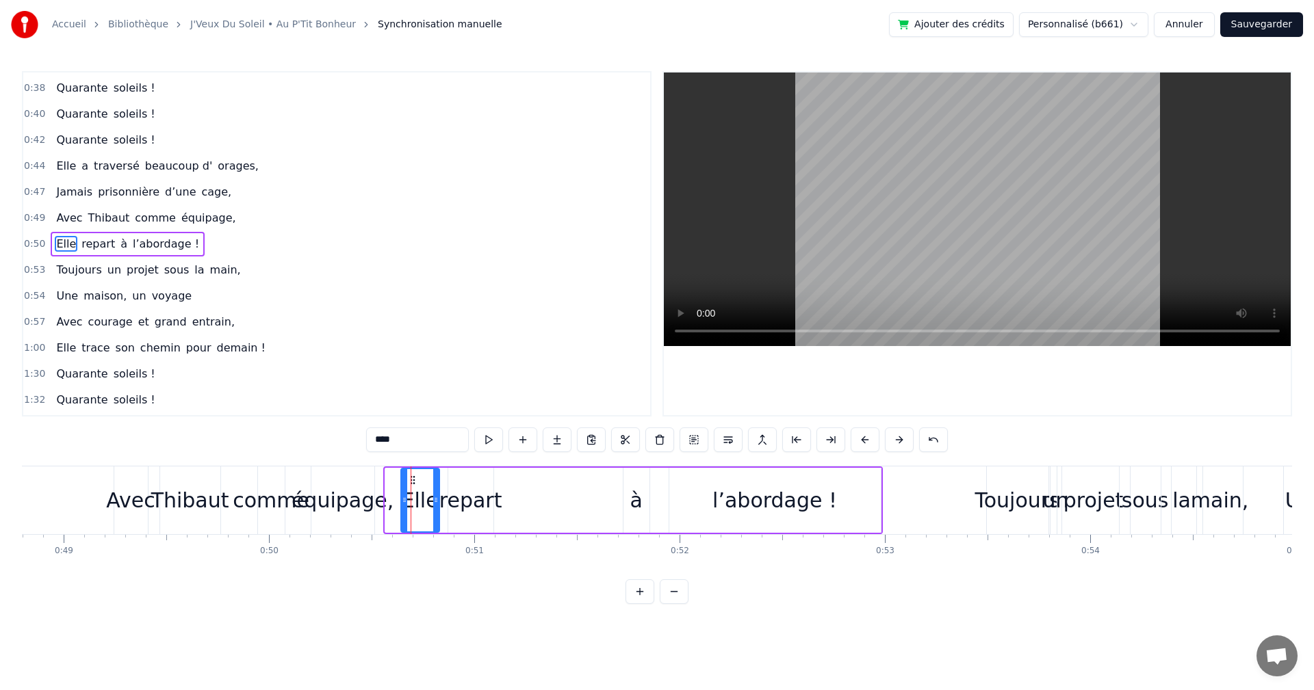
drag, startPoint x: 396, startPoint y: 478, endPoint x: 412, endPoint y: 478, distance: 15.8
click at [412, 478] on icon at bounding box center [412, 480] width 11 height 11
click at [479, 507] on div "repart" at bounding box center [470, 500] width 63 height 31
drag, startPoint x: 458, startPoint y: 479, endPoint x: 477, endPoint y: 480, distance: 19.2
click at [477, 480] on icon at bounding box center [474, 480] width 11 height 11
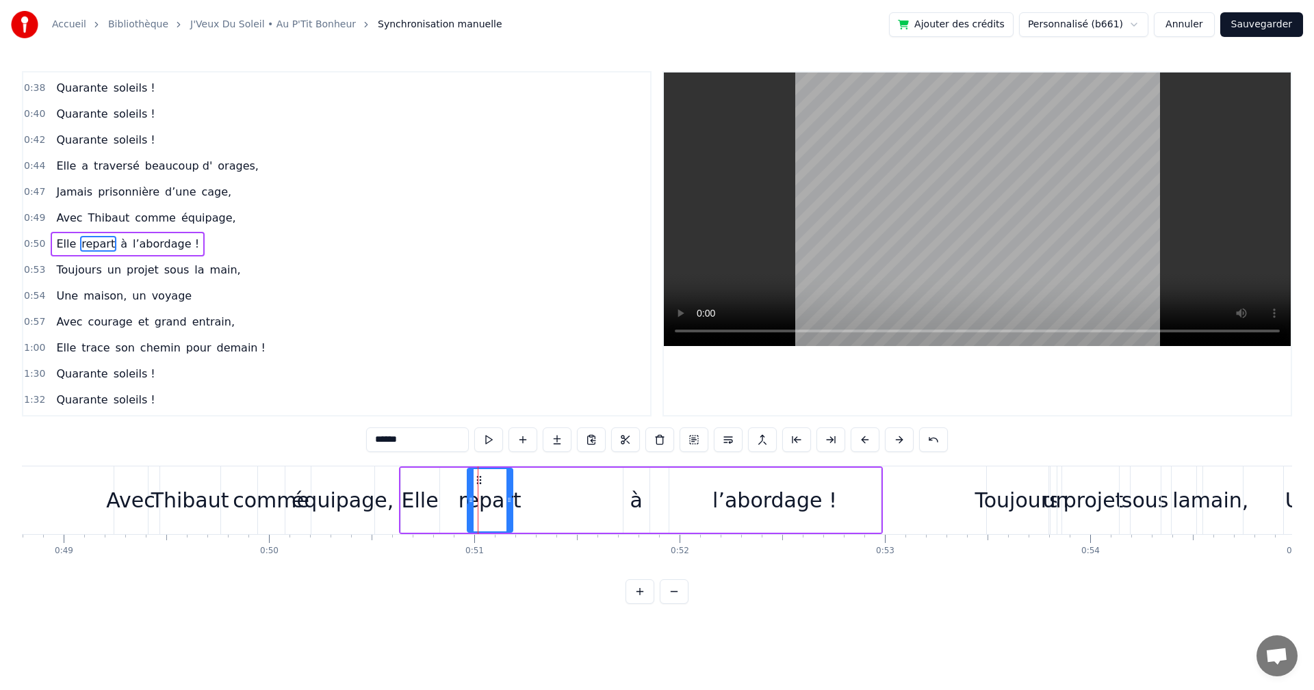
click at [631, 503] on div "à" at bounding box center [635, 500] width 12 height 31
drag, startPoint x: 632, startPoint y: 475, endPoint x: 582, endPoint y: 477, distance: 50.0
click at [582, 477] on icon at bounding box center [586, 480] width 11 height 11
click at [756, 504] on div "l’abordage !" at bounding box center [774, 500] width 125 height 31
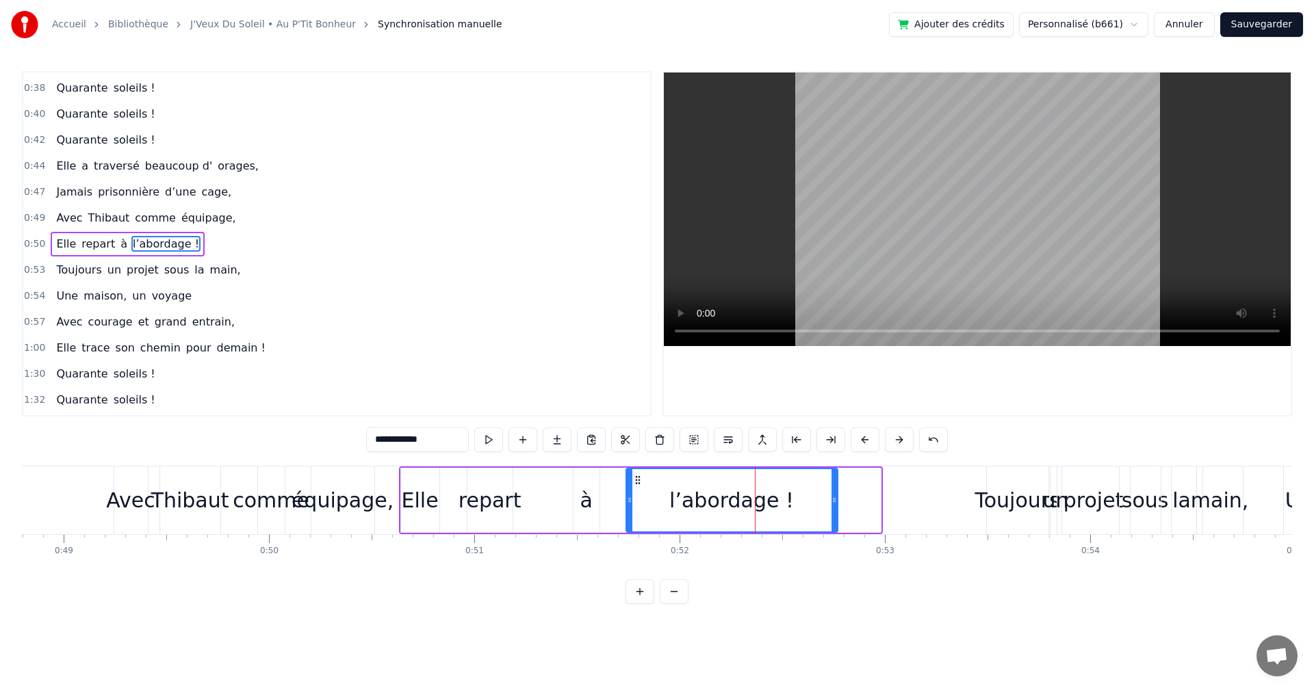
drag, startPoint x: 681, startPoint y: 475, endPoint x: 635, endPoint y: 480, distance: 46.8
click at [635, 480] on icon at bounding box center [637, 480] width 11 height 11
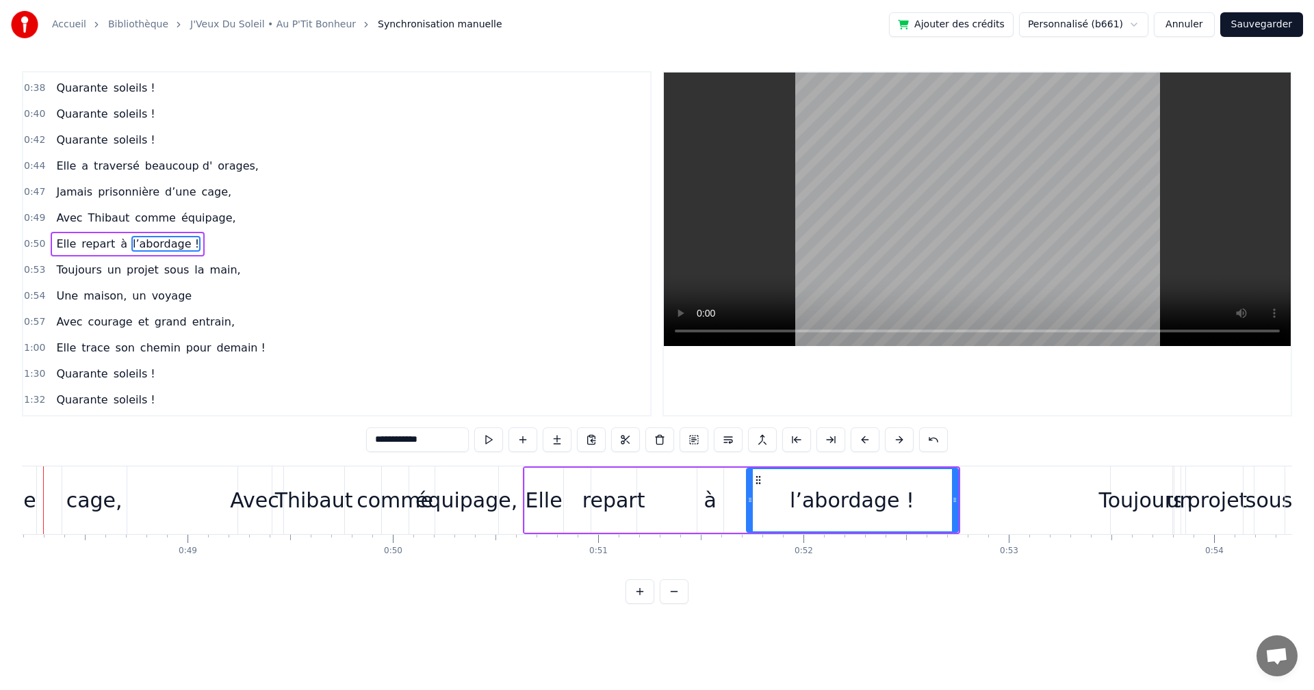
scroll to position [0, 9844]
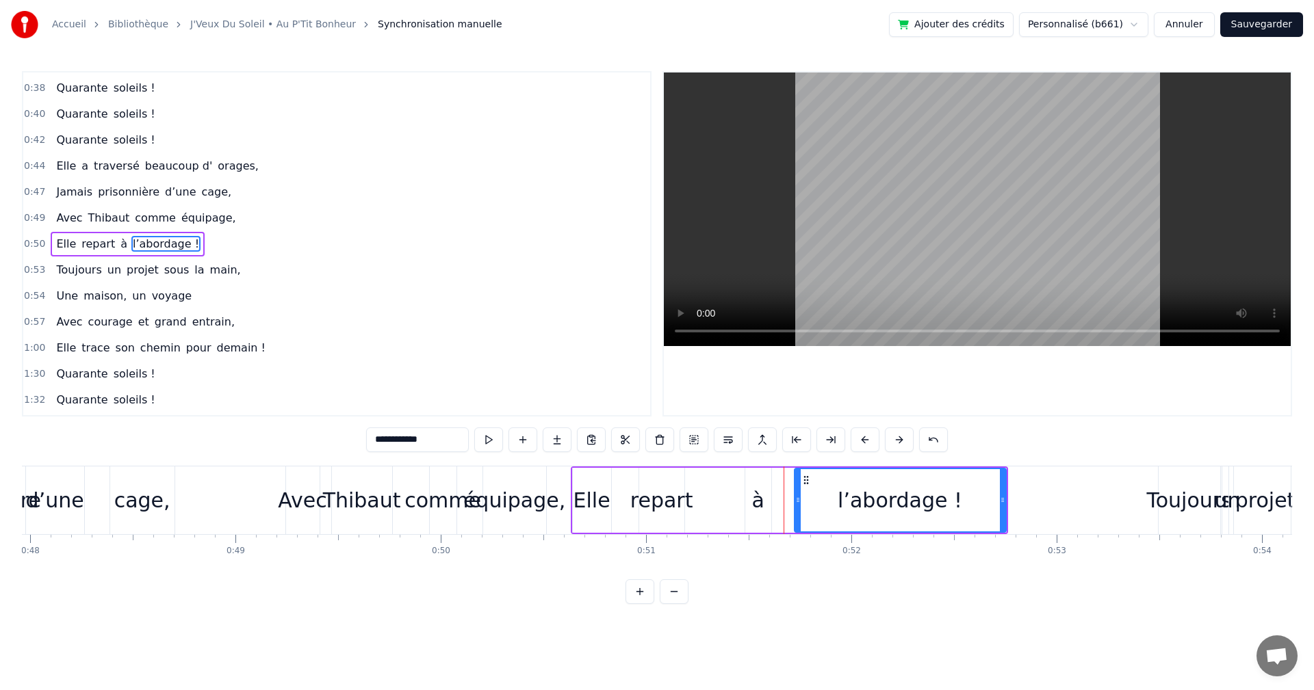
click at [512, 502] on div "équipage," at bounding box center [514, 500] width 102 height 31
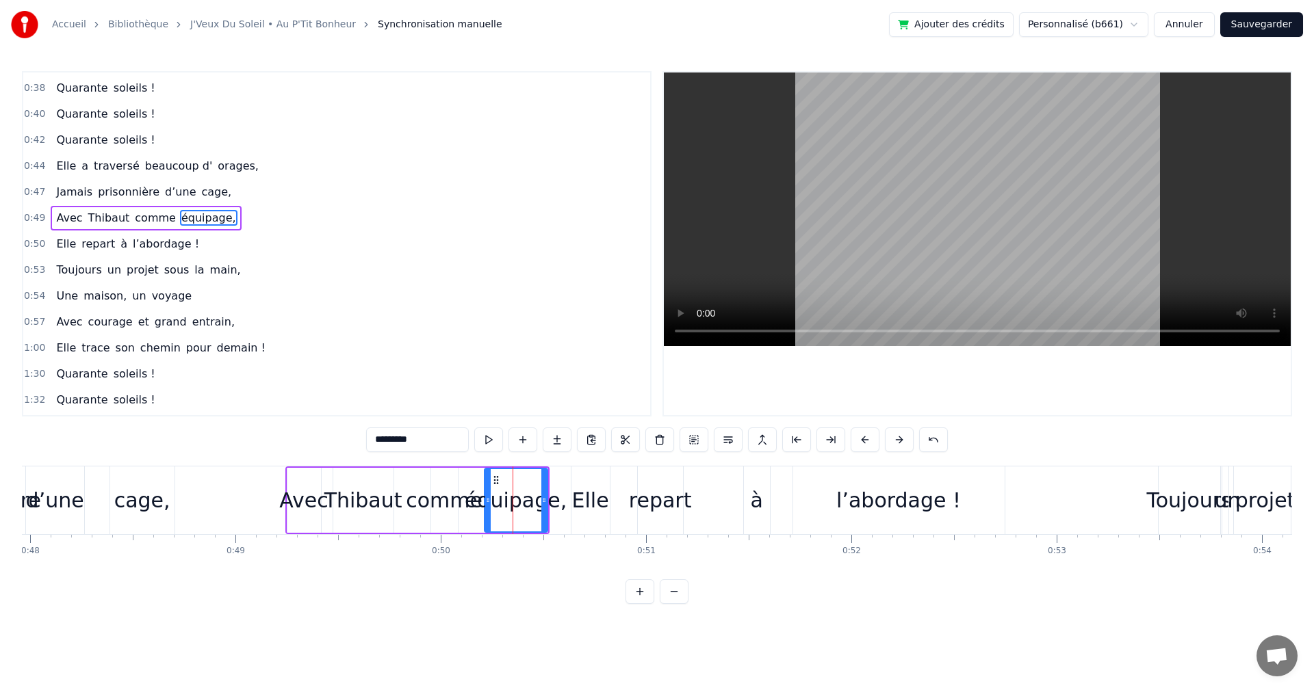
scroll to position [205, 0]
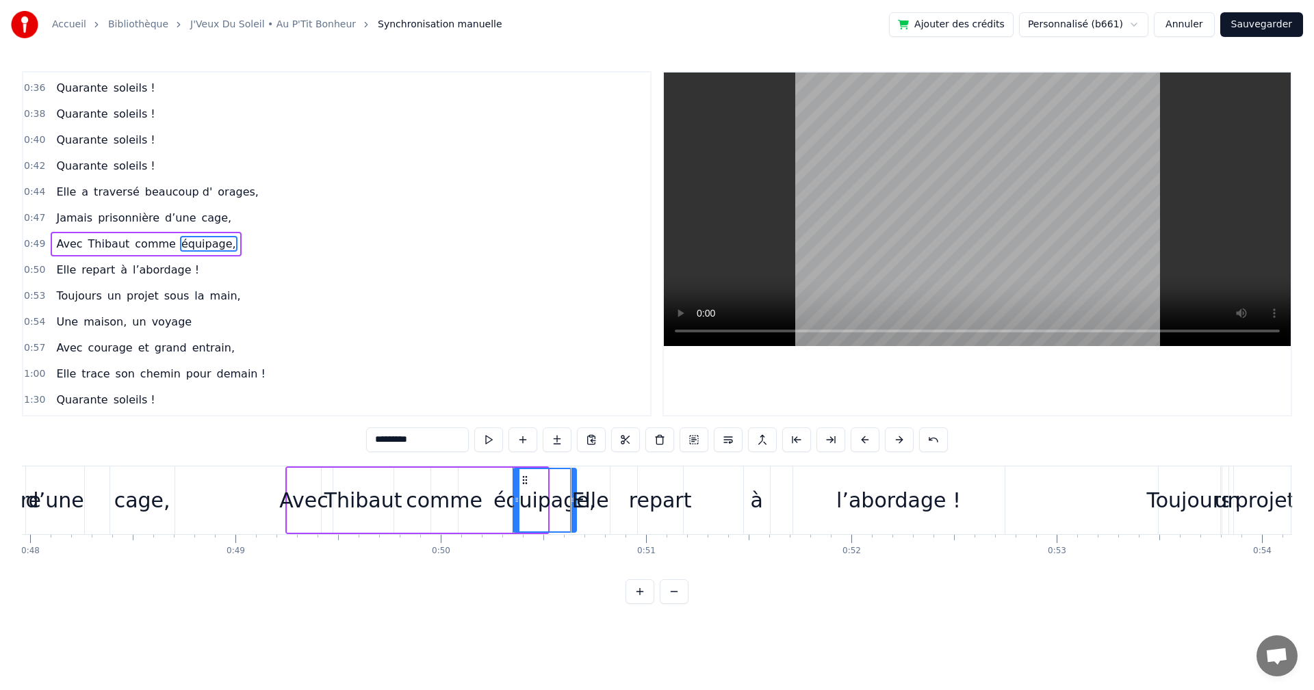
drag, startPoint x: 496, startPoint y: 475, endPoint x: 525, endPoint y: 478, distance: 28.9
click at [525, 478] on icon at bounding box center [524, 480] width 11 height 11
click at [597, 506] on div "Elle" at bounding box center [590, 500] width 37 height 31
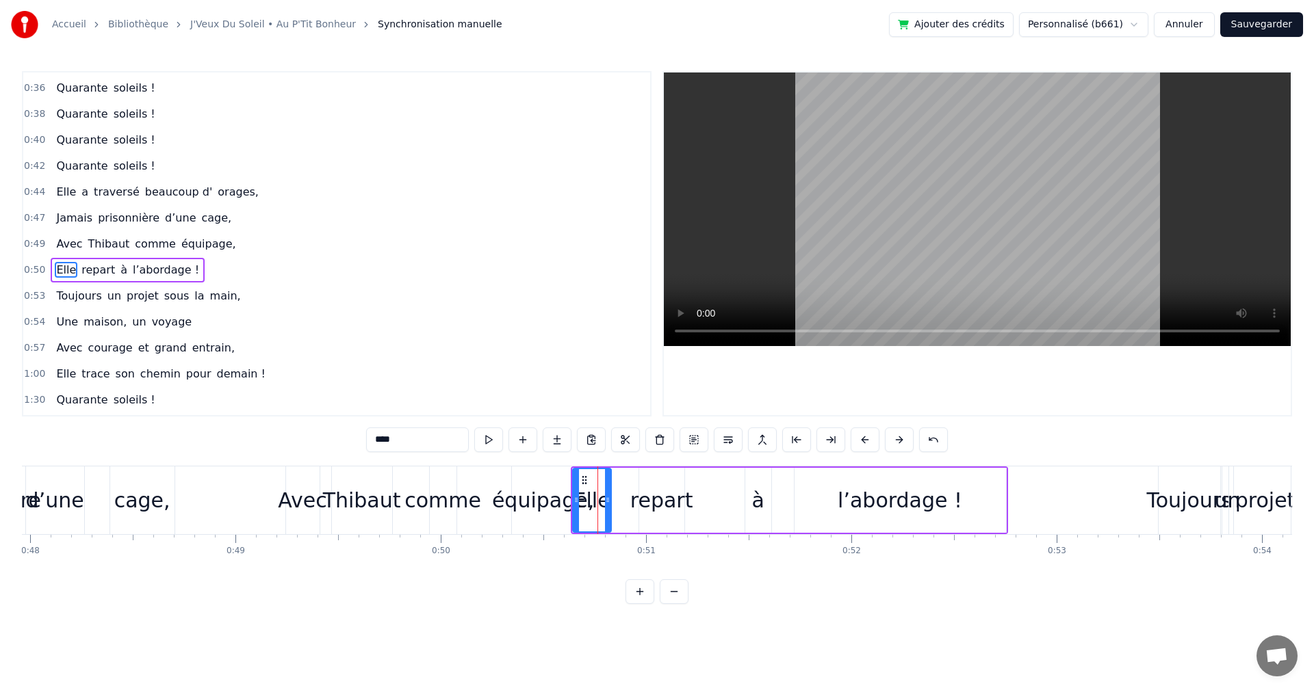
scroll to position [231, 0]
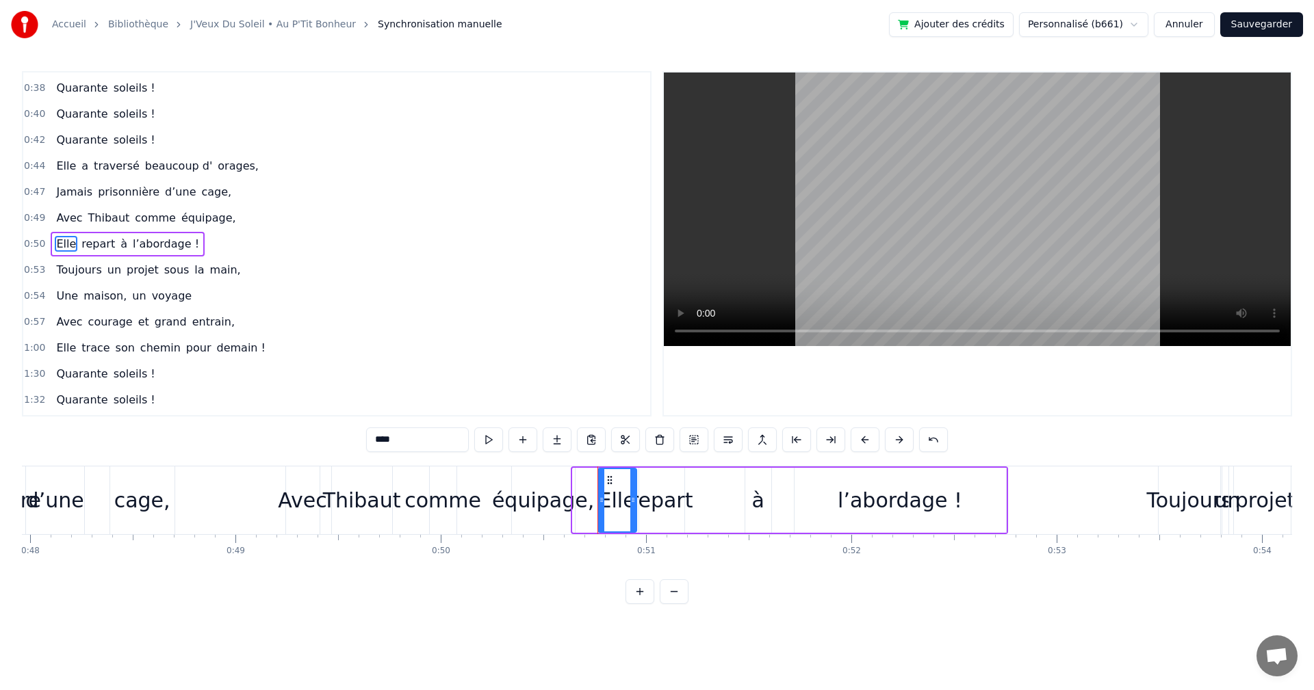
drag, startPoint x: 595, startPoint y: 476, endPoint x: 616, endPoint y: 479, distance: 20.7
click at [615, 479] on icon at bounding box center [609, 480] width 11 height 11
click at [668, 507] on div "repart" at bounding box center [661, 500] width 63 height 31
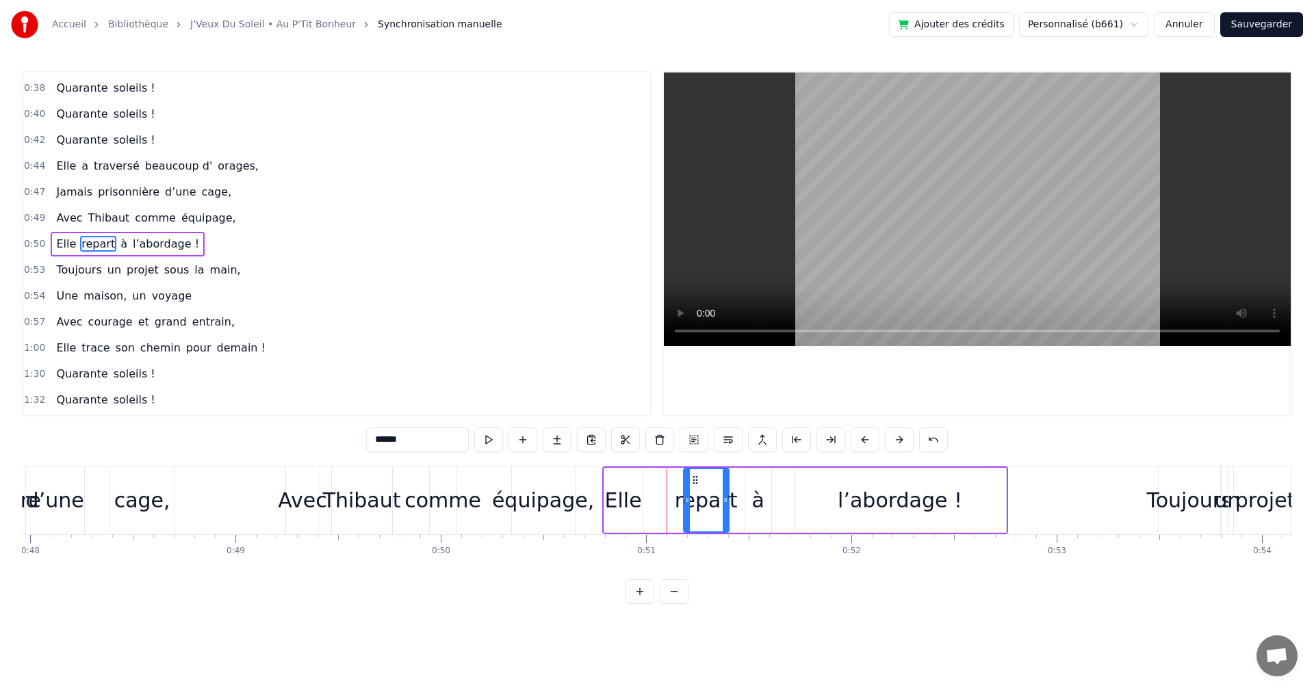
drag, startPoint x: 661, startPoint y: 479, endPoint x: 693, endPoint y: 481, distance: 32.2
click at [693, 481] on icon at bounding box center [695, 480] width 11 height 11
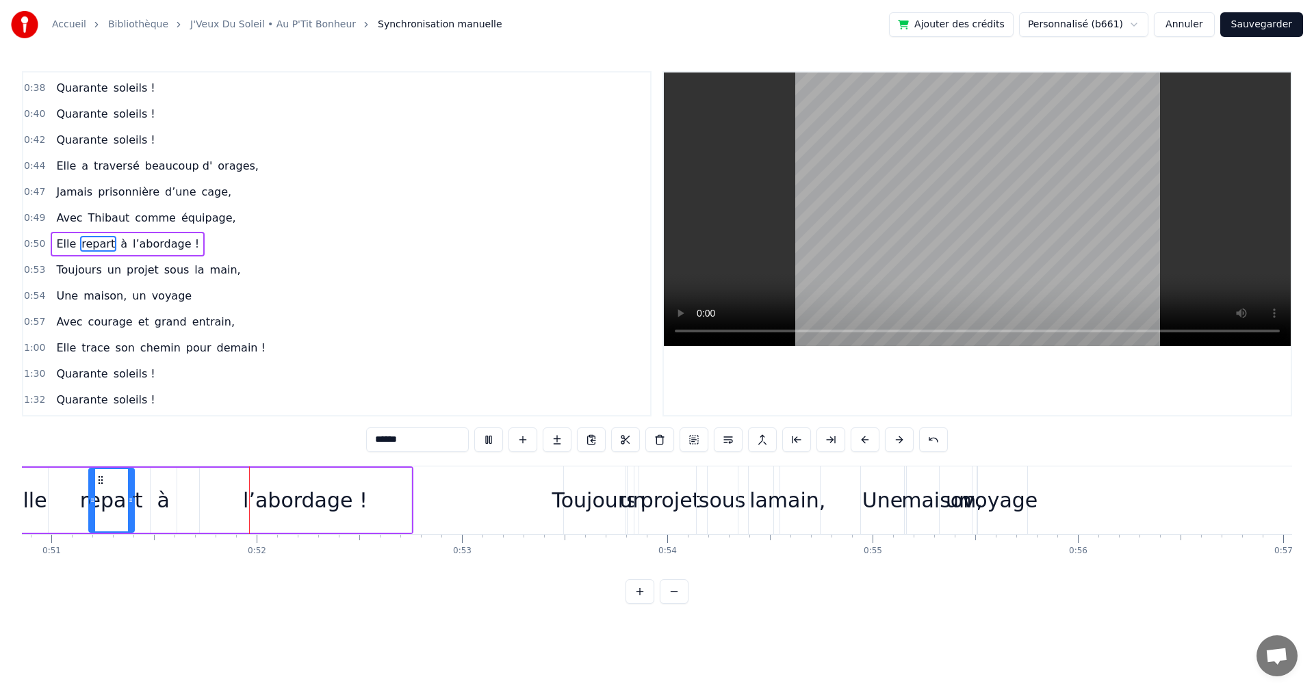
scroll to position [0, 10481]
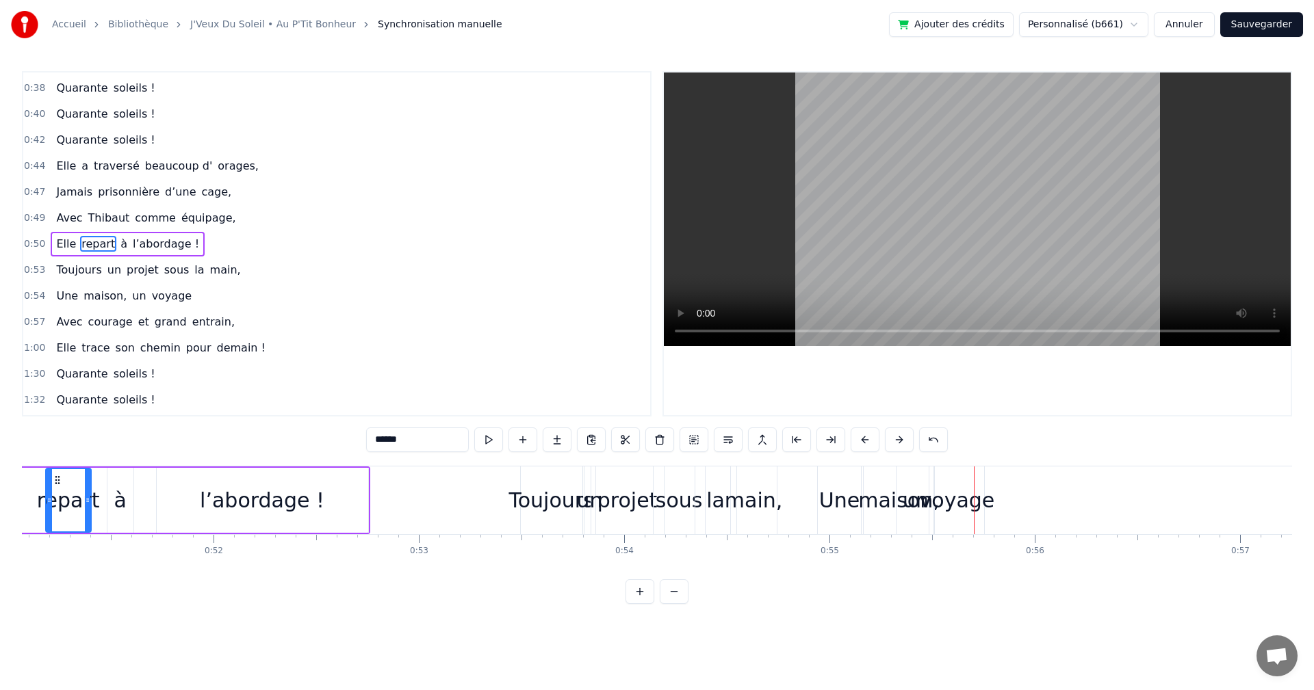
click at [850, 494] on div "Une" at bounding box center [839, 500] width 40 height 31
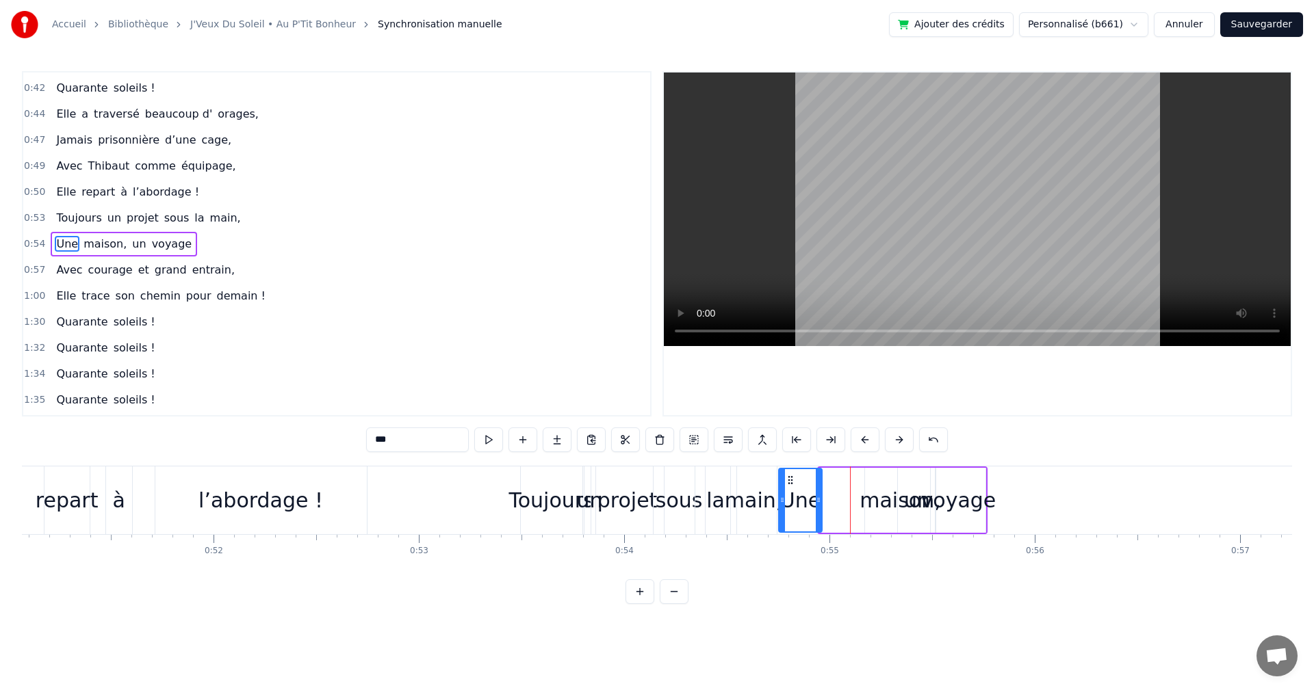
drag, startPoint x: 829, startPoint y: 478, endPoint x: 788, endPoint y: 476, distance: 40.4
click at [788, 476] on icon at bounding box center [790, 480] width 11 height 11
click at [884, 496] on div "maison," at bounding box center [899, 500] width 81 height 31
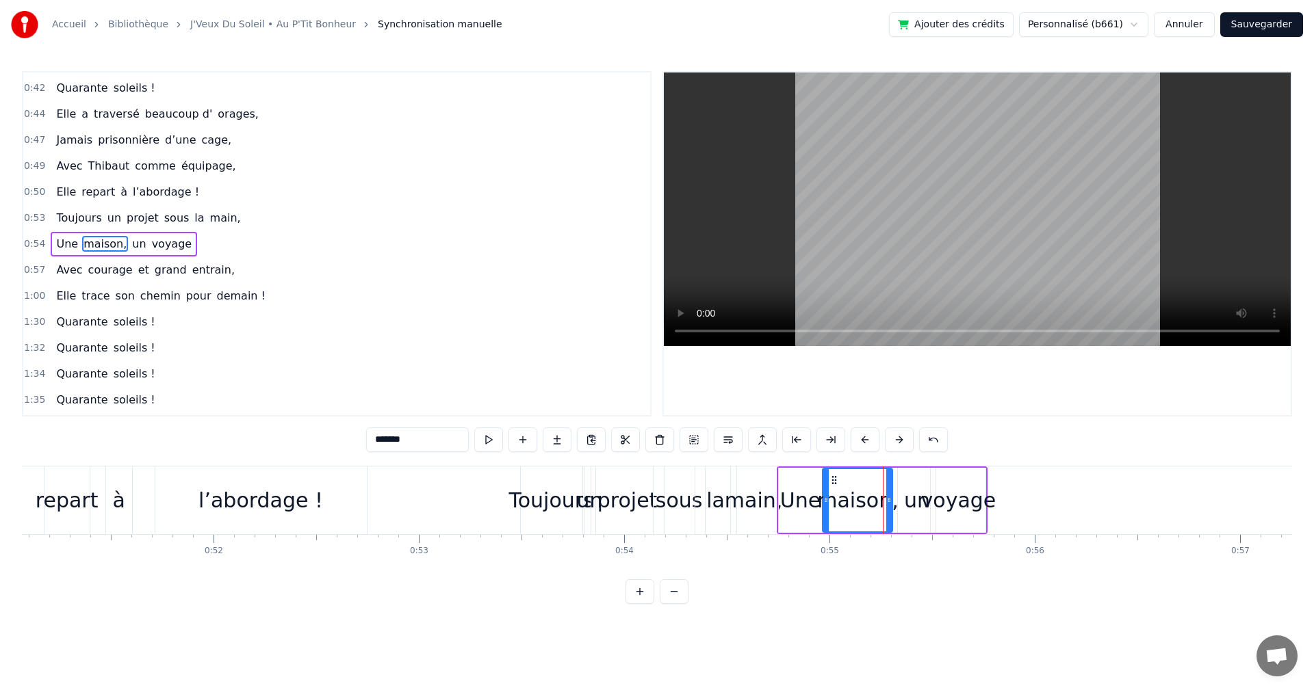
drag, startPoint x: 876, startPoint y: 474, endPoint x: 833, endPoint y: 478, distance: 42.6
click at [833, 478] on icon at bounding box center [834, 480] width 11 height 11
click at [922, 504] on div "un" at bounding box center [917, 500] width 26 height 31
drag, startPoint x: 903, startPoint y: 476, endPoint x: 890, endPoint y: 477, distance: 13.0
click at [890, 477] on icon at bounding box center [894, 480] width 11 height 11
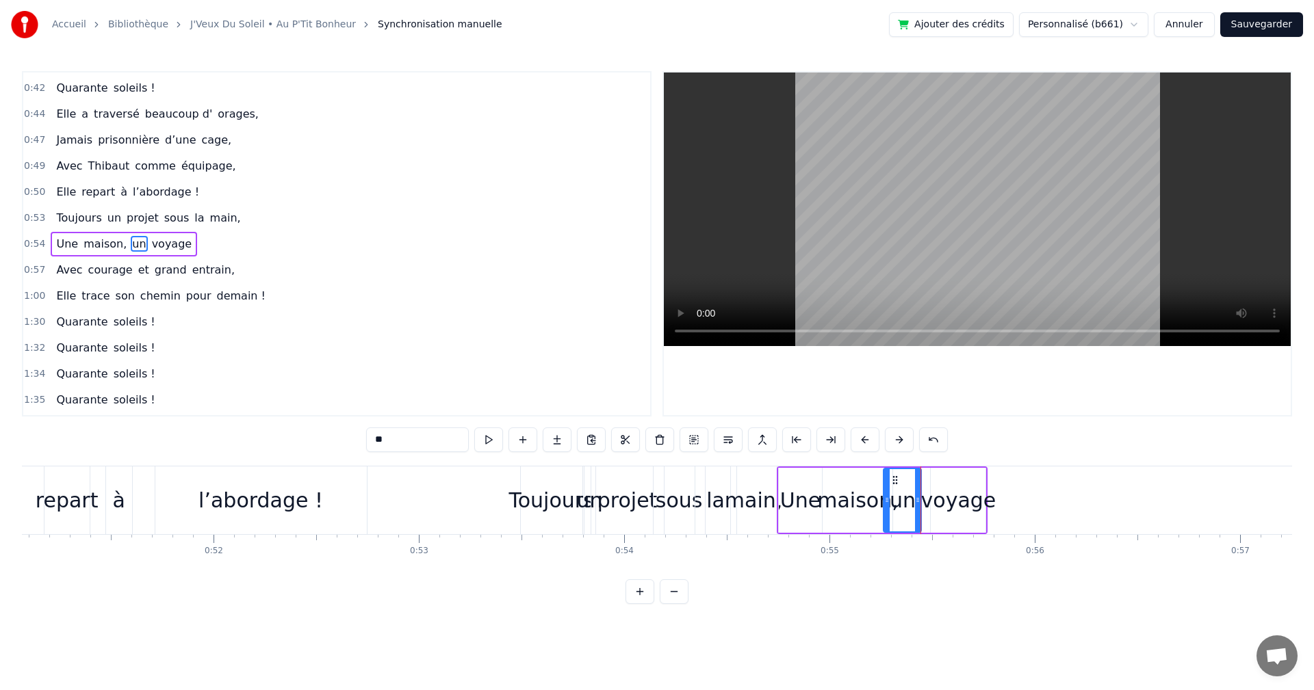
click at [950, 498] on div "voyage" at bounding box center [958, 500] width 75 height 31
drag, startPoint x: 939, startPoint y: 475, endPoint x: 922, endPoint y: 476, distance: 17.1
click at [922, 476] on icon at bounding box center [925, 480] width 11 height 11
click at [785, 492] on div "Une" at bounding box center [800, 500] width 40 height 31
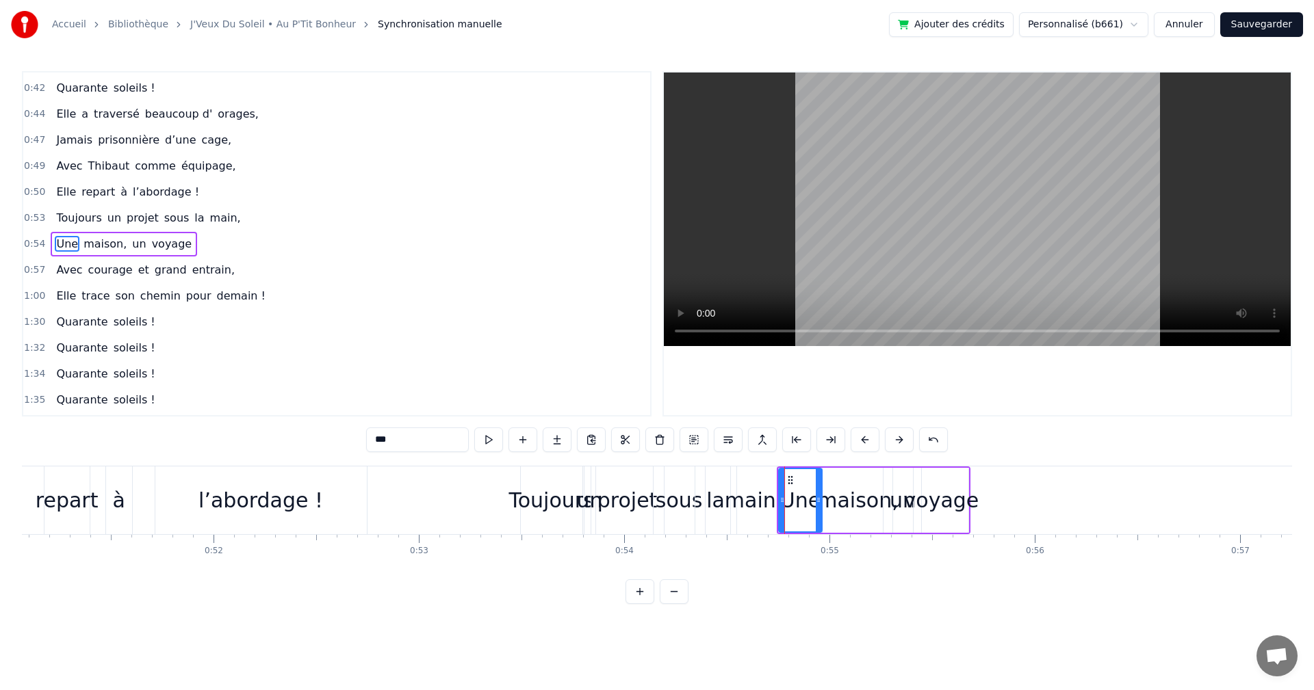
click at [553, 492] on div "Toujours" at bounding box center [550, 500] width 85 height 31
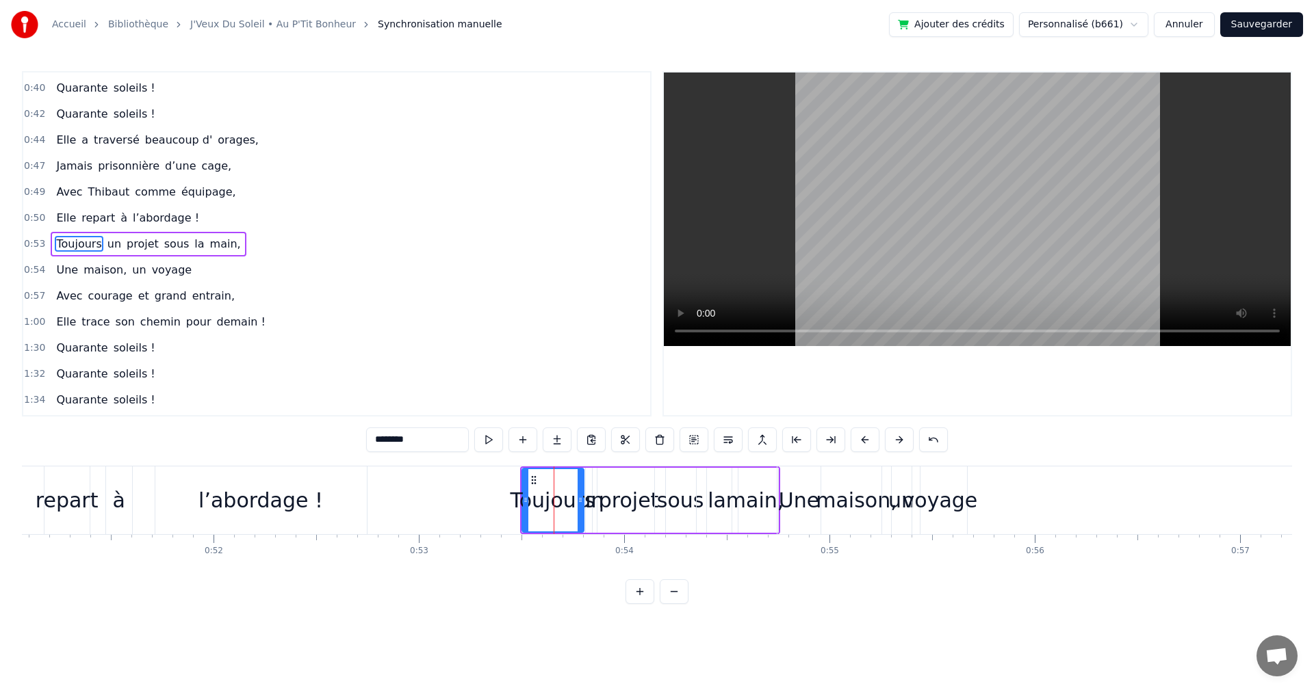
click at [614, 498] on div "projet" at bounding box center [629, 500] width 60 height 31
type input "******"
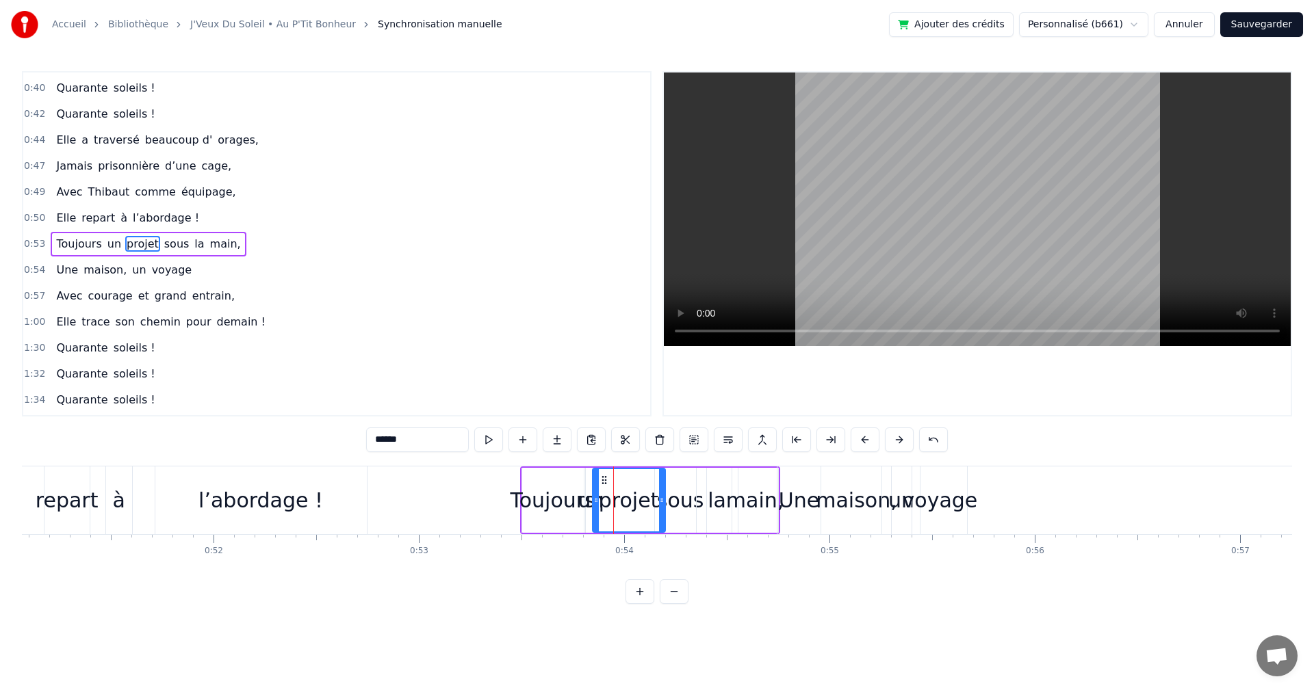
click at [664, 499] on div "Toujours un projet sous la main," at bounding box center [650, 501] width 260 height 68
click at [630, 485] on div "projet" at bounding box center [629, 500] width 60 height 31
drag, startPoint x: 664, startPoint y: 499, endPoint x: 649, endPoint y: 497, distance: 14.4
click at [649, 497] on icon at bounding box center [646, 500] width 5 height 11
click at [680, 504] on div "sous" at bounding box center [680, 500] width 47 height 31
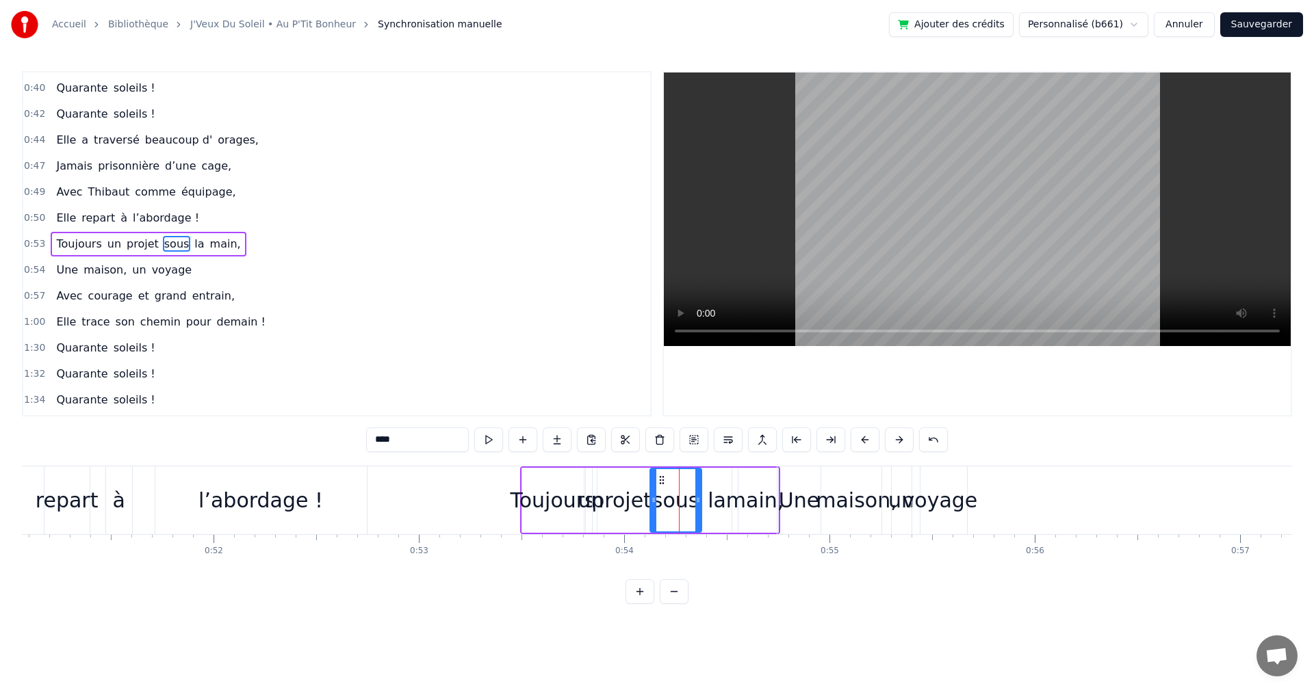
click at [660, 475] on icon at bounding box center [661, 480] width 11 height 11
click at [724, 497] on div "la" at bounding box center [716, 500] width 18 height 31
click at [703, 477] on circle at bounding box center [703, 476] width 1 height 1
click at [746, 490] on div "main," at bounding box center [755, 500] width 58 height 31
click at [860, 496] on div "maison," at bounding box center [856, 500] width 81 height 31
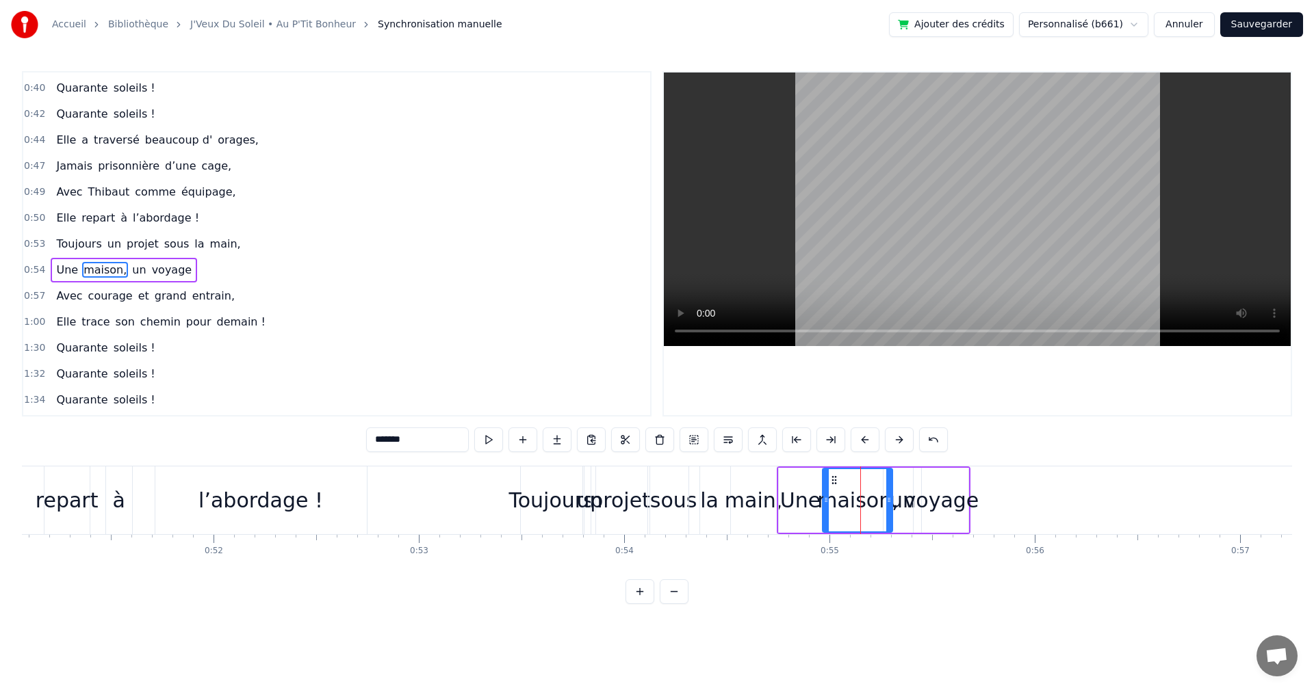
scroll to position [283, 0]
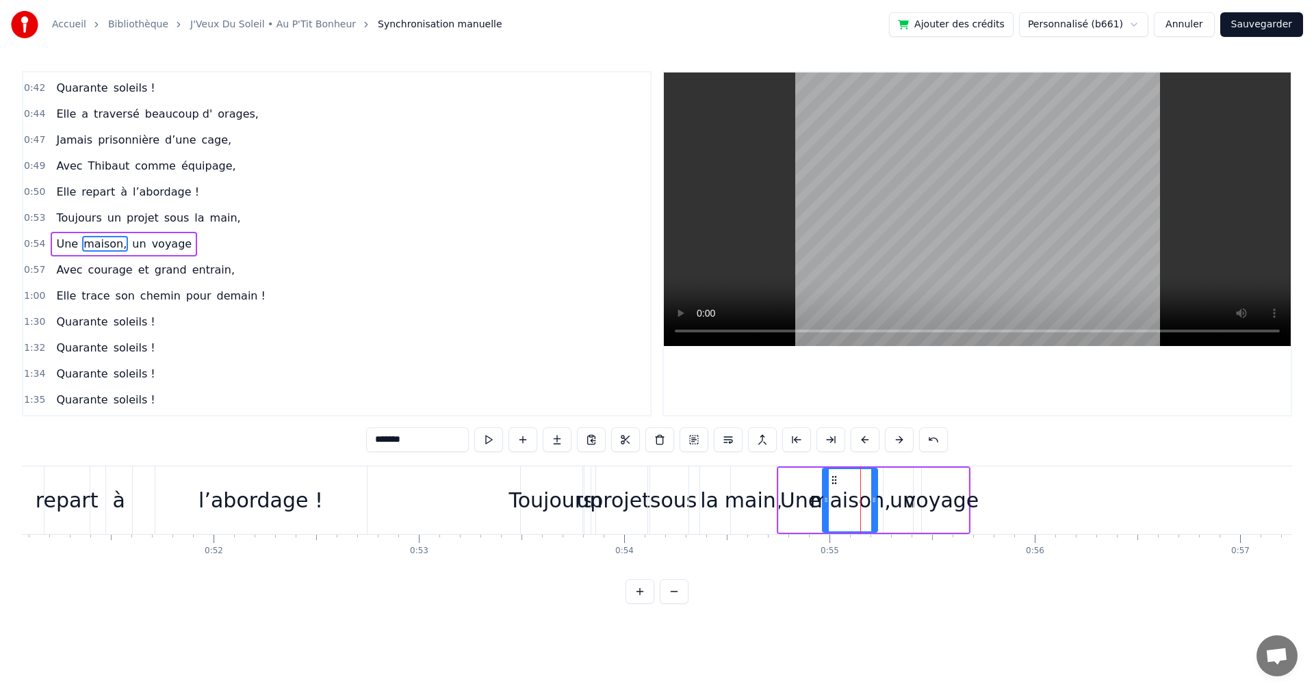
drag, startPoint x: 889, startPoint y: 497, endPoint x: 874, endPoint y: 497, distance: 15.1
click at [874, 497] on icon at bounding box center [873, 500] width 5 height 11
click at [805, 504] on div "Une" at bounding box center [800, 500] width 40 height 31
click at [815, 498] on icon at bounding box center [813, 500] width 5 height 11
click at [895, 501] on div "un" at bounding box center [902, 500] width 26 height 31
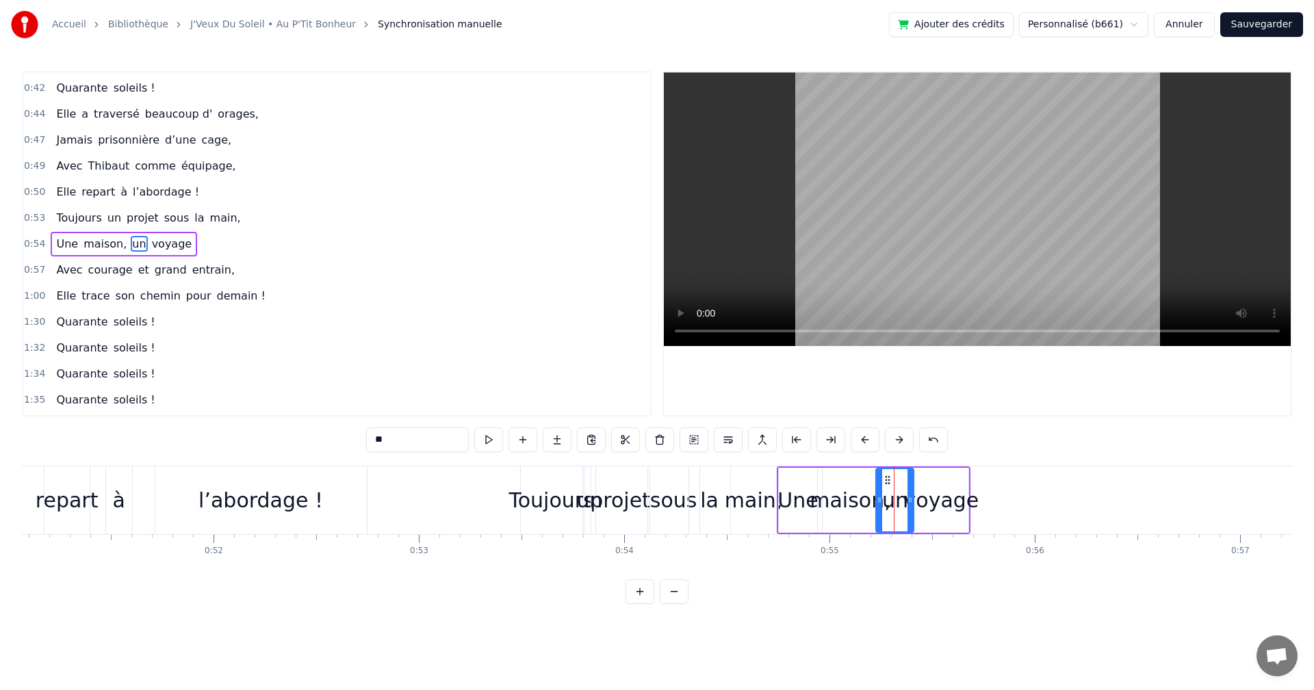
drag, startPoint x: 896, startPoint y: 475, endPoint x: 888, endPoint y: 475, distance: 7.5
click at [888, 475] on icon at bounding box center [887, 480] width 11 height 11
click at [920, 489] on div "voyage" at bounding box center [941, 500] width 75 height 31
click at [923, 478] on icon at bounding box center [922, 480] width 11 height 11
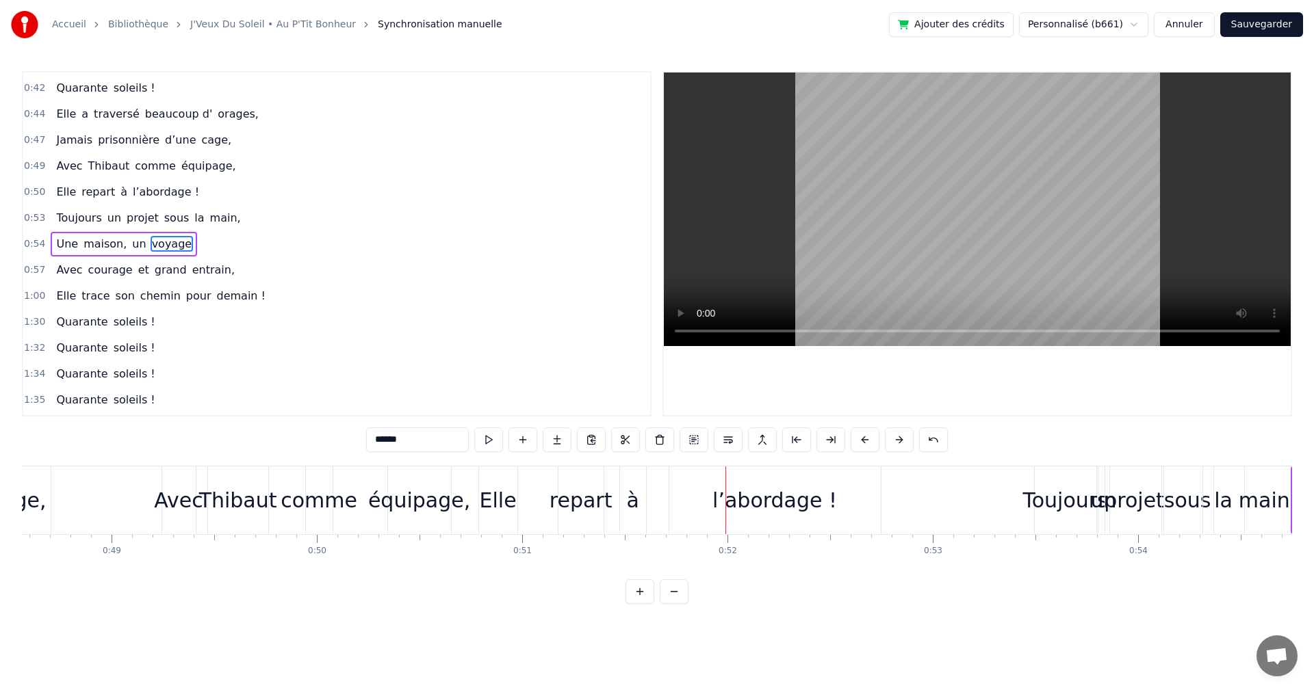
scroll to position [0, 9944]
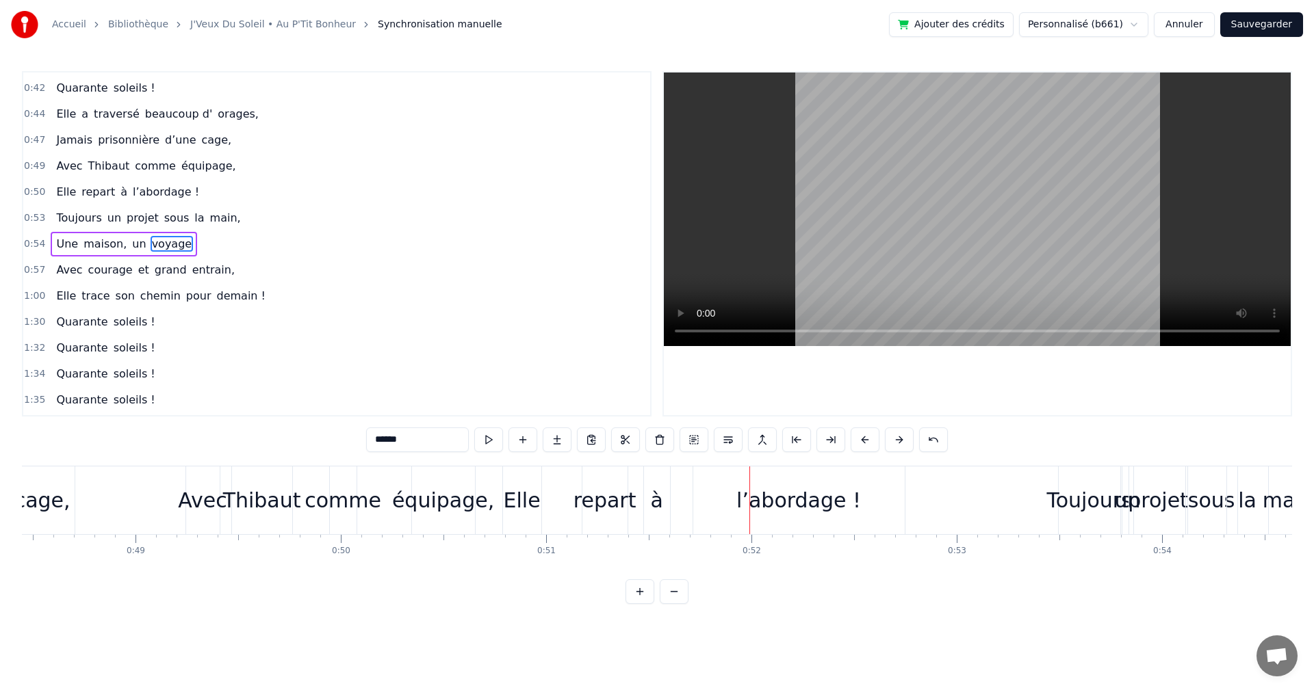
click at [583, 501] on div "repart" at bounding box center [604, 500] width 63 height 31
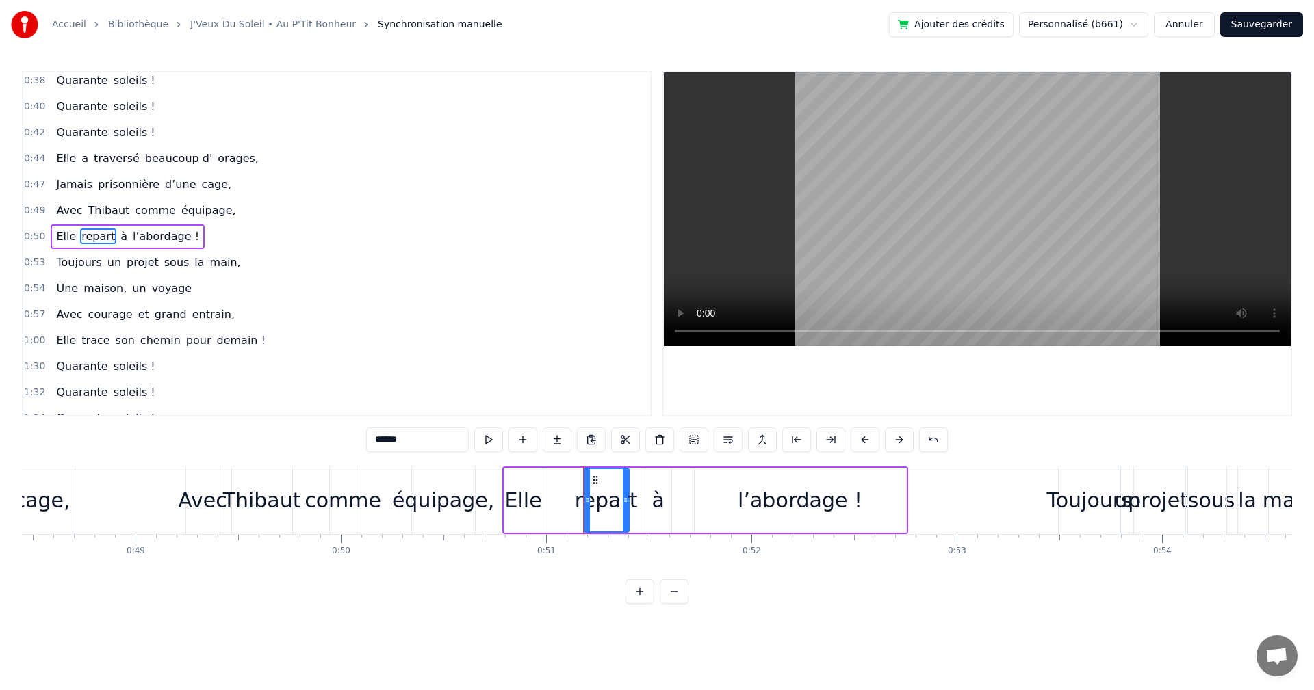
scroll to position [231, 0]
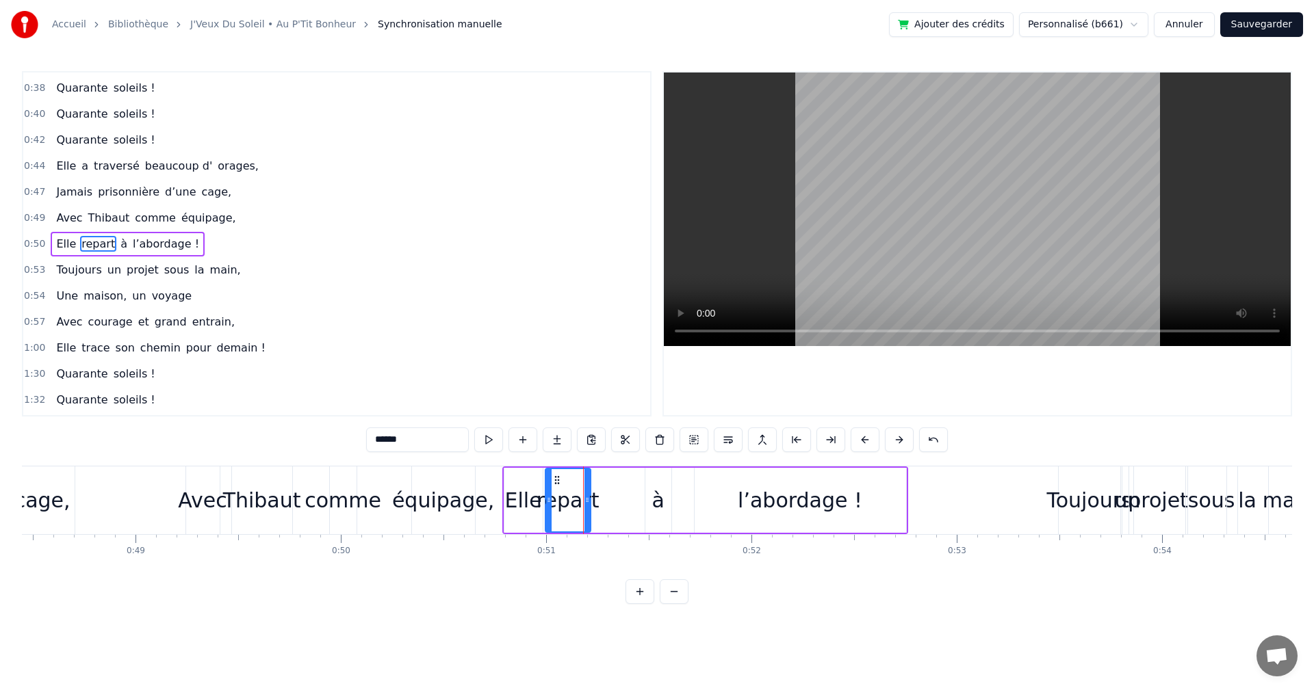
drag, startPoint x: 582, startPoint y: 474, endPoint x: 551, endPoint y: 475, distance: 30.8
click at [551, 475] on icon at bounding box center [556, 480] width 11 height 11
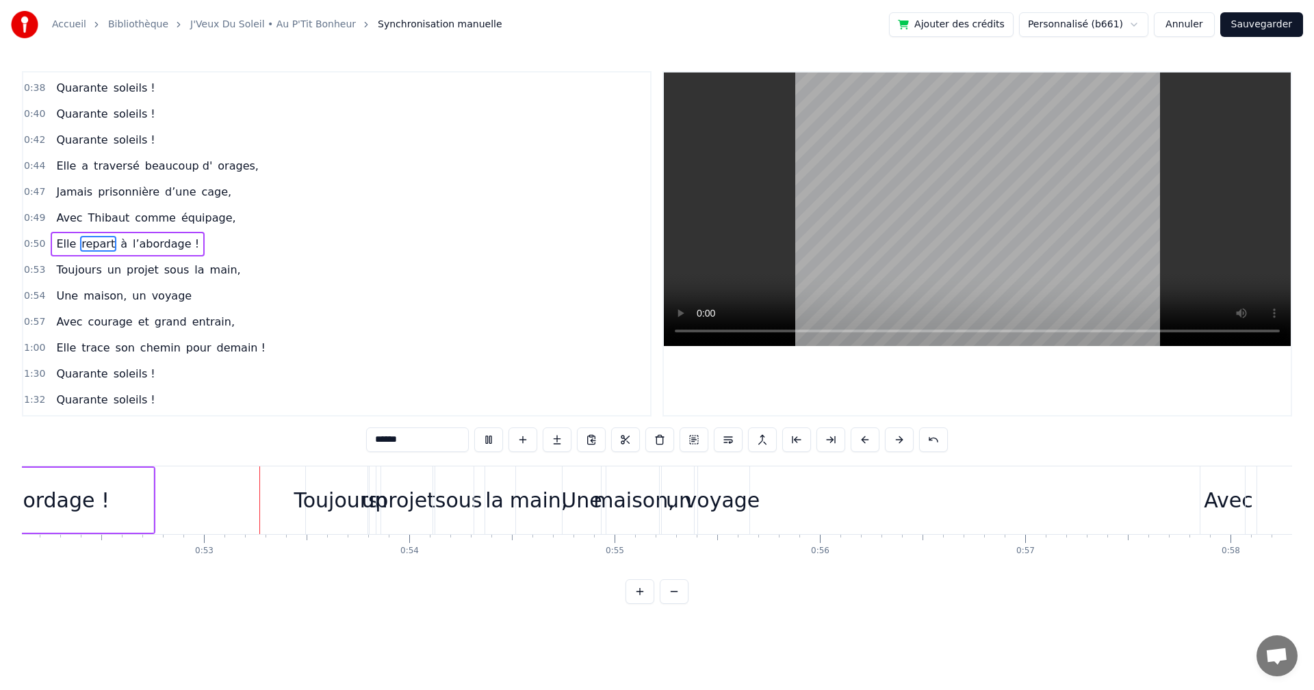
scroll to position [0, 10726]
click at [543, 493] on div "Une" at bounding box center [551, 500] width 40 height 31
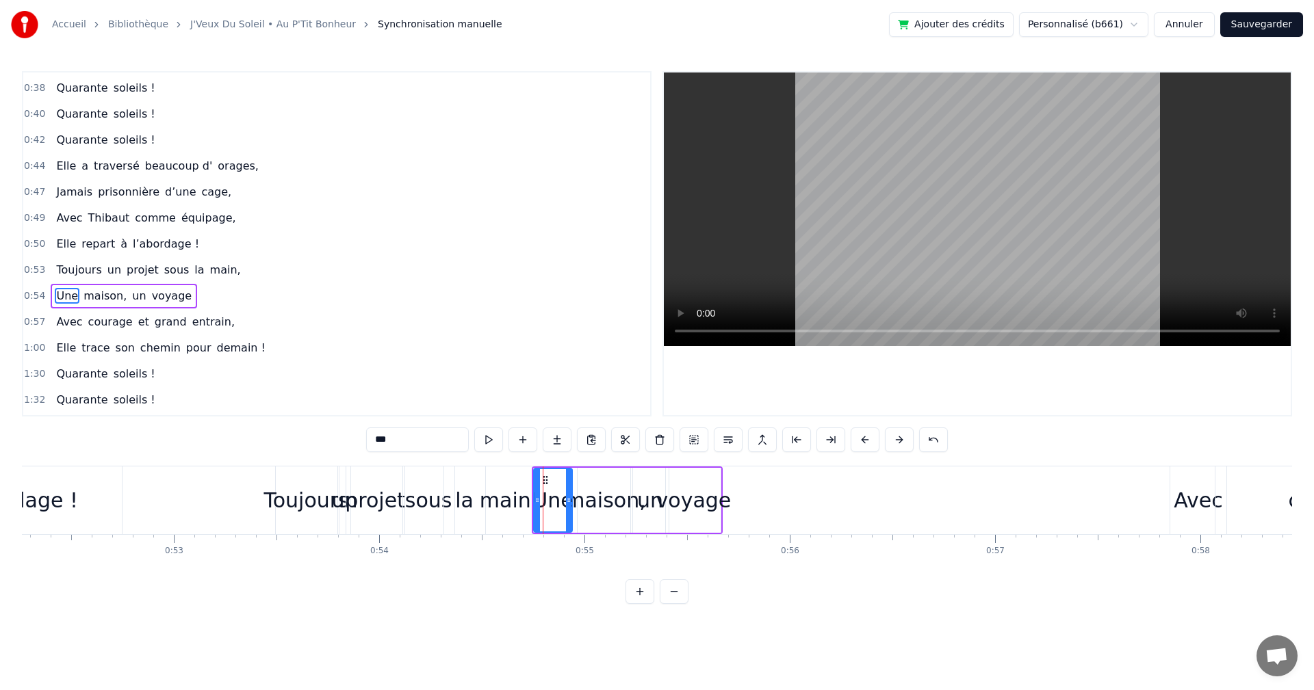
scroll to position [283, 0]
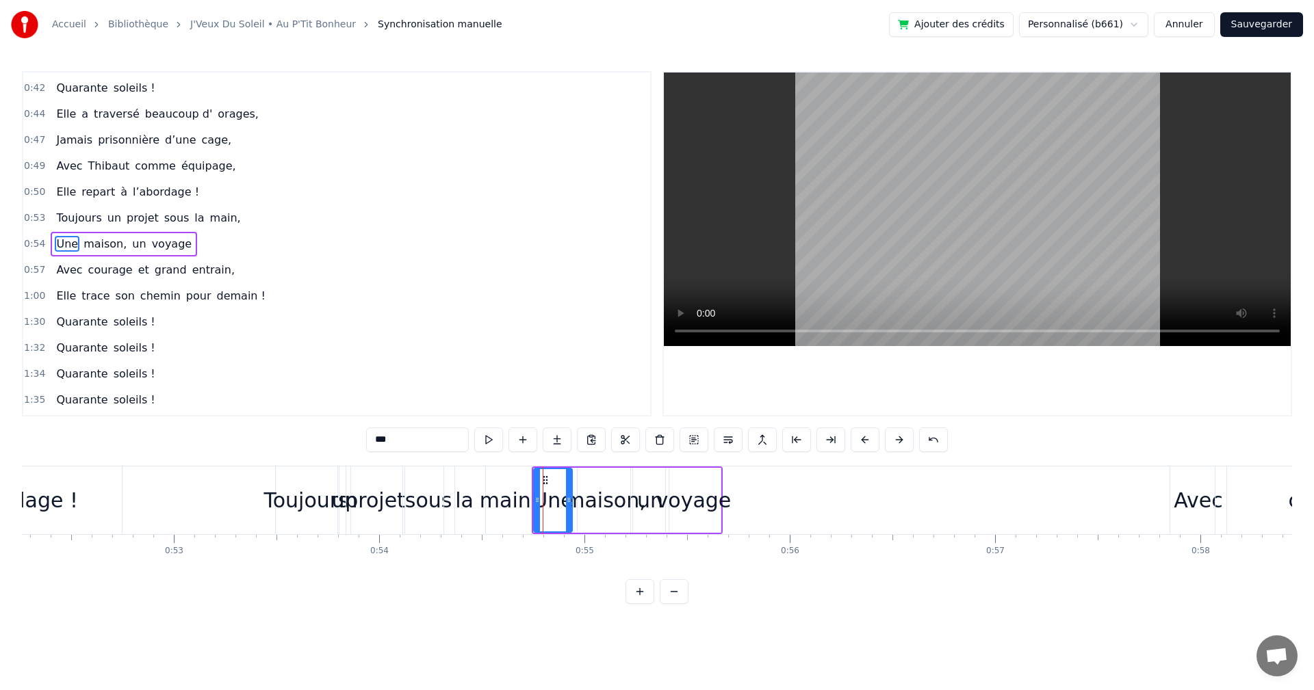
click at [605, 501] on div "maison," at bounding box center [604, 500] width 81 height 31
click at [547, 478] on div "Une" at bounding box center [553, 500] width 39 height 65
drag, startPoint x: 543, startPoint y: 478, endPoint x: 556, endPoint y: 478, distance: 13.0
click at [556, 478] on icon at bounding box center [558, 480] width 11 height 11
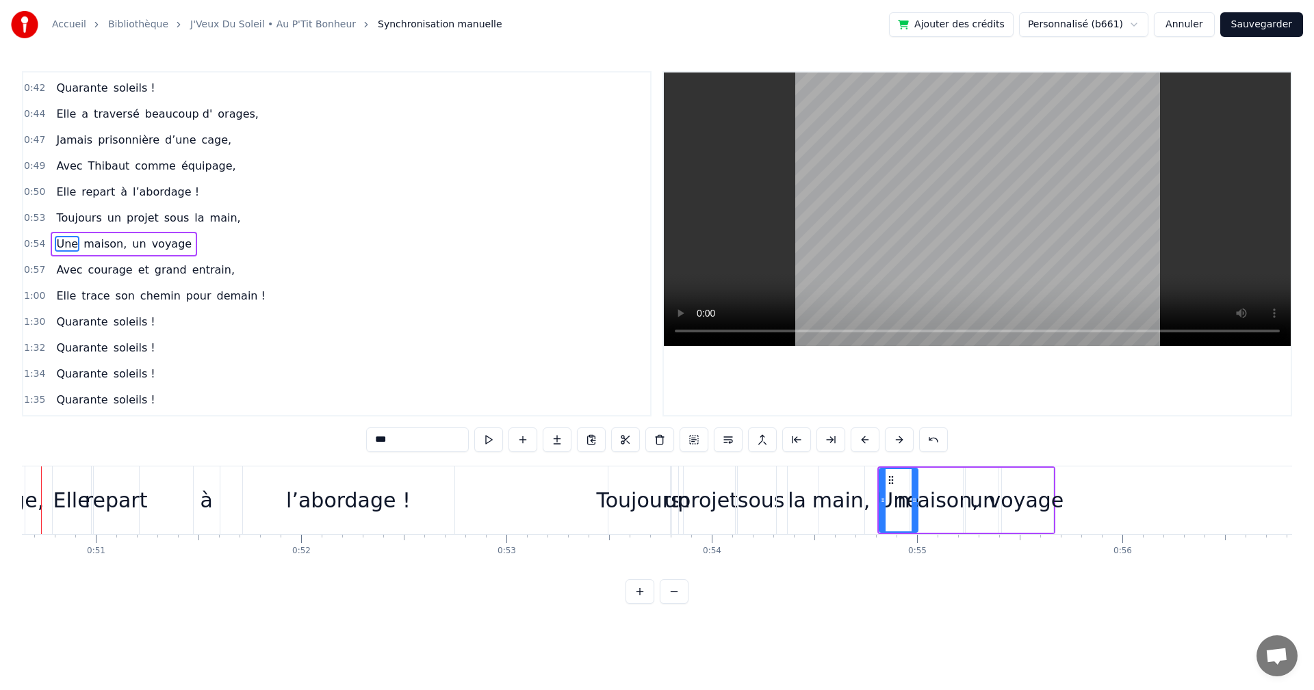
scroll to position [0, 10344]
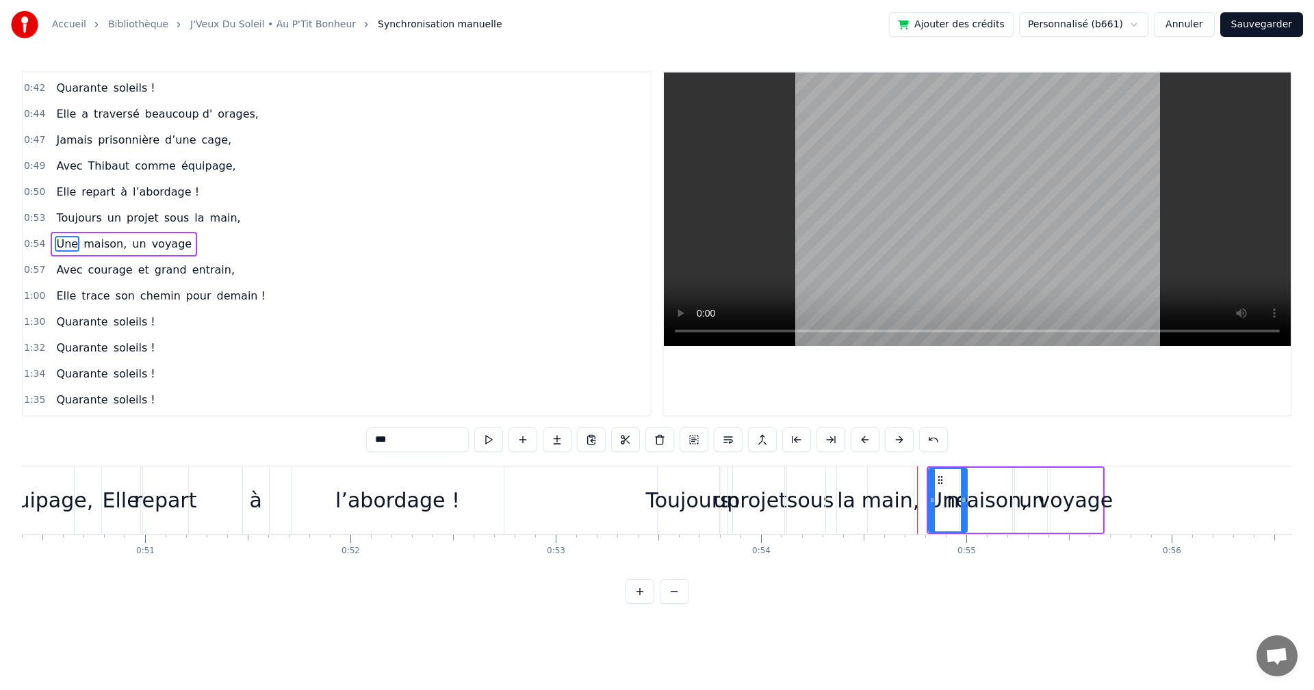
click at [707, 508] on div "Toujours" at bounding box center [687, 500] width 85 height 31
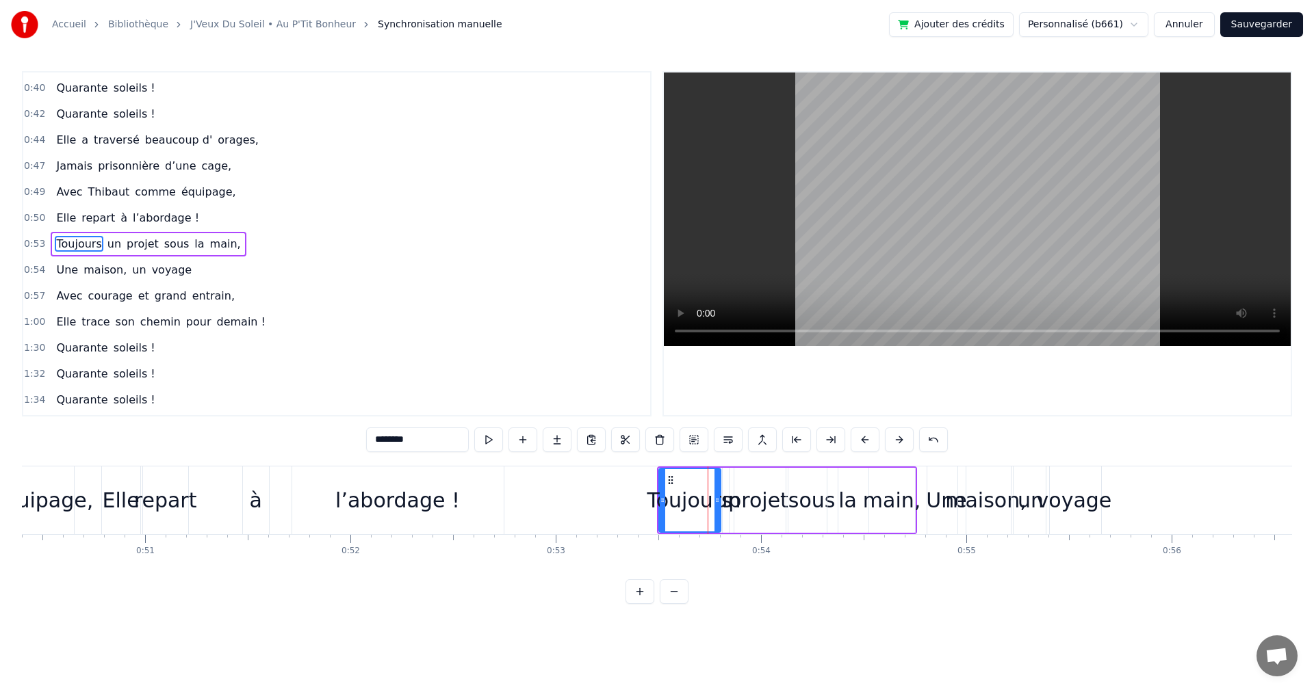
click at [724, 506] on div "Toujours" at bounding box center [689, 500] width 85 height 31
click at [745, 516] on div "projet" at bounding box center [758, 500] width 58 height 65
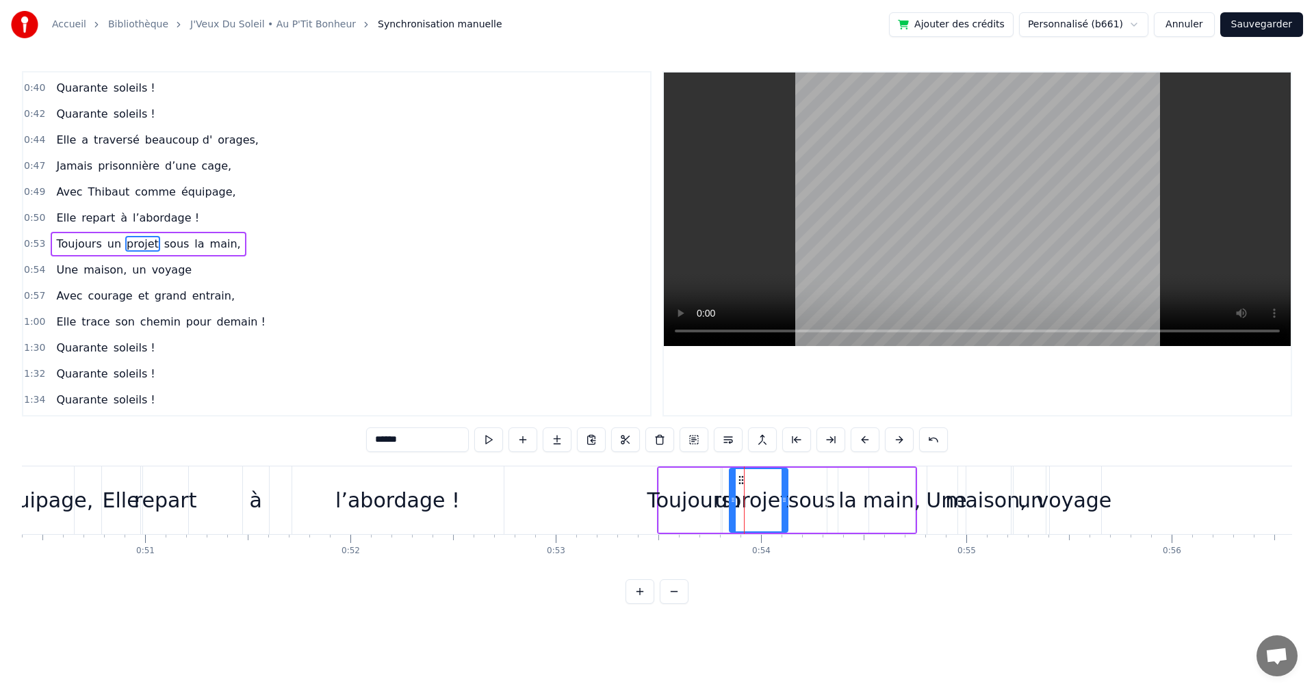
click at [746, 501] on div "projet" at bounding box center [758, 500] width 60 height 31
drag, startPoint x: 740, startPoint y: 480, endPoint x: 752, endPoint y: 480, distance: 12.3
click at [752, 480] on circle at bounding box center [751, 480] width 1 height 1
click at [731, 486] on div "un" at bounding box center [728, 500] width 26 height 31
drag, startPoint x: 735, startPoint y: 480, endPoint x: 745, endPoint y: 480, distance: 9.6
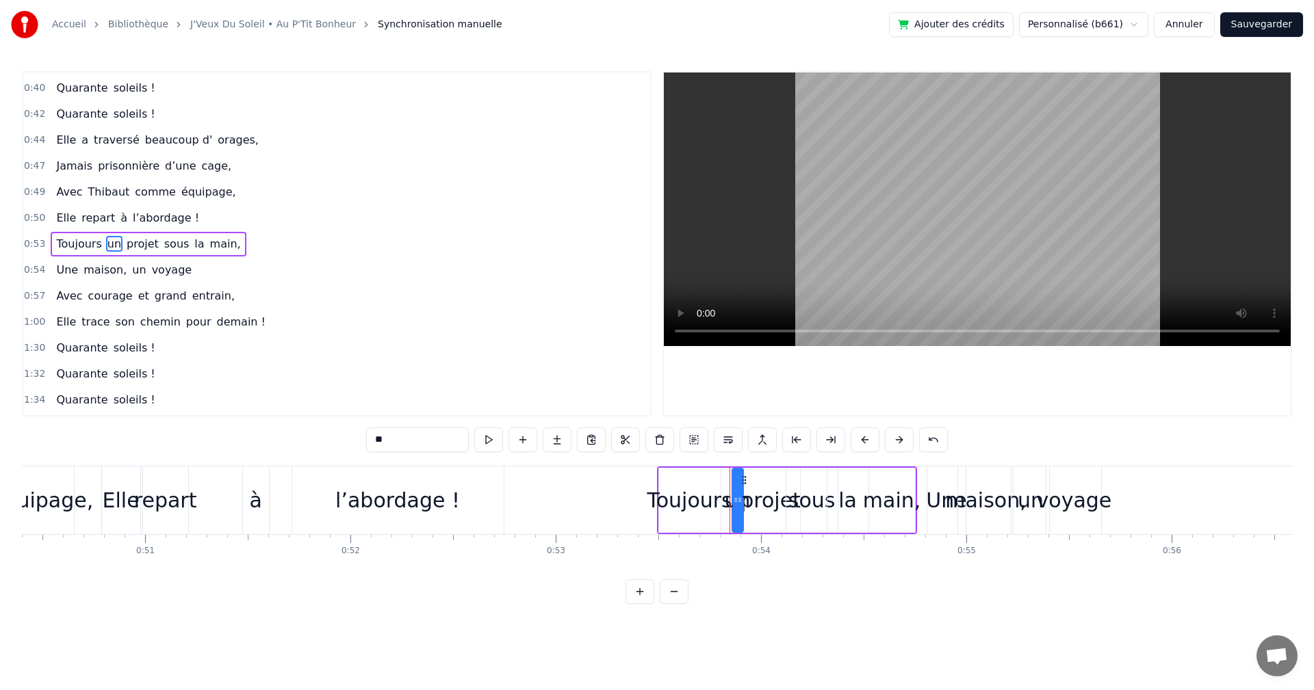
click at [745, 480] on circle at bounding box center [744, 480] width 1 height 1
click at [763, 488] on div "projet" at bounding box center [770, 500] width 60 height 31
drag, startPoint x: 753, startPoint y: 479, endPoint x: 760, endPoint y: 480, distance: 7.6
click at [760, 480] on icon at bounding box center [760, 480] width 11 height 11
click at [818, 488] on div "sous" at bounding box center [811, 500] width 47 height 31
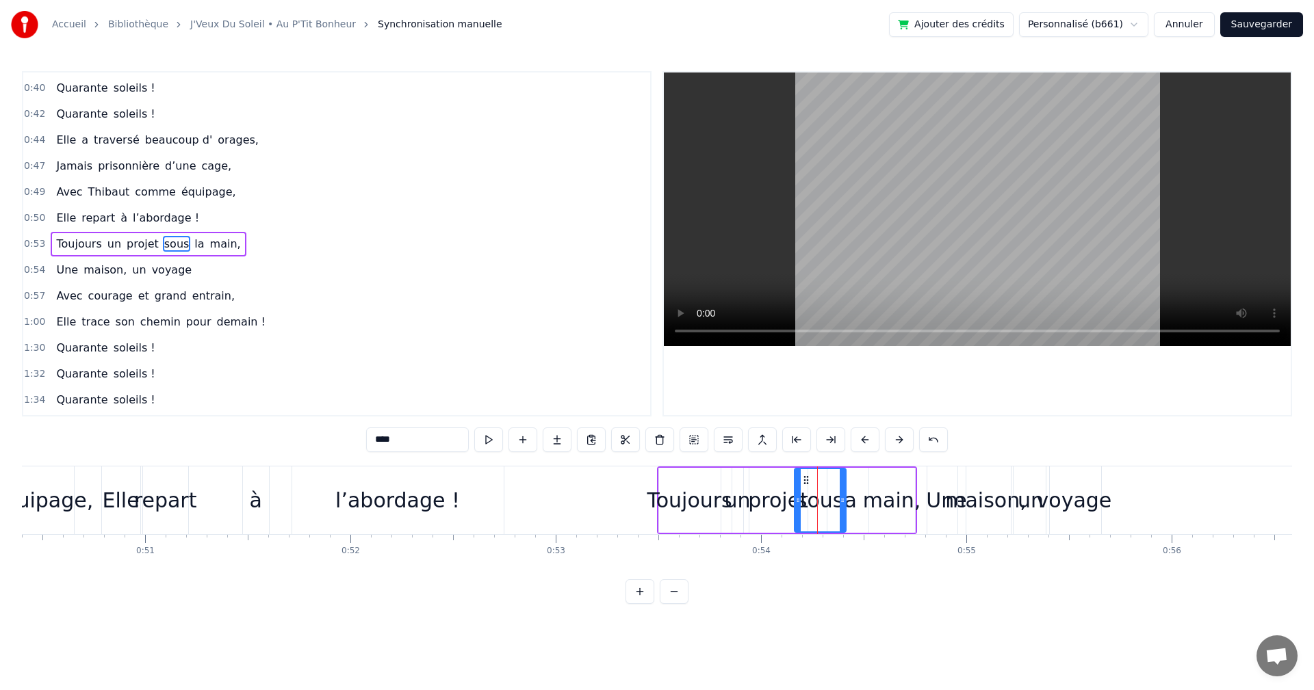
drag, startPoint x: 794, startPoint y: 478, endPoint x: 805, endPoint y: 480, distance: 10.4
click at [805, 480] on icon at bounding box center [805, 480] width 11 height 11
click at [854, 495] on div "la" at bounding box center [847, 500] width 18 height 31
drag, startPoint x: 839, startPoint y: 475, endPoint x: 848, endPoint y: 477, distance: 9.0
click at [848, 477] on icon at bounding box center [849, 480] width 11 height 11
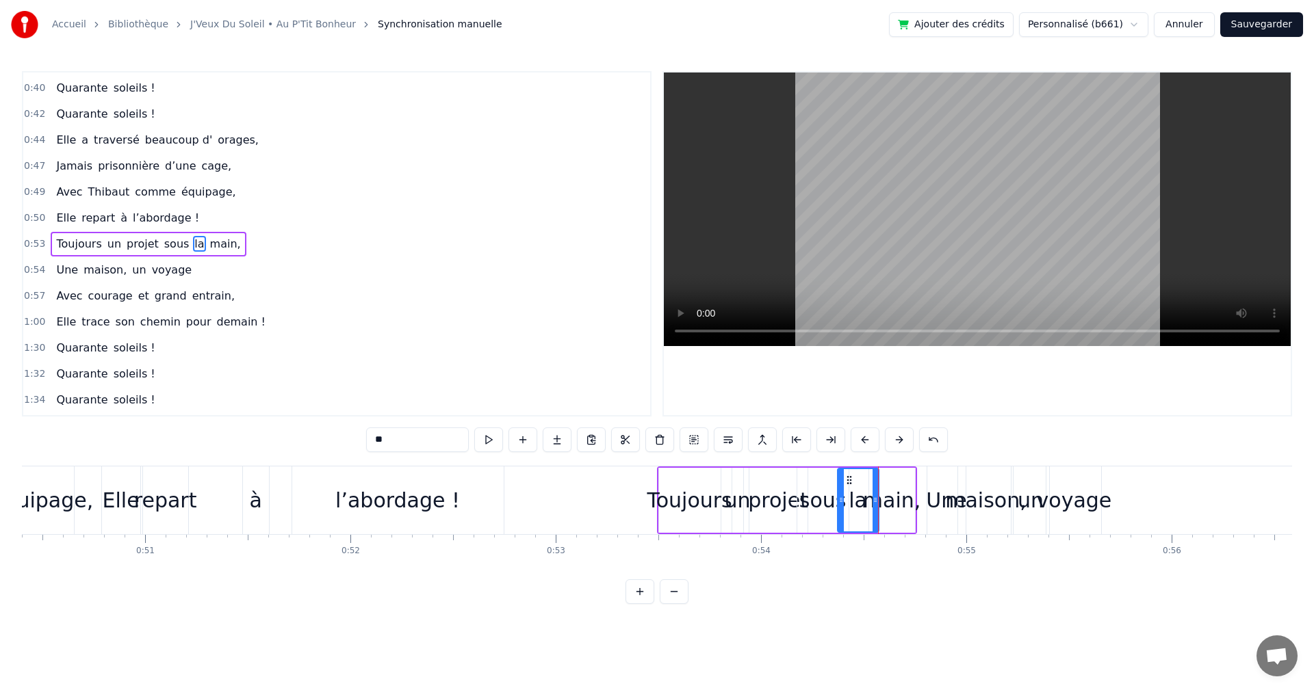
click at [712, 502] on div "Toujours" at bounding box center [689, 500] width 85 height 31
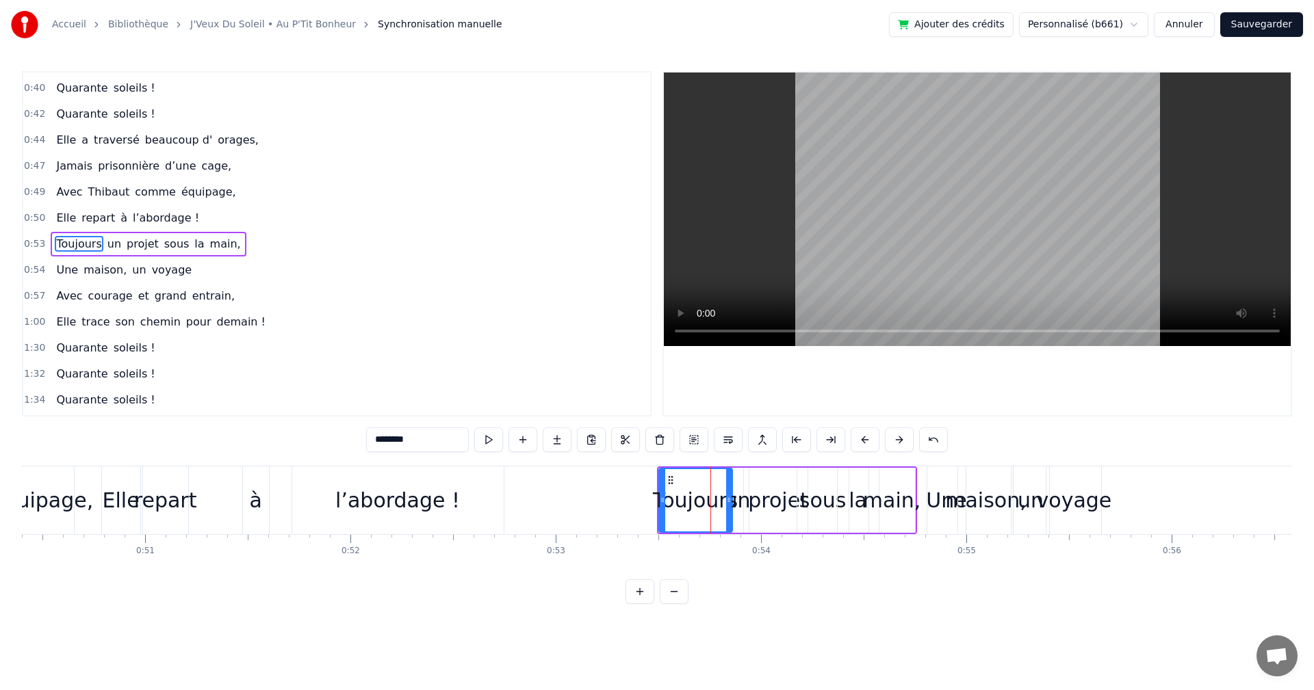
drag, startPoint x: 717, startPoint y: 500, endPoint x: 729, endPoint y: 501, distance: 11.7
click at [729, 501] on icon at bounding box center [728, 500] width 5 height 11
click at [742, 506] on div "un" at bounding box center [738, 500] width 26 height 31
drag, startPoint x: 743, startPoint y: 487, endPoint x: 753, endPoint y: 485, distance: 9.8
click at [753, 485] on div at bounding box center [750, 500] width 5 height 62
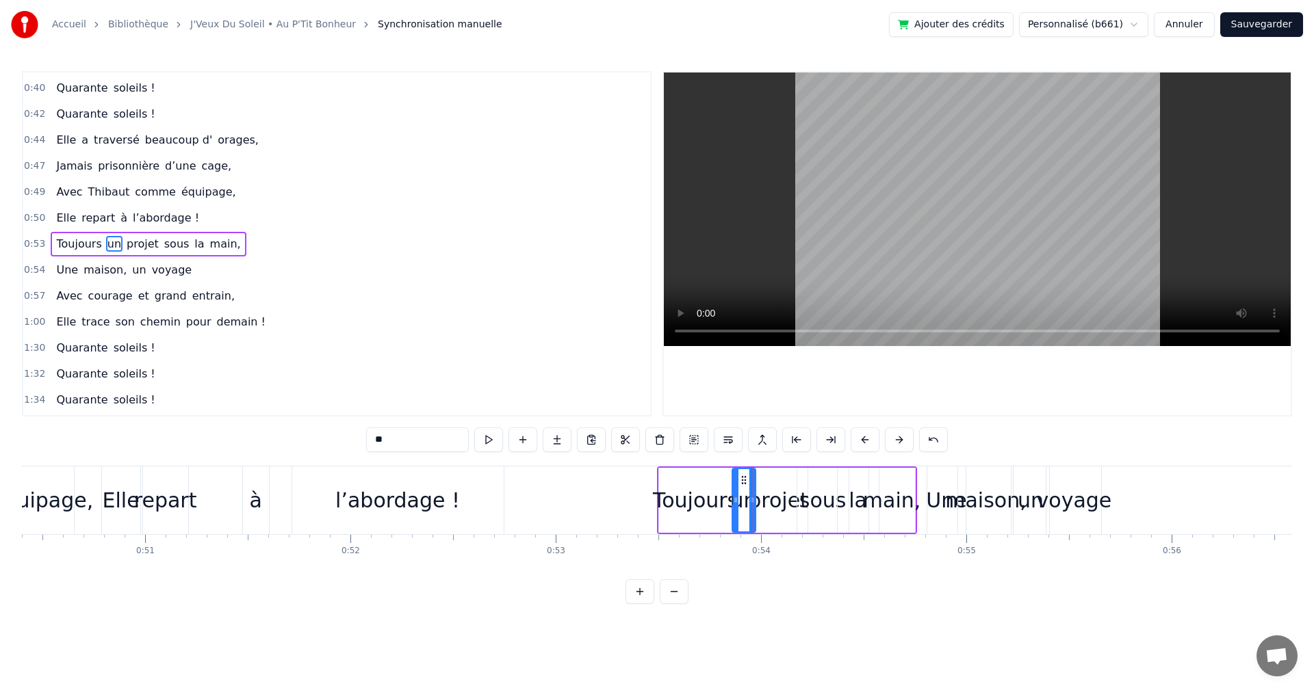
click at [766, 500] on div "projet" at bounding box center [778, 500] width 60 height 31
drag, startPoint x: 803, startPoint y: 498, endPoint x: 813, endPoint y: 497, distance: 9.6
click at [813, 497] on icon at bounding box center [813, 500] width 5 height 11
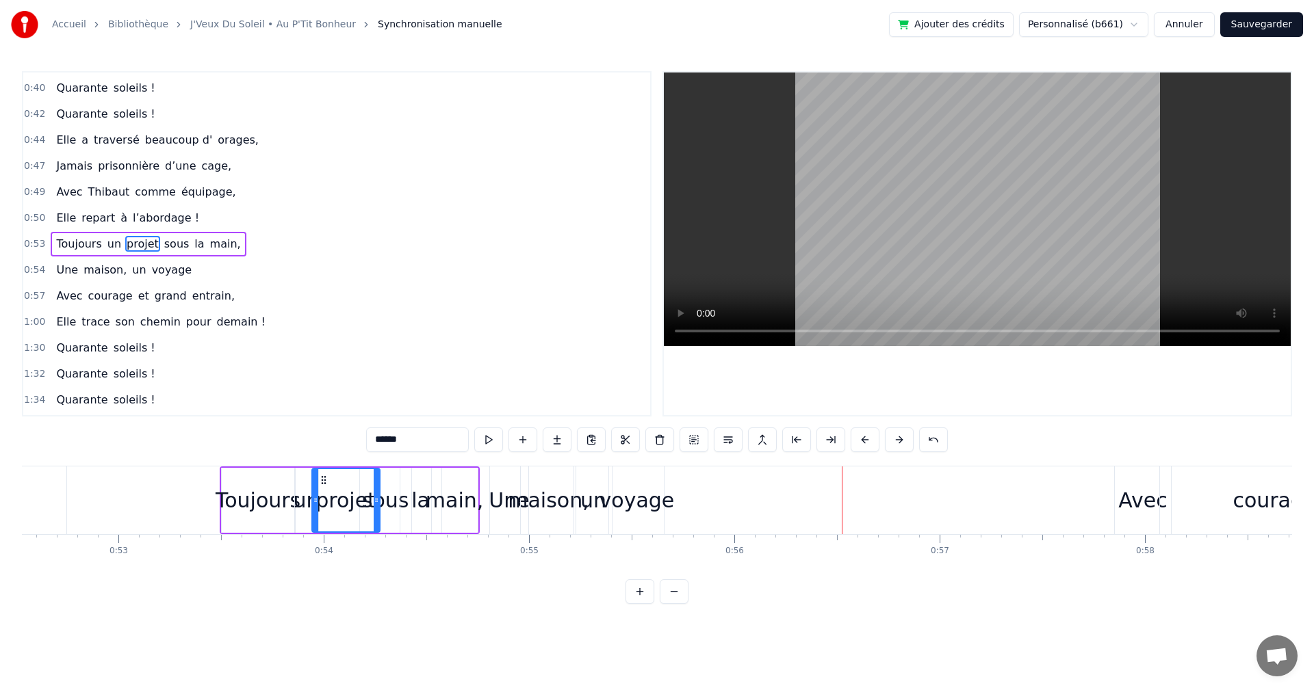
scroll to position [0, 10615]
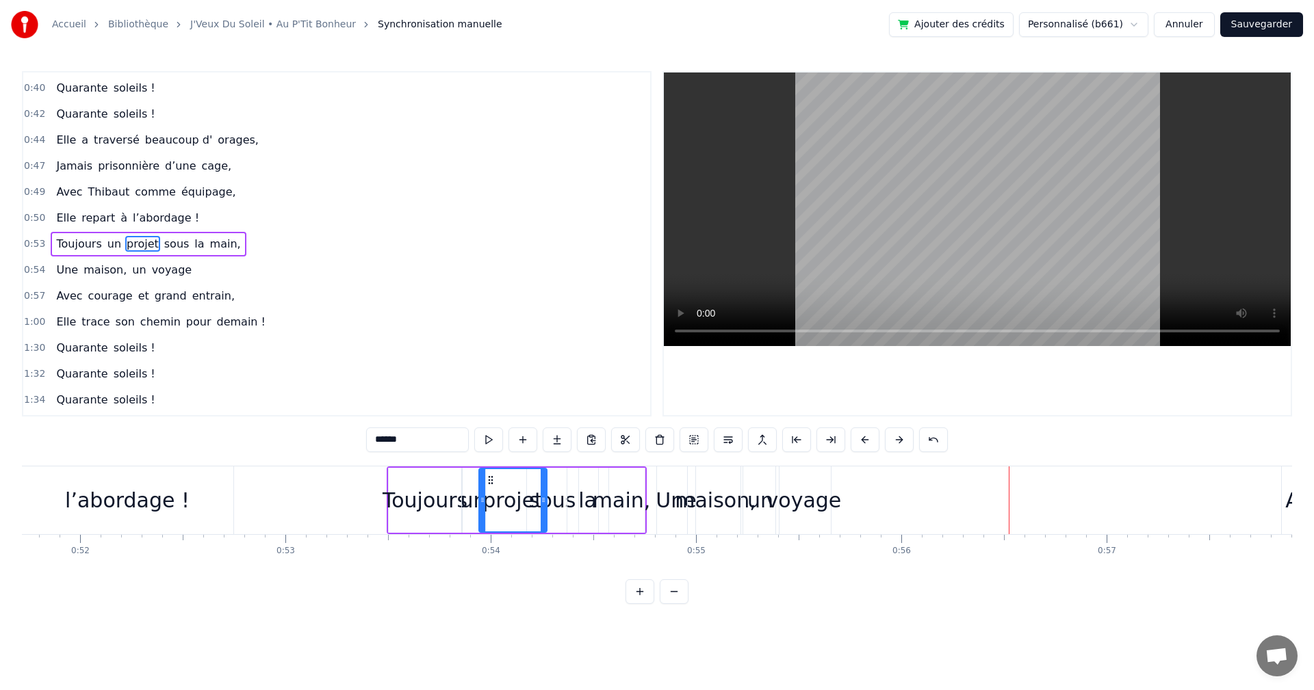
drag, startPoint x: 792, startPoint y: 505, endPoint x: 815, endPoint y: 505, distance: 22.6
click at [815, 505] on div "voyage" at bounding box center [803, 500] width 75 height 31
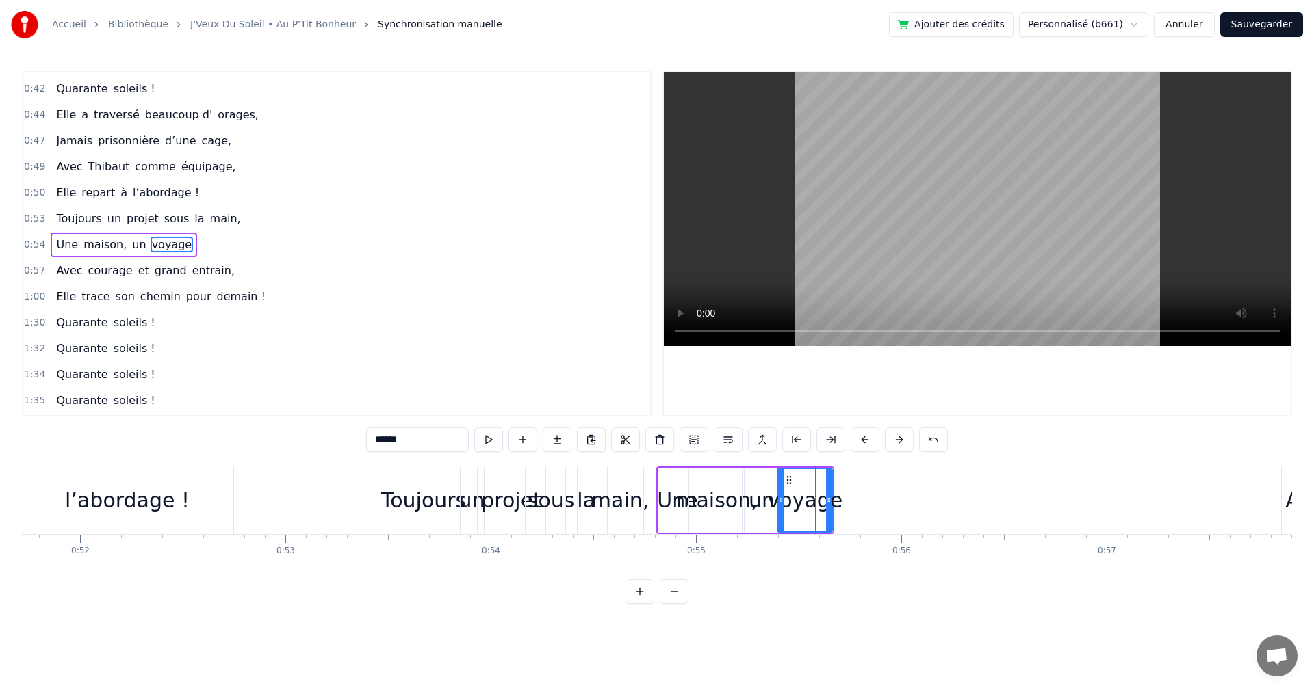
scroll to position [283, 0]
drag, startPoint x: 786, startPoint y: 478, endPoint x: 997, endPoint y: 491, distance: 211.8
click at [997, 491] on div "voyage" at bounding box center [1015, 500] width 53 height 62
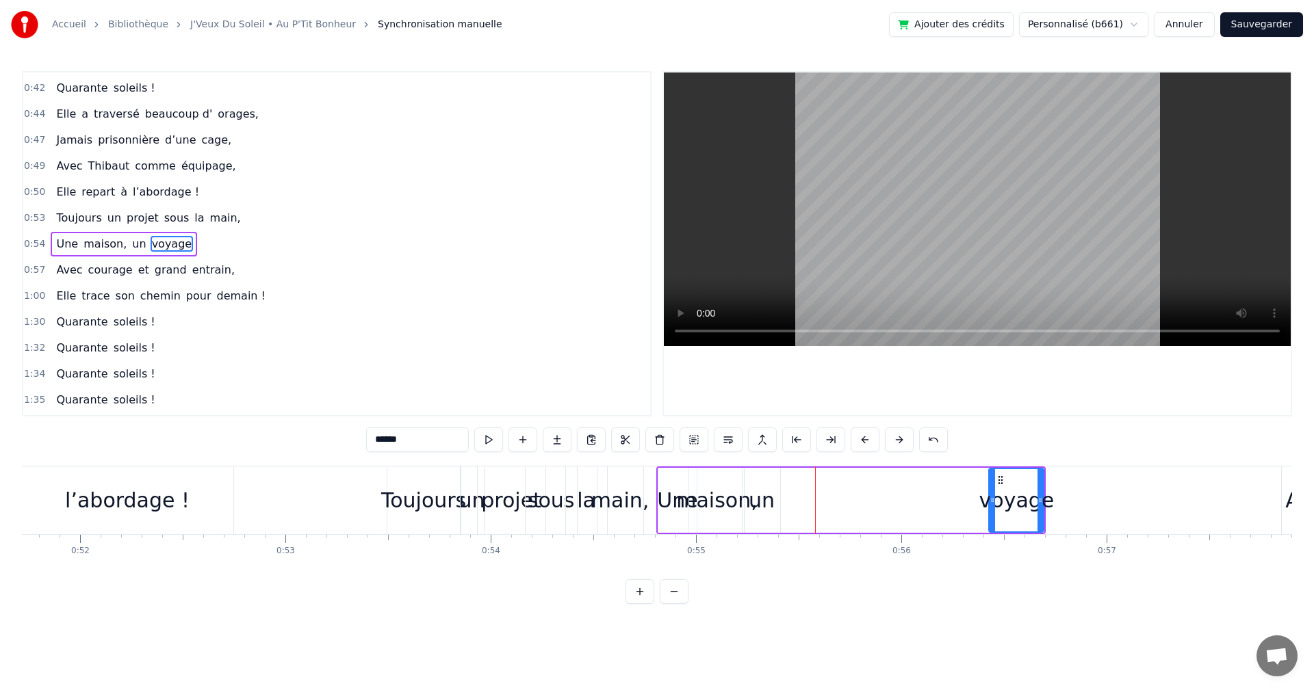
click at [762, 499] on div "un" at bounding box center [761, 500] width 26 height 31
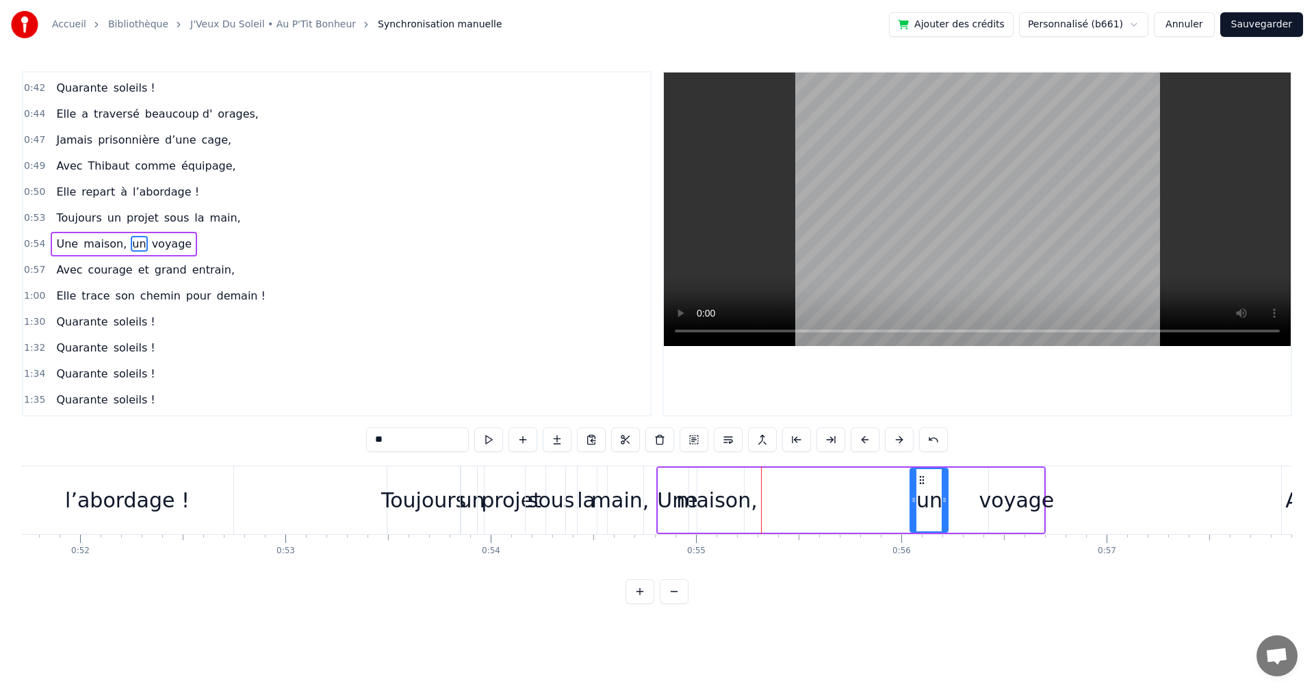
drag, startPoint x: 757, startPoint y: 476, endPoint x: 928, endPoint y: 484, distance: 171.9
click at [927, 484] on icon at bounding box center [921, 480] width 11 height 11
click at [729, 495] on div "maison," at bounding box center [716, 500] width 81 height 31
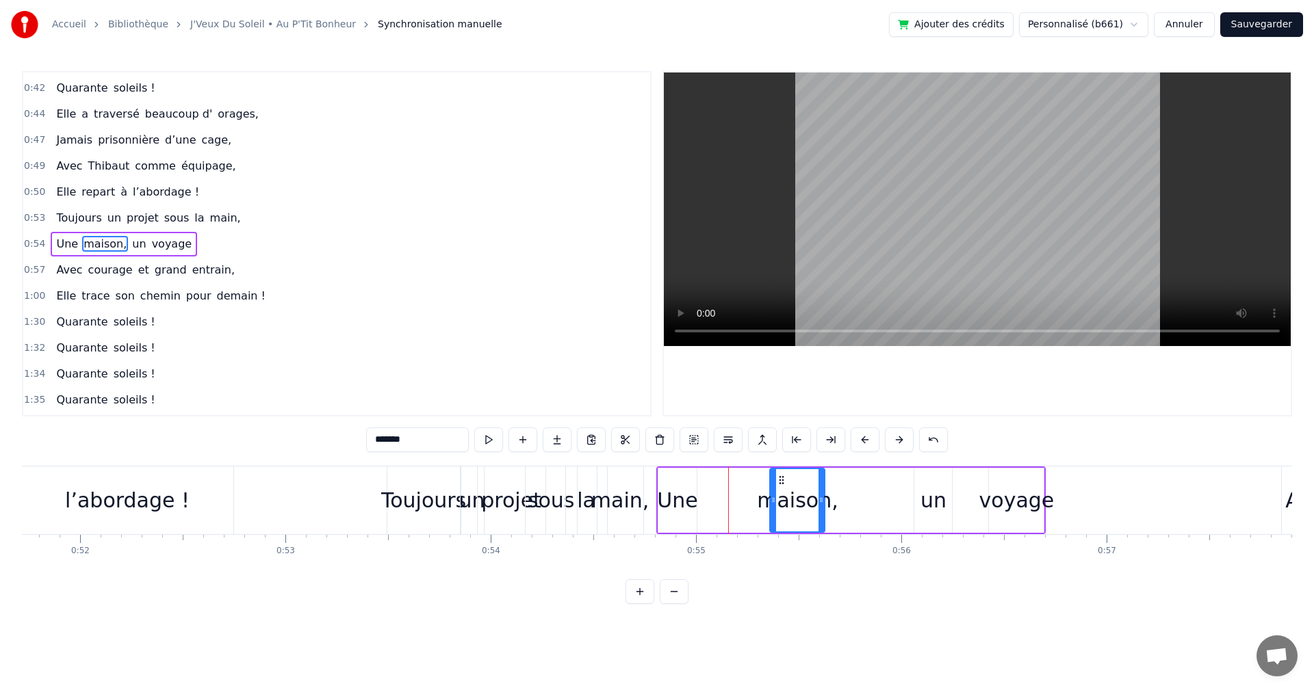
drag, startPoint x: 701, startPoint y: 477, endPoint x: 783, endPoint y: 479, distance: 82.1
click at [783, 479] on icon at bounding box center [781, 480] width 11 height 11
click at [674, 498] on div "Une" at bounding box center [677, 500] width 40 height 31
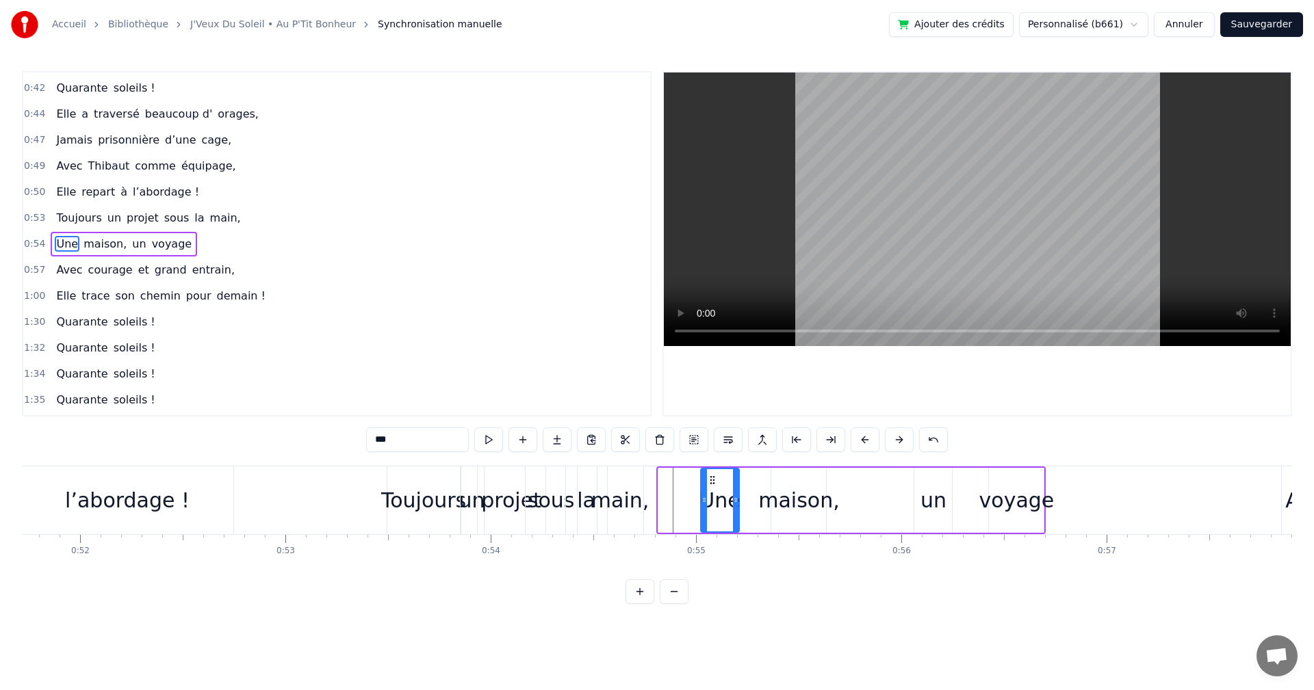
drag, startPoint x: 683, startPoint y: 479, endPoint x: 710, endPoint y: 480, distance: 26.7
click at [710, 480] on icon at bounding box center [712, 480] width 11 height 11
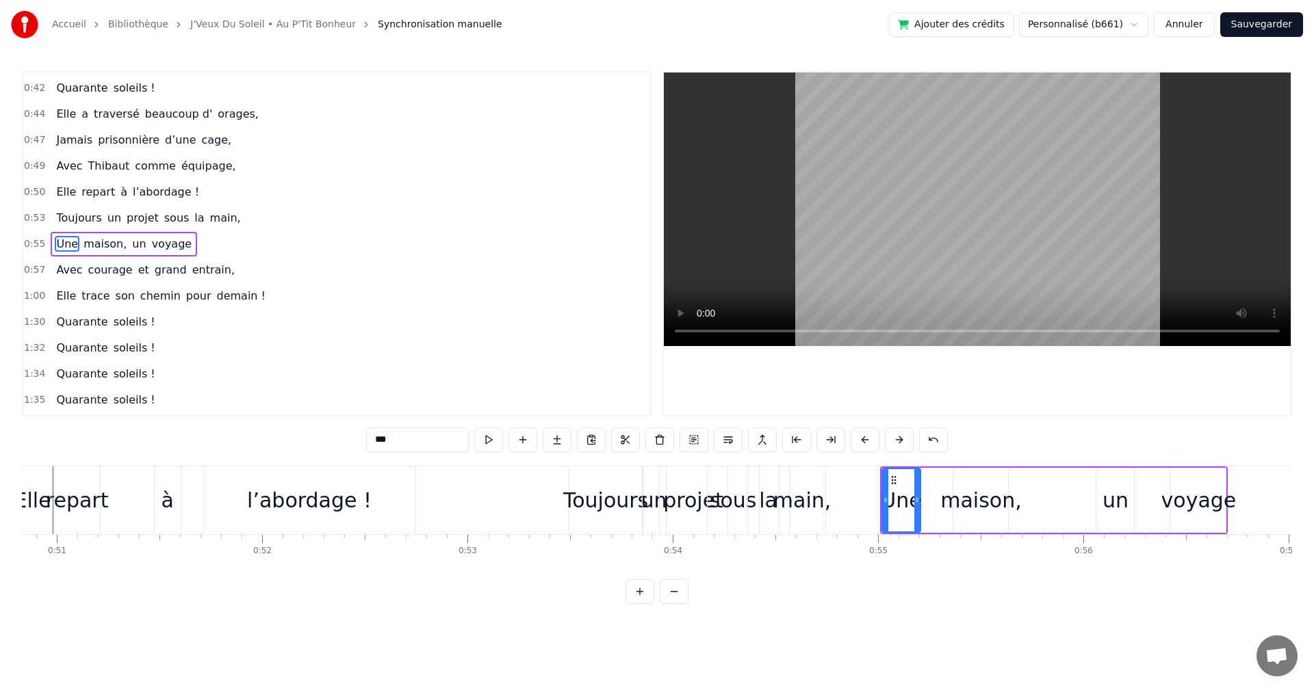
scroll to position [0, 10394]
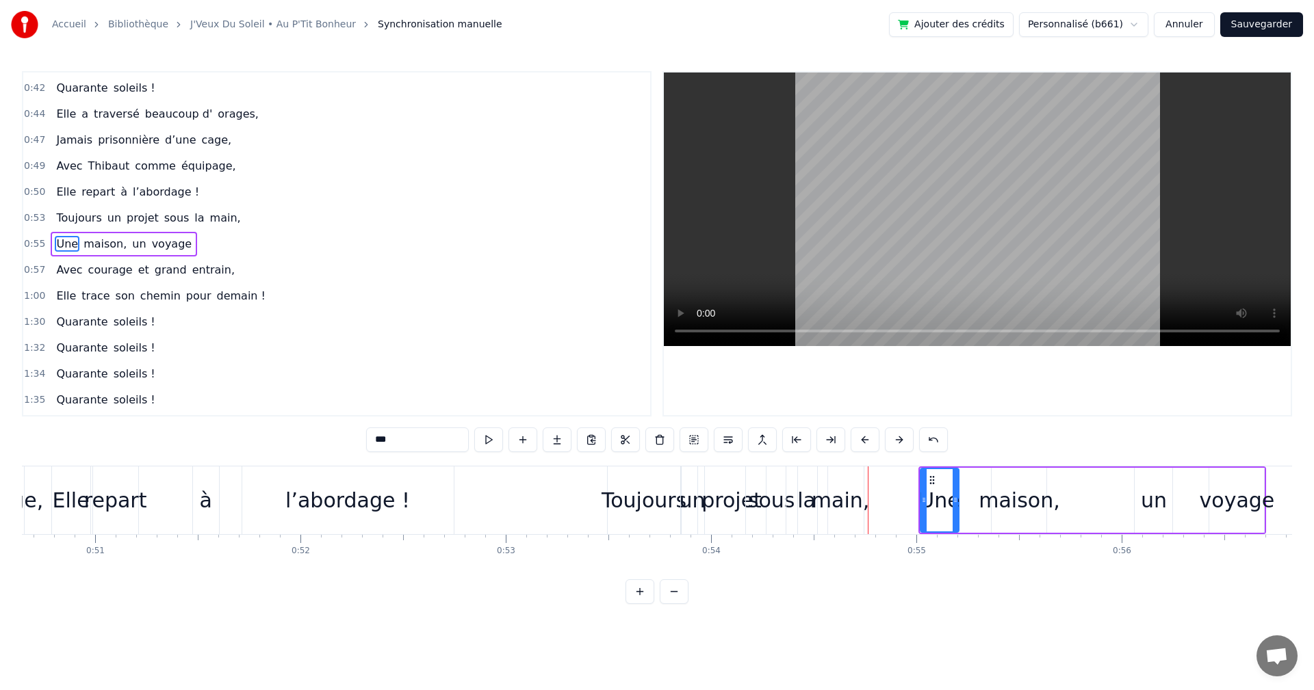
click at [723, 501] on div "projet" at bounding box center [731, 500] width 60 height 31
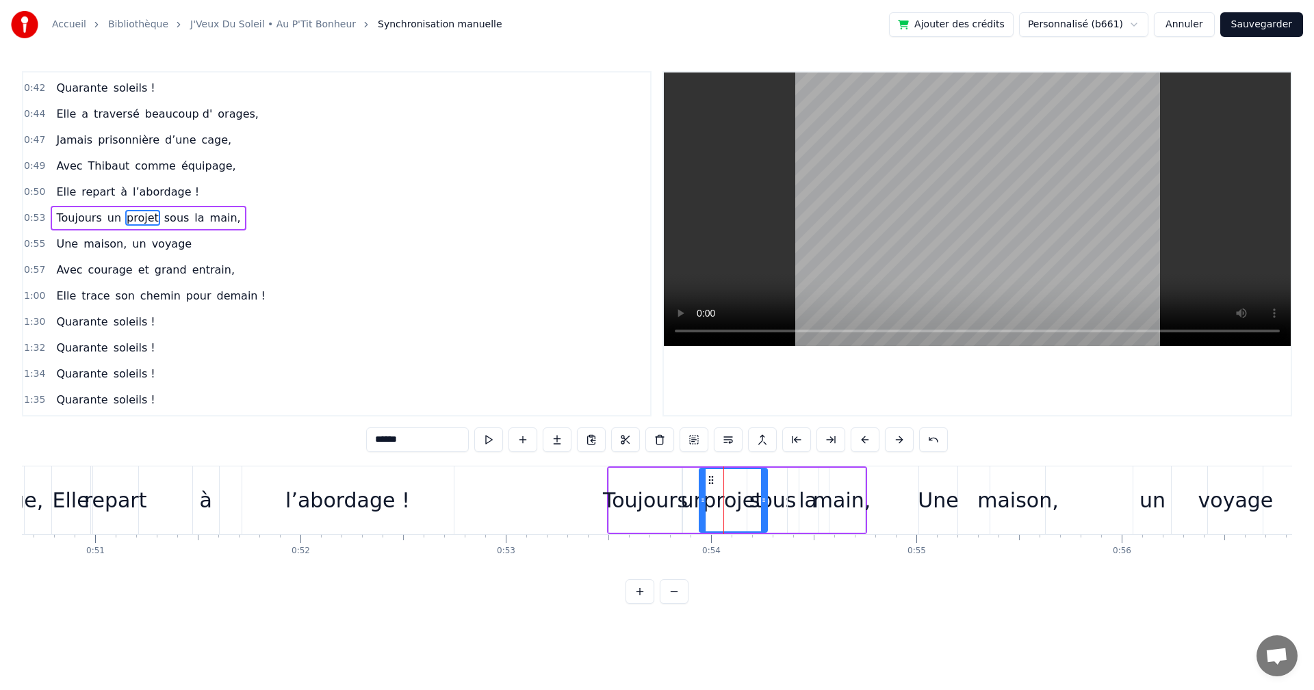
scroll to position [257, 0]
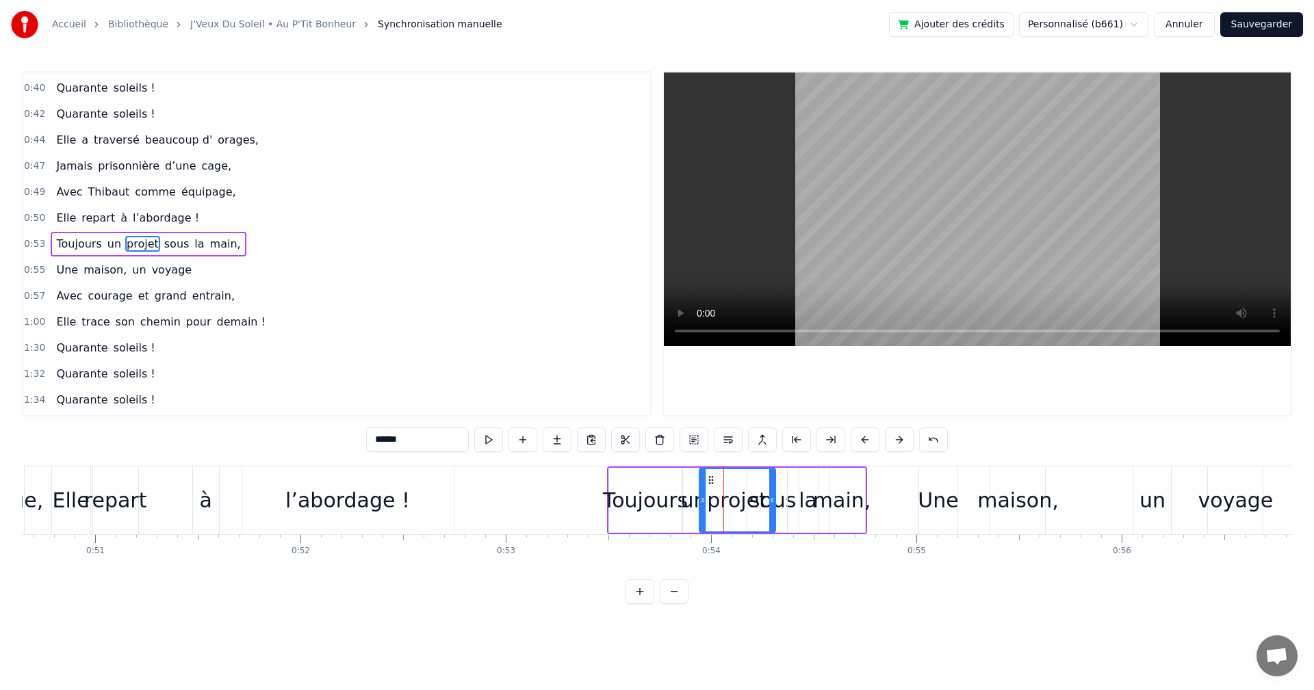
drag, startPoint x: 763, startPoint y: 497, endPoint x: 771, endPoint y: 496, distance: 8.2
click at [771, 496] on icon at bounding box center [771, 500] width 5 height 11
click at [779, 500] on div "sous" at bounding box center [772, 500] width 47 height 31
drag, startPoint x: 757, startPoint y: 475, endPoint x: 764, endPoint y: 475, distance: 7.5
click at [764, 475] on icon at bounding box center [766, 480] width 11 height 11
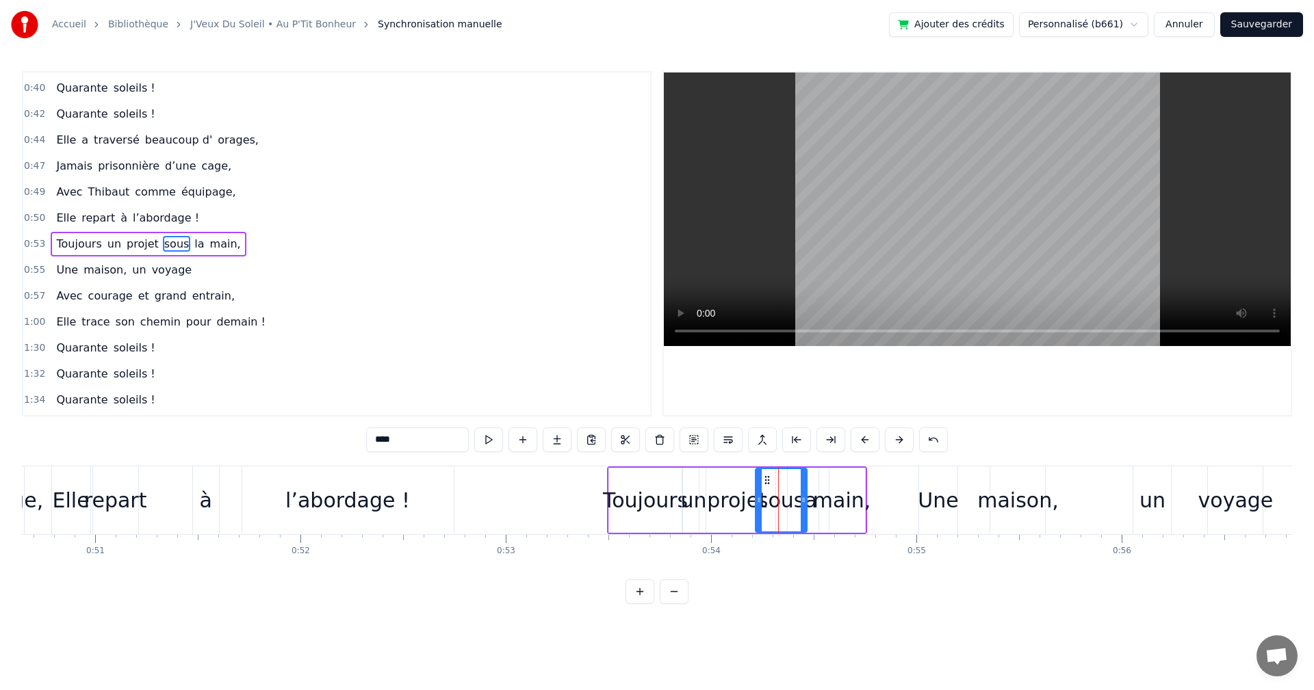
click at [809, 499] on div "la" at bounding box center [807, 500] width 18 height 31
drag, startPoint x: 800, startPoint y: 474, endPoint x: 811, endPoint y: 476, distance: 11.8
click at [811, 476] on icon at bounding box center [810, 480] width 11 height 11
click at [848, 504] on div "main," at bounding box center [842, 500] width 58 height 31
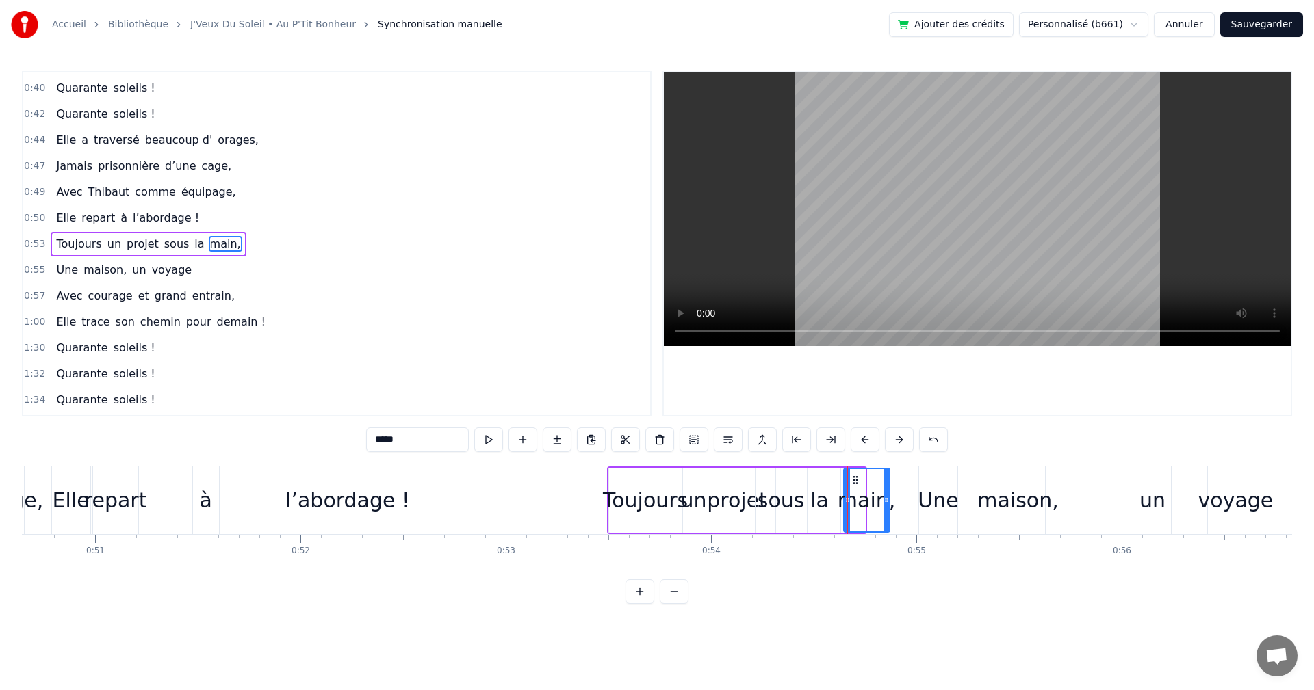
drag, startPoint x: 828, startPoint y: 475, endPoint x: 854, endPoint y: 480, distance: 26.4
click at [854, 480] on icon at bounding box center [855, 480] width 11 height 11
click at [934, 500] on div "Une" at bounding box center [937, 500] width 40 height 31
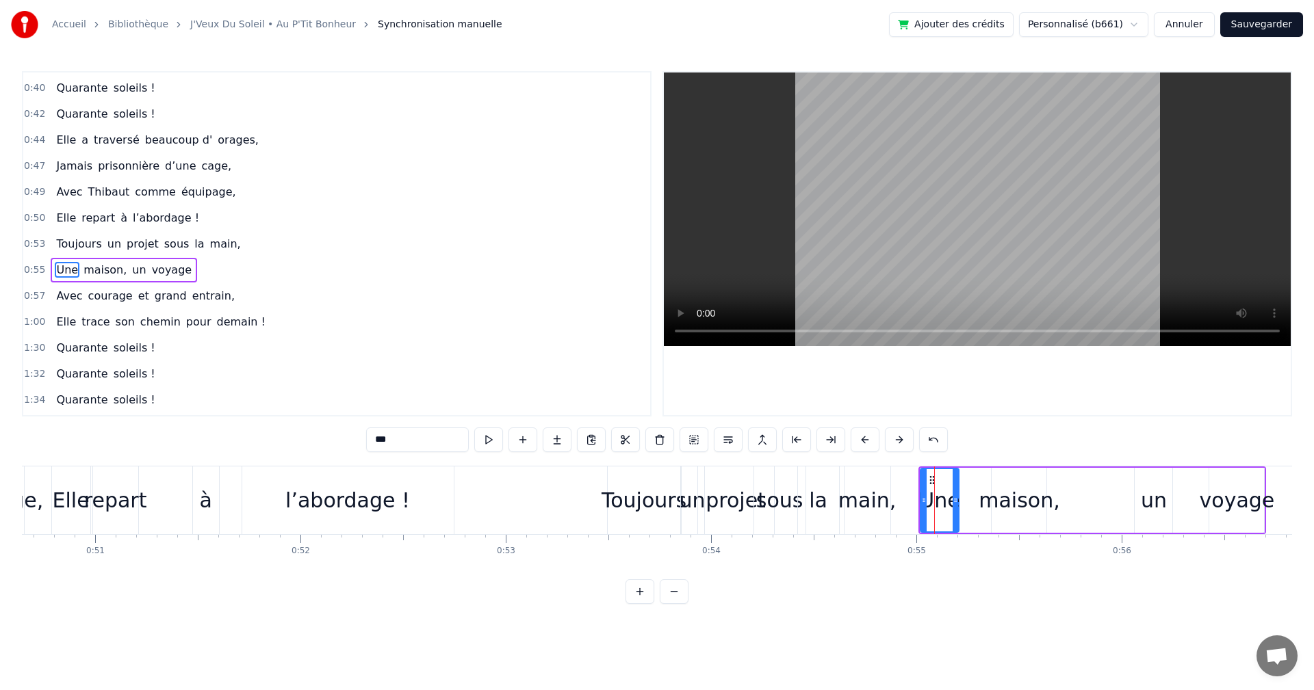
scroll to position [283, 0]
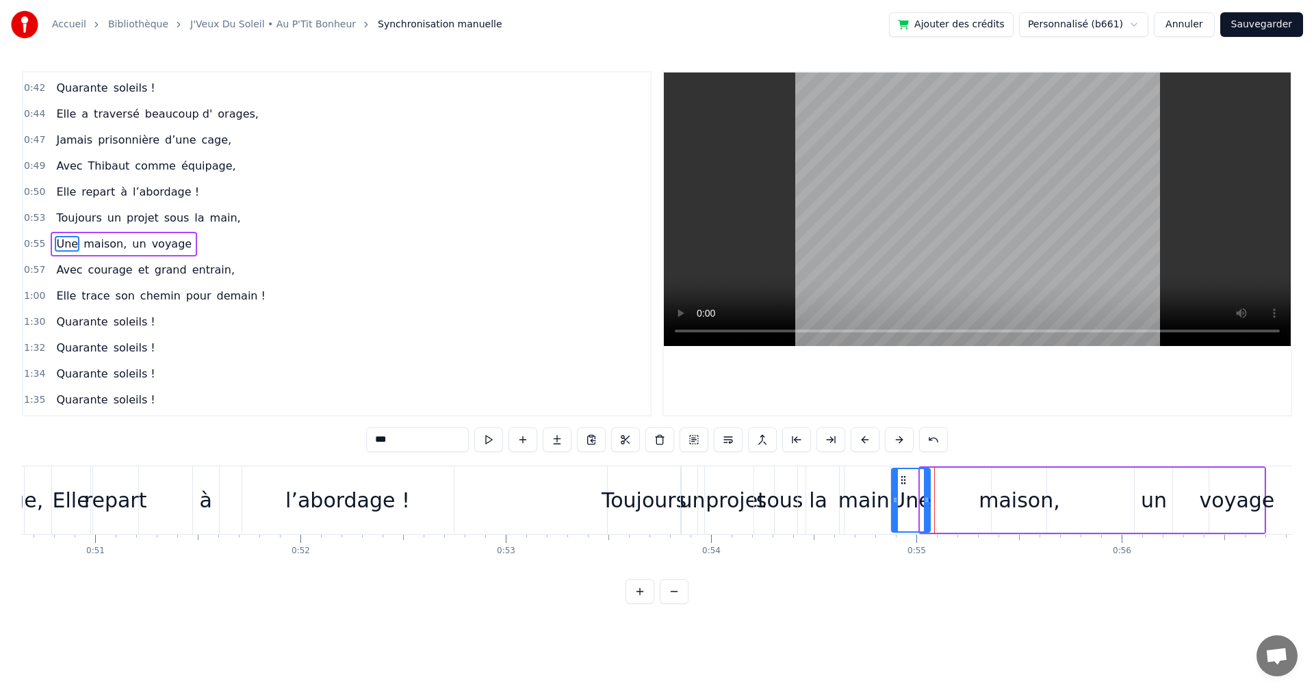
drag, startPoint x: 932, startPoint y: 478, endPoint x: 925, endPoint y: 482, distance: 8.4
click at [904, 478] on icon at bounding box center [903, 480] width 11 height 11
click at [987, 493] on div "maison," at bounding box center [1018, 500] width 81 height 31
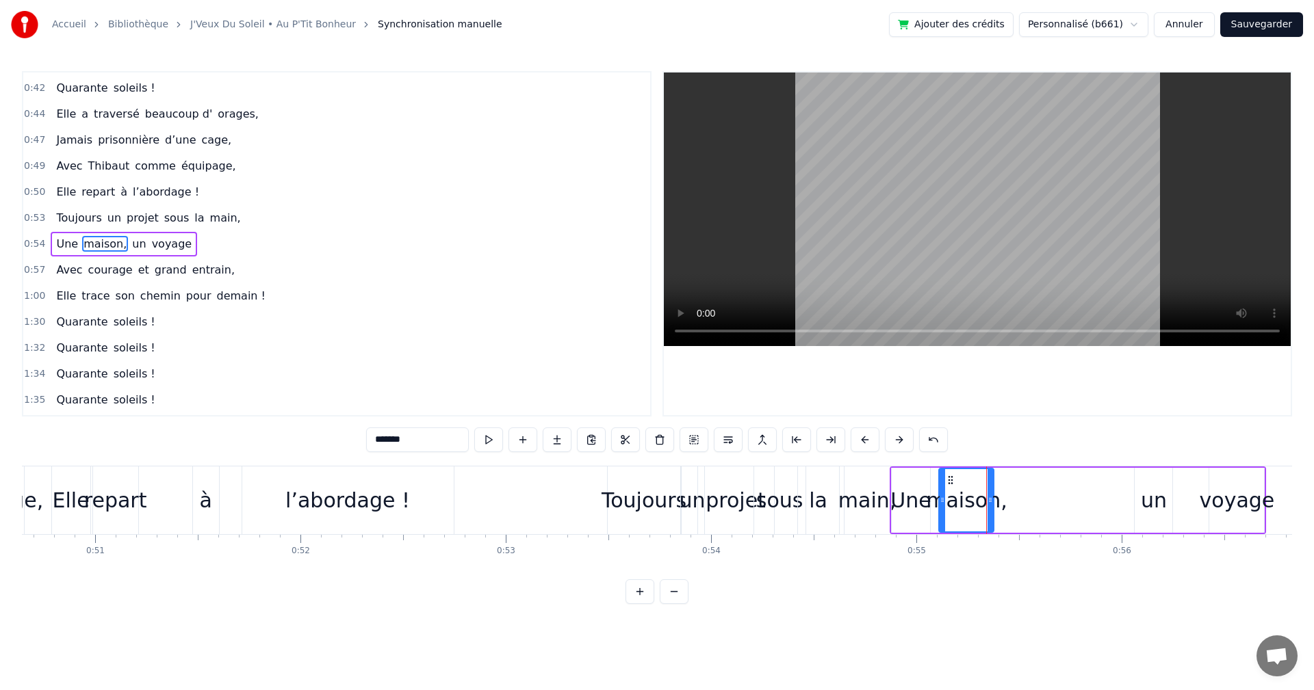
drag, startPoint x: 1002, startPoint y: 477, endPoint x: 948, endPoint y: 480, distance: 54.1
click at [948, 480] on icon at bounding box center [950, 480] width 11 height 11
click at [1137, 487] on div "un" at bounding box center [1153, 500] width 38 height 65
drag, startPoint x: 1145, startPoint y: 476, endPoint x: 1014, endPoint y: 482, distance: 131.5
click at [1014, 482] on icon at bounding box center [1014, 480] width 11 height 11
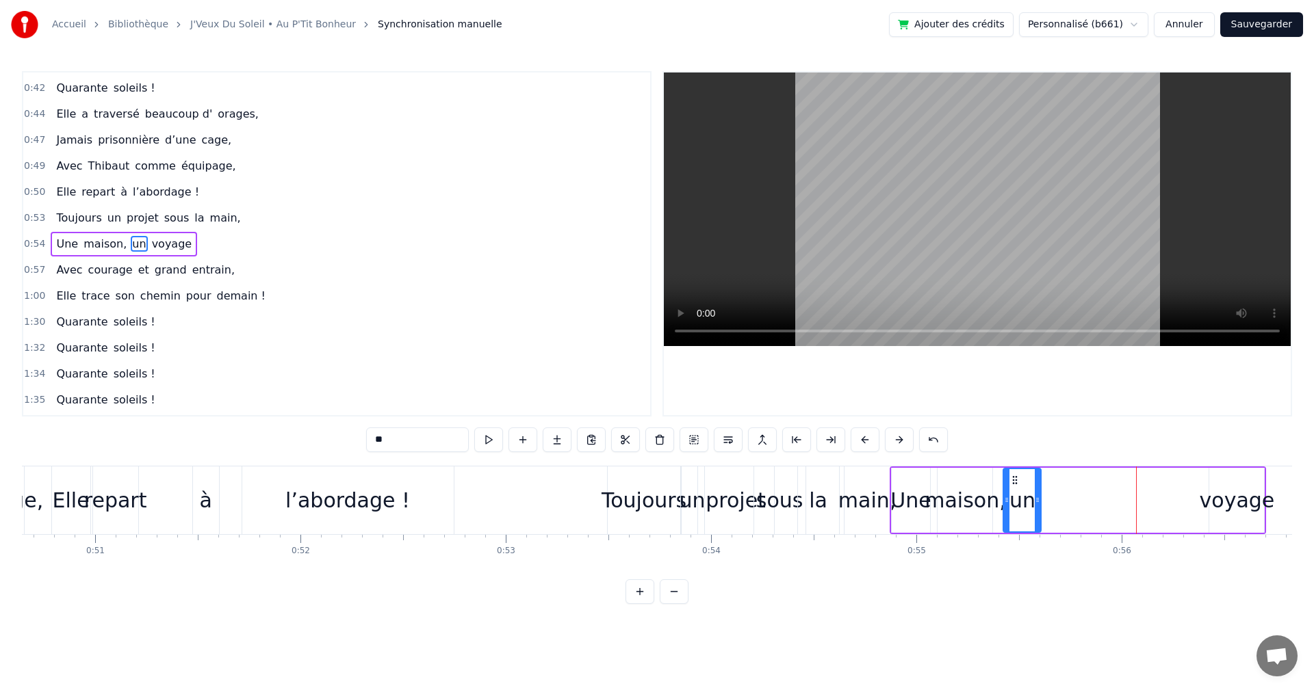
click at [1215, 491] on div "voyage" at bounding box center [1236, 500] width 75 height 31
drag, startPoint x: 1219, startPoint y: 475, endPoint x: 1045, endPoint y: 473, distance: 173.8
click at [1045, 473] on div "voyage" at bounding box center [1060, 500] width 53 height 62
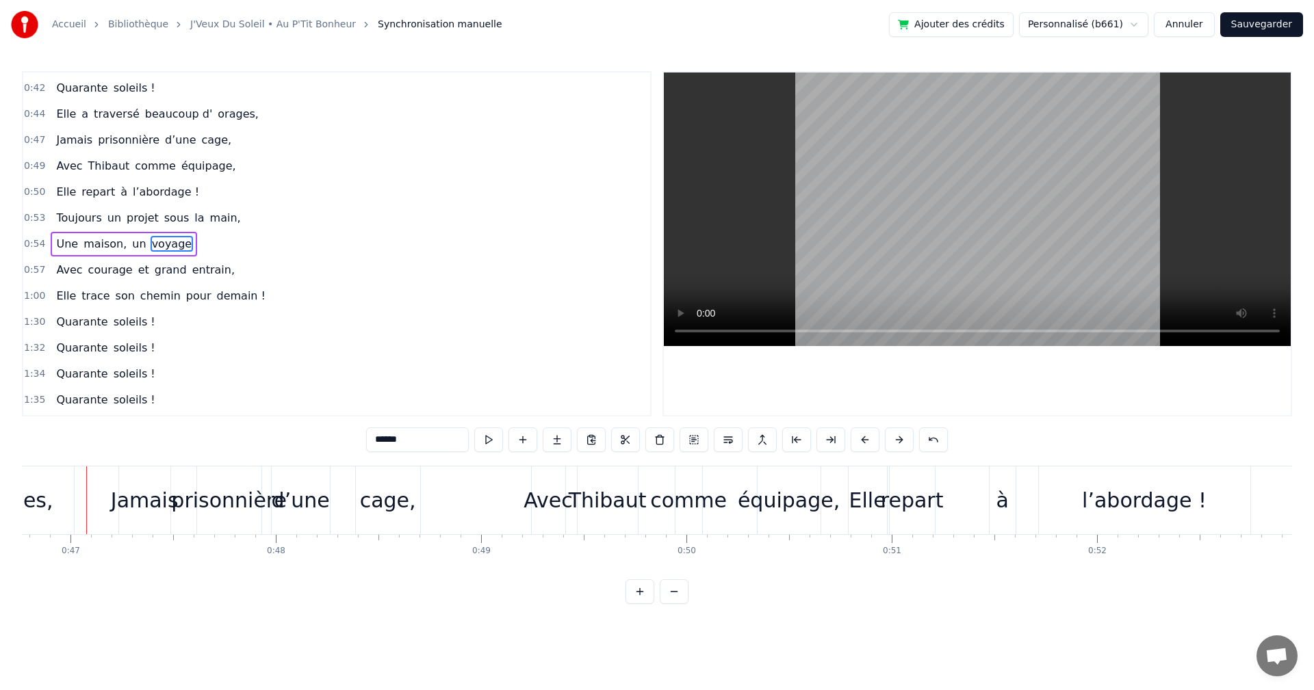
scroll to position [0, 9593]
click at [693, 502] on div "comme" at bounding box center [693, 500] width 77 height 31
type input "*****"
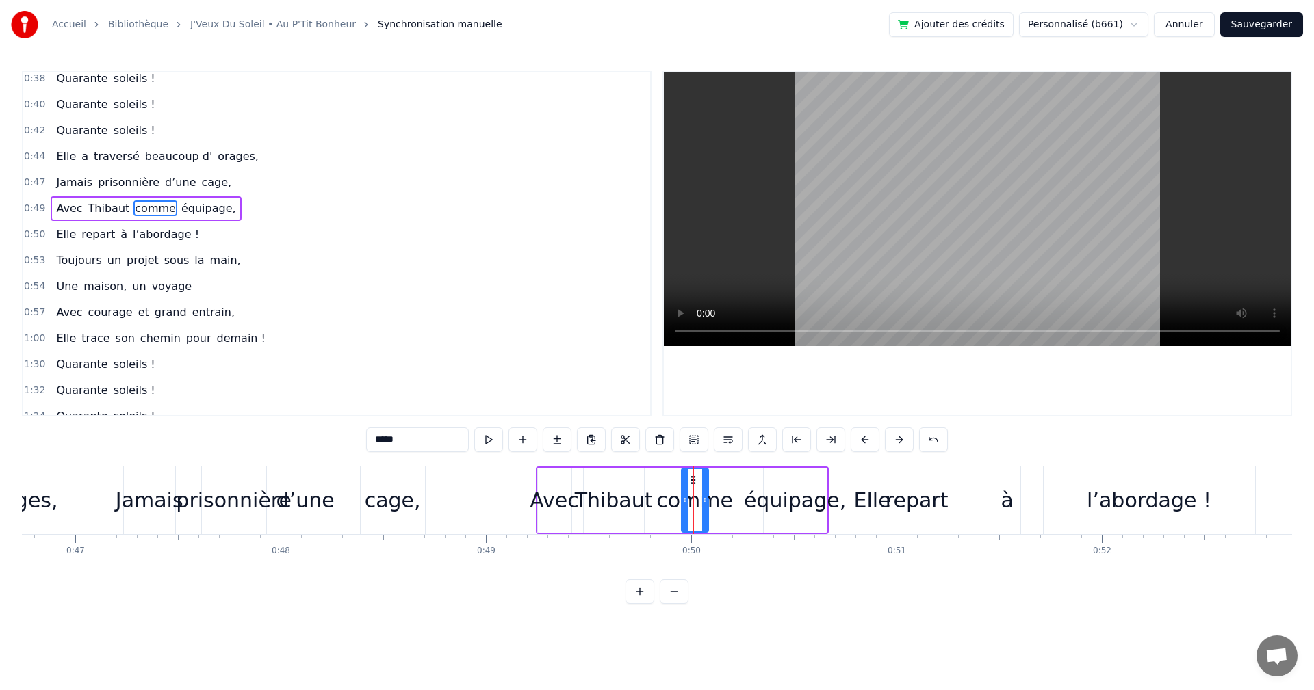
scroll to position [205, 0]
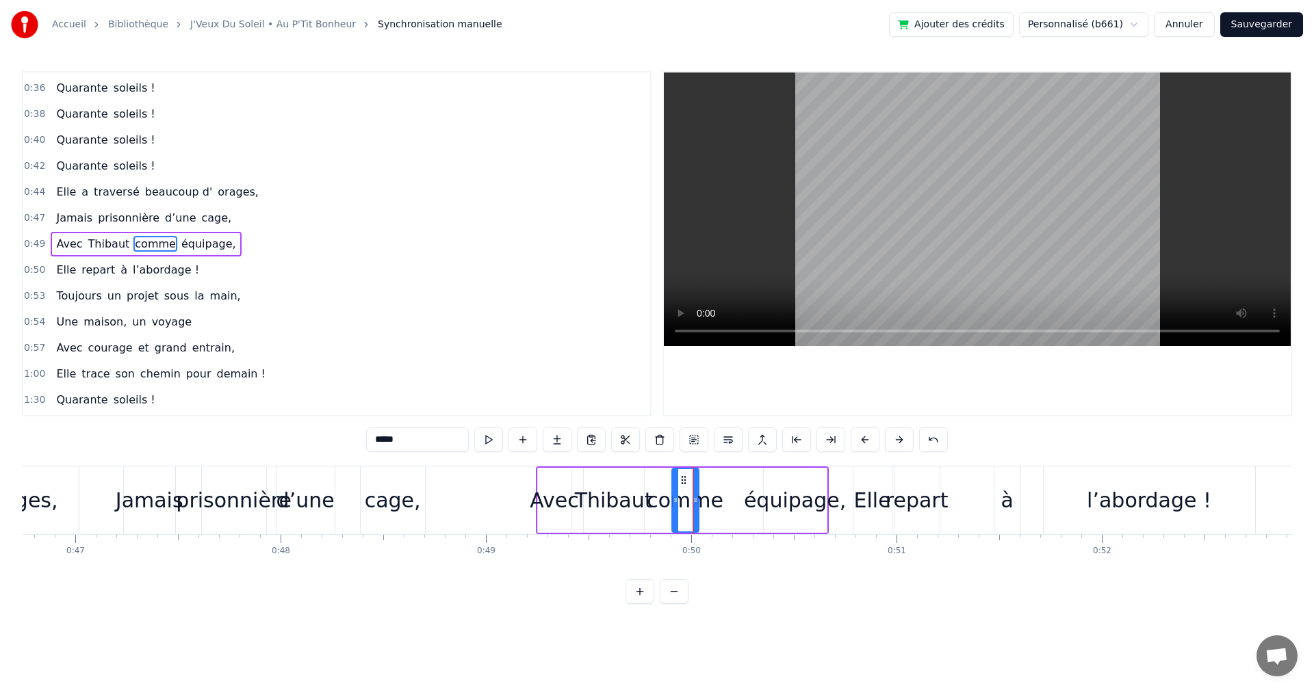
drag, startPoint x: 692, startPoint y: 475, endPoint x: 683, endPoint y: 476, distance: 9.6
click at [683, 476] on icon at bounding box center [683, 480] width 11 height 11
click at [690, 497] on icon at bounding box center [689, 500] width 5 height 11
click at [745, 500] on div "Avec [PERSON_NAME] comme équipage," at bounding box center [682, 501] width 293 height 68
click at [819, 480] on icon at bounding box center [816, 478] width 11 height 11
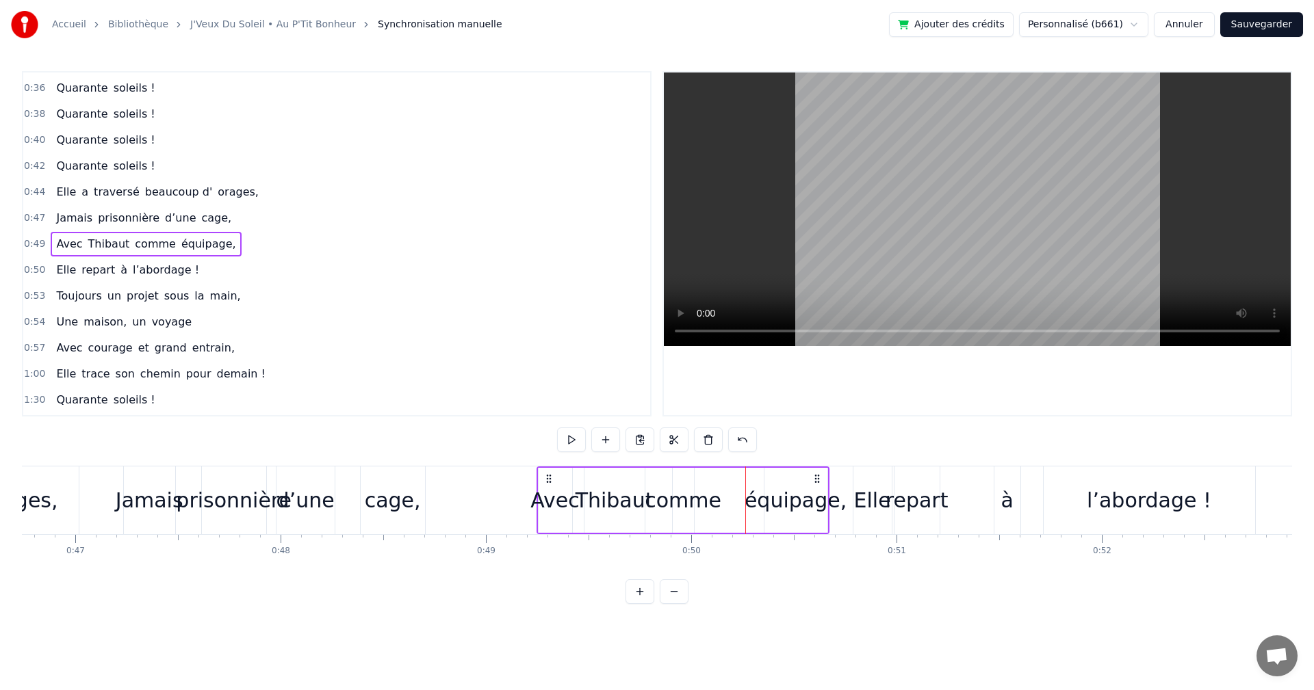
click at [805, 491] on div "équipage," at bounding box center [795, 500] width 102 height 31
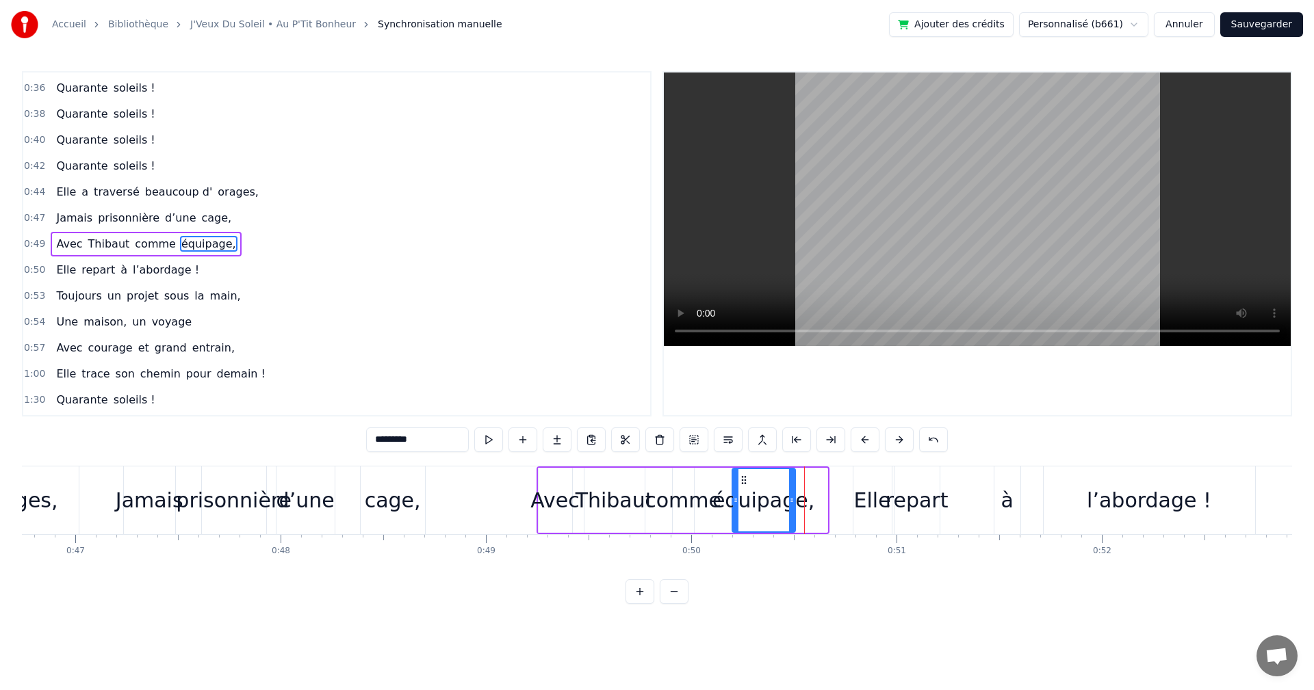
drag, startPoint x: 769, startPoint y: 478, endPoint x: 744, endPoint y: 480, distance: 25.4
click at [744, 480] on icon at bounding box center [743, 480] width 11 height 11
drag, startPoint x: 744, startPoint y: 480, endPoint x: 751, endPoint y: 479, distance: 6.9
click at [751, 479] on icon at bounding box center [750, 480] width 11 height 11
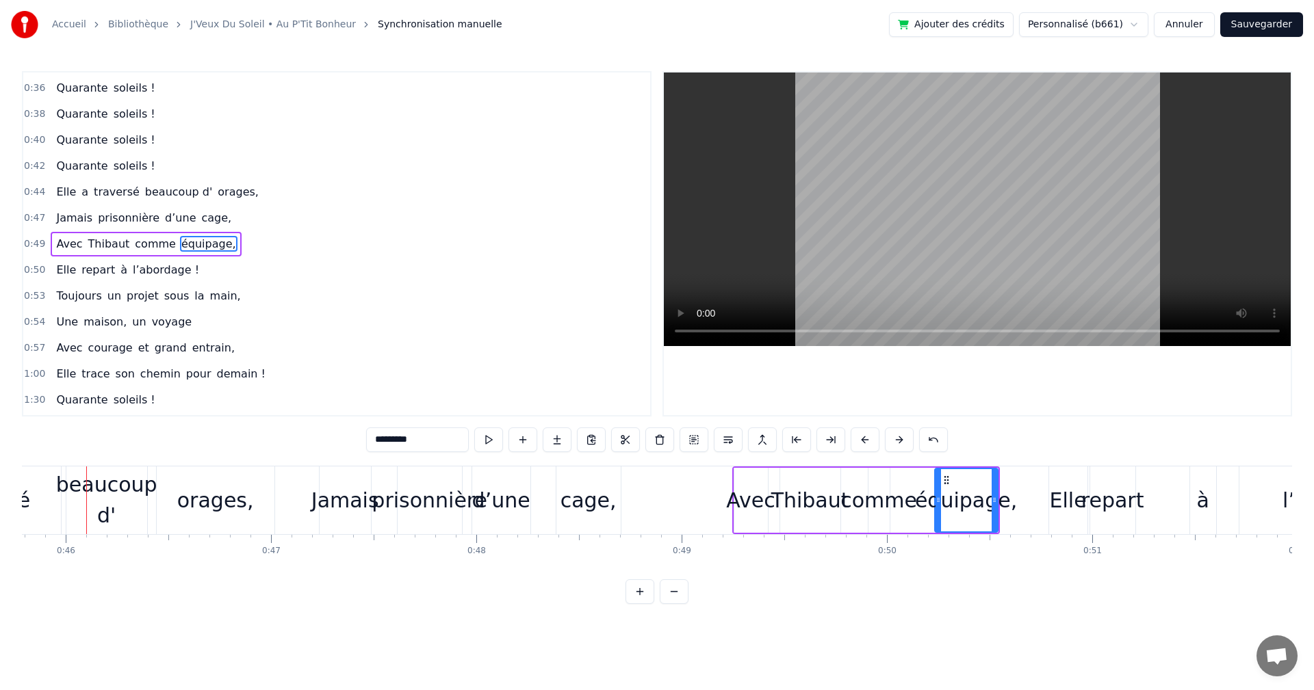
scroll to position [0, 9393]
click at [800, 506] on div "Thibaut" at bounding box center [814, 500] width 78 height 31
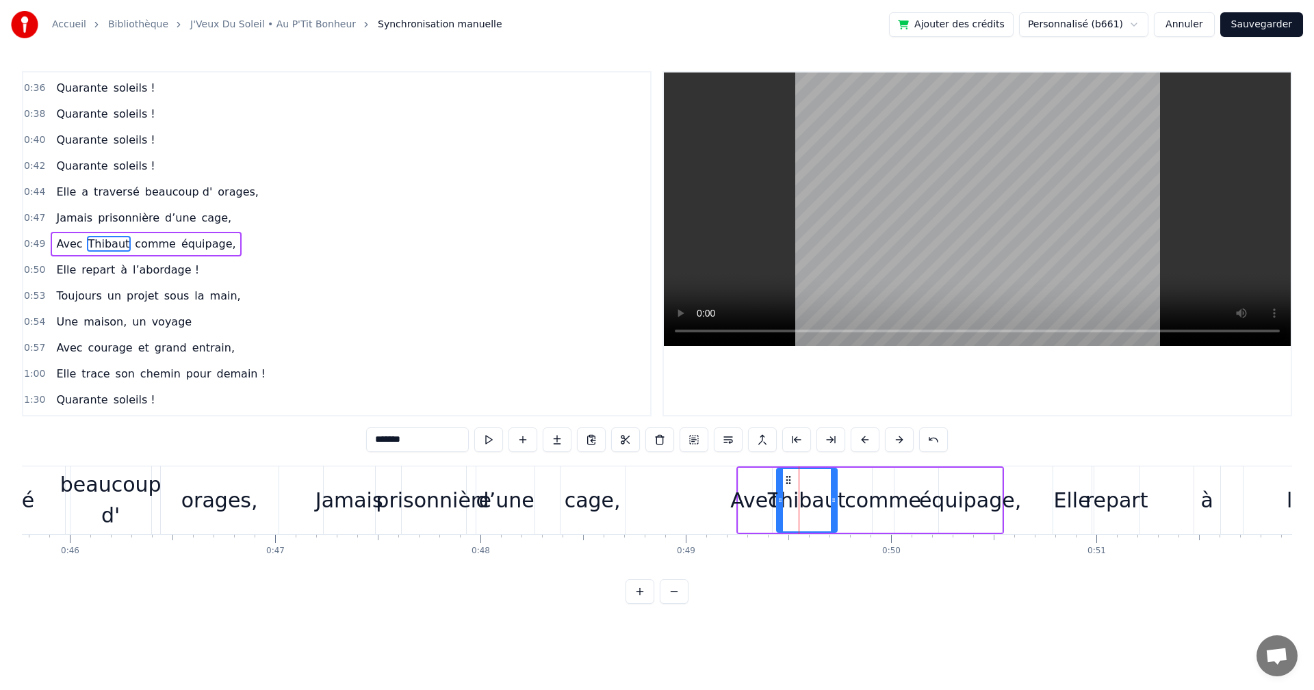
drag, startPoint x: 795, startPoint y: 475, endPoint x: 787, endPoint y: 473, distance: 7.6
click at [787, 473] on div "Thibaut" at bounding box center [806, 500] width 59 height 62
click at [859, 495] on div "comme" at bounding box center [882, 500] width 77 height 31
drag, startPoint x: 884, startPoint y: 480, endPoint x: 861, endPoint y: 478, distance: 23.4
click at [861, 478] on icon at bounding box center [860, 480] width 11 height 11
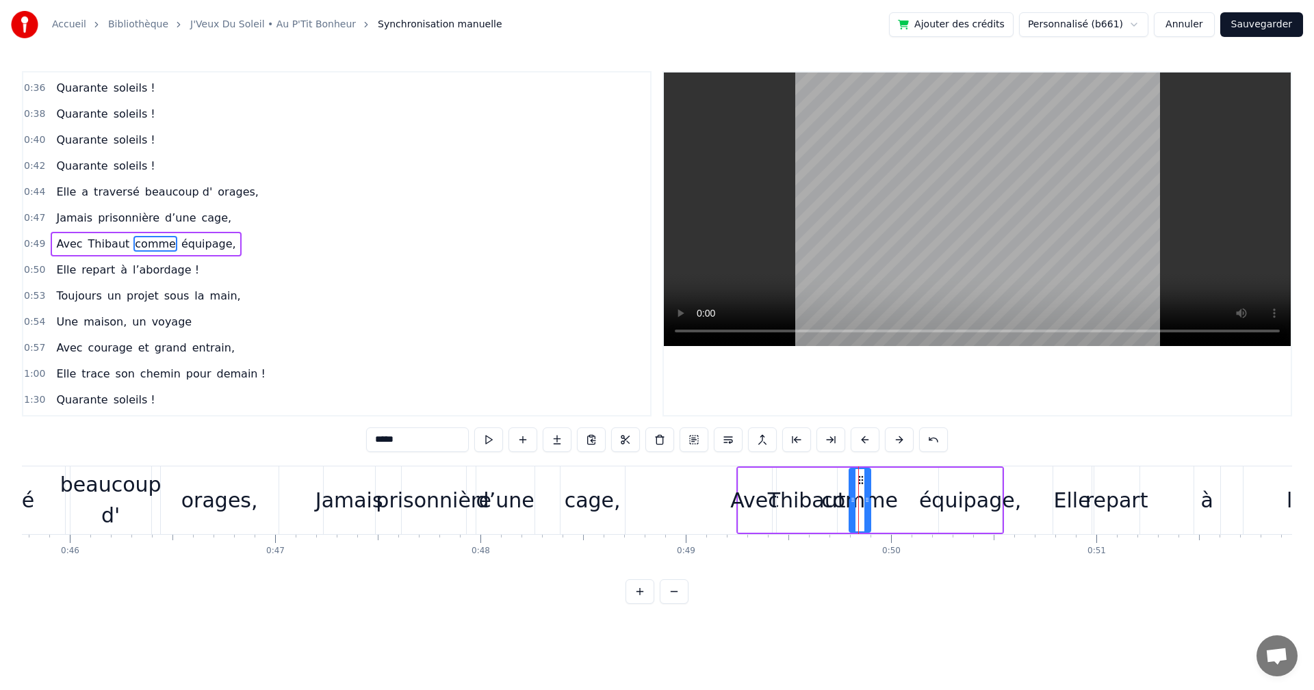
click at [928, 497] on div "équipage," at bounding box center [970, 500] width 102 height 31
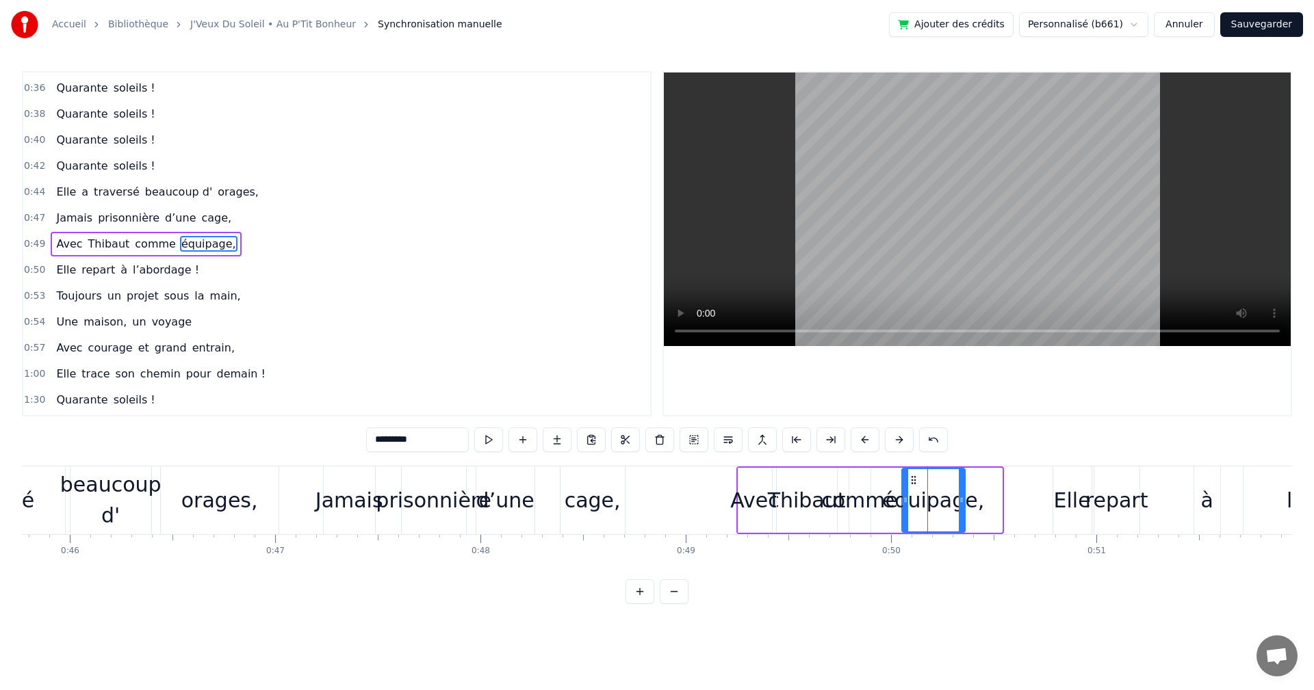
drag, startPoint x: 951, startPoint y: 479, endPoint x: 914, endPoint y: 478, distance: 37.0
click at [914, 478] on icon at bounding box center [913, 480] width 11 height 11
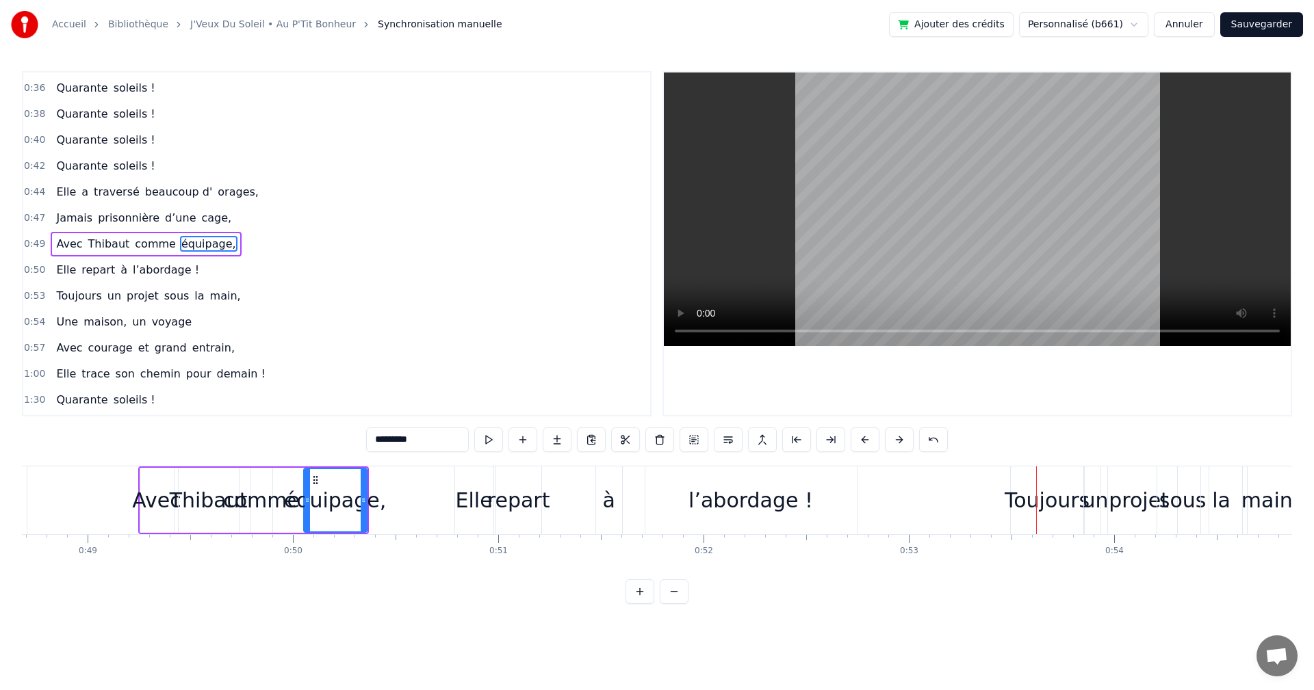
scroll to position [0, 9944]
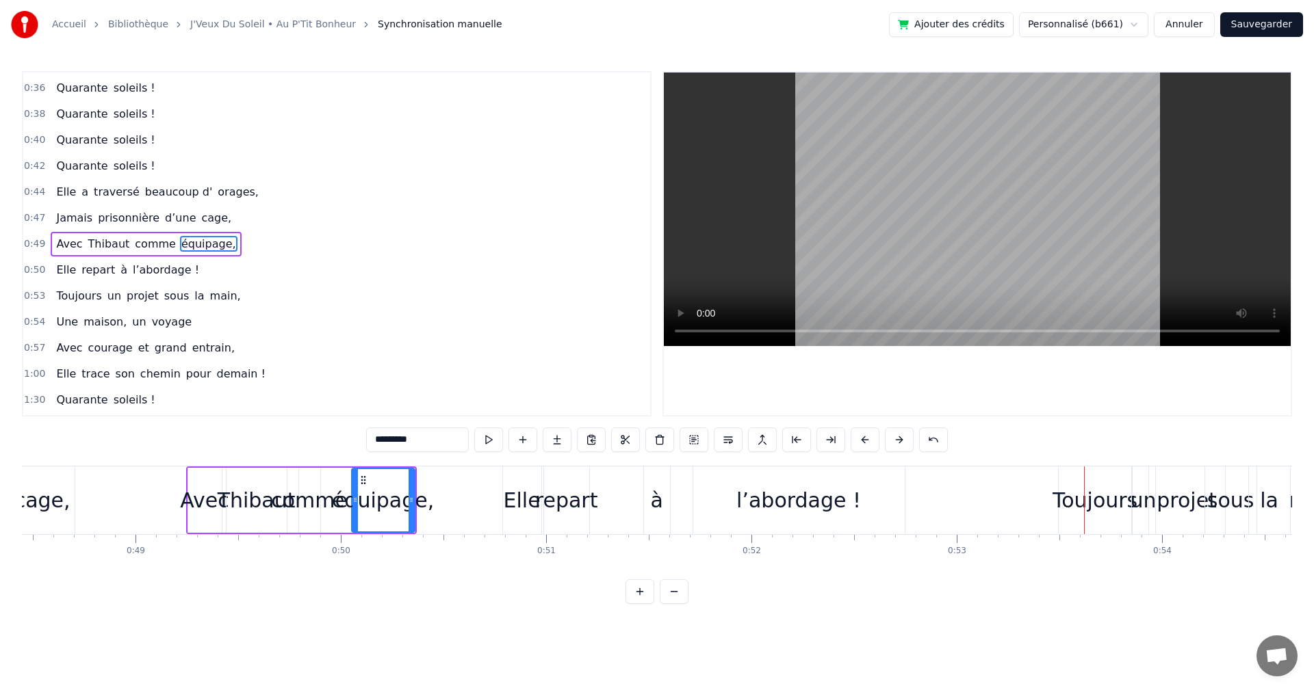
click at [514, 499] on div "Elle" at bounding box center [522, 500] width 37 height 31
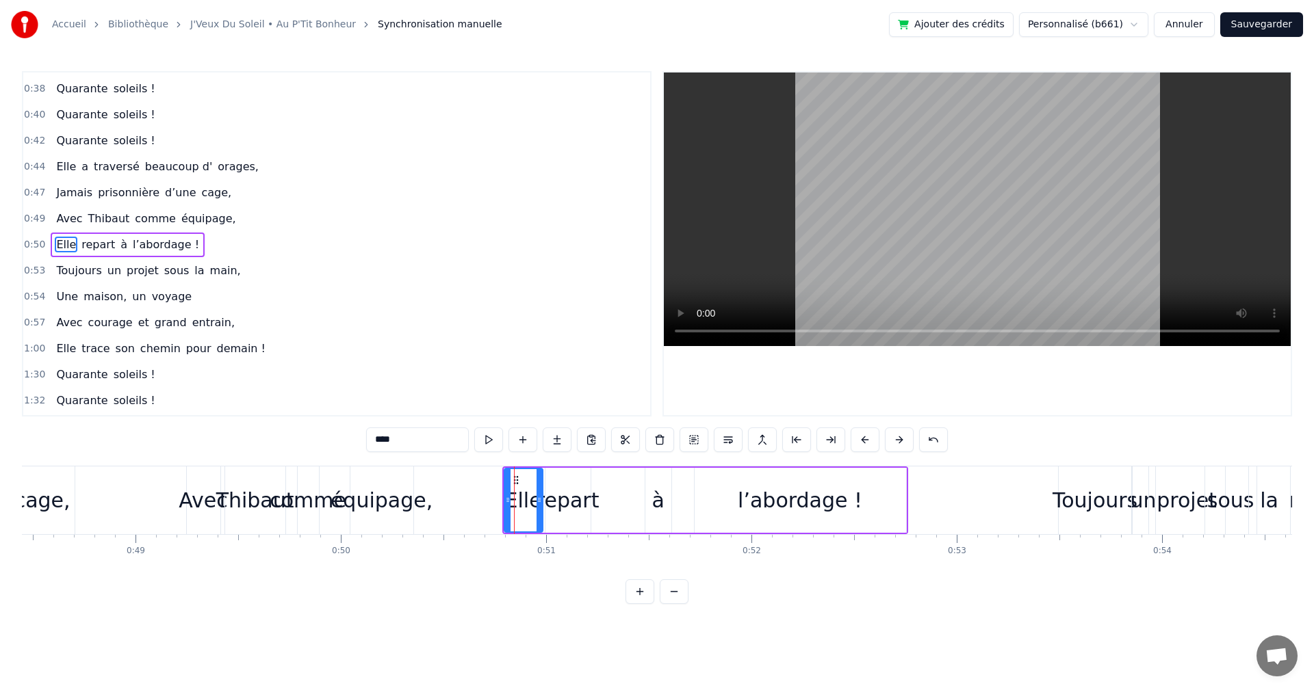
scroll to position [231, 0]
drag, startPoint x: 516, startPoint y: 473, endPoint x: 526, endPoint y: 473, distance: 10.3
click at [526, 473] on div "Elle" at bounding box center [523, 500] width 37 height 62
drag, startPoint x: 513, startPoint y: 478, endPoint x: 528, endPoint y: 479, distance: 15.1
click at [528, 479] on icon at bounding box center [531, 480] width 11 height 11
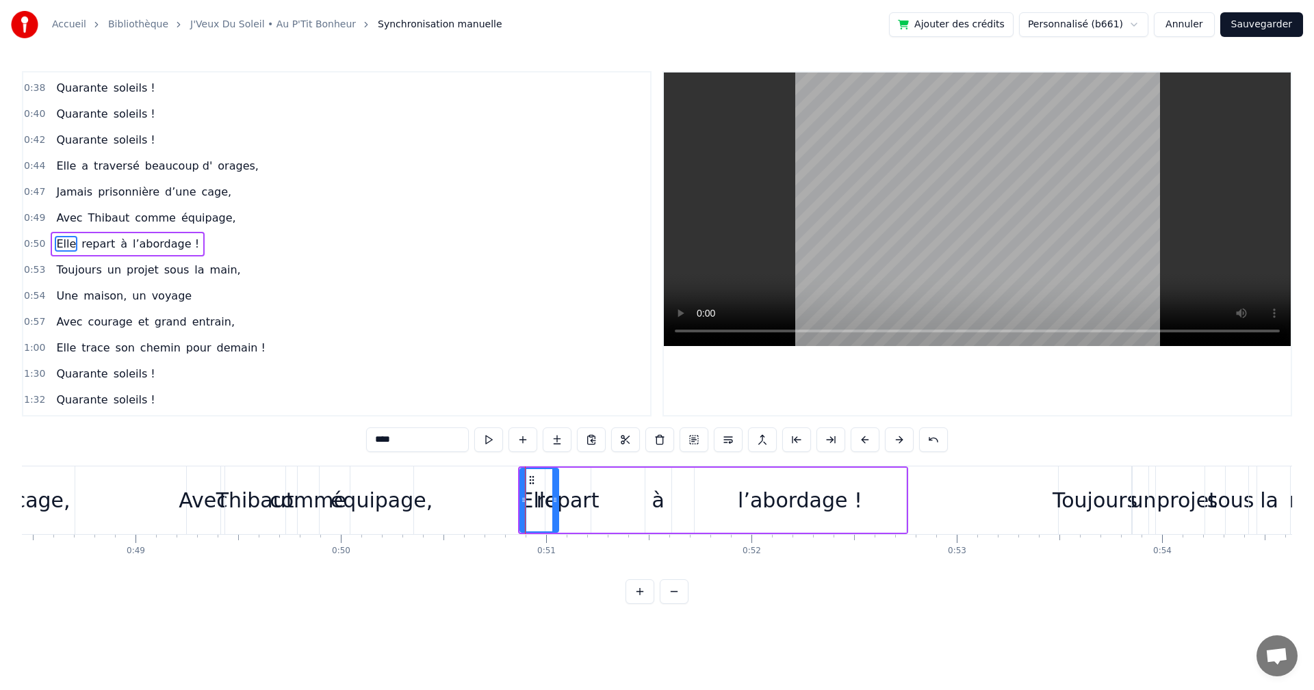
click at [590, 508] on div "repart" at bounding box center [567, 500] width 63 height 31
drag, startPoint x: 556, startPoint y: 480, endPoint x: 568, endPoint y: 480, distance: 11.7
click at [568, 480] on icon at bounding box center [568, 480] width 11 height 11
click at [774, 494] on div "l’abordage !" at bounding box center [800, 500] width 125 height 31
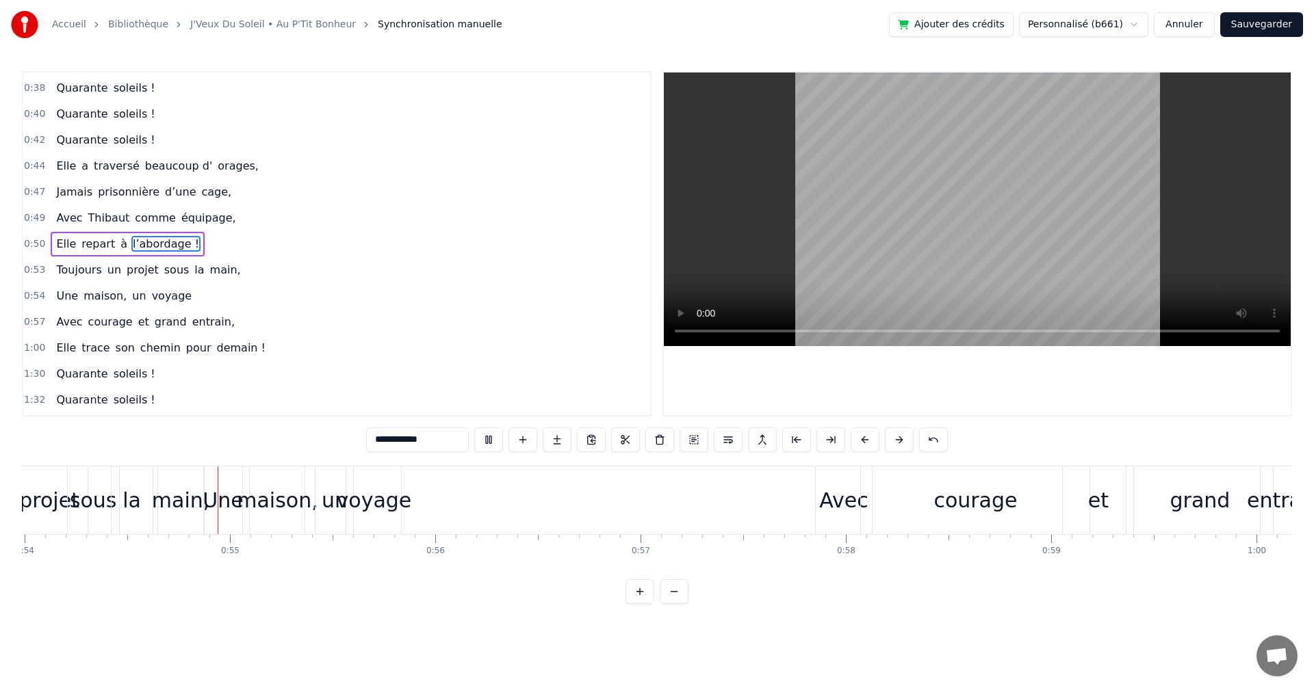
scroll to position [0, 11097]
click at [244, 500] on div "maison," at bounding box center [260, 500] width 81 height 31
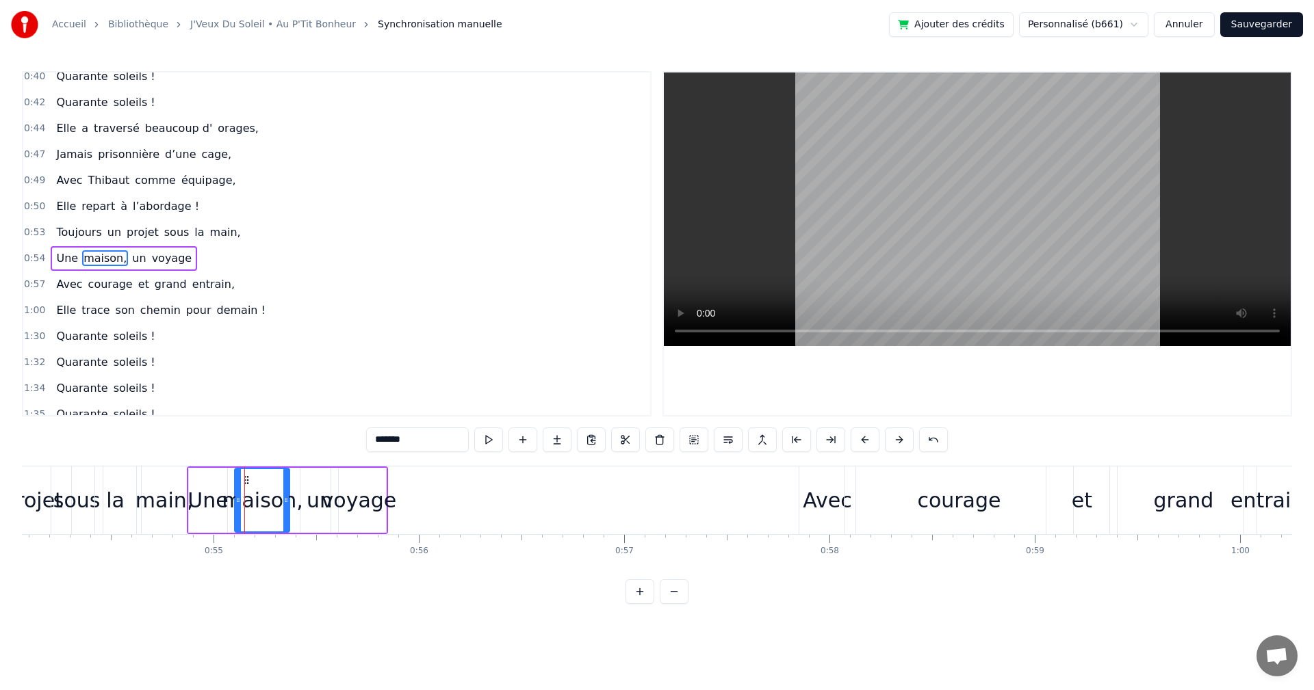
scroll to position [283, 0]
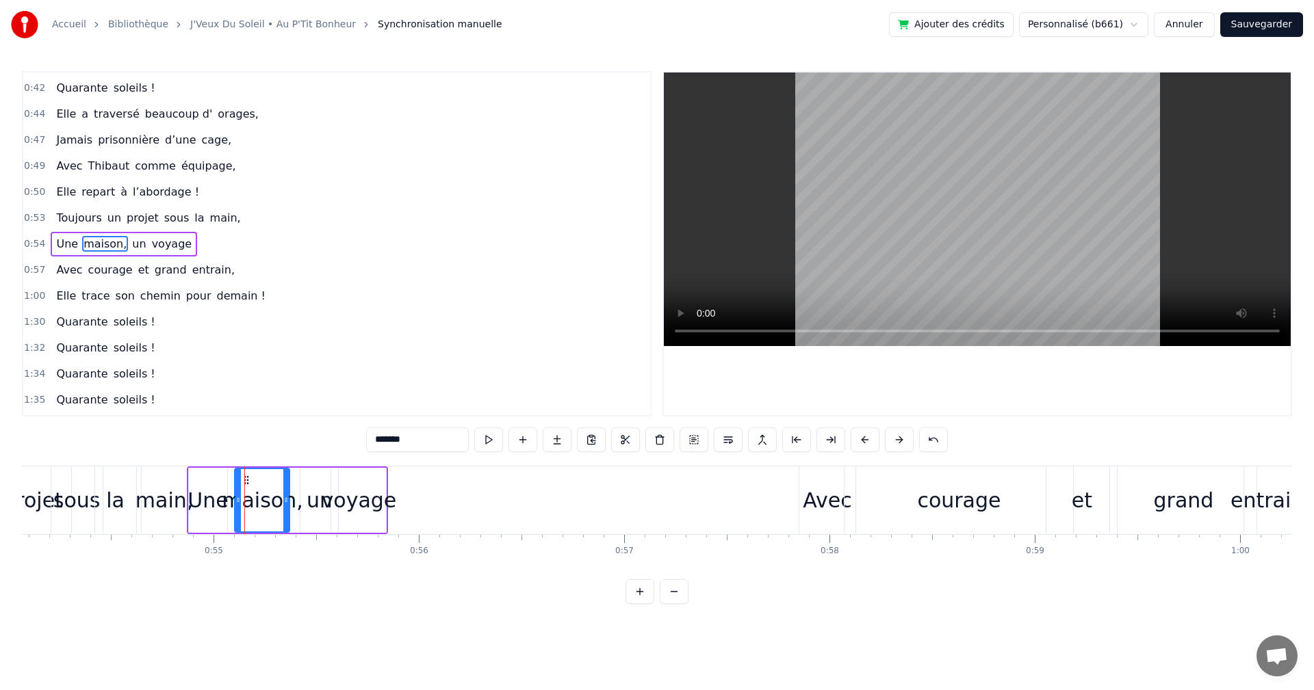
click at [322, 493] on div "un" at bounding box center [320, 500] width 26 height 31
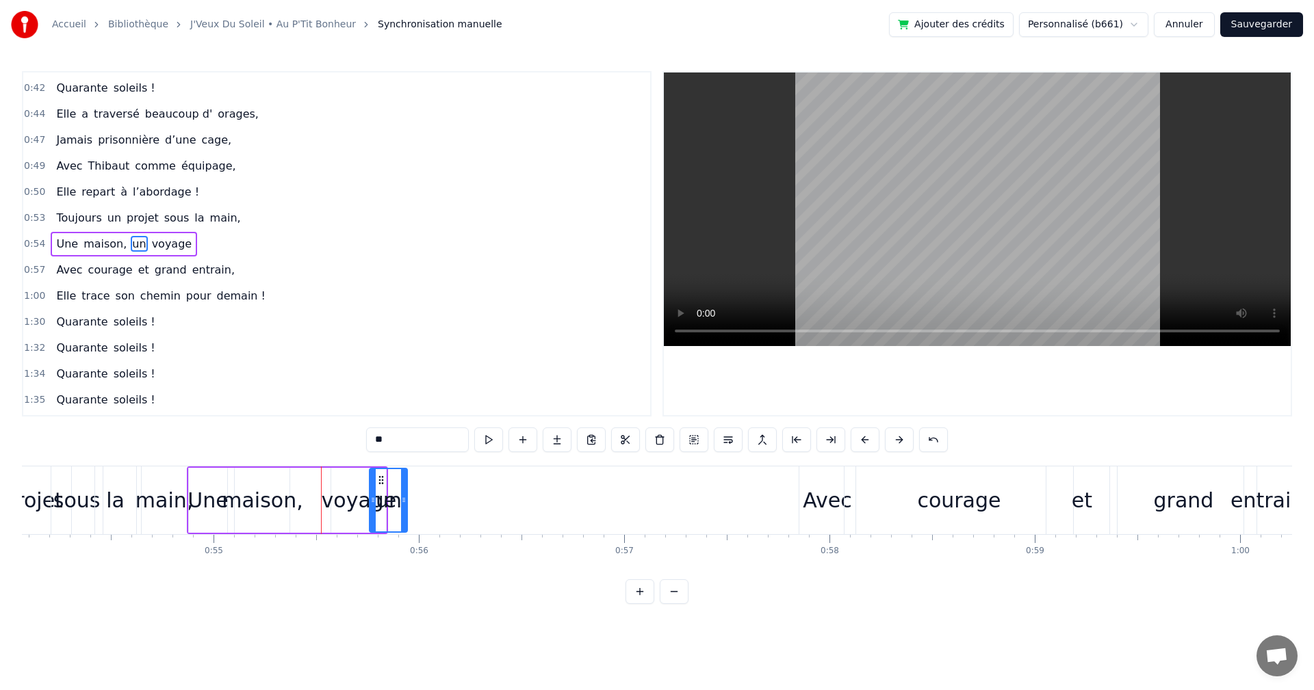
drag, startPoint x: 312, startPoint y: 480, endPoint x: 381, endPoint y: 480, distance: 69.1
click at [356, 498] on div "voyage" at bounding box center [359, 500] width 75 height 31
drag, startPoint x: 346, startPoint y: 480, endPoint x: 429, endPoint y: 486, distance: 83.0
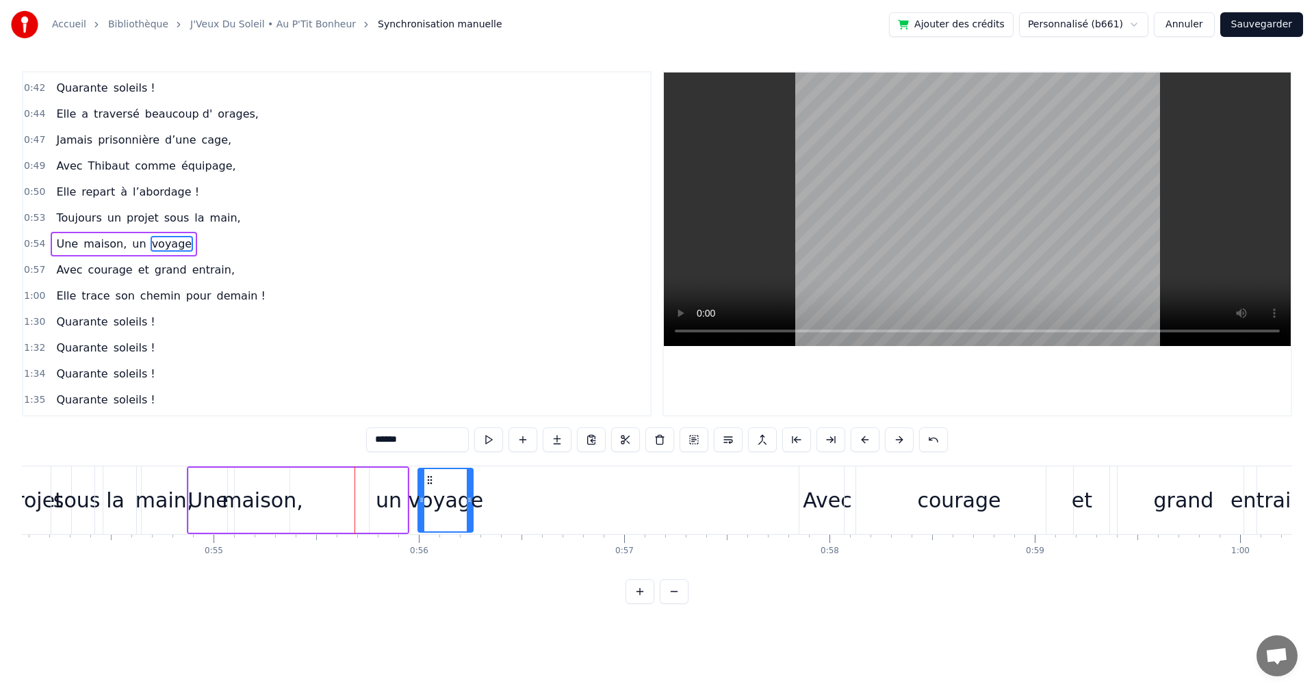
click at [261, 489] on div "maison," at bounding box center [262, 500] width 81 height 31
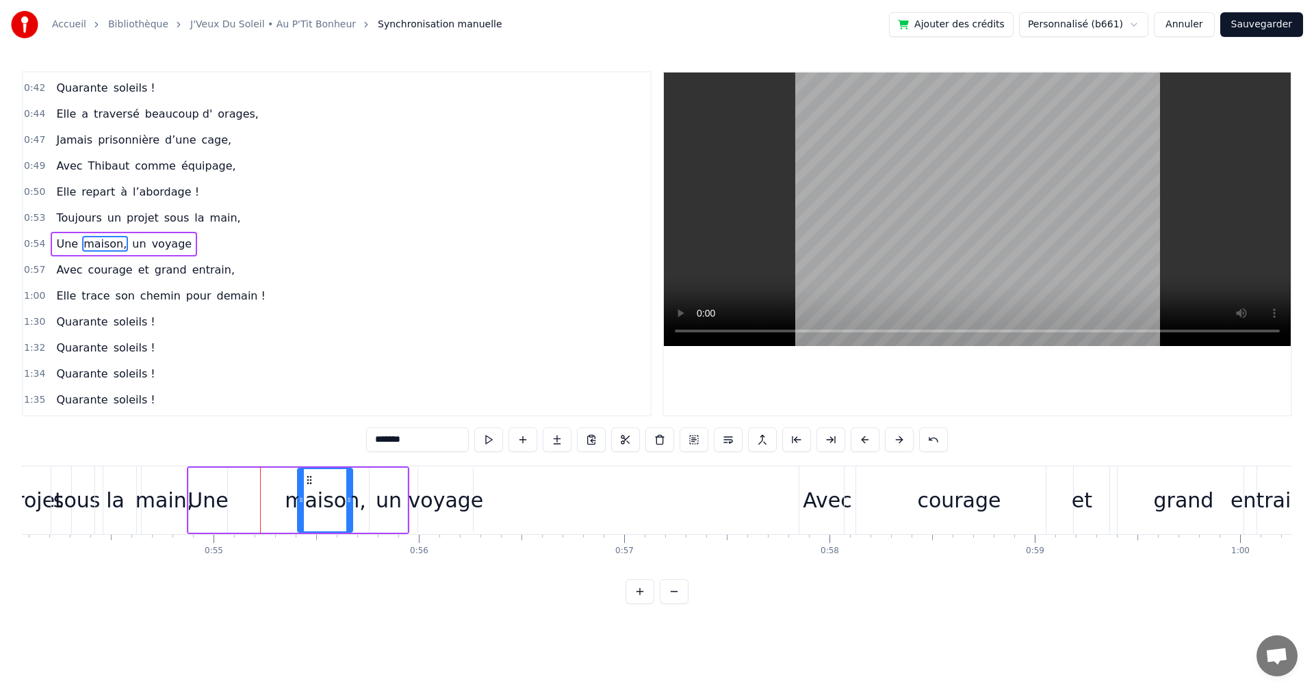
drag, startPoint x: 246, startPoint y: 478, endPoint x: 324, endPoint y: 477, distance: 78.7
click at [315, 477] on icon at bounding box center [309, 480] width 11 height 11
click at [190, 478] on div "Une" at bounding box center [208, 500] width 39 height 65
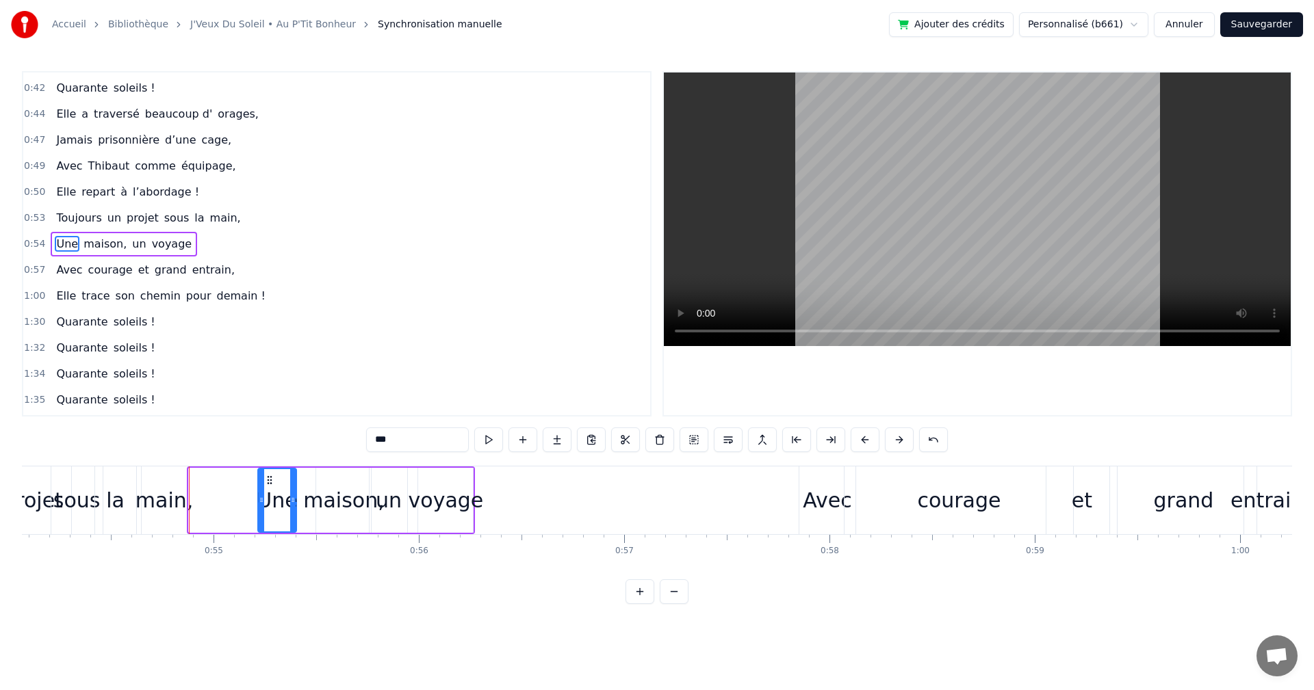
drag, startPoint x: 199, startPoint y: 478, endPoint x: 270, endPoint y: 480, distance: 70.5
click at [270, 480] on icon at bounding box center [269, 480] width 11 height 11
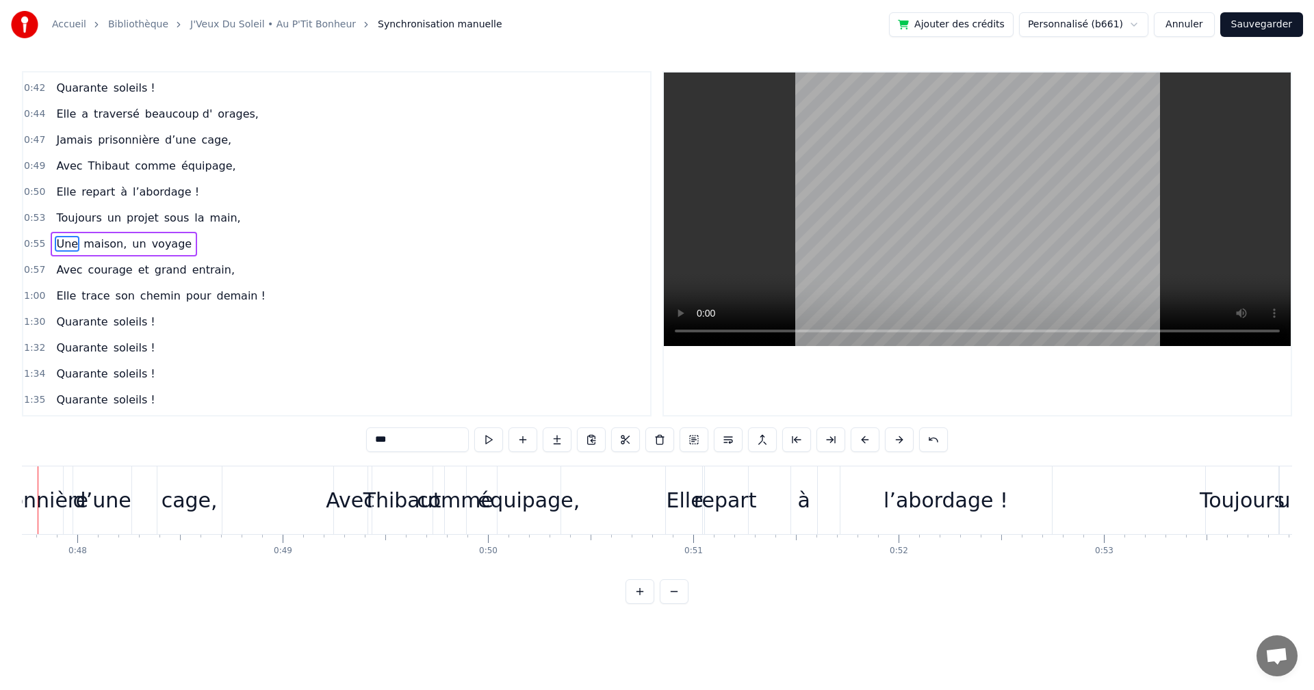
scroll to position [0, 9744]
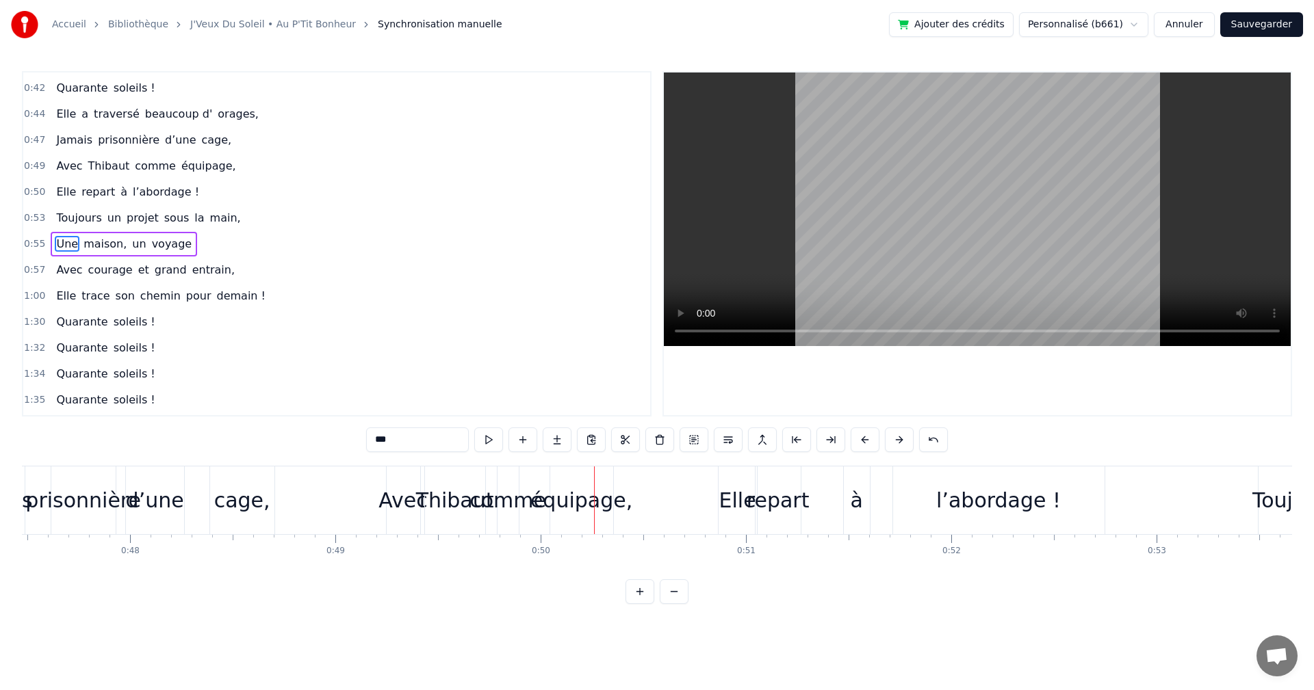
click at [477, 508] on div "comme" at bounding box center [507, 500] width 77 height 31
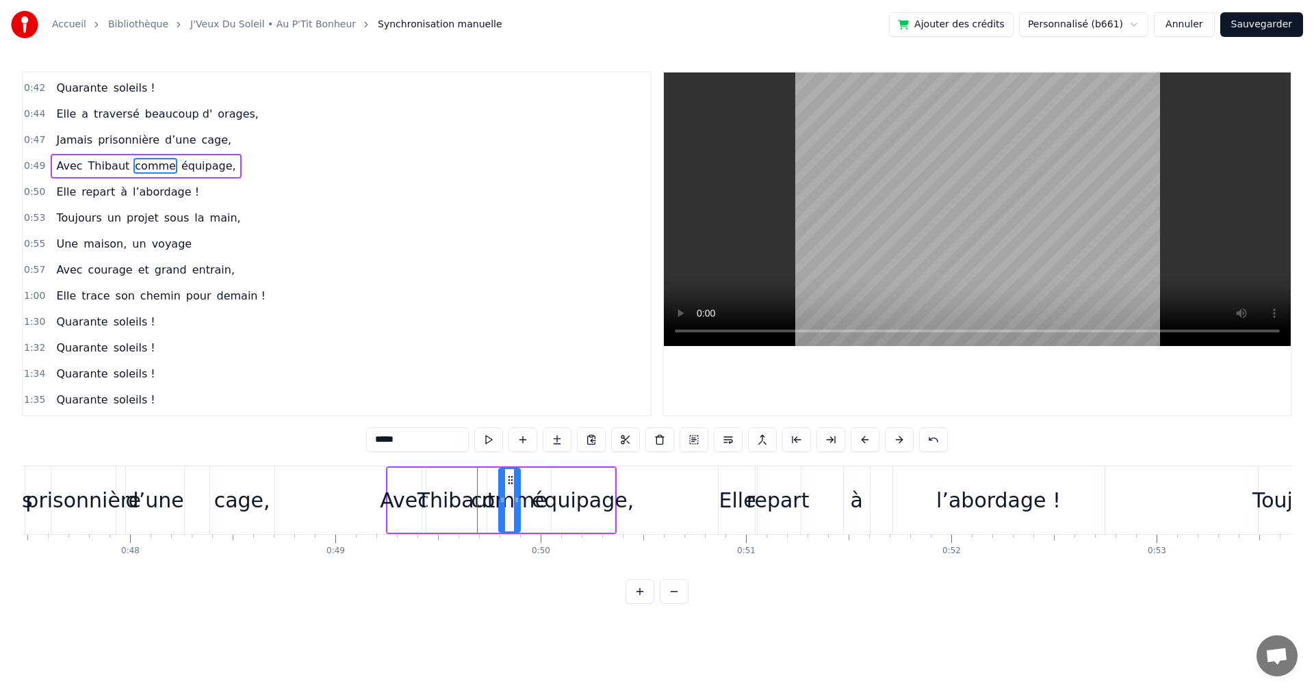
scroll to position [205, 0]
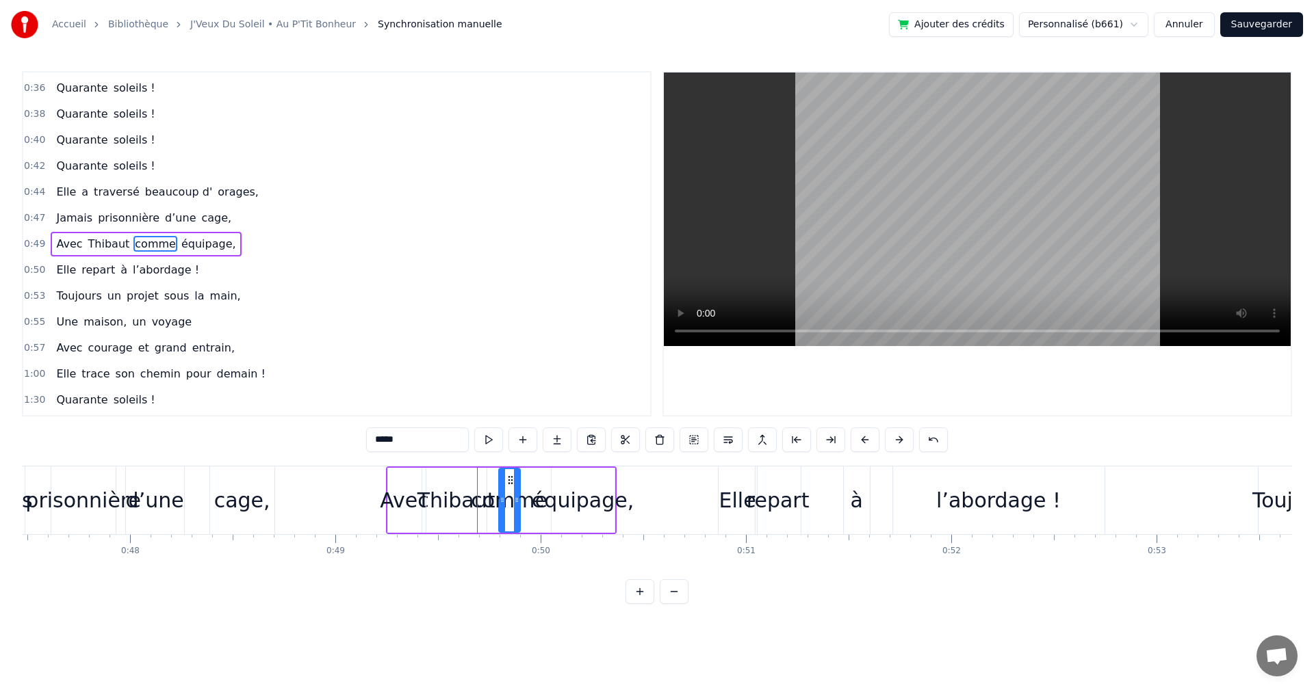
click at [452, 493] on div "Thibaut" at bounding box center [456, 500] width 78 height 31
drag, startPoint x: 485, startPoint y: 500, endPoint x: 469, endPoint y: 500, distance: 15.7
click at [469, 500] on icon at bounding box center [467, 500] width 5 height 11
click at [488, 504] on div "comme" at bounding box center [509, 500] width 77 height 31
drag, startPoint x: 508, startPoint y: 480, endPoint x: 495, endPoint y: 480, distance: 13.7
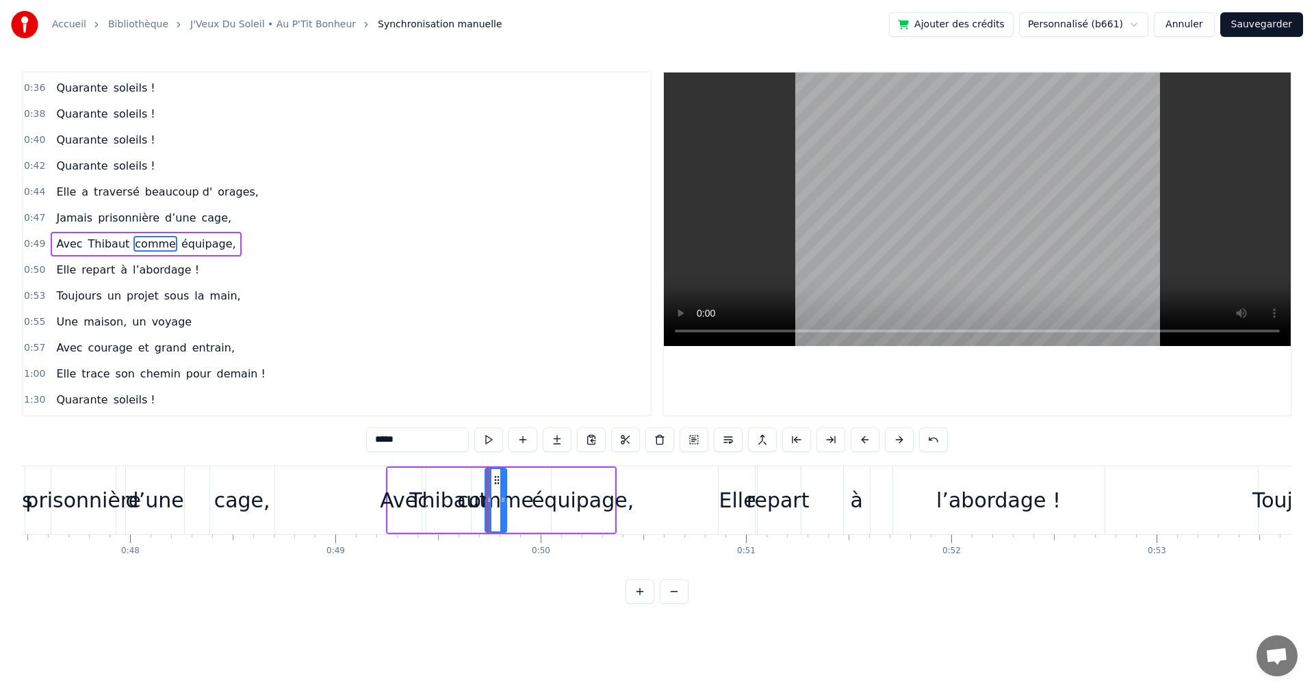
click at [495, 480] on circle at bounding box center [495, 480] width 1 height 1
click at [549, 493] on div "équipage," at bounding box center [583, 500] width 102 height 31
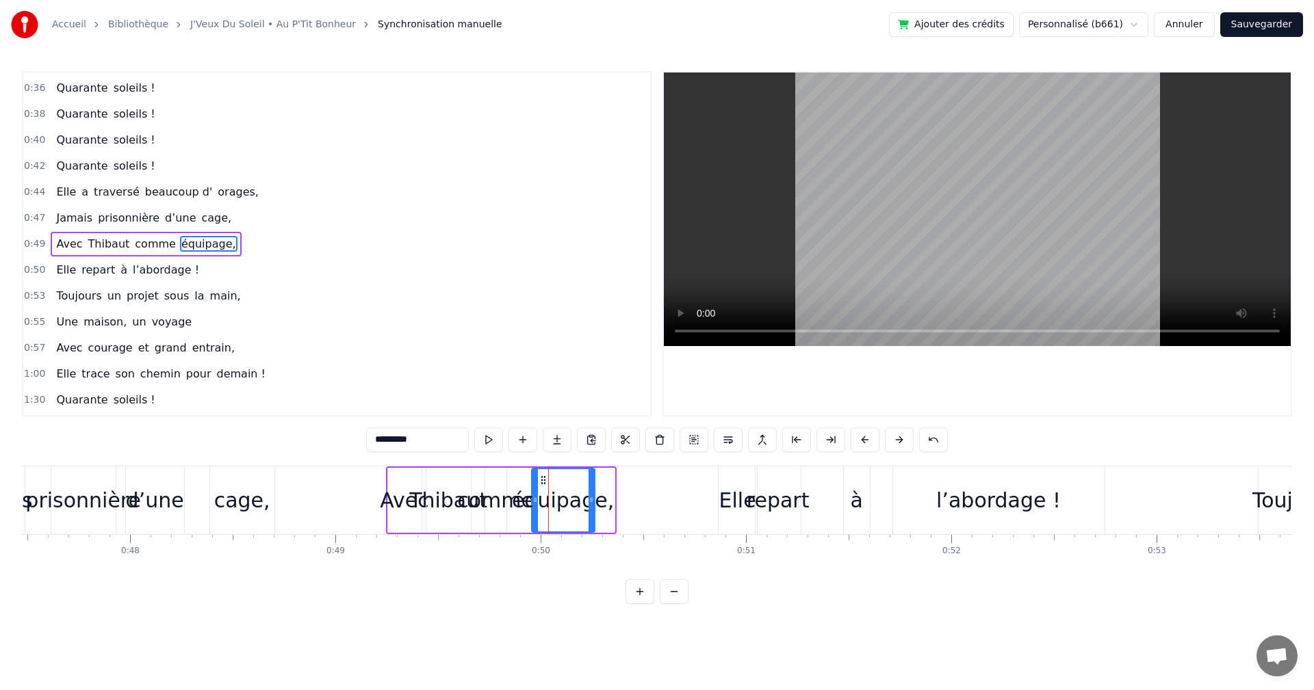
drag, startPoint x: 563, startPoint y: 477, endPoint x: 543, endPoint y: 480, distance: 20.0
click at [543, 480] on icon at bounding box center [543, 480] width 11 height 11
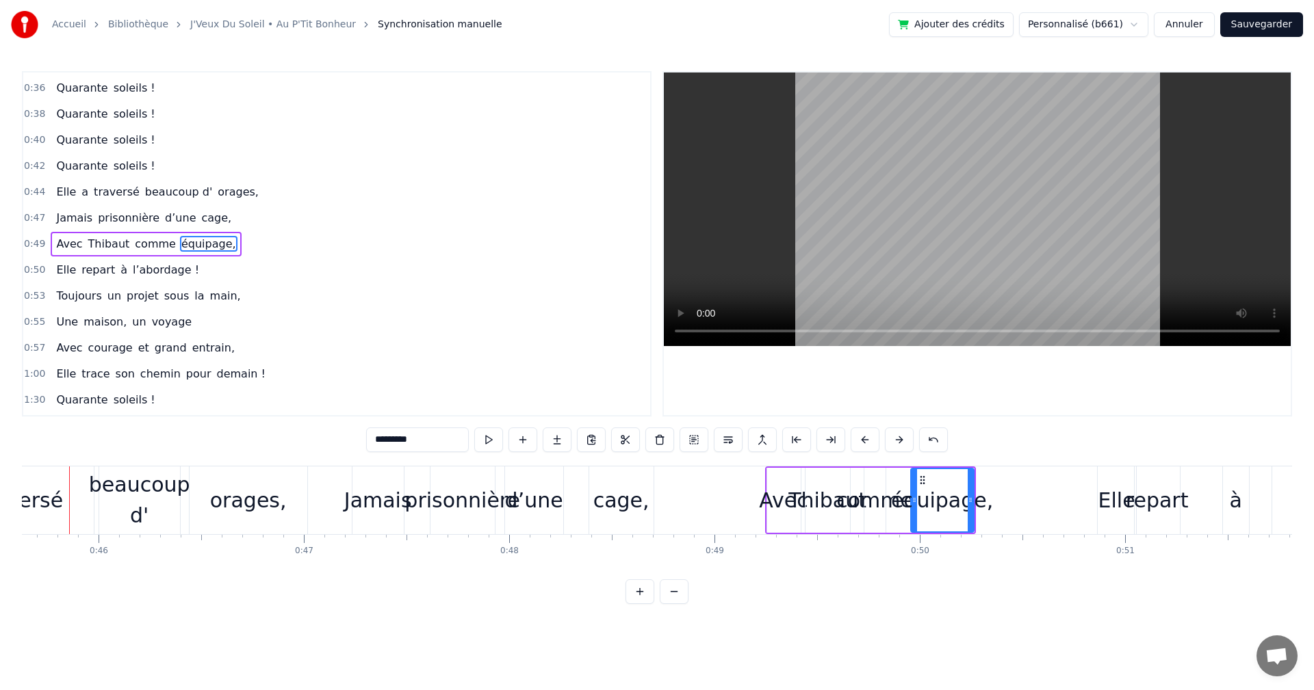
scroll to position [0, 9343]
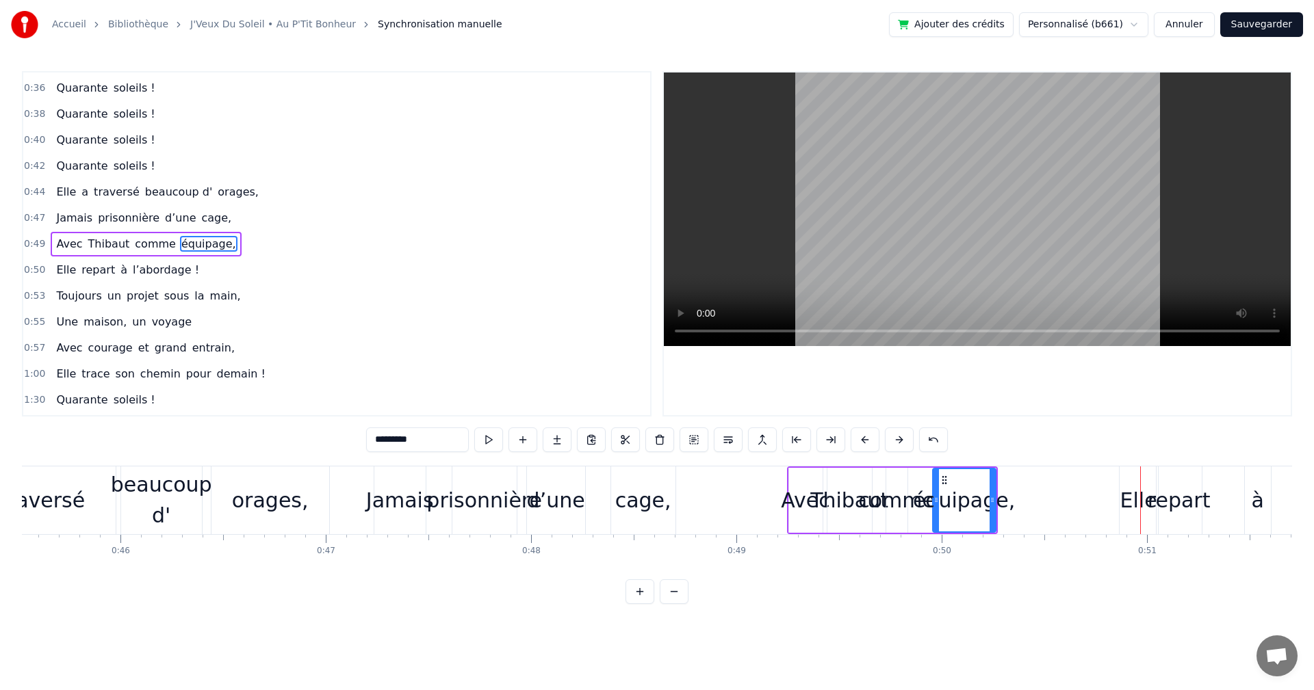
click at [808, 501] on div "Avec" at bounding box center [805, 500] width 49 height 31
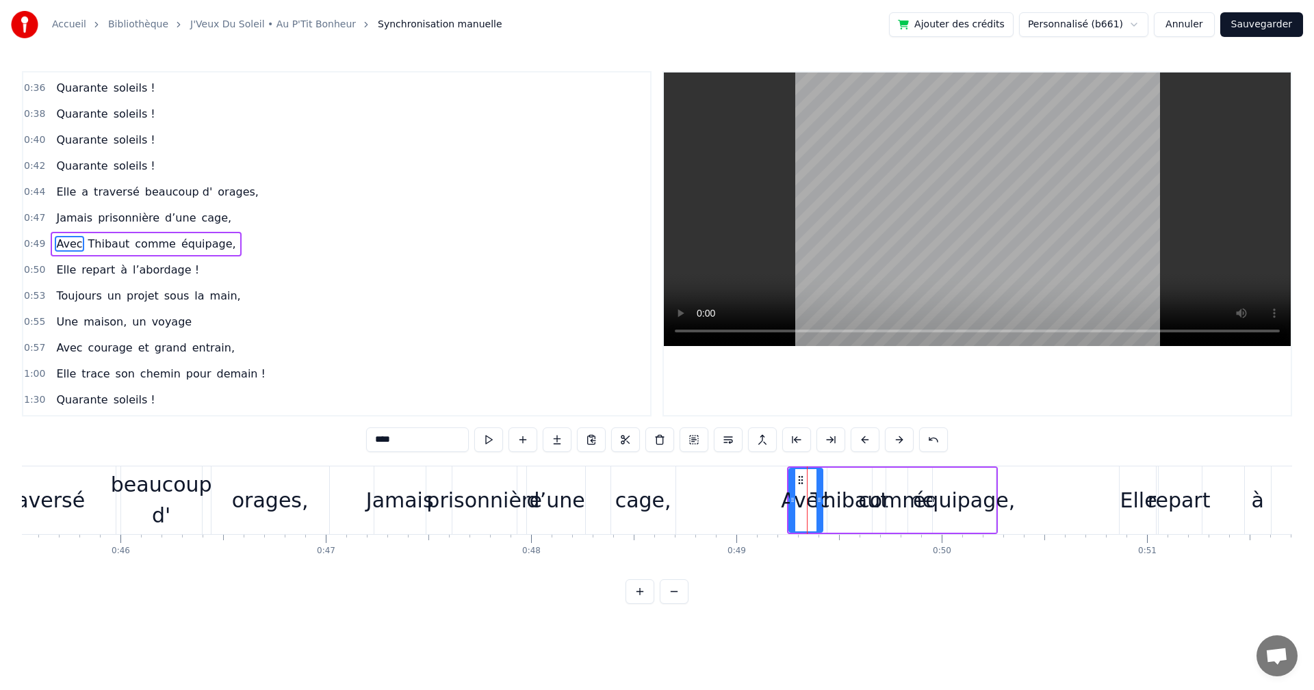
click at [848, 499] on div "Thibaut" at bounding box center [849, 500] width 78 height 31
drag, startPoint x: 870, startPoint y: 501, endPoint x: 861, endPoint y: 501, distance: 8.2
click at [861, 501] on icon at bounding box center [859, 500] width 5 height 11
click at [887, 501] on div "comme" at bounding box center [896, 500] width 77 height 31
drag, startPoint x: 894, startPoint y: 481, endPoint x: 884, endPoint y: 480, distance: 10.3
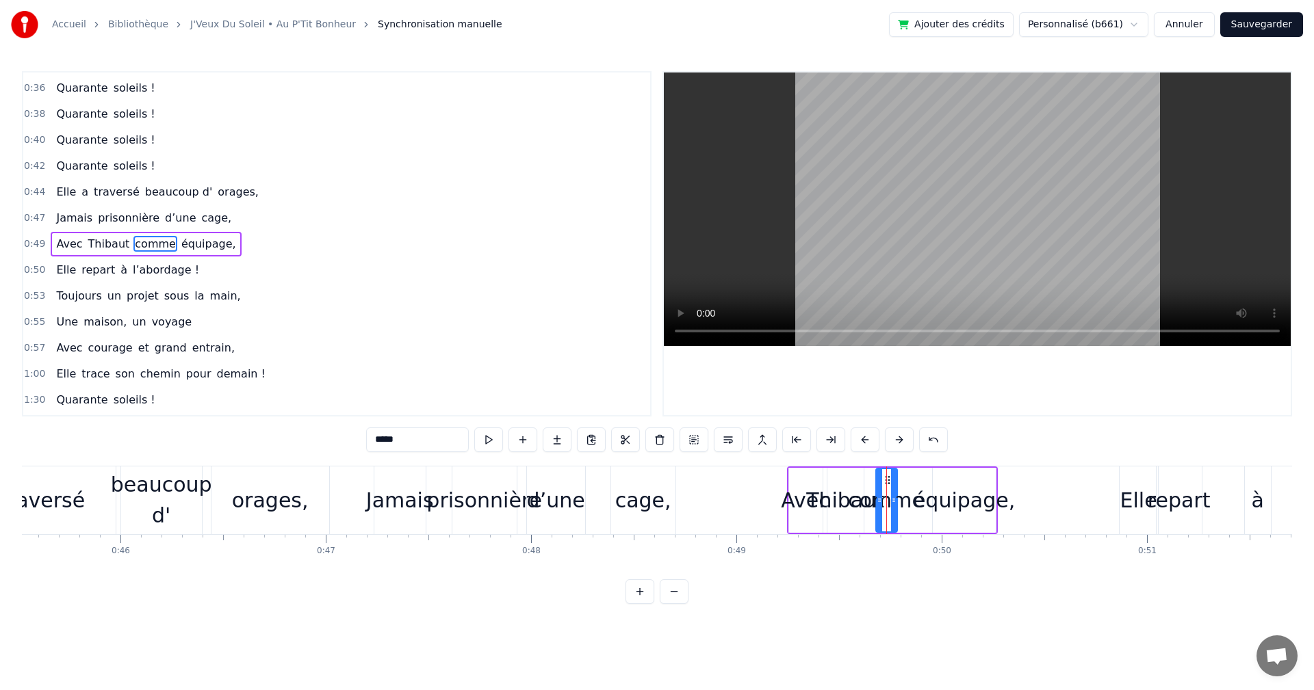
click at [884, 480] on icon at bounding box center [887, 480] width 11 height 11
click at [922, 497] on div "équipage," at bounding box center [964, 500] width 102 height 31
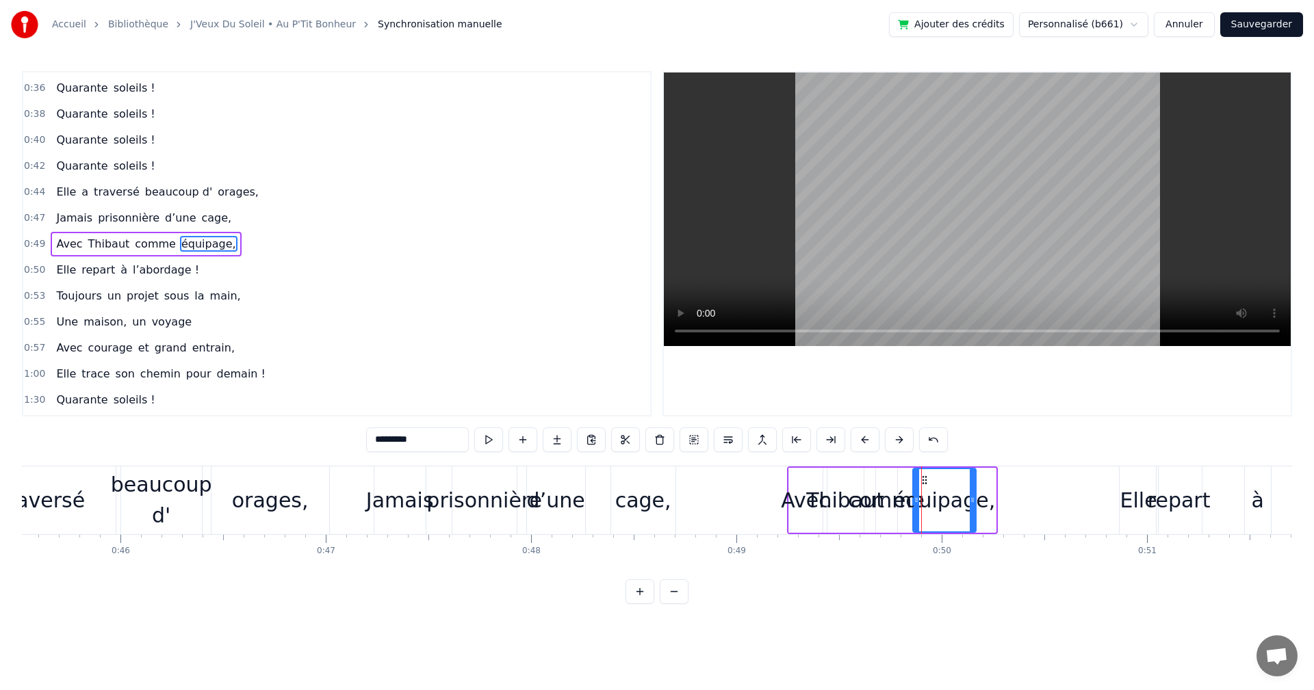
drag, startPoint x: 943, startPoint y: 480, endPoint x: 924, endPoint y: 480, distance: 19.8
click at [924, 480] on icon at bounding box center [924, 480] width 11 height 11
drag, startPoint x: 923, startPoint y: 475, endPoint x: 979, endPoint y: 478, distance: 56.2
click at [979, 478] on icon at bounding box center [980, 480] width 11 height 11
click at [891, 497] on div "comme" at bounding box center [886, 500] width 77 height 31
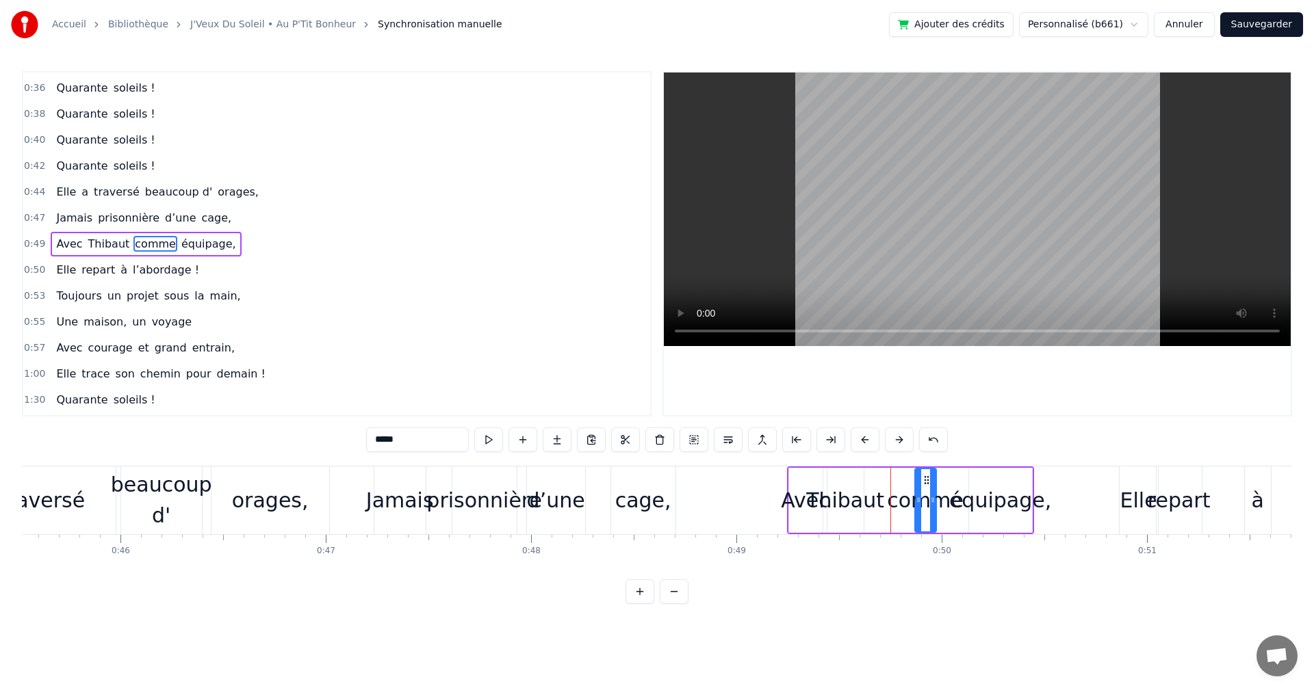
drag, startPoint x: 889, startPoint y: 478, endPoint x: 926, endPoint y: 479, distance: 37.0
click at [926, 479] on icon at bounding box center [926, 480] width 11 height 11
click at [859, 496] on div "Thibaut" at bounding box center [845, 500] width 78 height 31
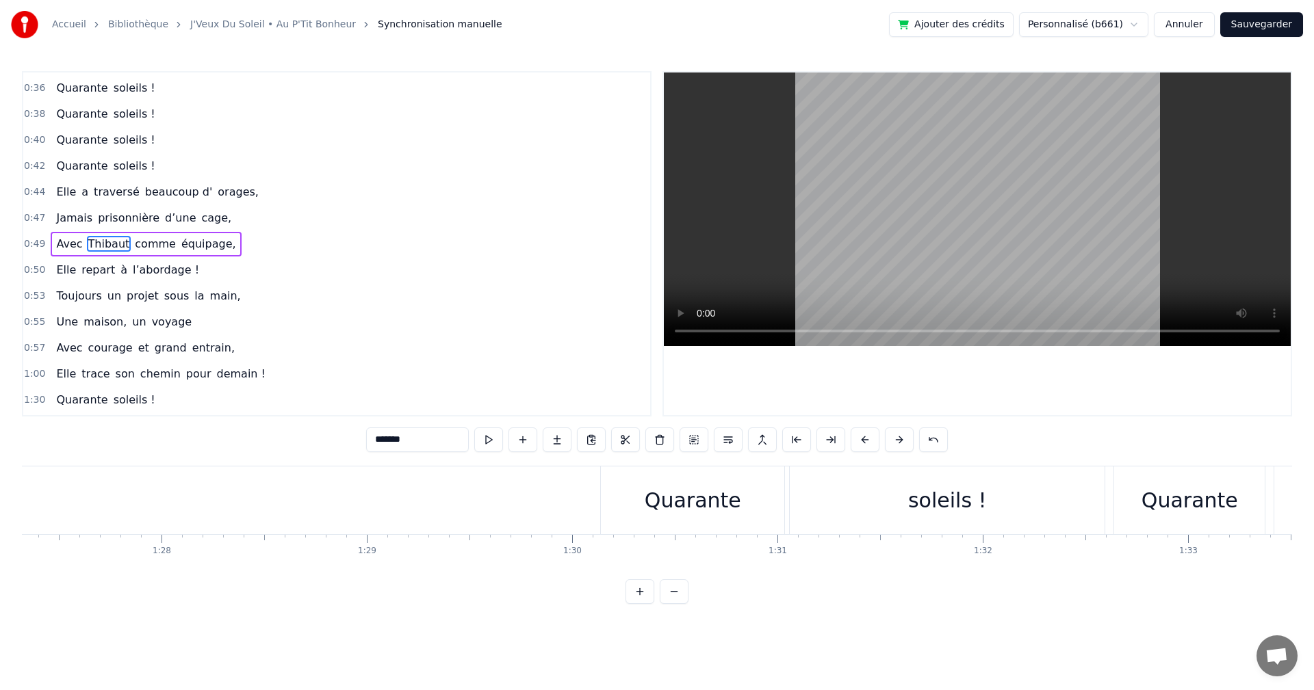
scroll to position [0, 18018]
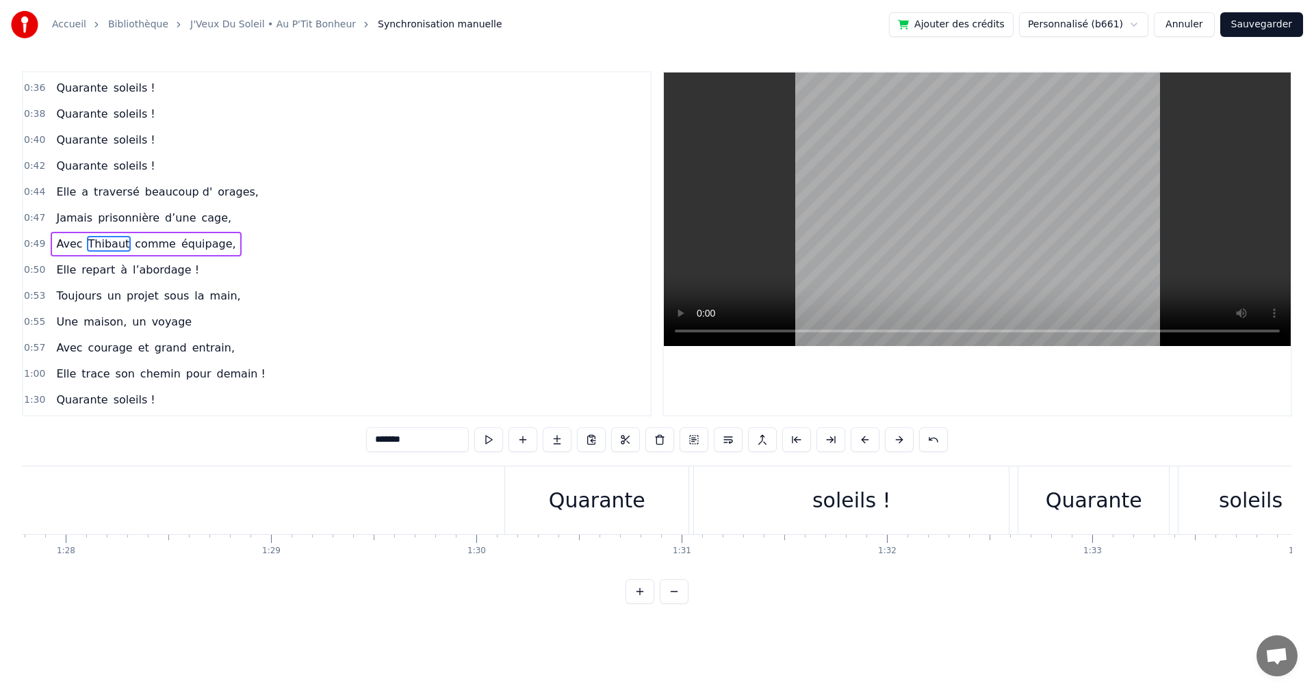
click at [625, 506] on div "Quarante" at bounding box center [597, 500] width 96 height 31
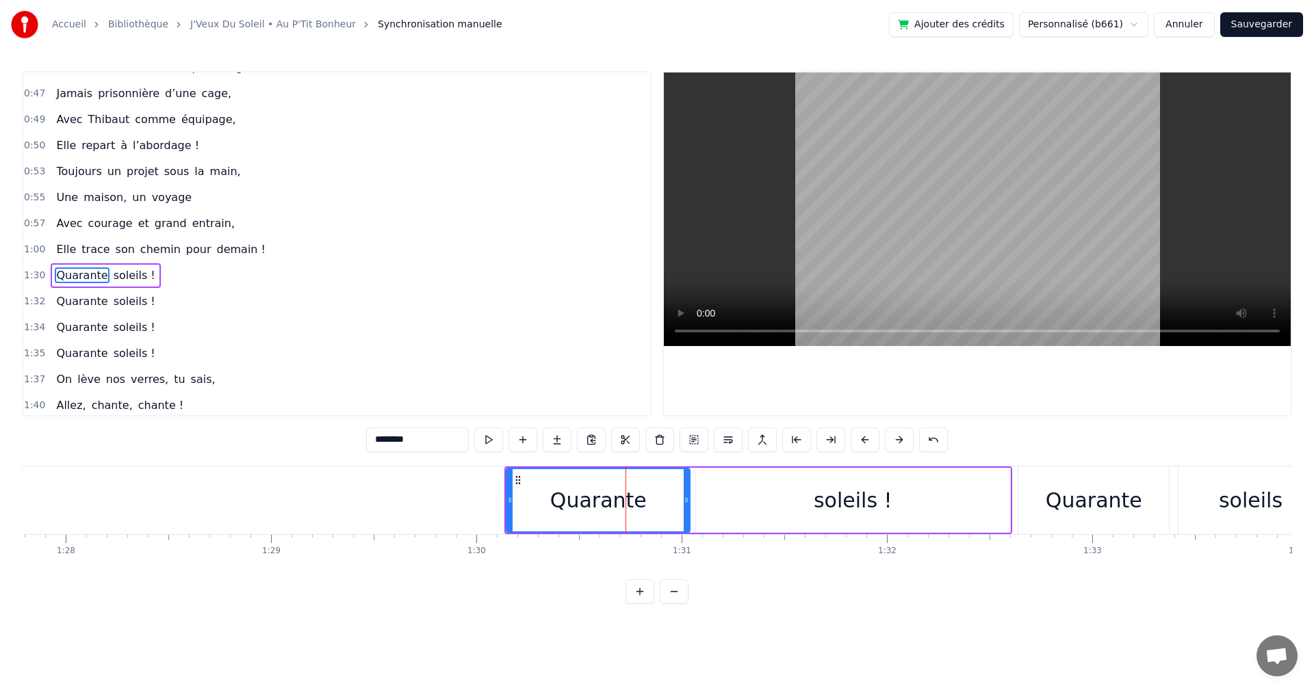
scroll to position [361, 0]
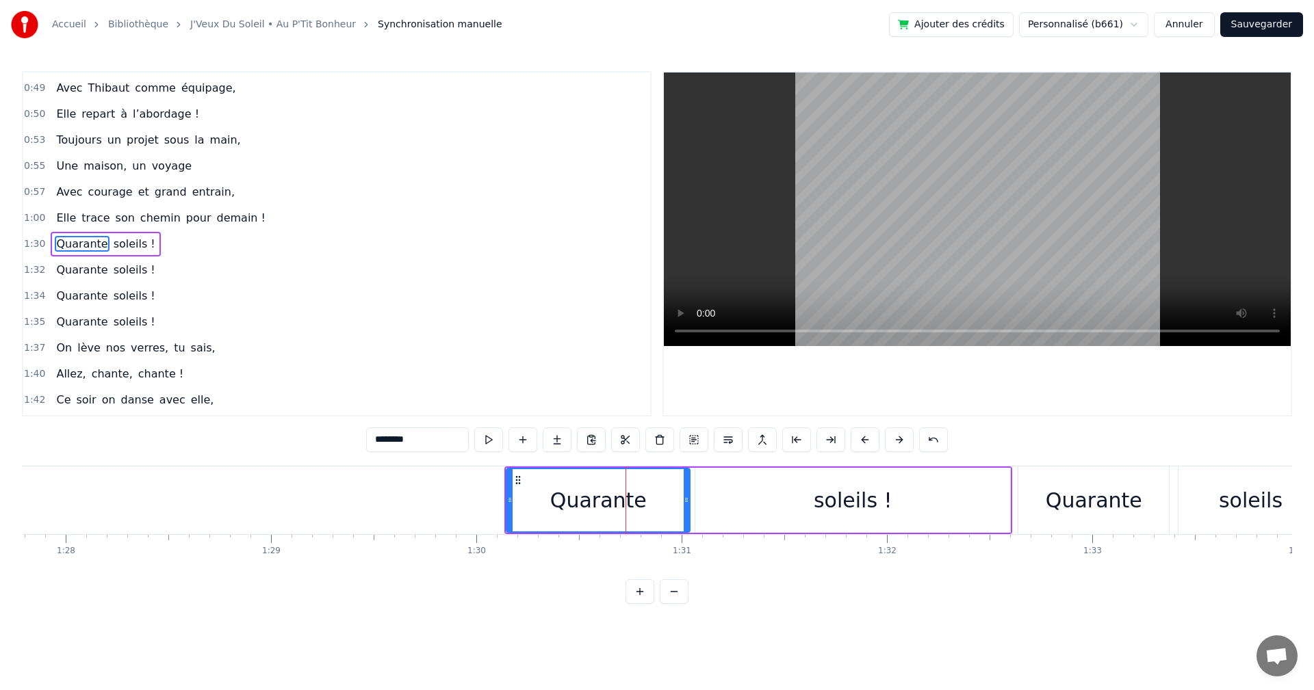
click at [876, 464] on div "0:19 On a une amie d’enfer, 0:21 Qui rit plus fort que l’hiver, 0:23 Toujours p…" at bounding box center [657, 337] width 1270 height 533
drag, startPoint x: 874, startPoint y: 468, endPoint x: 839, endPoint y: 467, distance: 35.6
click at [841, 468] on div "soleils !" at bounding box center [852, 500] width 316 height 65
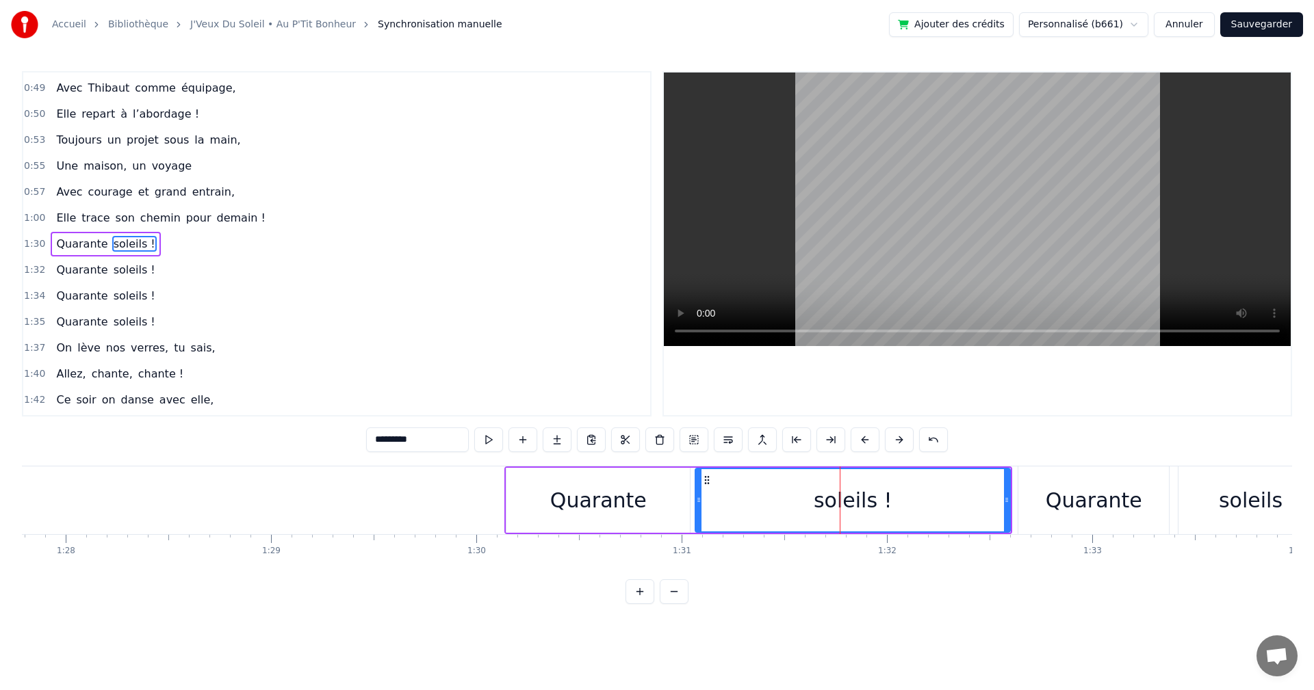
click at [684, 469] on div "Quarante" at bounding box center [597, 500] width 183 height 65
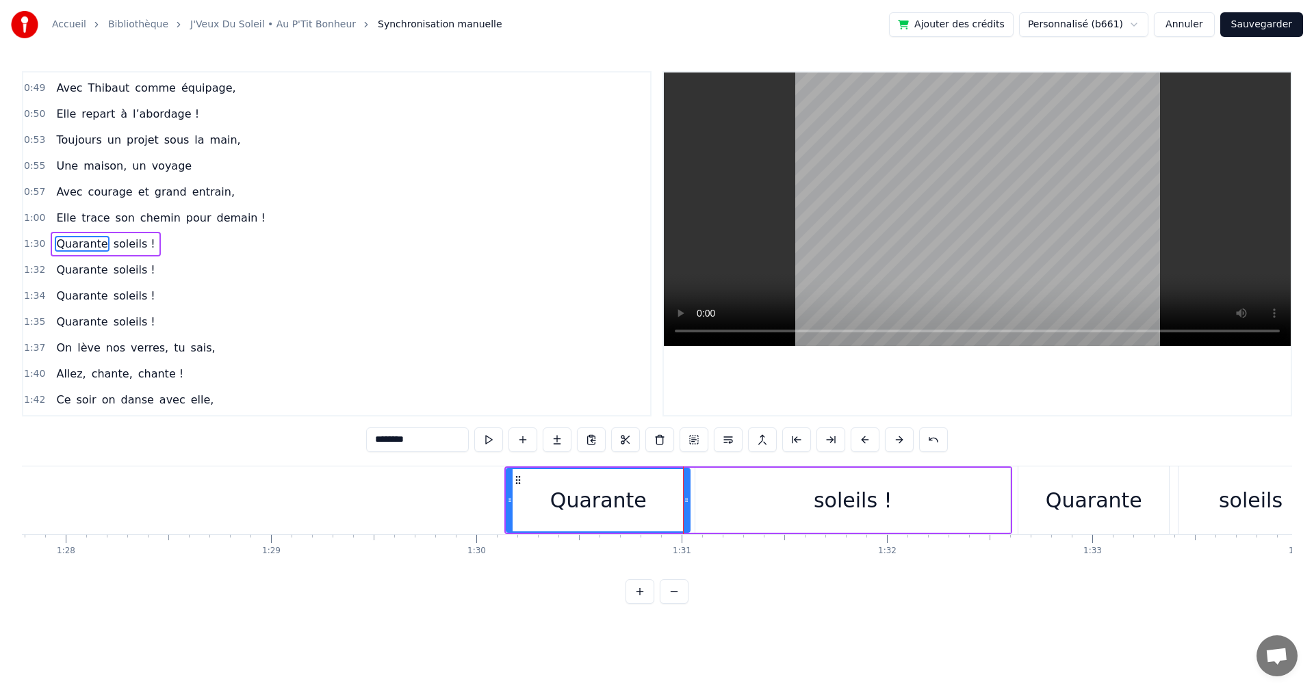
click at [835, 489] on div "soleils !" at bounding box center [852, 500] width 79 height 31
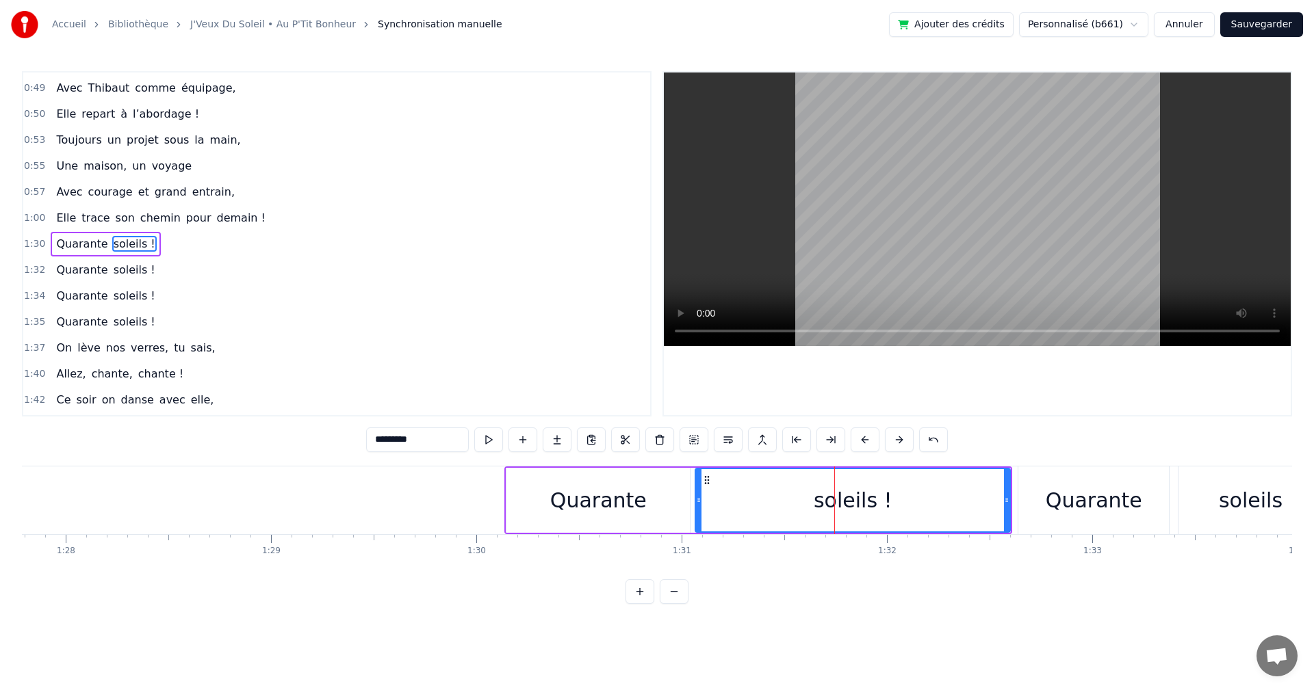
click at [1080, 491] on div "Quarante" at bounding box center [1093, 500] width 96 height 31
type input "********"
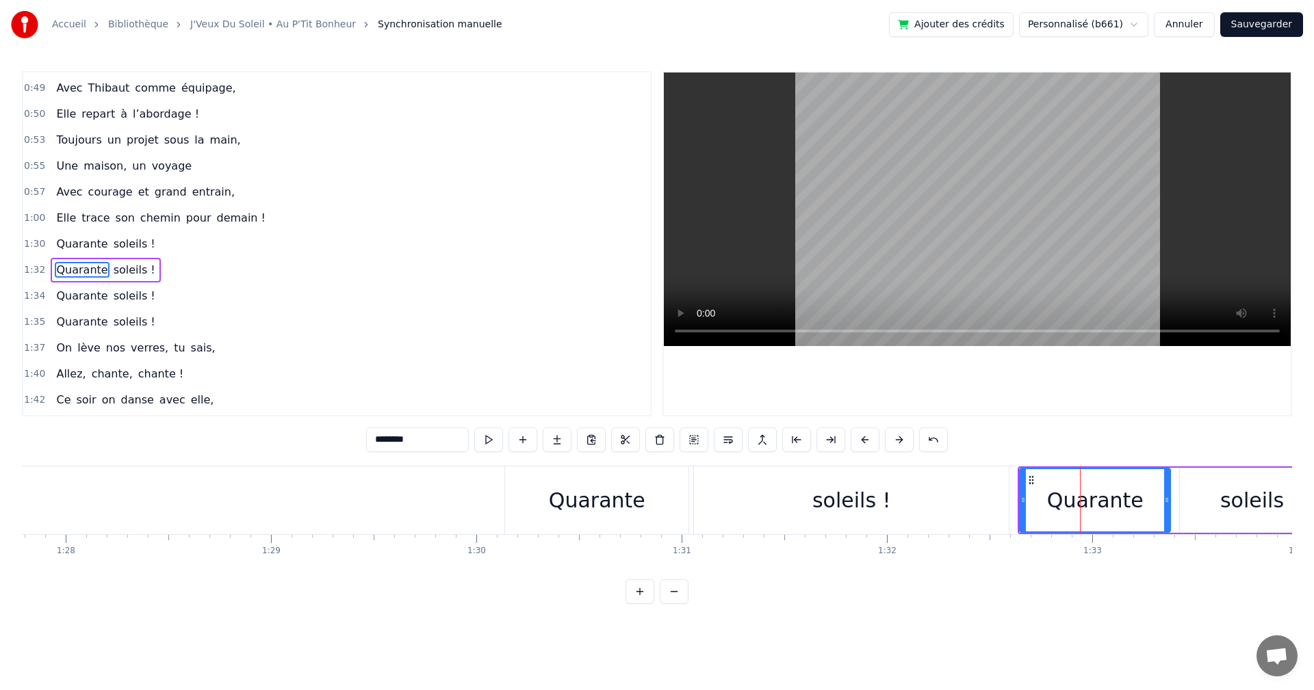
scroll to position [387, 0]
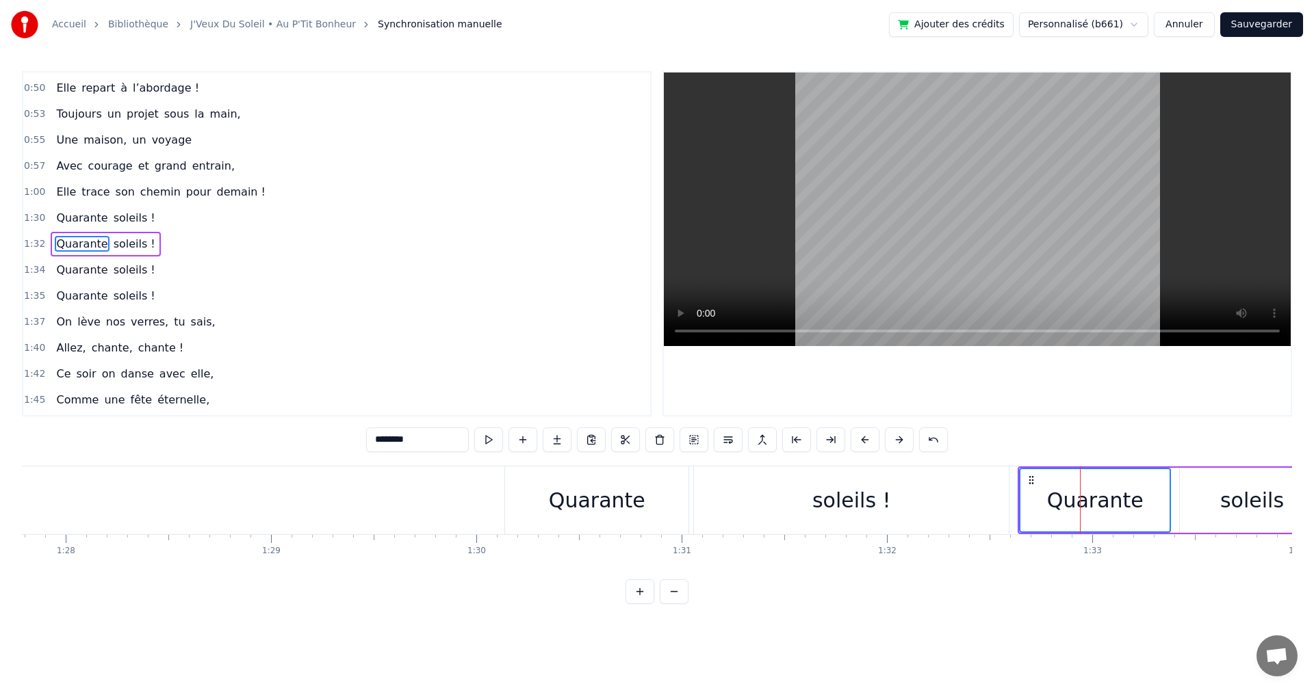
click at [938, 494] on div "soleils !" at bounding box center [851, 501] width 315 height 68
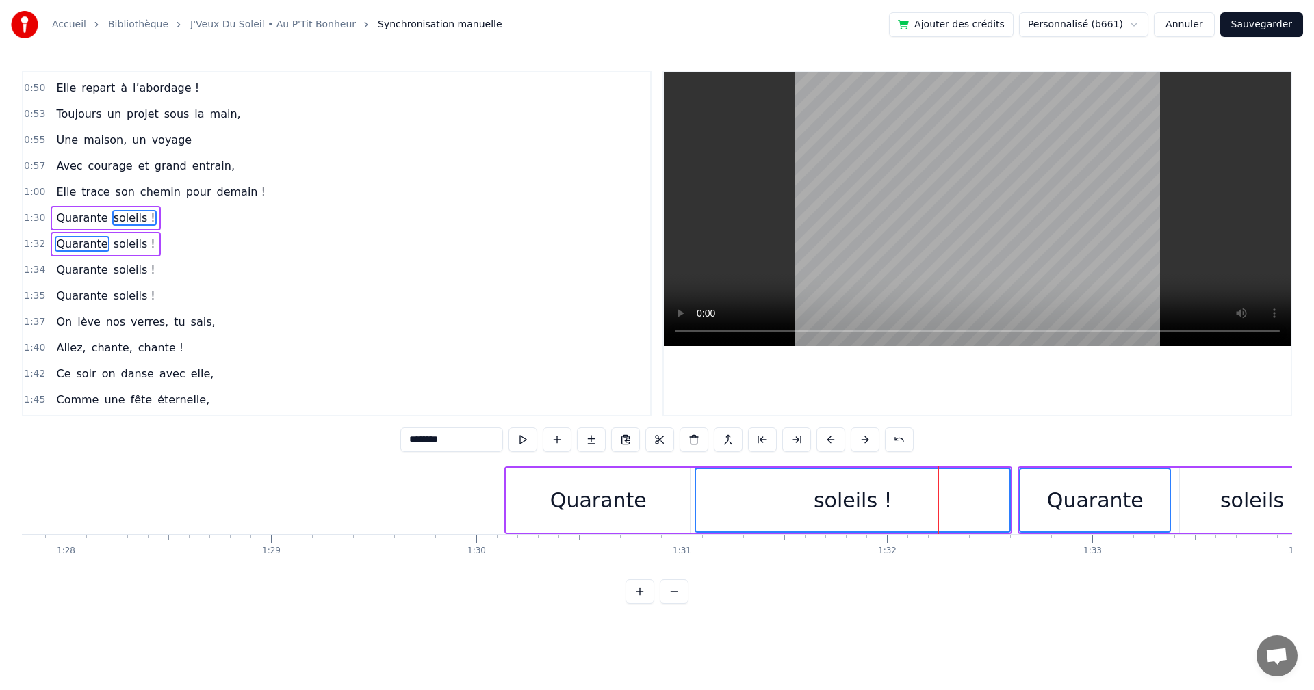
drag, startPoint x: 604, startPoint y: 467, endPoint x: 460, endPoint y: 466, distance: 144.4
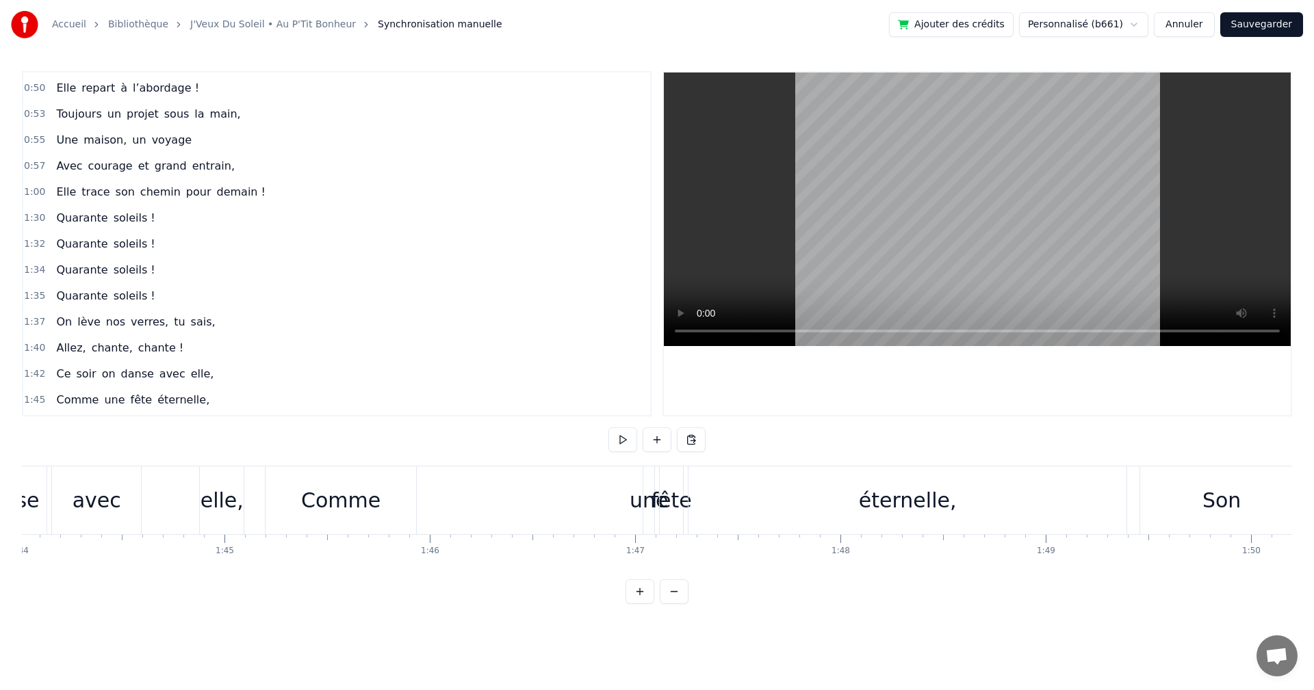
scroll to position [0, 21229]
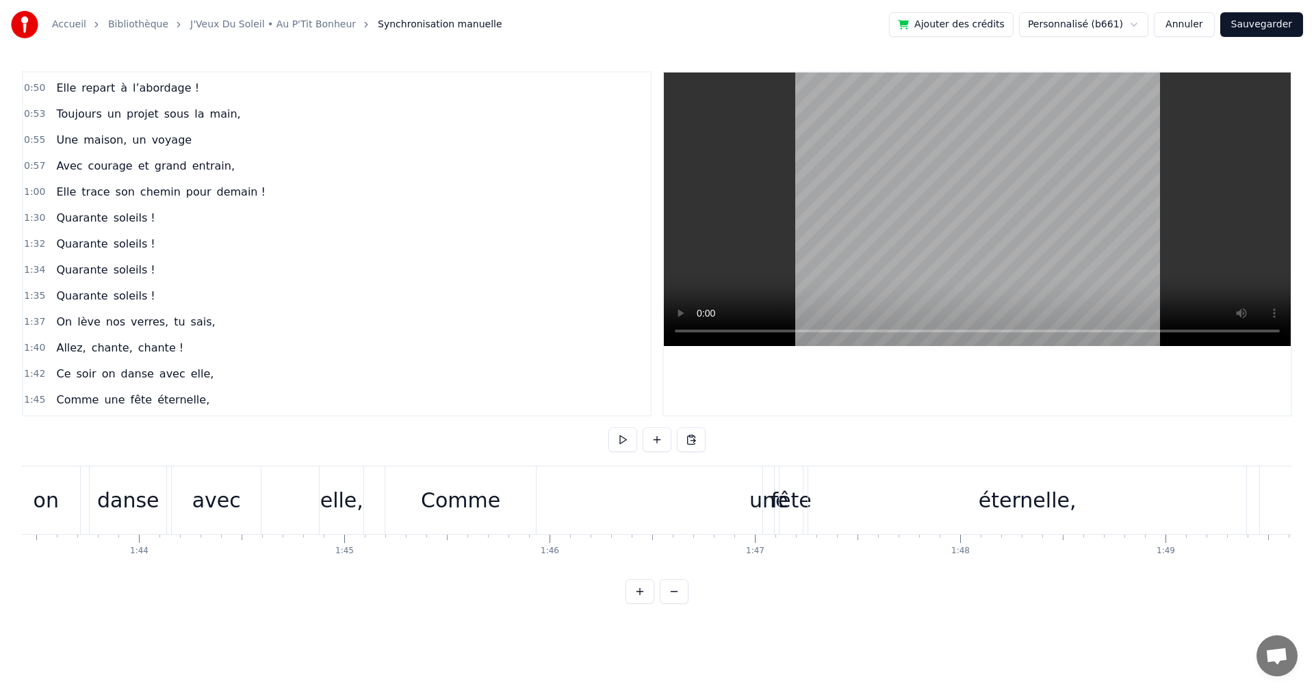
click at [660, 626] on html "Accueil Bibliothèque J'Veux Du Soleil • Au P'Tit Bonheur Synchronisation manuel…" at bounding box center [657, 313] width 1314 height 626
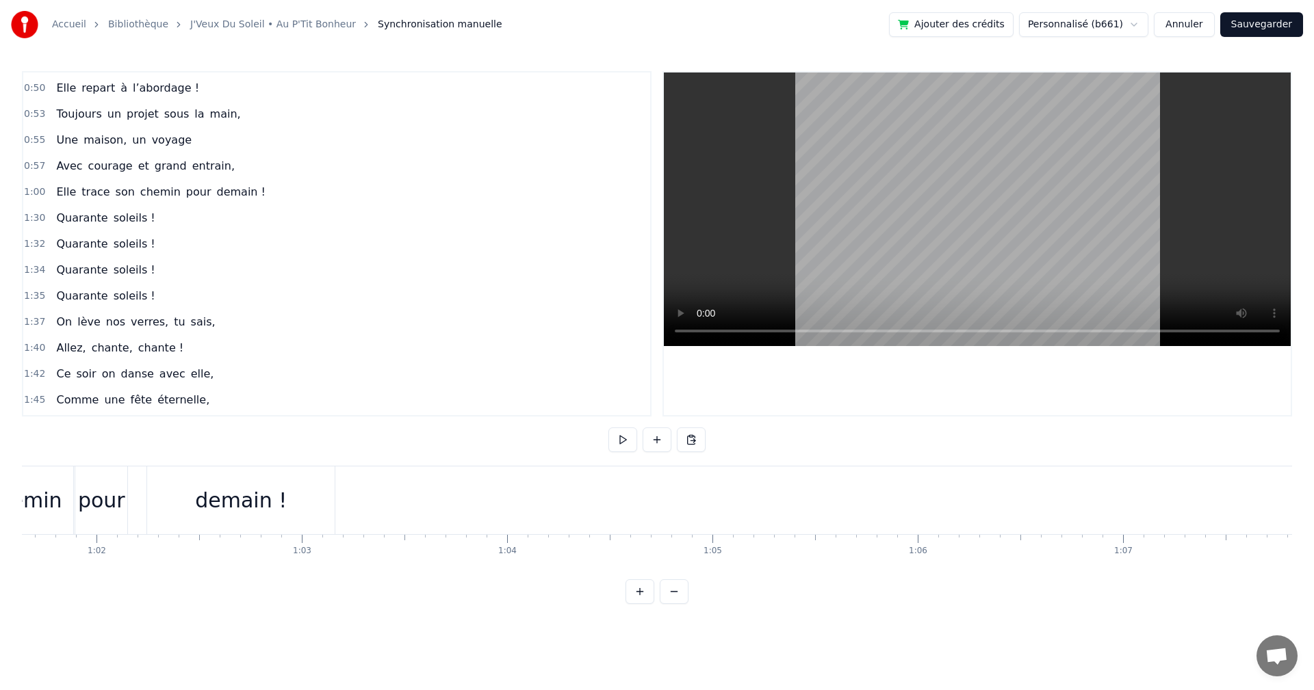
scroll to position [0, 12604]
click at [31, 218] on span "1:30" at bounding box center [34, 218] width 21 height 14
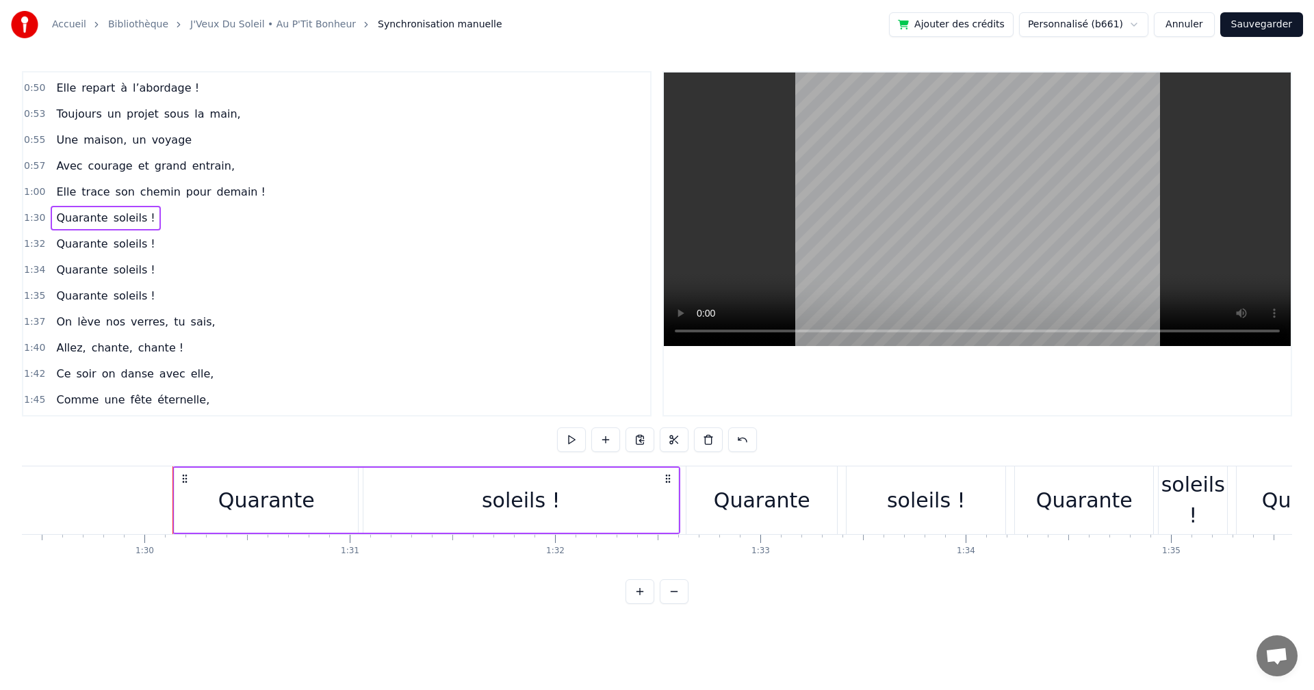
scroll to position [0, 18432]
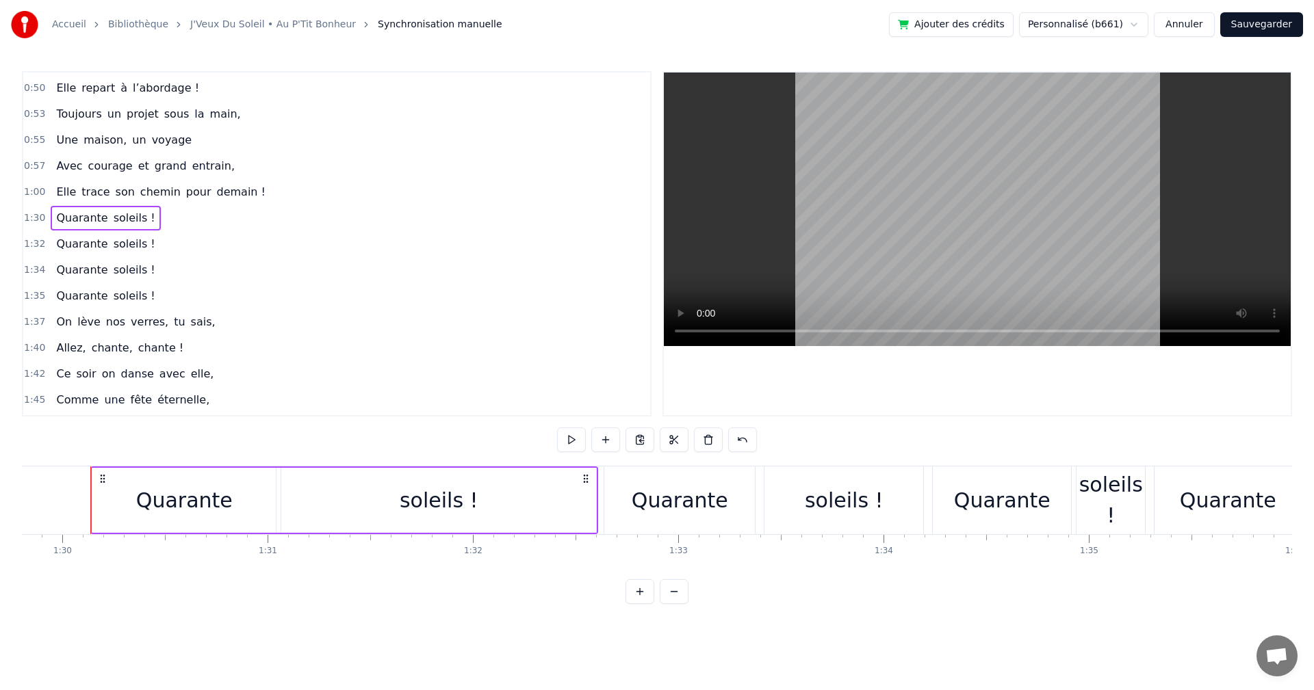
click at [28, 218] on span "1:30" at bounding box center [34, 218] width 21 height 14
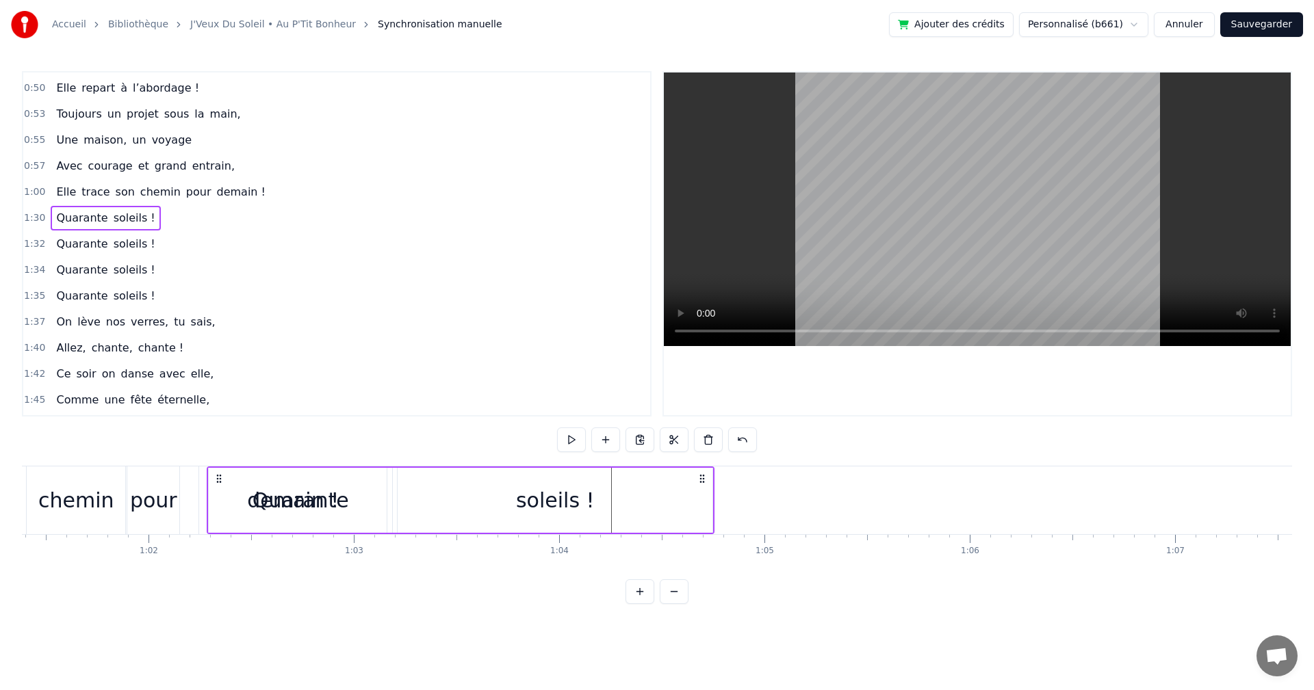
scroll to position [0, 12586]
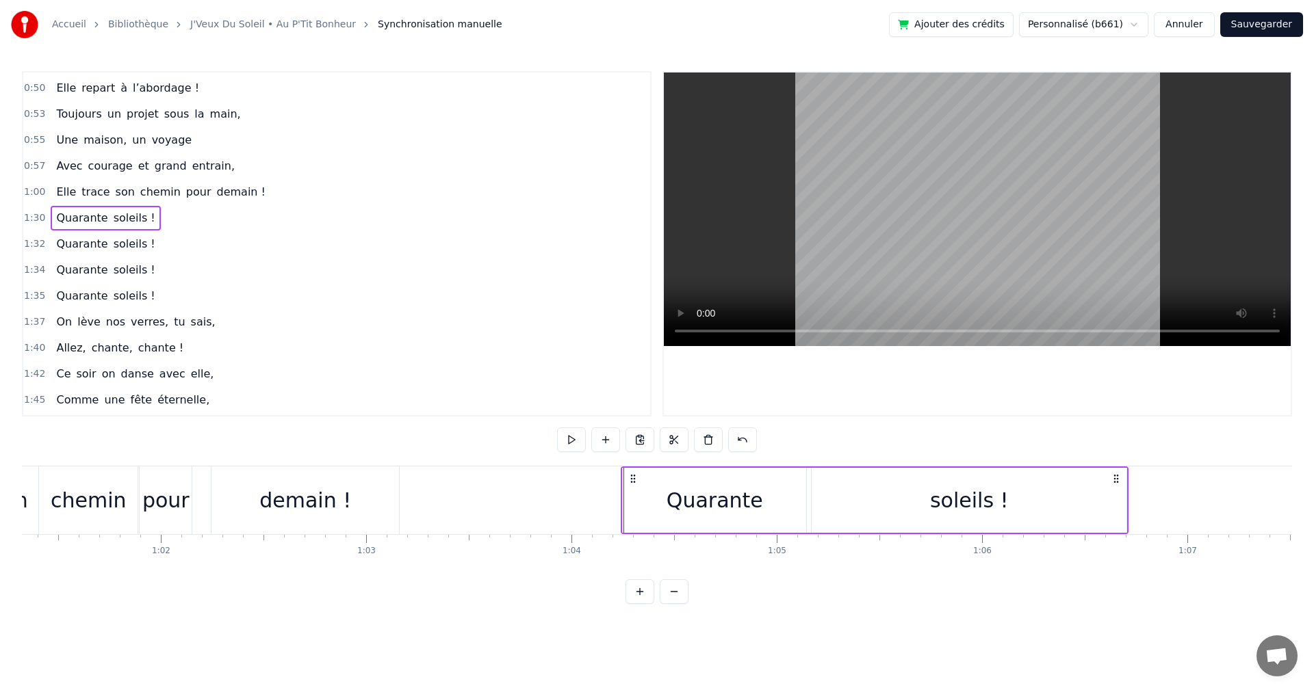
drag, startPoint x: 103, startPoint y: 478, endPoint x: 633, endPoint y: 510, distance: 531.2
click at [633, 510] on div "Quarante soleils !" at bounding box center [875, 501] width 508 height 68
click at [71, 249] on span "Quarante" at bounding box center [82, 244] width 54 height 16
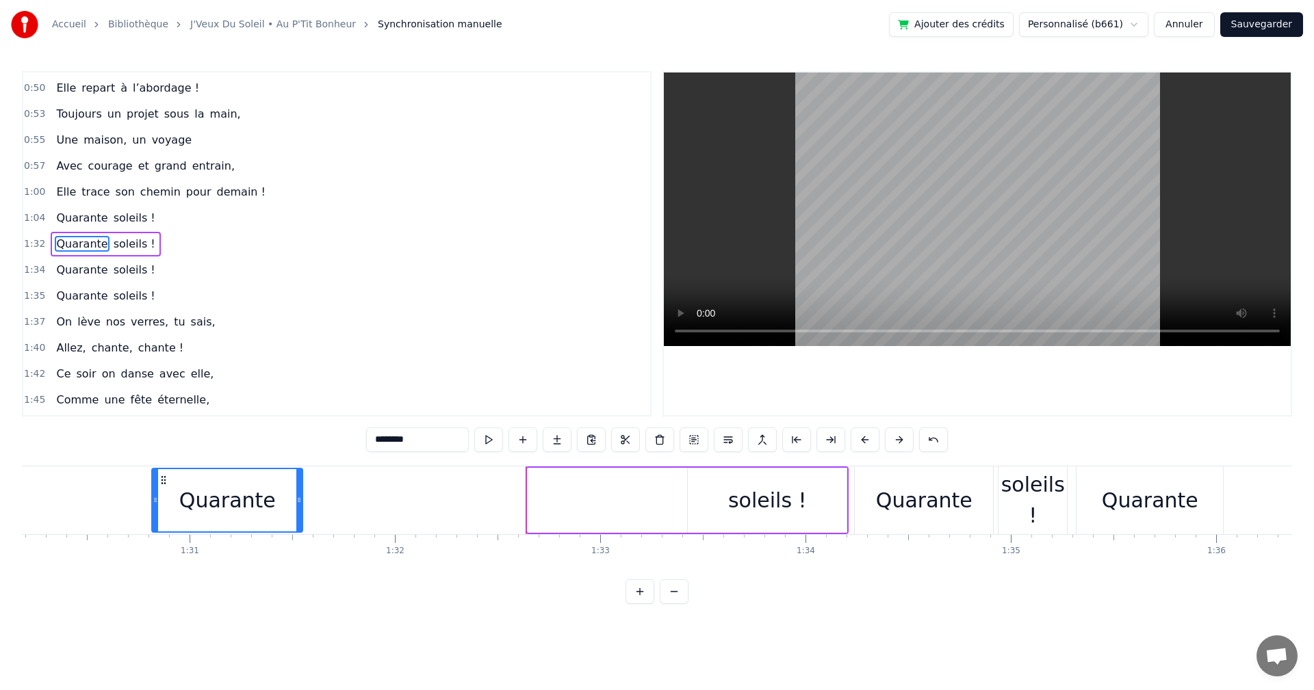
scroll to position [0, 18507]
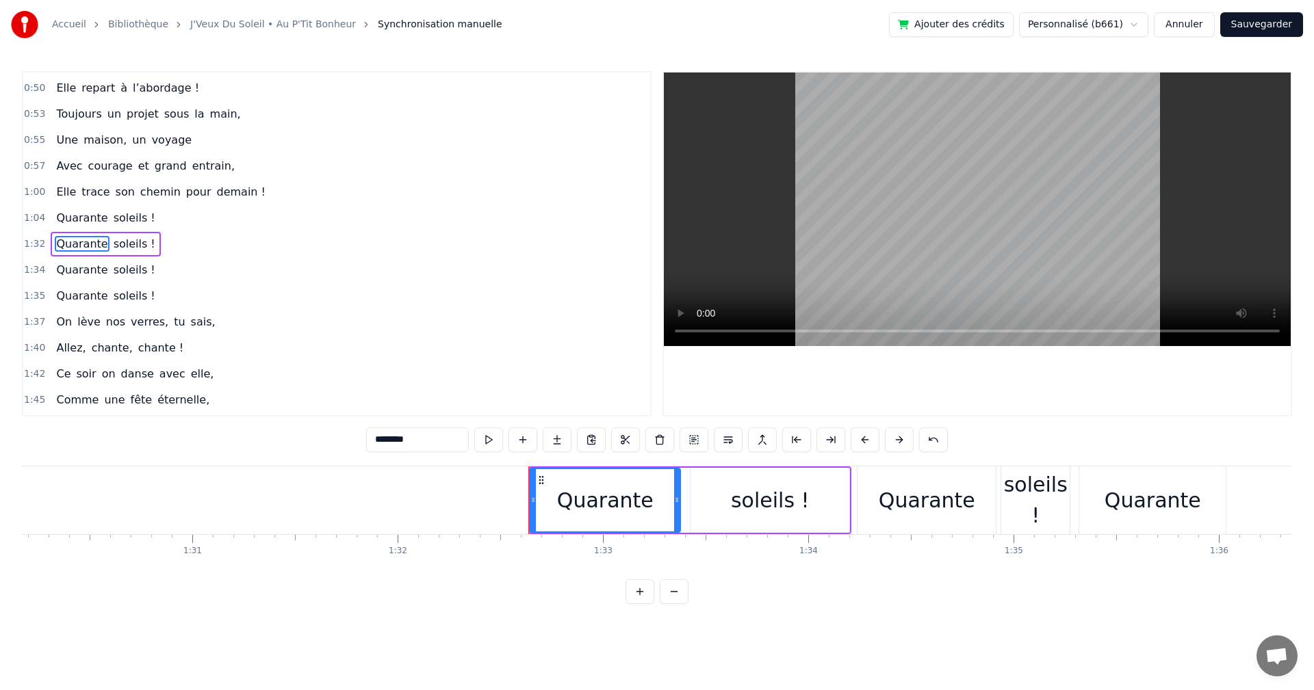
drag, startPoint x: 105, startPoint y: 479, endPoint x: 542, endPoint y: 533, distance: 440.5
click at [542, 533] on div "Quarante soleils !" at bounding box center [689, 501] width 323 height 68
drag, startPoint x: 129, startPoint y: 251, endPoint x: 122, endPoint y: 250, distance: 7.0
click at [128, 250] on span "soleils !" at bounding box center [134, 244] width 44 height 16
type input "*********"
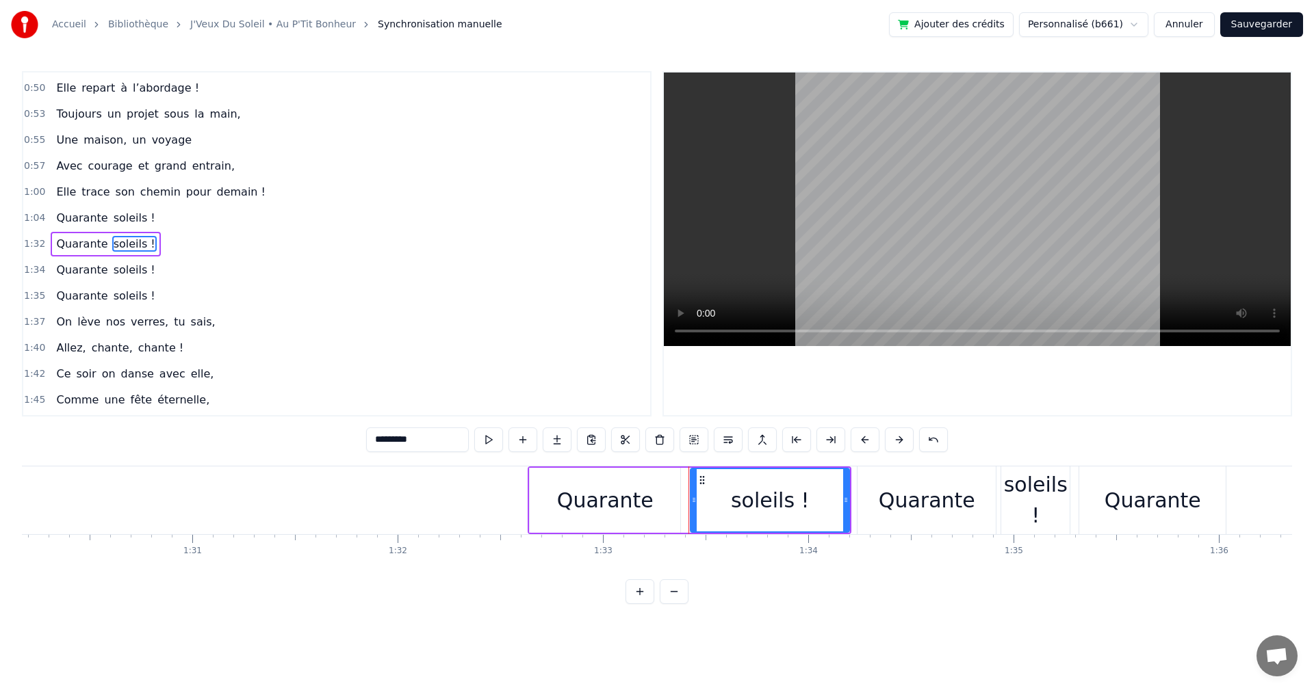
click at [38, 244] on span "1:32" at bounding box center [34, 244] width 21 height 14
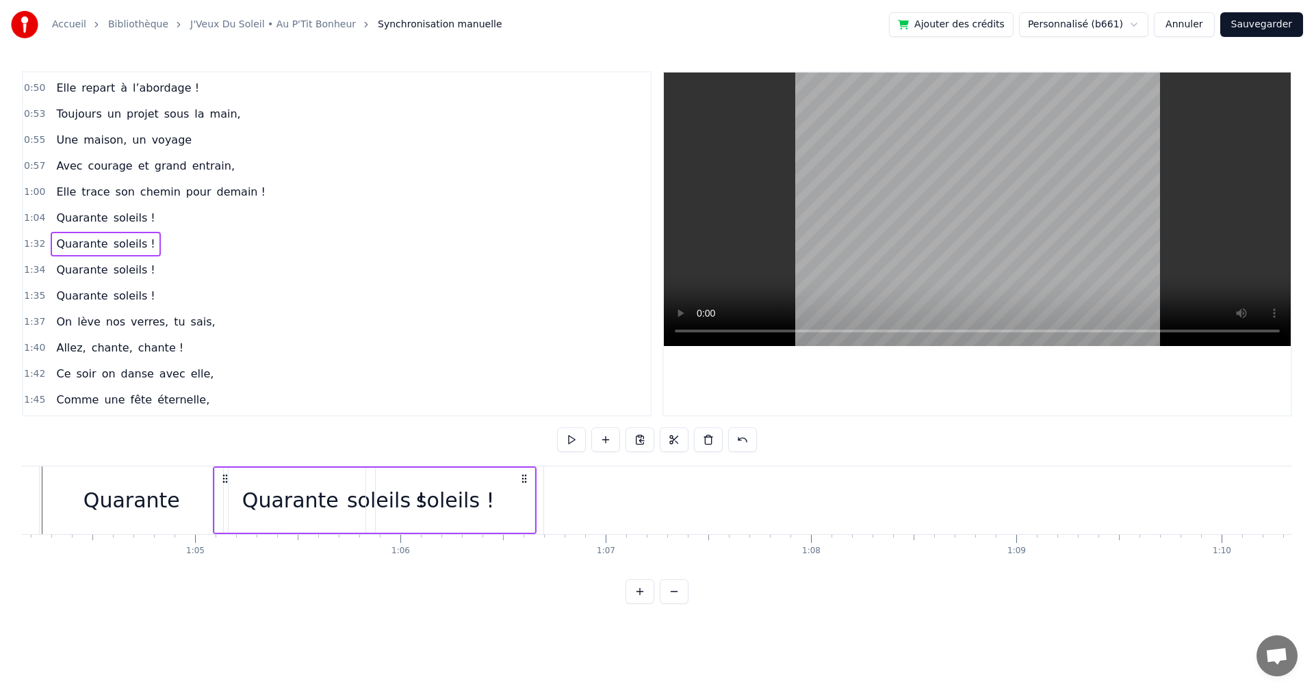
scroll to position [0, 13153]
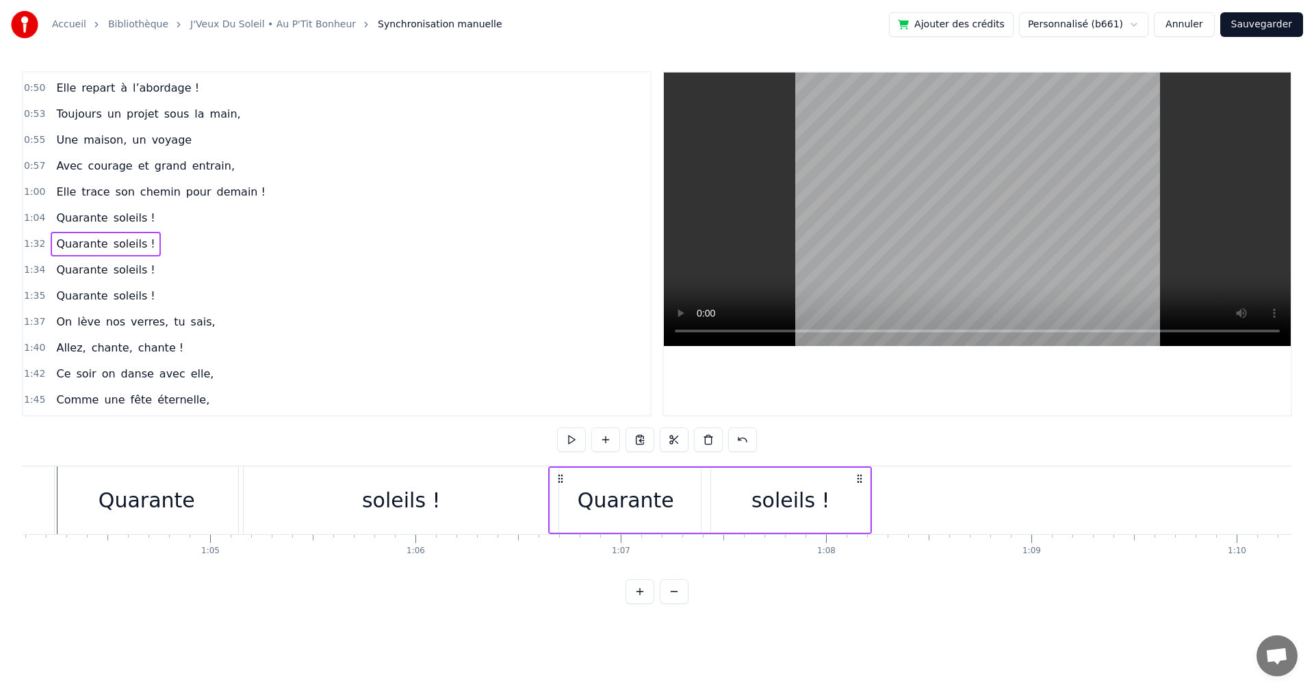
drag, startPoint x: 539, startPoint y: 479, endPoint x: 560, endPoint y: 538, distance: 63.0
click at [560, 538] on div "On a une amie d’enfer, Qui rit plus fort que l’hiver, Toujours prête pour la lu…" at bounding box center [657, 517] width 1270 height 103
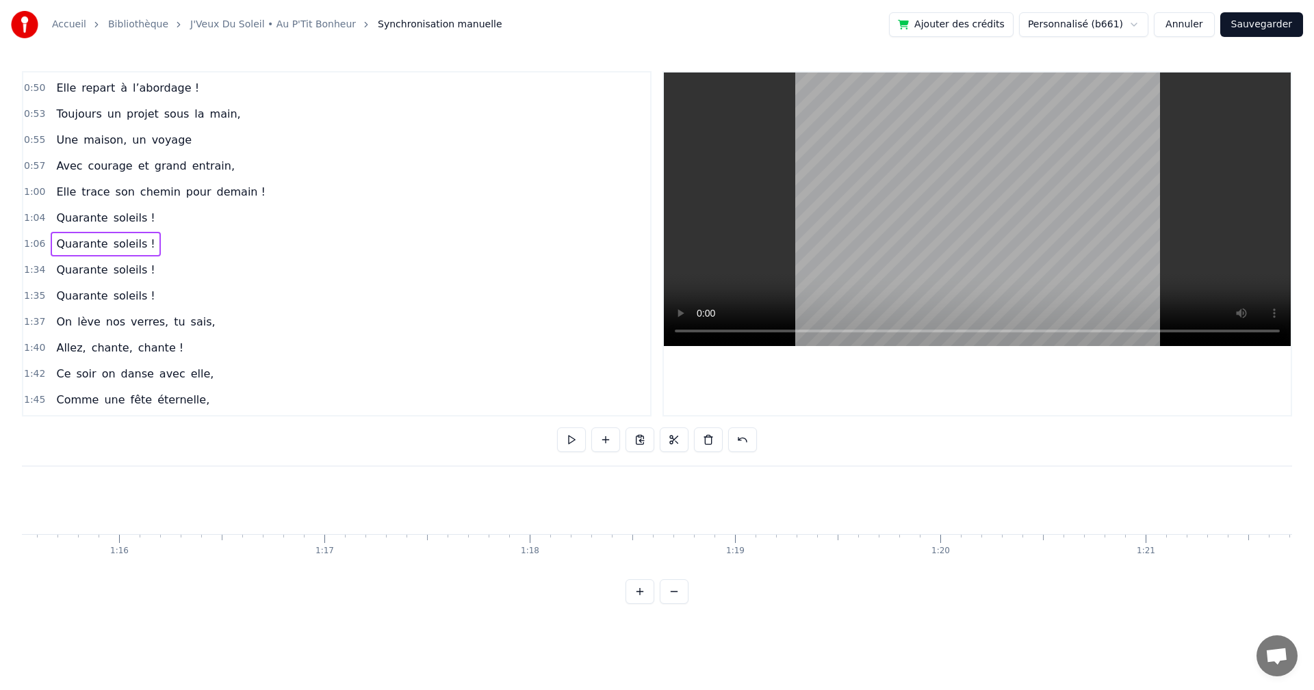
scroll to position [0, 16292]
click at [61, 272] on span "Quarante" at bounding box center [82, 270] width 54 height 16
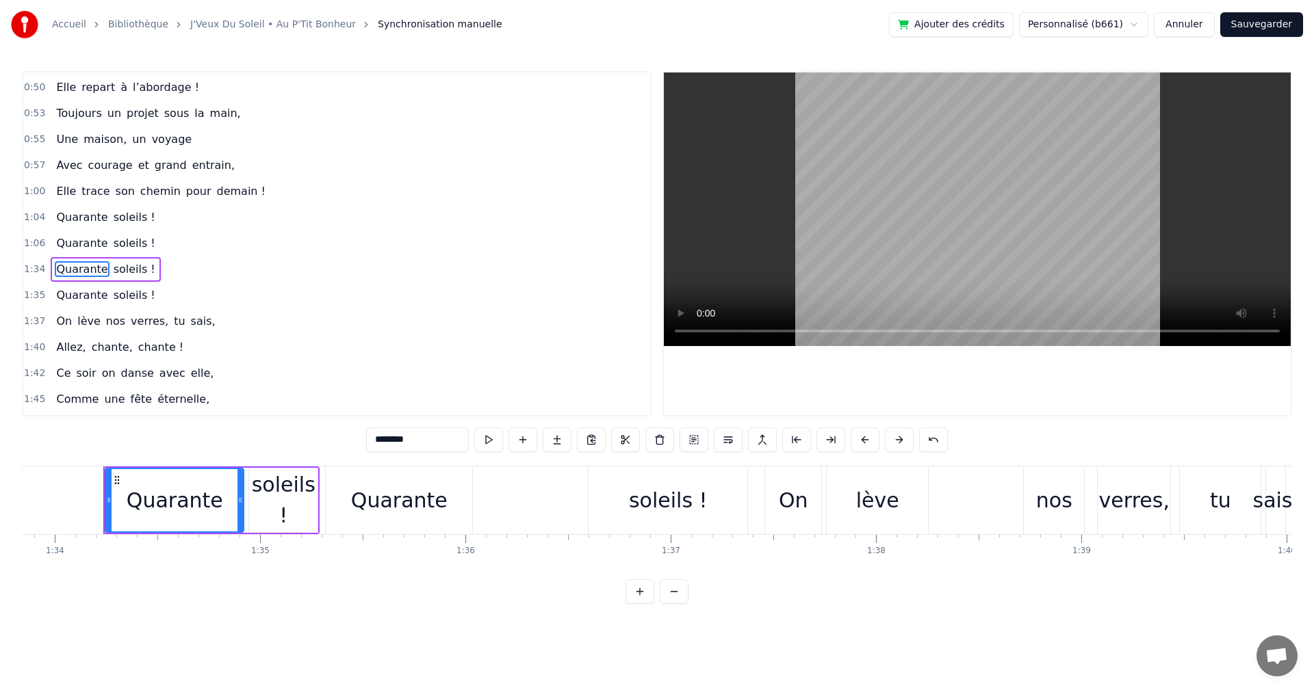
scroll to position [0, 19273]
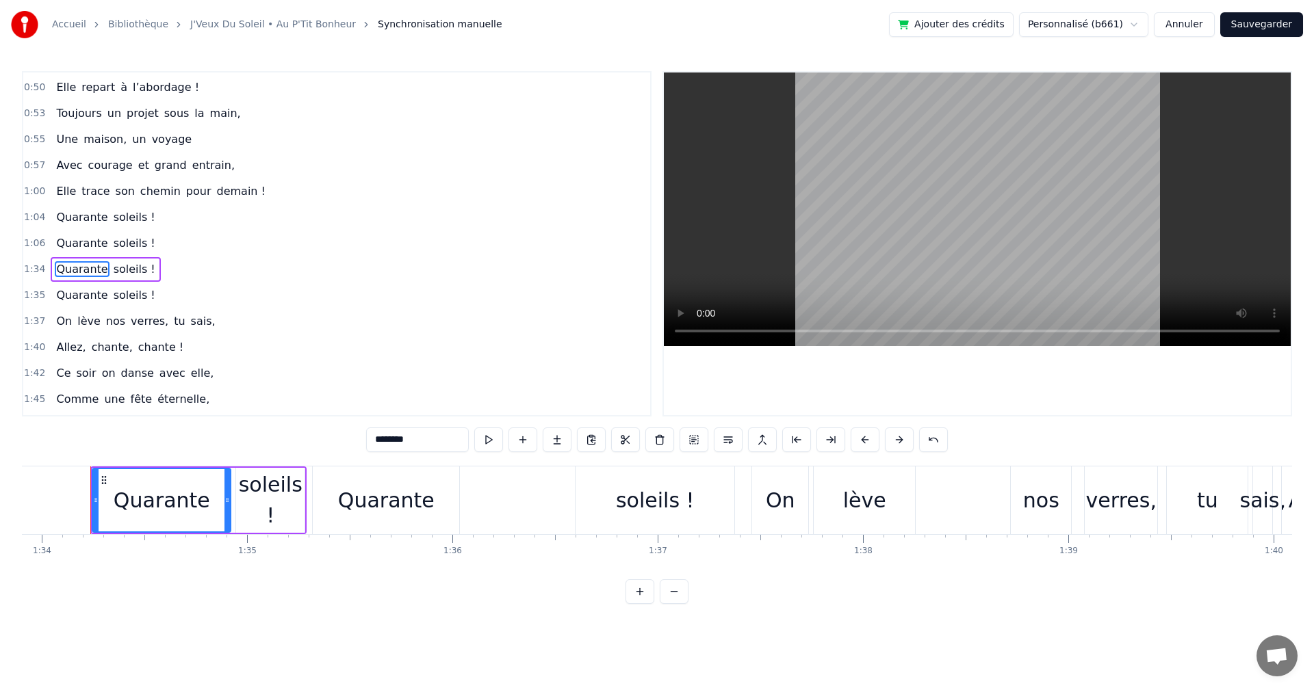
click at [26, 263] on span "1:34" at bounding box center [34, 270] width 21 height 14
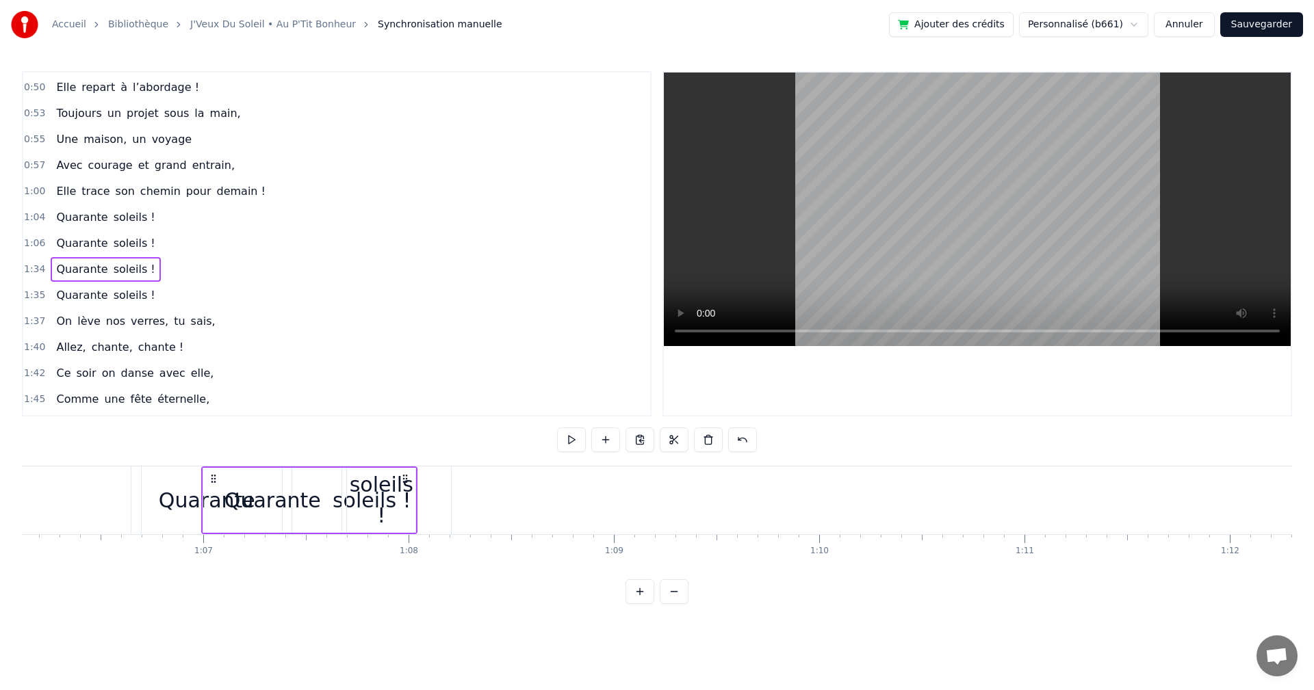
scroll to position [0, 13554]
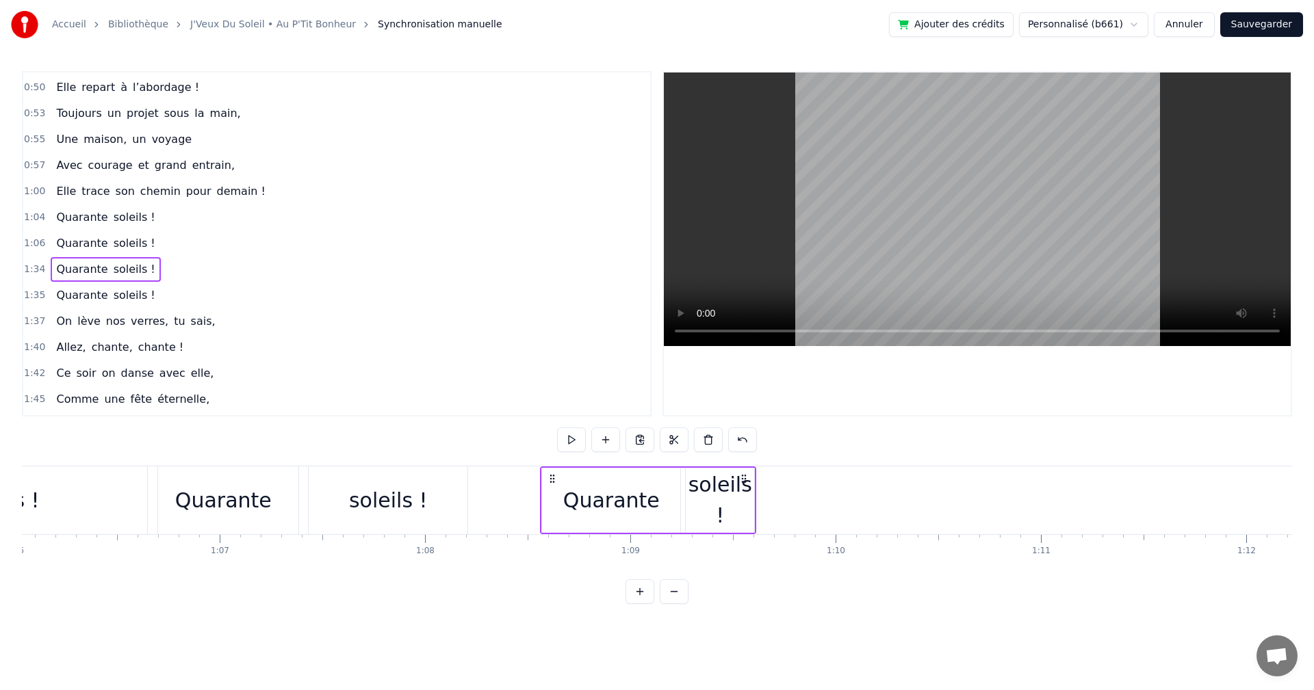
drag, startPoint x: 105, startPoint y: 478, endPoint x: 555, endPoint y: 534, distance: 453.0
click at [555, 534] on div "On a une amie d’enfer, Qui rit plus fort que l’hiver, Toujours prête pour la lu…" at bounding box center [657, 517] width 1270 height 103
click at [194, 509] on div "Quarante" at bounding box center [223, 500] width 96 height 31
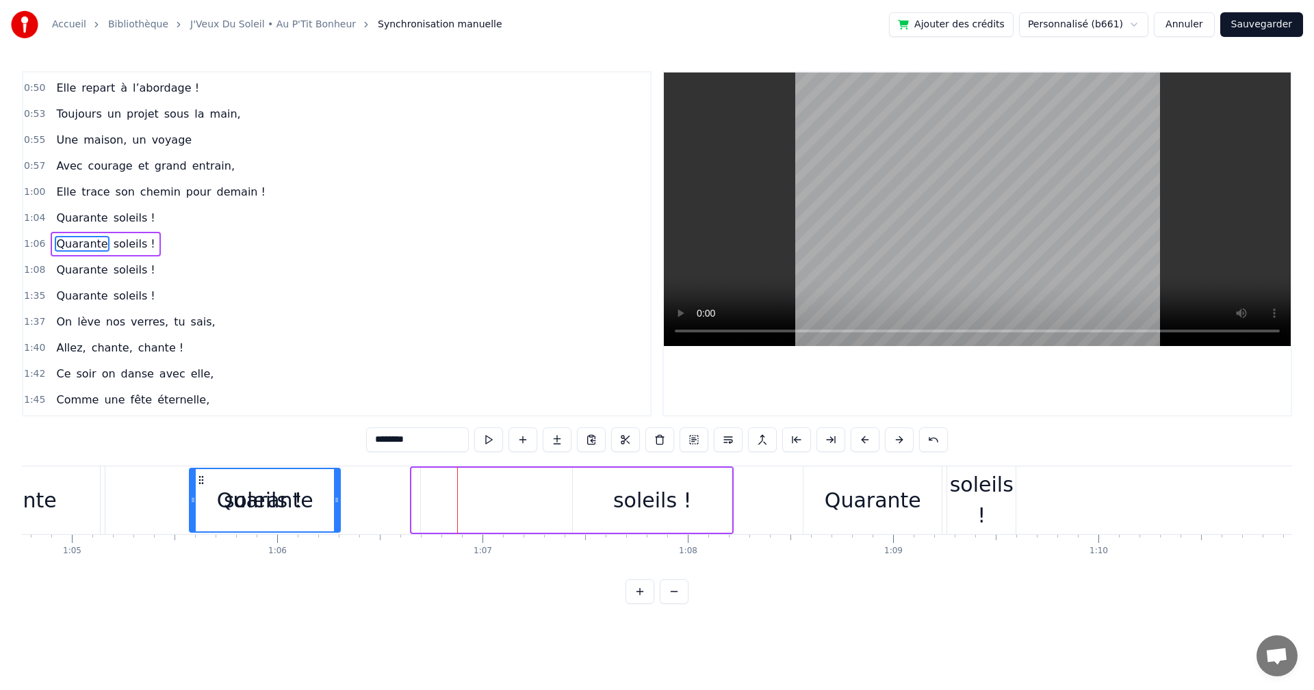
scroll to position [0, 13274]
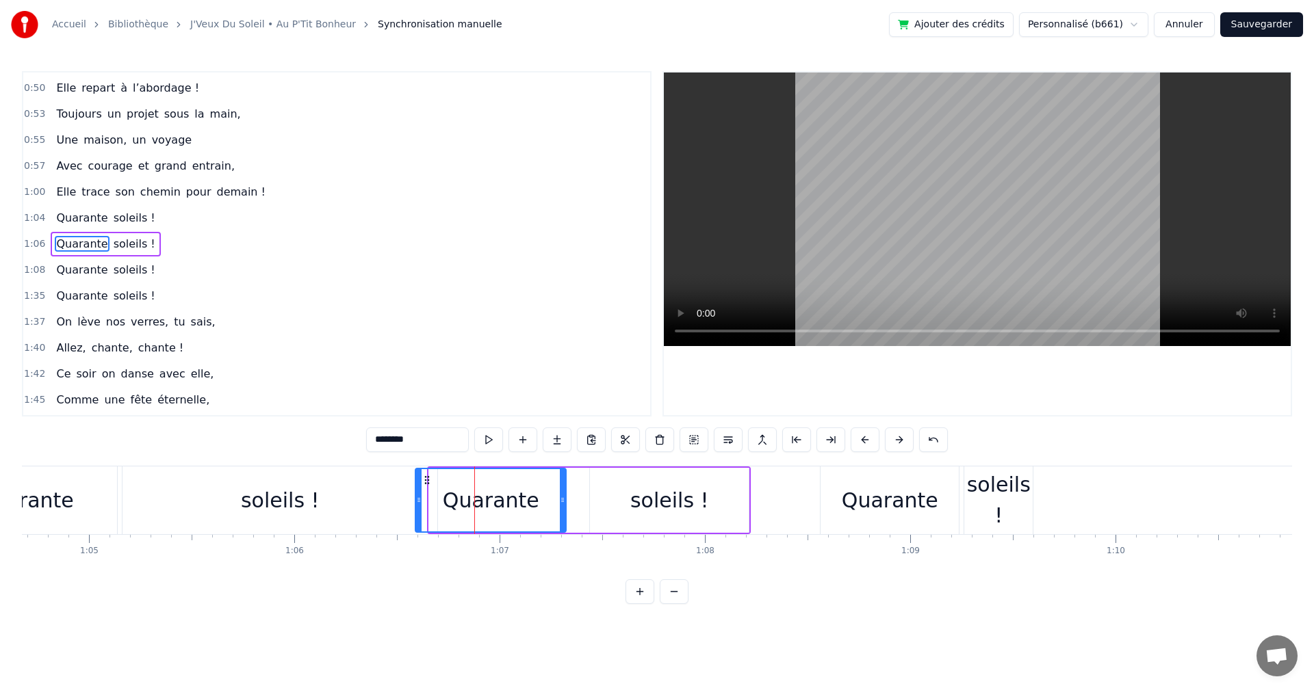
drag, startPoint x: 161, startPoint y: 478, endPoint x: 428, endPoint y: 527, distance: 271.3
click at [428, 527] on div "Quarante" at bounding box center [490, 500] width 149 height 62
click at [642, 498] on div "soleils !" at bounding box center [669, 500] width 79 height 31
type input "*********"
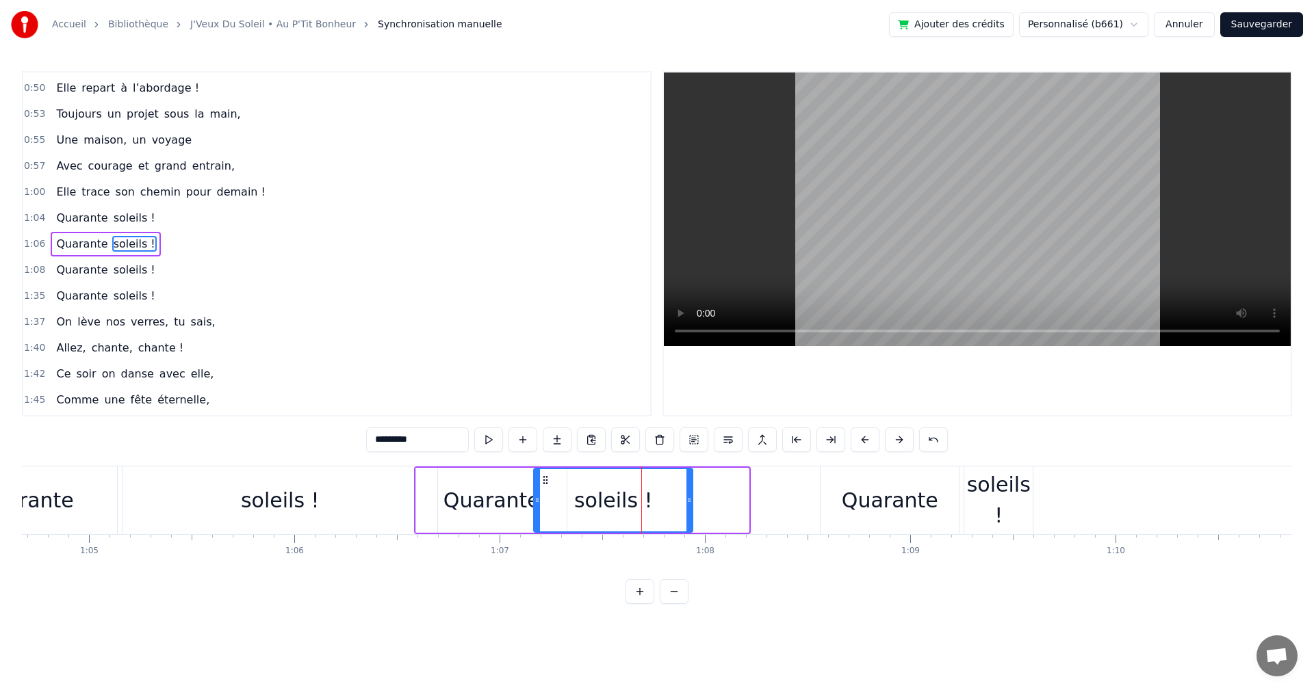
drag, startPoint x: 589, startPoint y: 480, endPoint x: 544, endPoint y: 486, distance: 45.5
click at [544, 486] on div "soleils !" at bounding box center [612, 500] width 157 height 62
click at [38, 299] on span "1:35" at bounding box center [34, 296] width 21 height 14
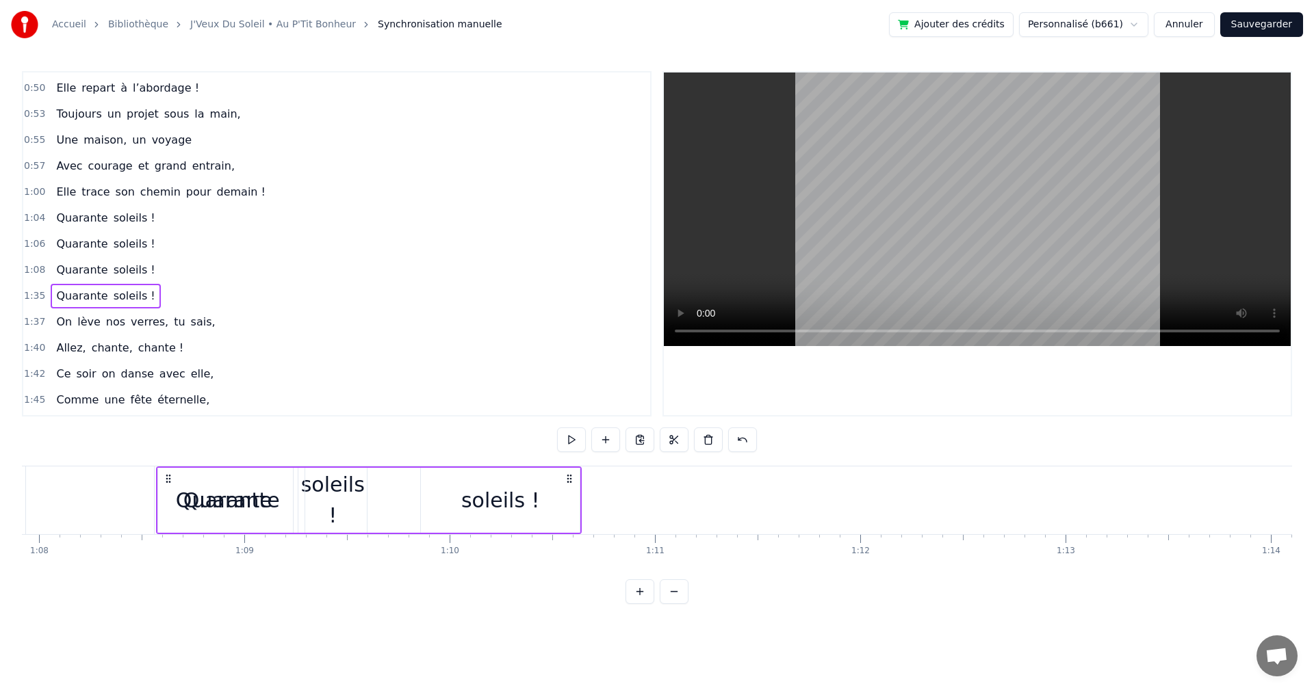
scroll to position [0, 13934]
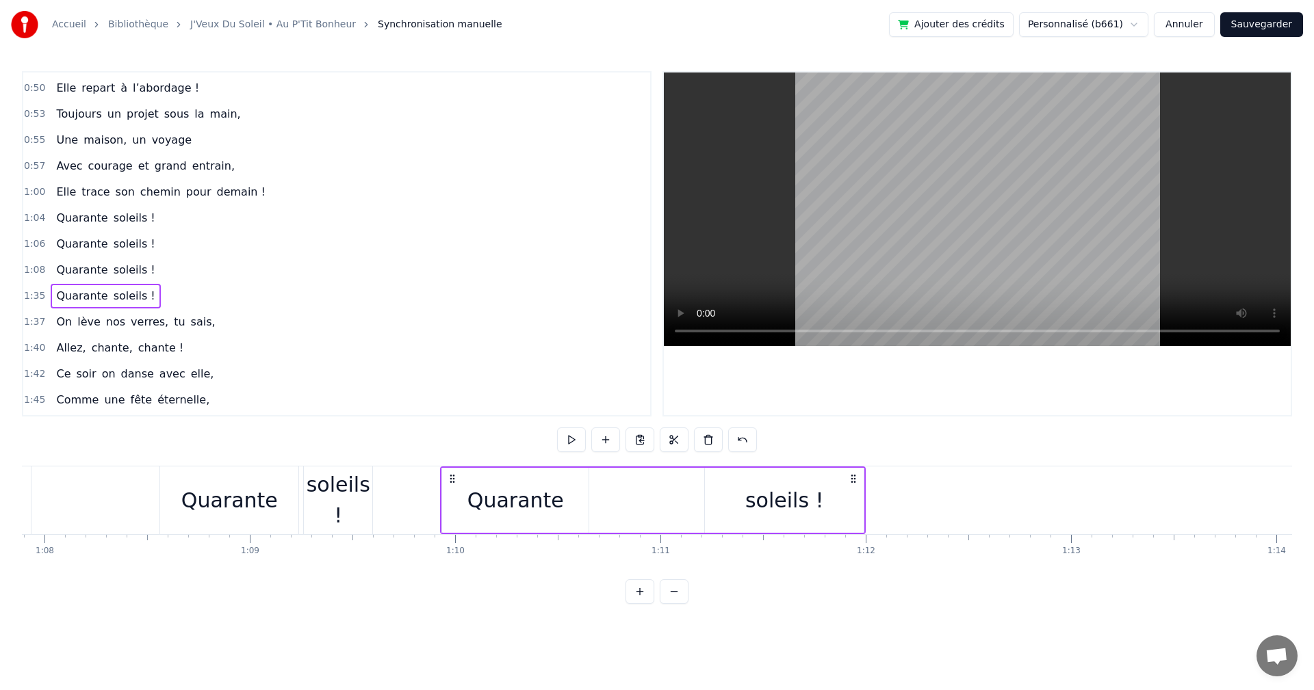
drag, startPoint x: 102, startPoint y: 474, endPoint x: 452, endPoint y: 545, distance: 356.6
click at [452, 545] on div "On a une amie d’enfer, Qui rit plus fort que l’hiver, Toujours prête pour la lu…" at bounding box center [657, 517] width 1270 height 103
click at [67, 326] on span "On" at bounding box center [64, 322] width 18 height 16
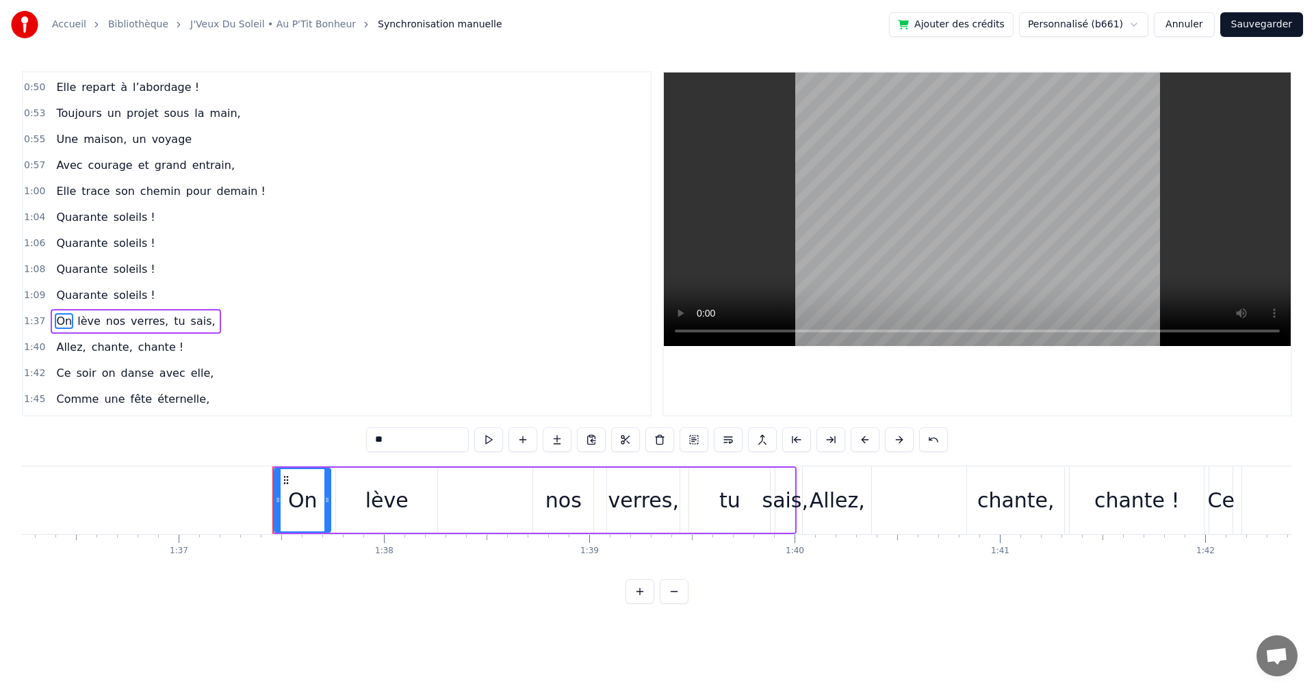
scroll to position [0, 19934]
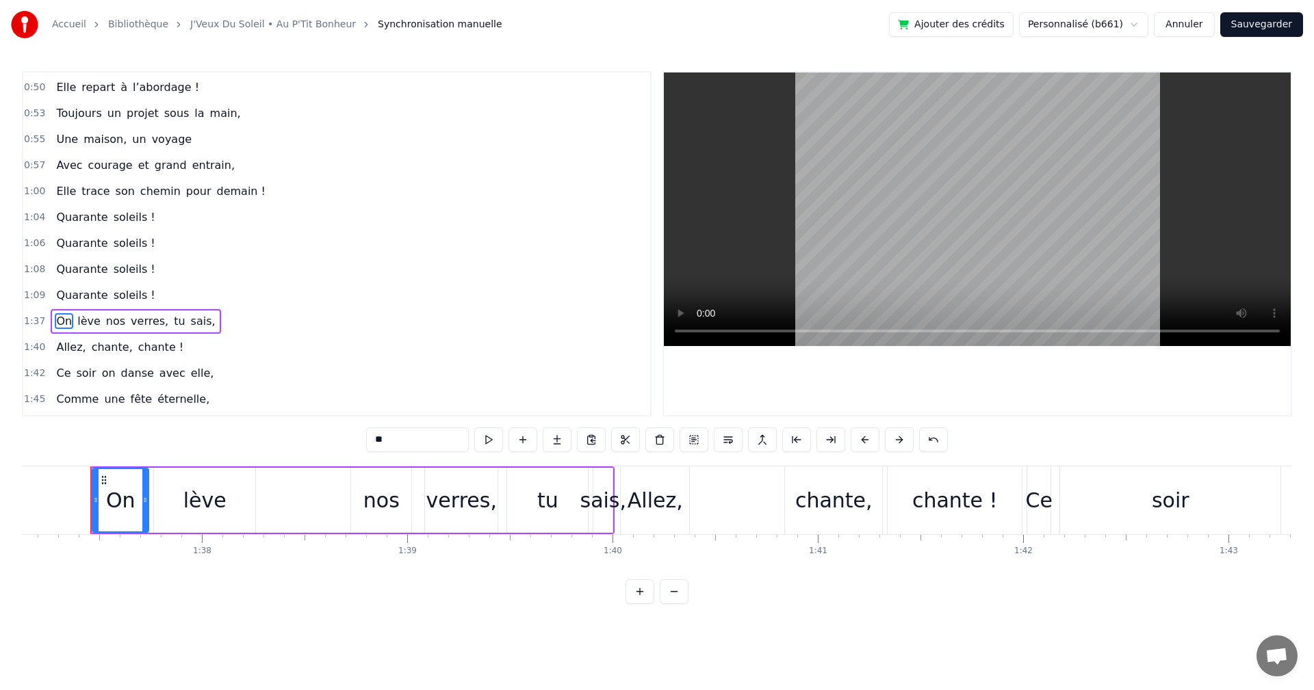
click at [39, 327] on span "1:37" at bounding box center [34, 322] width 21 height 14
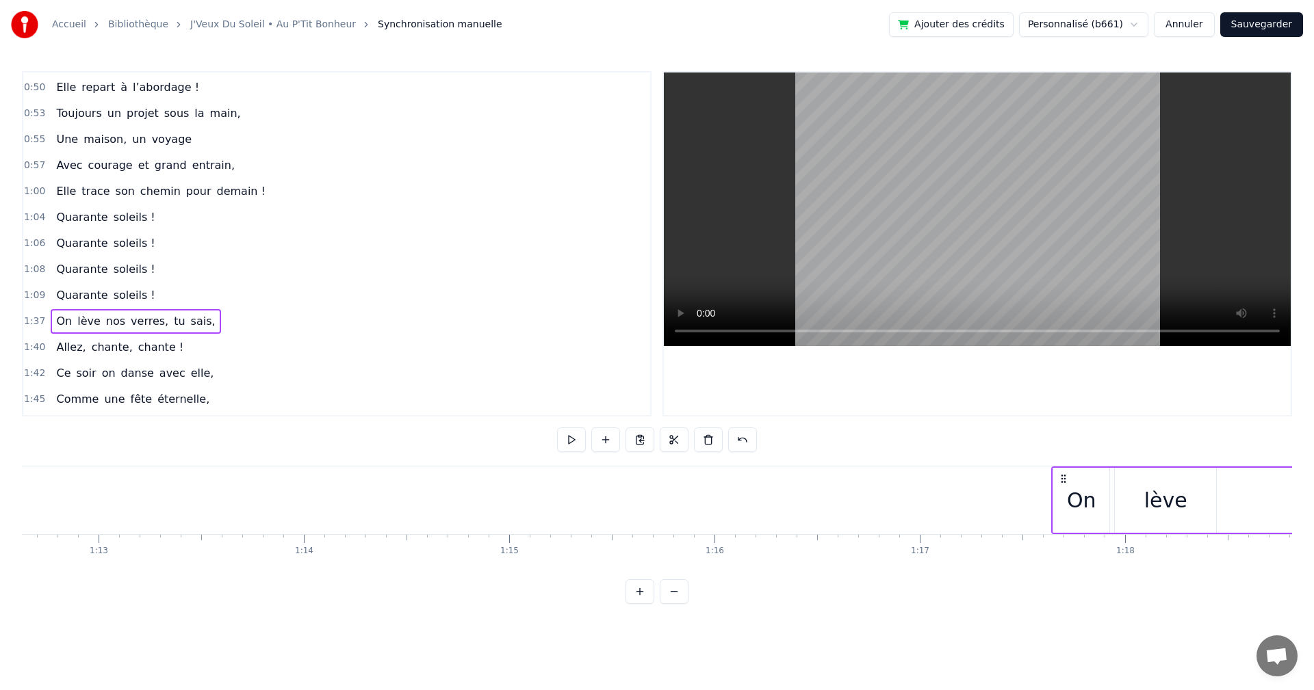
scroll to position [0, 14910]
drag, startPoint x: 101, startPoint y: 476, endPoint x: 965, endPoint y: 519, distance: 865.2
click at [965, 519] on div "On lève nos verres, tu sais," at bounding box center [1216, 501] width 524 height 68
click at [33, 351] on span "1:40" at bounding box center [34, 348] width 21 height 14
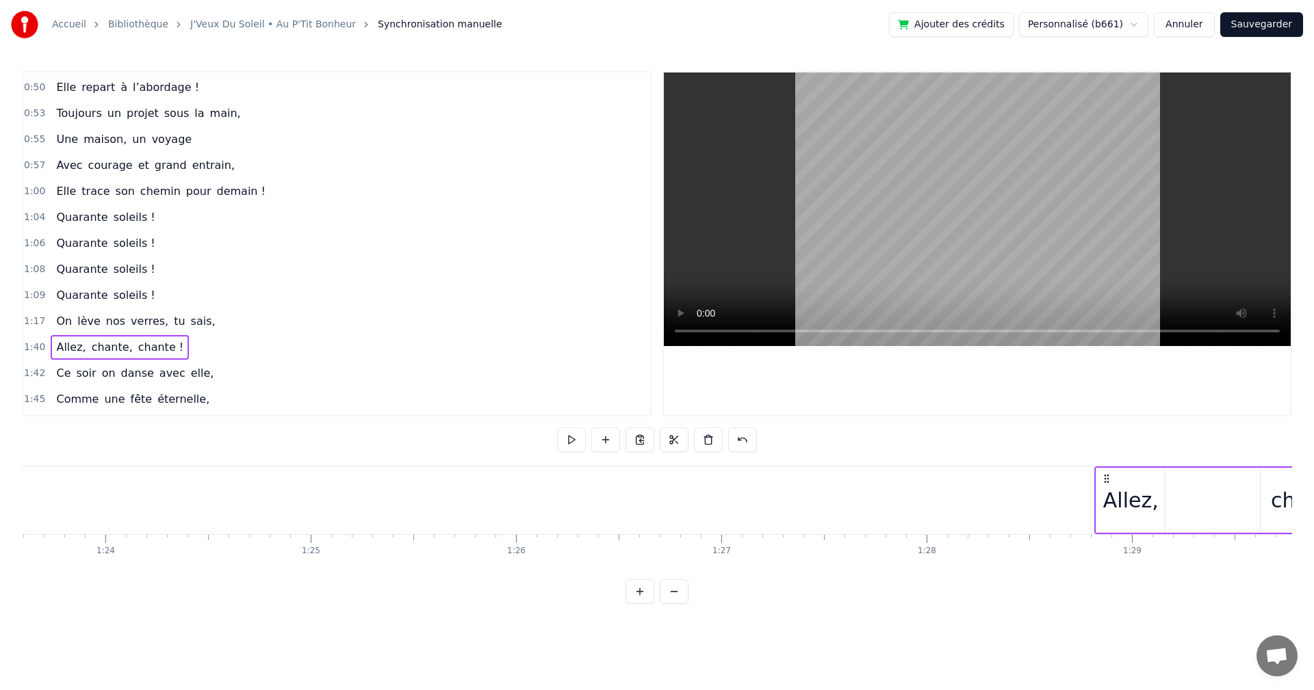
scroll to position [0, 17190]
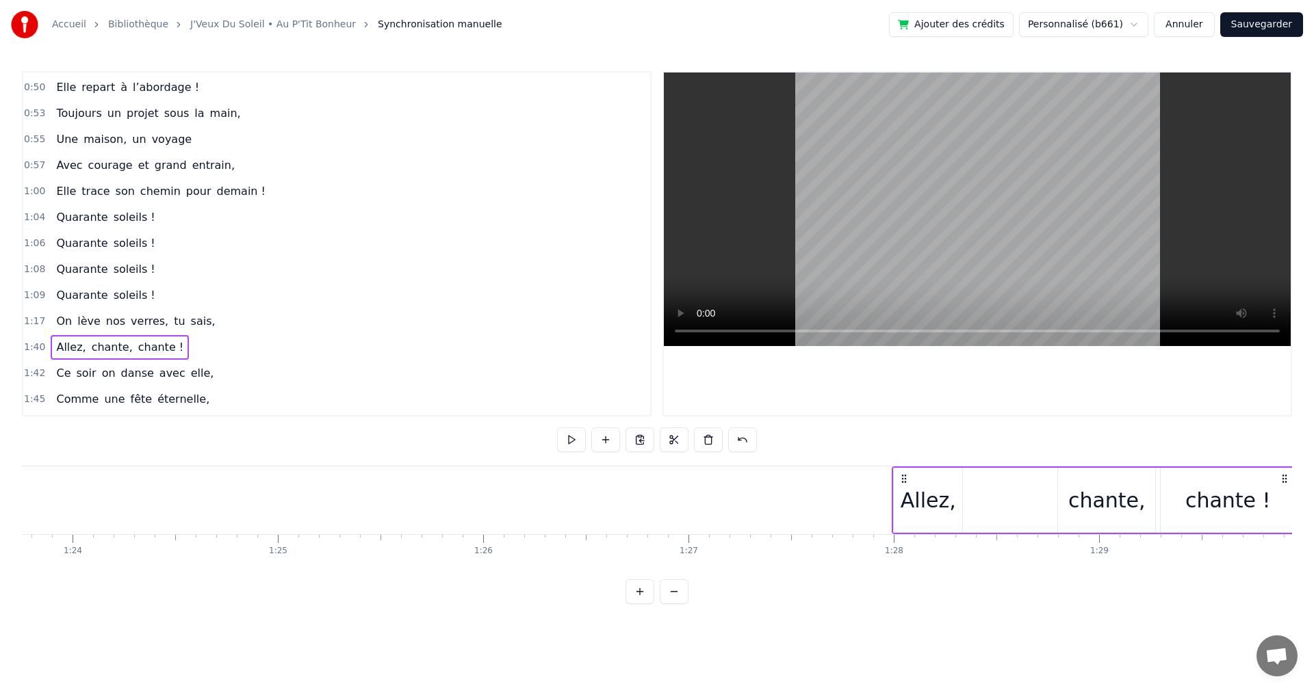
drag, startPoint x: 101, startPoint y: 480, endPoint x: 902, endPoint y: 487, distance: 801.2
click at [902, 487] on div "Allez, chante, chante !" at bounding box center [1093, 501] width 405 height 68
click at [32, 375] on span "1:42" at bounding box center [34, 374] width 21 height 14
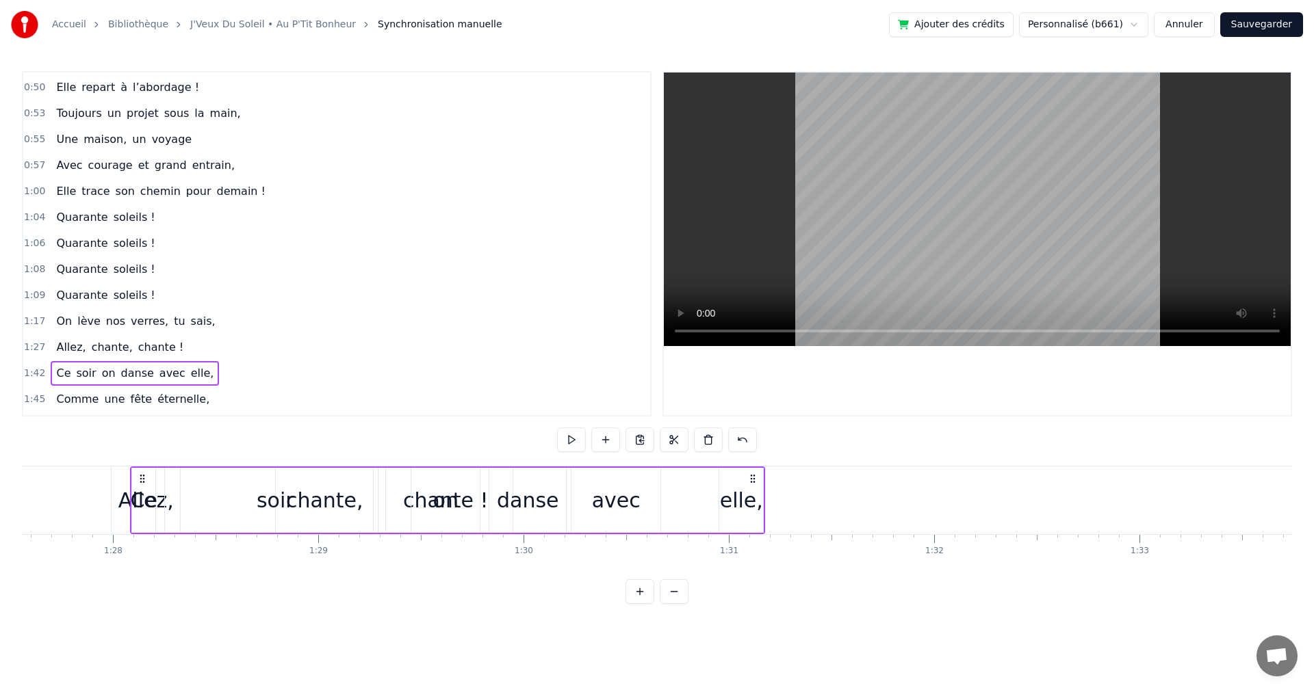
scroll to position [0, 17939]
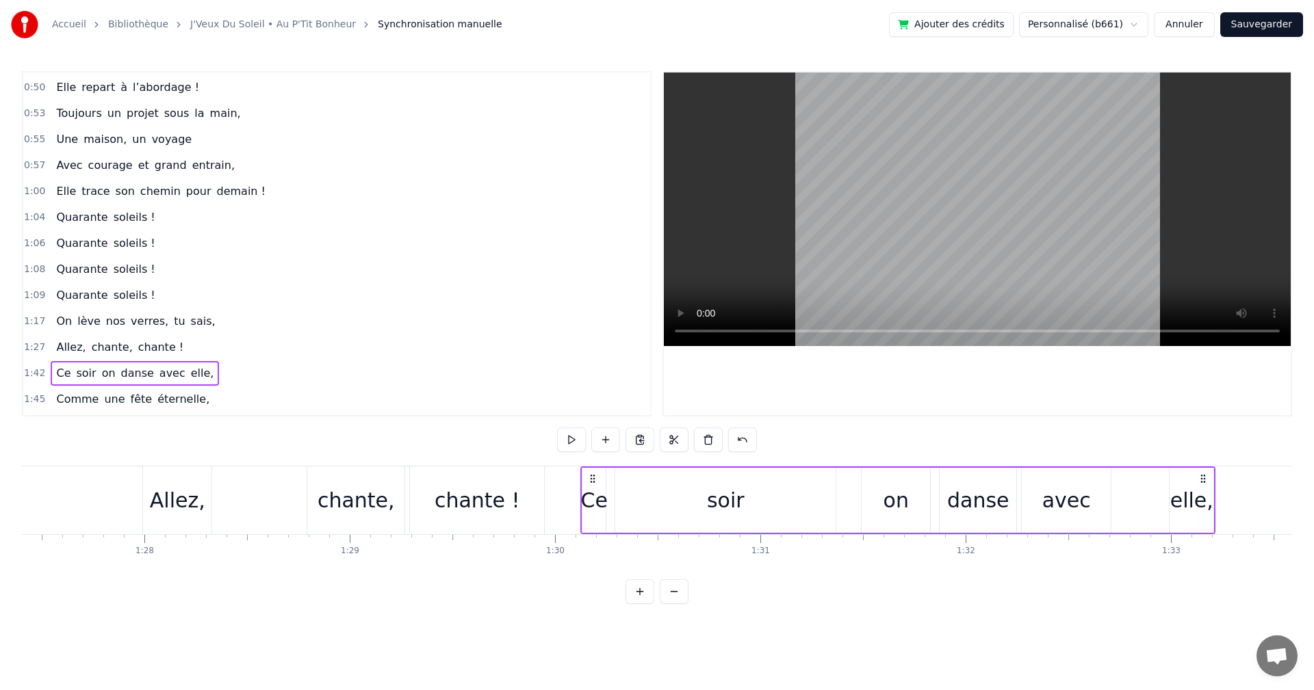
drag, startPoint x: 106, startPoint y: 478, endPoint x: 596, endPoint y: 510, distance: 490.9
click at [596, 510] on div "Ce soir on danse avec elle," at bounding box center [897, 501] width 635 height 68
click at [42, 396] on div "1:45 Comme une fête éternelle," at bounding box center [336, 400] width 627 height 26
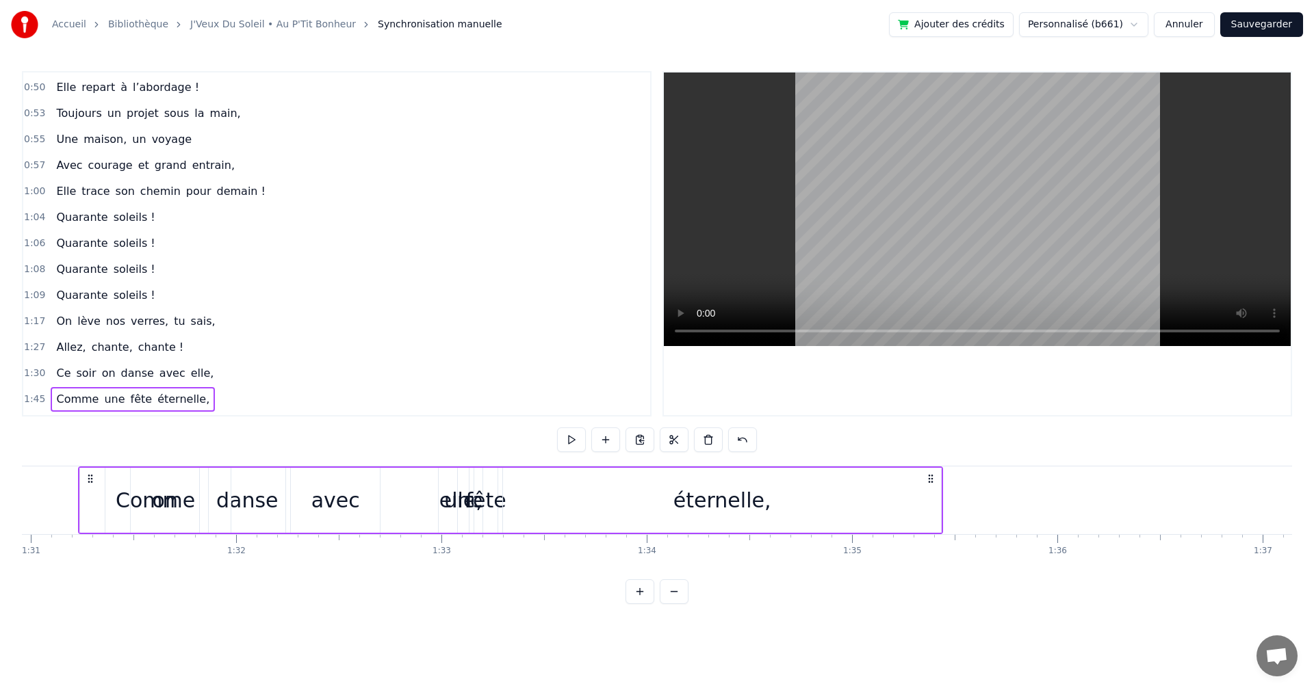
scroll to position [0, 18632]
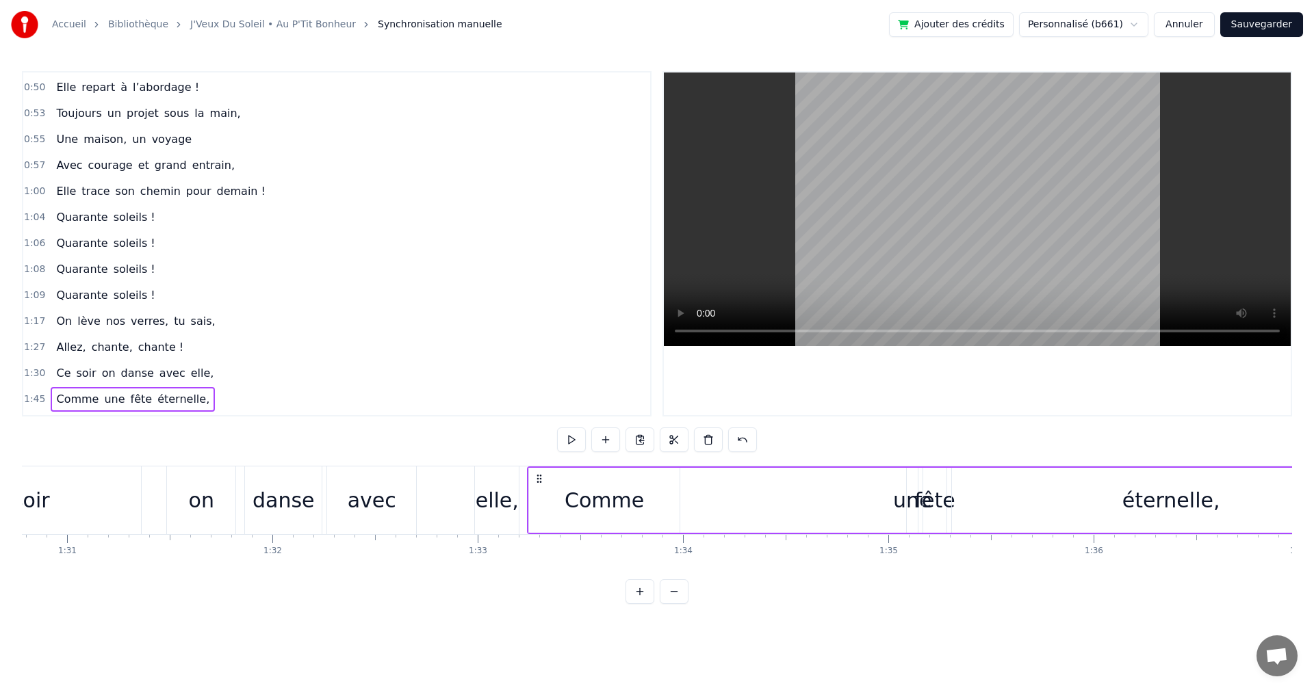
drag, startPoint x: 104, startPoint y: 478, endPoint x: 540, endPoint y: 506, distance: 437.4
click at [540, 506] on div "Comme une fête éternelle," at bounding box center [959, 501] width 865 height 68
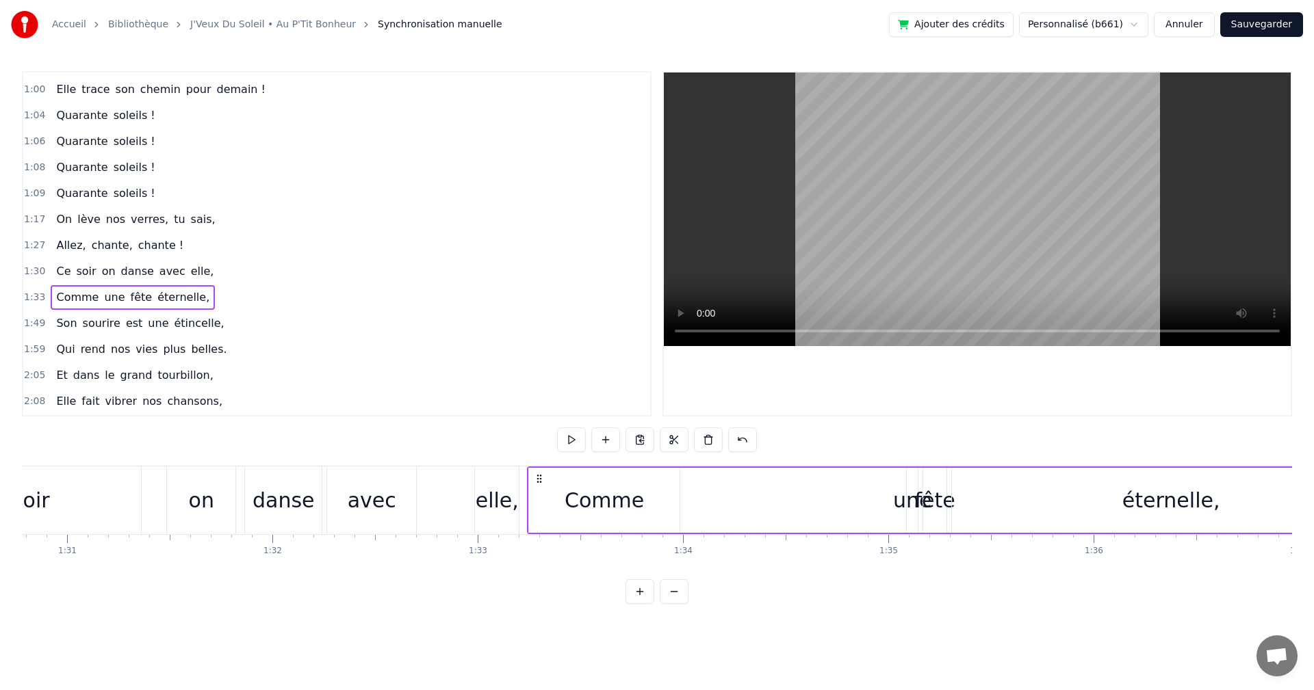
scroll to position [525, 0]
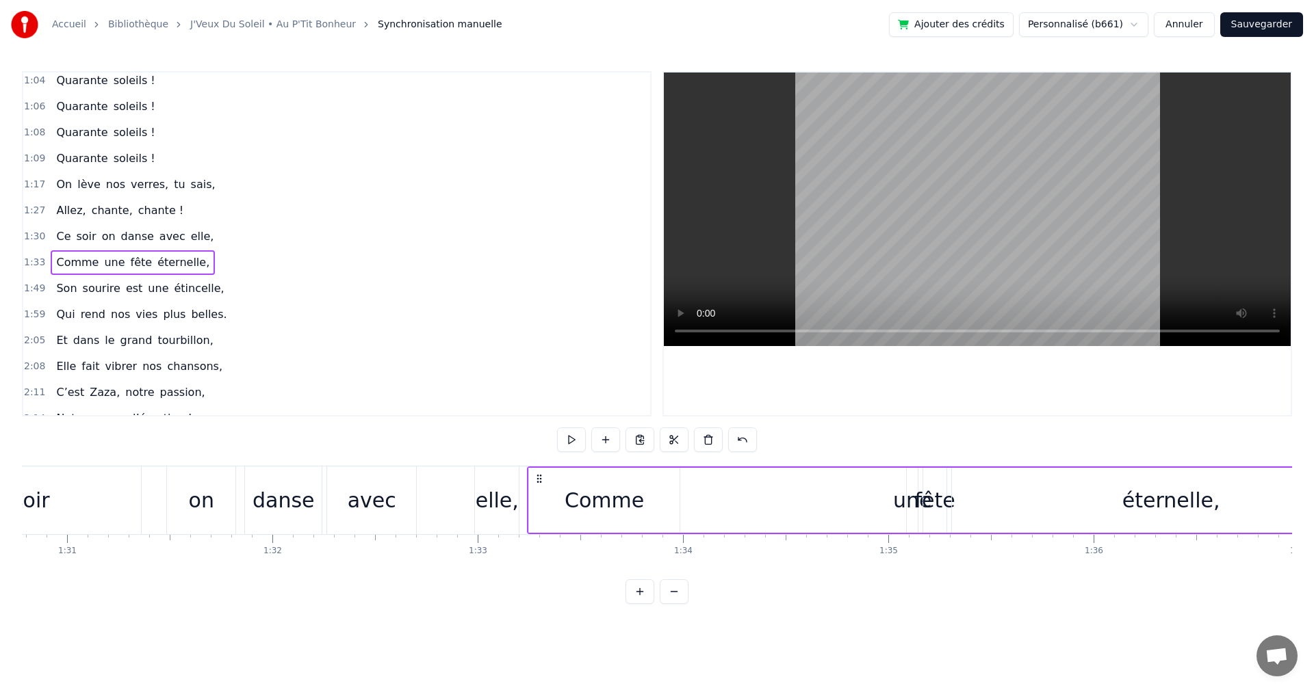
click at [30, 288] on span "1:49" at bounding box center [34, 289] width 21 height 14
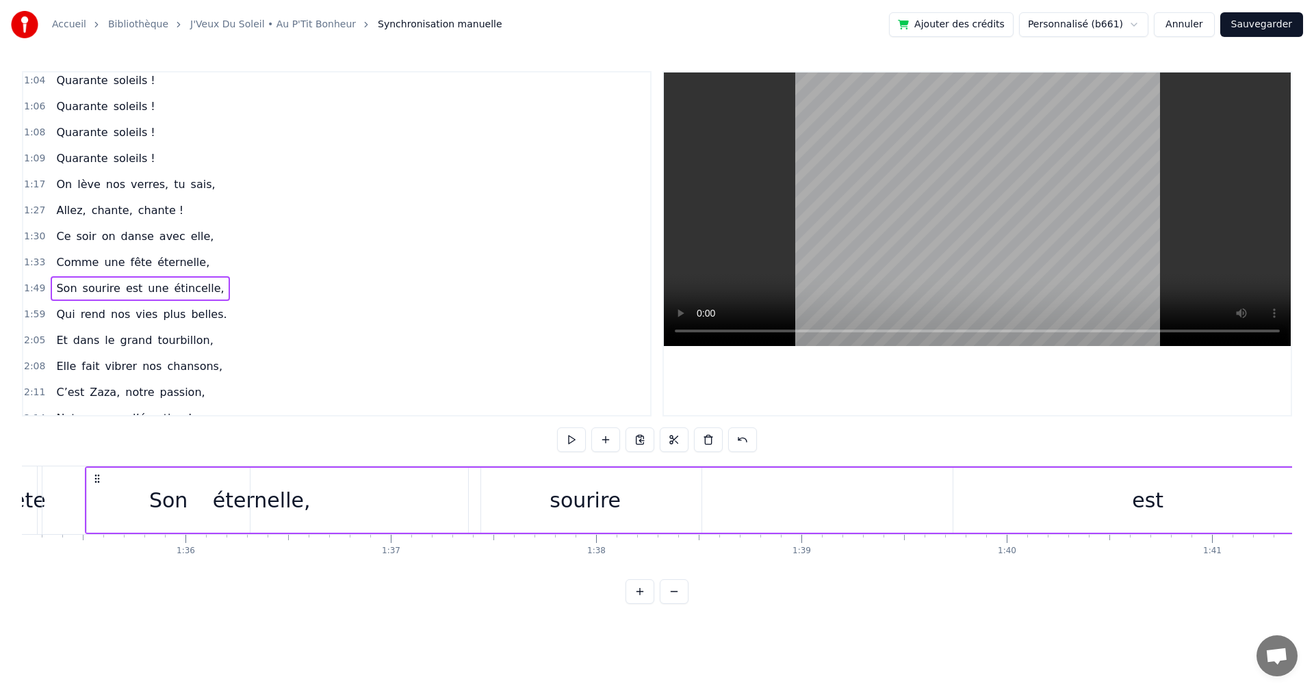
scroll to position [0, 19481]
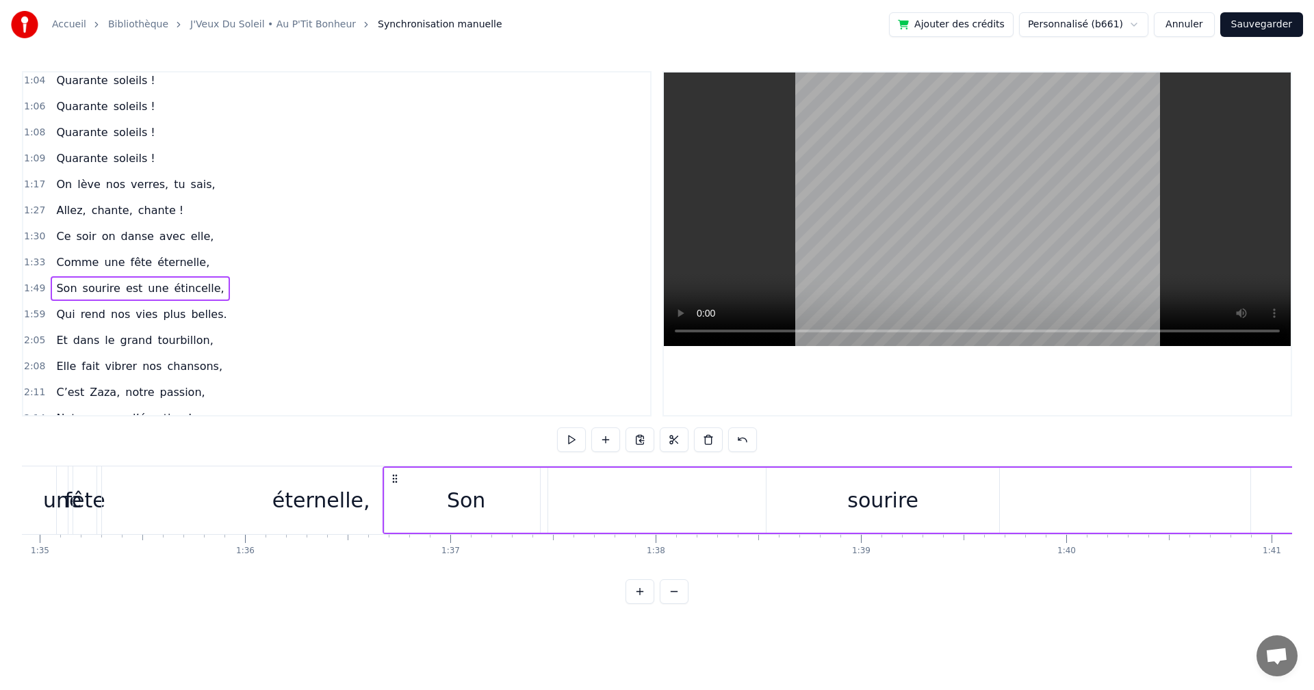
drag, startPoint x: 105, startPoint y: 479, endPoint x: 397, endPoint y: 535, distance: 297.5
click at [397, 535] on div "On a une amie d’enfer, Qui rit plus fort que l’hiver, Toujours prête pour la lu…" at bounding box center [657, 517] width 1270 height 103
click at [1251, 29] on button "Sauvegarder" at bounding box center [1261, 24] width 83 height 25
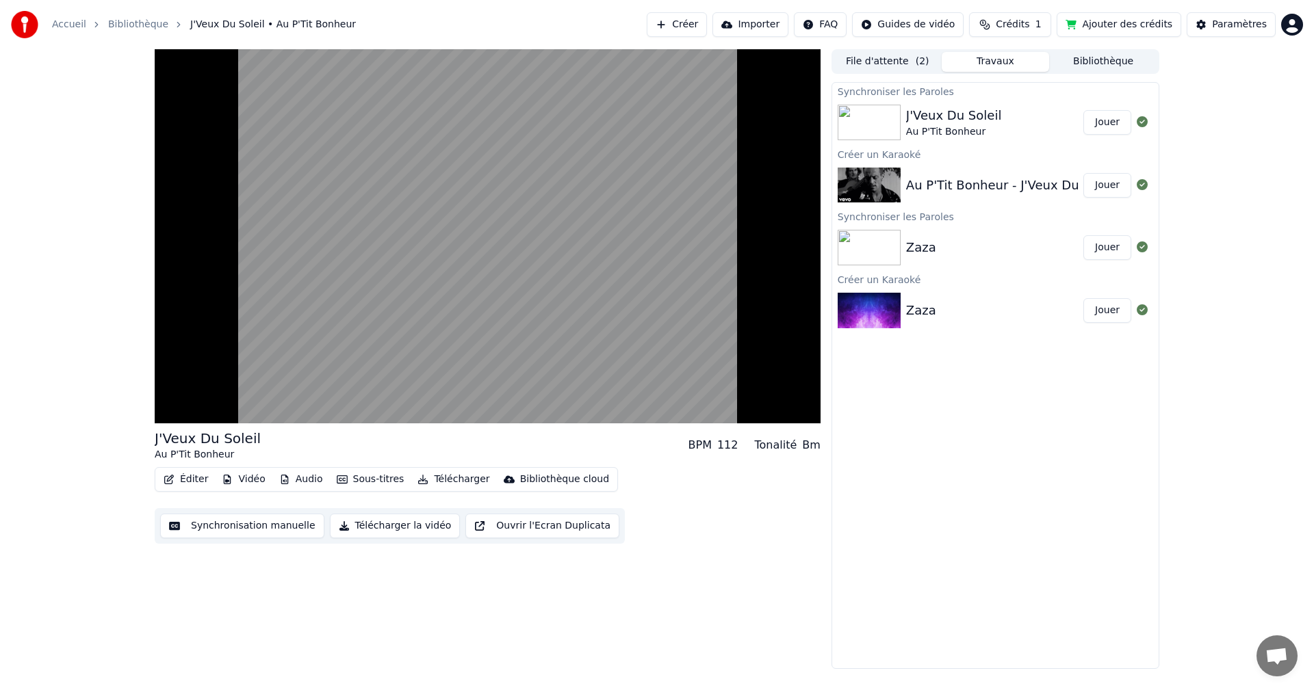
click at [961, 124] on div "J'Veux Du Soleil" at bounding box center [954, 115] width 96 height 19
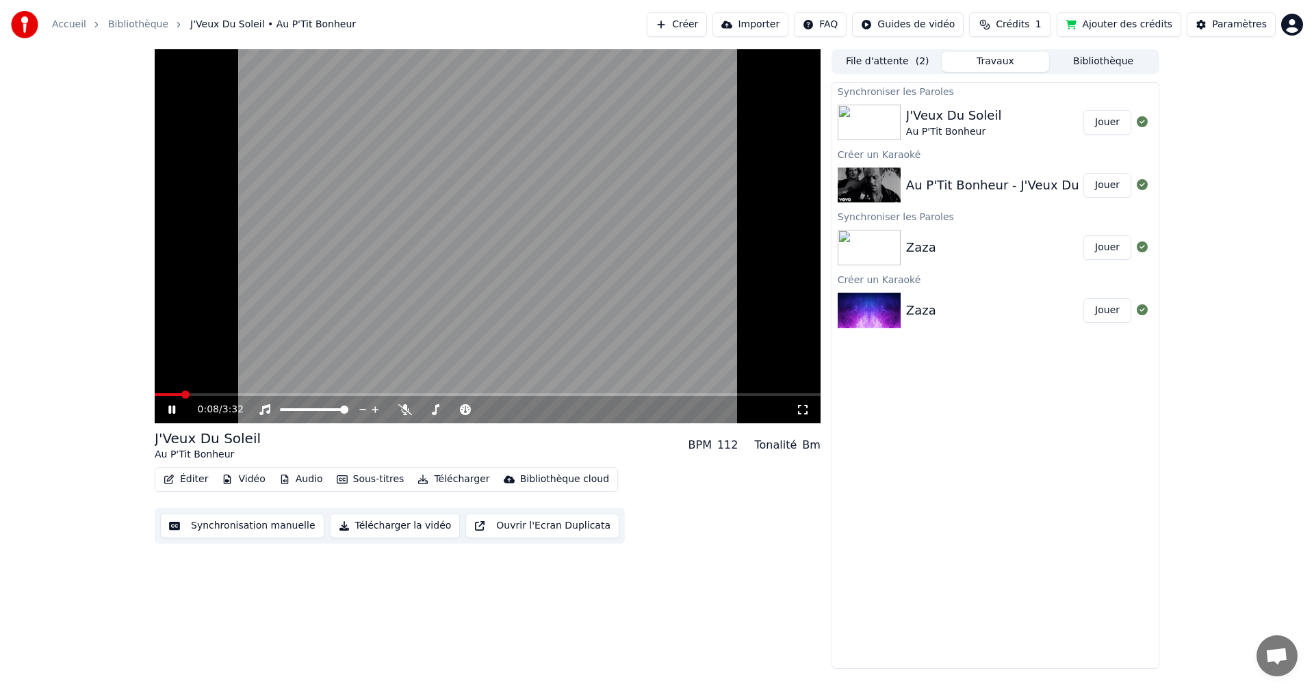
click at [863, 113] on img at bounding box center [868, 123] width 63 height 36
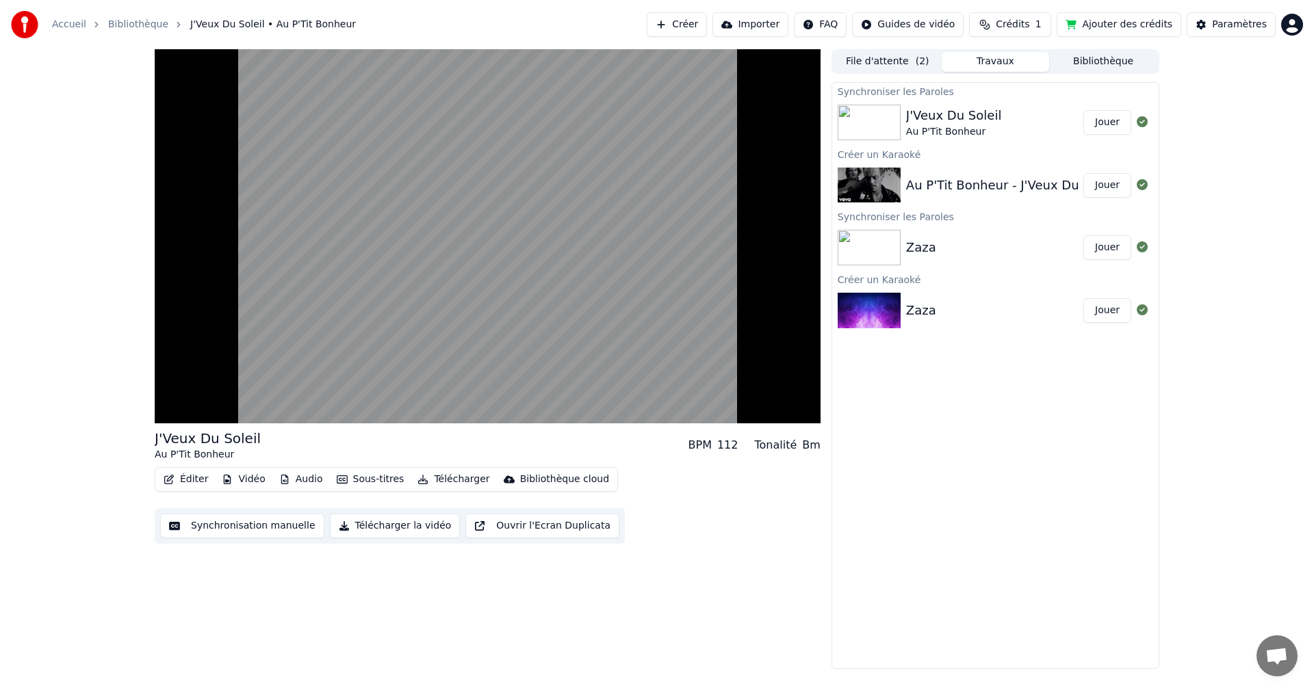
click at [237, 528] on button "Synchronisation manuelle" at bounding box center [242, 526] width 164 height 25
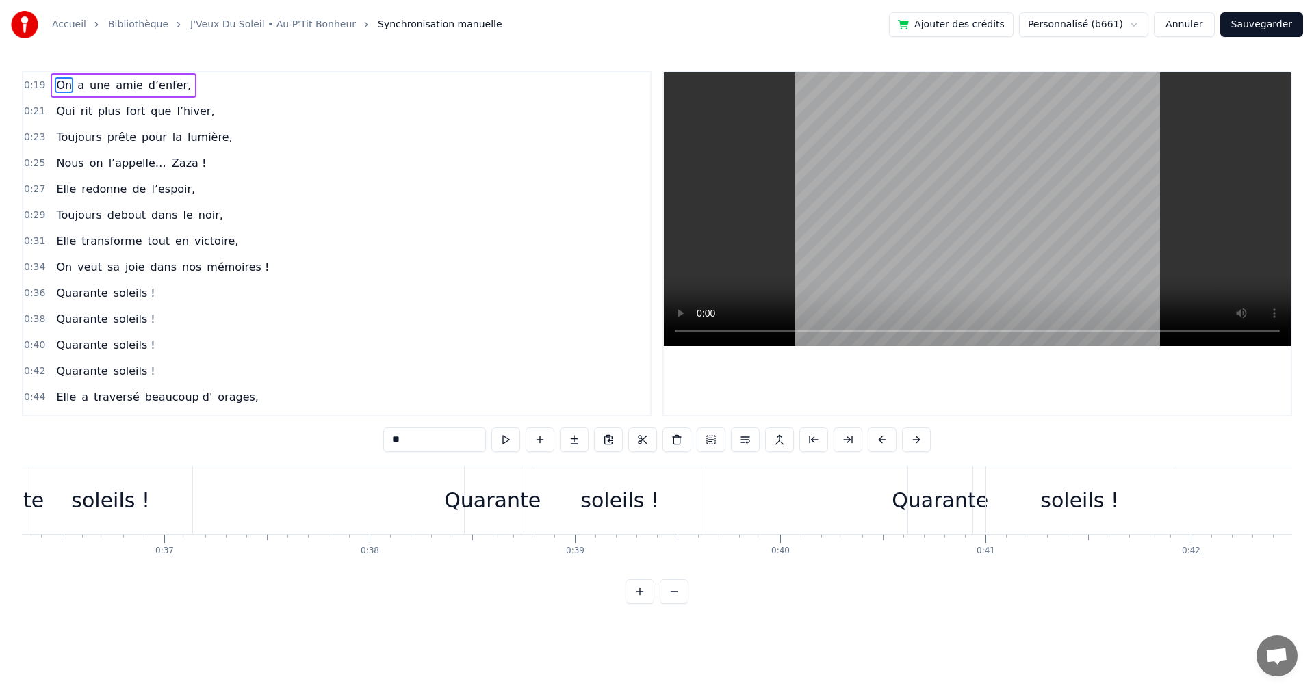
scroll to position [0, 7571]
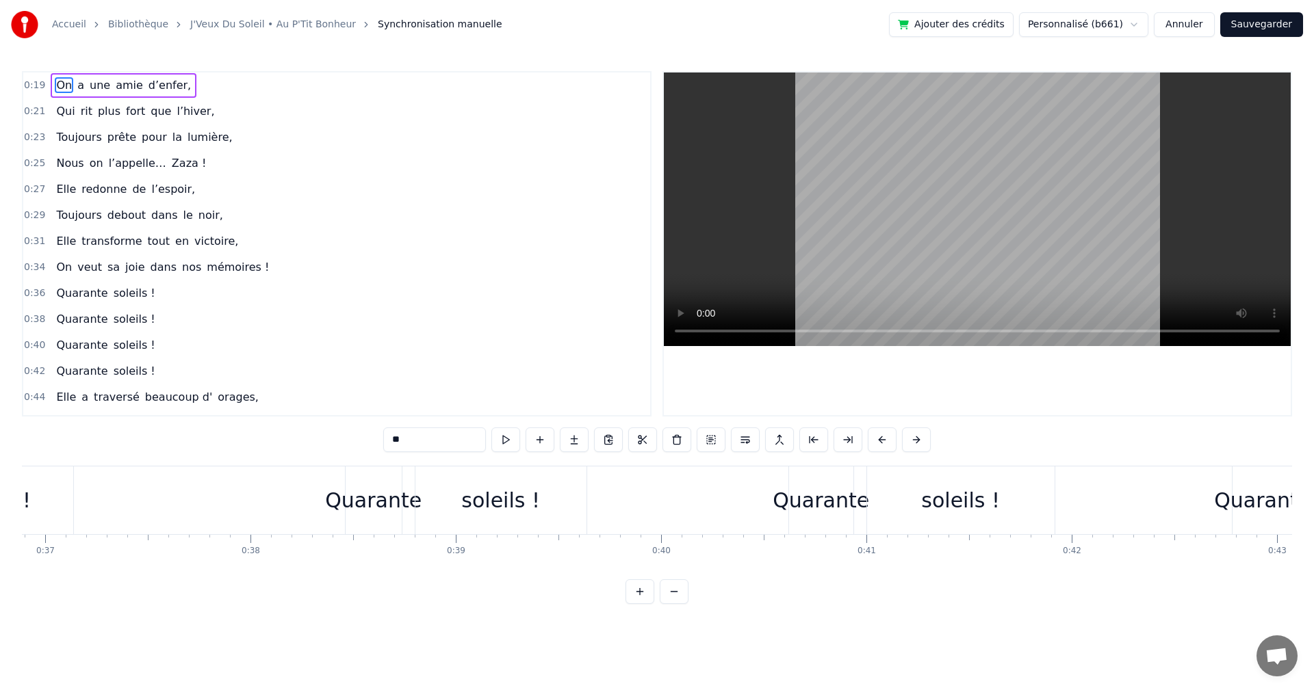
click at [372, 493] on div "Quarante" at bounding box center [373, 500] width 96 height 31
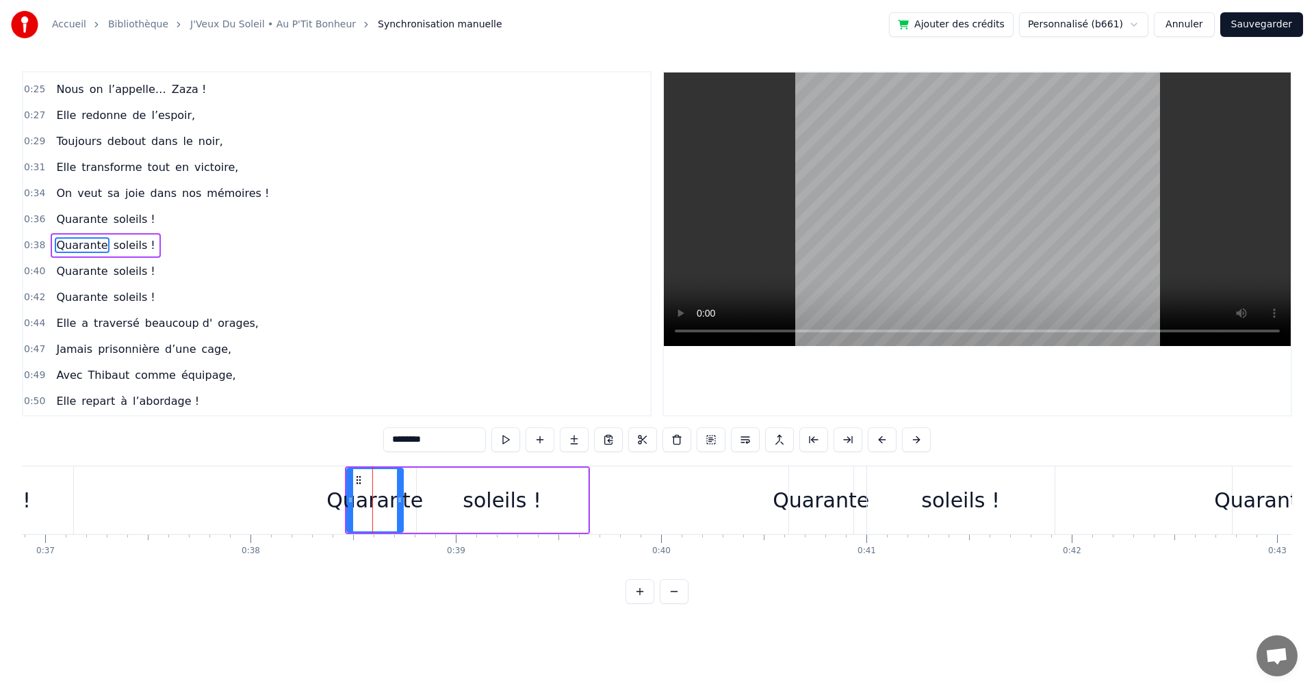
scroll to position [75, 0]
click at [369, 476] on icon at bounding box center [366, 480] width 11 height 11
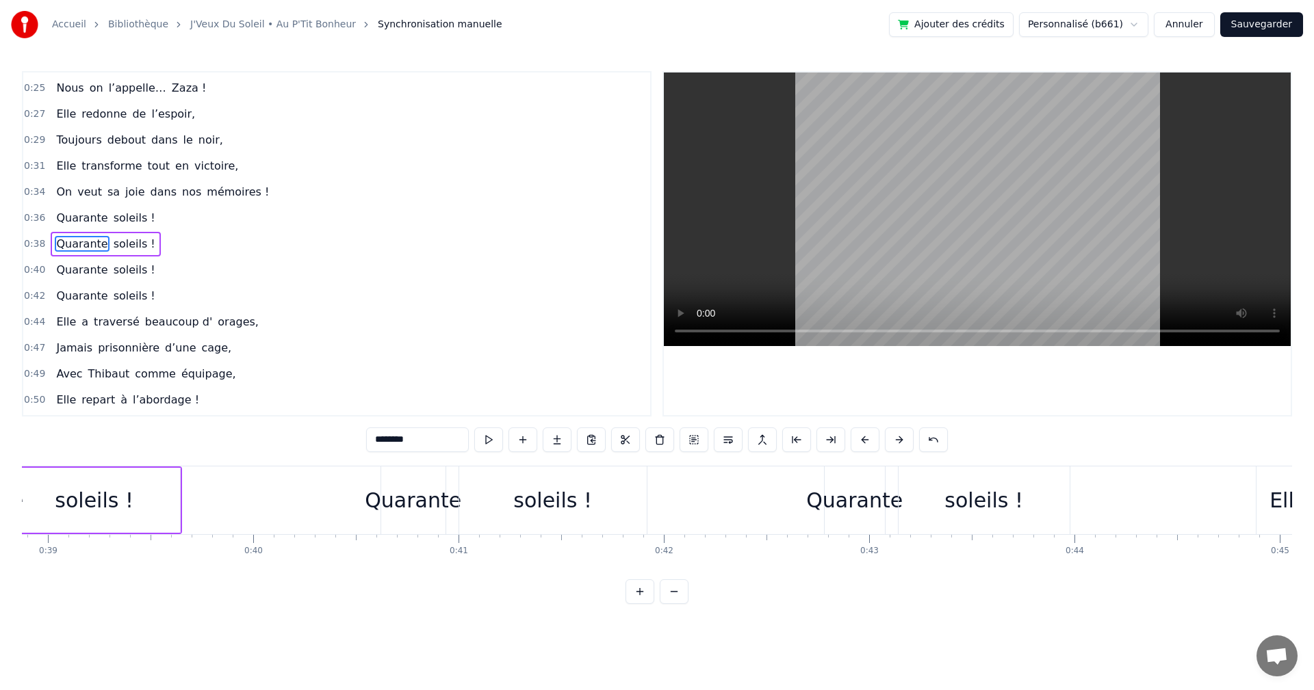
scroll to position [0, 8003]
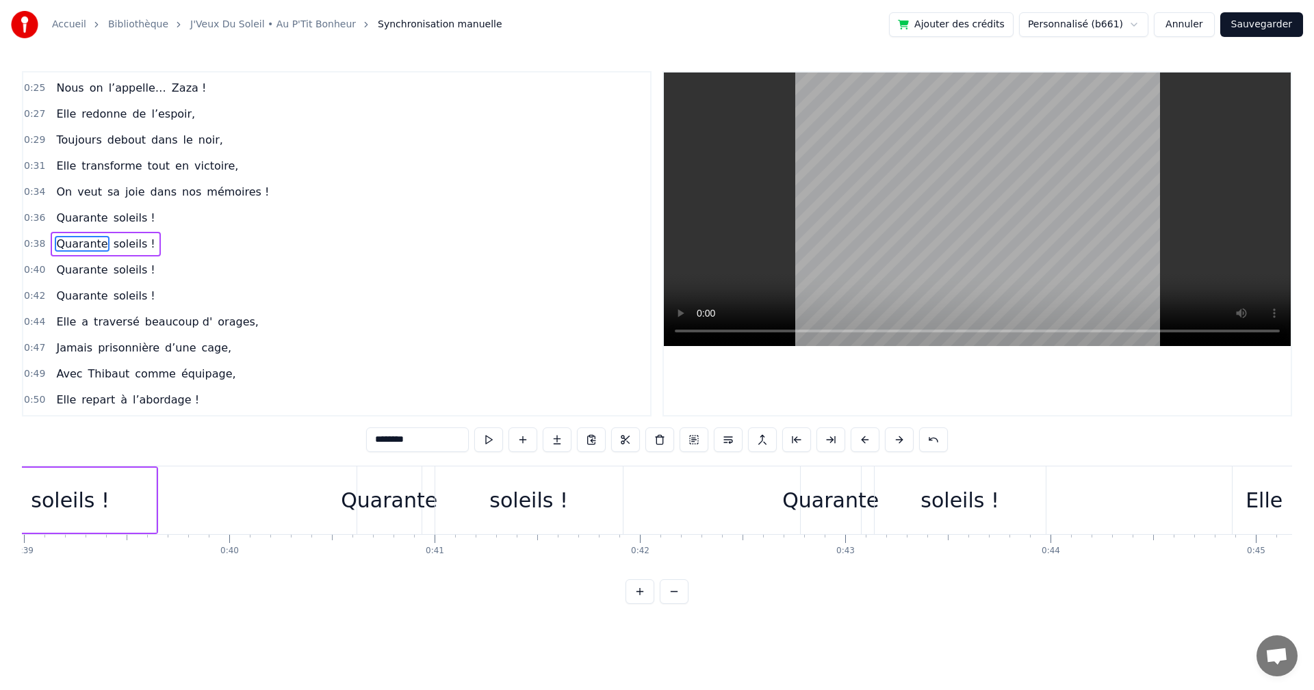
click at [371, 482] on div "Quarante" at bounding box center [389, 501] width 64 height 68
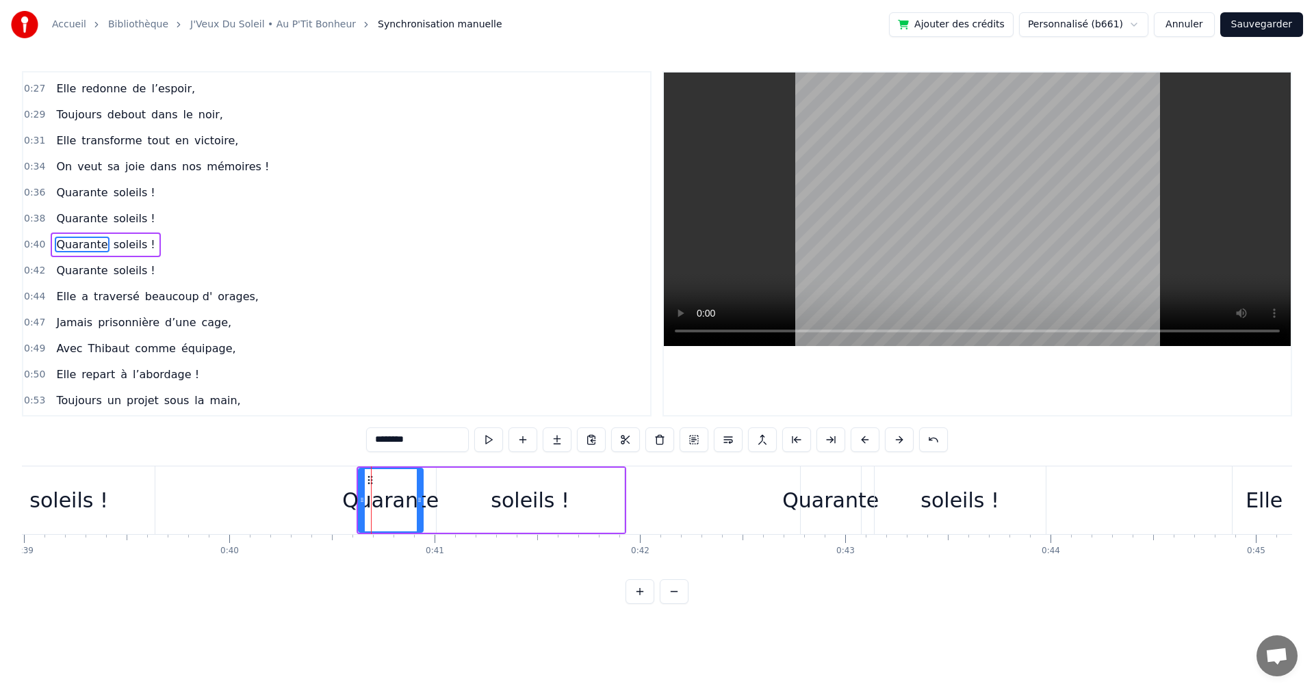
scroll to position [101, 0]
click at [372, 477] on circle at bounding box center [371, 476] width 1 height 1
click at [507, 490] on div "soleils !" at bounding box center [530, 500] width 79 height 31
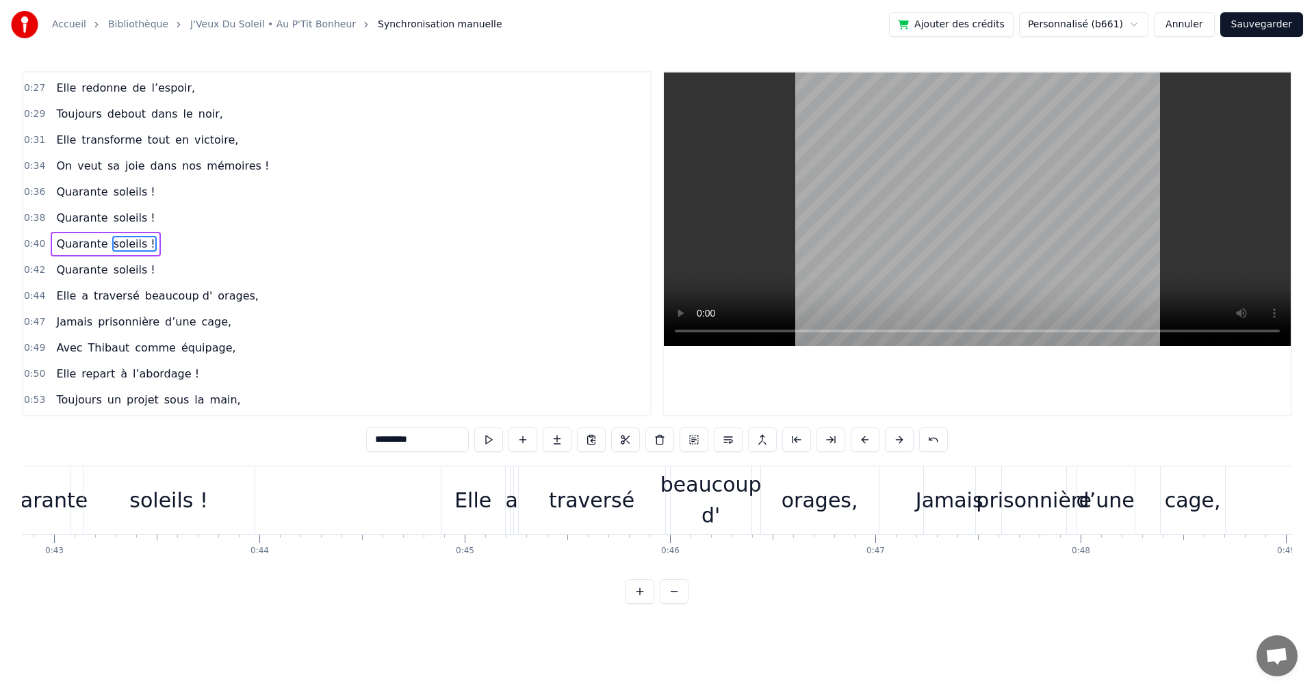
scroll to position [0, 8865]
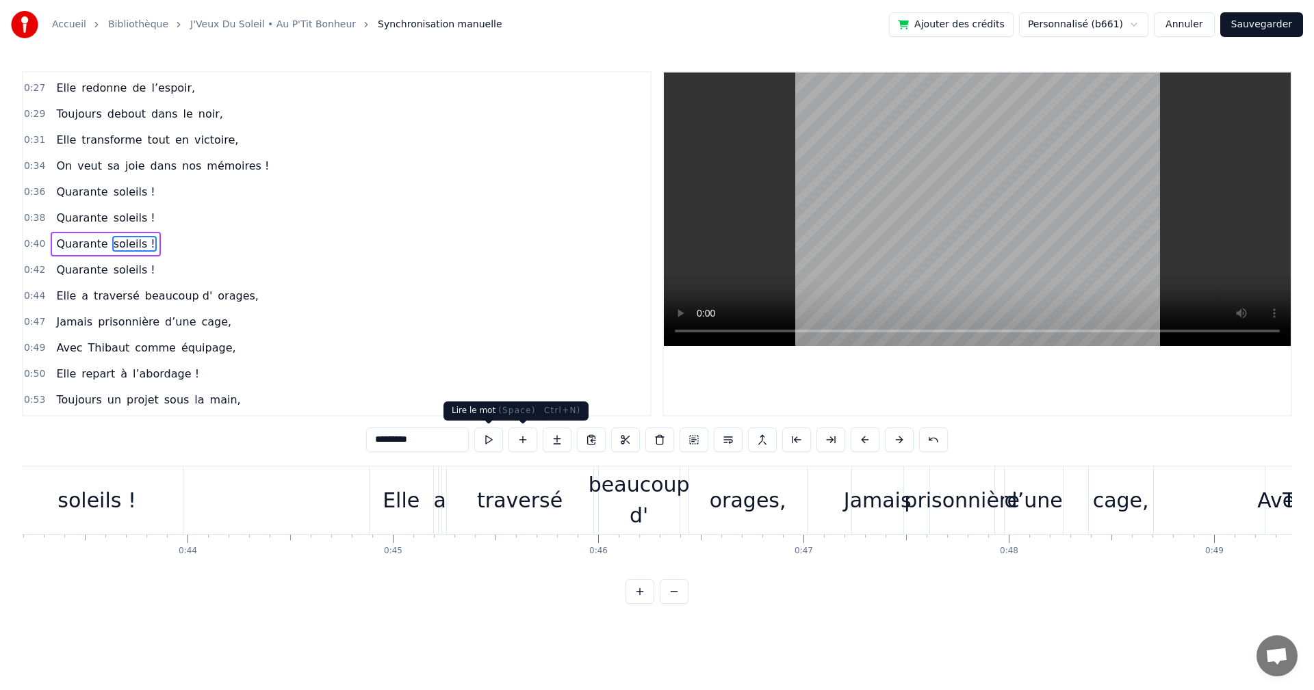
click at [486, 434] on button at bounding box center [488, 440] width 29 height 25
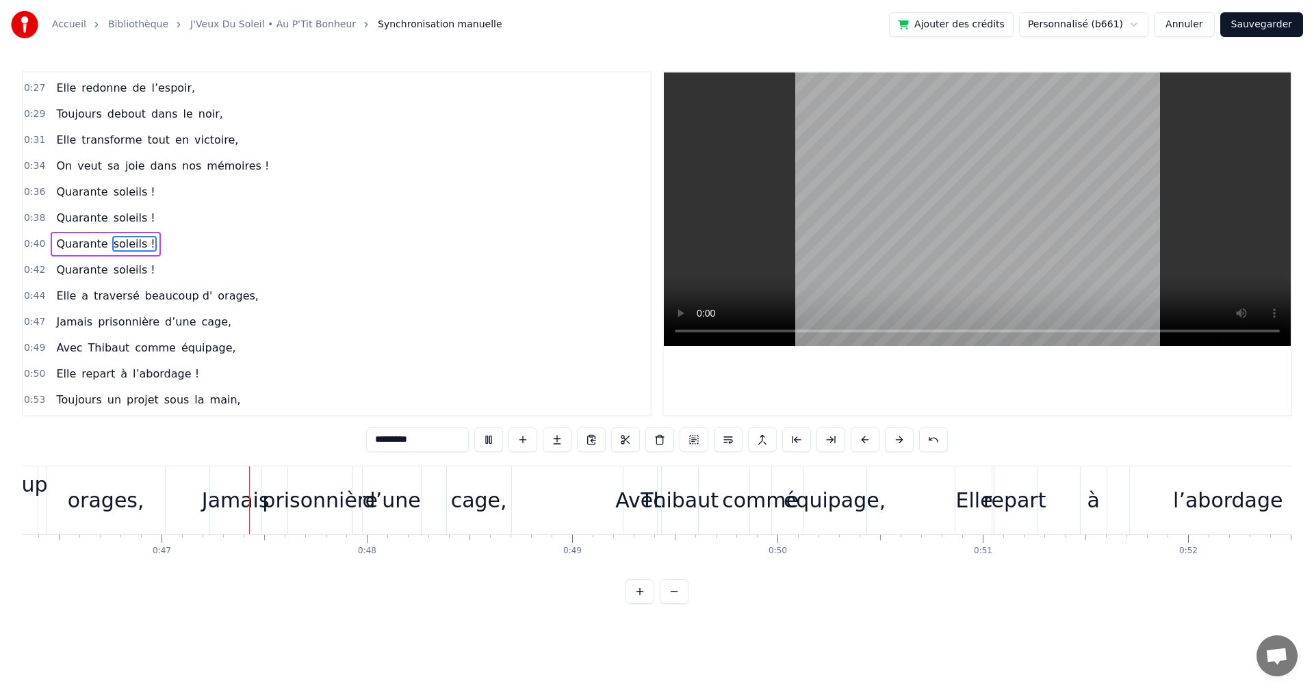
scroll to position [0, 9557]
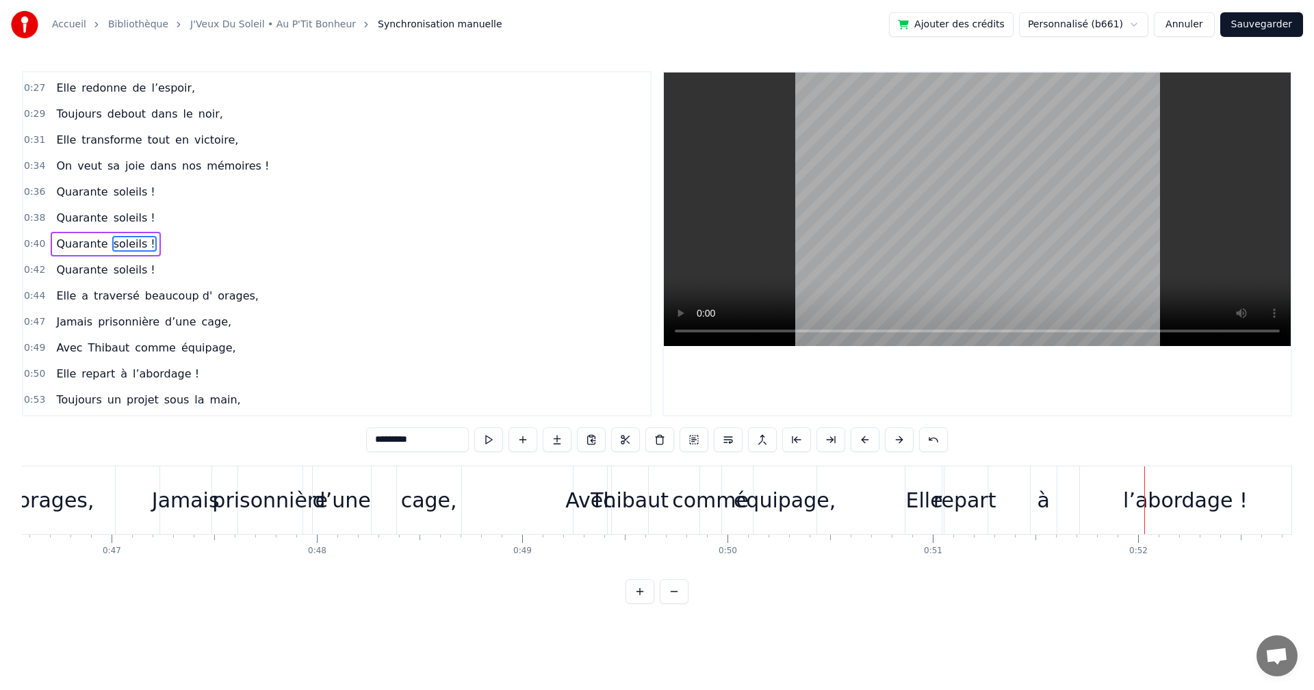
click at [1044, 496] on div "à" at bounding box center [1042, 500] width 12 height 31
type input "*"
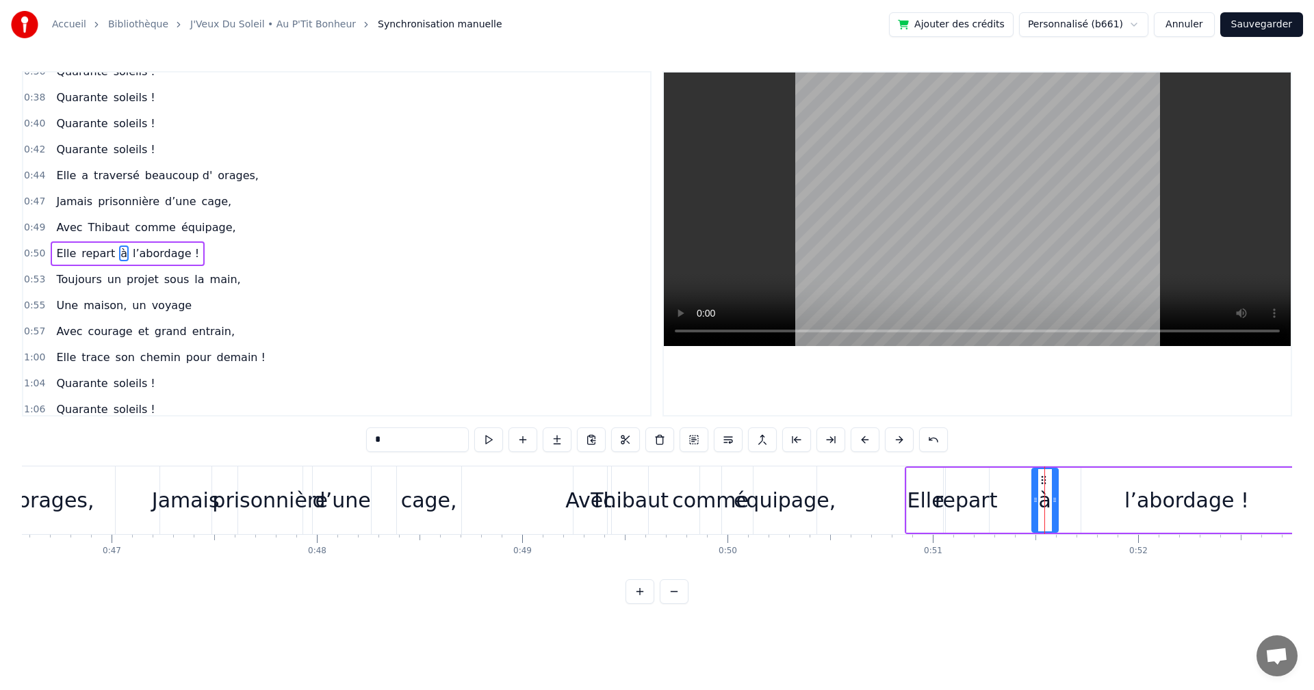
scroll to position [231, 0]
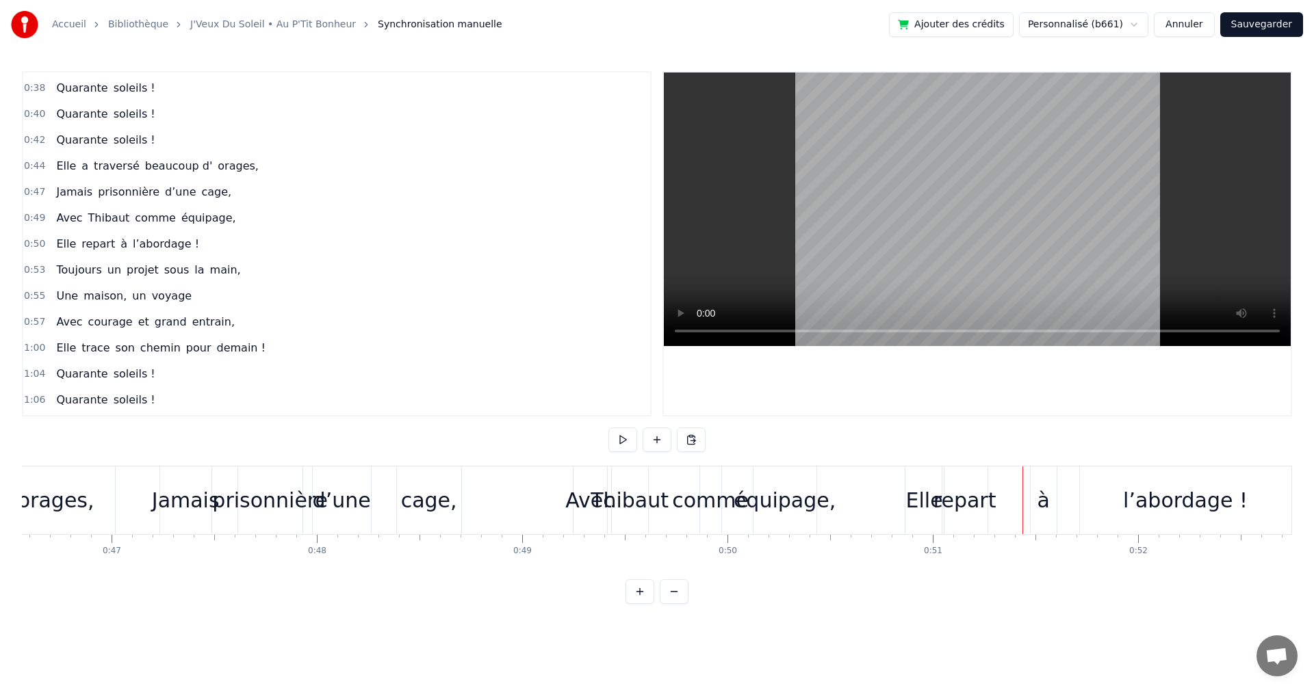
click at [1042, 480] on div "à" at bounding box center [1043, 501] width 26 height 68
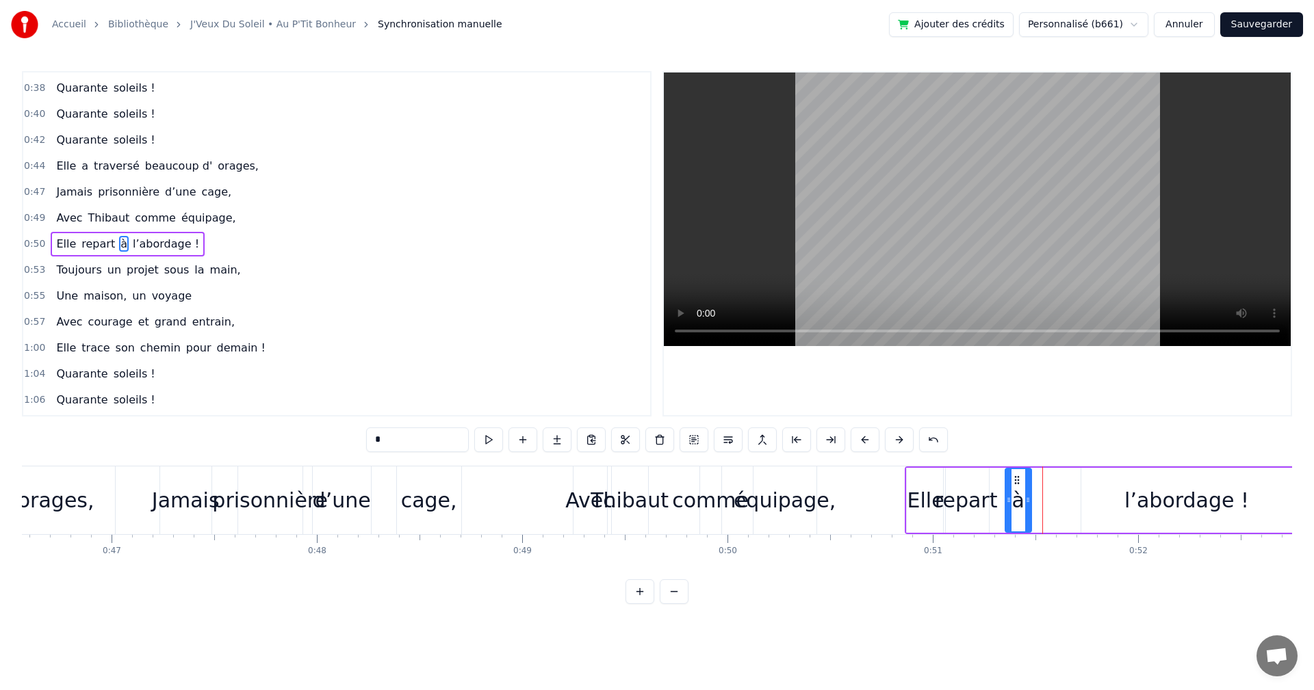
drag, startPoint x: 1040, startPoint y: 478, endPoint x: 1013, endPoint y: 480, distance: 26.8
click at [1013, 480] on icon at bounding box center [1016, 480] width 11 height 11
click at [927, 500] on div "Elle" at bounding box center [925, 500] width 37 height 31
click at [481, 441] on button at bounding box center [488, 440] width 29 height 25
click at [1021, 508] on div "à" at bounding box center [1017, 500] width 12 height 31
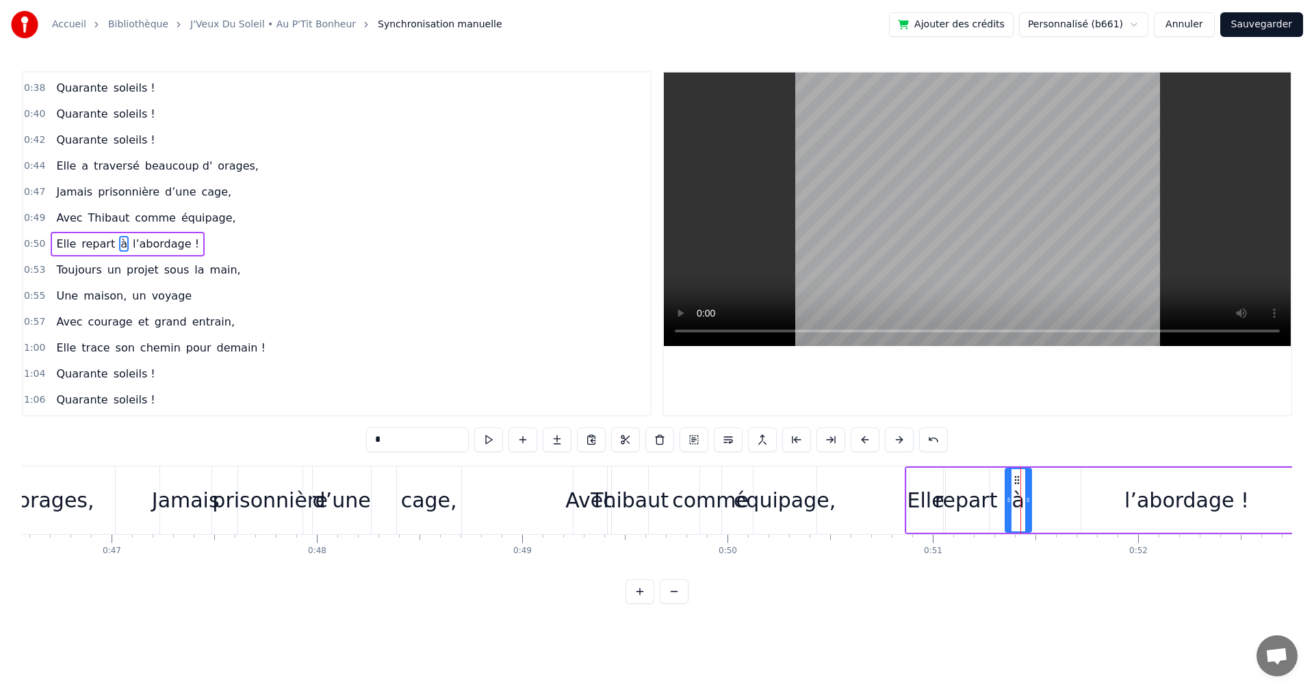
click at [1139, 510] on div "l’abordage !" at bounding box center [1186, 500] width 125 height 31
type input "**********"
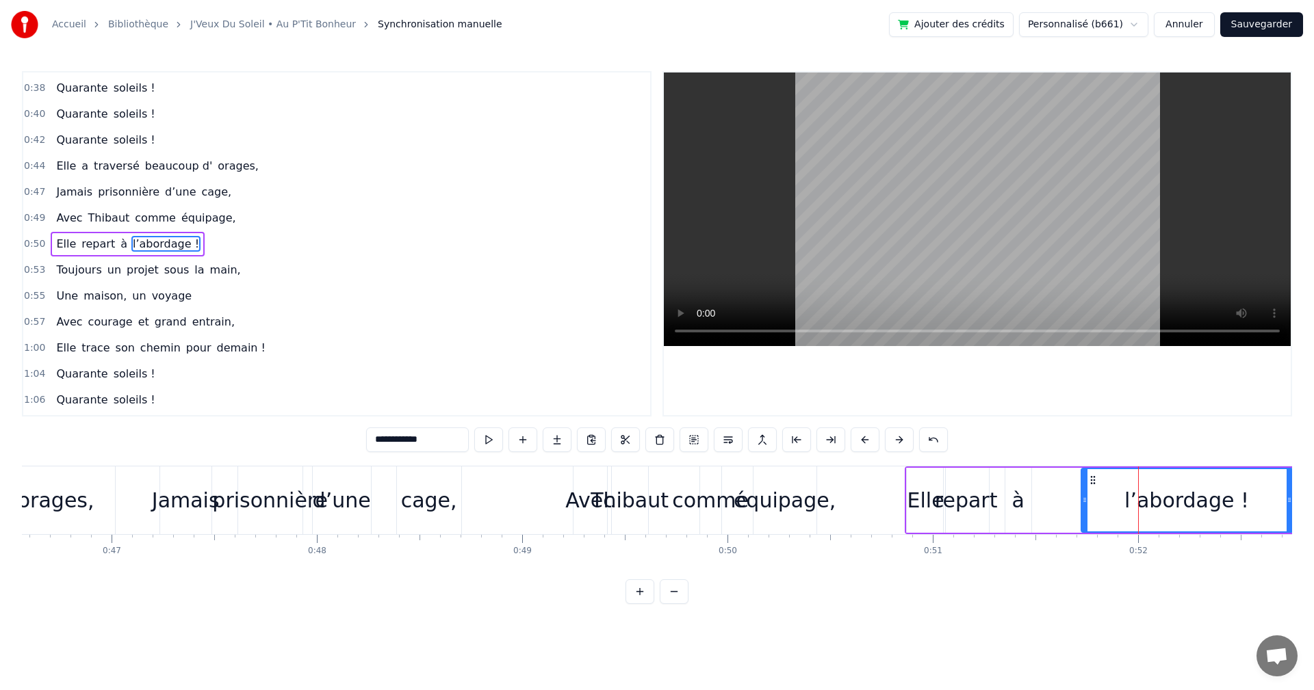
click at [30, 242] on span "0:50" at bounding box center [34, 244] width 21 height 14
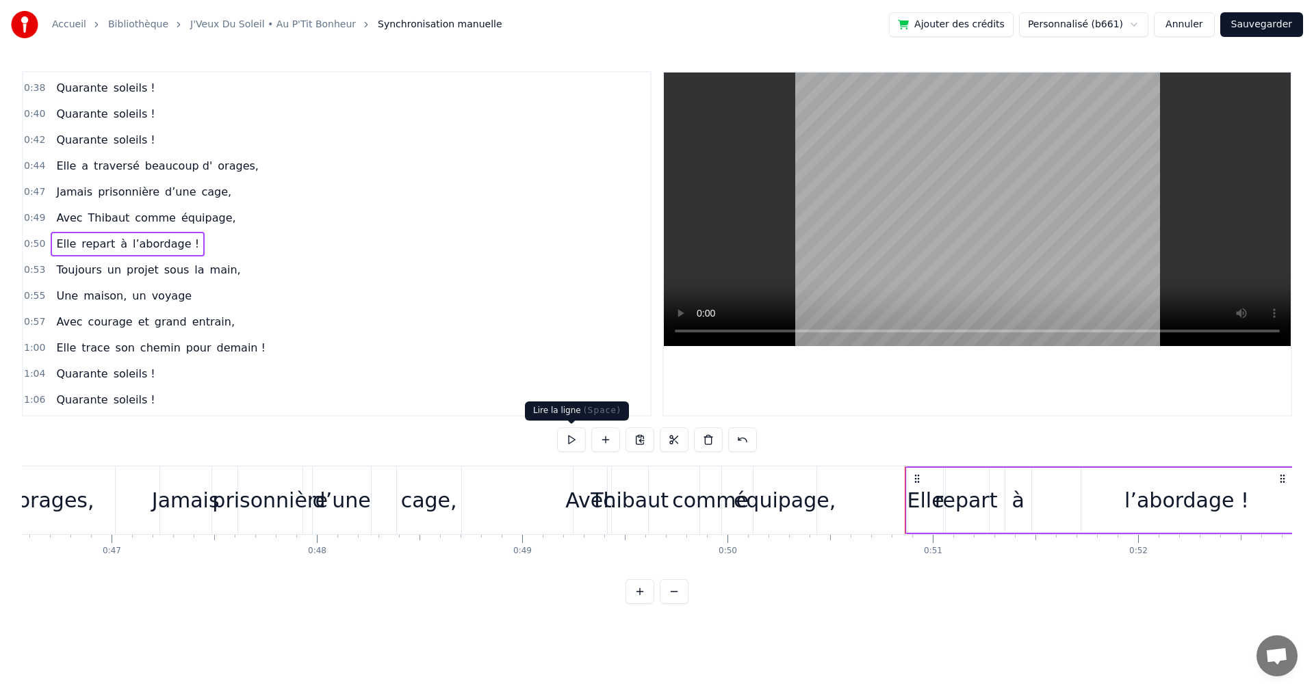
click at [576, 441] on button at bounding box center [571, 440] width 29 height 25
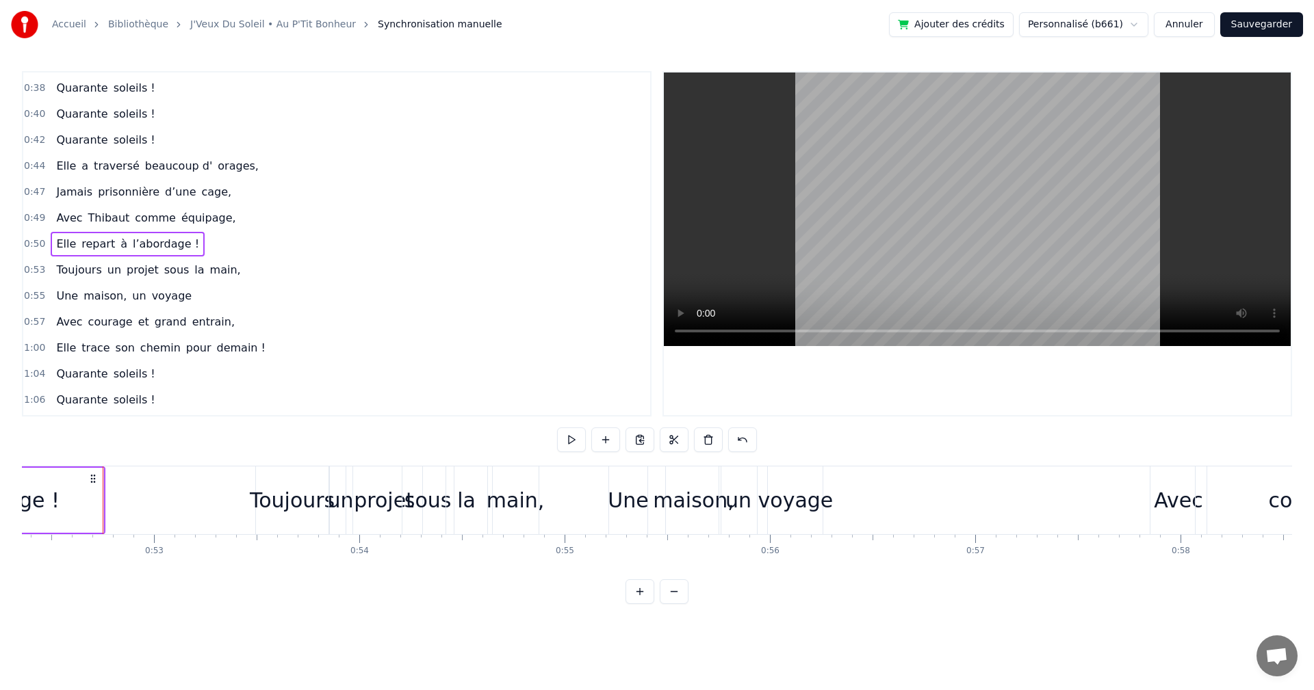
scroll to position [0, 10758]
click at [36, 275] on span "0:53" at bounding box center [34, 270] width 21 height 14
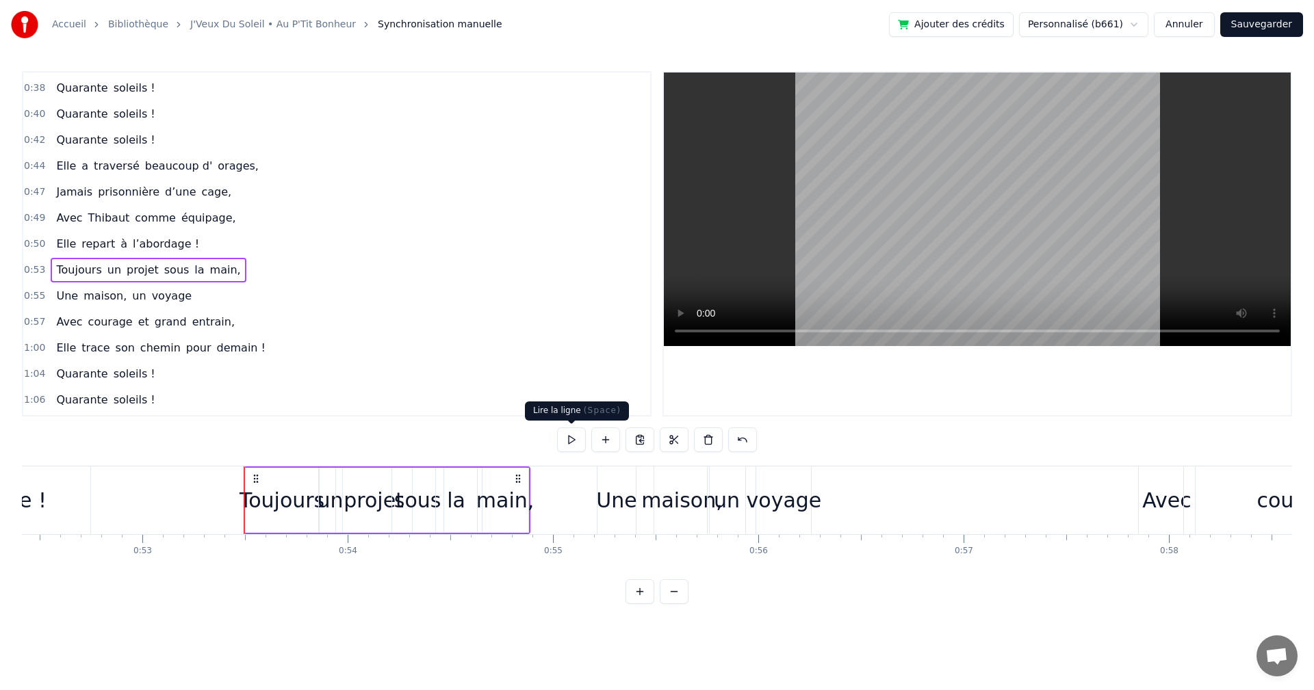
click at [560, 436] on button at bounding box center [571, 440] width 29 height 25
drag, startPoint x: 520, startPoint y: 477, endPoint x: 542, endPoint y: 477, distance: 21.9
click at [542, 477] on icon at bounding box center [541, 478] width 11 height 11
click at [573, 439] on button at bounding box center [571, 440] width 29 height 25
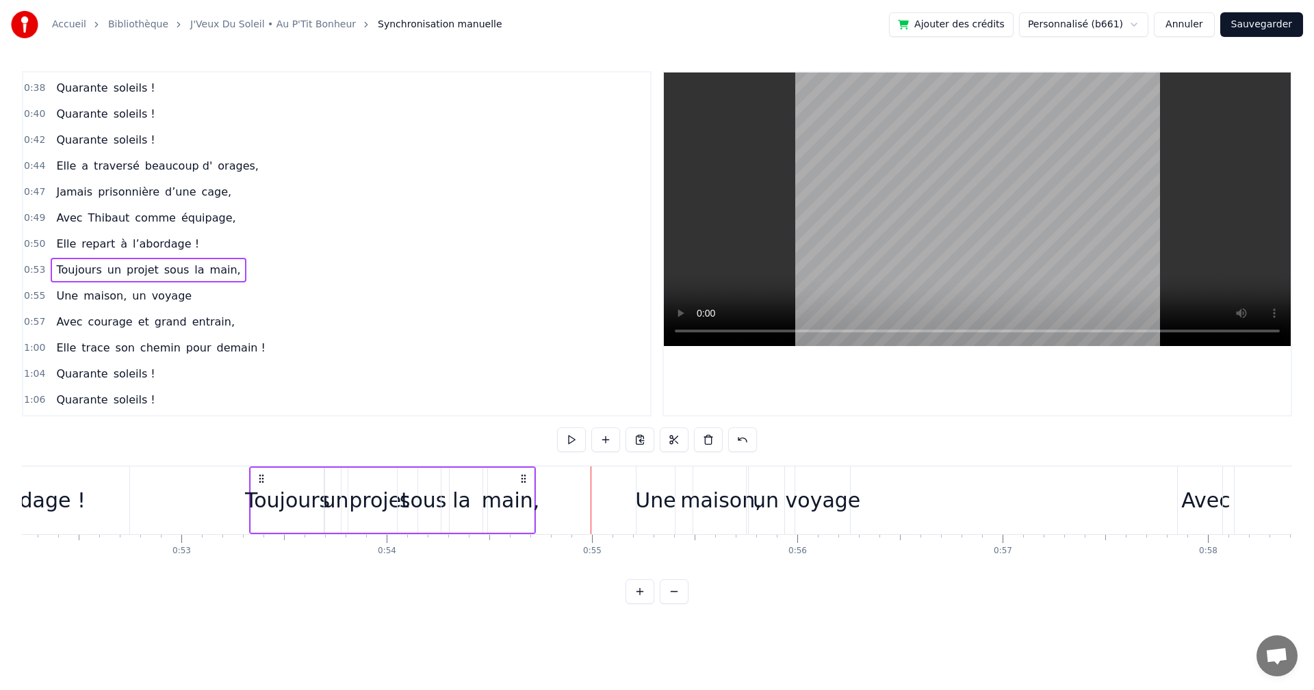
scroll to position [0, 10710]
drag, startPoint x: 280, startPoint y: 478, endPoint x: 309, endPoint y: 480, distance: 29.5
click at [309, 480] on icon at bounding box center [309, 478] width 11 height 11
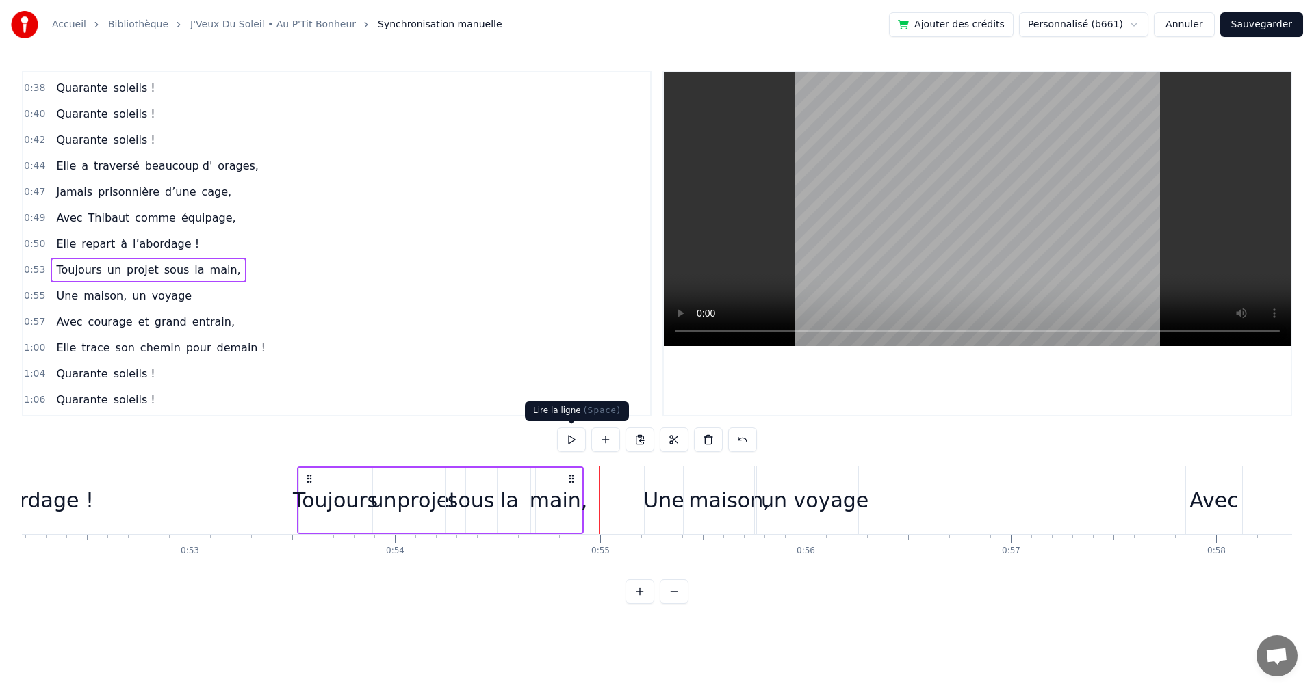
click at [574, 438] on button at bounding box center [571, 440] width 29 height 25
click at [419, 507] on div "projet" at bounding box center [427, 500] width 60 height 31
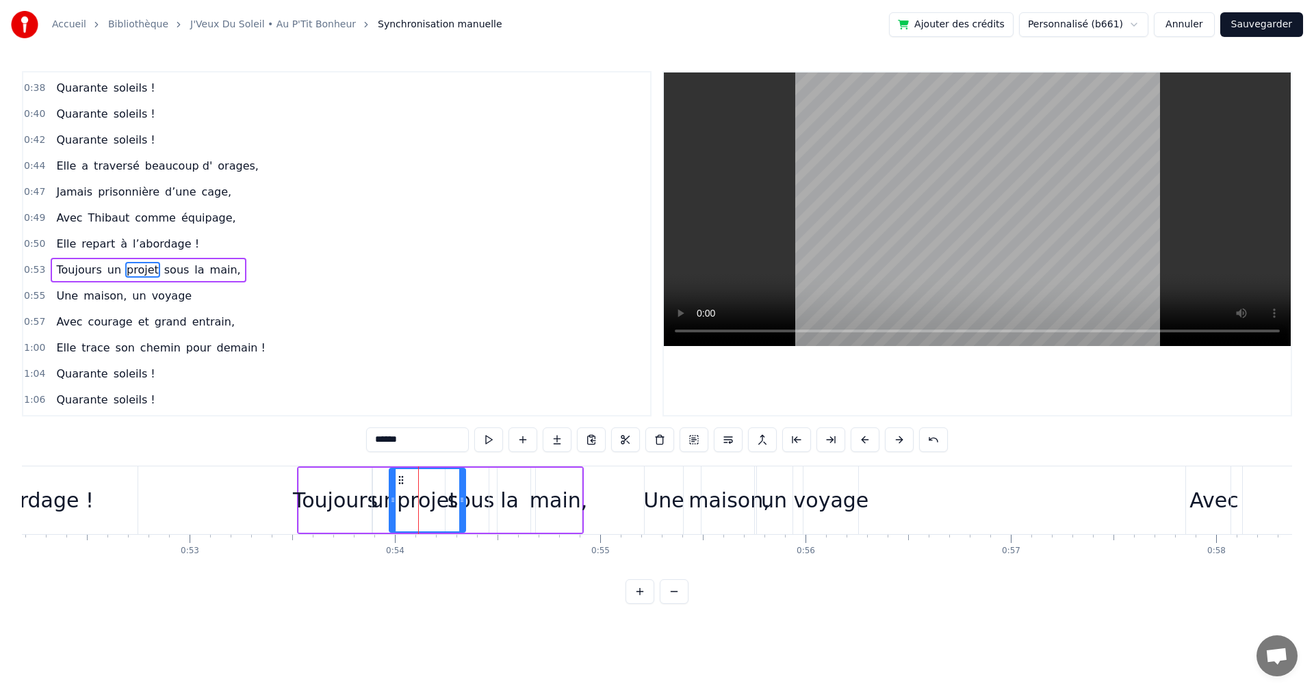
scroll to position [257, 0]
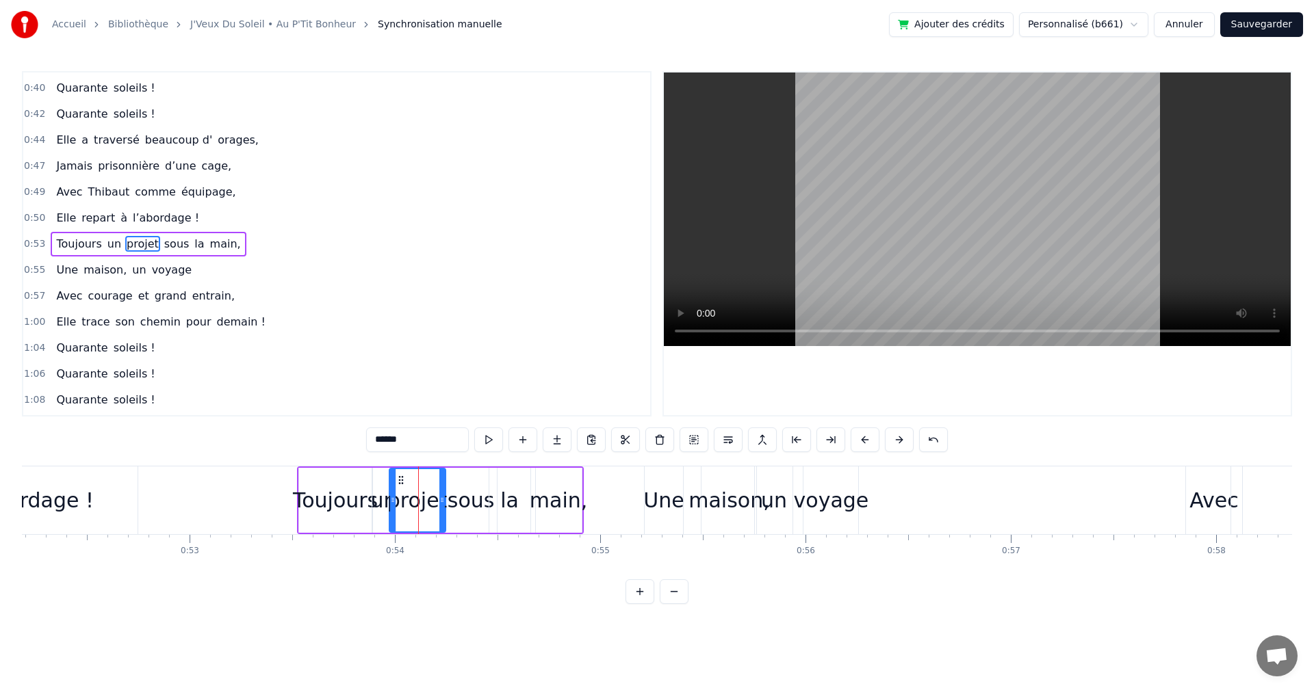
drag, startPoint x: 461, startPoint y: 498, endPoint x: 441, endPoint y: 499, distance: 20.6
click at [441, 499] on icon at bounding box center [441, 500] width 5 height 11
click at [489, 441] on button at bounding box center [488, 440] width 29 height 25
click at [32, 244] on span "0:53" at bounding box center [34, 244] width 21 height 14
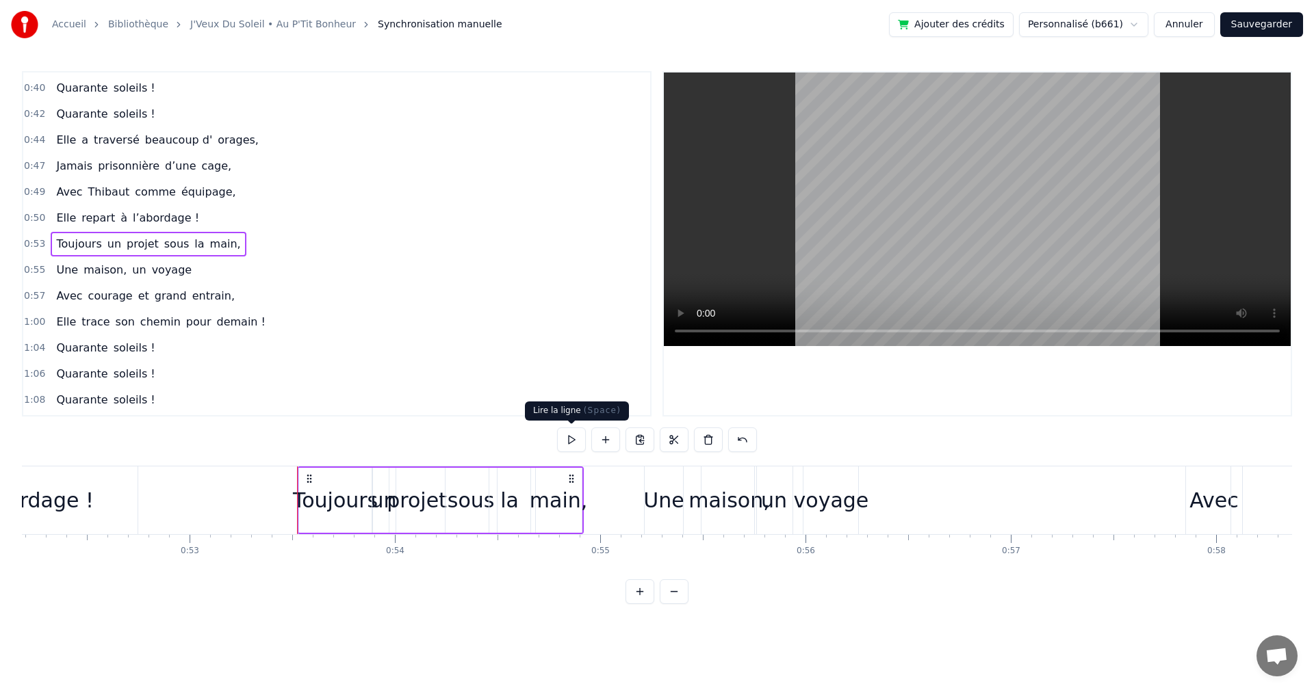
click at [569, 439] on button at bounding box center [571, 440] width 29 height 25
click at [553, 495] on div "main," at bounding box center [559, 500] width 58 height 31
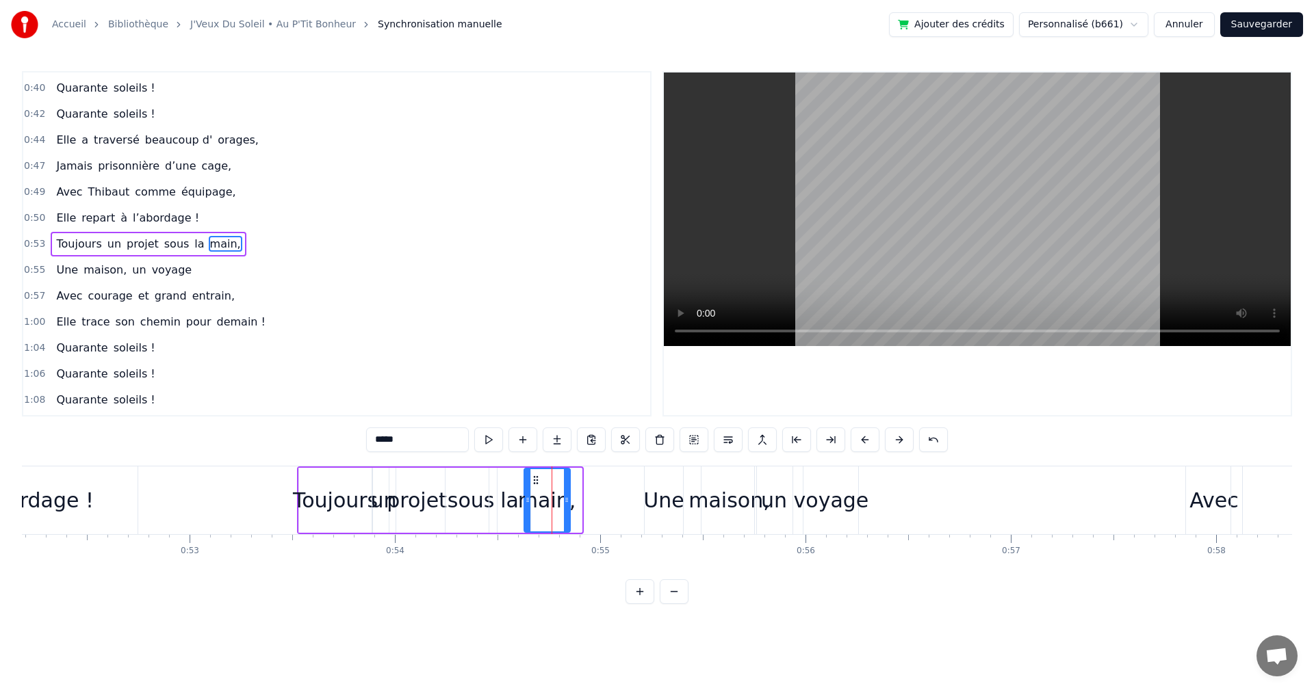
drag, startPoint x: 545, startPoint y: 477, endPoint x: 533, endPoint y: 477, distance: 11.6
click at [533, 477] on icon at bounding box center [535, 480] width 11 height 11
click at [34, 244] on span "0:53" at bounding box center [34, 244] width 21 height 14
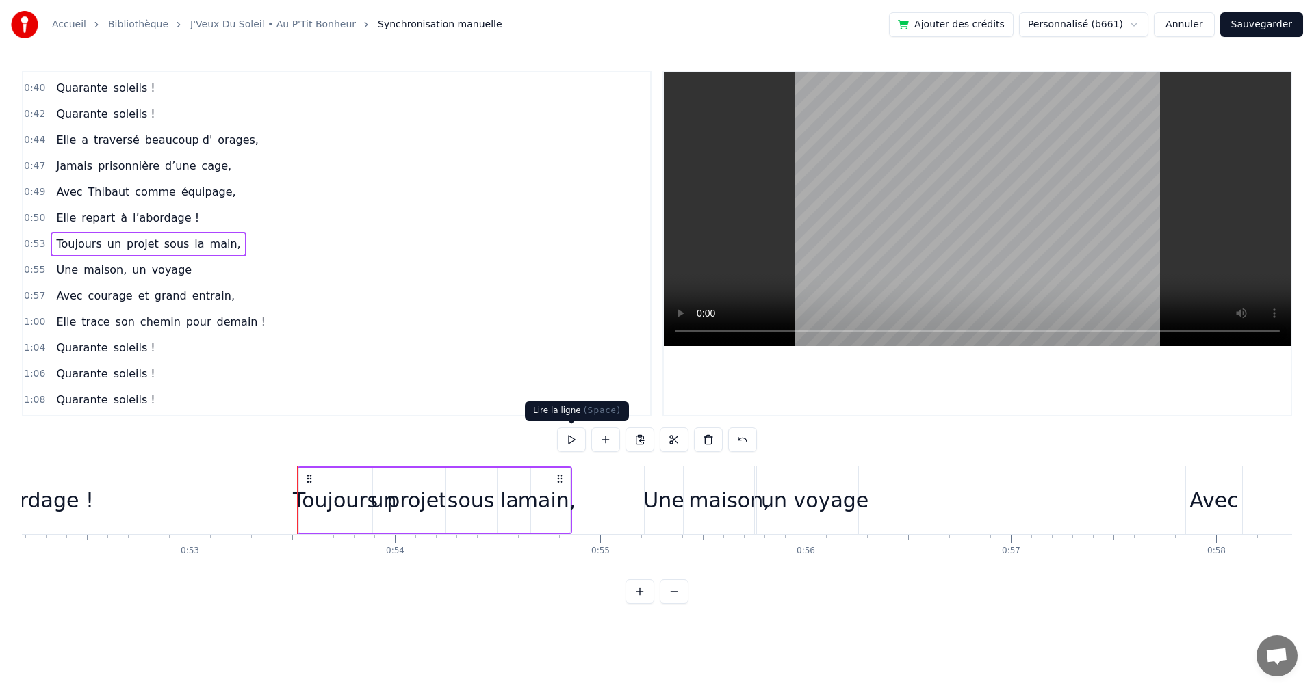
click at [566, 434] on button at bounding box center [571, 440] width 29 height 25
click at [27, 269] on span "0:55" at bounding box center [34, 270] width 21 height 14
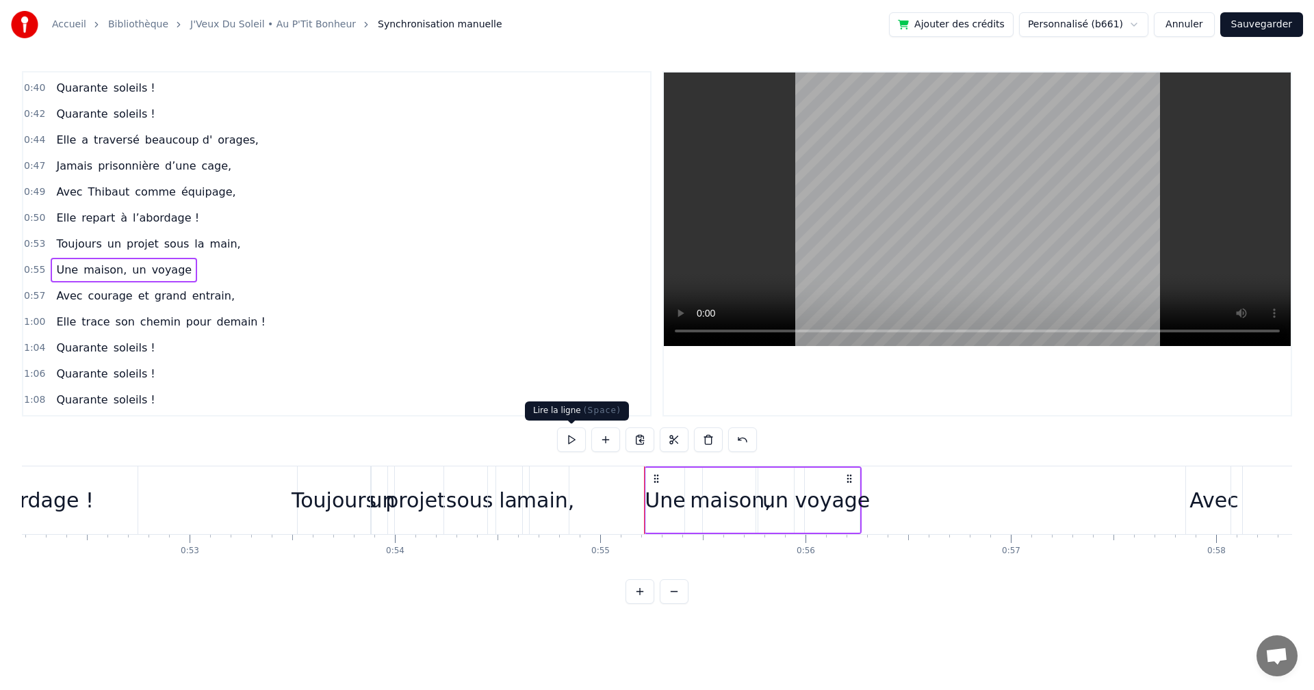
click at [569, 438] on button at bounding box center [571, 440] width 29 height 25
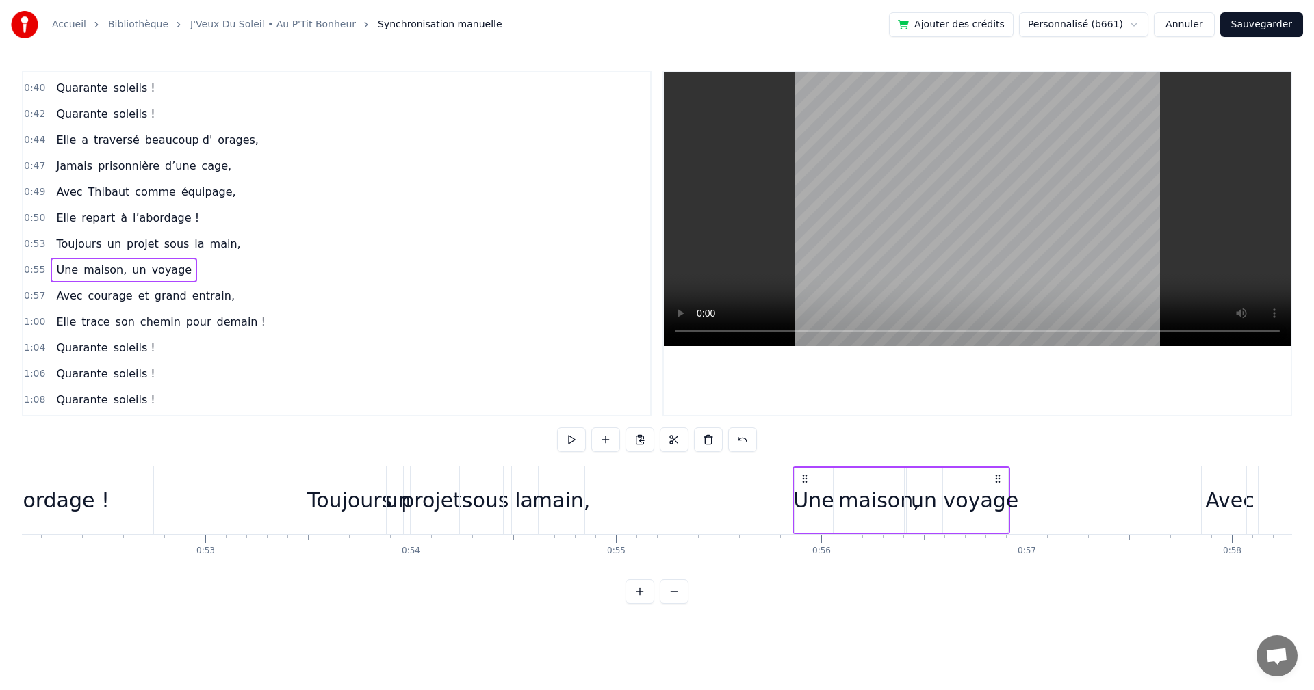
drag, startPoint x: 673, startPoint y: 478, endPoint x: 807, endPoint y: 478, distance: 134.1
click at [807, 478] on icon at bounding box center [804, 478] width 11 height 11
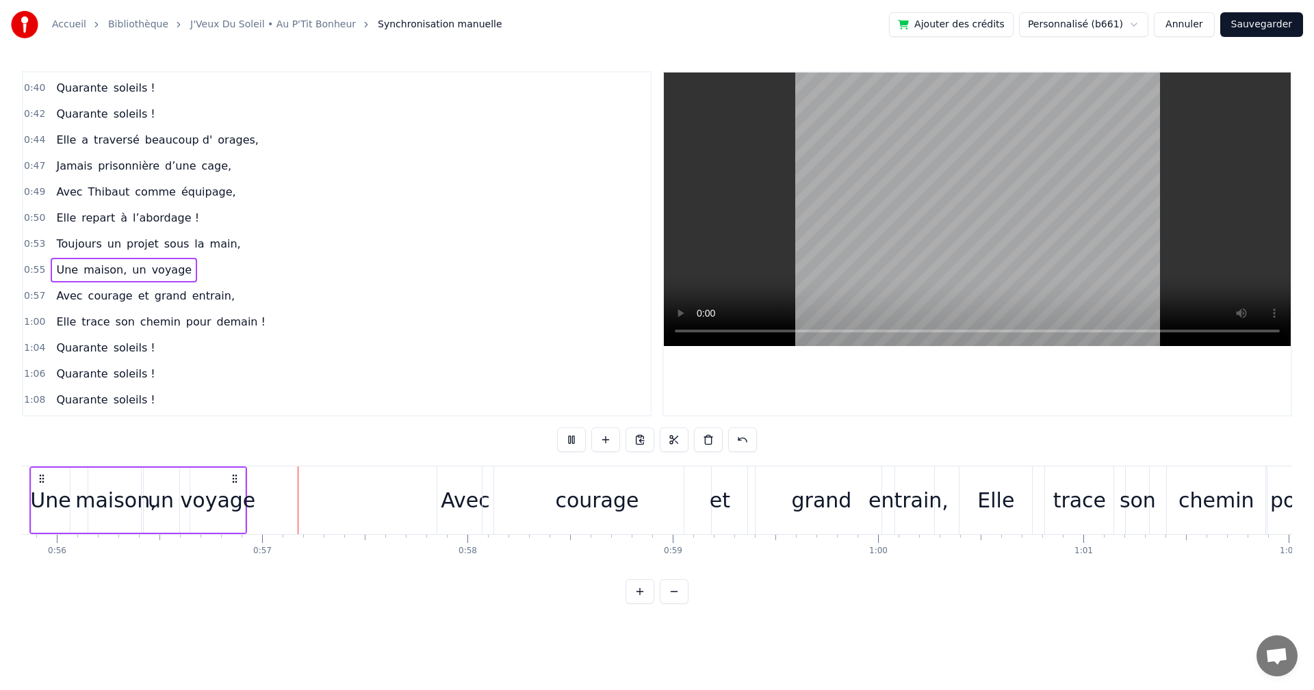
scroll to position [0, 11532]
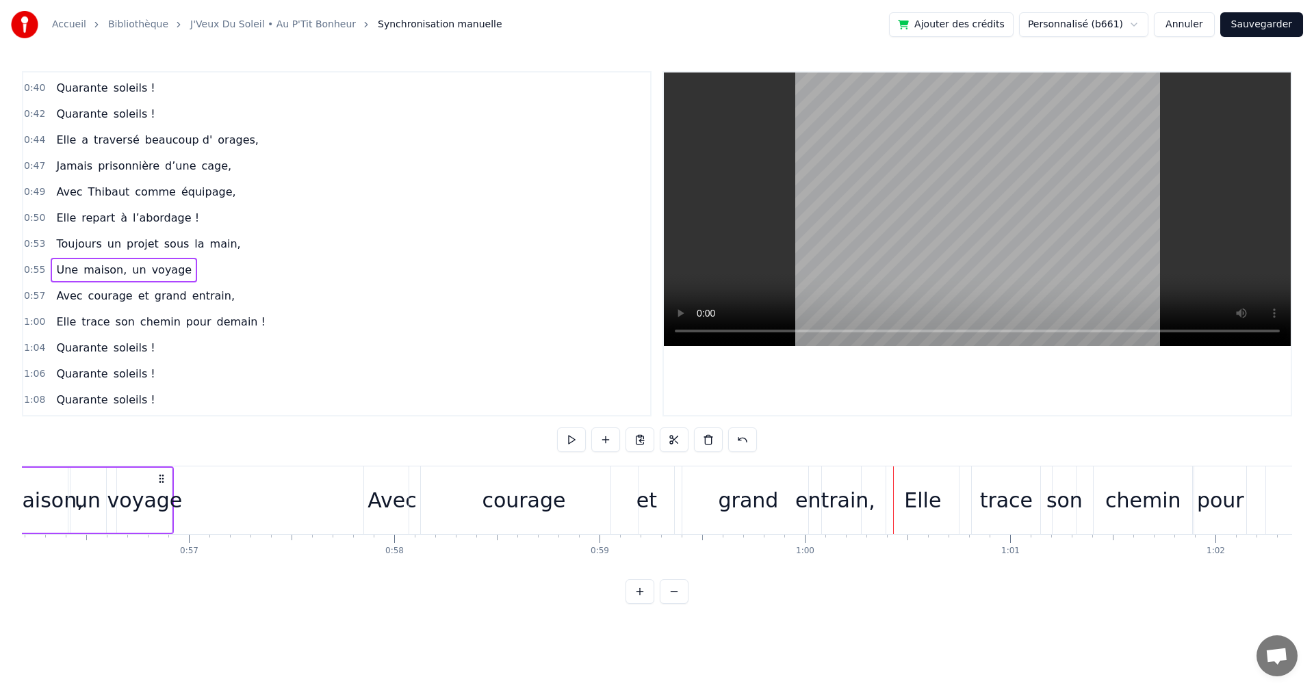
click at [837, 494] on div "entrain," at bounding box center [835, 500] width 80 height 31
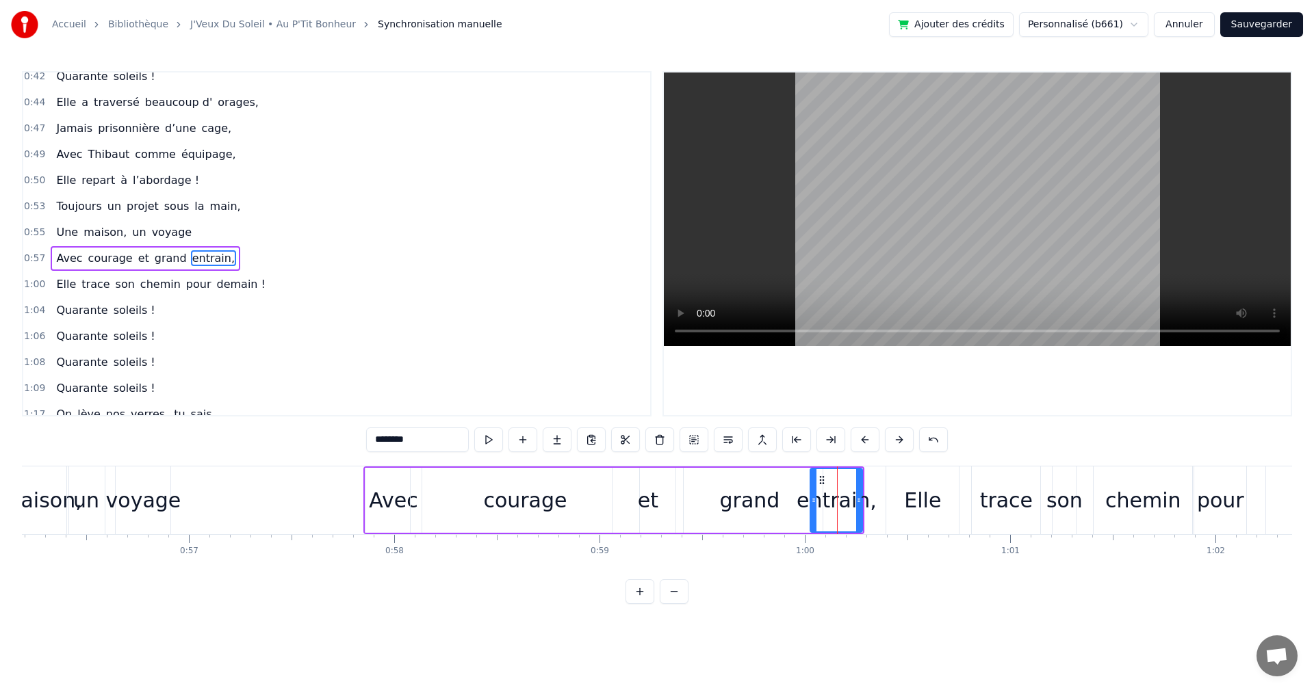
scroll to position [309, 0]
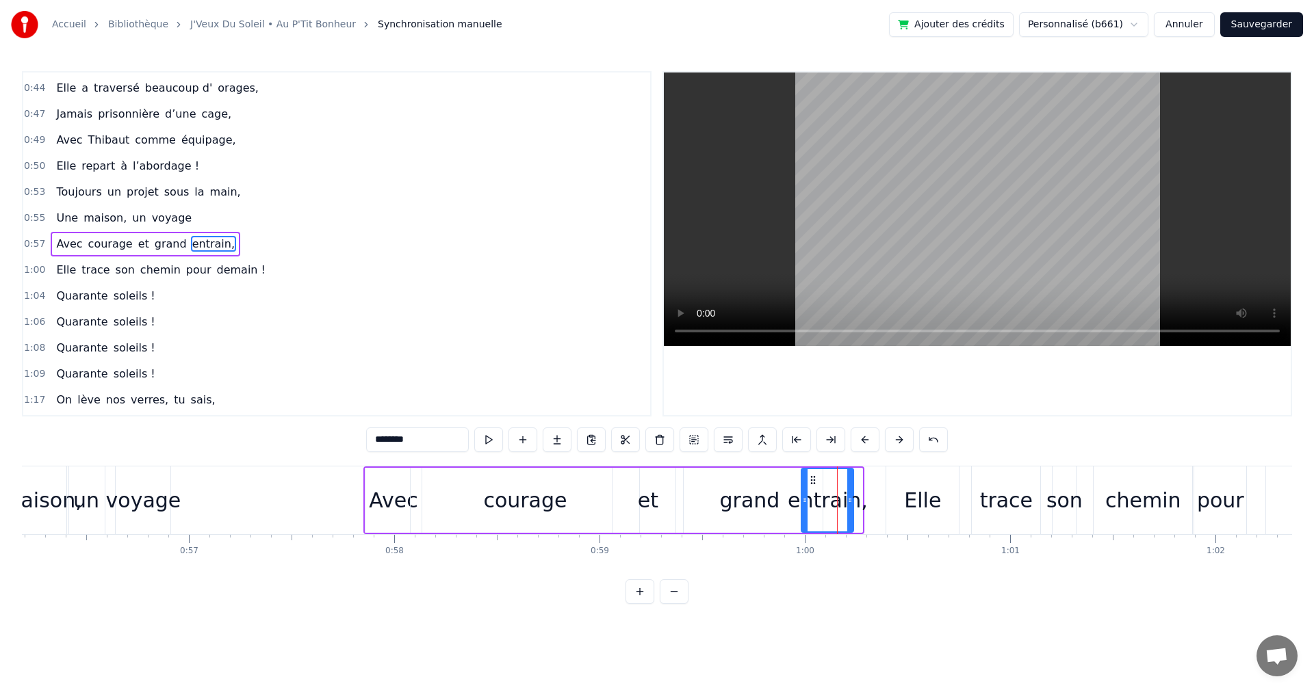
drag, startPoint x: 818, startPoint y: 475, endPoint x: 799, endPoint y: 475, distance: 19.2
click at [807, 475] on icon at bounding box center [812, 480] width 11 height 11
click at [764, 486] on div "grand" at bounding box center [750, 500] width 60 height 31
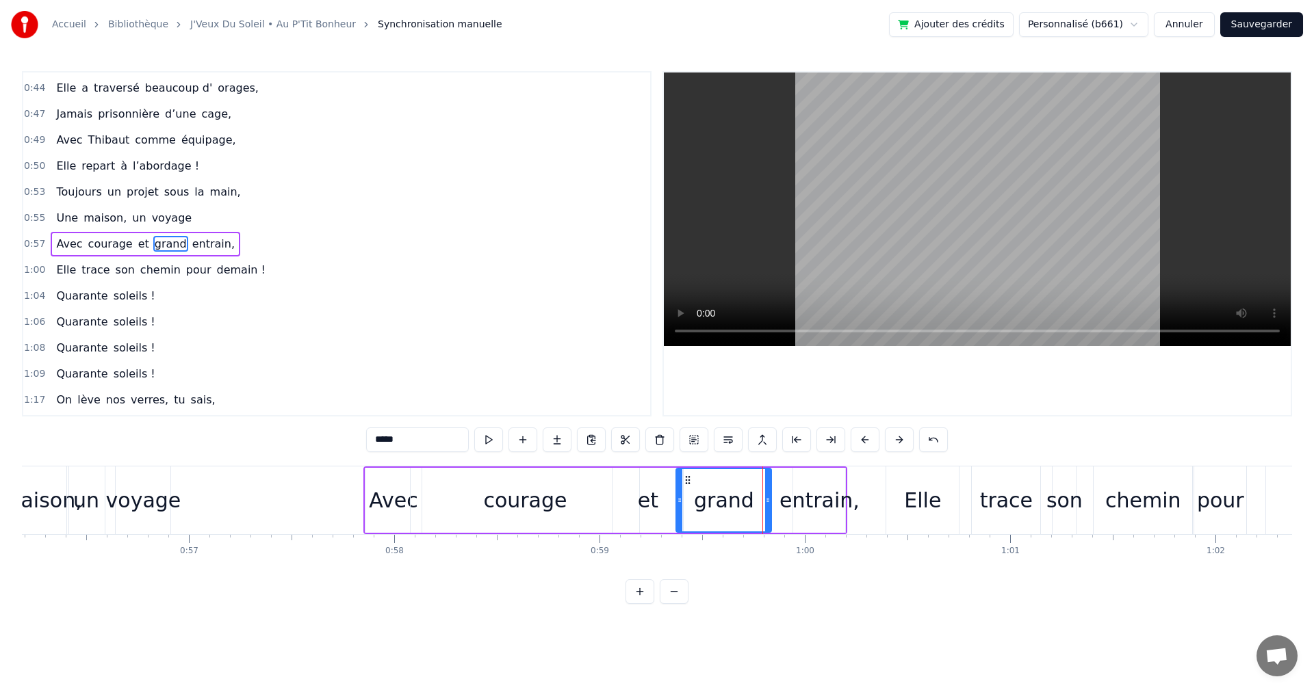
drag, startPoint x: 819, startPoint y: 496, endPoint x: 768, endPoint y: 495, distance: 51.3
click at [768, 495] on icon at bounding box center [767, 500] width 5 height 11
drag, startPoint x: 686, startPoint y: 478, endPoint x: 669, endPoint y: 477, distance: 16.4
click at [669, 477] on icon at bounding box center [671, 480] width 11 height 11
drag, startPoint x: 751, startPoint y: 498, endPoint x: 727, endPoint y: 498, distance: 24.6
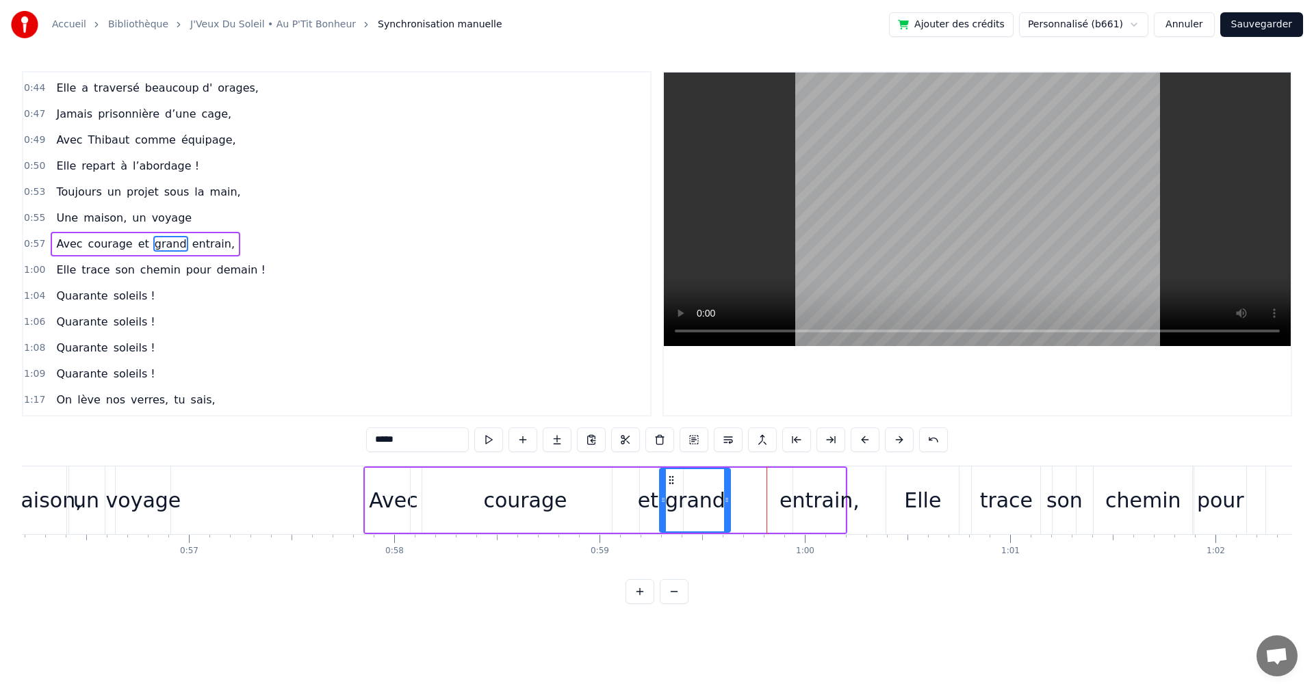
click at [727, 498] on icon at bounding box center [726, 500] width 5 height 11
click at [787, 501] on div "entrain," at bounding box center [819, 500] width 80 height 31
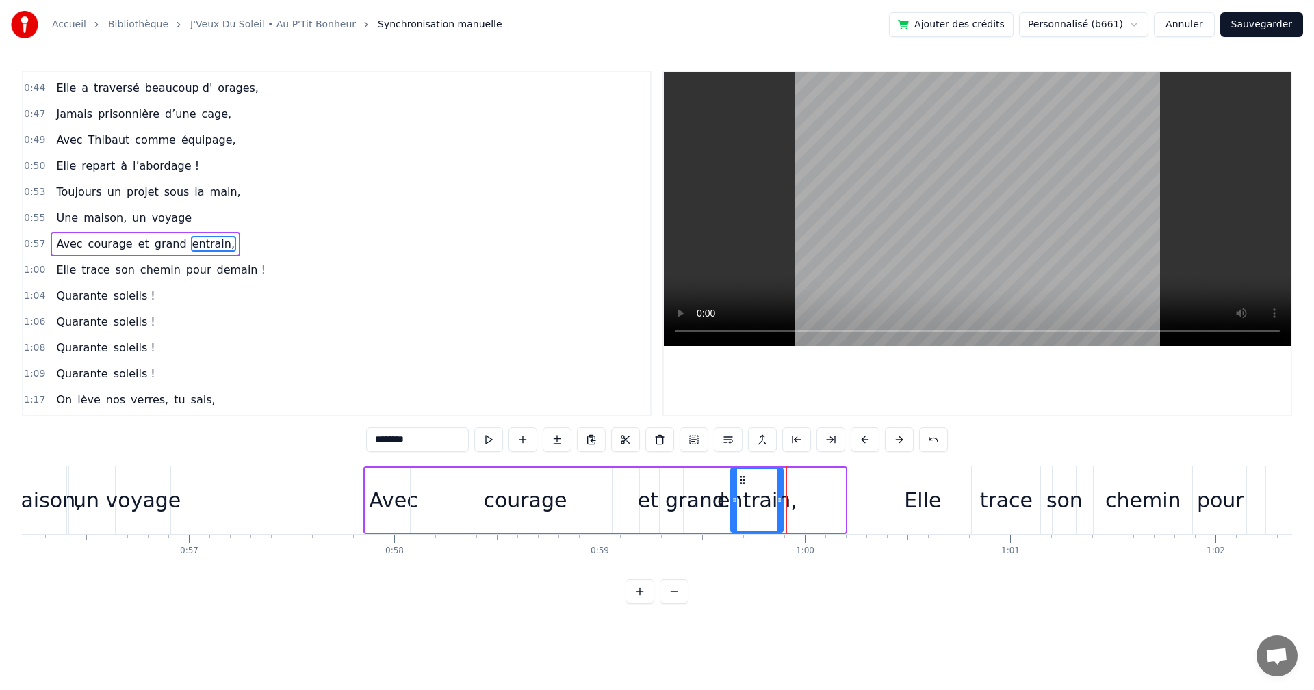
drag, startPoint x: 800, startPoint y: 478, endPoint x: 739, endPoint y: 481, distance: 61.7
click at [739, 481] on icon at bounding box center [742, 480] width 11 height 11
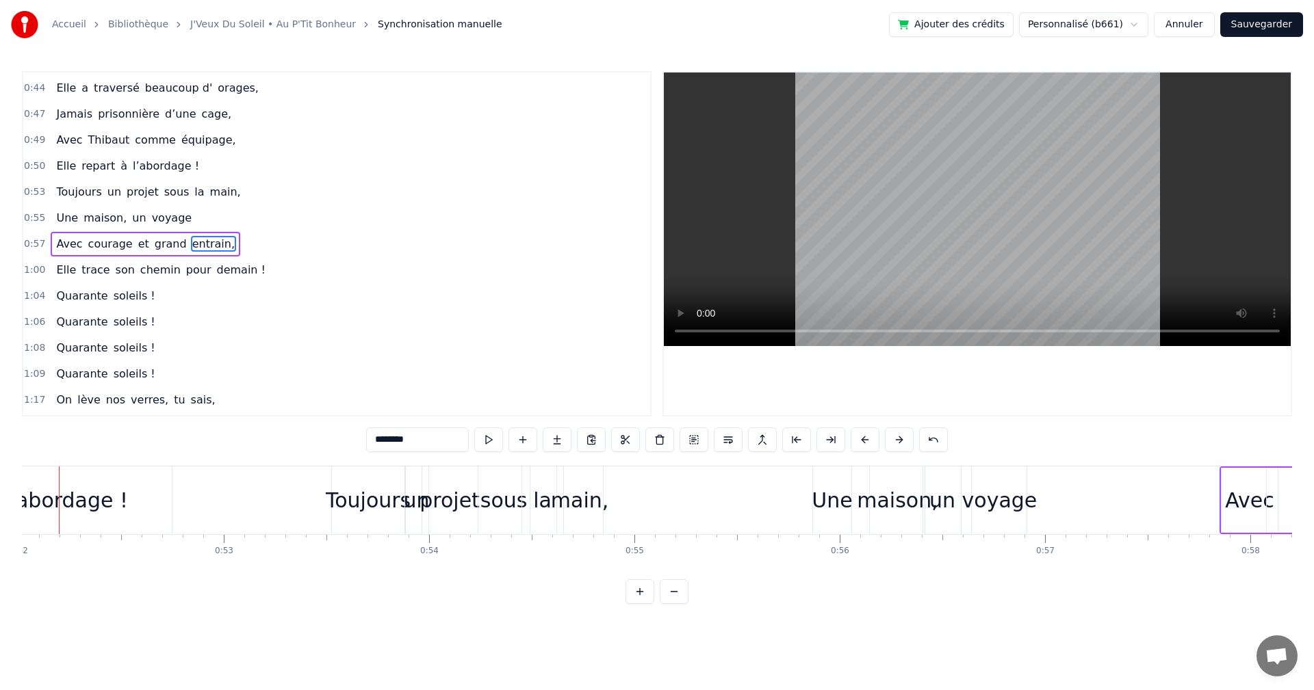
scroll to position [0, 10645]
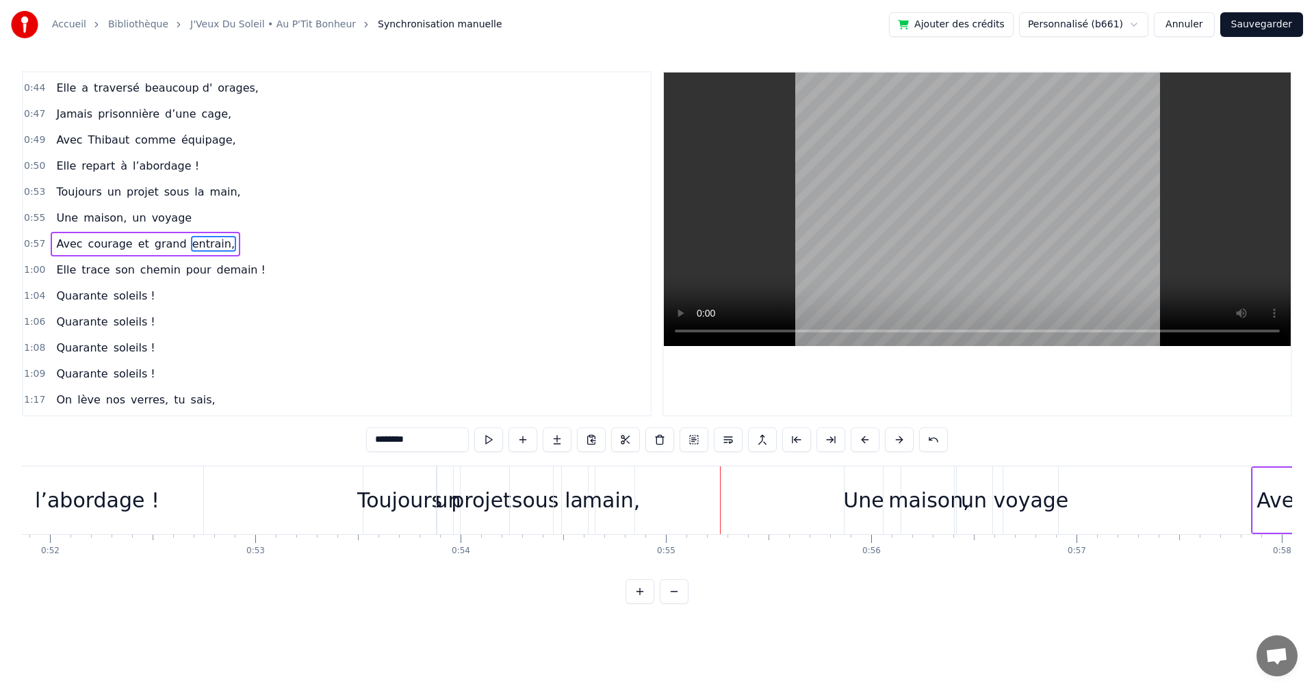
click at [542, 500] on div "sous" at bounding box center [535, 500] width 47 height 31
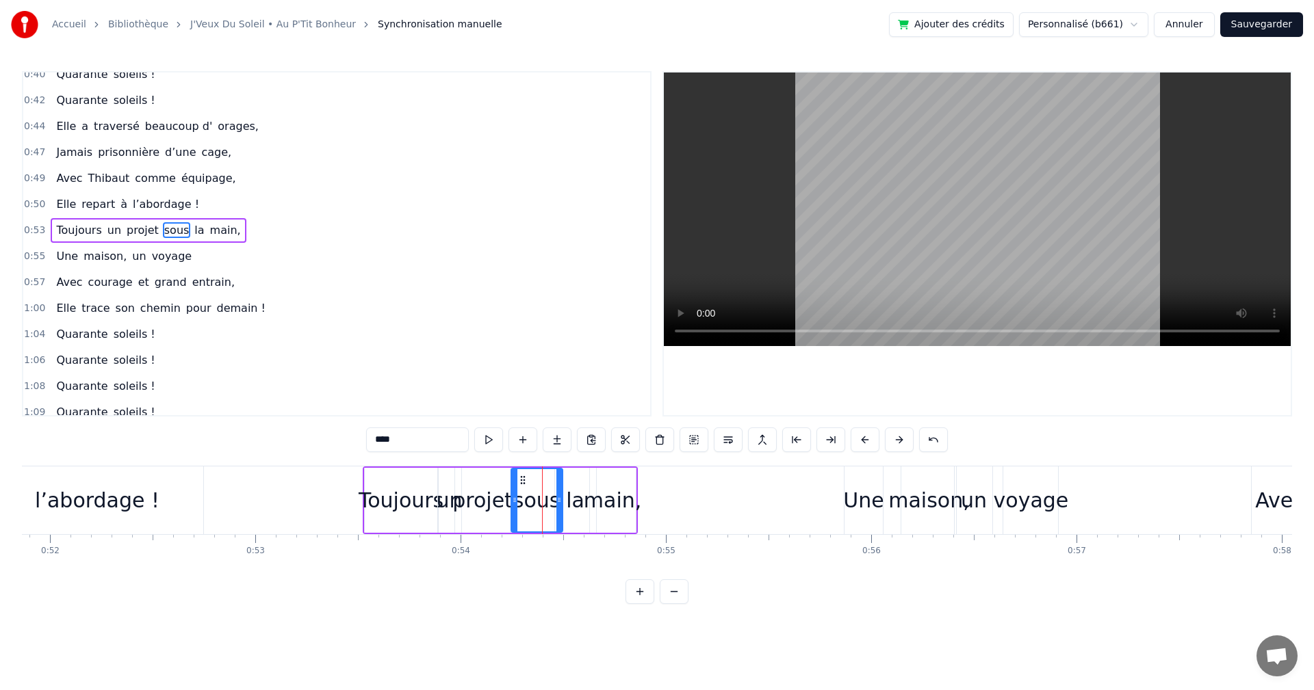
scroll to position [257, 0]
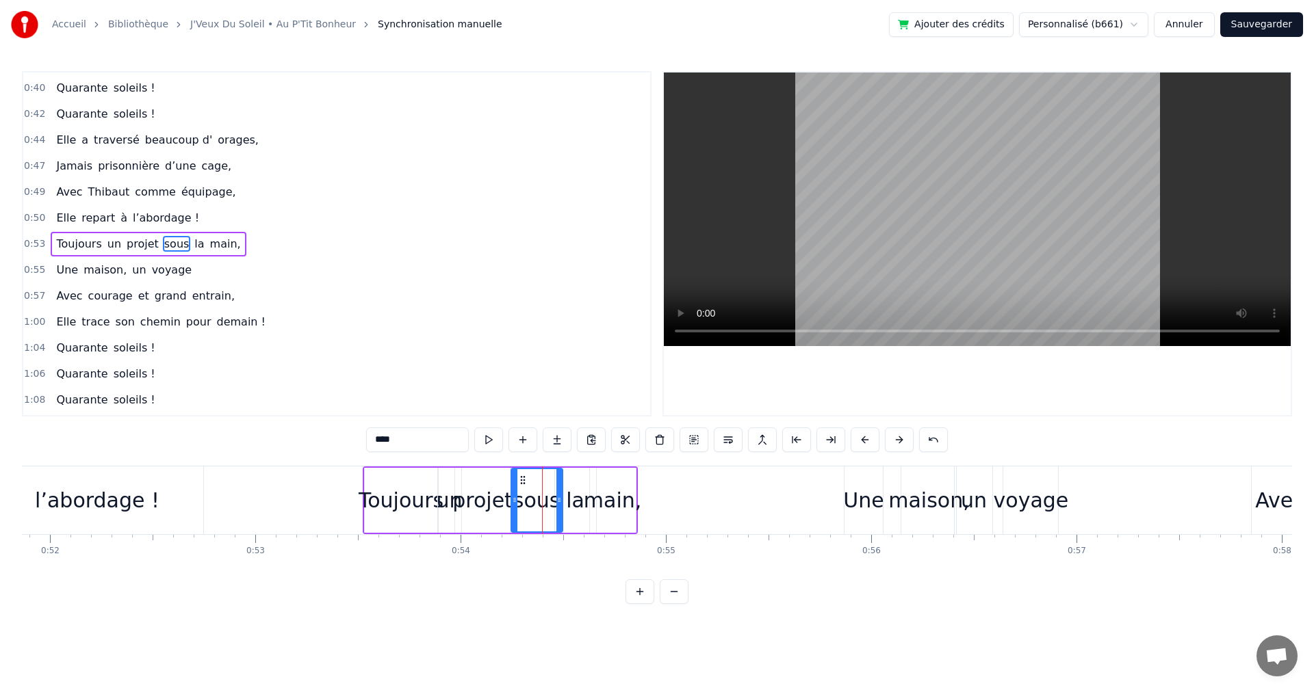
click at [573, 498] on div "la" at bounding box center [575, 500] width 18 height 31
click at [556, 478] on icon at bounding box center [558, 480] width 11 height 11
click at [603, 489] on div "main," at bounding box center [613, 500] width 58 height 31
drag, startPoint x: 599, startPoint y: 477, endPoint x: 592, endPoint y: 478, distance: 7.6
click at [592, 477] on circle at bounding box center [592, 476] width 1 height 1
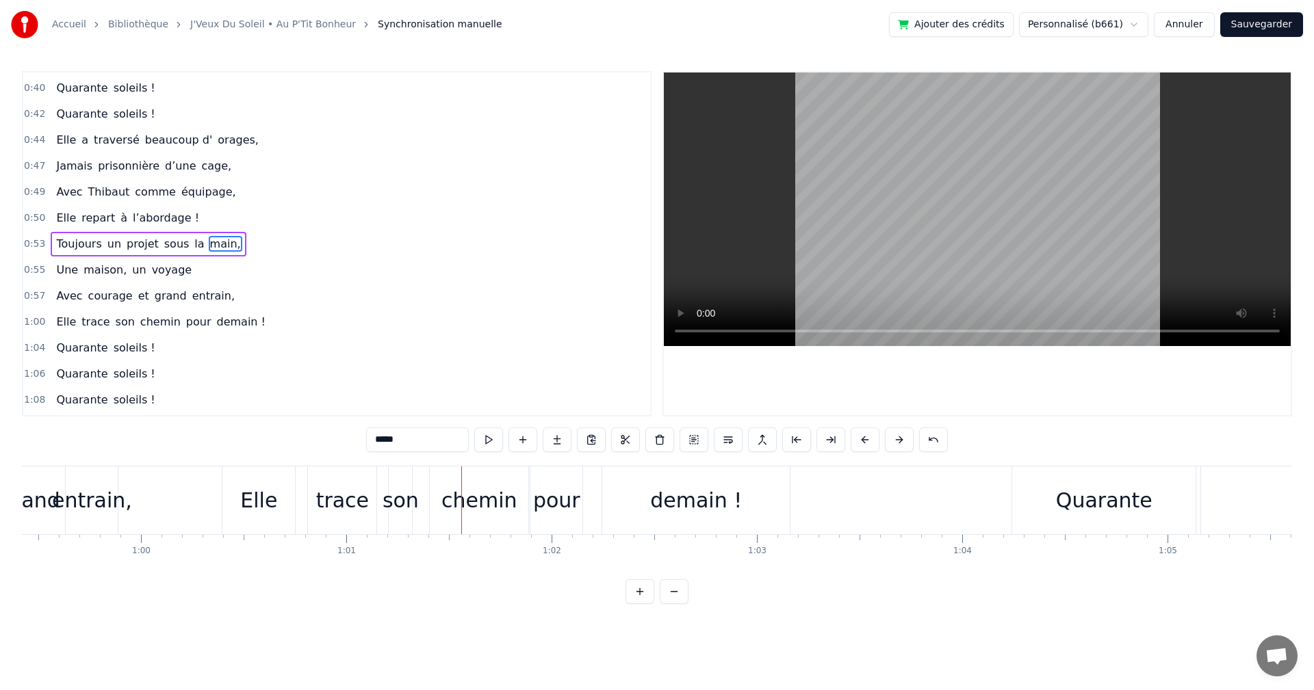
scroll to position [0, 12172]
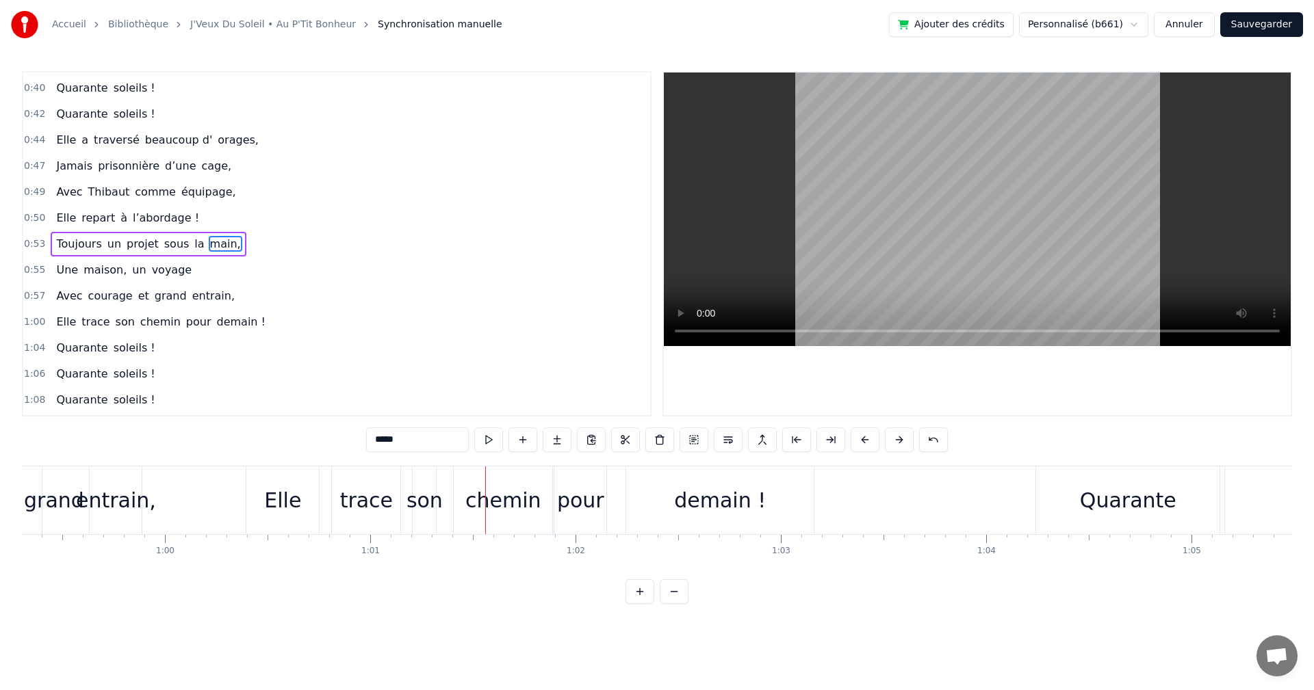
click at [286, 499] on div "Elle" at bounding box center [282, 500] width 37 height 31
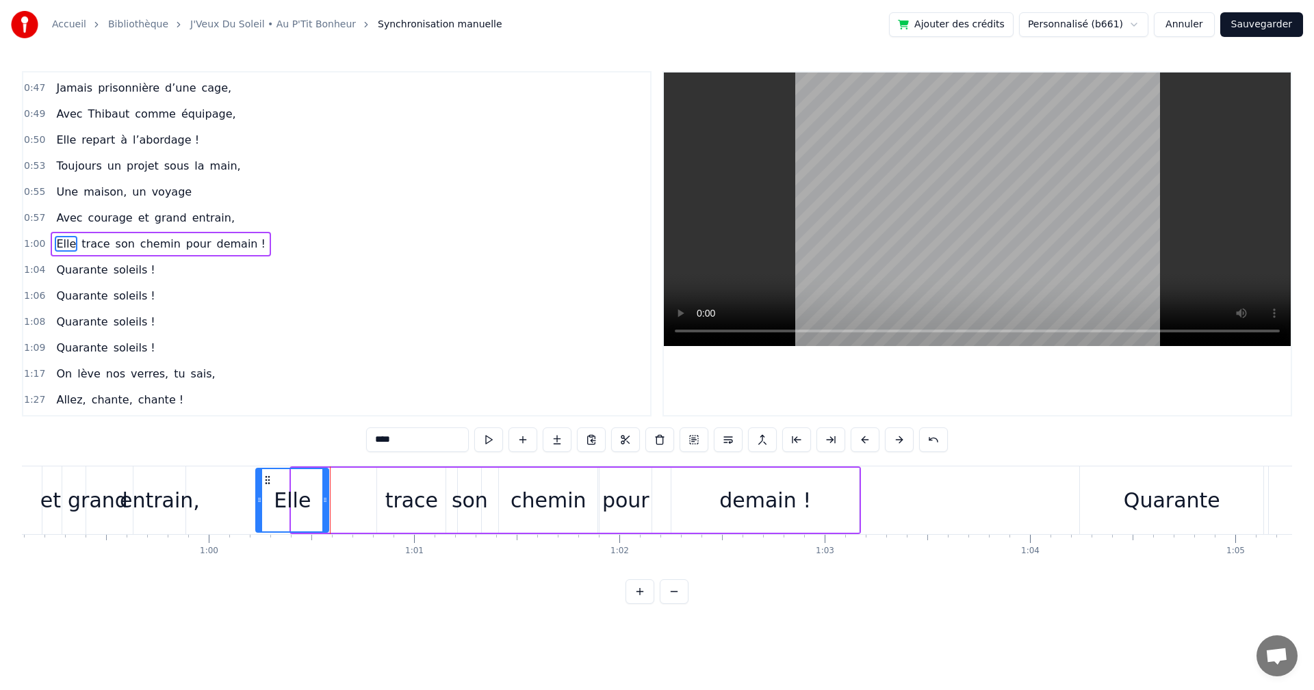
scroll to position [0, 12123]
drag, startPoint x: 260, startPoint y: 478, endPoint x: 287, endPoint y: 480, distance: 27.4
click at [287, 480] on icon at bounding box center [286, 480] width 11 height 11
click at [422, 495] on div "trace" at bounding box center [417, 500] width 53 height 31
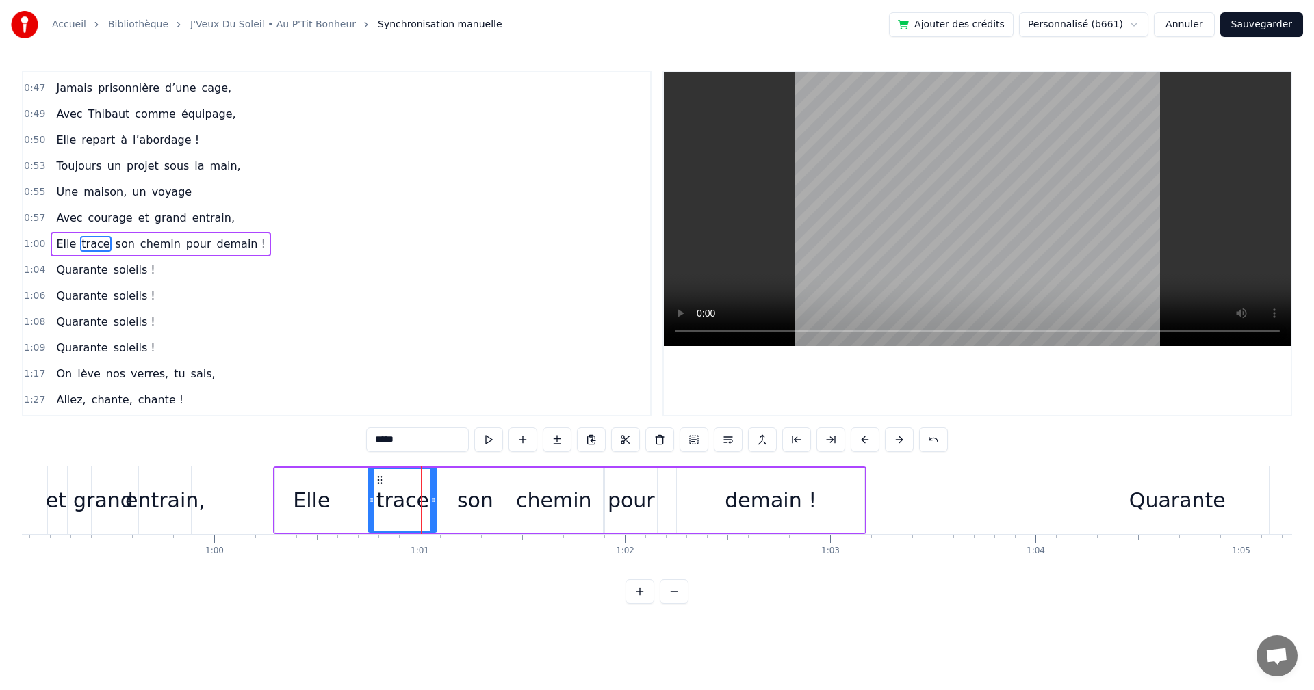
drag, startPoint x: 390, startPoint y: 478, endPoint x: 376, endPoint y: 480, distance: 13.8
click at [376, 480] on icon at bounding box center [379, 480] width 11 height 11
click at [469, 504] on div "son" at bounding box center [475, 500] width 36 height 31
drag, startPoint x: 471, startPoint y: 475, endPoint x: 442, endPoint y: 481, distance: 29.9
click at [442, 481] on icon at bounding box center [445, 480] width 11 height 11
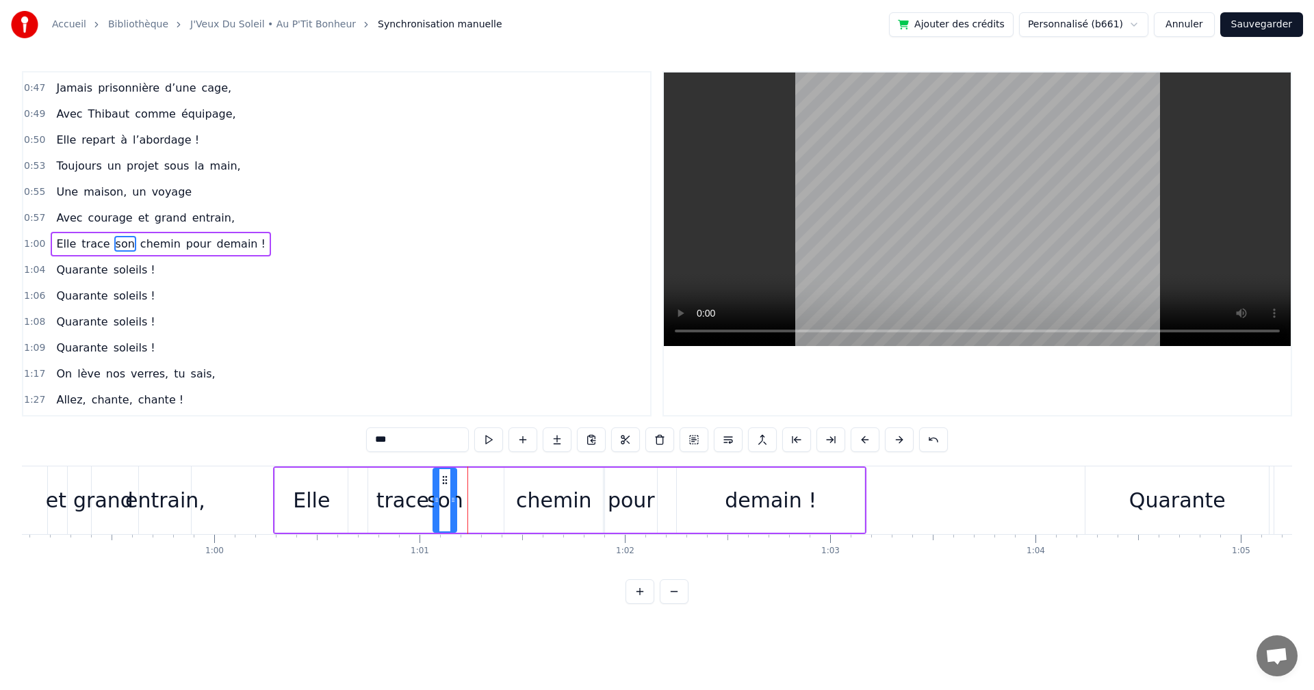
click at [525, 494] on div "chemin" at bounding box center [554, 500] width 76 height 31
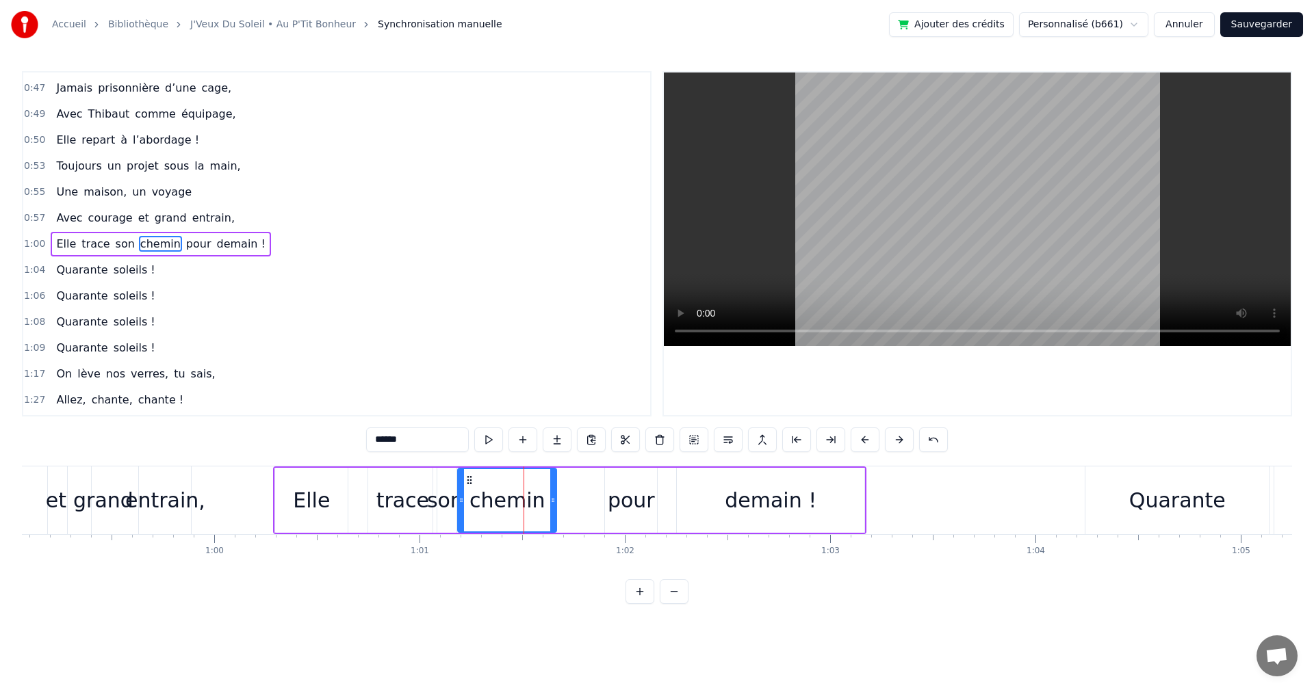
drag, startPoint x: 506, startPoint y: 478, endPoint x: 466, endPoint y: 482, distance: 39.9
click at [466, 482] on icon at bounding box center [469, 480] width 11 height 11
drag, startPoint x: 556, startPoint y: 496, endPoint x: 536, endPoint y: 496, distance: 19.8
click at [536, 496] on div "chemin" at bounding box center [507, 500] width 100 height 65
drag, startPoint x: 553, startPoint y: 499, endPoint x: 530, endPoint y: 500, distance: 22.6
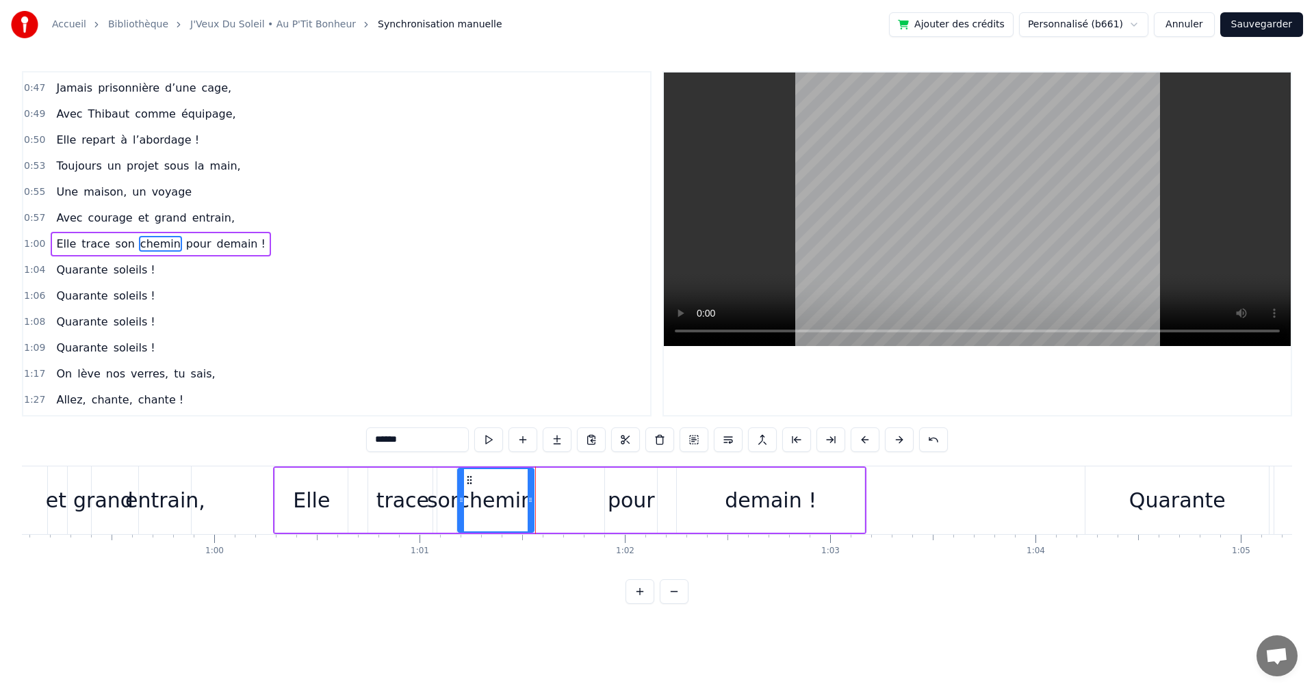
click at [530, 500] on icon at bounding box center [529, 500] width 5 height 11
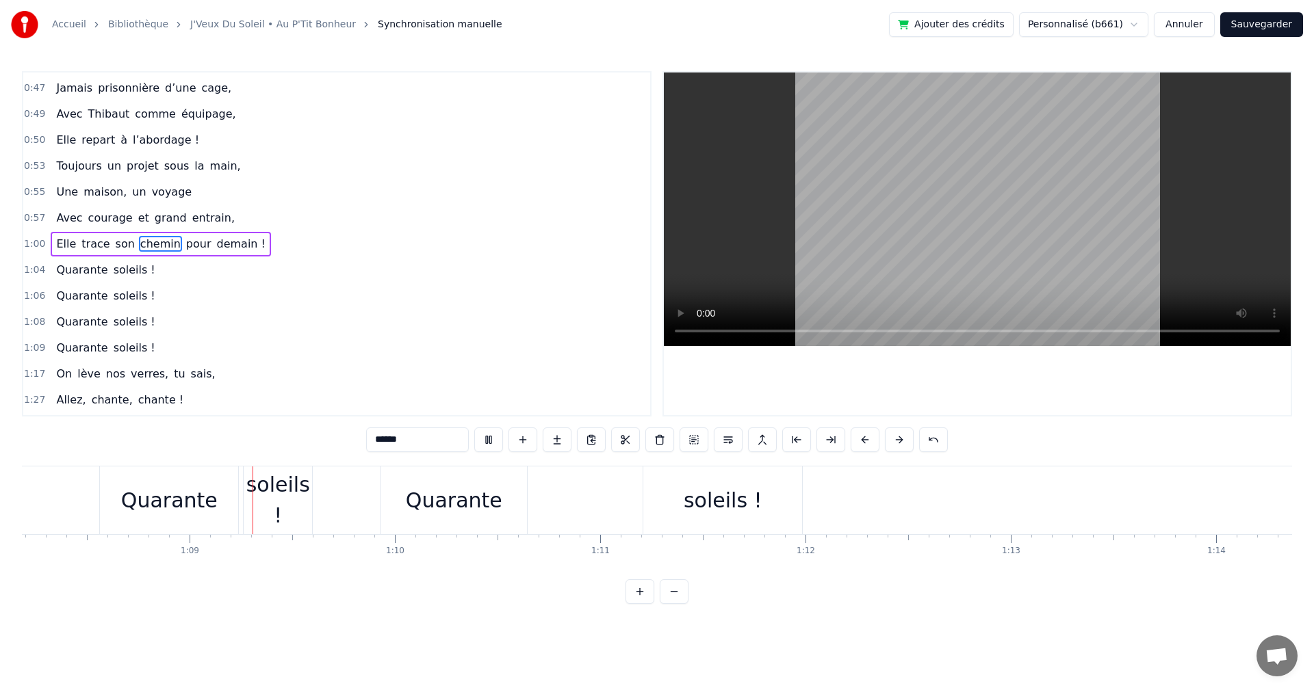
scroll to position [0, 14027]
click at [433, 504] on div "Quarante" at bounding box center [421, 500] width 96 height 31
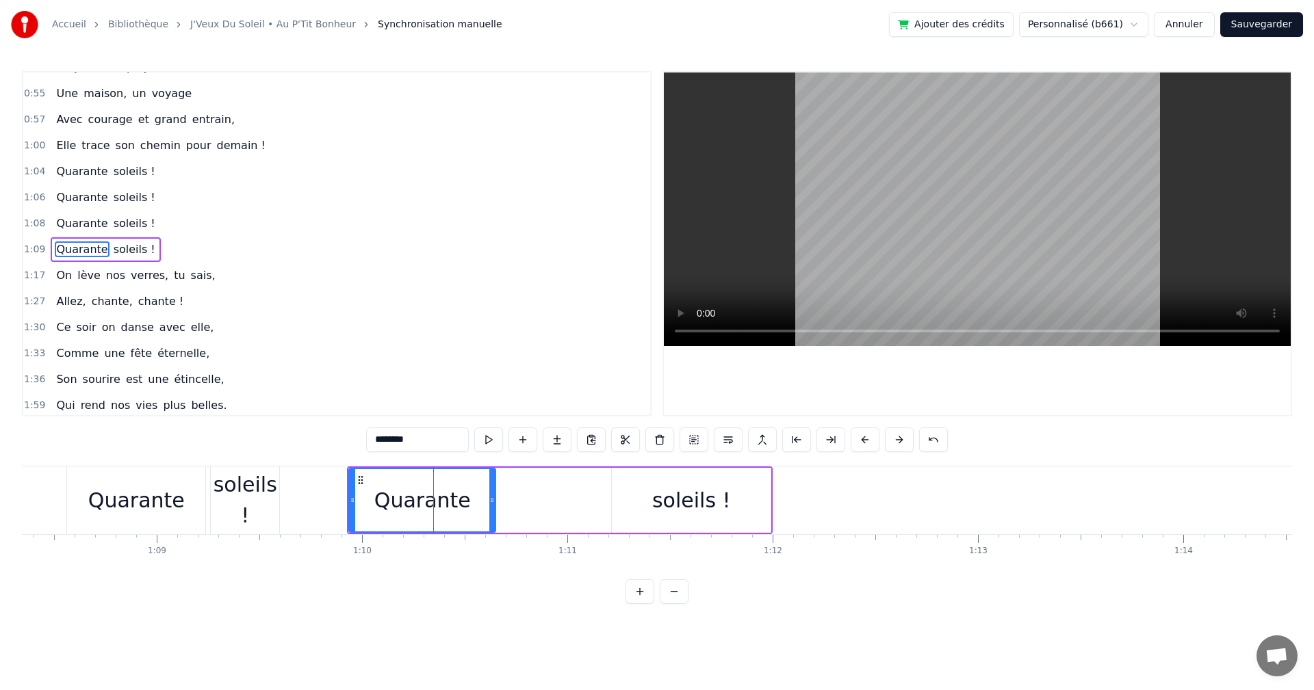
scroll to position [439, 0]
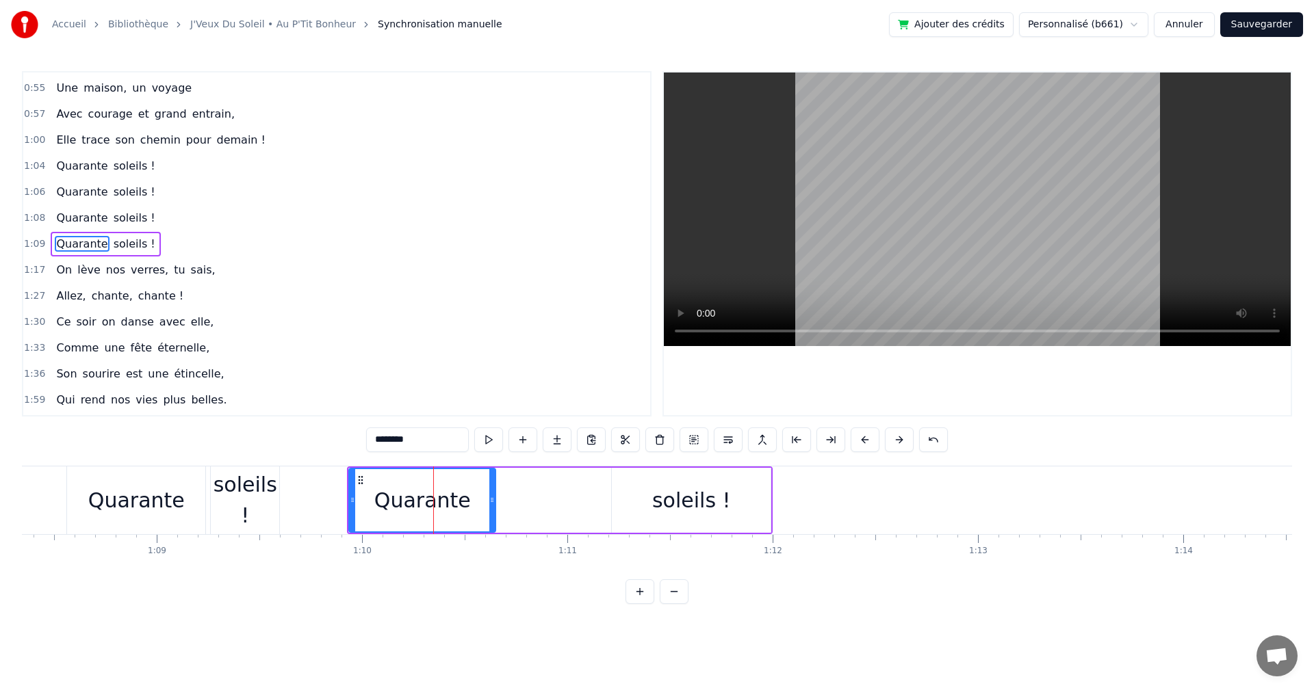
drag, startPoint x: 427, startPoint y: 439, endPoint x: 371, endPoint y: 449, distance: 56.9
click at [371, 449] on input "********" at bounding box center [417, 440] width 103 height 25
click at [677, 499] on div "soleils !" at bounding box center [691, 500] width 79 height 31
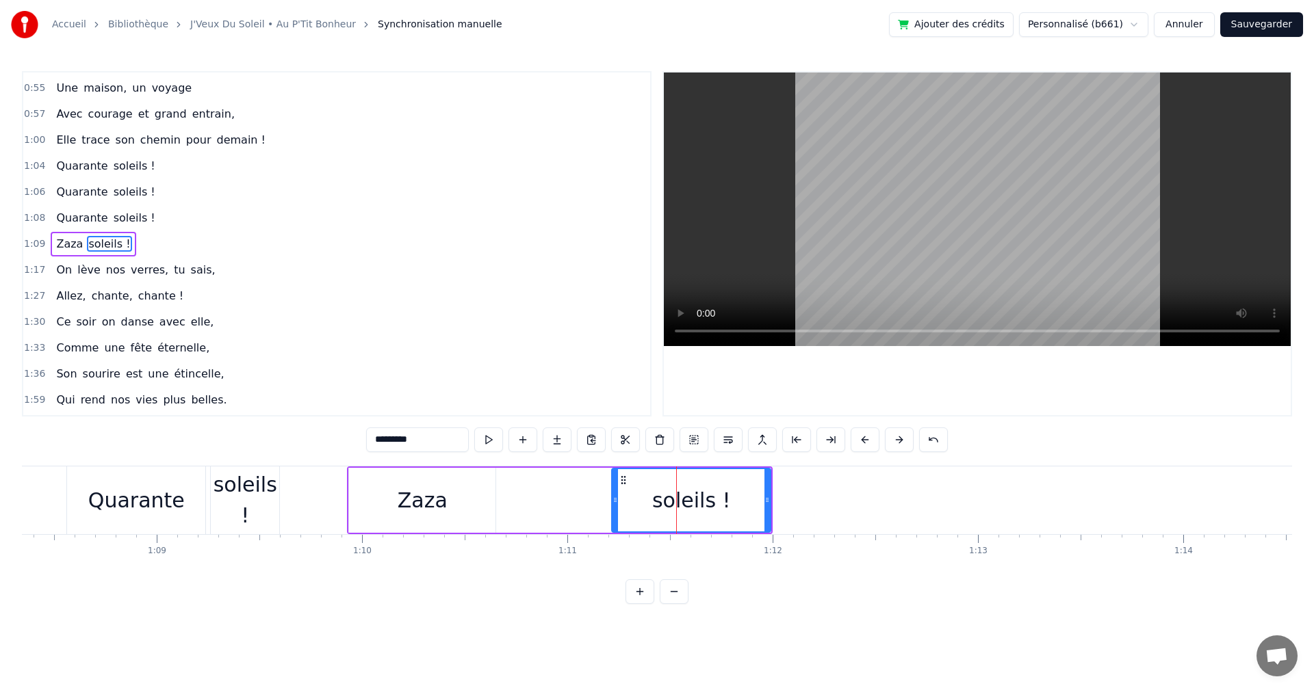
drag, startPoint x: 413, startPoint y: 436, endPoint x: 350, endPoint y: 439, distance: 63.7
click at [351, 439] on div "0:19 On a une amie d’enfer, 0:21 Qui rit plus fort que l’hiver, 0:23 Toujours p…" at bounding box center [657, 337] width 1270 height 533
type input "****"
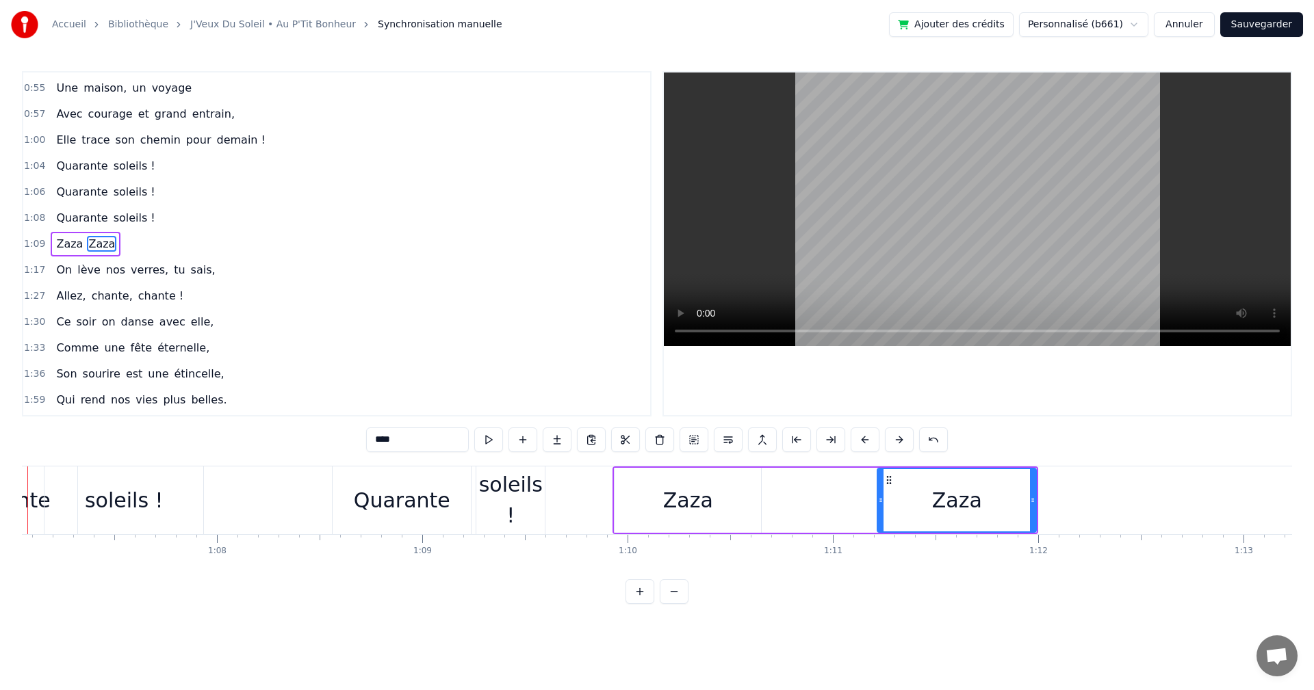
scroll to position [0, 13699]
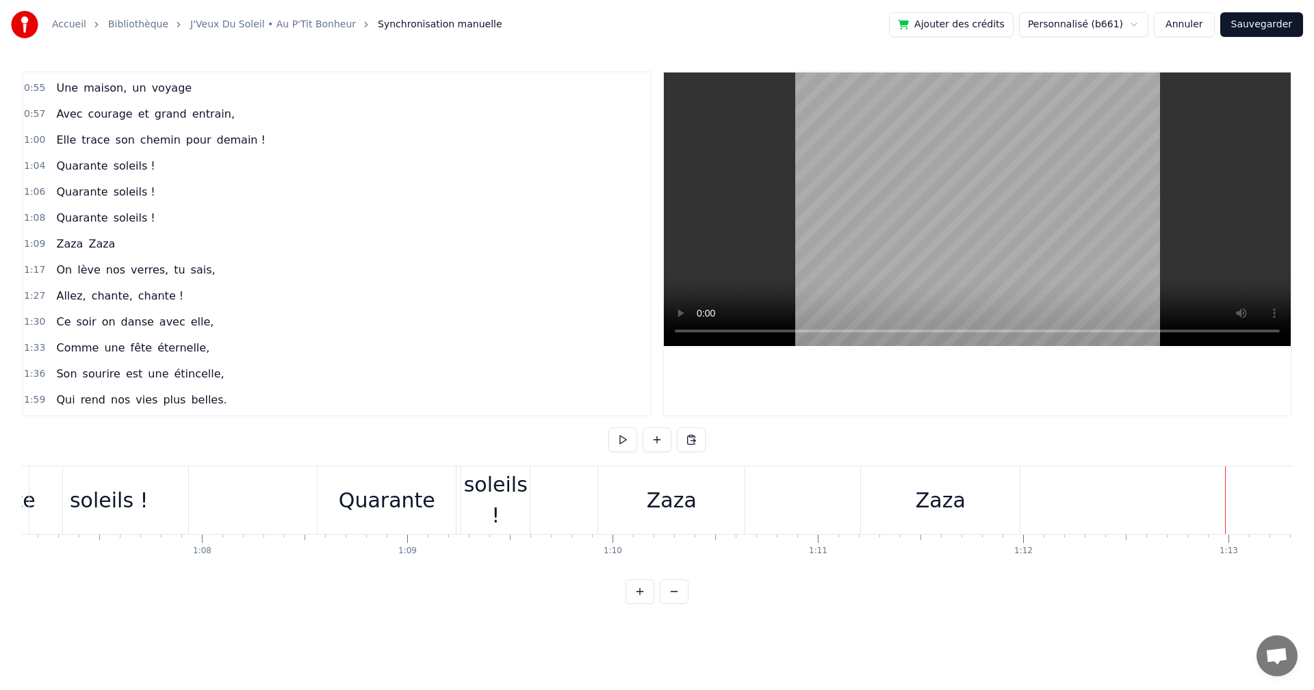
scroll to position [0, 13729]
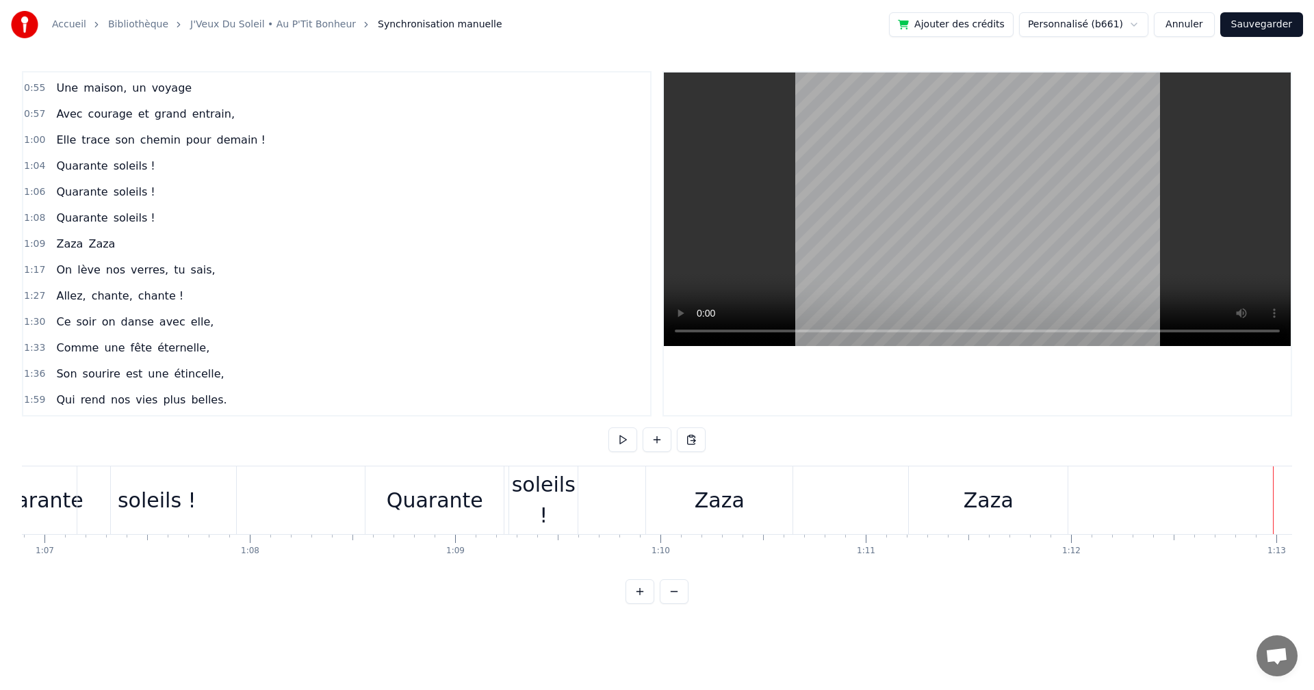
click at [696, 501] on div "Zaza" at bounding box center [719, 501] width 146 height 68
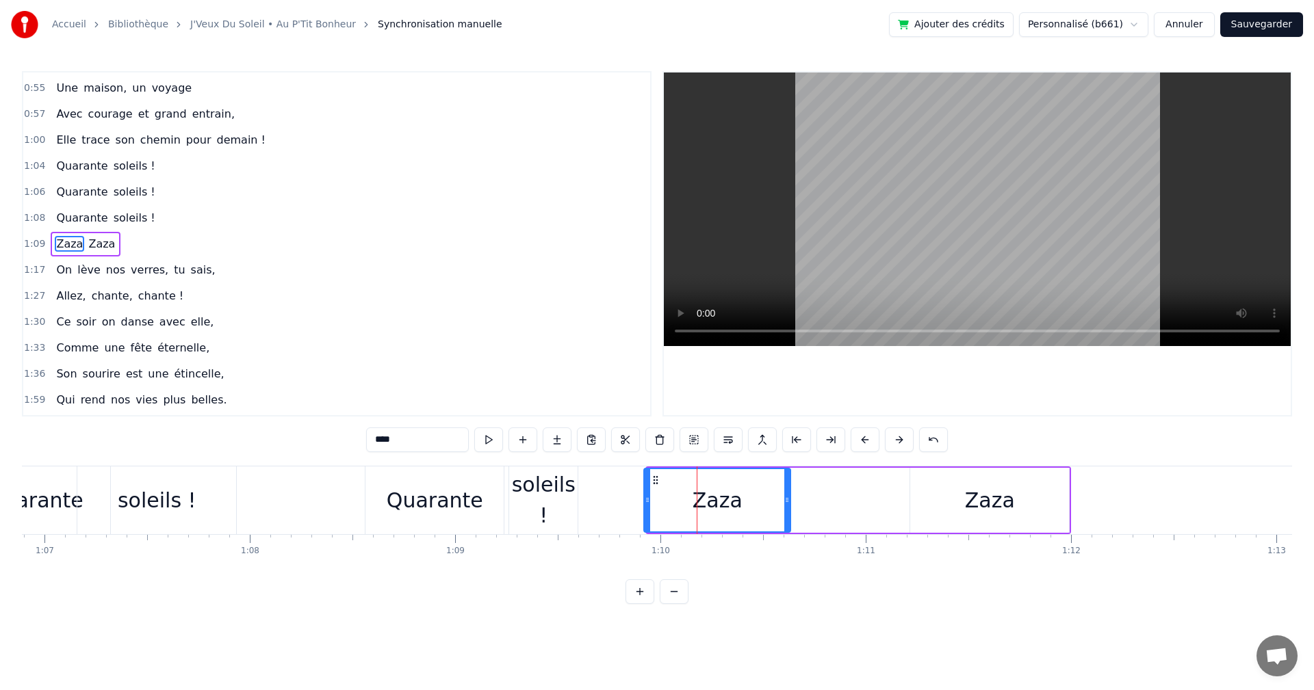
drag, startPoint x: 651, startPoint y: 476, endPoint x: 657, endPoint y: 480, distance: 7.4
click at [657, 480] on icon at bounding box center [655, 480] width 11 height 11
drag, startPoint x: 788, startPoint y: 499, endPoint x: 738, endPoint y: 499, distance: 50.6
click at [738, 499] on icon at bounding box center [736, 500] width 5 height 11
click at [960, 495] on div "Zaza" at bounding box center [989, 500] width 159 height 65
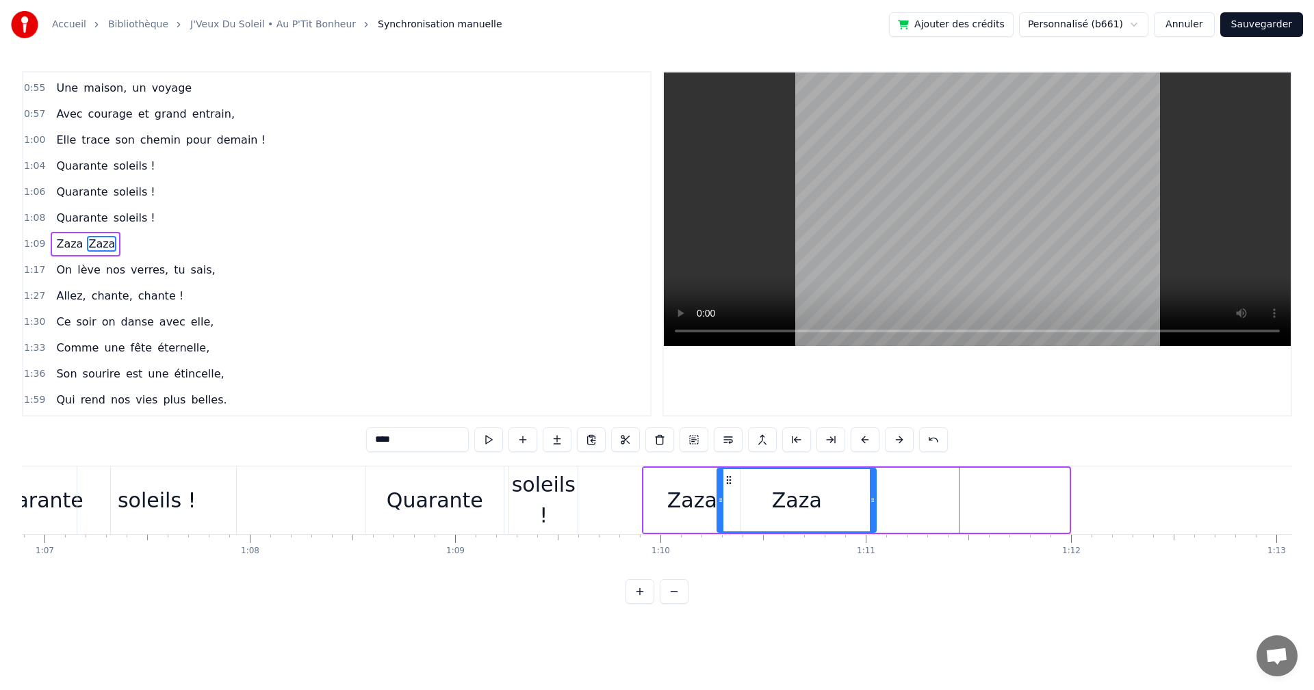
drag, startPoint x: 922, startPoint y: 479, endPoint x: 729, endPoint y: 484, distance: 193.0
click at [729, 484] on icon at bounding box center [728, 480] width 11 height 11
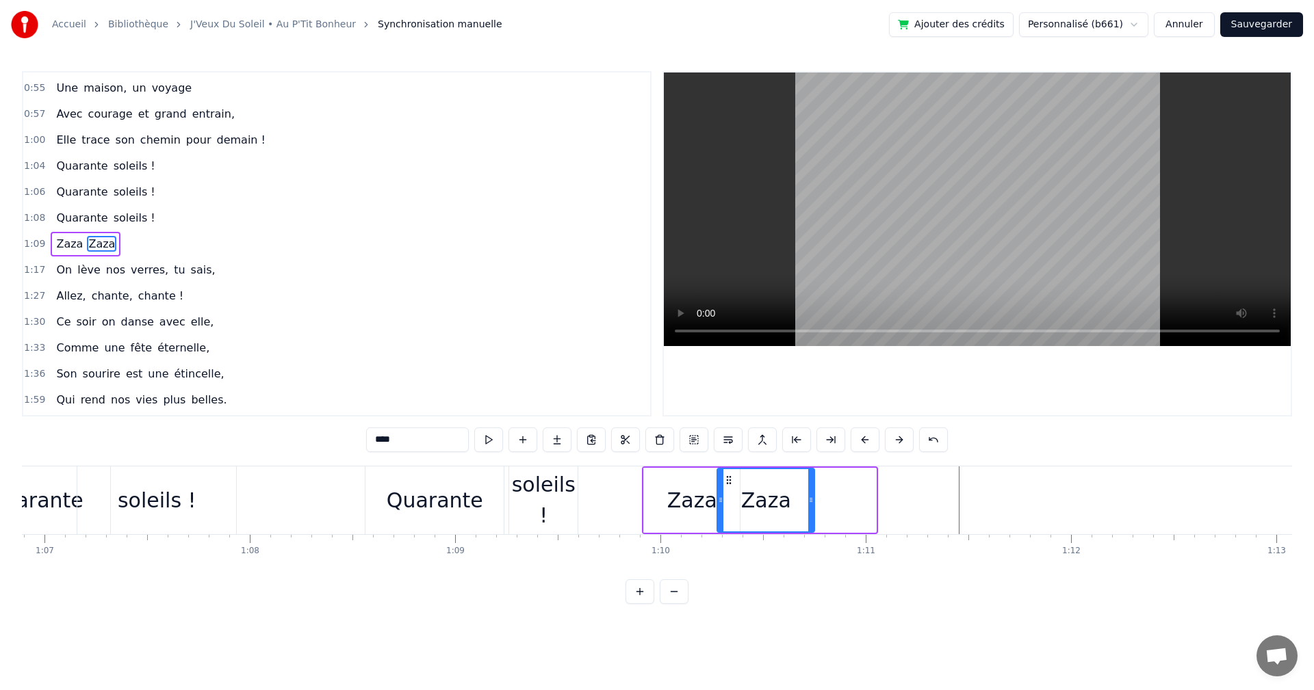
drag, startPoint x: 873, startPoint y: 497, endPoint x: 809, endPoint y: 498, distance: 64.3
click at [809, 498] on icon at bounding box center [810, 500] width 5 height 11
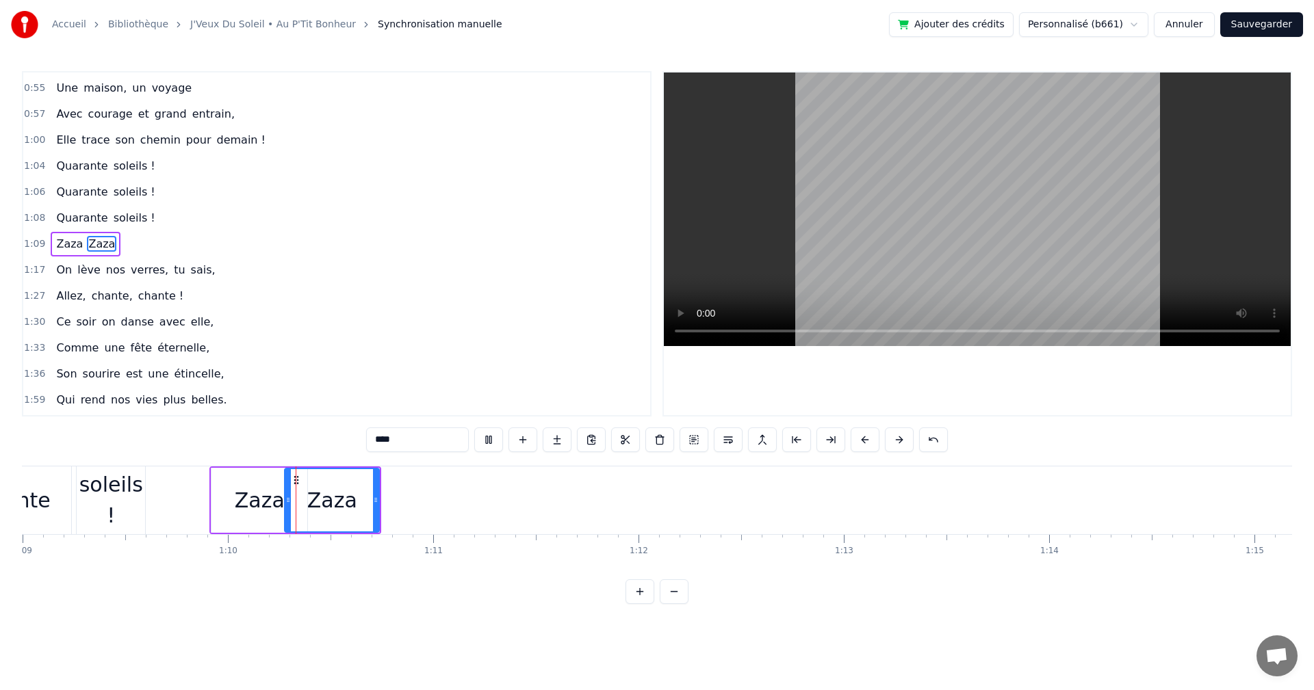
scroll to position [0, 14234]
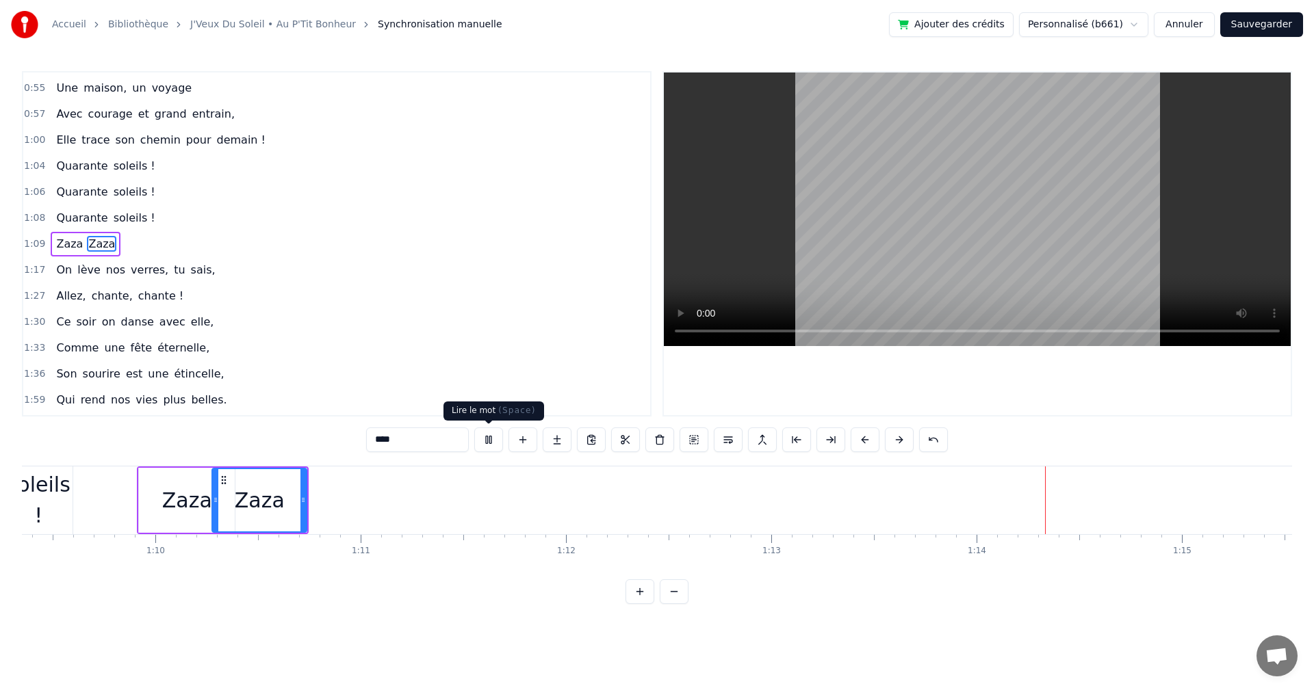
click at [488, 444] on button at bounding box center [488, 440] width 29 height 25
click at [180, 476] on div "Zaza" at bounding box center [187, 500] width 96 height 65
click at [483, 433] on button at bounding box center [488, 440] width 29 height 25
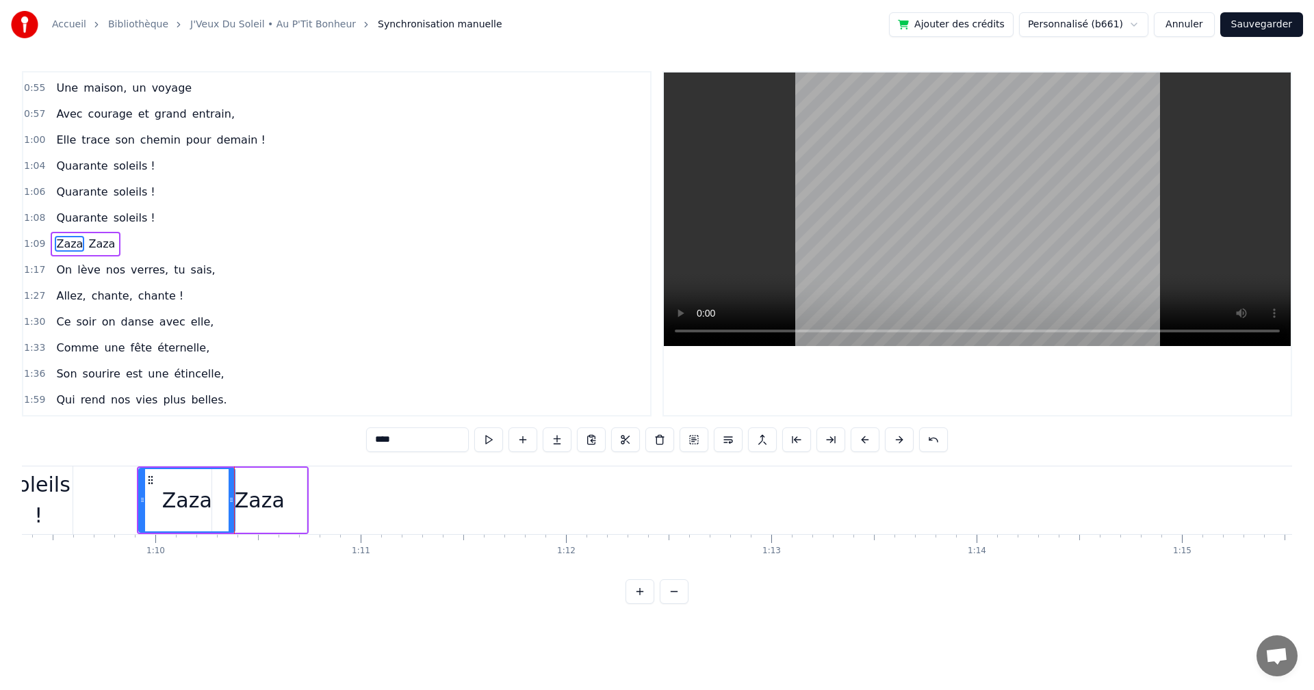
click at [234, 488] on div at bounding box center [234, 501] width 1 height 68
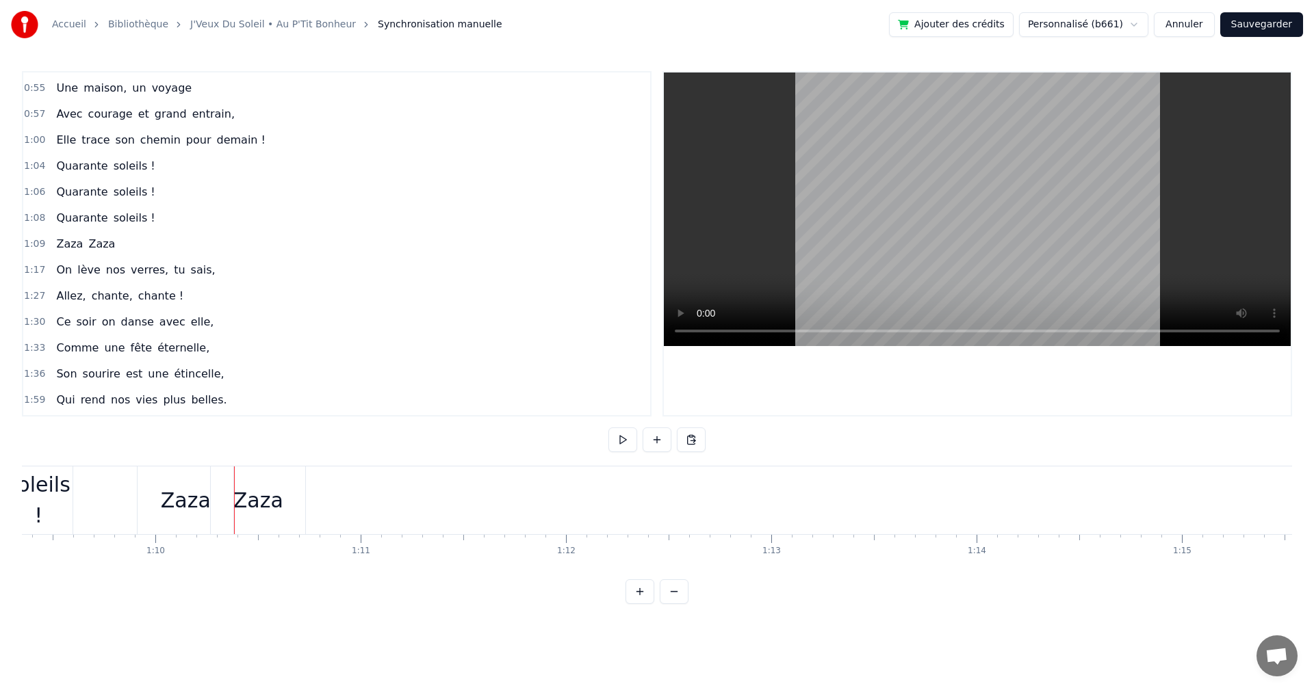
click at [286, 479] on div "Zaza" at bounding box center [258, 501] width 94 height 68
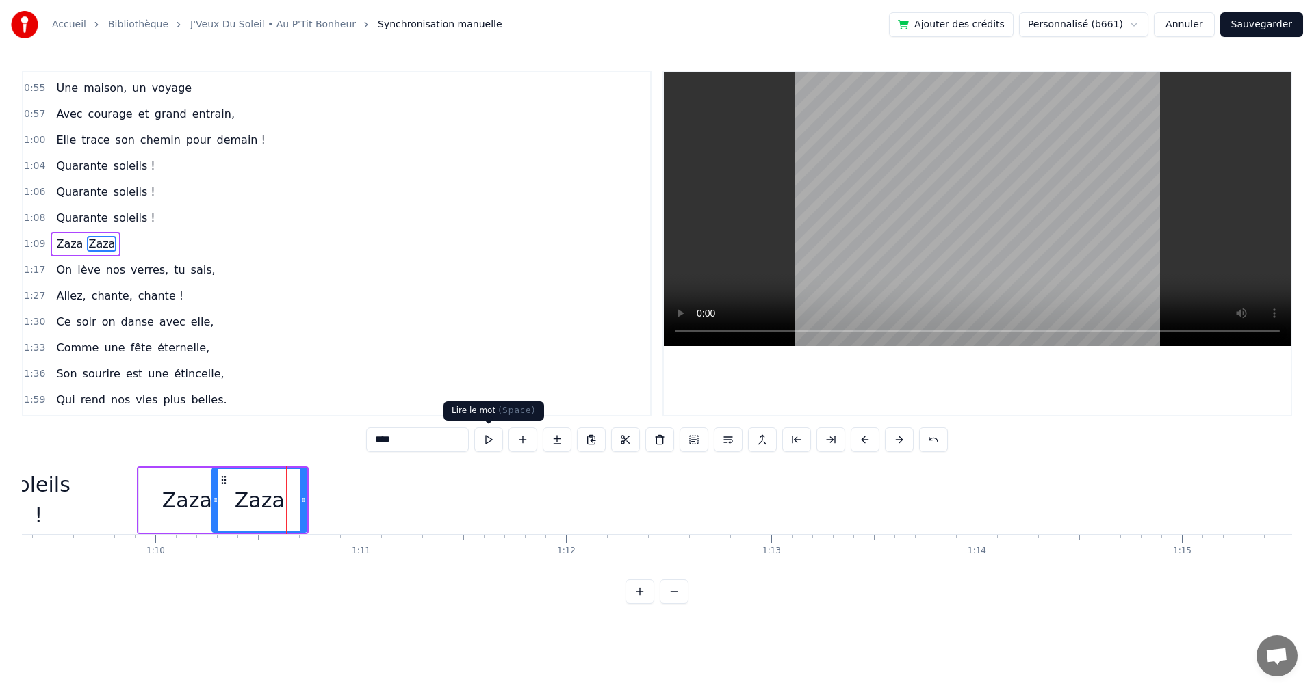
click at [485, 434] on button at bounding box center [488, 440] width 29 height 25
drag, startPoint x: 302, startPoint y: 499, endPoint x: 354, endPoint y: 503, distance: 51.4
click at [354, 503] on icon at bounding box center [354, 500] width 5 height 11
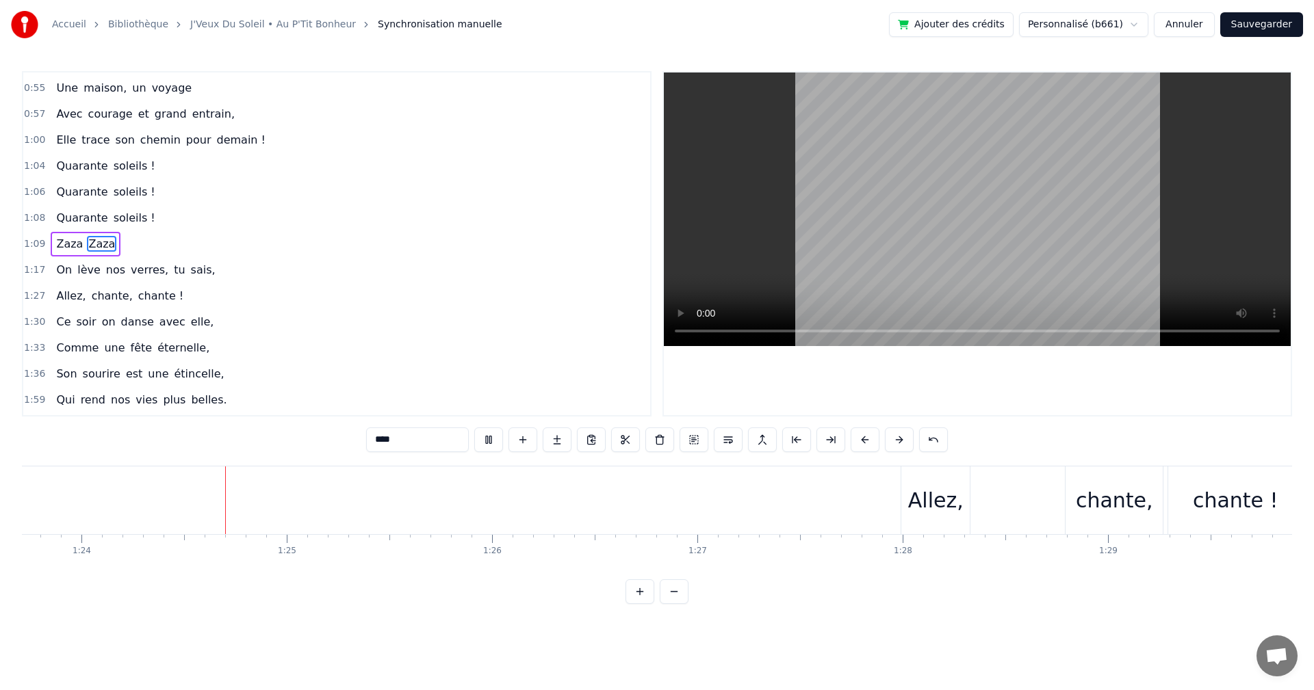
scroll to position [0, 17211]
click at [487, 441] on button at bounding box center [488, 440] width 29 height 25
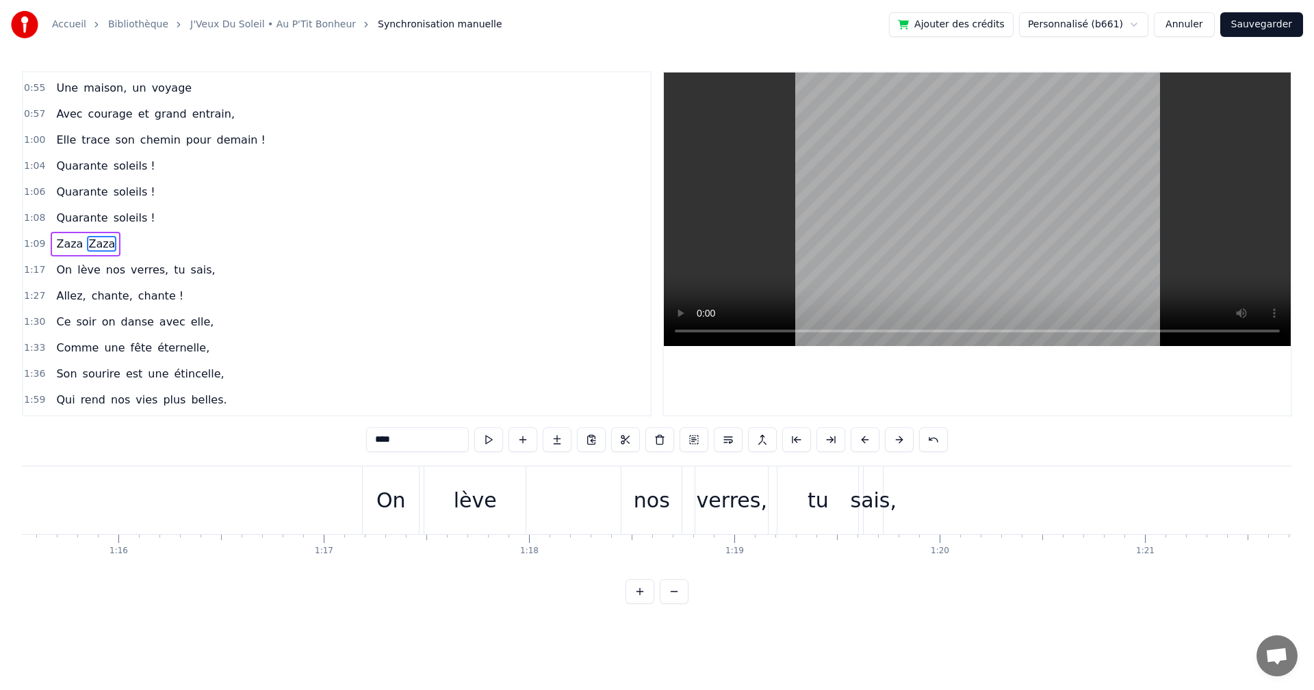
scroll to position [0, 15478]
click at [676, 497] on div "nos" at bounding box center [675, 500] width 36 height 31
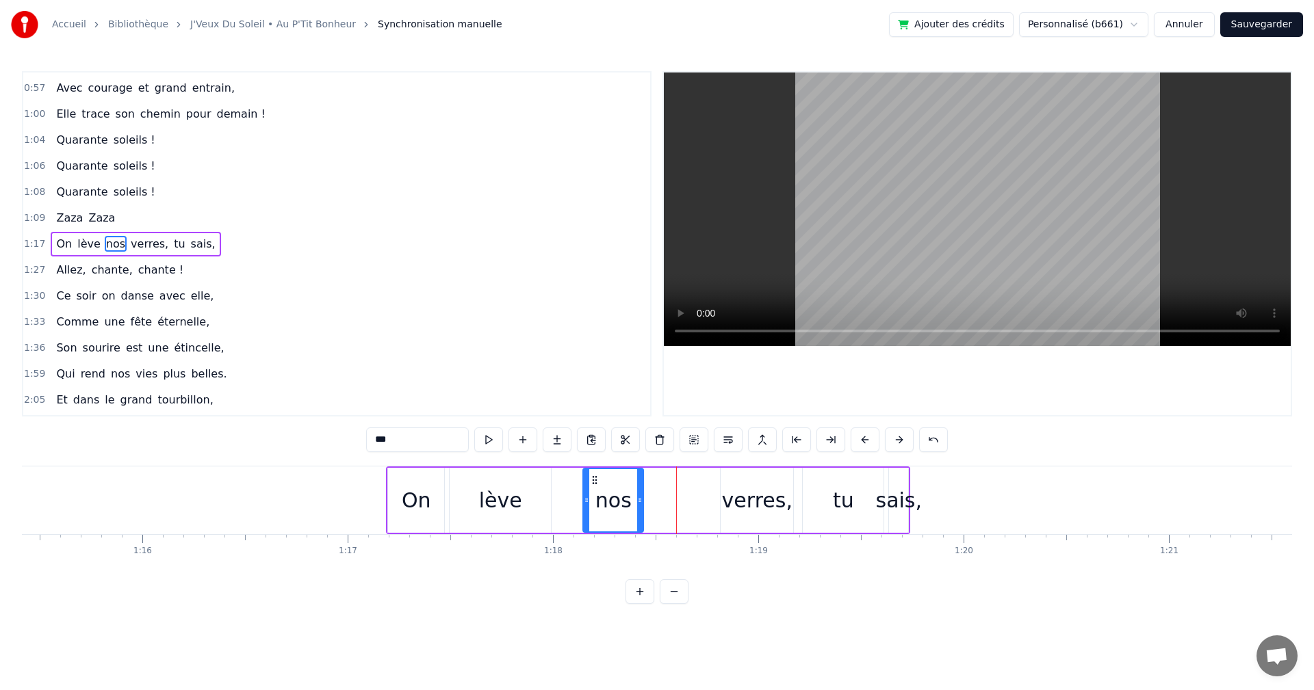
drag, startPoint x: 660, startPoint y: 479, endPoint x: 594, endPoint y: 491, distance: 66.7
click at [594, 491] on div "nos" at bounding box center [613, 500] width 59 height 62
click at [739, 493] on div "verres," at bounding box center [757, 500] width 70 height 31
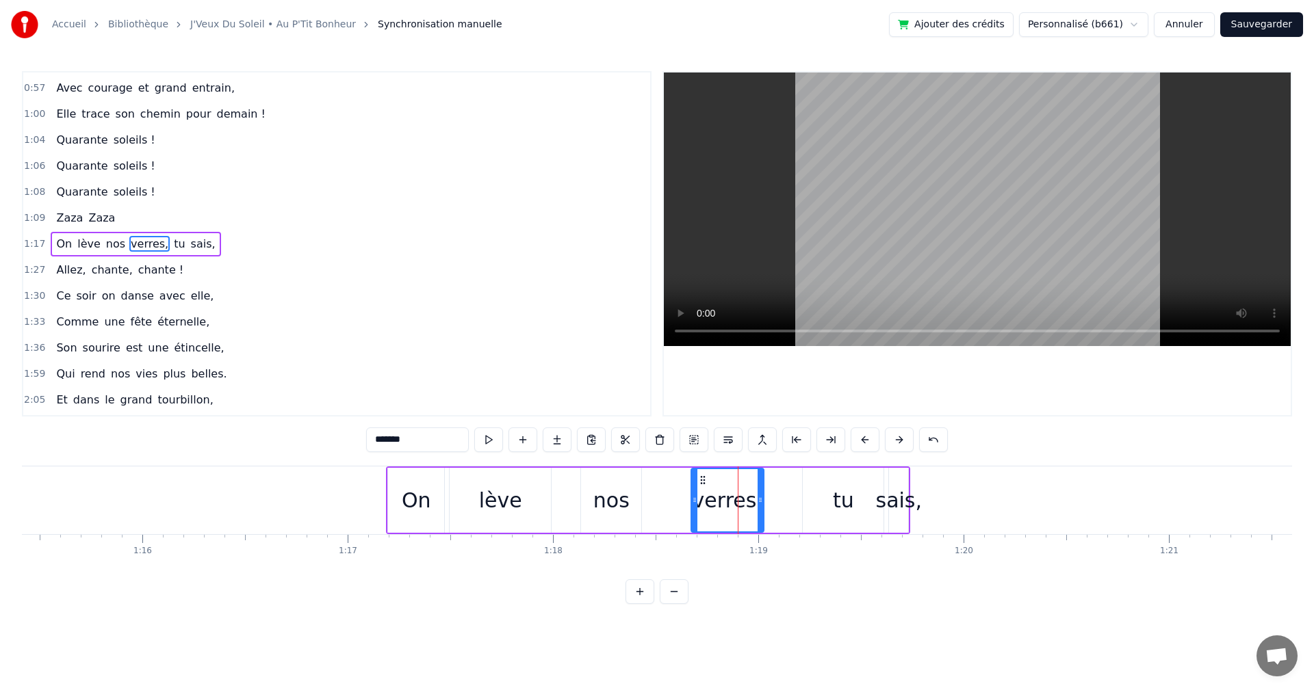
drag, startPoint x: 728, startPoint y: 476, endPoint x: 686, endPoint y: 478, distance: 41.8
click at [697, 478] on icon at bounding box center [702, 480] width 11 height 11
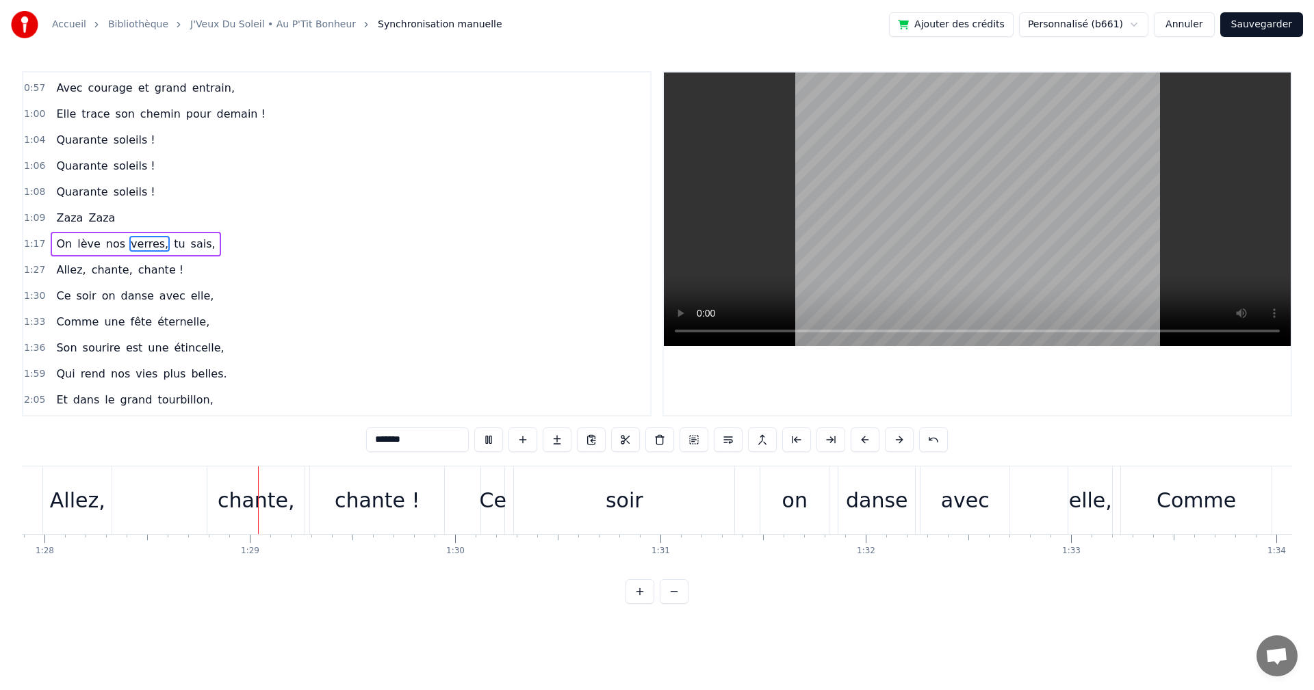
scroll to position [0, 18084]
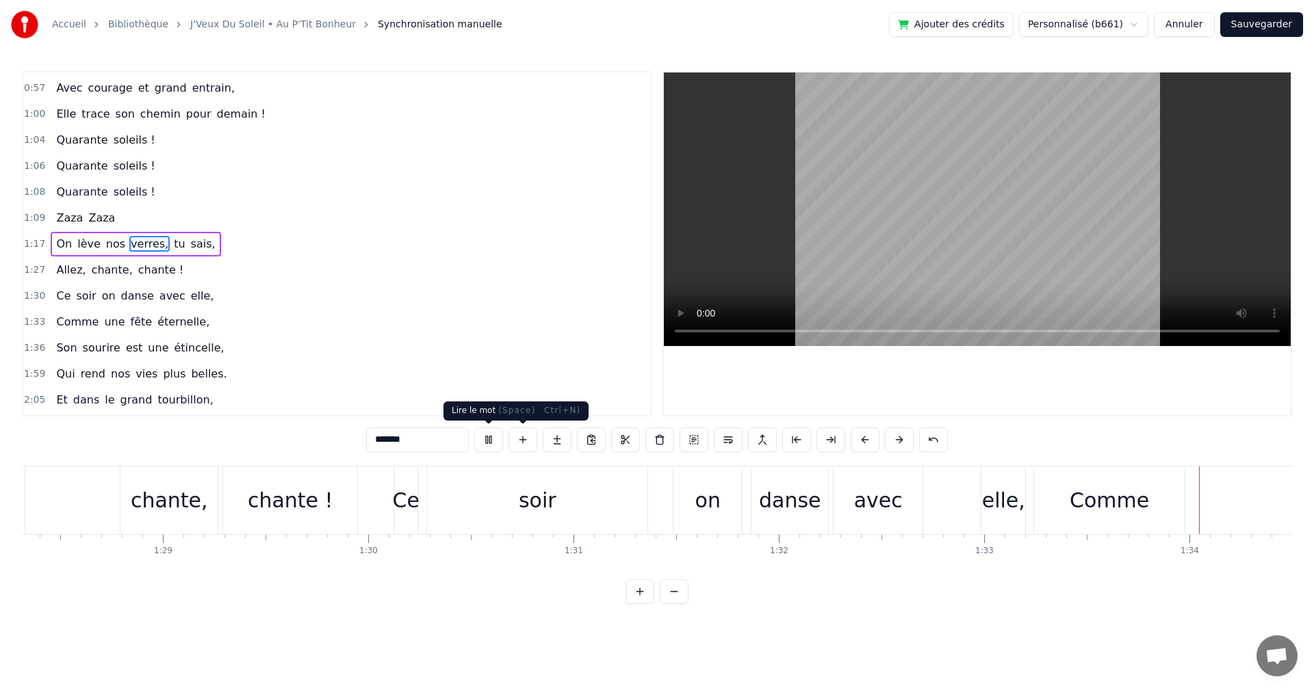
click at [491, 443] on button at bounding box center [488, 440] width 29 height 25
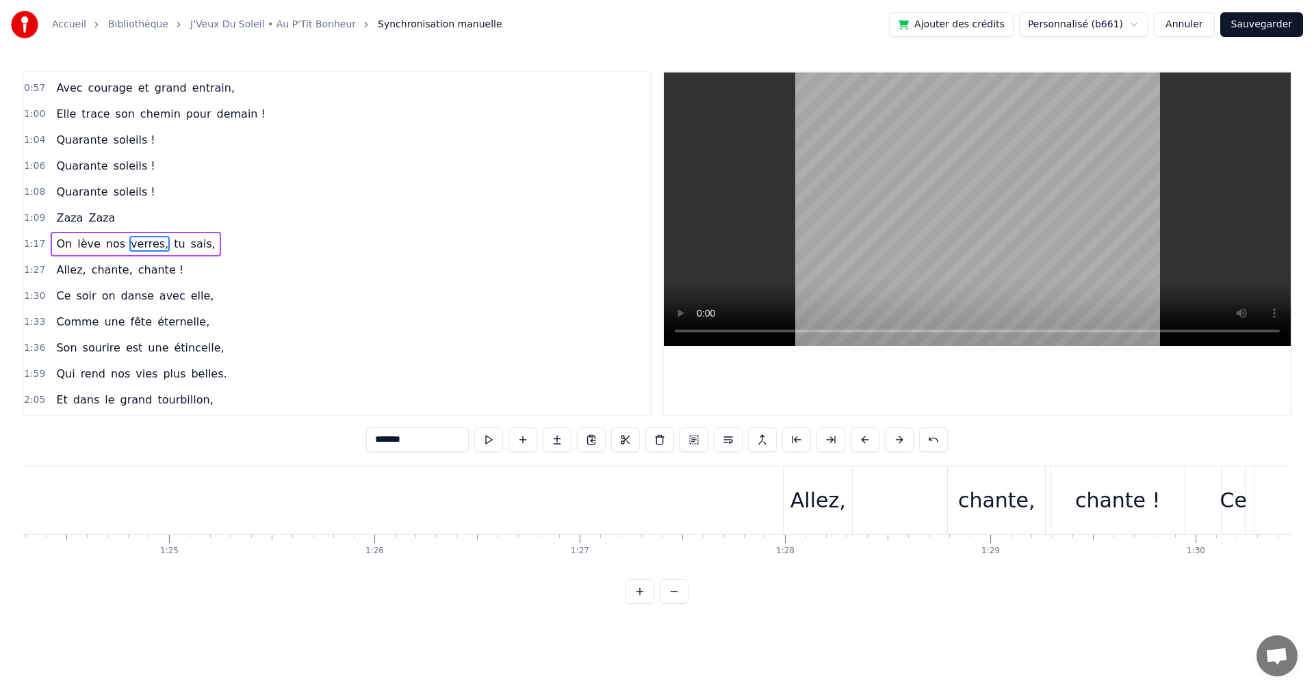
scroll to position [0, 17252]
click at [852, 495] on div "Allez," at bounding box center [864, 500] width 55 height 31
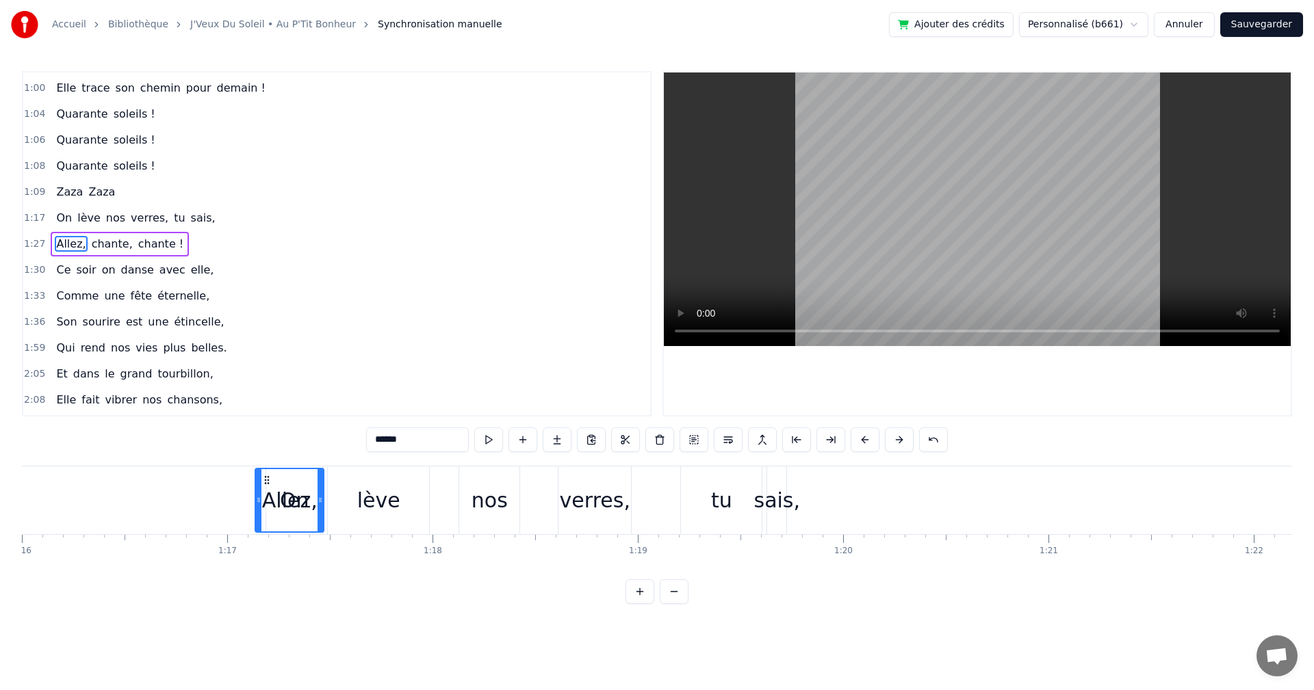
scroll to position [0, 15596]
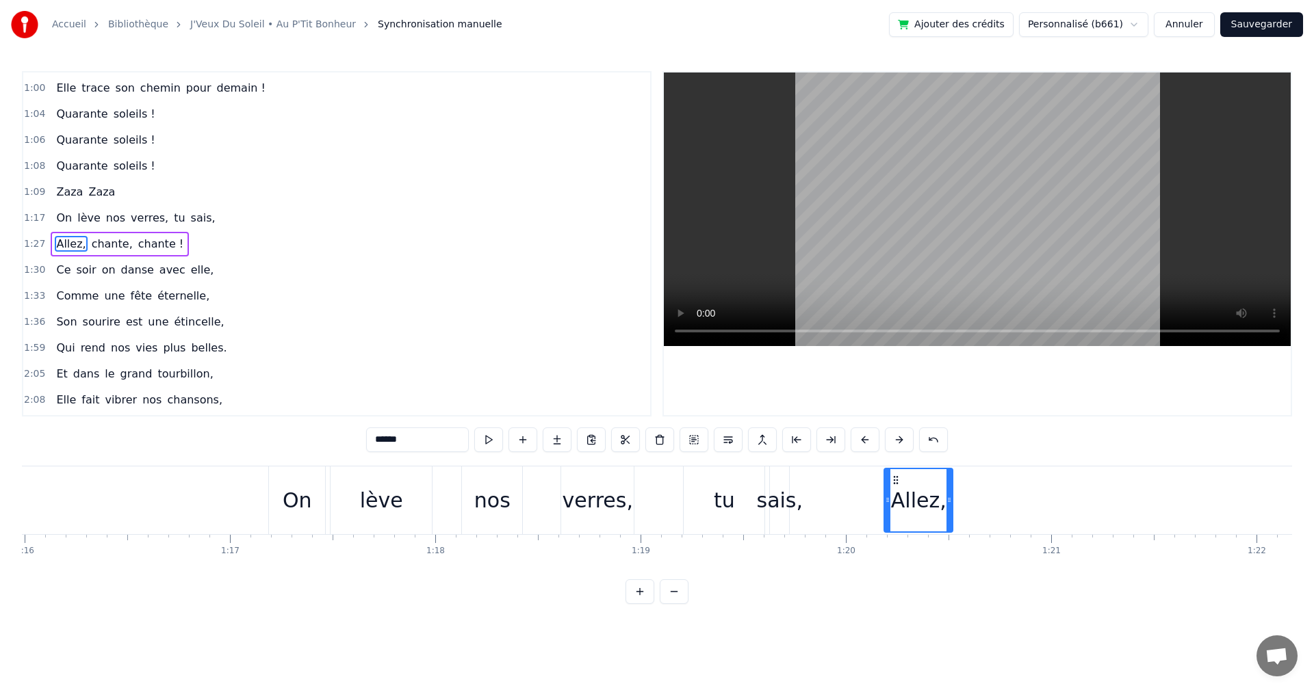
drag, startPoint x: 844, startPoint y: 475, endPoint x: 896, endPoint y: 554, distance: 94.3
click at [896, 554] on div "On a une amie d’enfer, Qui rit plus fort que l’hiver, Toujours prête pour la lu…" at bounding box center [657, 517] width 1270 height 103
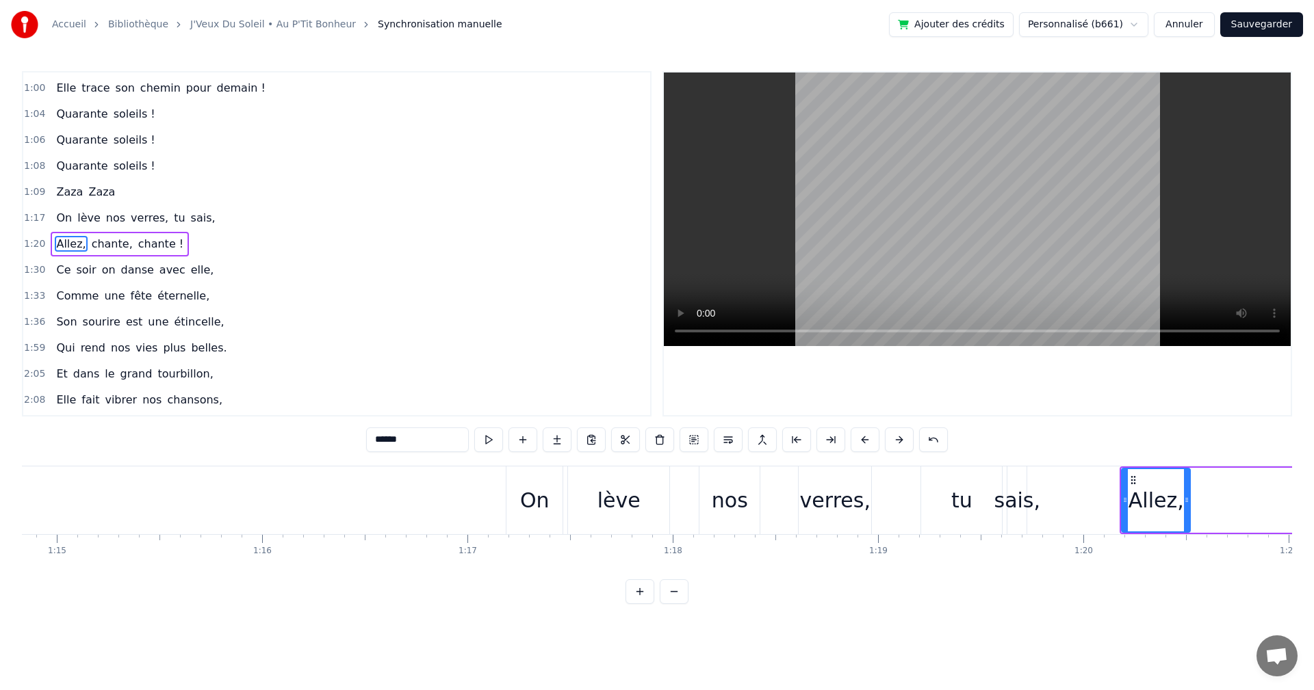
scroll to position [0, 15406]
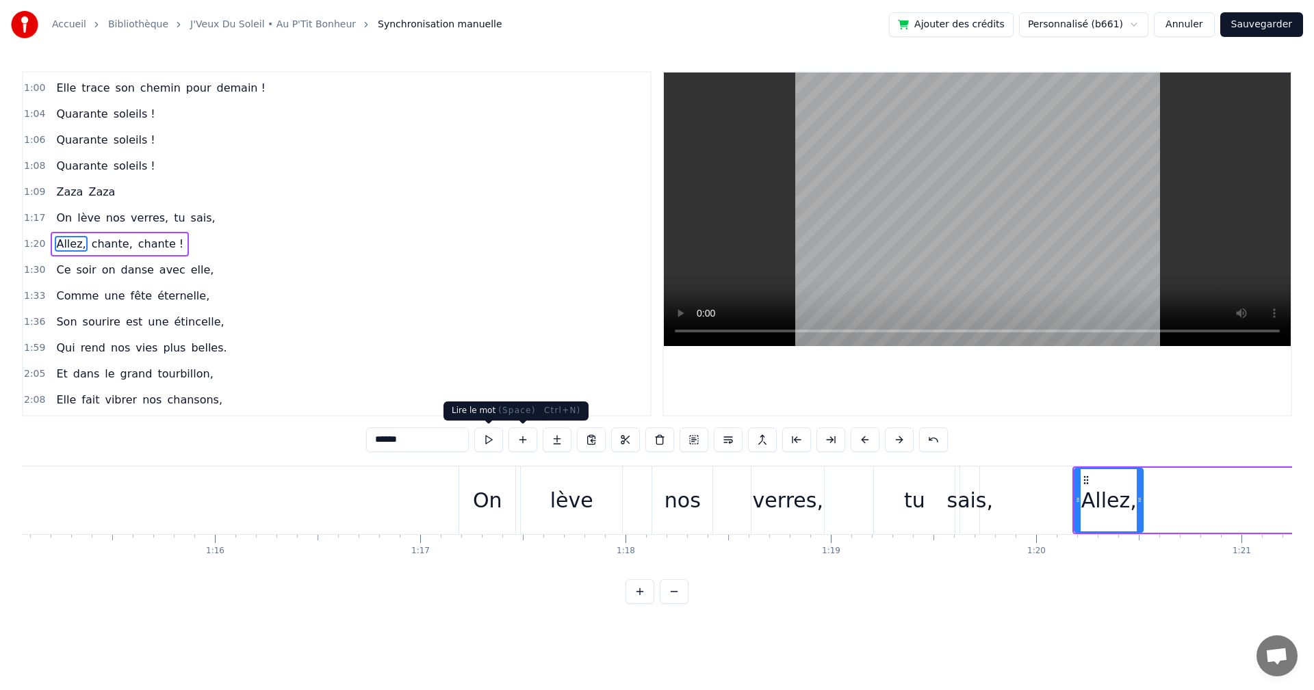
click at [485, 480] on div "On" at bounding box center [487, 501] width 56 height 68
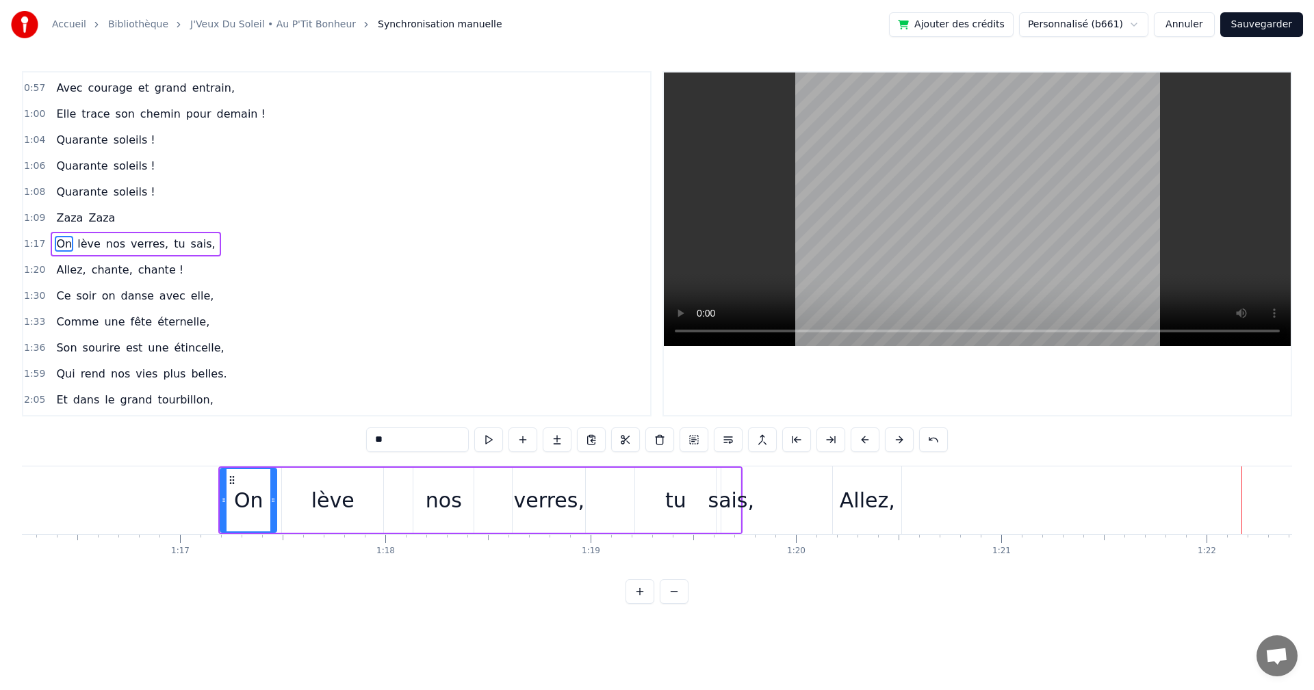
scroll to position [0, 15478]
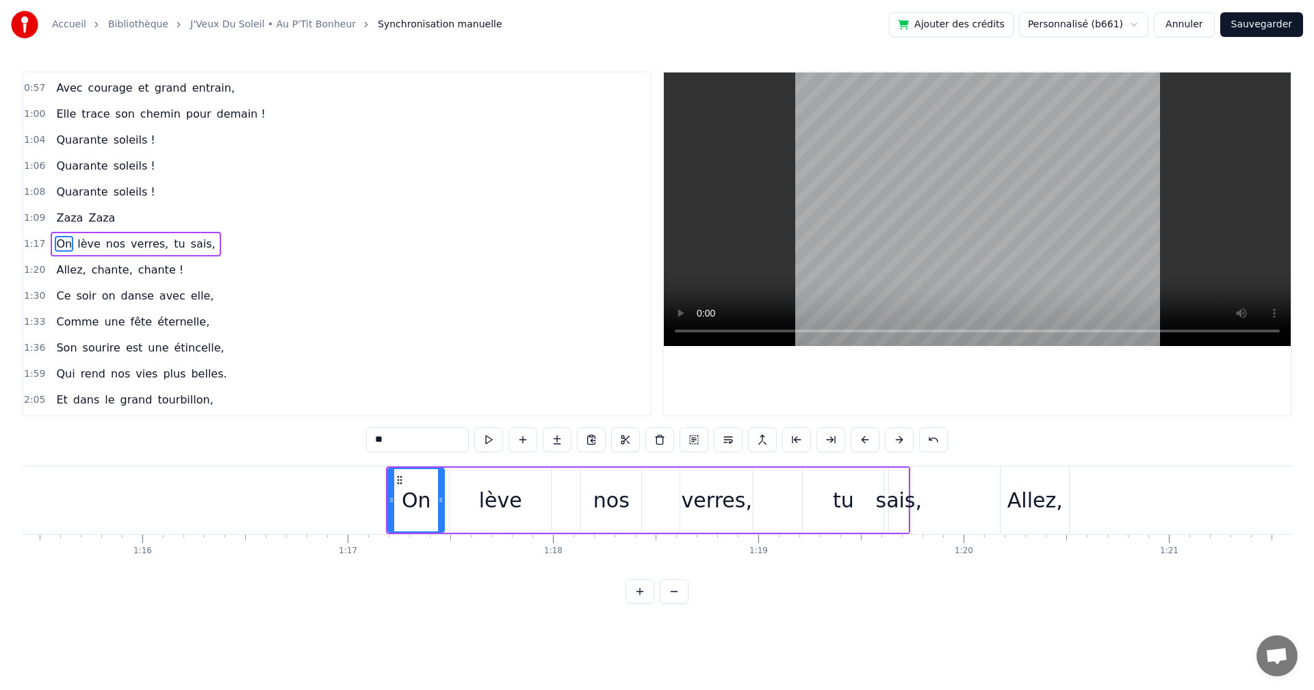
click at [610, 502] on div "nos" at bounding box center [611, 500] width 36 height 31
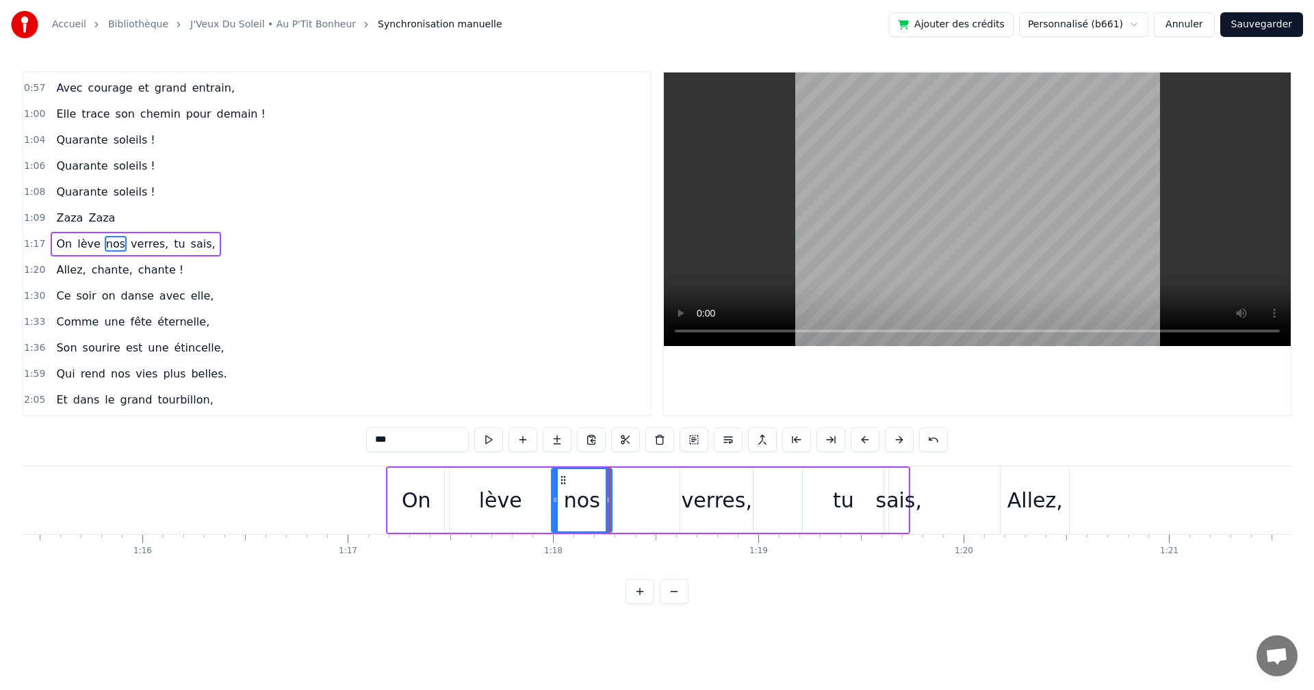
drag, startPoint x: 592, startPoint y: 477, endPoint x: 562, endPoint y: 482, distance: 29.8
click at [562, 482] on icon at bounding box center [563, 480] width 11 height 11
click at [692, 494] on div "verres," at bounding box center [716, 500] width 70 height 31
type input "*******"
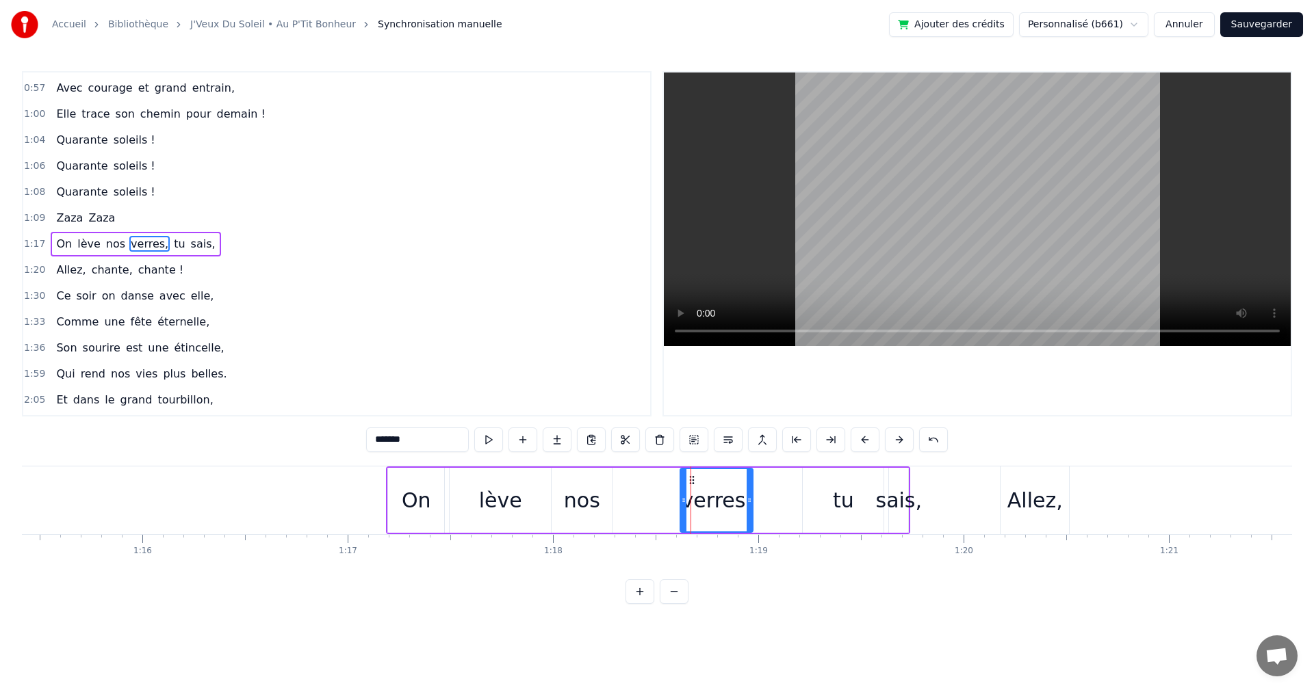
drag, startPoint x: 690, startPoint y: 477, endPoint x: 642, endPoint y: 484, distance: 48.5
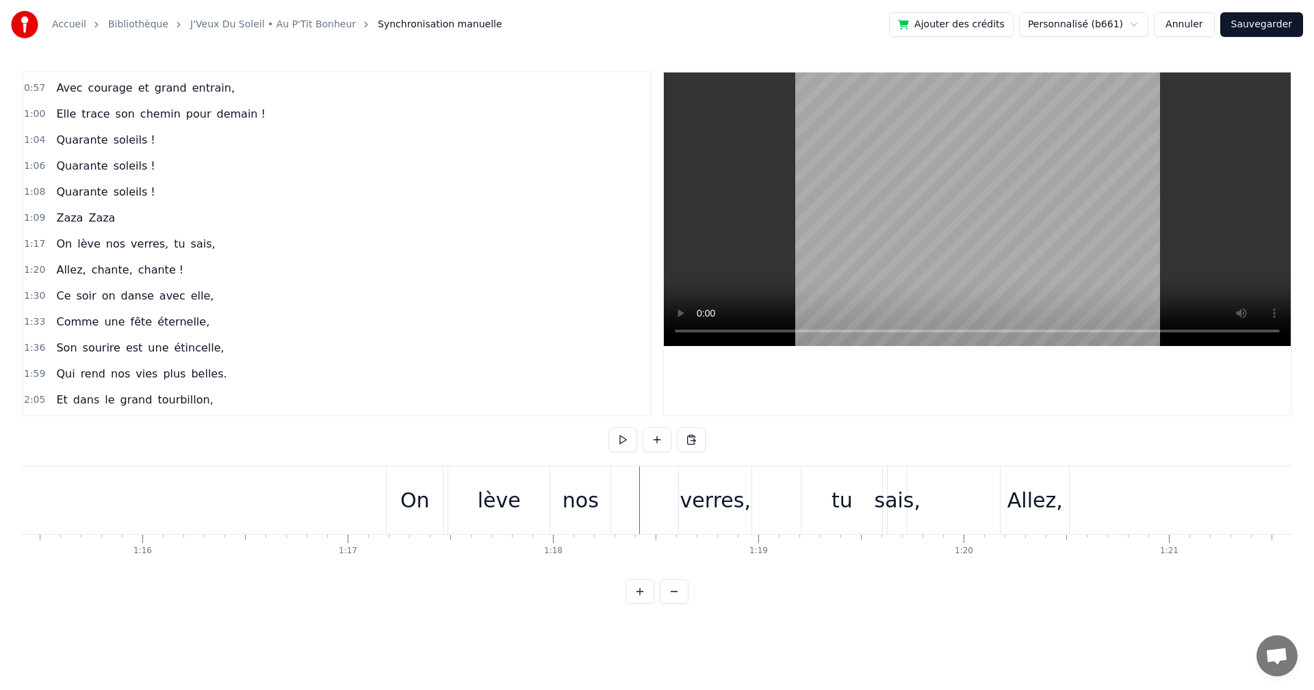
click at [704, 495] on div "verres," at bounding box center [715, 500] width 70 height 31
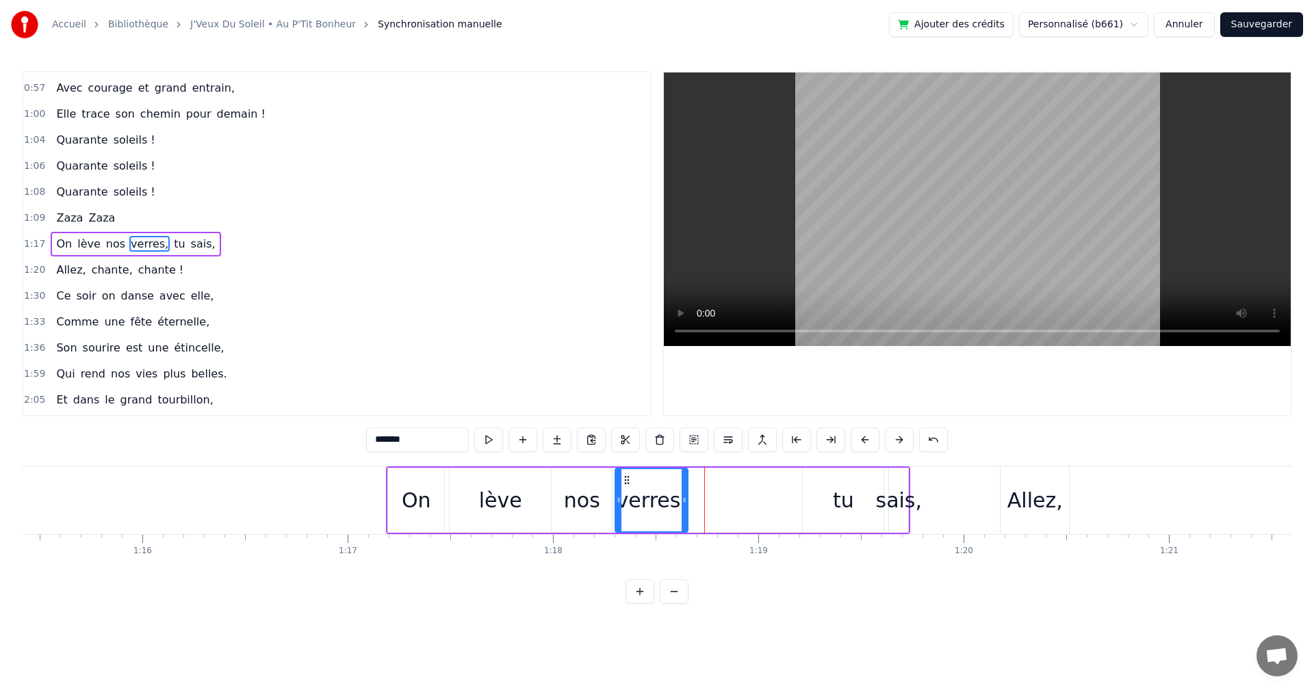
drag, startPoint x: 691, startPoint y: 476, endPoint x: 626, endPoint y: 487, distance: 65.9
click at [626, 487] on div "verres," at bounding box center [651, 500] width 71 height 62
click at [844, 493] on div "tu" at bounding box center [843, 500] width 21 height 31
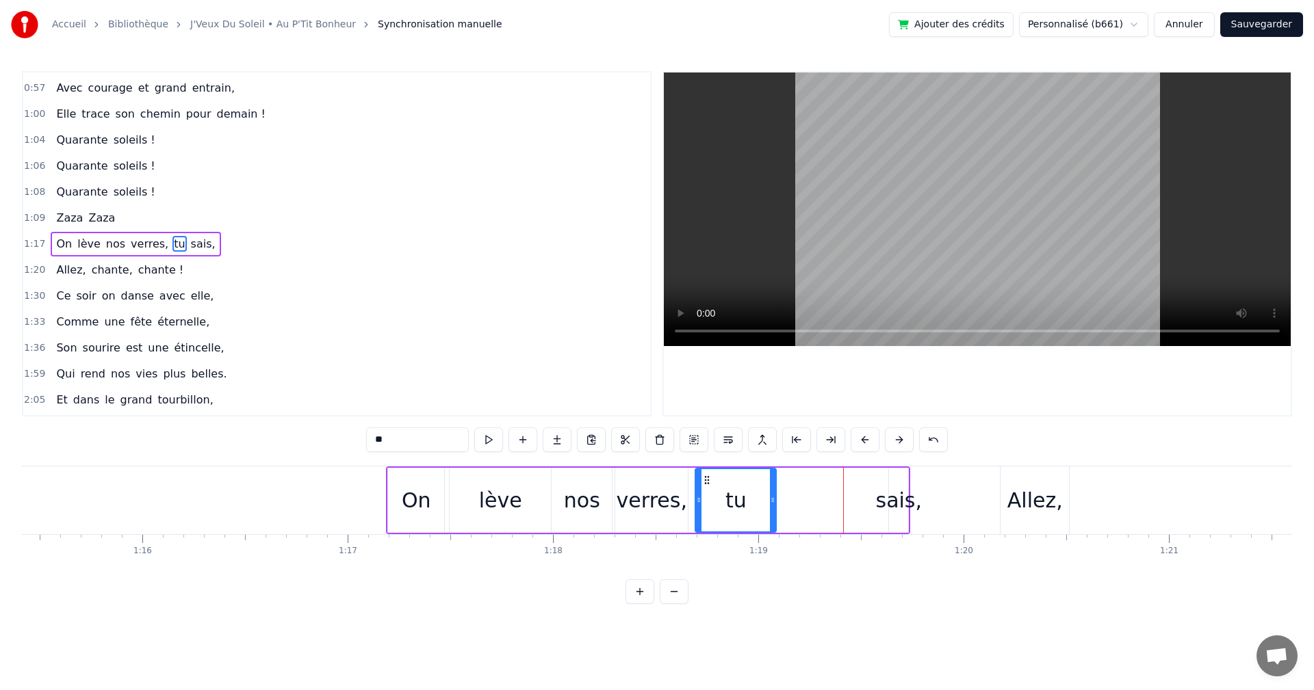
drag, startPoint x: 811, startPoint y: 479, endPoint x: 703, endPoint y: 488, distance: 107.8
click at [703, 488] on div "tu" at bounding box center [735, 500] width 79 height 62
click at [893, 497] on div "sais," at bounding box center [899, 500] width 47 height 31
drag, startPoint x: 901, startPoint y: 476, endPoint x: 779, endPoint y: 485, distance: 122.8
click at [779, 485] on icon at bounding box center [777, 480] width 11 height 11
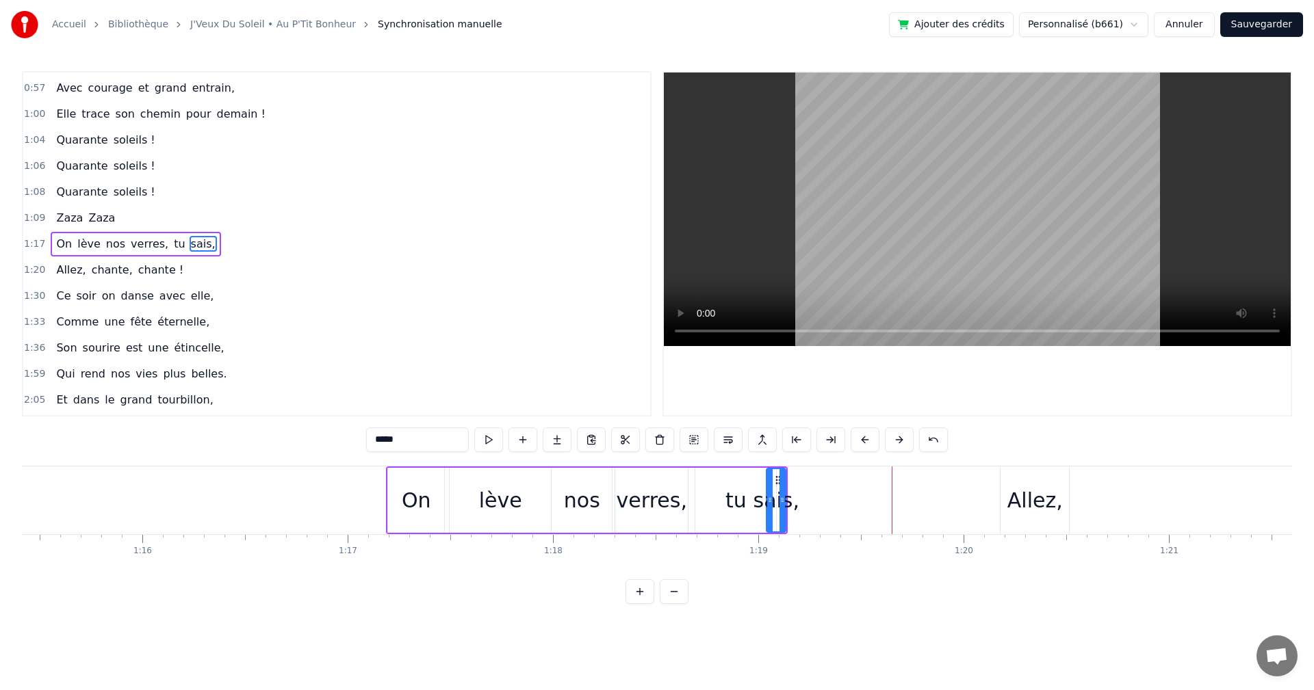
click at [1019, 492] on div "Allez," at bounding box center [1034, 500] width 55 height 31
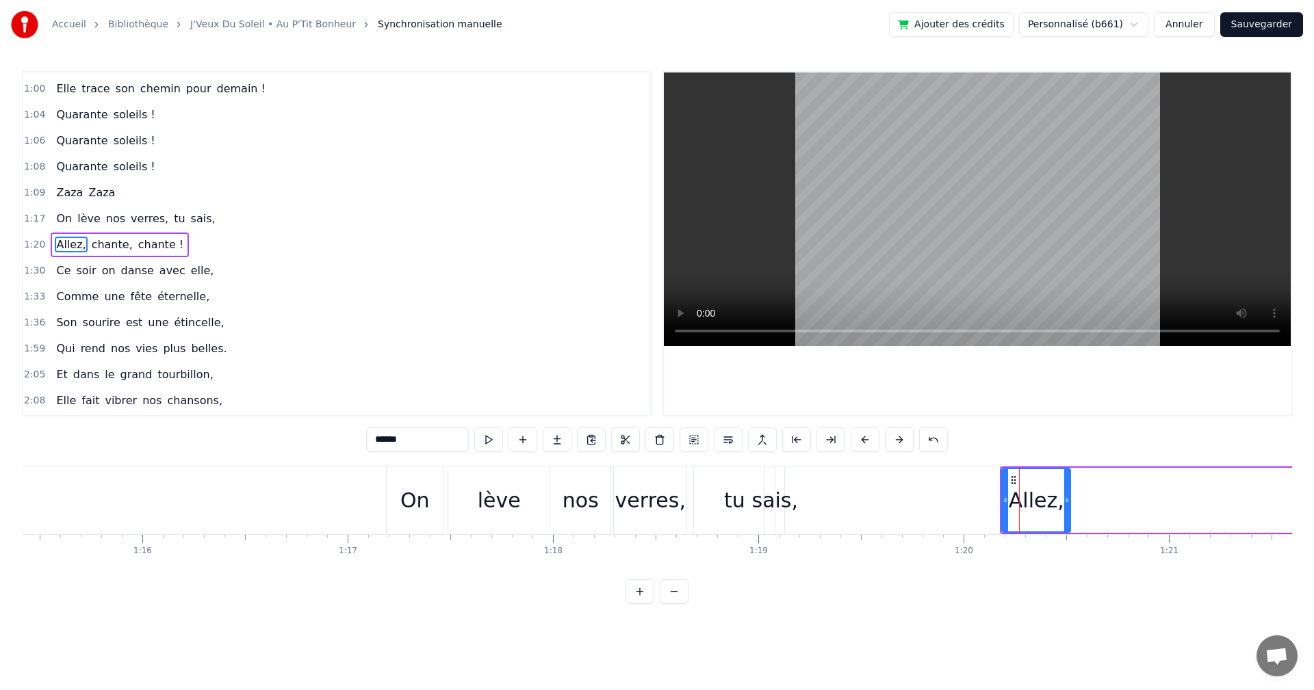
scroll to position [491, 0]
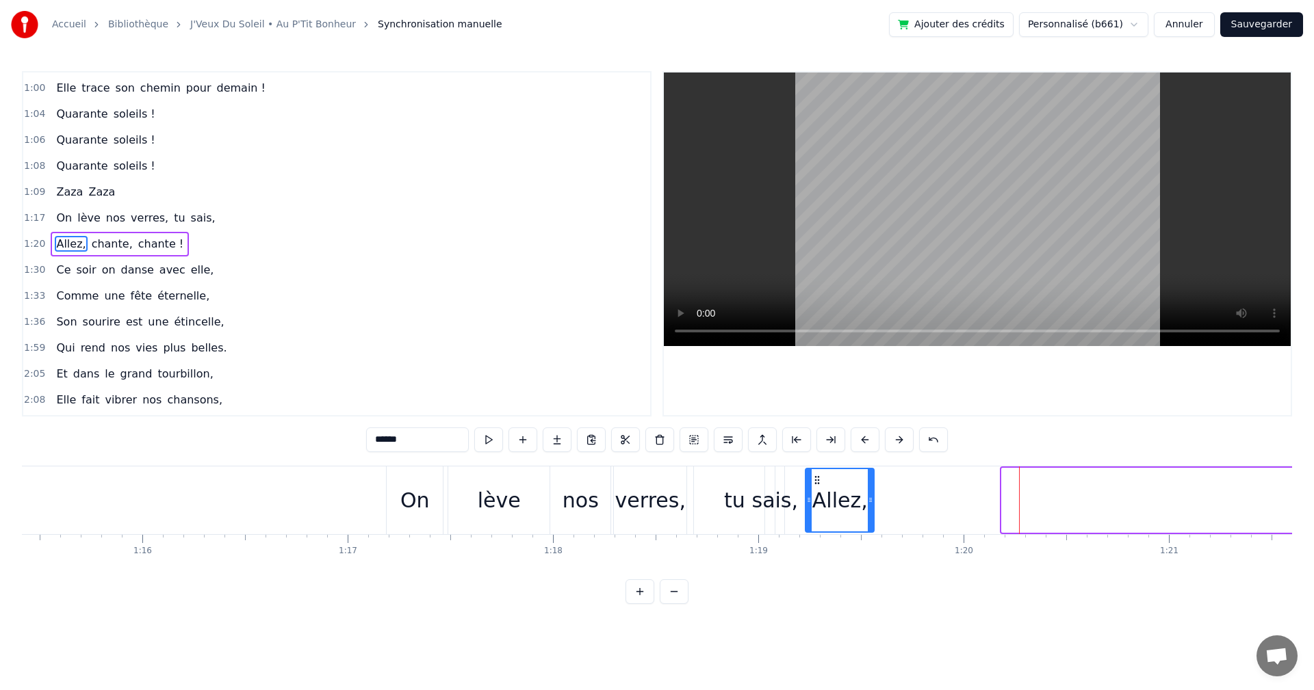
drag, startPoint x: 1010, startPoint y: 477, endPoint x: 814, endPoint y: 493, distance: 197.0
click at [814, 493] on div "Allez," at bounding box center [839, 500] width 67 height 62
click at [329, 468] on div "0:19 On a une amie d’enfer, 0:21 Qui rit plus fort que l’hiver, 0:23 Toujours p…" at bounding box center [657, 337] width 1270 height 533
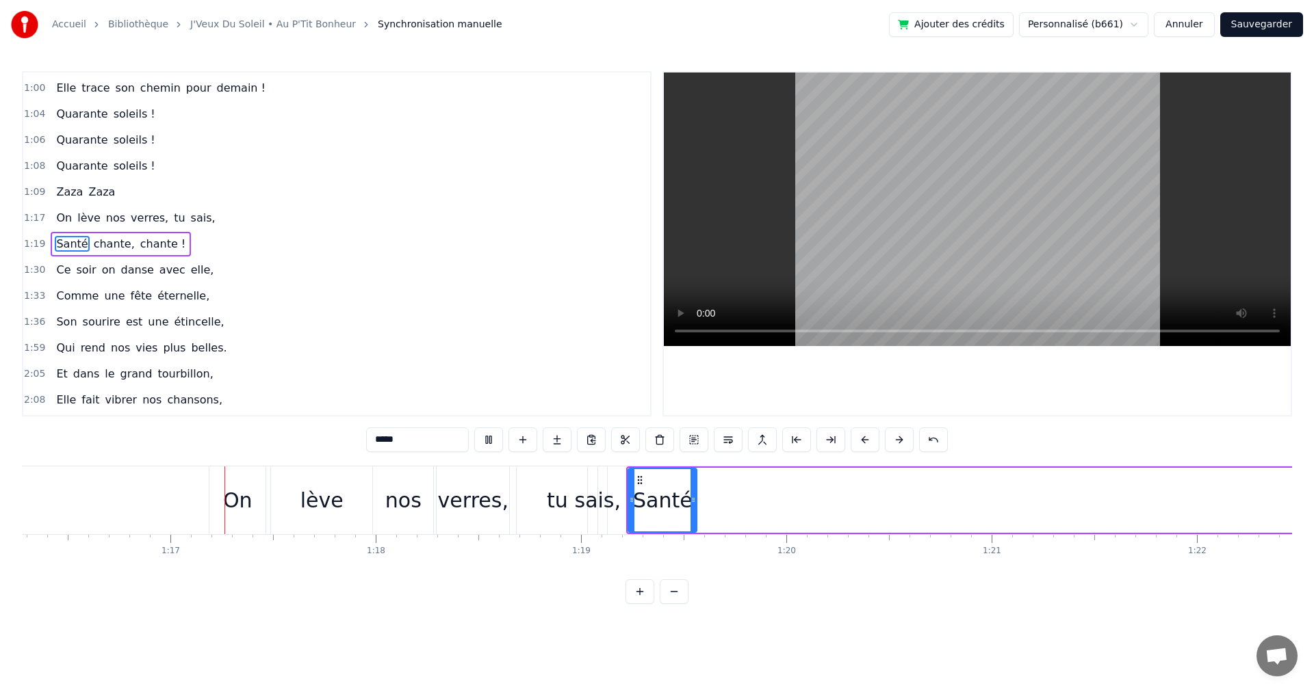
scroll to position [0, 15686]
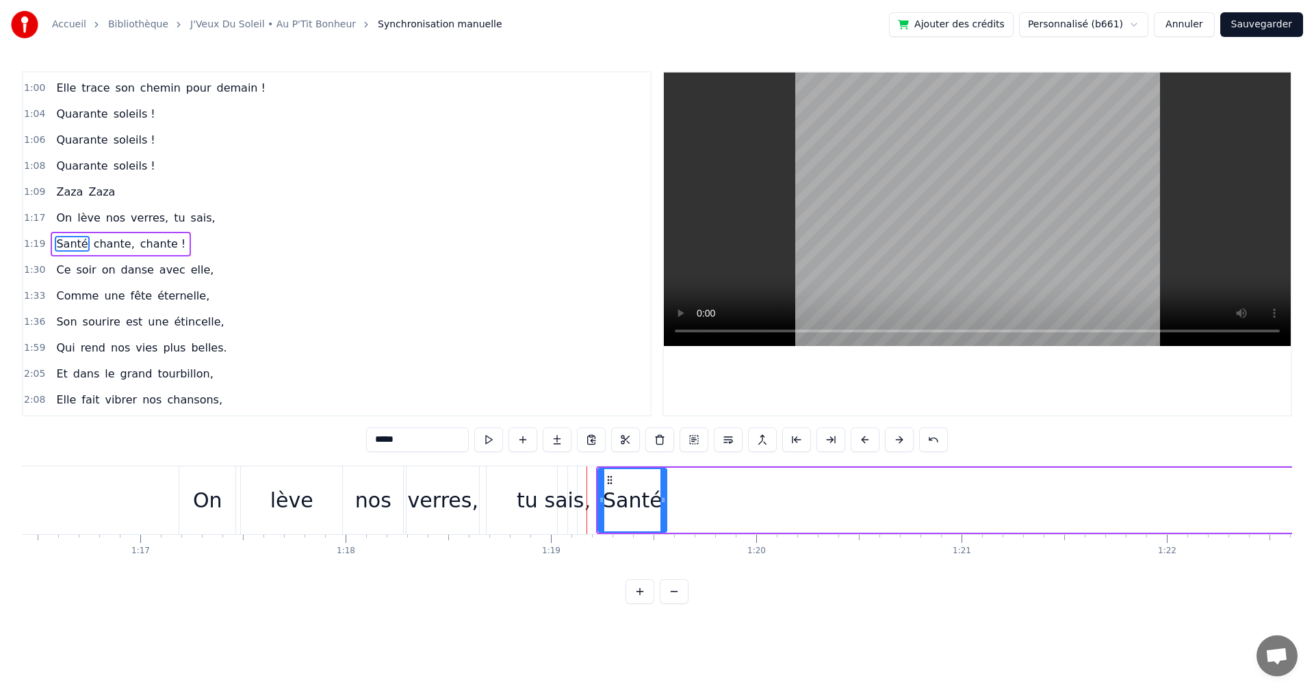
click at [205, 498] on div "On" at bounding box center [207, 500] width 29 height 31
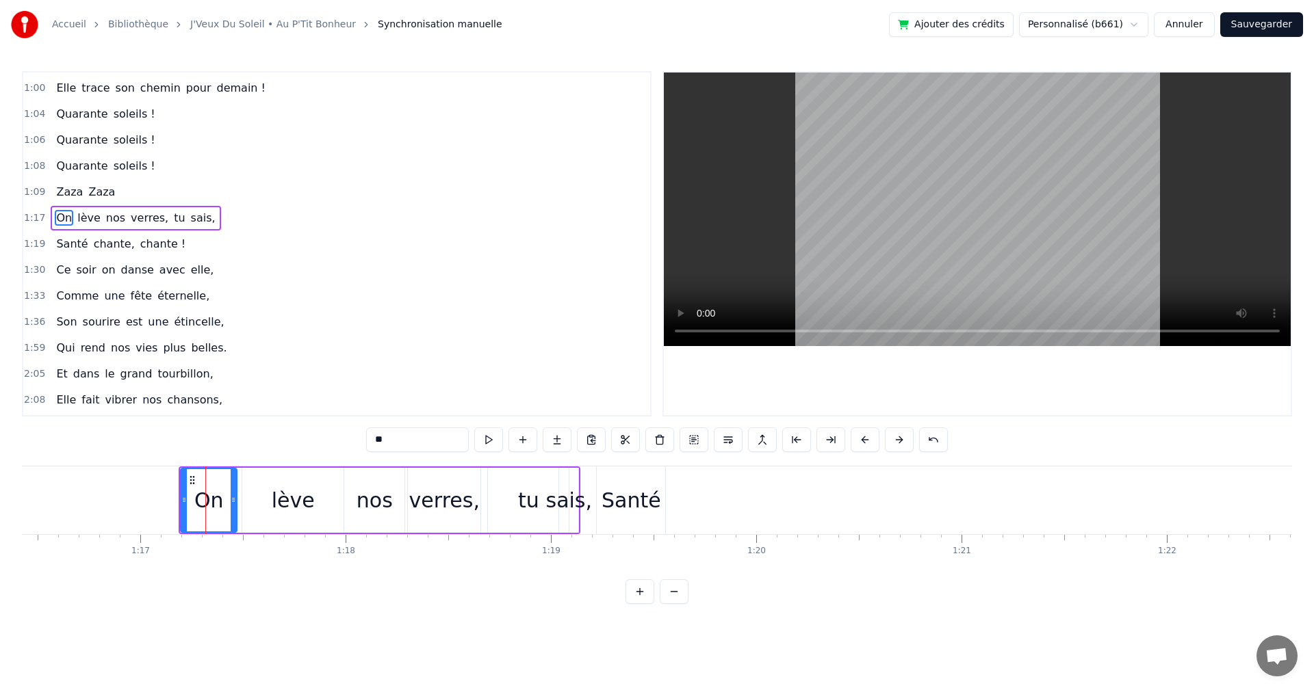
scroll to position [465, 0]
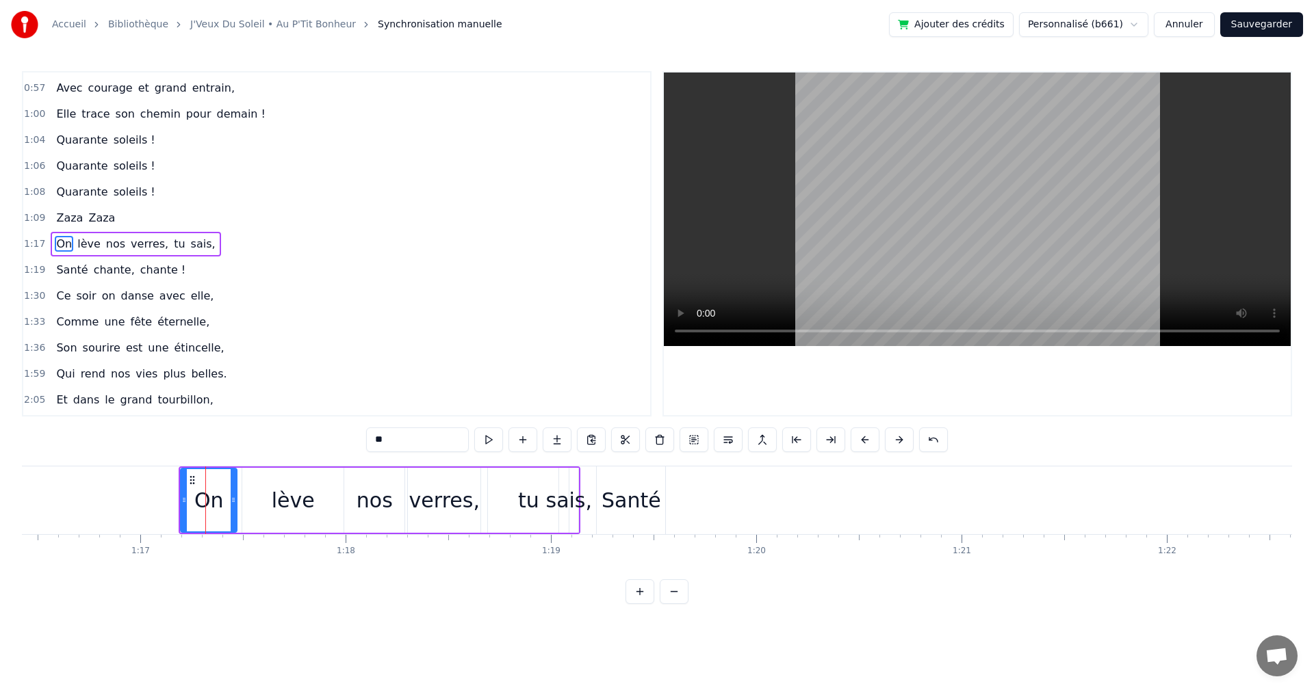
click at [281, 486] on div "lève" at bounding box center [293, 500] width 43 height 31
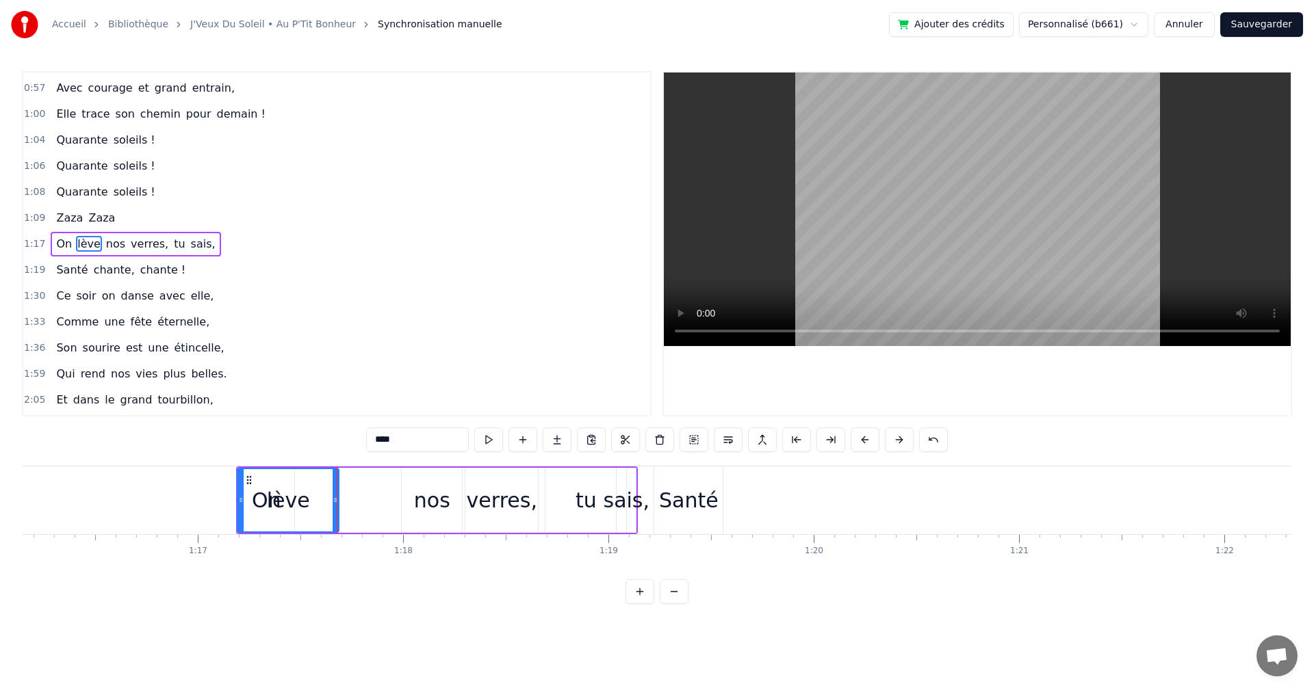
scroll to position [0, 15605]
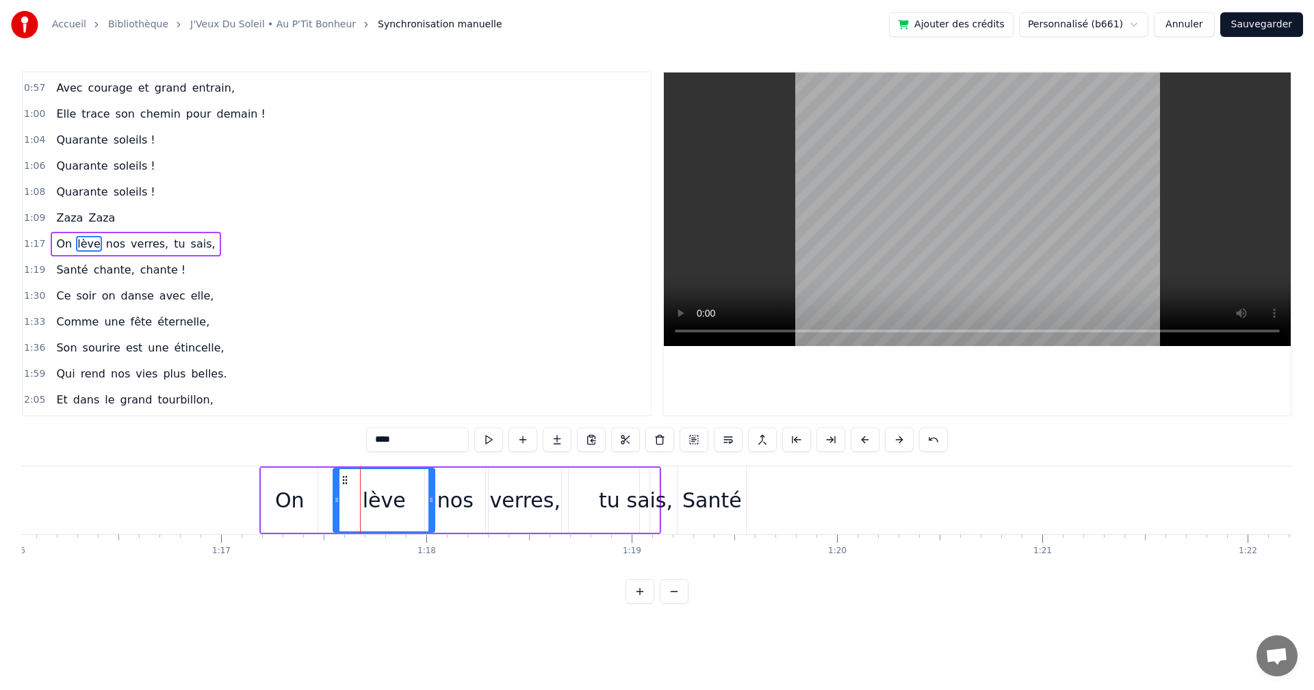
drag, startPoint x: 250, startPoint y: 475, endPoint x: 341, endPoint y: 491, distance: 92.3
click at [341, 491] on div "lève" at bounding box center [384, 500] width 100 height 62
click at [442, 501] on div "nos" at bounding box center [455, 500] width 36 height 31
click at [503, 486] on div "verres," at bounding box center [525, 500] width 70 height 31
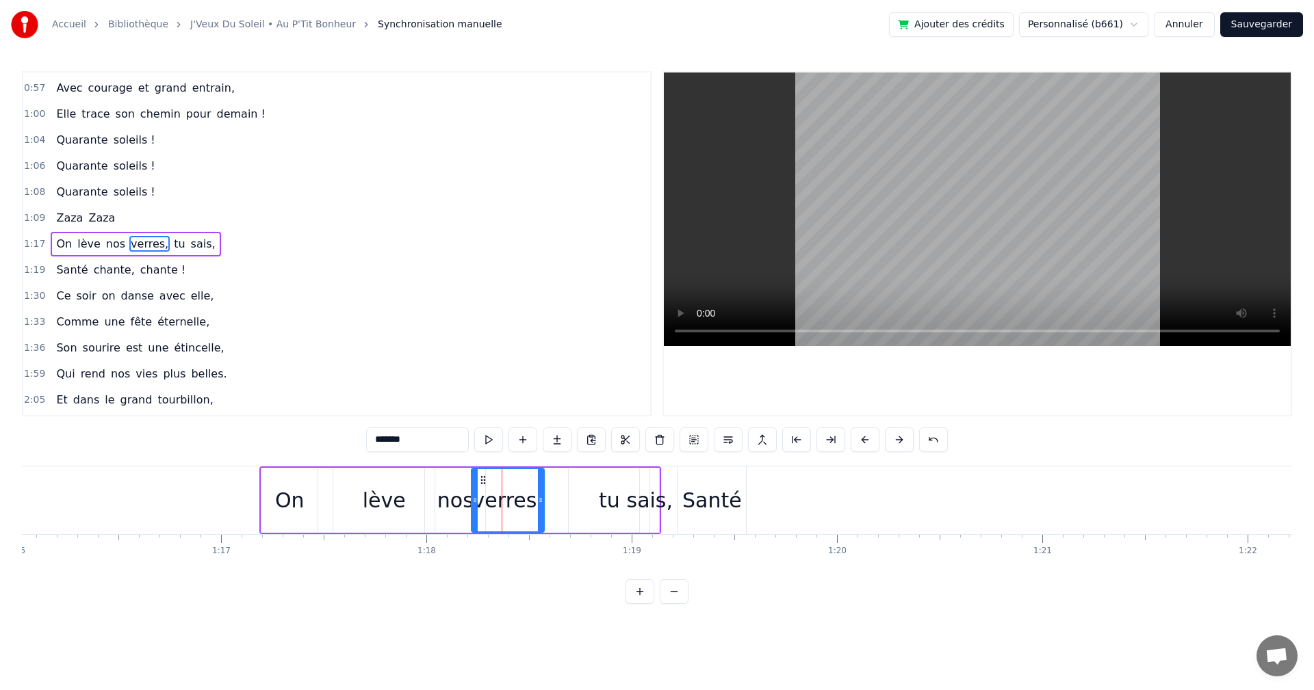
drag, startPoint x: 497, startPoint y: 478, endPoint x: 482, endPoint y: 479, distance: 15.8
click at [482, 479] on icon at bounding box center [483, 480] width 11 height 11
click at [583, 490] on div "tu" at bounding box center [609, 500] width 81 height 65
drag, startPoint x: 570, startPoint y: 477, endPoint x: 546, endPoint y: 480, distance: 24.2
click at [546, 480] on icon at bounding box center [548, 480] width 11 height 11
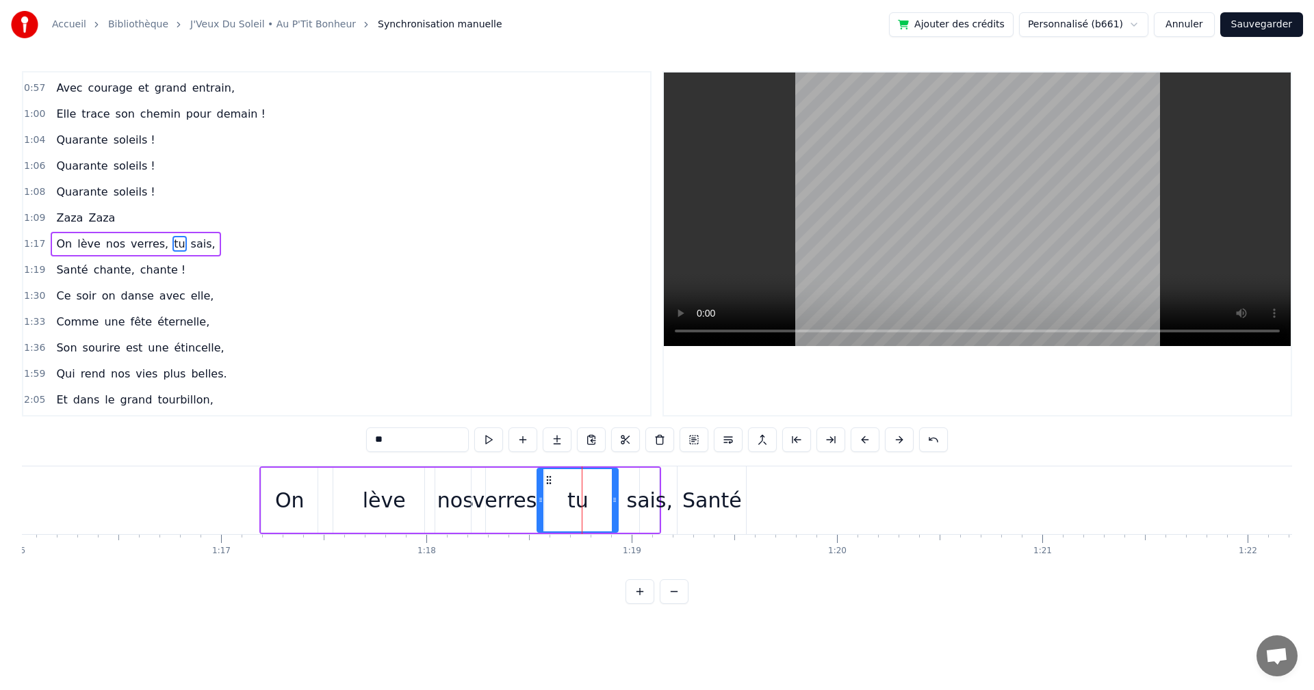
click at [605, 481] on div "tu" at bounding box center [577, 500] width 79 height 62
click at [633, 485] on div "sais," at bounding box center [650, 500] width 47 height 31
drag, startPoint x: 649, startPoint y: 477, endPoint x: 607, endPoint y: 478, distance: 41.7
click at [607, 478] on icon at bounding box center [611, 480] width 11 height 11
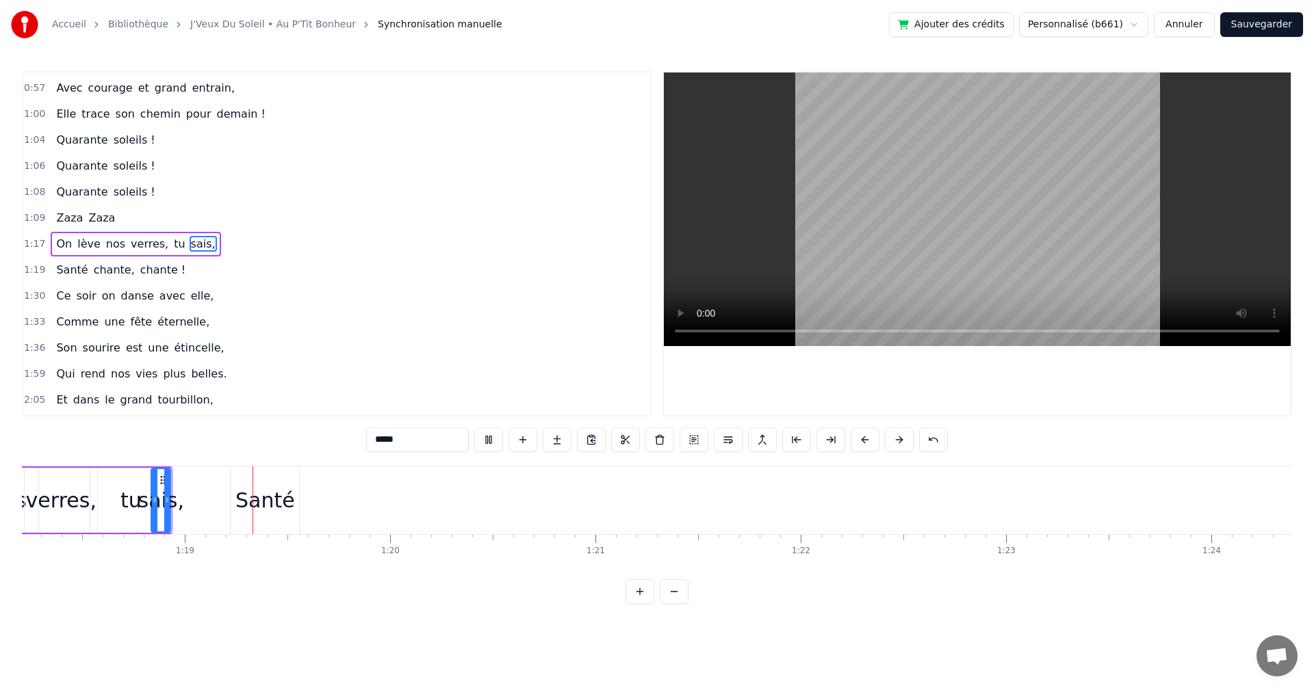
scroll to position [0, 16082]
click at [222, 502] on div "Santé" at bounding box center [235, 500] width 60 height 31
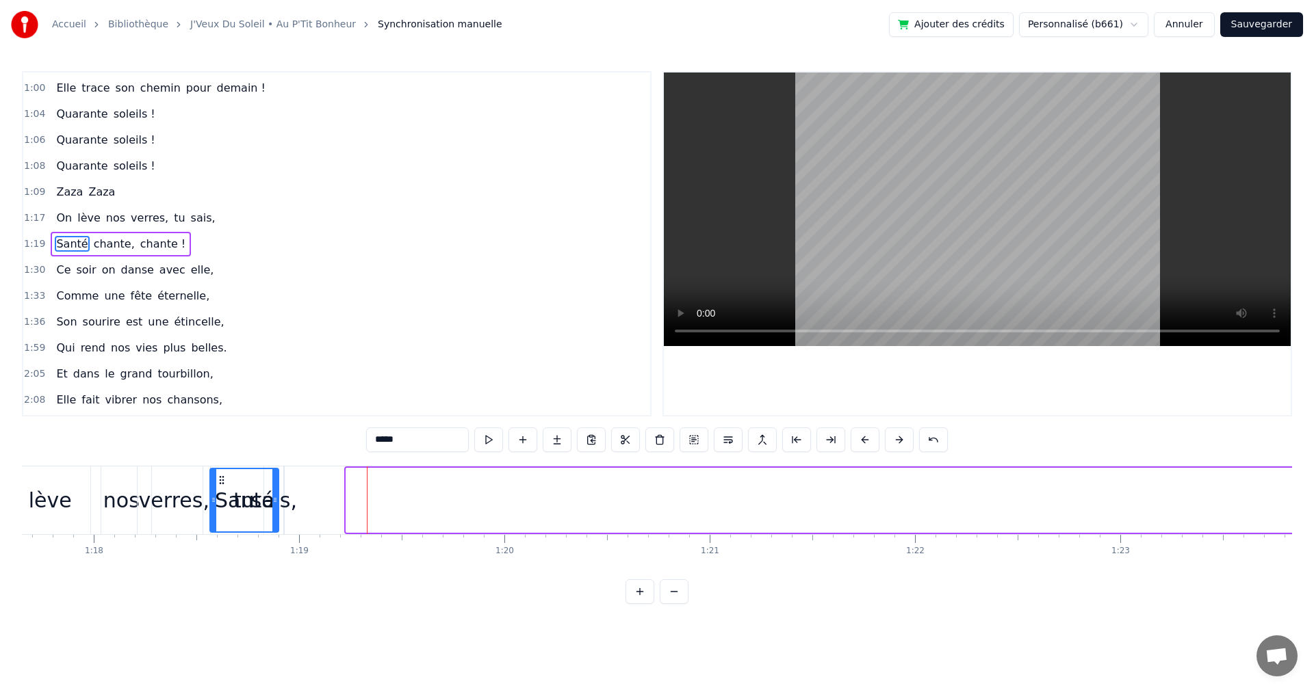
scroll to position [0, 15907]
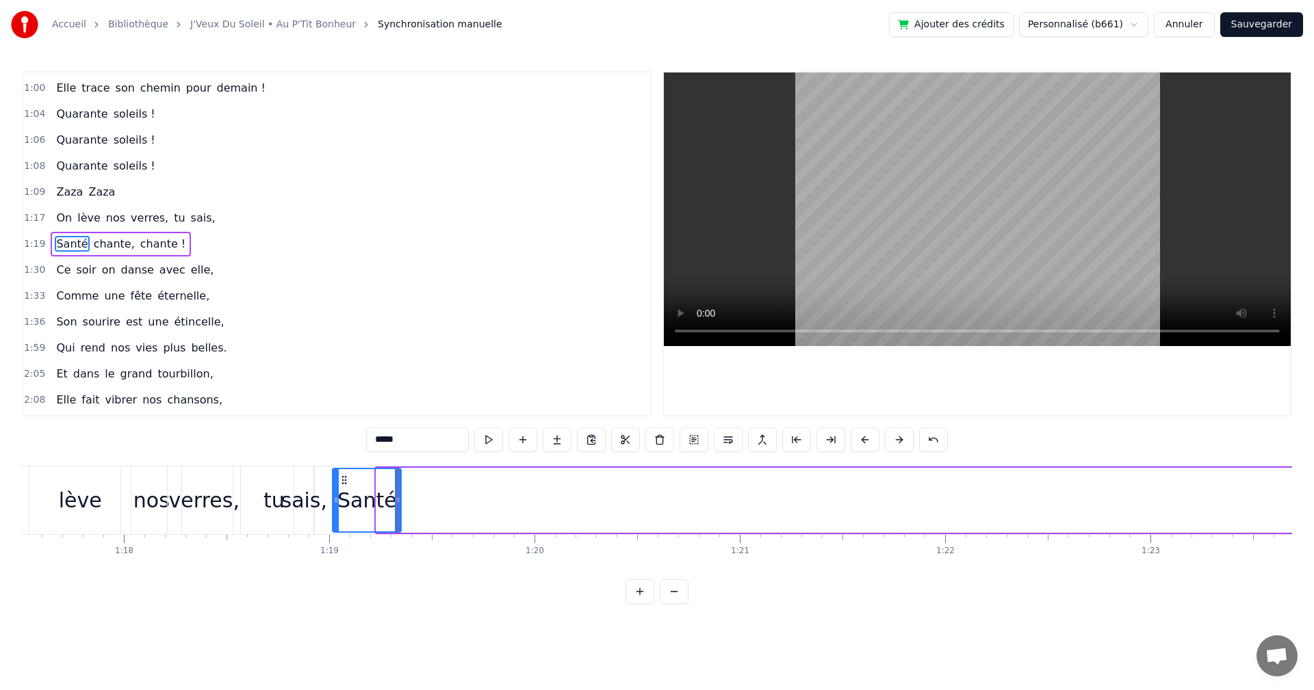
drag, startPoint x: 210, startPoint y: 478, endPoint x: 341, endPoint y: 517, distance: 136.8
click at [341, 517] on div "Santé" at bounding box center [366, 500] width 67 height 62
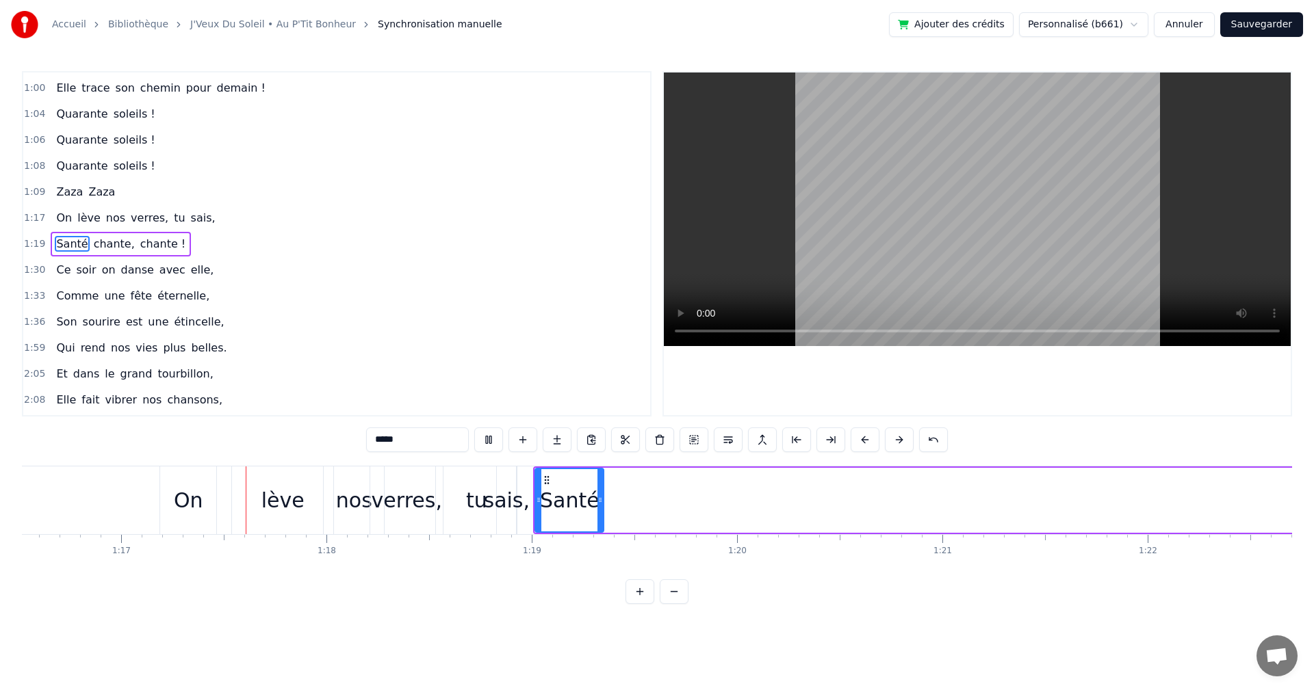
scroll to position [0, 15737]
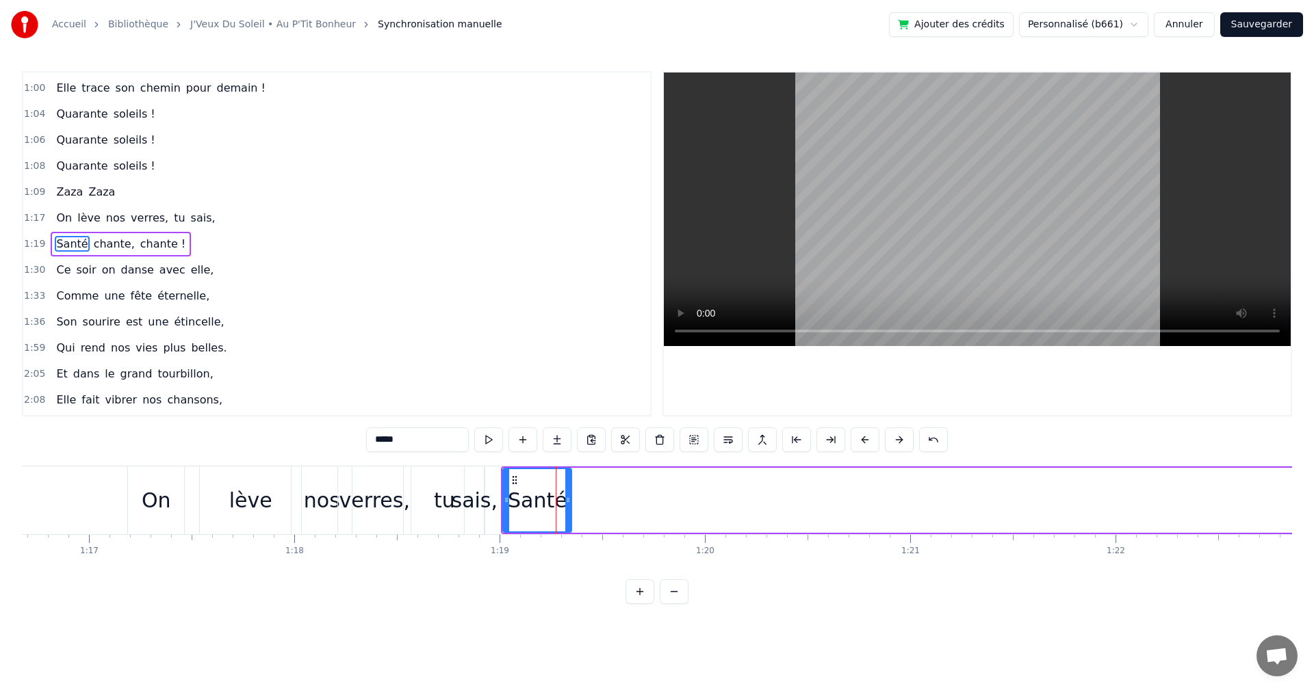
click at [447, 501] on div "tu" at bounding box center [444, 500] width 21 height 31
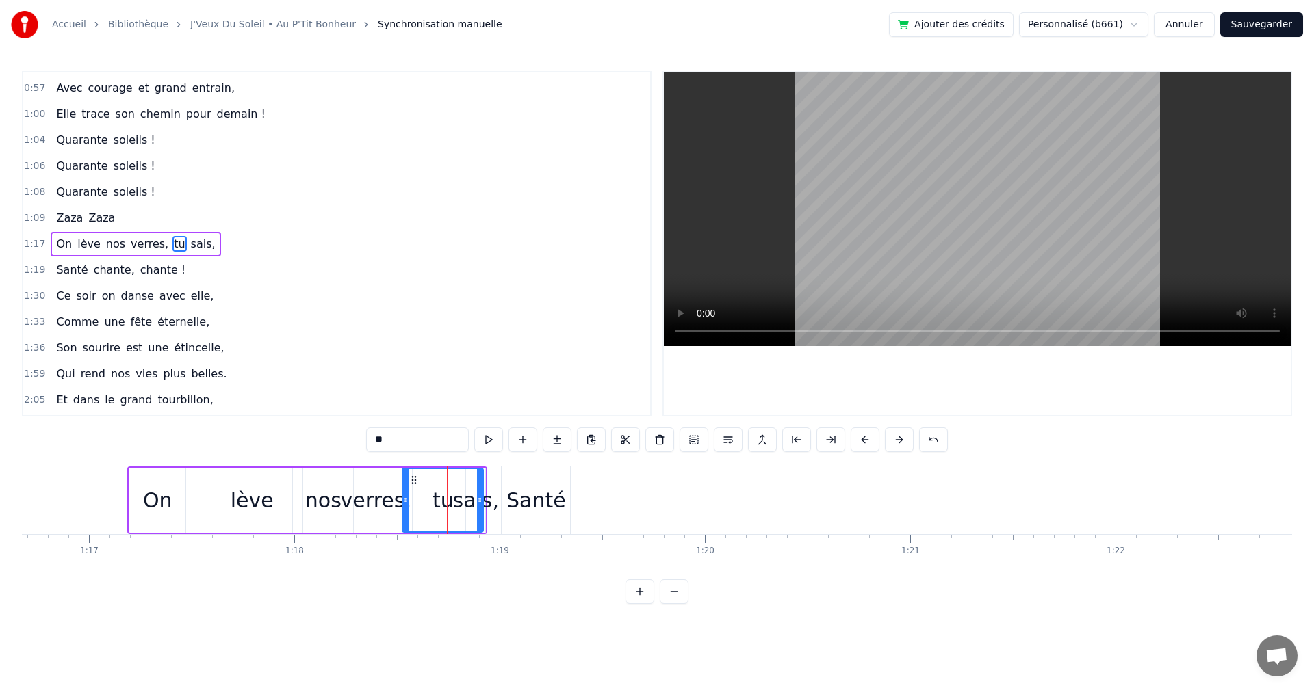
click at [413, 481] on icon at bounding box center [413, 480] width 11 height 11
drag, startPoint x: 482, startPoint y: 497, endPoint x: 456, endPoint y: 499, distance: 26.1
click at [452, 499] on icon at bounding box center [451, 500] width 5 height 11
click at [511, 491] on div "Santé" at bounding box center [536, 500] width 60 height 31
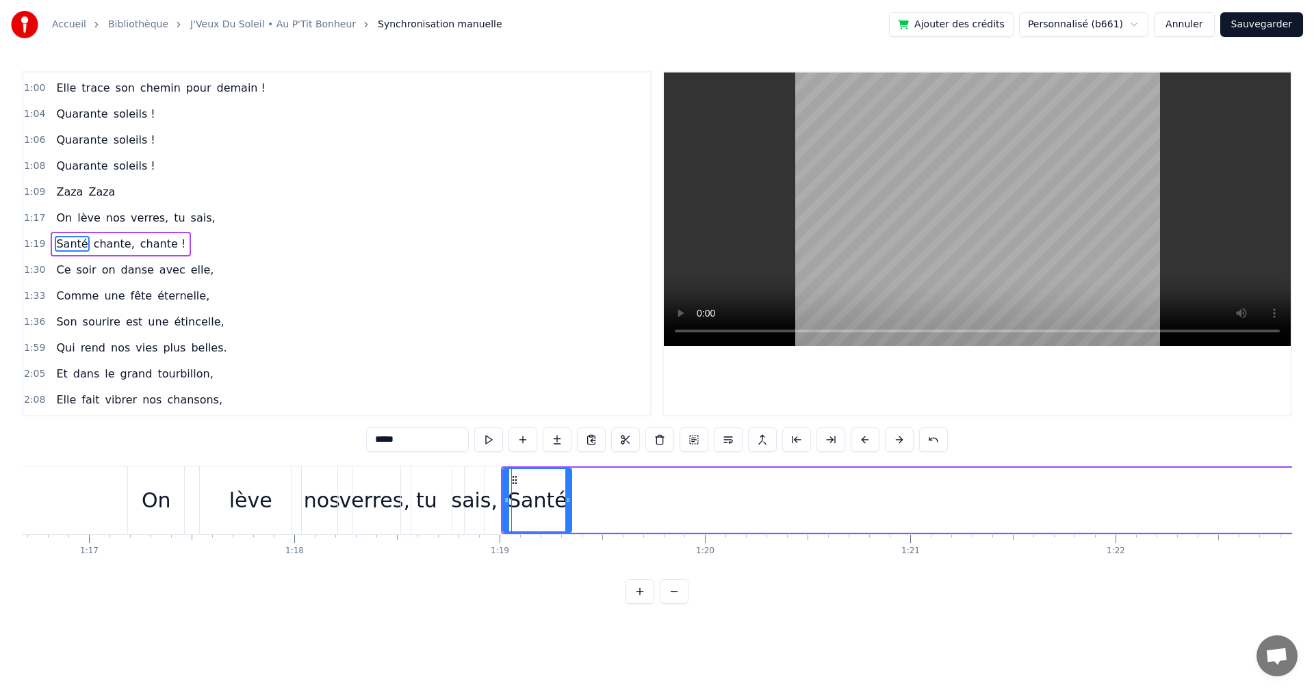
click at [473, 503] on div "sais," at bounding box center [475, 500] width 47 height 31
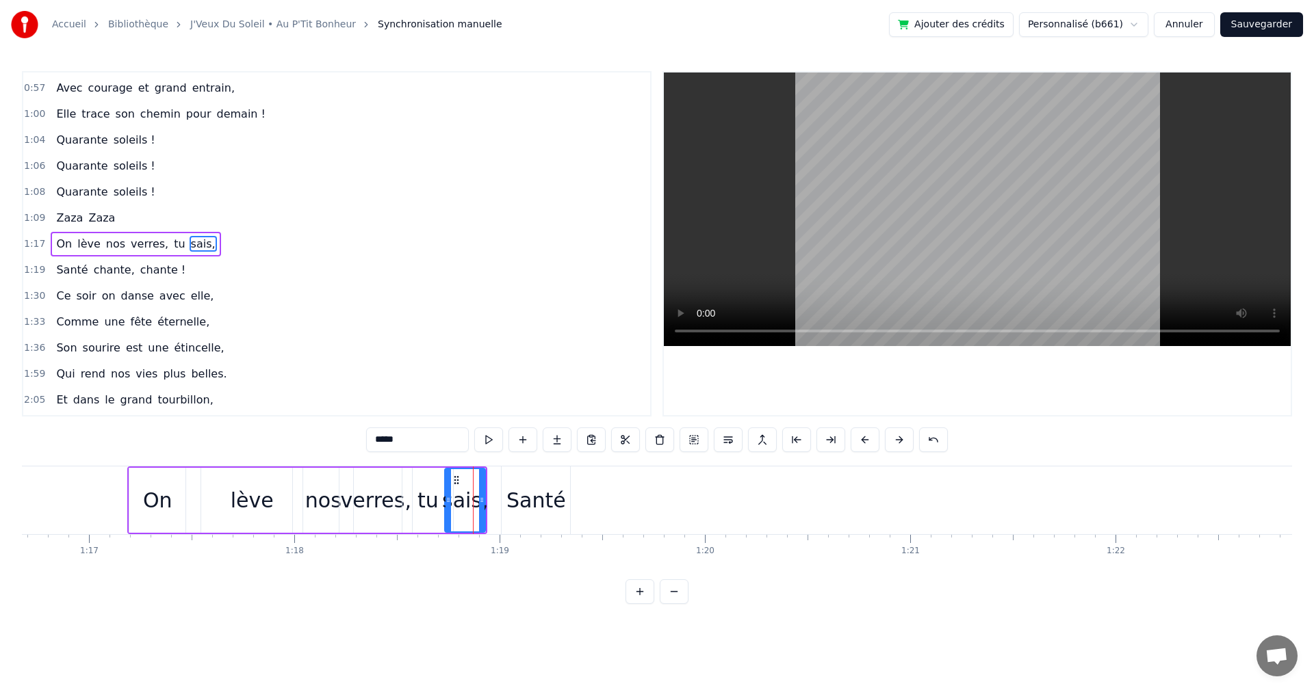
drag, startPoint x: 471, startPoint y: 498, endPoint x: 449, endPoint y: 498, distance: 21.2
click at [449, 498] on icon at bounding box center [447, 500] width 5 height 11
click at [524, 498] on div "Santé" at bounding box center [536, 500] width 60 height 31
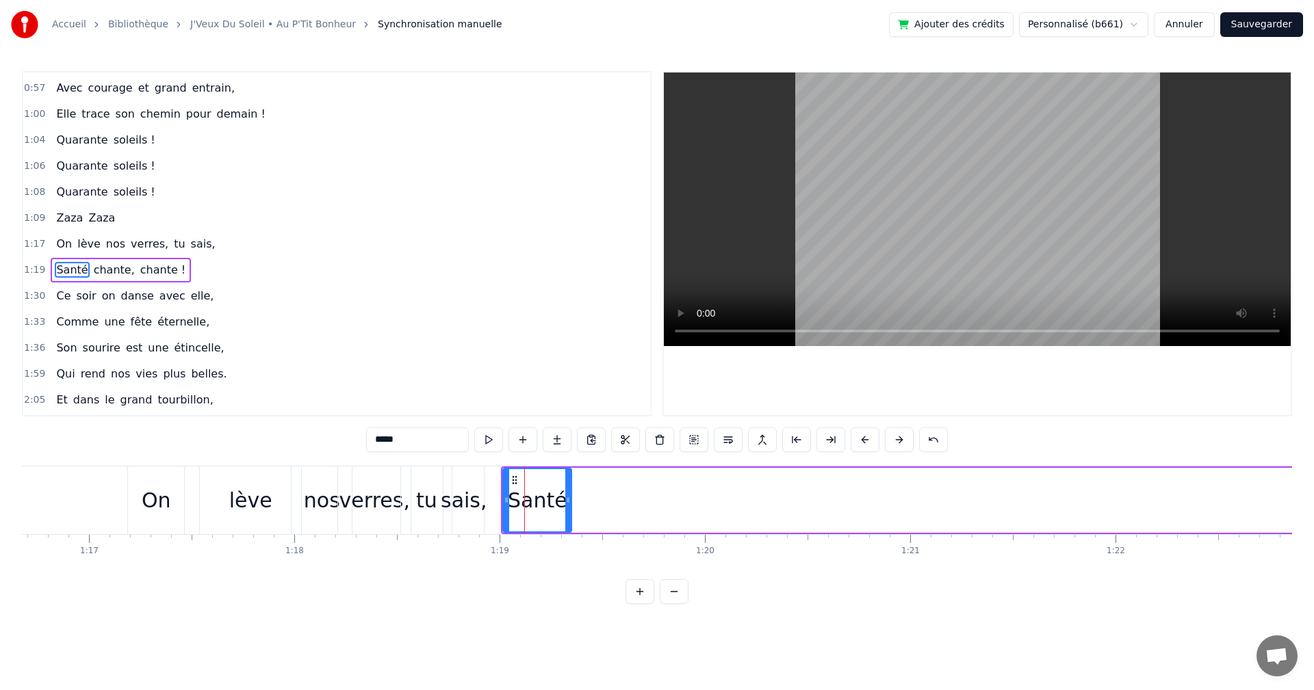
scroll to position [491, 0]
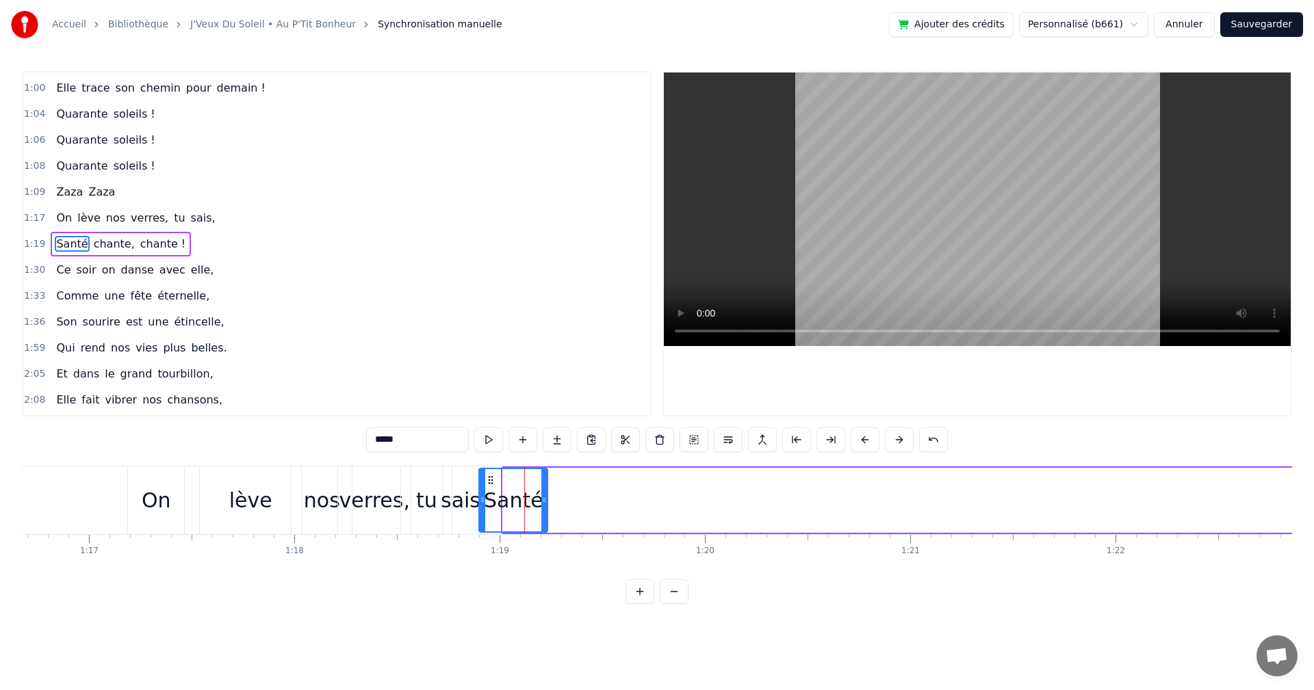
drag, startPoint x: 513, startPoint y: 481, endPoint x: 489, endPoint y: 482, distance: 24.0
click at [489, 482] on icon at bounding box center [490, 480] width 11 height 11
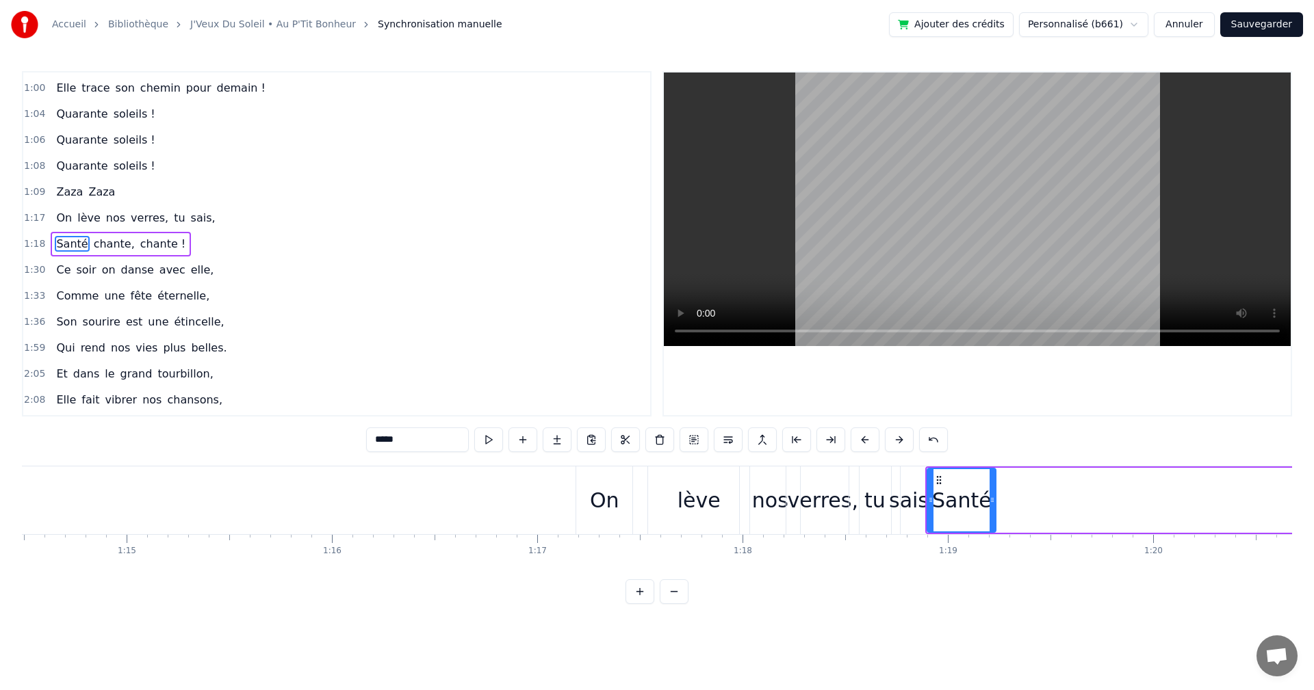
scroll to position [0, 15201]
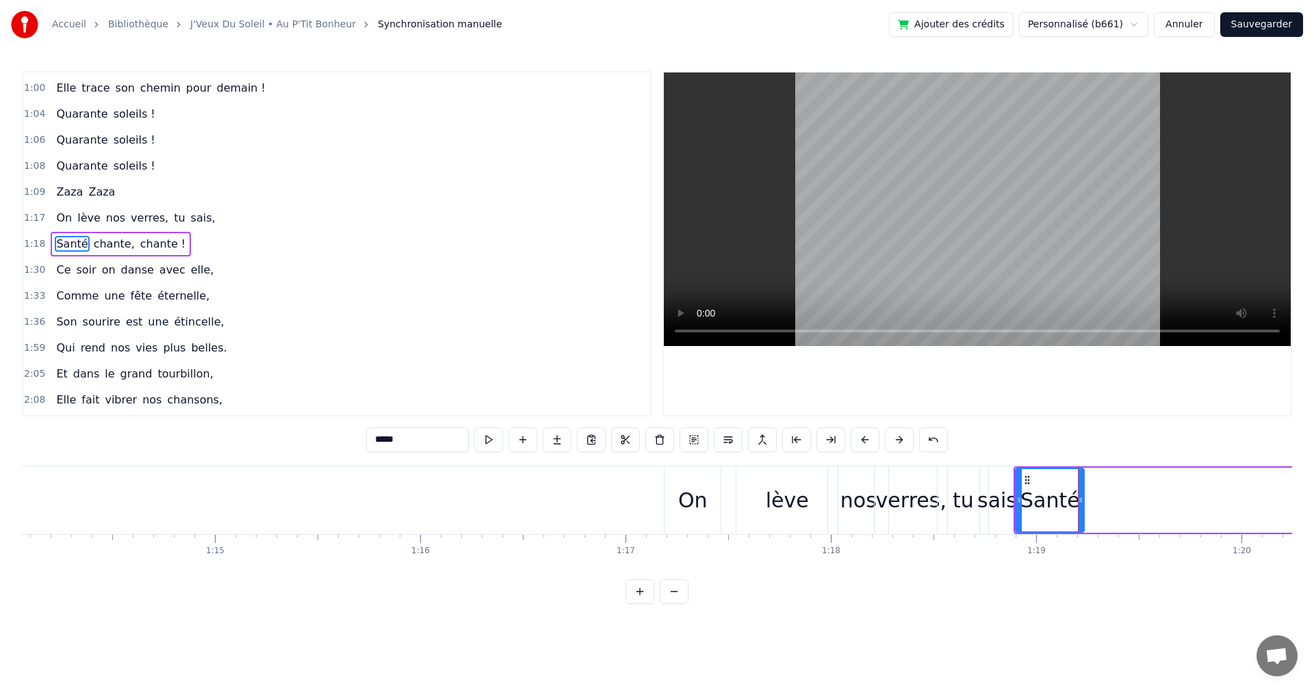
click at [779, 499] on div "lève" at bounding box center [787, 500] width 43 height 31
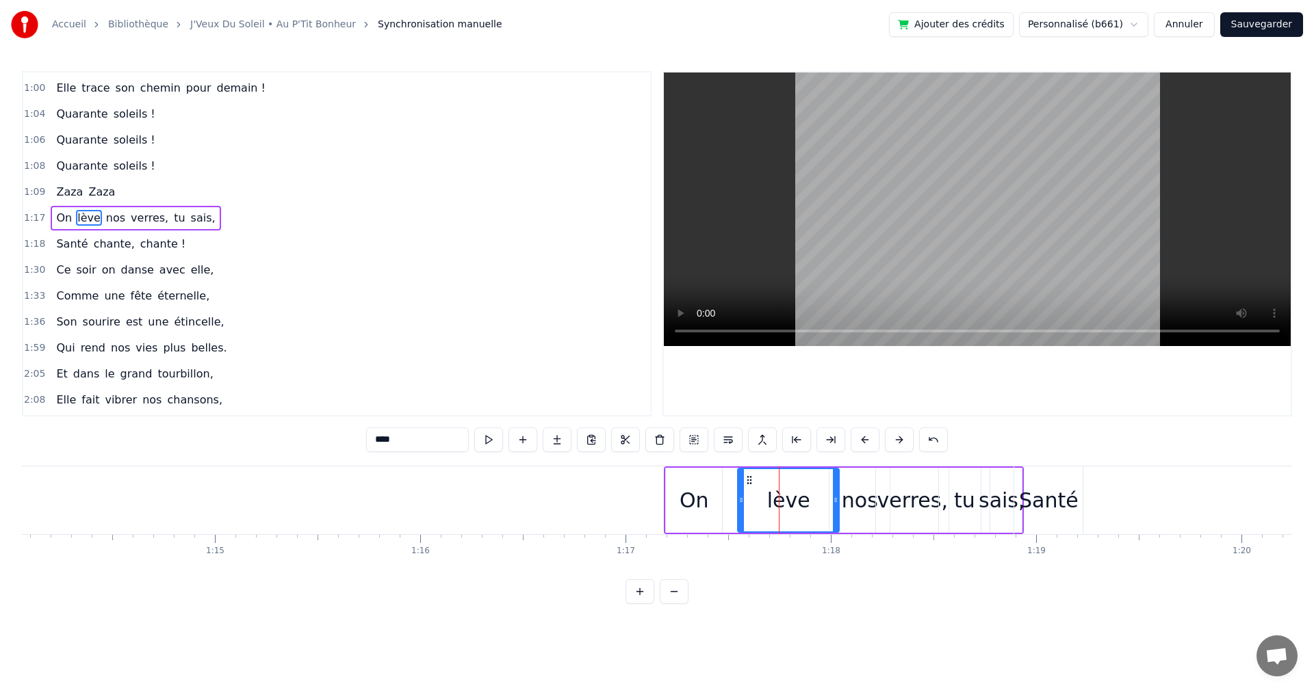
scroll to position [465, 0]
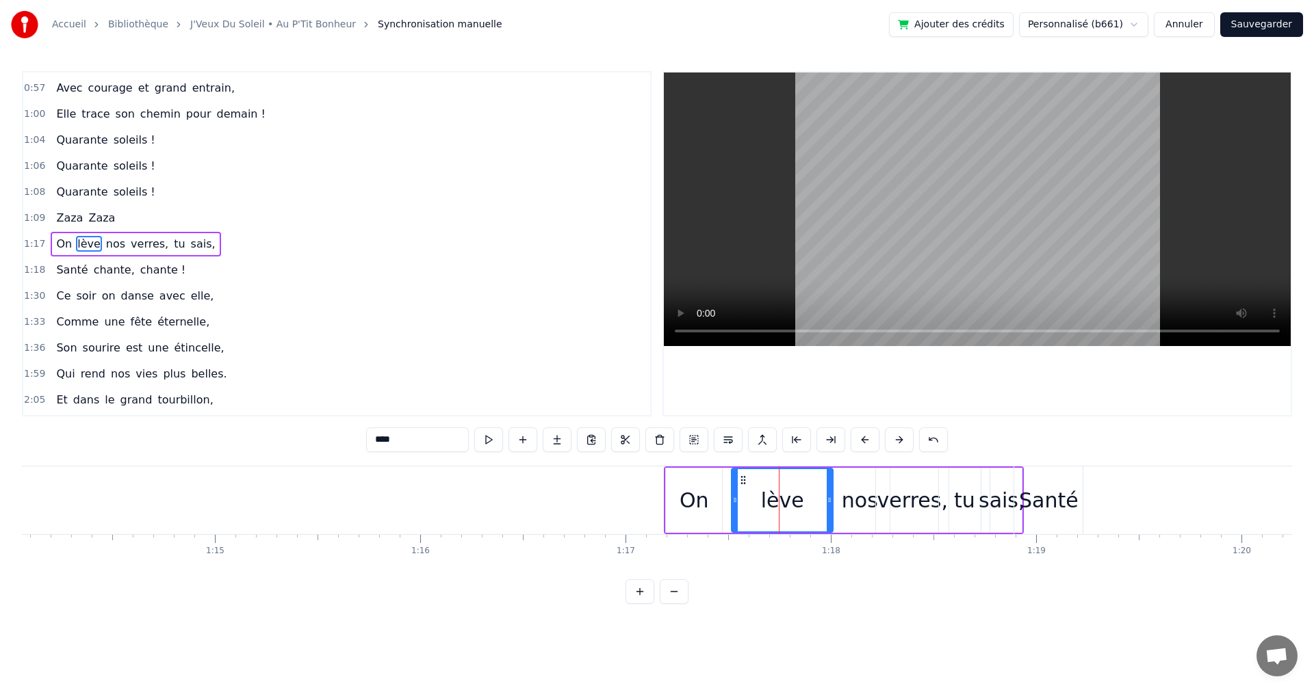
click at [743, 480] on icon at bounding box center [743, 480] width 11 height 11
drag, startPoint x: 827, startPoint y: 498, endPoint x: 807, endPoint y: 498, distance: 19.8
click at [807, 498] on icon at bounding box center [809, 500] width 5 height 11
click at [850, 498] on div "nos" at bounding box center [860, 500] width 36 height 31
click at [835, 480] on circle at bounding box center [835, 480] width 1 height 1
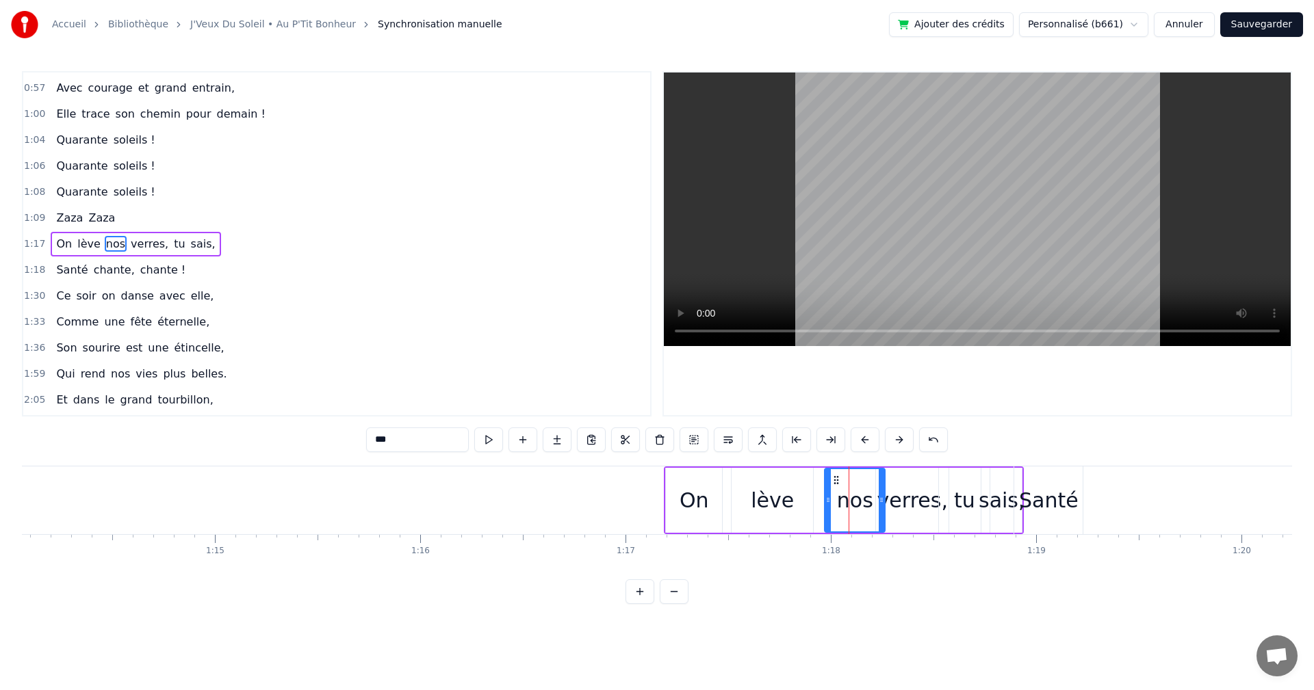
click at [898, 493] on div "verres," at bounding box center [912, 500] width 70 height 31
click at [880, 481] on icon at bounding box center [881, 480] width 11 height 11
click at [969, 497] on div "tu" at bounding box center [964, 500] width 21 height 31
drag, startPoint x: 948, startPoint y: 478, endPoint x: 939, endPoint y: 478, distance: 9.6
click at [939, 478] on icon at bounding box center [940, 480] width 11 height 11
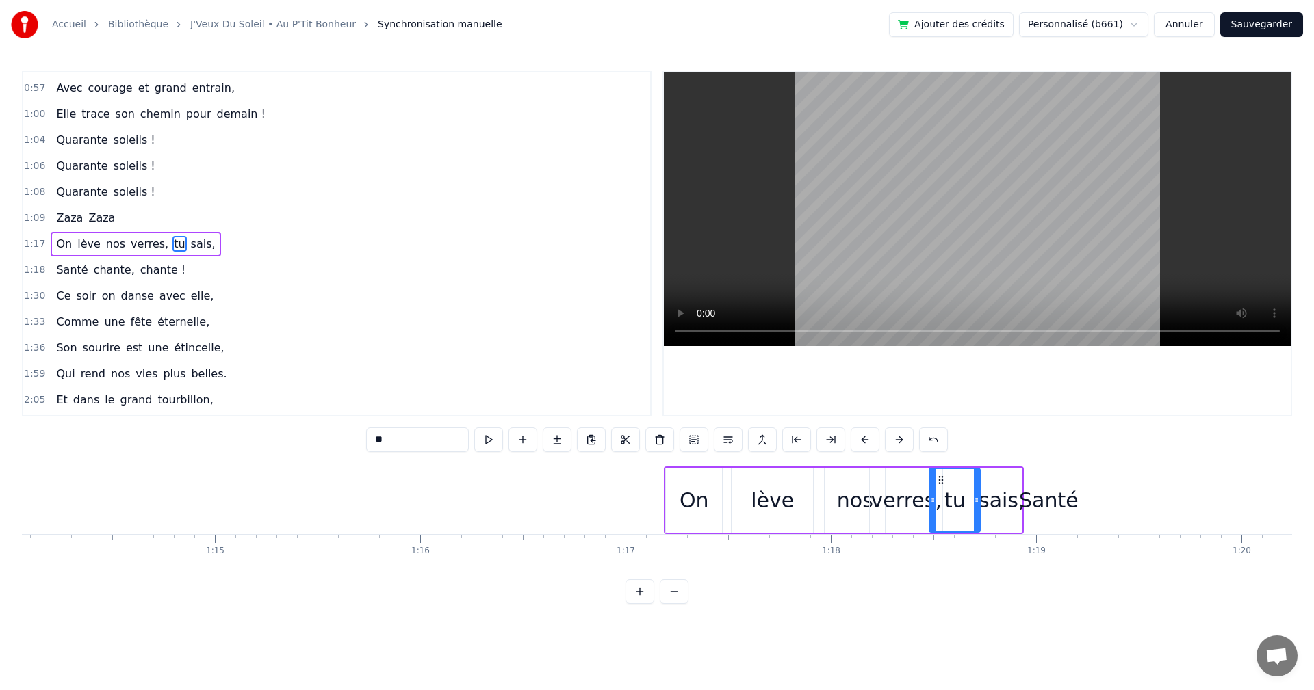
click at [998, 487] on div "sais," at bounding box center [1001, 500] width 47 height 31
drag, startPoint x: 991, startPoint y: 478, endPoint x: 977, endPoint y: 478, distance: 14.4
click at [977, 478] on icon at bounding box center [980, 480] width 11 height 11
click at [1034, 483] on div "Santé" at bounding box center [1048, 501] width 68 height 68
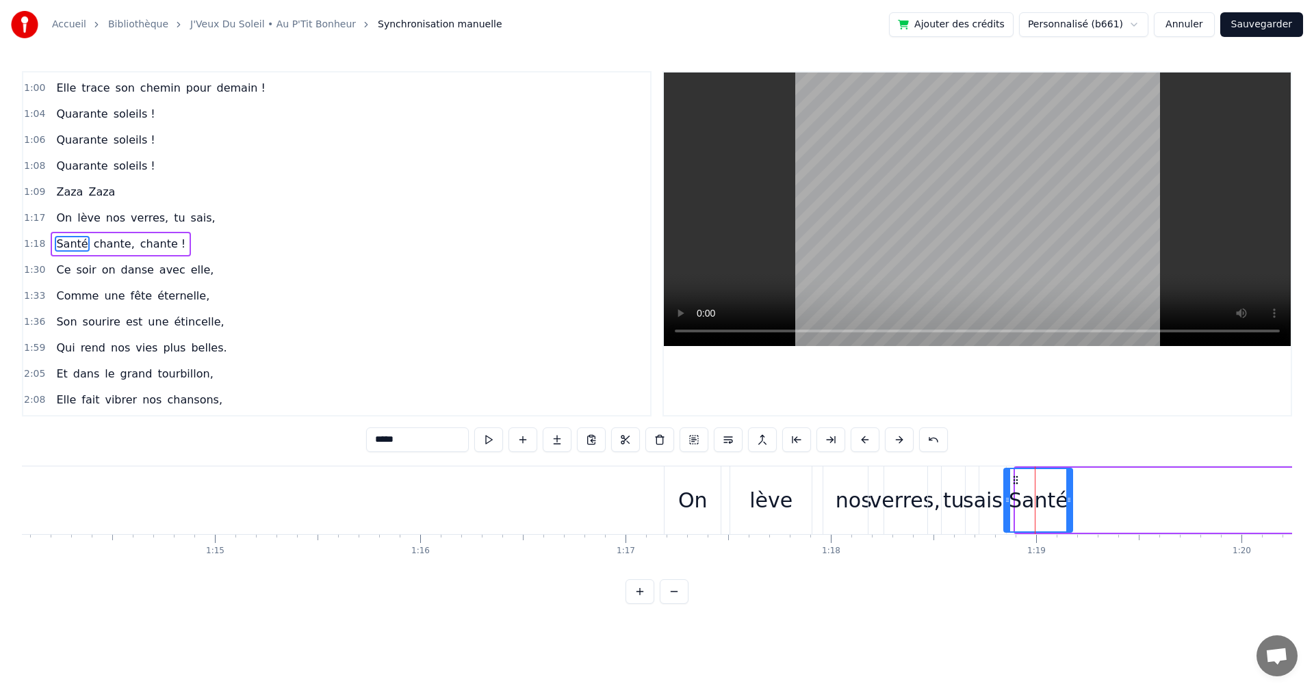
drag, startPoint x: 1026, startPoint y: 478, endPoint x: 1015, endPoint y: 478, distance: 11.6
click at [1015, 478] on icon at bounding box center [1015, 480] width 11 height 11
click at [844, 504] on div "nos" at bounding box center [853, 500] width 36 height 31
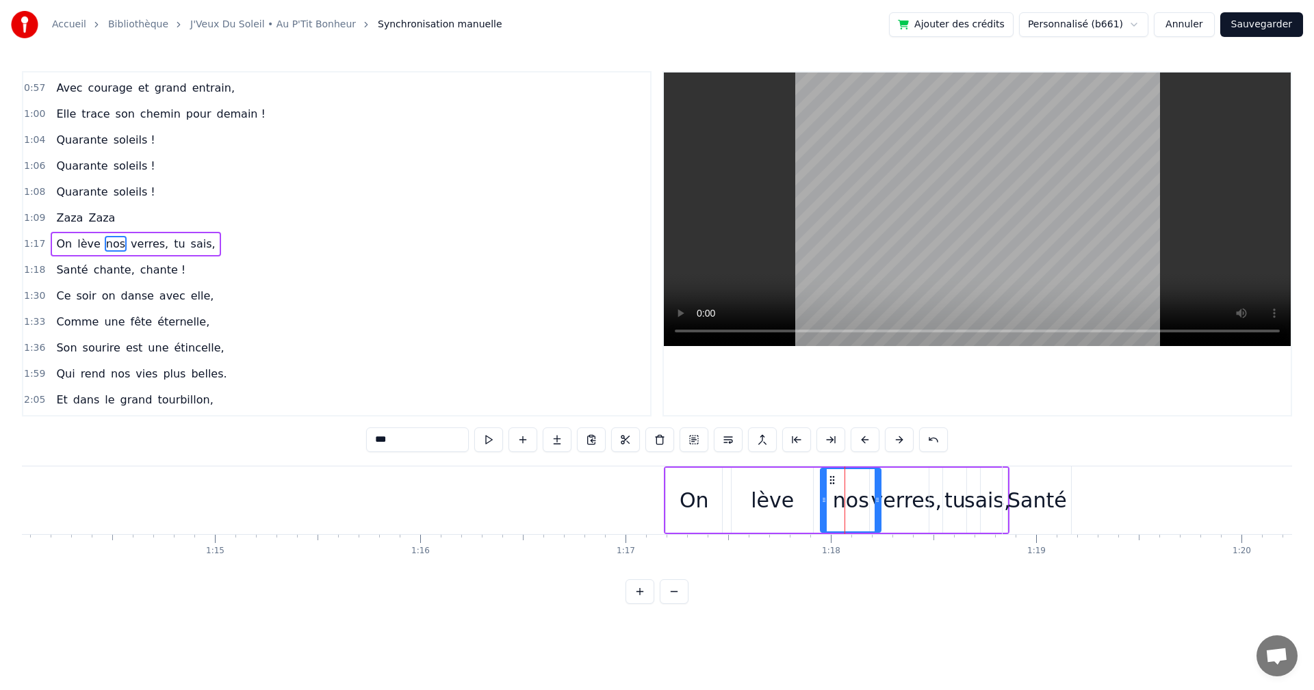
click at [831, 476] on icon at bounding box center [831, 480] width 11 height 11
drag, startPoint x: 876, startPoint y: 498, endPoint x: 863, endPoint y: 496, distance: 13.2
click at [863, 496] on icon at bounding box center [865, 500] width 5 height 11
click at [885, 500] on div "verres," at bounding box center [906, 500] width 70 height 31
click at [876, 480] on icon at bounding box center [875, 480] width 11 height 11
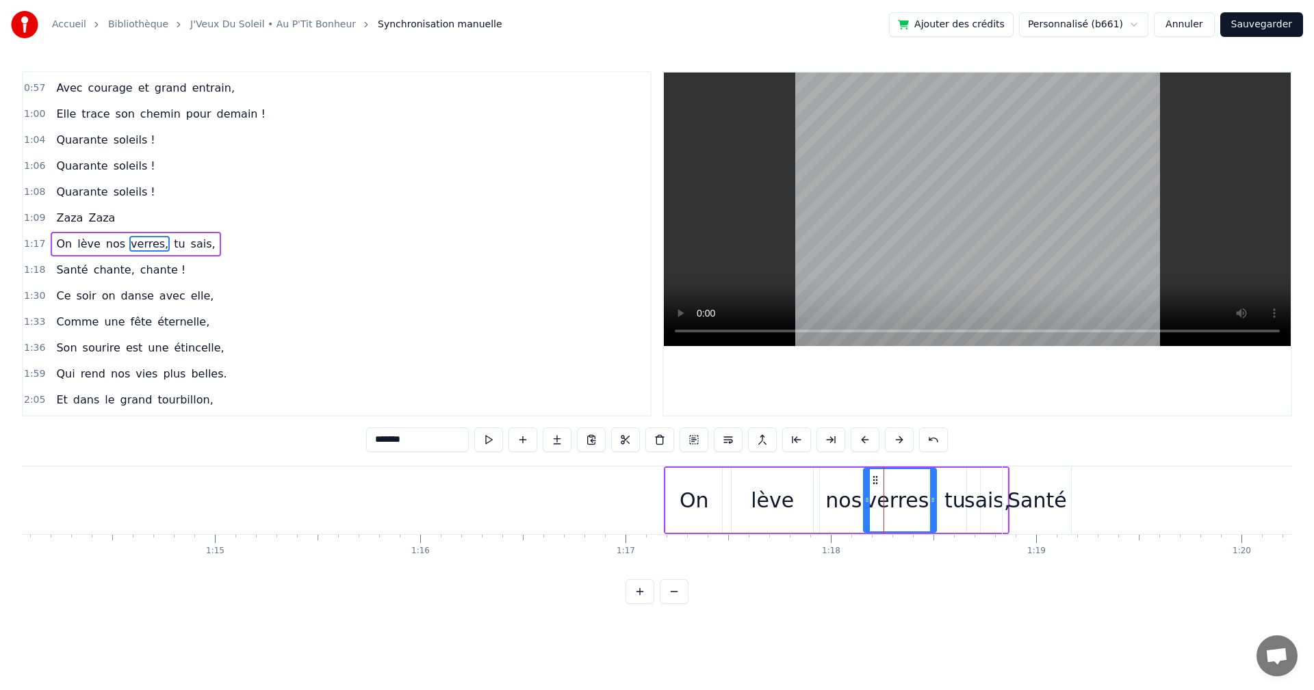
click at [948, 500] on div "tu" at bounding box center [954, 500] width 21 height 31
drag, startPoint x: 939, startPoint y: 477, endPoint x: 927, endPoint y: 478, distance: 12.3
click at [927, 477] on circle at bounding box center [927, 476] width 1 height 1
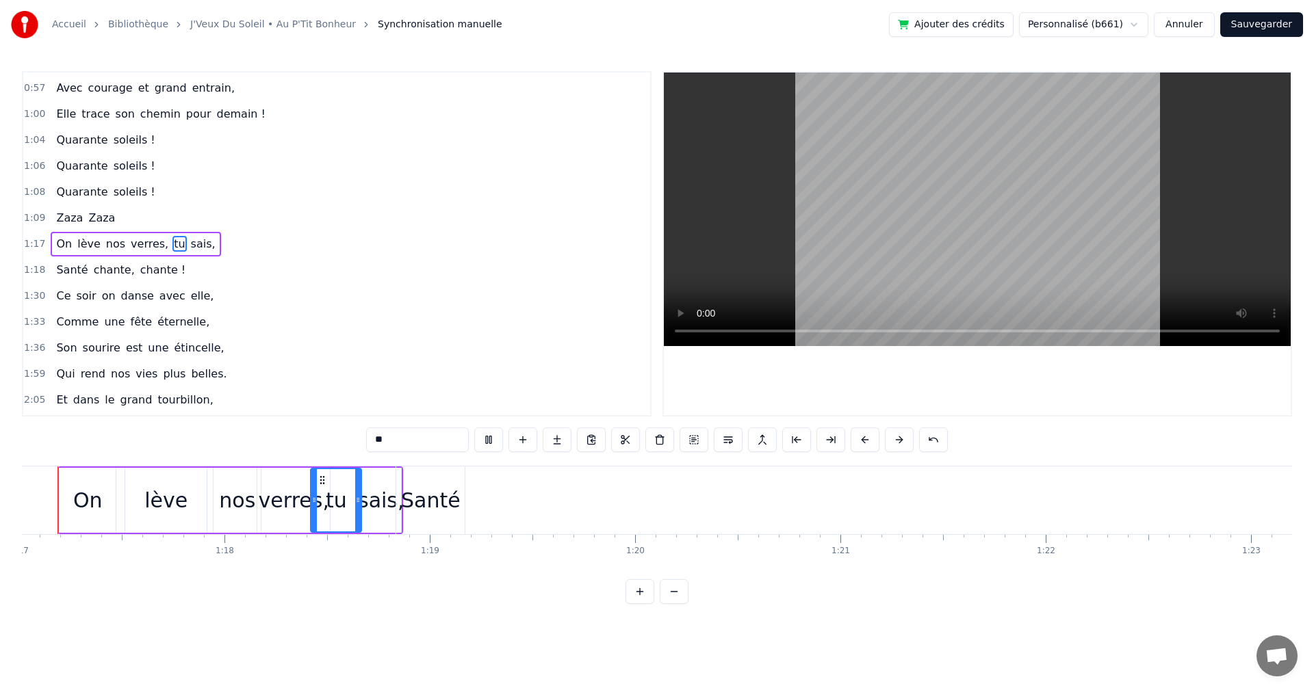
scroll to position [0, 15741]
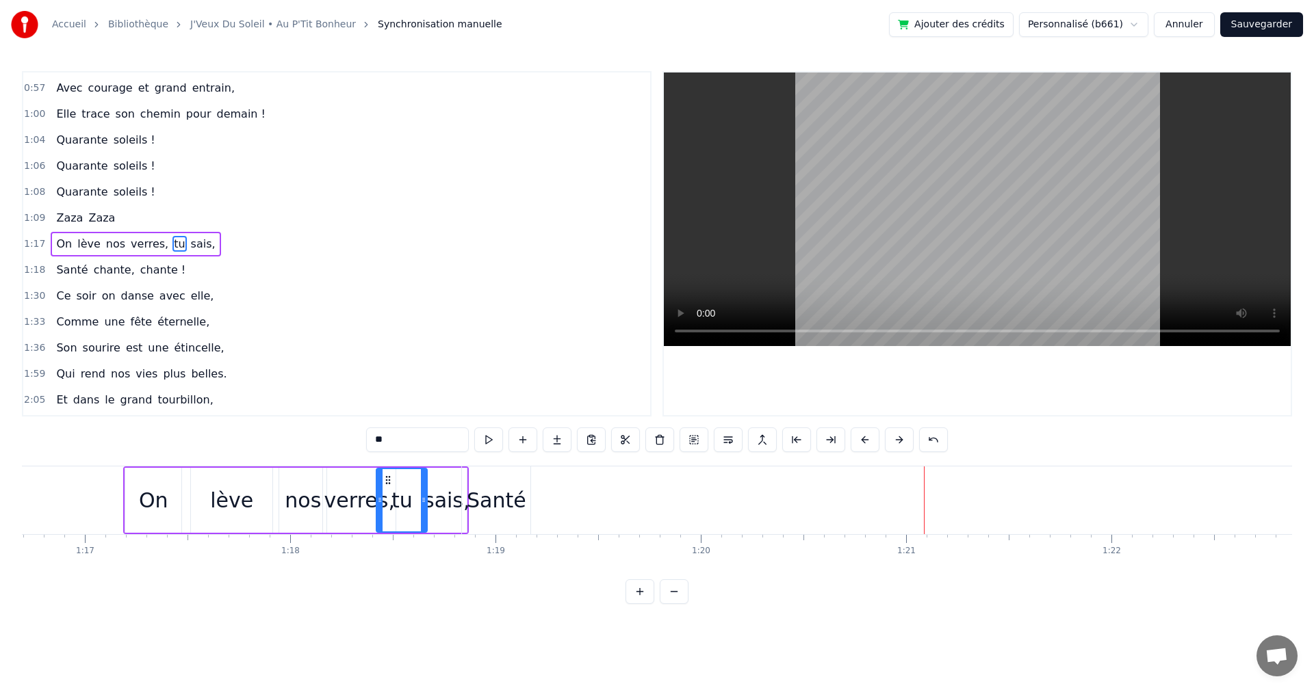
click at [226, 486] on div "lève" at bounding box center [231, 500] width 43 height 31
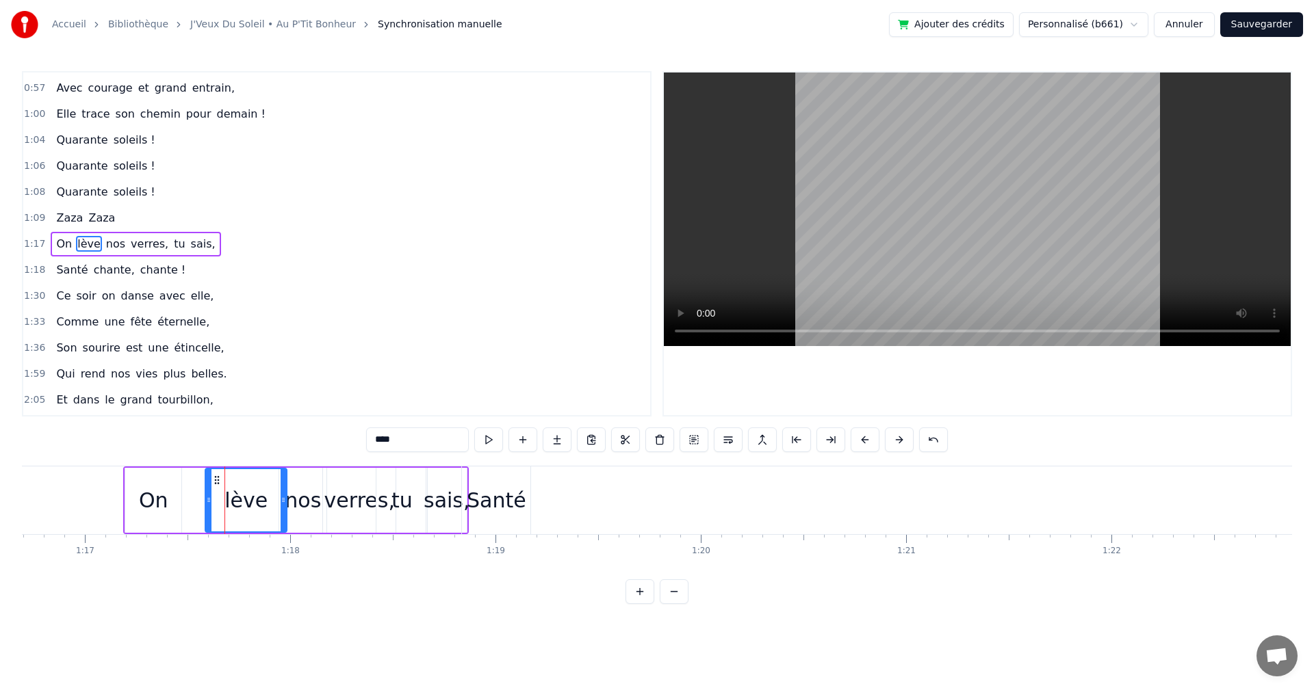
drag, startPoint x: 201, startPoint y: 477, endPoint x: 216, endPoint y: 479, distance: 14.5
click at [216, 479] on icon at bounding box center [216, 480] width 11 height 11
click at [302, 500] on div "nos" at bounding box center [303, 500] width 36 height 31
drag, startPoint x: 292, startPoint y: 476, endPoint x: 302, endPoint y: 476, distance: 9.6
click at [302, 476] on circle at bounding box center [302, 476] width 1 height 1
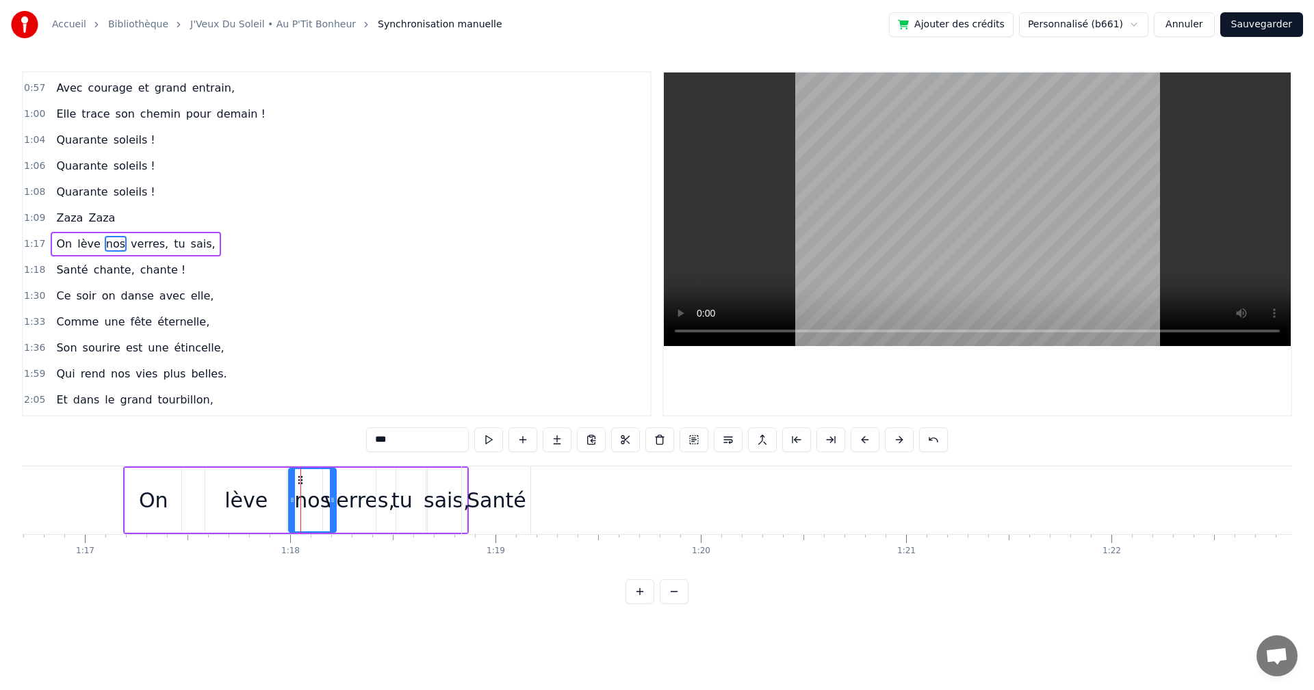
click at [352, 498] on div "verres," at bounding box center [359, 500] width 70 height 31
drag, startPoint x: 332, startPoint y: 475, endPoint x: 341, endPoint y: 475, distance: 8.9
click at [341, 475] on icon at bounding box center [343, 480] width 11 height 11
click at [408, 491] on div "tu" at bounding box center [401, 500] width 21 height 31
drag, startPoint x: 387, startPoint y: 474, endPoint x: 397, endPoint y: 474, distance: 10.3
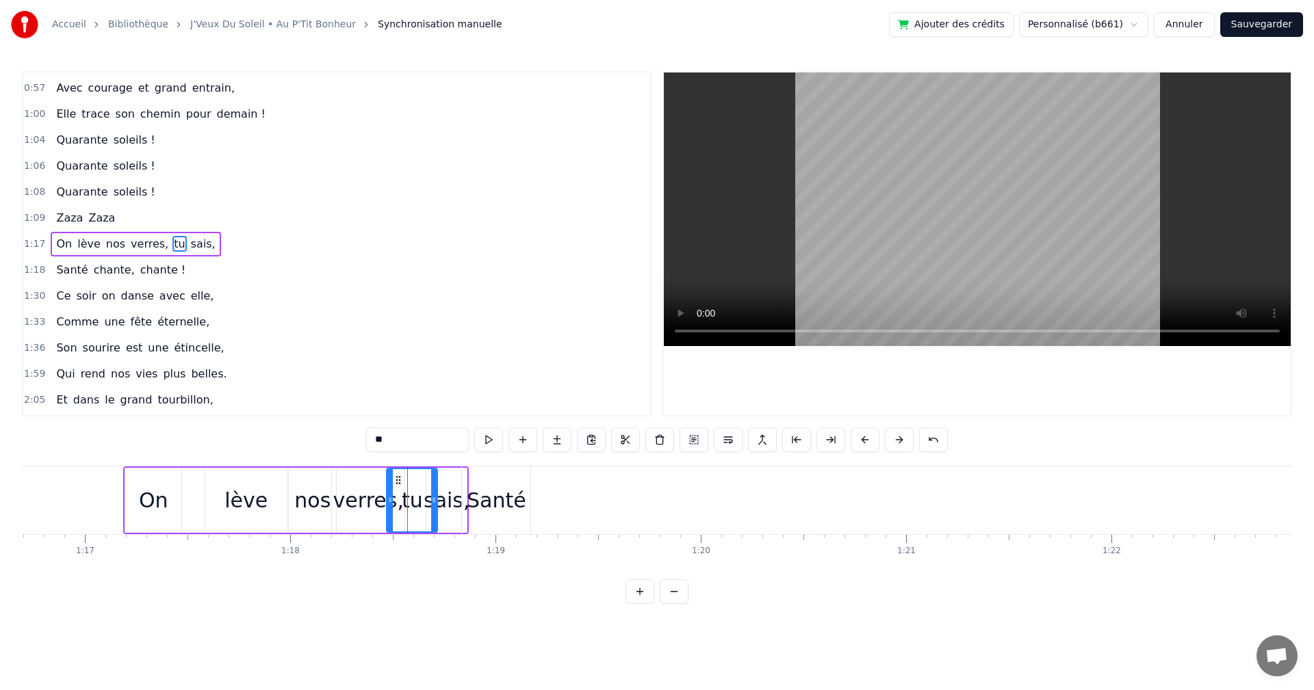
click at [397, 475] on icon at bounding box center [398, 480] width 11 height 11
click at [456, 485] on div "sais," at bounding box center [446, 500] width 47 height 31
drag, startPoint x: 436, startPoint y: 473, endPoint x: 445, endPoint y: 473, distance: 8.9
click at [445, 473] on div "sais," at bounding box center [446, 500] width 39 height 62
click at [443, 479] on icon at bounding box center [444, 480] width 11 height 11
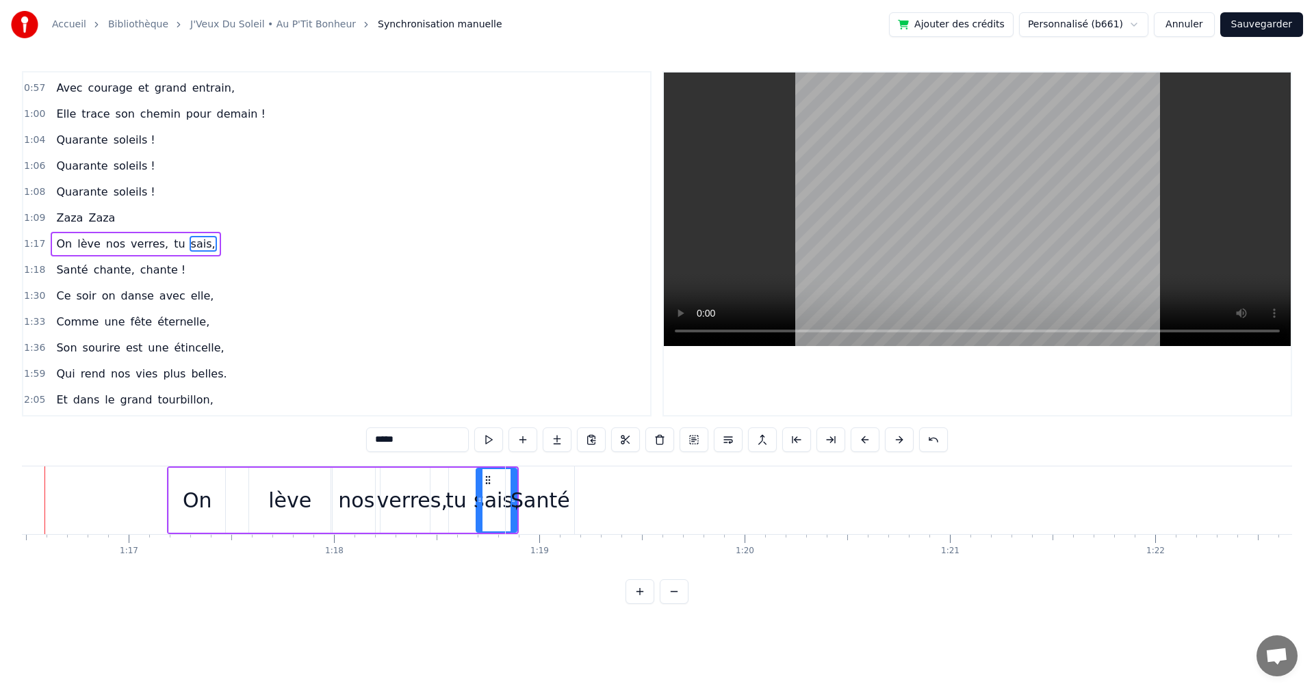
scroll to position [0, 15651]
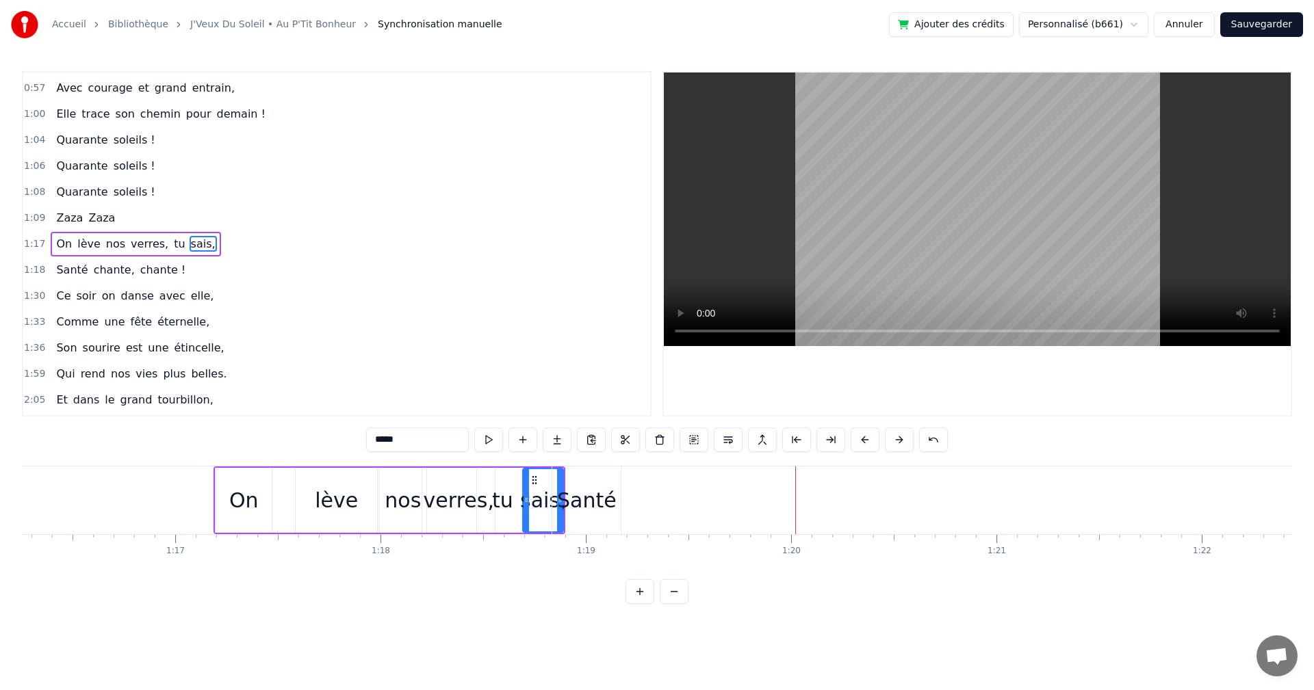
click at [389, 500] on div "nos" at bounding box center [402, 500] width 36 height 31
click at [451, 493] on div "verres," at bounding box center [458, 500] width 70 height 31
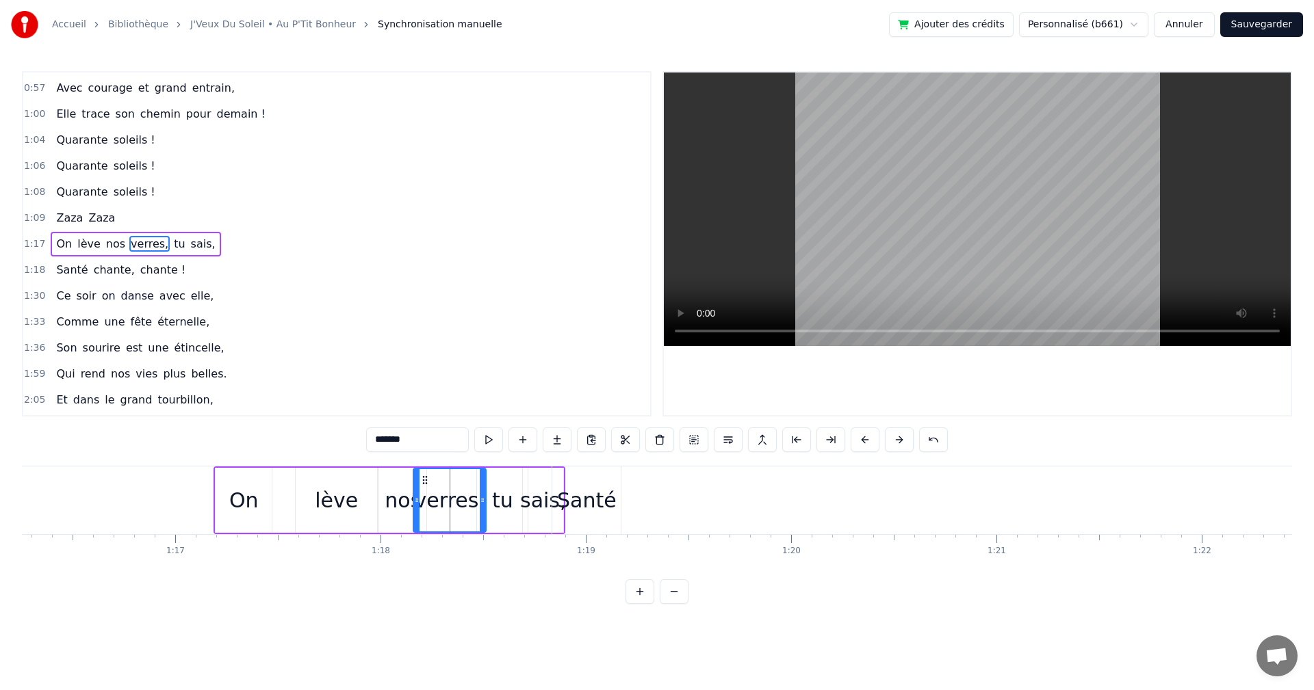
drag, startPoint x: 434, startPoint y: 477, endPoint x: 426, endPoint y: 476, distance: 8.9
click at [426, 476] on icon at bounding box center [424, 480] width 11 height 11
drag, startPoint x: 484, startPoint y: 498, endPoint x: 465, endPoint y: 499, distance: 19.2
click at [465, 499] on icon at bounding box center [463, 500] width 5 height 11
click at [488, 498] on div "tu" at bounding box center [502, 500] width 51 height 65
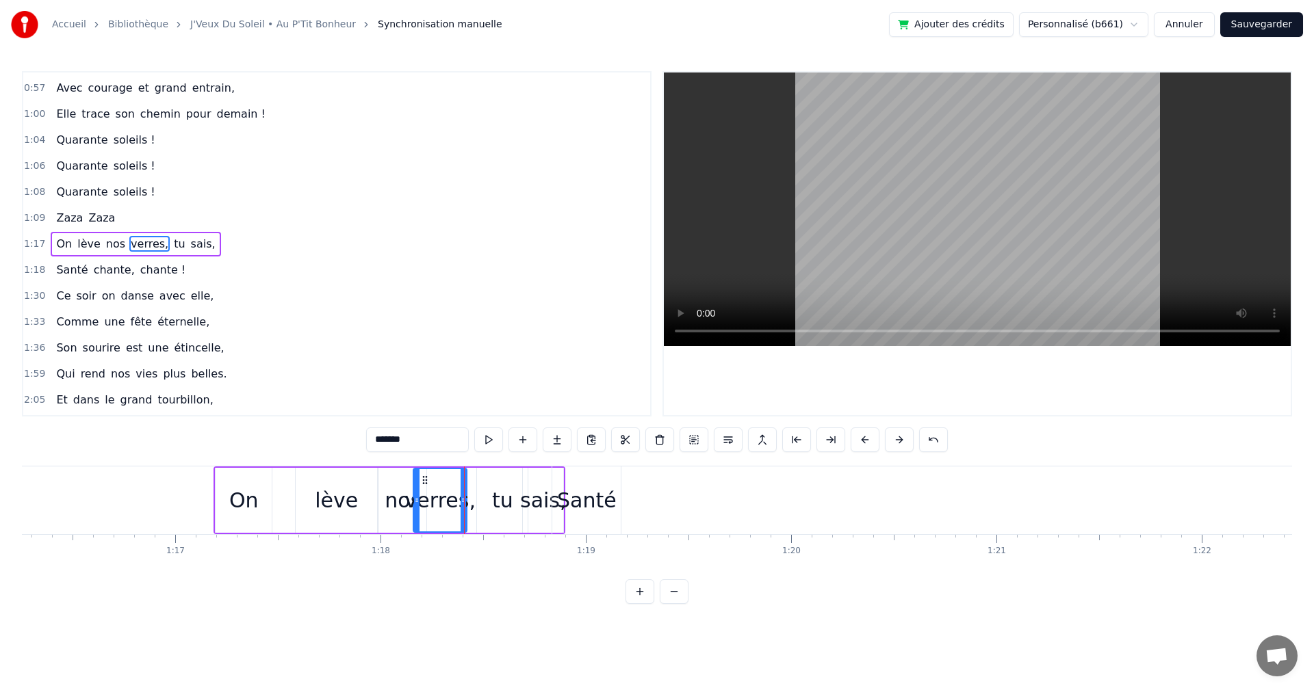
type input "**"
drag, startPoint x: 488, startPoint y: 475, endPoint x: 473, endPoint y: 478, distance: 14.6
click at [473, 478] on icon at bounding box center [473, 480] width 11 height 11
drag, startPoint x: 508, startPoint y: 497, endPoint x: 497, endPoint y: 496, distance: 10.3
click at [499, 496] on icon at bounding box center [501, 500] width 5 height 11
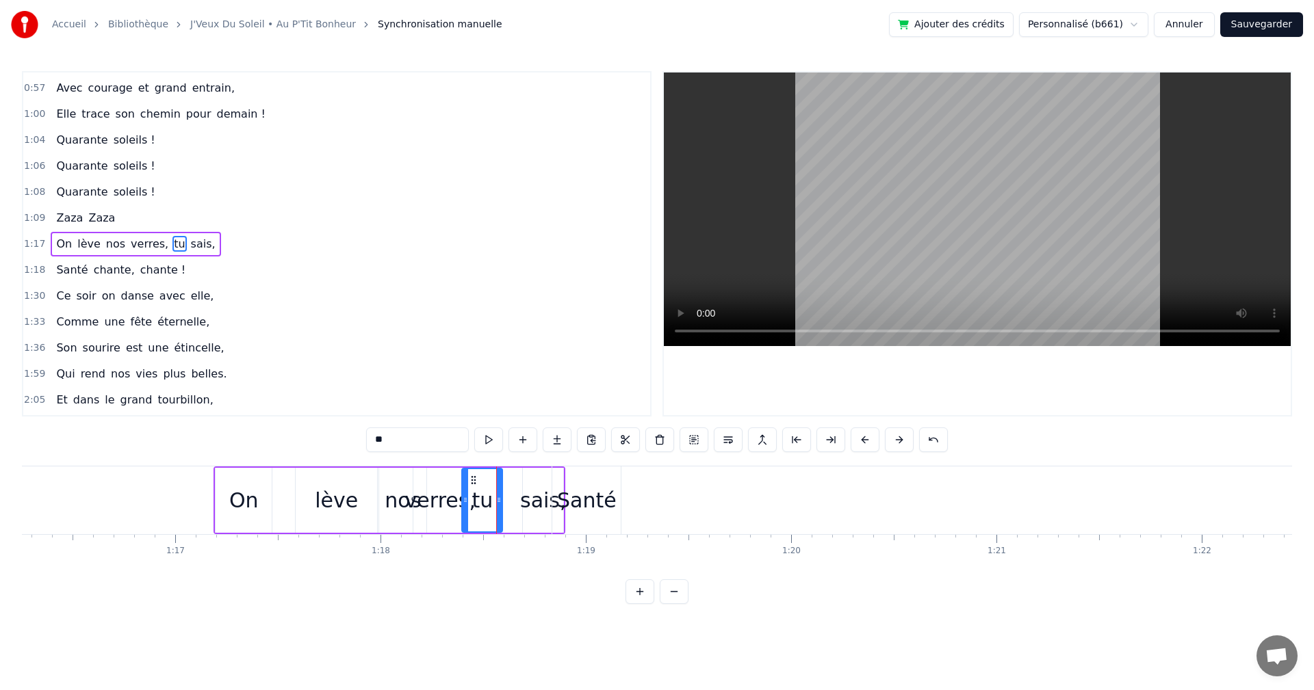
click at [519, 499] on div "On lève nos verres, tu sais," at bounding box center [389, 501] width 352 height 68
click at [551, 478] on icon at bounding box center [552, 478] width 11 height 11
click at [549, 497] on div "sais," at bounding box center [543, 500] width 47 height 31
drag, startPoint x: 535, startPoint y: 480, endPoint x: 507, endPoint y: 482, distance: 28.2
click at [507, 482] on icon at bounding box center [506, 480] width 11 height 11
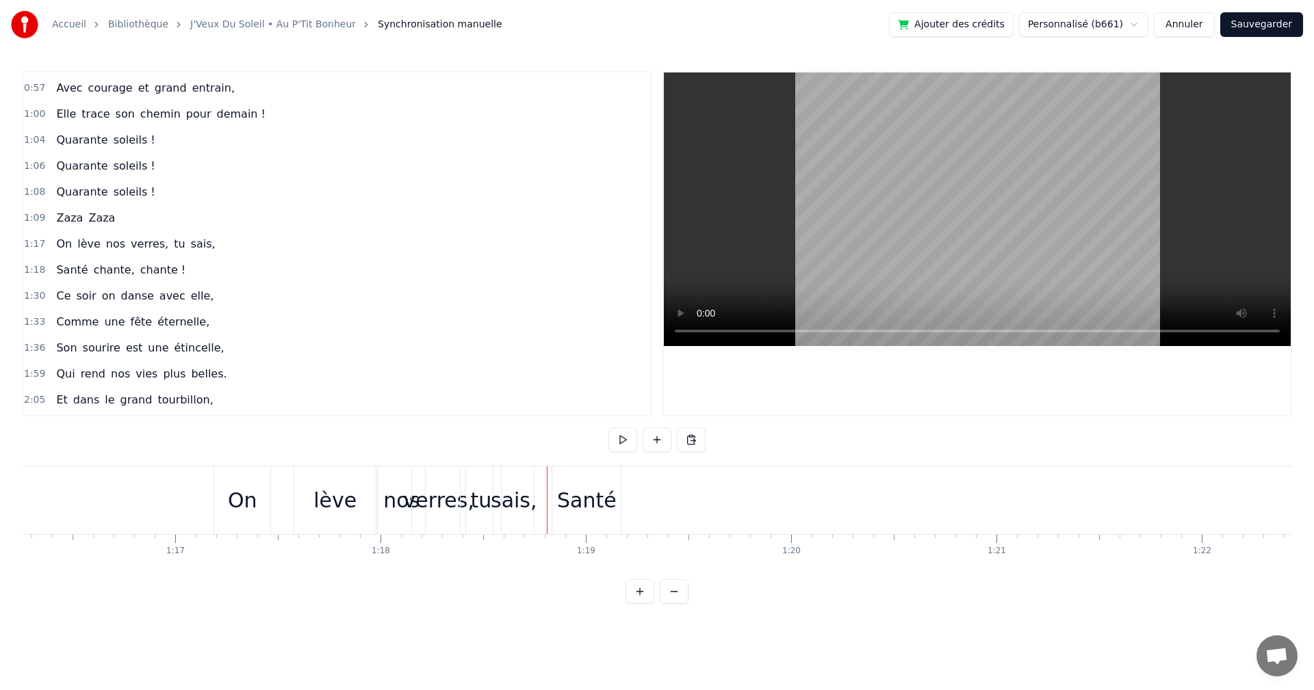
click at [574, 493] on div "Santé" at bounding box center [587, 500] width 60 height 31
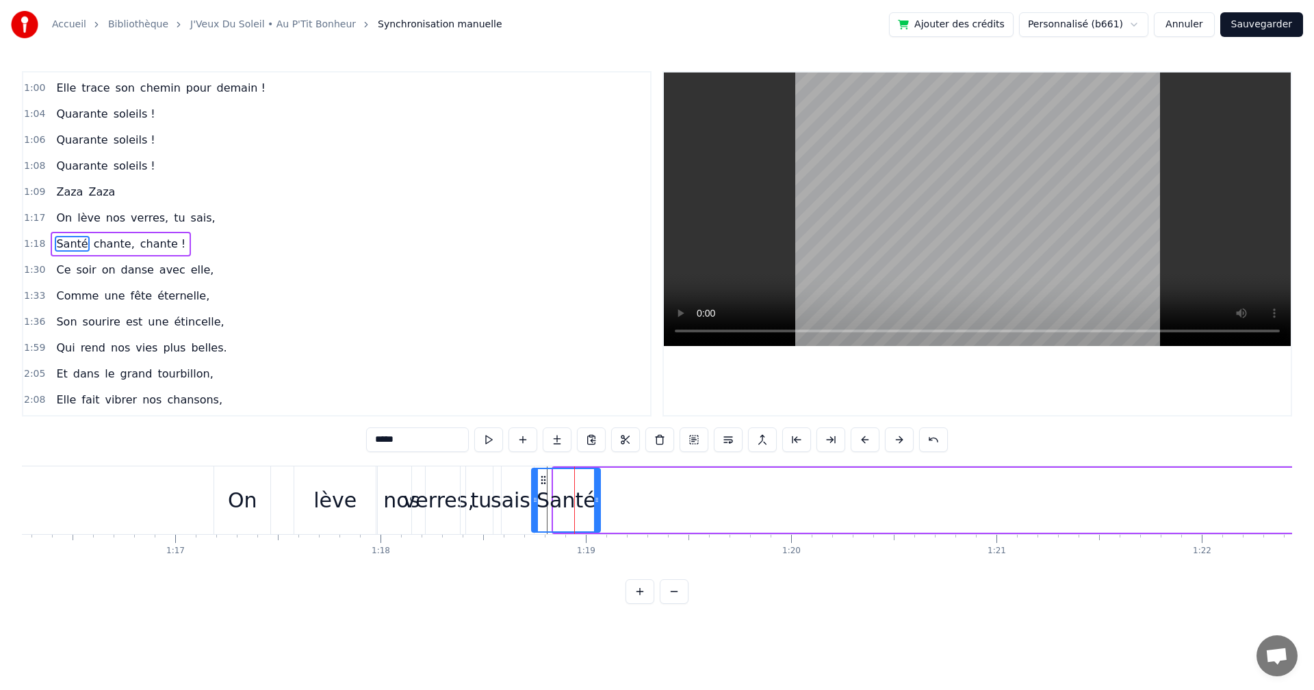
drag, startPoint x: 564, startPoint y: 476, endPoint x: 542, endPoint y: 478, distance: 22.0
click at [542, 478] on icon at bounding box center [543, 480] width 11 height 11
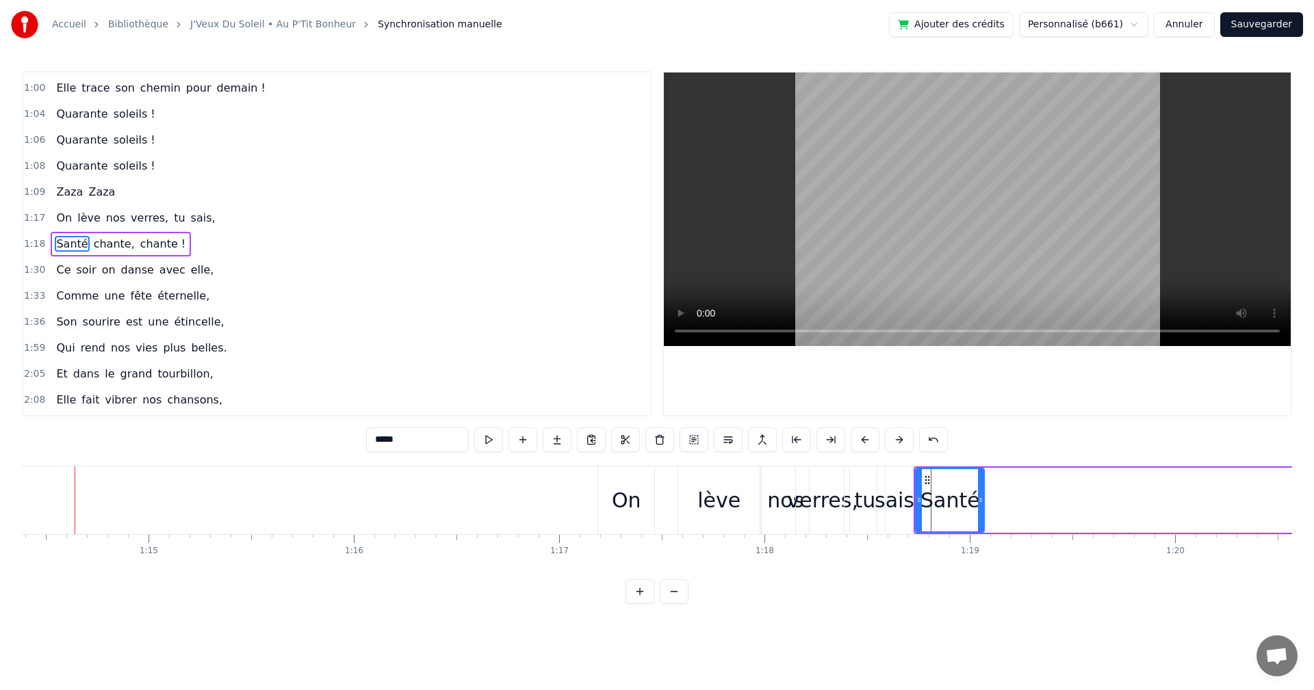
scroll to position [0, 15251]
click at [659, 497] on div "On" at bounding box center [642, 501] width 56 height 68
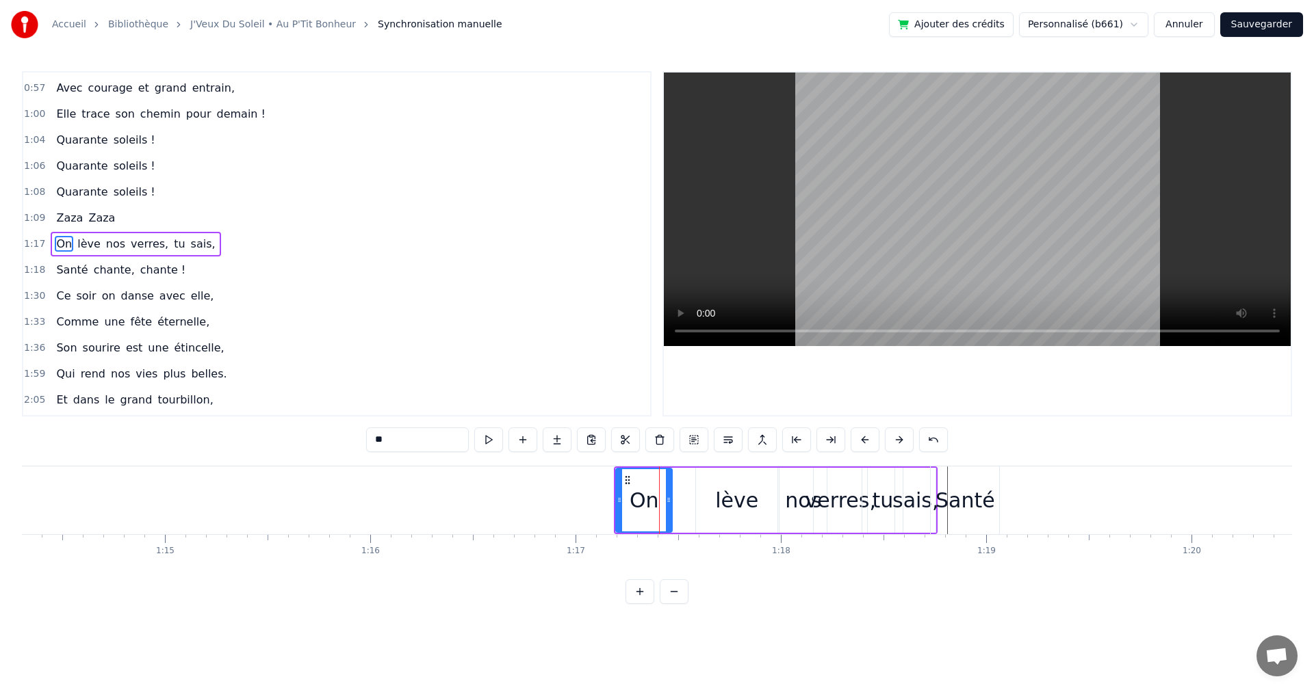
click at [727, 495] on div "lève" at bounding box center [736, 500] width 43 height 31
drag, startPoint x: 776, startPoint y: 497, endPoint x: 753, endPoint y: 496, distance: 23.3
click at [753, 496] on icon at bounding box center [755, 500] width 5 height 11
click at [792, 496] on div "nos" at bounding box center [803, 500] width 36 height 31
type input "***"
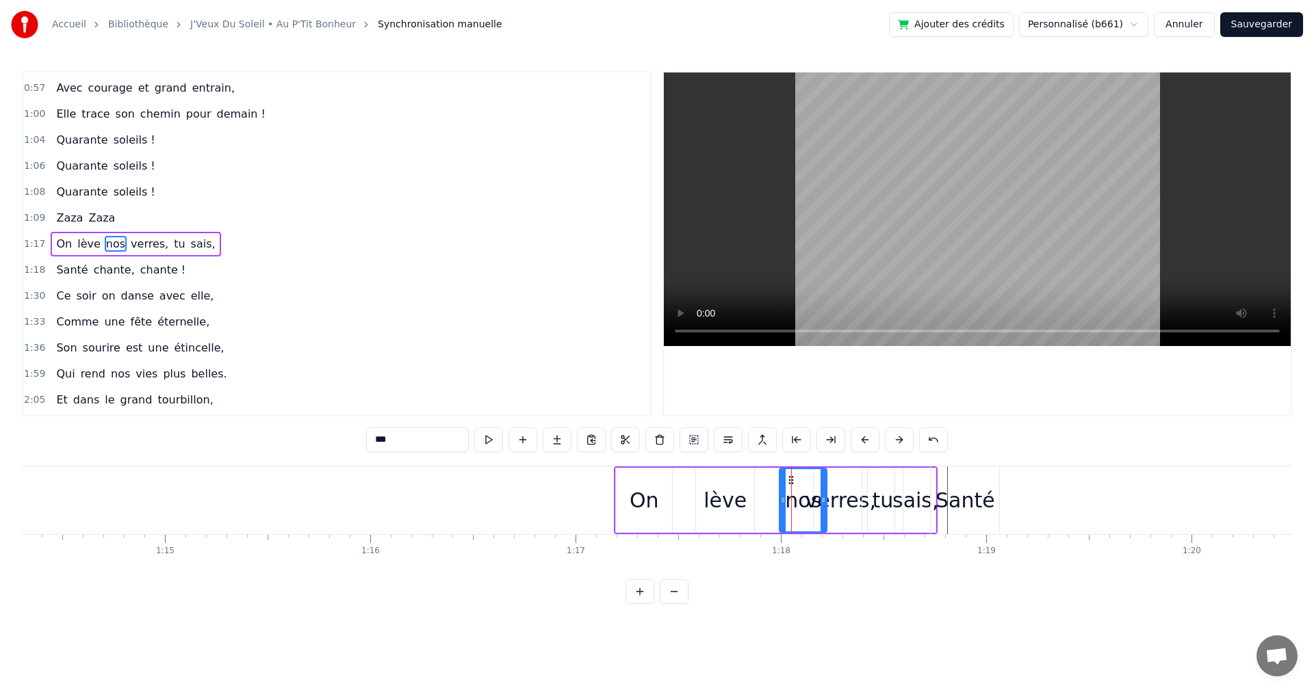
drag, startPoint x: 786, startPoint y: 473, endPoint x: 753, endPoint y: 478, distance: 33.2
click at [753, 478] on div "On lève nos verres, tu sais," at bounding box center [776, 501] width 324 height 68
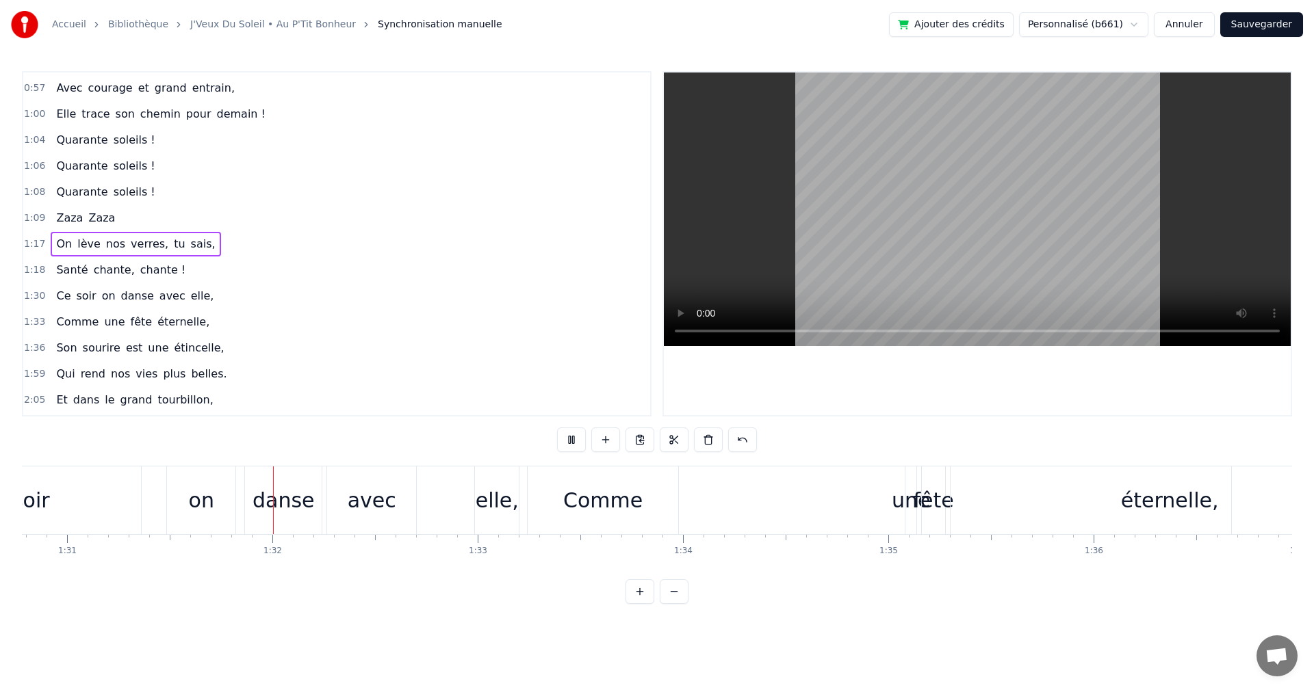
scroll to position [0, 18677]
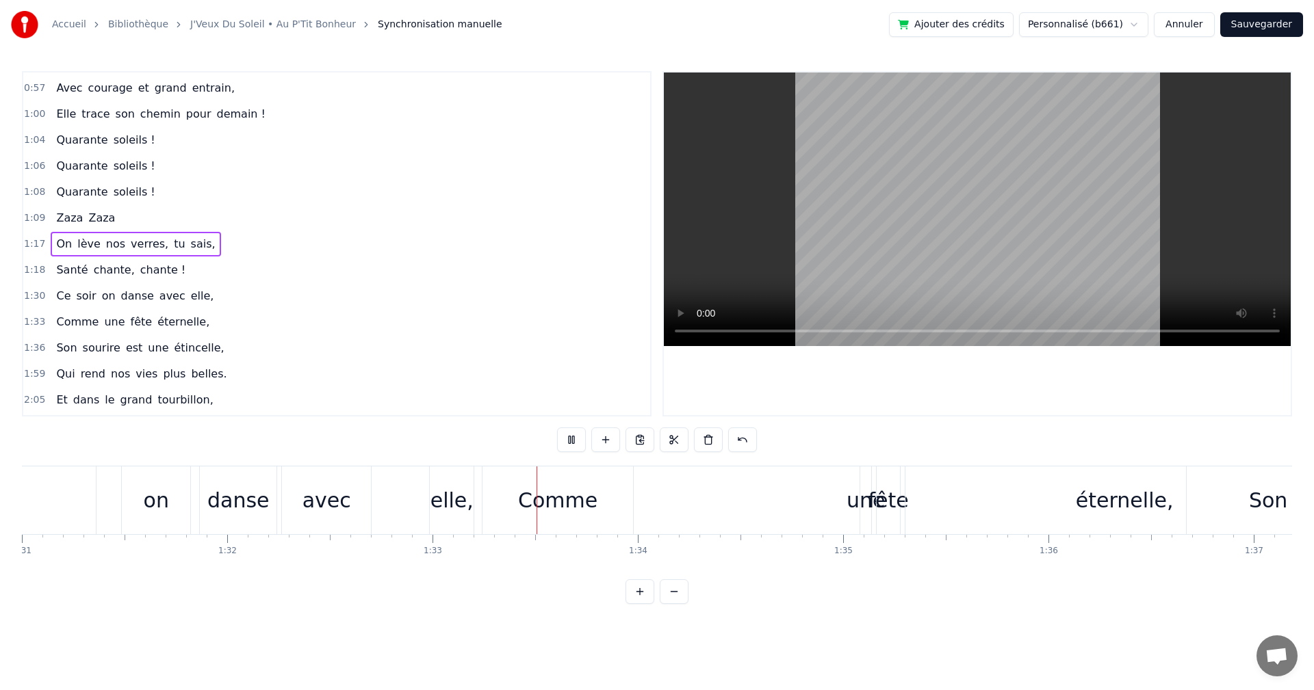
click at [575, 567] on div "On a une amie d’enfer, Qui rit plus fort que l’hiver, Toujours prête pour la lu…" at bounding box center [657, 517] width 1270 height 103
click at [571, 439] on button at bounding box center [571, 440] width 29 height 25
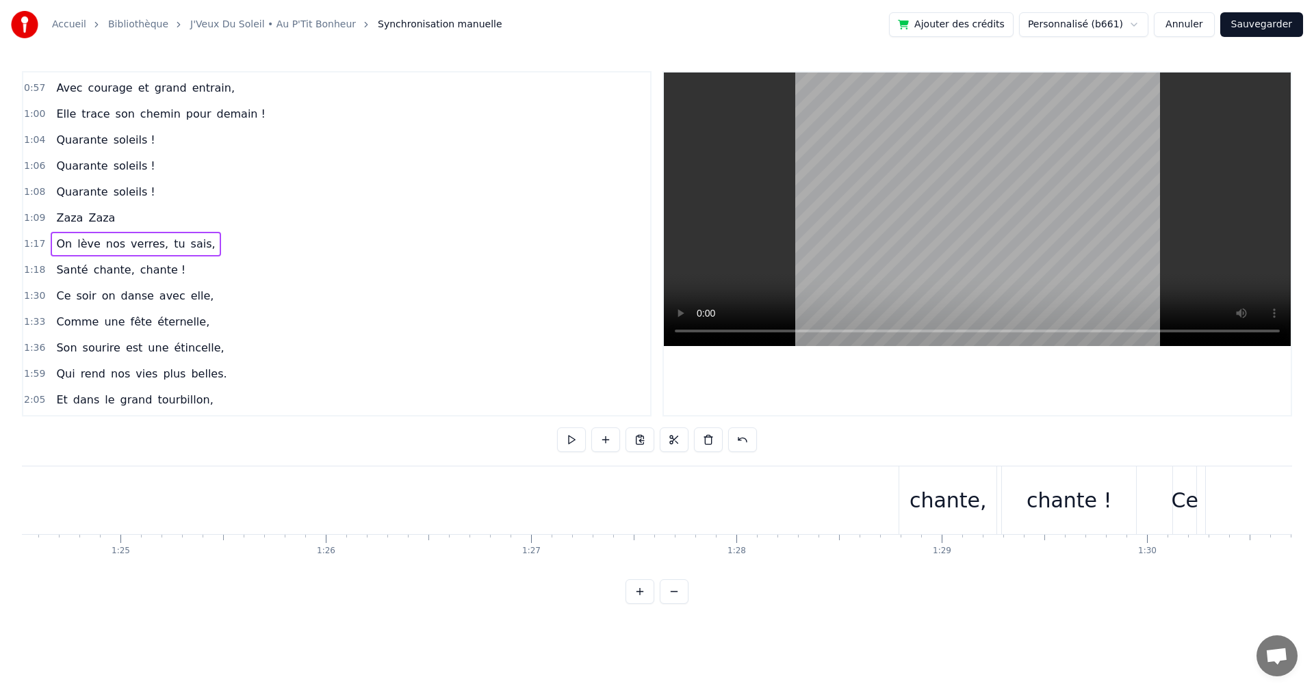
scroll to position [0, 17539]
click at [737, 509] on div "chante," at bounding box center [756, 500] width 77 height 31
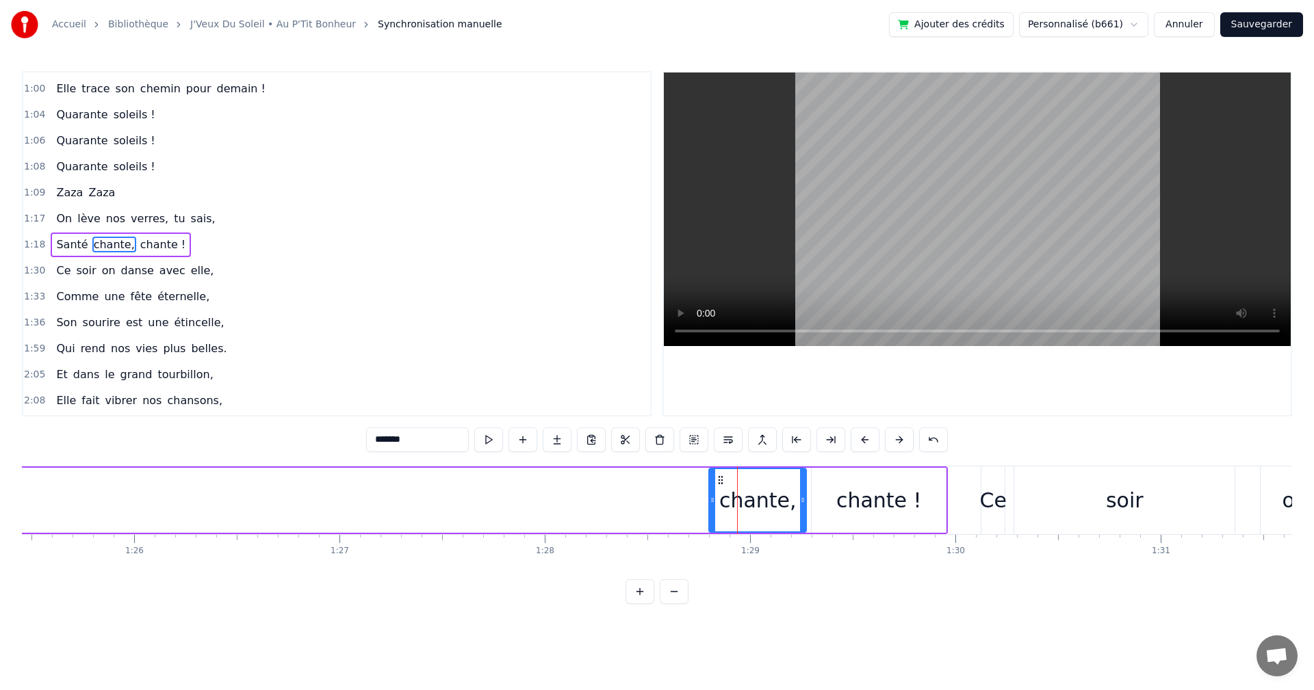
scroll to position [491, 0]
click at [719, 478] on icon at bounding box center [720, 480] width 11 height 11
click at [657, 439] on button at bounding box center [659, 440] width 29 height 25
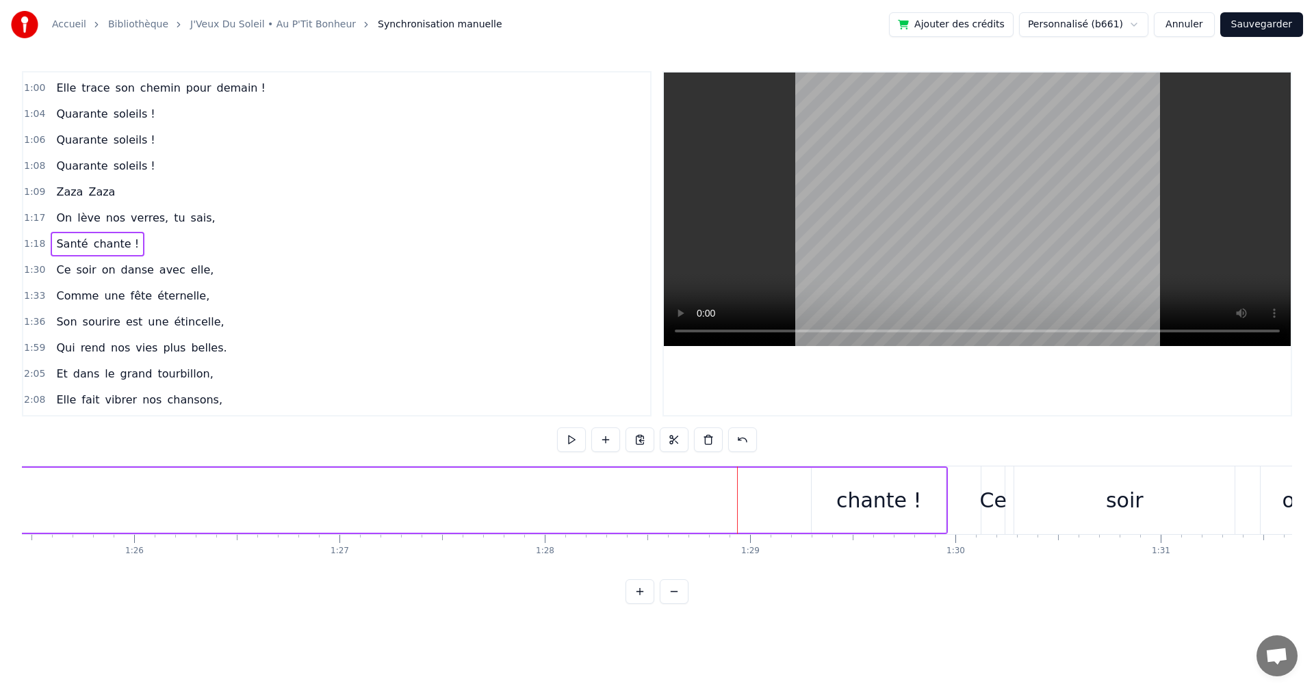
click at [848, 500] on div "chante !" at bounding box center [879, 500] width 86 height 31
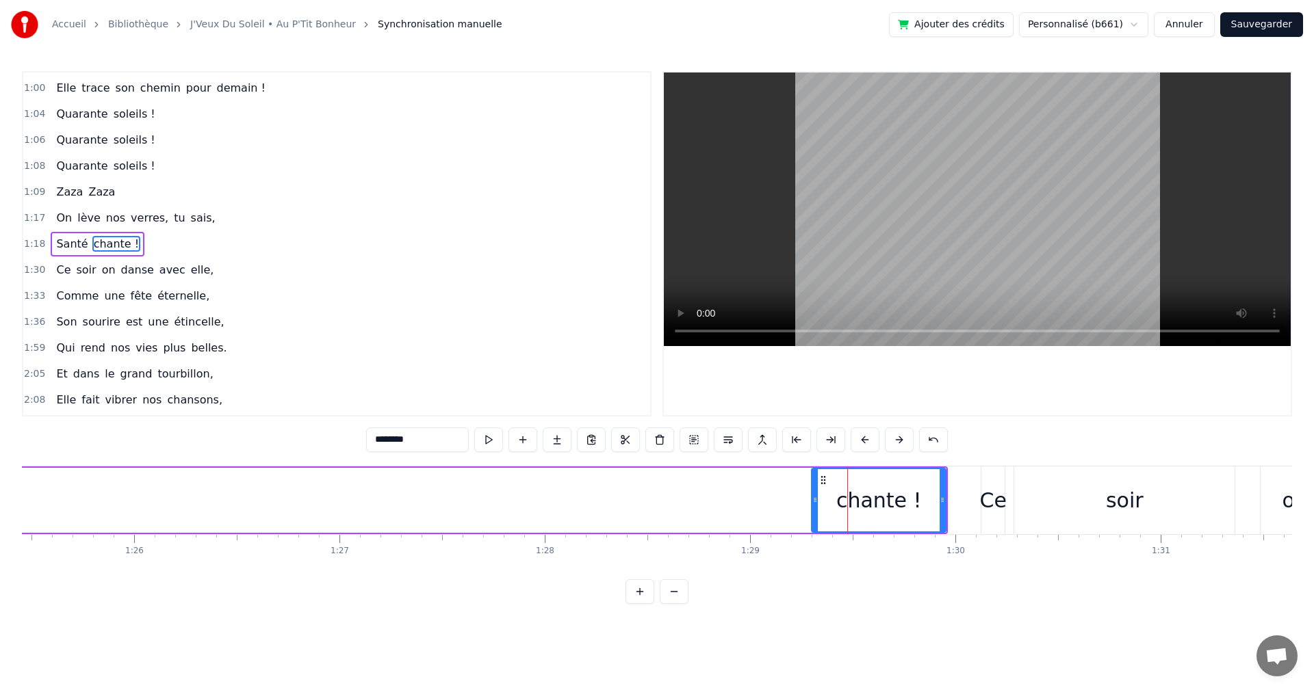
click at [823, 476] on icon at bounding box center [823, 480] width 11 height 11
click at [661, 437] on button at bounding box center [659, 440] width 29 height 25
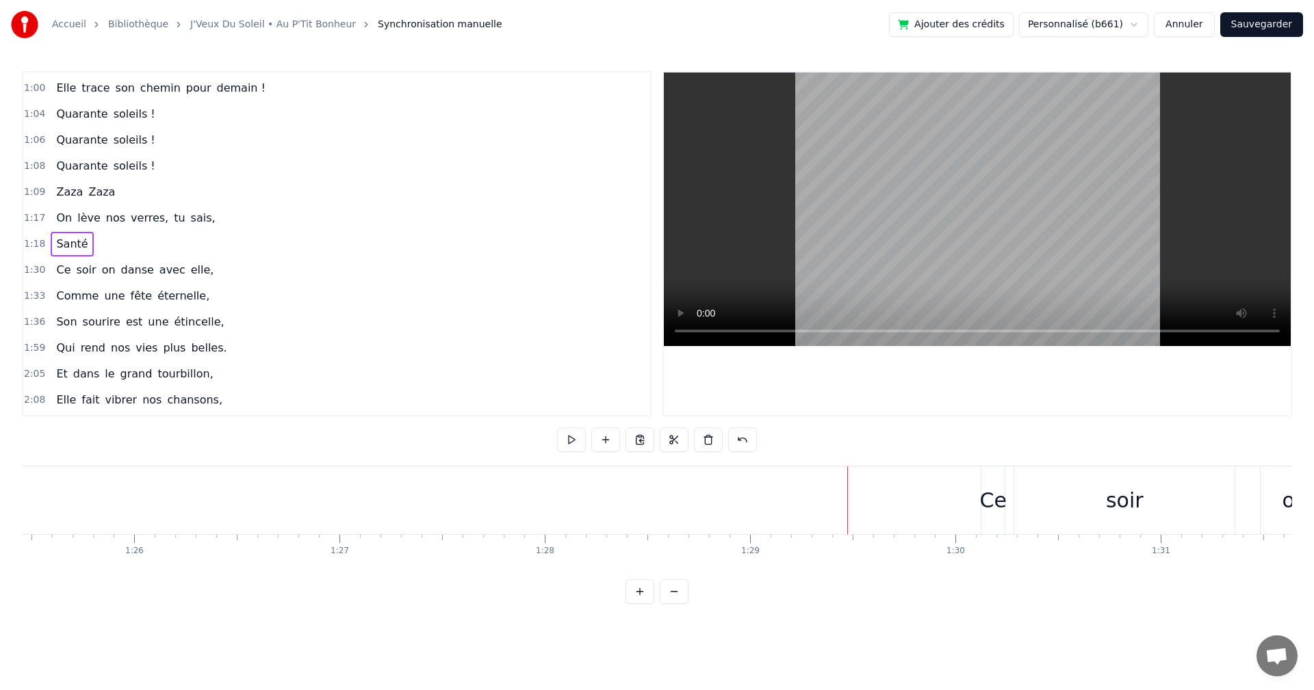
click at [985, 510] on div "Ce" at bounding box center [993, 500] width 27 height 31
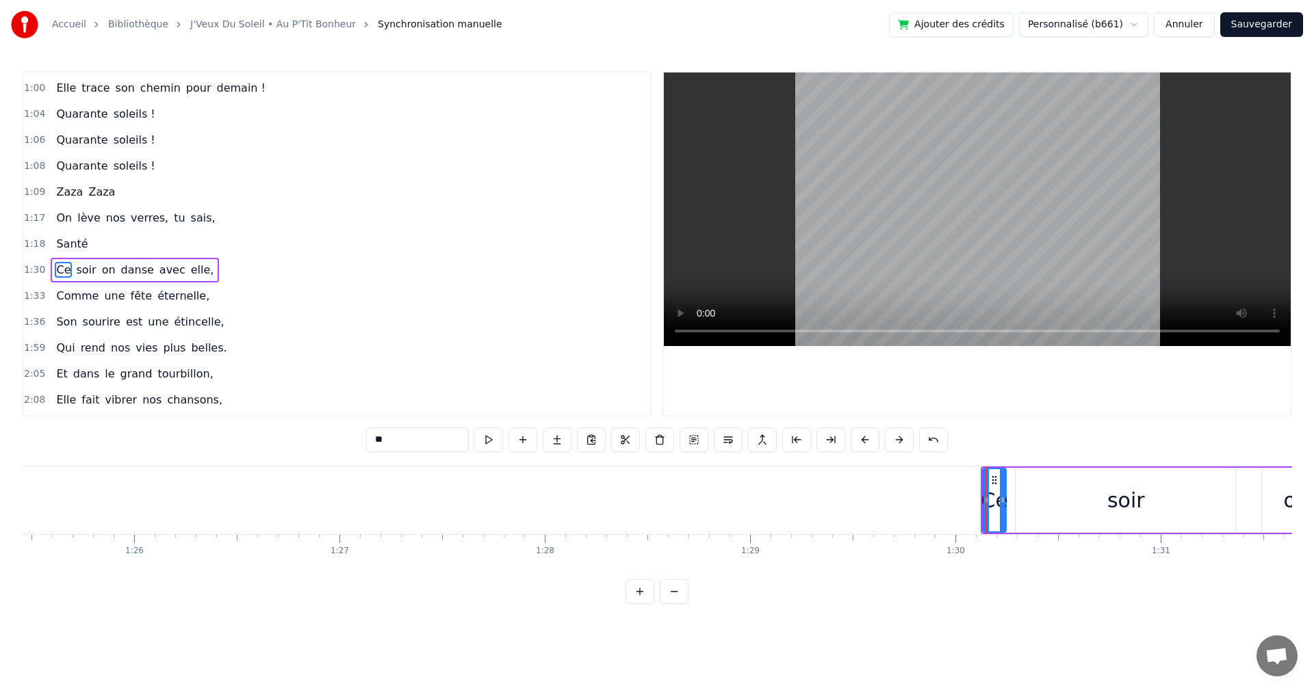
scroll to position [517, 0]
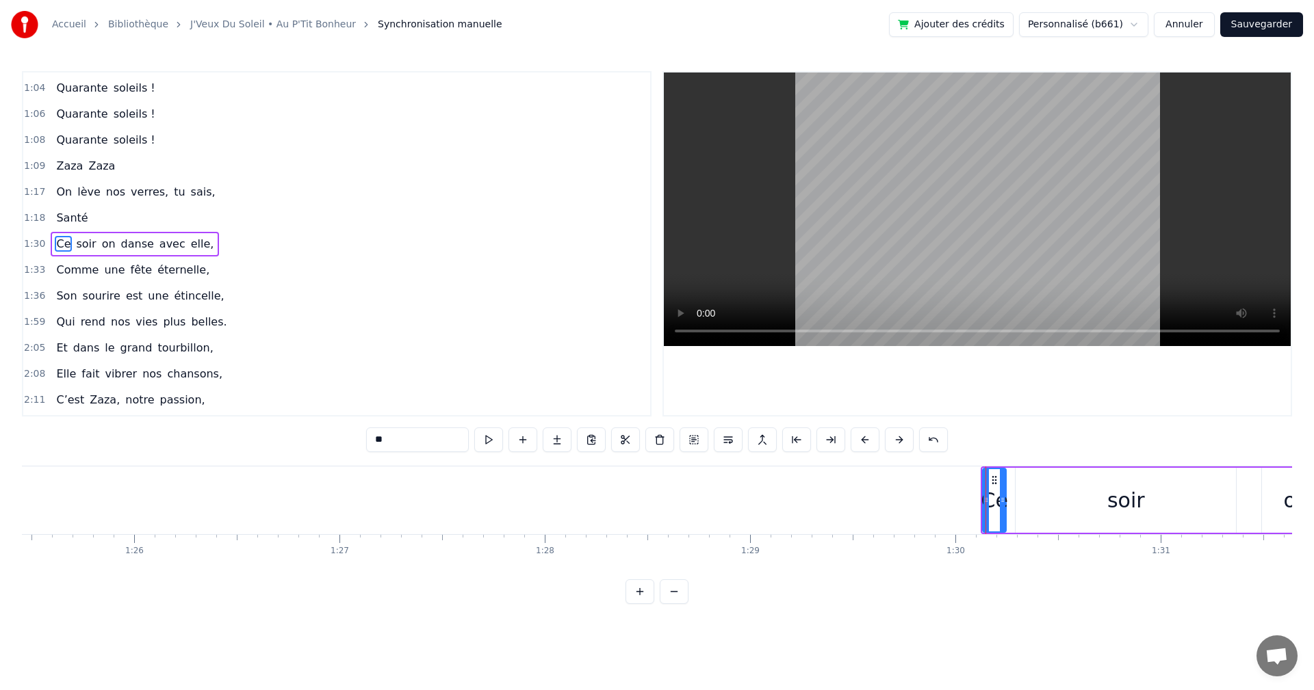
click at [995, 478] on icon at bounding box center [994, 480] width 11 height 11
click at [33, 243] on span "1:30" at bounding box center [34, 244] width 21 height 14
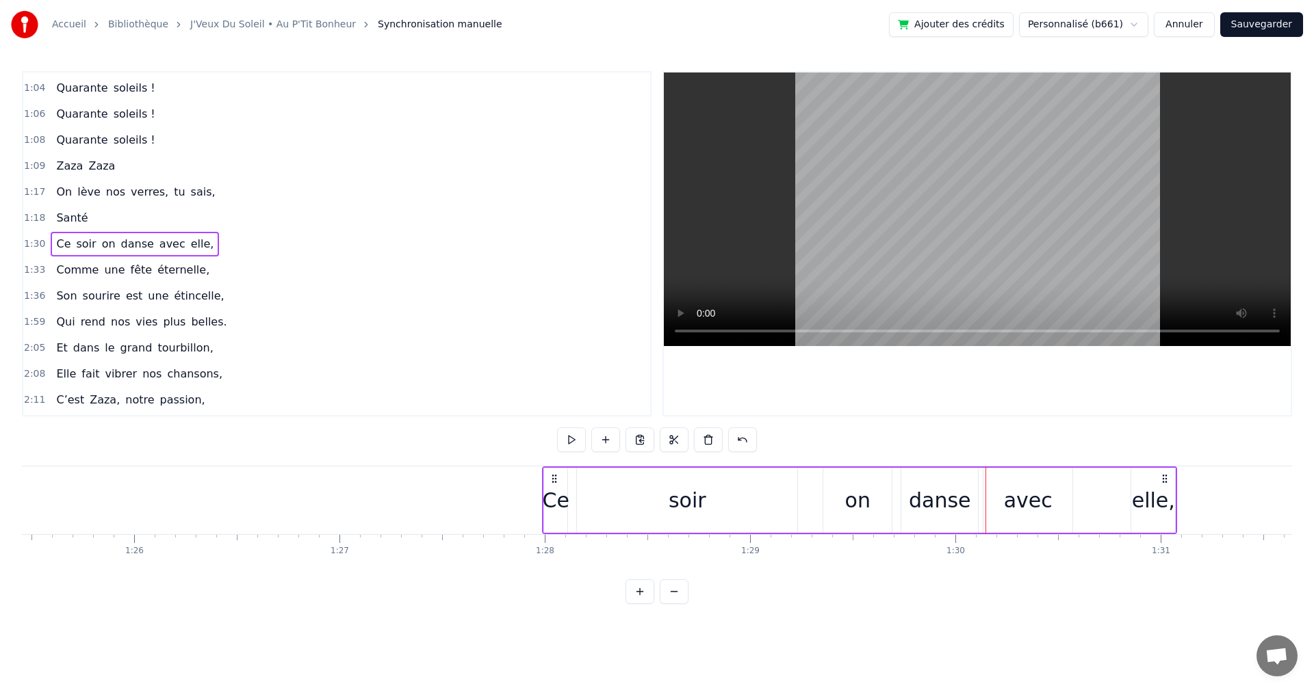
drag, startPoint x: 994, startPoint y: 477, endPoint x: 556, endPoint y: 470, distance: 438.6
click at [556, 470] on div "Ce soir on danse avec elle," at bounding box center [859, 501] width 635 height 68
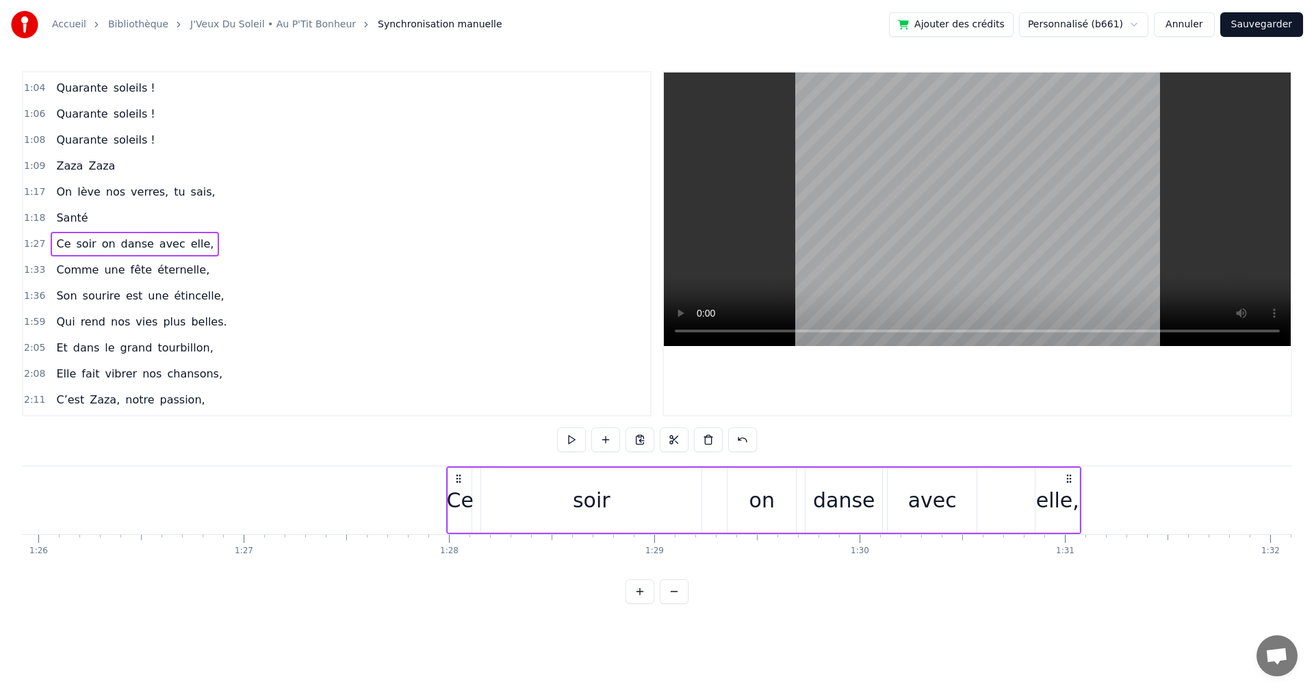
scroll to position [0, 17514]
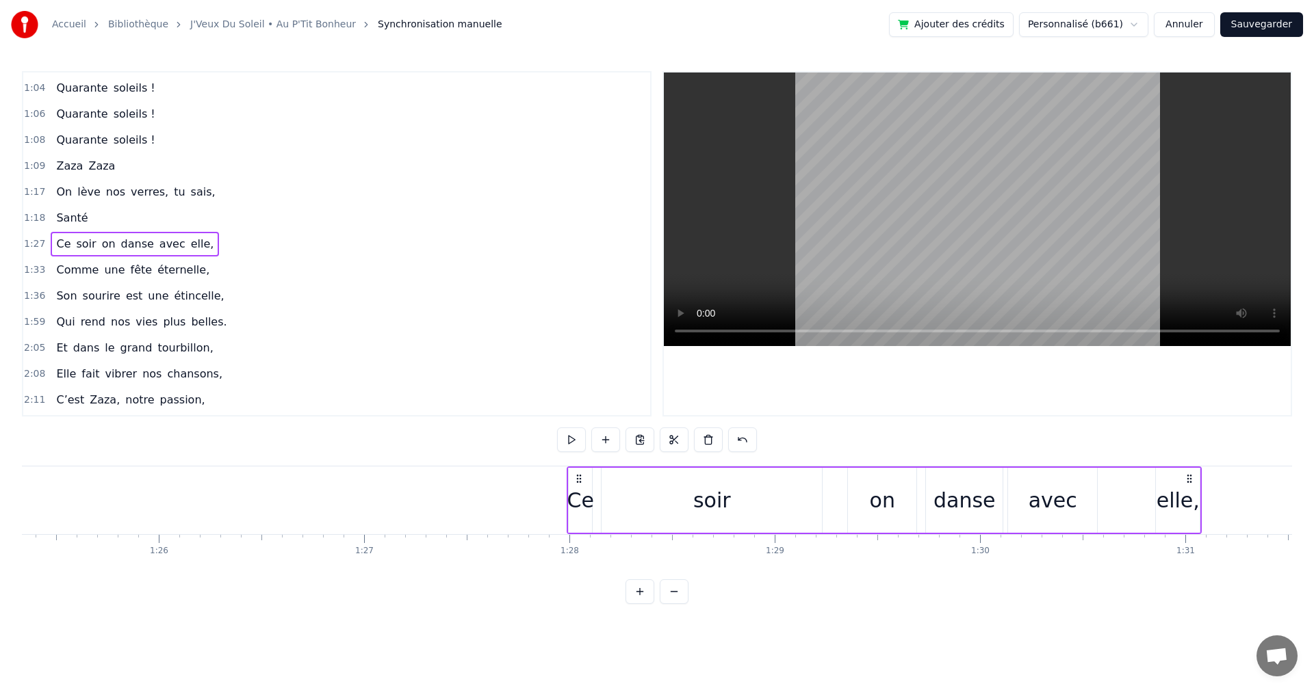
click at [710, 504] on div "soir" at bounding box center [712, 500] width 38 height 31
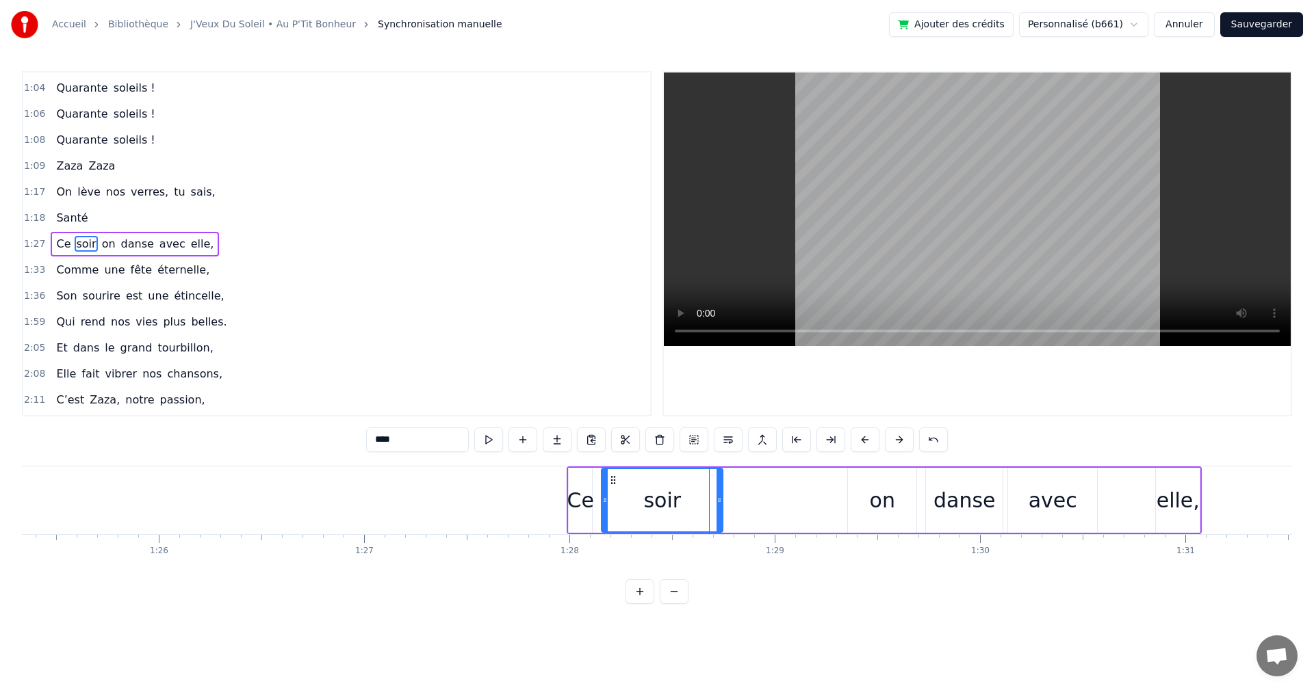
drag, startPoint x: 819, startPoint y: 499, endPoint x: 720, endPoint y: 503, distance: 99.3
click at [720, 503] on icon at bounding box center [718, 500] width 5 height 11
click at [872, 501] on div "on" at bounding box center [882, 500] width 25 height 31
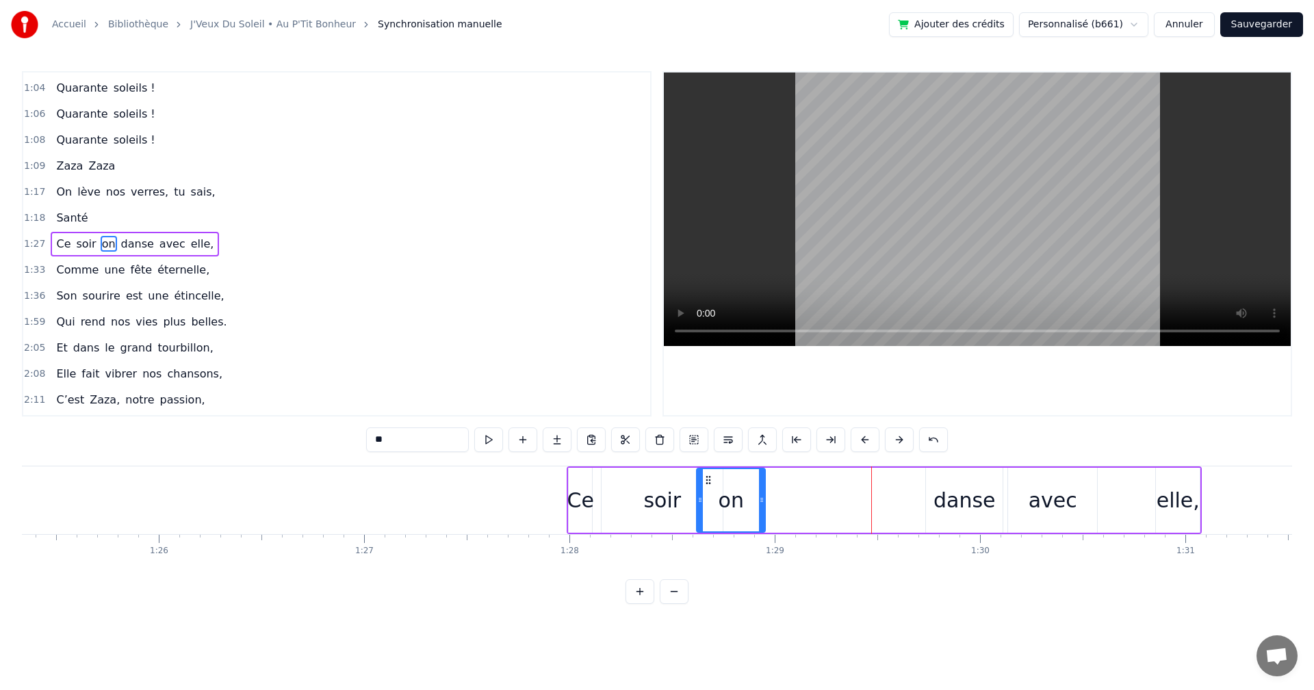
drag, startPoint x: 855, startPoint y: 476, endPoint x: 705, endPoint y: 493, distance: 150.8
click at [705, 493] on div "on" at bounding box center [730, 500] width 67 height 62
click at [946, 498] on div "danse" at bounding box center [964, 500] width 62 height 31
drag, startPoint x: 888, startPoint y: 478, endPoint x: 760, endPoint y: 491, distance: 128.7
click at [760, 491] on div "danse" at bounding box center [790, 500] width 75 height 62
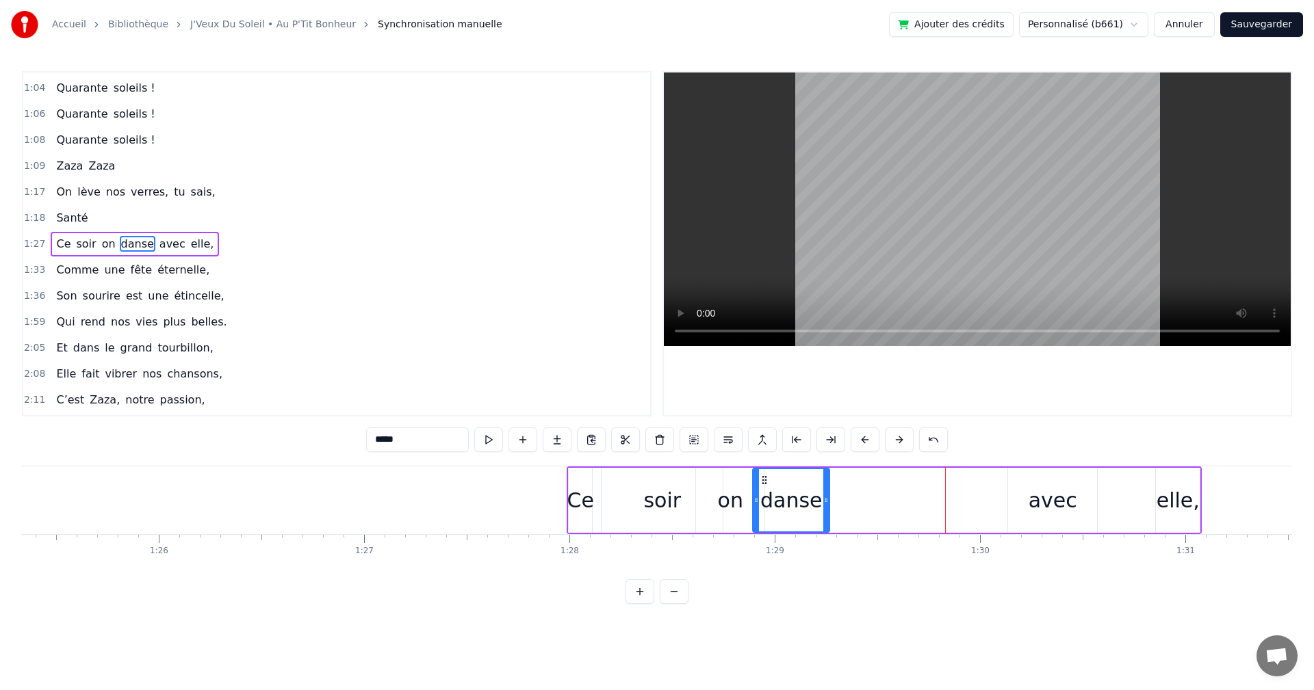
click at [1047, 500] on div "avec" at bounding box center [1052, 500] width 49 height 31
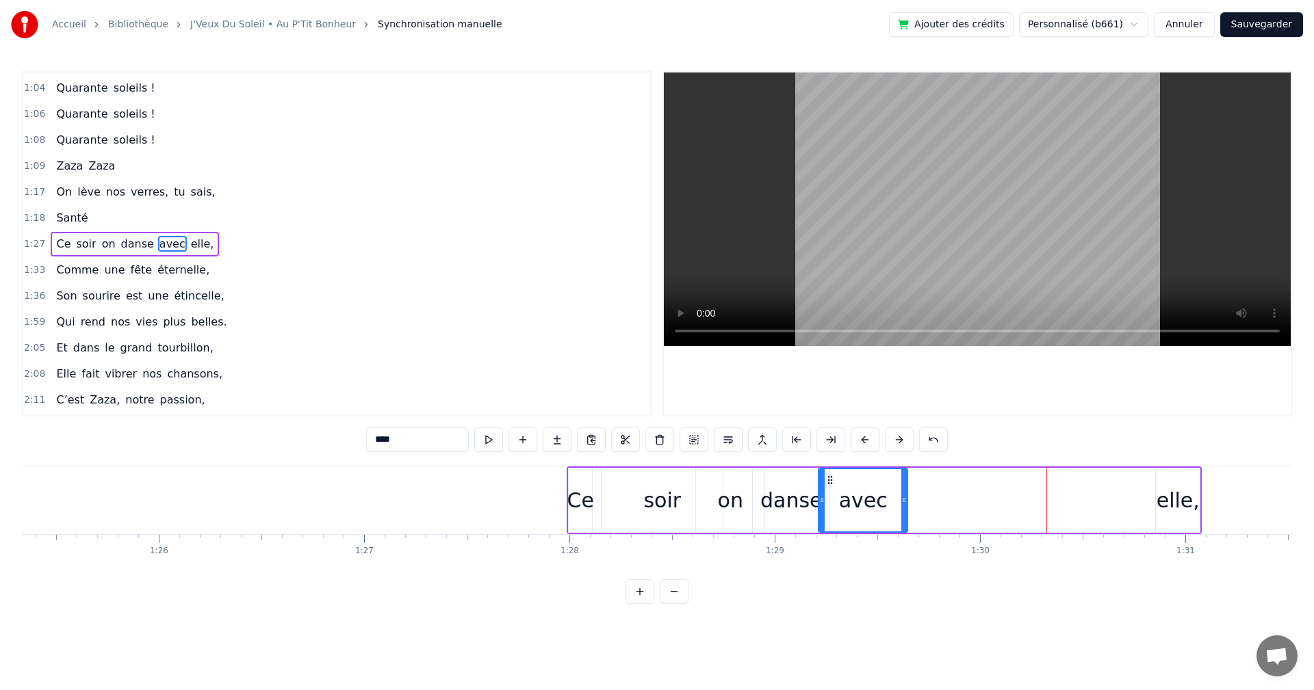
drag, startPoint x: 1004, startPoint y: 480, endPoint x: 828, endPoint y: 493, distance: 177.0
click at [828, 493] on div "avec" at bounding box center [863, 500] width 88 height 62
click at [584, 499] on div "Ce" at bounding box center [580, 500] width 27 height 31
click at [594, 499] on icon at bounding box center [591, 500] width 5 height 11
click at [656, 497] on div "soir" at bounding box center [662, 500] width 38 height 31
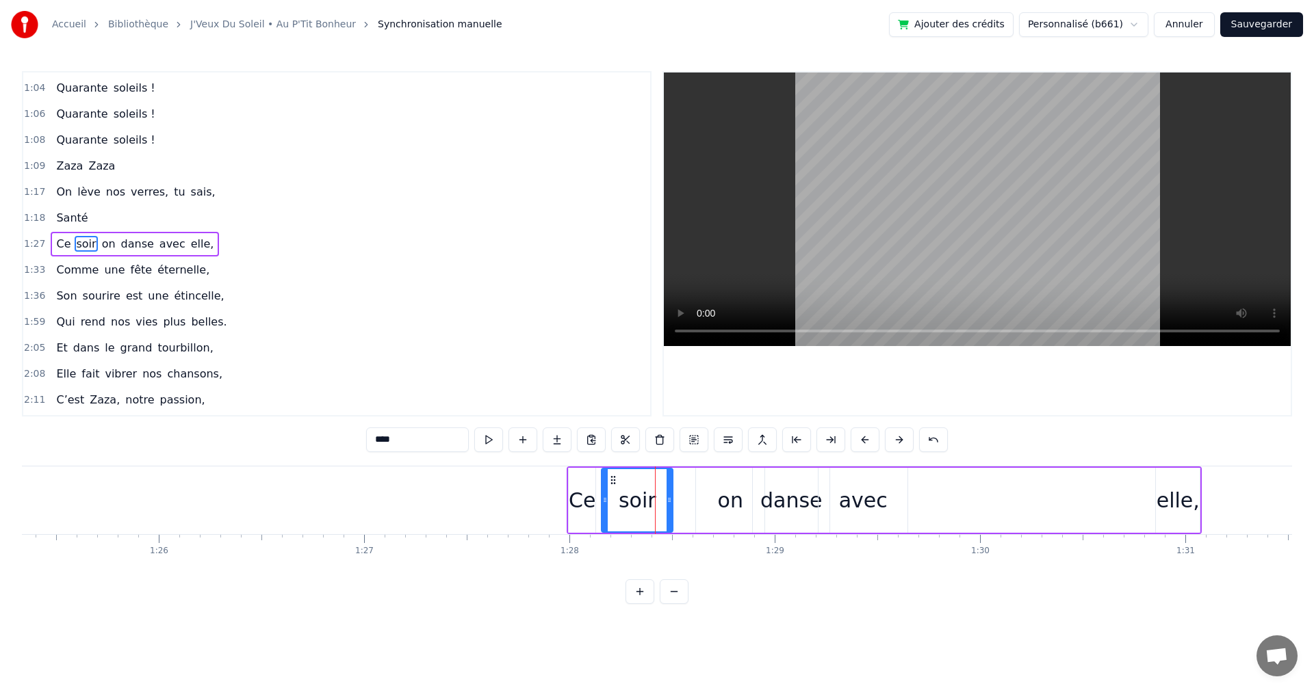
drag, startPoint x: 719, startPoint y: 497, endPoint x: 664, endPoint y: 501, distance: 54.9
click at [666, 501] on icon at bounding box center [668, 500] width 5 height 11
drag, startPoint x: 612, startPoint y: 481, endPoint x: 600, endPoint y: 482, distance: 11.7
click at [600, 482] on icon at bounding box center [602, 480] width 11 height 11
click at [731, 501] on div "on" at bounding box center [730, 500] width 25 height 31
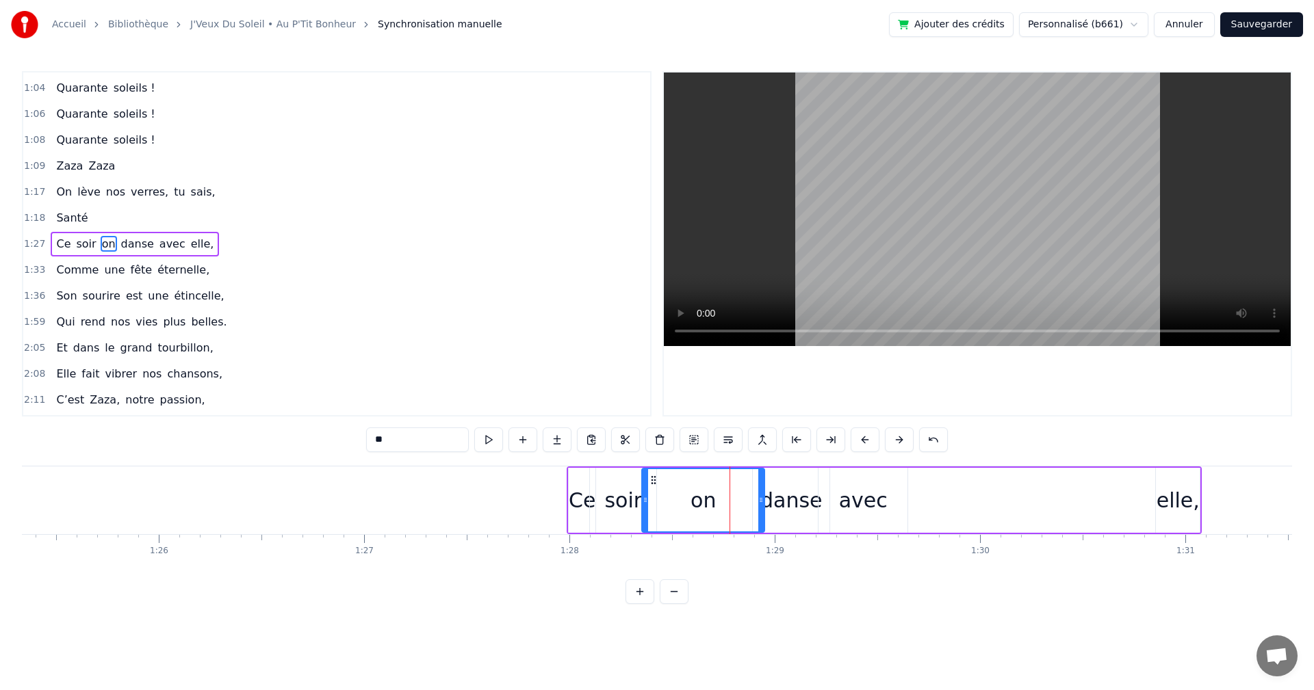
drag, startPoint x: 700, startPoint y: 479, endPoint x: 649, endPoint y: 486, distance: 51.9
click at [648, 486] on div at bounding box center [644, 500] width 5 height 62
drag, startPoint x: 760, startPoint y: 499, endPoint x: 674, endPoint y: 501, distance: 86.2
click at [674, 501] on icon at bounding box center [674, 500] width 5 height 11
click at [782, 497] on div "danse" at bounding box center [791, 500] width 62 height 31
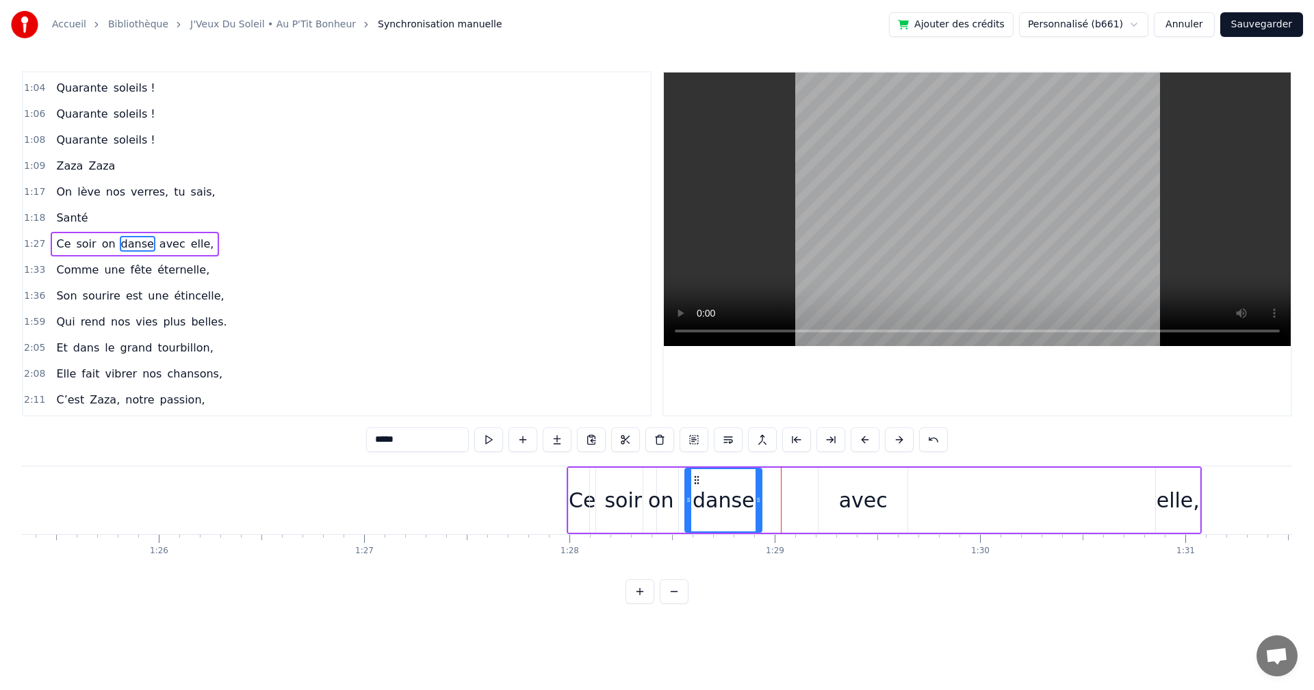
drag, startPoint x: 760, startPoint y: 478, endPoint x: 692, endPoint y: 488, distance: 68.5
click at [692, 488] on div "danse" at bounding box center [723, 500] width 75 height 62
drag, startPoint x: 847, startPoint y: 504, endPoint x: 840, endPoint y: 495, distance: 11.2
click at [845, 503] on div "avec" at bounding box center [863, 500] width 49 height 31
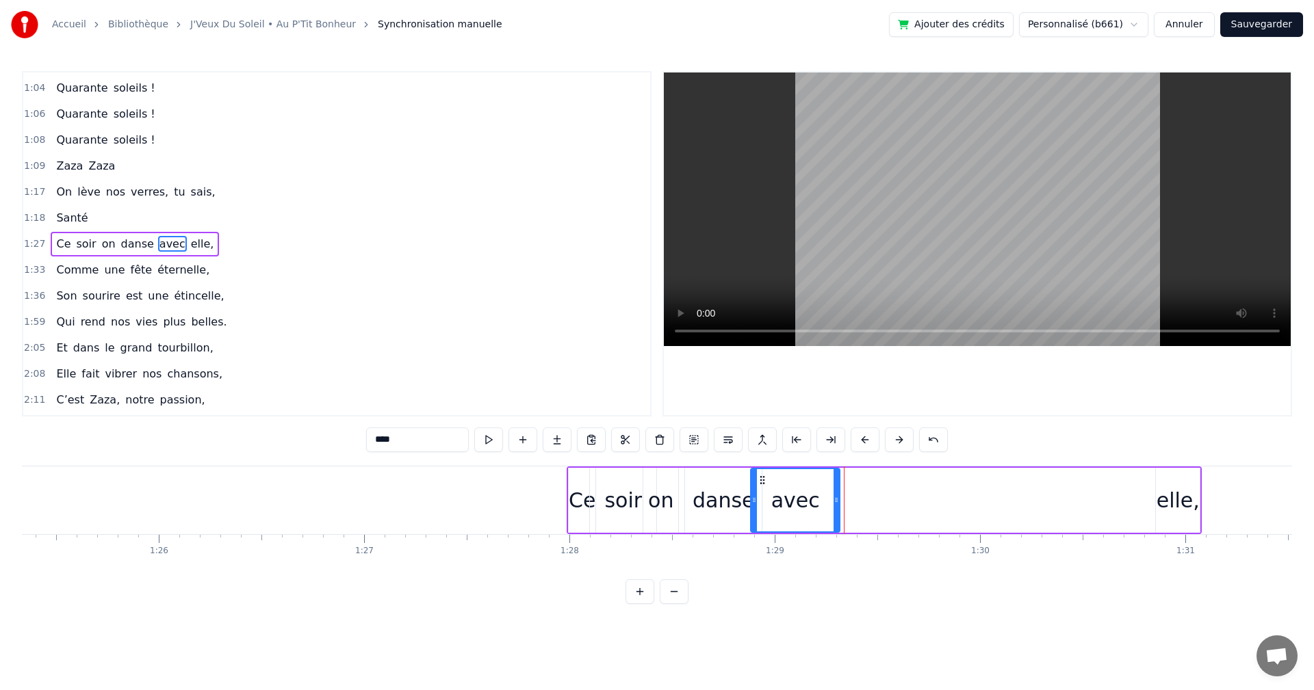
drag, startPoint x: 825, startPoint y: 479, endPoint x: 757, endPoint y: 494, distance: 69.4
click at [757, 494] on div "avec" at bounding box center [795, 500] width 88 height 62
click at [1171, 499] on div "elle," at bounding box center [1177, 500] width 43 height 31
type input "*****"
drag, startPoint x: 1148, startPoint y: 478, endPoint x: 850, endPoint y: 494, distance: 298.0
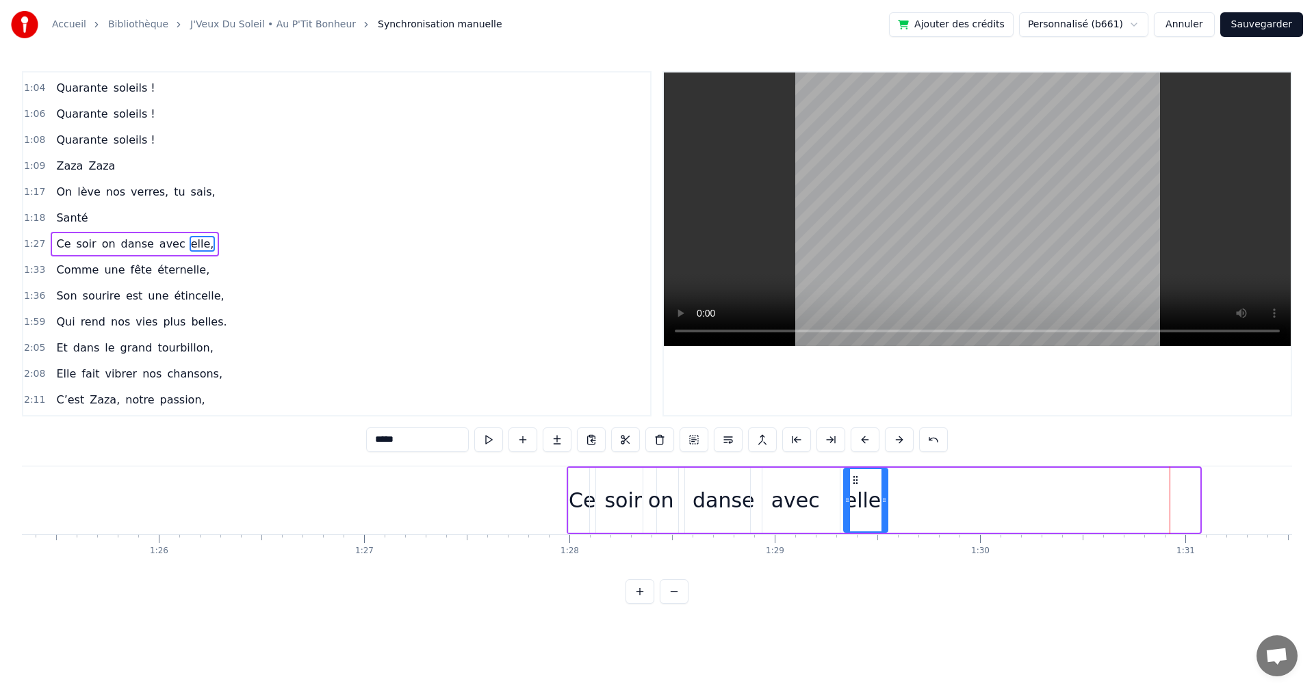
click at [851, 494] on div "elle," at bounding box center [865, 500] width 42 height 62
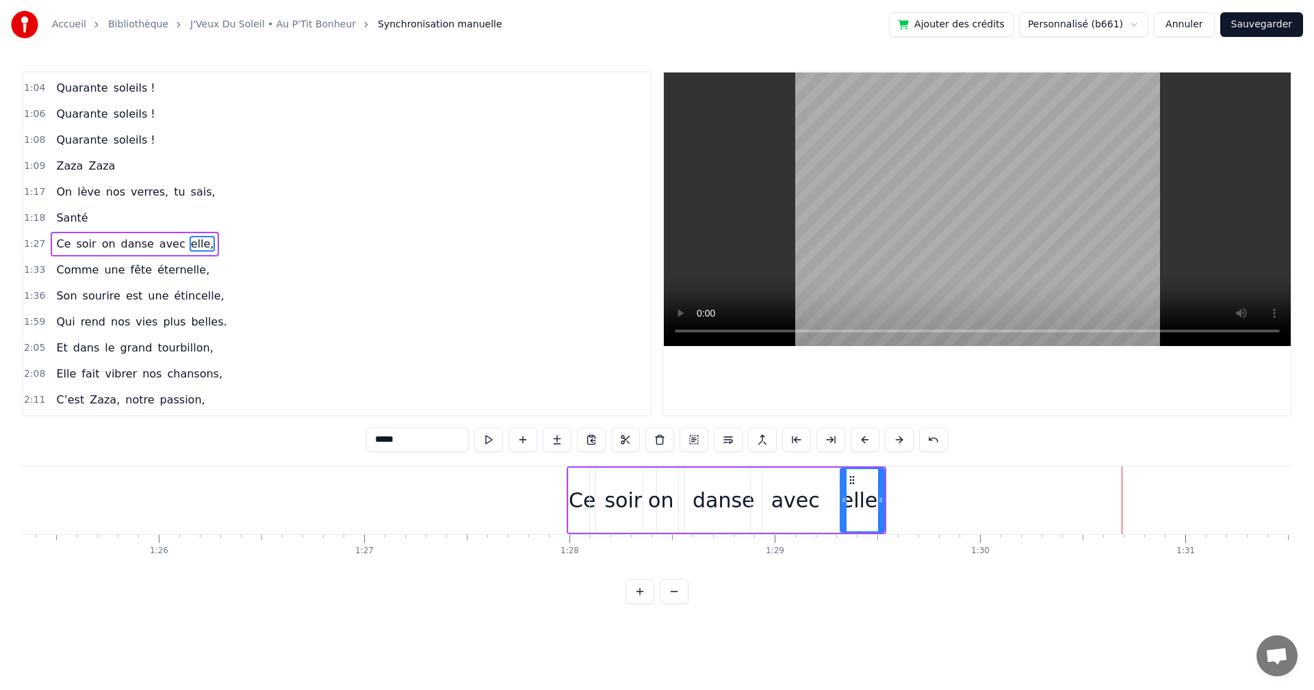
click at [26, 267] on span "1:33" at bounding box center [34, 270] width 21 height 14
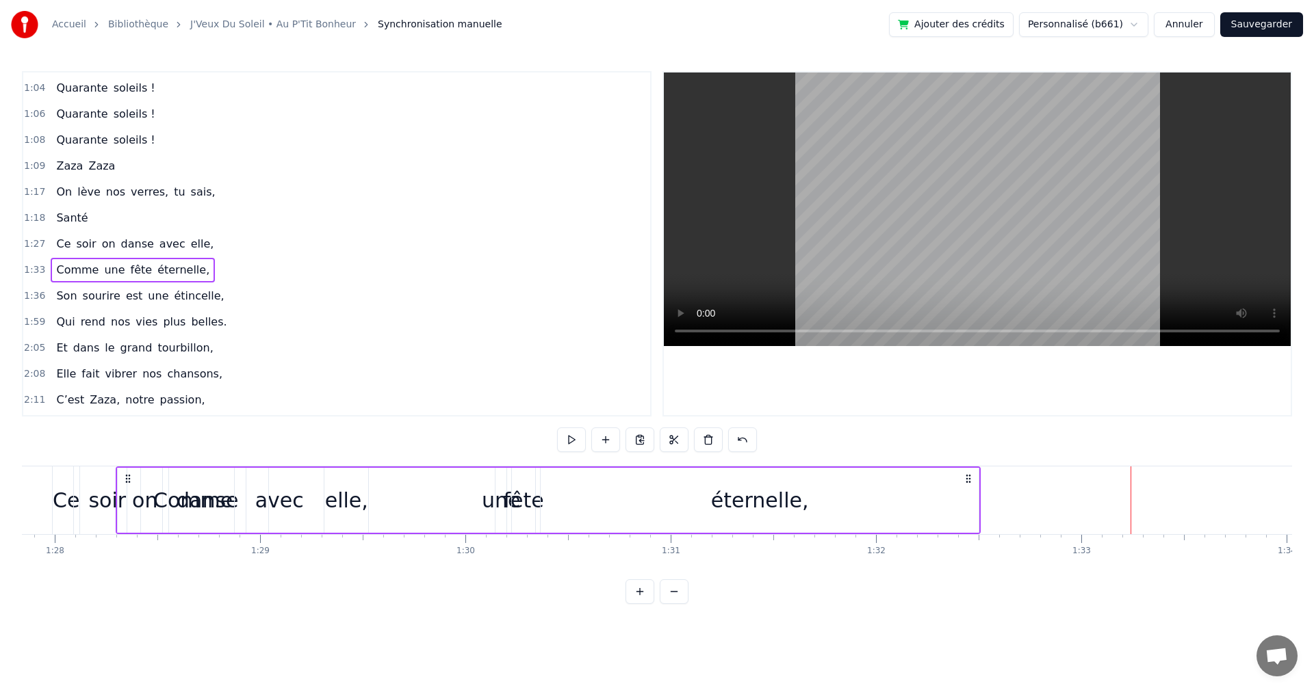
scroll to position [0, 17971]
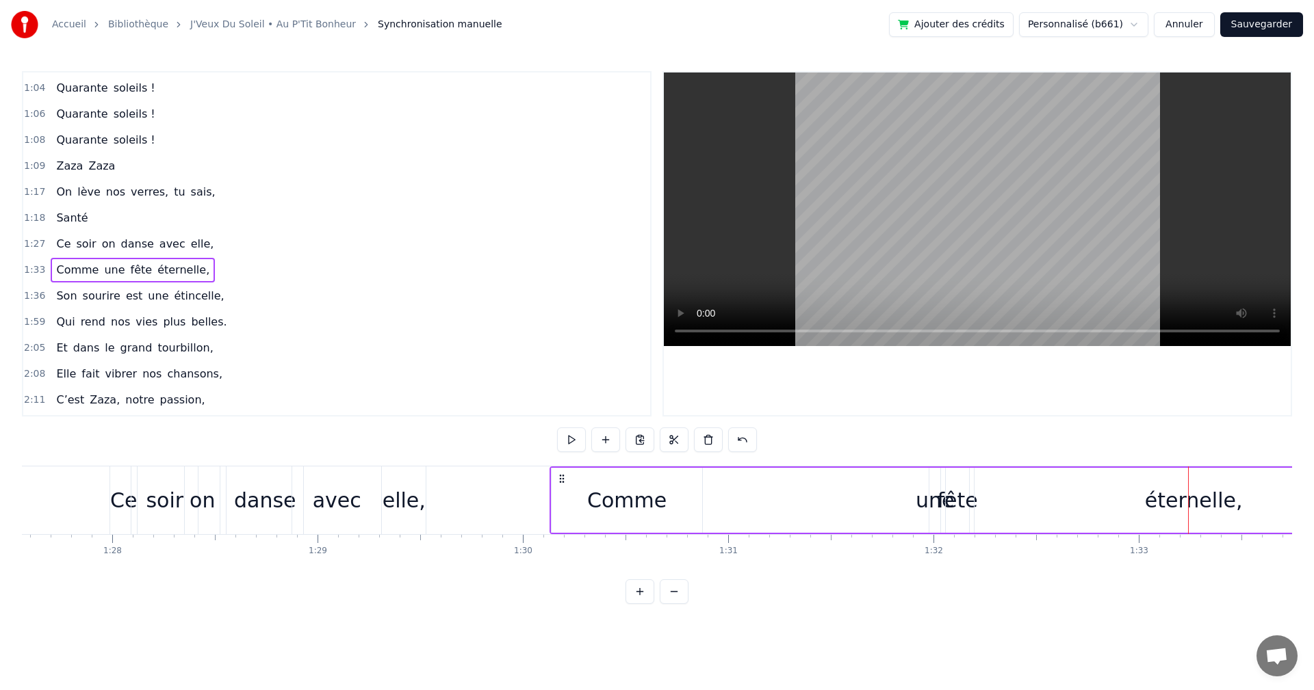
drag, startPoint x: 98, startPoint y: 478, endPoint x: 557, endPoint y: 537, distance: 462.8
click at [557, 537] on div "On a une amie d’enfer, Qui rit plus fort que l’hiver, Toujours prête pour la lu…" at bounding box center [657, 517] width 1270 height 103
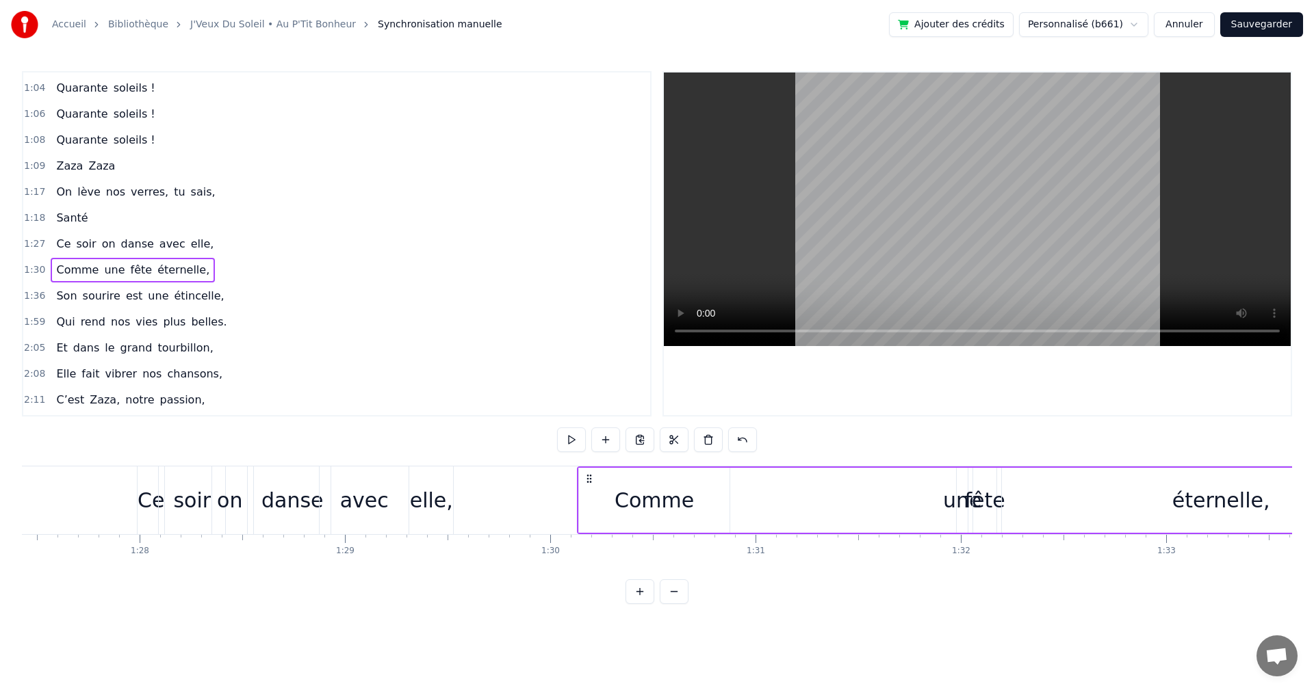
scroll to position [0, 17854]
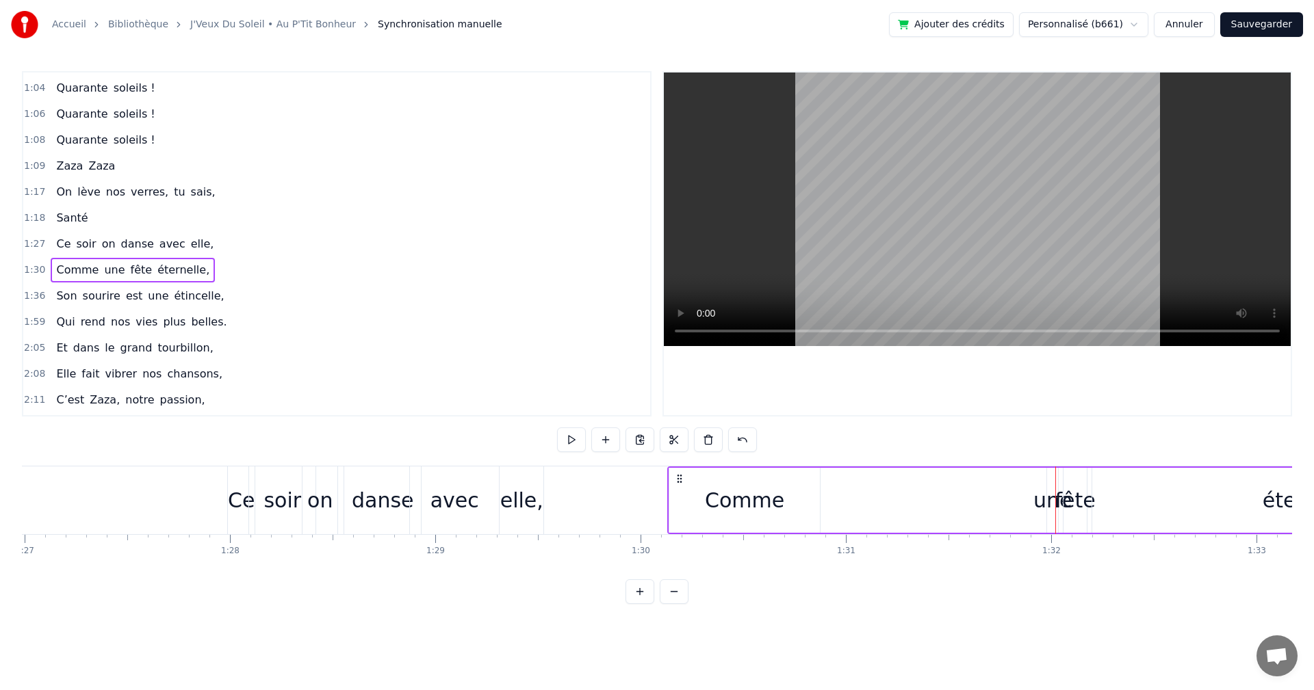
click at [1046, 504] on div "une" at bounding box center [1052, 500] width 38 height 31
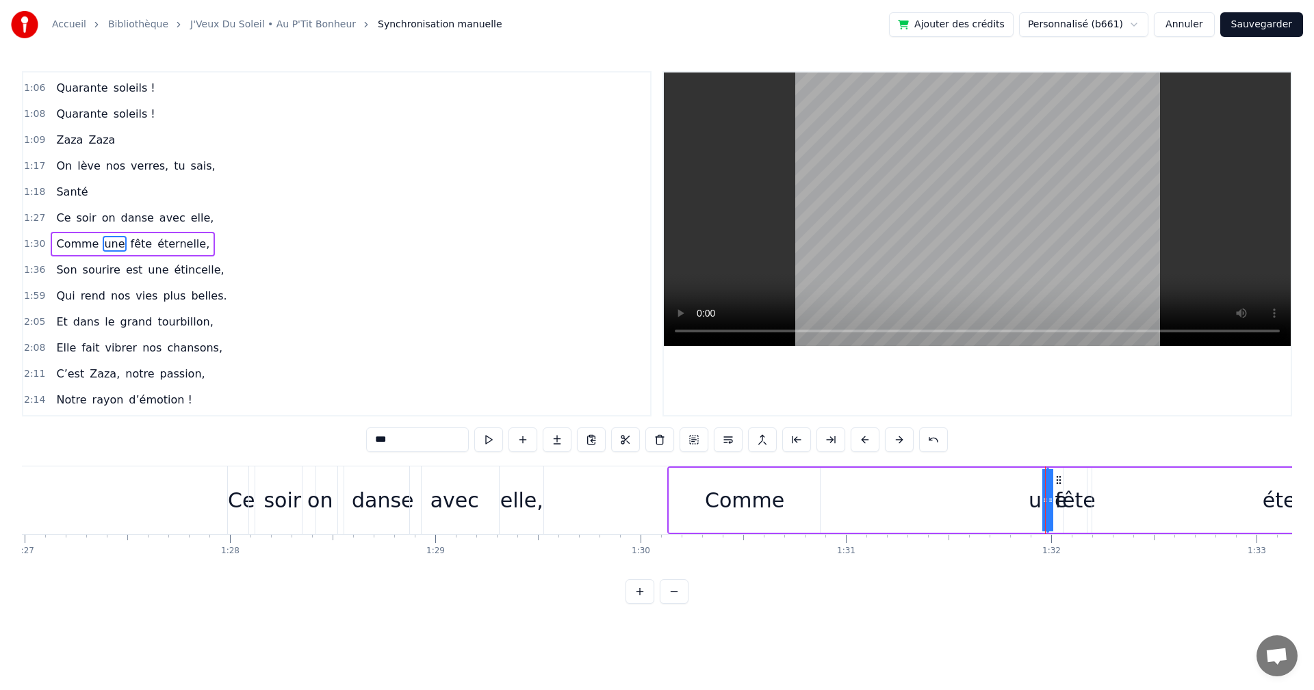
drag, startPoint x: 1056, startPoint y: 478, endPoint x: 1026, endPoint y: 481, distance: 31.0
click at [1015, 484] on div "Comme une fête éternelle," at bounding box center [1099, 501] width 865 height 68
click at [1039, 499] on div "une" at bounding box center [1047, 500] width 38 height 31
drag, startPoint x: 1060, startPoint y: 479, endPoint x: 827, endPoint y: 489, distance: 233.5
click at [814, 489] on div "une" at bounding box center [814, 500] width 0 height 62
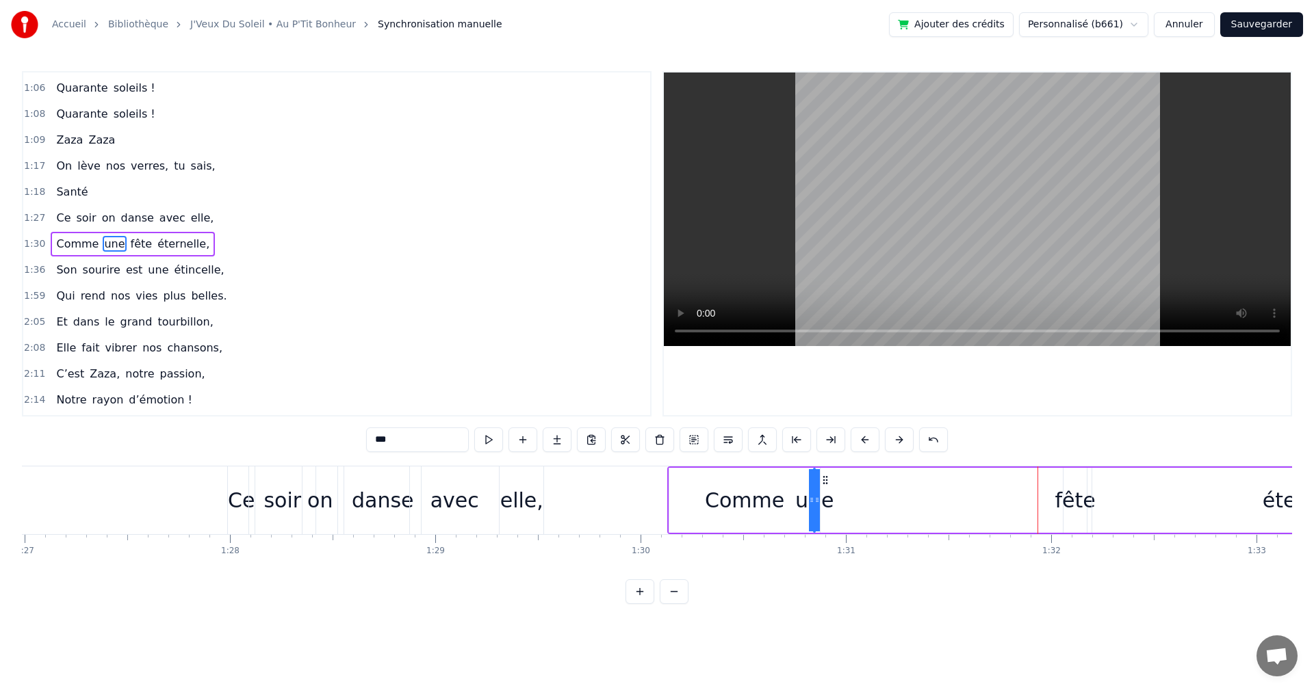
click at [1069, 494] on div "fête" at bounding box center [1075, 500] width 40 height 31
drag, startPoint x: 1073, startPoint y: 480, endPoint x: 871, endPoint y: 484, distance: 202.6
click at [871, 484] on icon at bounding box center [872, 480] width 11 height 11
click at [1264, 493] on div "éternelle," at bounding box center [1311, 500] width 438 height 65
type input "**********"
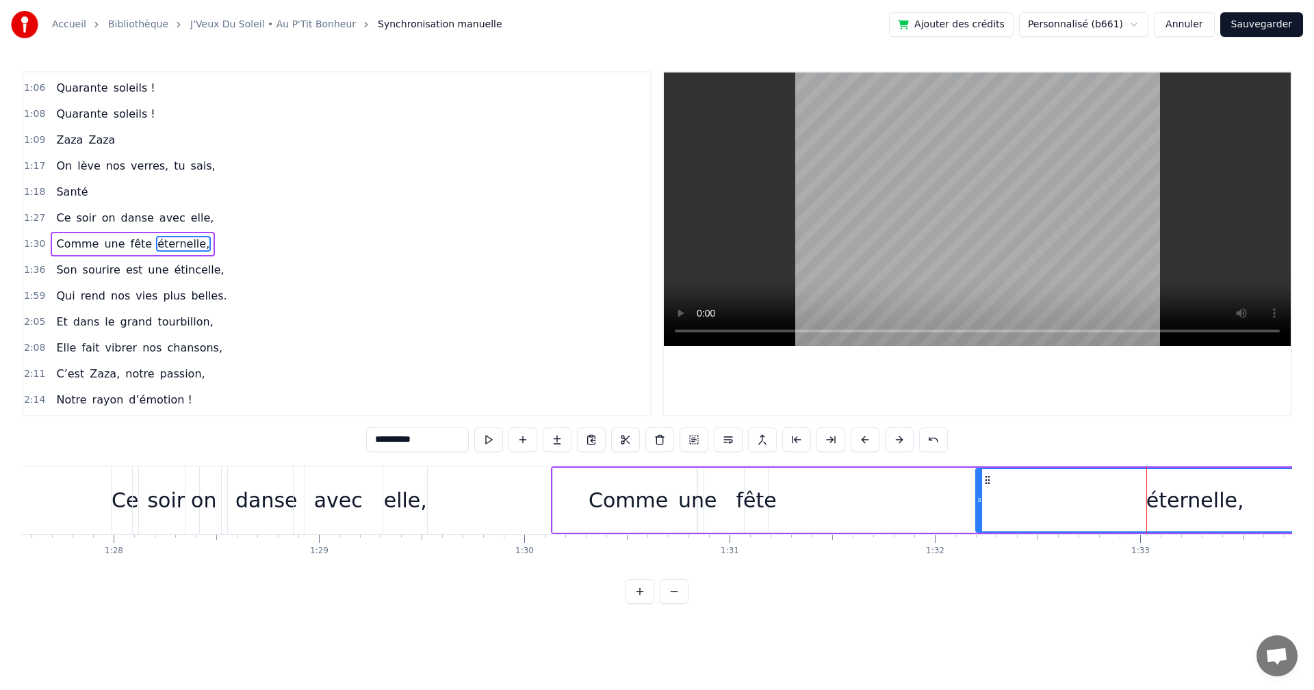
scroll to position [0, 17922]
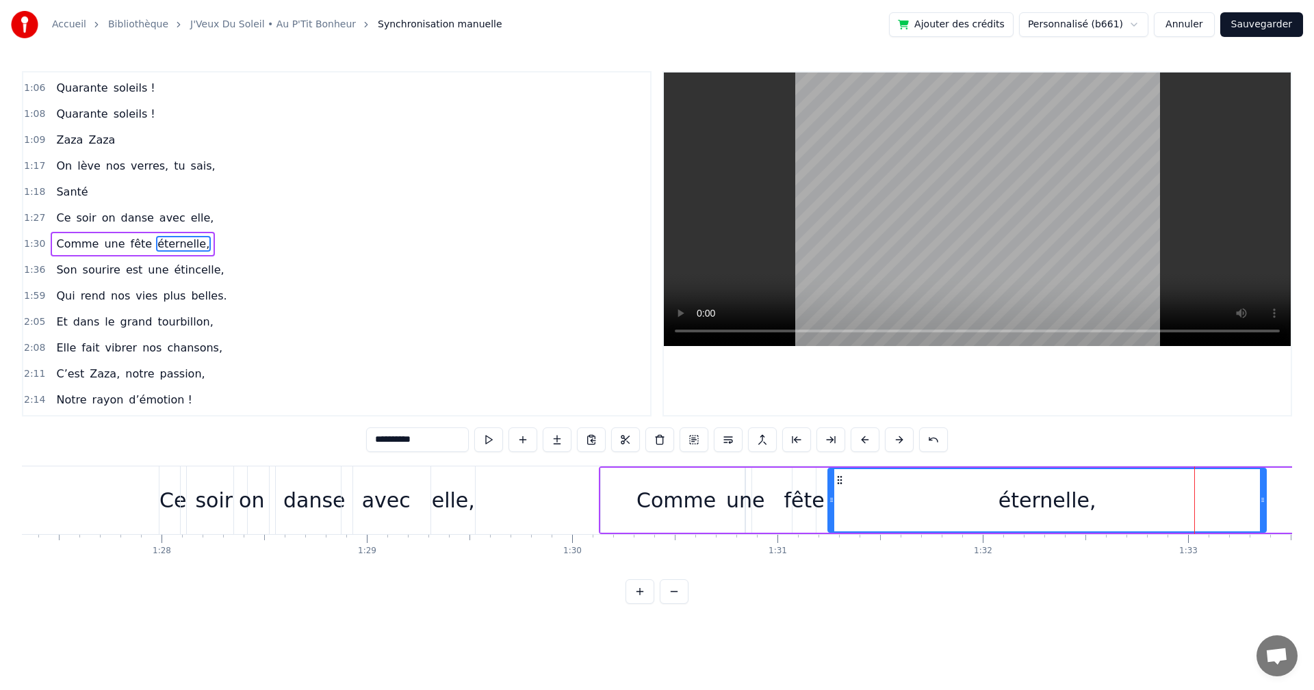
drag, startPoint x: 1033, startPoint y: 477, endPoint x: 836, endPoint y: 488, distance: 197.4
click at [836, 488] on div "éternelle," at bounding box center [1047, 500] width 436 height 62
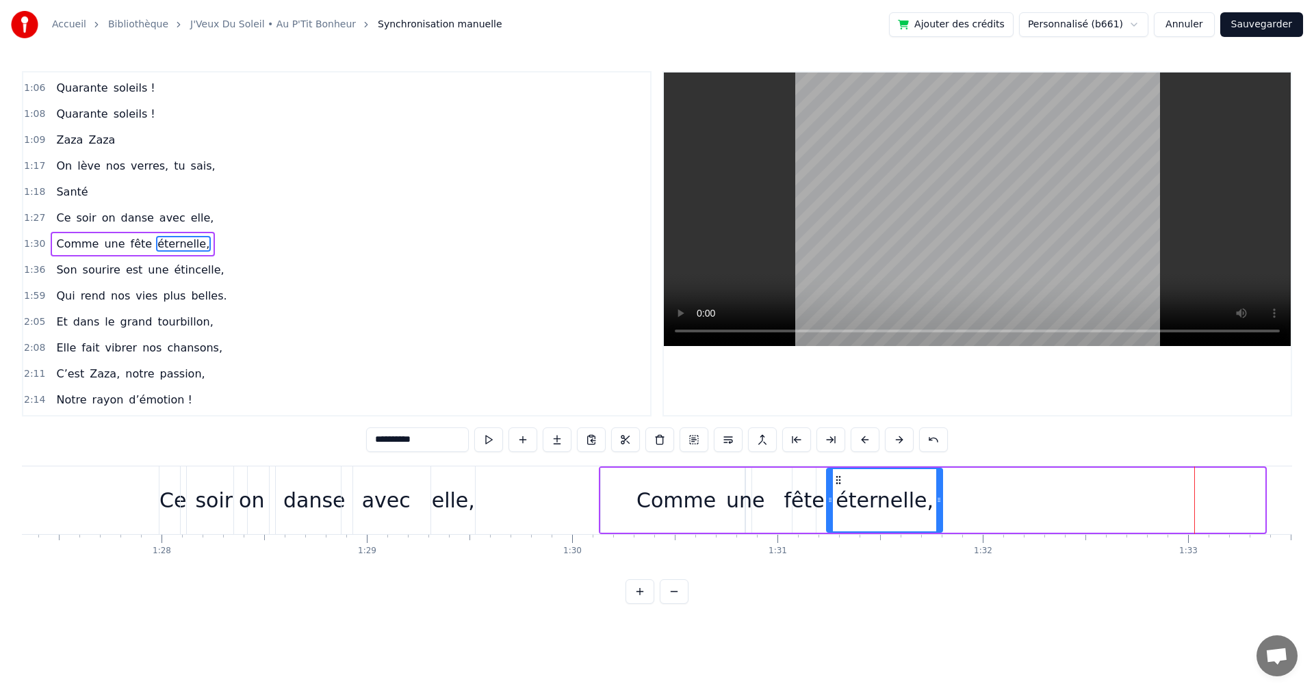
drag, startPoint x: 1210, startPoint y: 497, endPoint x: 941, endPoint y: 499, distance: 268.2
click at [941, 499] on icon at bounding box center [938, 500] width 5 height 11
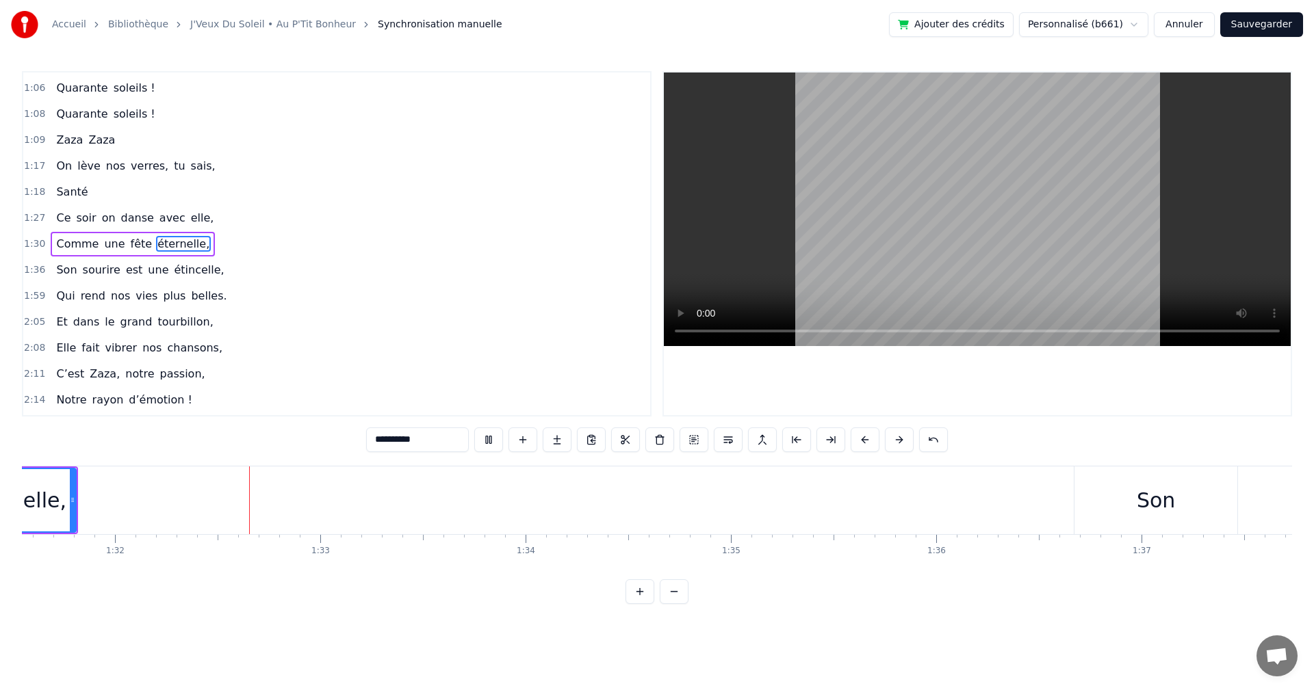
scroll to position [0, 18791]
click at [29, 273] on span "1:36" at bounding box center [34, 270] width 21 height 14
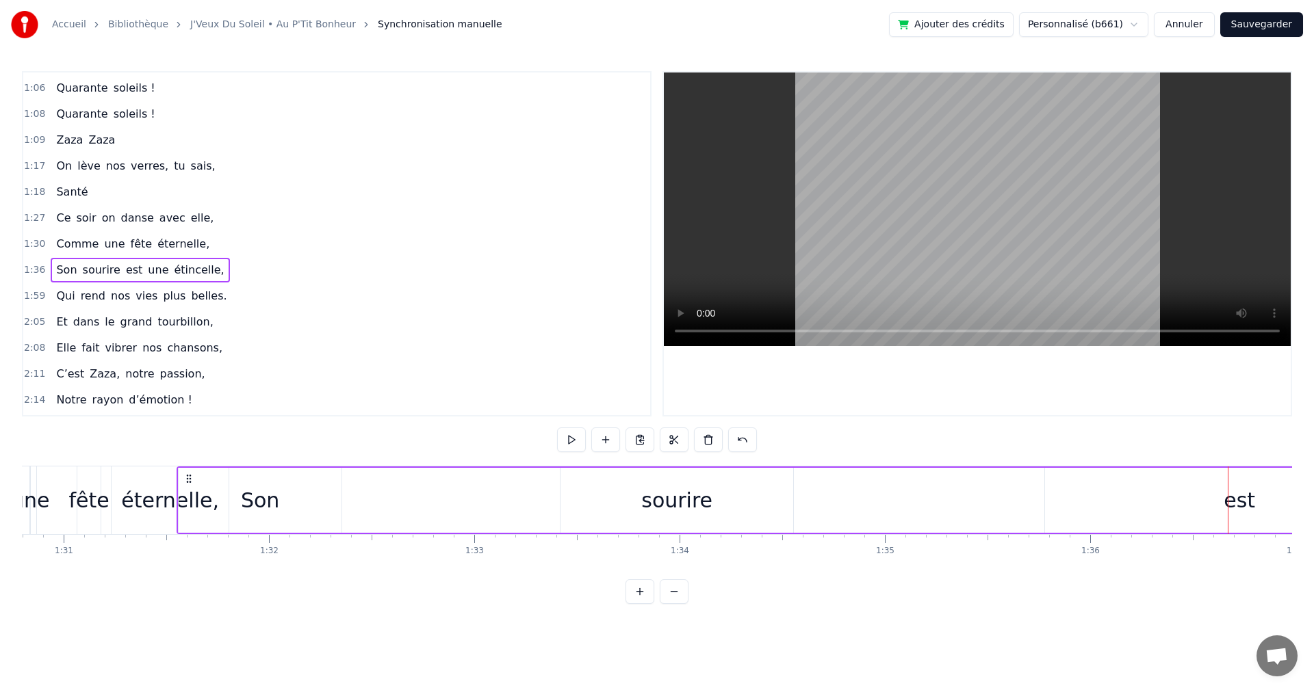
scroll to position [0, 18603]
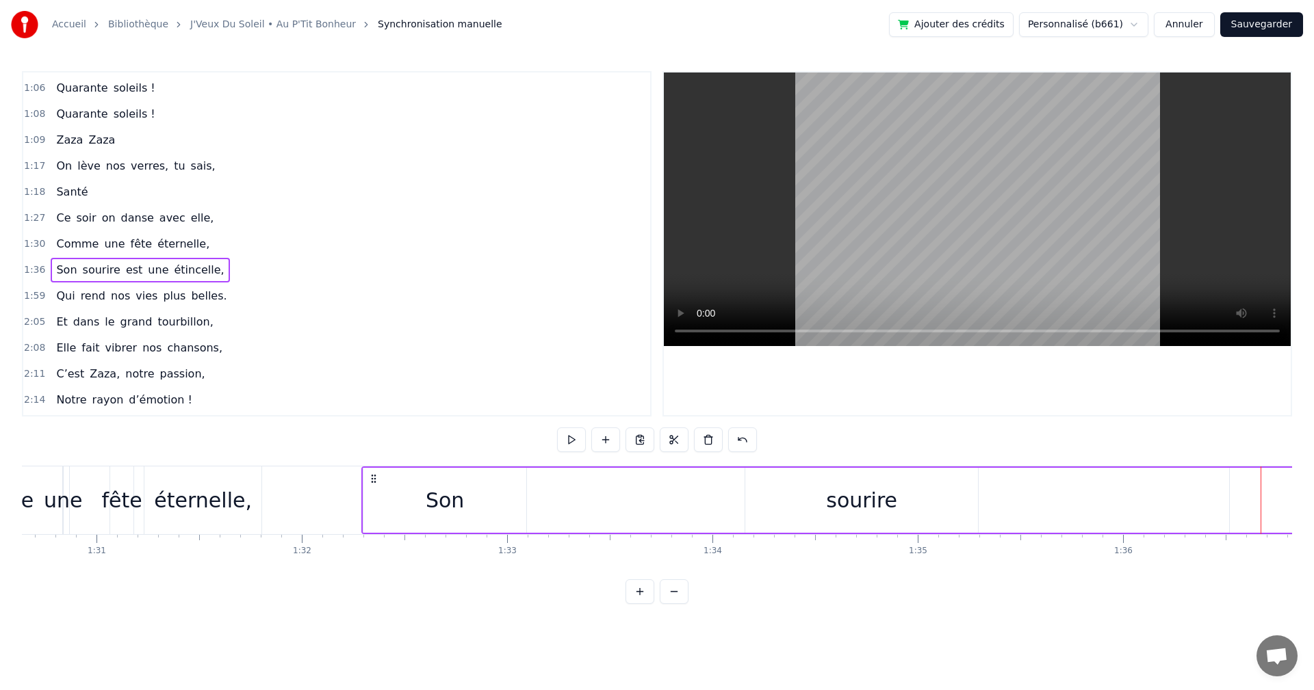
drag, startPoint x: 1084, startPoint y: 478, endPoint x: 374, endPoint y: 484, distance: 710.9
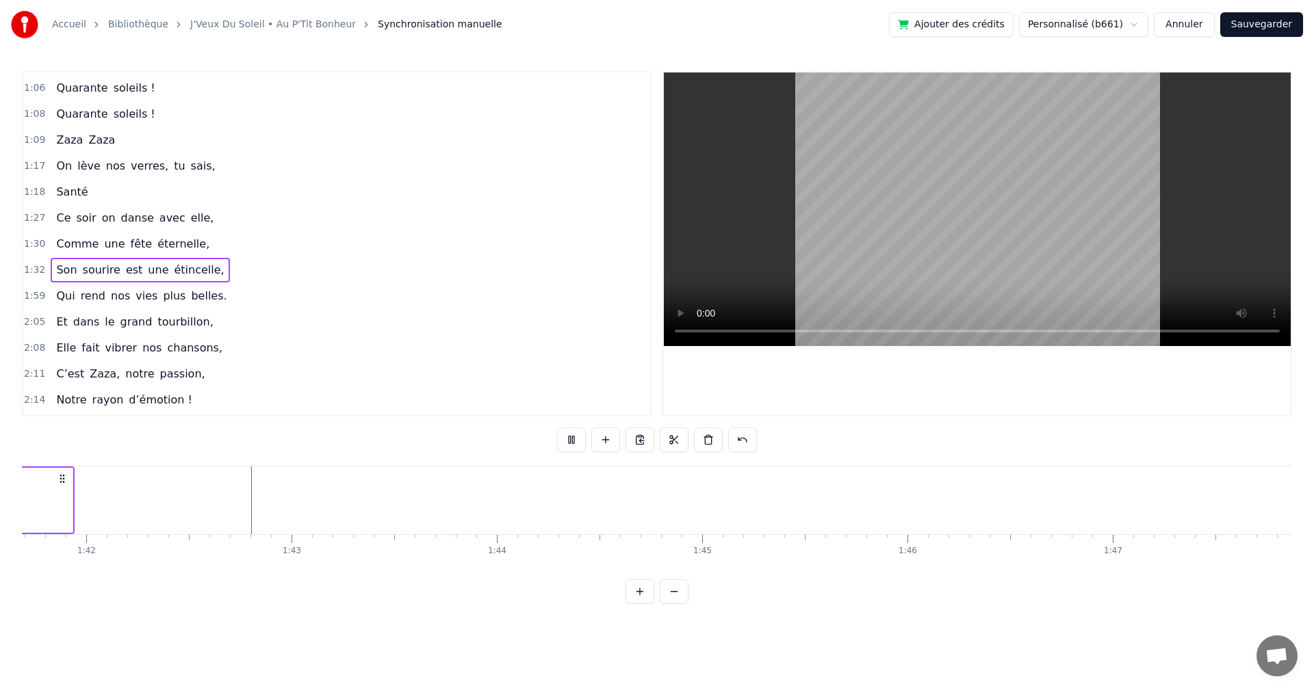
scroll to position [0, 20928]
click at [60, 295] on span "Qui" at bounding box center [65, 296] width 21 height 16
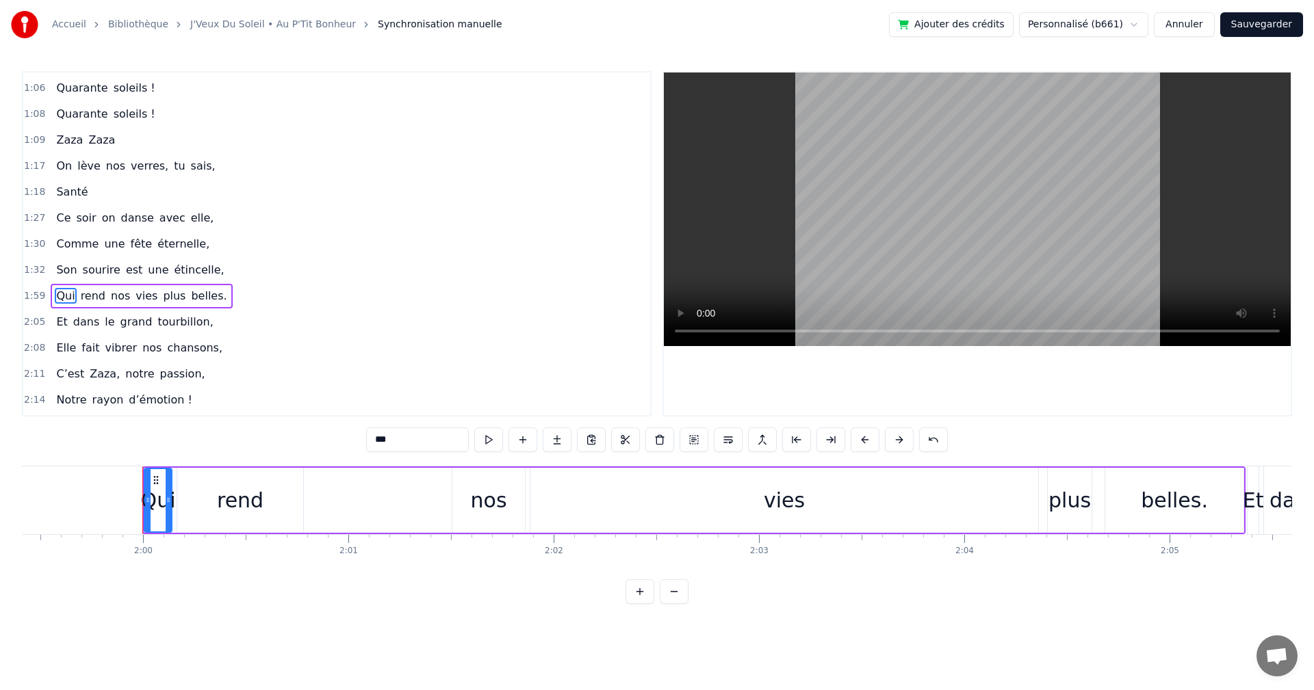
click at [33, 296] on span "1:59" at bounding box center [34, 296] width 21 height 14
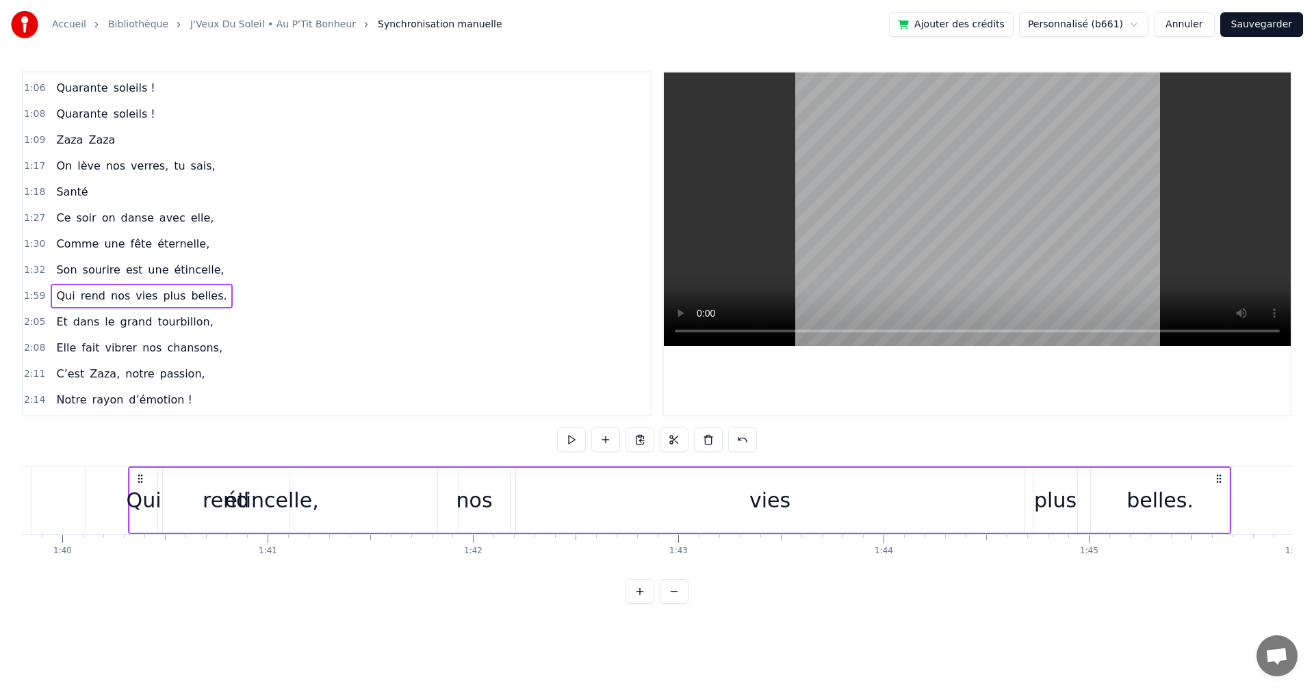
scroll to position [0, 20444]
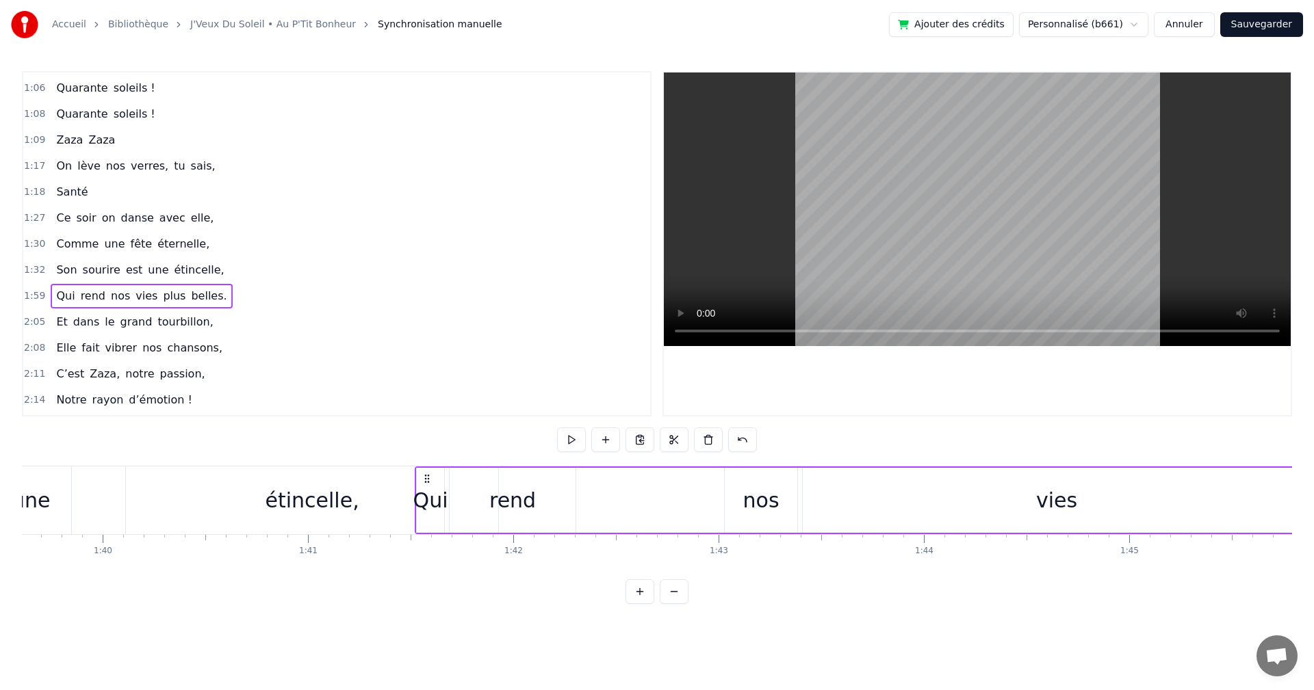
drag, startPoint x: 105, startPoint y: 479, endPoint x: 430, endPoint y: 517, distance: 326.5
click at [430, 517] on div "Qui rend nos vies plus belles." at bounding box center [966, 501] width 1103 height 68
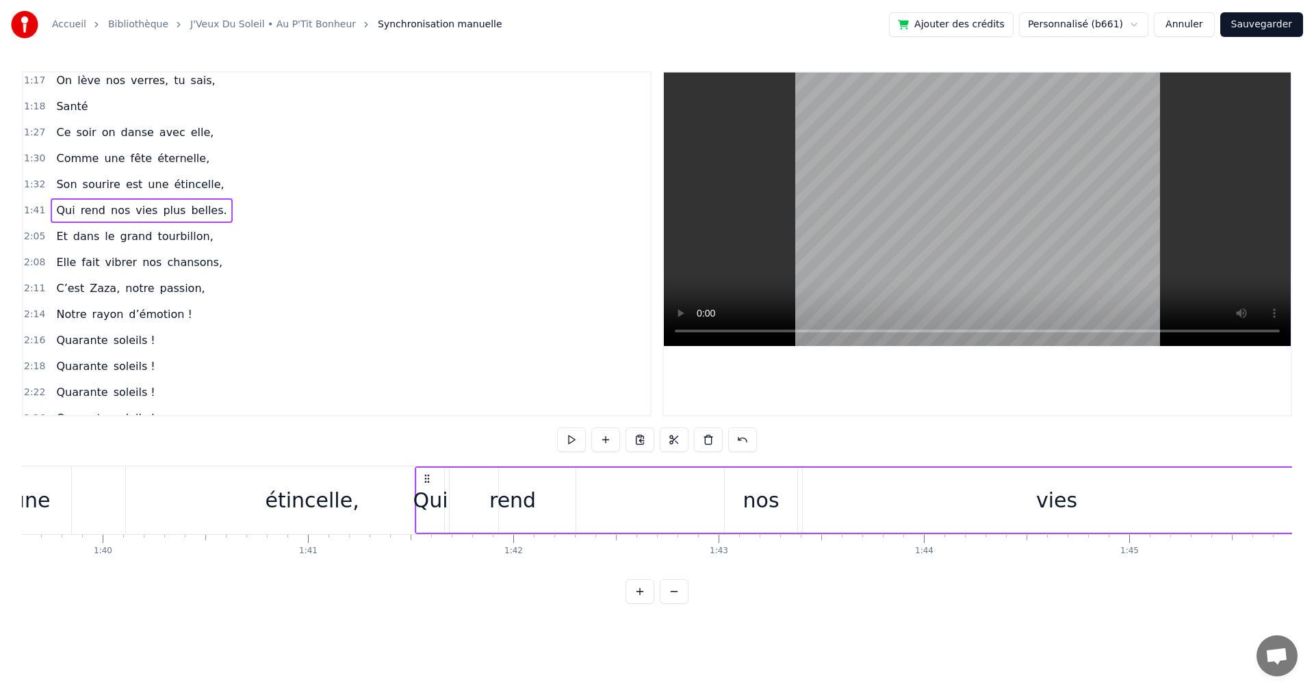
scroll to position [671, 0]
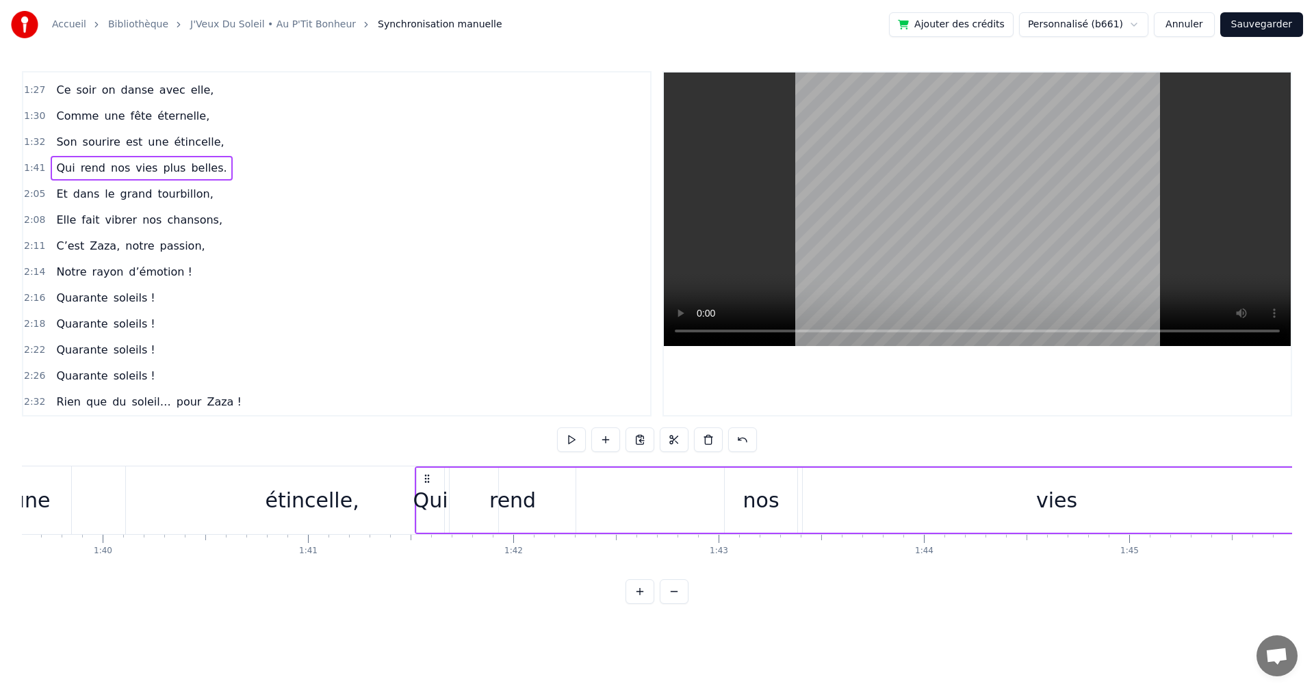
click at [31, 197] on span "2:05" at bounding box center [34, 194] width 21 height 14
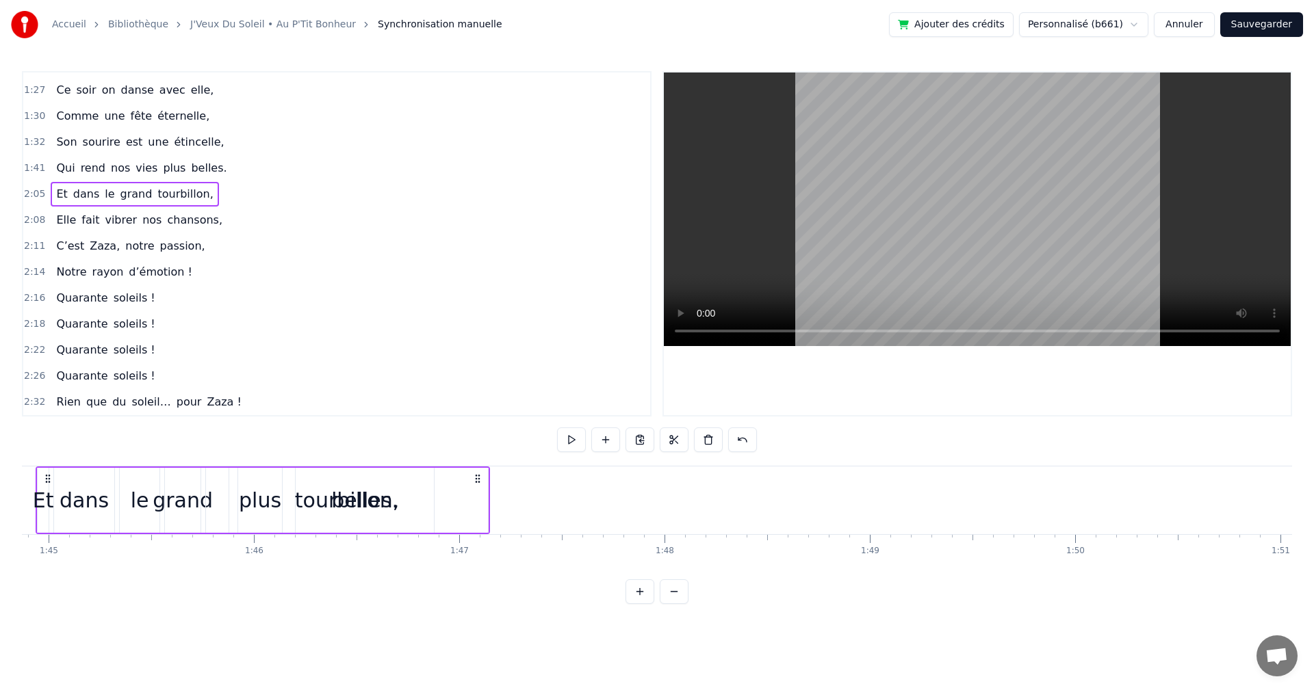
scroll to position [0, 21381]
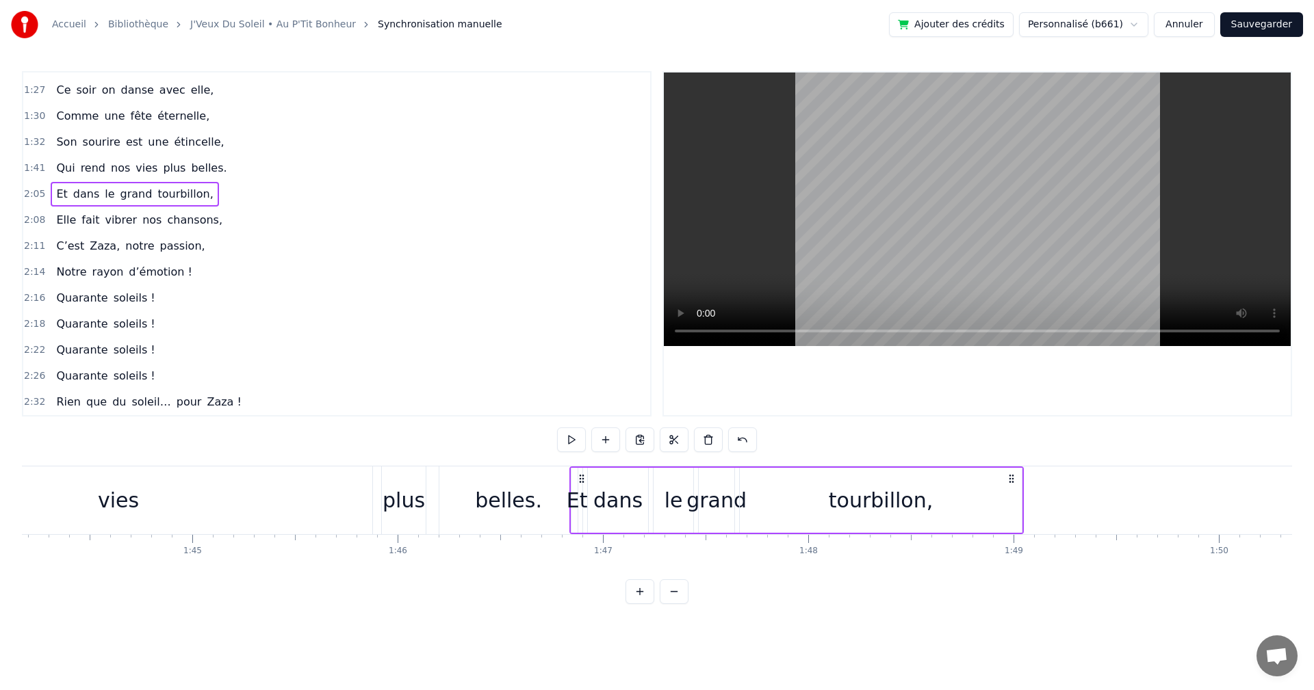
drag, startPoint x: 104, startPoint y: 478, endPoint x: 583, endPoint y: 535, distance: 482.3
click at [583, 535] on div "On a une amie d’enfer, Qui rit plus fort que l’hiver, Toujours prête pour la lu…" at bounding box center [657, 517] width 1270 height 103
click at [34, 220] on span "2:08" at bounding box center [34, 220] width 21 height 14
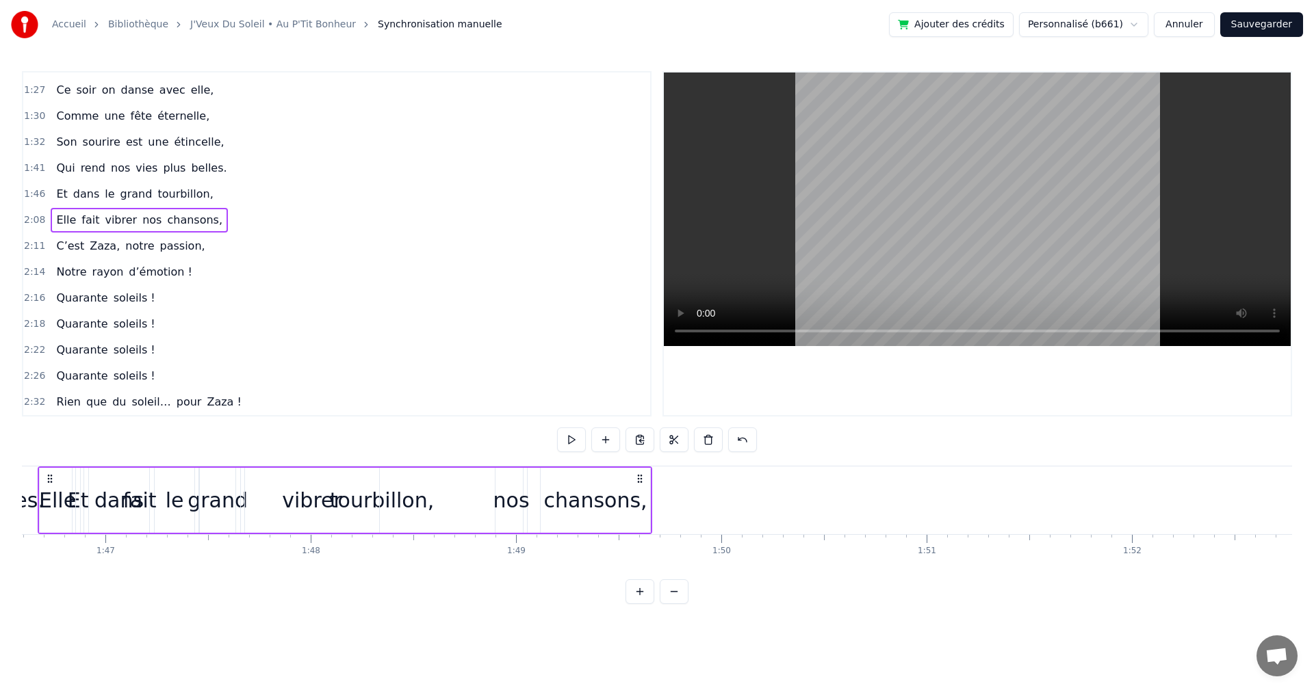
scroll to position [0, 21702]
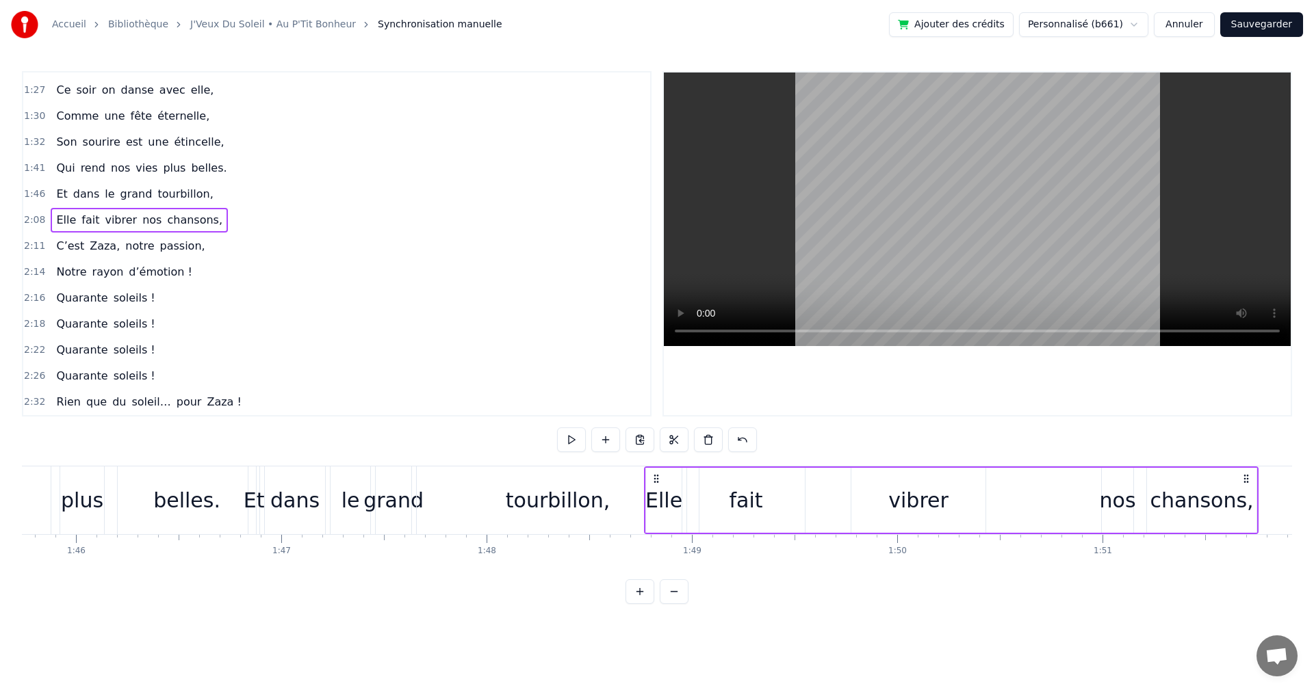
drag, startPoint x: 105, startPoint y: 475, endPoint x: 658, endPoint y: 526, distance: 555.8
click at [658, 526] on div "Elle fait vibrer nos chansons," at bounding box center [951, 501] width 614 height 68
click at [28, 248] on span "2:11" at bounding box center [34, 246] width 21 height 14
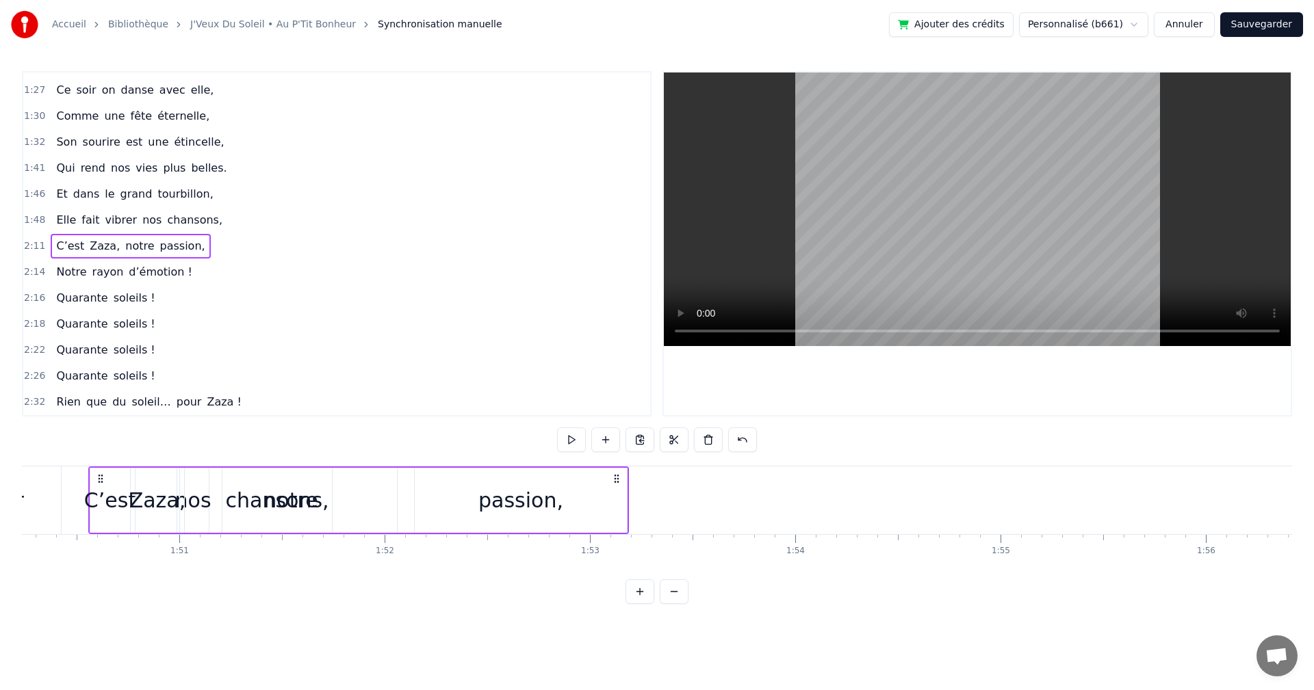
scroll to position [0, 22477]
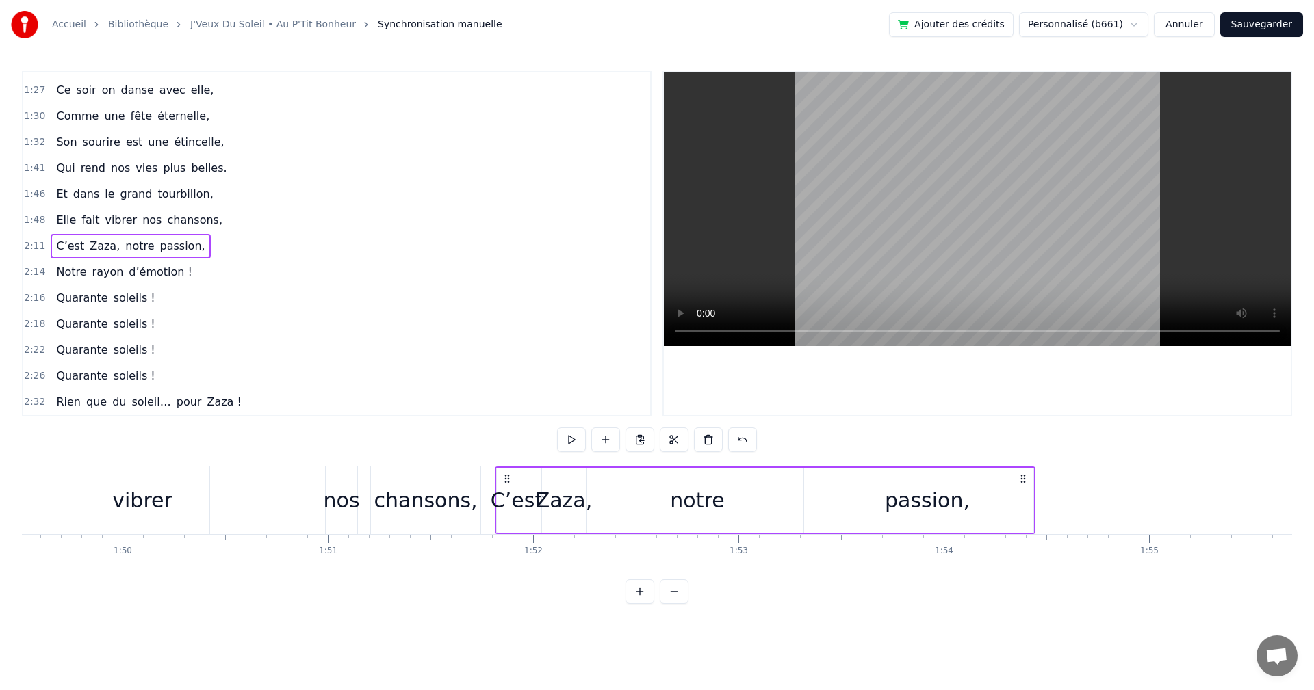
drag, startPoint x: 102, startPoint y: 478, endPoint x: 506, endPoint y: 530, distance: 407.7
click at [506, 530] on div "C’est Zaza, notre passion," at bounding box center [765, 501] width 540 height 68
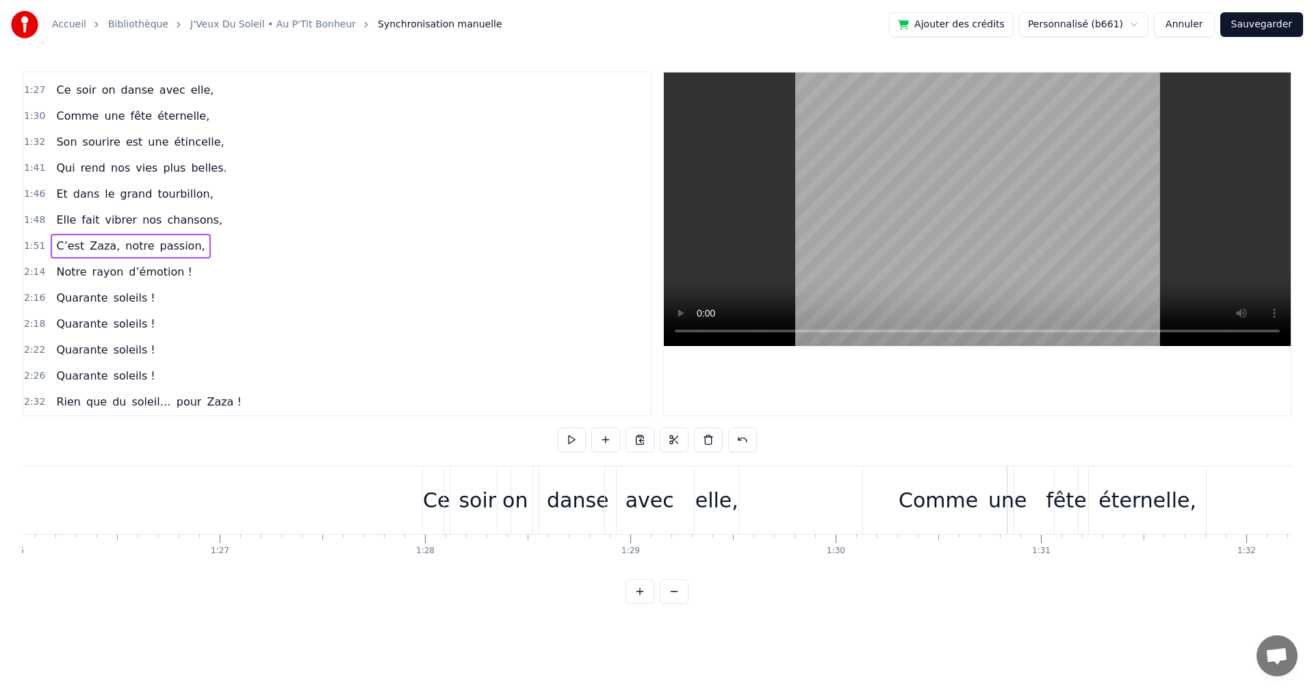
scroll to position [0, 17754]
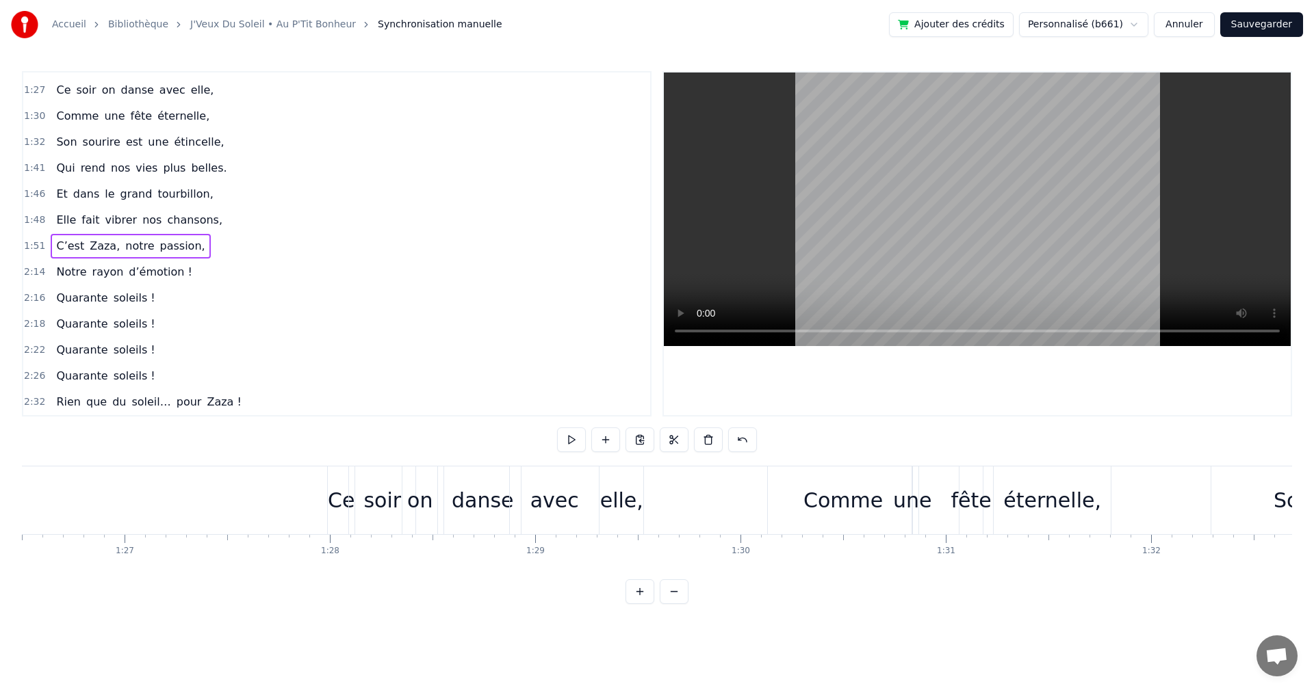
click at [807, 504] on div "Comme" at bounding box center [843, 501] width 151 height 68
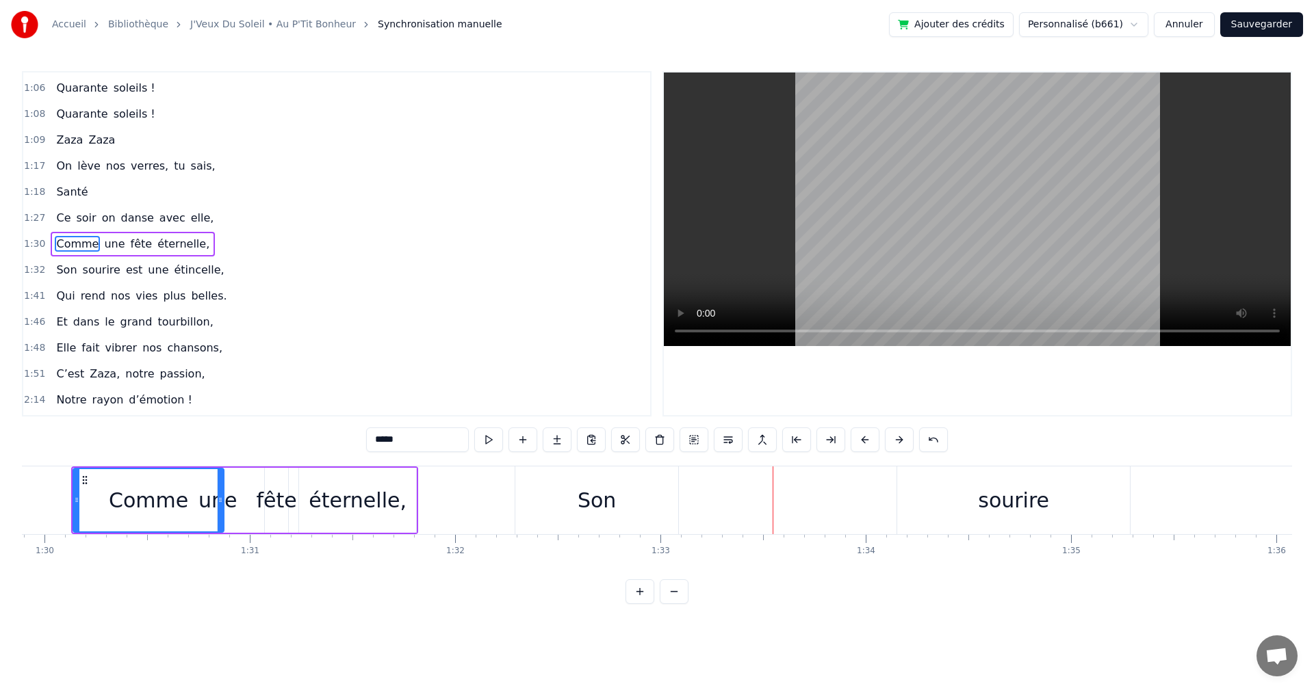
scroll to position [0, 18473]
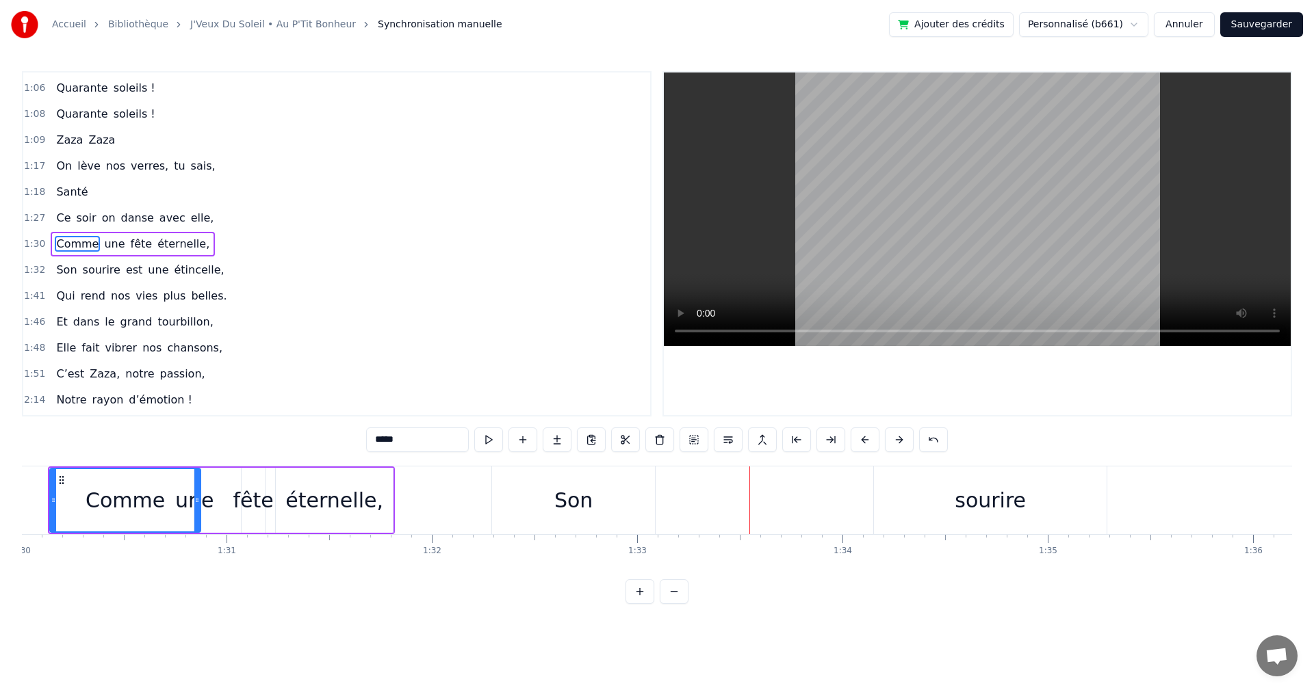
click at [957, 495] on div "sourire" at bounding box center [990, 501] width 233 height 68
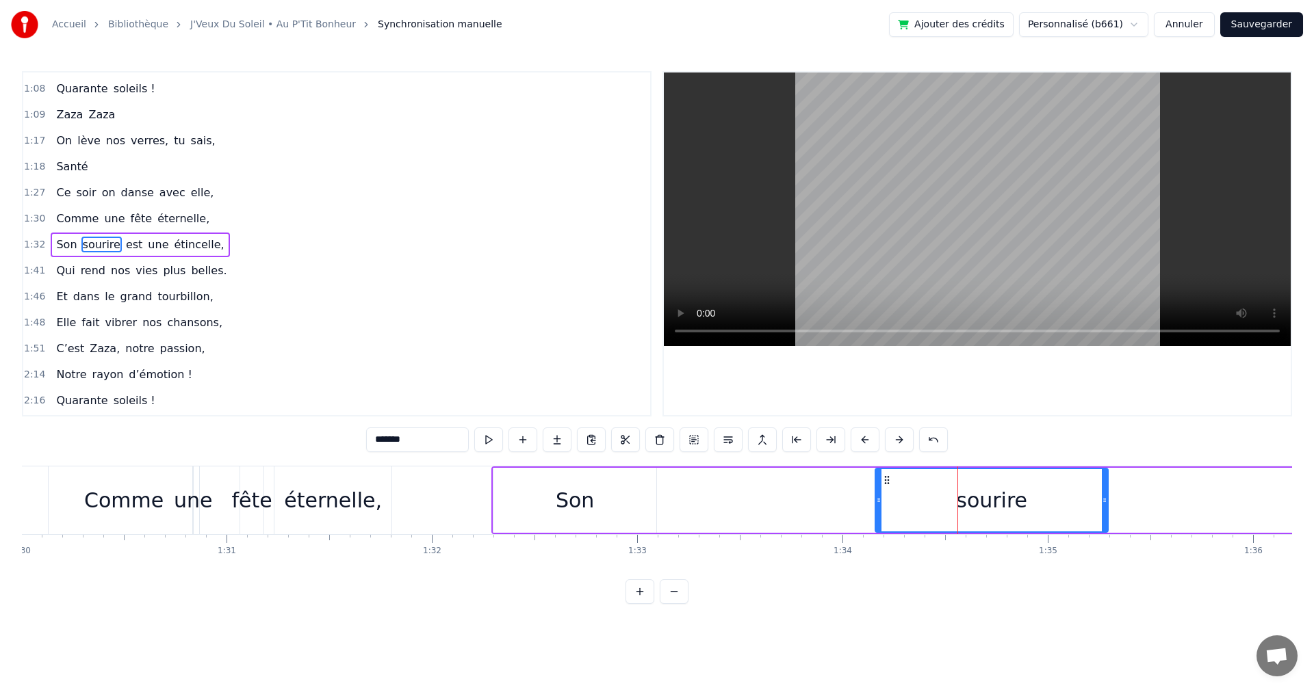
scroll to position [569, 0]
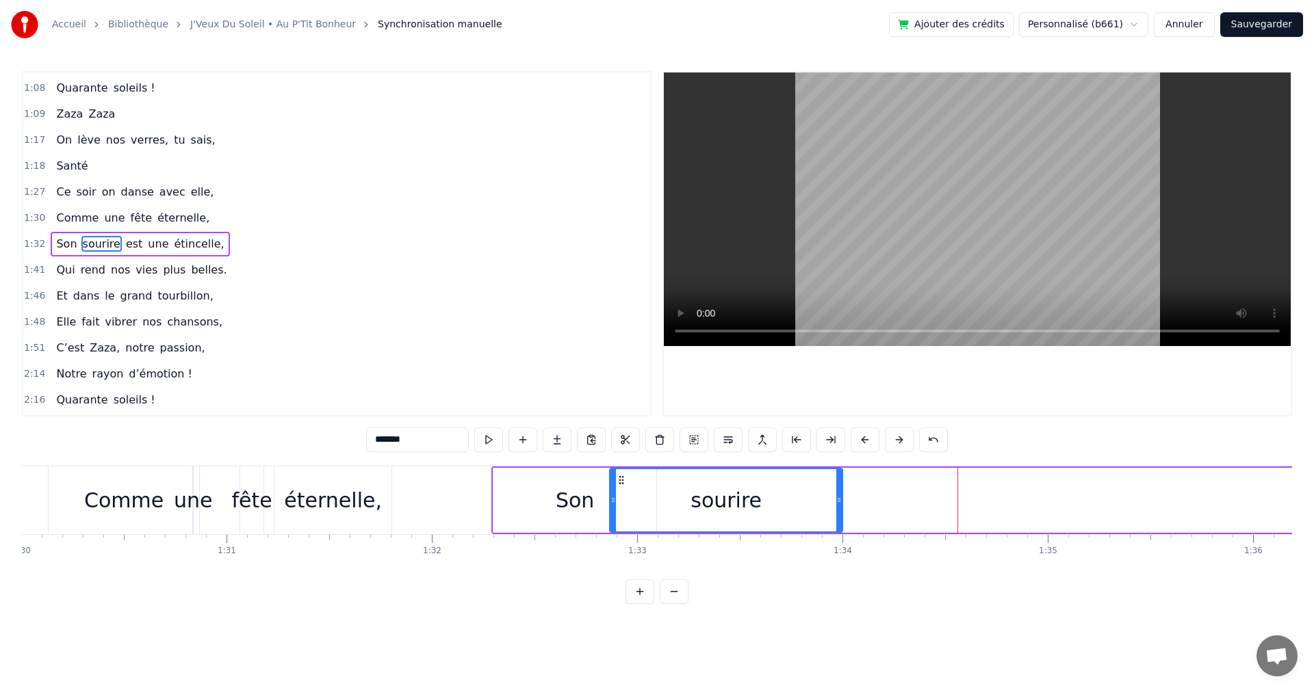
drag, startPoint x: 889, startPoint y: 480, endPoint x: 623, endPoint y: 488, distance: 265.6
click at [623, 488] on div "sourire" at bounding box center [725, 500] width 231 height 62
click at [125, 246] on span "est" at bounding box center [134, 244] width 19 height 16
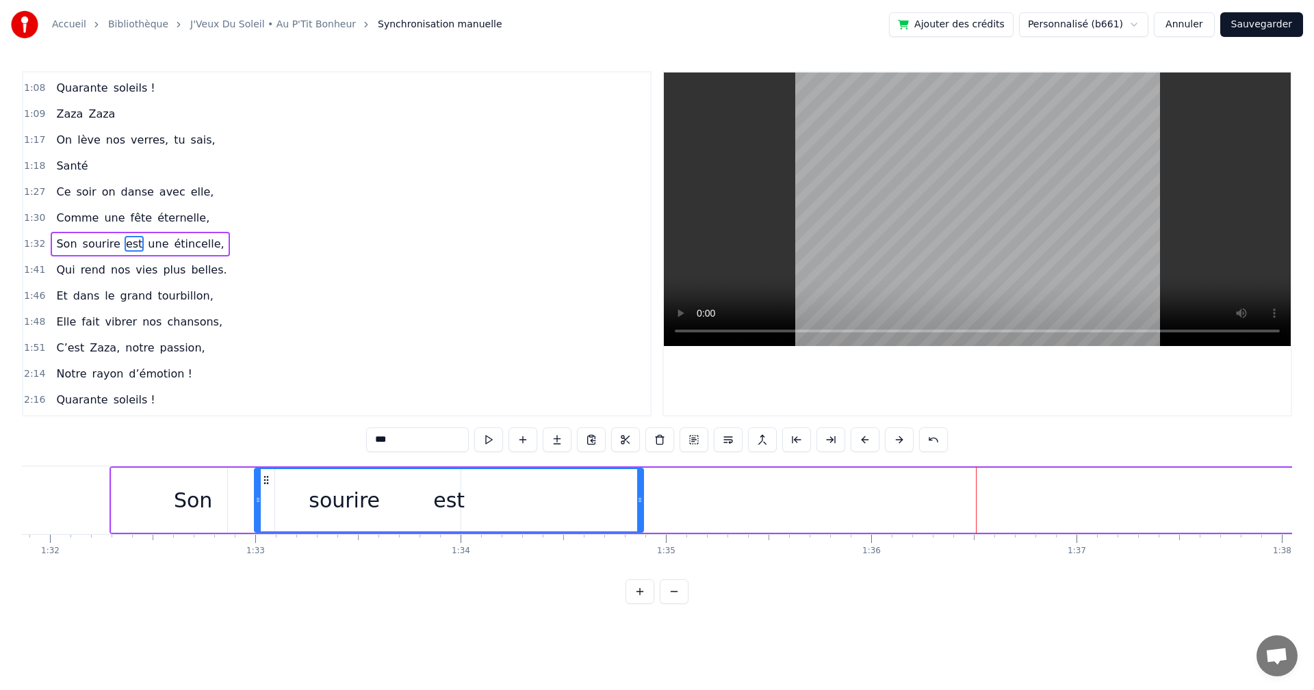
scroll to position [0, 18837]
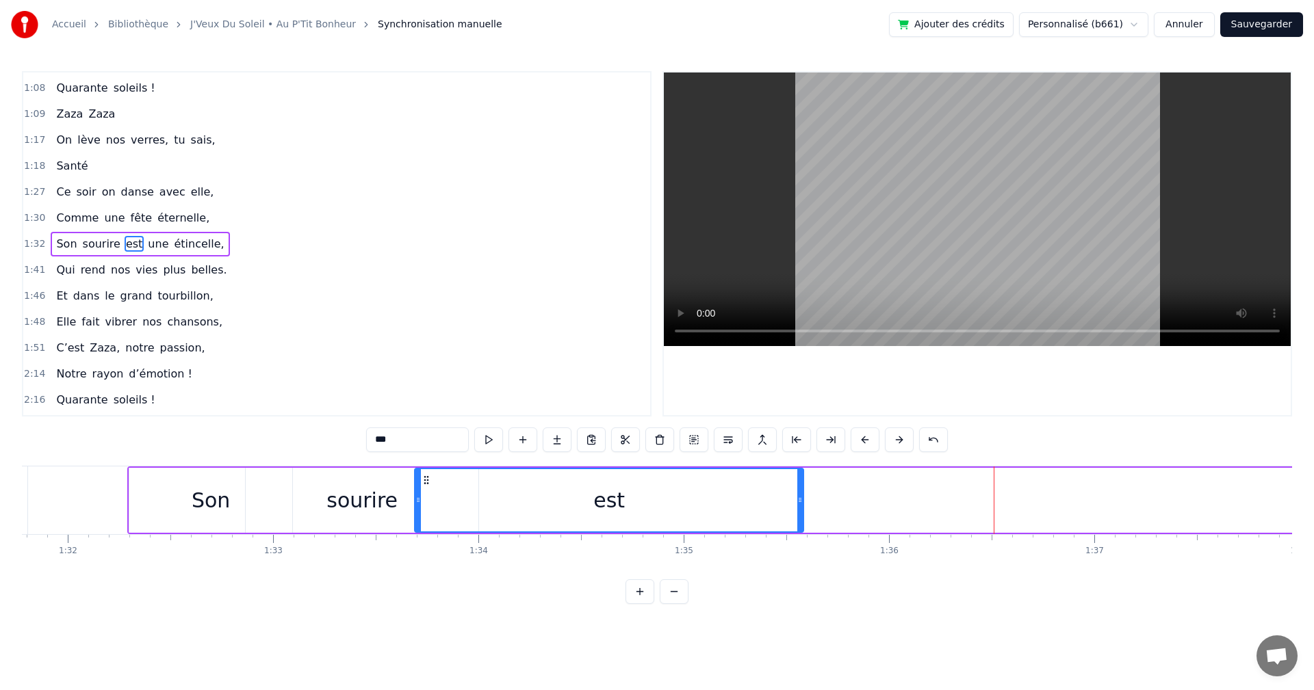
drag, startPoint x: 107, startPoint y: 478, endPoint x: 429, endPoint y: 509, distance: 323.8
click at [429, 509] on div "est" at bounding box center [608, 500] width 387 height 62
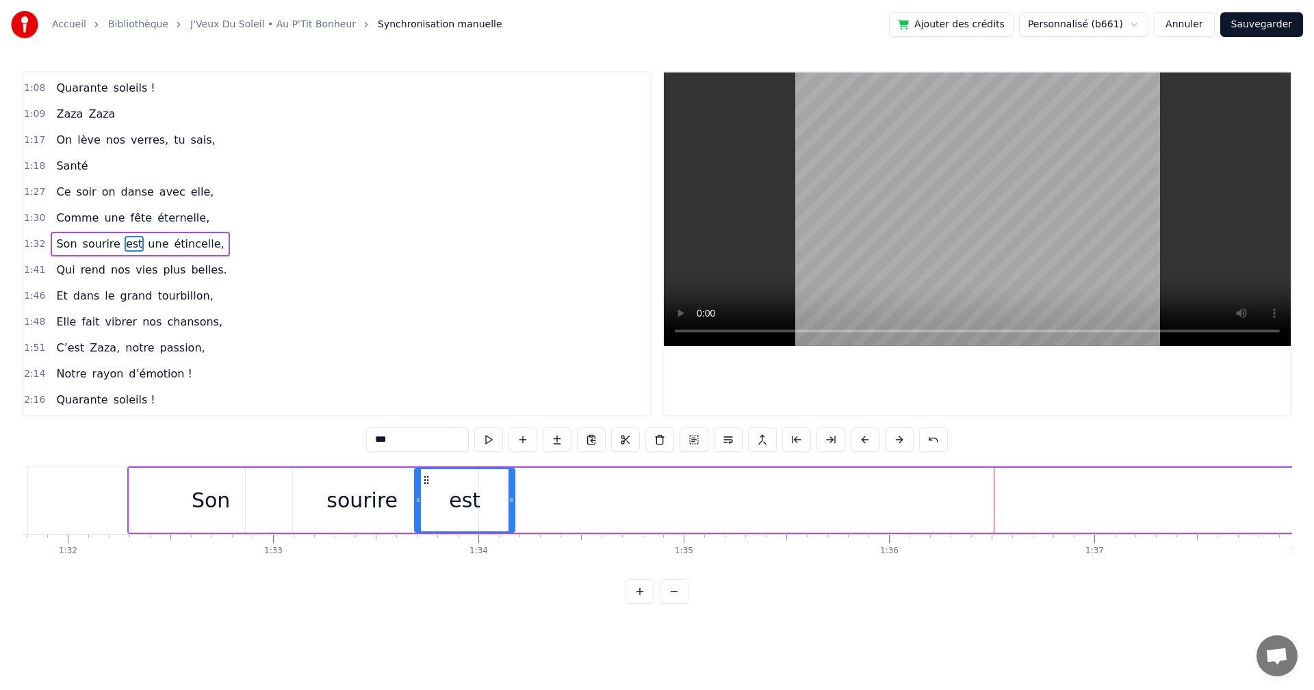
drag, startPoint x: 798, startPoint y: 497, endPoint x: 509, endPoint y: 517, distance: 289.4
click at [509, 517] on div at bounding box center [510, 500] width 5 height 62
click at [146, 246] on span "une" at bounding box center [157, 244] width 23 height 16
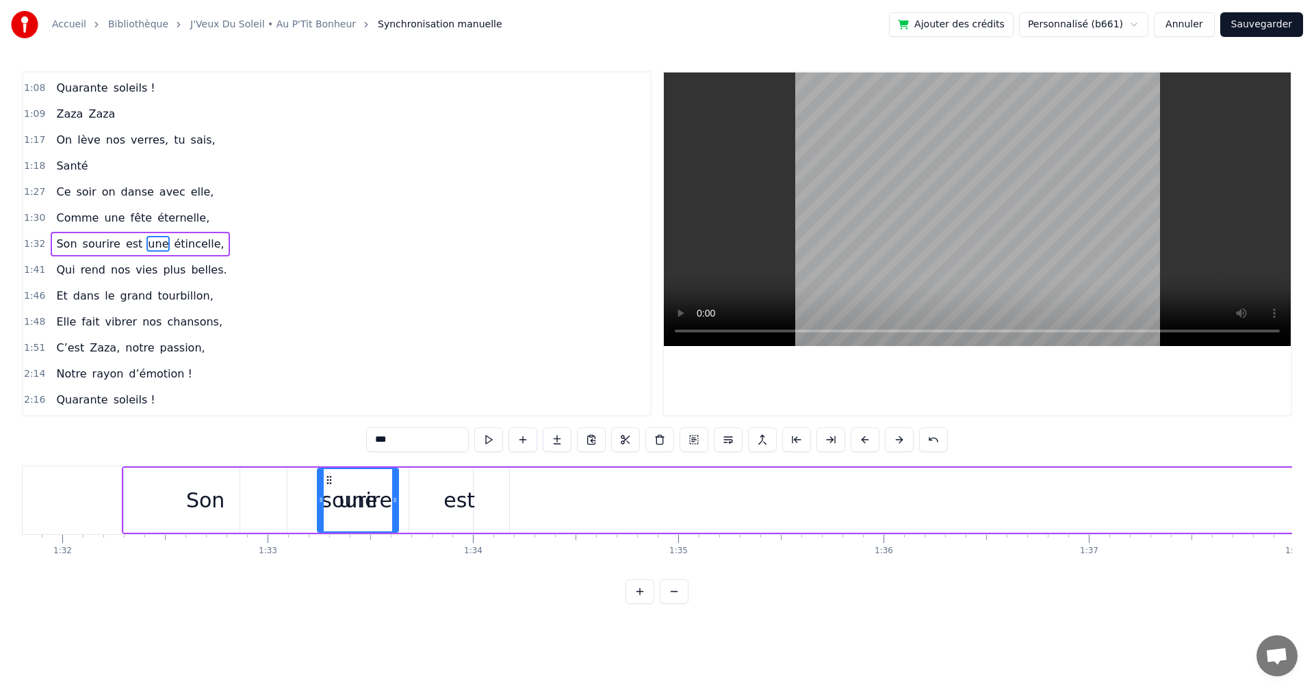
scroll to position [0, 18841]
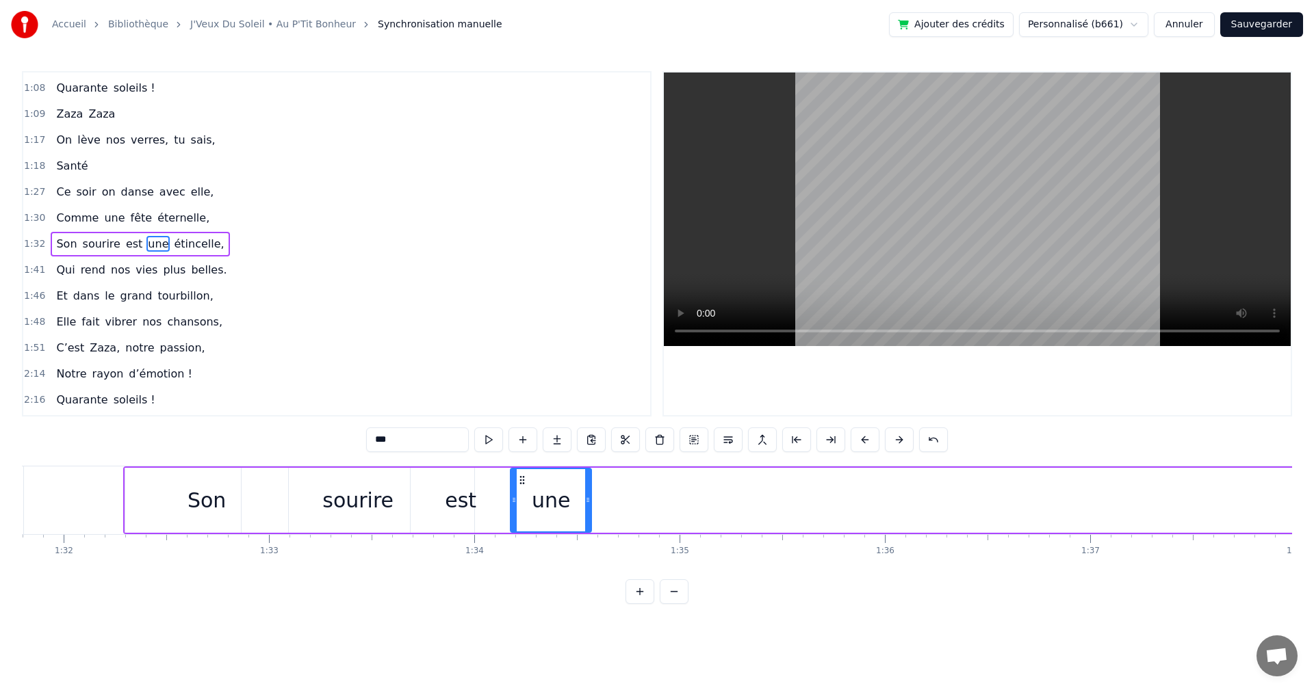
drag, startPoint x: 104, startPoint y: 480, endPoint x: 522, endPoint y: 513, distance: 419.4
click at [522, 513] on div "une" at bounding box center [550, 500] width 79 height 62
click at [177, 247] on span "étincelle," at bounding box center [198, 244] width 53 height 16
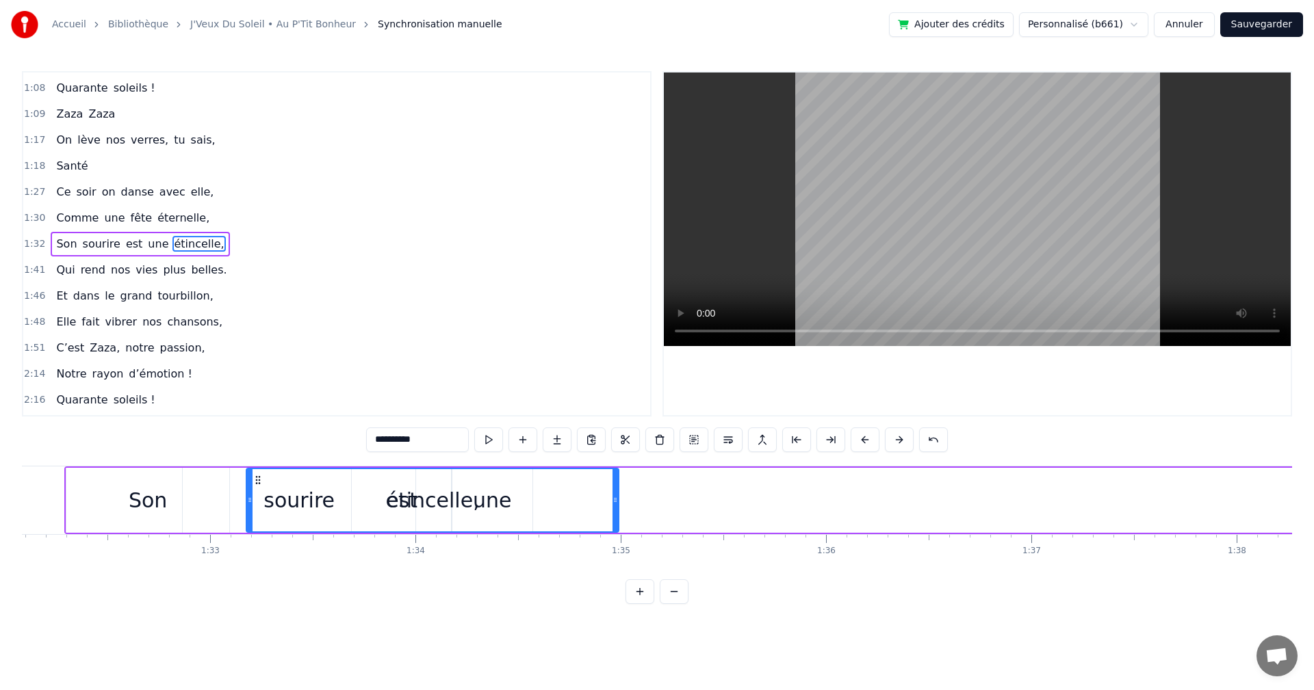
scroll to position [0, 18890]
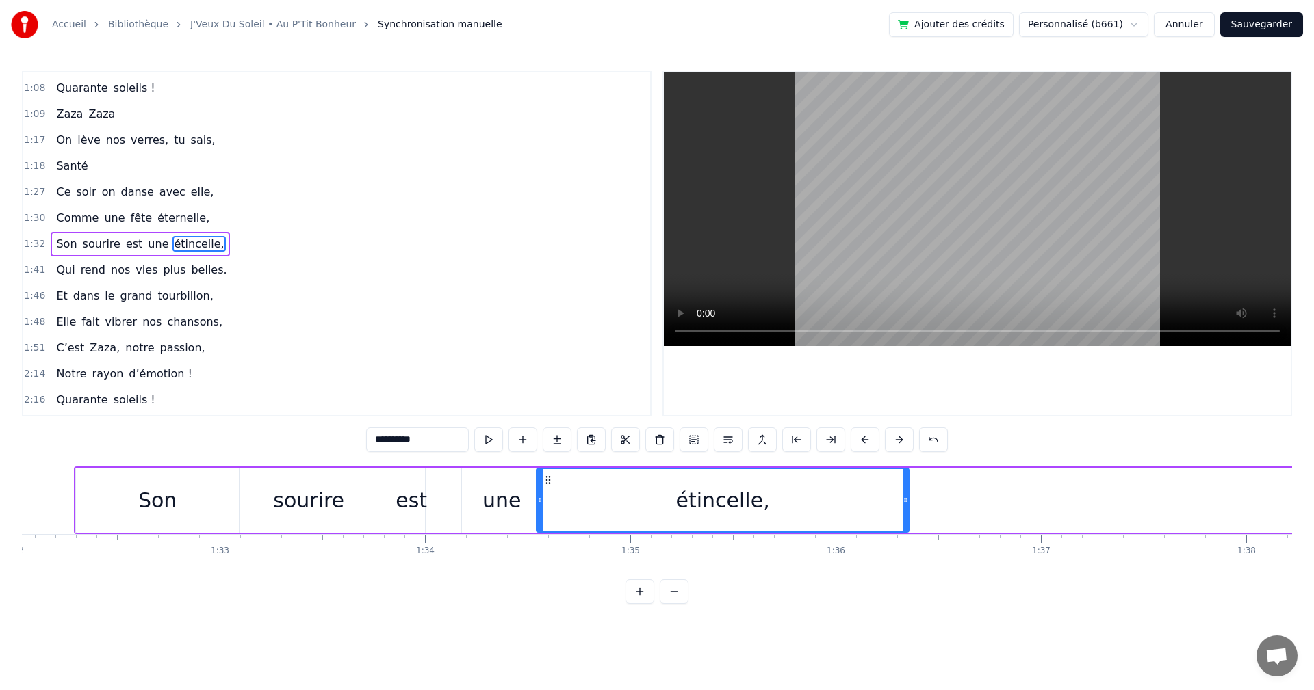
drag, startPoint x: 104, startPoint y: 479, endPoint x: 548, endPoint y: 486, distance: 444.1
click at [548, 486] on div "étincelle," at bounding box center [722, 500] width 371 height 62
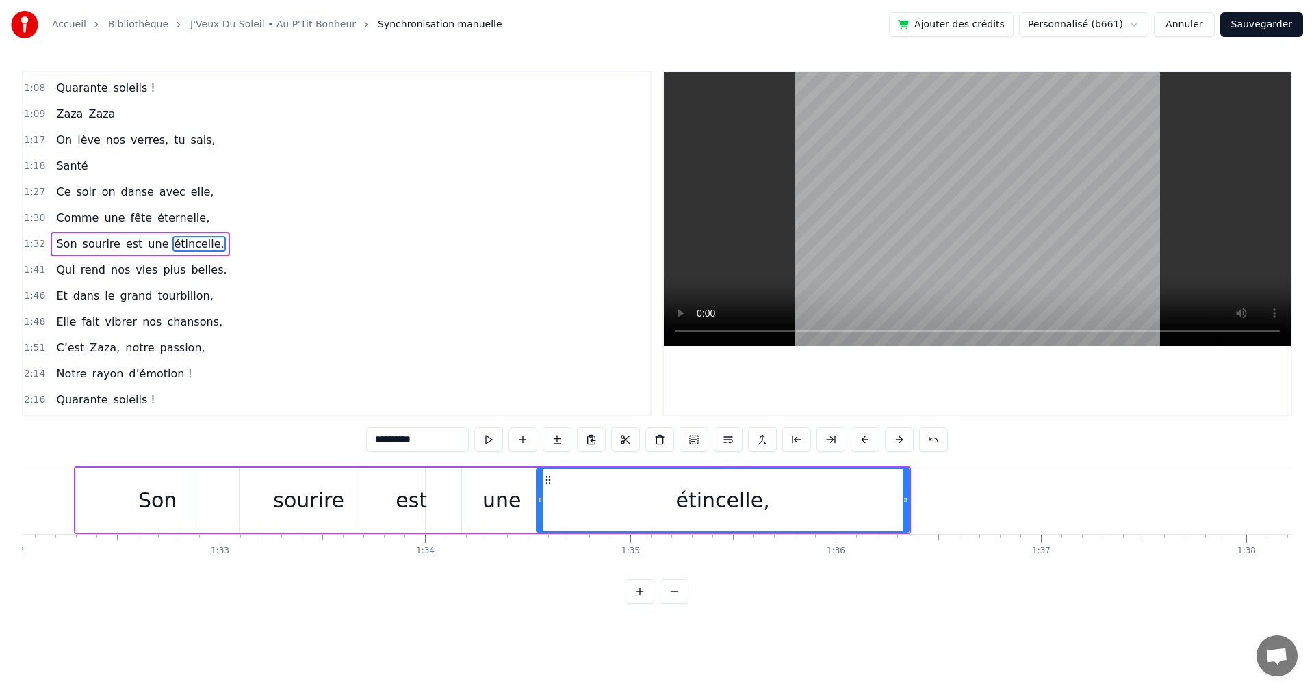
click at [114, 497] on div "Son" at bounding box center [157, 500] width 163 height 65
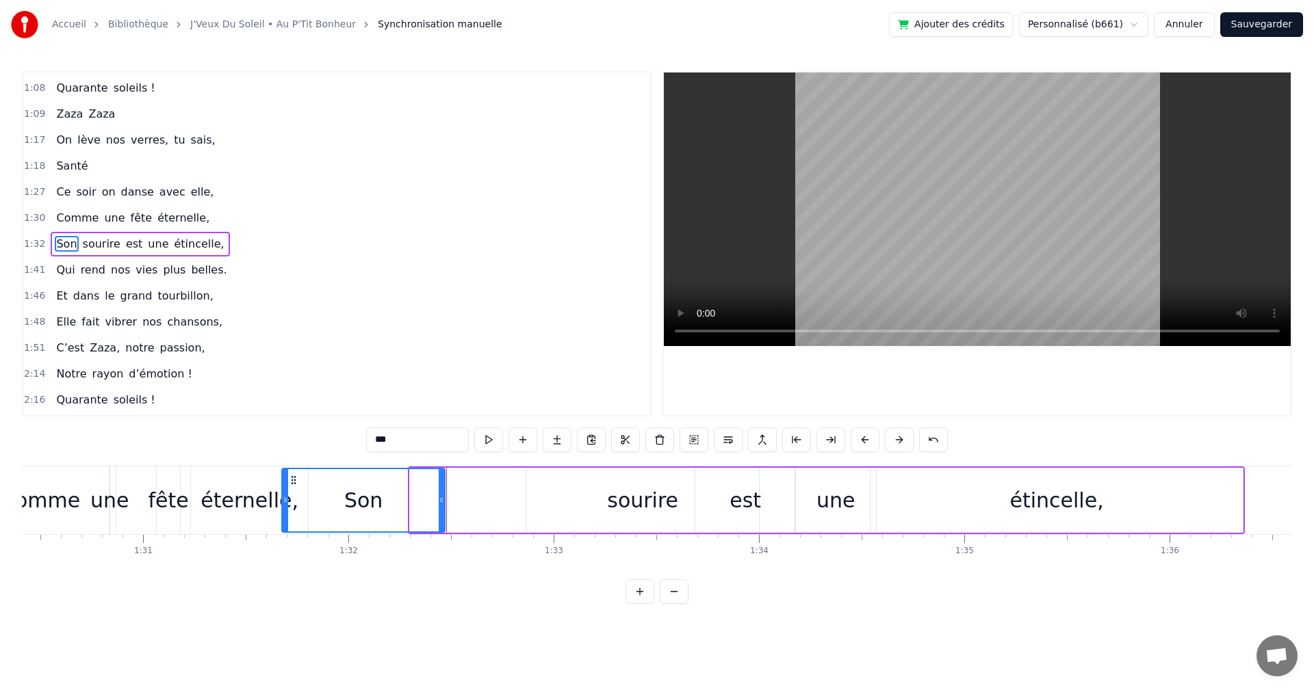
scroll to position [0, 18553]
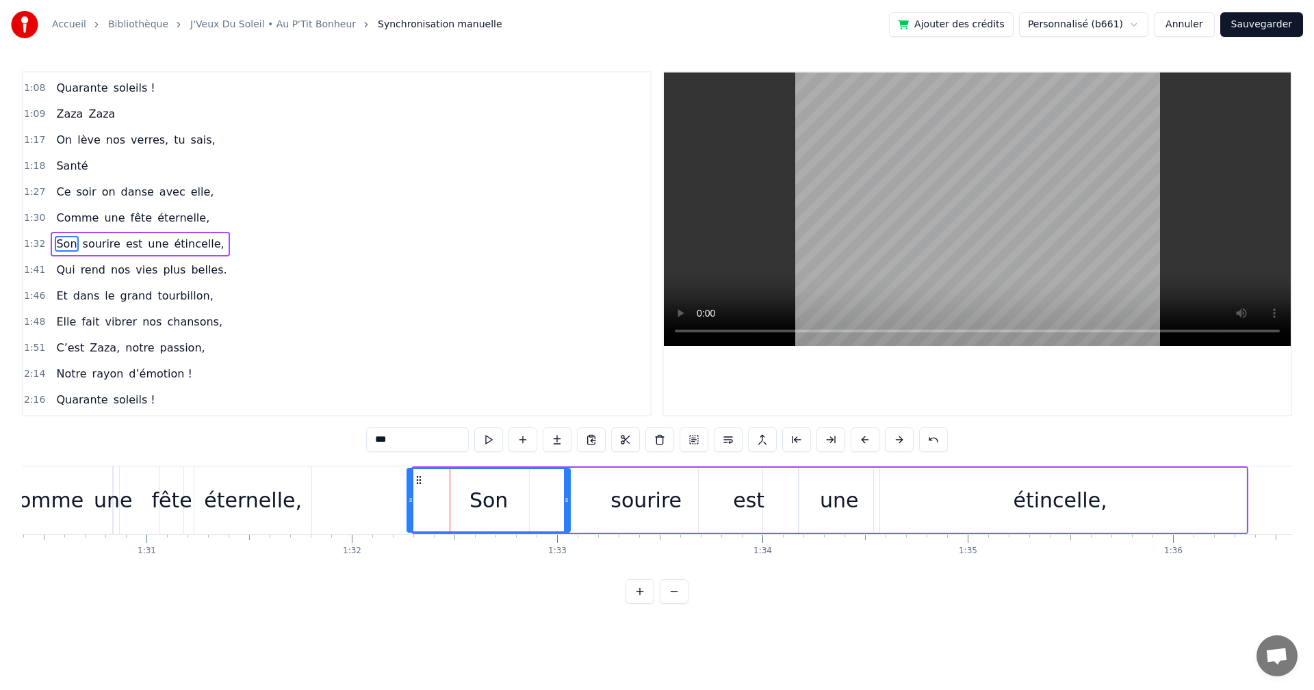
drag, startPoint x: 84, startPoint y: 478, endPoint x: 415, endPoint y: 501, distance: 331.9
click at [415, 501] on div "Son" at bounding box center [488, 500] width 161 height 62
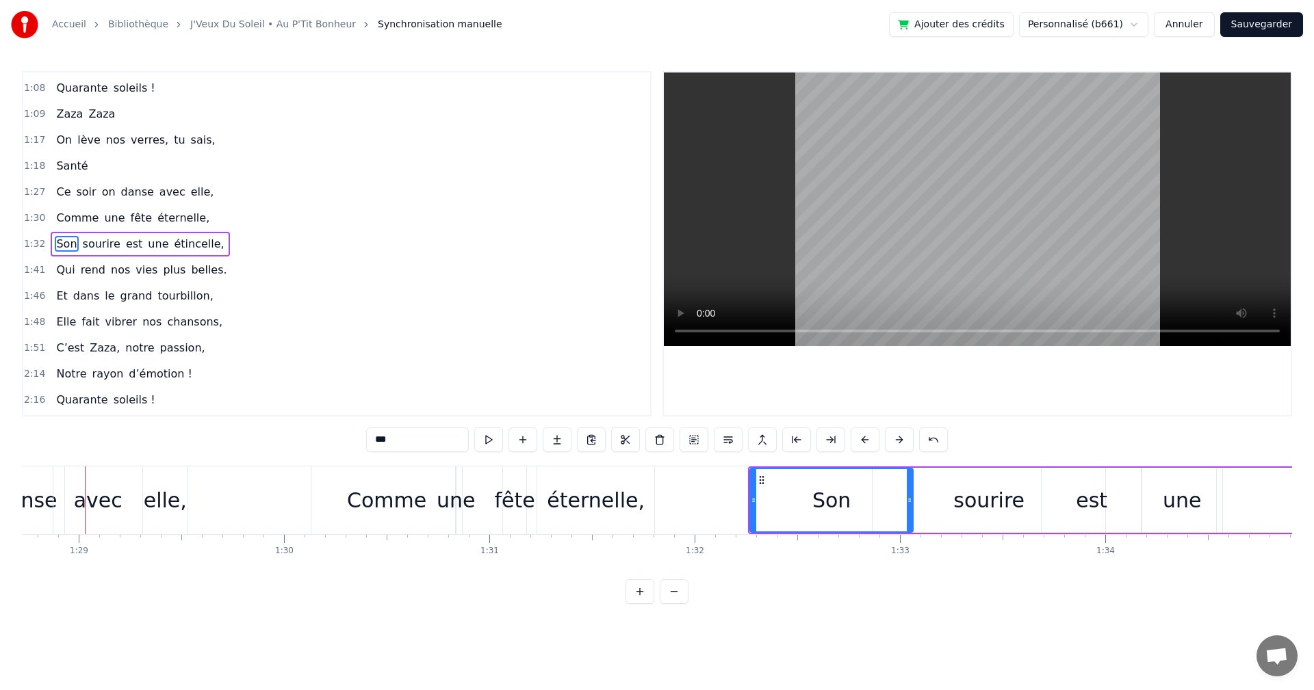
scroll to position [0, 18204]
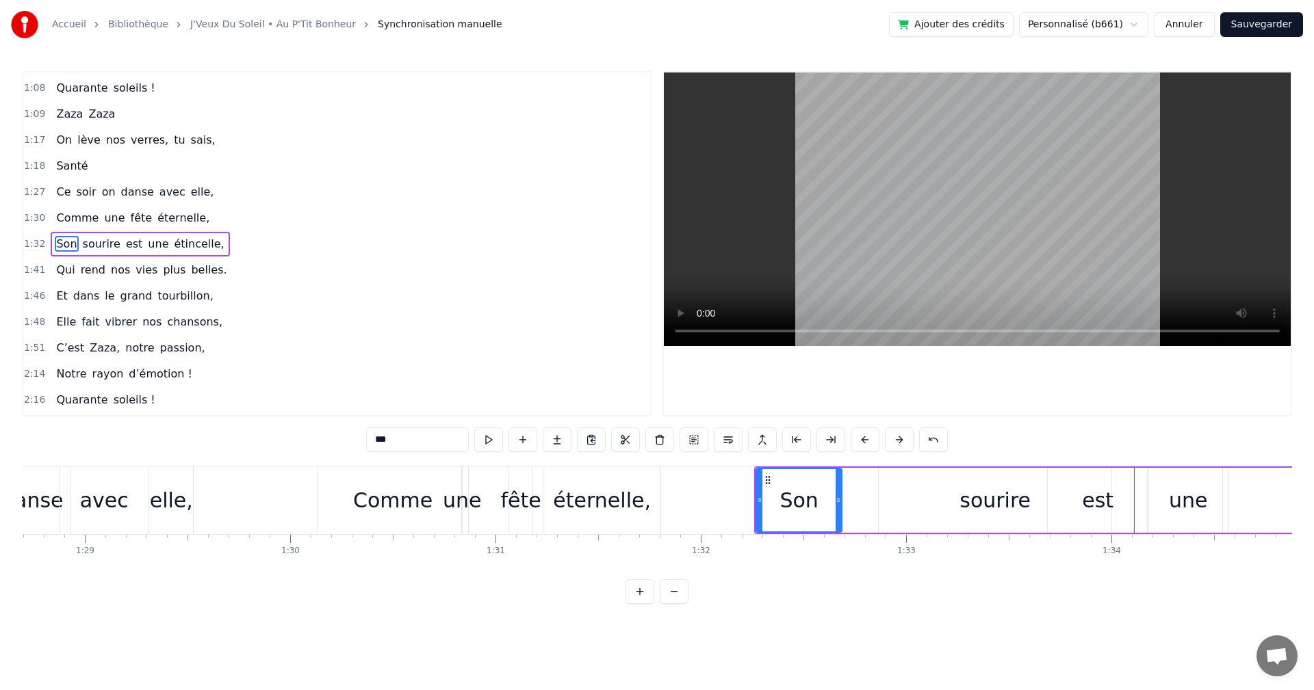
drag, startPoint x: 917, startPoint y: 501, endPoint x: 840, endPoint y: 500, distance: 77.3
click at [840, 500] on icon at bounding box center [837, 500] width 5 height 11
click at [980, 485] on div "sourire" at bounding box center [994, 500] width 71 height 31
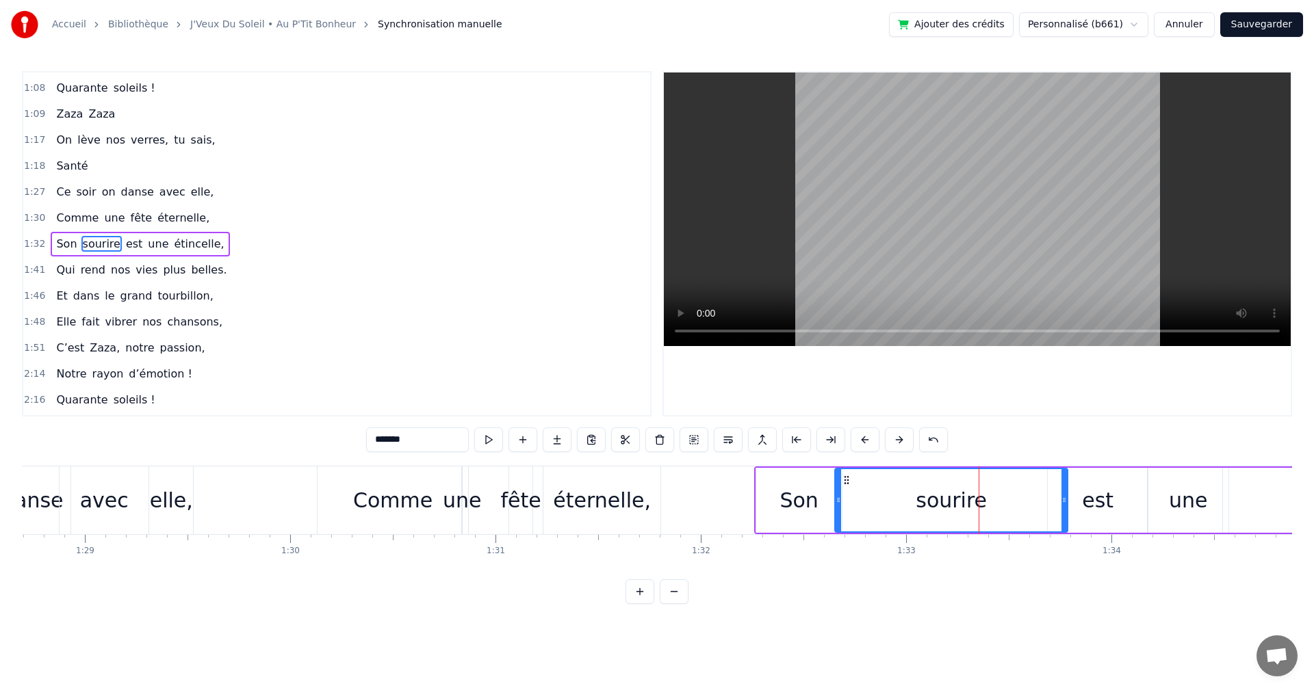
drag, startPoint x: 891, startPoint y: 478, endPoint x: 847, endPoint y: 486, distance: 44.5
click at [847, 486] on div "sourire" at bounding box center [950, 500] width 231 height 62
drag, startPoint x: 1049, startPoint y: 501, endPoint x: 935, endPoint y: 509, distance: 113.8
click at [935, 509] on div at bounding box center [935, 500] width 5 height 62
click at [1090, 477] on div "est" at bounding box center [1097, 500] width 100 height 65
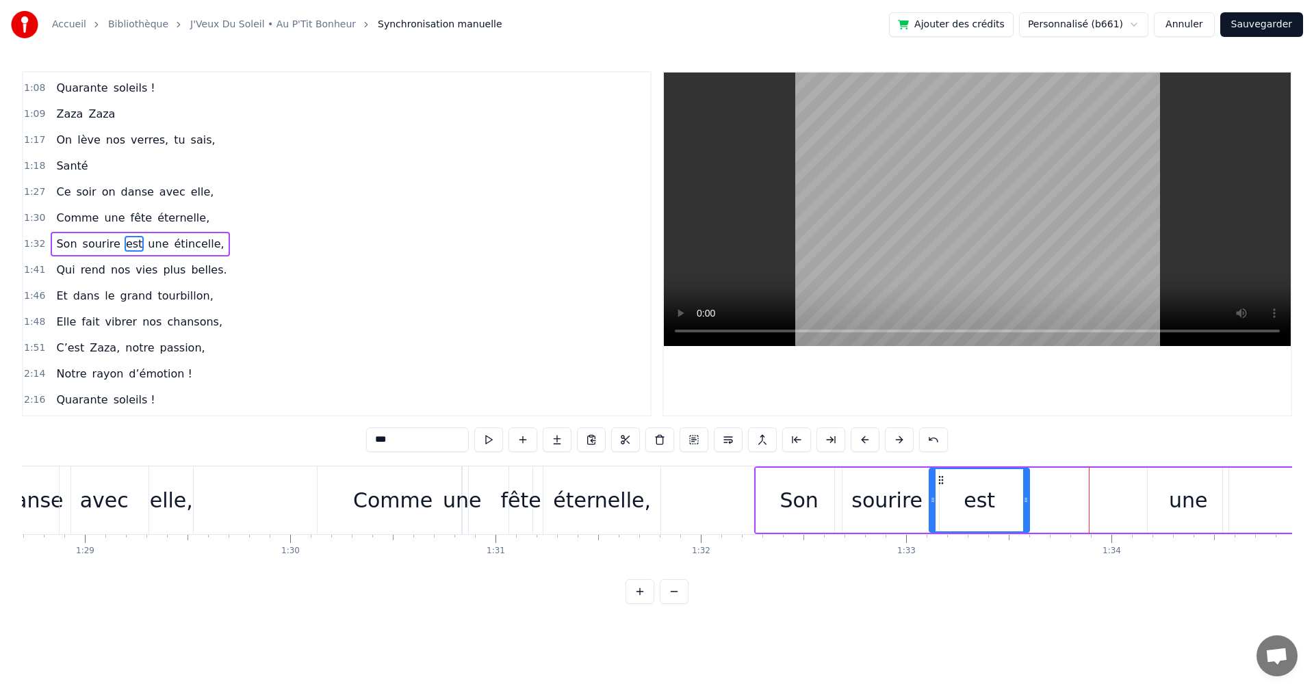
drag, startPoint x: 1058, startPoint y: 479, endPoint x: 939, endPoint y: 499, distance: 120.1
click at [939, 499] on div "est" at bounding box center [979, 500] width 99 height 62
drag, startPoint x: 1025, startPoint y: 496, endPoint x: 975, endPoint y: 499, distance: 50.1
click at [975, 499] on icon at bounding box center [975, 500] width 5 height 11
click at [1171, 486] on div "une" at bounding box center [1188, 500] width 38 height 31
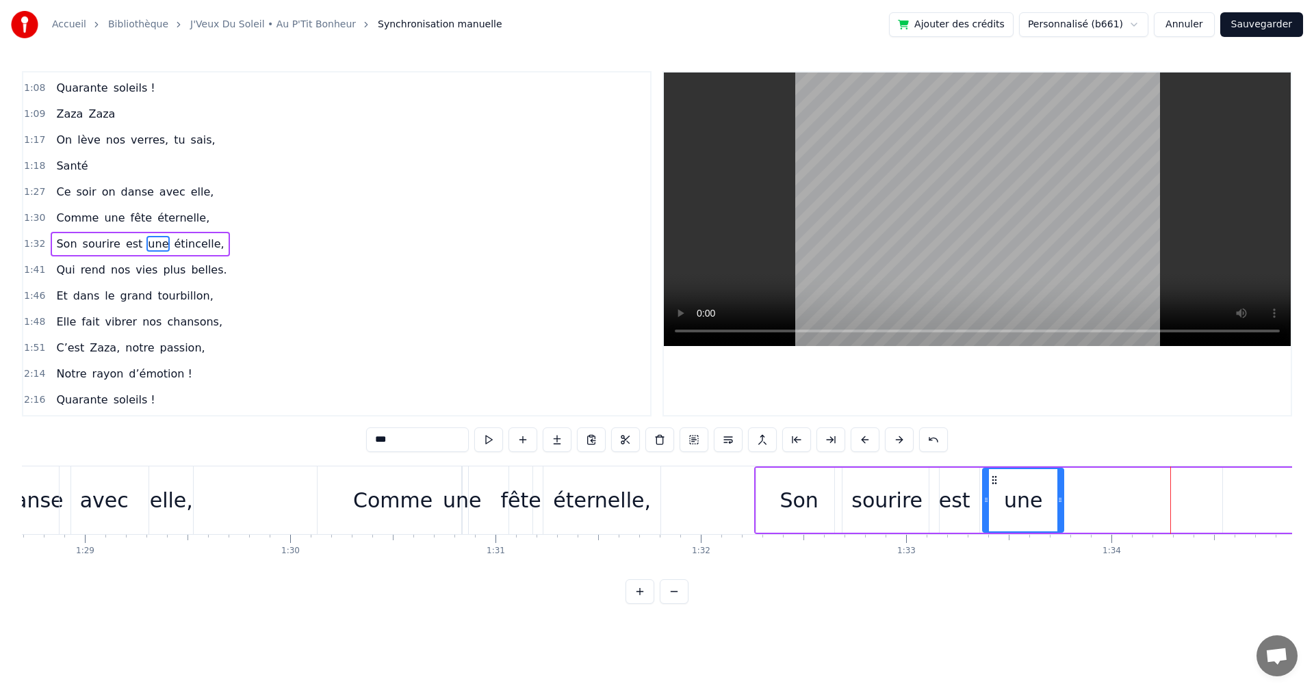
drag, startPoint x: 1158, startPoint y: 480, endPoint x: 1002, endPoint y: 499, distance: 157.2
click at [994, 500] on div "une" at bounding box center [1022, 500] width 79 height 62
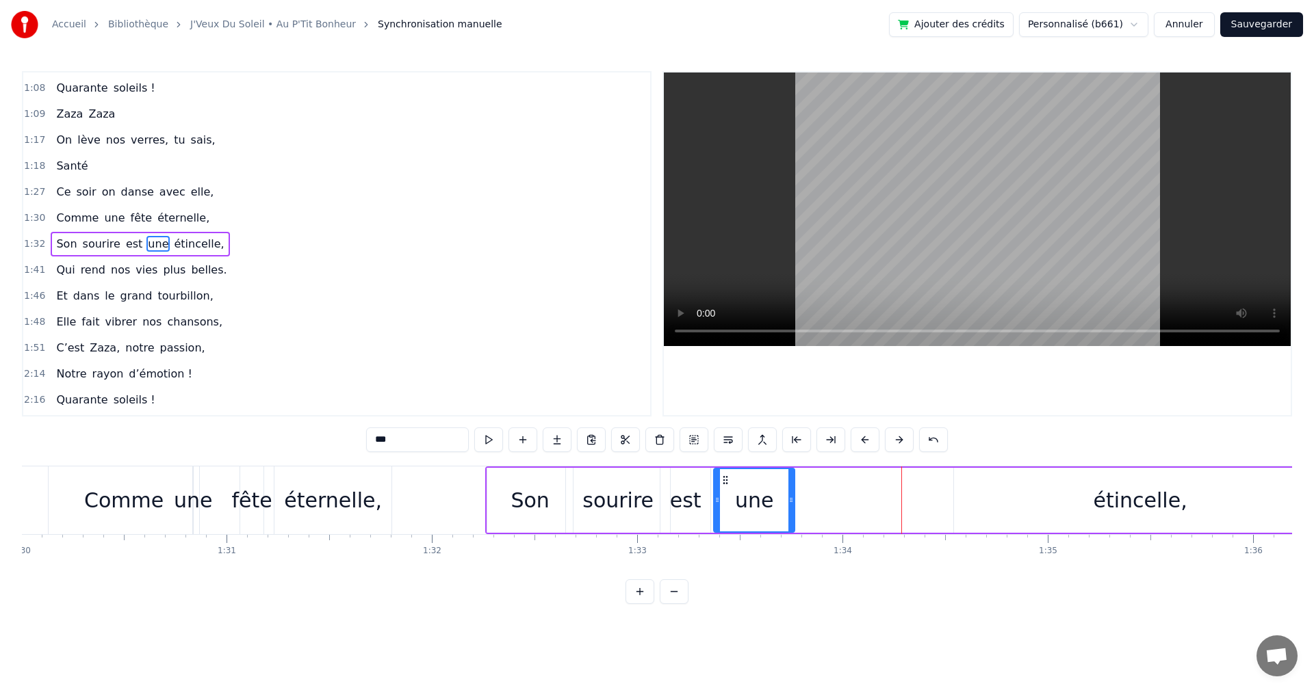
scroll to position [0, 18593]
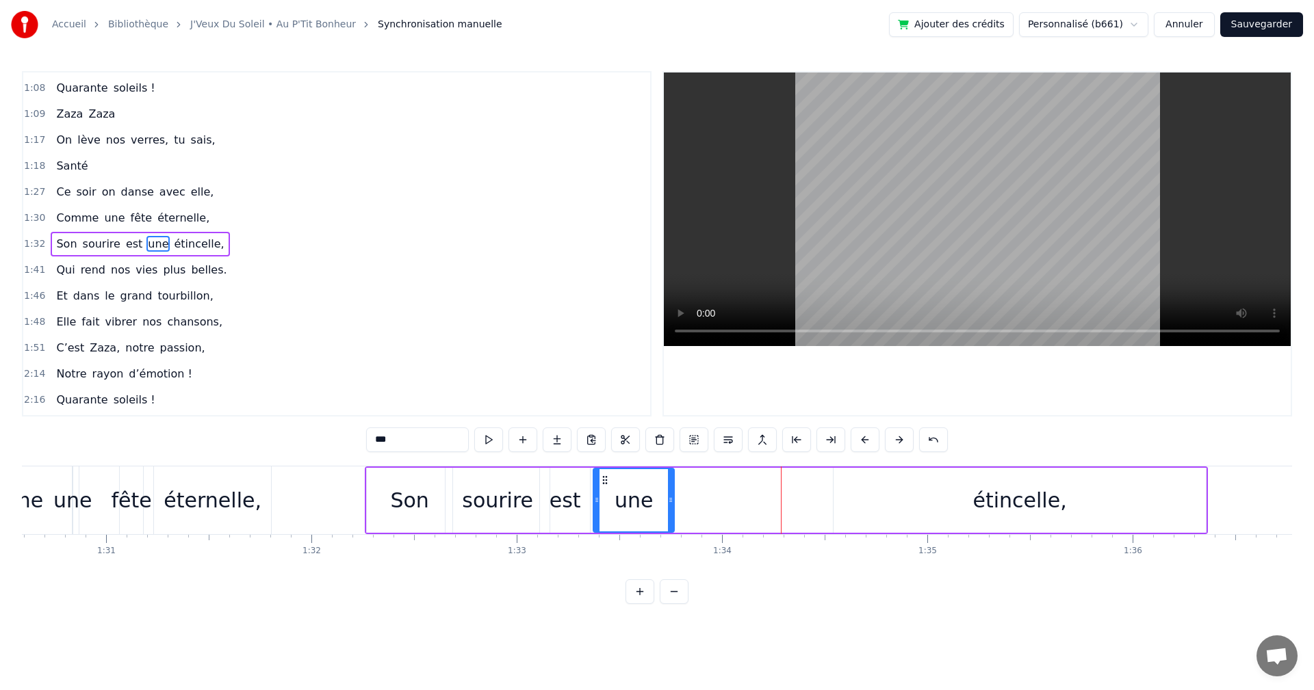
click at [983, 495] on div "étincelle," at bounding box center [1020, 500] width 94 height 31
type input "**********"
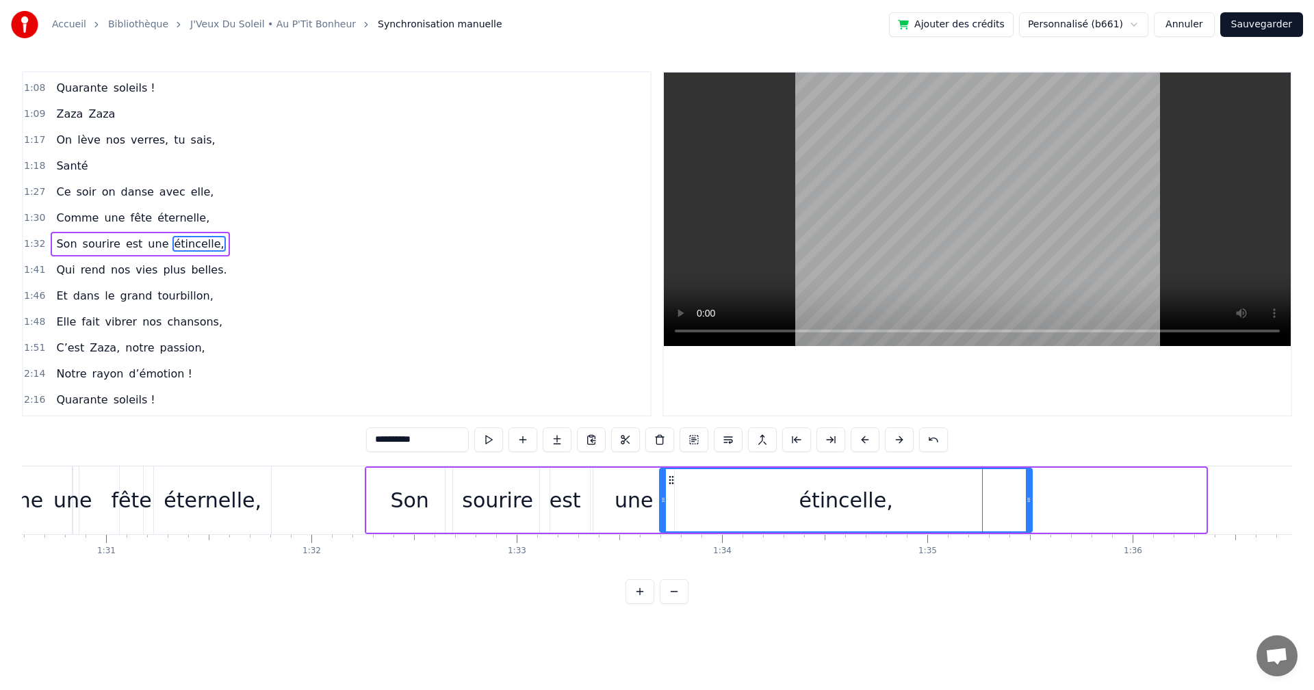
drag, startPoint x: 848, startPoint y: 480, endPoint x: 674, endPoint y: 497, distance: 174.6
click at [674, 497] on div "étincelle," at bounding box center [845, 500] width 371 height 62
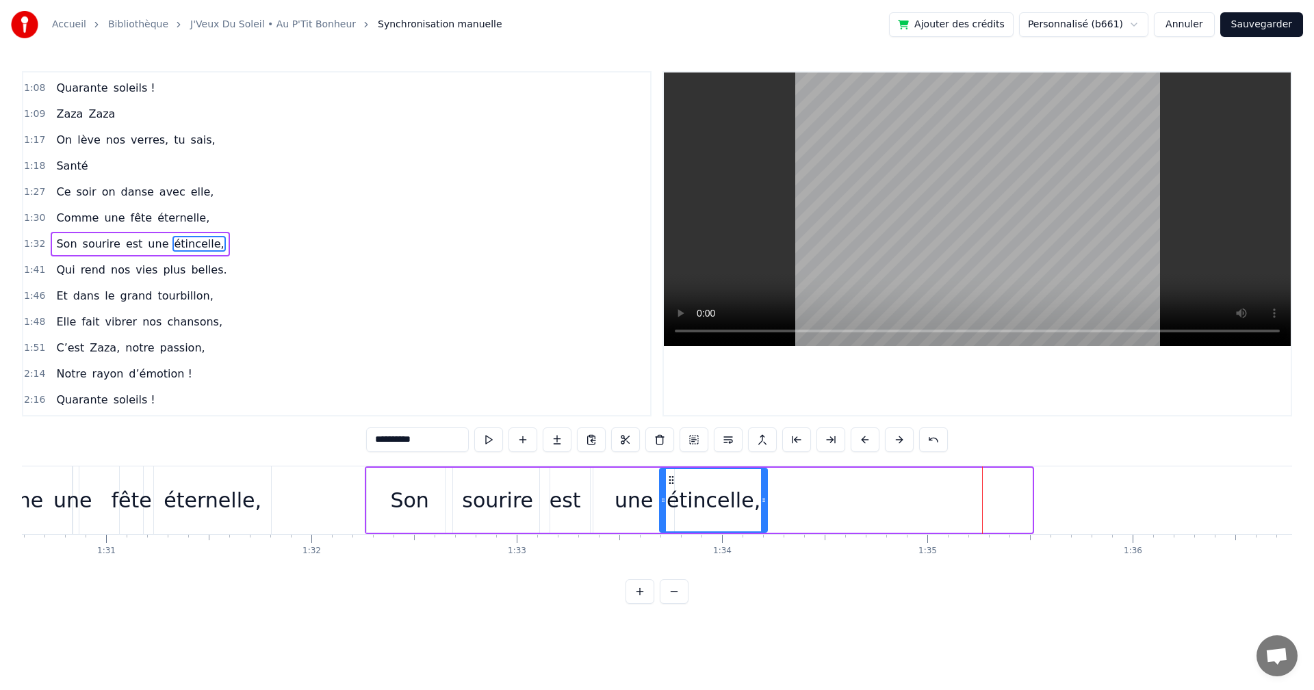
drag, startPoint x: 1029, startPoint y: 500, endPoint x: 761, endPoint y: 512, distance: 267.8
click at [761, 512] on div at bounding box center [763, 500] width 5 height 62
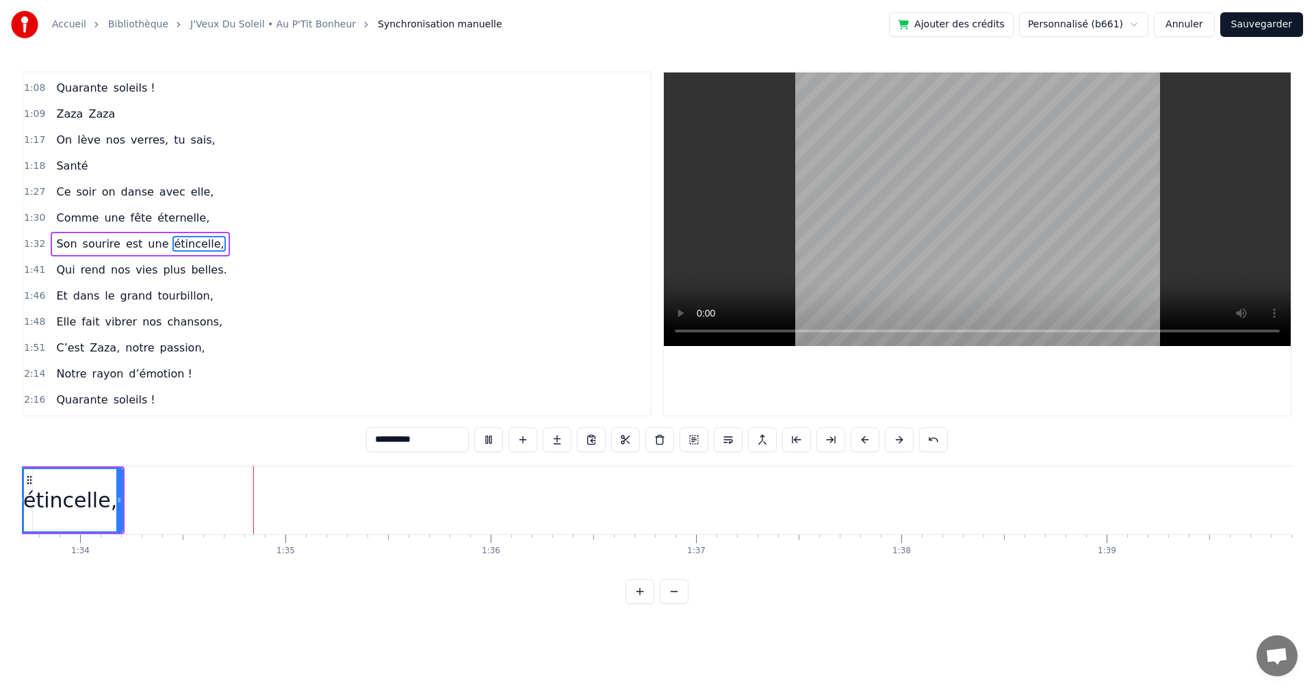
scroll to position [0, 19238]
click at [31, 267] on span "1:41" at bounding box center [34, 270] width 21 height 14
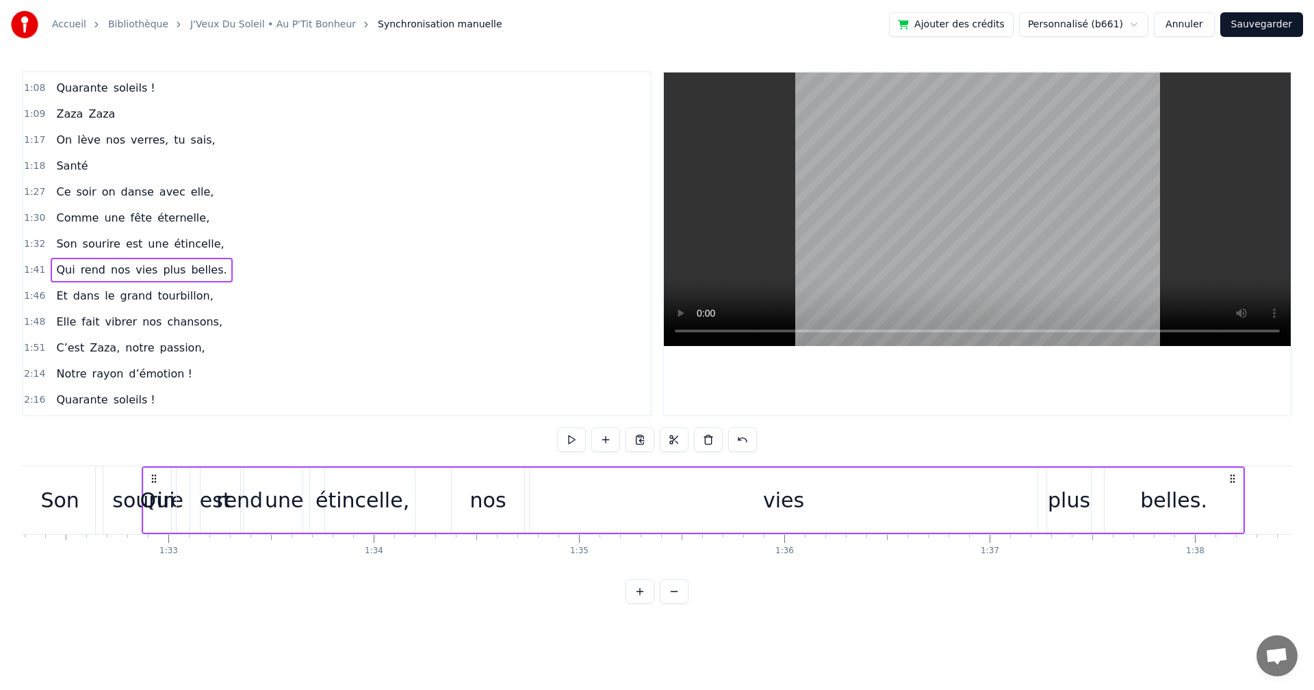
scroll to position [0, 18931]
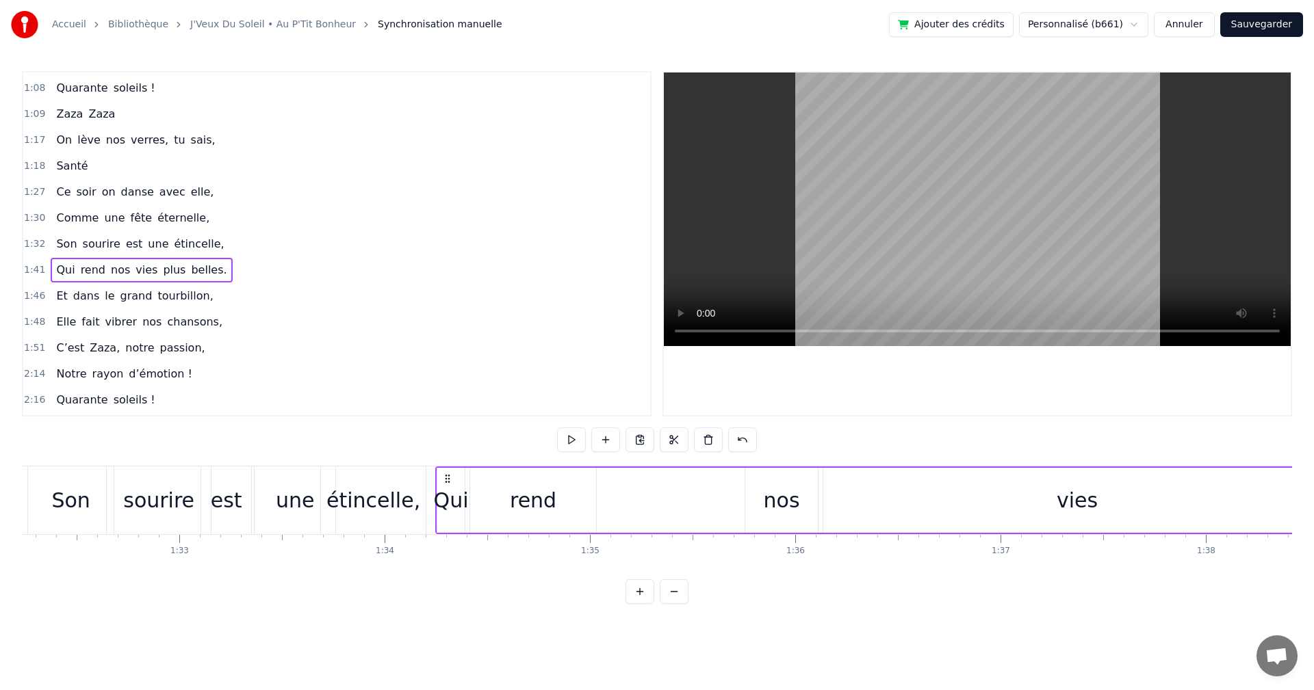
drag, startPoint x: 101, startPoint y: 473, endPoint x: 445, endPoint y: 516, distance: 347.4
click at [445, 516] on div "Qui rend nos vies plus belles." at bounding box center [986, 501] width 1103 height 68
click at [766, 504] on div "nos" at bounding box center [782, 500] width 36 height 31
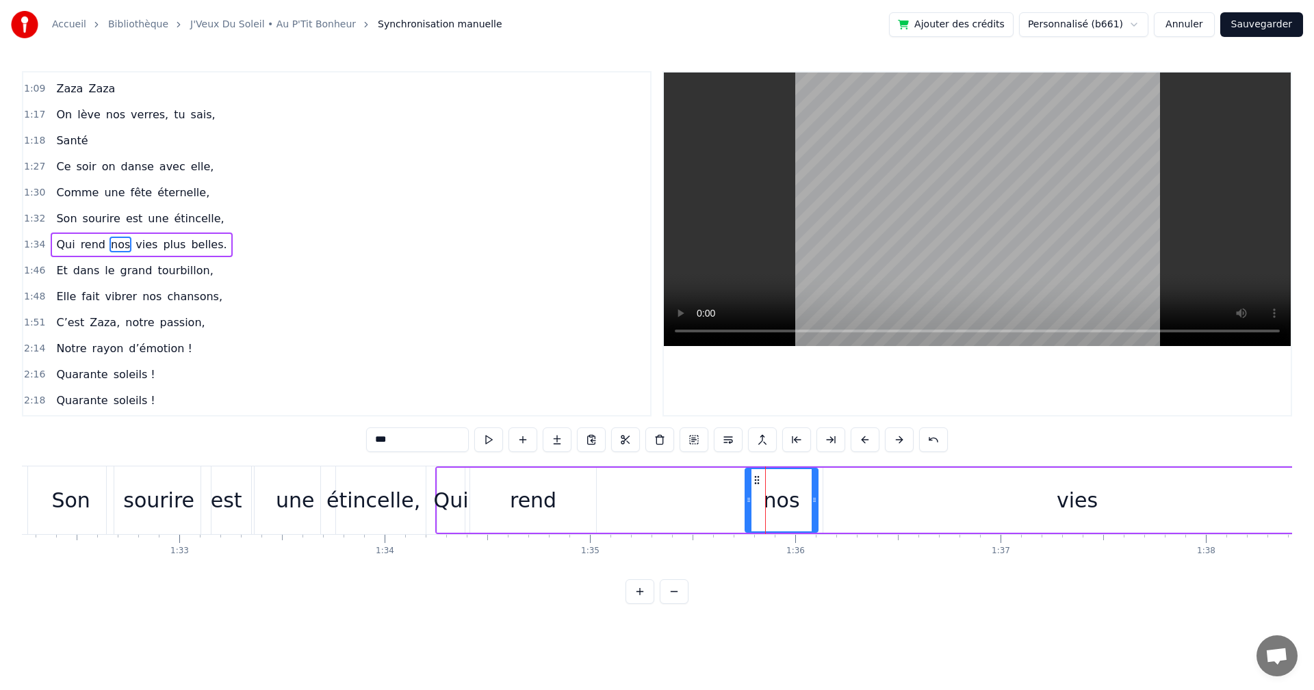
scroll to position [595, 0]
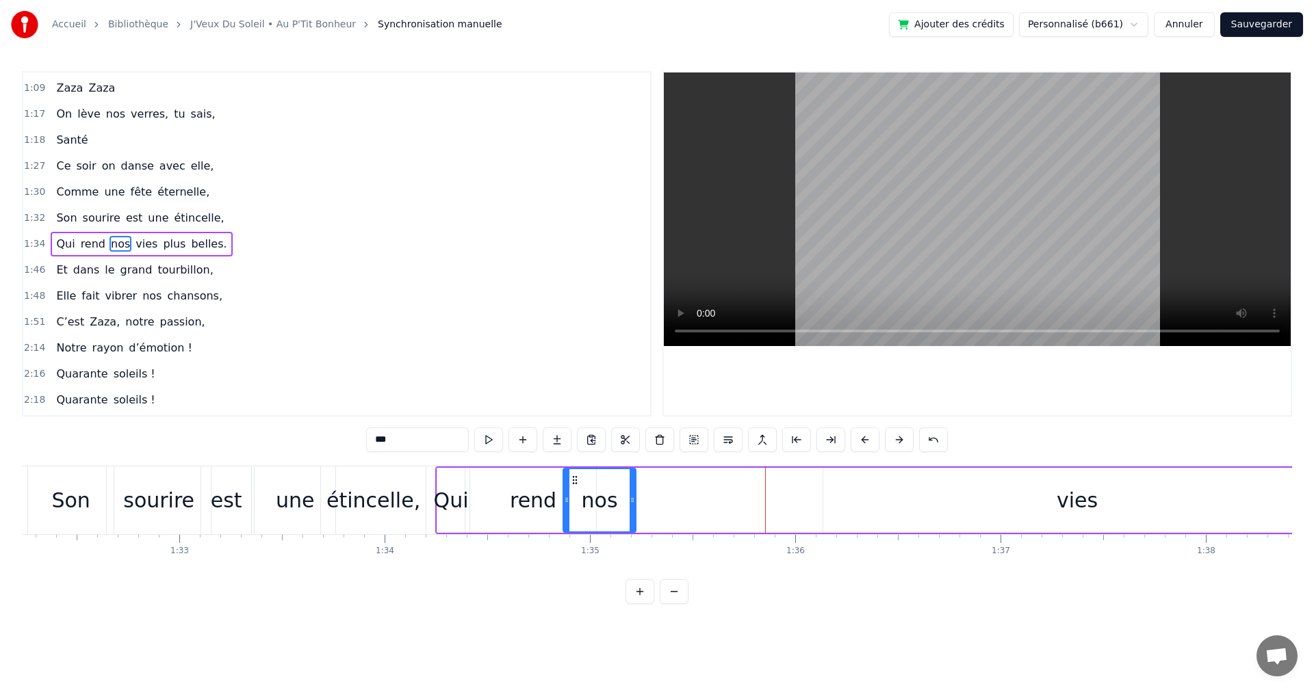
drag, startPoint x: 755, startPoint y: 476, endPoint x: 573, endPoint y: 482, distance: 182.1
click at [573, 482] on icon at bounding box center [574, 480] width 11 height 11
click at [528, 494] on div "rend" at bounding box center [533, 500] width 47 height 31
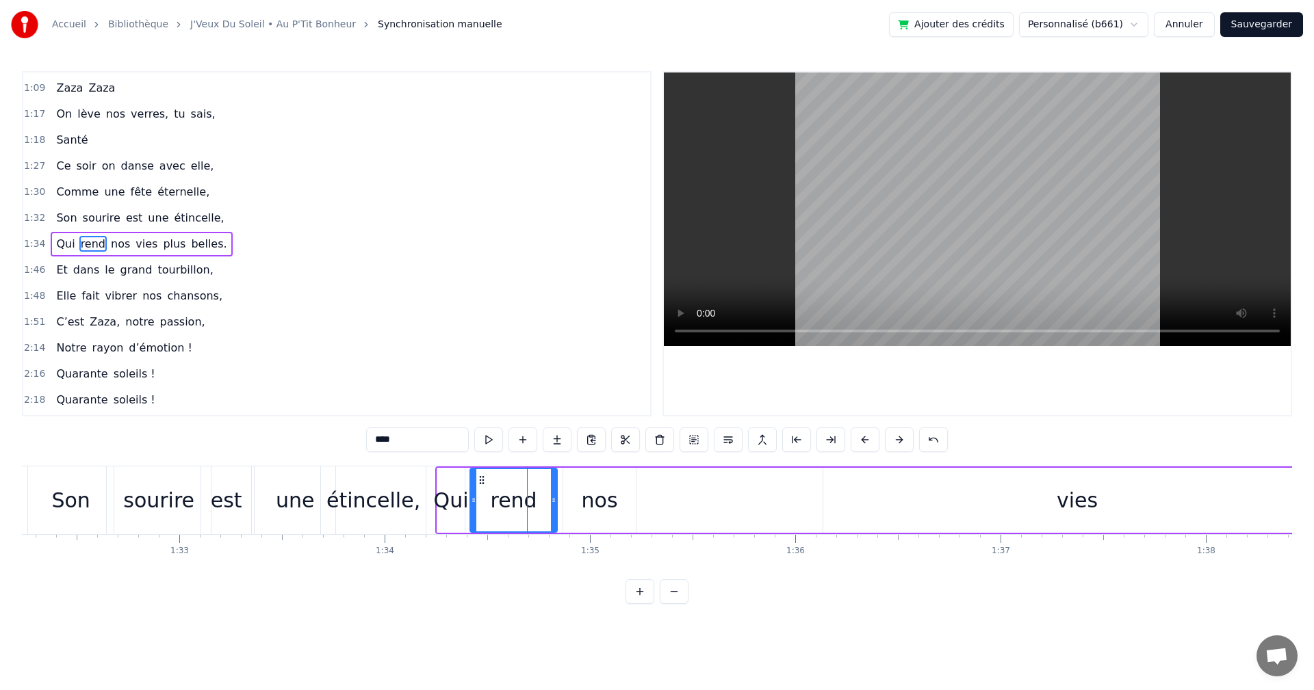
drag, startPoint x: 595, startPoint y: 498, endPoint x: 556, endPoint y: 497, distance: 39.0
click at [556, 497] on icon at bounding box center [553, 500] width 5 height 11
click at [592, 504] on div "nos" at bounding box center [600, 500] width 36 height 31
drag, startPoint x: 573, startPoint y: 480, endPoint x: 552, endPoint y: 482, distance: 21.4
click at [552, 482] on icon at bounding box center [554, 480] width 11 height 11
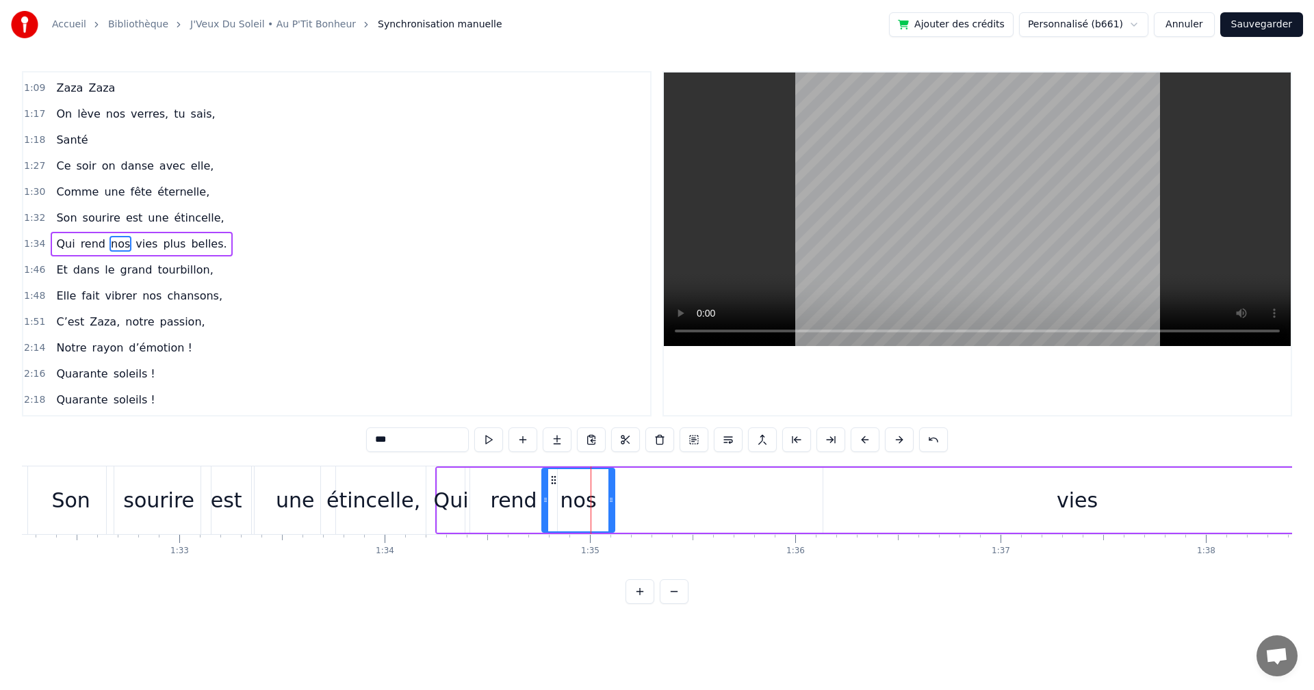
click at [1049, 496] on div "vies" at bounding box center [1077, 500] width 508 height 65
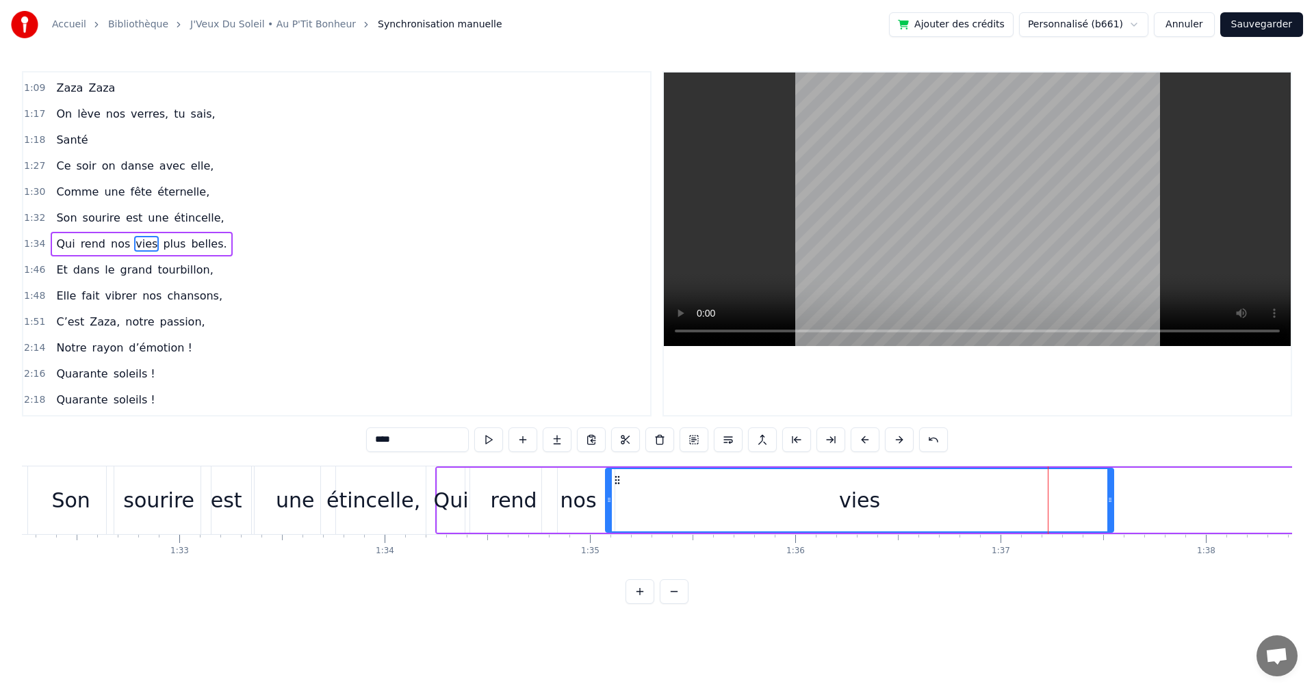
drag, startPoint x: 836, startPoint y: 479, endPoint x: 618, endPoint y: 478, distance: 217.6
click at [618, 478] on icon at bounding box center [617, 480] width 11 height 11
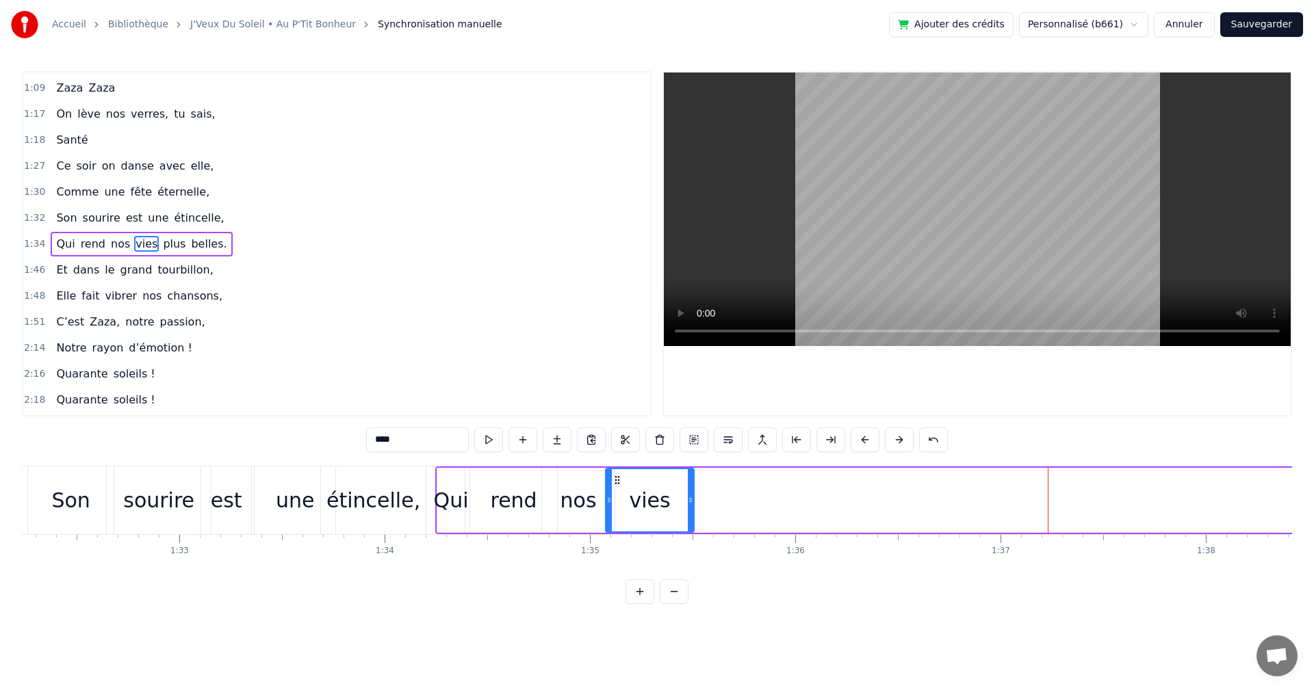
drag, startPoint x: 1065, startPoint y: 498, endPoint x: 690, endPoint y: 508, distance: 375.7
click at [690, 508] on div at bounding box center [690, 500] width 5 height 62
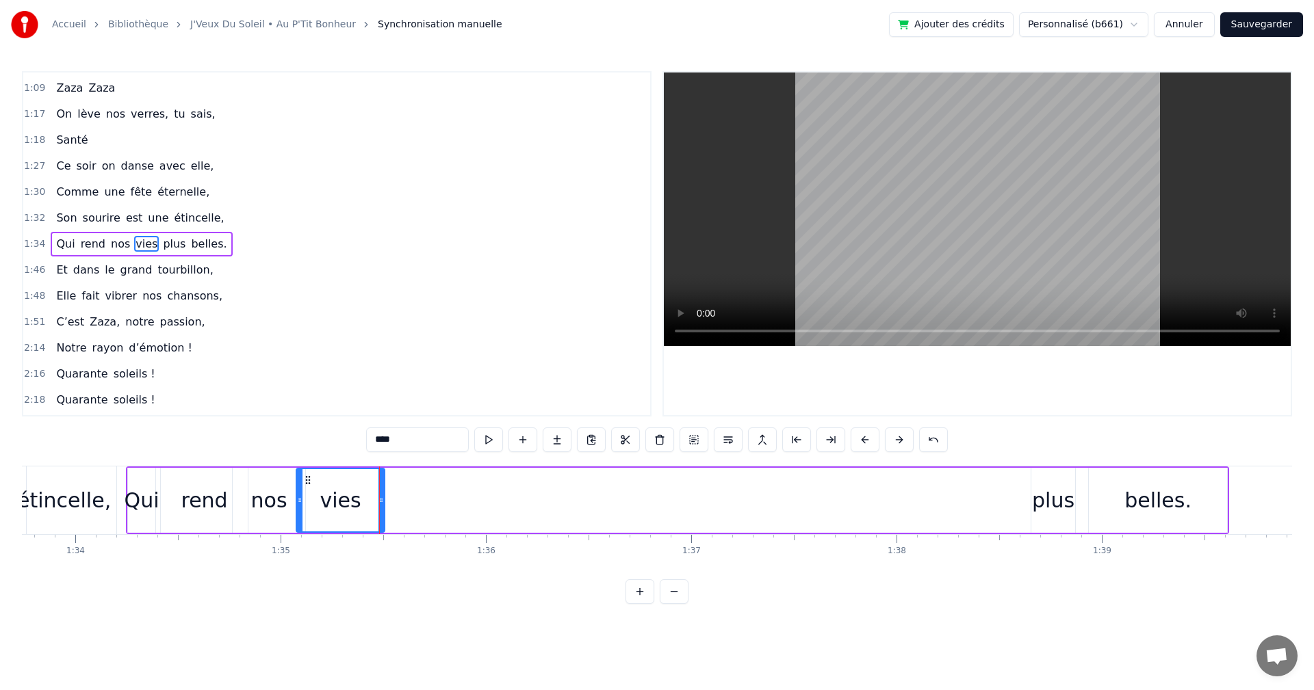
scroll to position [0, 19336]
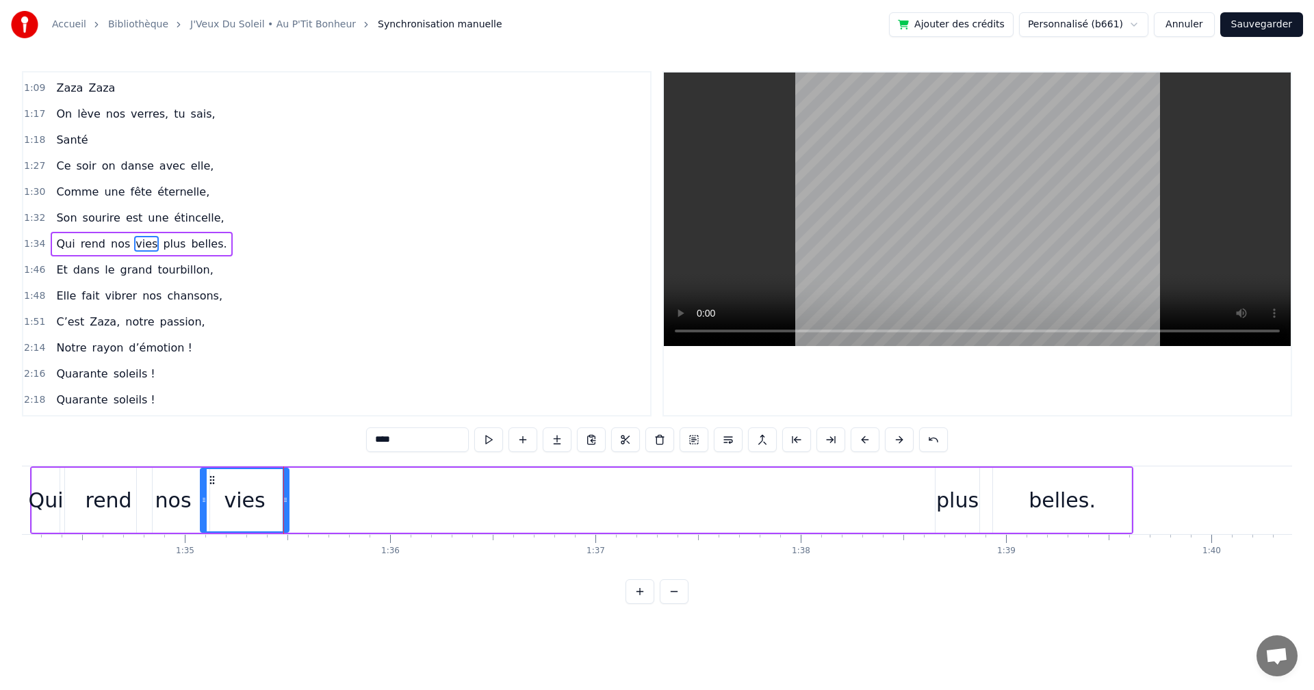
click at [946, 506] on div "plus" at bounding box center [957, 500] width 42 height 31
drag, startPoint x: 947, startPoint y: 478, endPoint x: 281, endPoint y: 511, distance: 667.2
click at [281, 511] on div "plus" at bounding box center [291, 500] width 42 height 62
click at [1056, 501] on div "belles." at bounding box center [1061, 500] width 67 height 31
type input "*******"
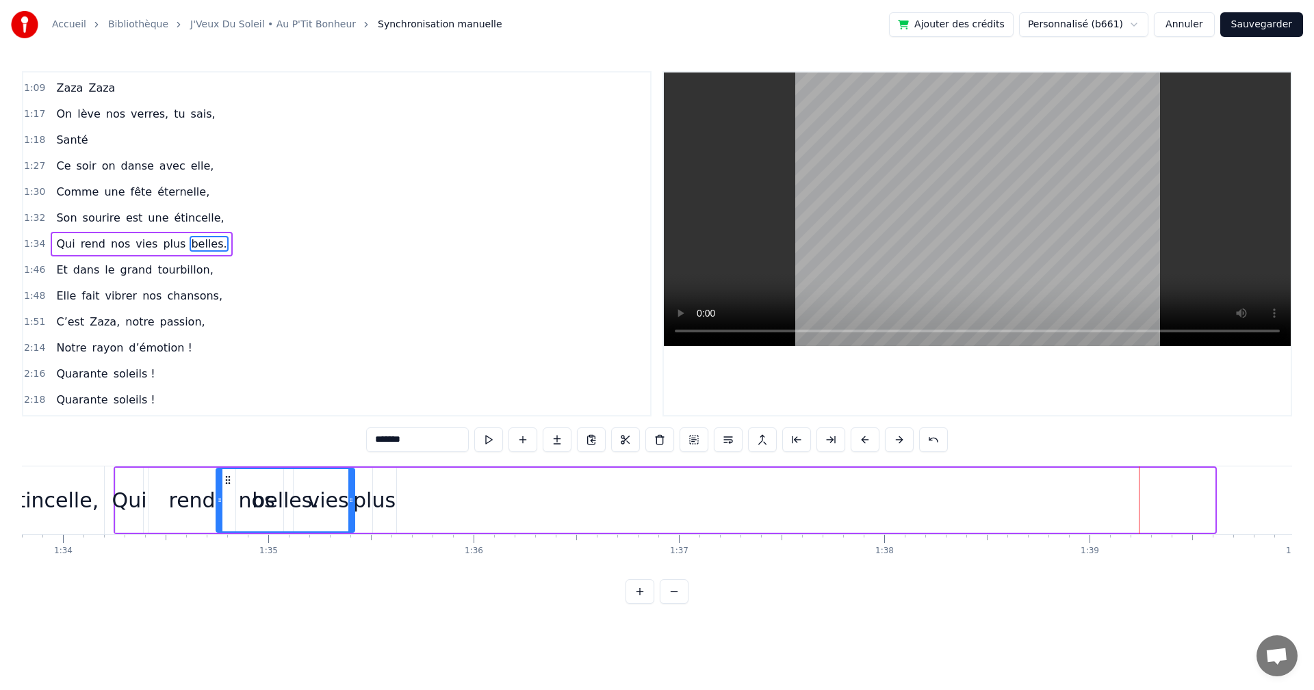
scroll to position [0, 19238]
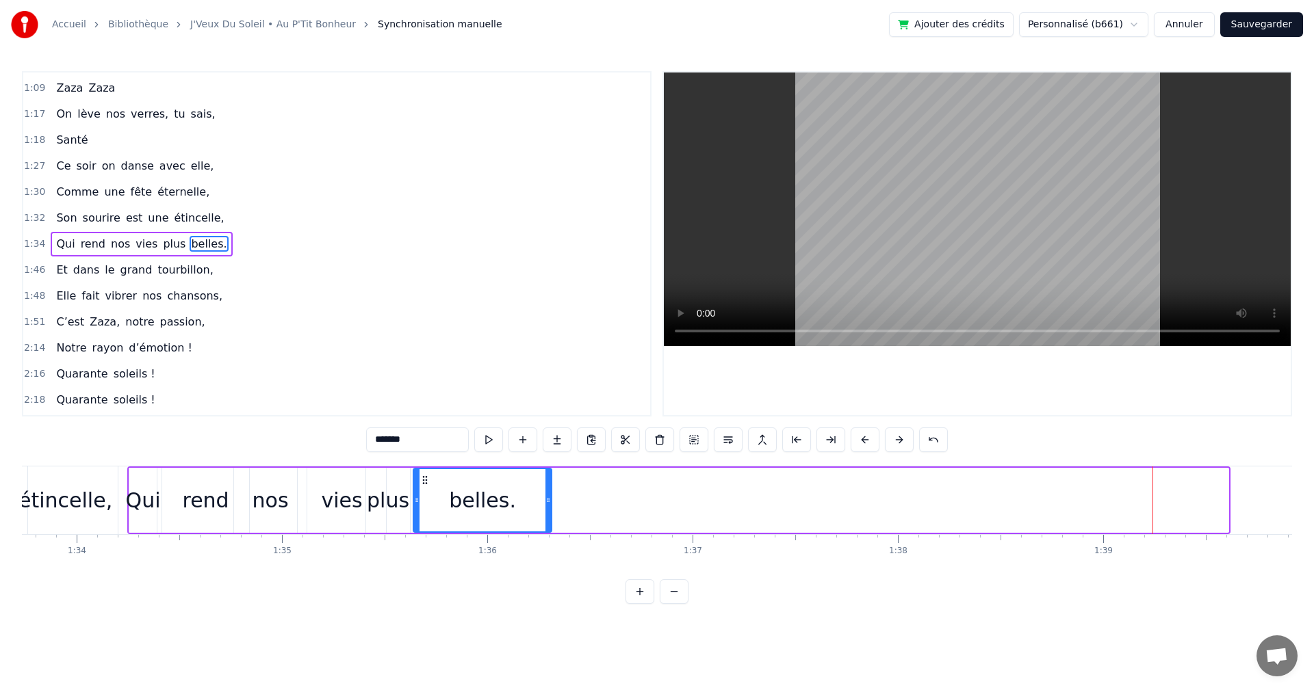
drag, startPoint x: 1002, startPoint y: 480, endPoint x: 423, endPoint y: 494, distance: 579.7
click at [423, 494] on div "belles." at bounding box center [482, 500] width 137 height 62
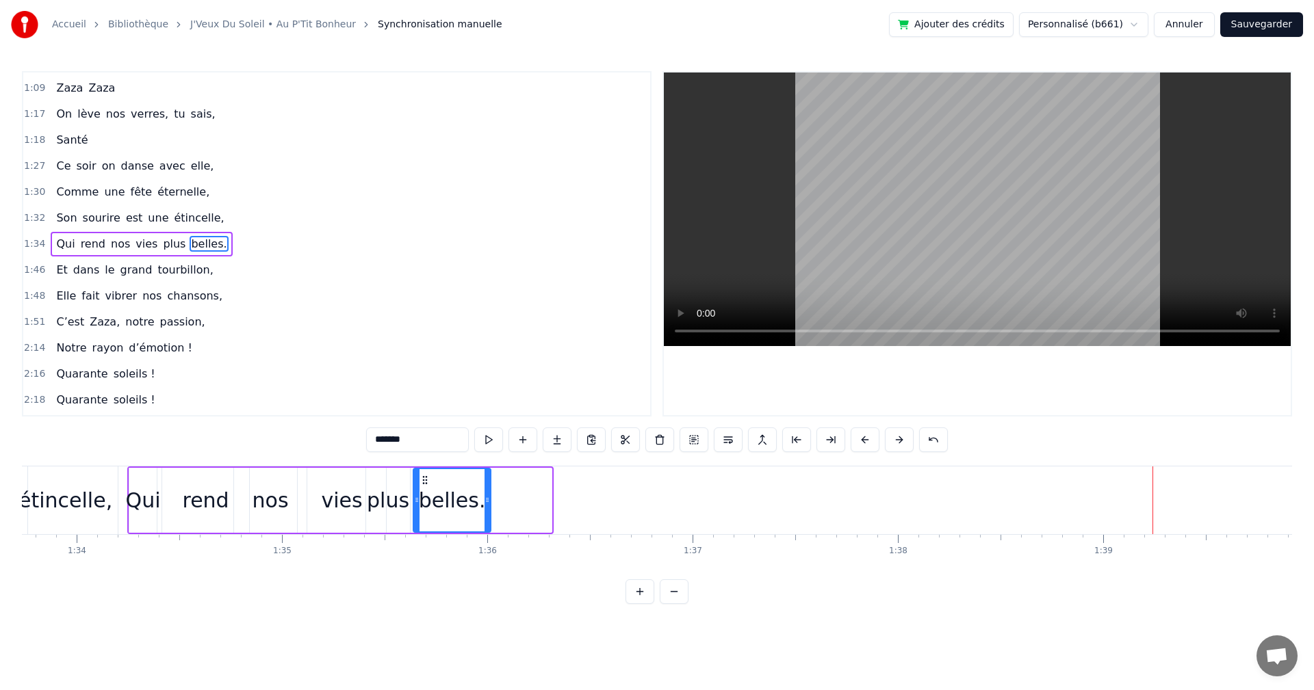
drag, startPoint x: 548, startPoint y: 499, endPoint x: 487, endPoint y: 500, distance: 60.9
click at [487, 500] on icon at bounding box center [486, 500] width 5 height 11
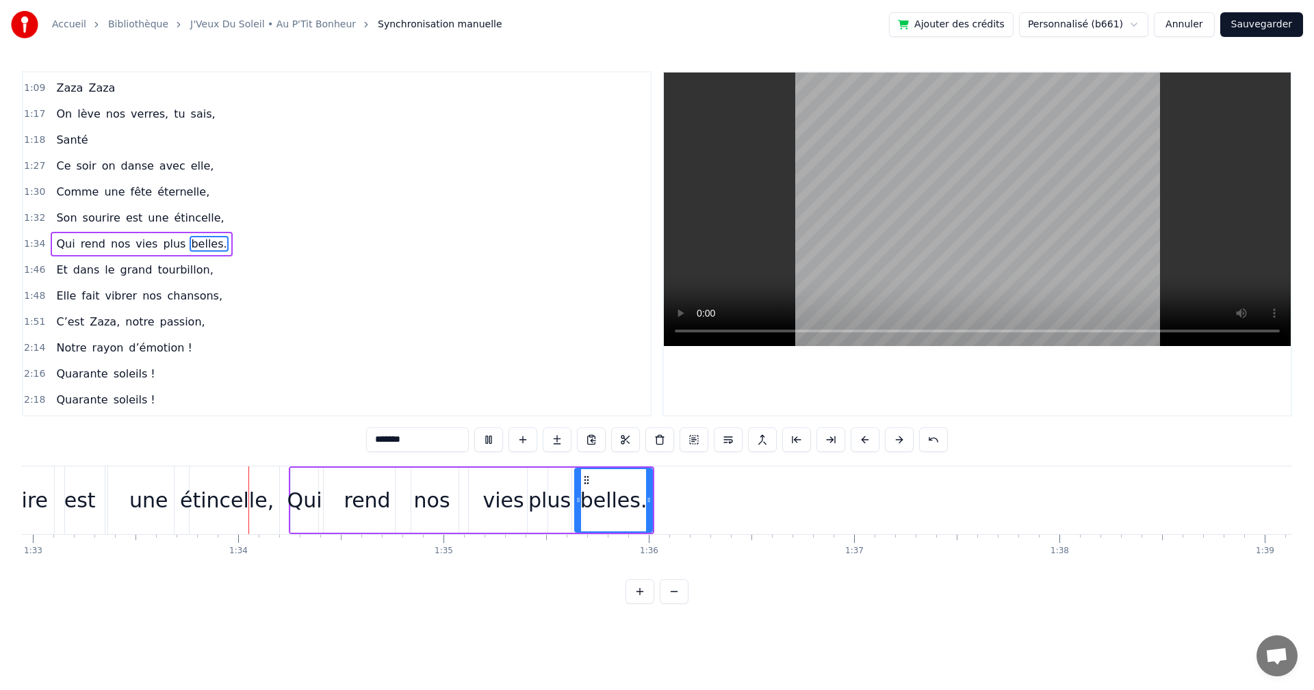
scroll to position [0, 19091]
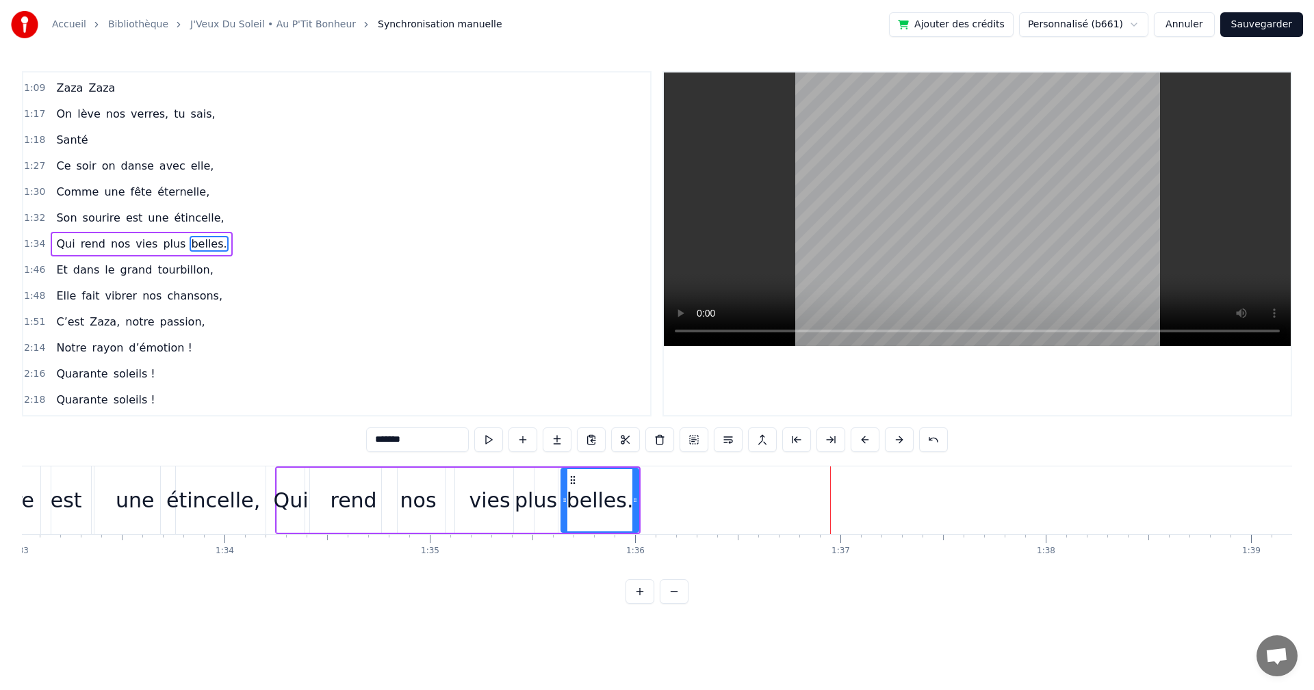
click at [34, 268] on span "1:46" at bounding box center [34, 270] width 21 height 14
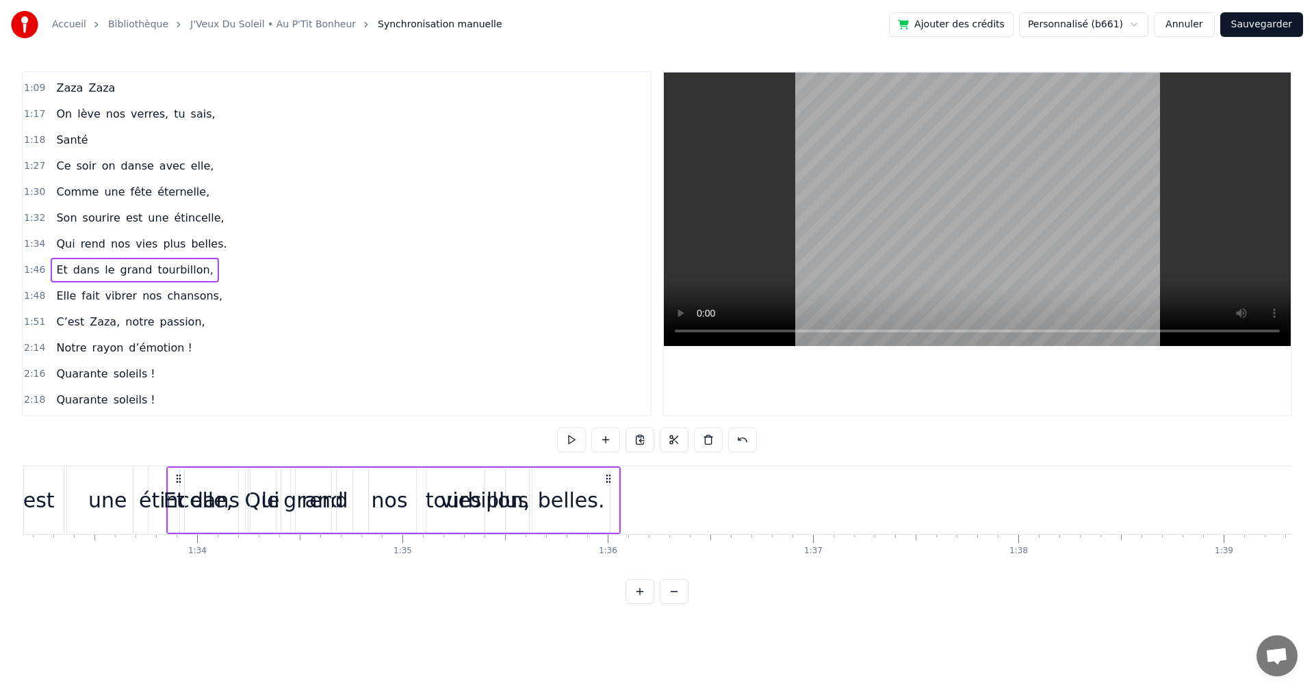
scroll to position [0, 19104]
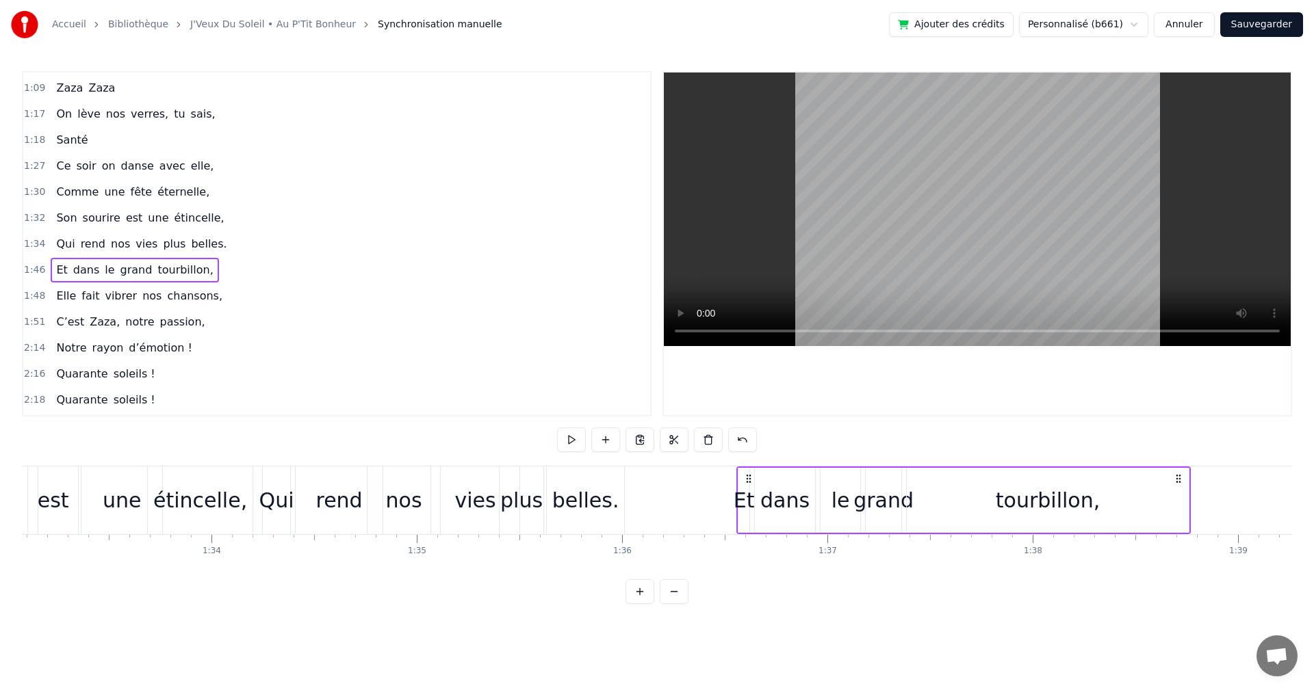
drag, startPoint x: 101, startPoint y: 476, endPoint x: 746, endPoint y: 516, distance: 647.1
click at [746, 516] on div "Et dans le grand tourbillon," at bounding box center [963, 501] width 454 height 68
click at [776, 501] on div "dans" at bounding box center [784, 500] width 49 height 31
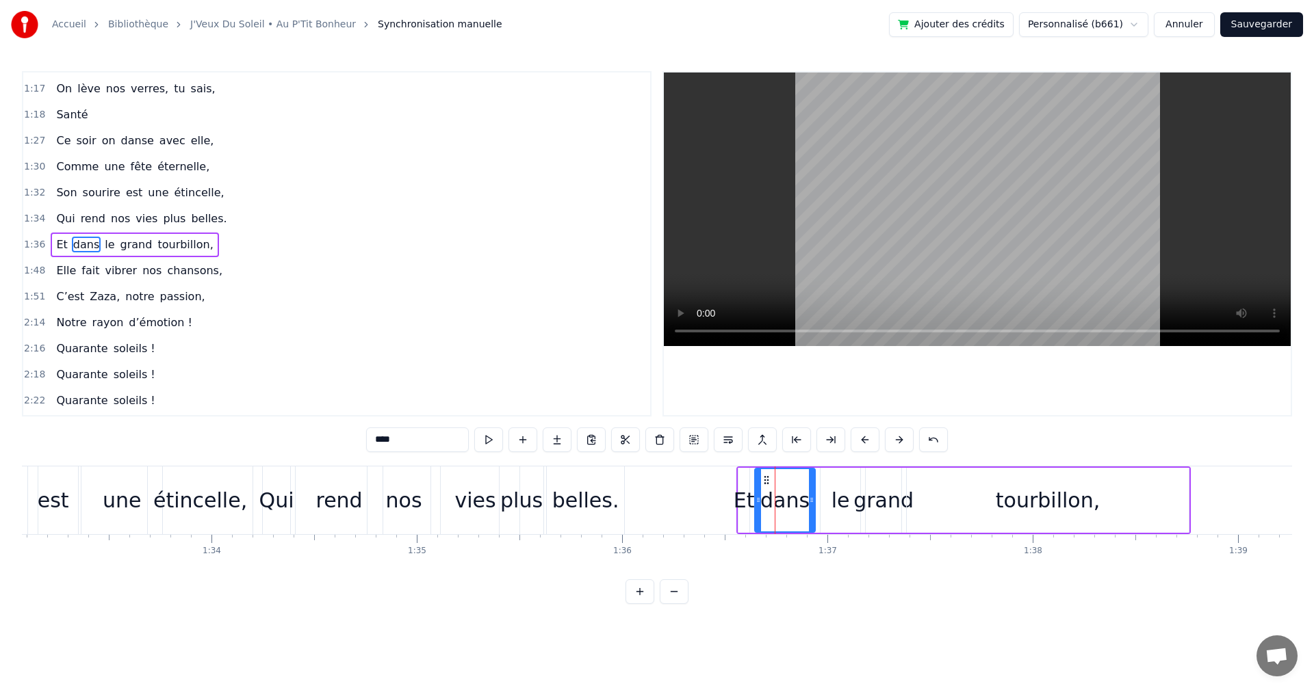
scroll to position [621, 0]
drag, startPoint x: 814, startPoint y: 500, endPoint x: 799, endPoint y: 499, distance: 15.1
click at [799, 499] on icon at bounding box center [796, 500] width 5 height 11
click at [838, 500] on div "le" at bounding box center [840, 500] width 18 height 31
click at [824, 480] on circle at bounding box center [824, 480] width 1 height 1
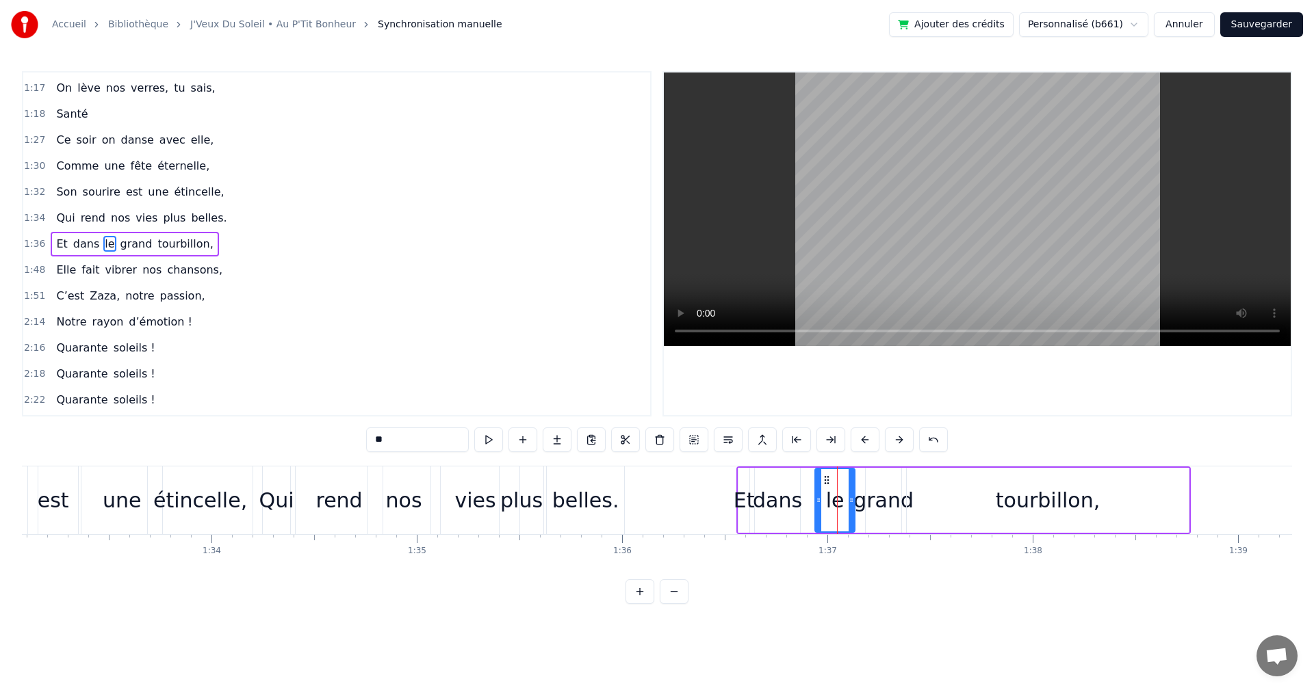
click at [1017, 501] on div "tourbillon," at bounding box center [1047, 500] width 104 height 31
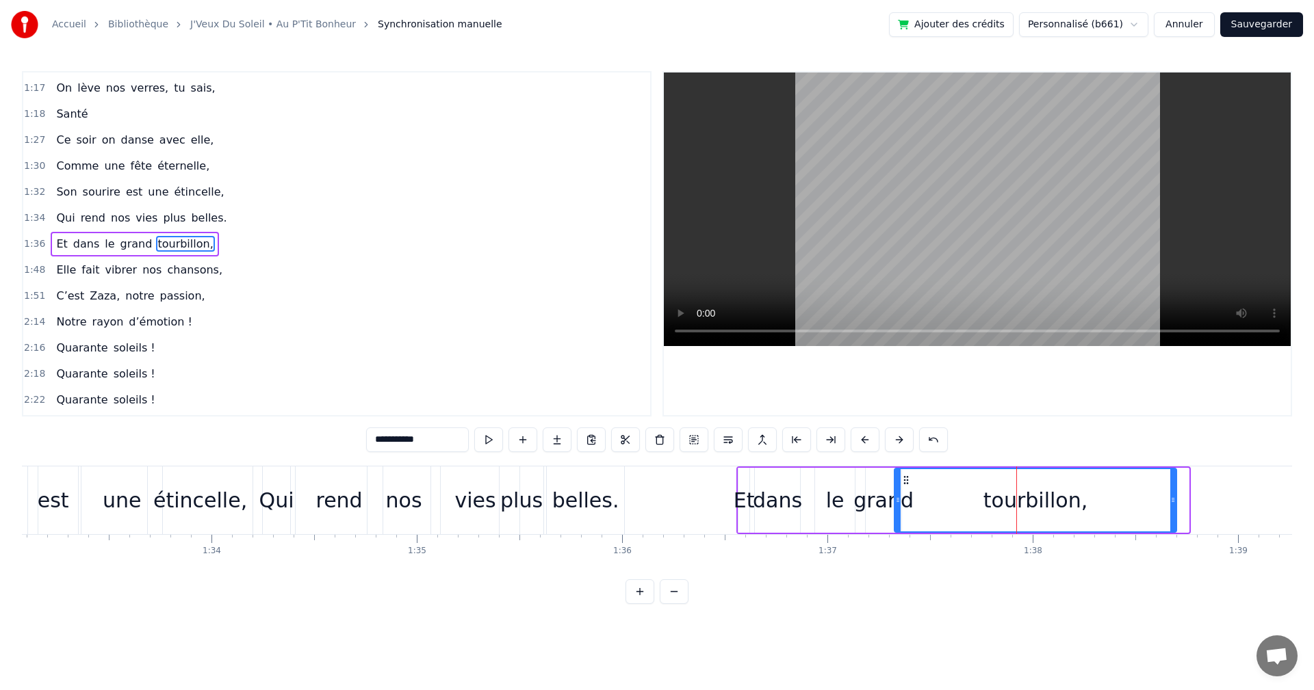
drag, startPoint x: 915, startPoint y: 475, endPoint x: 905, endPoint y: 488, distance: 16.0
click at [905, 488] on div "tourbillon," at bounding box center [1035, 500] width 281 height 62
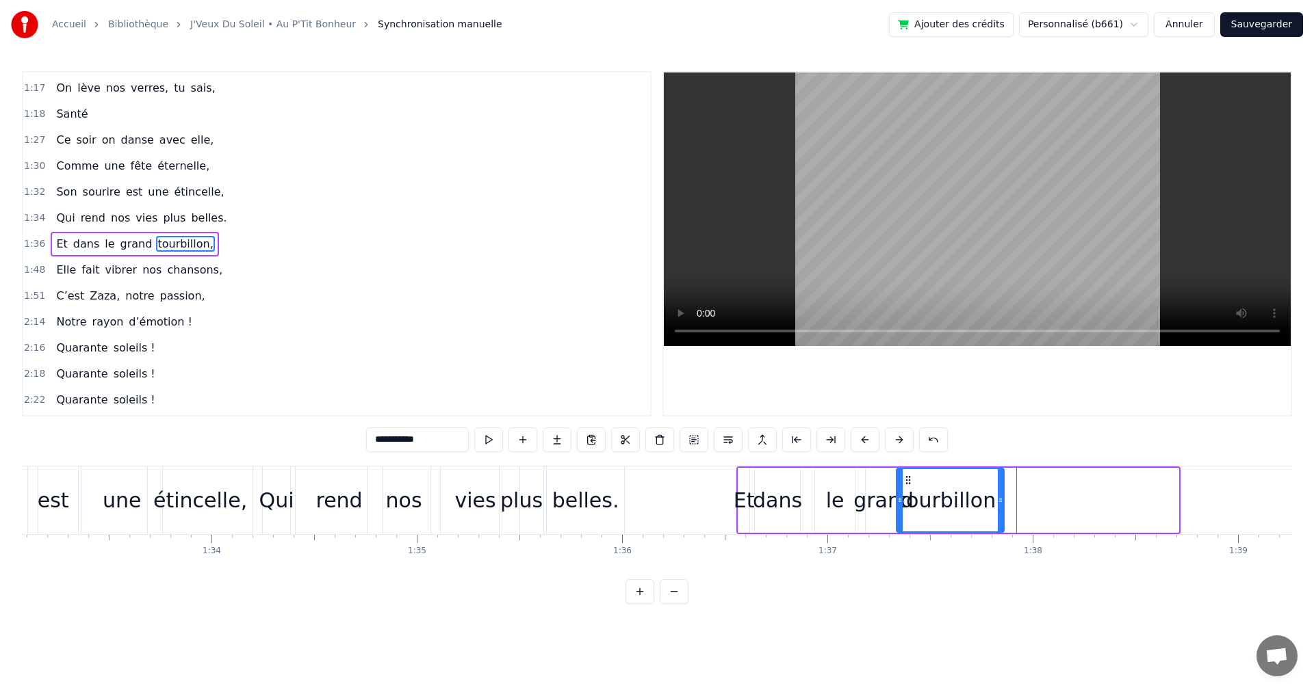
drag, startPoint x: 1177, startPoint y: 495, endPoint x: 1002, endPoint y: 493, distance: 174.5
click at [1002, 493] on div at bounding box center [999, 500] width 5 height 62
click at [610, 499] on div "belles." at bounding box center [585, 500] width 67 height 31
type input "*******"
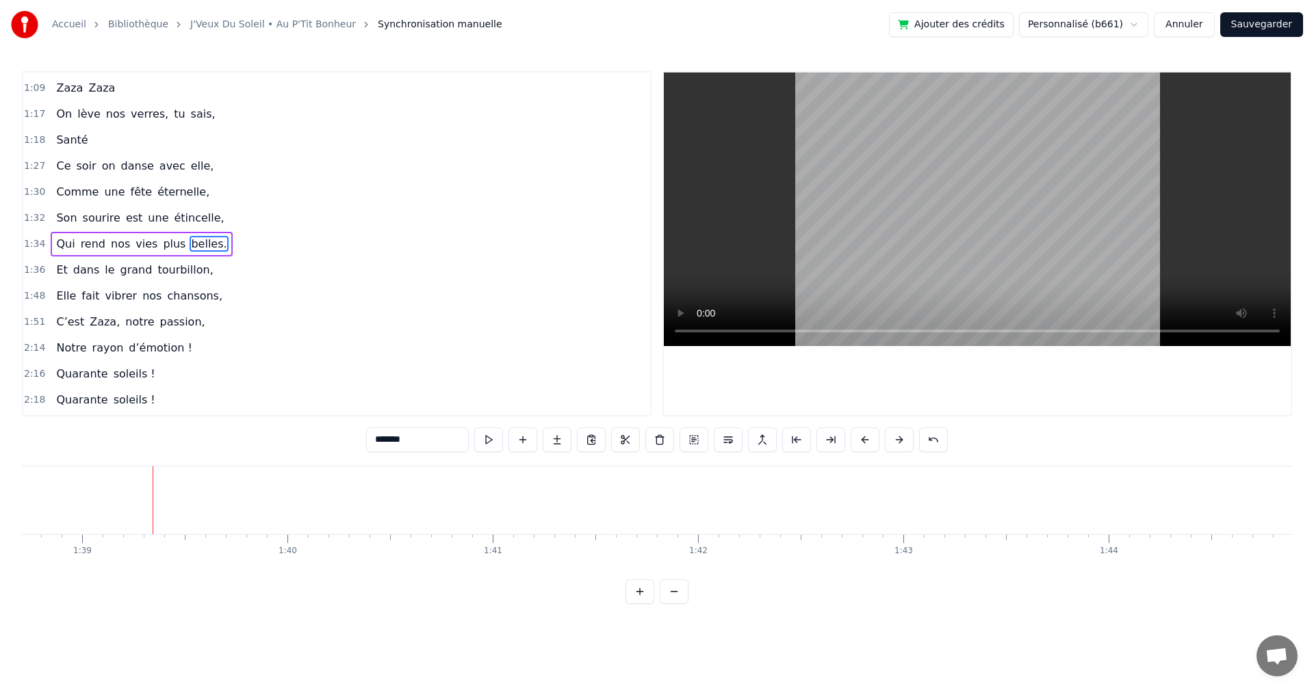
scroll to position [0, 20265]
click at [24, 298] on span "1:48" at bounding box center [34, 296] width 21 height 14
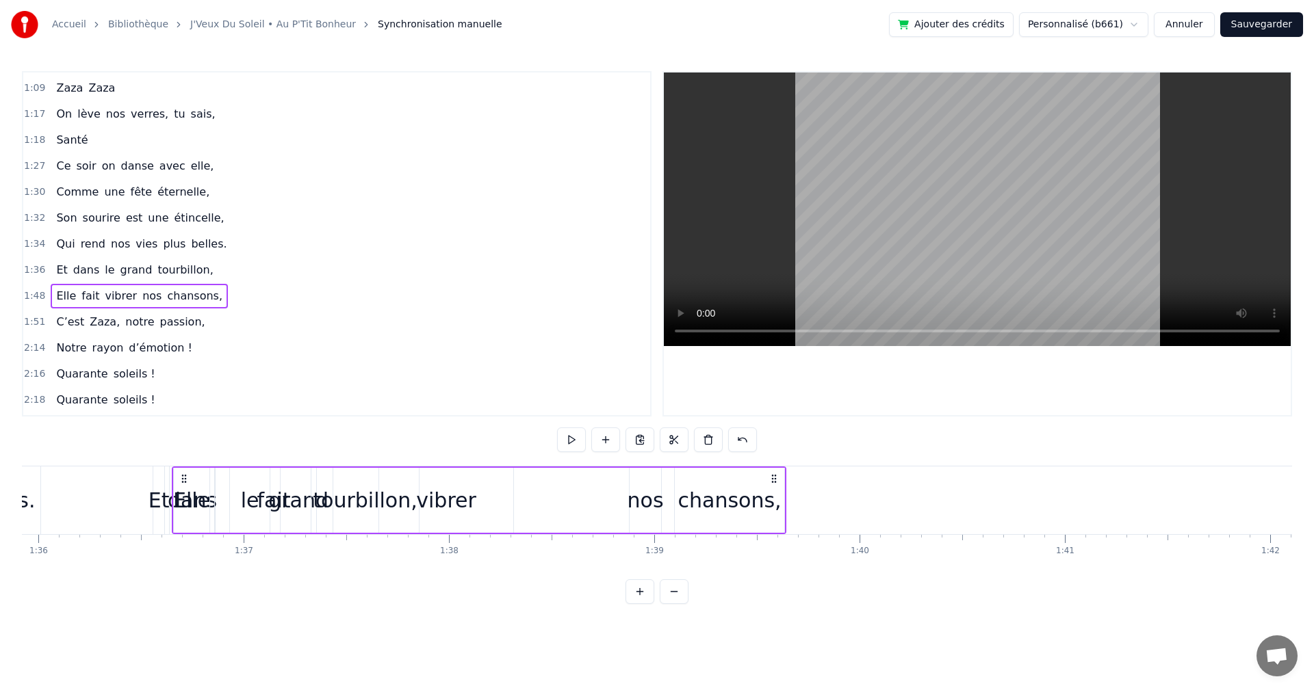
scroll to position [0, 19663]
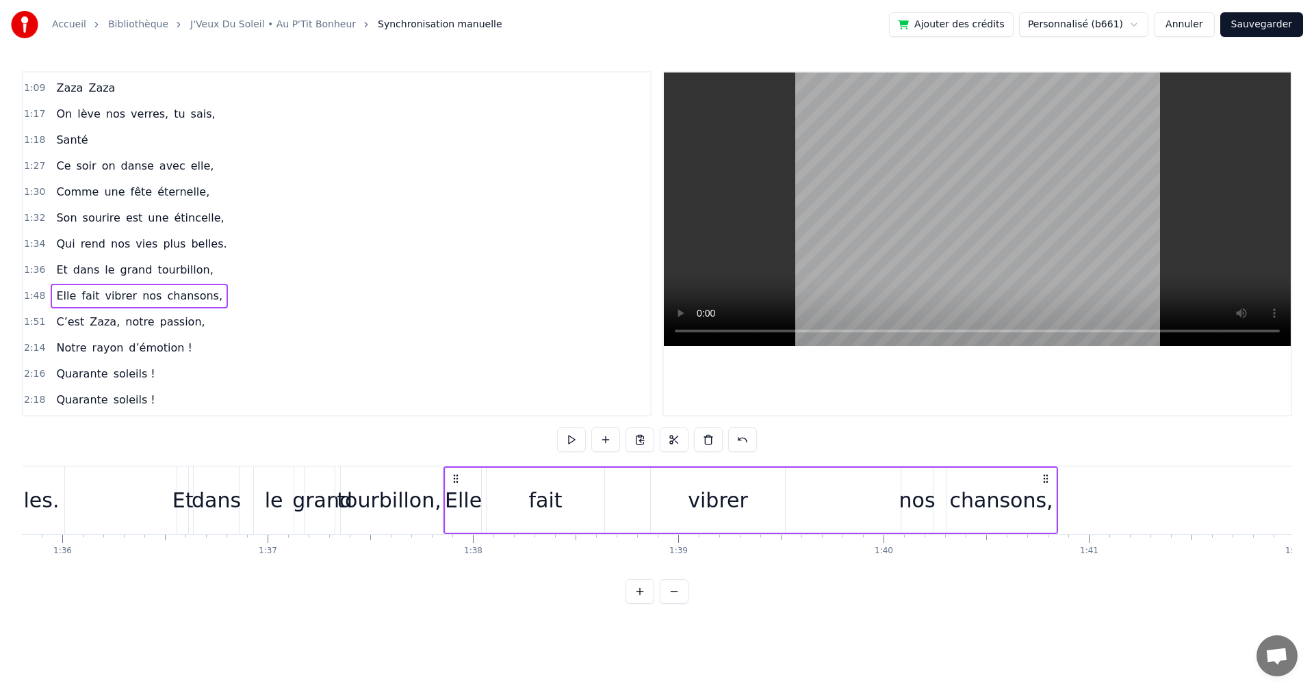
drag, startPoint x: 105, startPoint y: 475, endPoint x: 458, endPoint y: 523, distance: 356.4
click at [458, 523] on div "Elle fait vibrer nos chansons," at bounding box center [750, 501] width 614 height 68
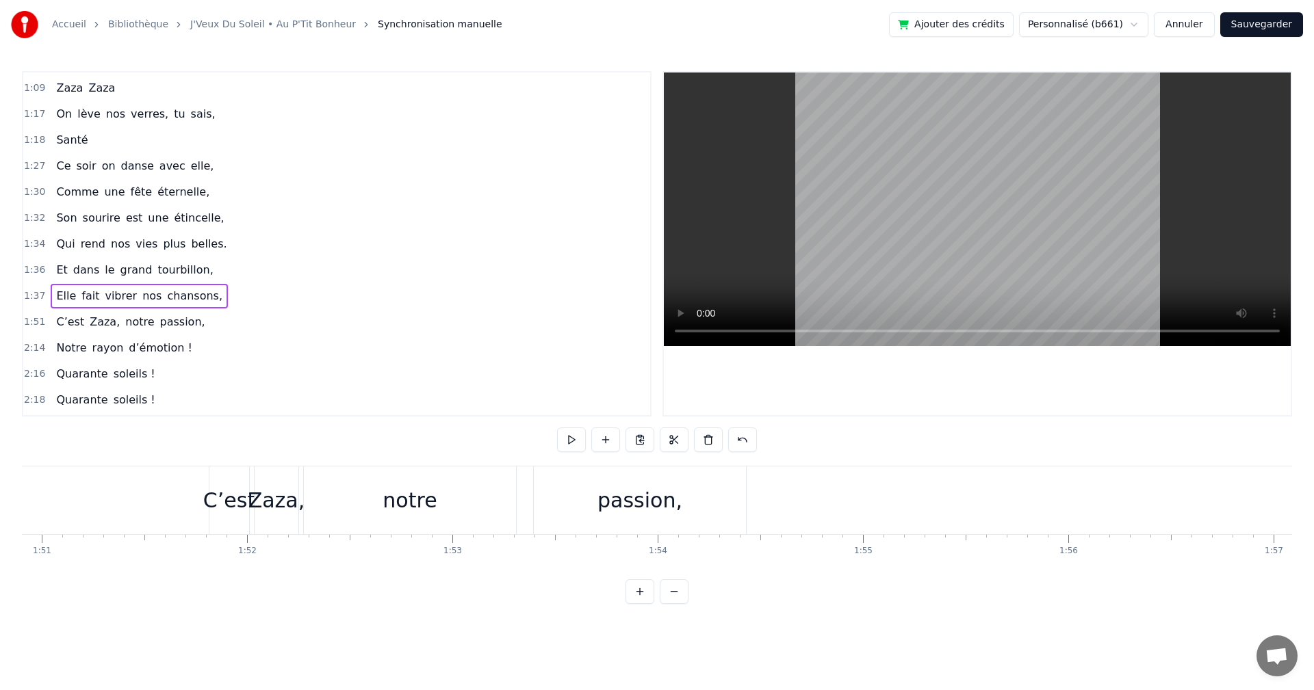
scroll to position [0, 22691]
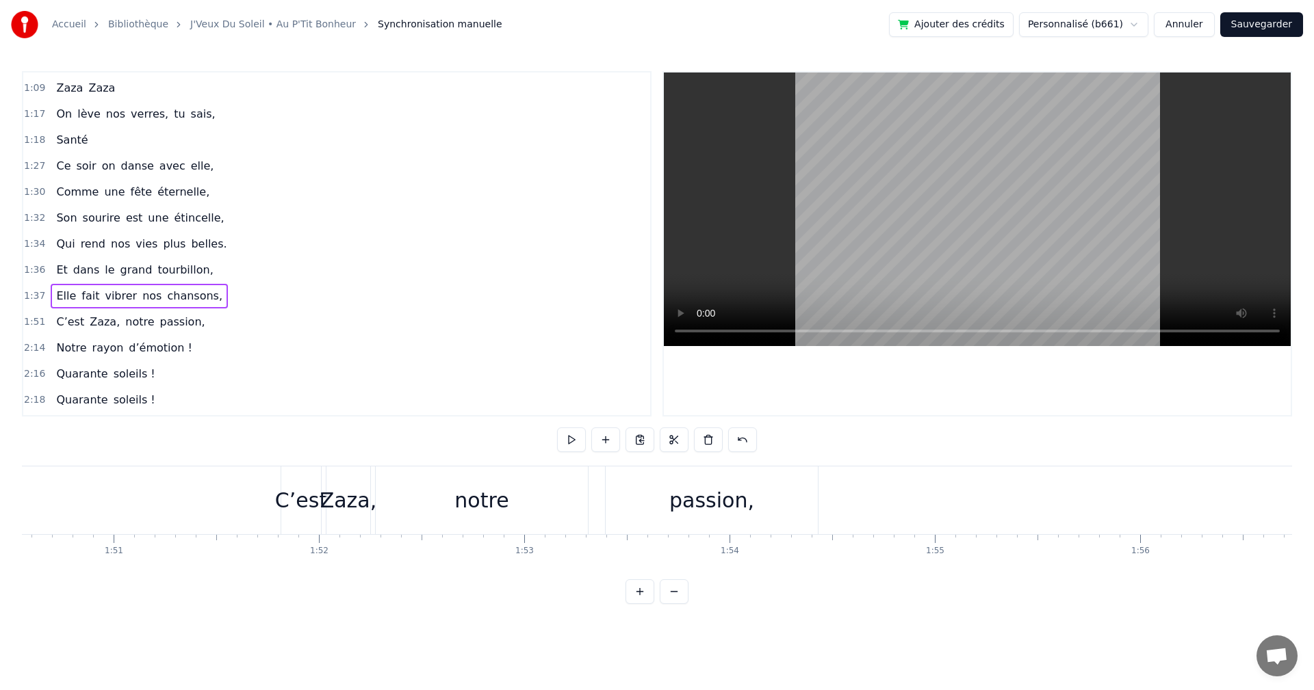
click at [305, 486] on div "C’est" at bounding box center [301, 500] width 52 height 31
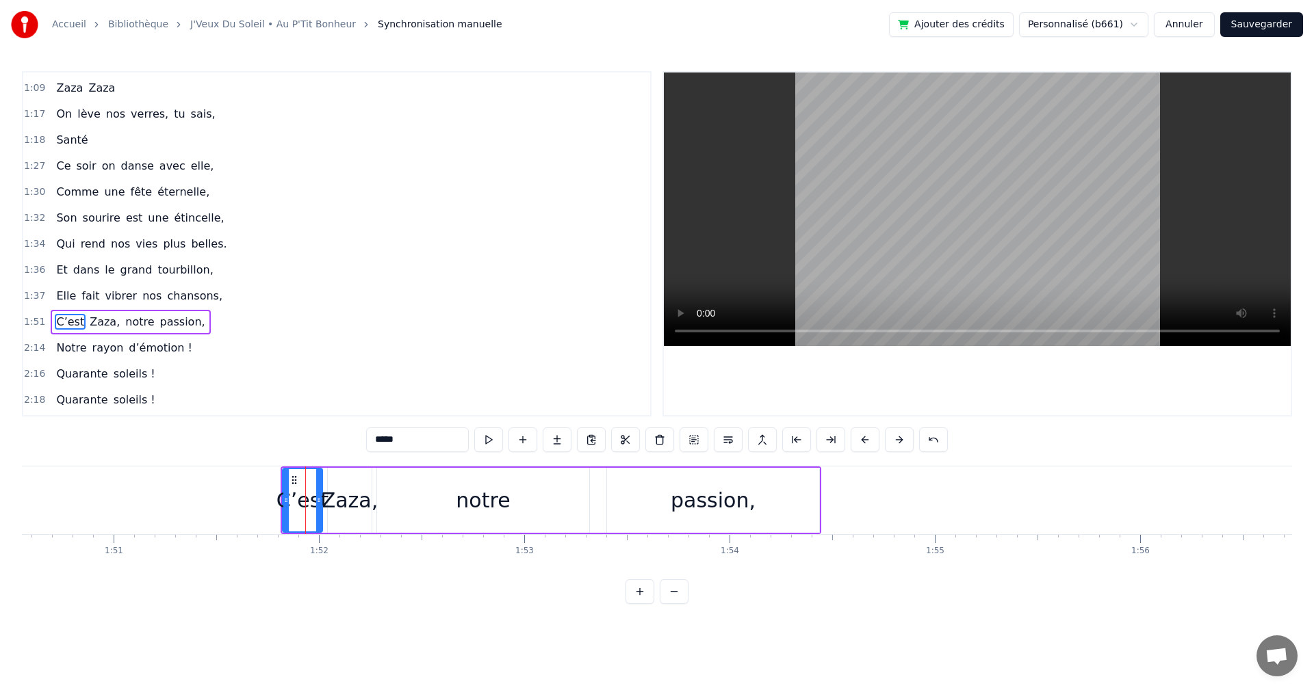
scroll to position [671, 0]
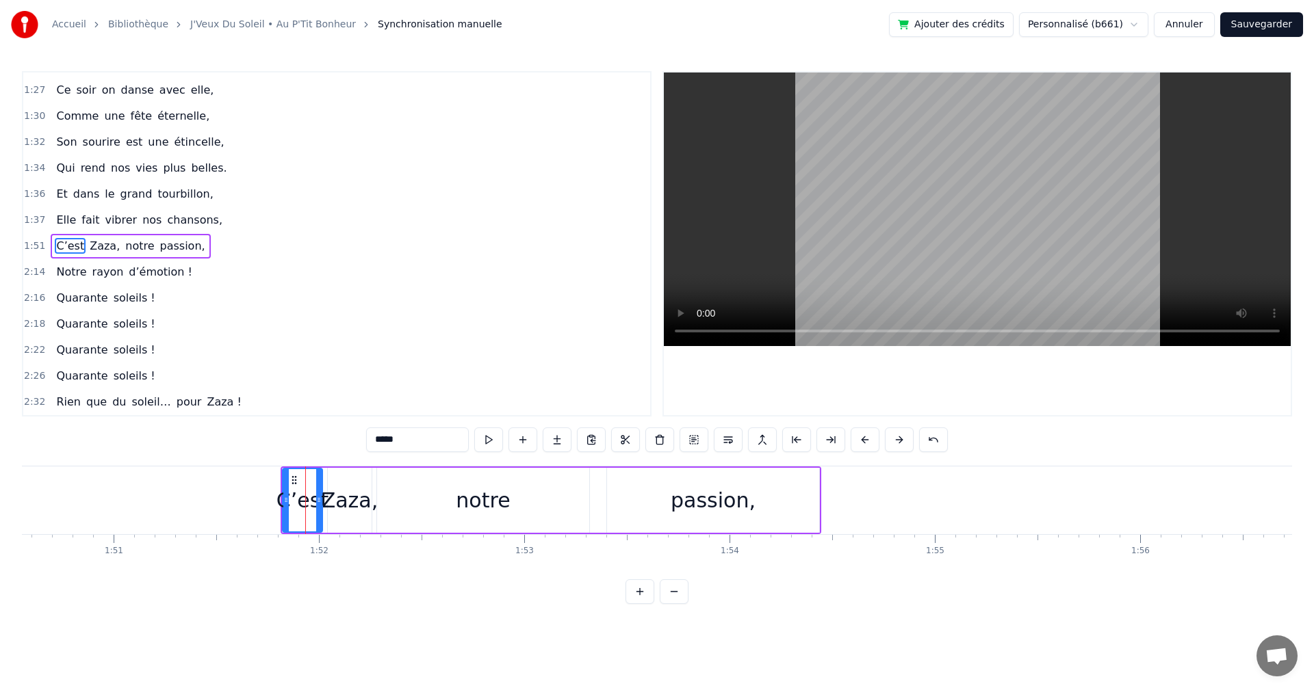
click at [29, 242] on span "1:51" at bounding box center [34, 246] width 21 height 14
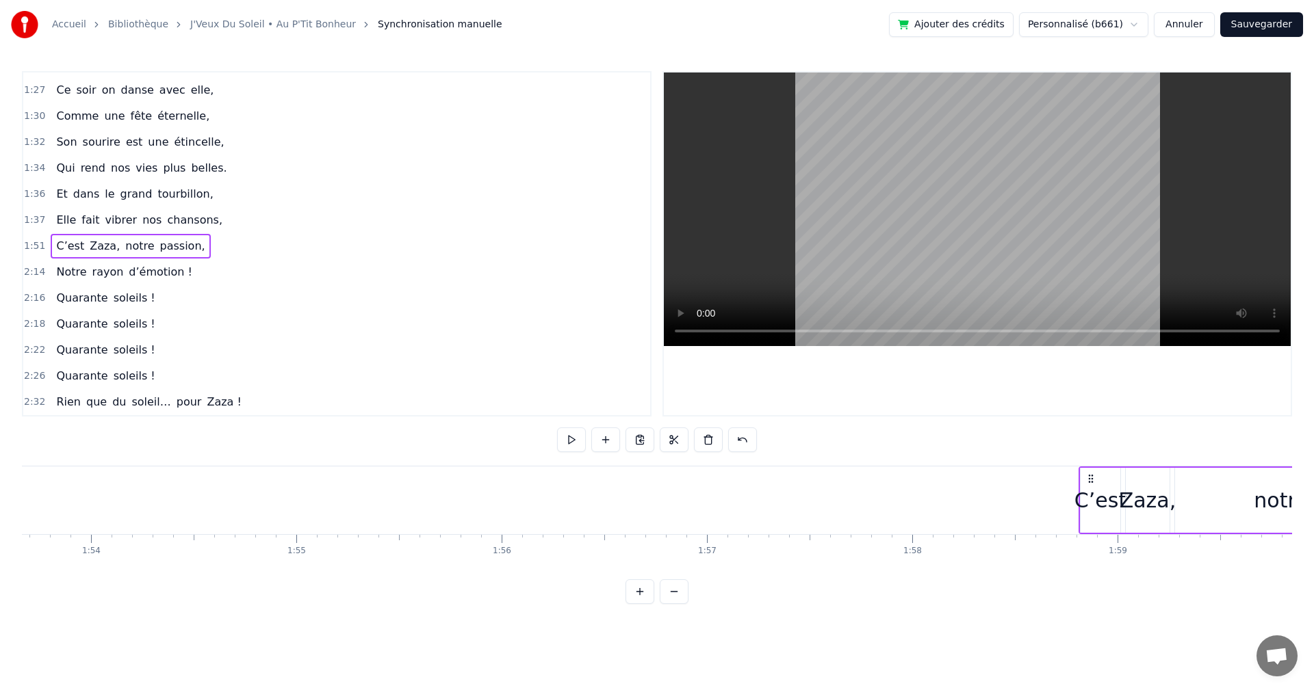
scroll to position [0, 23330]
drag, startPoint x: 295, startPoint y: 479, endPoint x: 938, endPoint y: 445, distance: 644.0
click at [938, 445] on div "0:19 On a une amie d’enfer, 0:21 Qui rit plus fort que l’hiver, 0:23 Toujours p…" at bounding box center [657, 337] width 1270 height 533
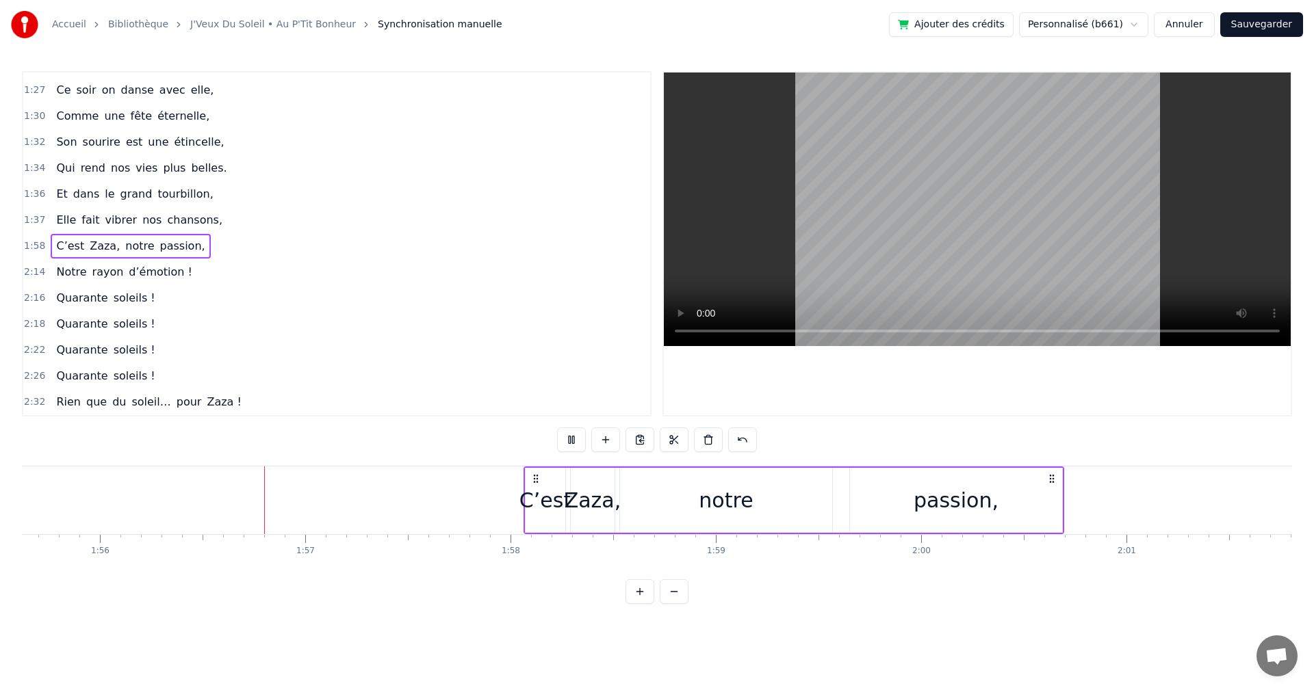
scroll to position [0, 23789]
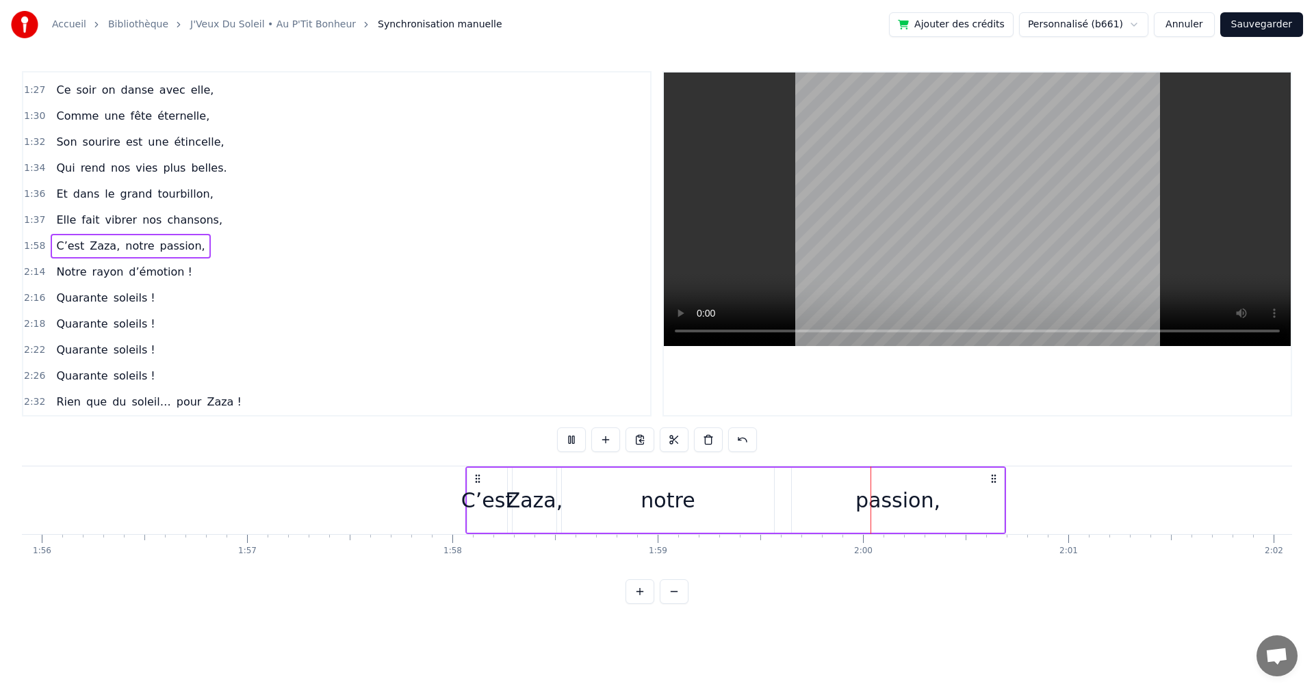
click at [478, 478] on icon at bounding box center [477, 478] width 11 height 11
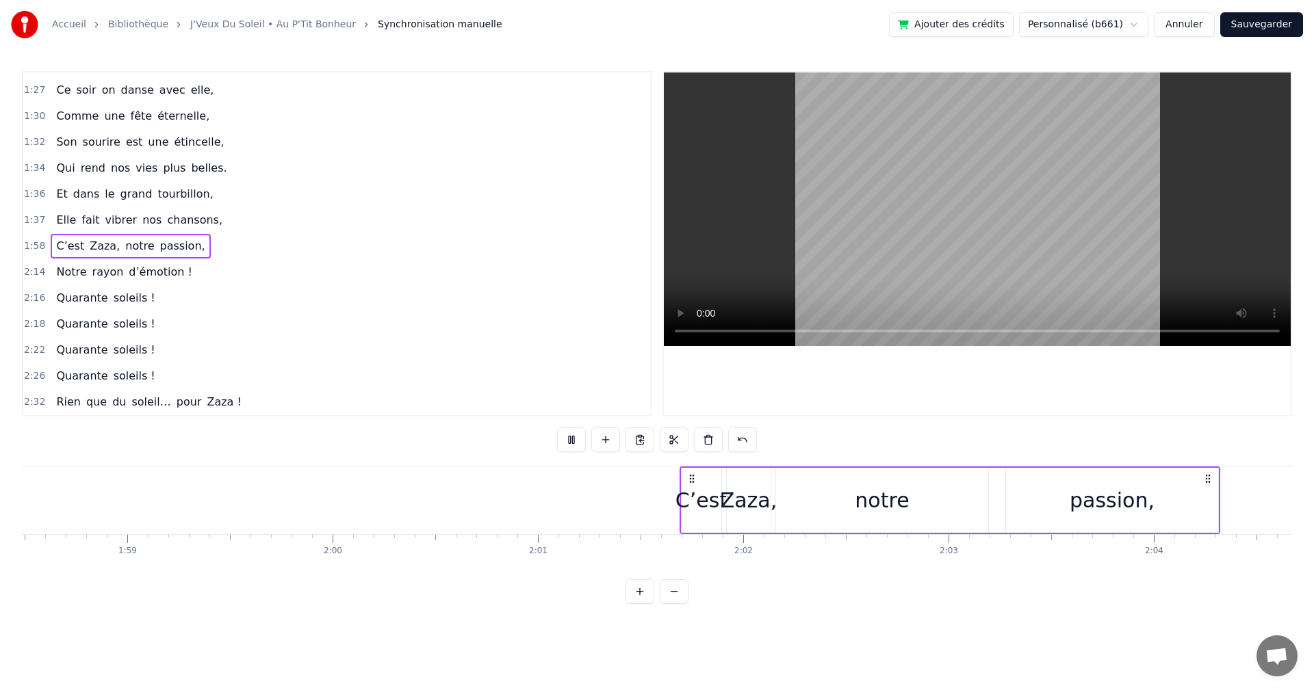
drag, startPoint x: 474, startPoint y: 479, endPoint x: 646, endPoint y: 489, distance: 172.0
click at [679, 489] on div "C’est Zaza, notre passion," at bounding box center [949, 501] width 540 height 68
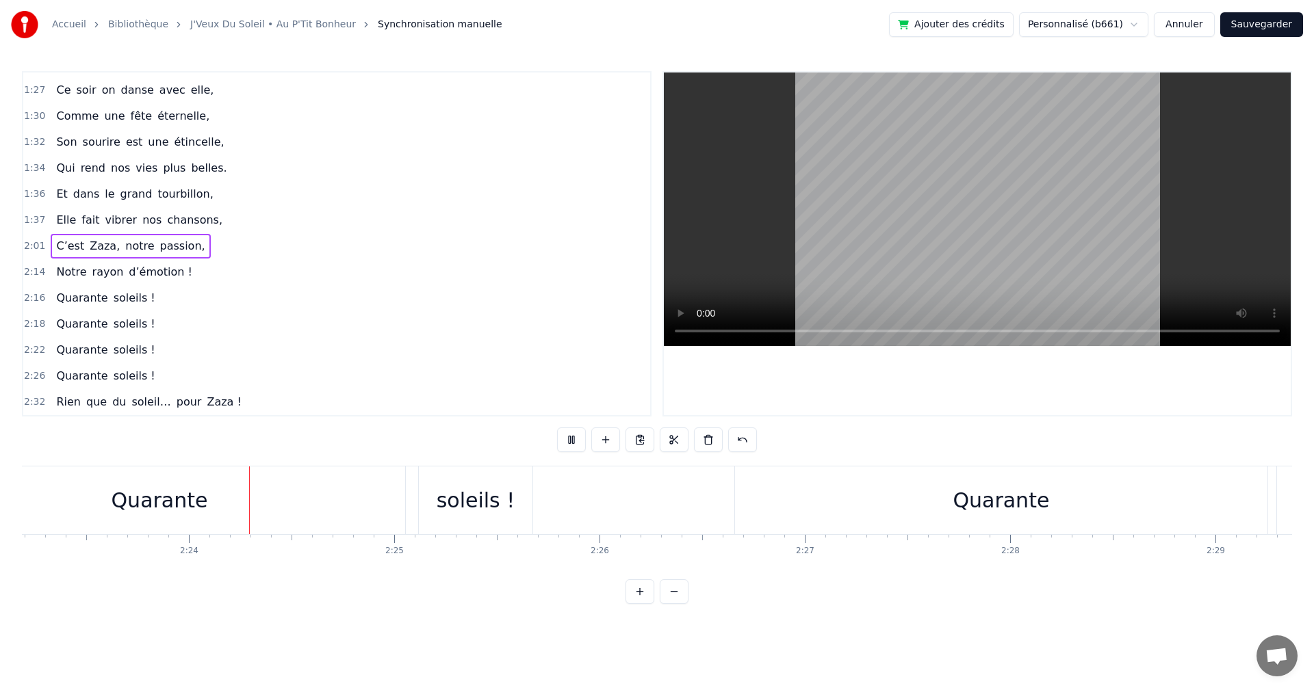
scroll to position [0, 29409]
click at [914, 276] on video at bounding box center [977, 210] width 627 height 274
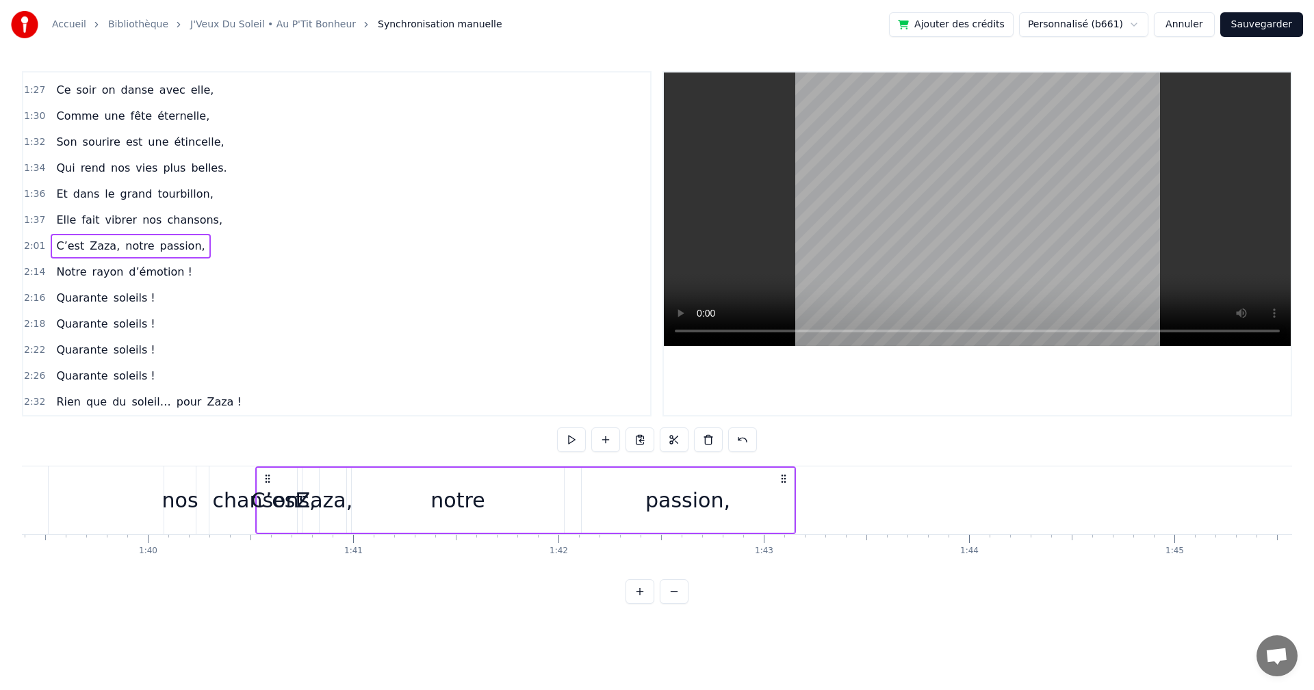
scroll to position [0, 20396]
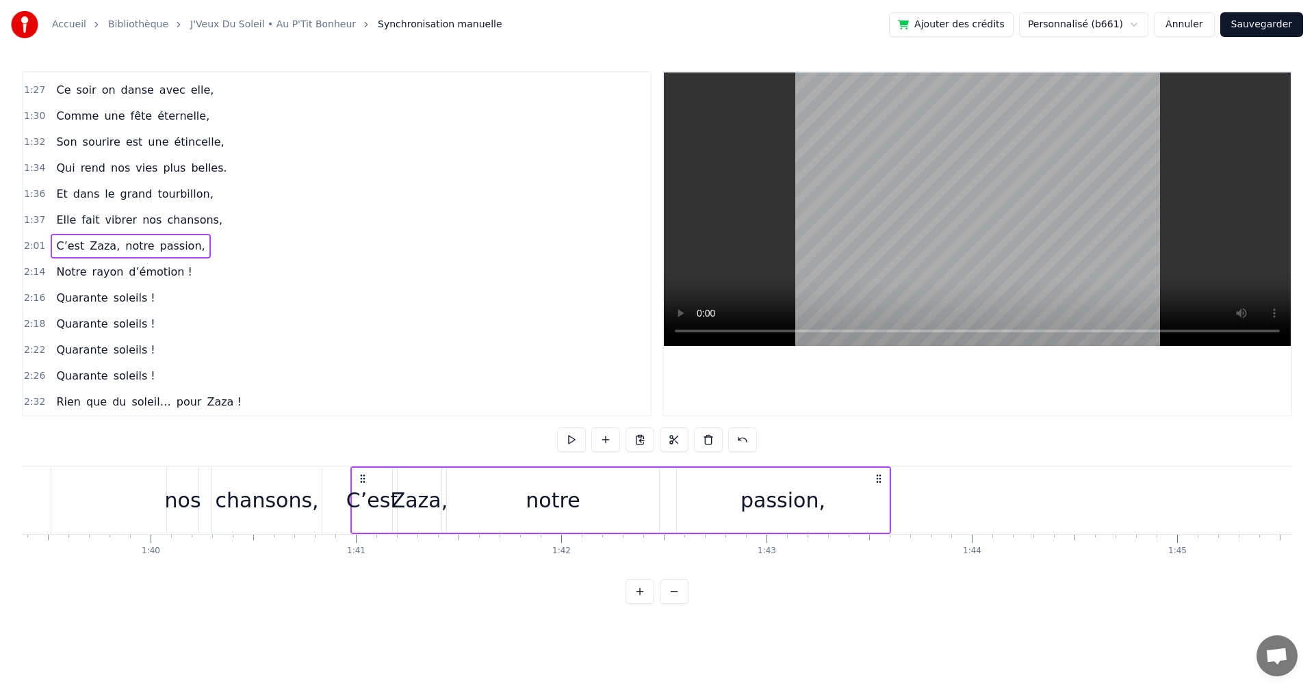
drag, startPoint x: 835, startPoint y: 478, endPoint x: 365, endPoint y: 550, distance: 475.5
click at [365, 550] on div "On a une amie d’enfer, Qui rit plus fort que l’hiver, Toujours prête pour la lu…" at bounding box center [657, 517] width 1270 height 103
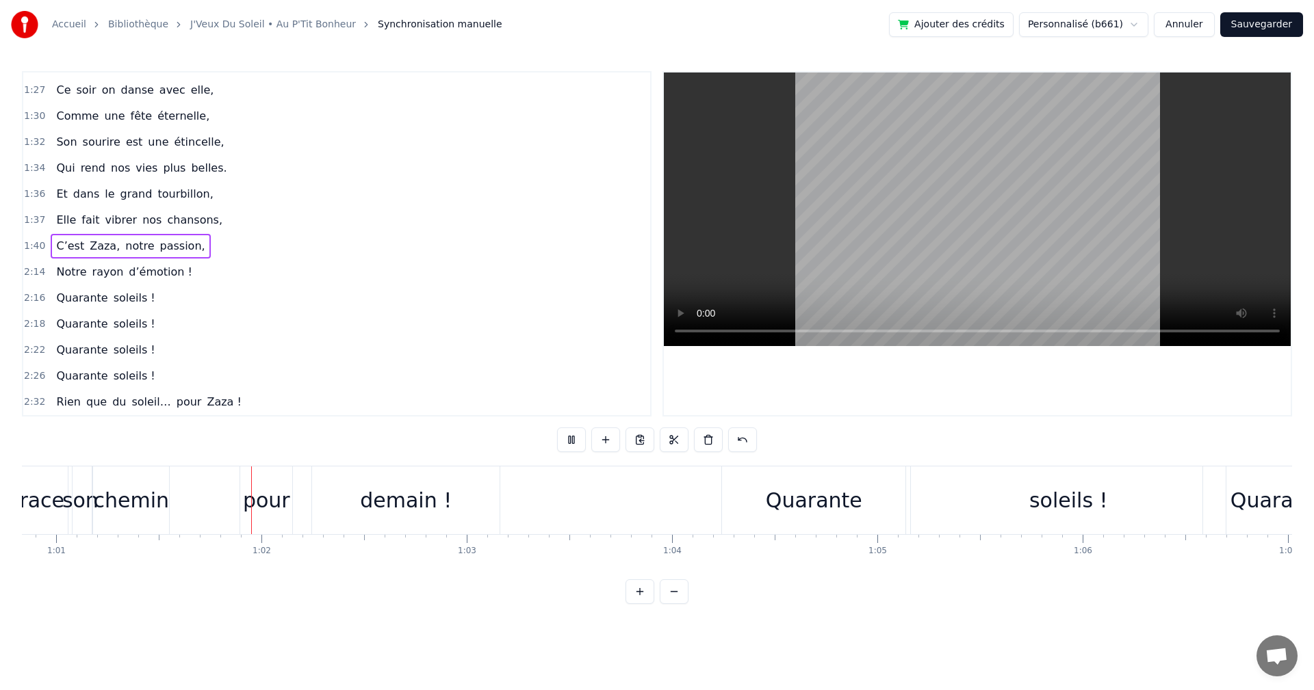
scroll to position [0, 12493]
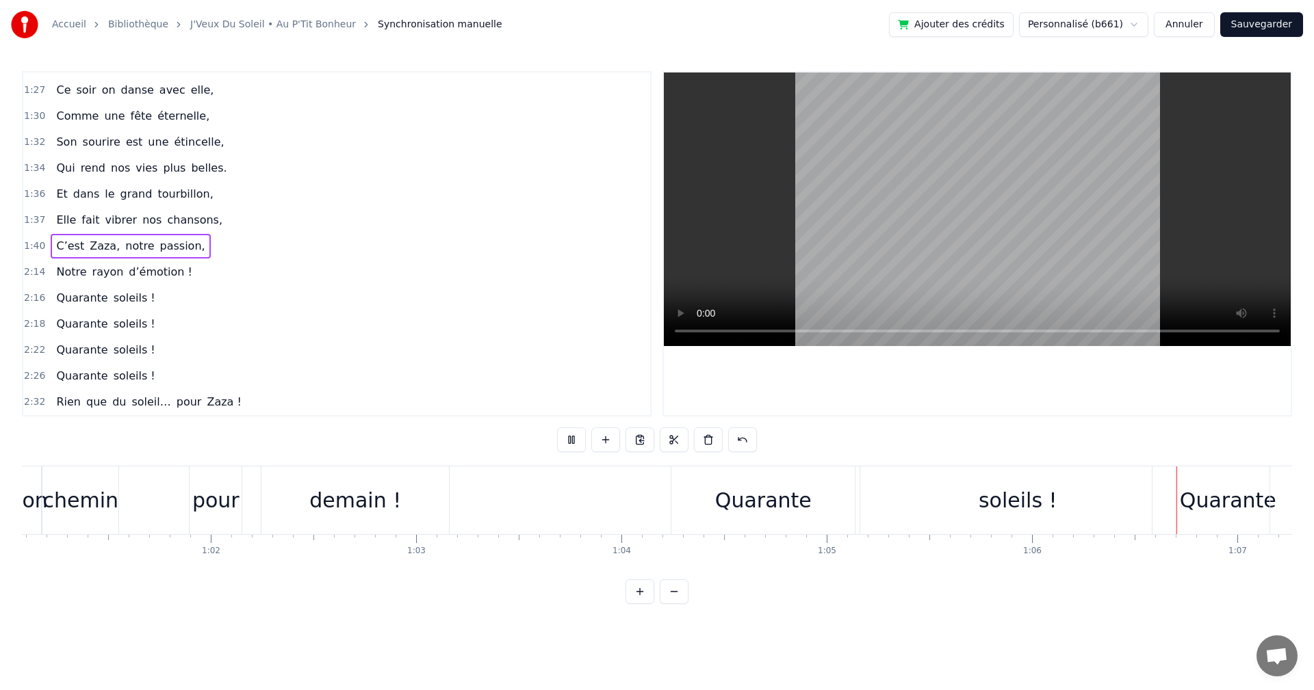
click at [885, 283] on video at bounding box center [977, 210] width 627 height 274
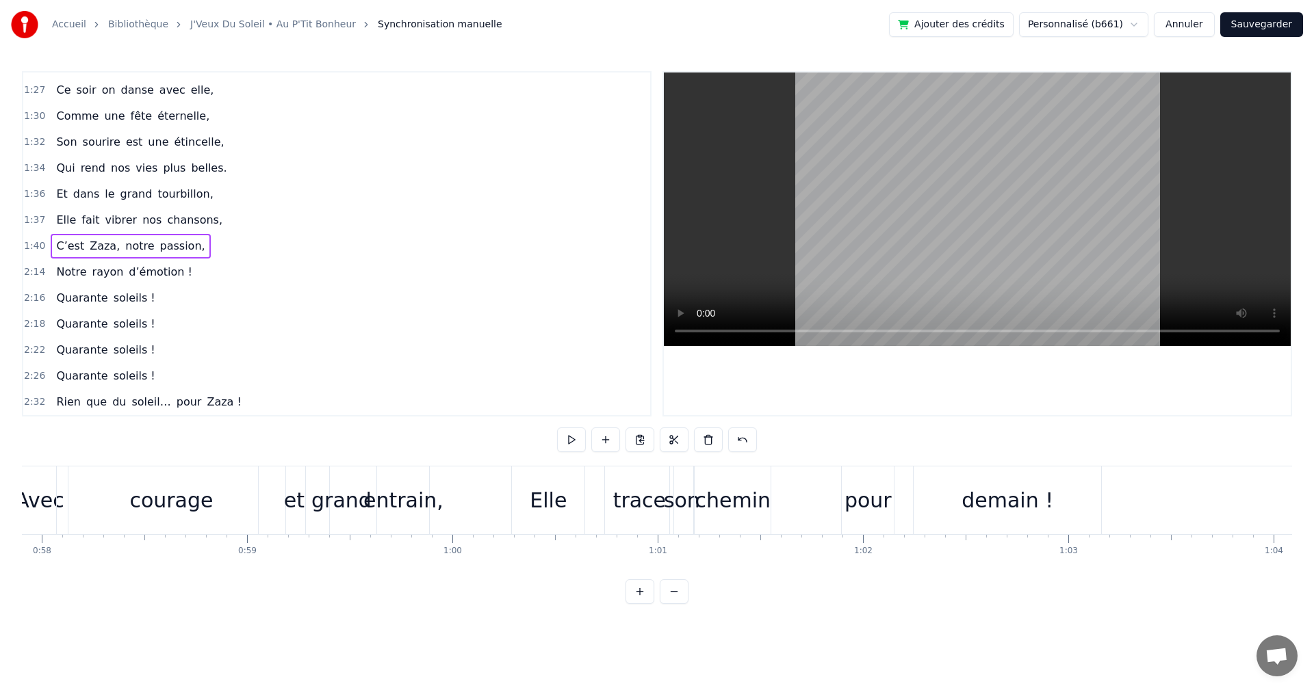
scroll to position [0, 11860]
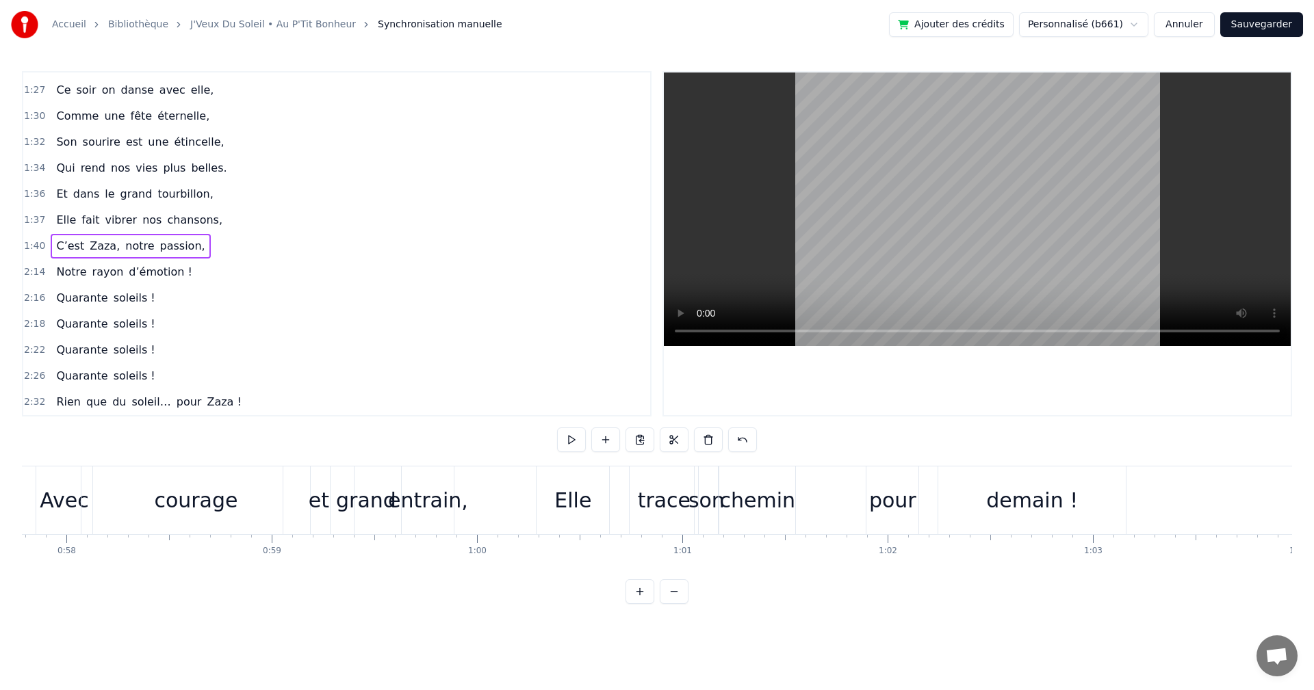
click at [902, 494] on div "pour" at bounding box center [892, 500] width 47 height 31
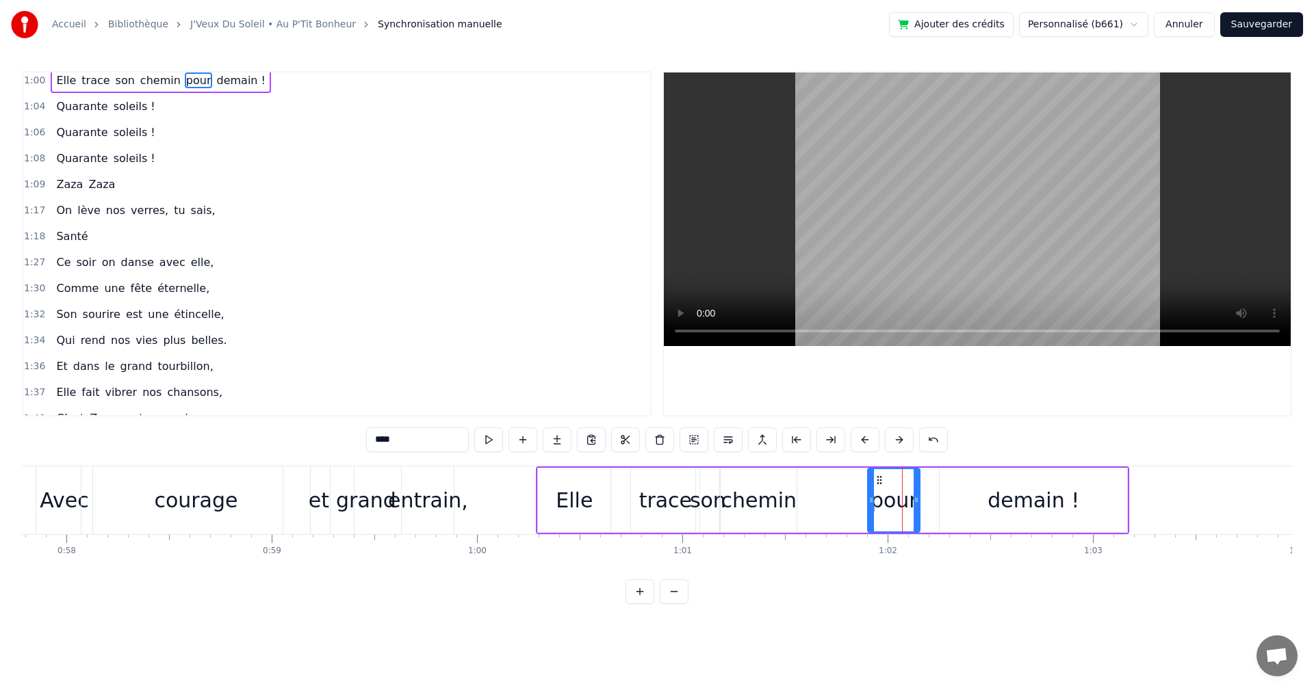
scroll to position [335, 0]
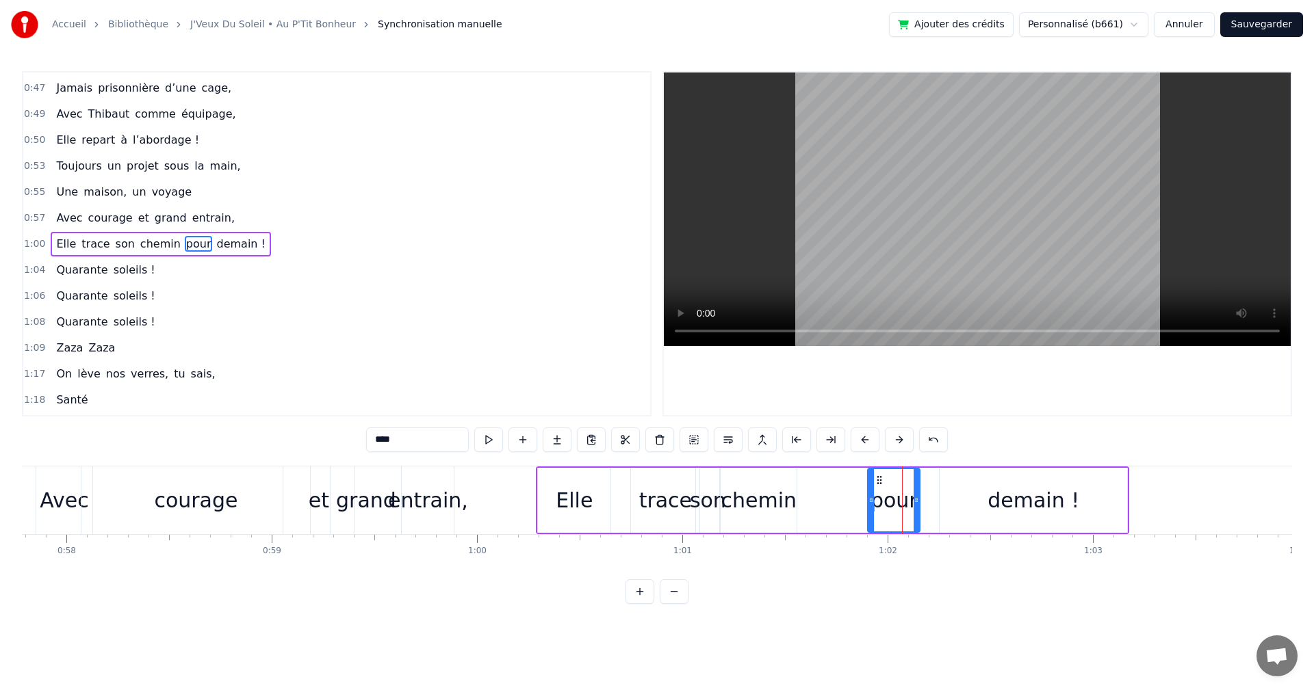
click at [876, 478] on icon at bounding box center [879, 480] width 11 height 11
click at [657, 442] on button at bounding box center [659, 440] width 29 height 25
click at [978, 481] on div "demain !" at bounding box center [1032, 500] width 187 height 65
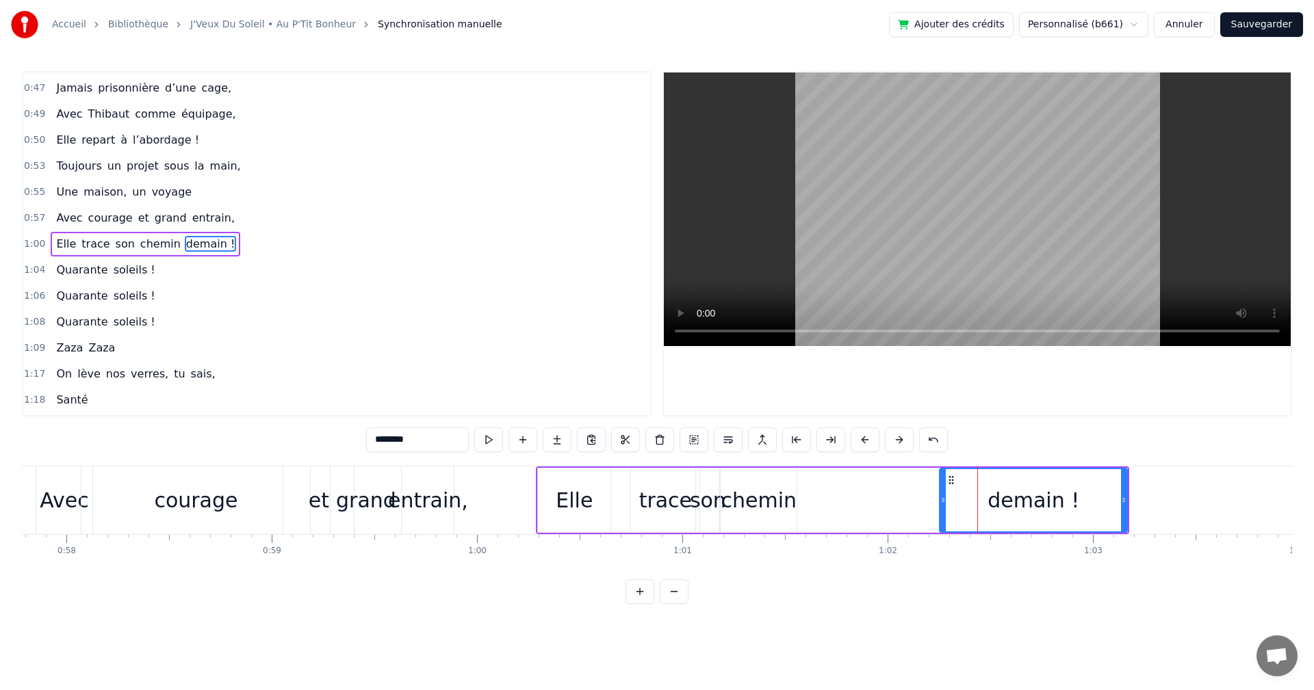
click at [949, 479] on icon at bounding box center [951, 480] width 11 height 11
click at [660, 439] on button at bounding box center [659, 440] width 29 height 25
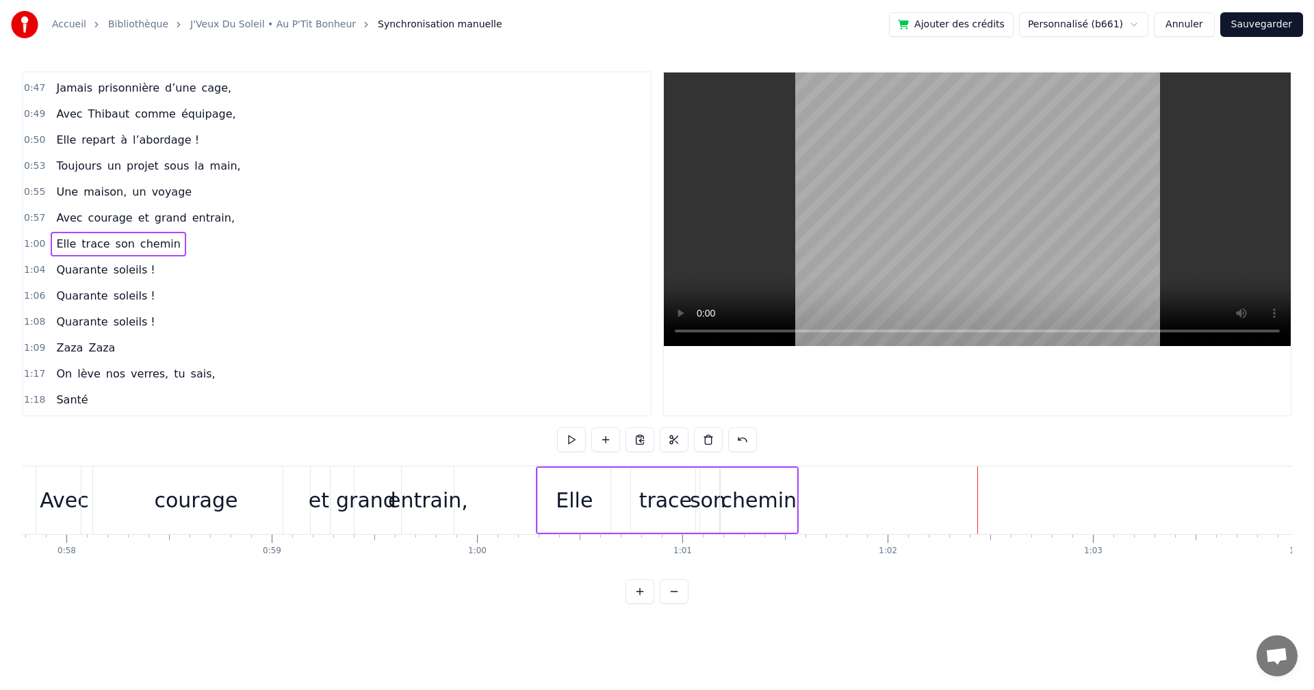
click at [31, 272] on span "1:04" at bounding box center [34, 270] width 21 height 14
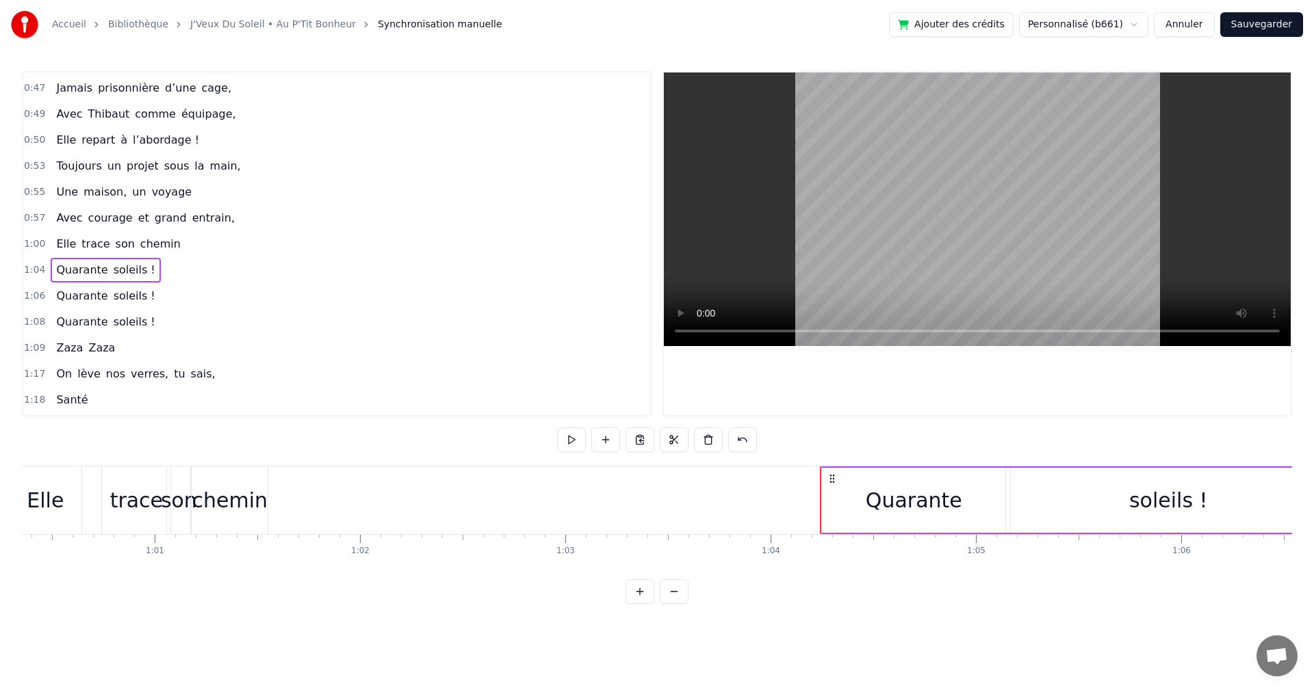
scroll to position [0, 12220]
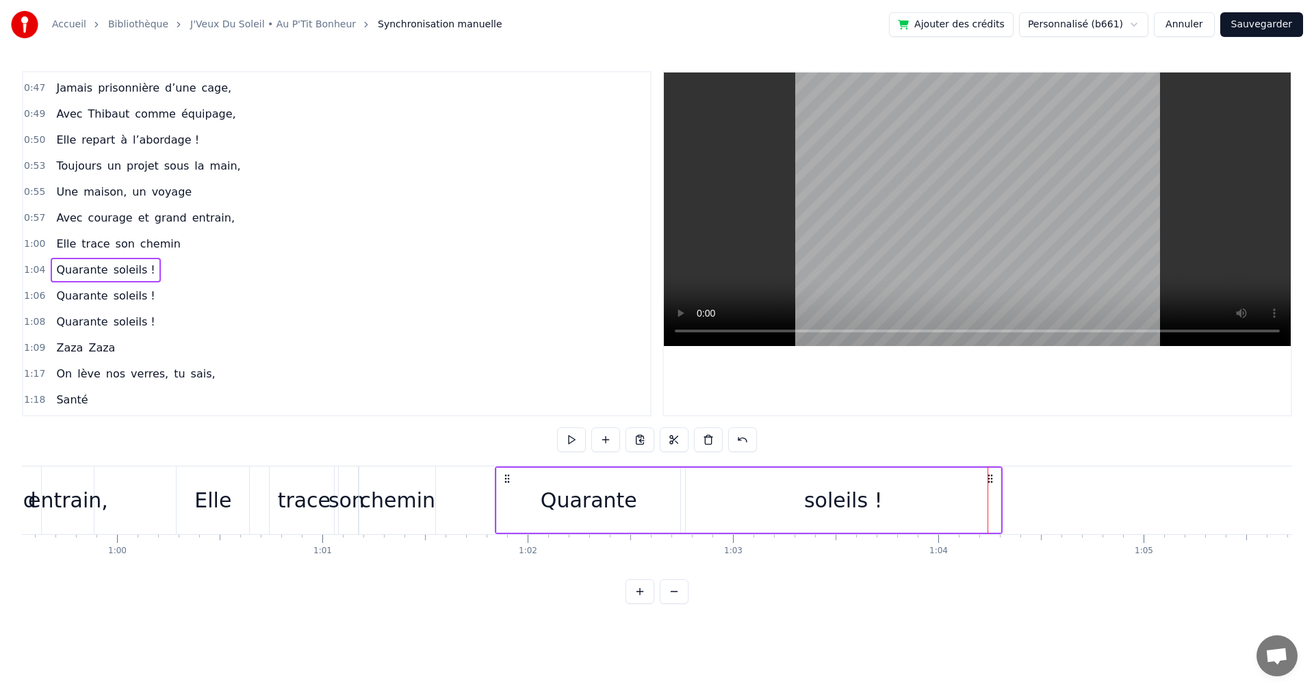
drag, startPoint x: 999, startPoint y: 475, endPoint x: 506, endPoint y: 494, distance: 493.0
click at [506, 494] on div "Quarante soleils !" at bounding box center [749, 501] width 508 height 68
click at [35, 298] on span "1:06" at bounding box center [34, 296] width 21 height 14
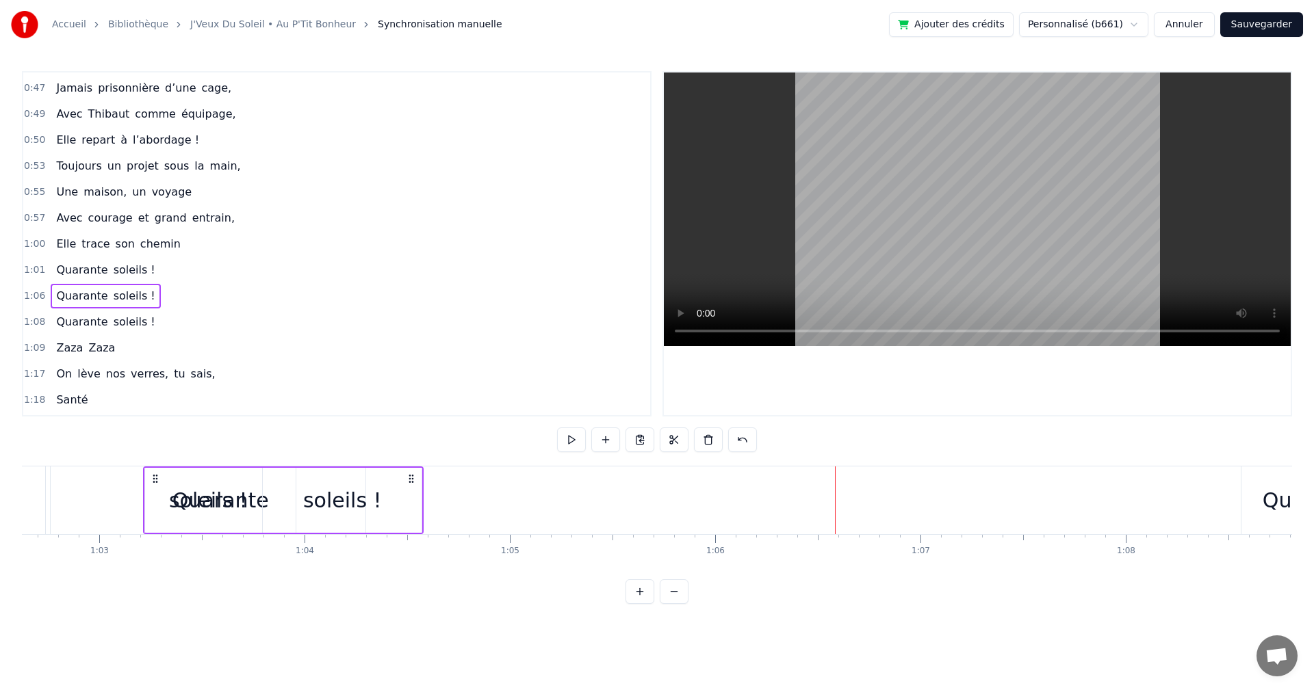
scroll to position [0, 12848]
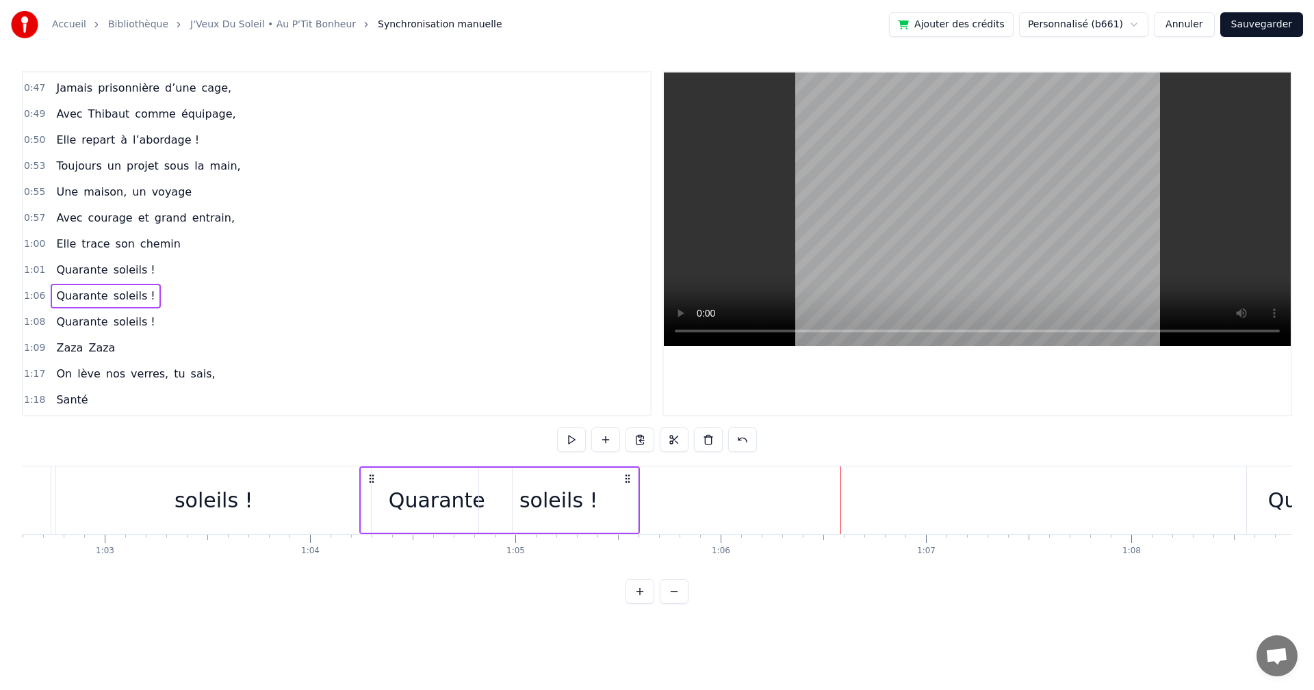
drag, startPoint x: 97, startPoint y: 476, endPoint x: 366, endPoint y: 491, distance: 269.3
click at [366, 491] on div "Quarante soleils !" at bounding box center [499, 501] width 281 height 68
click at [37, 322] on span "1:08" at bounding box center [34, 322] width 21 height 14
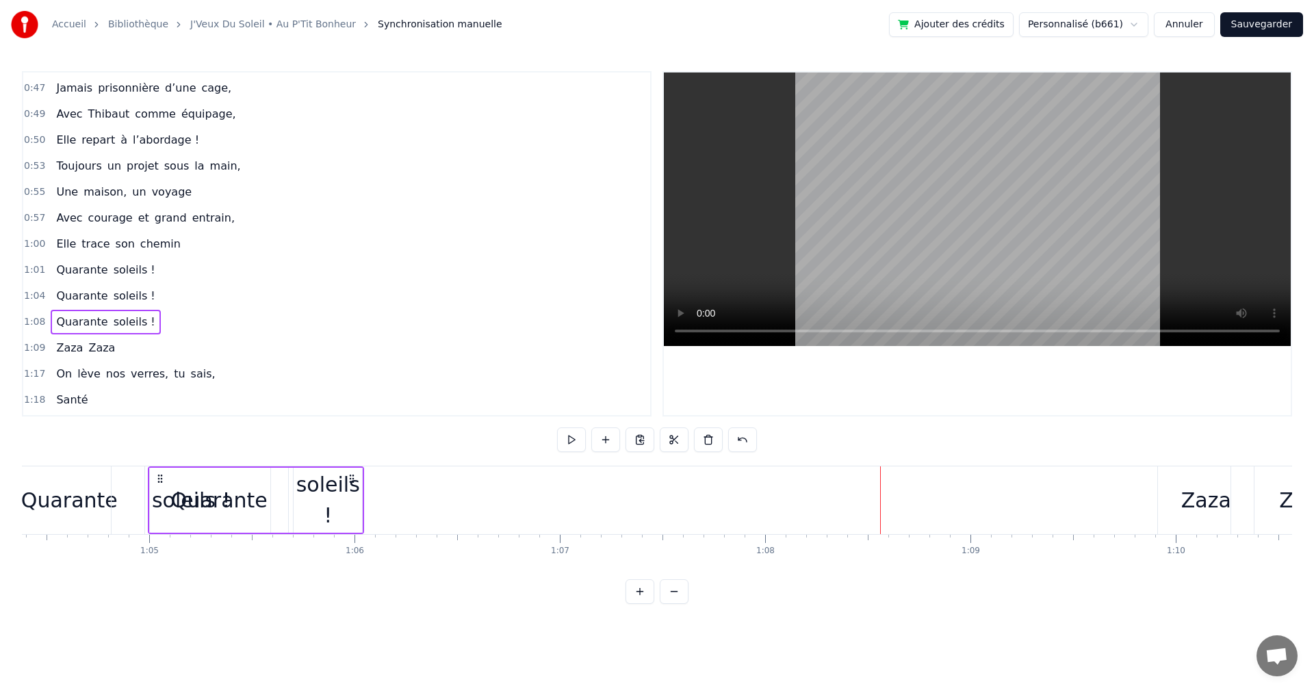
scroll to position [0, 13203]
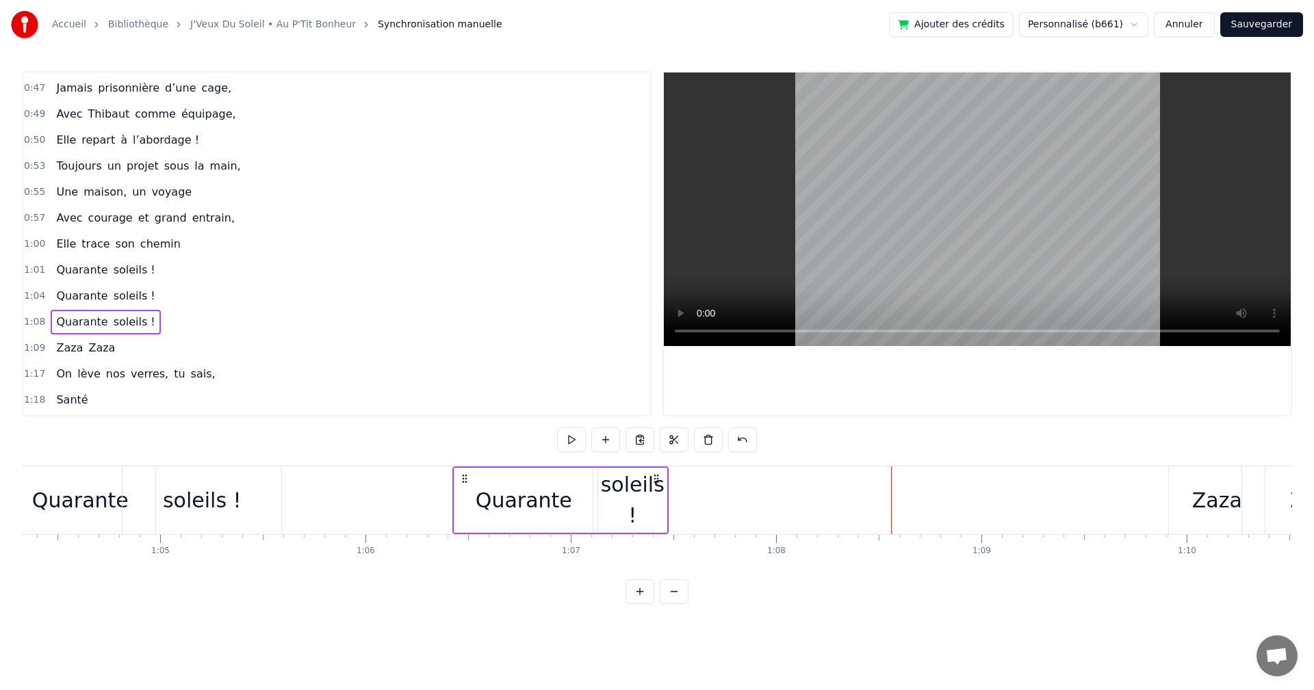
drag, startPoint x: 99, startPoint y: 476, endPoint x: 462, endPoint y: 503, distance: 363.6
click at [462, 503] on div "Quarante soleils !" at bounding box center [560, 501] width 216 height 68
click at [36, 345] on span "1:09" at bounding box center [34, 348] width 21 height 14
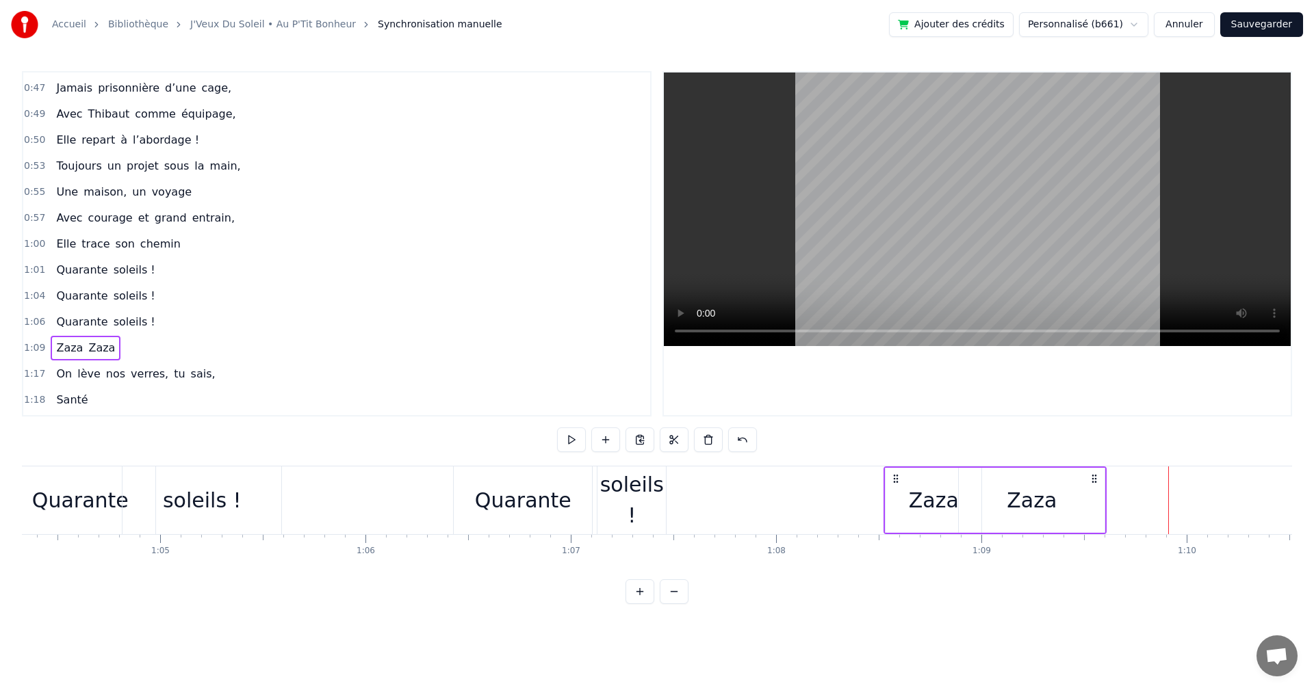
drag, startPoint x: 1178, startPoint y: 477, endPoint x: 894, endPoint y: 460, distance: 285.1
click at [894, 460] on div "0:19 On a une amie d’enfer, 0:21 Qui rit plus fort que l’hiver, 0:23 Toujours p…" at bounding box center [657, 337] width 1270 height 533
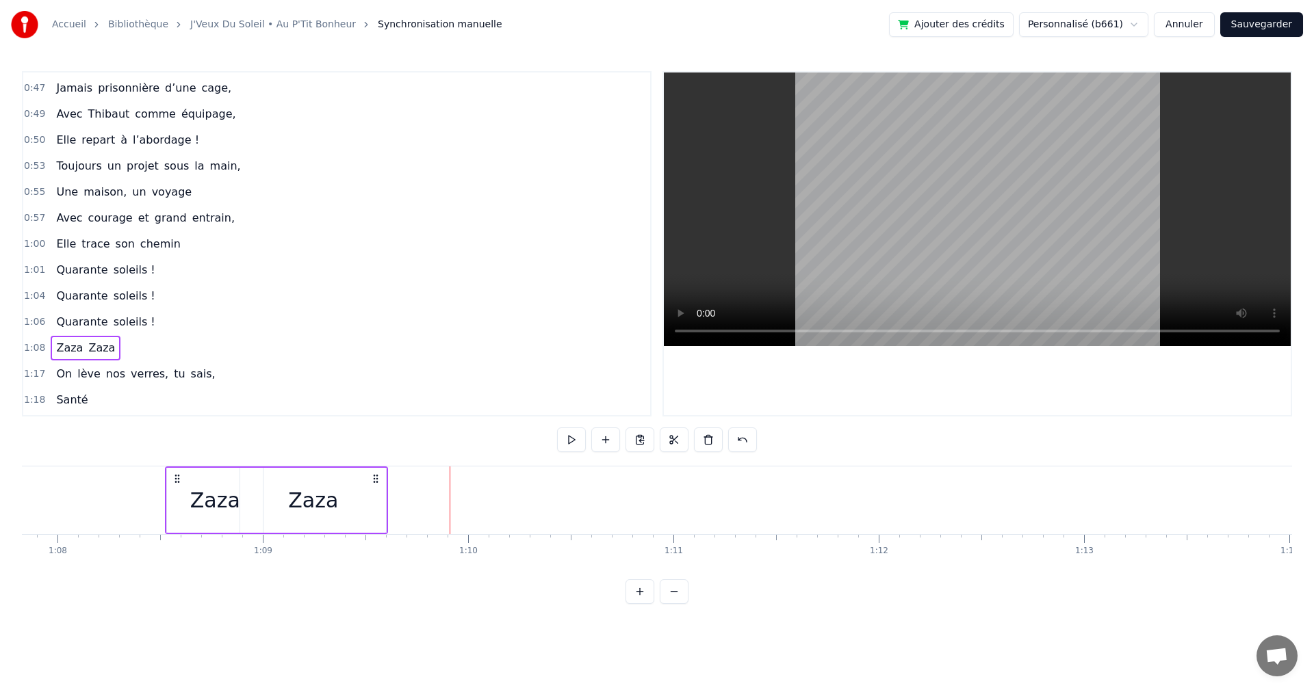
scroll to position [0, 13849]
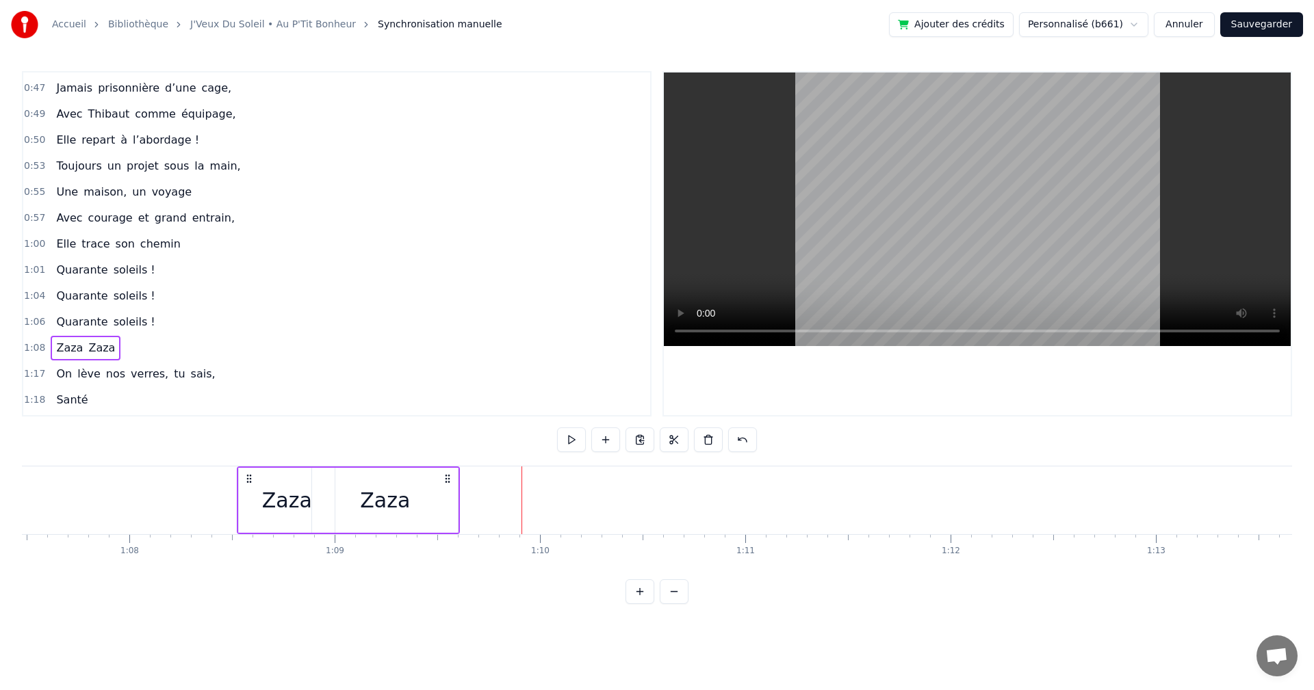
click at [30, 371] on span "1:17" at bounding box center [34, 374] width 21 height 14
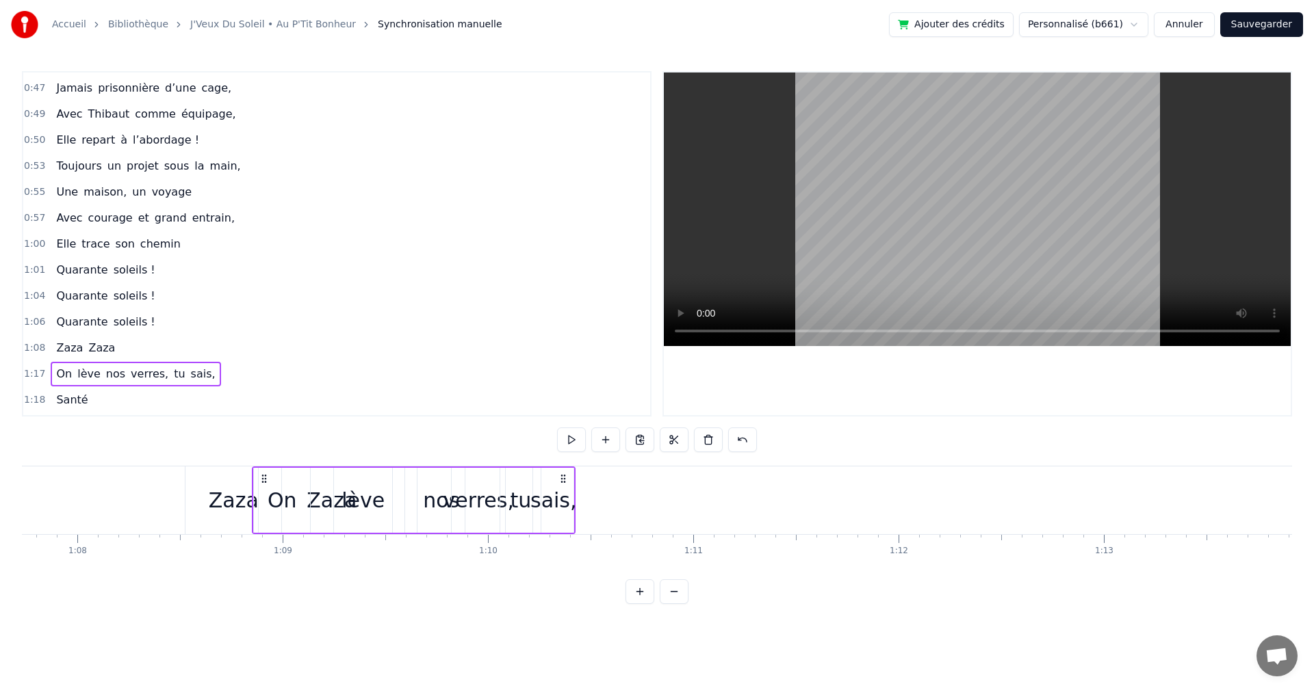
scroll to position [0, 13899]
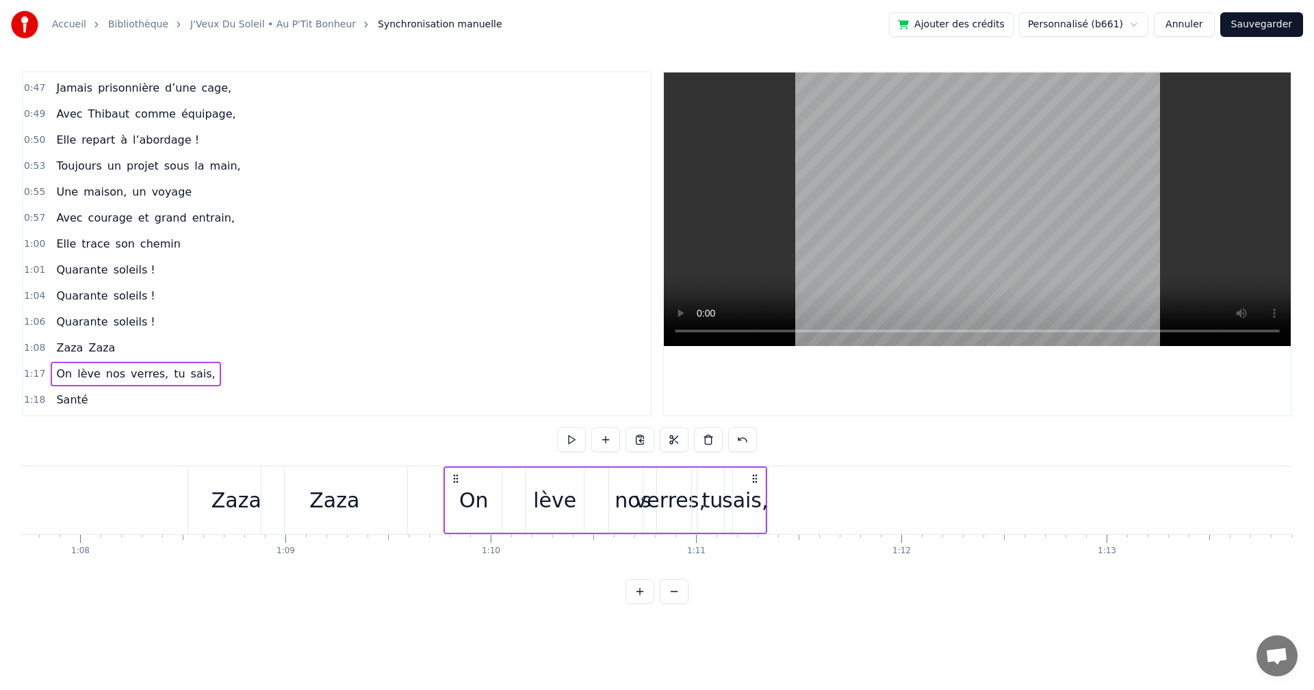
drag, startPoint x: 103, startPoint y: 477, endPoint x: 456, endPoint y: 499, distance: 353.7
click at [456, 499] on div "On lève nos verres, tu sais," at bounding box center [605, 501] width 324 height 68
click at [34, 398] on span "1:18" at bounding box center [34, 400] width 21 height 14
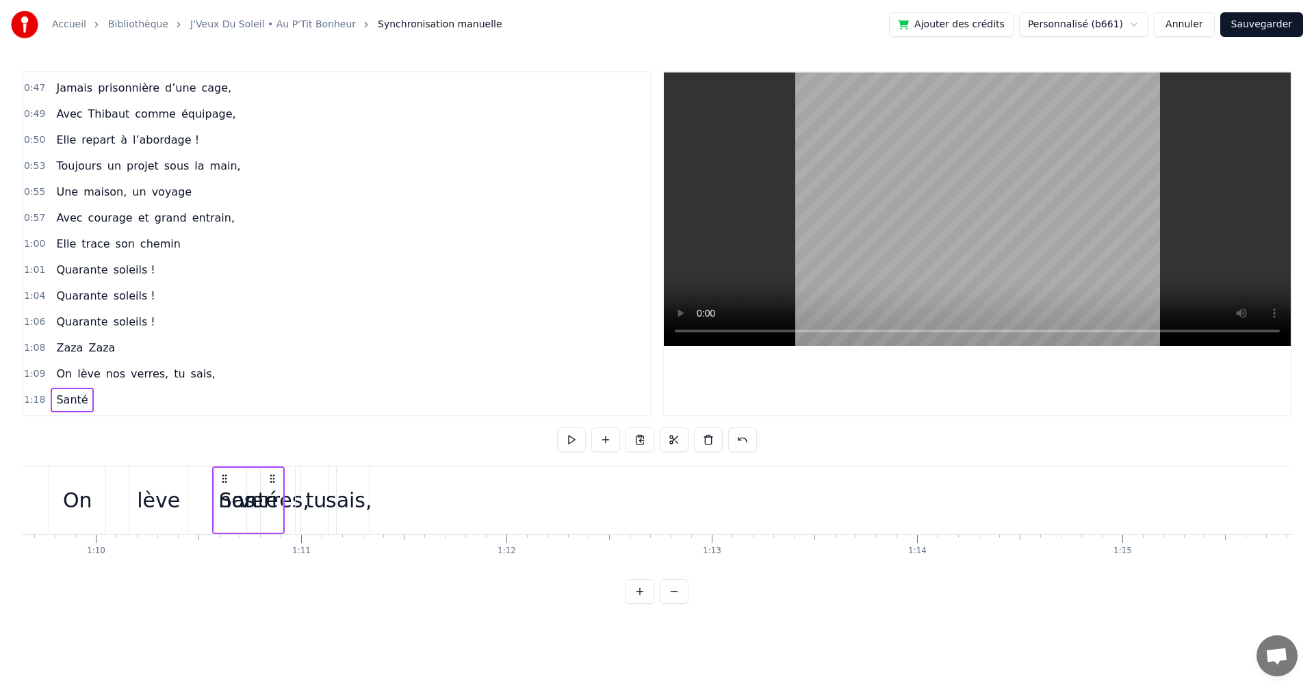
scroll to position [0, 14263]
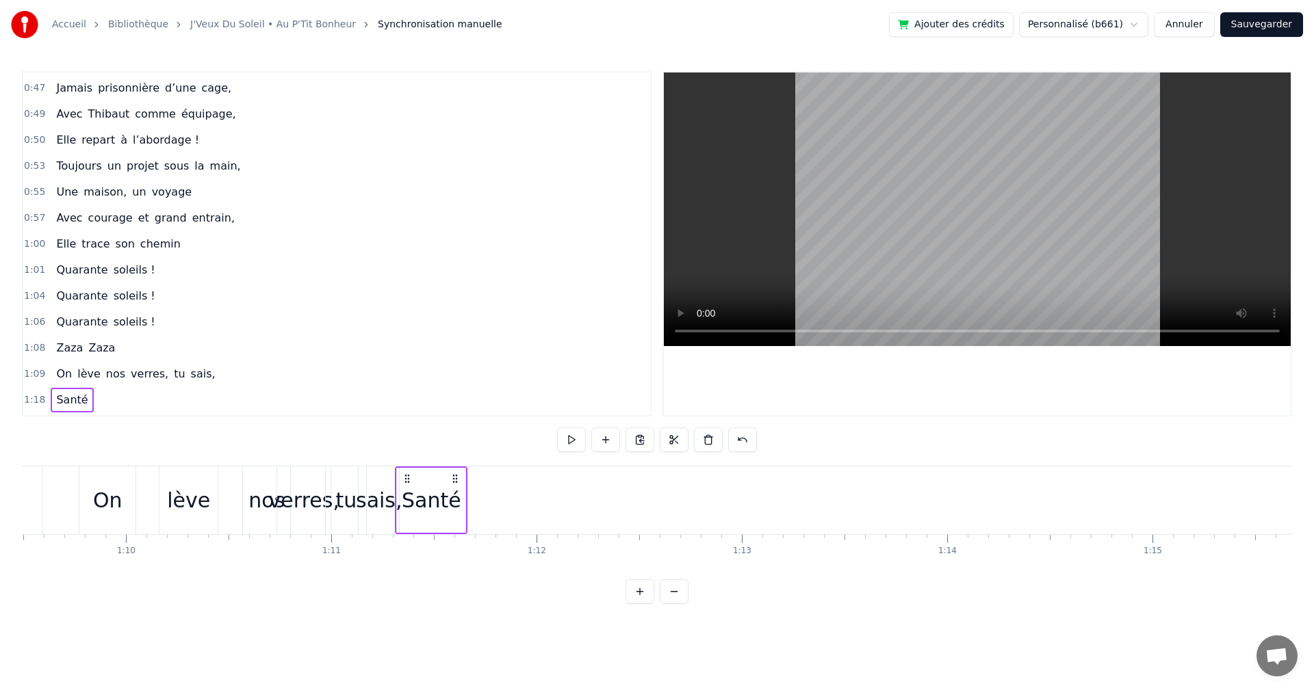
drag, startPoint x: 105, startPoint y: 478, endPoint x: 409, endPoint y: 514, distance: 306.5
click at [409, 514] on div "Santé" at bounding box center [431, 501] width 73 height 68
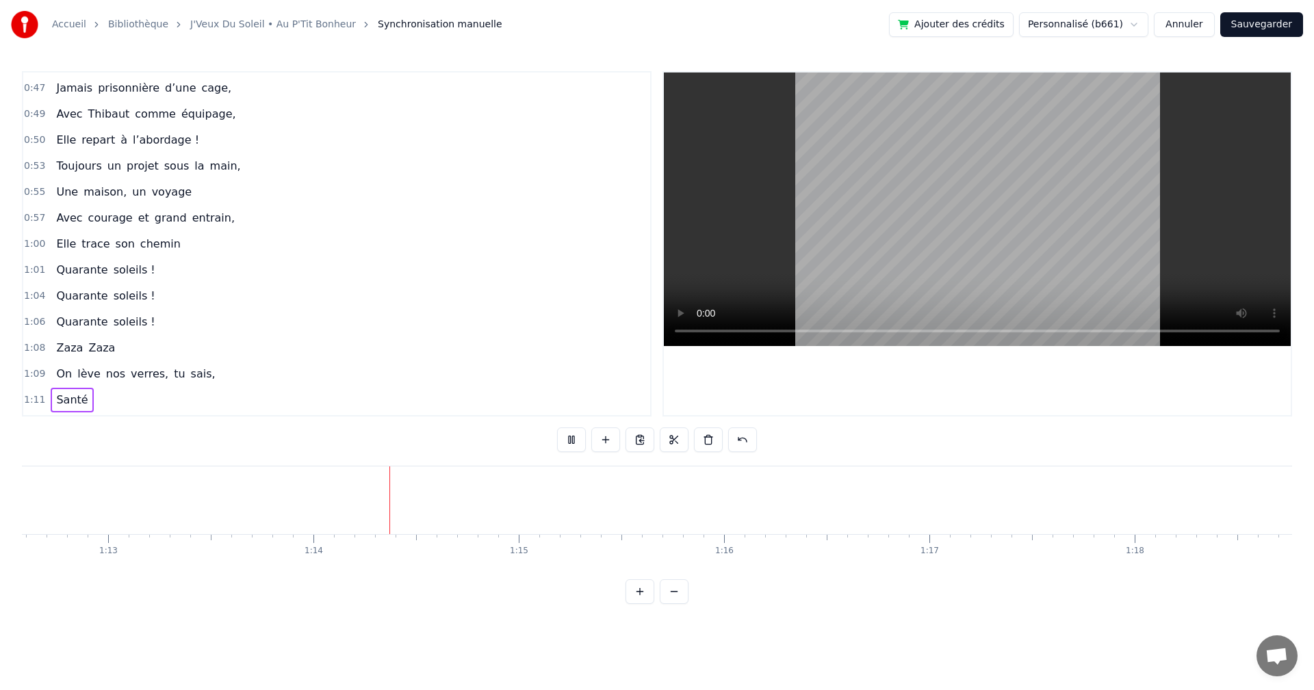
scroll to position [0, 15079]
click at [567, 435] on button at bounding box center [571, 440] width 29 height 25
click at [744, 438] on button at bounding box center [742, 440] width 29 height 25
click at [744, 438] on div at bounding box center [657, 440] width 234 height 25
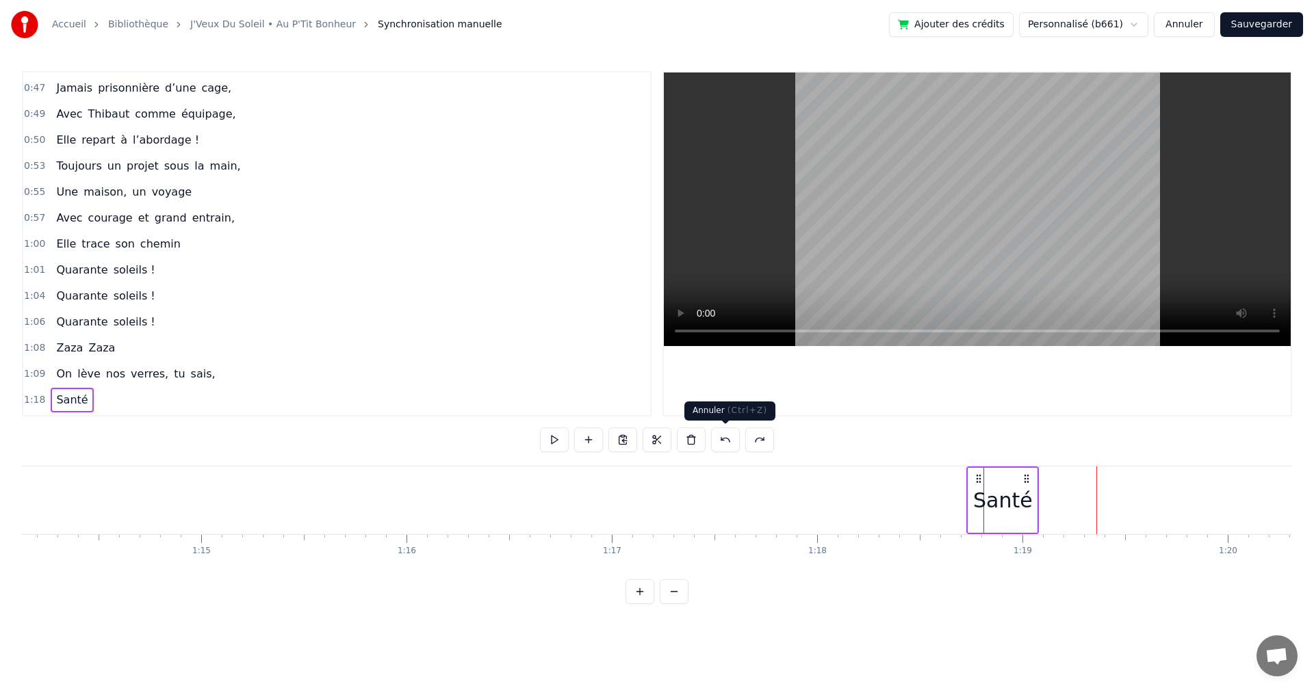
click at [723, 439] on button at bounding box center [725, 440] width 29 height 25
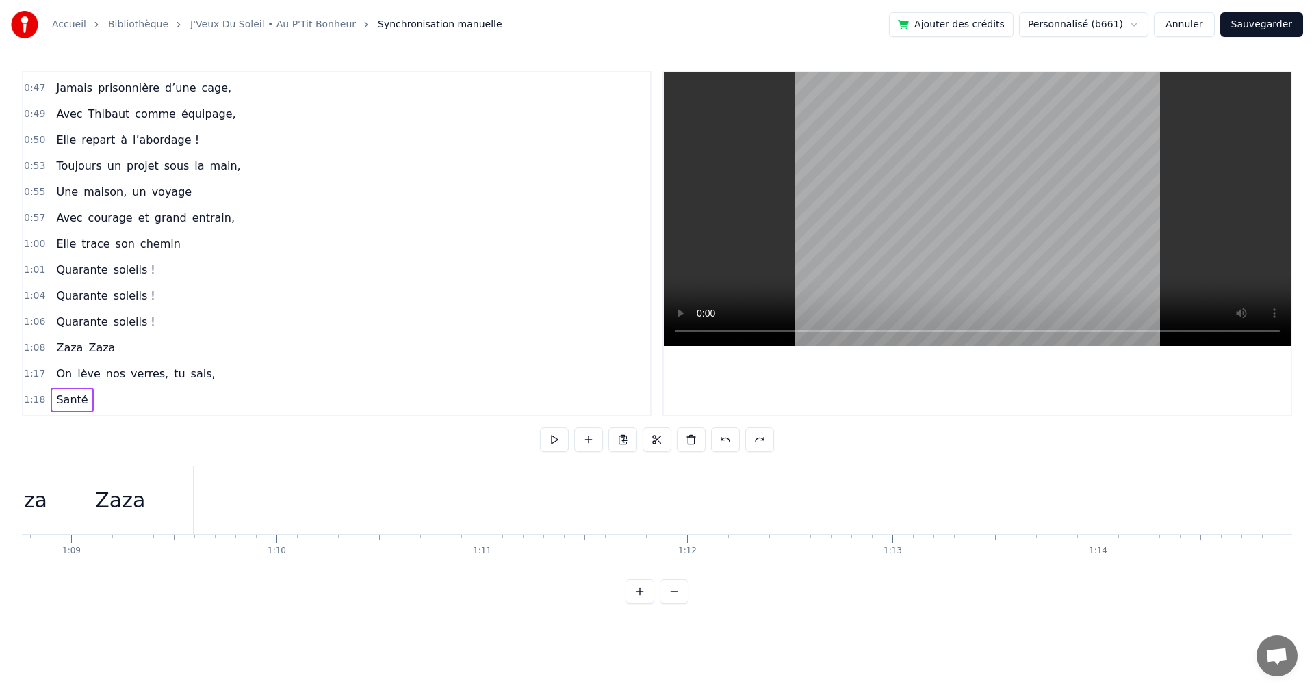
scroll to position [0, 13825]
click at [559, 439] on button at bounding box center [554, 440] width 29 height 25
click at [550, 432] on button at bounding box center [554, 440] width 29 height 25
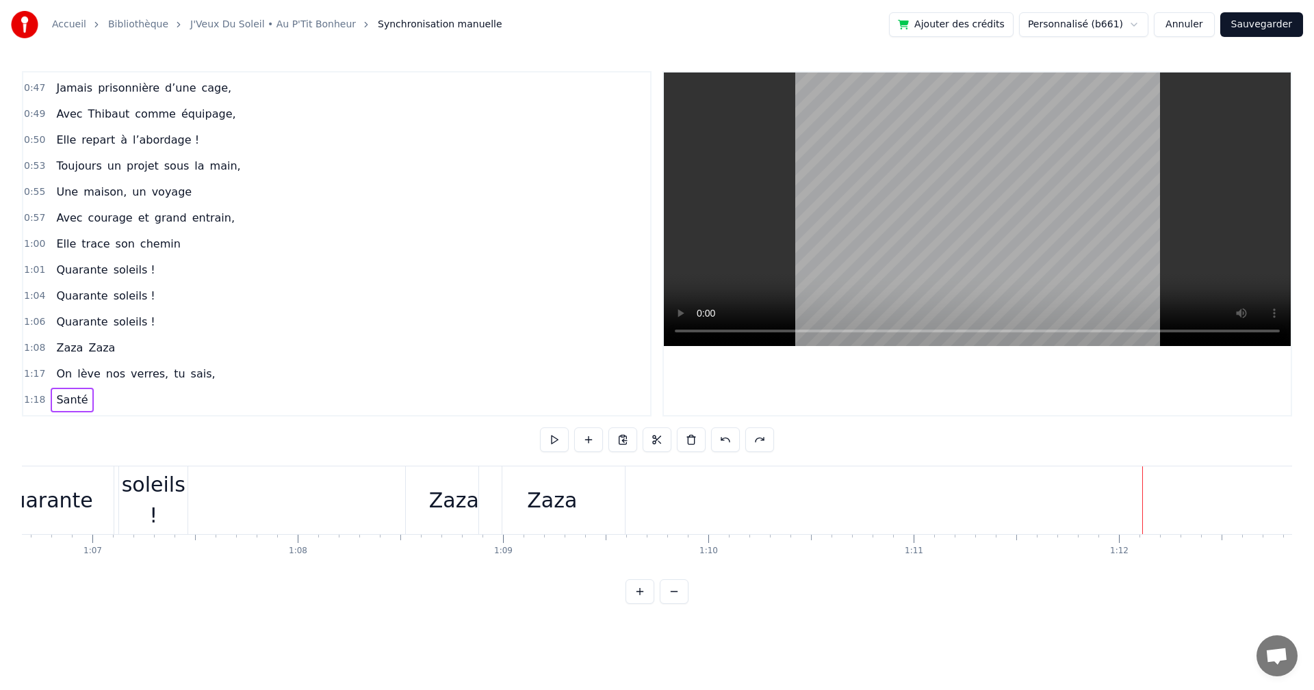
click at [428, 498] on div "Zaza" at bounding box center [454, 501] width 96 height 68
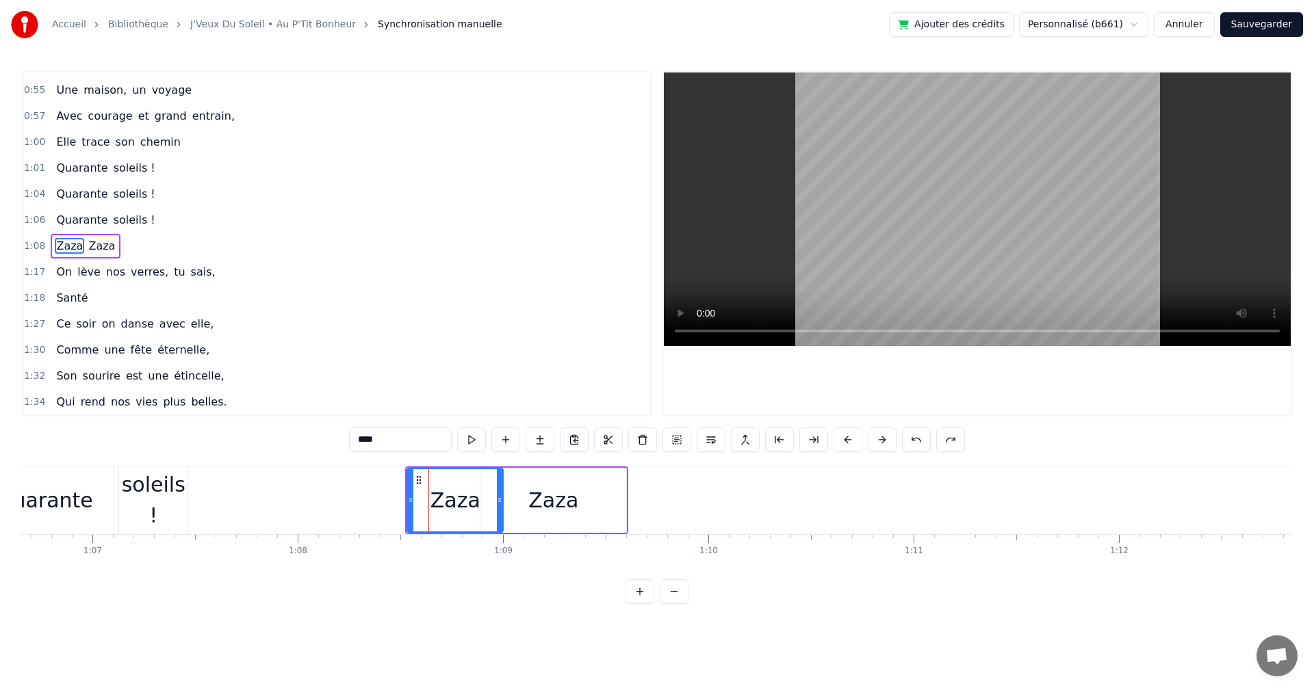
scroll to position [439, 0]
click at [34, 241] on span "1:08" at bounding box center [34, 244] width 21 height 14
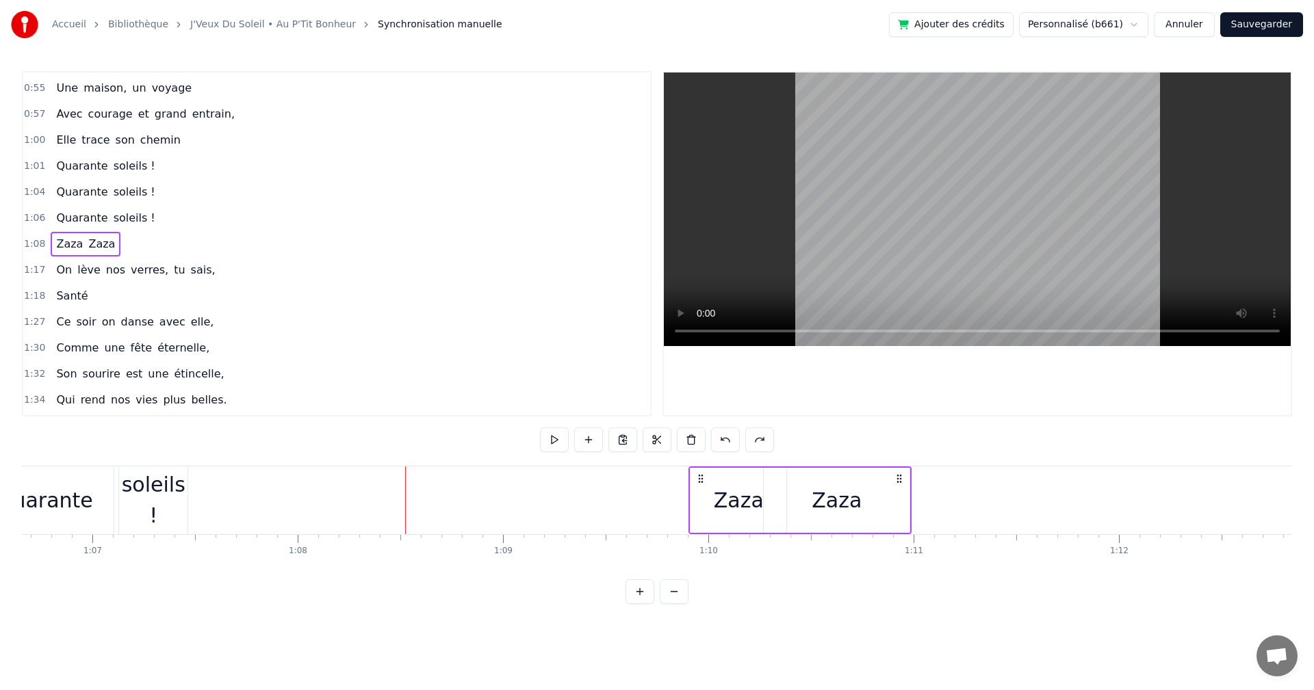
drag, startPoint x: 423, startPoint y: 476, endPoint x: 701, endPoint y: 483, distance: 277.9
click at [701, 483] on icon at bounding box center [700, 478] width 11 height 11
click at [32, 219] on span "1:06" at bounding box center [34, 218] width 21 height 14
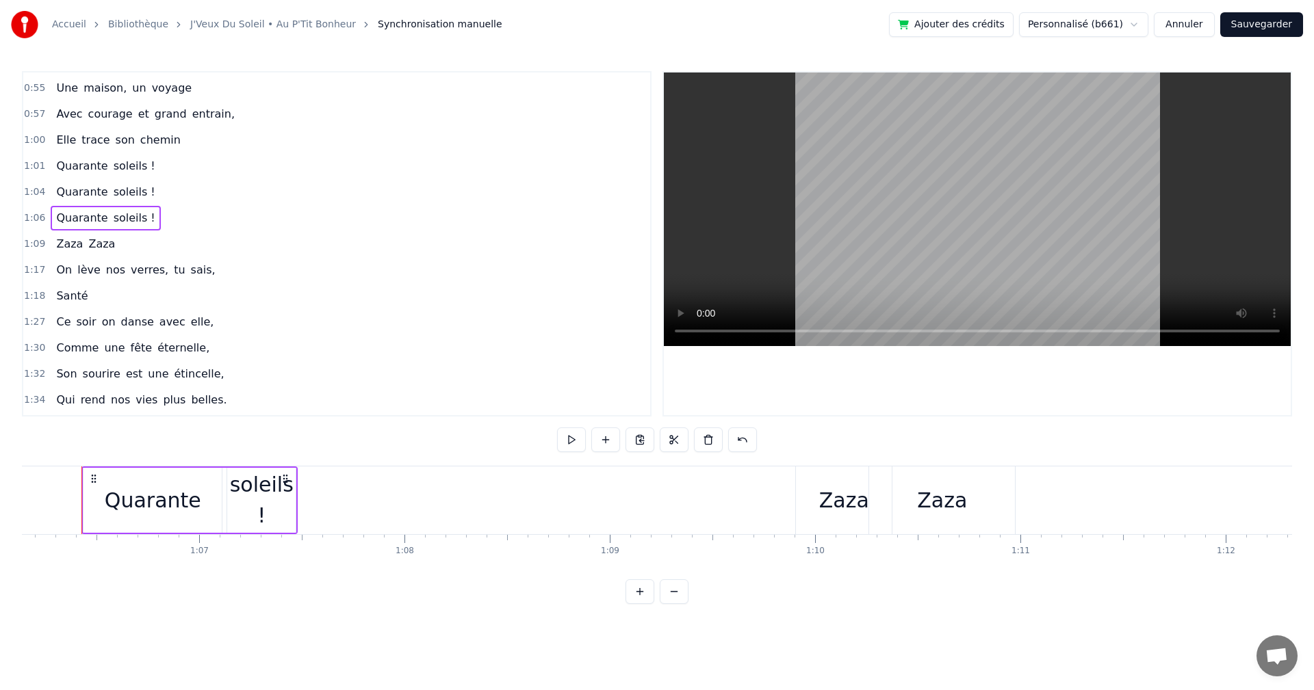
scroll to position [0, 13565]
click at [637, 434] on button at bounding box center [639, 440] width 29 height 25
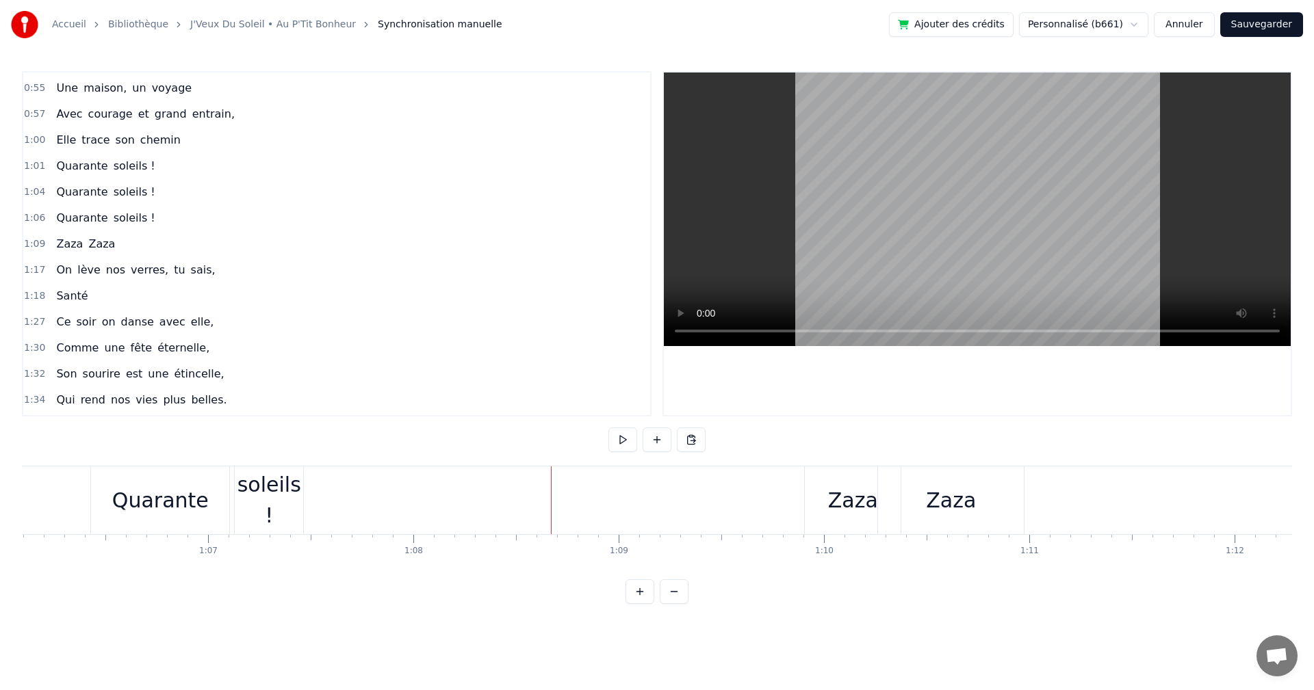
click at [164, 480] on div "Quarante" at bounding box center [160, 501] width 138 height 68
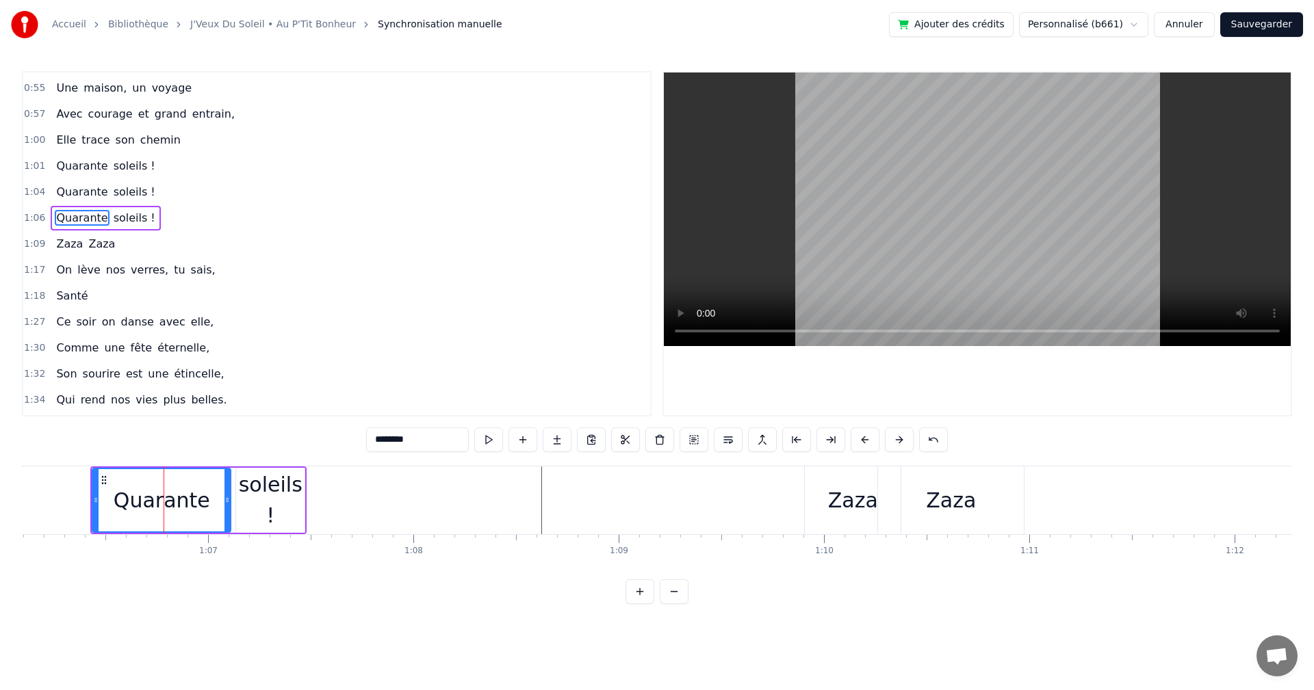
scroll to position [413, 0]
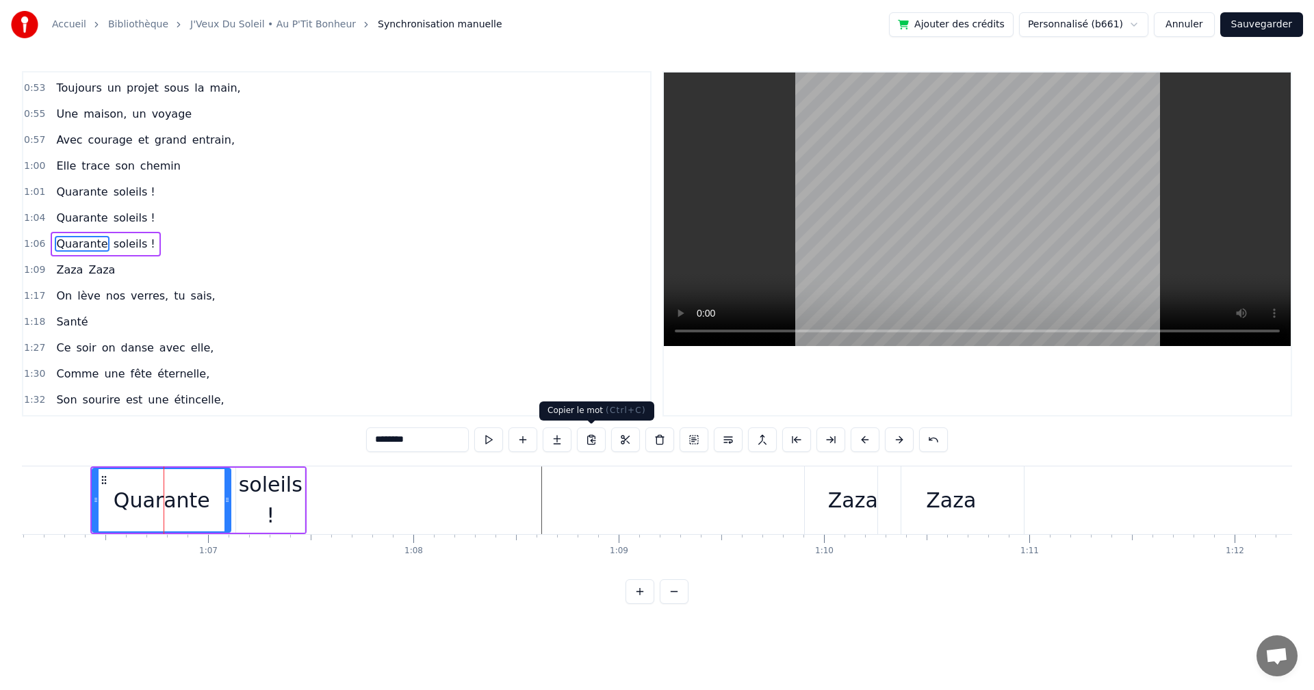
click at [597, 436] on button at bounding box center [591, 440] width 29 height 25
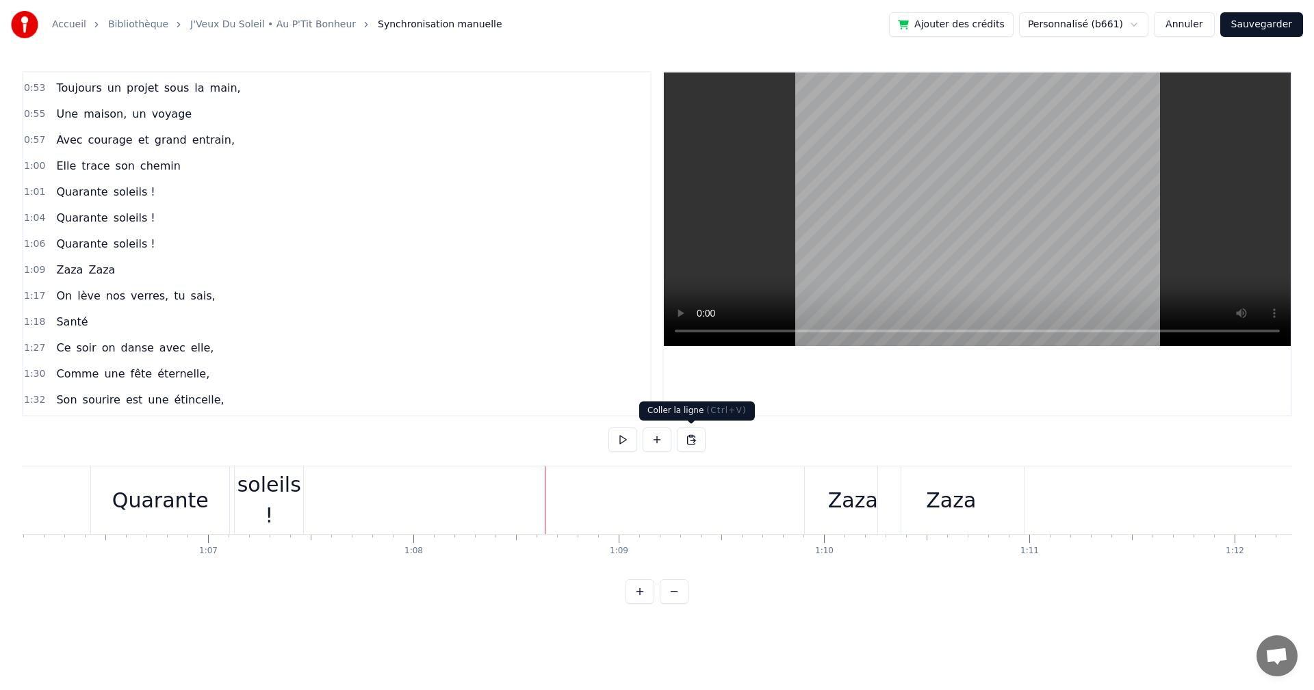
click at [690, 439] on button at bounding box center [691, 440] width 29 height 25
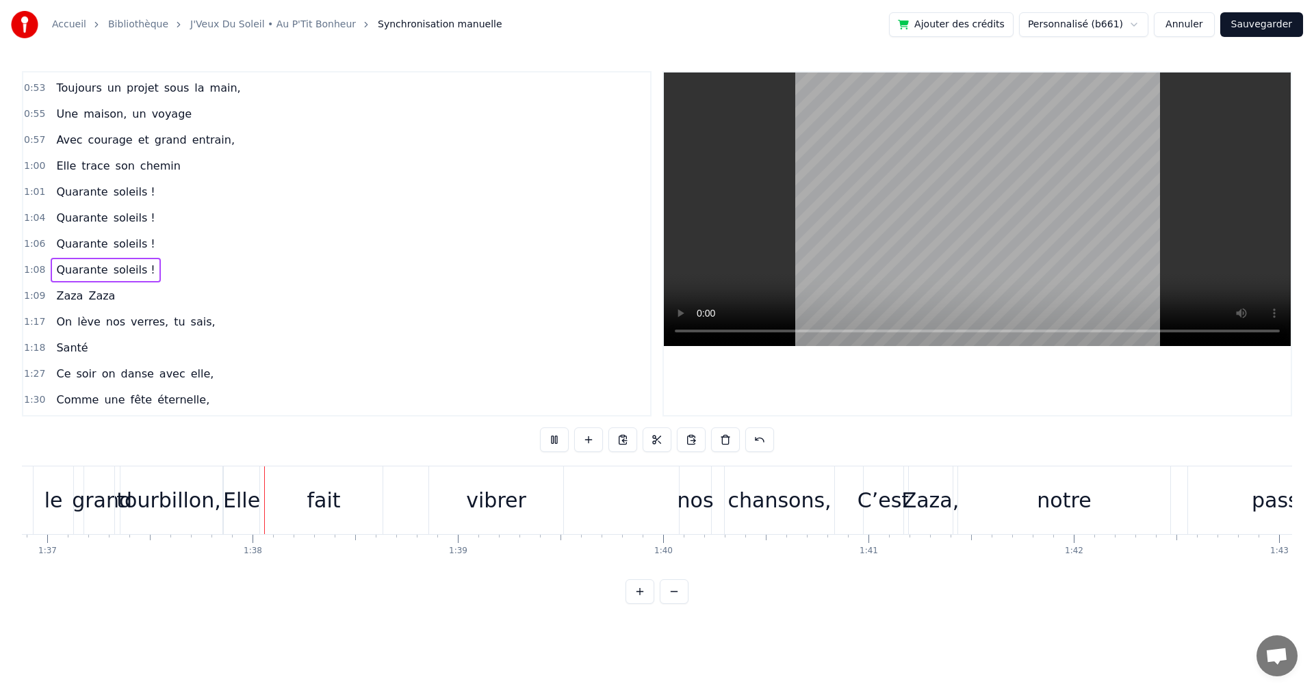
scroll to position [0, 19906]
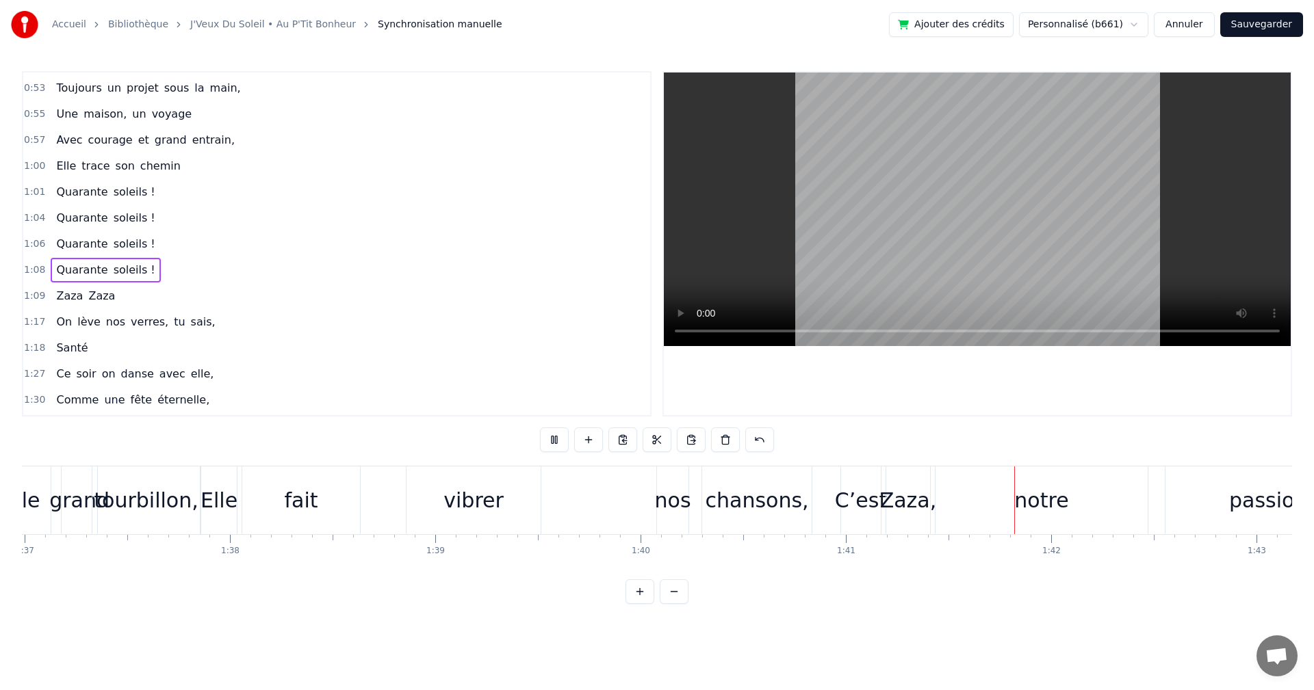
click at [846, 295] on video at bounding box center [977, 210] width 627 height 274
click at [223, 493] on div "Elle" at bounding box center [218, 500] width 37 height 31
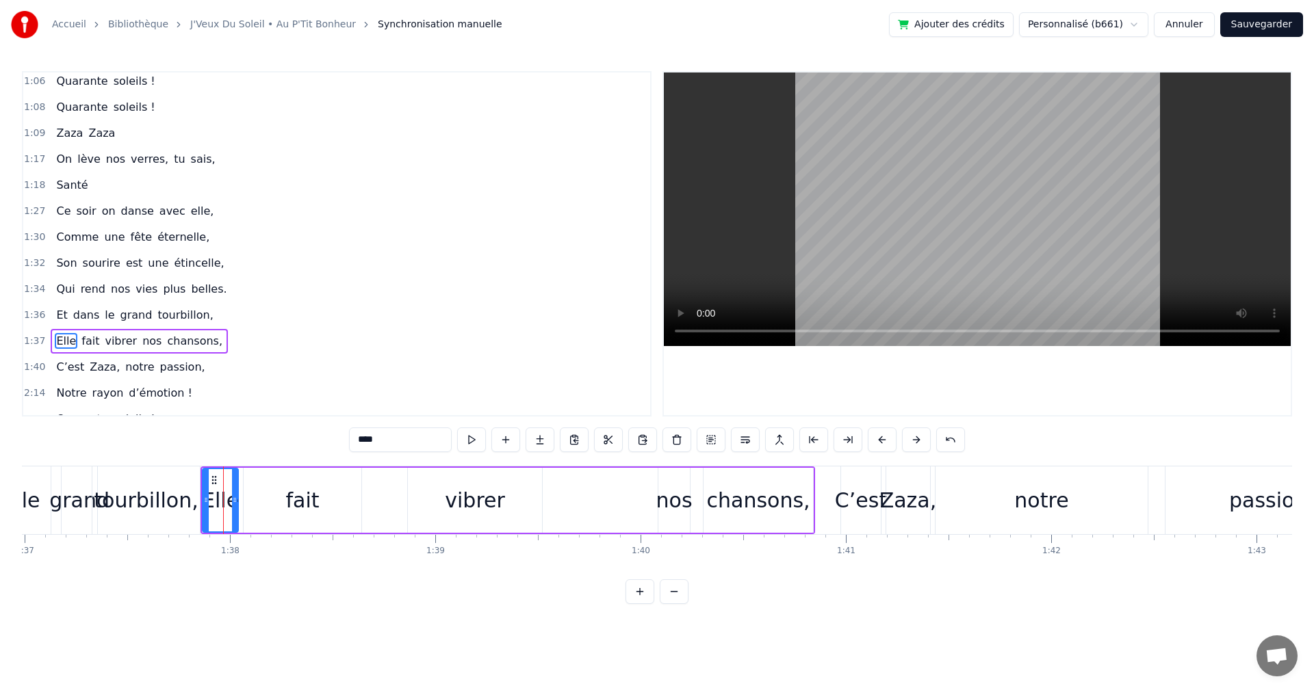
scroll to position [673, 0]
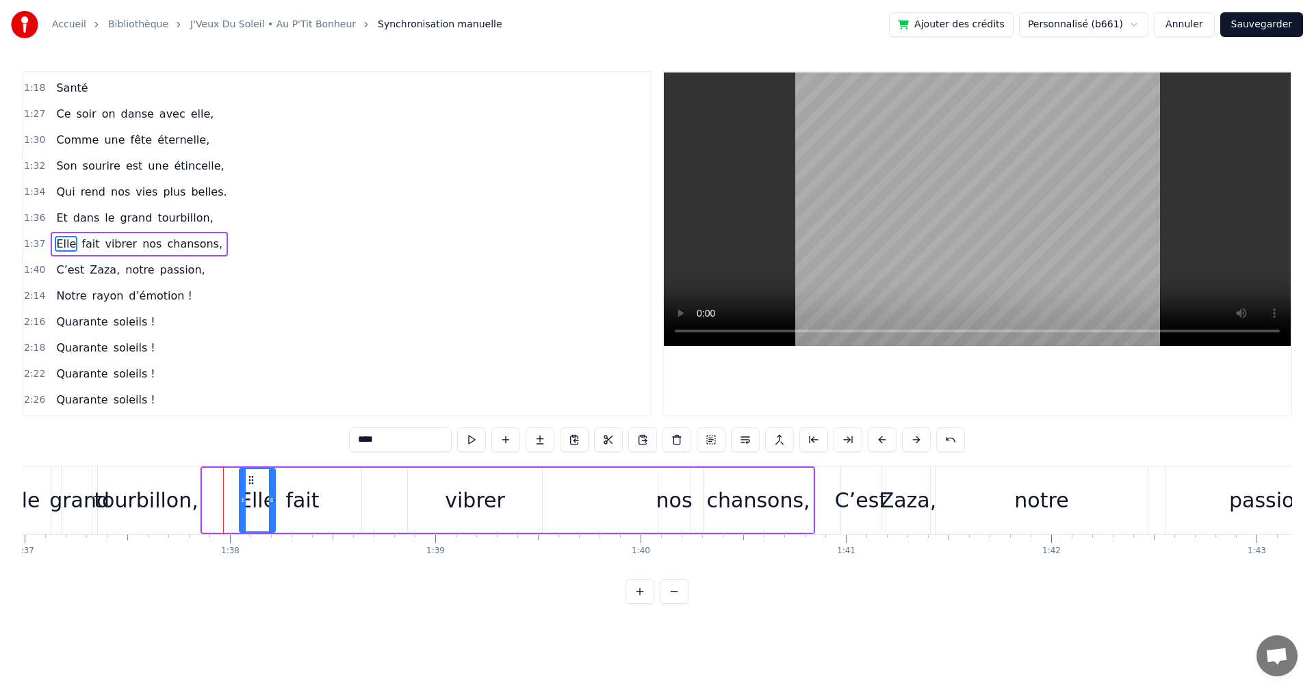
drag, startPoint x: 212, startPoint y: 480, endPoint x: 249, endPoint y: 480, distance: 37.0
click at [249, 480] on circle at bounding box center [249, 480] width 1 height 1
click at [302, 506] on div "fait" at bounding box center [303, 500] width 34 height 31
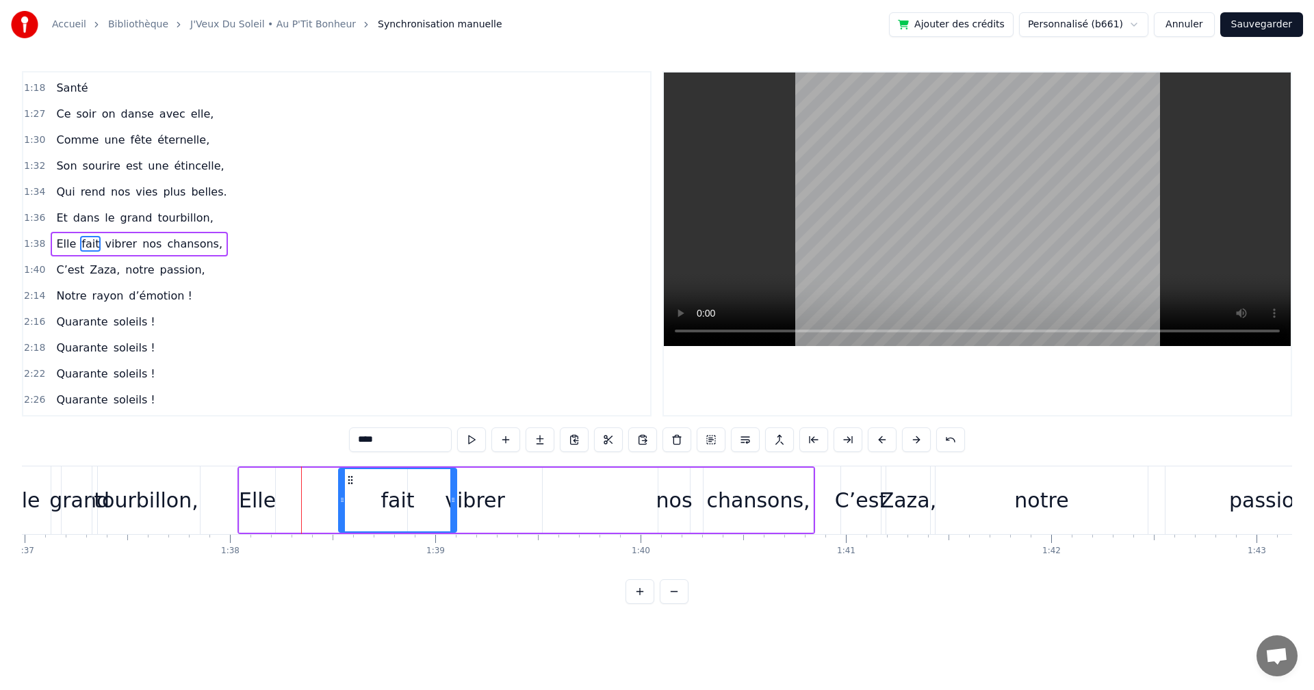
drag, startPoint x: 254, startPoint y: 477, endPoint x: 349, endPoint y: 483, distance: 95.3
click at [349, 483] on icon at bounding box center [350, 480] width 11 height 11
click at [462, 497] on div "vibrer" at bounding box center [475, 500] width 60 height 31
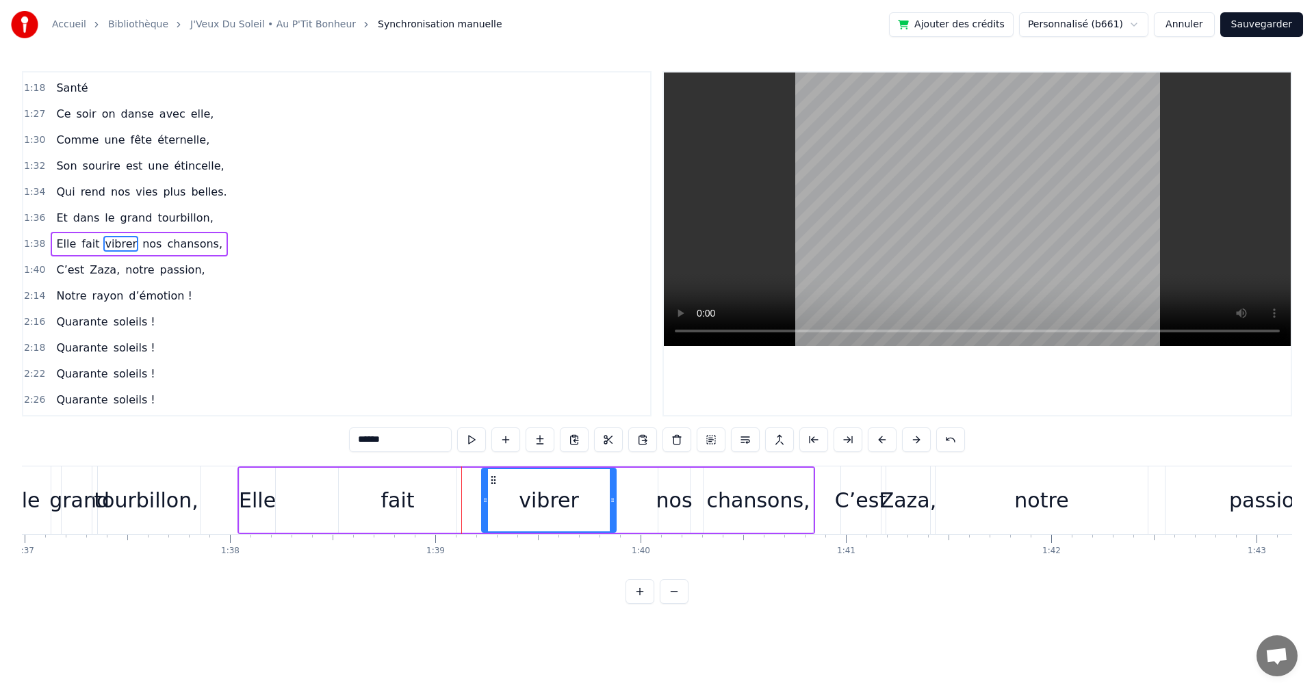
drag, startPoint x: 423, startPoint y: 478, endPoint x: 497, endPoint y: 478, distance: 73.9
click at [497, 478] on icon at bounding box center [493, 480] width 11 height 11
click at [664, 497] on div "nos" at bounding box center [674, 500] width 36 height 31
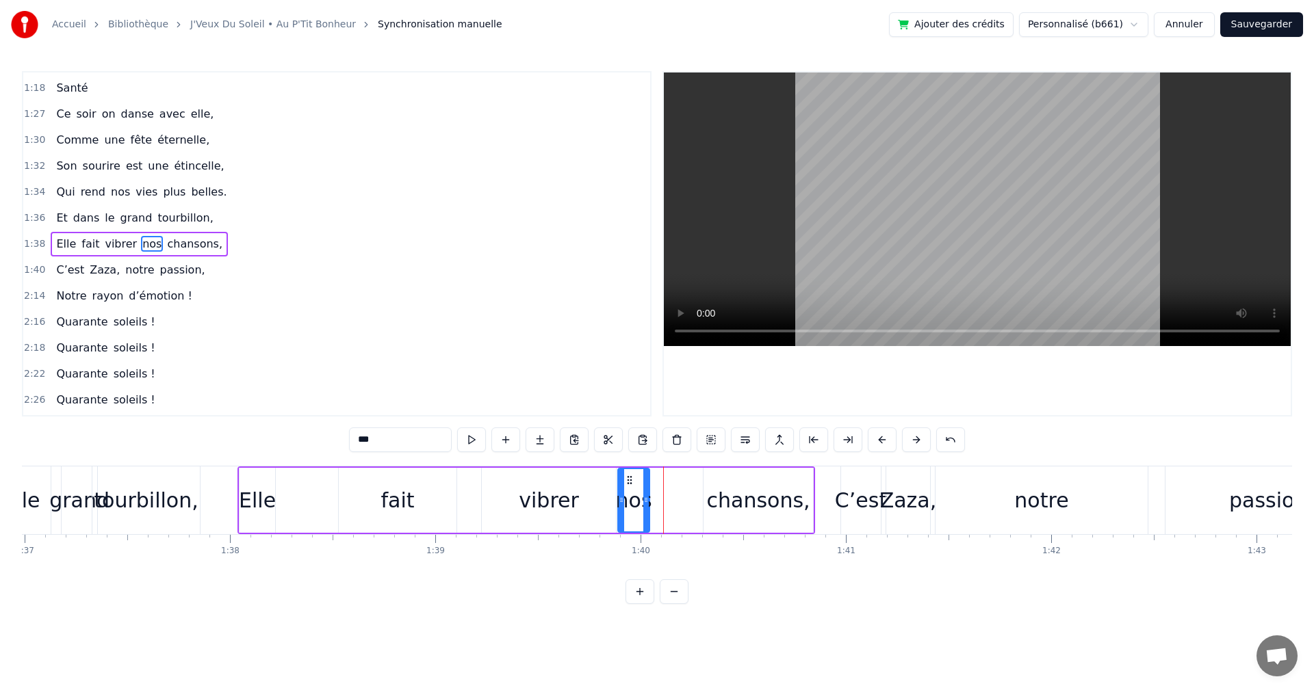
drag, startPoint x: 669, startPoint y: 478, endPoint x: 622, endPoint y: 478, distance: 47.2
click at [624, 478] on icon at bounding box center [629, 480] width 11 height 11
click at [736, 501] on div "chansons," at bounding box center [758, 500] width 103 height 31
type input "*********"
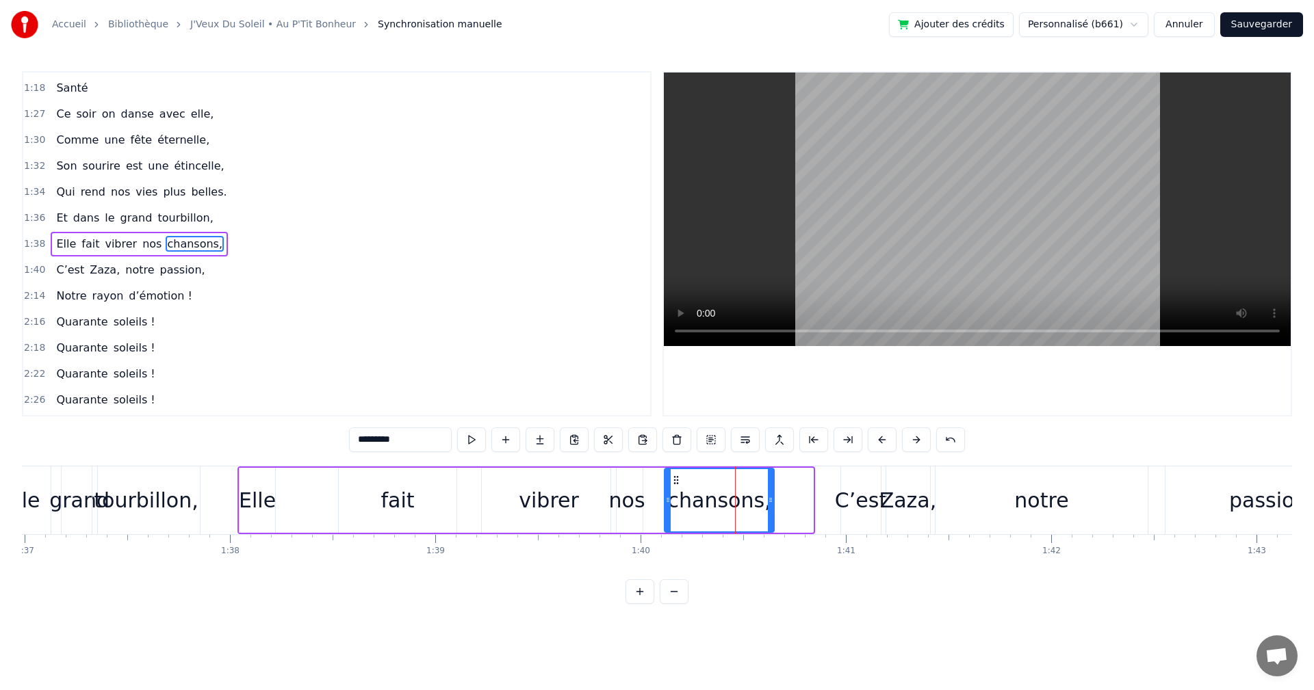
drag, startPoint x: 712, startPoint y: 478, endPoint x: 673, endPoint y: 480, distance: 39.0
click at [673, 480] on icon at bounding box center [675, 480] width 11 height 11
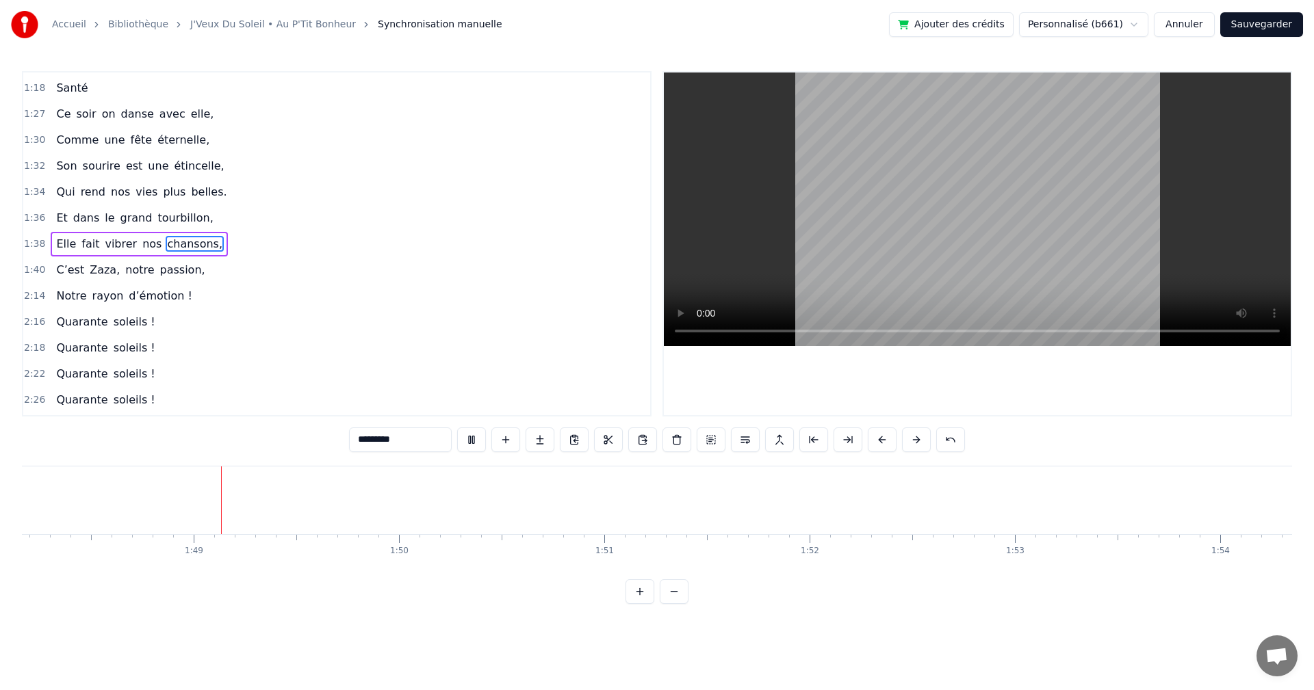
scroll to position [0, 22233]
click at [34, 268] on span "1:40" at bounding box center [34, 270] width 21 height 14
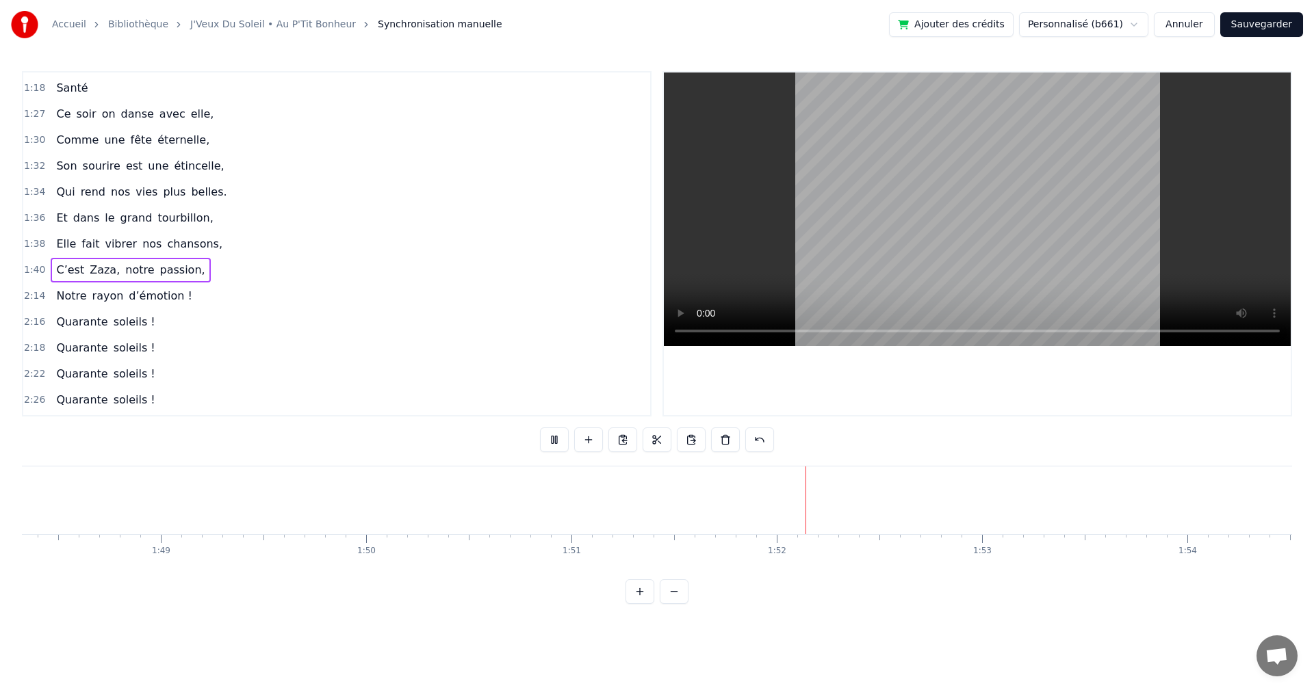
click at [841, 291] on video at bounding box center [977, 210] width 627 height 274
click at [34, 270] on span "1:40" at bounding box center [34, 270] width 21 height 14
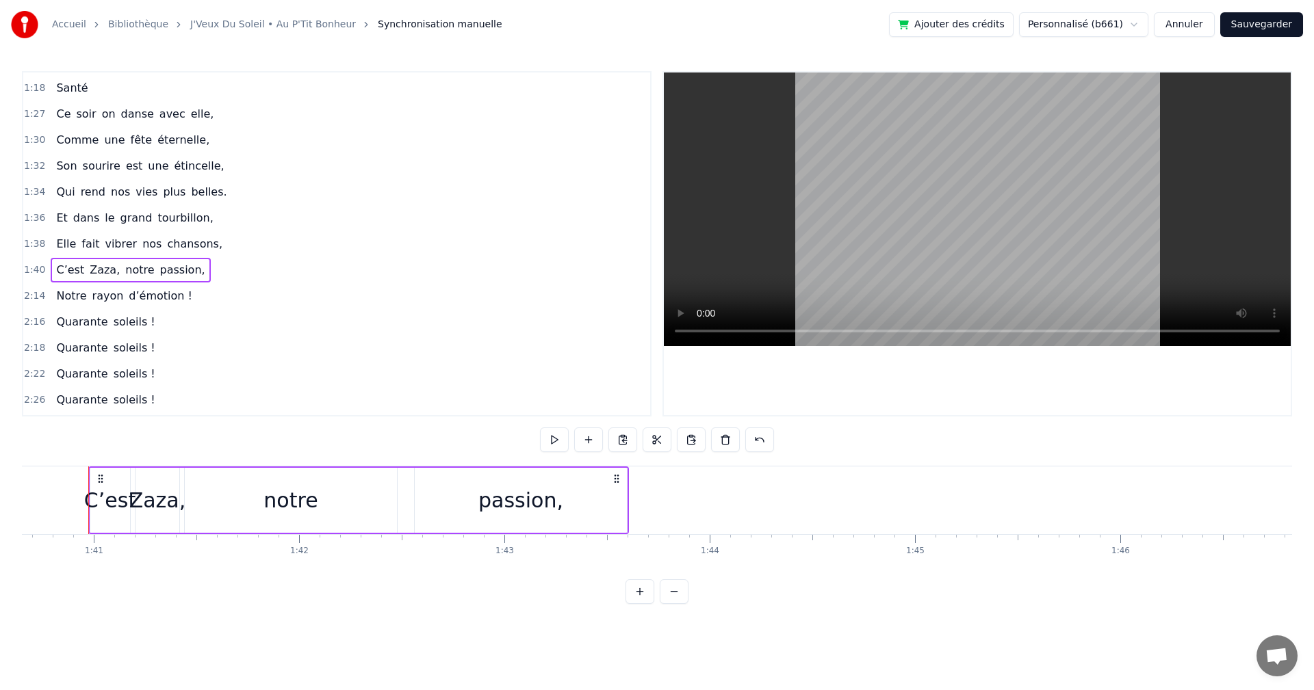
scroll to position [0, 20656]
click at [36, 292] on span "2:14" at bounding box center [34, 296] width 21 height 14
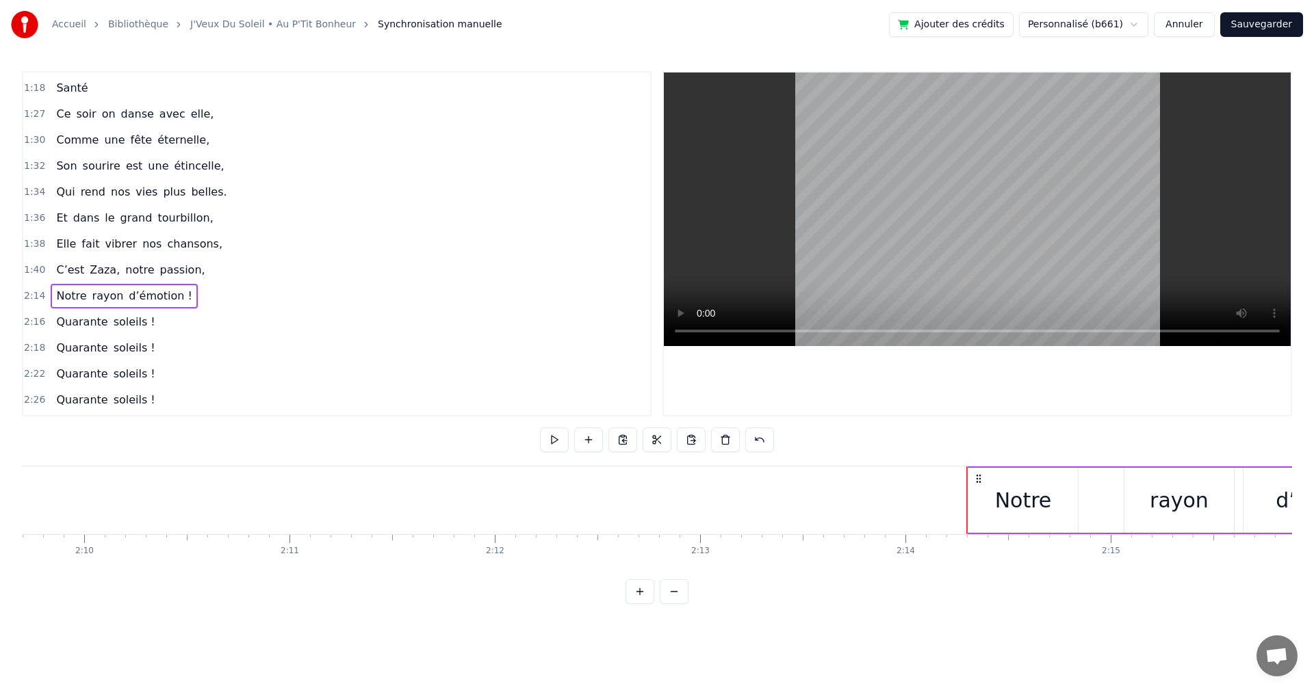
scroll to position [0, 26475]
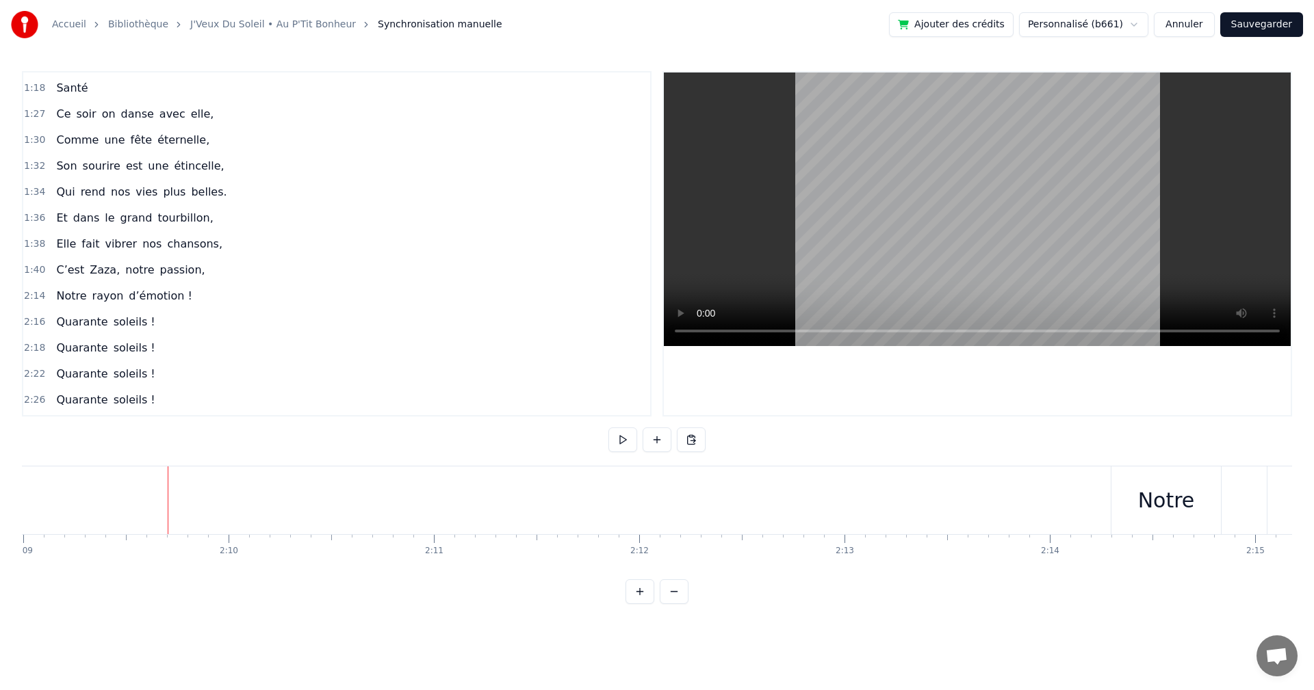
click at [30, 297] on span "2:14" at bounding box center [34, 296] width 21 height 14
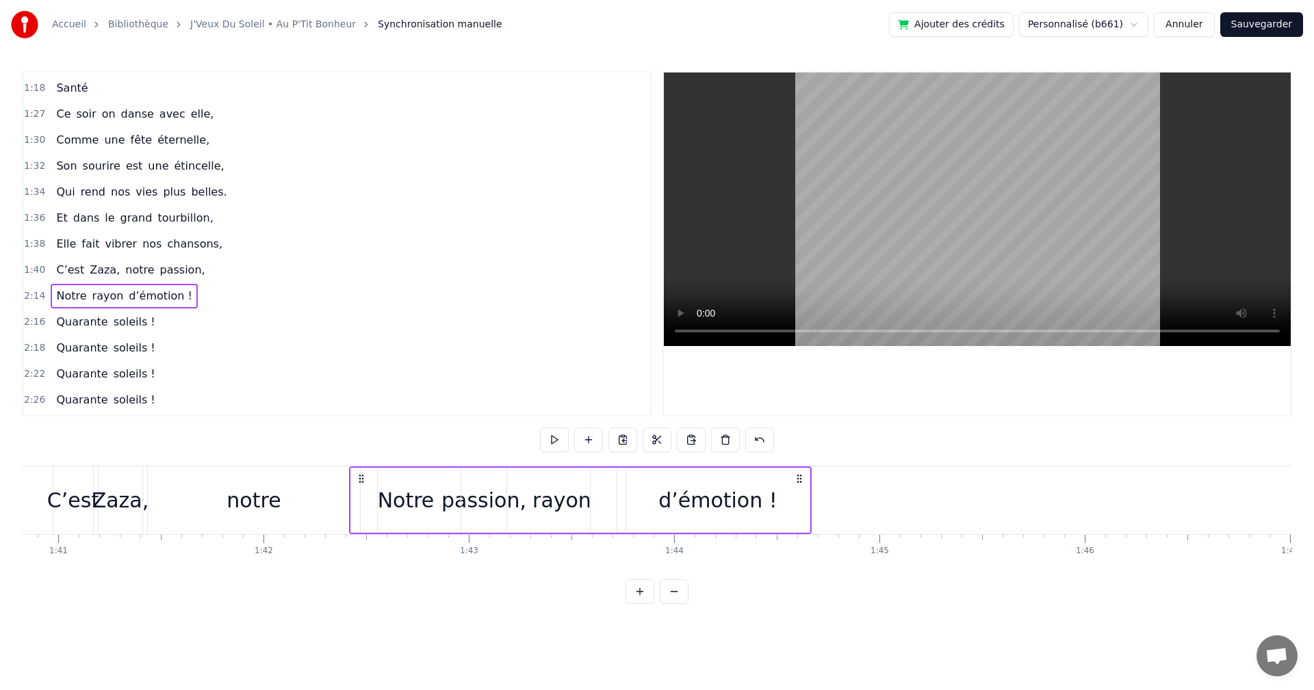
scroll to position [0, 20691]
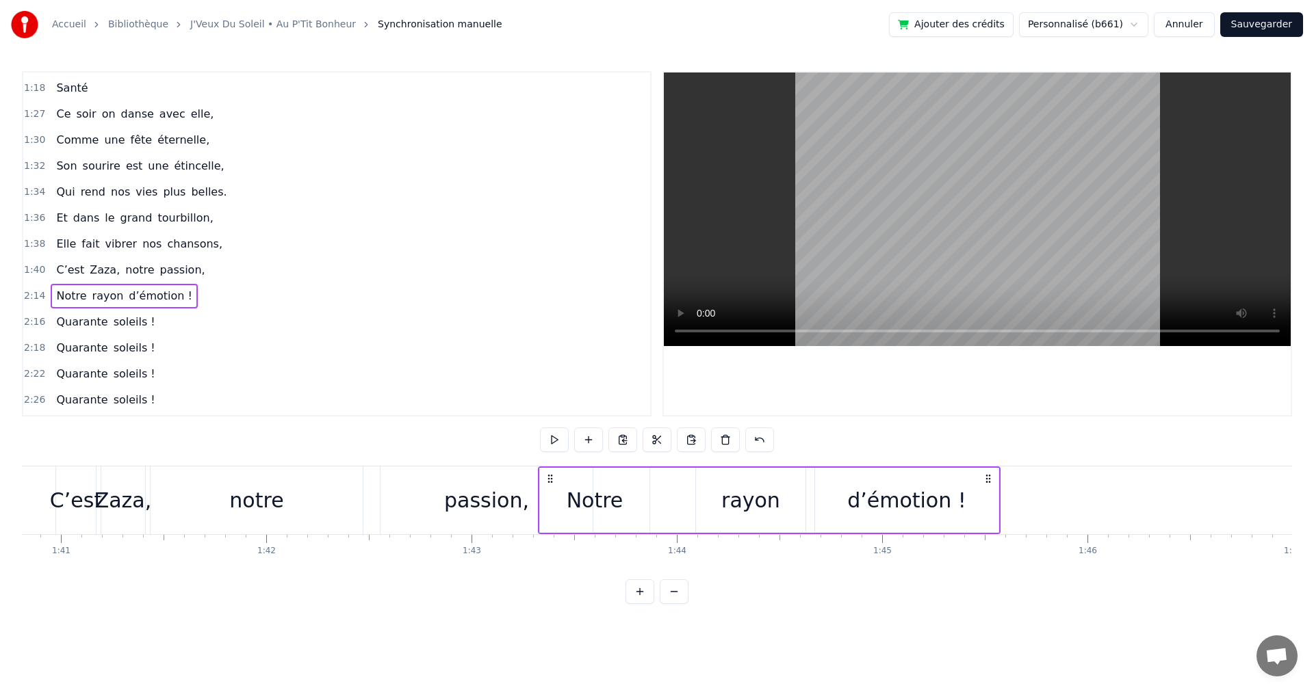
drag, startPoint x: 1121, startPoint y: 477, endPoint x: 551, endPoint y: 552, distance: 574.2
click at [551, 552] on div "On a une amie d’enfer, Qui rit plus fort que l’hiver, Toujours prête pour la lu…" at bounding box center [657, 517] width 1270 height 103
click at [28, 322] on span "2:16" at bounding box center [34, 322] width 21 height 14
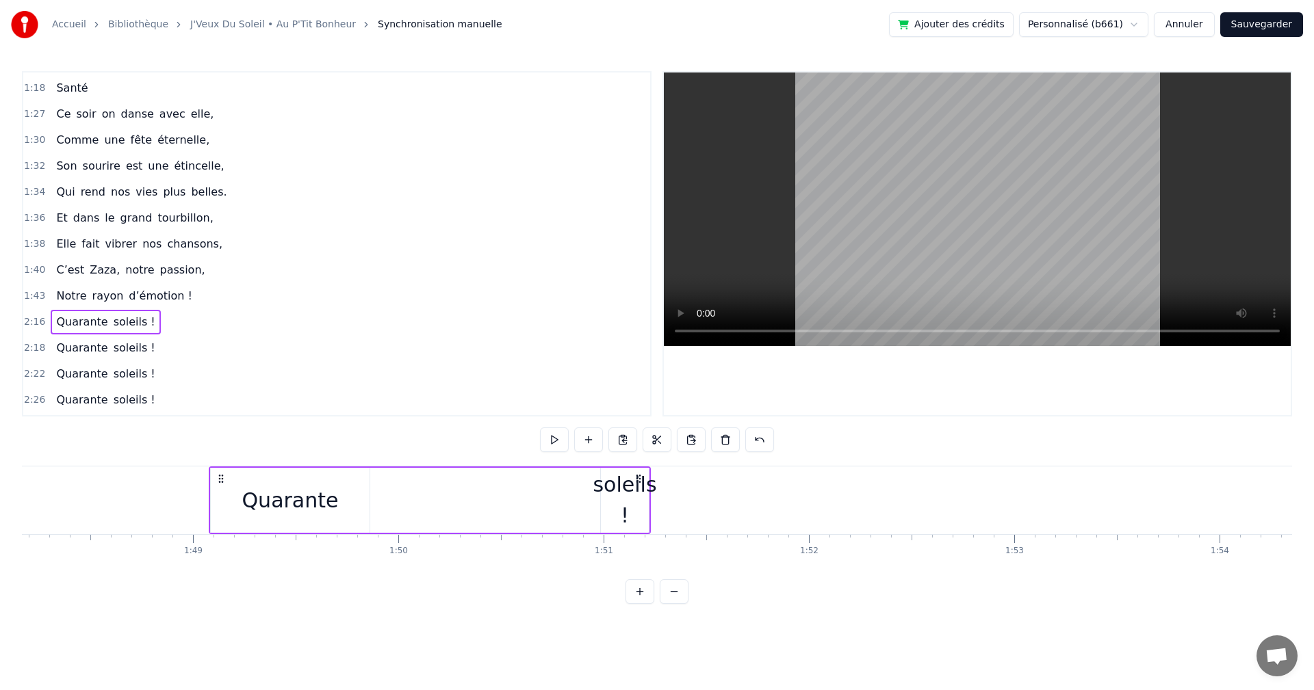
scroll to position [0, 22190]
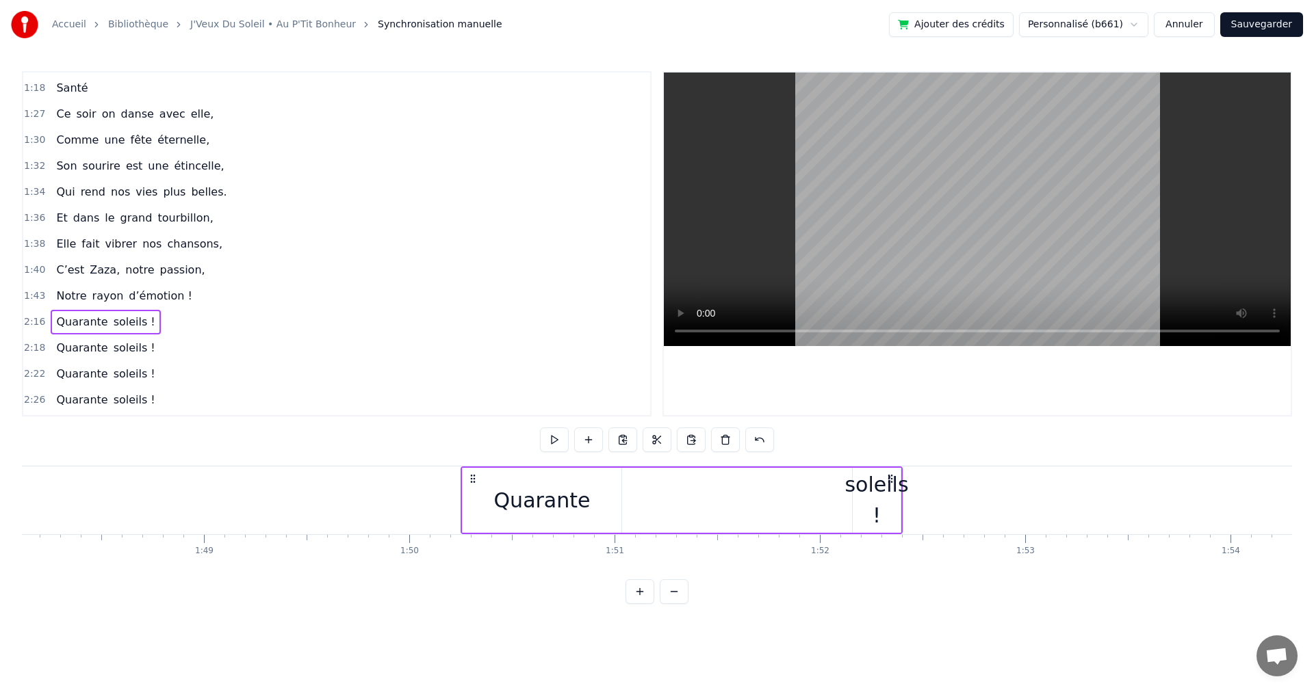
drag, startPoint x: 98, startPoint y: 477, endPoint x: 494, endPoint y: 558, distance: 404.3
click at [494, 558] on div "On a une amie d’enfer, Qui rit plus fort que l’hiver, Toujours prête pour la lu…" at bounding box center [657, 517] width 1270 height 103
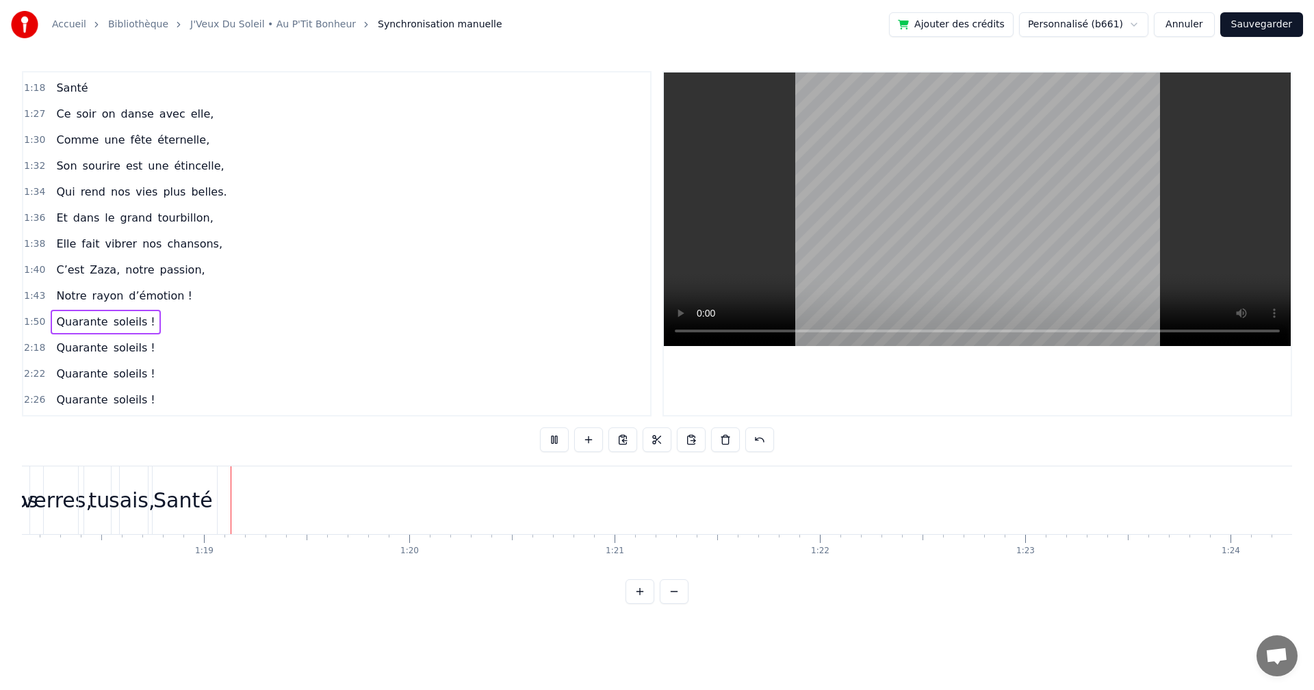
scroll to position [0, 16065]
click at [141, 495] on div "Santé" at bounding box center [150, 500] width 60 height 31
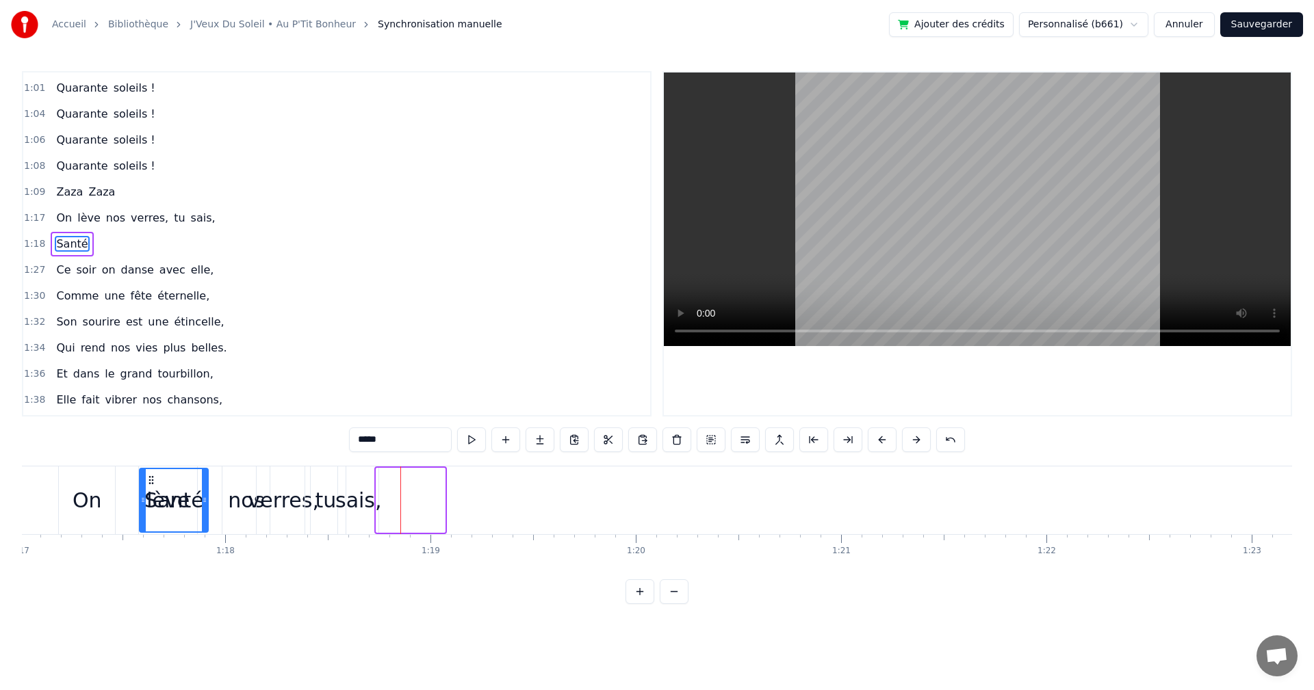
scroll to position [0, 15781]
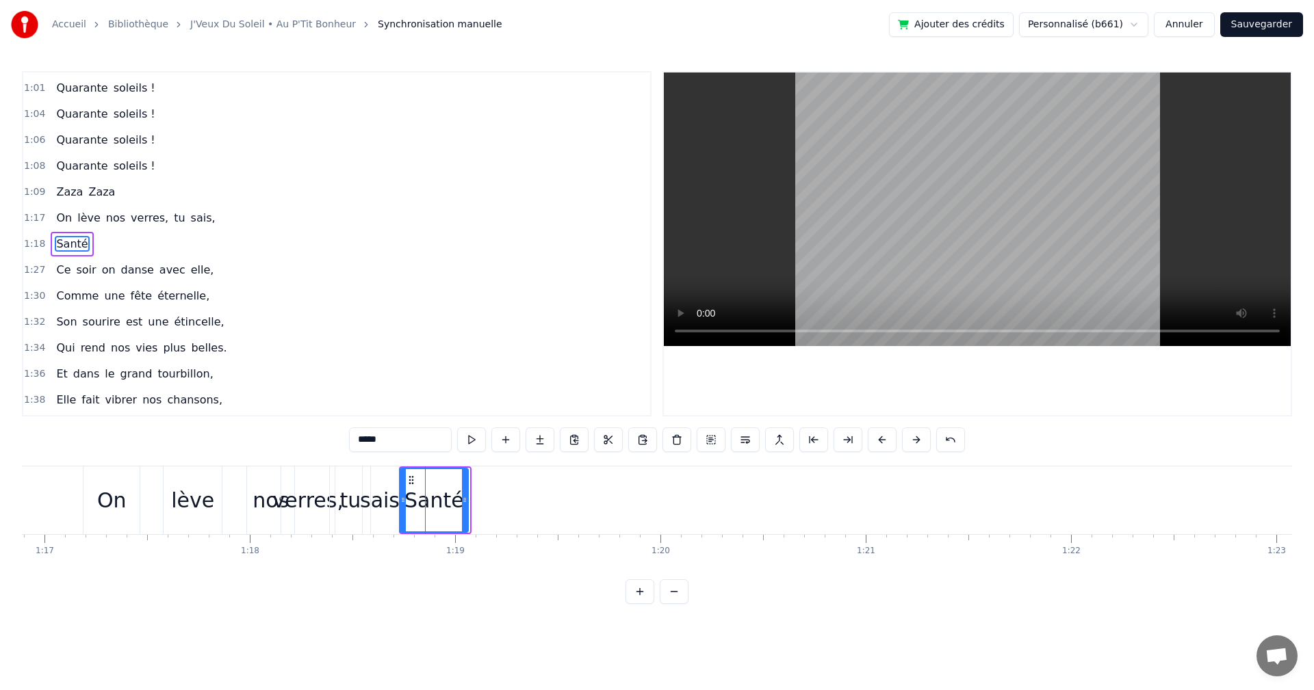
drag, startPoint x: 129, startPoint y: 477, endPoint x: 409, endPoint y: 529, distance: 285.3
click at [409, 529] on div "Santé" at bounding box center [433, 500] width 67 height 62
click at [307, 494] on div "verres," at bounding box center [308, 500] width 70 height 31
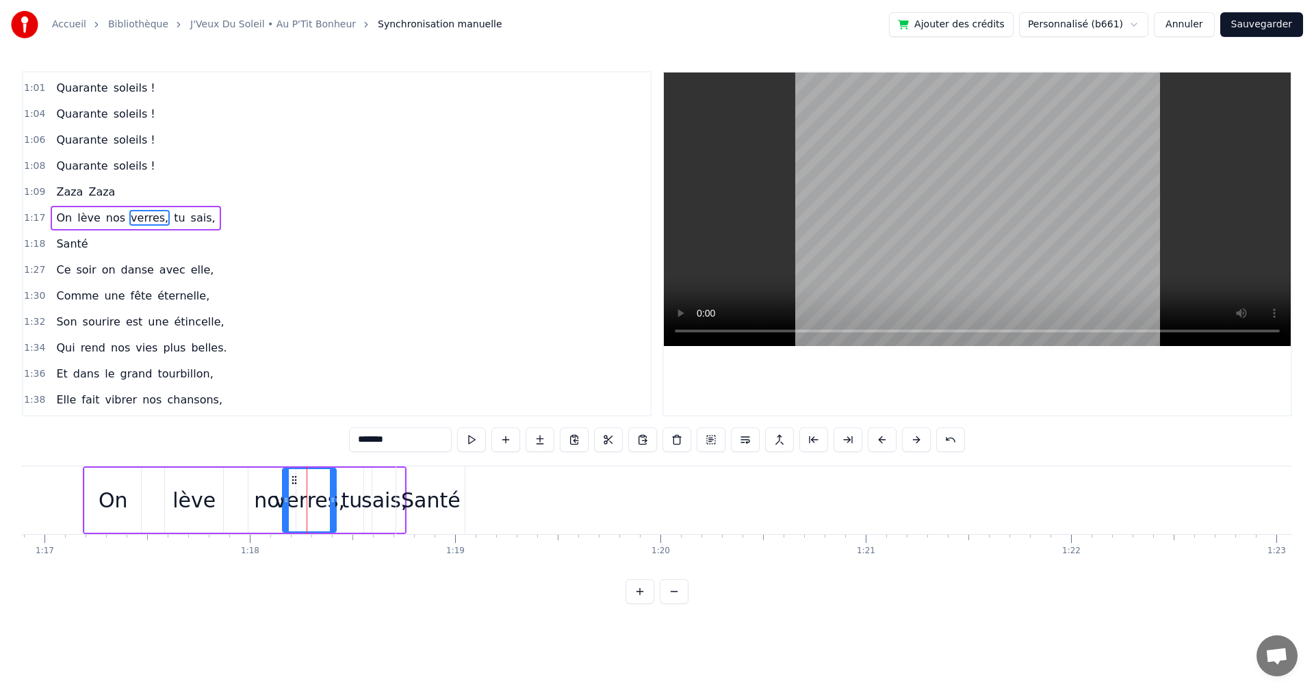
scroll to position [491, 0]
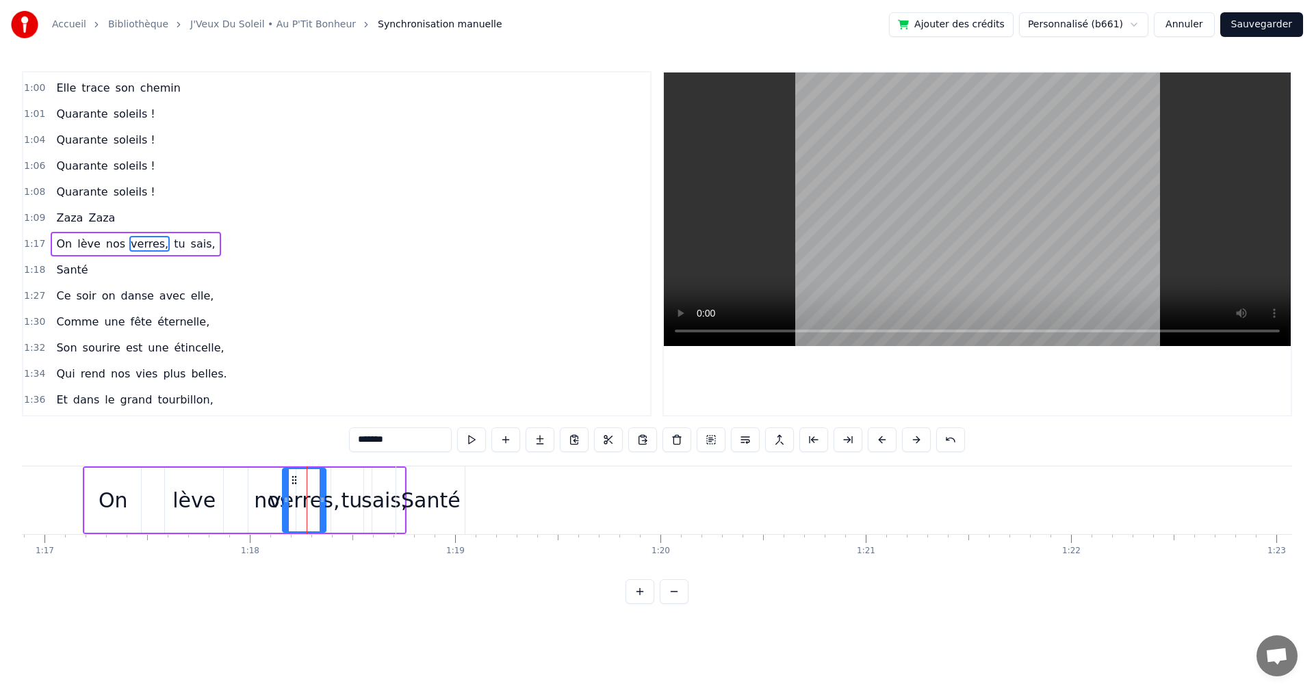
drag, startPoint x: 335, startPoint y: 504, endPoint x: 324, endPoint y: 503, distance: 11.0
click at [324, 503] on icon at bounding box center [322, 500] width 5 height 11
click at [350, 503] on div "tu" at bounding box center [351, 500] width 21 height 31
click at [336, 478] on icon at bounding box center [335, 480] width 11 height 11
drag, startPoint x: 361, startPoint y: 499, endPoint x: 354, endPoint y: 498, distance: 7.0
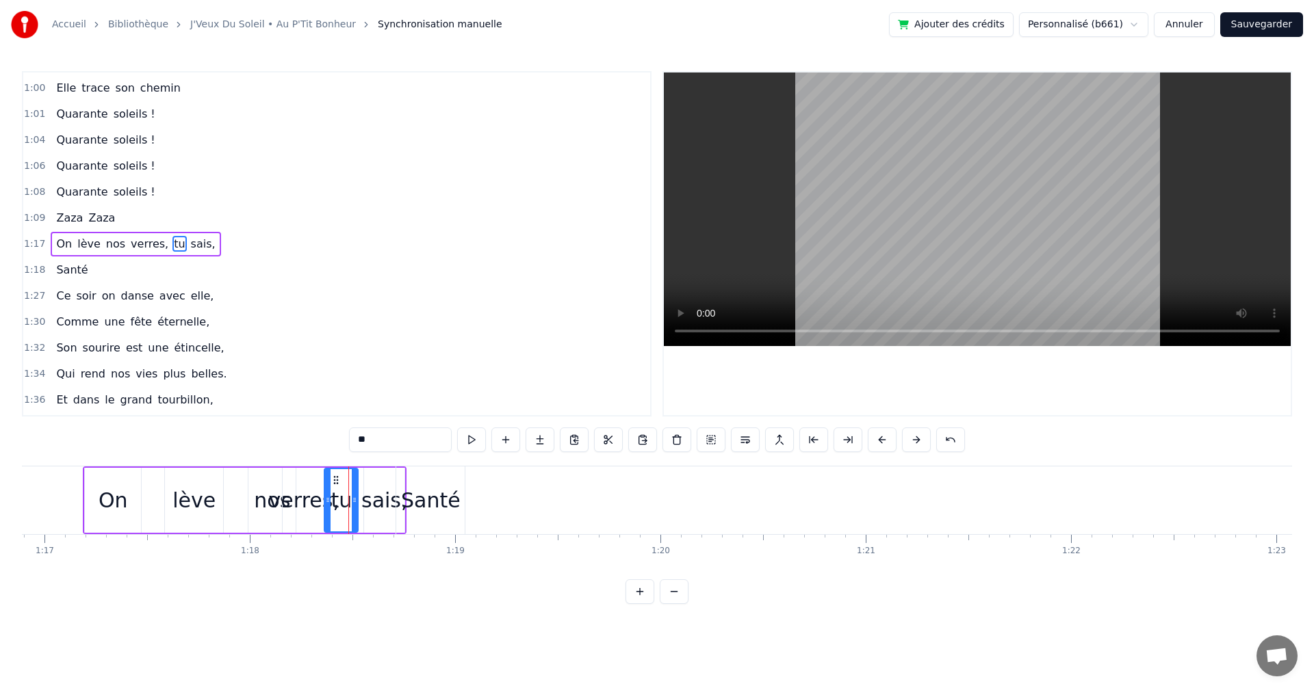
click at [354, 498] on icon at bounding box center [354, 500] width 5 height 11
click at [370, 499] on div "sais," at bounding box center [384, 500] width 47 height 31
drag, startPoint x: 376, startPoint y: 480, endPoint x: 368, endPoint y: 480, distance: 7.5
click at [368, 480] on icon at bounding box center [368, 480] width 11 height 11
click at [411, 495] on div "Santé" at bounding box center [431, 500] width 60 height 31
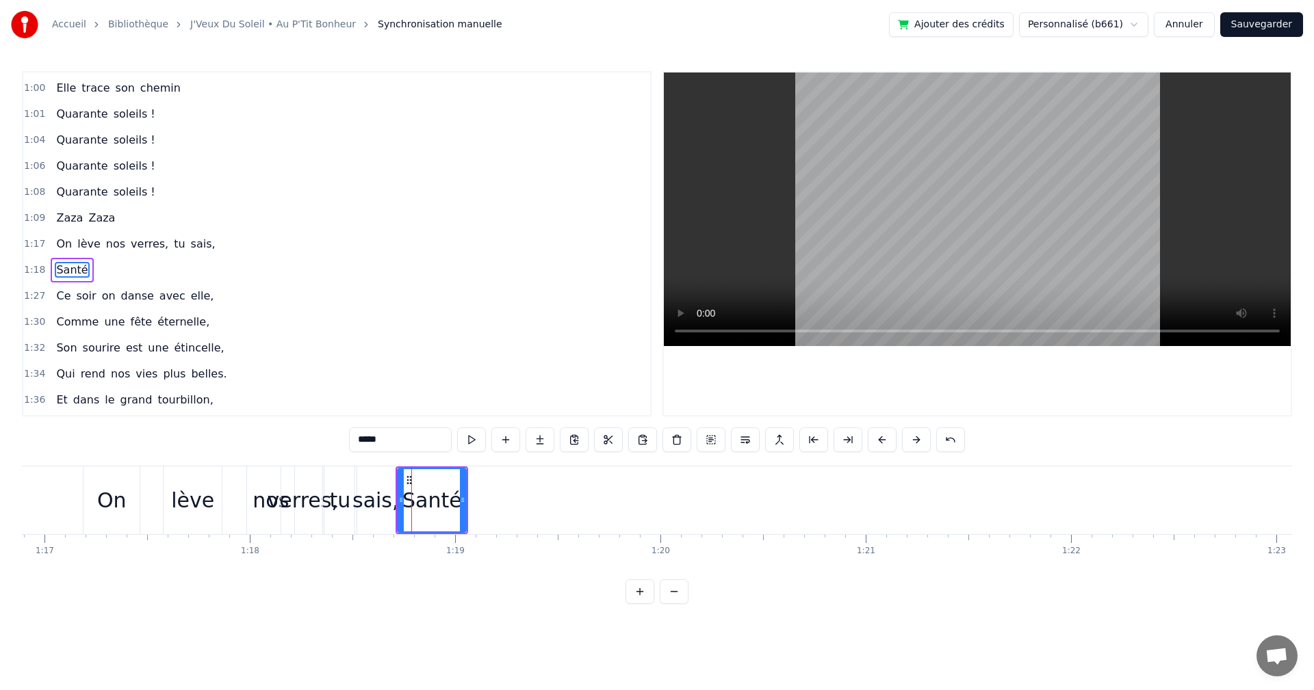
scroll to position [517, 0]
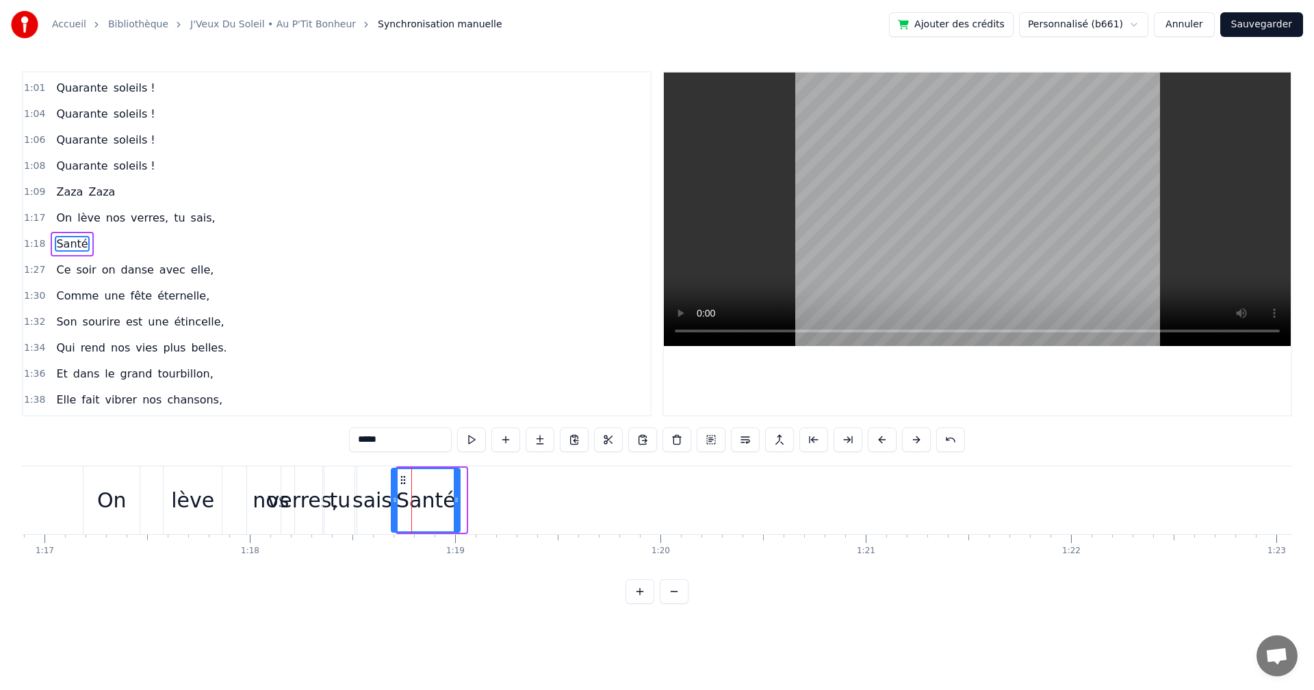
click at [400, 478] on icon at bounding box center [402, 480] width 11 height 11
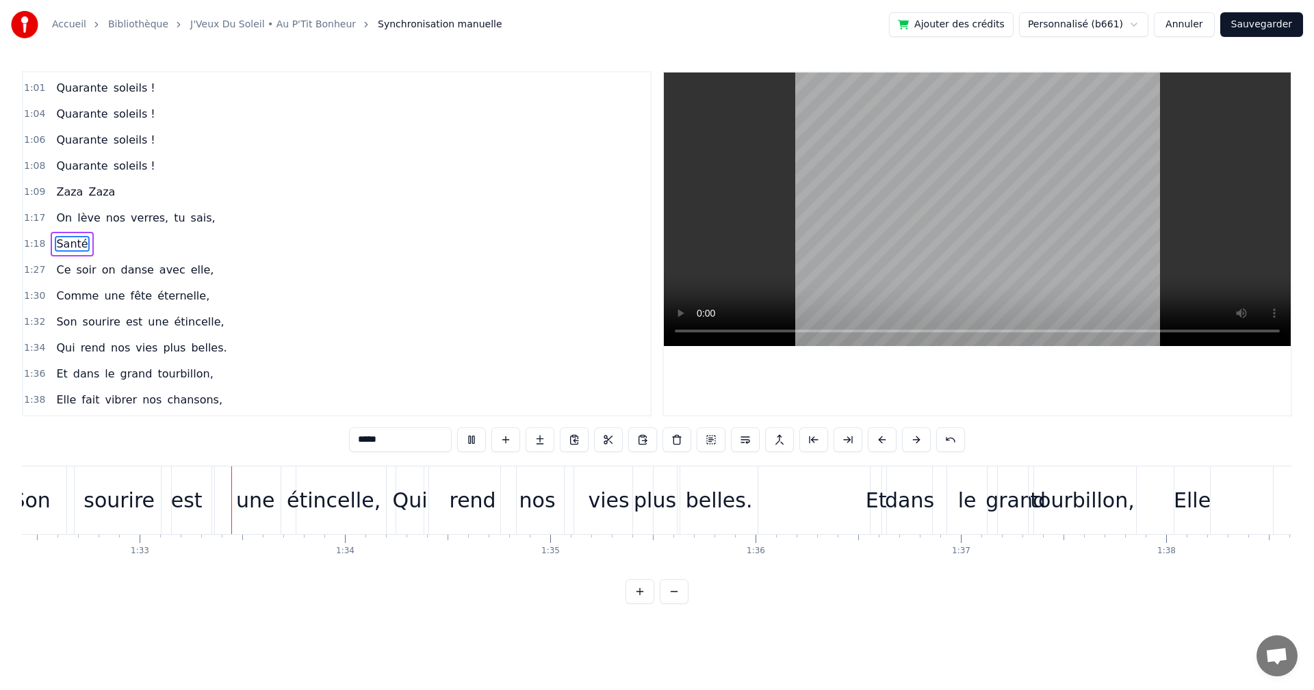
scroll to position [0, 18987]
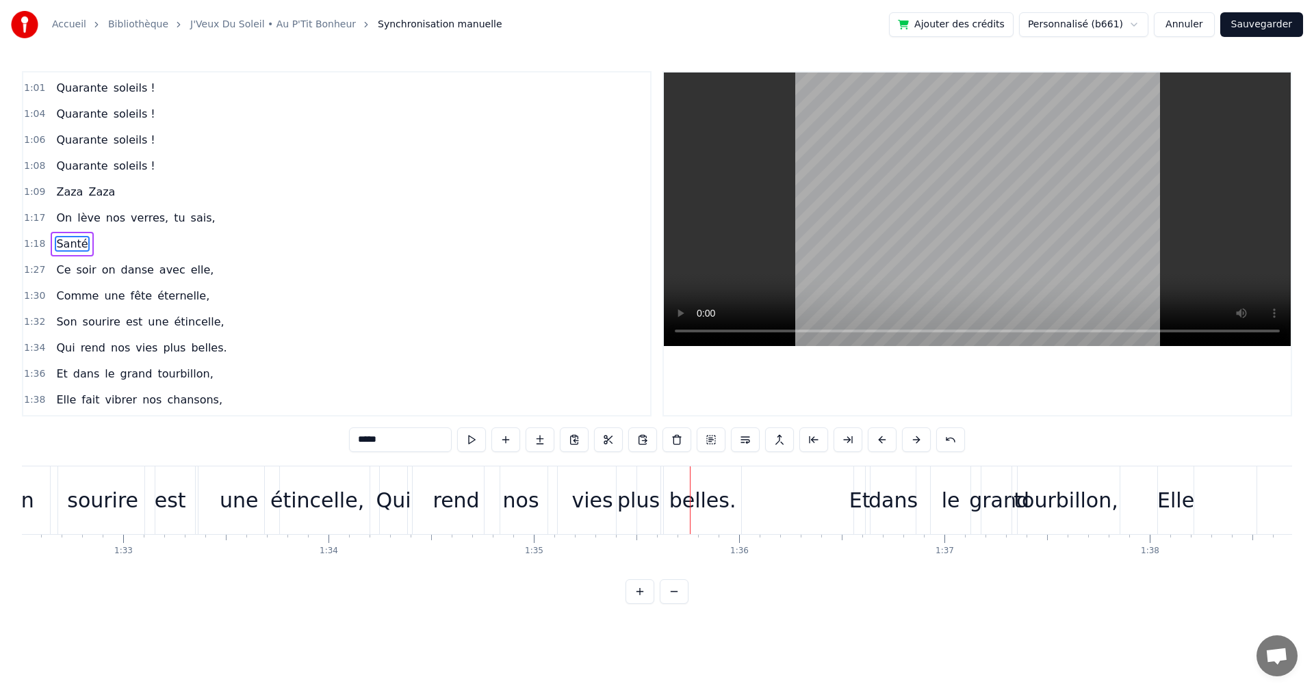
click at [595, 500] on div "vies" at bounding box center [591, 500] width 41 height 31
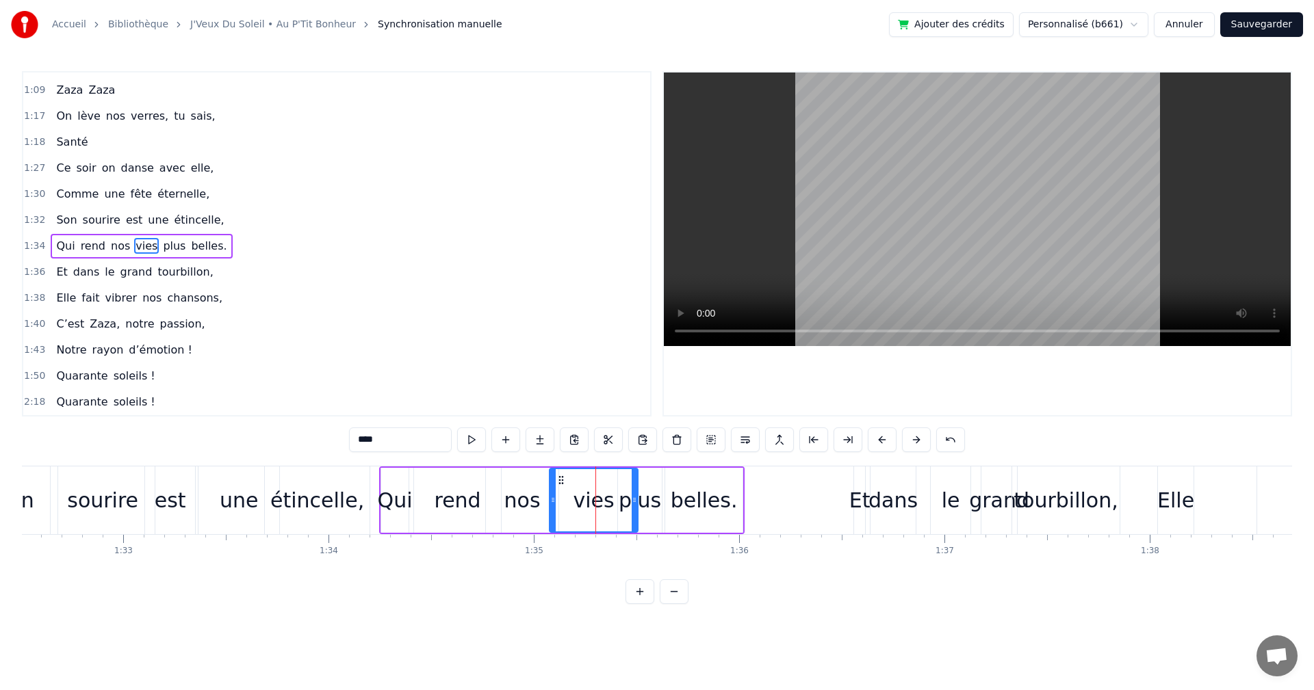
scroll to position [621, 0]
click at [522, 496] on div "nos" at bounding box center [522, 500] width 36 height 31
click at [573, 488] on div "vies" at bounding box center [593, 500] width 88 height 65
click at [471, 499] on div "rend" at bounding box center [457, 500] width 47 height 31
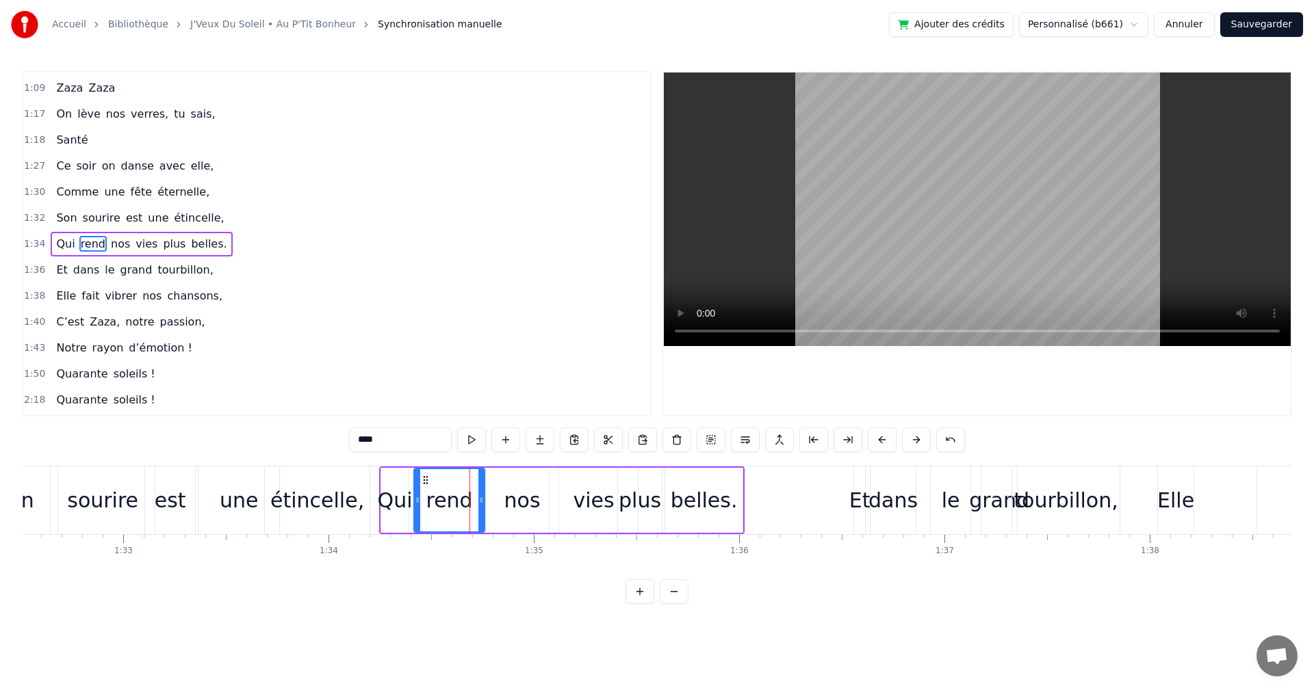
drag, startPoint x: 499, startPoint y: 500, endPoint x: 481, endPoint y: 500, distance: 17.8
click at [481, 500] on icon at bounding box center [480, 500] width 5 height 11
click at [506, 501] on div "nos" at bounding box center [522, 500] width 36 height 31
drag, startPoint x: 495, startPoint y: 479, endPoint x: 482, endPoint y: 482, distance: 14.1
click at [482, 482] on icon at bounding box center [485, 480] width 11 height 11
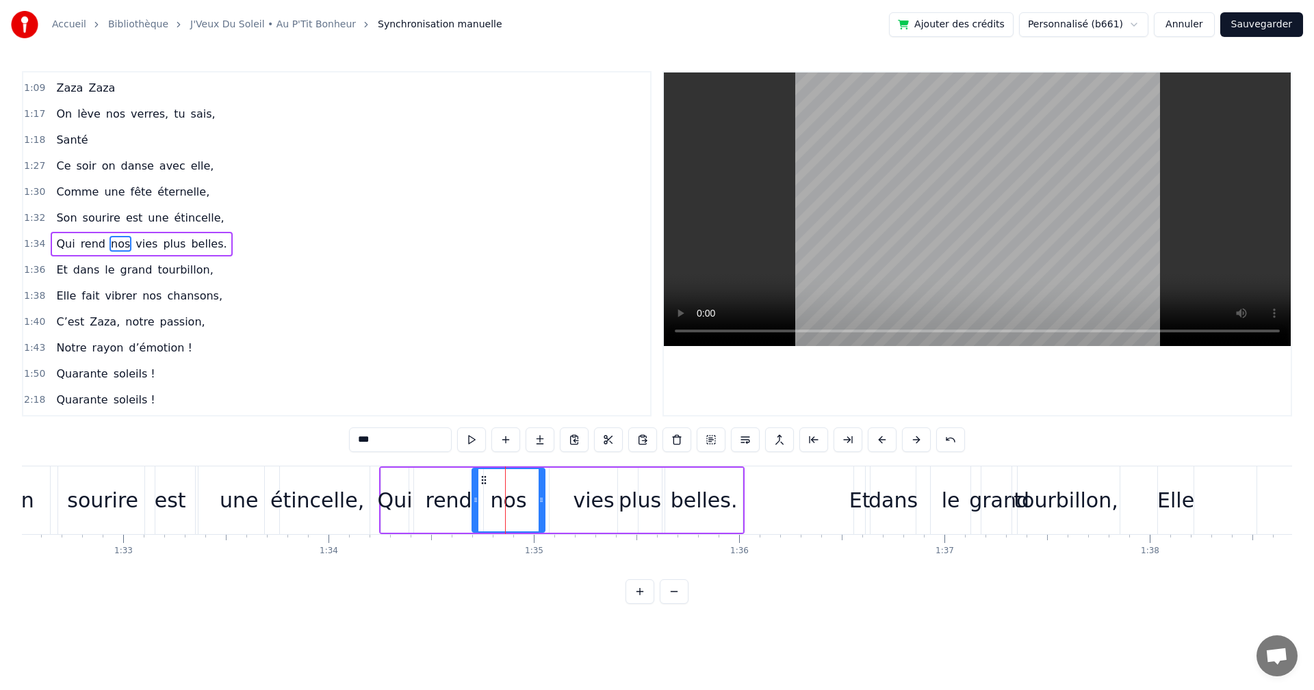
click at [562, 495] on div "vies" at bounding box center [593, 500] width 88 height 65
drag, startPoint x: 558, startPoint y: 475, endPoint x: 533, endPoint y: 482, distance: 26.1
click at [533, 482] on icon at bounding box center [535, 480] width 11 height 11
drag, startPoint x: 608, startPoint y: 498, endPoint x: 577, endPoint y: 504, distance: 31.4
click at [577, 504] on icon at bounding box center [578, 500] width 5 height 11
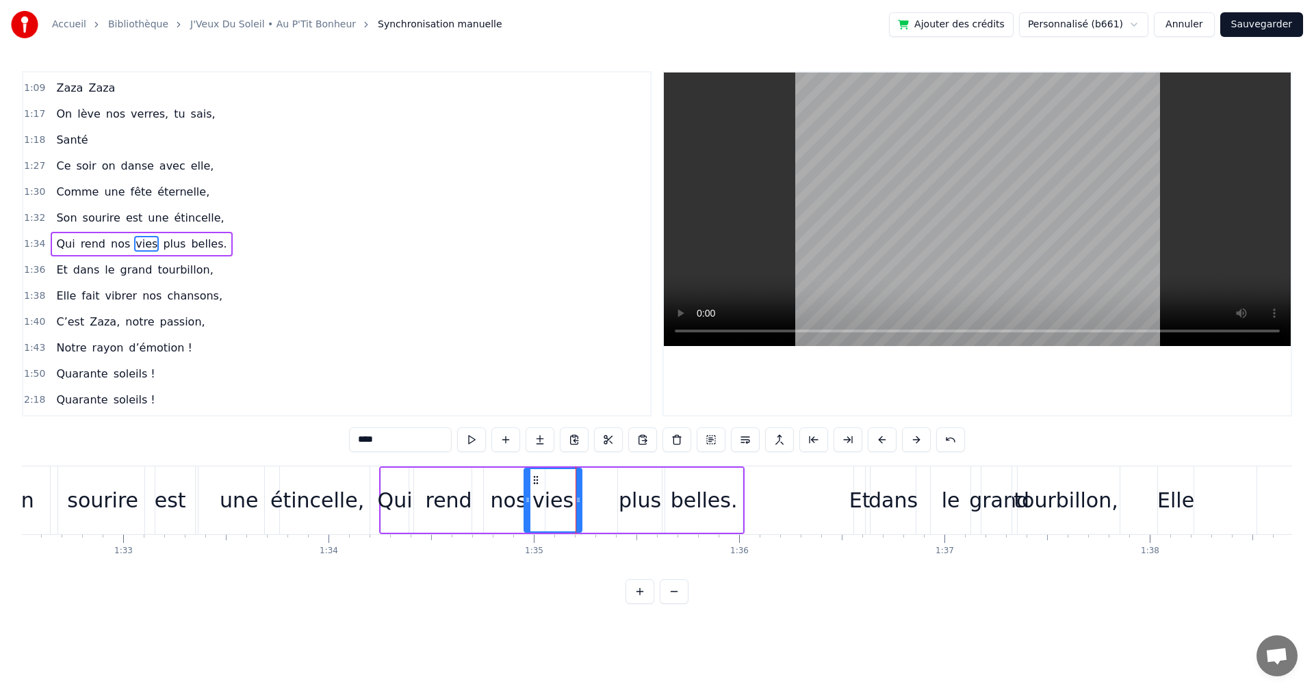
click at [636, 497] on div "plus" at bounding box center [639, 500] width 42 height 31
drag, startPoint x: 628, startPoint y: 476, endPoint x: 603, endPoint y: 480, distance: 25.0
click at [603, 480] on icon at bounding box center [605, 480] width 11 height 11
click at [676, 492] on div "belles." at bounding box center [703, 500] width 67 height 31
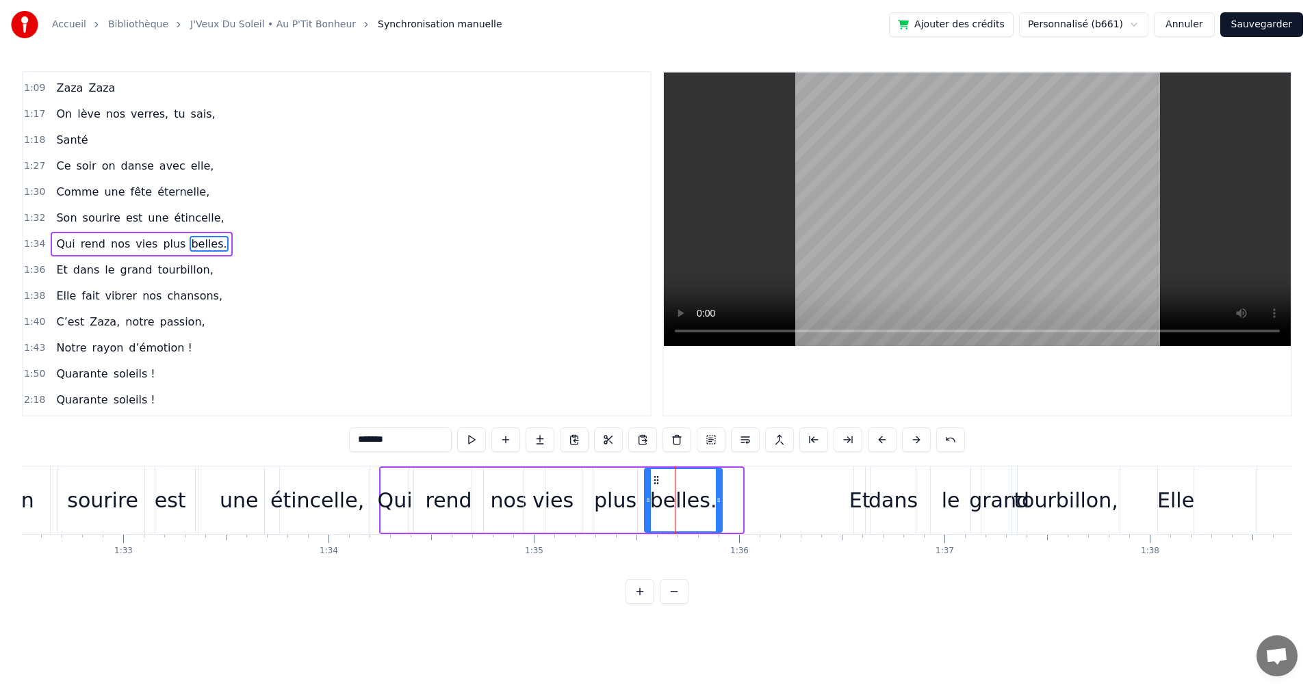
drag, startPoint x: 668, startPoint y: 479, endPoint x: 651, endPoint y: 482, distance: 16.6
click at [651, 482] on icon at bounding box center [656, 480] width 11 height 11
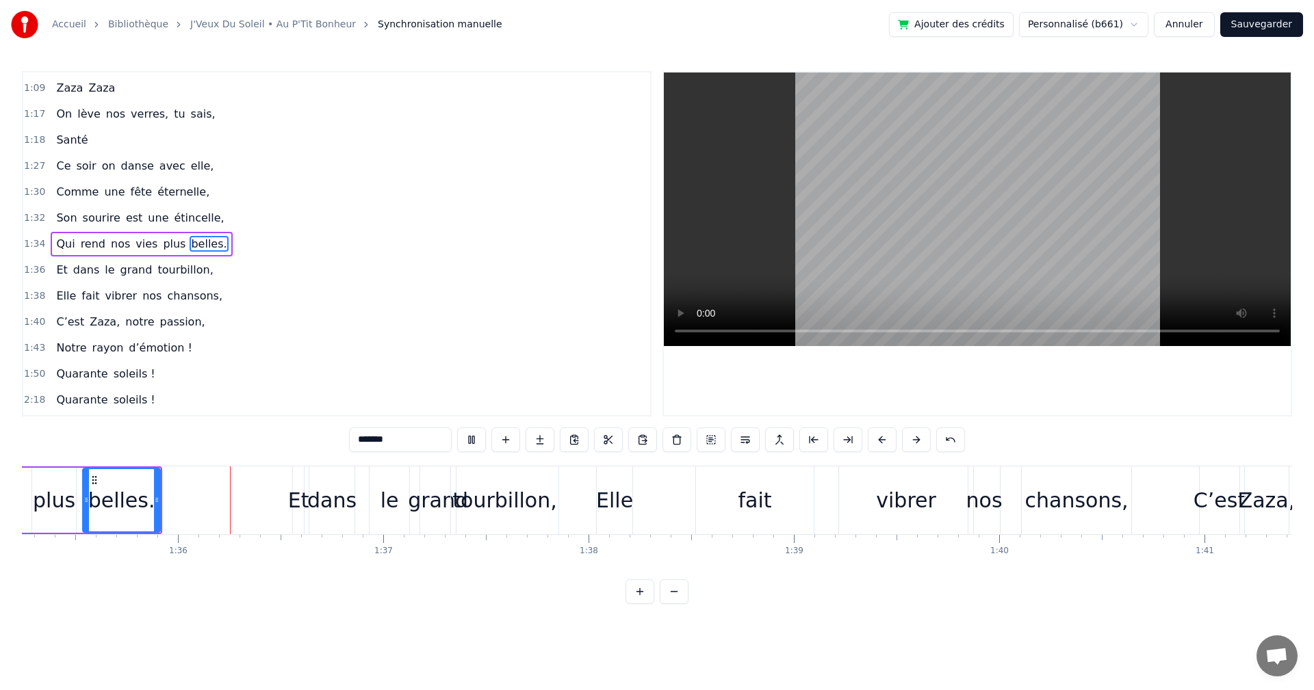
scroll to position [0, 19591]
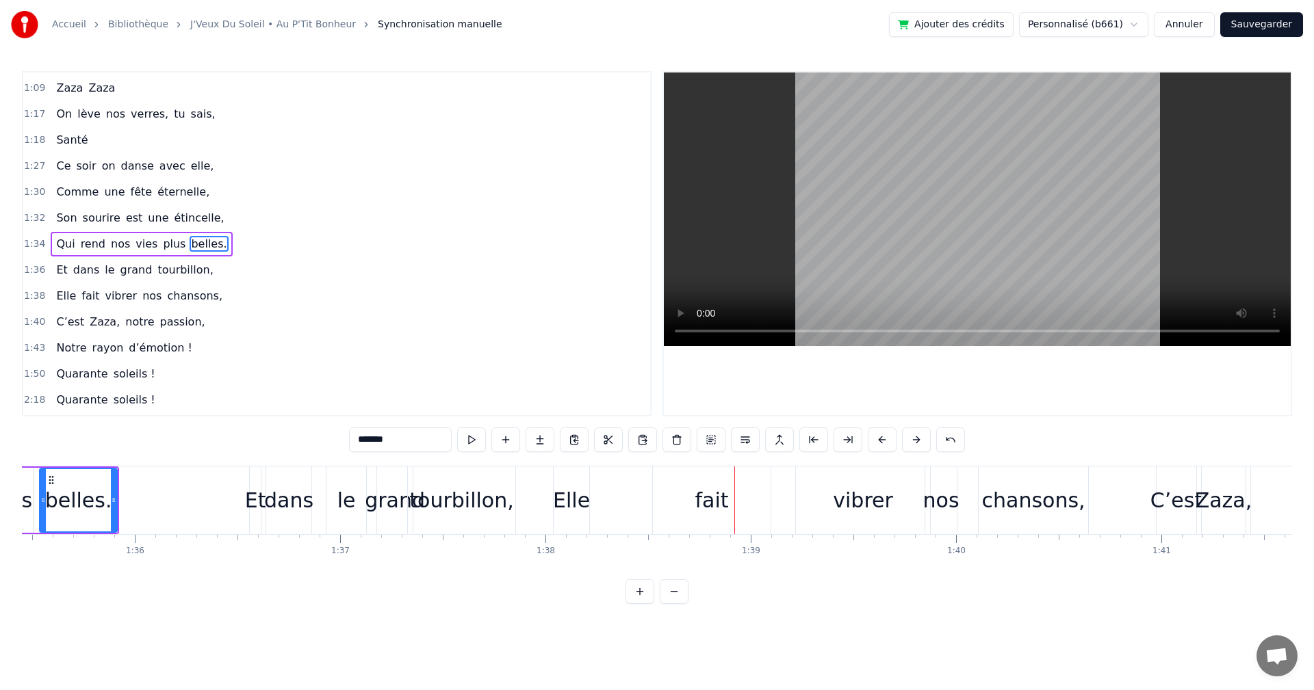
click at [389, 499] on div "grand" at bounding box center [395, 500] width 60 height 31
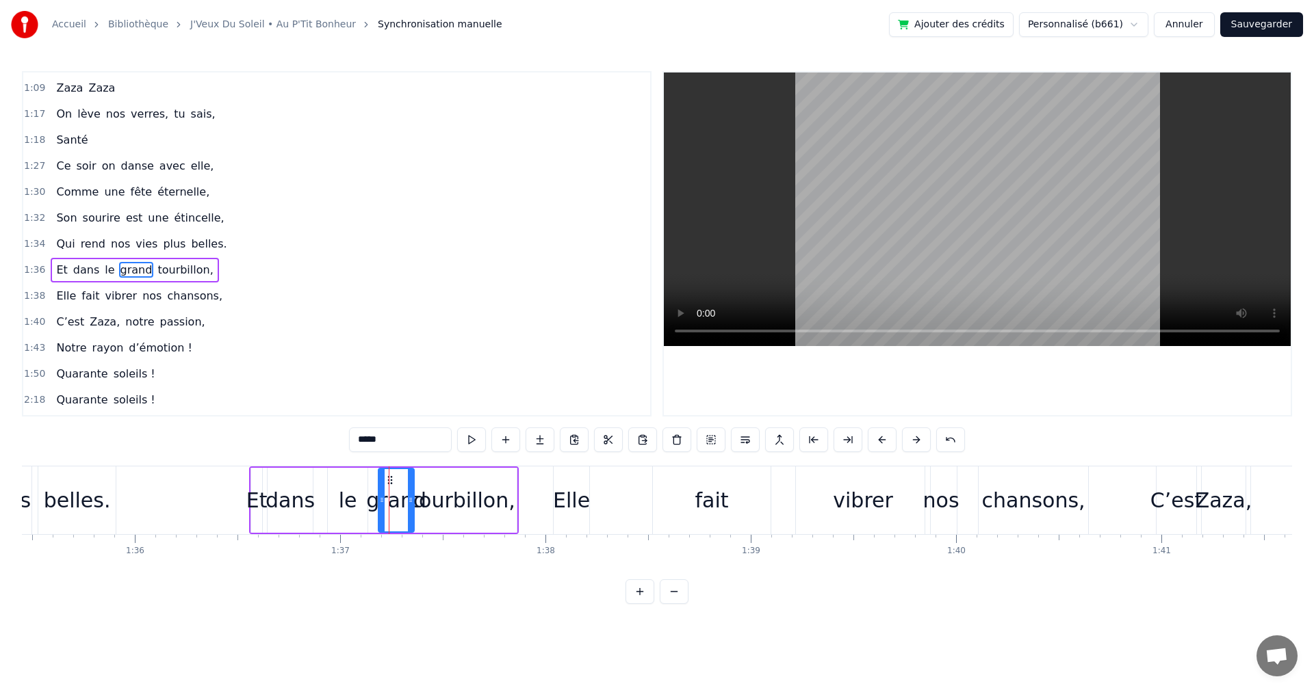
scroll to position [647, 0]
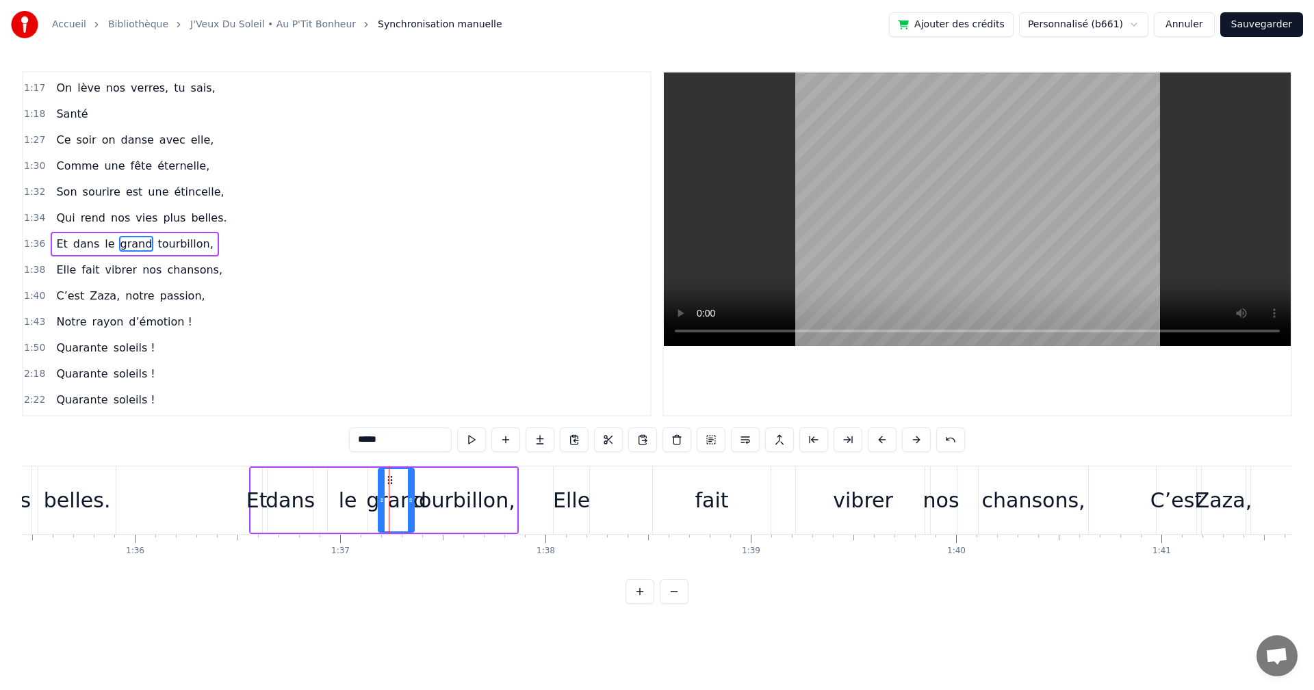
click at [437, 499] on div "tourbillon," at bounding box center [462, 500] width 104 height 31
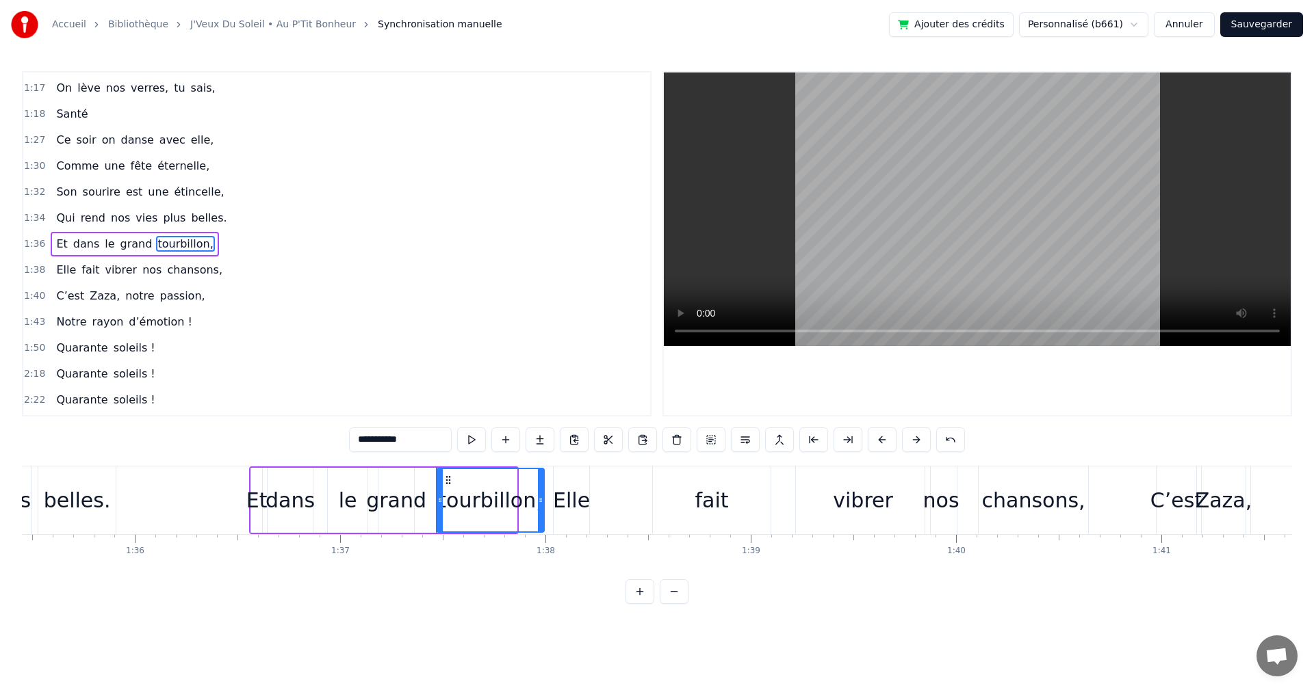
drag, startPoint x: 421, startPoint y: 480, endPoint x: 448, endPoint y: 480, distance: 27.4
click at [448, 480] on icon at bounding box center [448, 480] width 11 height 11
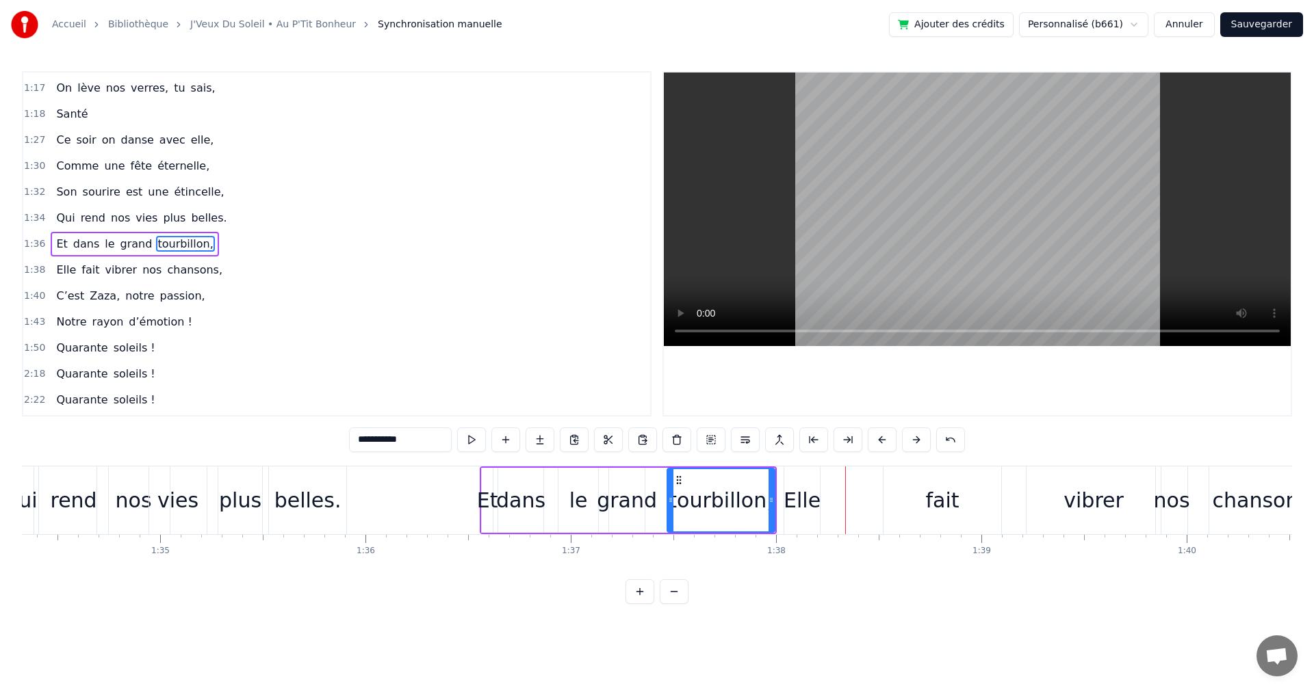
scroll to position [0, 19288]
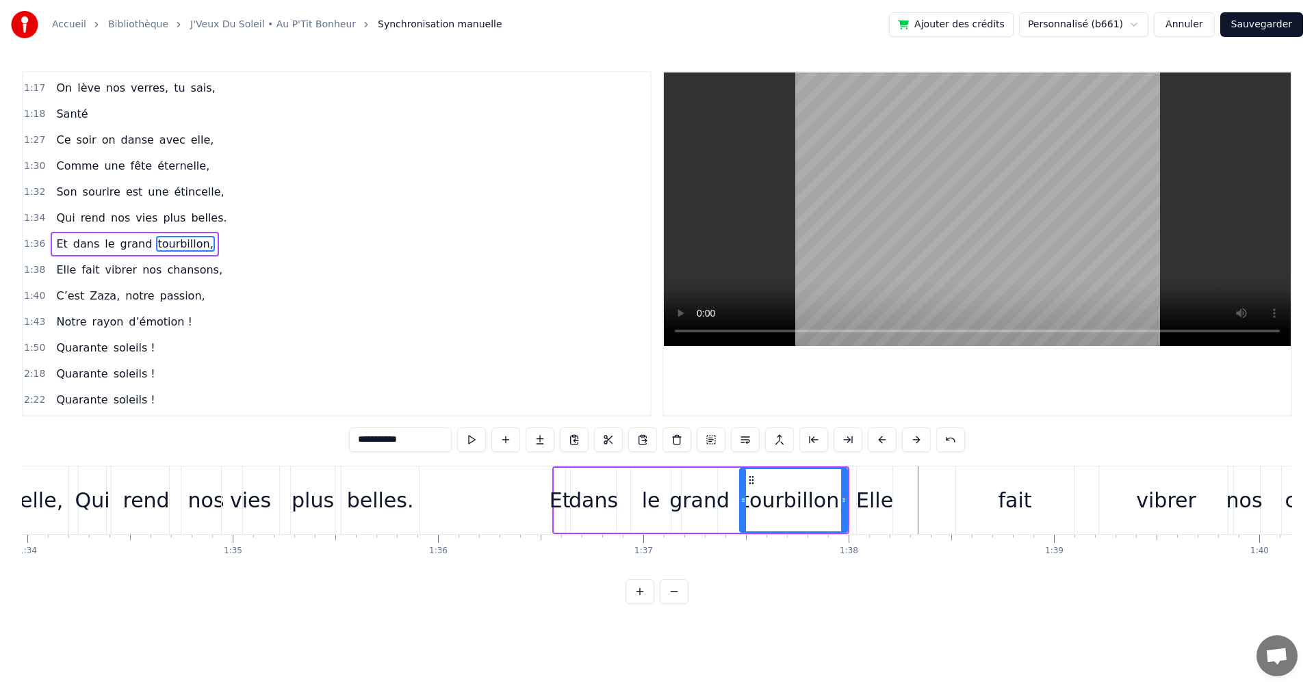
click at [675, 508] on div "grand" at bounding box center [699, 500] width 60 height 31
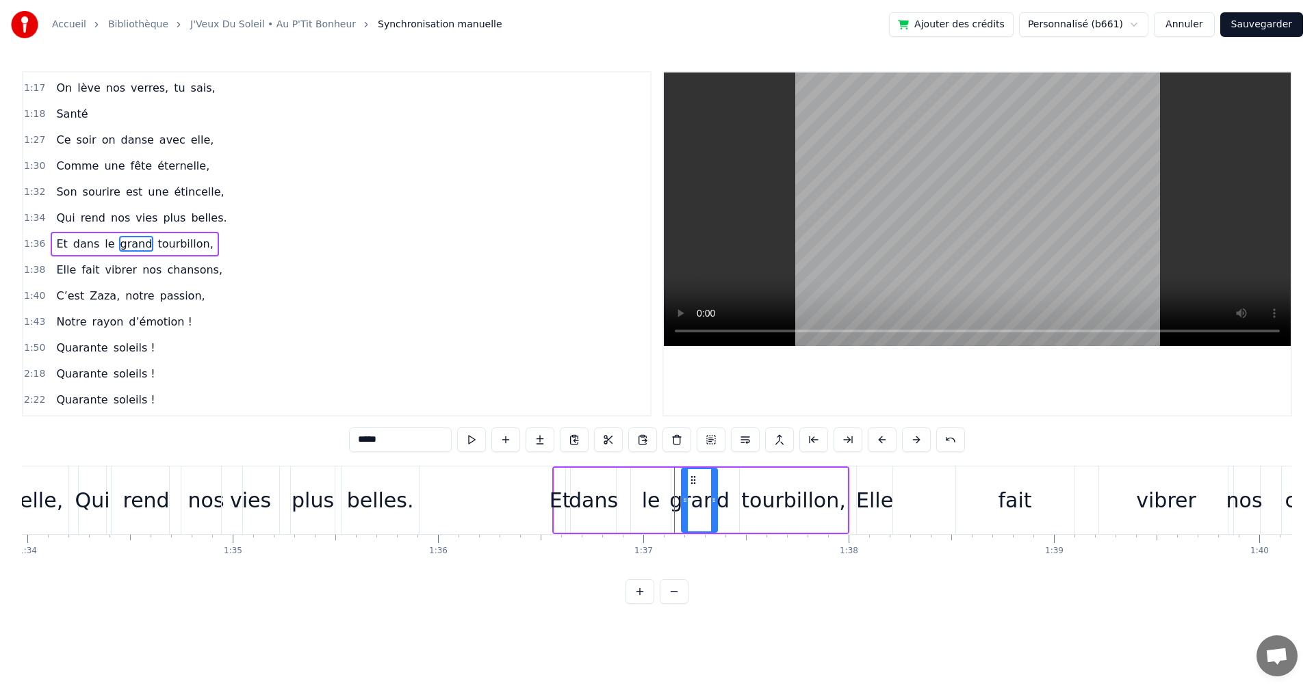
click at [657, 501] on div "le" at bounding box center [651, 500] width 40 height 65
drag, startPoint x: 640, startPoint y: 475, endPoint x: 623, endPoint y: 478, distance: 16.6
click at [623, 478] on icon at bounding box center [626, 480] width 11 height 11
click at [693, 499] on div "grand" at bounding box center [699, 500] width 60 height 31
type input "*****"
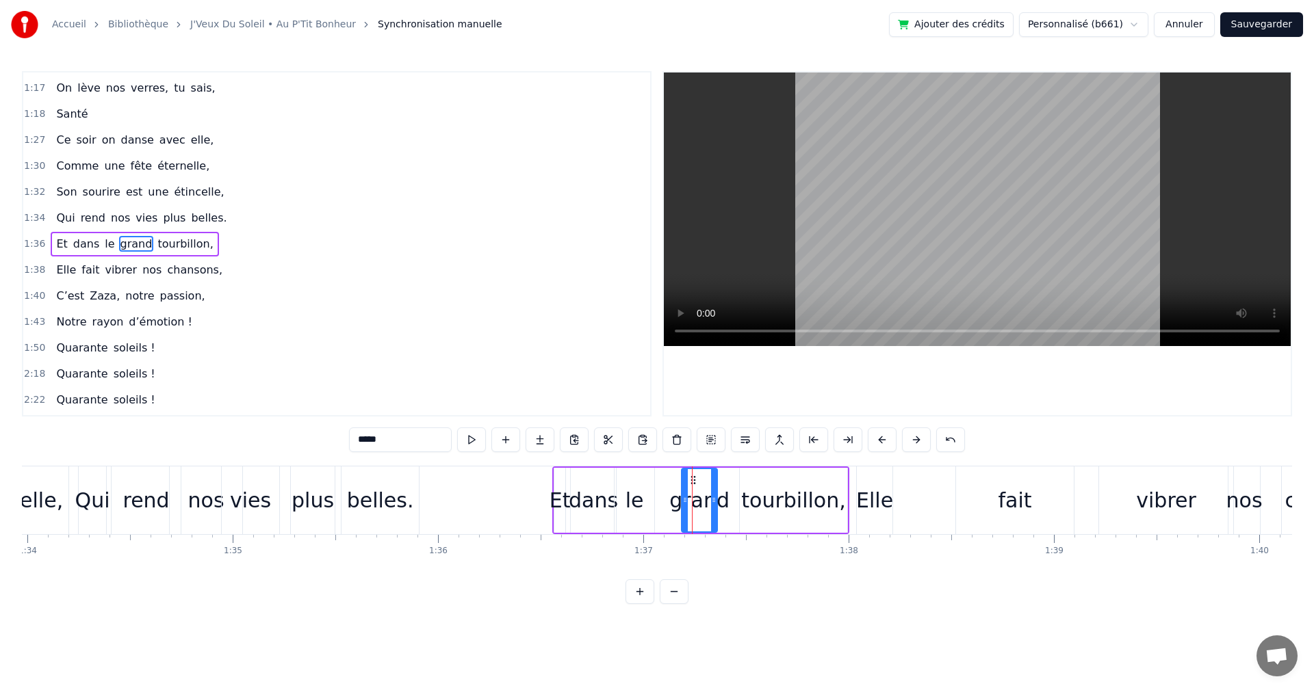
drag, startPoint x: 692, startPoint y: 477, endPoint x: 659, endPoint y: 483, distance: 34.1
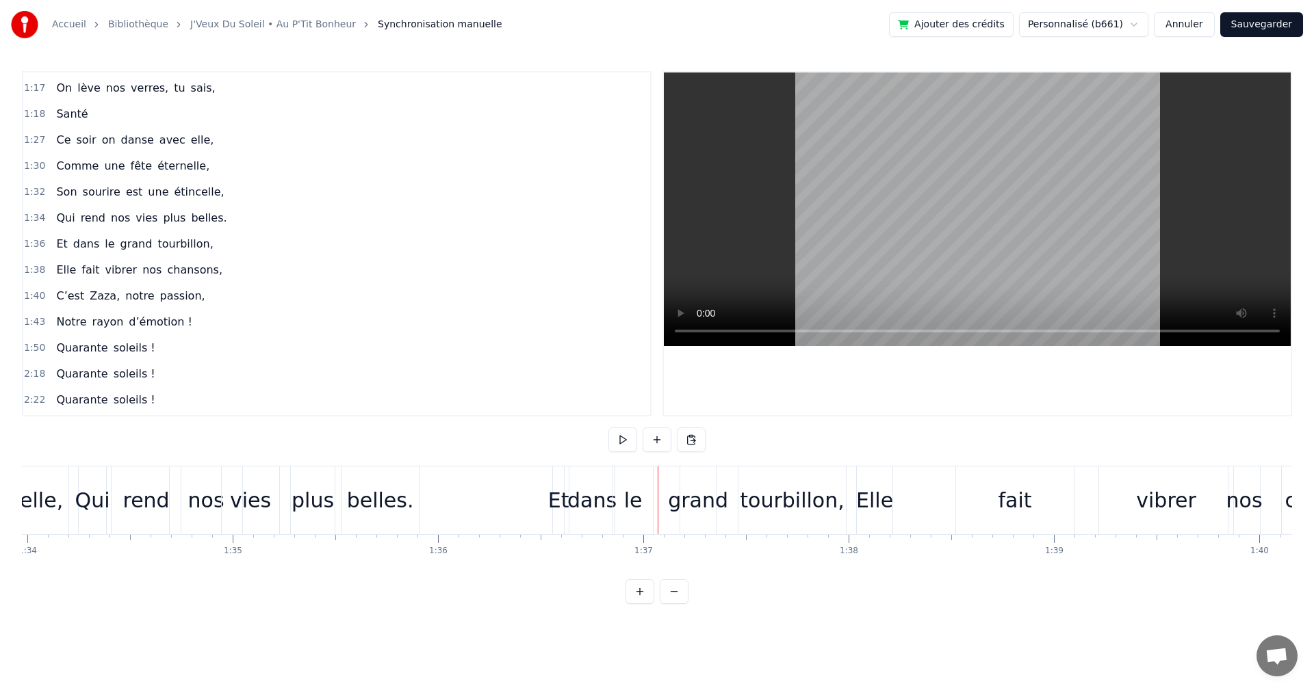
click at [692, 495] on div "grand" at bounding box center [698, 500] width 60 height 31
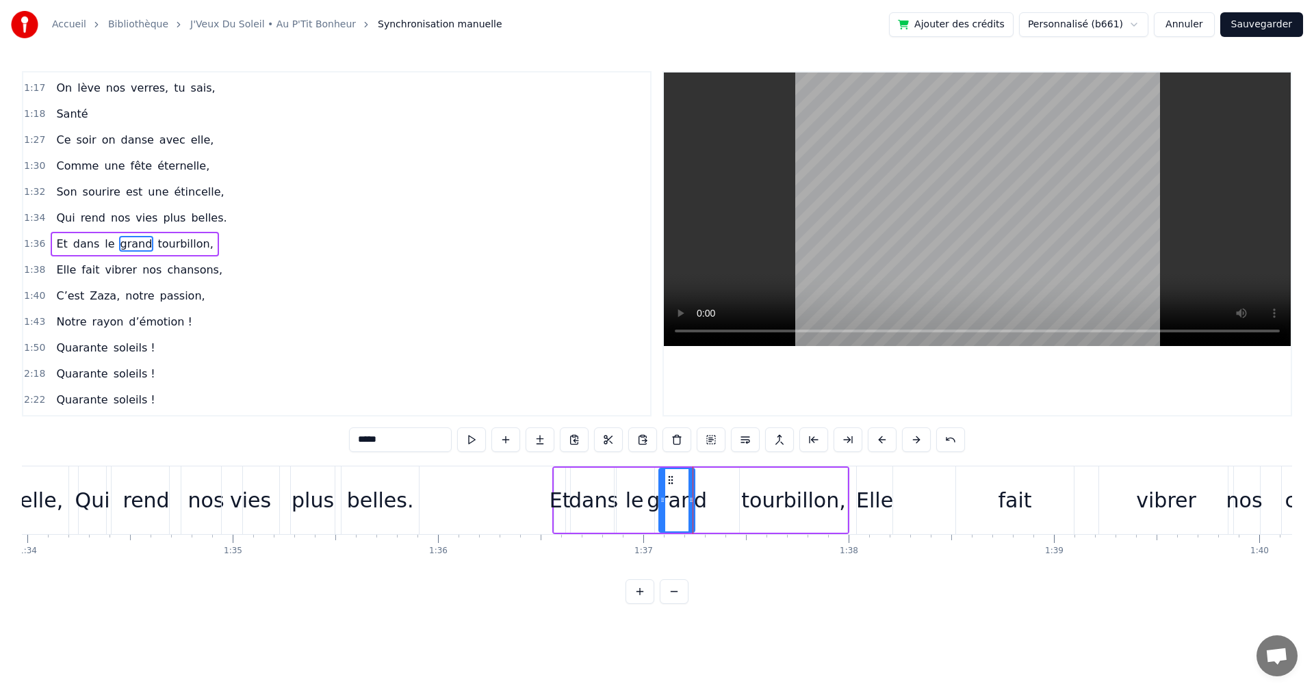
drag, startPoint x: 691, startPoint y: 474, endPoint x: 668, endPoint y: 480, distance: 23.4
click at [668, 480] on icon at bounding box center [670, 480] width 11 height 11
click at [773, 504] on div "tourbillon," at bounding box center [793, 500] width 104 height 31
type input "**********"
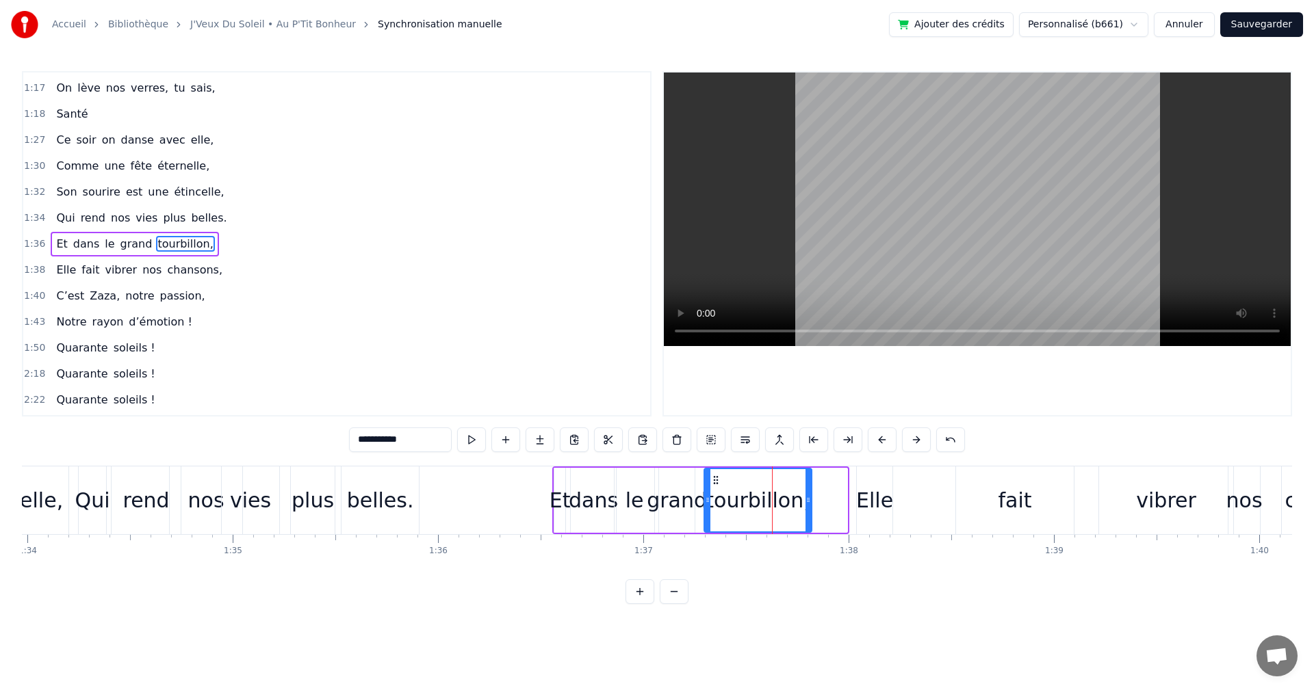
drag, startPoint x: 749, startPoint y: 478, endPoint x: 714, endPoint y: 486, distance: 36.4
click at [714, 486] on div "tourbillon," at bounding box center [758, 500] width 106 height 62
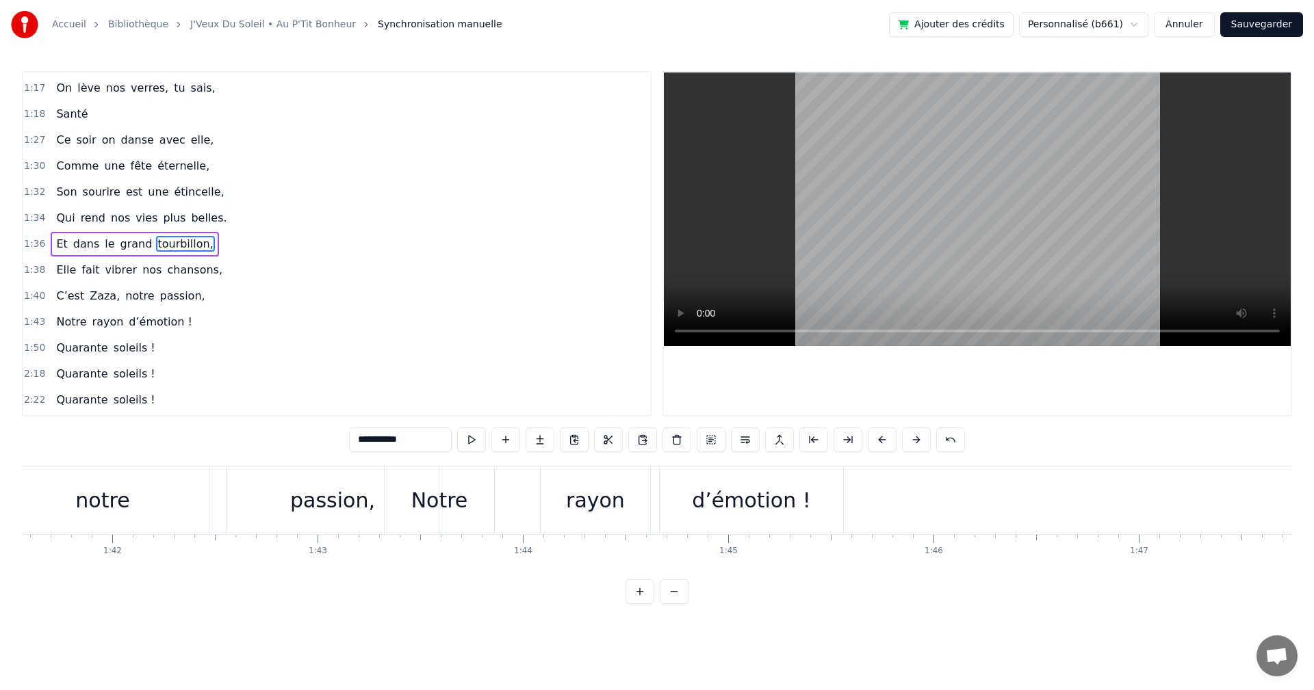
scroll to position [0, 20798]
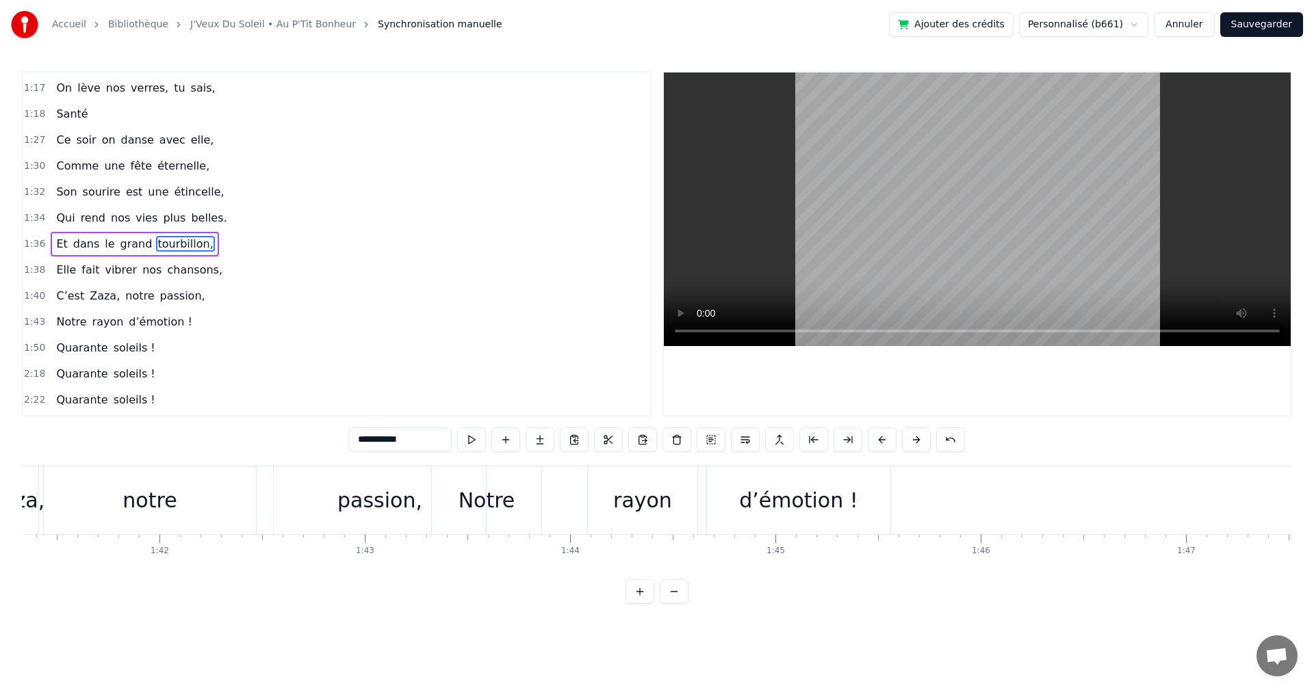
click at [1265, 27] on button "Sauvegarder" at bounding box center [1261, 24] width 83 height 25
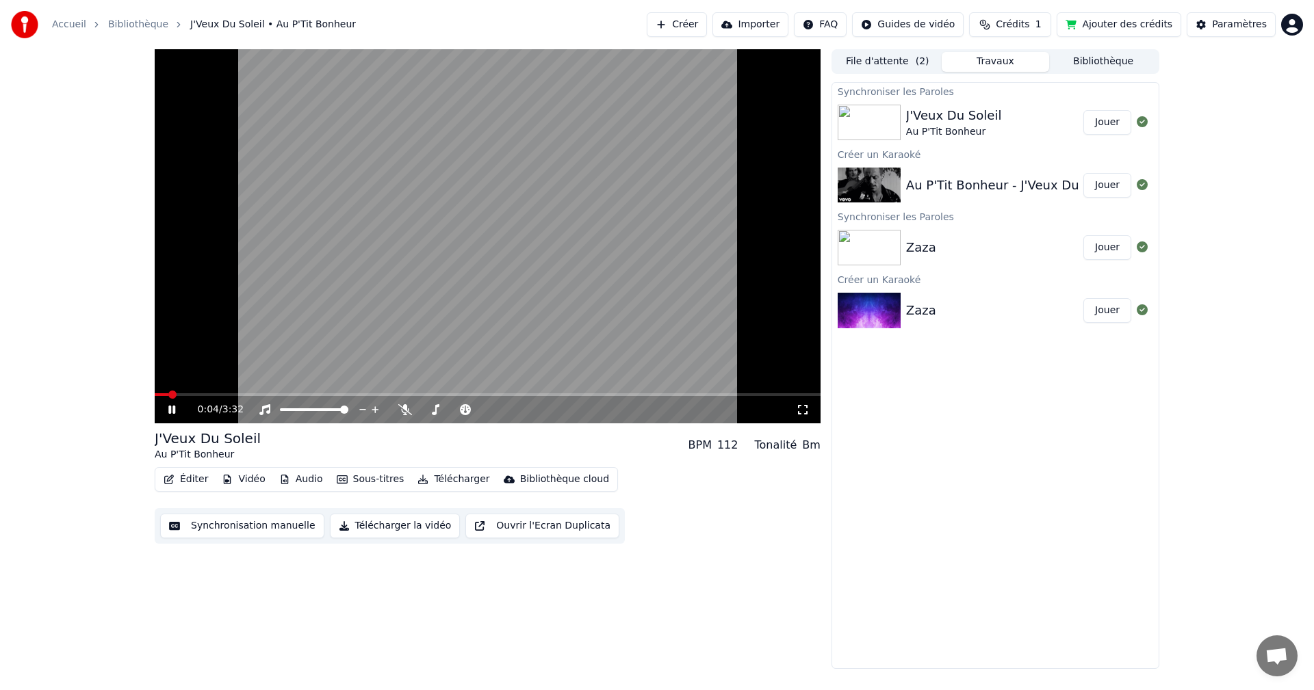
drag, startPoint x: 68, startPoint y: 252, endPoint x: 65, endPoint y: 237, distance: 16.0
click at [65, 237] on div "0:04 / 3:32 J'Veux Du Soleil Au P'Tit Bonheur BPM 112 Tonalité Bm Éditer Vidéo …" at bounding box center [657, 359] width 1314 height 620
